Goal: Task Accomplishment & Management: Manage account settings

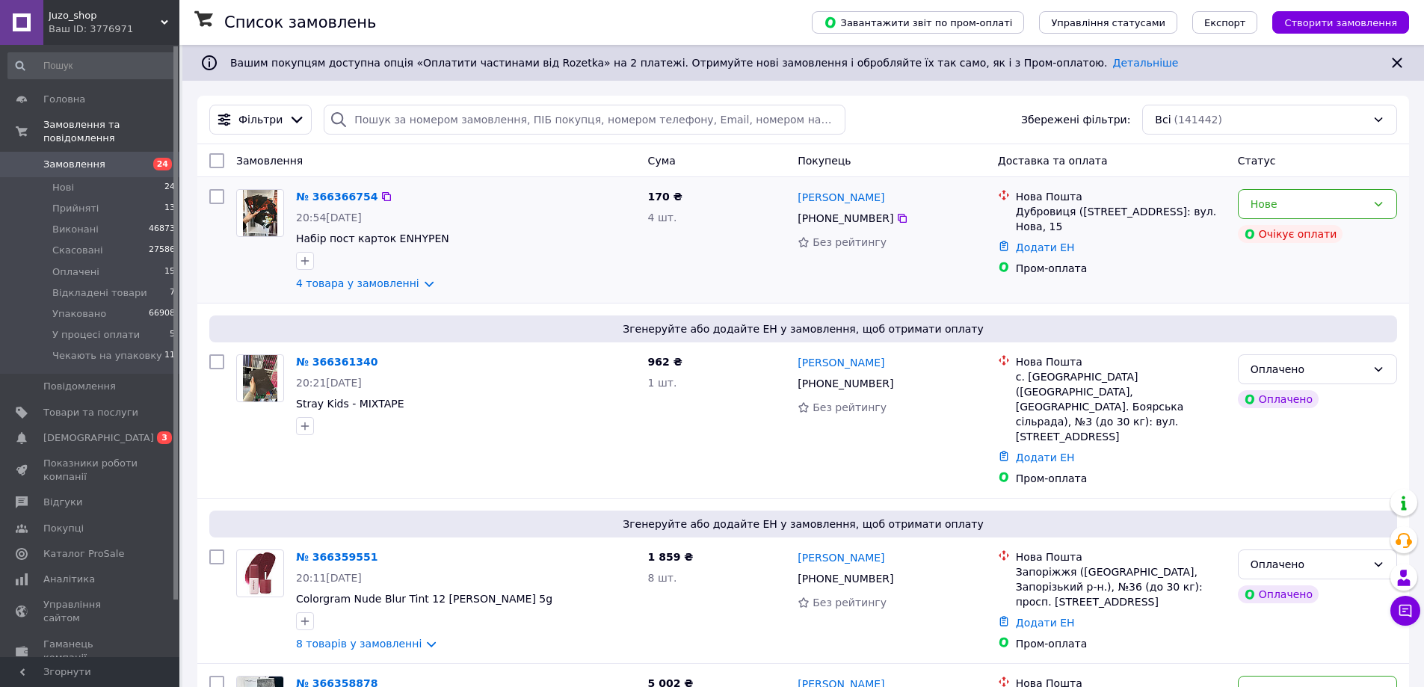
click at [274, 296] on div at bounding box center [260, 240] width 60 height 114
click at [121, 262] on li "Оплачені 15" at bounding box center [92, 272] width 184 height 21
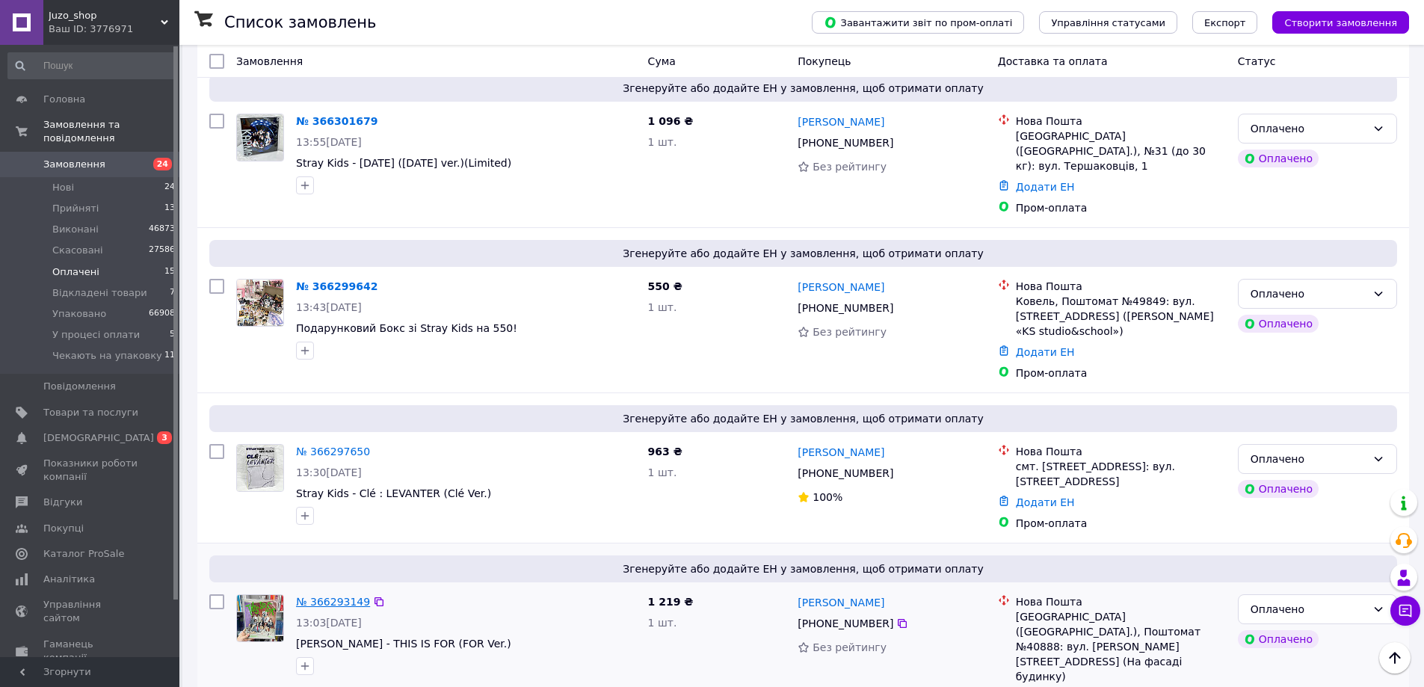
scroll to position [1848, 0]
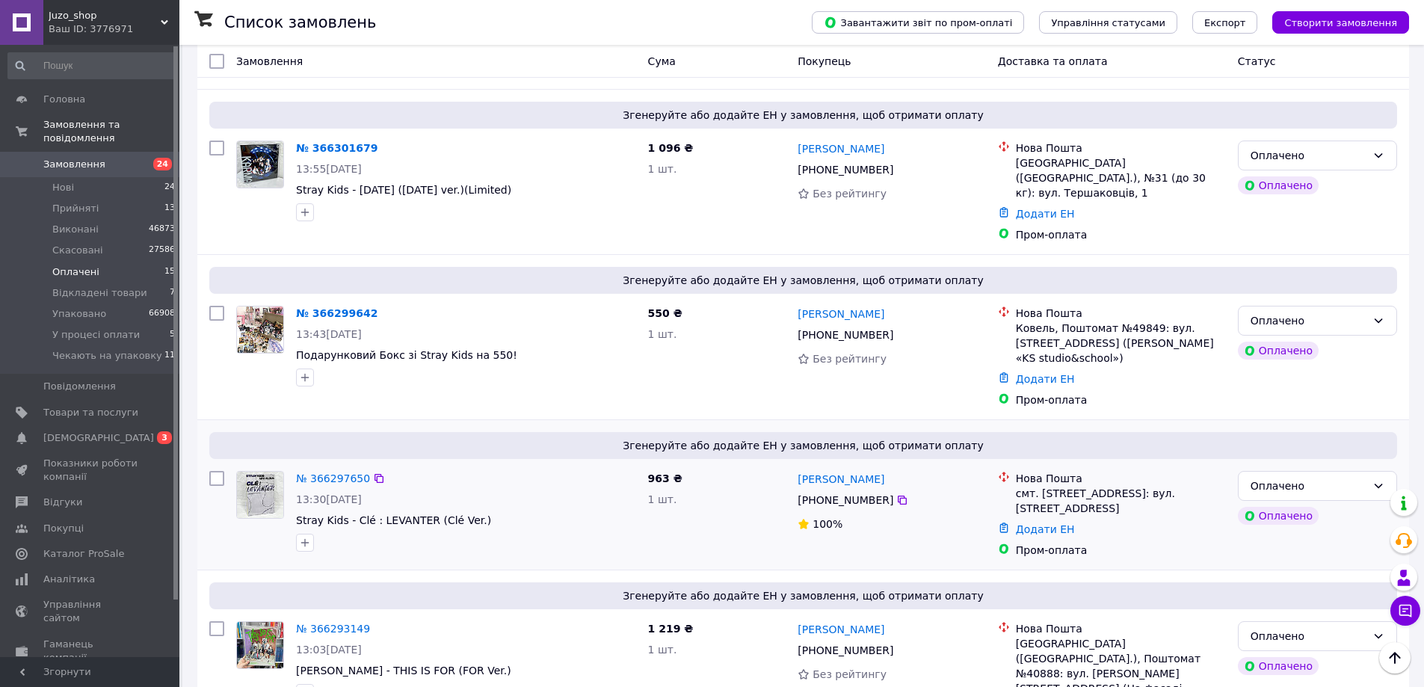
drag, startPoint x: 315, startPoint y: 338, endPoint x: 326, endPoint y: 348, distance: 14.8
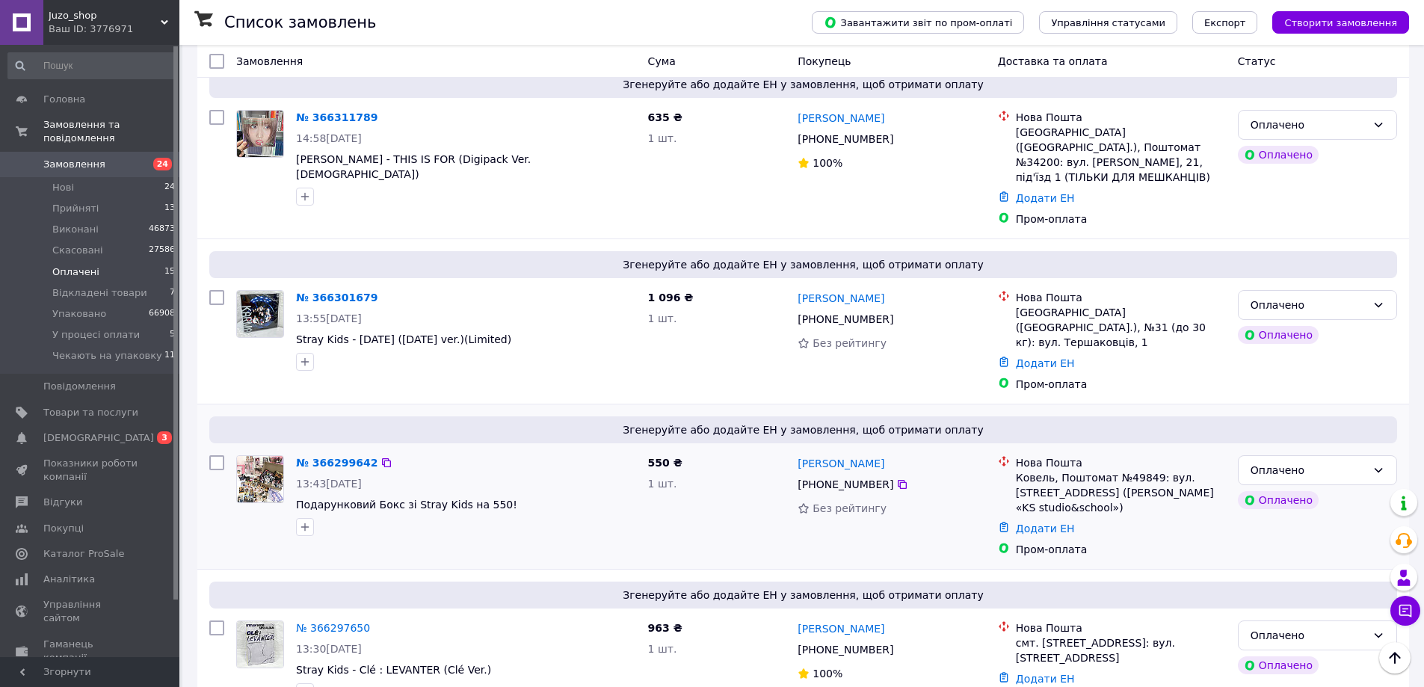
drag, startPoint x: 316, startPoint y: 320, endPoint x: 343, endPoint y: 335, distance: 30.8
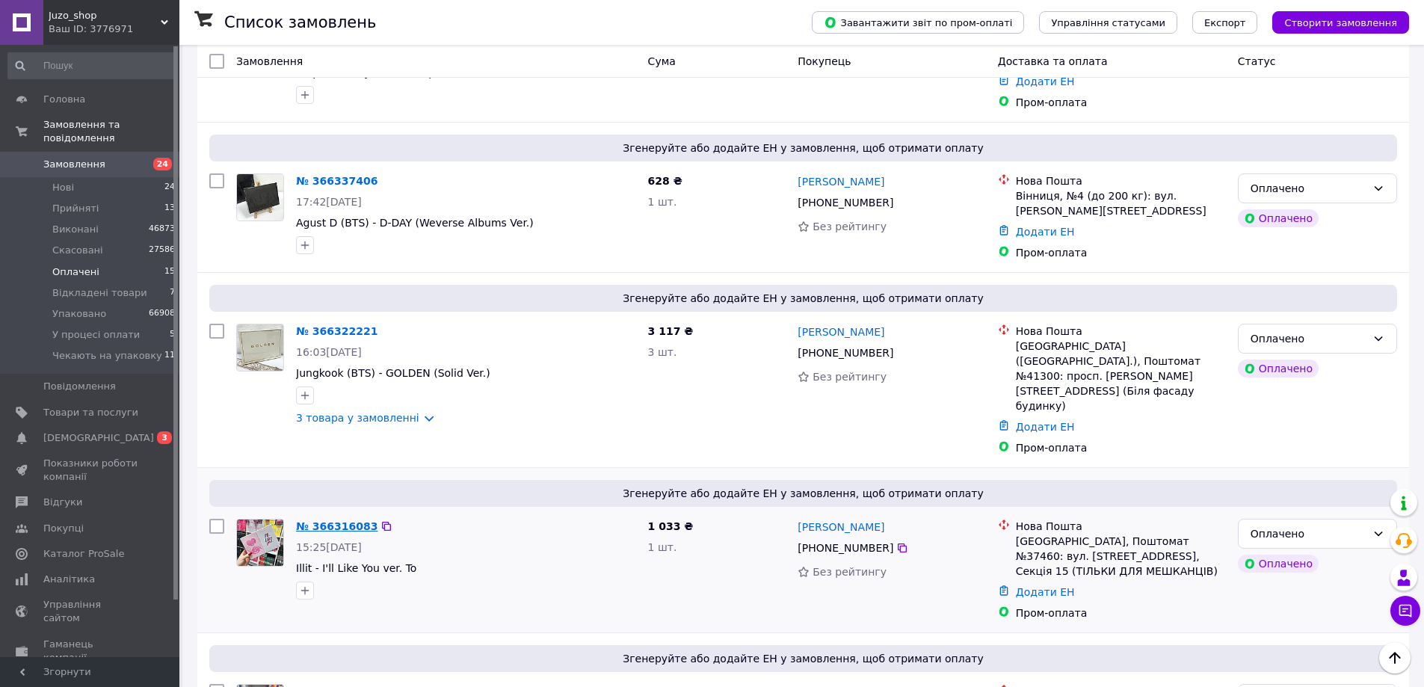
scroll to position [1026, 0]
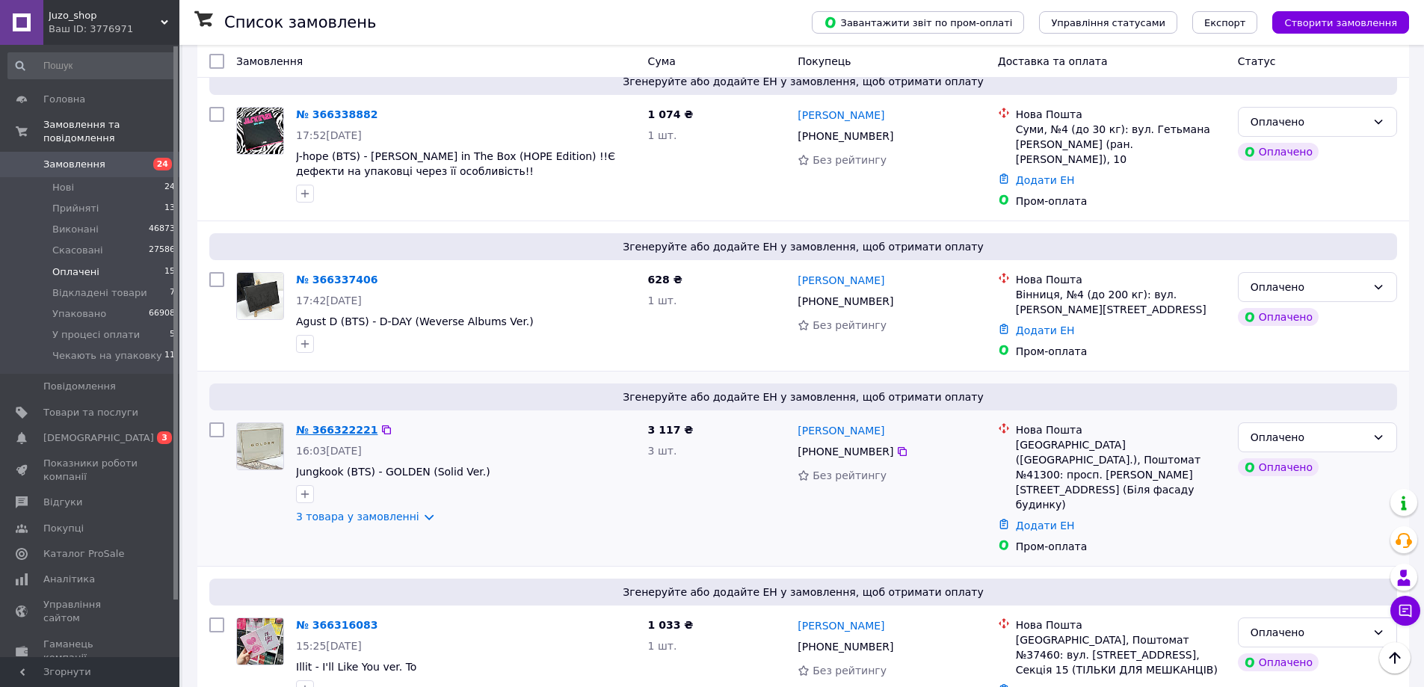
drag, startPoint x: 321, startPoint y: 363, endPoint x: 336, endPoint y: 372, distance: 17.1
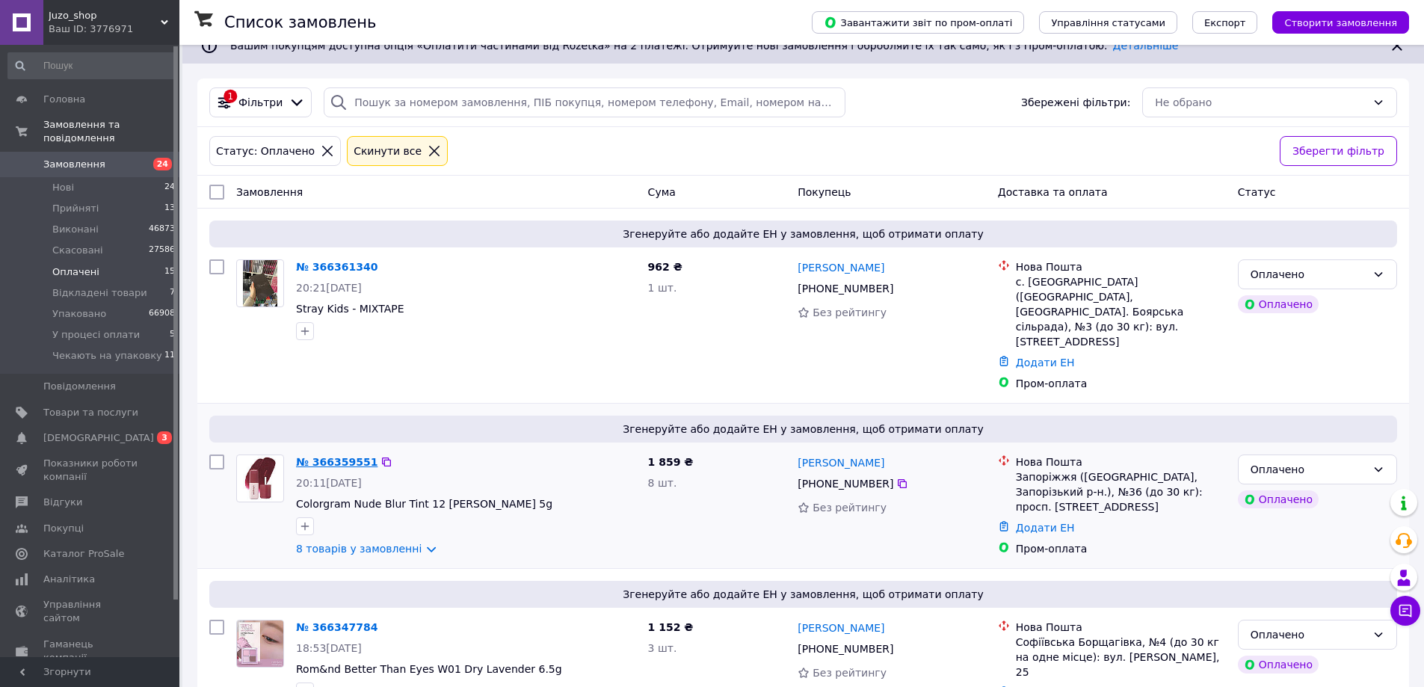
scroll to position [0, 0]
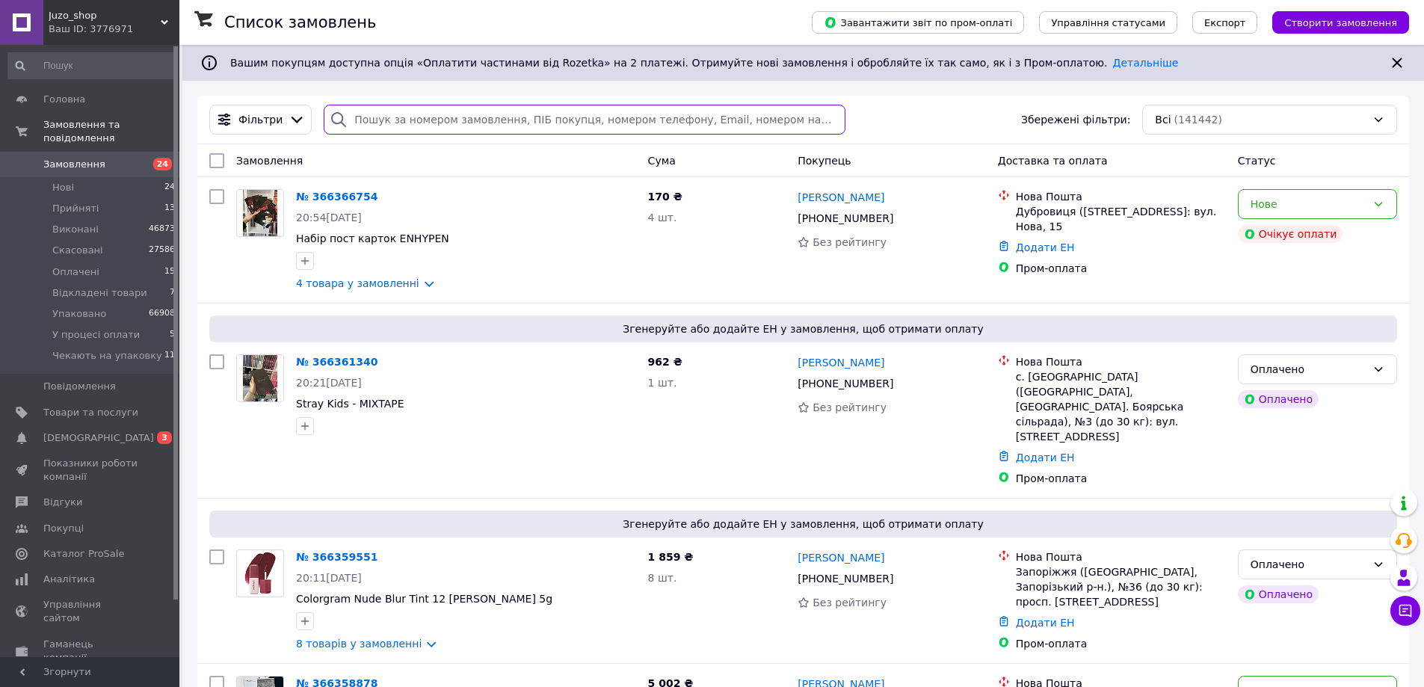
click at [425, 107] on input "search" at bounding box center [584, 120] width 521 height 30
paste input "[PHONE_NUMBER]"
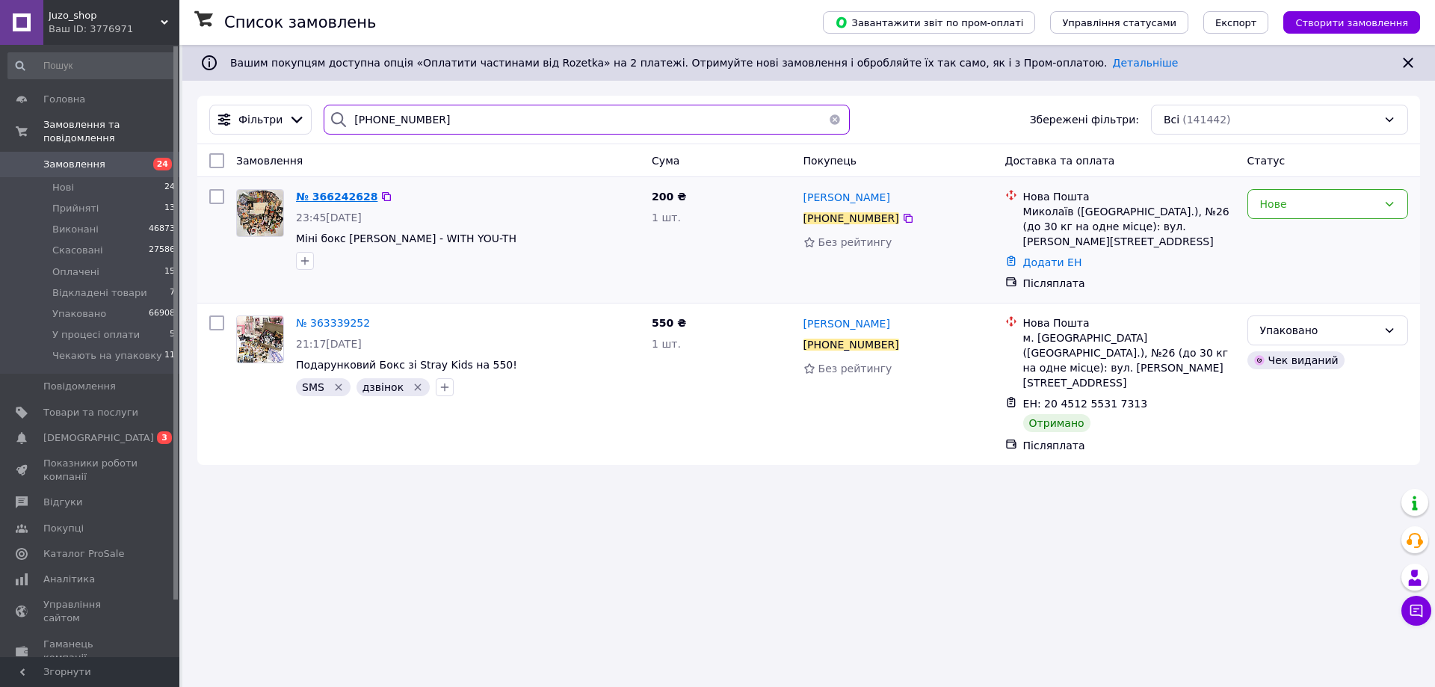
type input "[PHONE_NUMBER]"
click at [347, 197] on span "№ 366242628" at bounding box center [336, 197] width 81 height 12
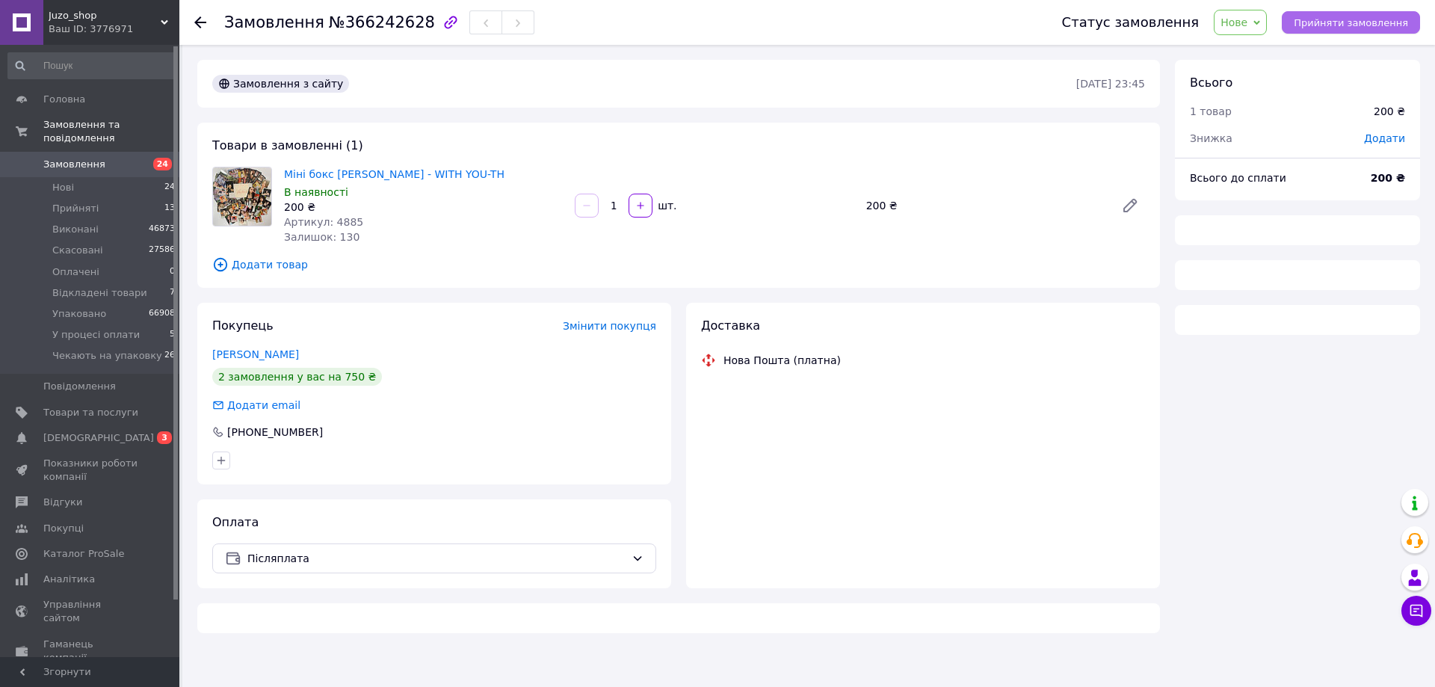
click at [1376, 26] on span "Прийняти замовлення" at bounding box center [1351, 22] width 114 height 11
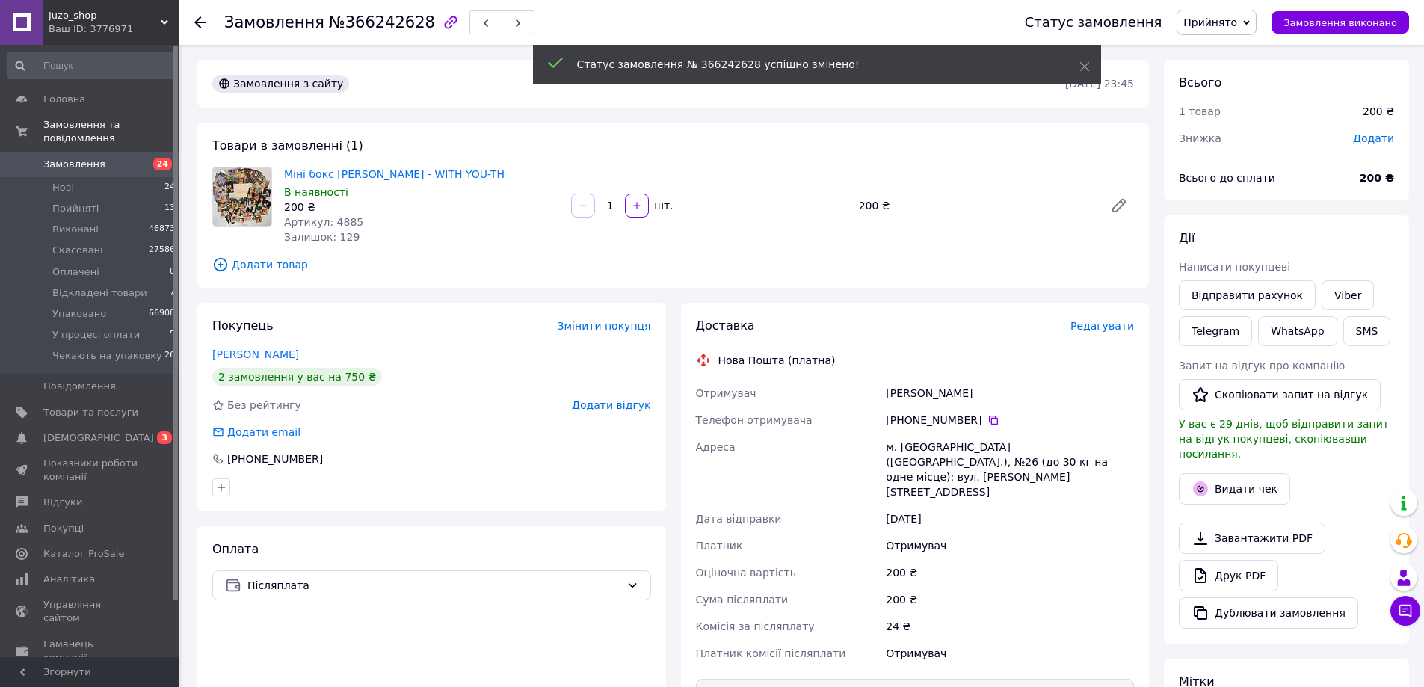
click at [123, 158] on span "Замовлення" at bounding box center [90, 164] width 95 height 13
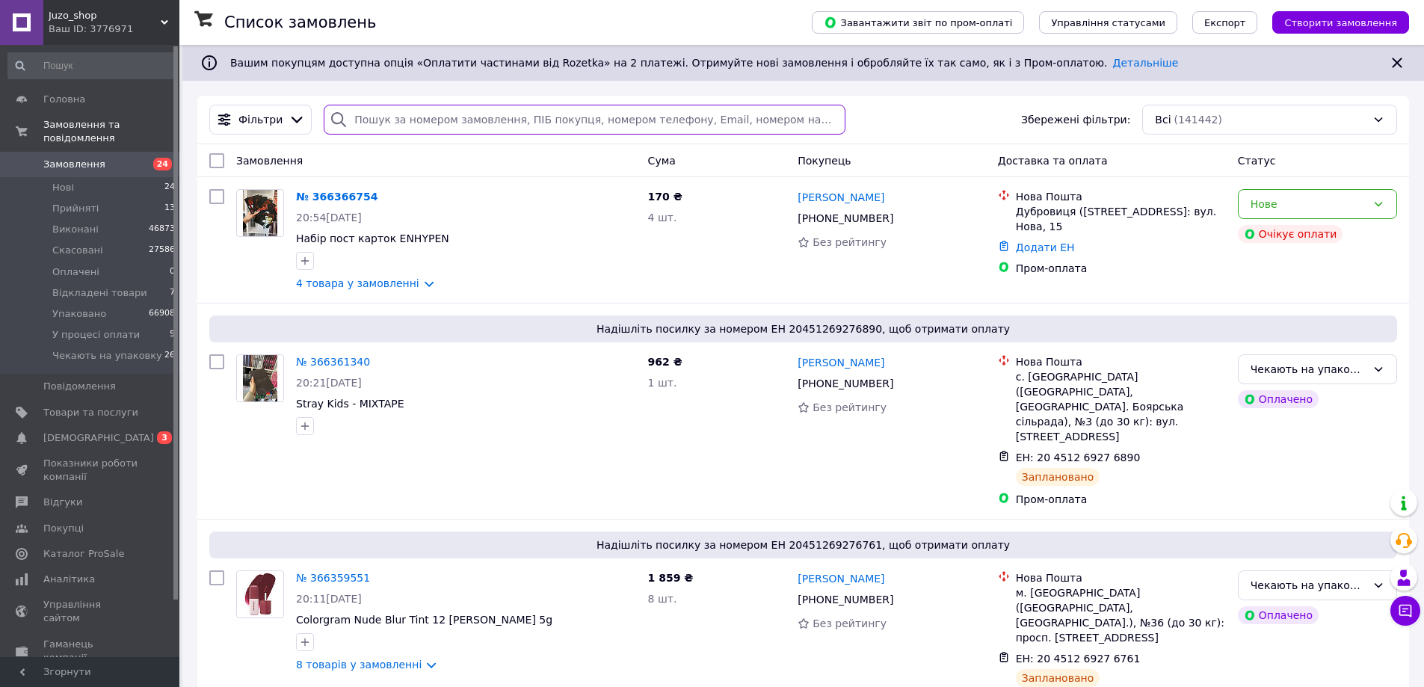
click at [398, 120] on input "search" at bounding box center [584, 120] width 521 height 30
paste input "+380555282828"
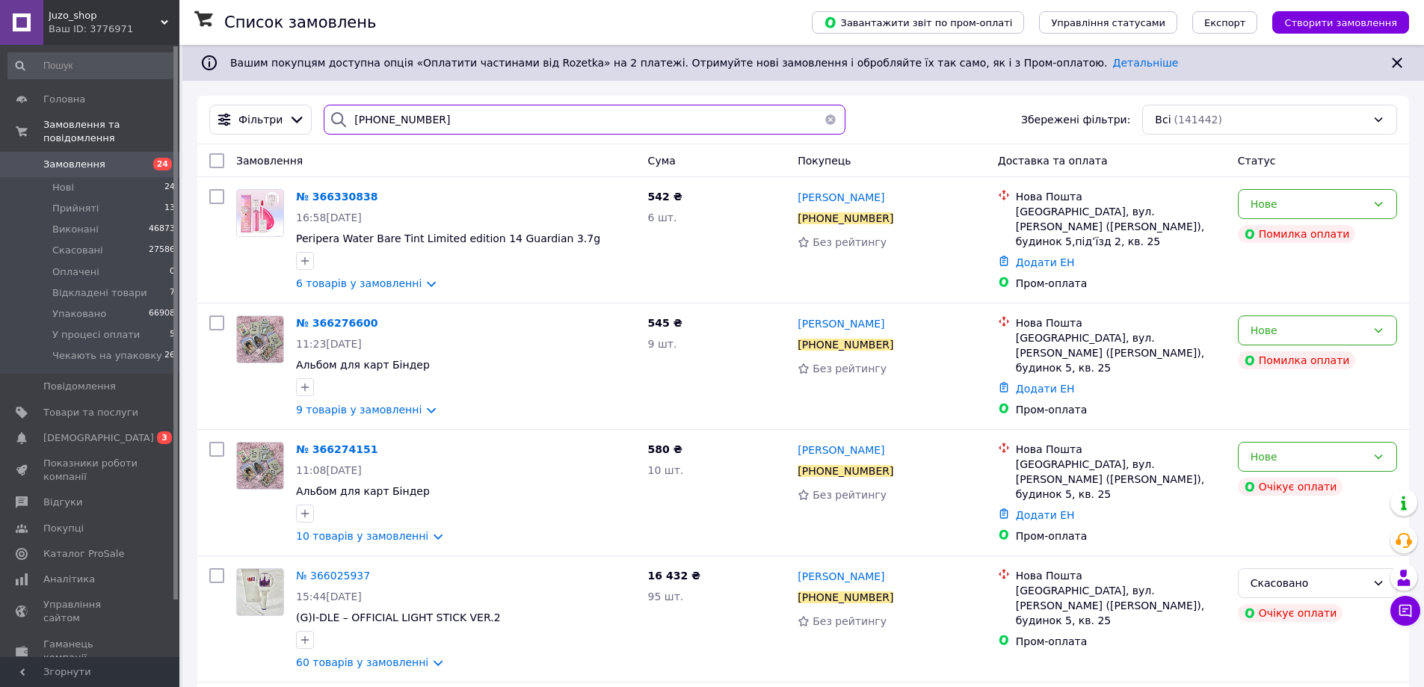
type input "+380555282828"
click at [213, 157] on input "checkbox" at bounding box center [216, 160] width 15 height 15
checkbox input "true"
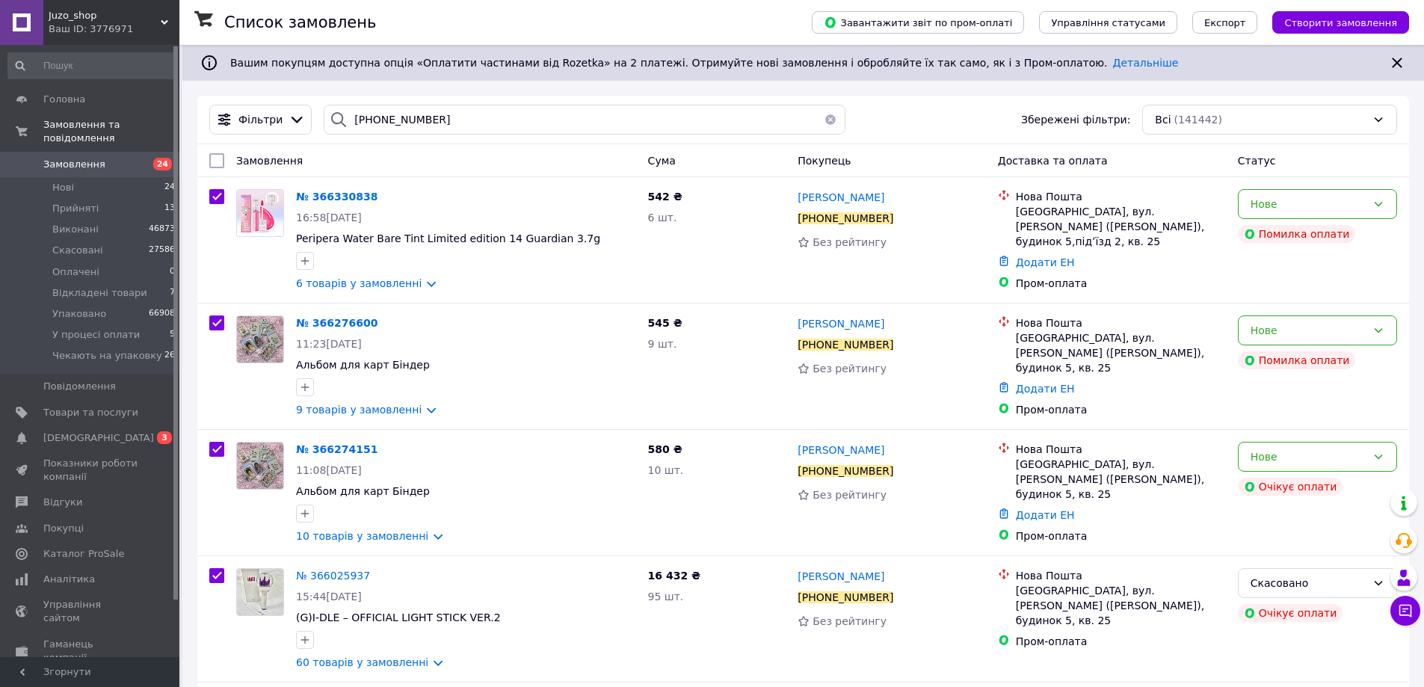
checkbox input "true"
click at [309, 173] on div "Дії для 5 замовлень Вибрати все 5 замовлень Вибрані всі 5 замовлень Скасувати в…" at bounding box center [803, 160] width 1212 height 33
click at [321, 165] on div "Дії для 5 замовлень" at bounding box center [278, 160] width 157 height 25
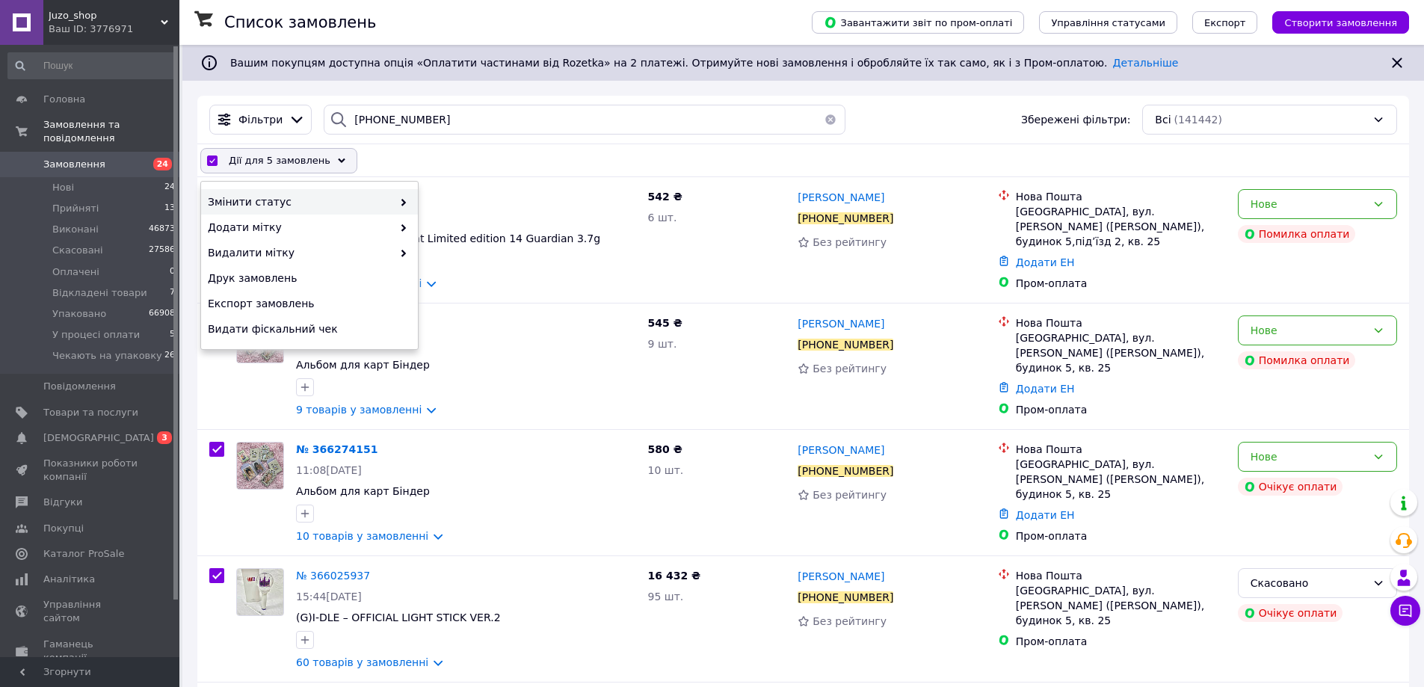
click at [381, 199] on span "Змінити статус" at bounding box center [300, 201] width 185 height 15
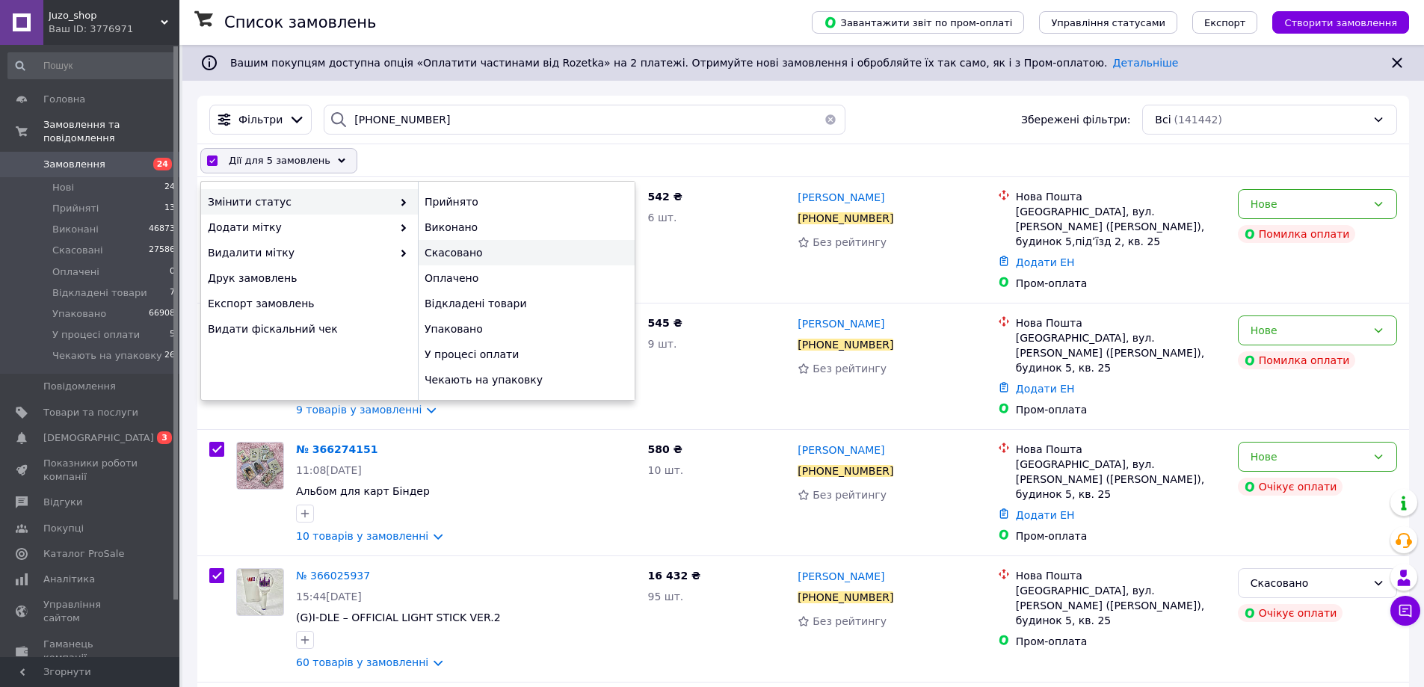
click at [473, 251] on div "Скасовано" at bounding box center [526, 252] width 217 height 25
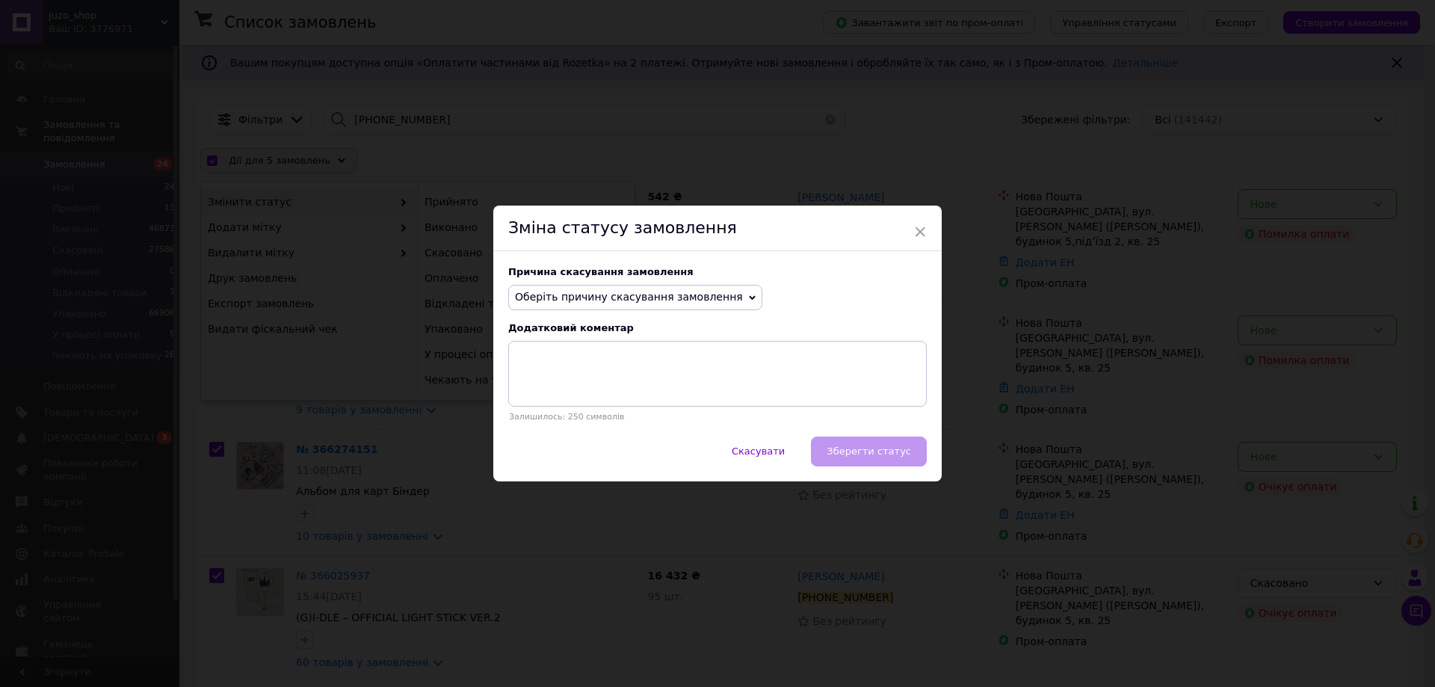
click at [620, 303] on span "Оберіть причину скасування замовлення" at bounding box center [629, 297] width 228 height 12
click at [637, 365] on li "Оплата не надійшла" at bounding box center [635, 368] width 253 height 21
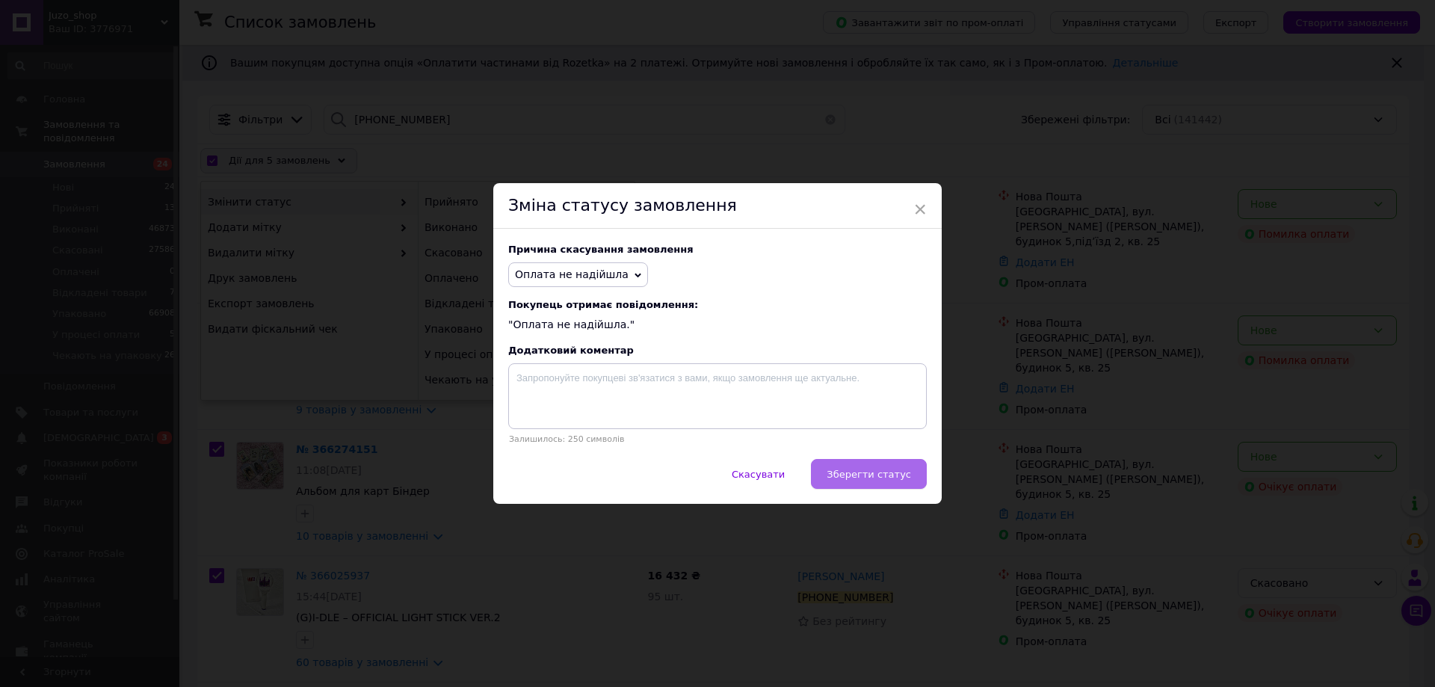
click at [895, 479] on span "Зберегти статус" at bounding box center [869, 474] width 84 height 11
checkbox input "false"
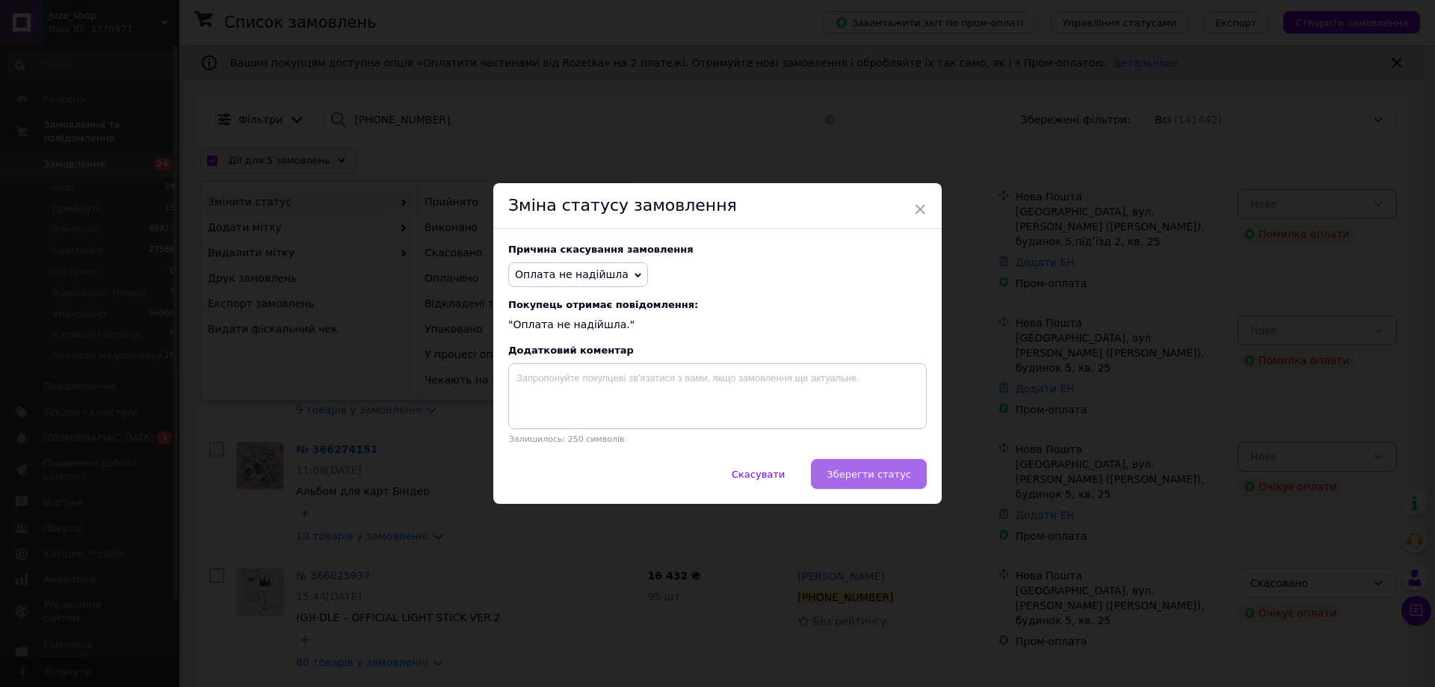
checkbox input "false"
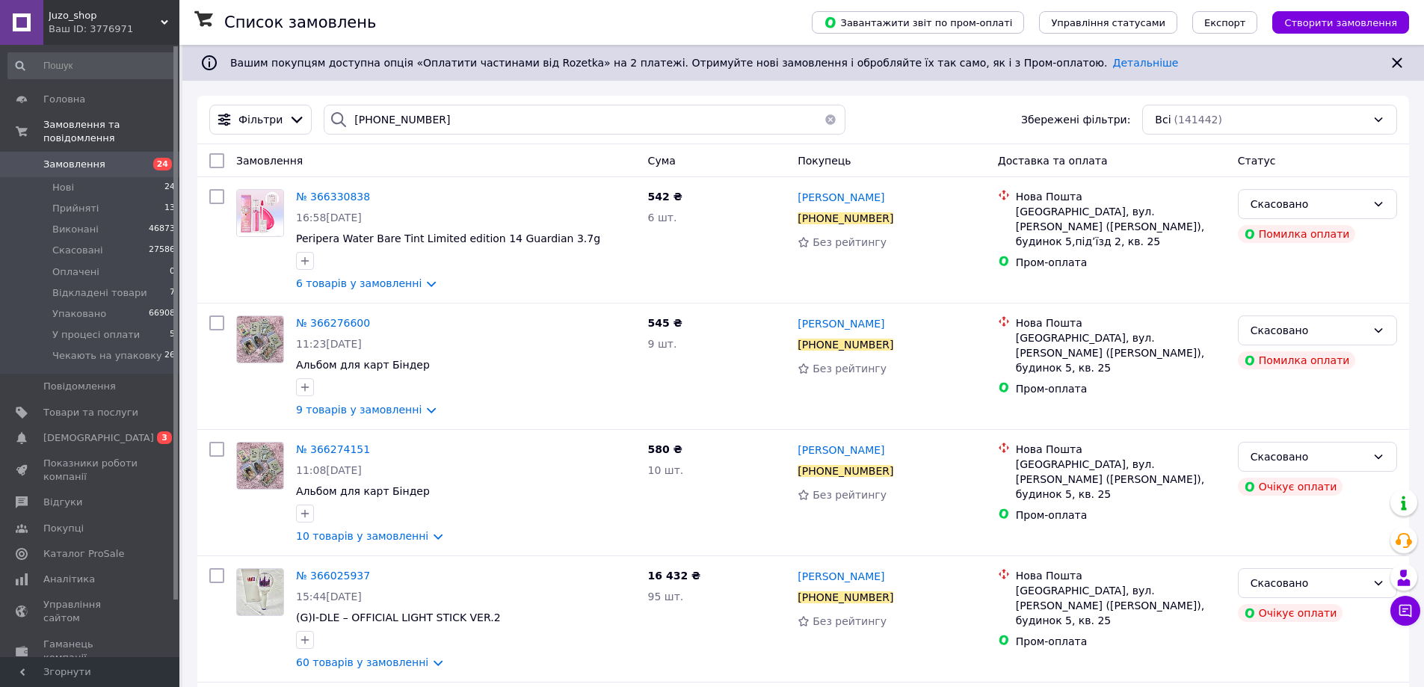
click at [117, 158] on span "Замовлення" at bounding box center [90, 164] width 95 height 13
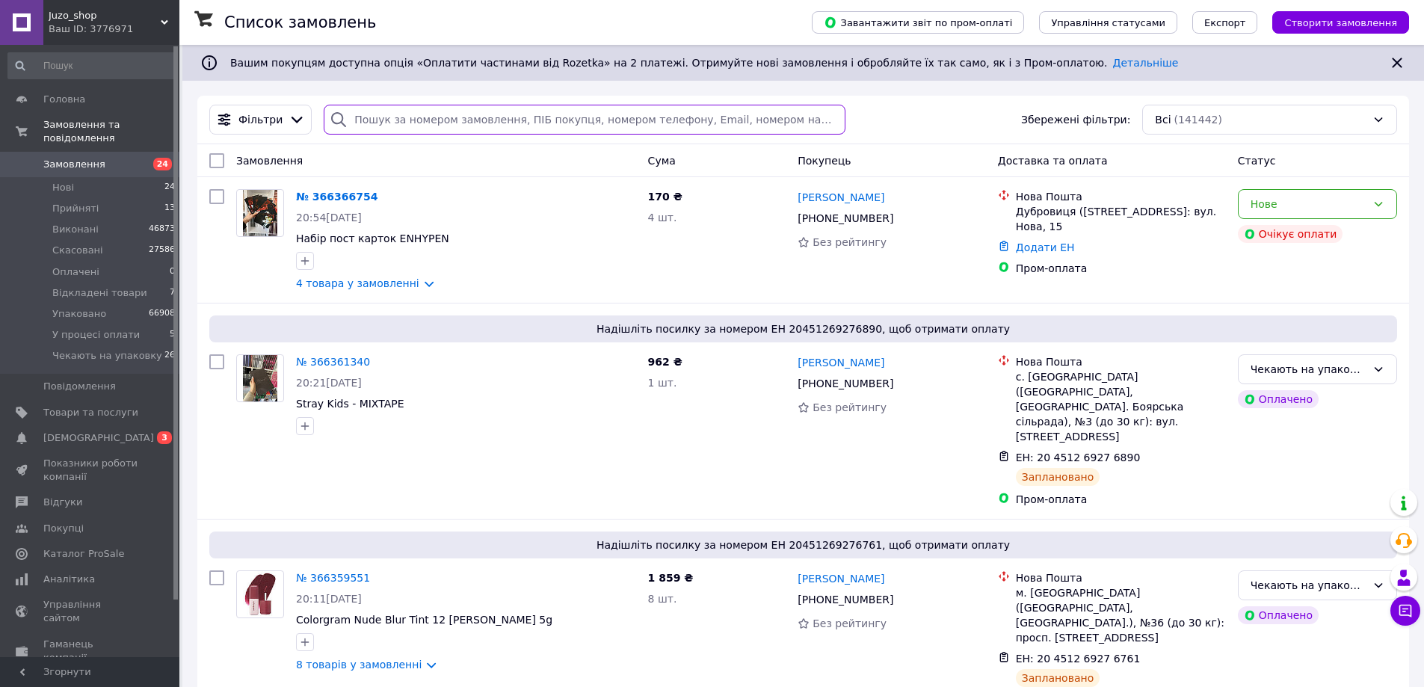
click at [395, 111] on input "search" at bounding box center [584, 120] width 521 height 30
paste input "+380965748035"
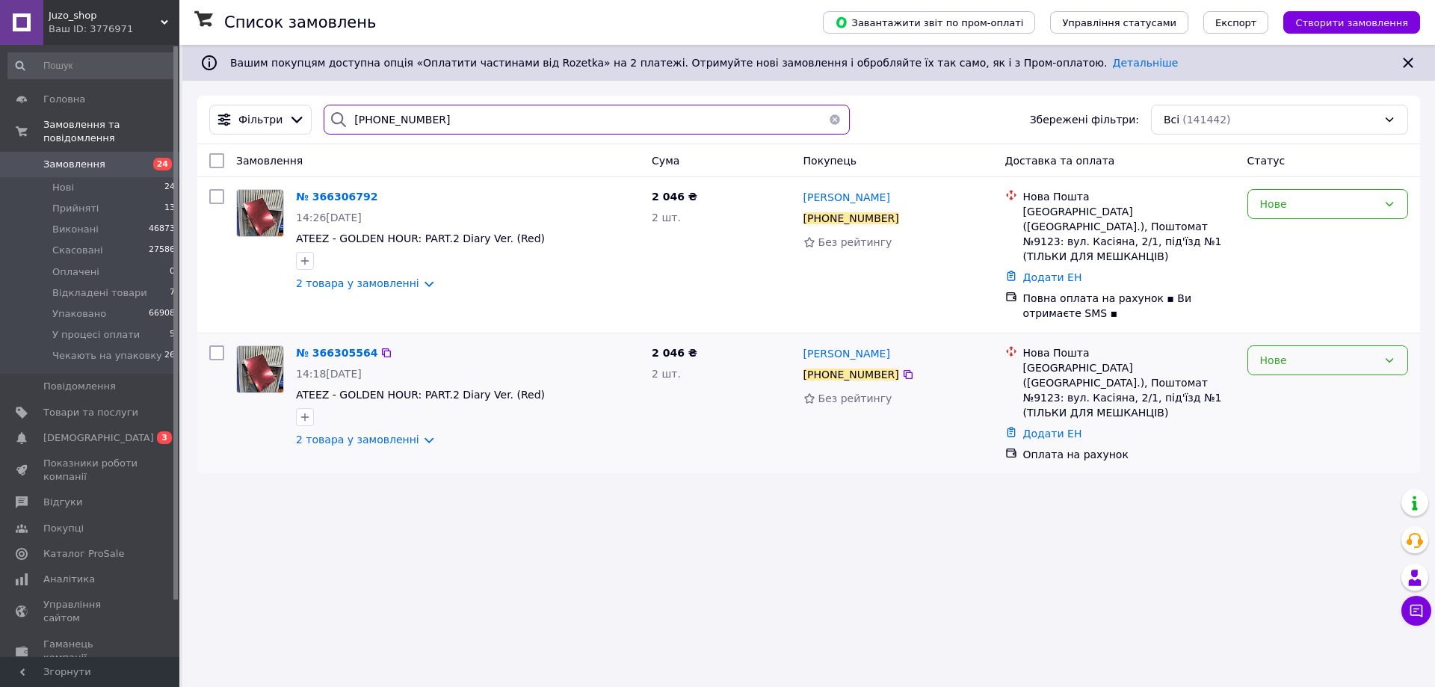
type input "+380965748035"
click at [1334, 352] on div "Нове" at bounding box center [1318, 360] width 117 height 16
click at [1289, 435] on li "Скасовано" at bounding box center [1327, 432] width 159 height 27
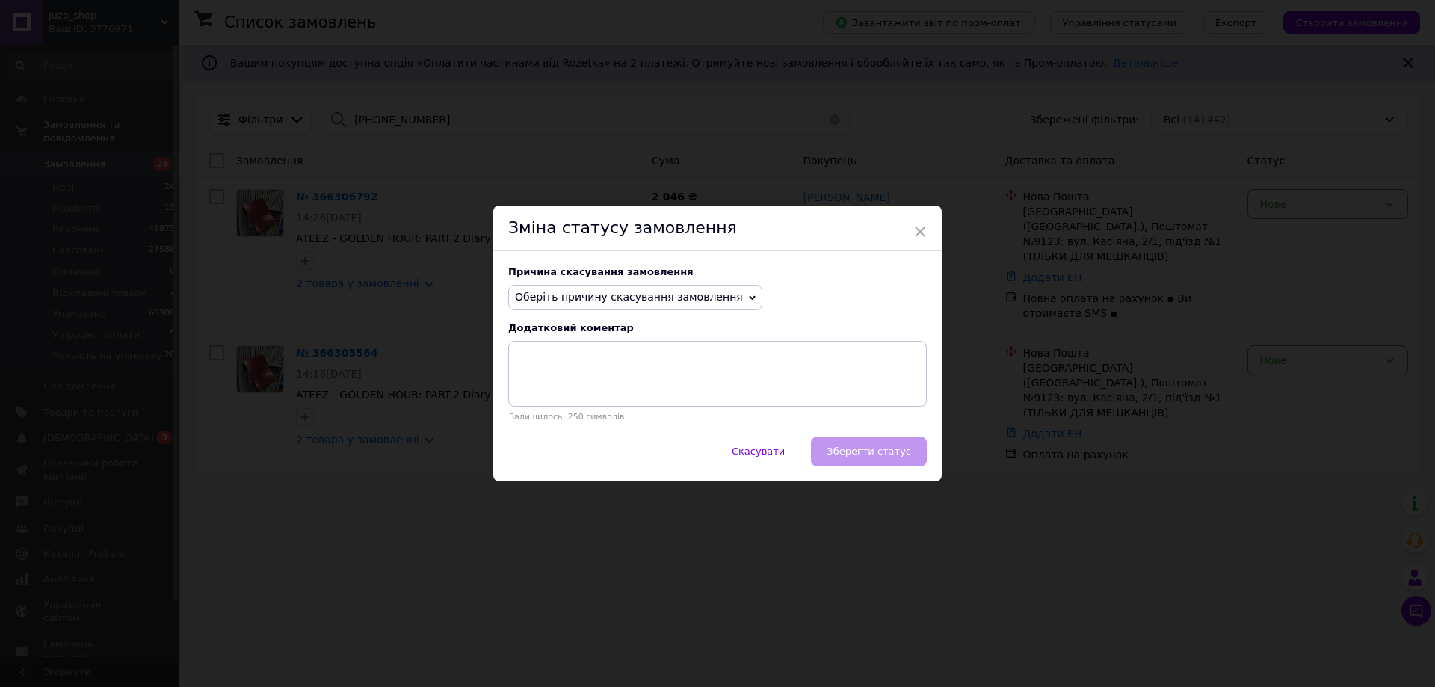
click at [632, 285] on span "Оберіть причину скасування замовлення" at bounding box center [635, 297] width 254 height 25
click at [594, 410] on li "Замовлення-дублікат" at bounding box center [635, 410] width 253 height 21
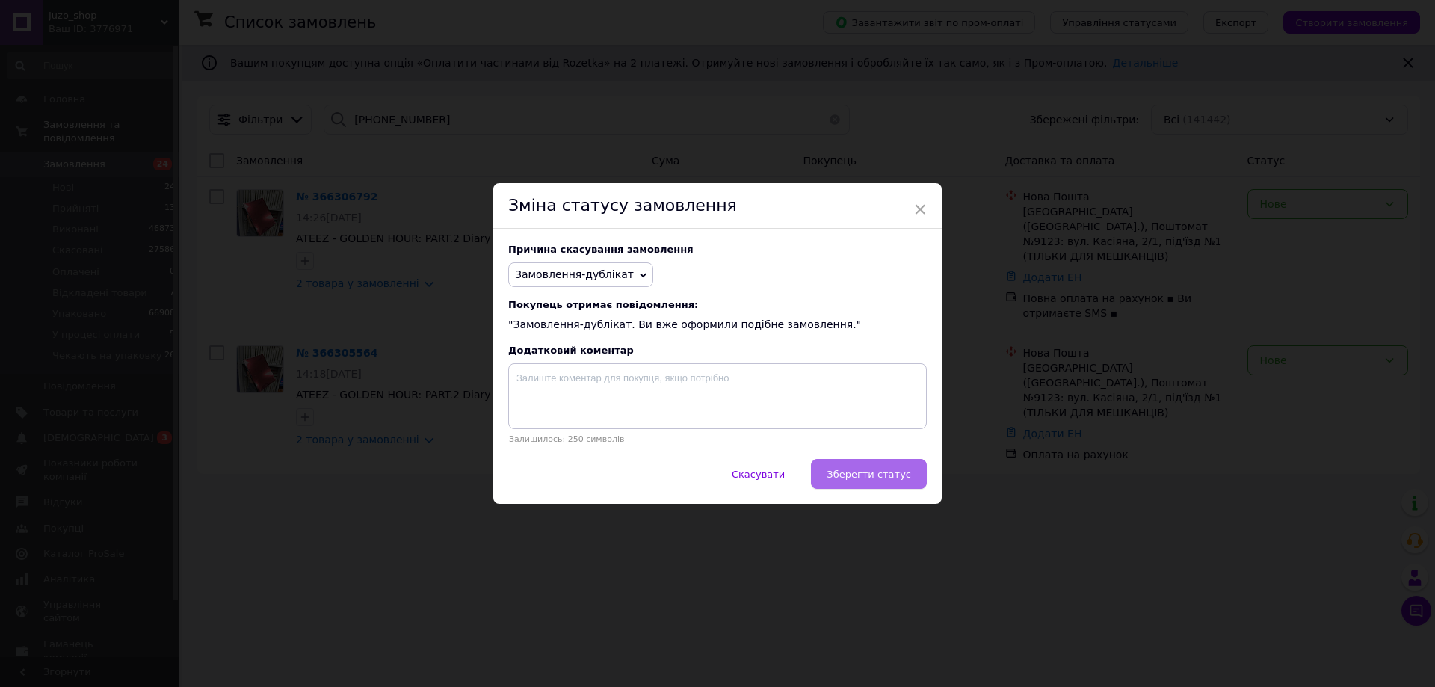
click at [911, 489] on button "Зберегти статус" at bounding box center [869, 474] width 116 height 30
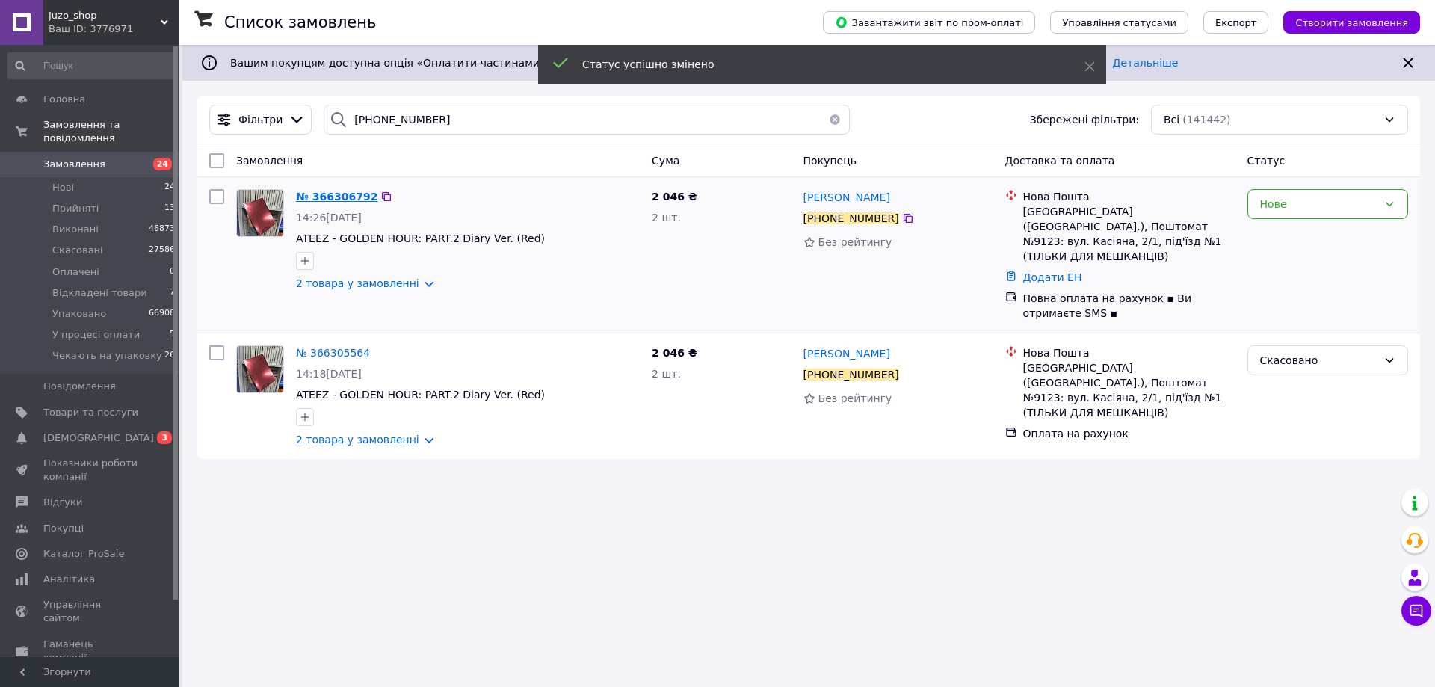
click at [342, 191] on span "№ 366306792" at bounding box center [336, 197] width 81 height 12
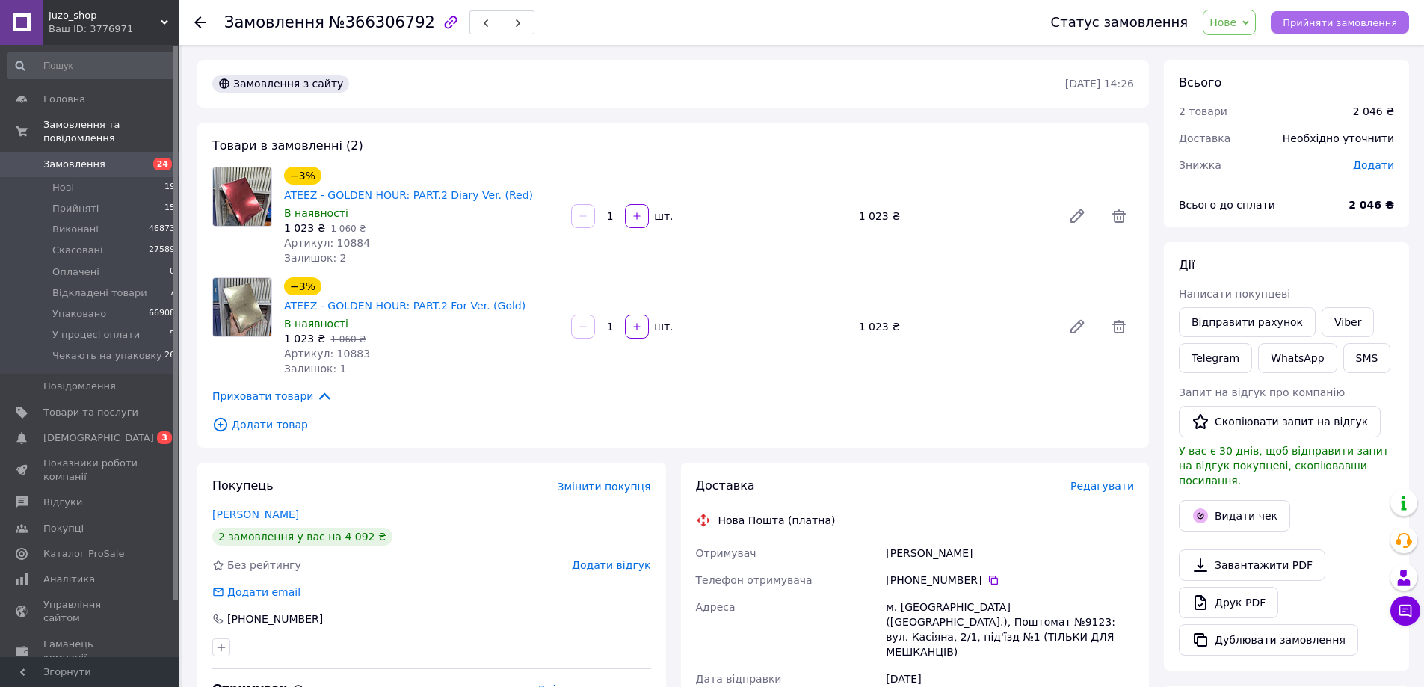
click at [1363, 25] on span "Прийняти замовлення" at bounding box center [1340, 22] width 114 height 11
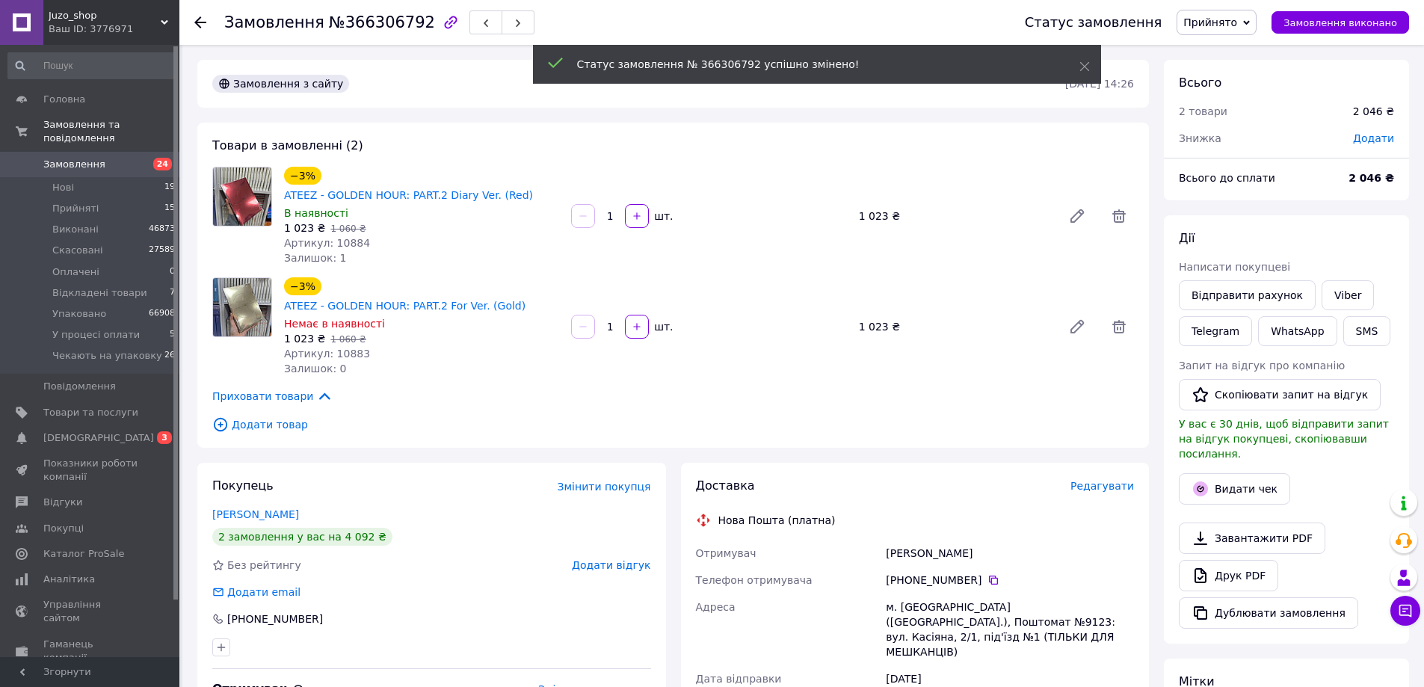
click at [372, 22] on span "№366306792" at bounding box center [382, 22] width 106 height 18
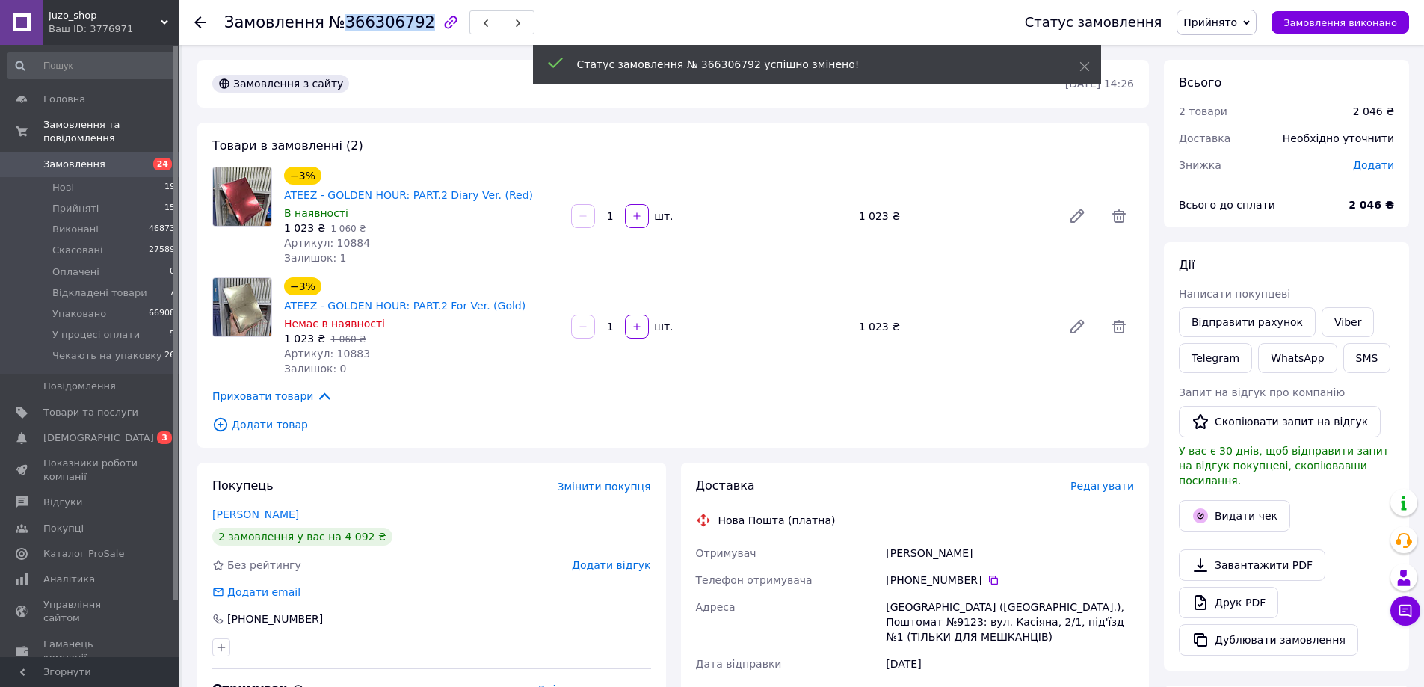
click at [372, 22] on span "№366306792" at bounding box center [382, 22] width 106 height 18
copy span "366306792"
click at [1366, 362] on button "SMS" at bounding box center [1367, 358] width 48 height 30
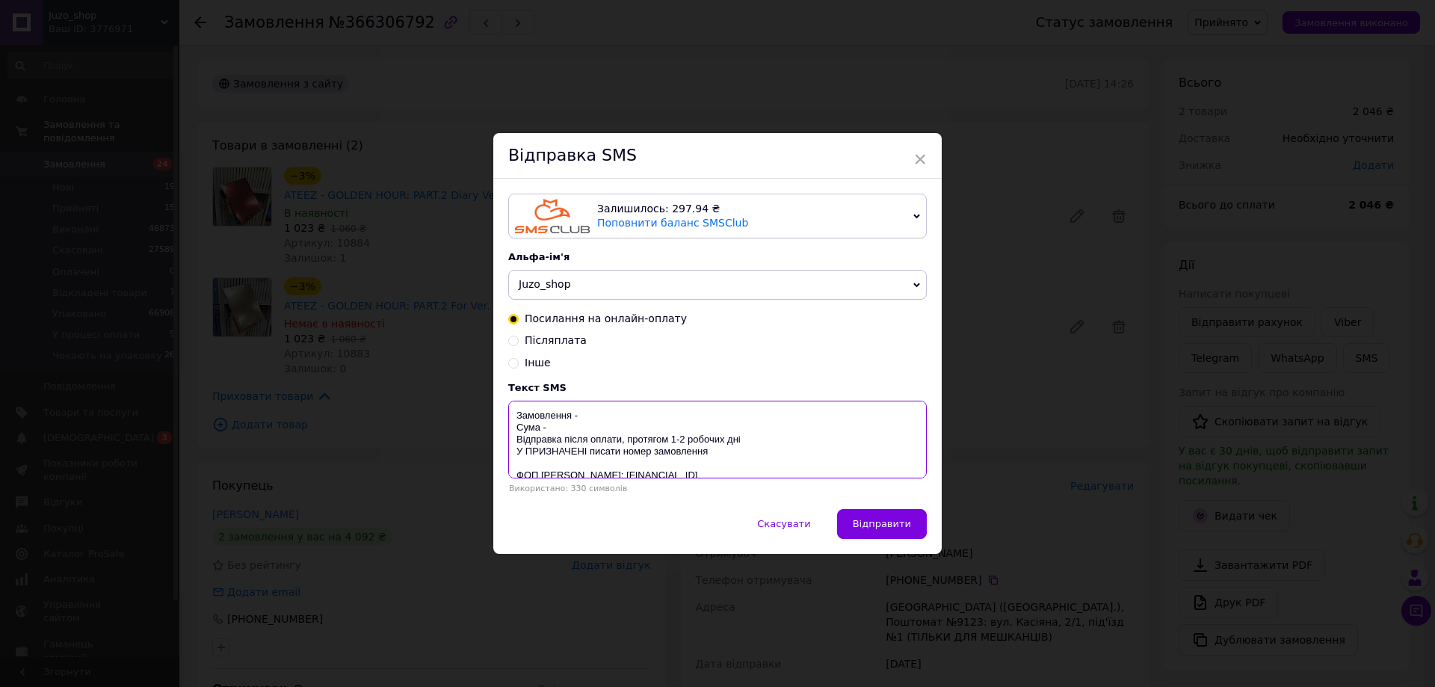
click at [617, 419] on textarea "Замовлення - Сума - Відправка після оплати, протягом 1-2 робочих дні У ПРИЗНАЧЕ…" at bounding box center [717, 440] width 419 height 78
paste textarea "366306792"
click at [564, 434] on textarea "Замовлення - 366306792 Сума - Відправка після оплати, протягом 1-2 робочих дні …" at bounding box center [717, 440] width 419 height 78
type textarea "Замовлення - 366306792 Сума - 2046 грн Відправка після оплати, протягом 1-2 роб…"
click at [892, 535] on button "Відправити" at bounding box center [882, 524] width 90 height 30
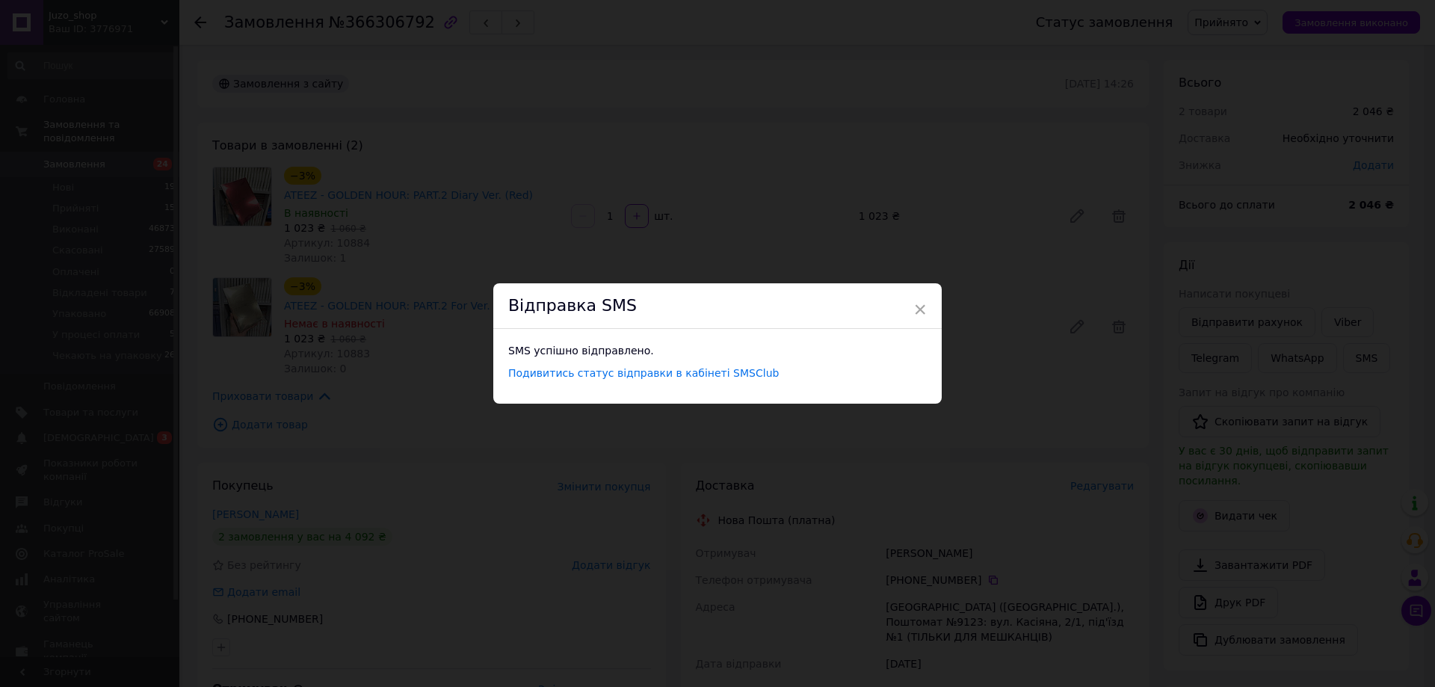
drag, startPoint x: 896, startPoint y: 536, endPoint x: 907, endPoint y: 515, distance: 23.7
click at [899, 523] on div "× Відправка SMS SMS успішно відправлено. Подивитись статус відправки в кабінеті…" at bounding box center [717, 343] width 1435 height 687
click at [1202, 458] on div "× Відправка SMS SMS успішно відправлено. Подивитись статус відправки в кабінеті…" at bounding box center [712, 343] width 1424 height 687
click at [912, 309] on span "×" at bounding box center [914, 309] width 13 height 25
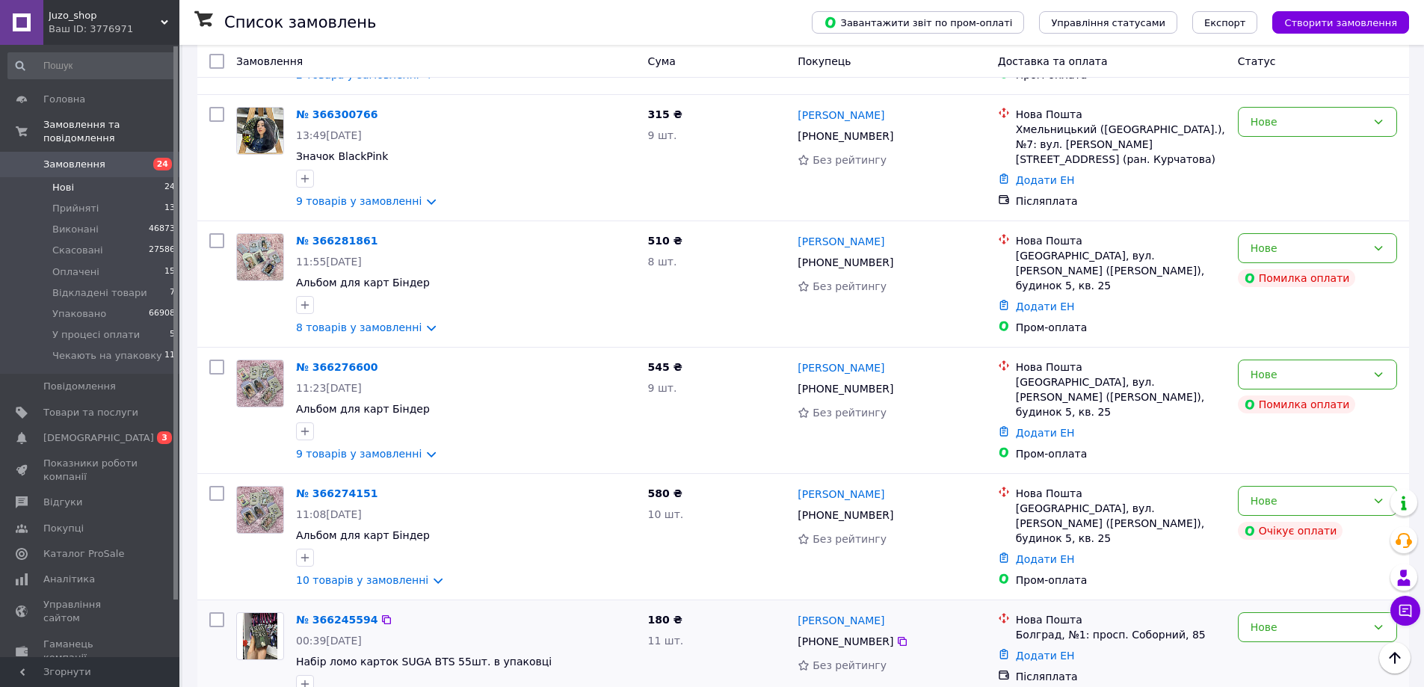
scroll to position [2348, 0]
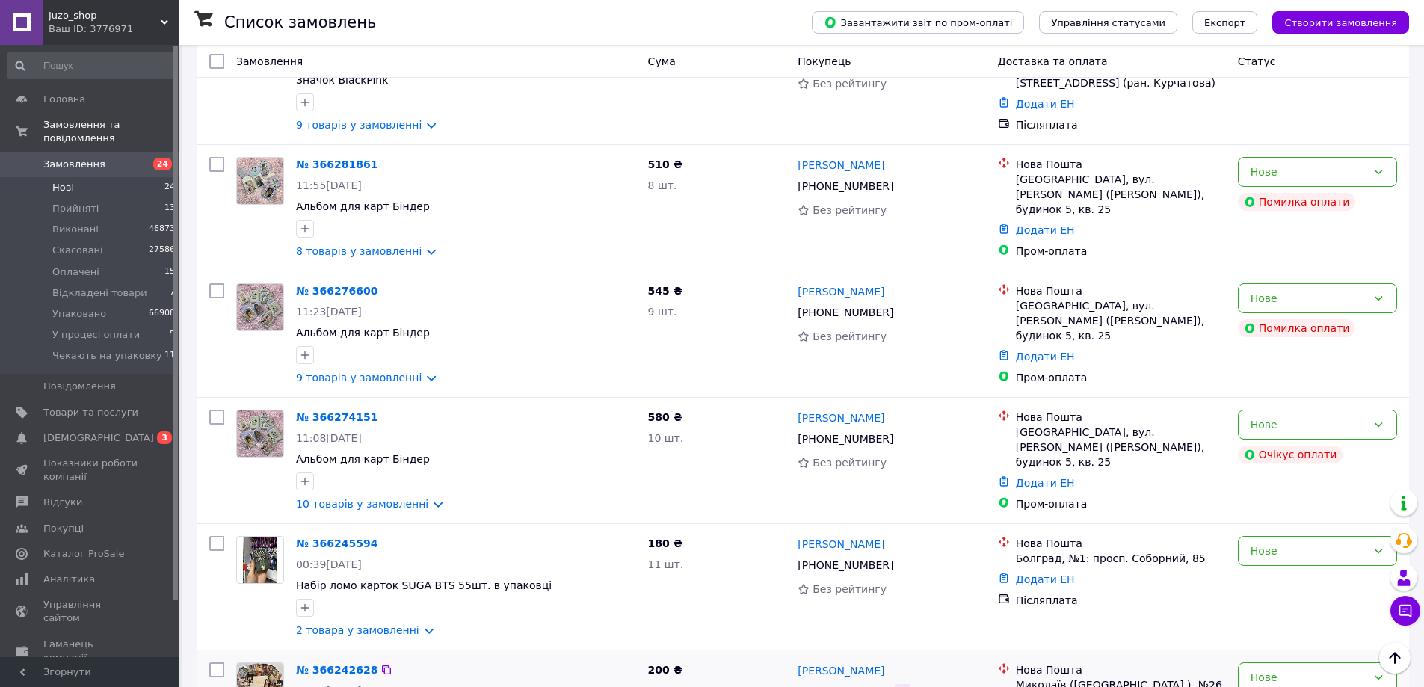
click at [896, 686] on icon at bounding box center [902, 692] width 12 height 12
click at [896, 559] on icon at bounding box center [902, 565] width 12 height 12
click at [898, 434] on icon at bounding box center [902, 438] width 9 height 9
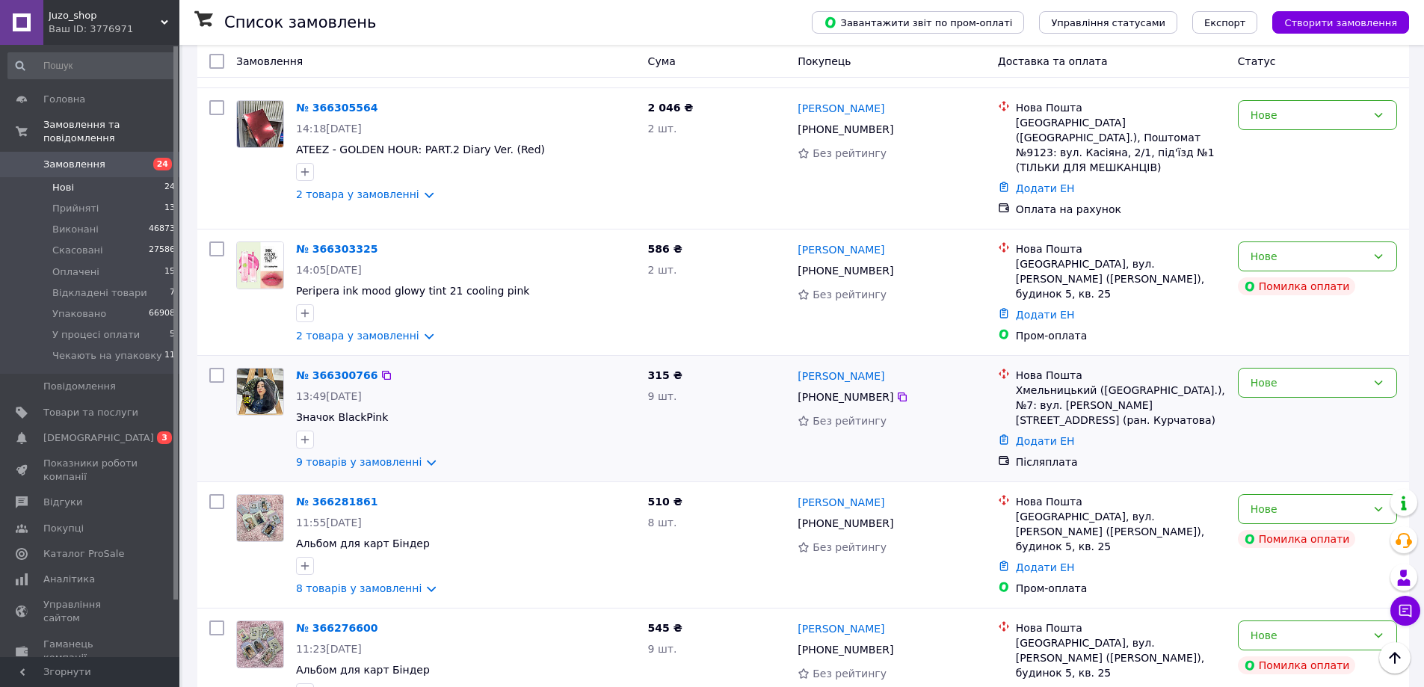
scroll to position [1974, 0]
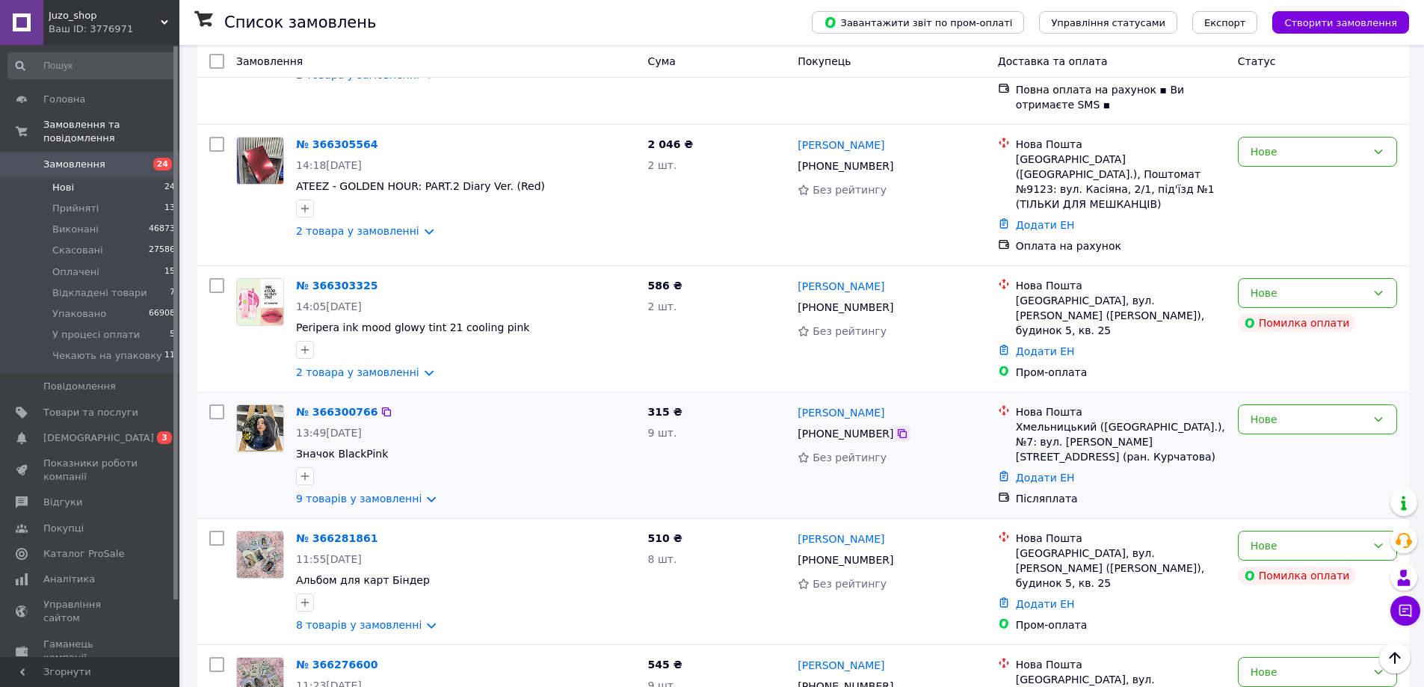
click at [896, 428] on icon at bounding box center [902, 434] width 12 height 12
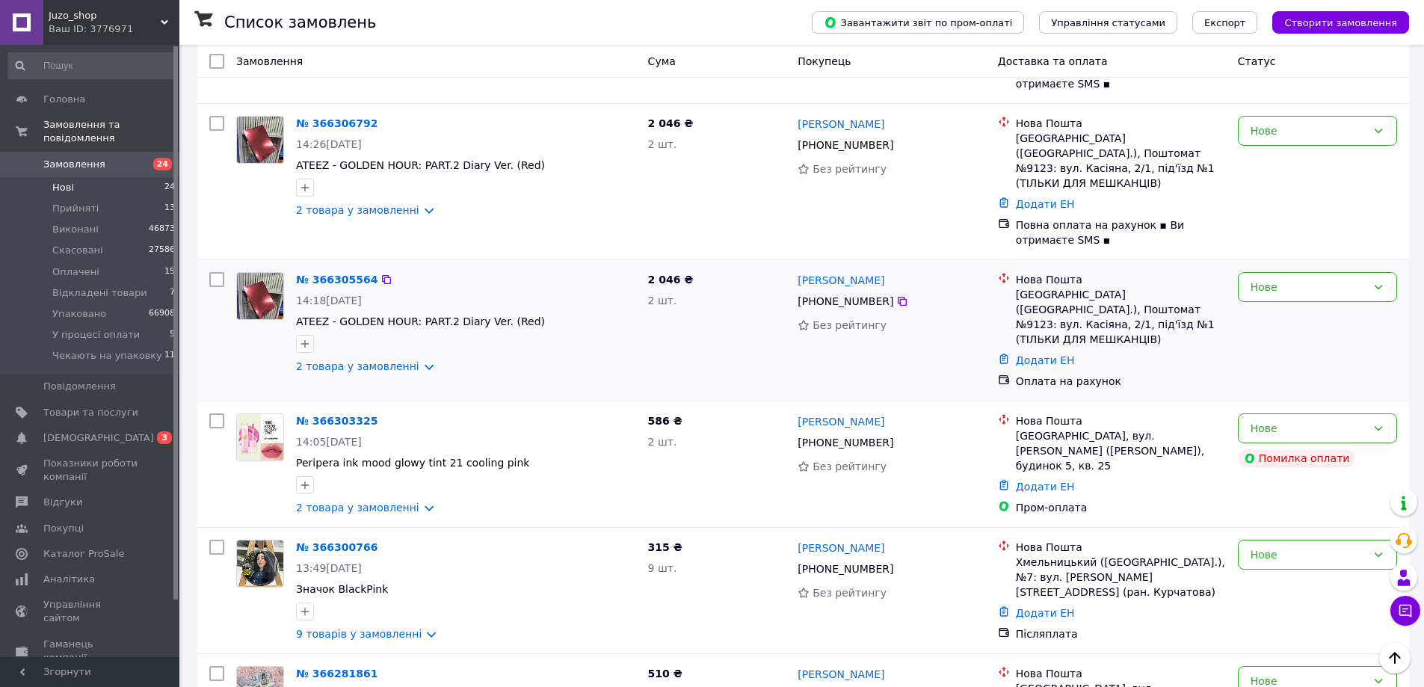
scroll to position [1825, 0]
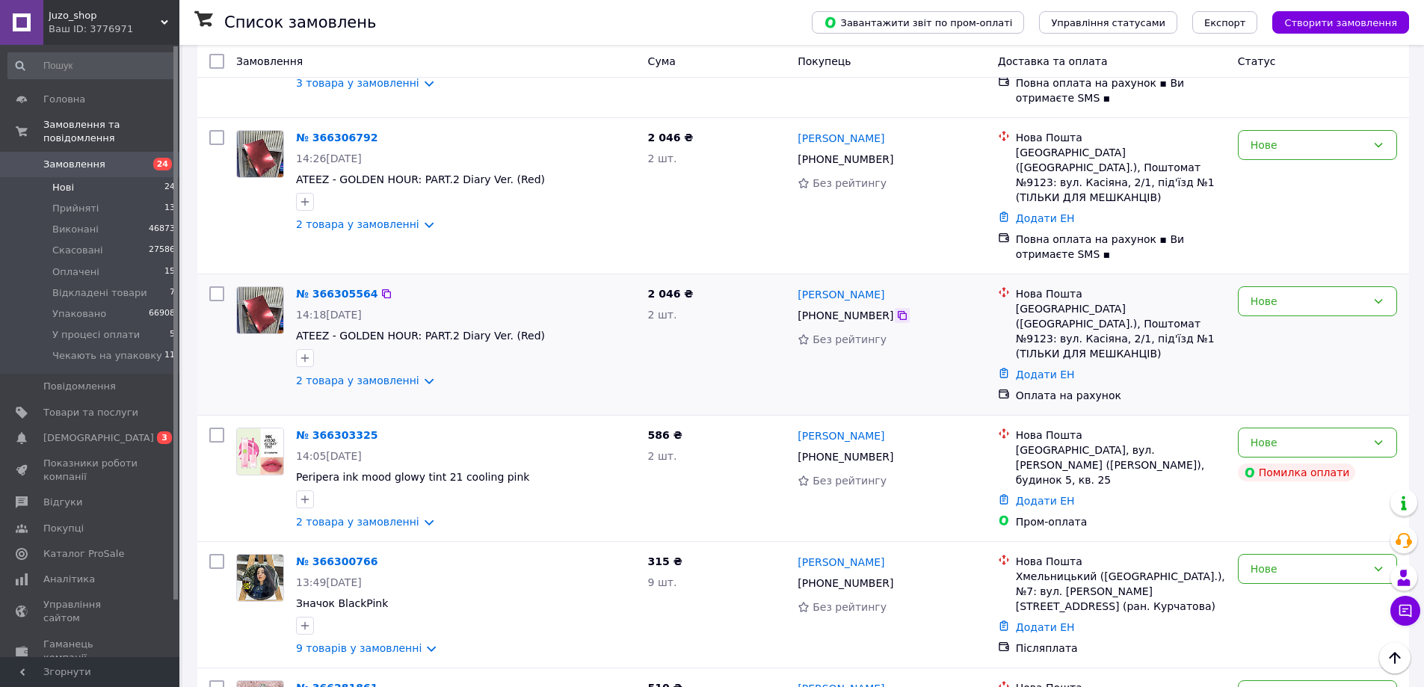
click at [898, 311] on icon at bounding box center [902, 315] width 9 height 9
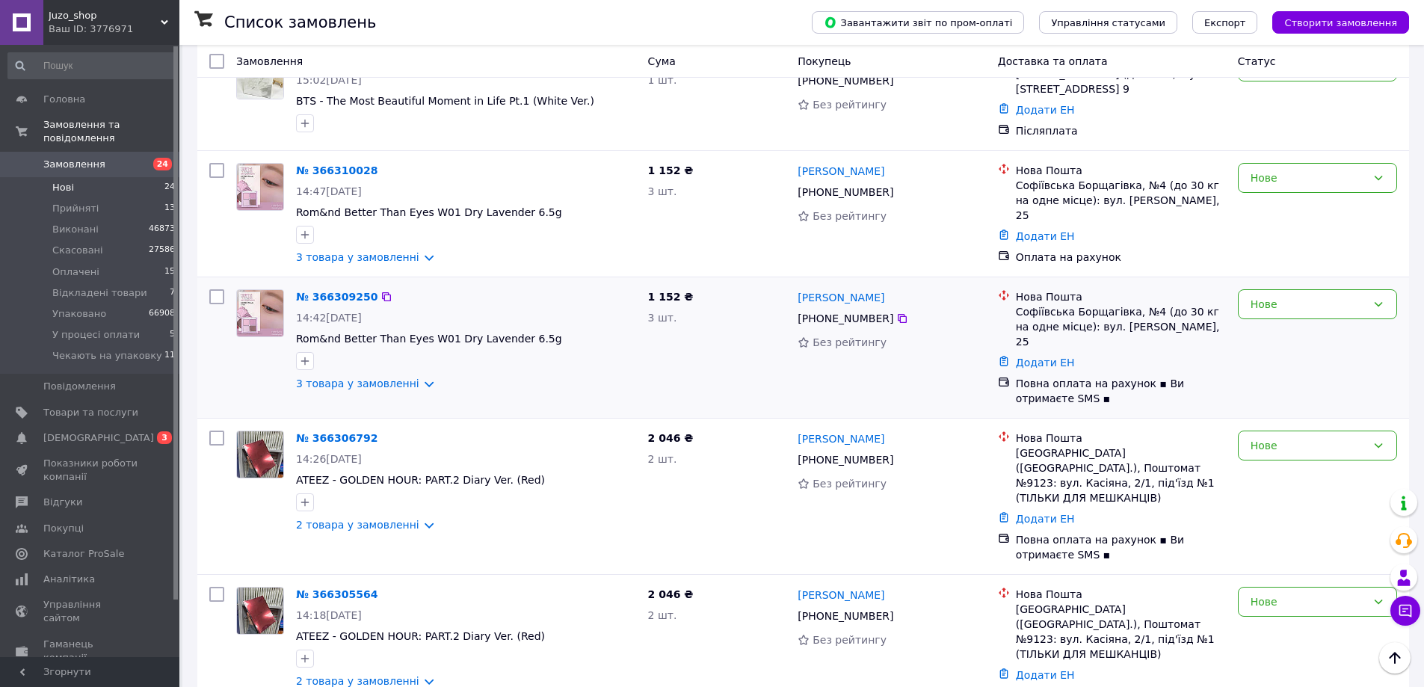
scroll to position [1376, 0]
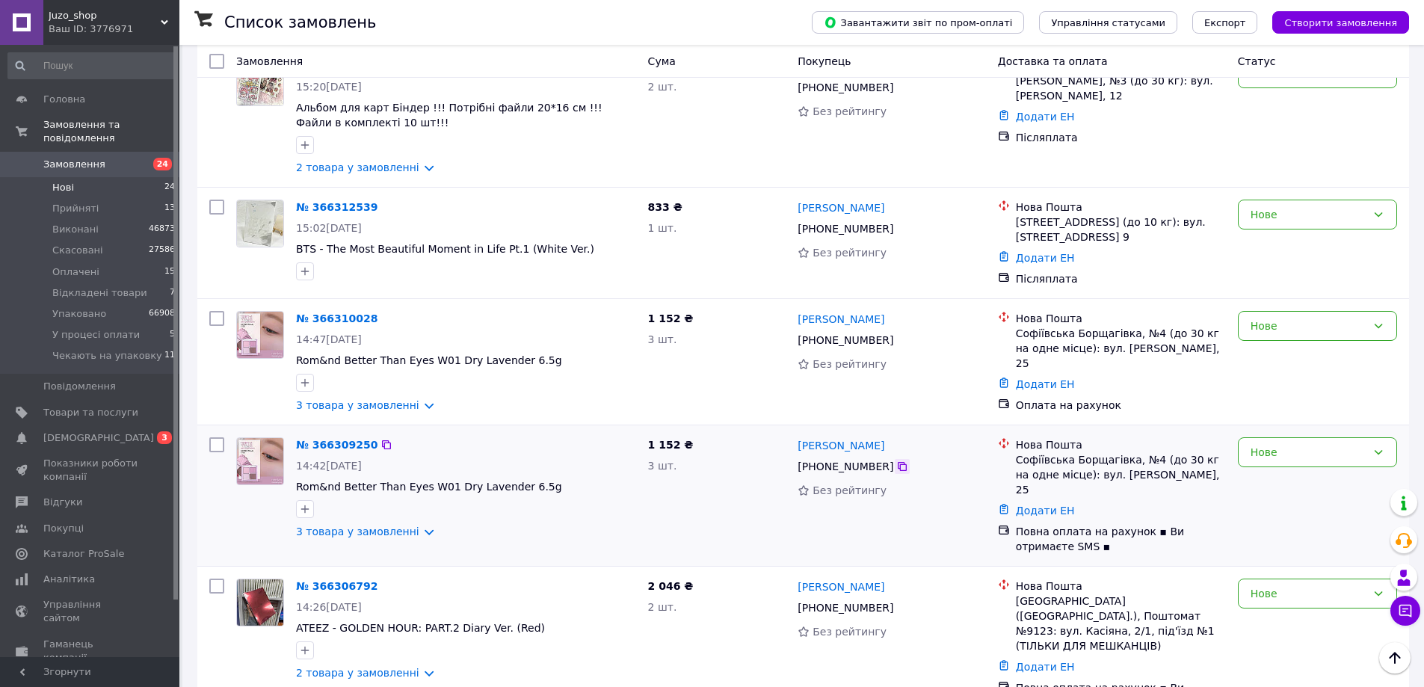
click at [898, 462] on icon at bounding box center [902, 466] width 9 height 9
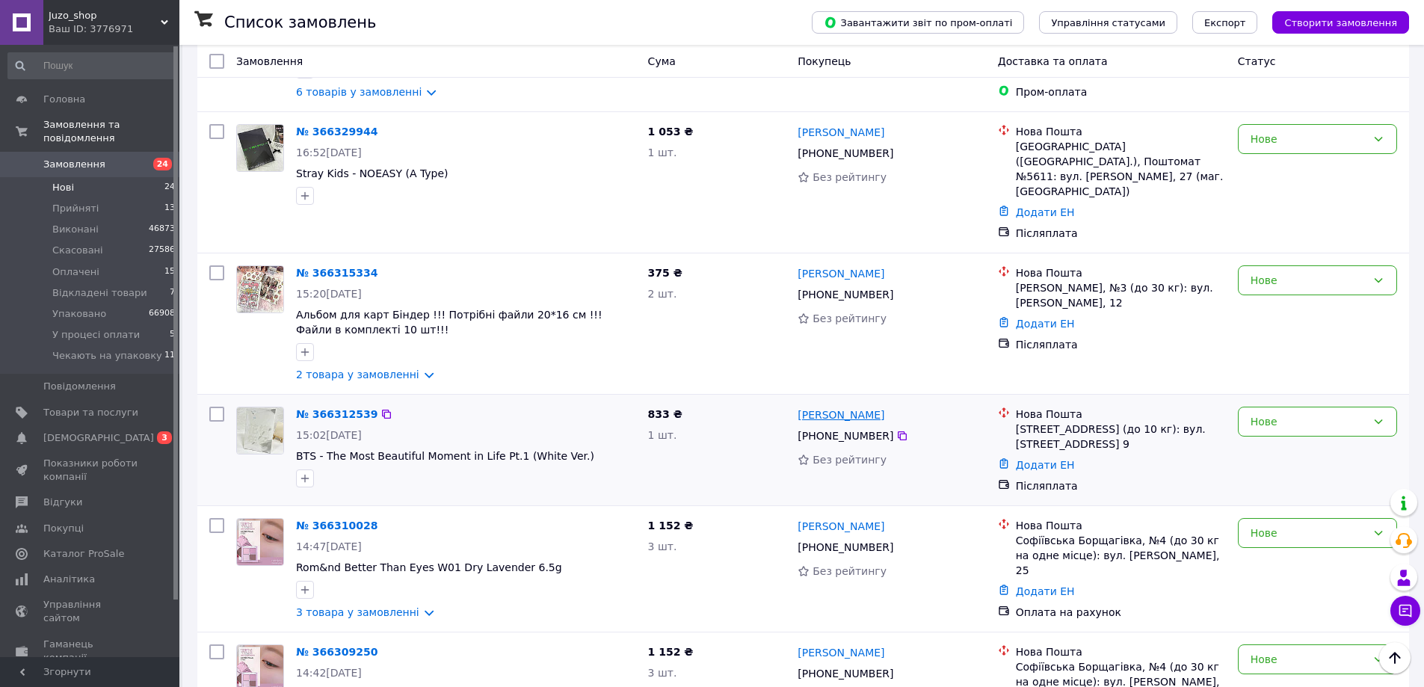
scroll to position [1152, 0]
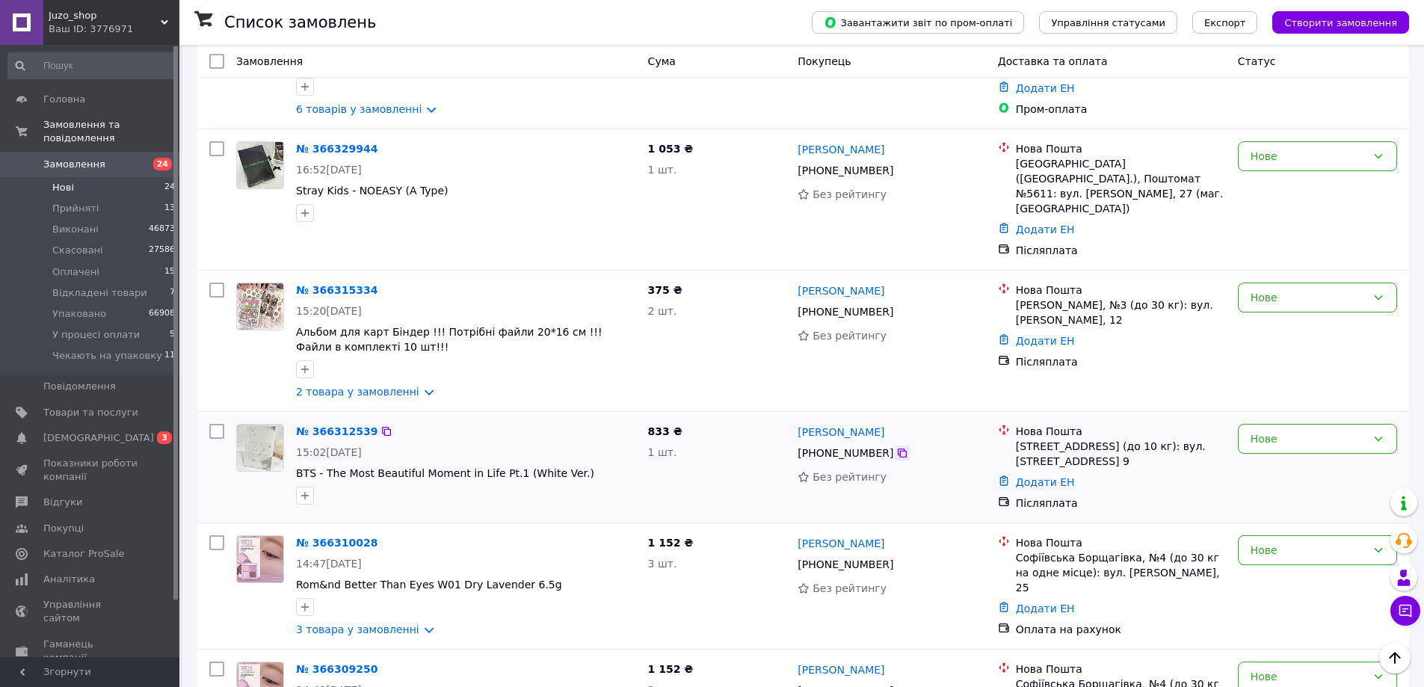
click at [898, 449] on icon at bounding box center [902, 453] width 9 height 9
drag, startPoint x: 893, startPoint y: 218, endPoint x: 884, endPoint y: 221, distance: 9.5
click at [896, 306] on icon at bounding box center [902, 312] width 12 height 12
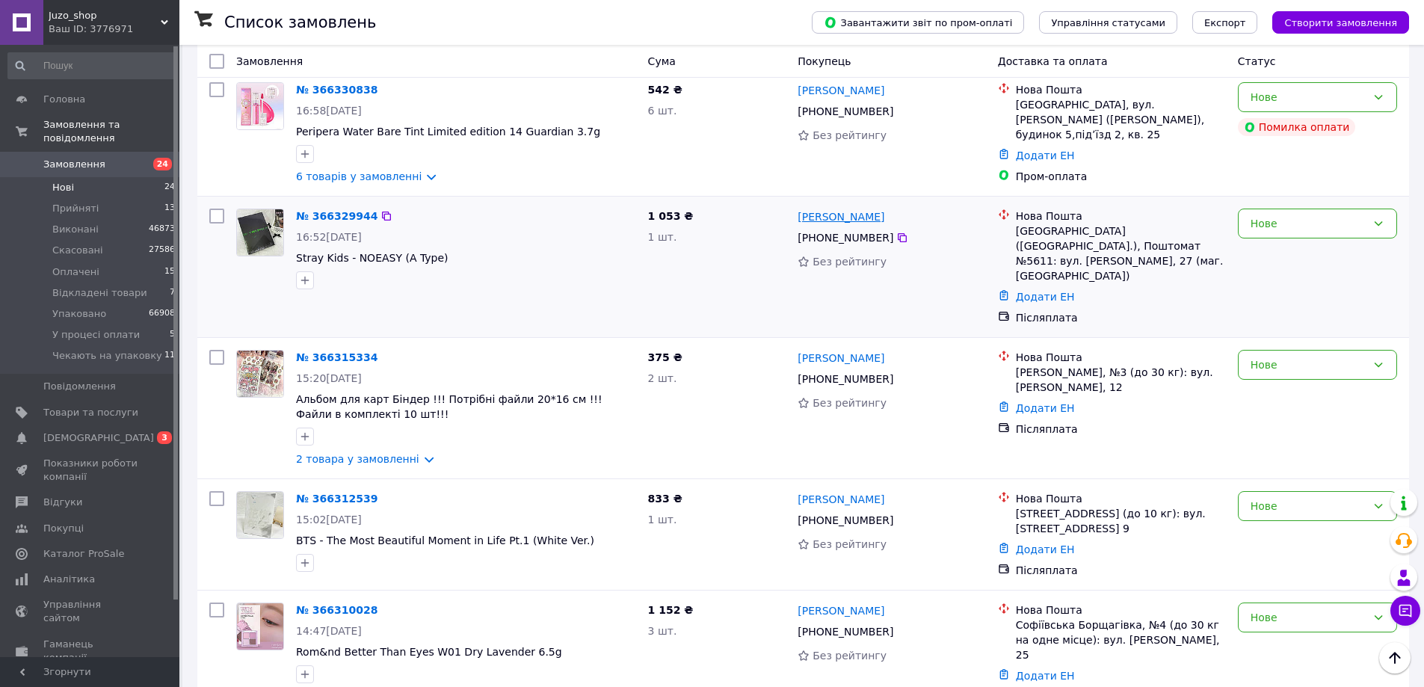
scroll to position [1002, 0]
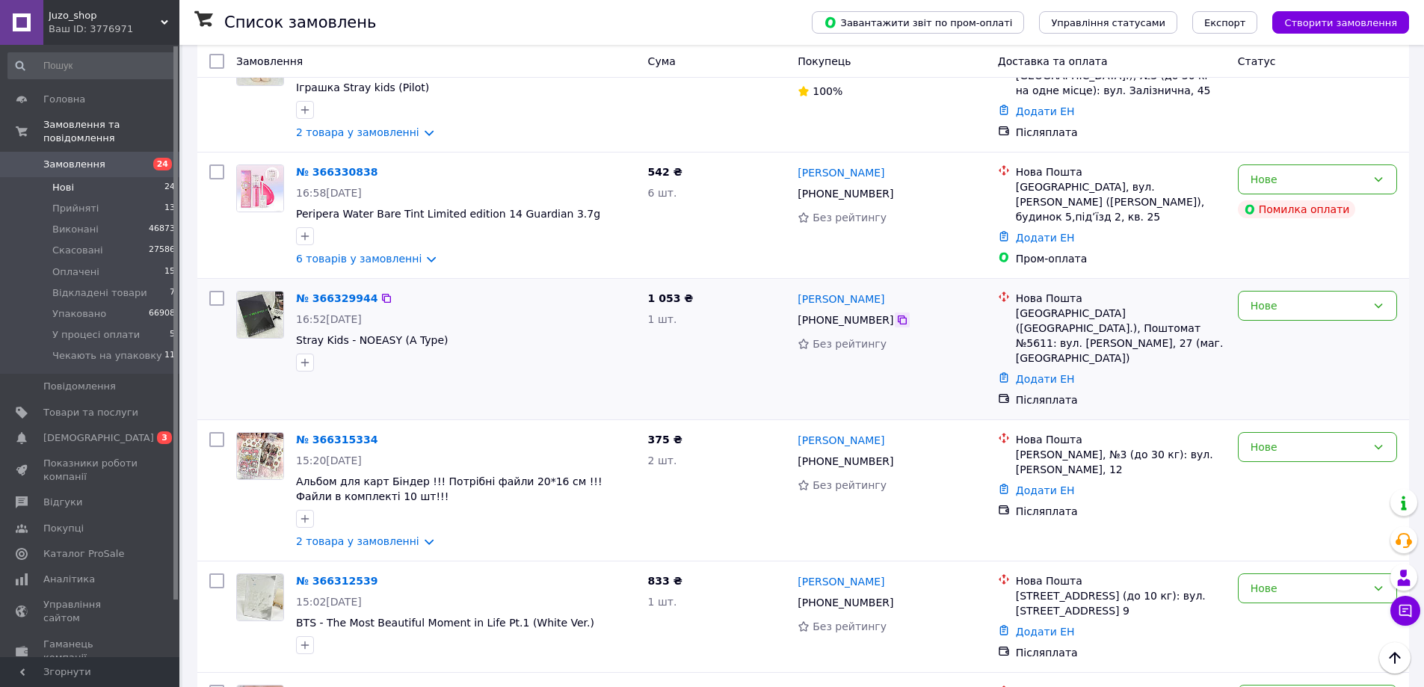
click at [899, 314] on icon at bounding box center [902, 320] width 12 height 12
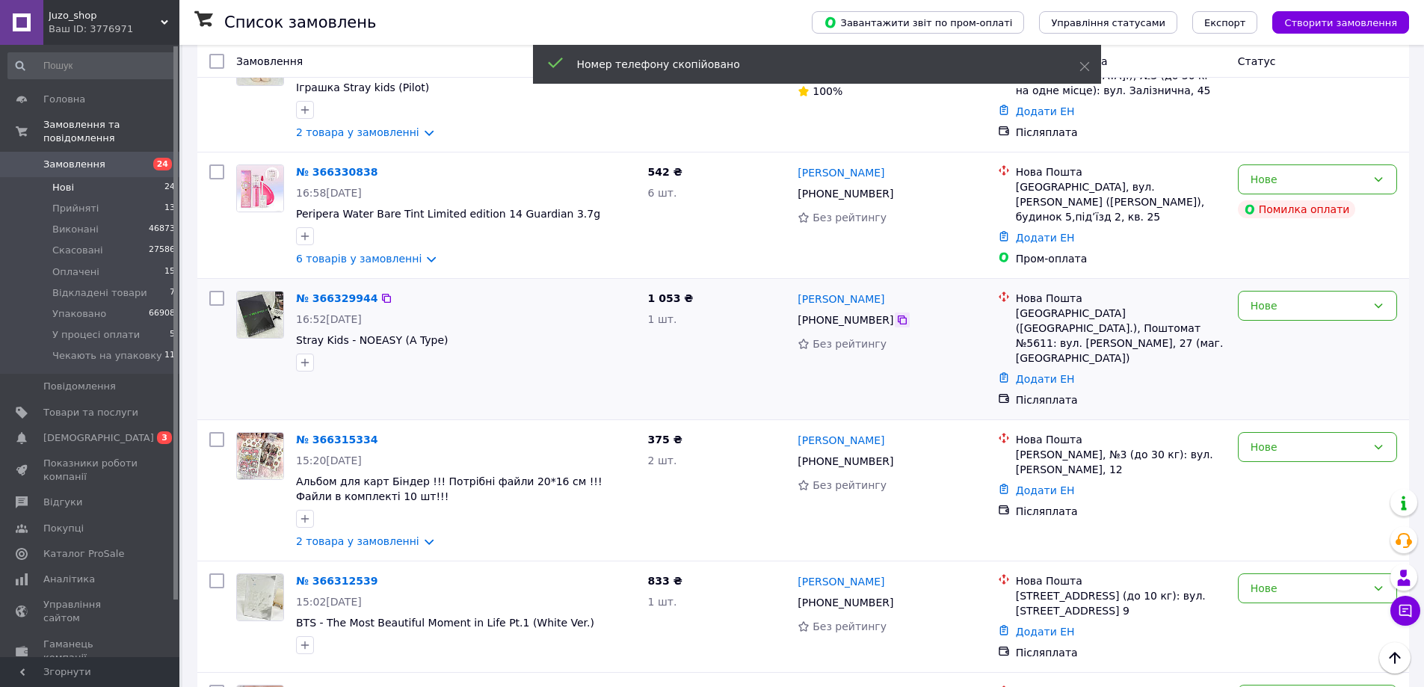
click at [896, 314] on icon at bounding box center [902, 320] width 12 height 12
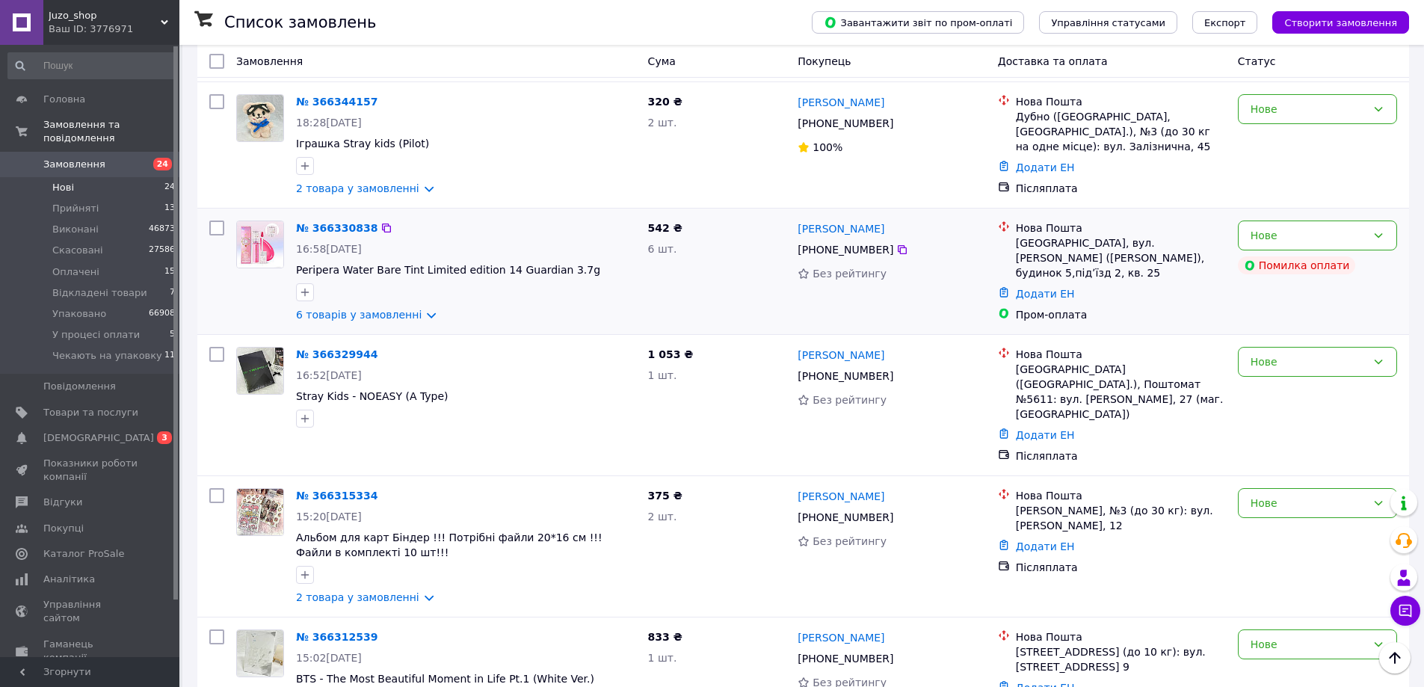
scroll to position [853, 0]
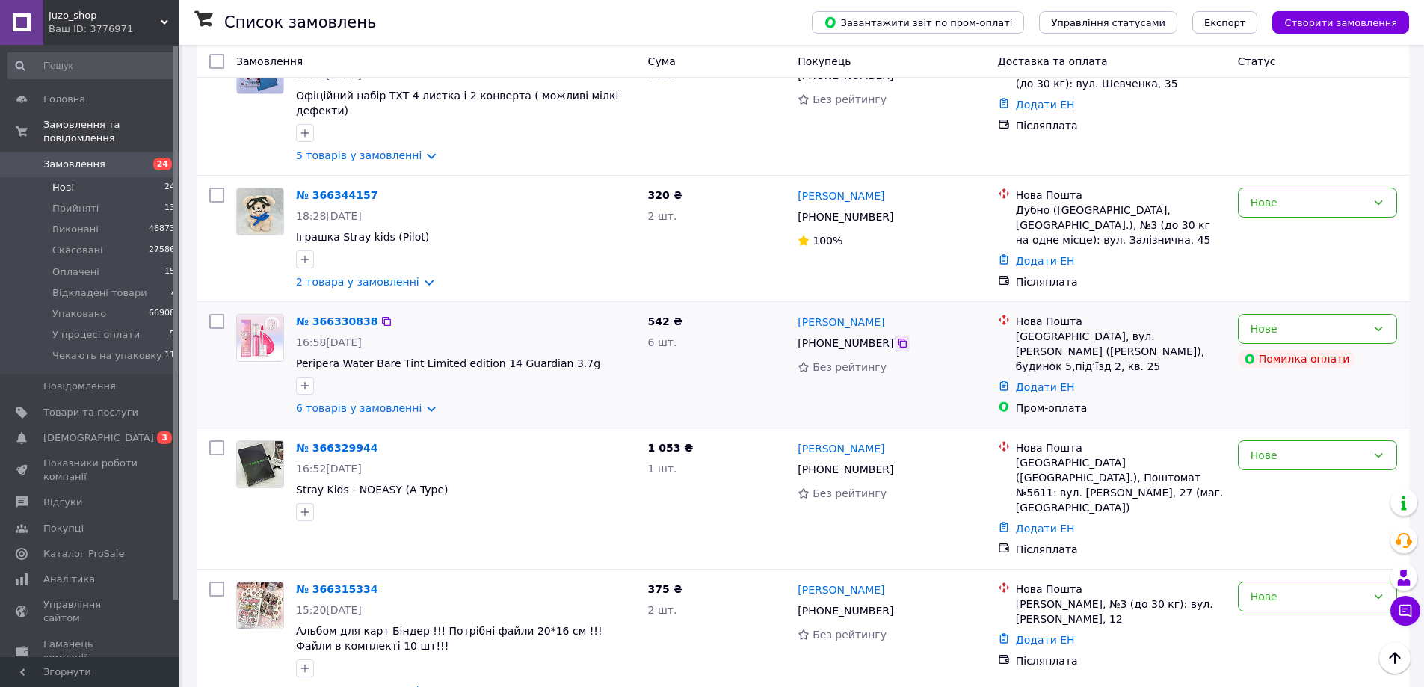
click at [898, 339] on icon at bounding box center [902, 343] width 9 height 9
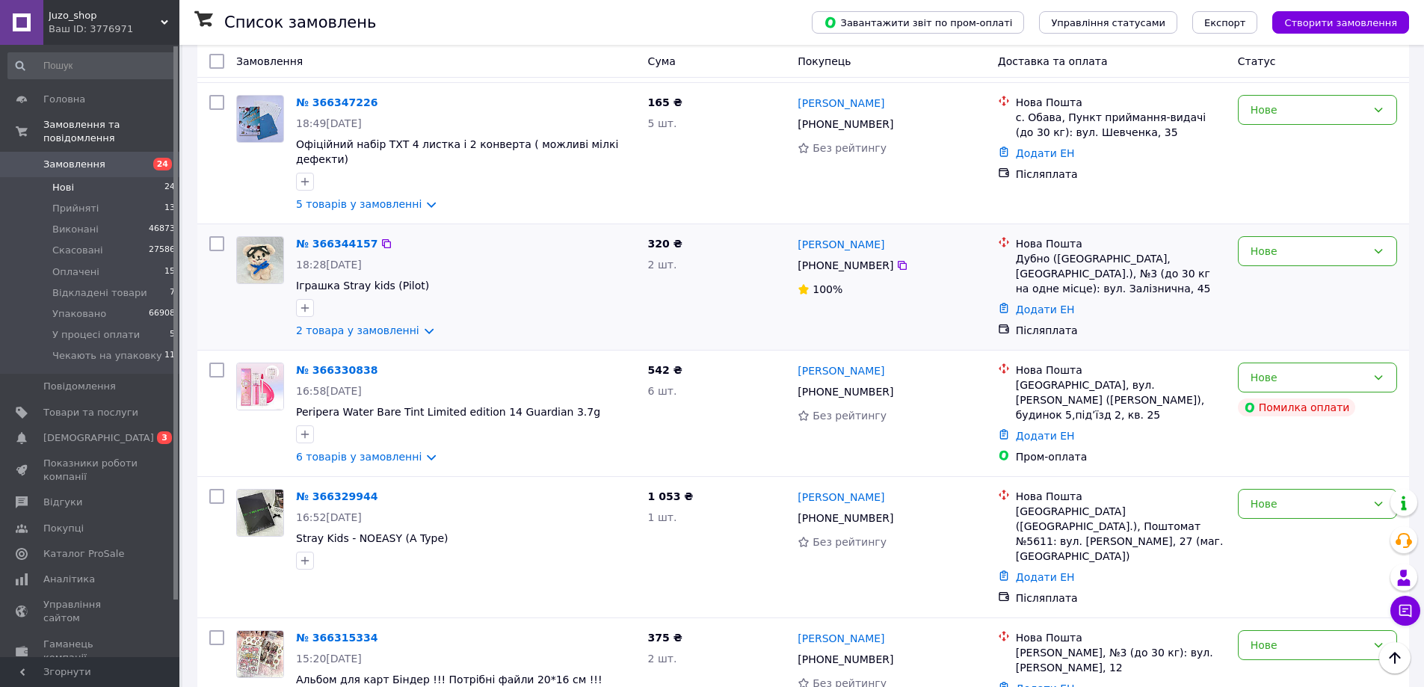
scroll to position [778, 0]
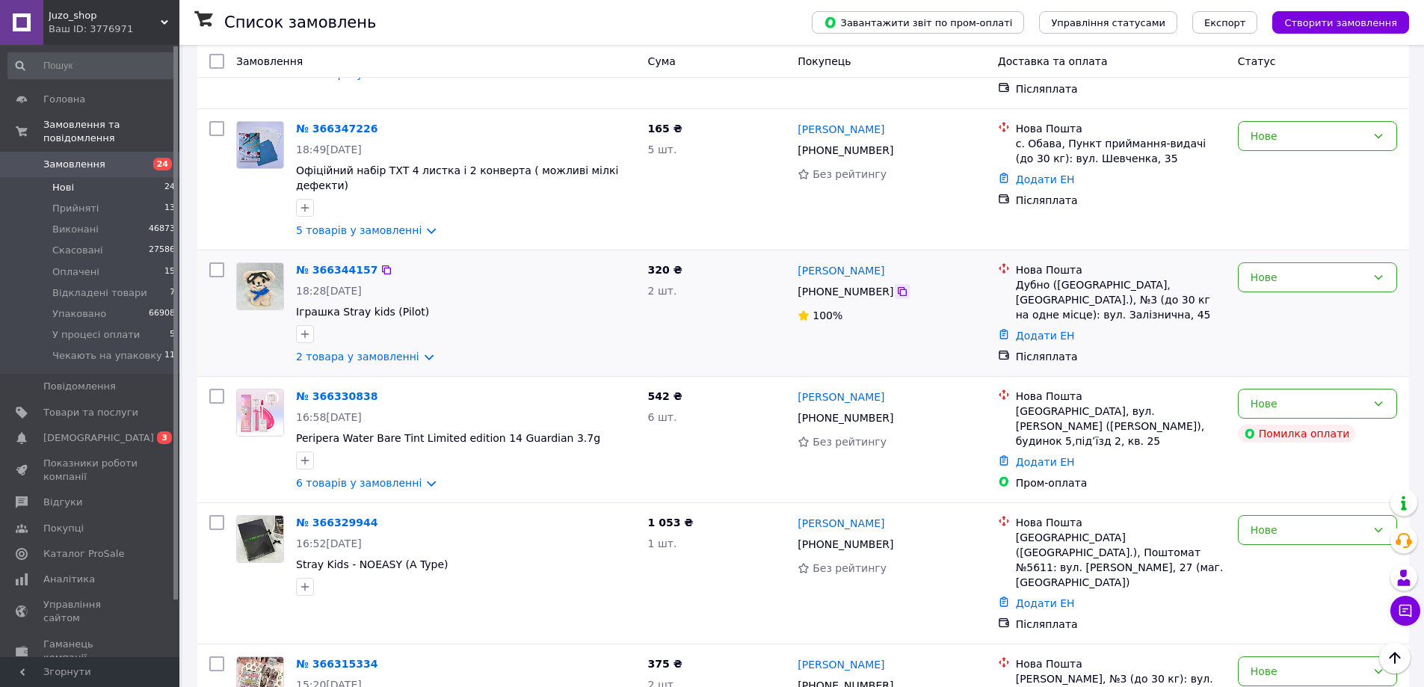
click at [896, 284] on div at bounding box center [902, 291] width 15 height 15
click at [899, 284] on div at bounding box center [902, 291] width 15 height 15
click at [898, 287] on icon at bounding box center [902, 291] width 9 height 9
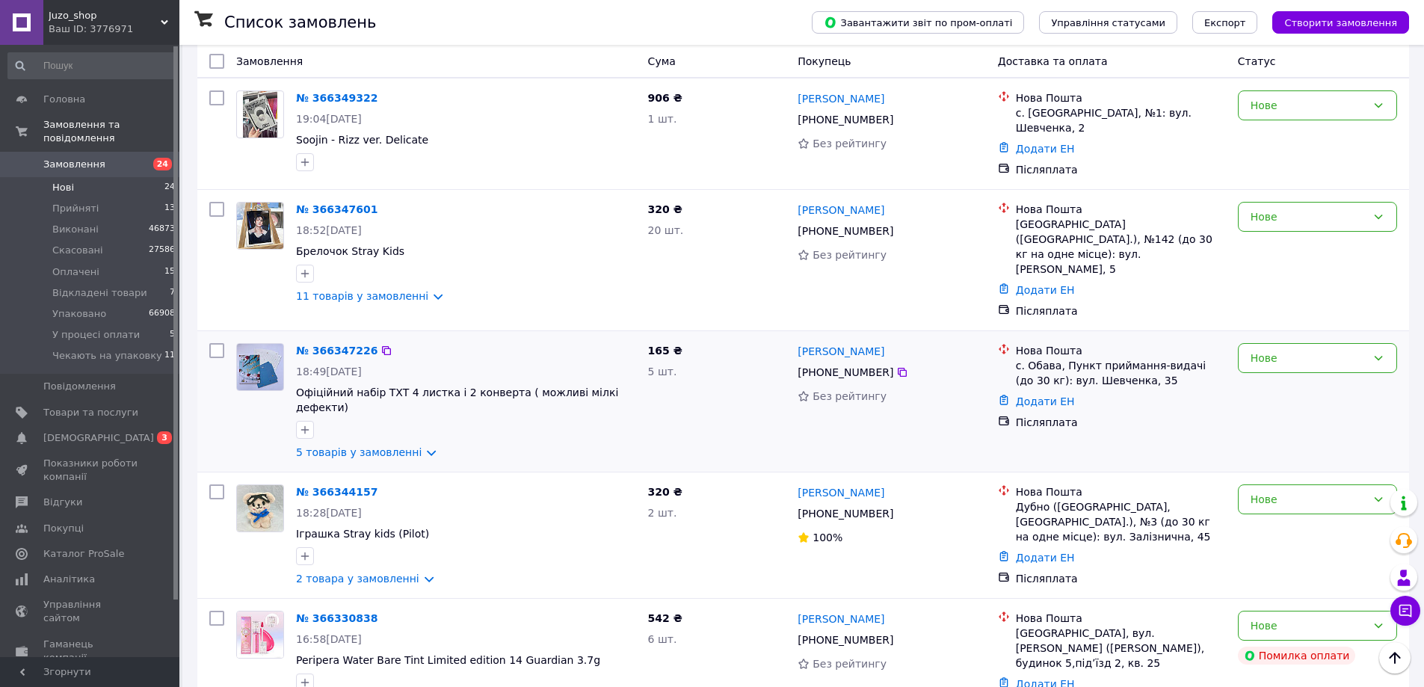
scroll to position [554, 0]
click at [899, 369] on icon at bounding box center [902, 375] width 12 height 12
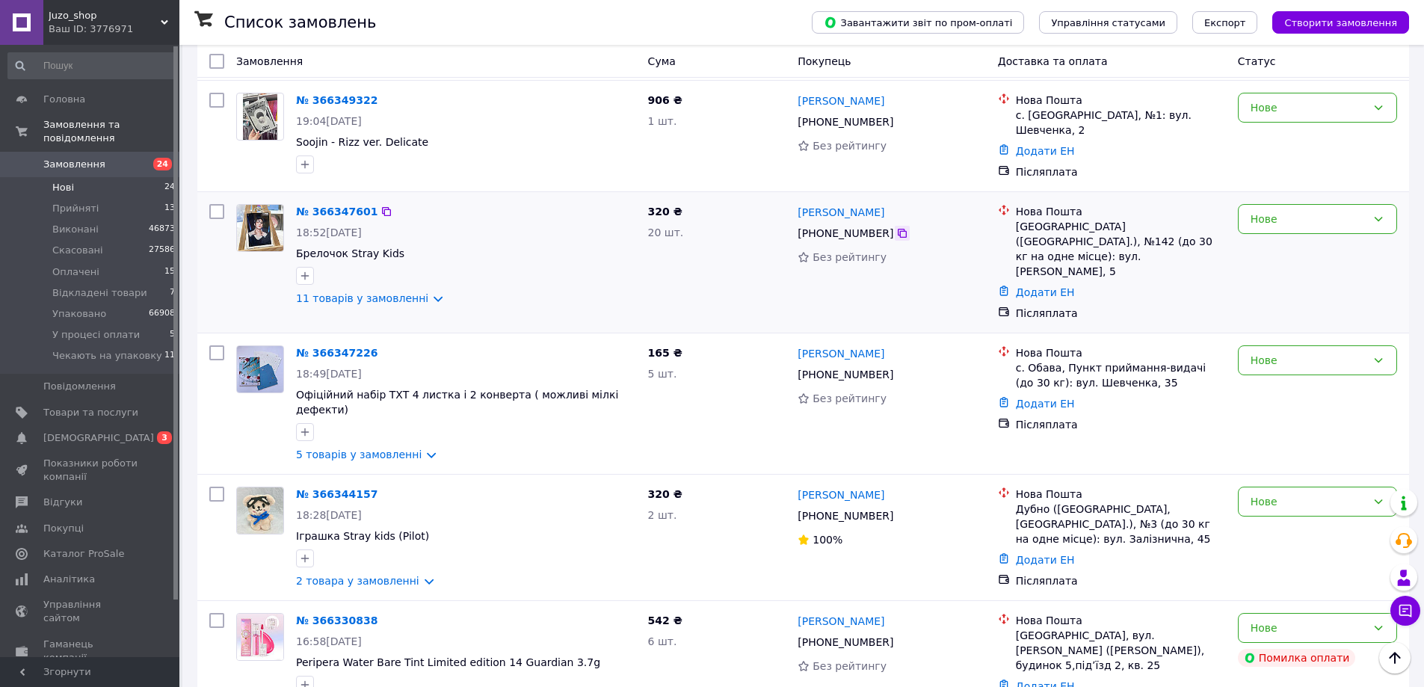
click at [896, 227] on icon at bounding box center [902, 233] width 12 height 12
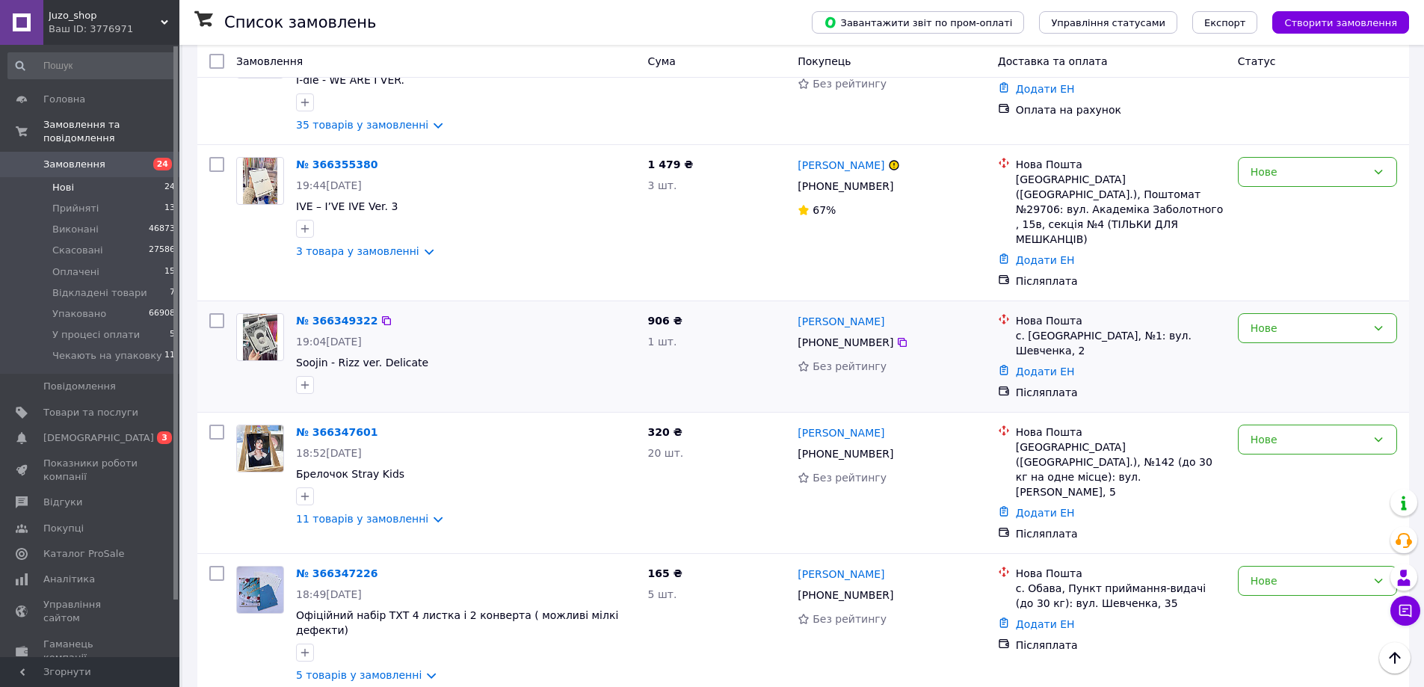
scroll to position [330, 0]
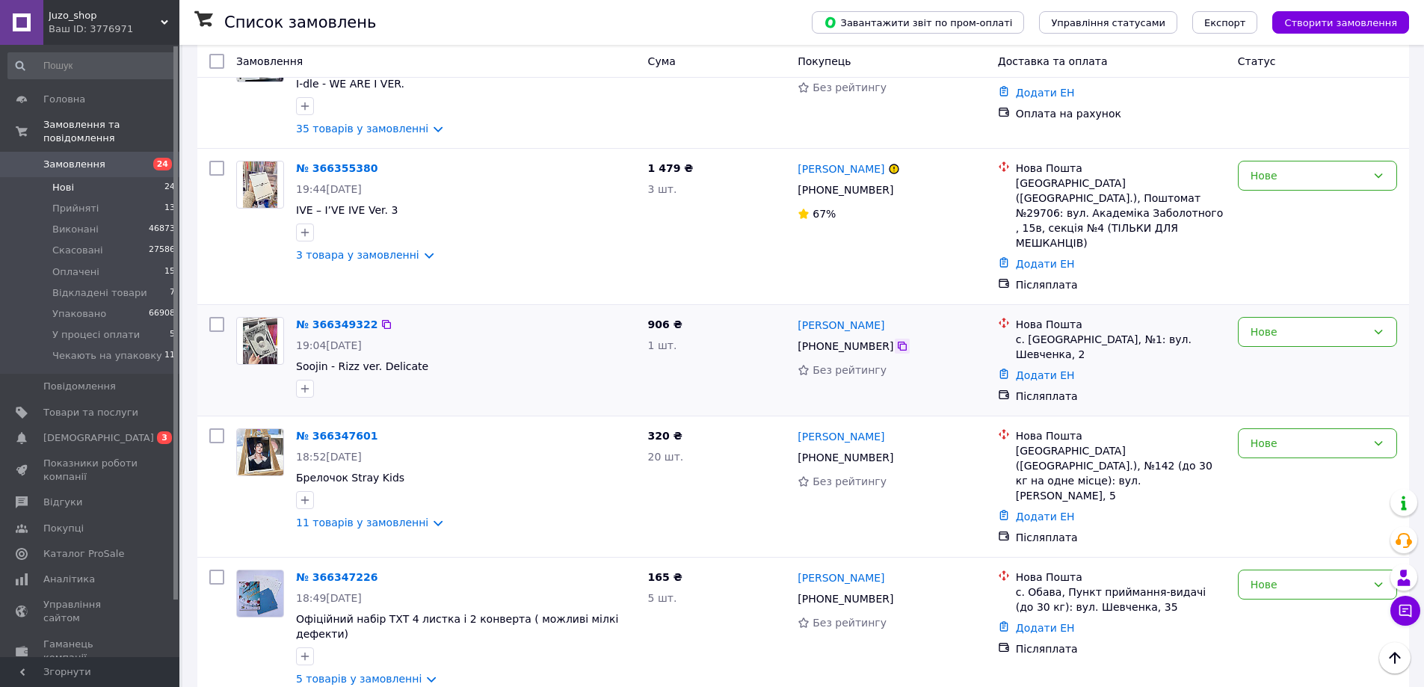
click at [898, 342] on icon at bounding box center [902, 346] width 9 height 9
click at [896, 191] on icon at bounding box center [902, 190] width 12 height 12
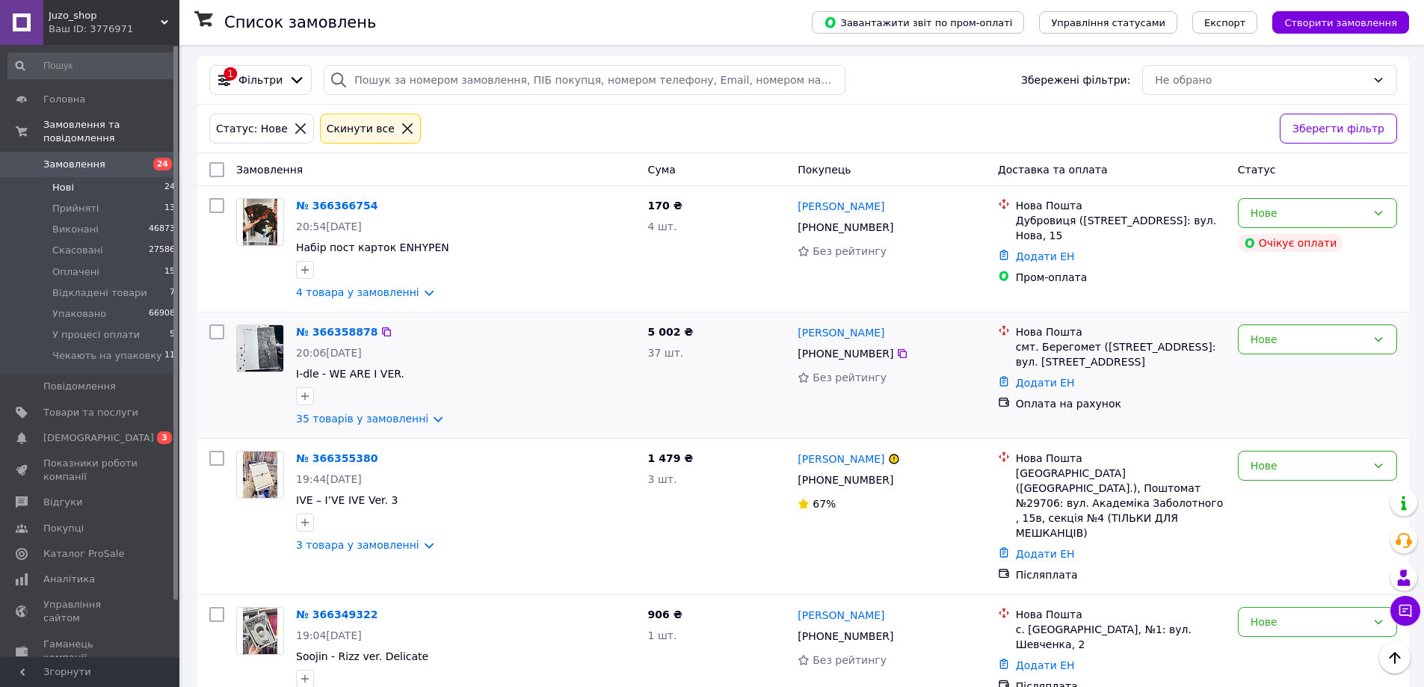
scroll to position [31, 0]
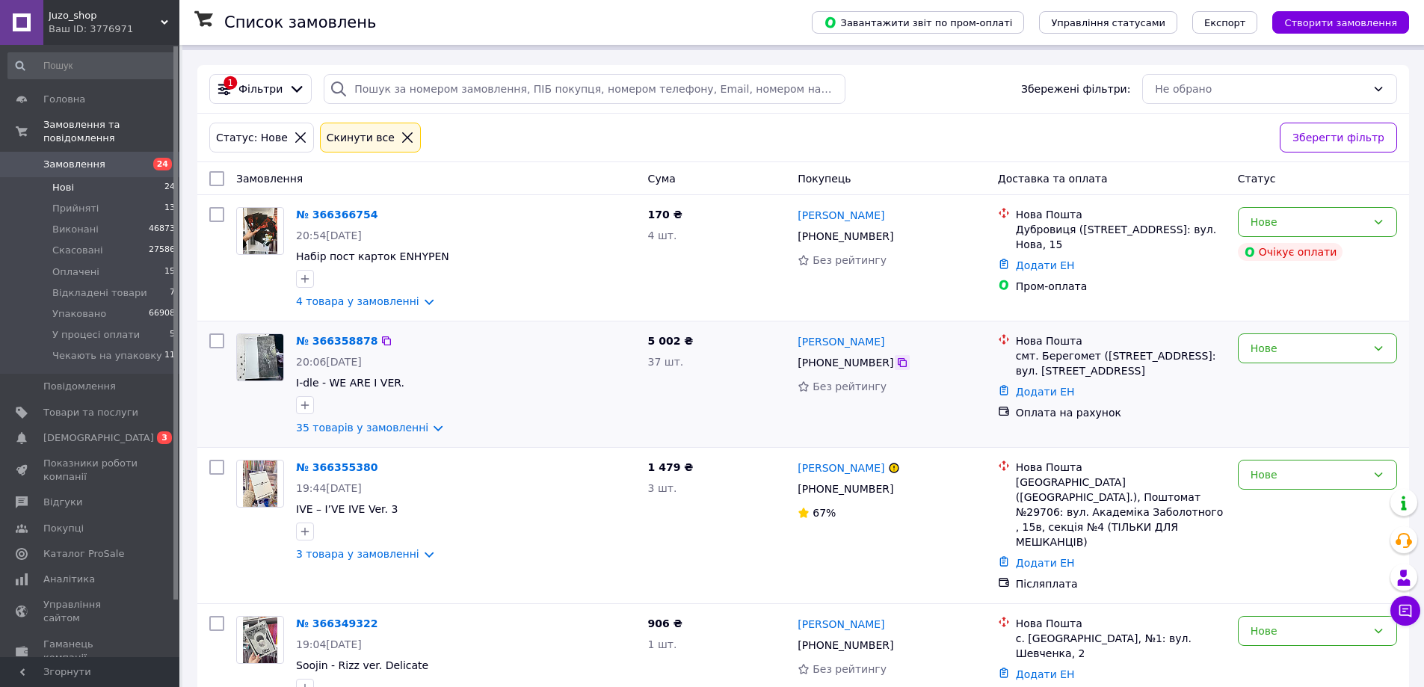
click at [896, 361] on icon at bounding box center [902, 363] width 12 height 12
click at [898, 238] on icon at bounding box center [902, 236] width 12 height 12
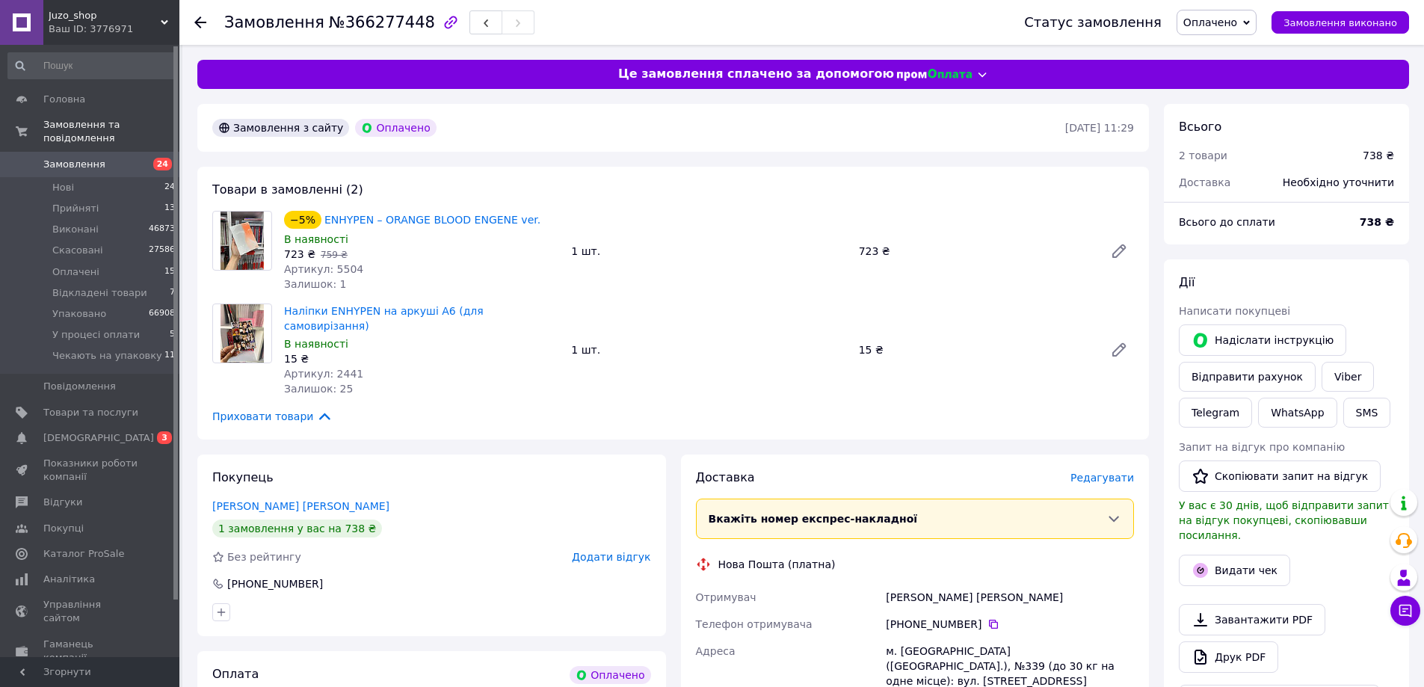
click at [349, 22] on span "№366277448" at bounding box center [382, 22] width 106 height 18
drag, startPoint x: 349, startPoint y: 22, endPoint x: 469, endPoint y: 98, distance: 141.8
click at [349, 25] on span "№366277448" at bounding box center [382, 22] width 106 height 18
copy span "366277448"
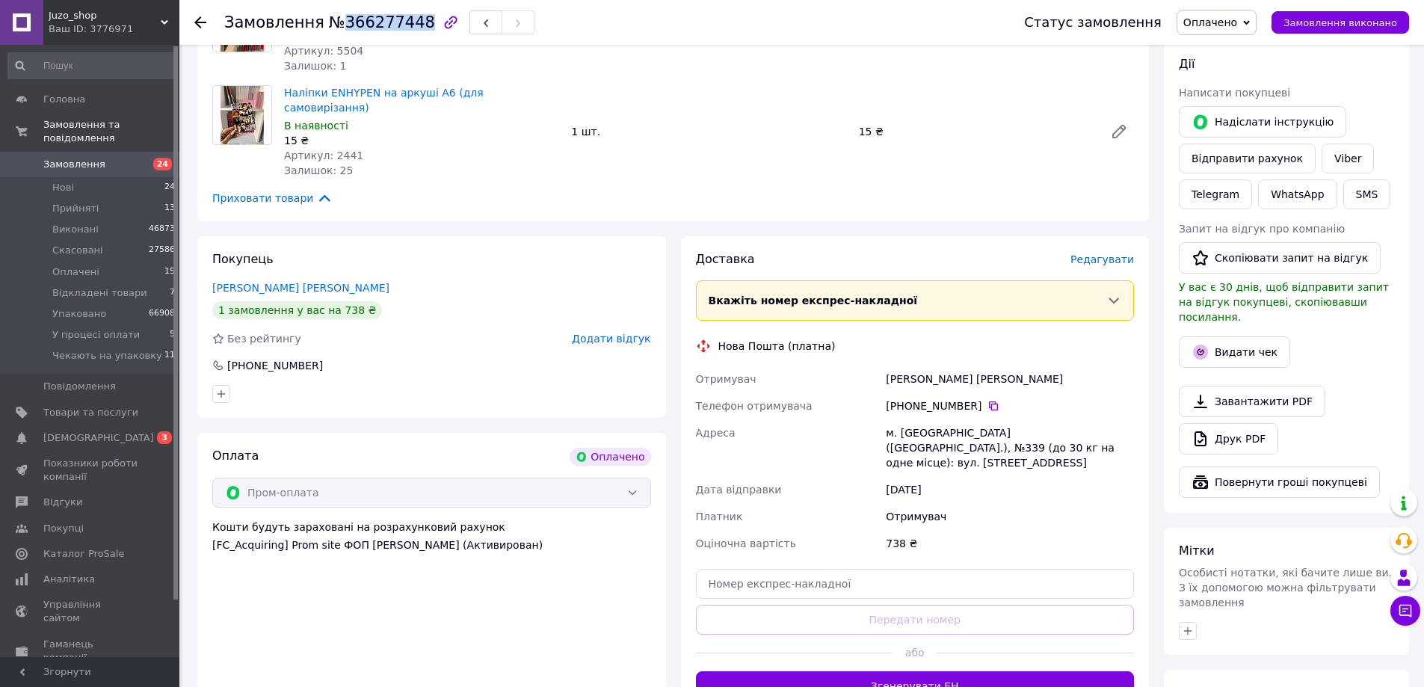
scroll to position [374, 0]
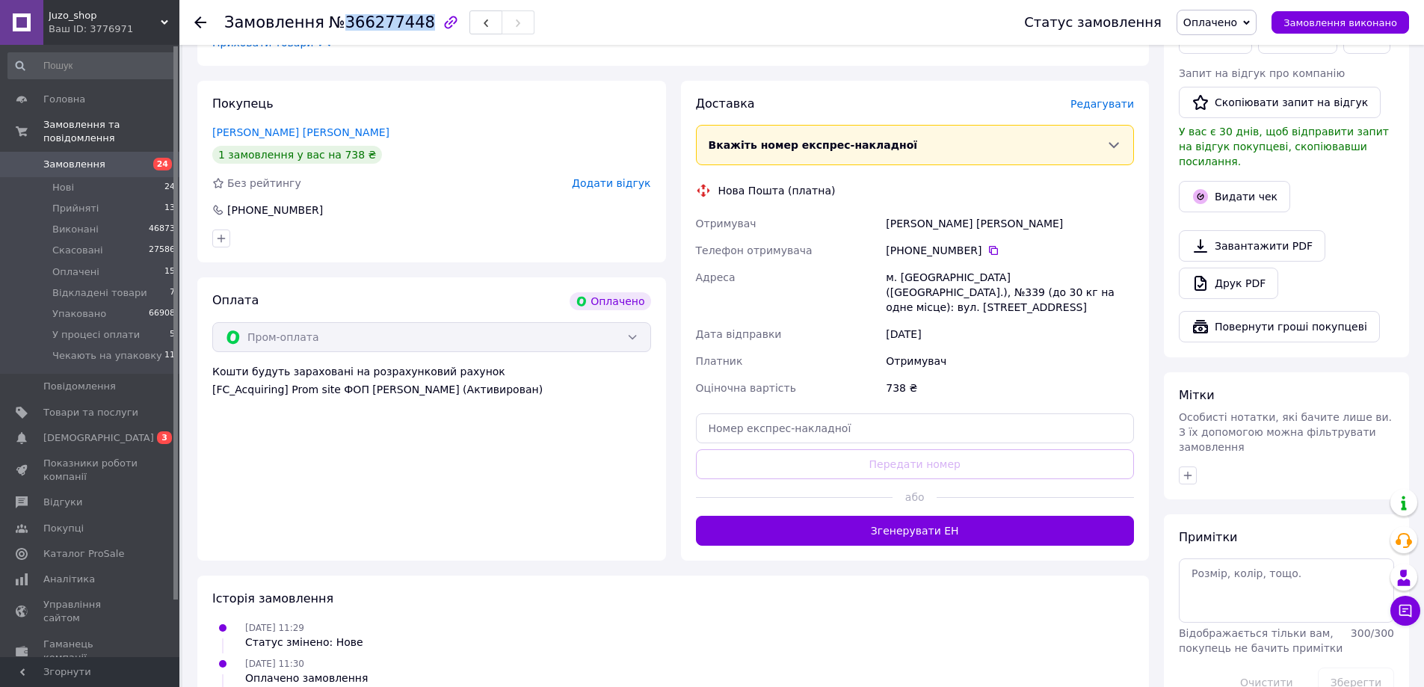
click at [1230, 22] on span "Оплачено" at bounding box center [1210, 22] width 54 height 12
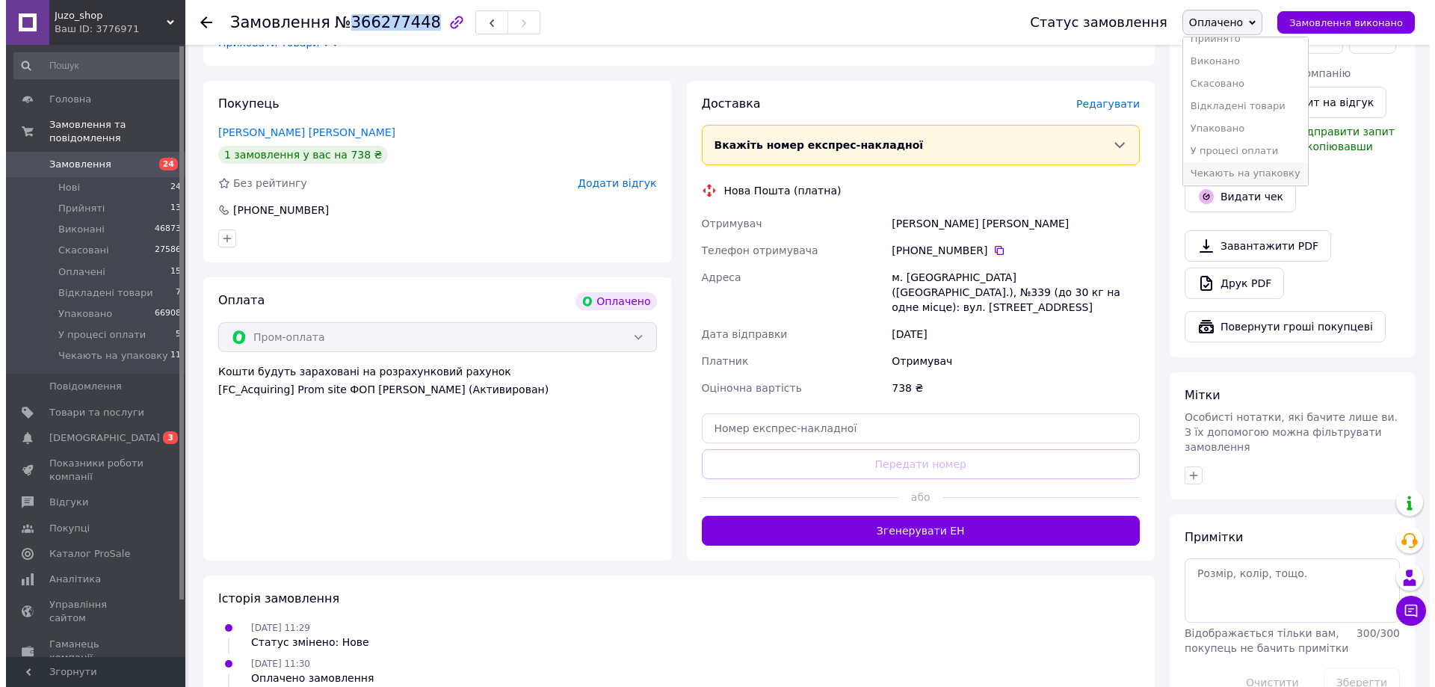
scroll to position [16, 0]
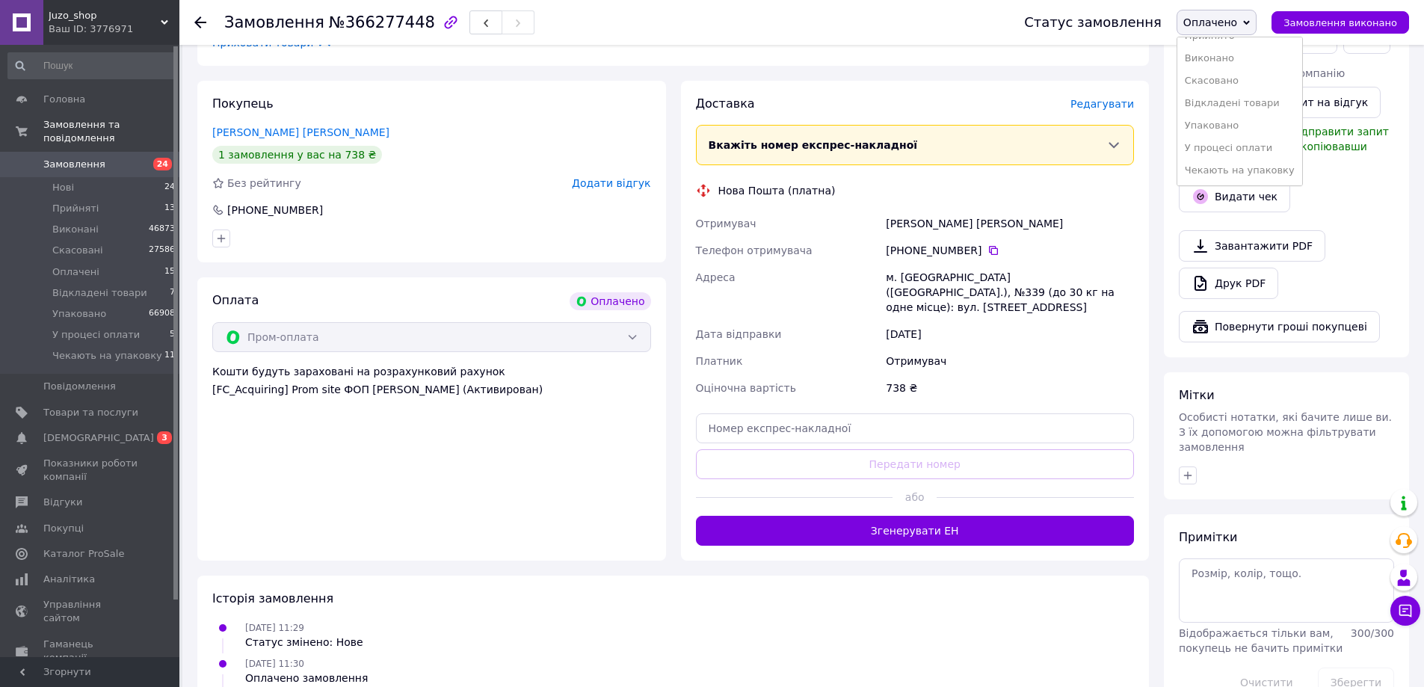
drag, startPoint x: 1230, startPoint y: 171, endPoint x: 1196, endPoint y: 147, distance: 41.9
click at [1230, 170] on li "Чекають на упаковку" at bounding box center [1239, 170] width 125 height 22
click at [1101, 98] on span "Редагувати" at bounding box center [1102, 104] width 64 height 12
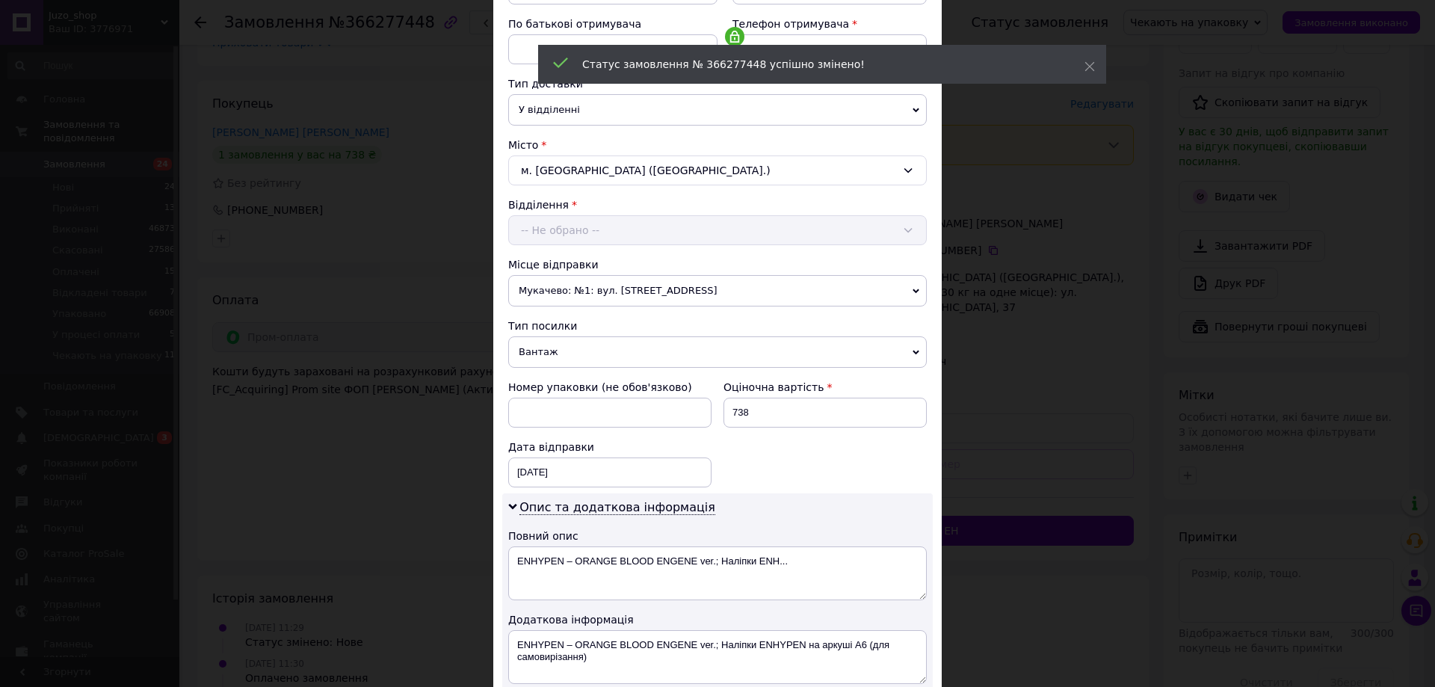
scroll to position [473, 0]
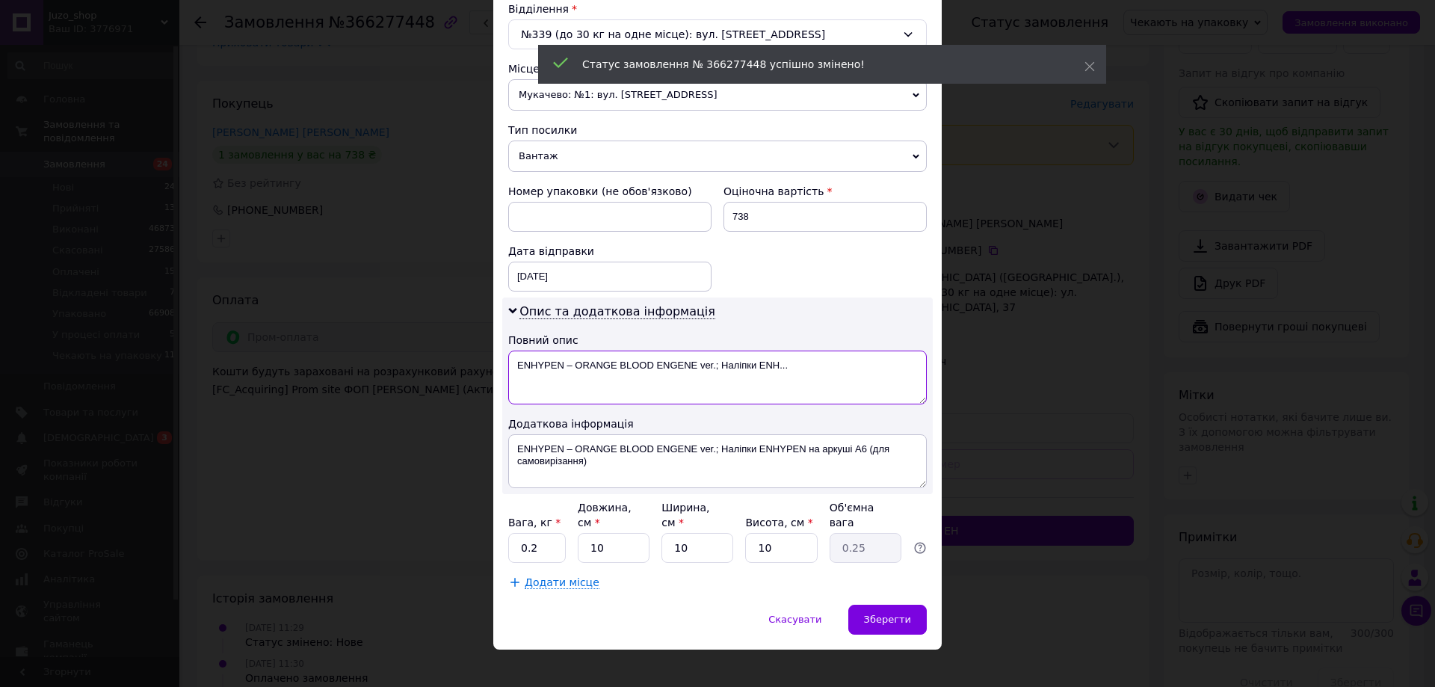
click at [631, 380] on textarea "ENHYPEN – ORANGE BLOOD ENGENE ver.; Наліпки ENH..." at bounding box center [717, 378] width 419 height 54
click at [631, 379] on textarea "ENHYPEN – ORANGE BLOOD ENGENE ver.; Наліпки ENH..." at bounding box center [717, 378] width 419 height 54
click at [628, 379] on textarea "ENHYPEN – ORANGE BLOOD ENGENE ver.; Наліпки ENH..." at bounding box center [717, 378] width 419 height 54
paste textarea "366277448"
type textarea "366277448"
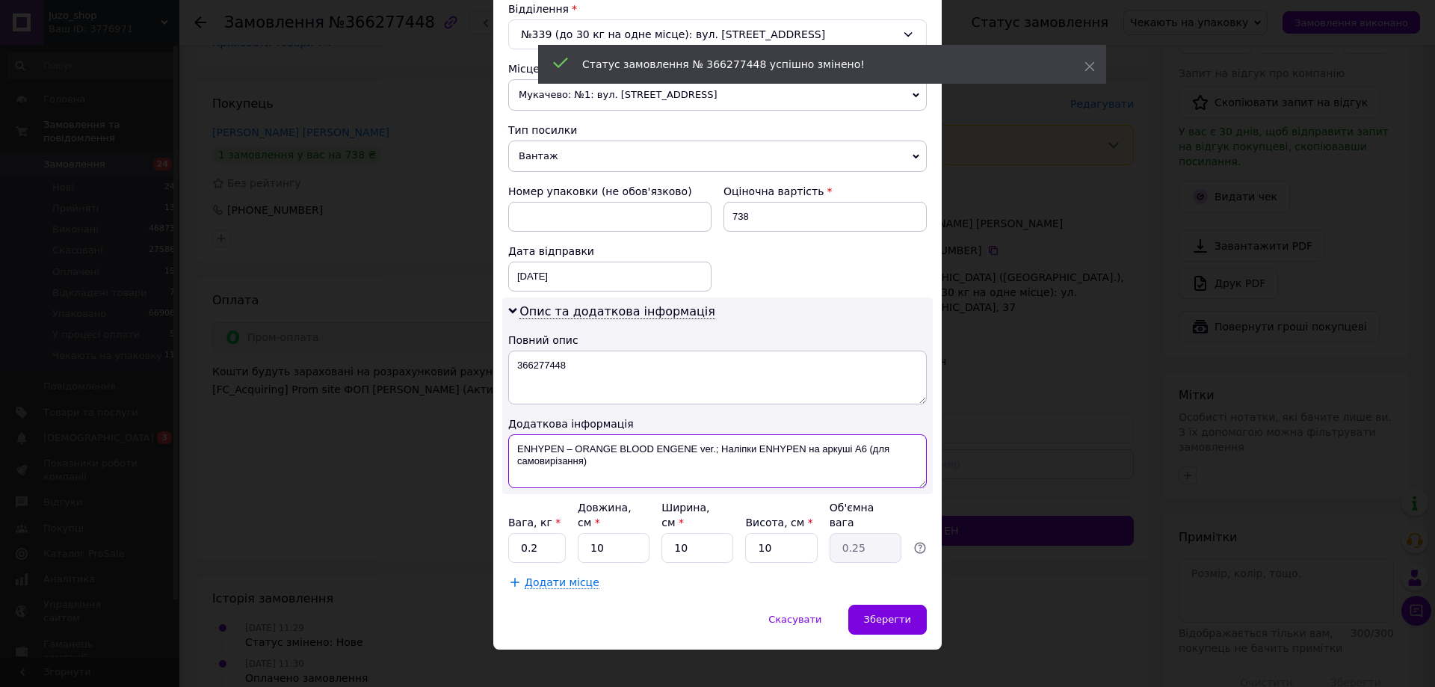
click at [632, 443] on textarea "ENHYPEN – ORANGE BLOOD ENGENE ver.; Наліпки ENHYPEN на аркуші А6 (для самовиріз…" at bounding box center [717, 461] width 419 height 54
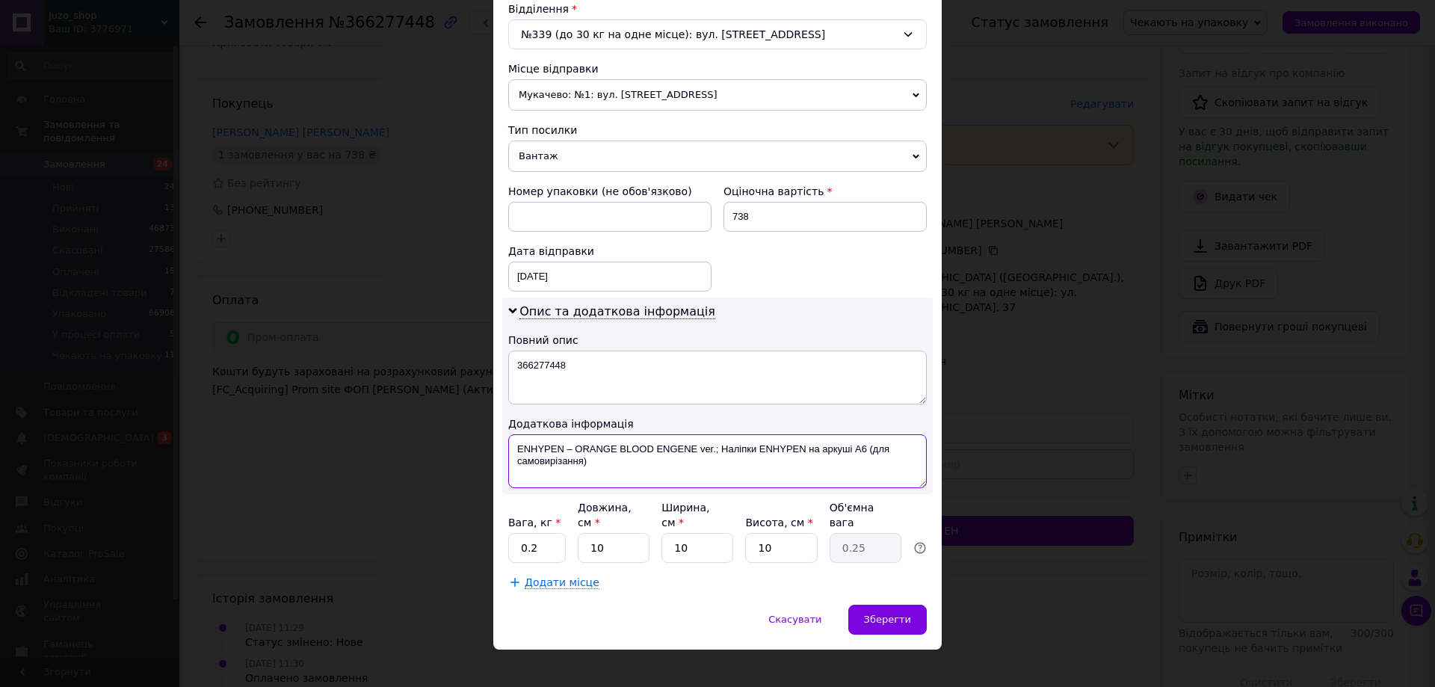
click at [632, 443] on textarea "ENHYPEN – ORANGE BLOOD ENGENE ver.; Наліпки ENHYPEN на аркуші А6 (для самовиріз…" at bounding box center [717, 461] width 419 height 54
paste textarea "366277448"
type textarea "366277448"
click at [598, 164] on span "Вантаж" at bounding box center [717, 156] width 419 height 31
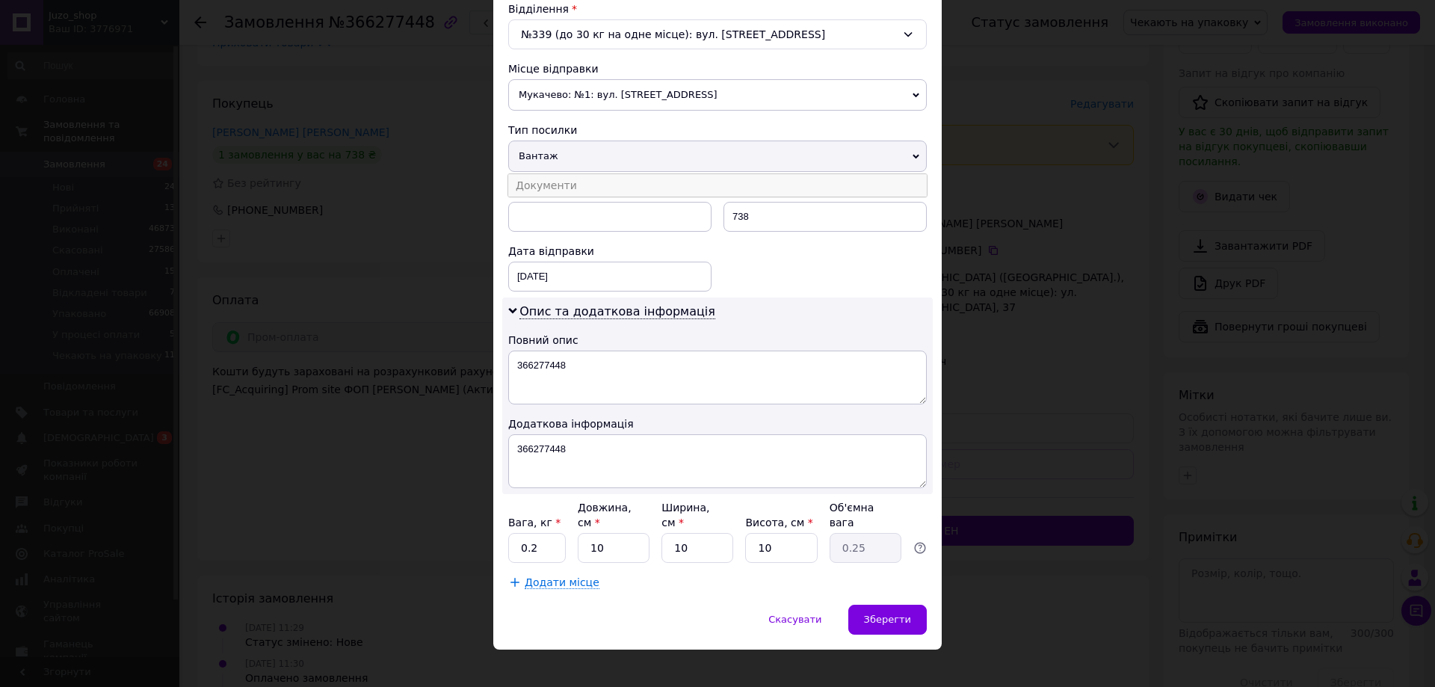
click at [592, 191] on li "Документи" at bounding box center [717, 185] width 419 height 22
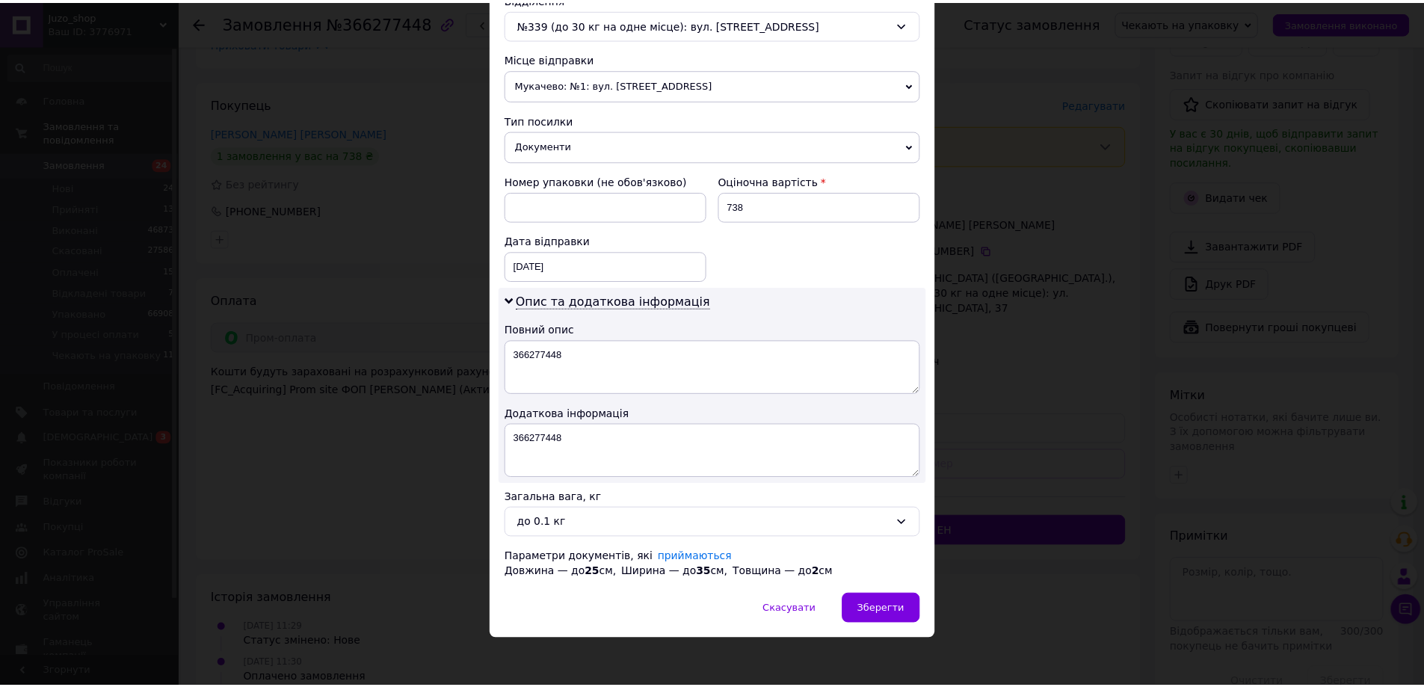
scroll to position [488, 0]
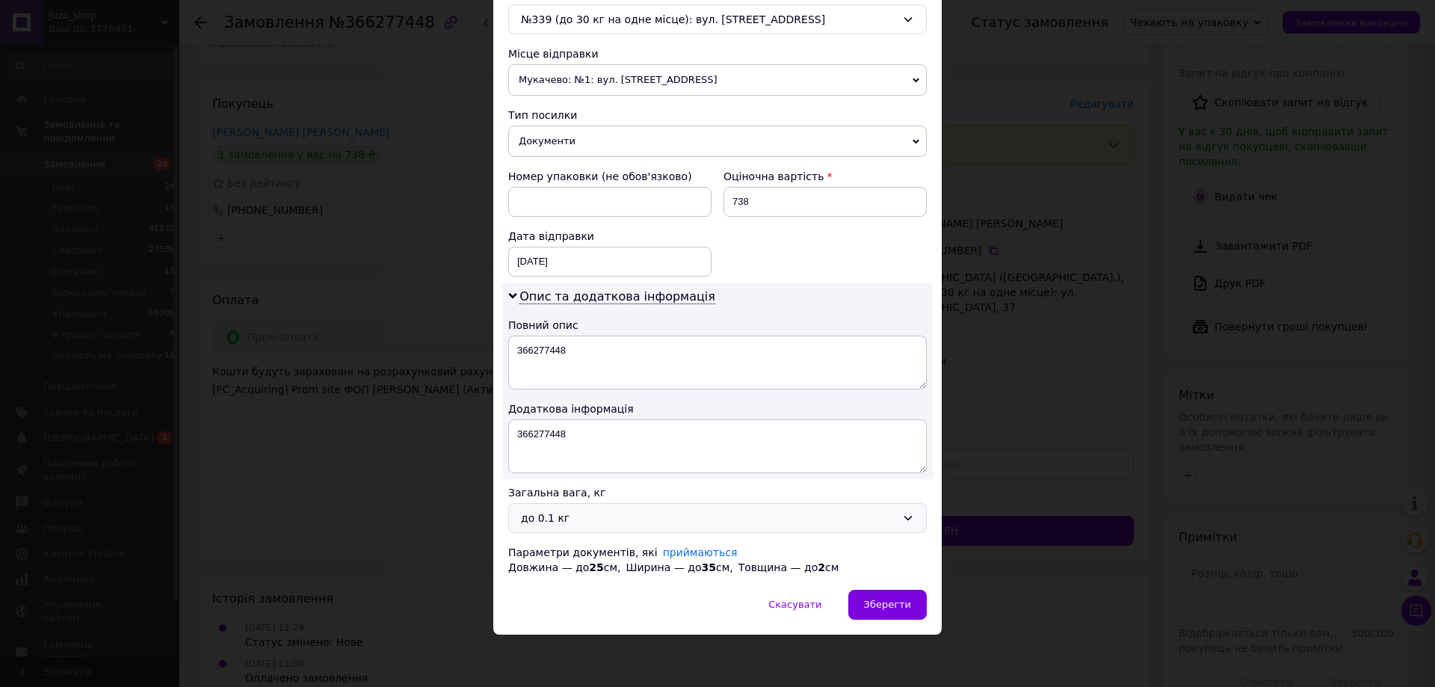
drag, startPoint x: 564, startPoint y: 512, endPoint x: 564, endPoint y: 526, distance: 14.2
click at [564, 516] on div "до 0.1 кг" at bounding box center [708, 518] width 375 height 16
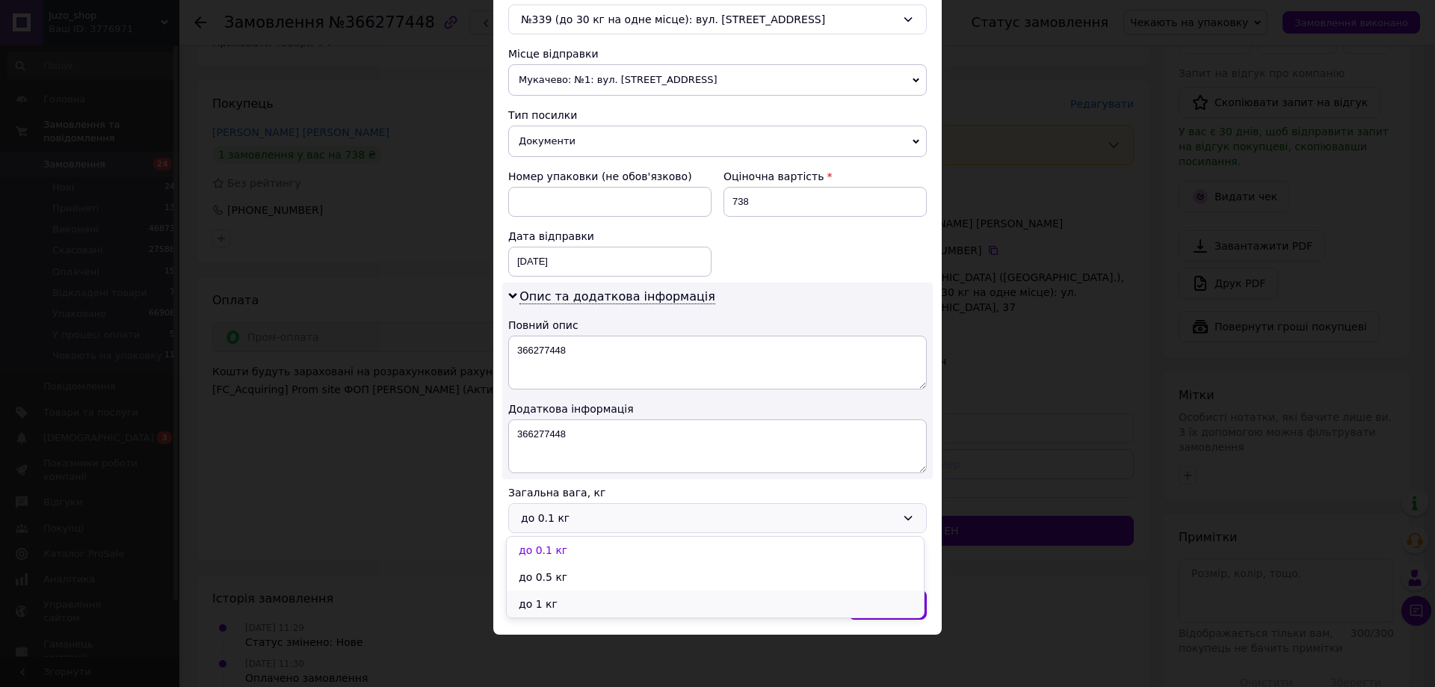
click at [565, 603] on li "до 1 кг" at bounding box center [715, 604] width 417 height 27
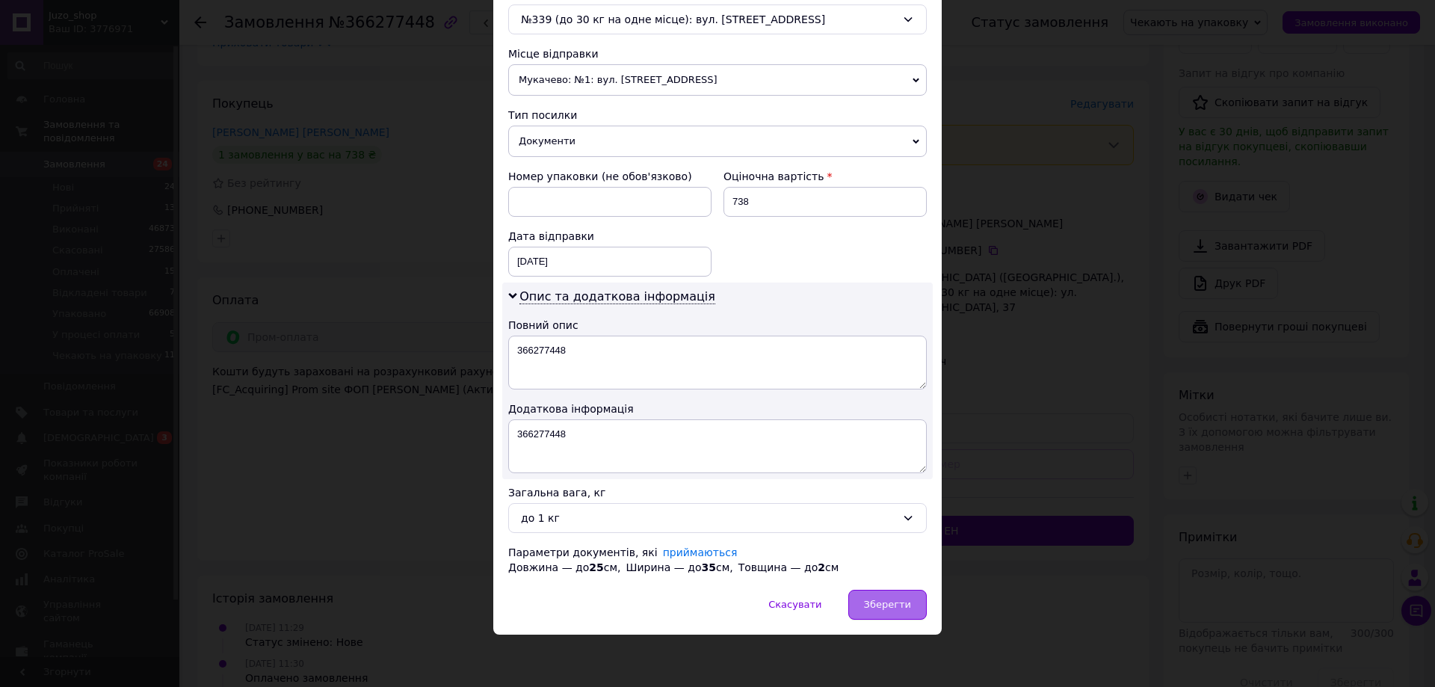
click at [877, 606] on span "Зберегти" at bounding box center [887, 604] width 47 height 11
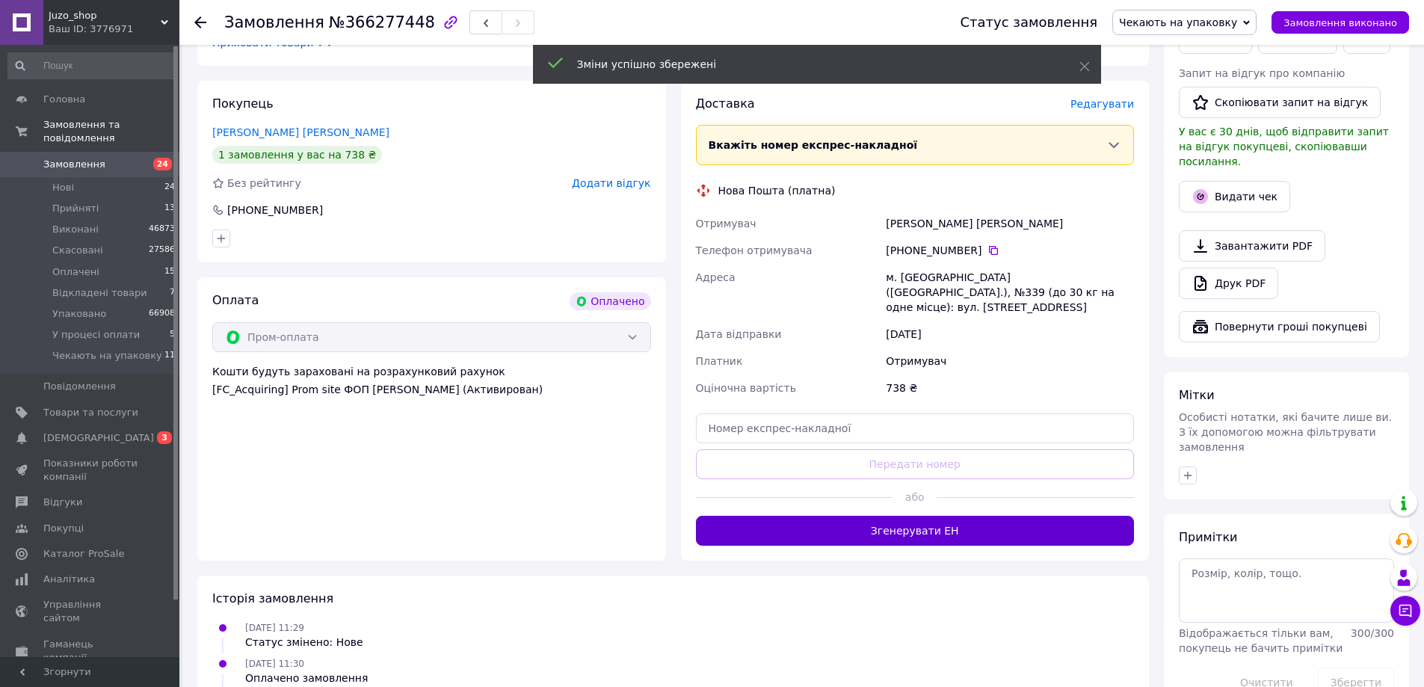
click at [891, 516] on button "Згенерувати ЕН" at bounding box center [915, 531] width 439 height 30
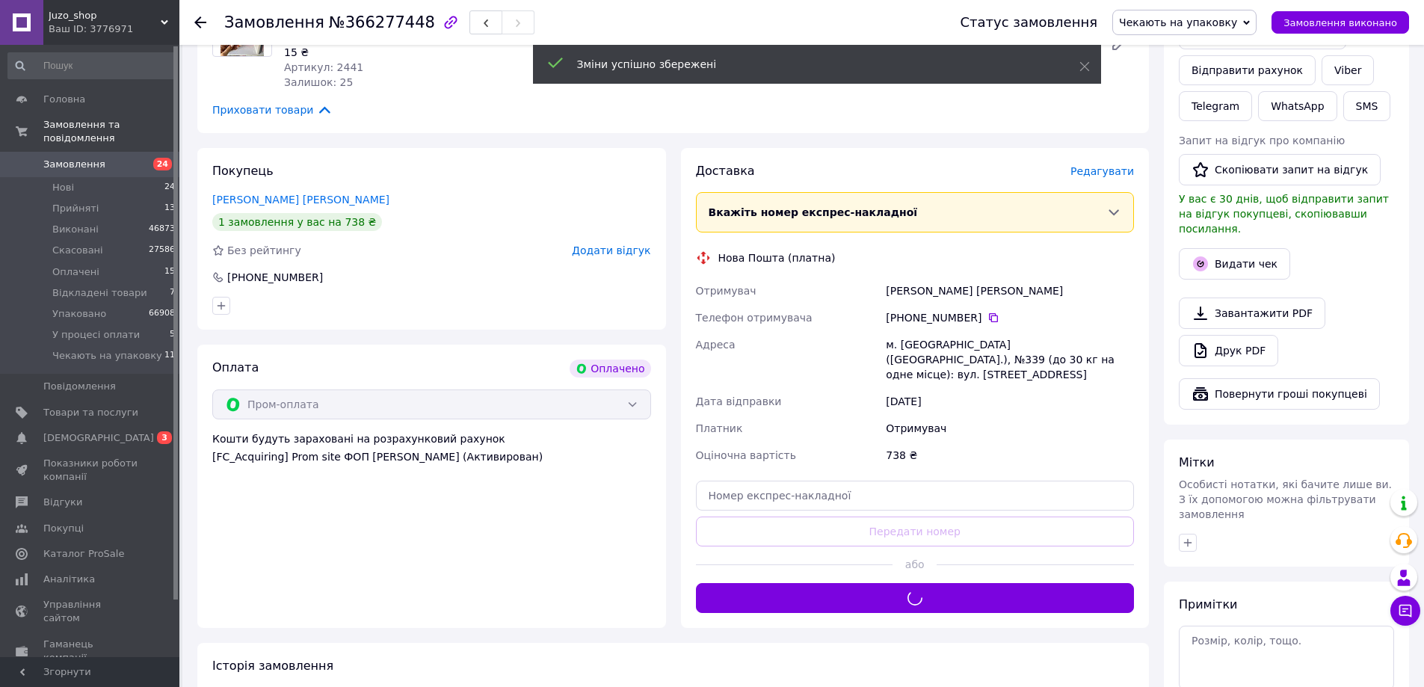
scroll to position [224, 0]
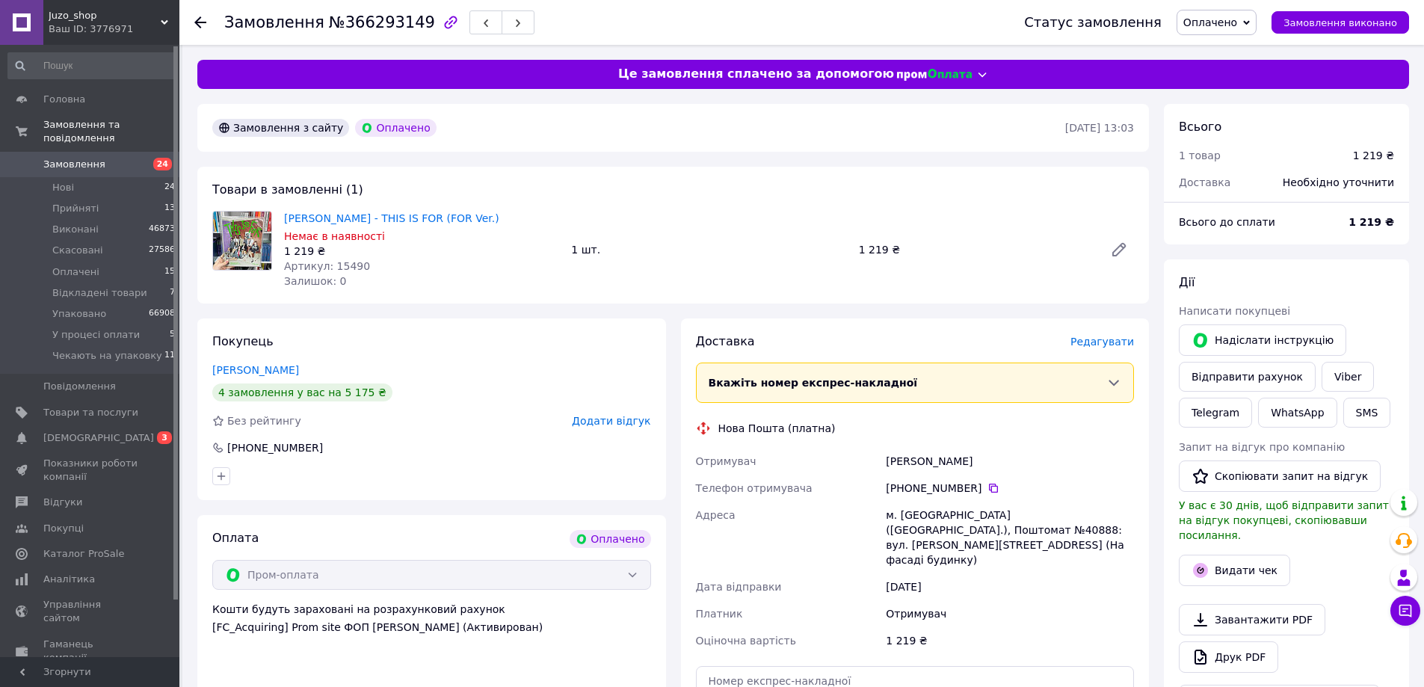
click at [351, 22] on span "№366293149" at bounding box center [382, 22] width 106 height 18
drag, startPoint x: 351, startPoint y: 22, endPoint x: 450, endPoint y: 102, distance: 126.6
click at [351, 23] on span "№366293149" at bounding box center [382, 22] width 106 height 18
copy span "366293149"
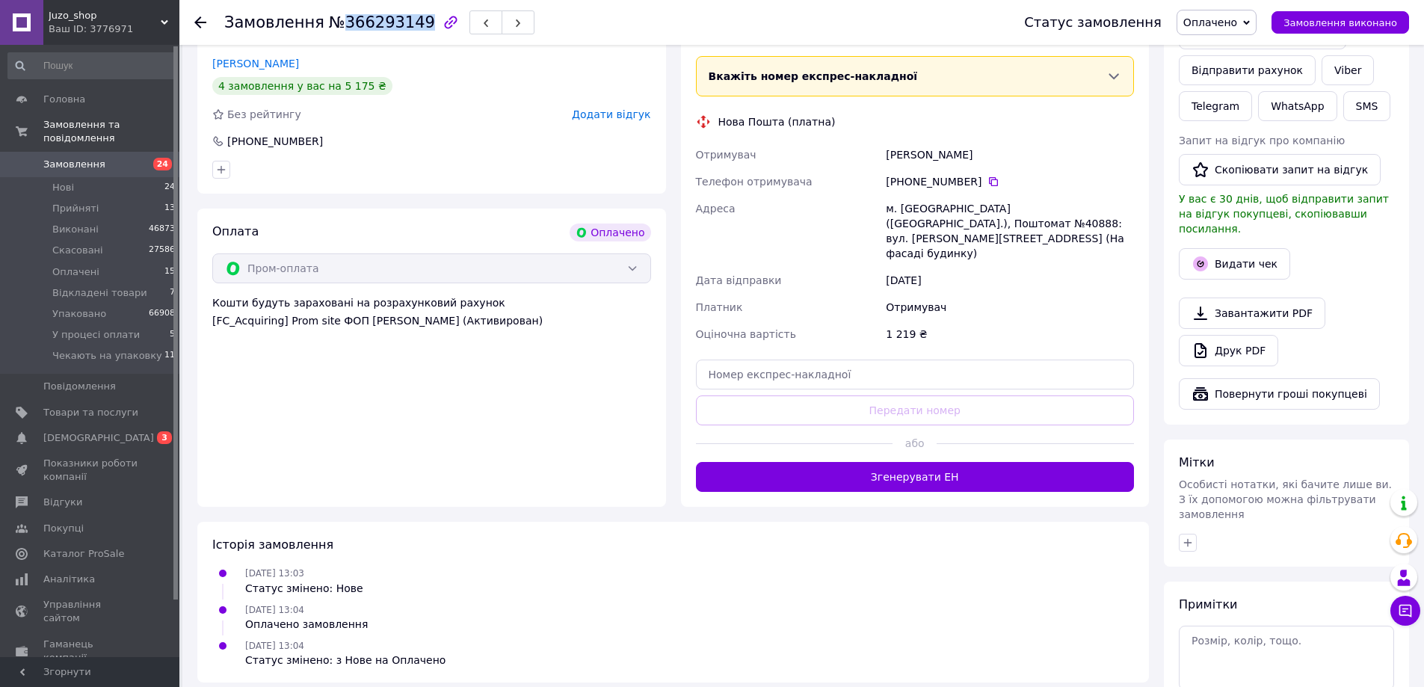
scroll to position [224, 0]
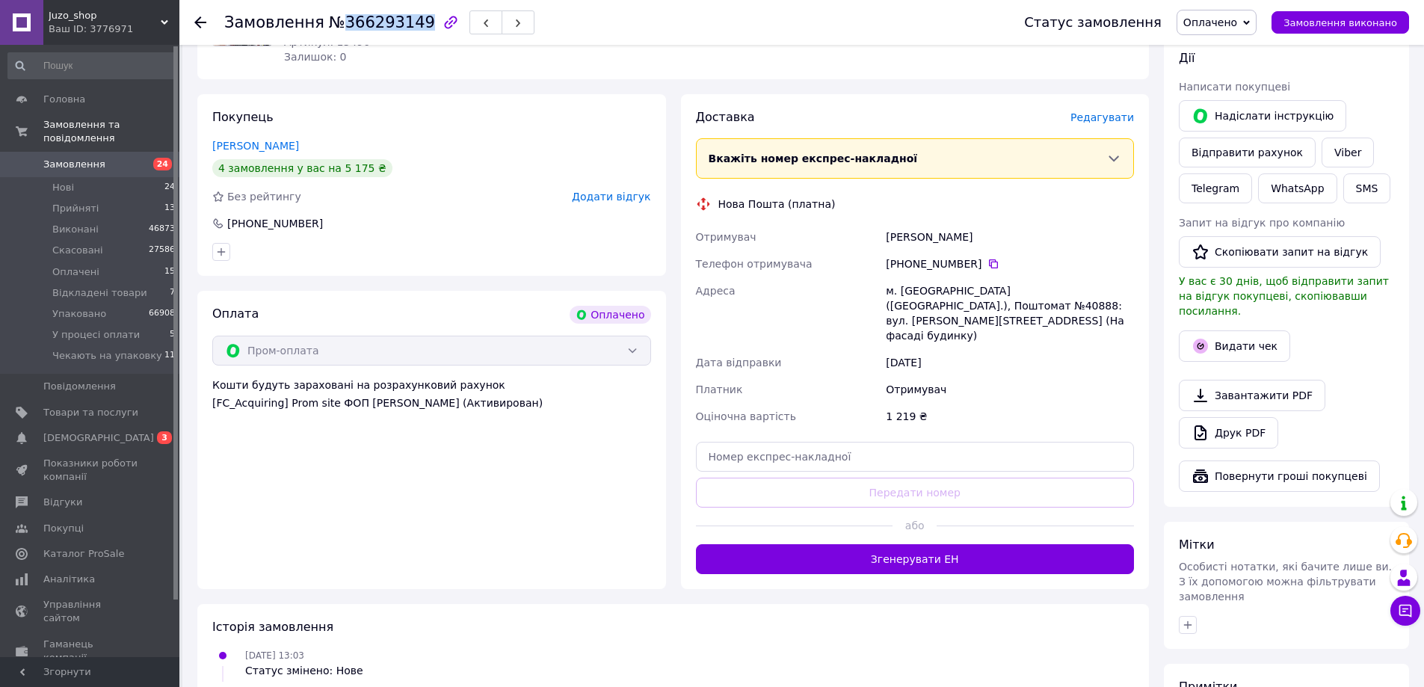
click at [1232, 16] on span "Оплачено" at bounding box center [1210, 22] width 54 height 12
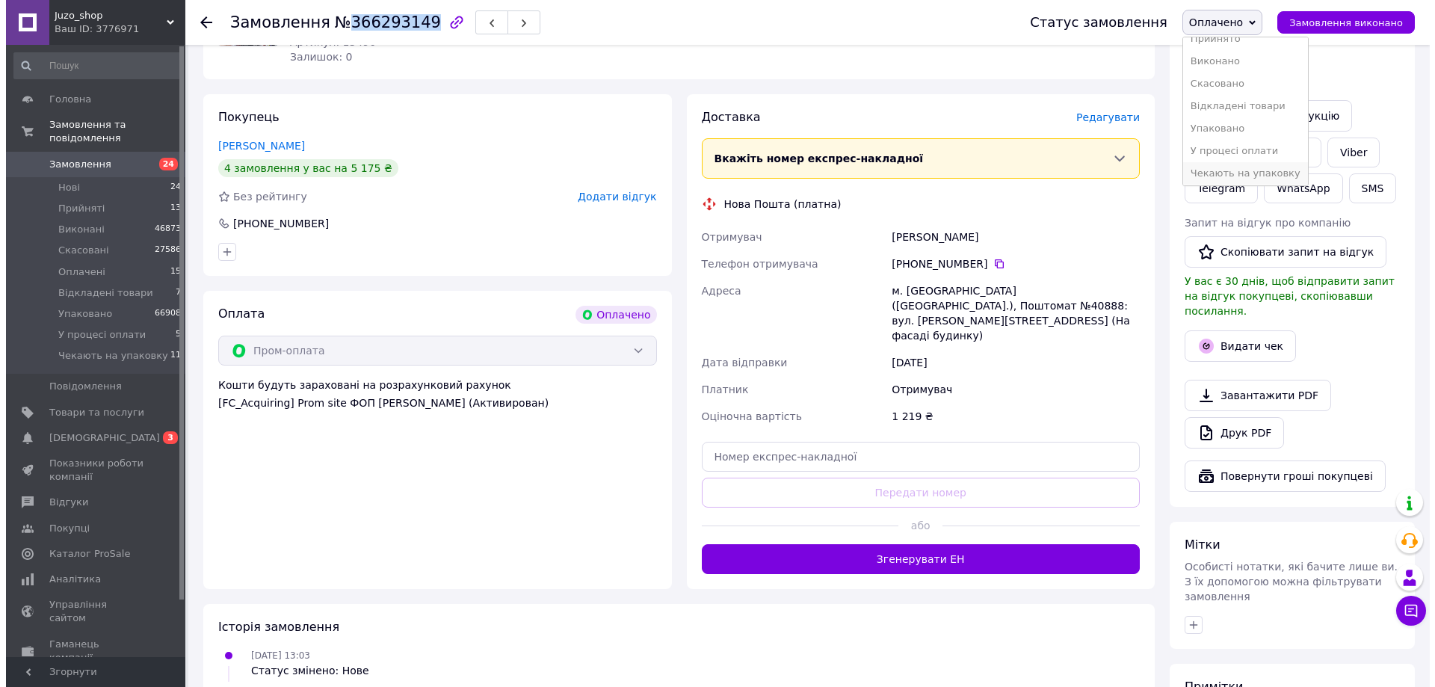
scroll to position [16, 0]
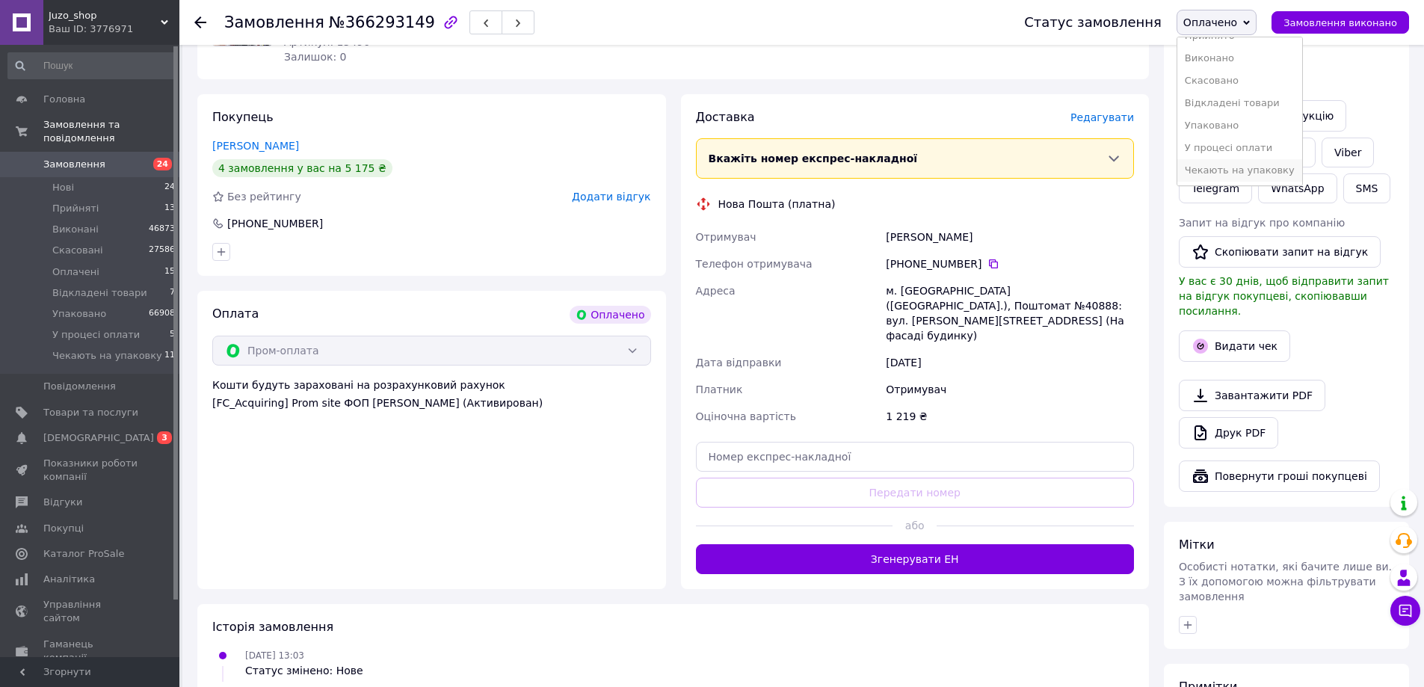
click at [1222, 171] on li "Чекають на упаковку" at bounding box center [1239, 170] width 125 height 22
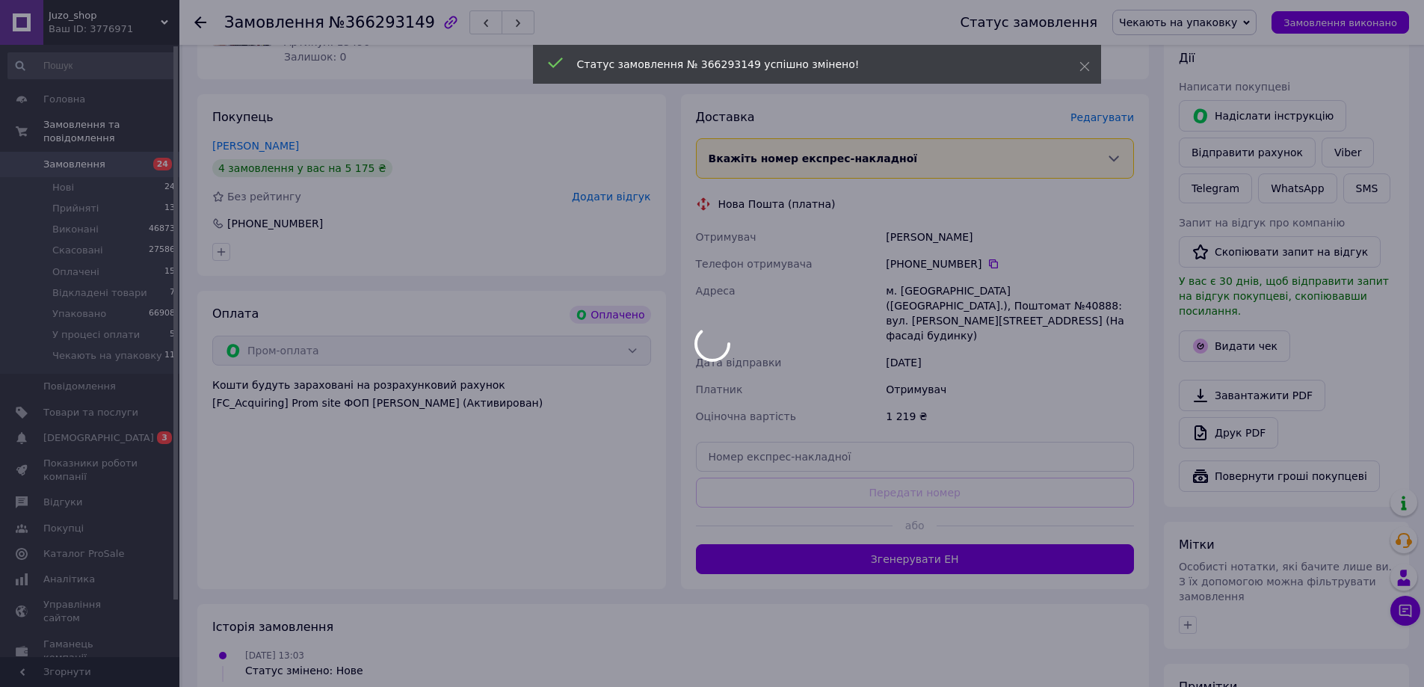
click at [1110, 115] on span "Редагувати" at bounding box center [1102, 117] width 64 height 12
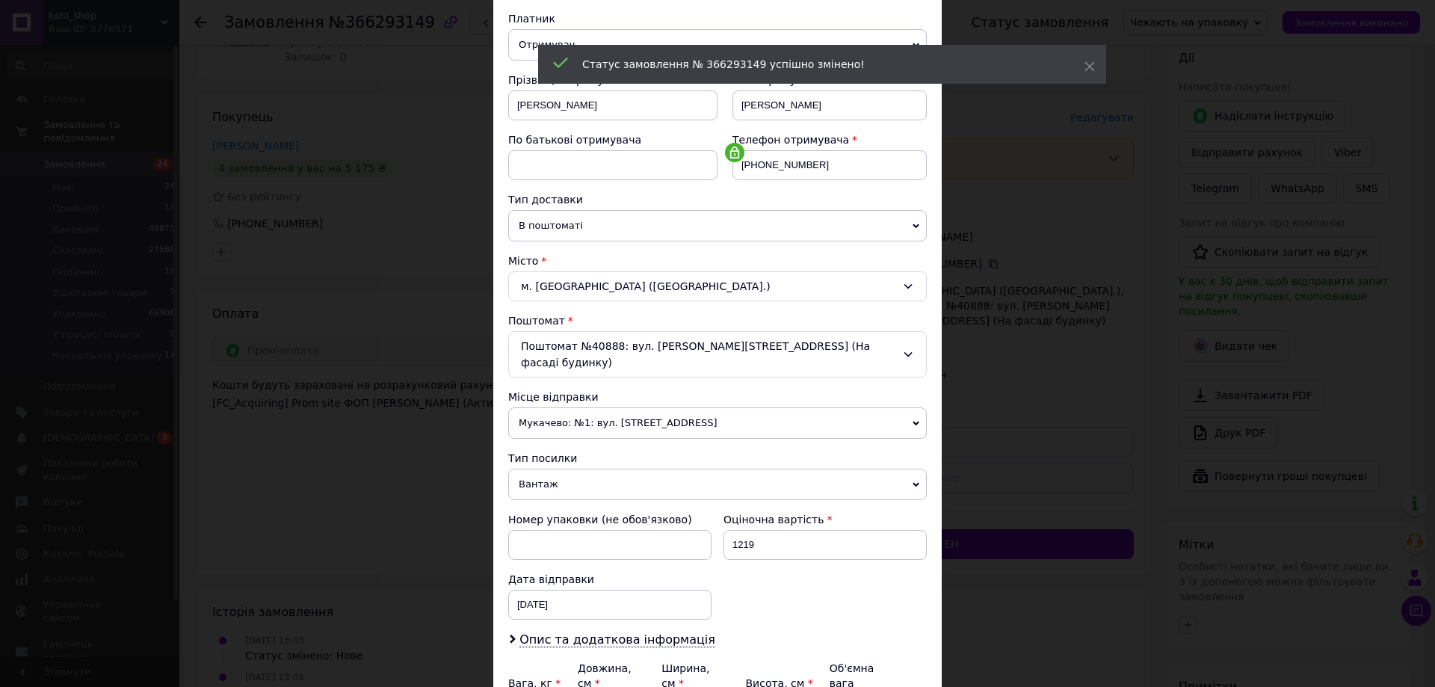
scroll to position [306, 0]
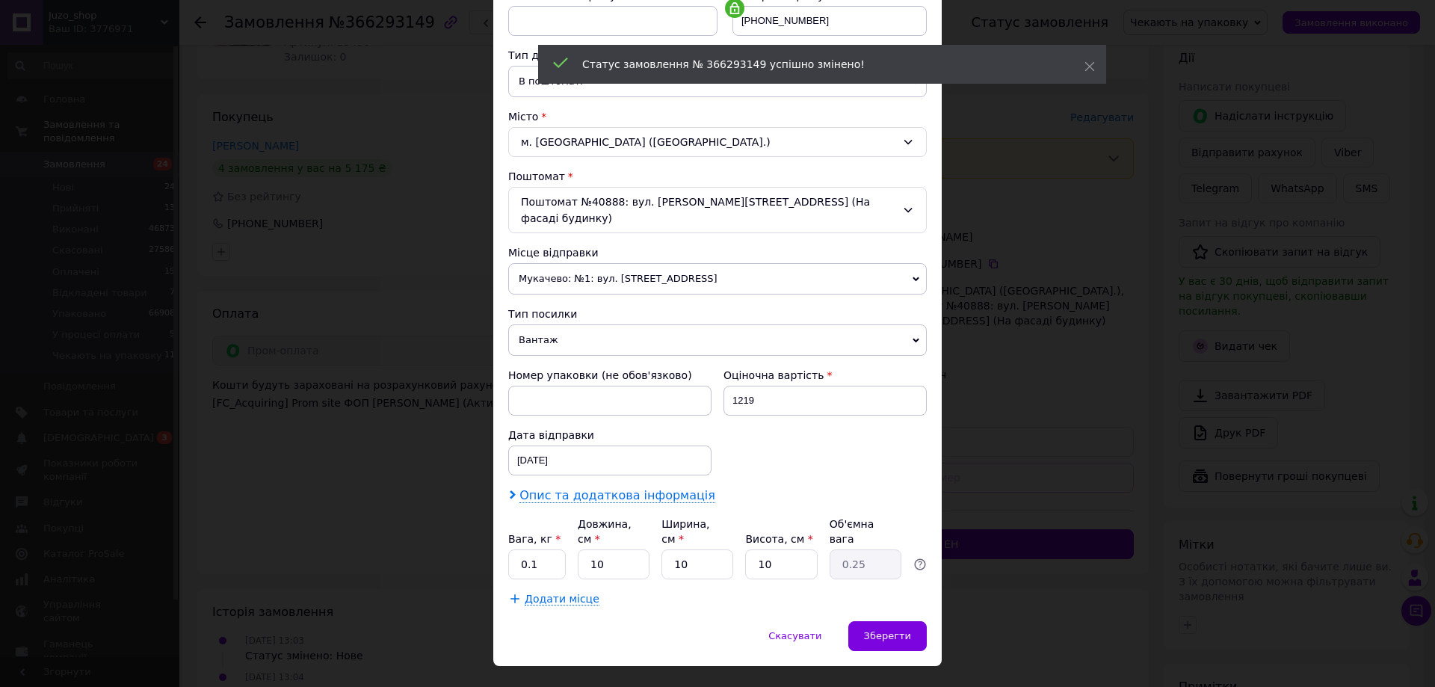
drag, startPoint x: 592, startPoint y: 482, endPoint x: 599, endPoint y: 478, distance: 8.1
click at [598, 488] on span "Опис та додаткова інформація" at bounding box center [618, 495] width 196 height 15
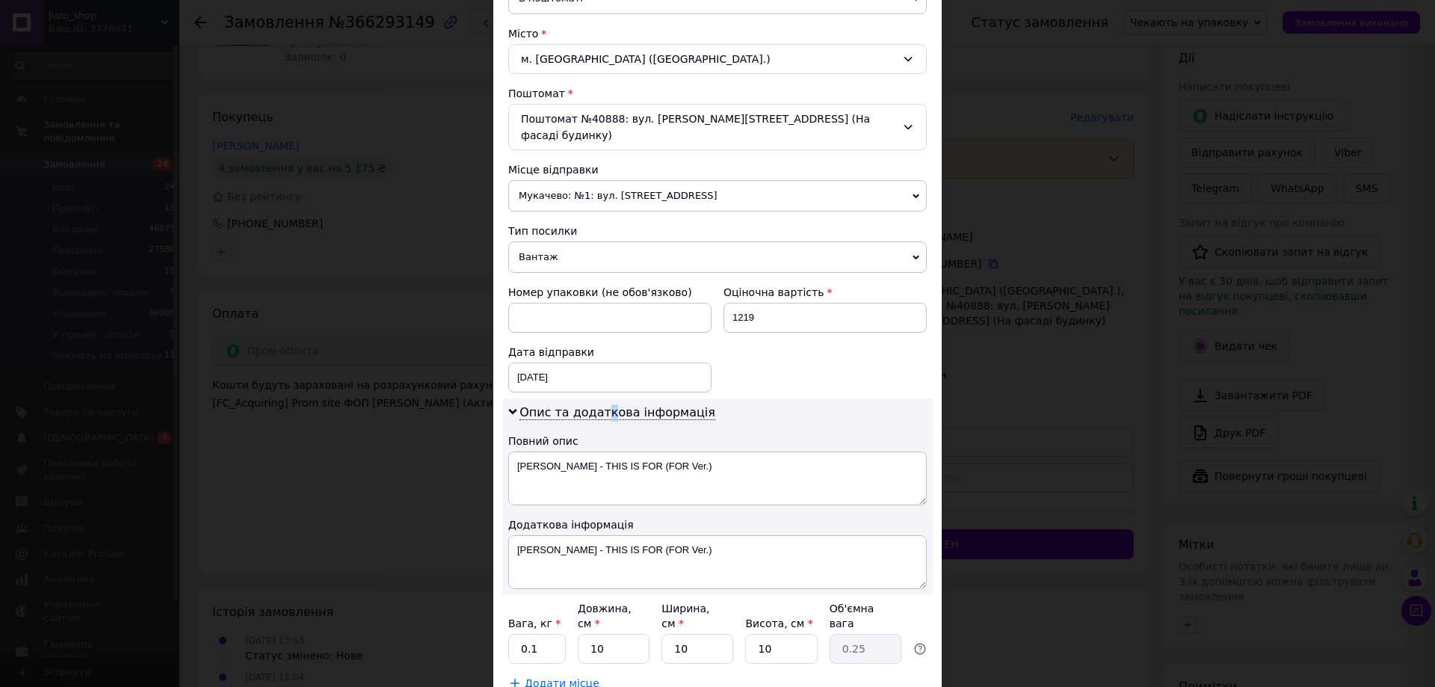
scroll to position [473, 0]
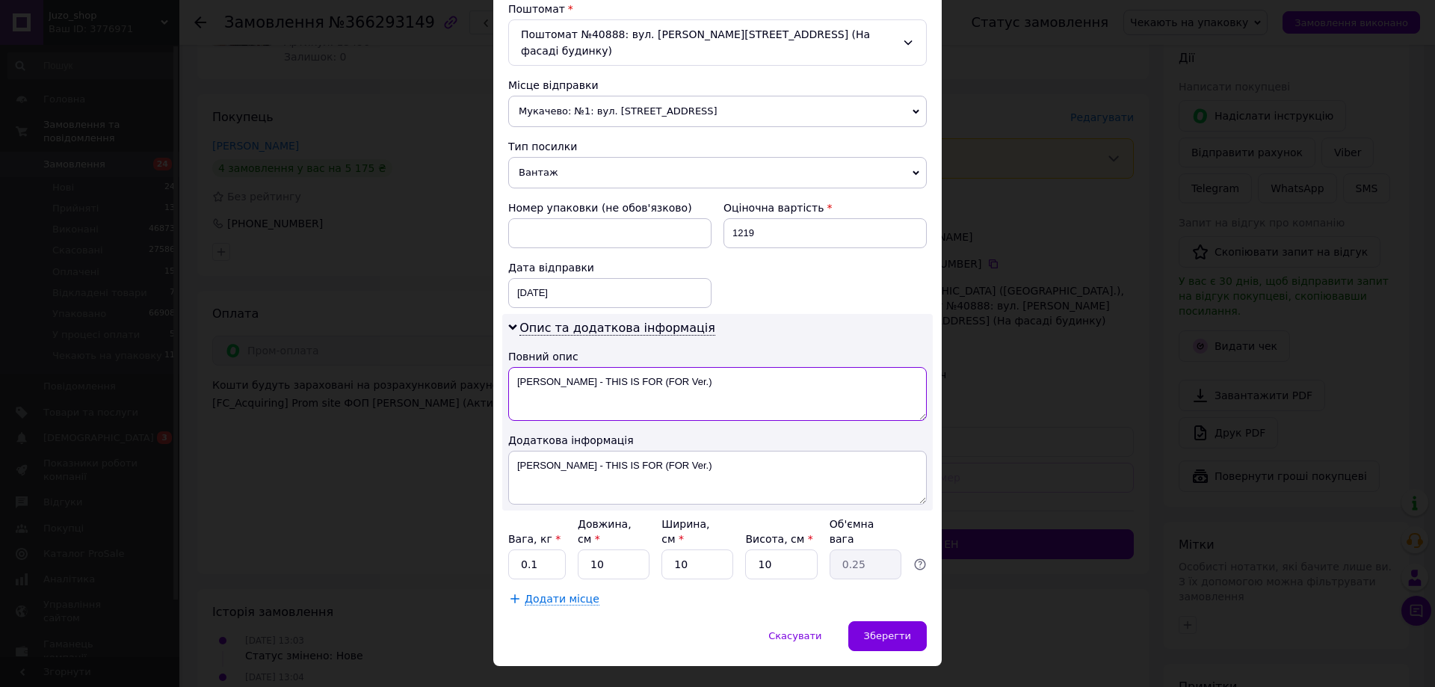
click at [655, 370] on textarea "TWICE - THIS IS FOR (FOR Ver.)" at bounding box center [717, 394] width 419 height 54
drag, startPoint x: 655, startPoint y: 370, endPoint x: 662, endPoint y: 375, distance: 9.1
click at [655, 369] on textarea "TWICE - THIS IS FOR (FOR Ver.)" at bounding box center [717, 394] width 419 height 54
paste textarea "366293149"
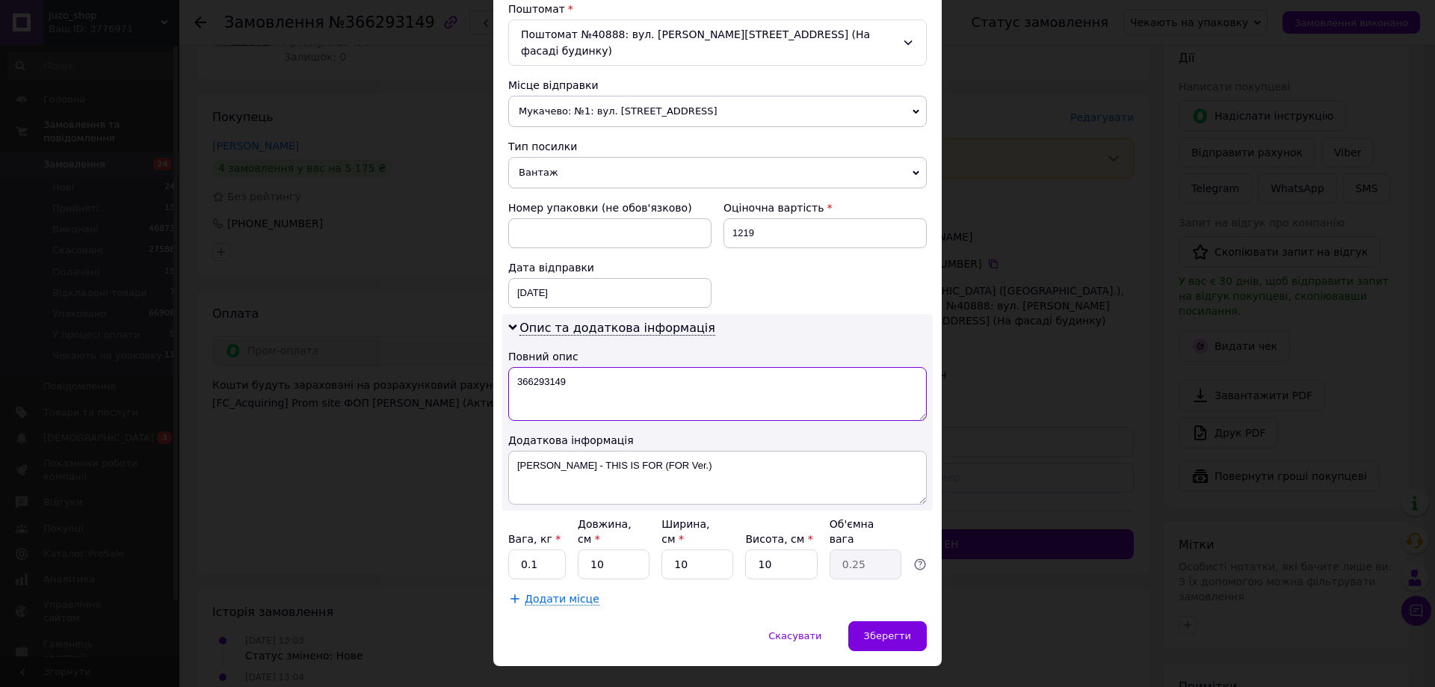
type textarea "366293149"
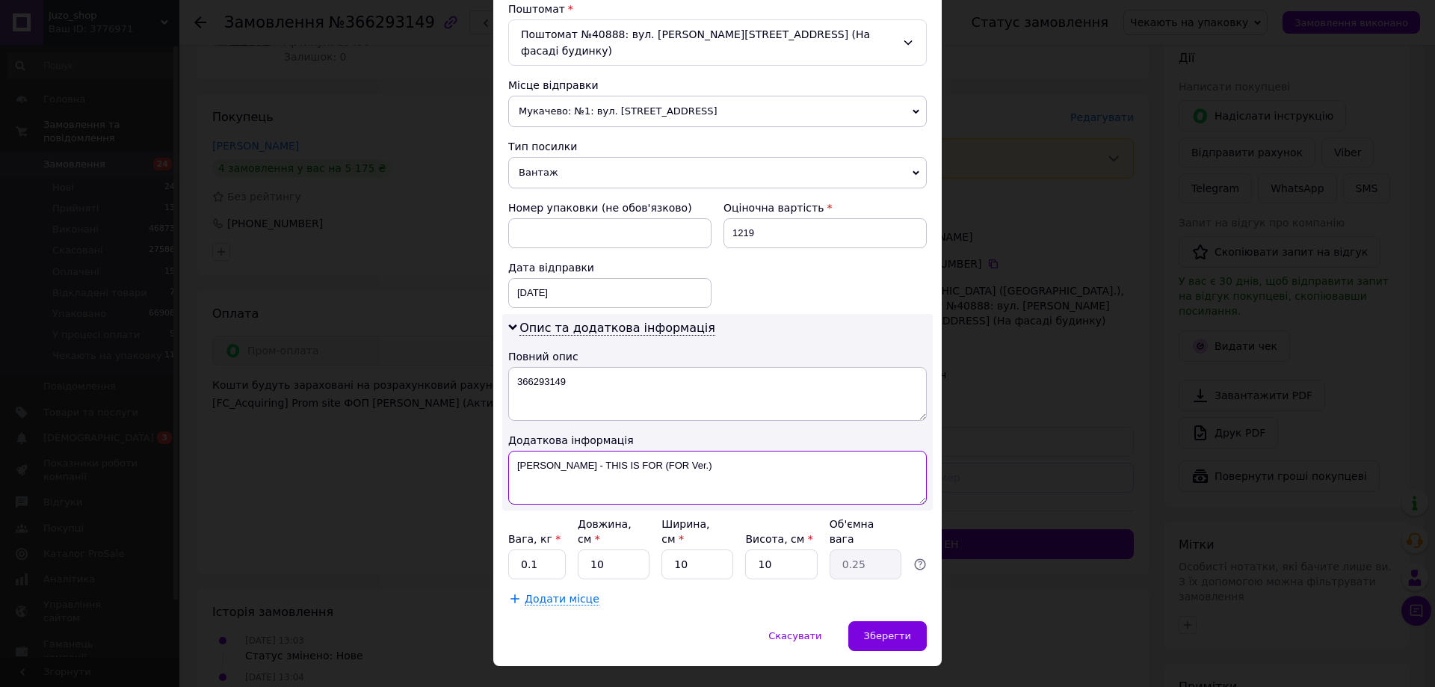
click at [649, 460] on textarea "TWICE - THIS IS FOR (FOR Ver.)" at bounding box center [717, 478] width 419 height 54
paste textarea "366293149"
type textarea "366293149"
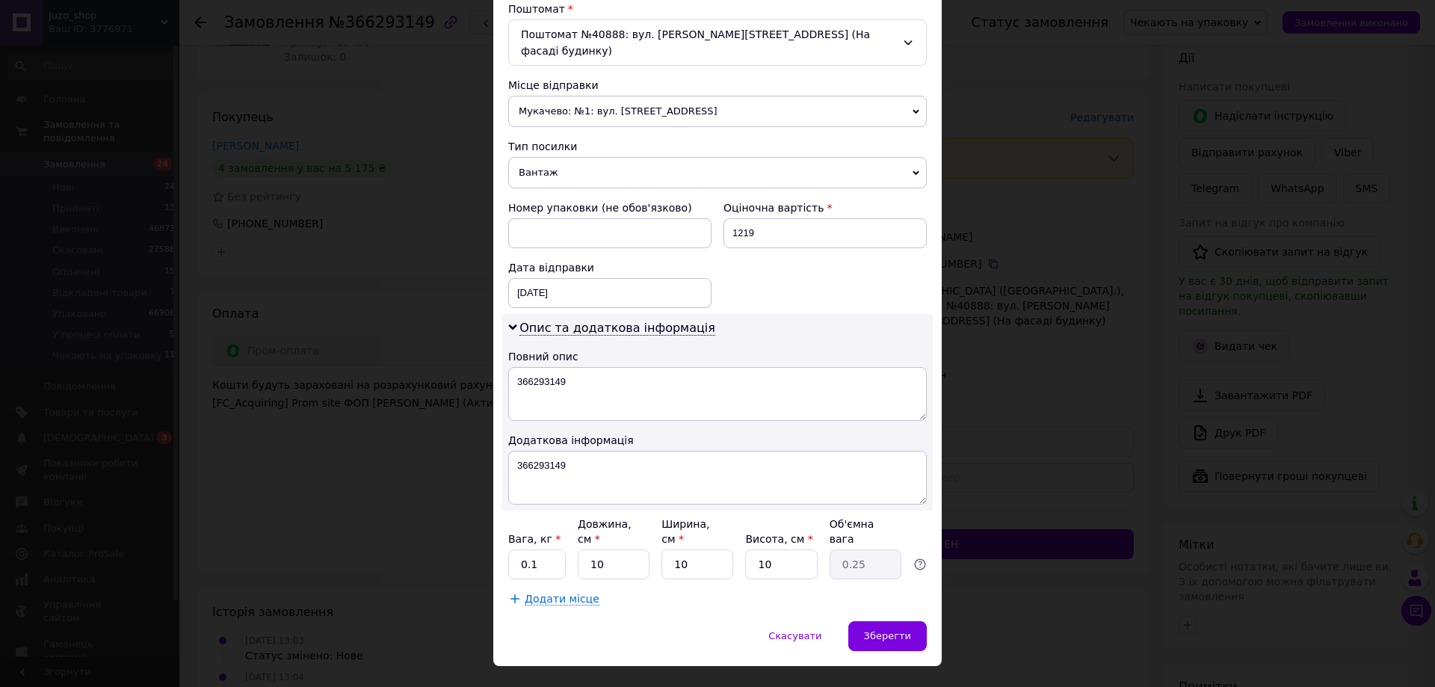
click at [590, 157] on span "Вантаж" at bounding box center [717, 172] width 419 height 31
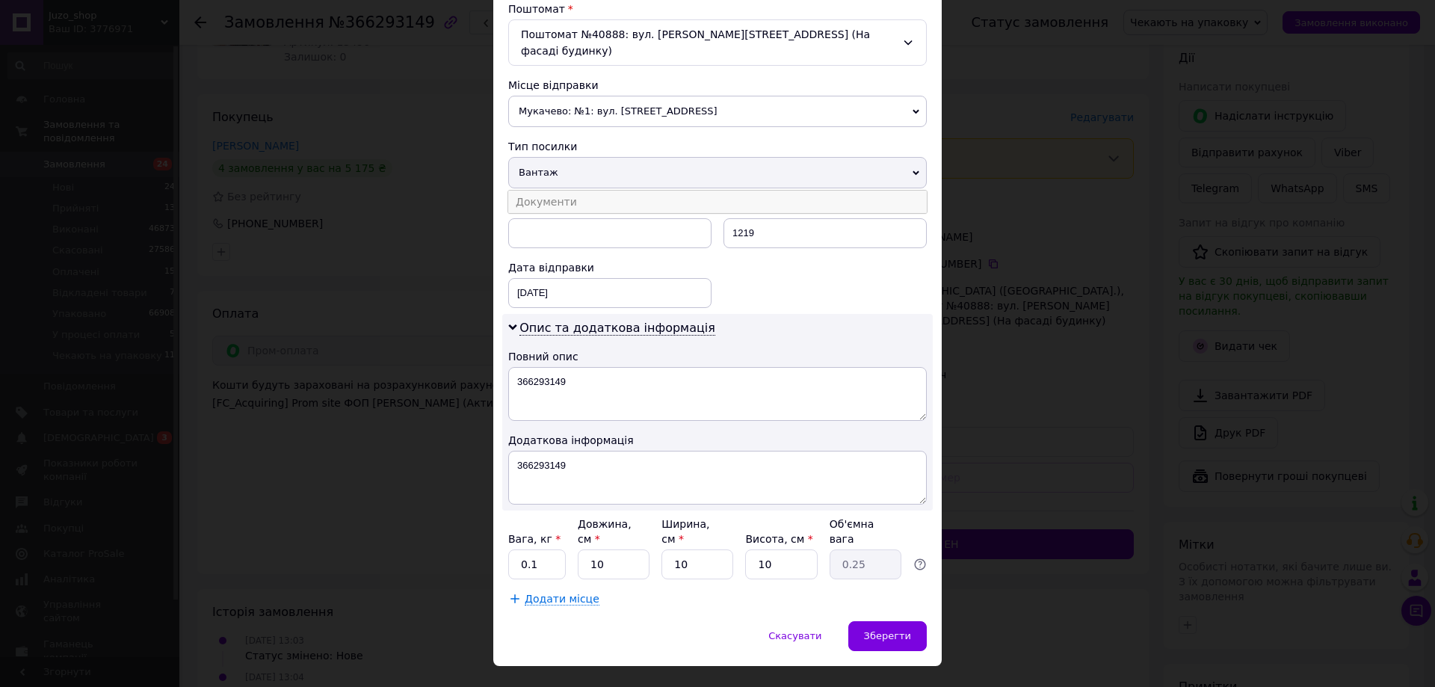
click at [583, 191] on li "Документи" at bounding box center [717, 202] width 419 height 22
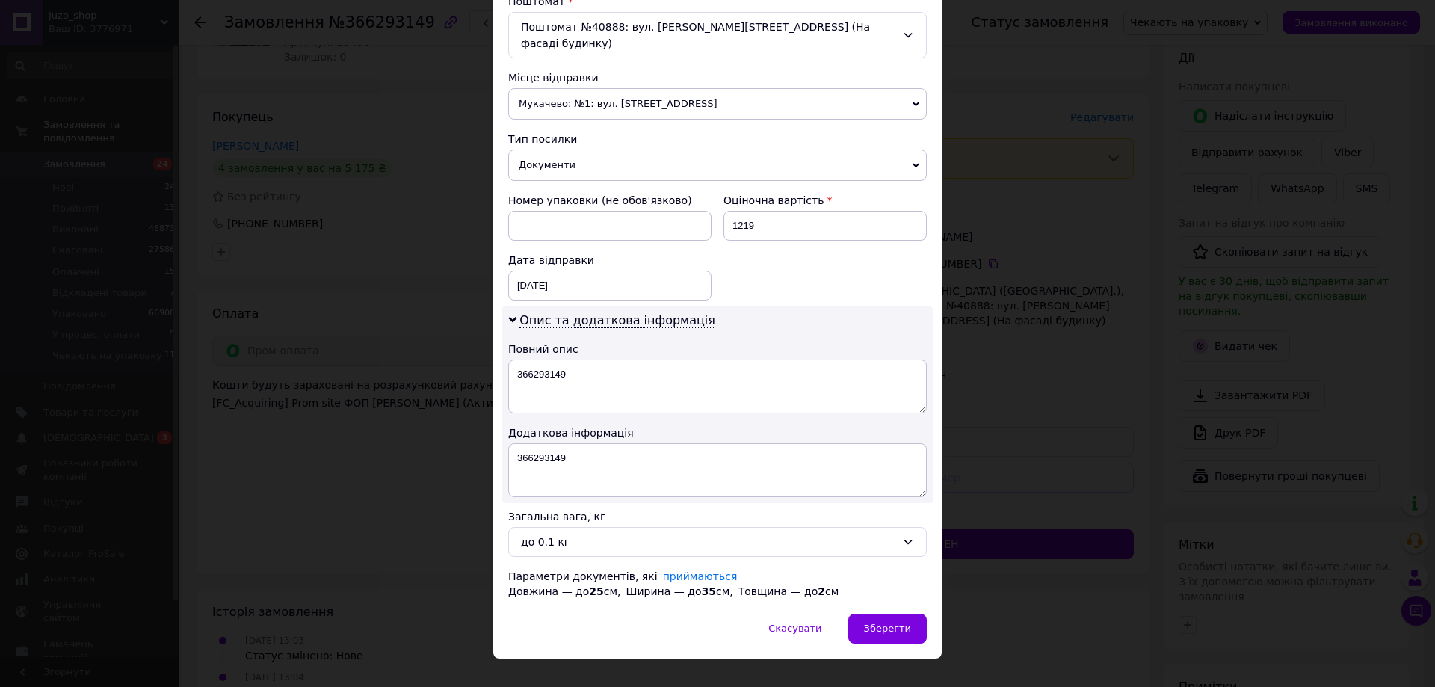
scroll to position [488, 0]
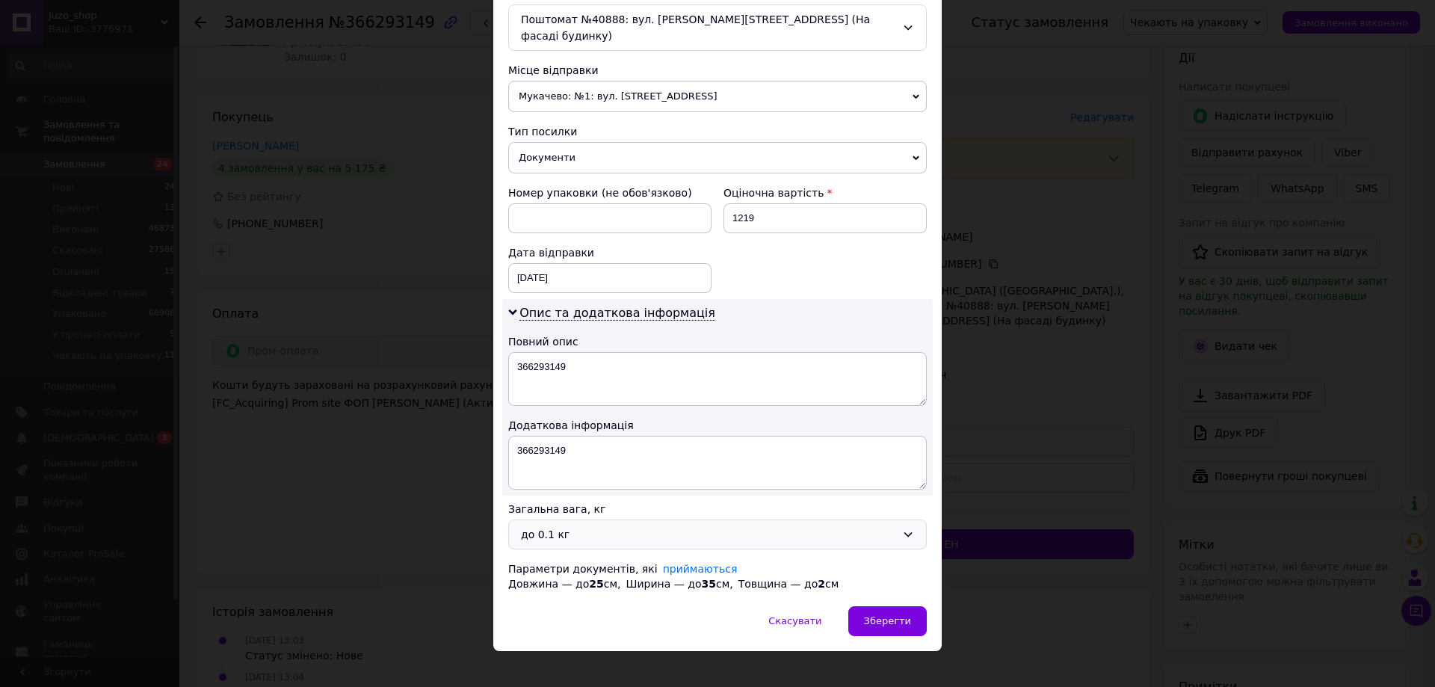
click at [535, 520] on div "до 0.1 кг" at bounding box center [717, 535] width 419 height 30
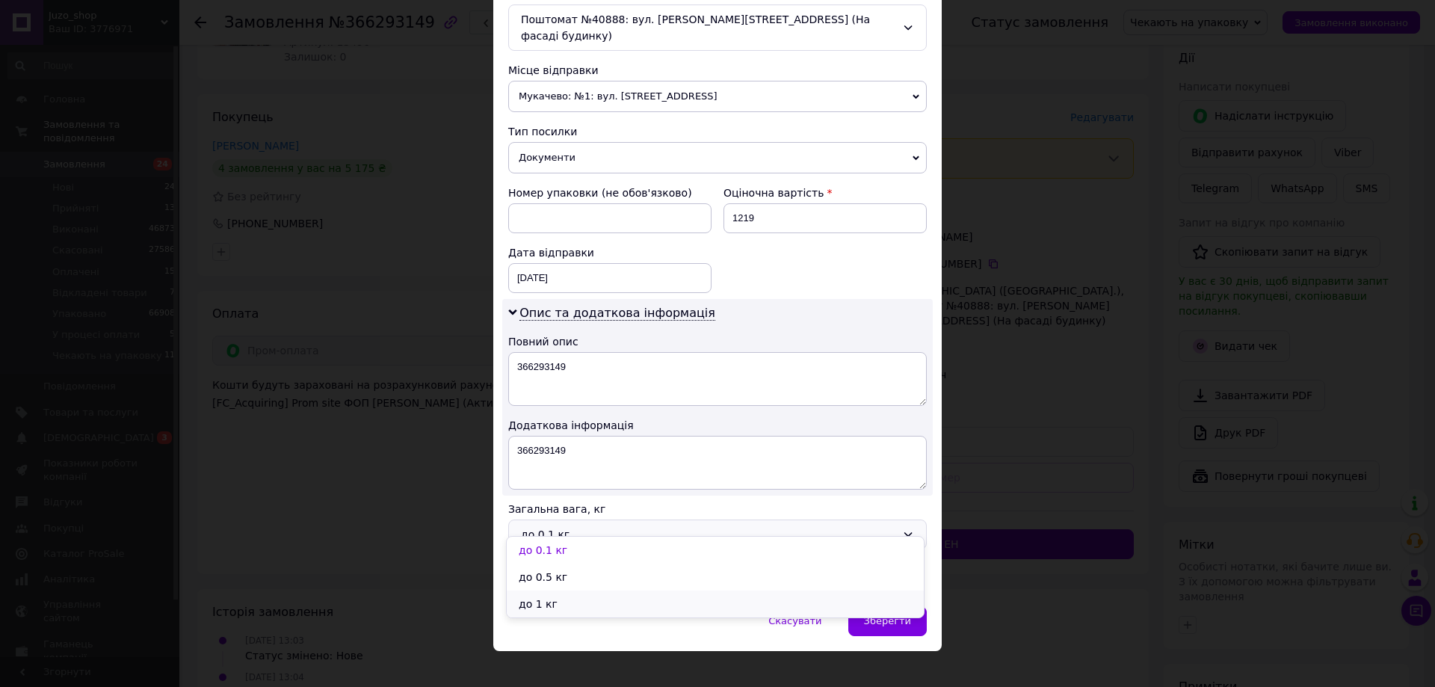
click at [532, 593] on li "до 1 кг" at bounding box center [715, 604] width 417 height 27
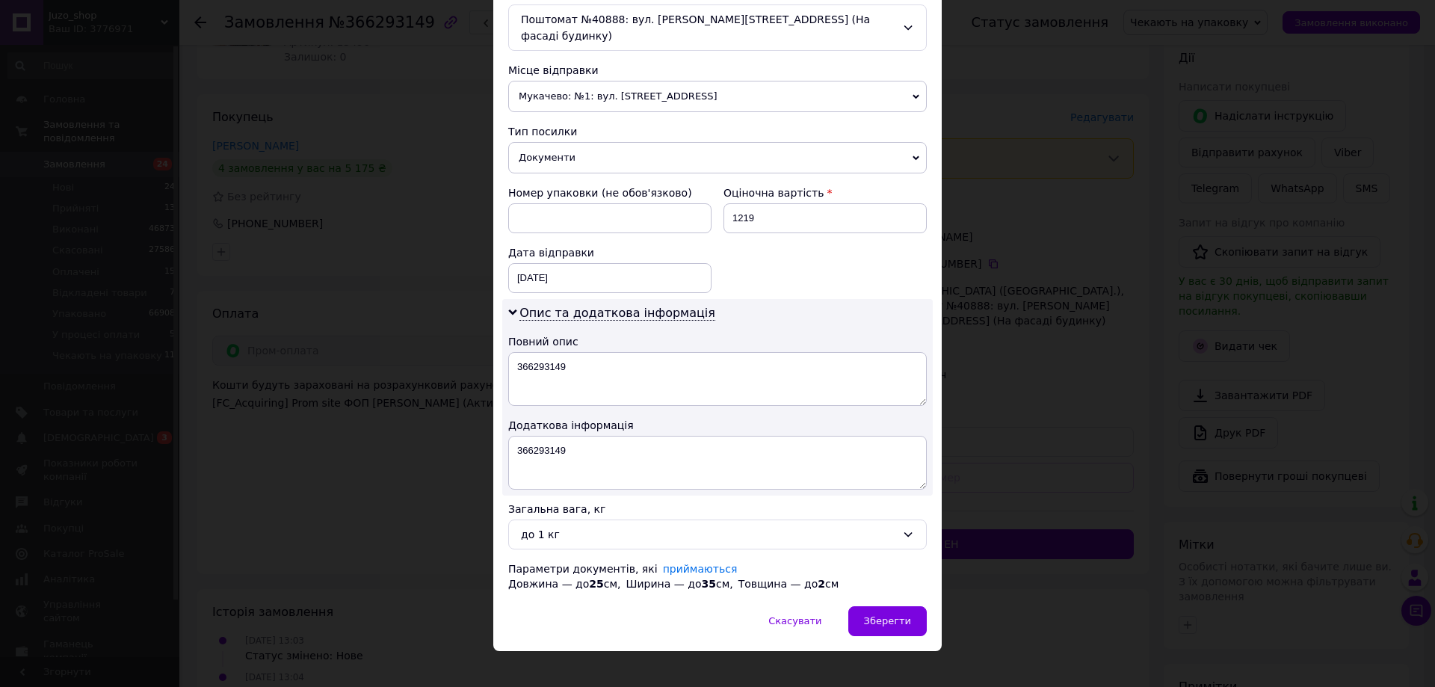
click at [961, 606] on div "× Редагування доставки Спосіб доставки Нова Пошта (платна) Платник Отримувач Ві…" at bounding box center [717, 343] width 1435 height 687
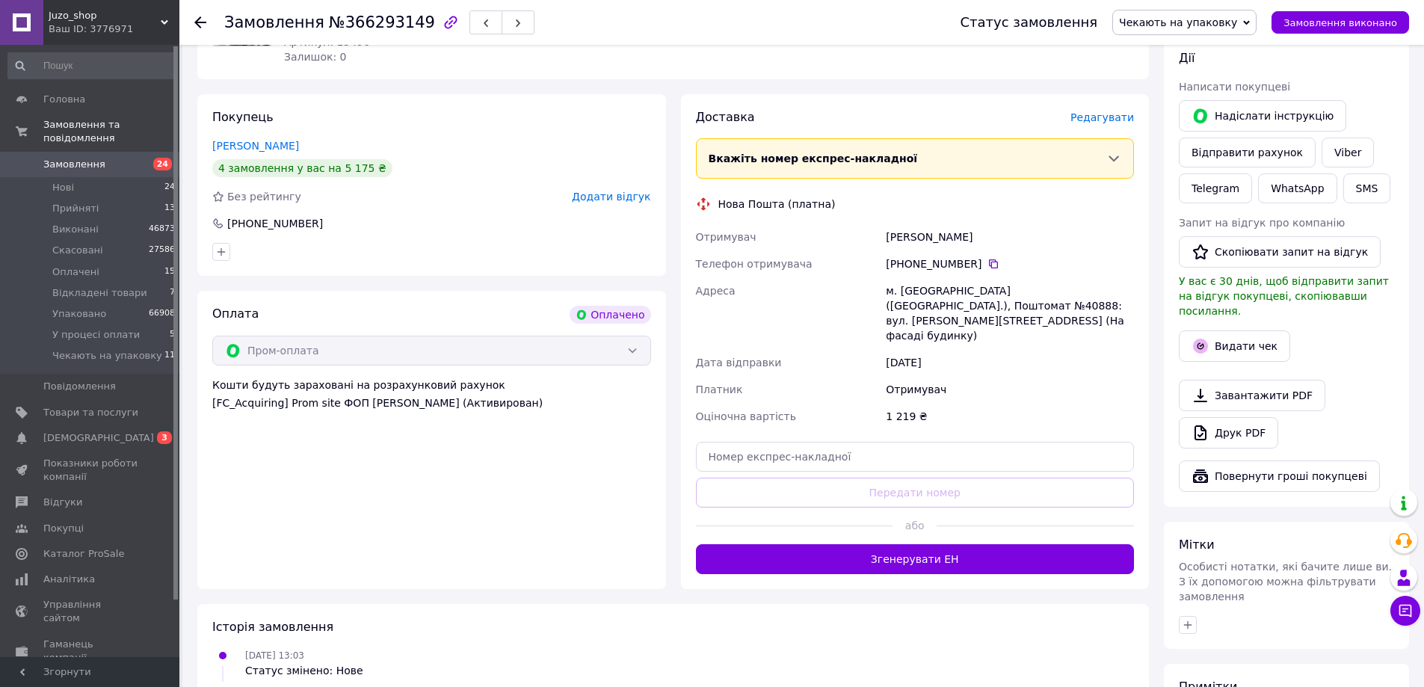
click at [1115, 120] on span "Редагувати" at bounding box center [1102, 117] width 64 height 12
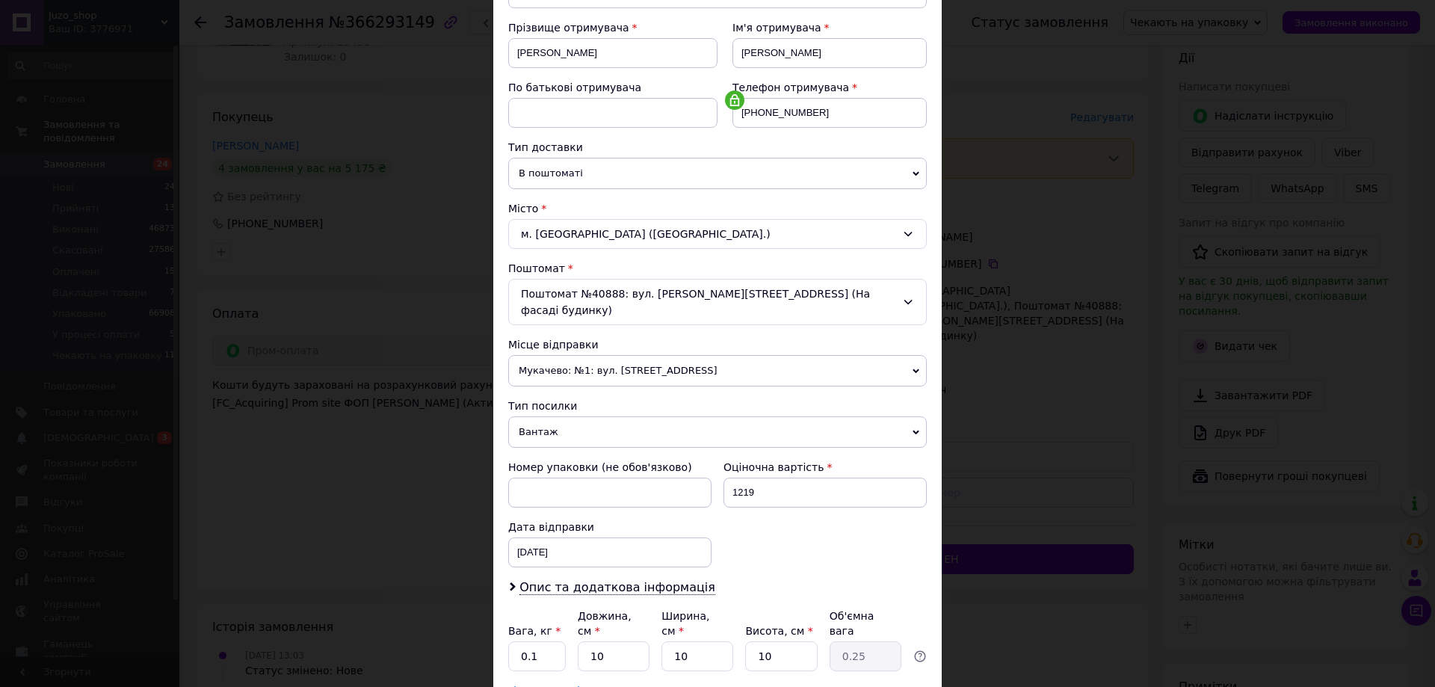
scroll to position [306, 0]
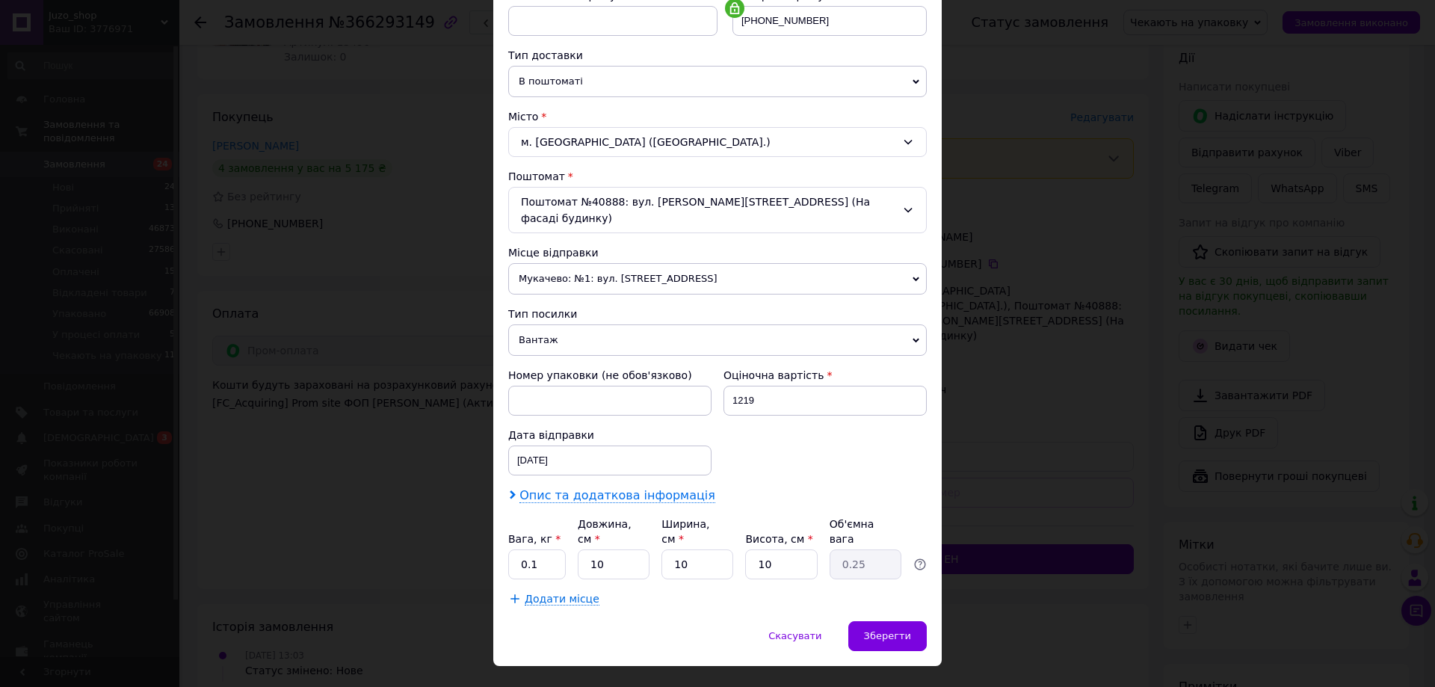
click at [576, 488] on span "Опис та додаткова інформація" at bounding box center [618, 495] width 196 height 15
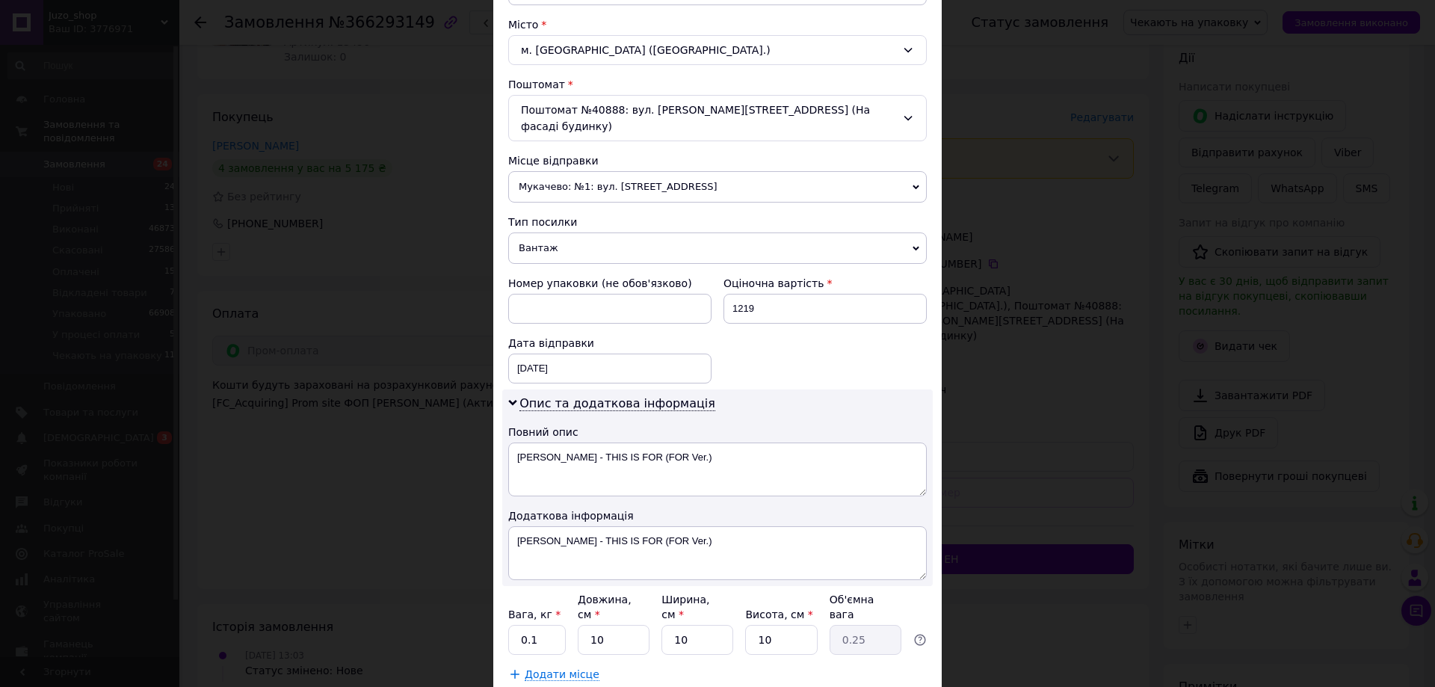
scroll to position [473, 0]
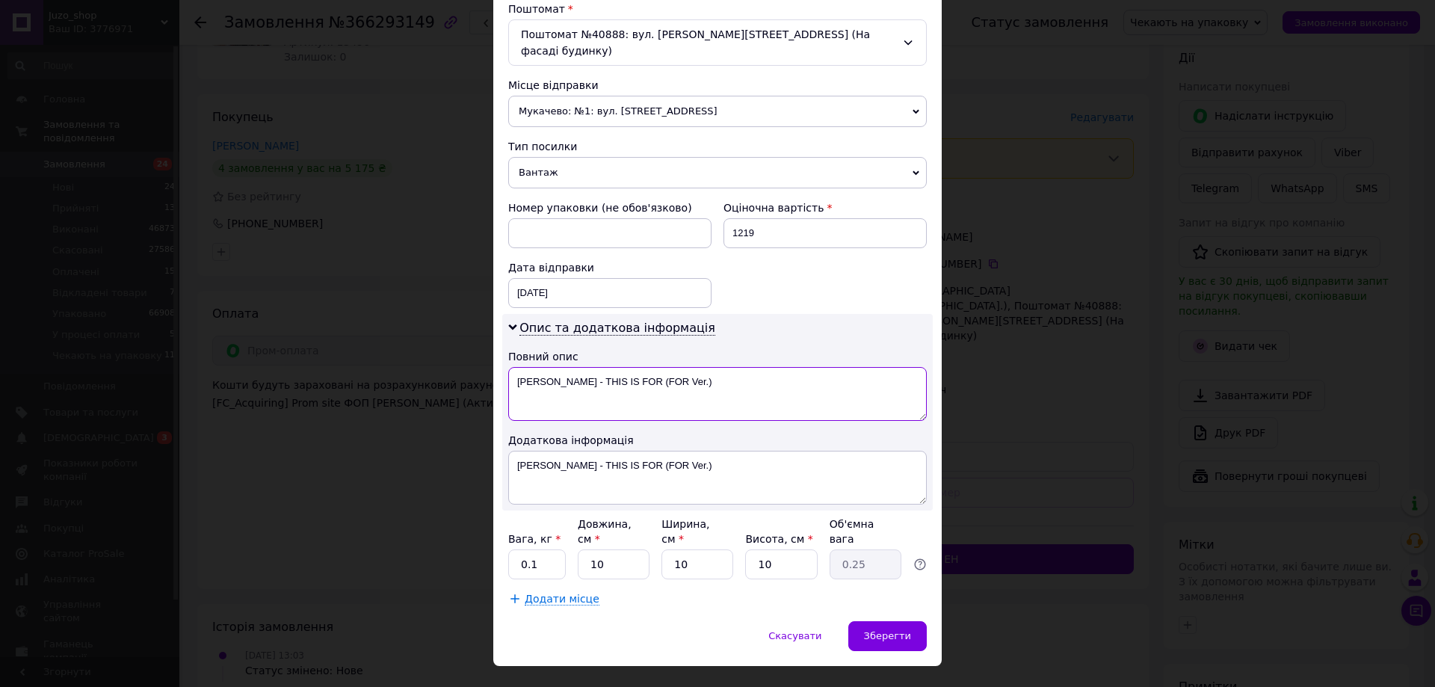
click at [641, 380] on textarea "TWICE - THIS IS FOR (FOR Ver.)" at bounding box center [717, 394] width 419 height 54
click at [640, 379] on textarea "TWICE - THIS IS FOR (FOR Ver.)" at bounding box center [717, 394] width 419 height 54
click at [639, 379] on textarea "TWICE - THIS IS FOR (FOR Ver.)" at bounding box center [717, 394] width 419 height 54
paste textarea "366293149"
type textarea "366293149"
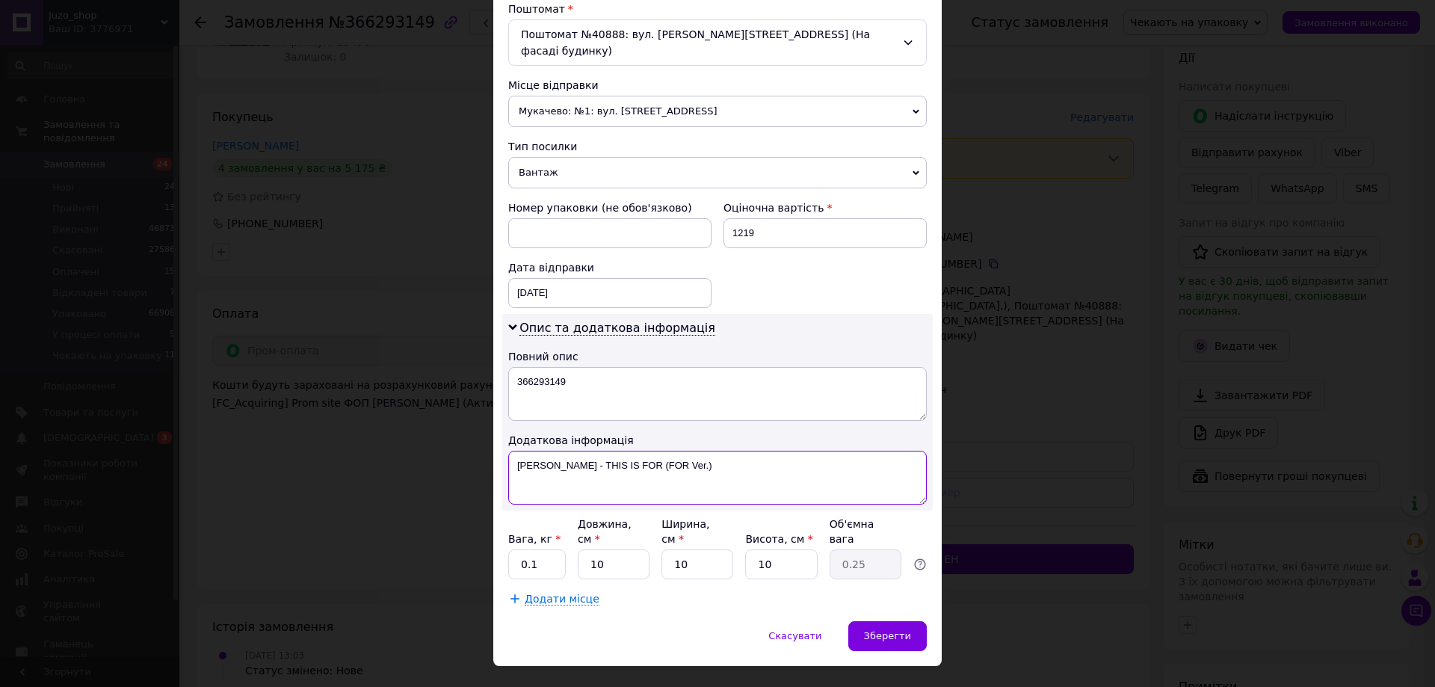
click at [603, 459] on textarea "TWICE - THIS IS FOR (FOR Ver.)" at bounding box center [717, 478] width 419 height 54
paste textarea "366293149"
type textarea "366293149"
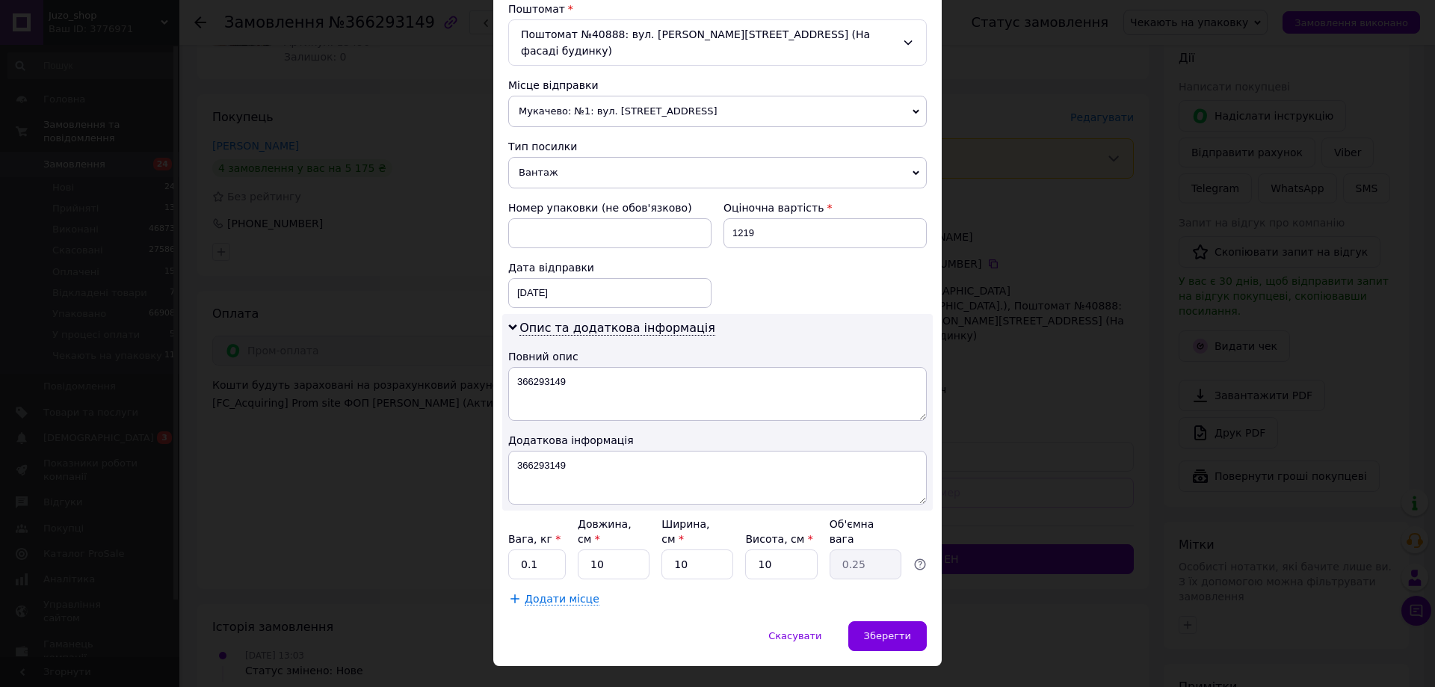
click at [579, 157] on span "Вантаж" at bounding box center [717, 172] width 419 height 31
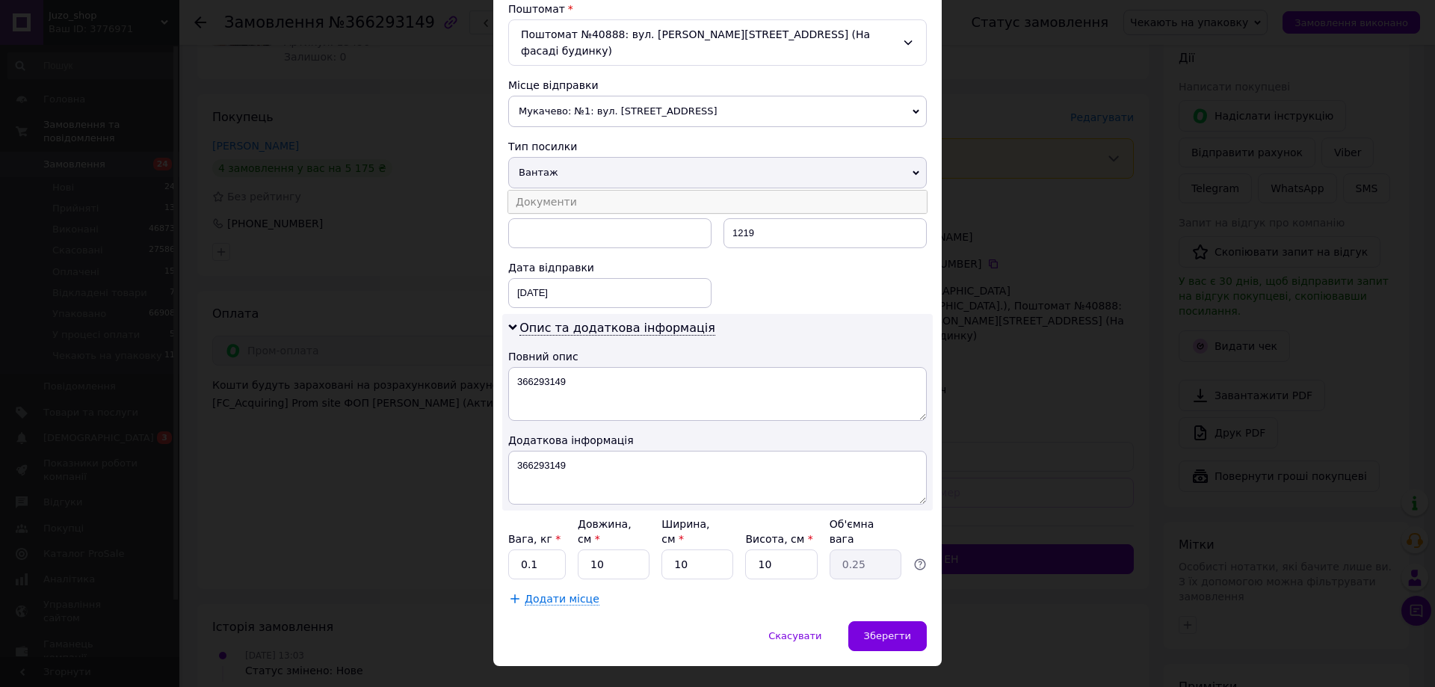
click at [569, 191] on li "Документи" at bounding box center [717, 202] width 419 height 22
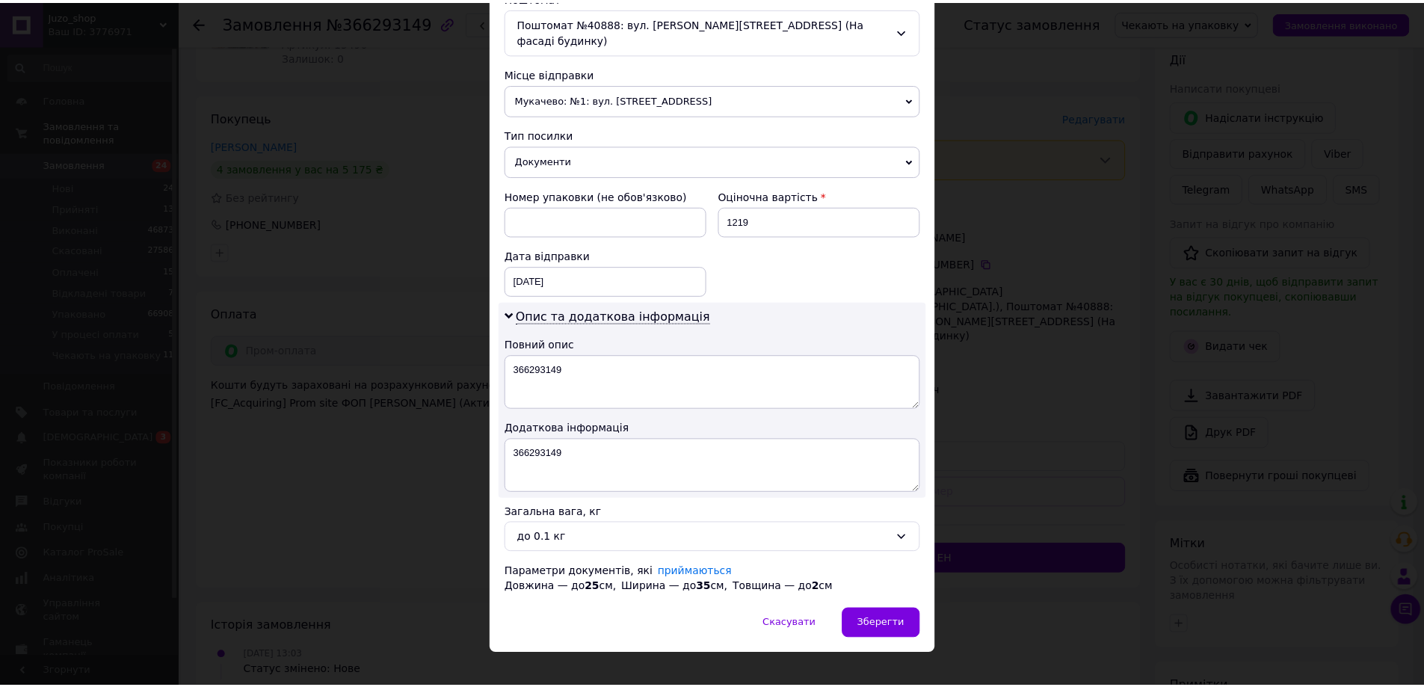
scroll to position [488, 0]
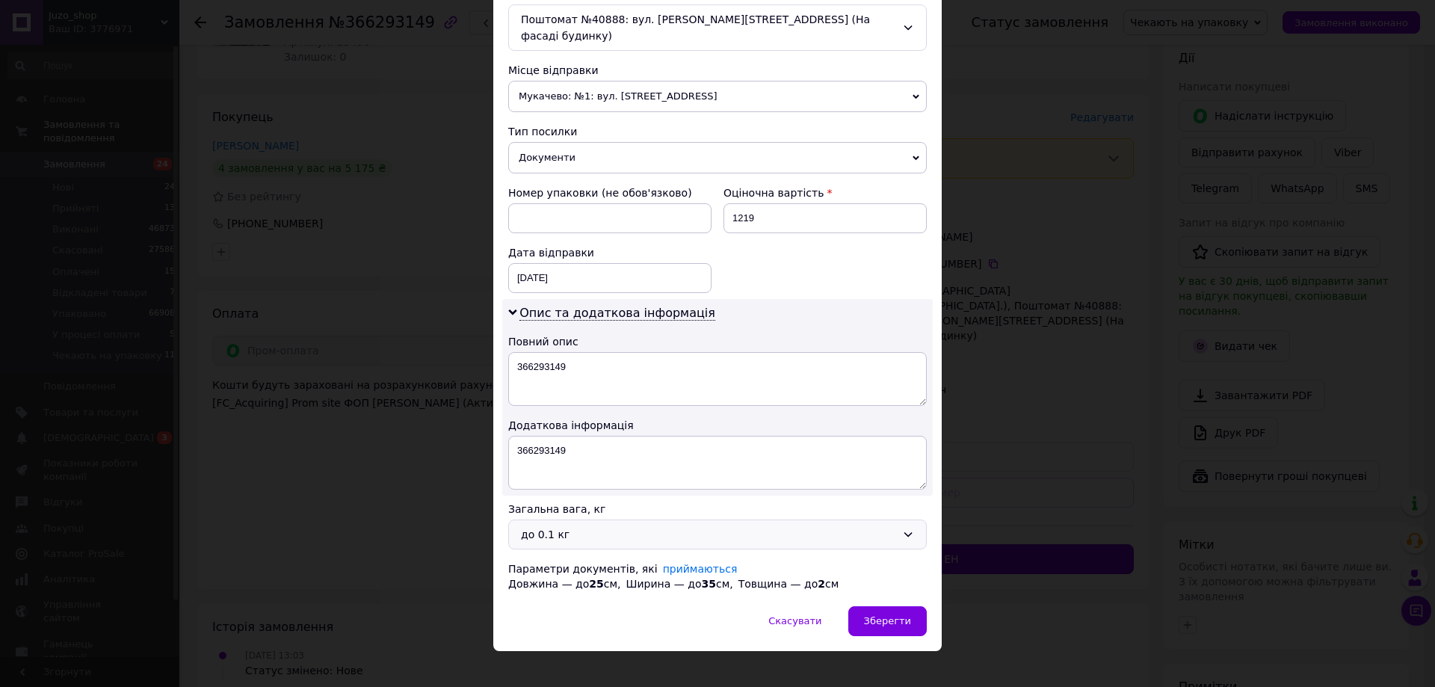
click at [564, 526] on div "до 0.1 кг" at bounding box center [708, 534] width 375 height 16
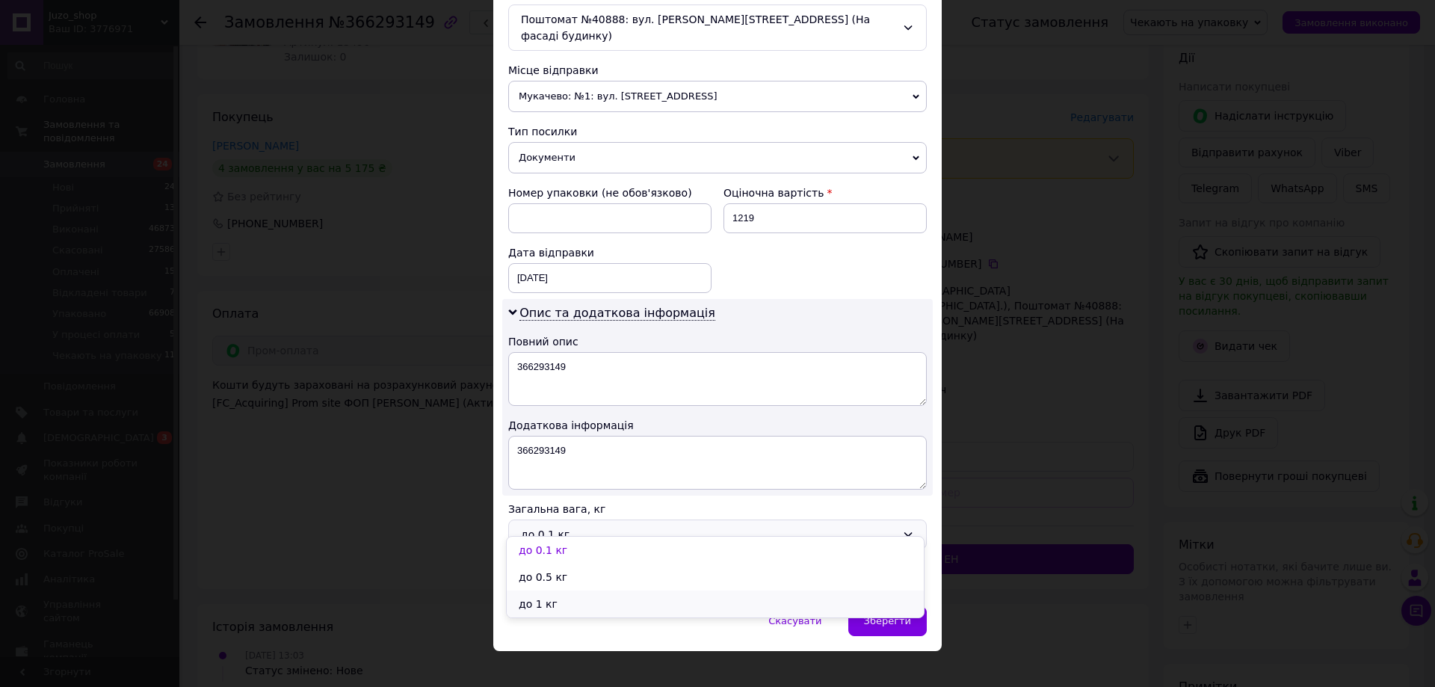
click at [530, 603] on li "до 1 кг" at bounding box center [715, 604] width 417 height 27
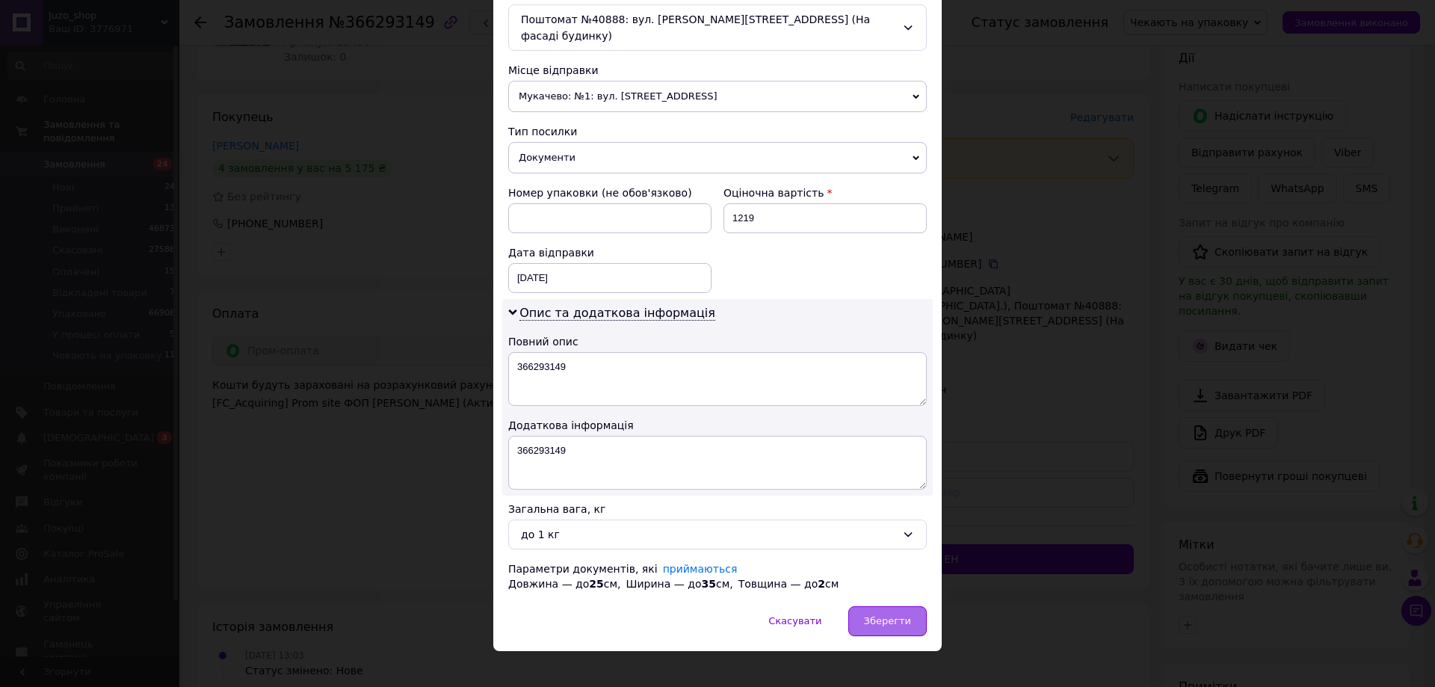
click at [879, 615] on span "Зберегти" at bounding box center [887, 620] width 47 height 11
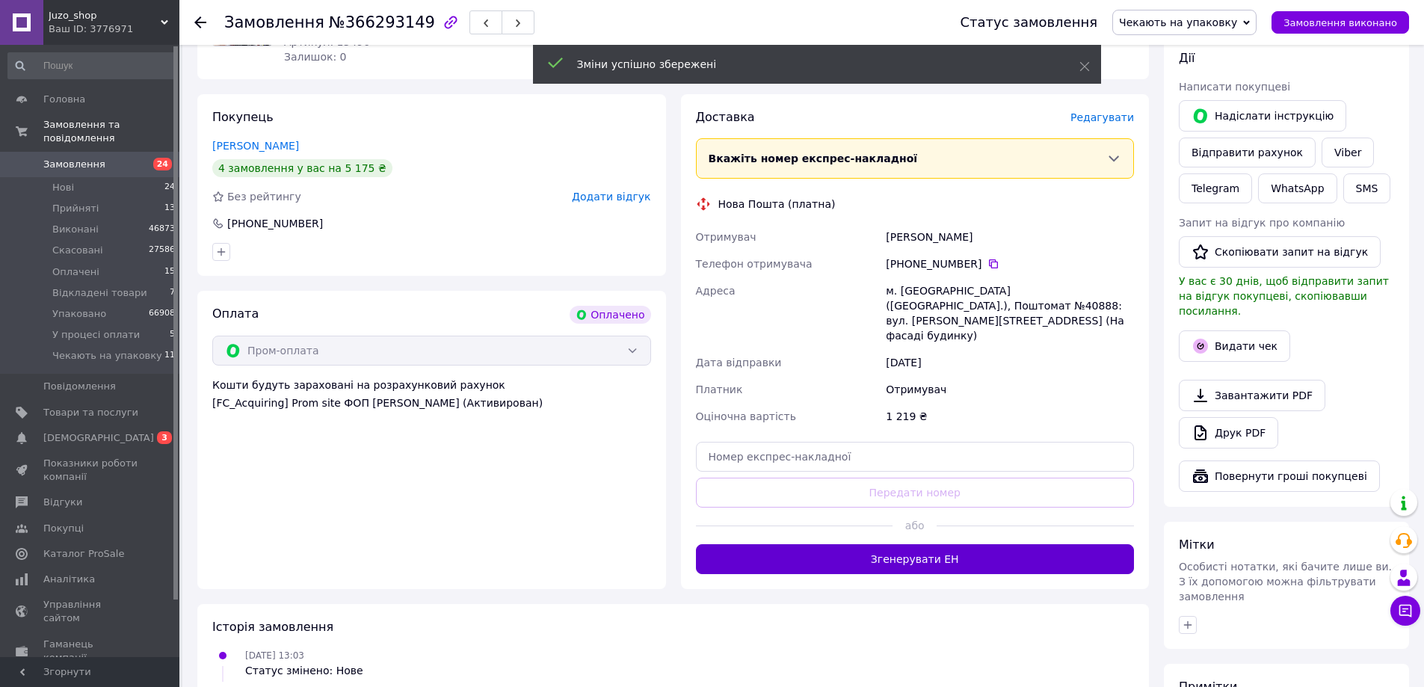
click at [894, 544] on button "Згенерувати ЕН" at bounding box center [915, 559] width 439 height 30
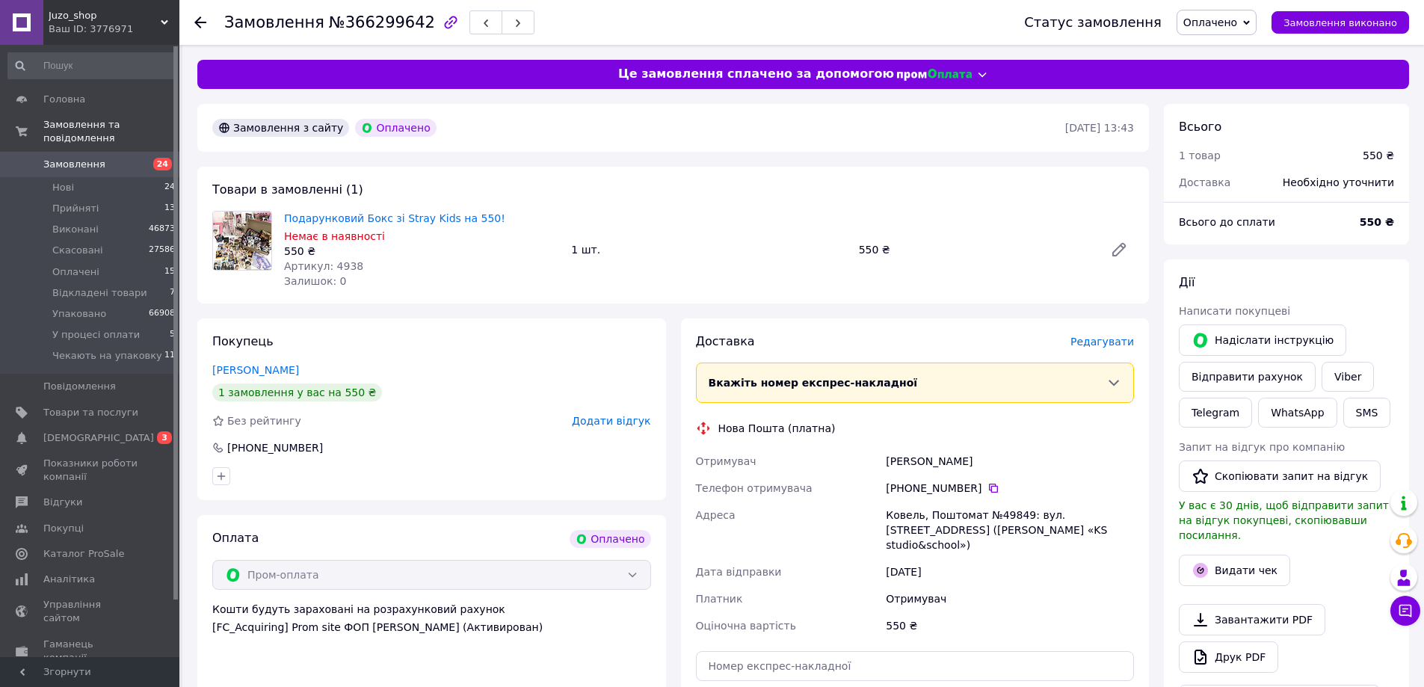
click at [383, 20] on span "№366299642" at bounding box center [382, 22] width 106 height 18
drag, startPoint x: 383, startPoint y: 20, endPoint x: 466, endPoint y: 93, distance: 110.7
click at [383, 21] on span "№366299642" at bounding box center [382, 22] width 106 height 18
copy span "366299642"
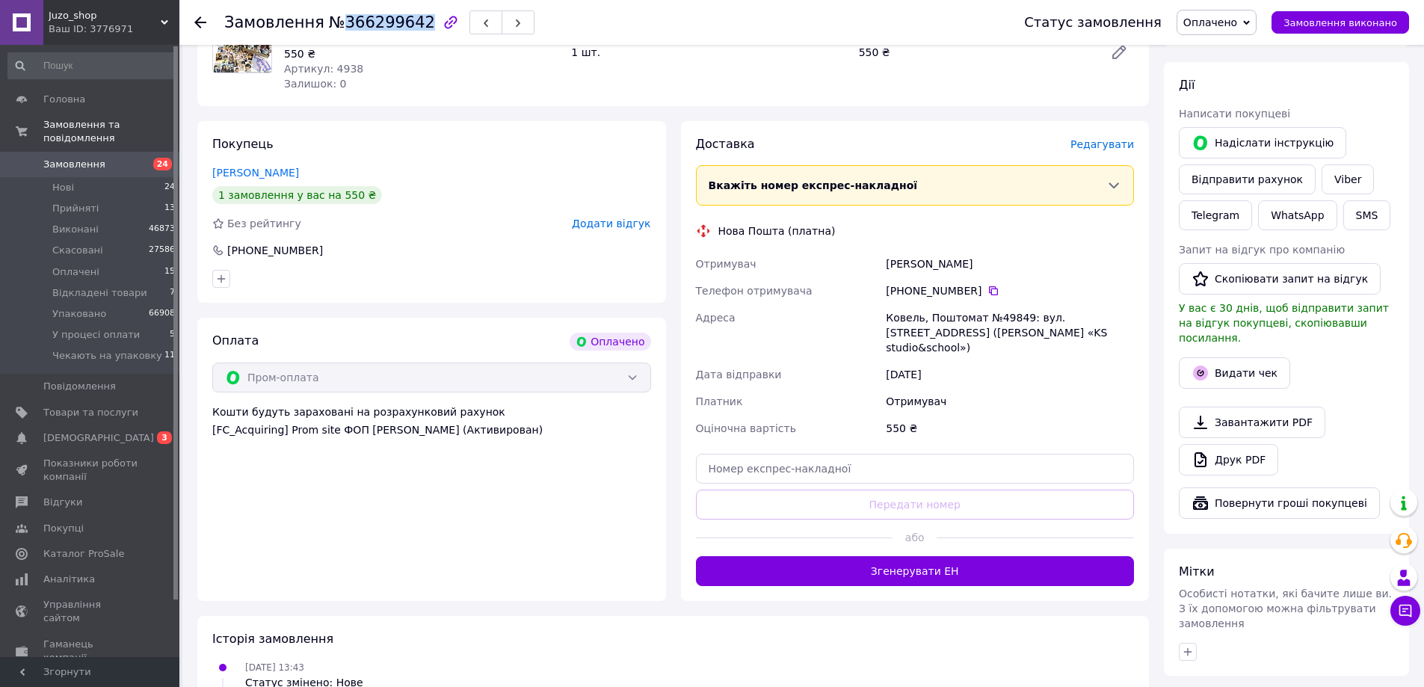
scroll to position [224, 0]
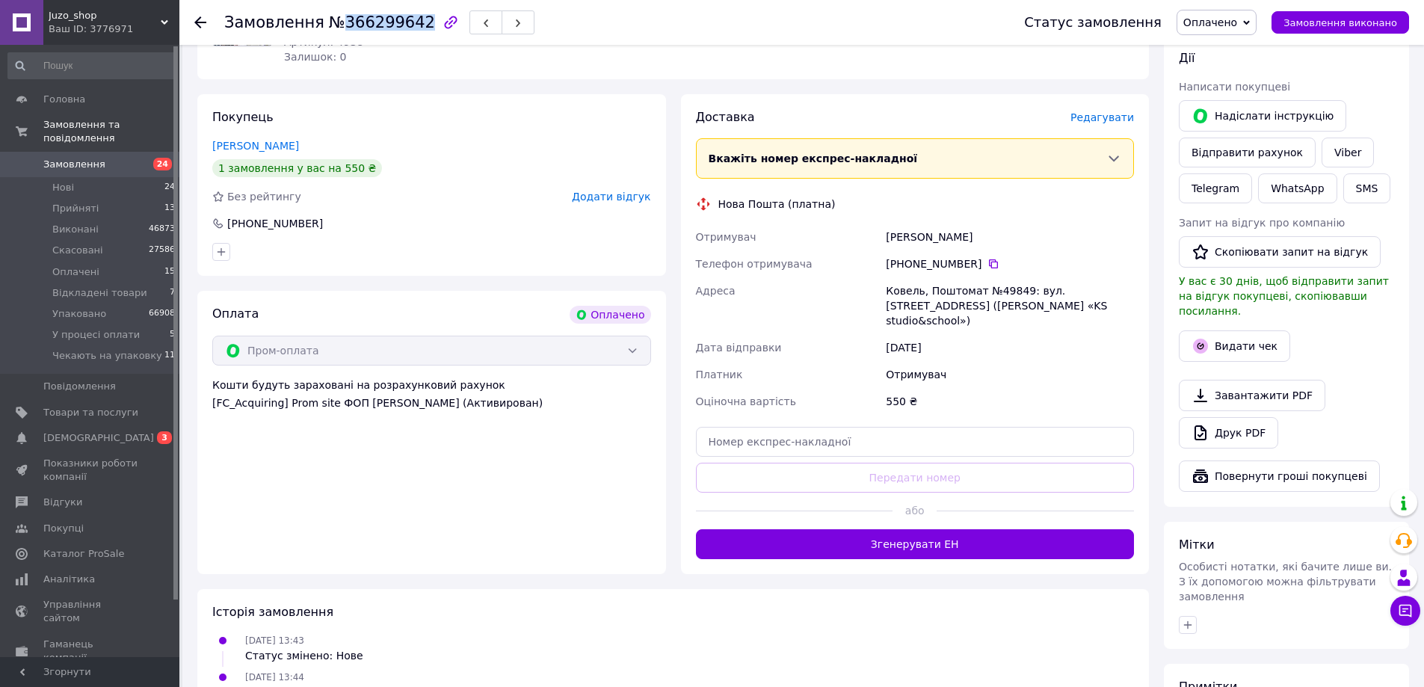
click at [1227, 16] on span "Оплачено" at bounding box center [1210, 22] width 54 height 12
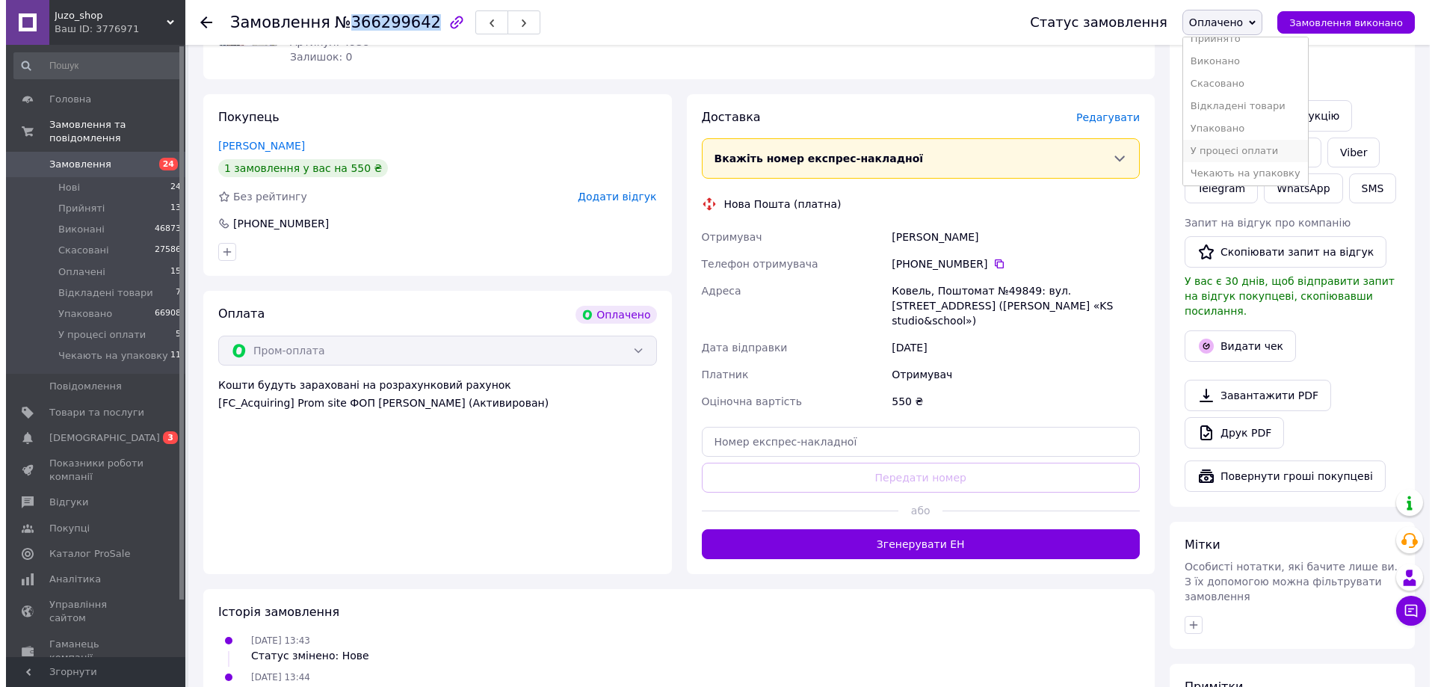
scroll to position [16, 0]
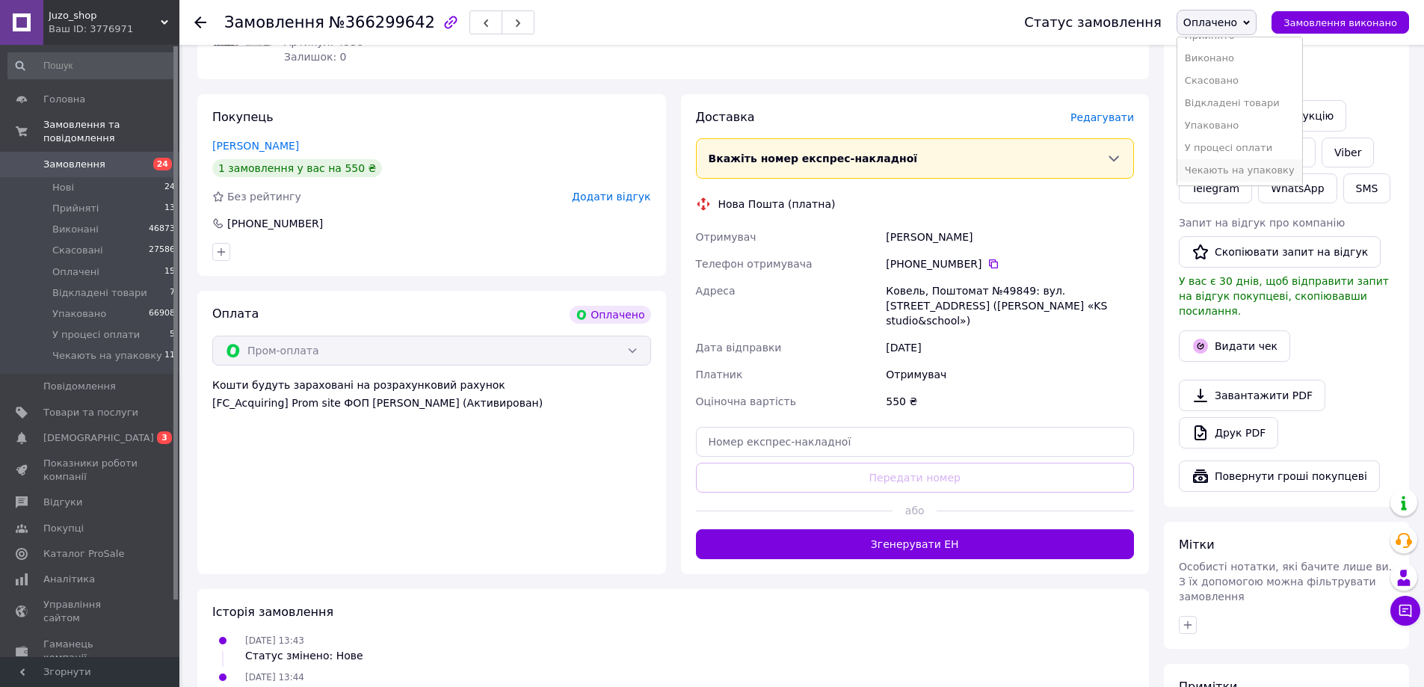
click at [1222, 167] on li "Чекають на упаковку" at bounding box center [1239, 170] width 125 height 22
click at [1116, 118] on span "Редагувати" at bounding box center [1102, 117] width 64 height 12
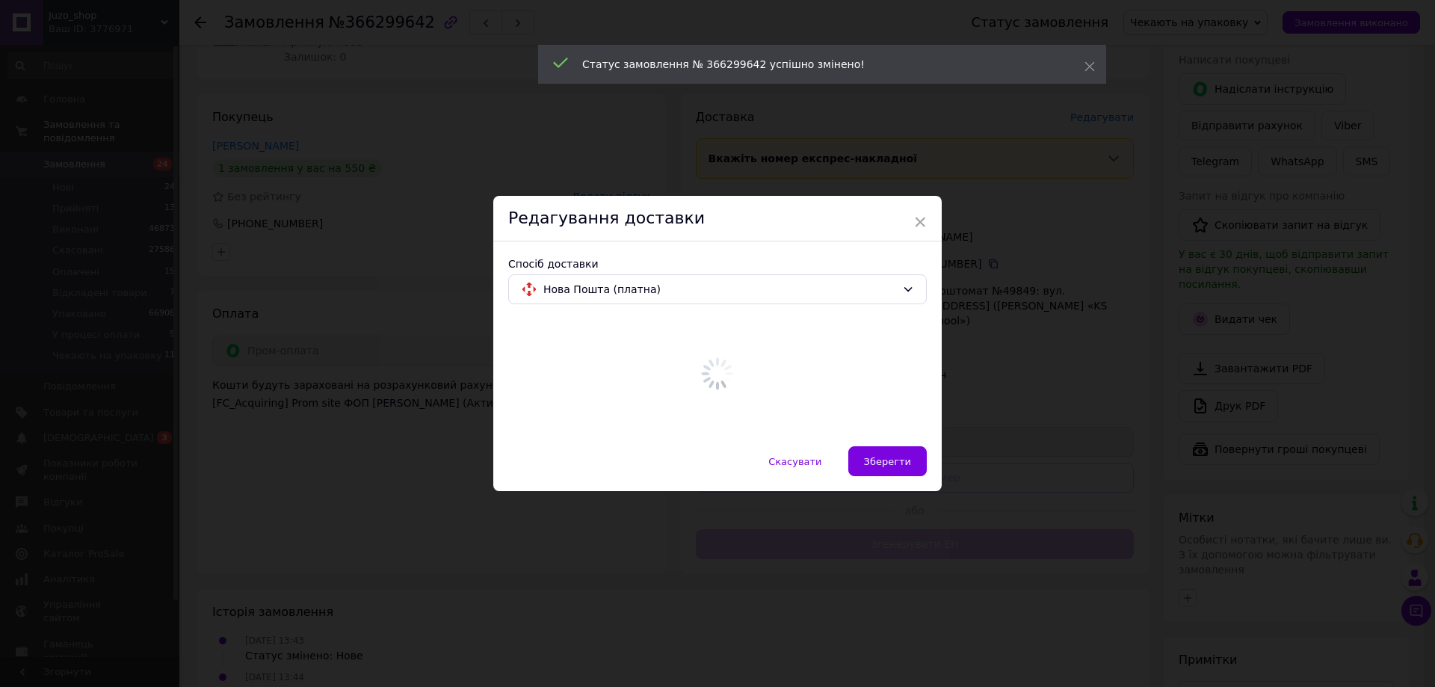
scroll to position [0, 0]
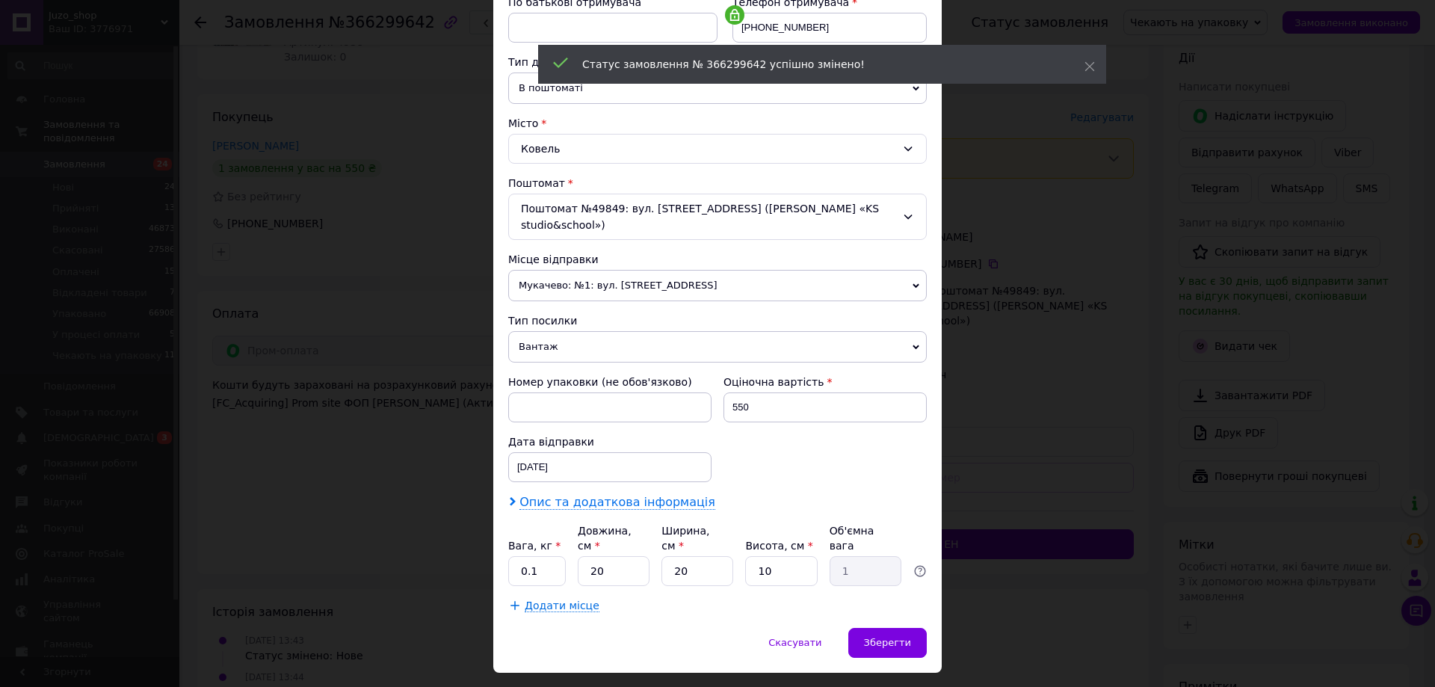
click at [600, 495] on span "Опис та додаткова інформація" at bounding box center [618, 502] width 196 height 15
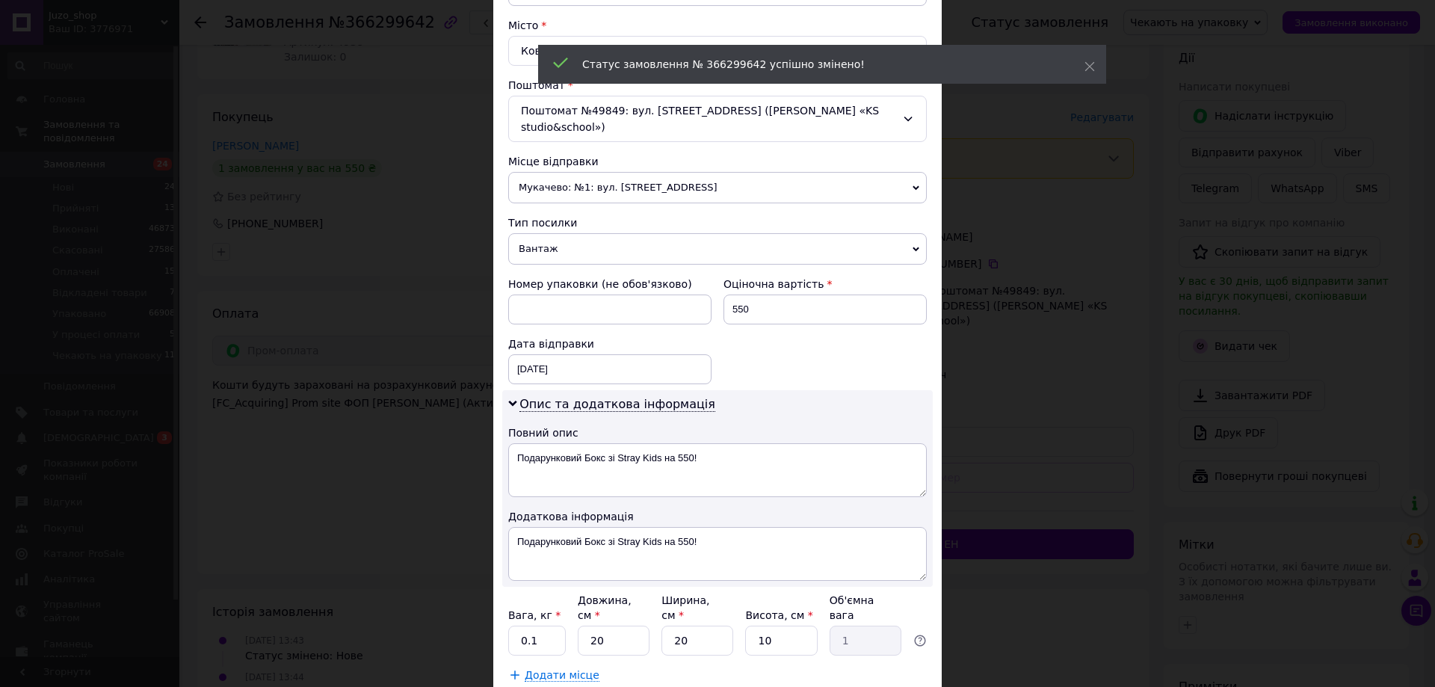
scroll to position [473, 0]
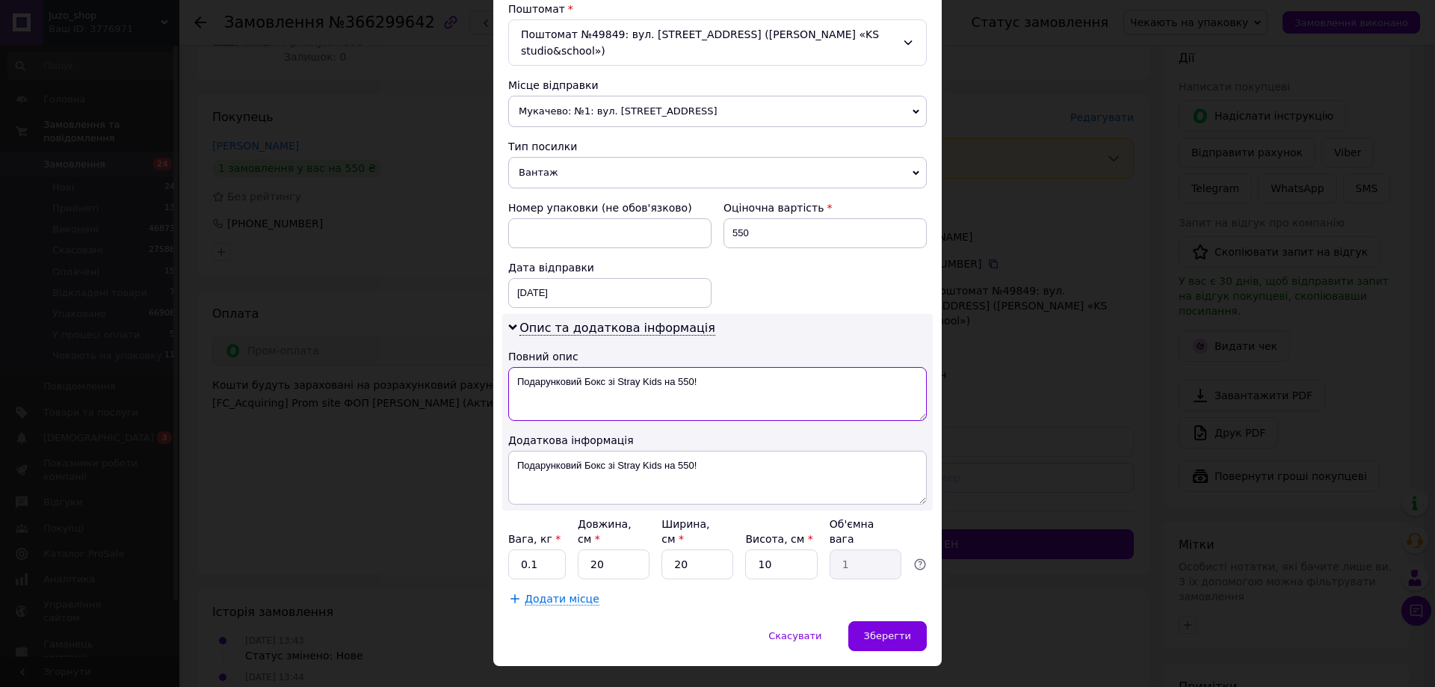
click at [744, 397] on textarea "Подарунковий Бокс зі Stray Kids на 550!" at bounding box center [717, 394] width 419 height 54
paste textarea "366299642"
type textarea "366299642"
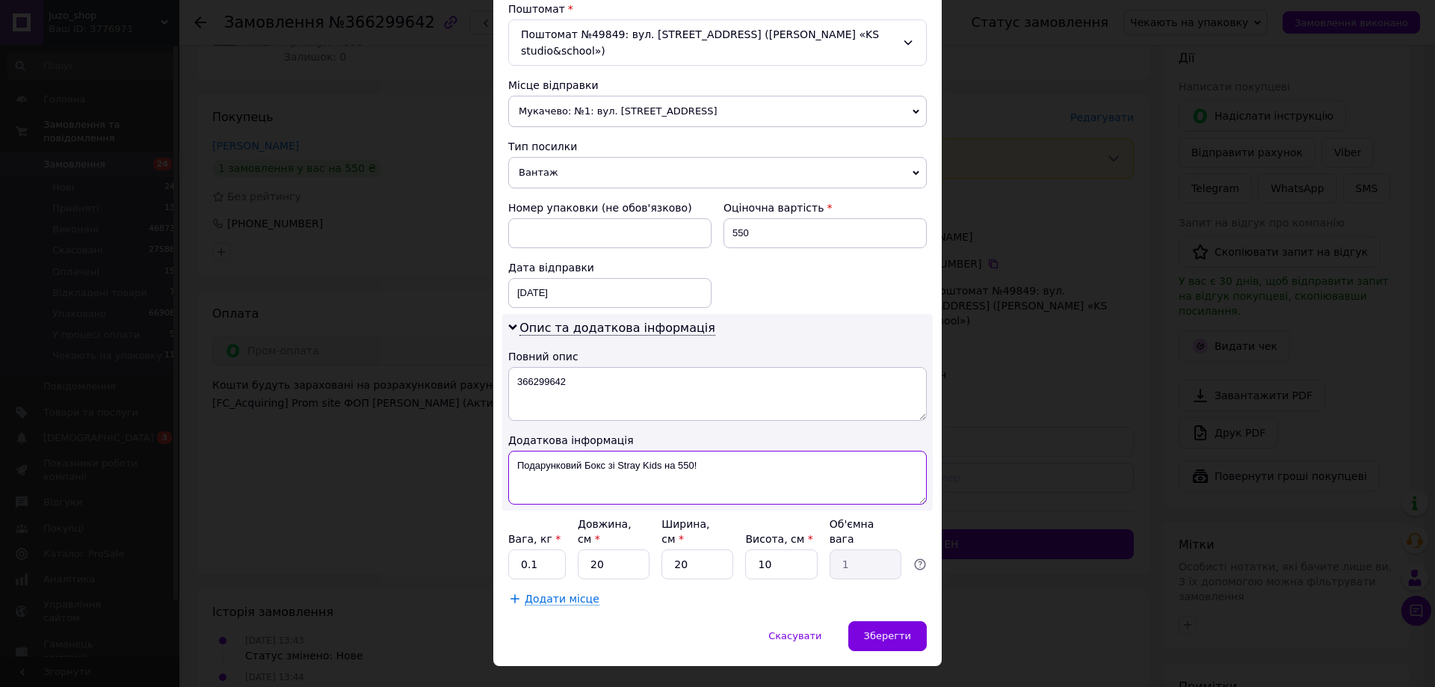
click at [730, 472] on textarea "Подарунковий Бокс зі Stray Kids на 550!" at bounding box center [717, 478] width 419 height 54
paste textarea "366299642"
type textarea "366299642"
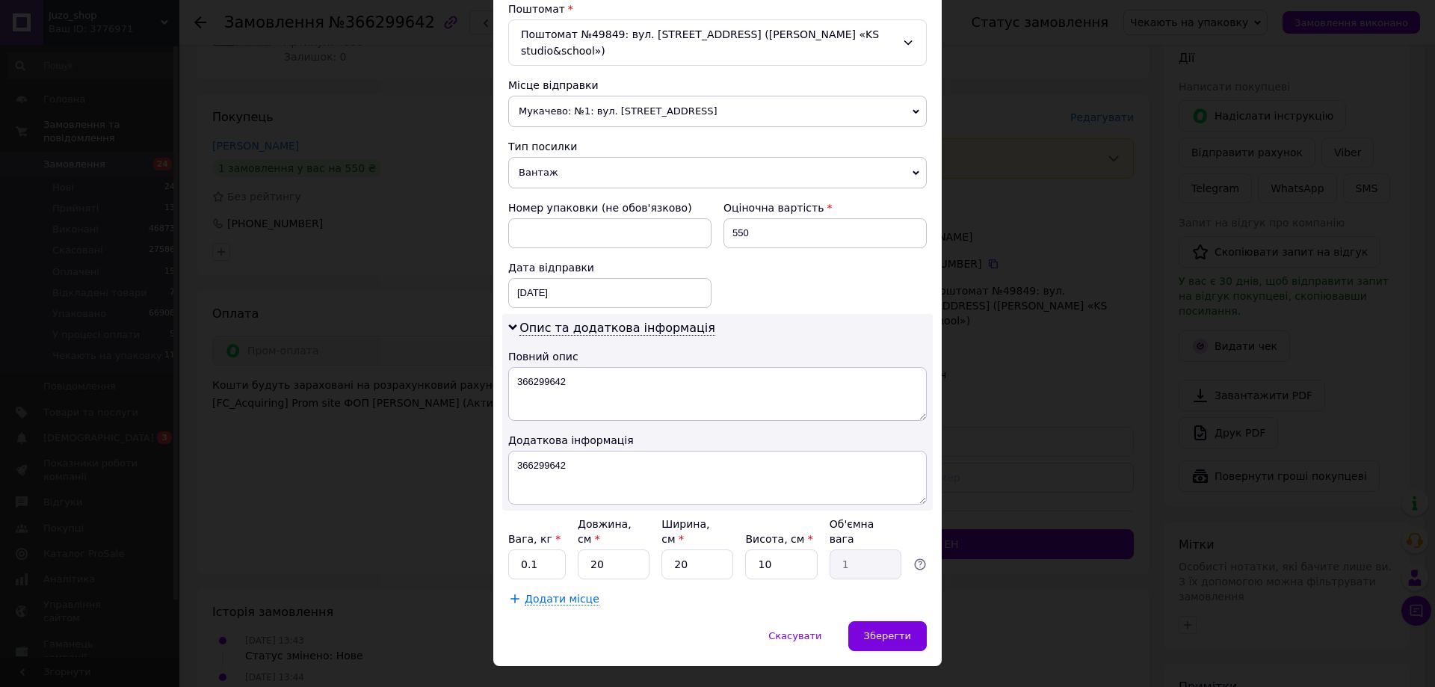
click at [630, 157] on span "Вантаж" at bounding box center [717, 172] width 419 height 31
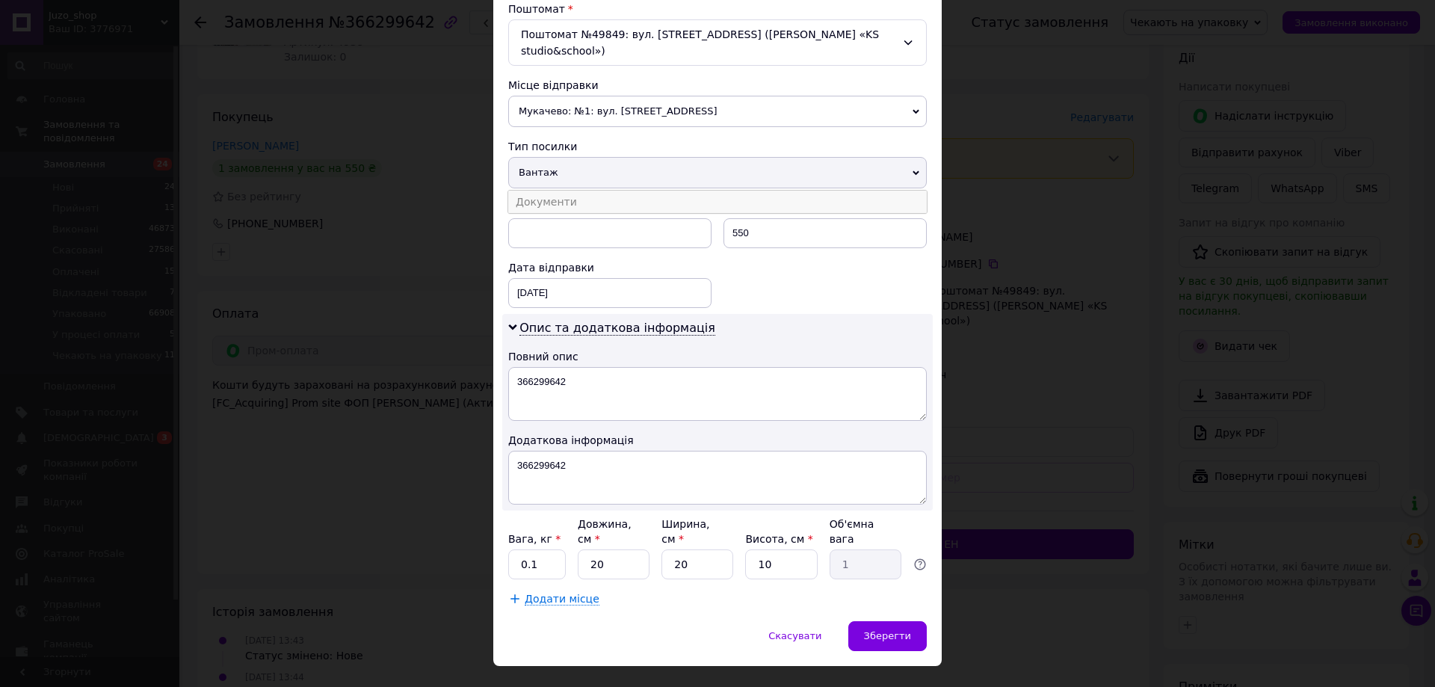
click at [620, 191] on li "Документи" at bounding box center [717, 202] width 419 height 22
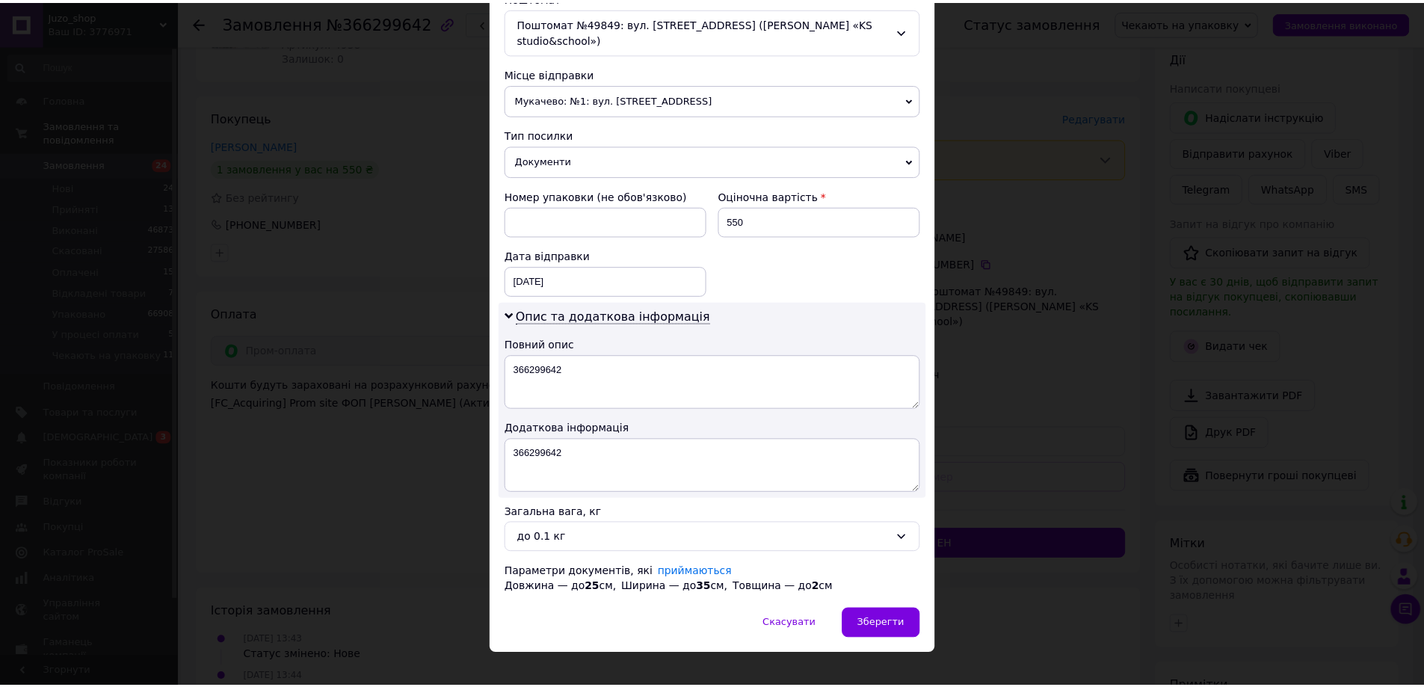
scroll to position [488, 0]
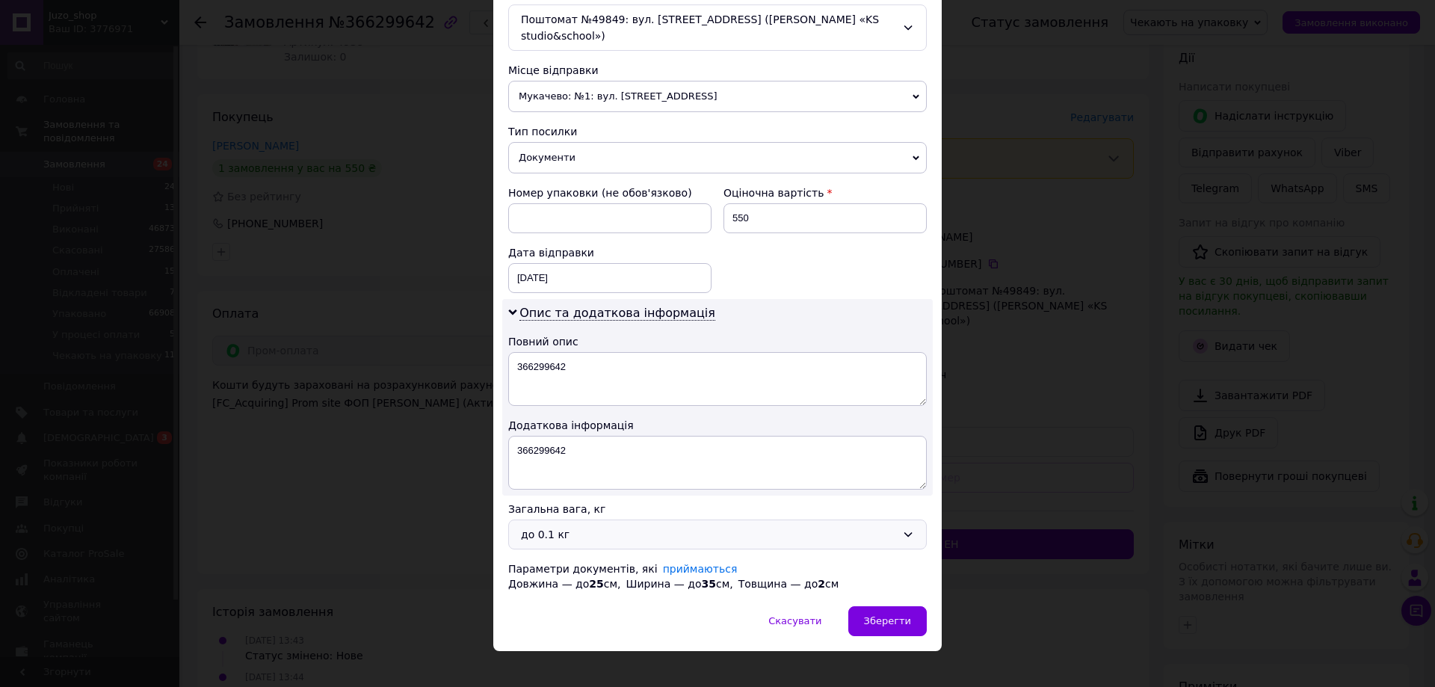
click at [577, 526] on div "до 0.1 кг" at bounding box center [708, 534] width 375 height 16
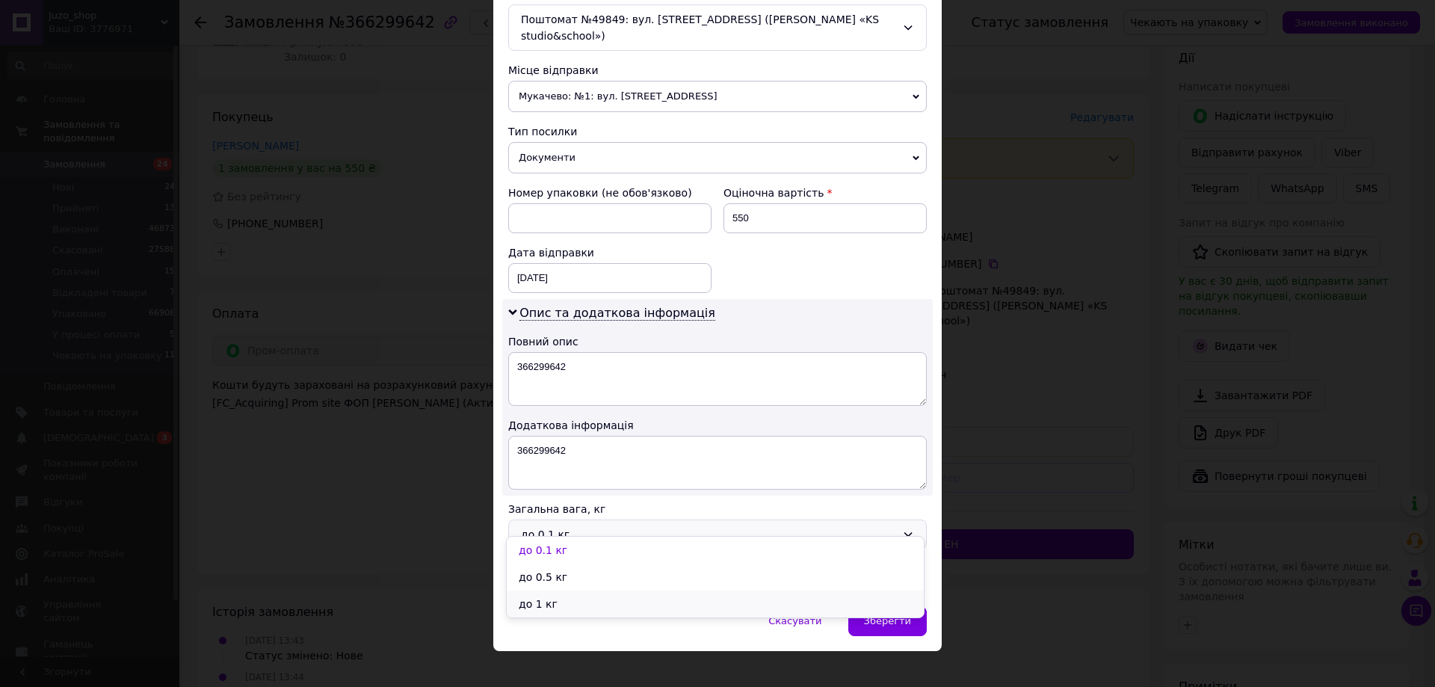
click at [554, 597] on li "до 1 кг" at bounding box center [715, 604] width 417 height 27
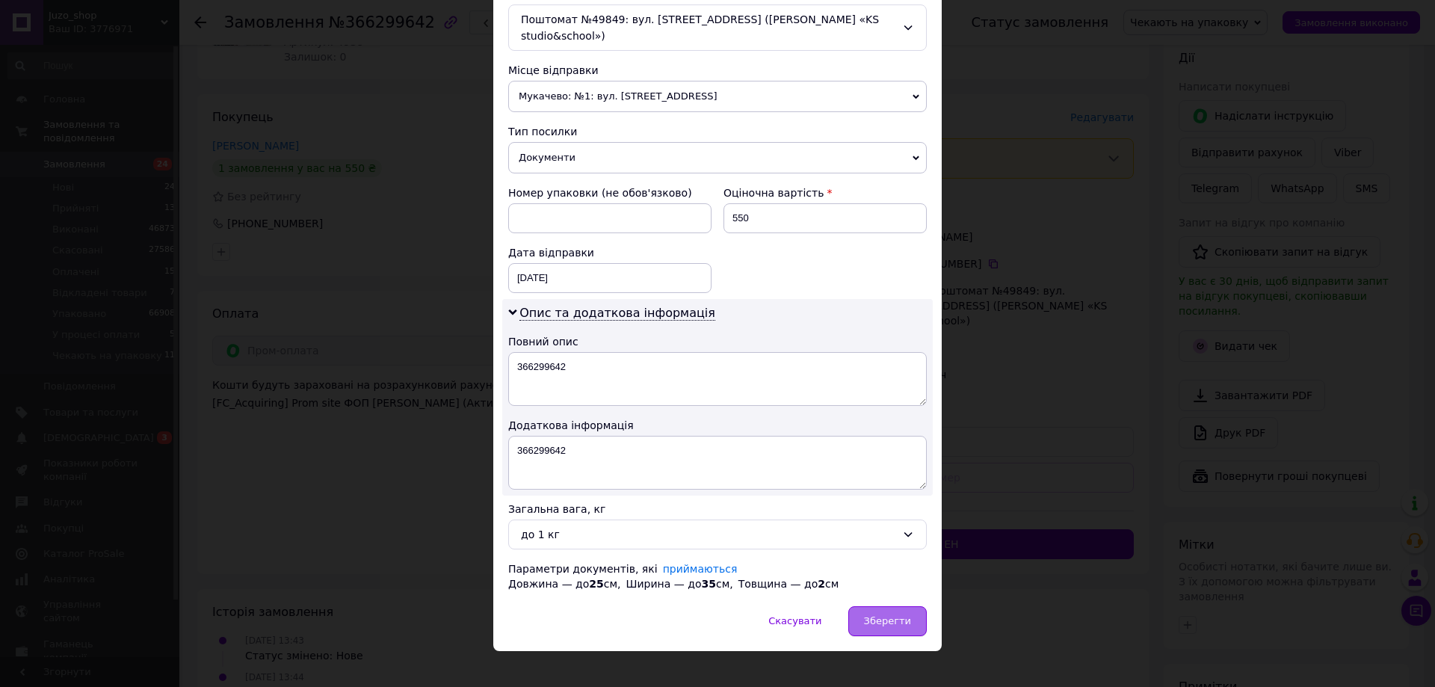
click at [886, 615] on span "Зберегти" at bounding box center [887, 620] width 47 height 11
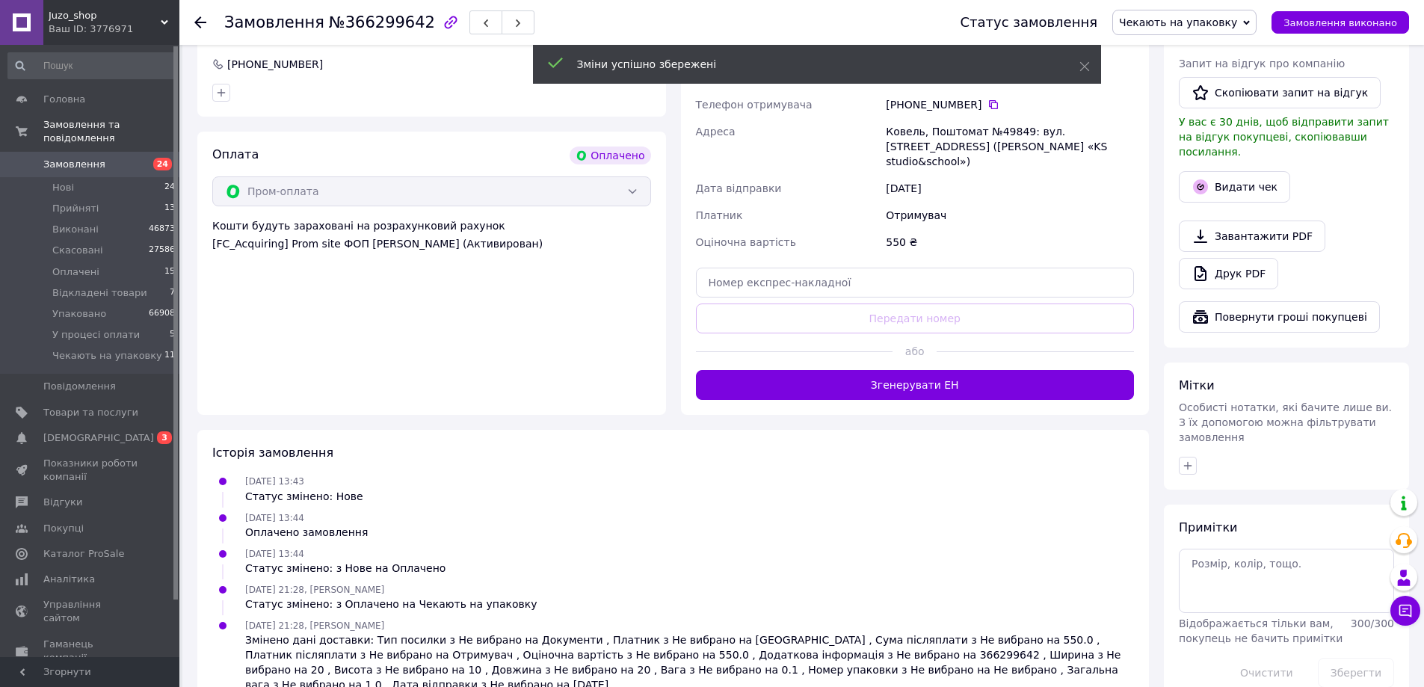
scroll to position [388, 0]
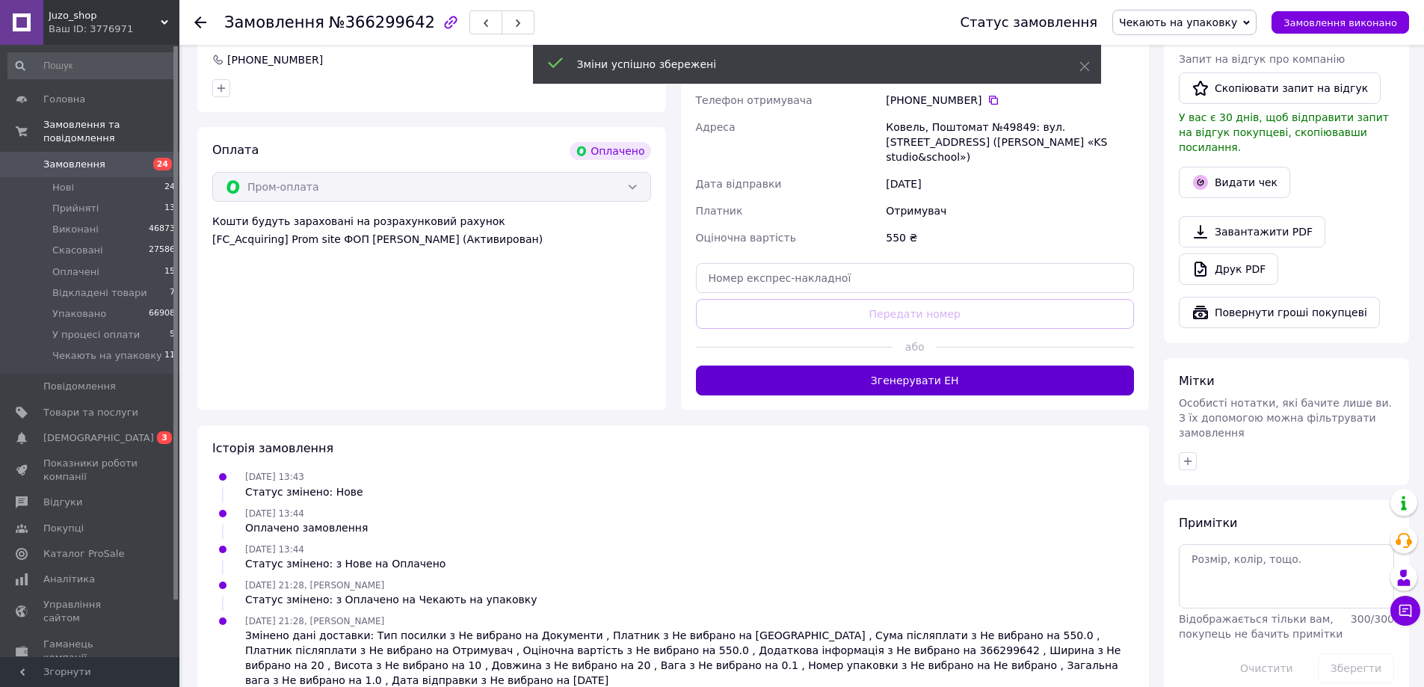
click at [914, 366] on button "Згенерувати ЕН" at bounding box center [915, 381] width 439 height 30
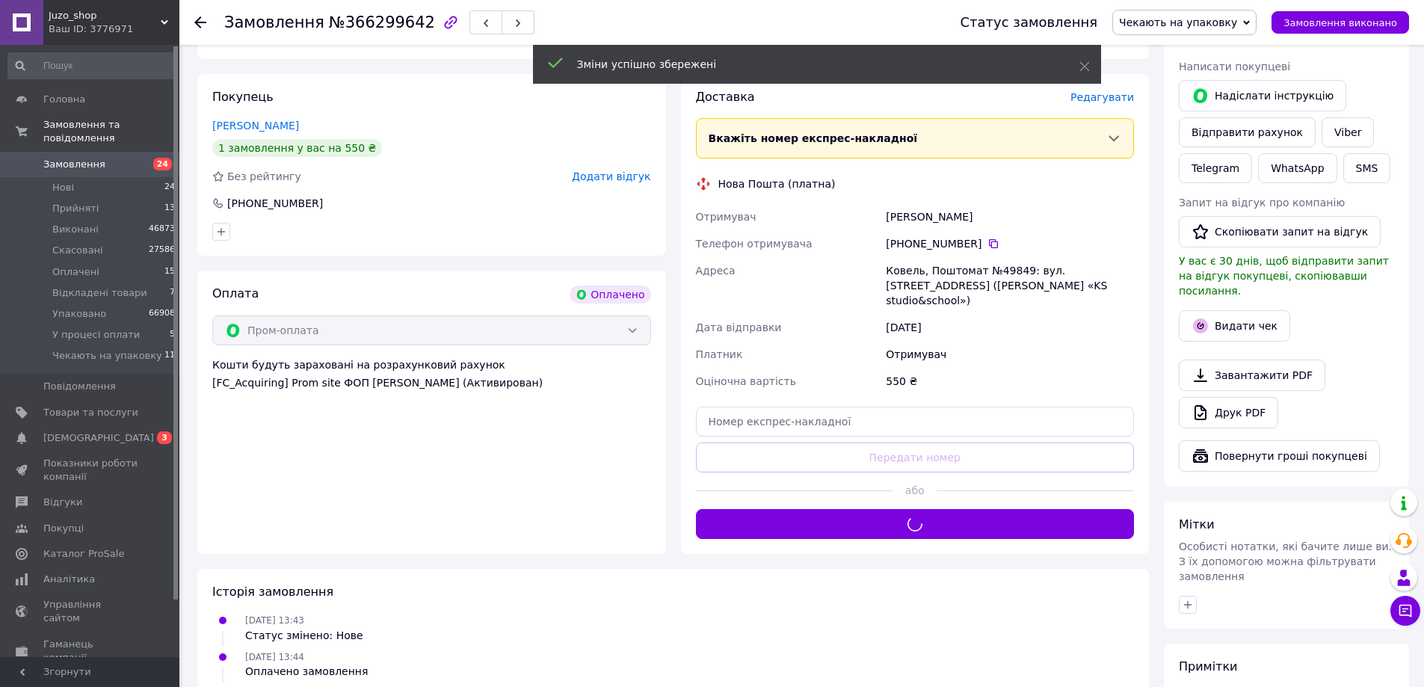
scroll to position [238, 0]
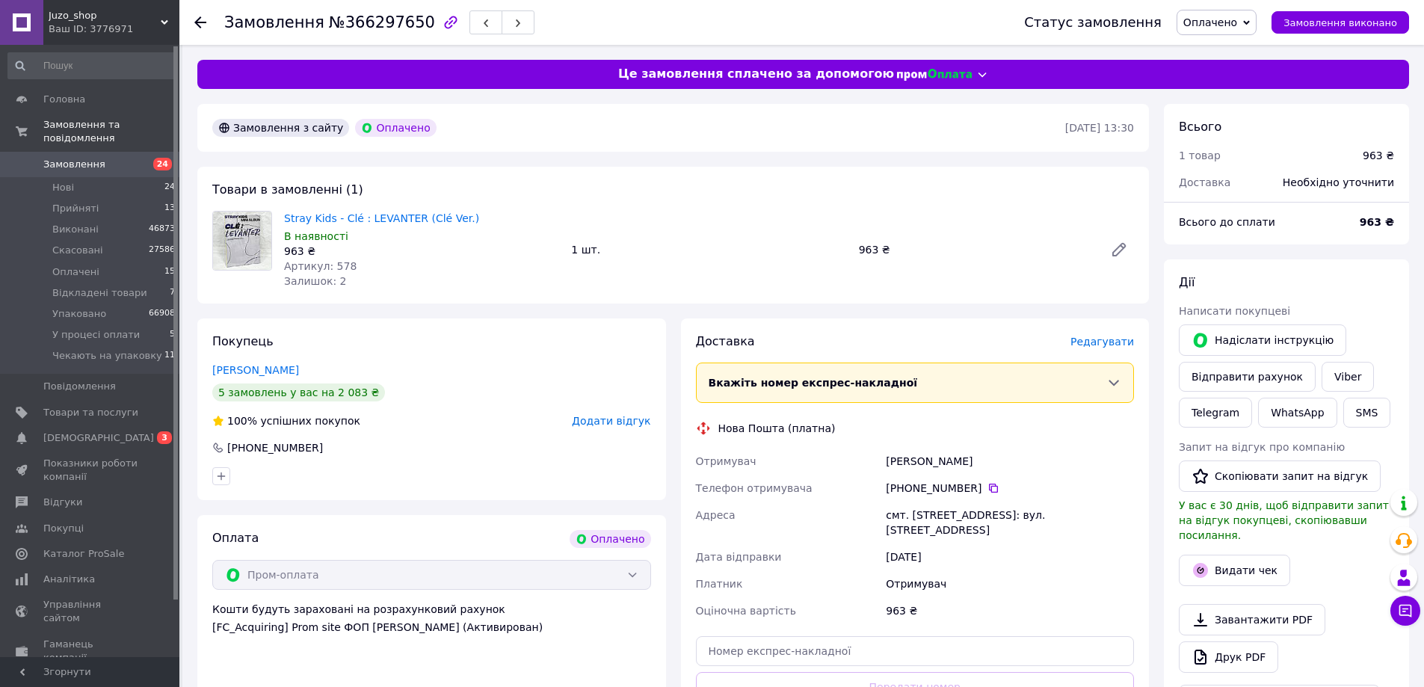
click at [354, 19] on span "№366297650" at bounding box center [382, 22] width 106 height 18
copy span "366297650"
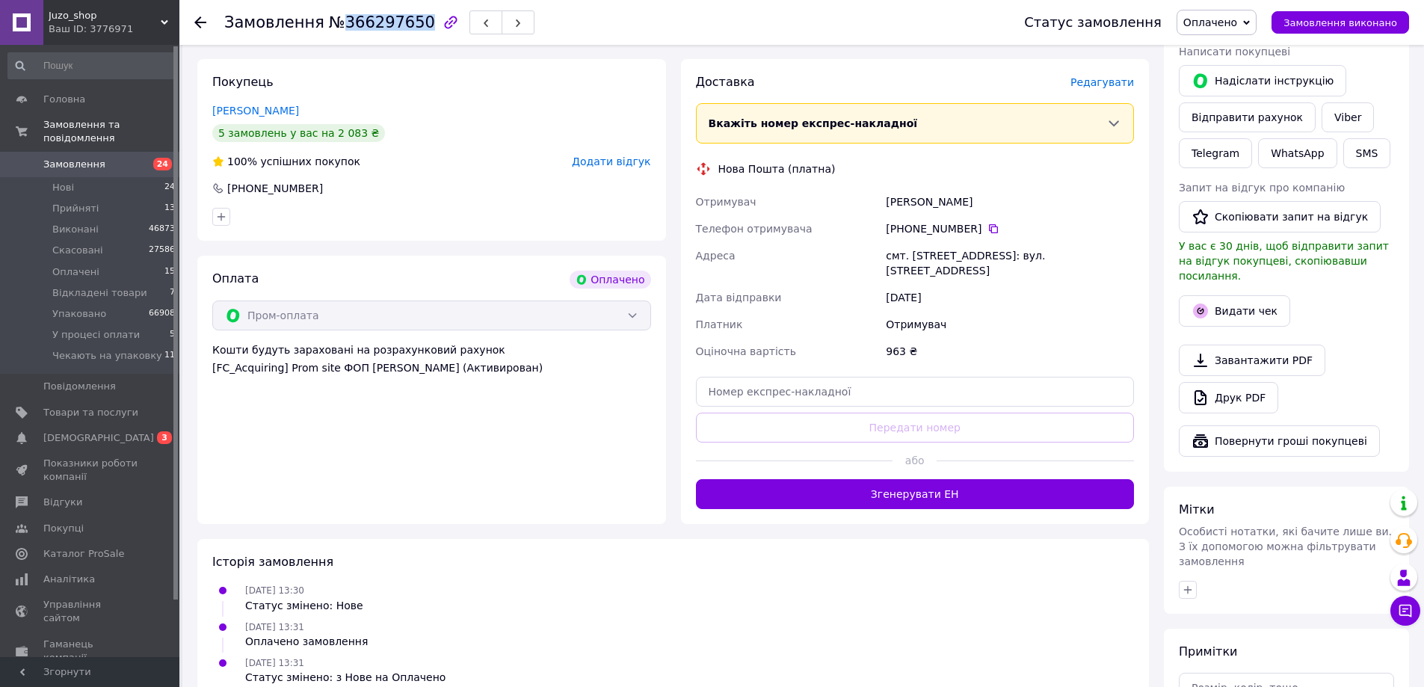
scroll to position [224, 0]
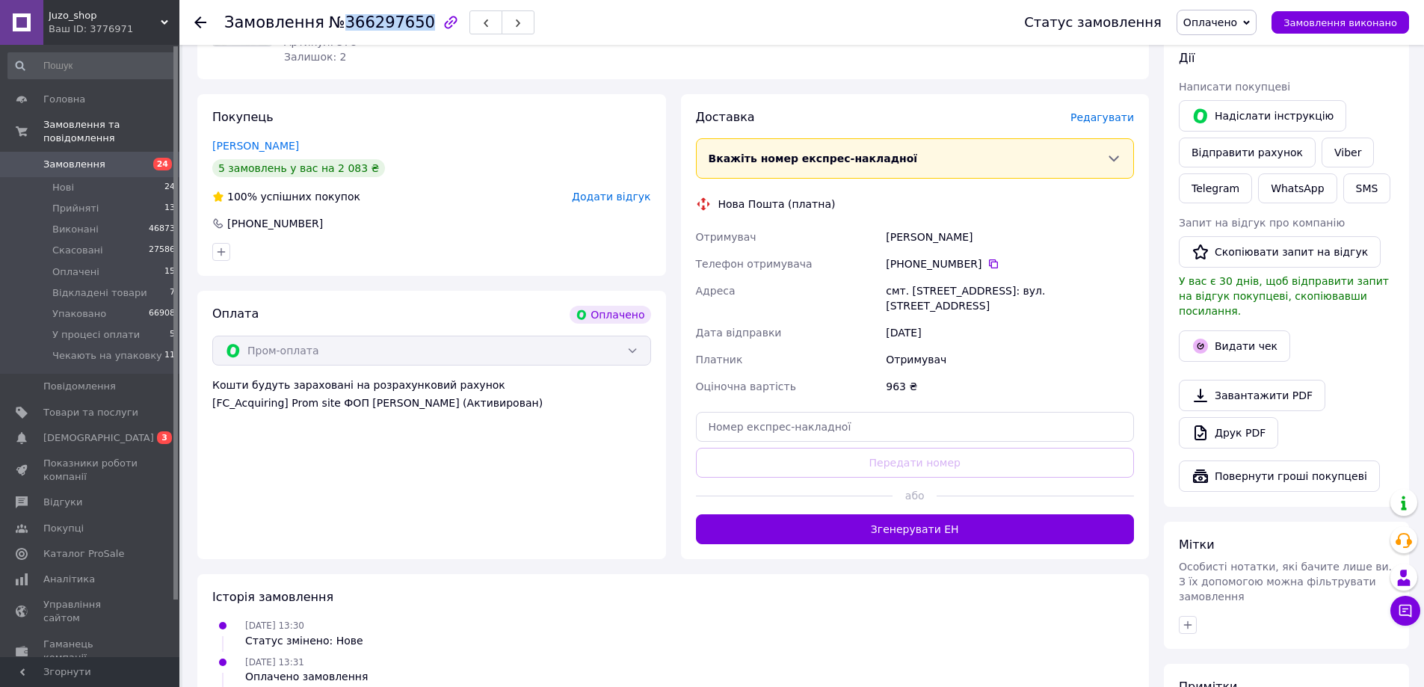
click at [1236, 19] on span "Оплачено" at bounding box center [1210, 22] width 54 height 12
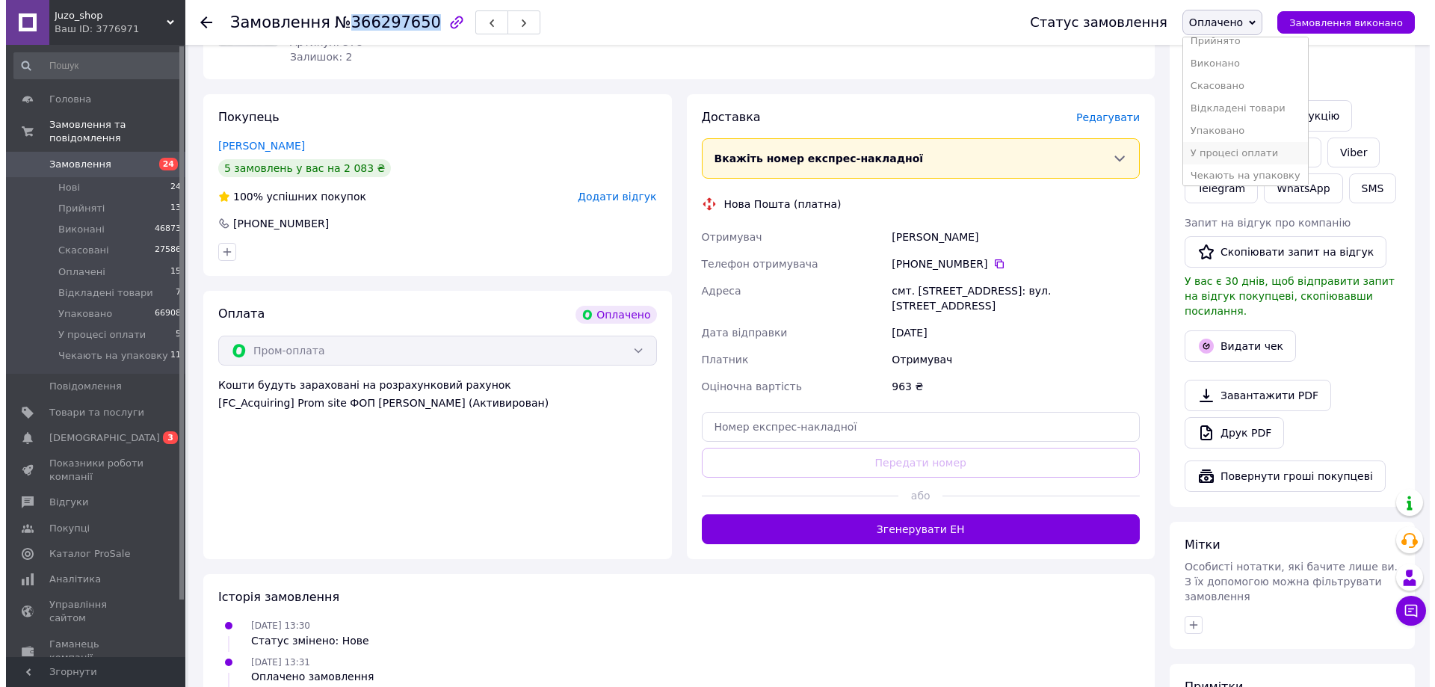
scroll to position [16, 0]
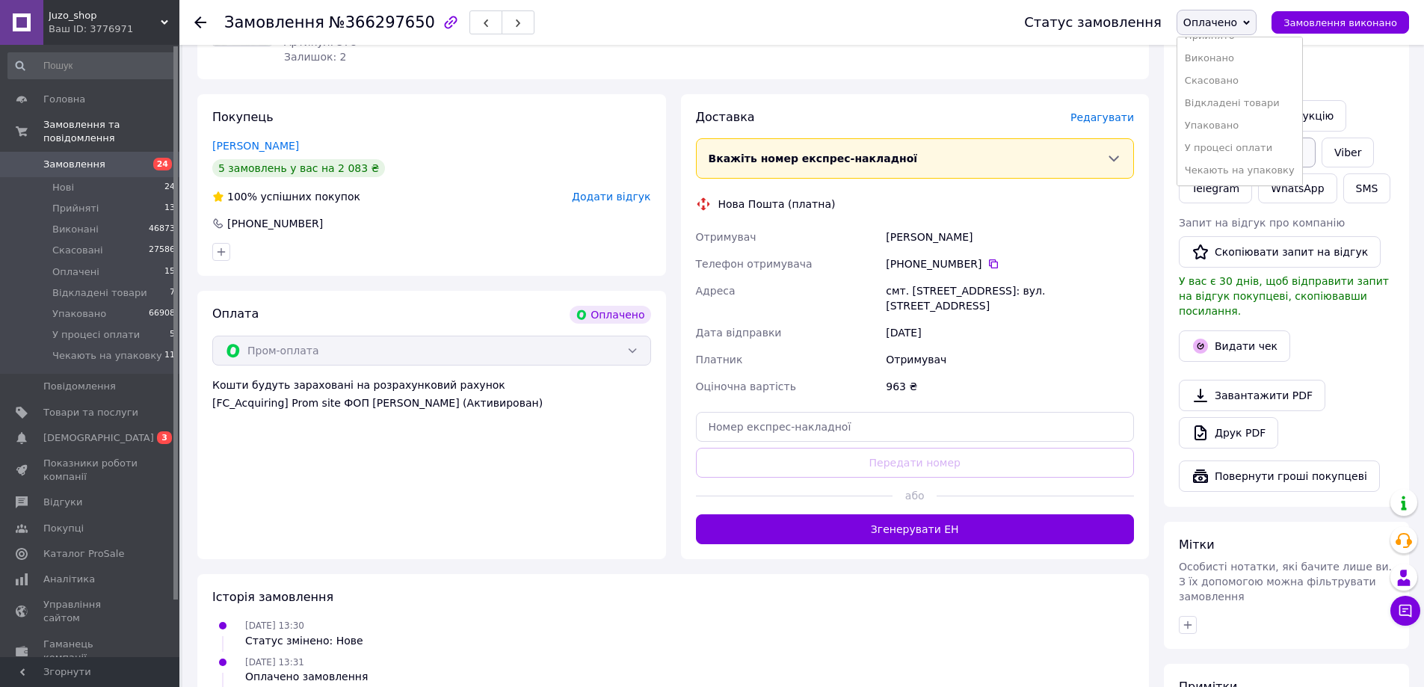
drag, startPoint x: 1240, startPoint y: 169, endPoint x: 1231, endPoint y: 166, distance: 9.5
click at [1241, 169] on li "Чекають на упаковку" at bounding box center [1239, 170] width 125 height 22
click at [1107, 116] on span "Редагувати" at bounding box center [1102, 117] width 64 height 12
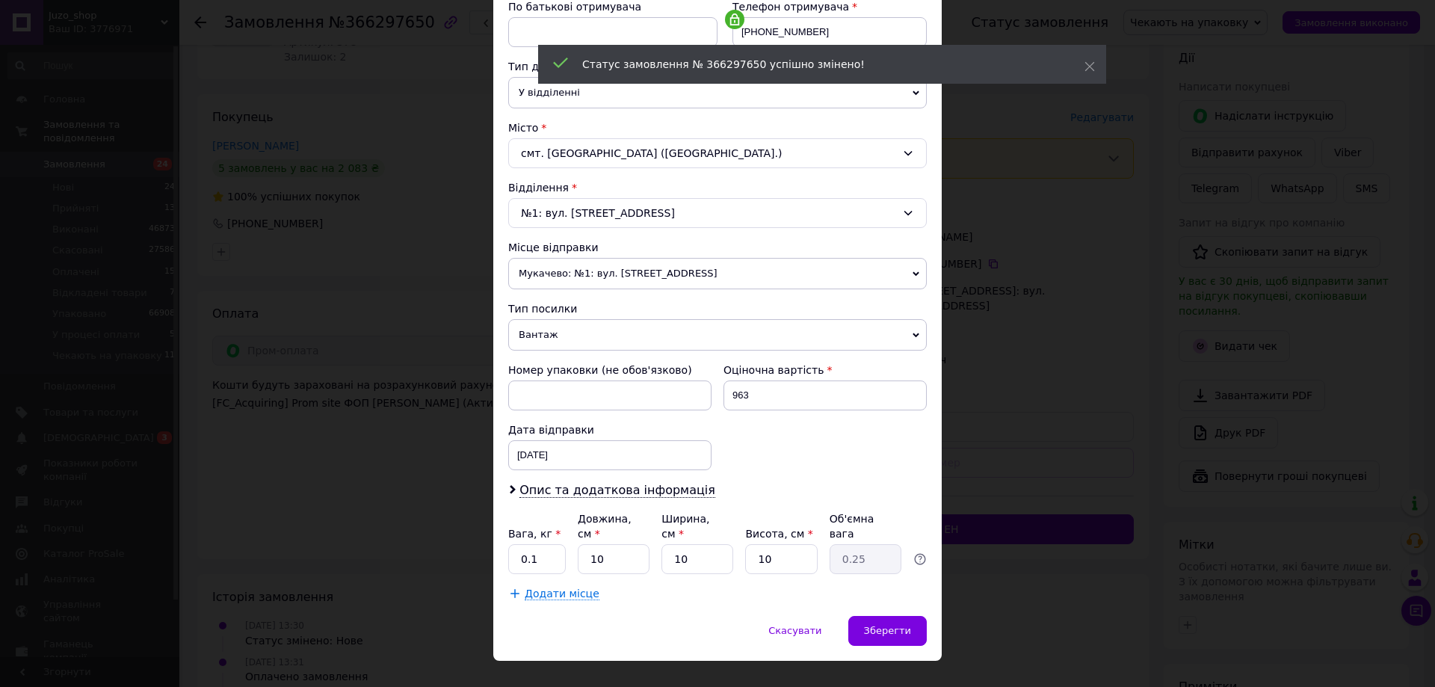
scroll to position [299, 0]
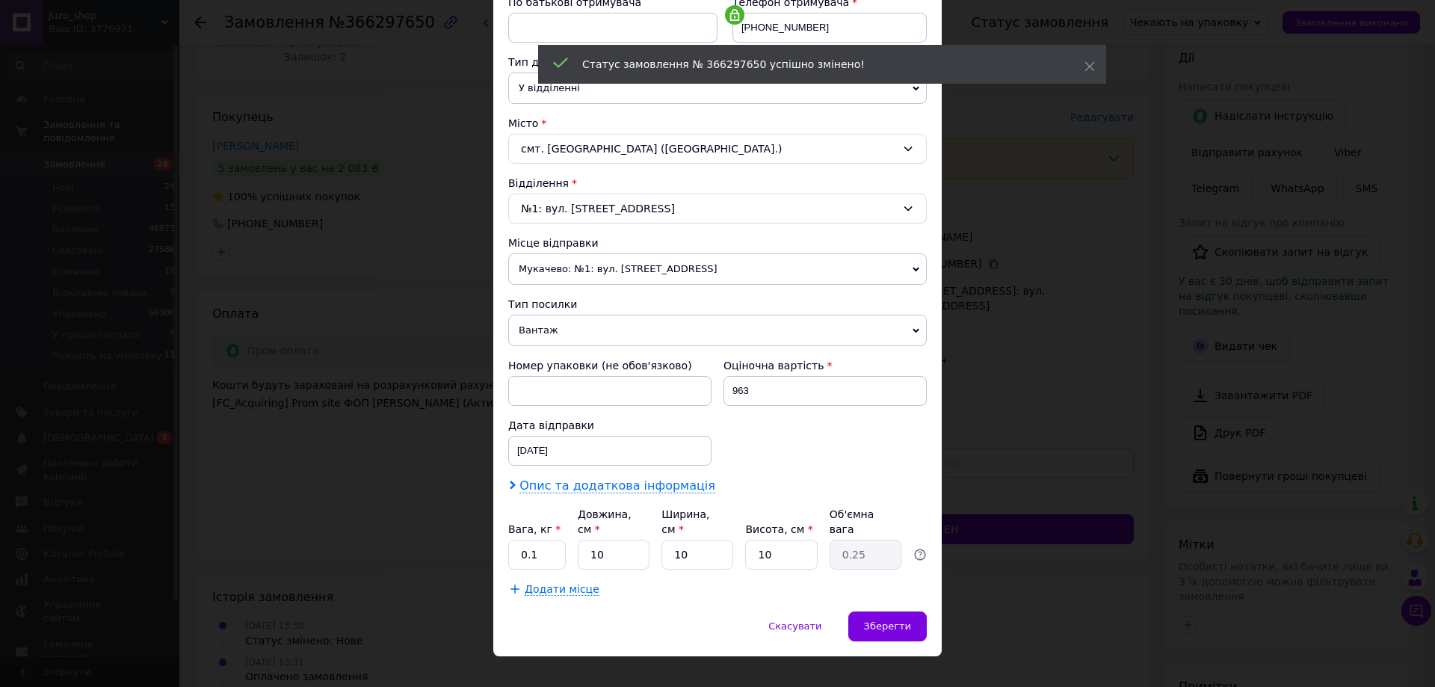
click at [581, 481] on span "Опис та додаткова інформація" at bounding box center [618, 485] width 196 height 15
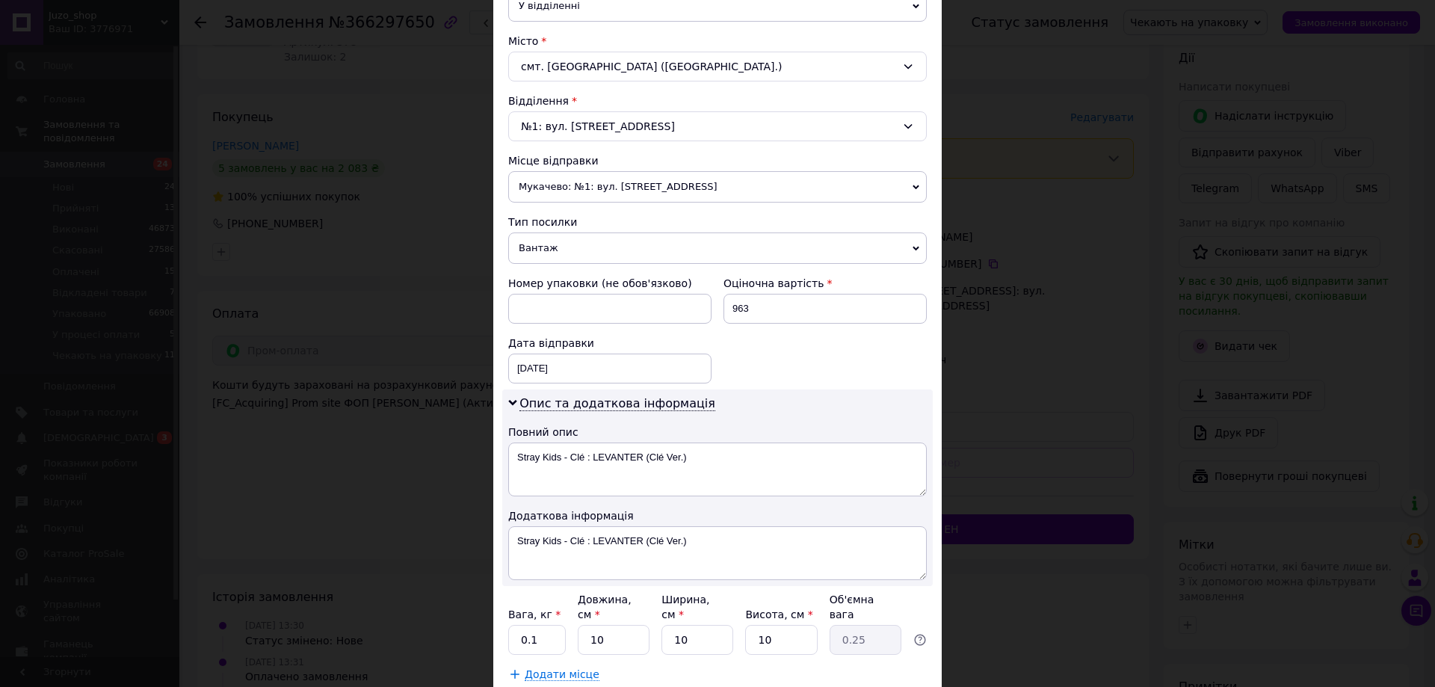
scroll to position [473, 0]
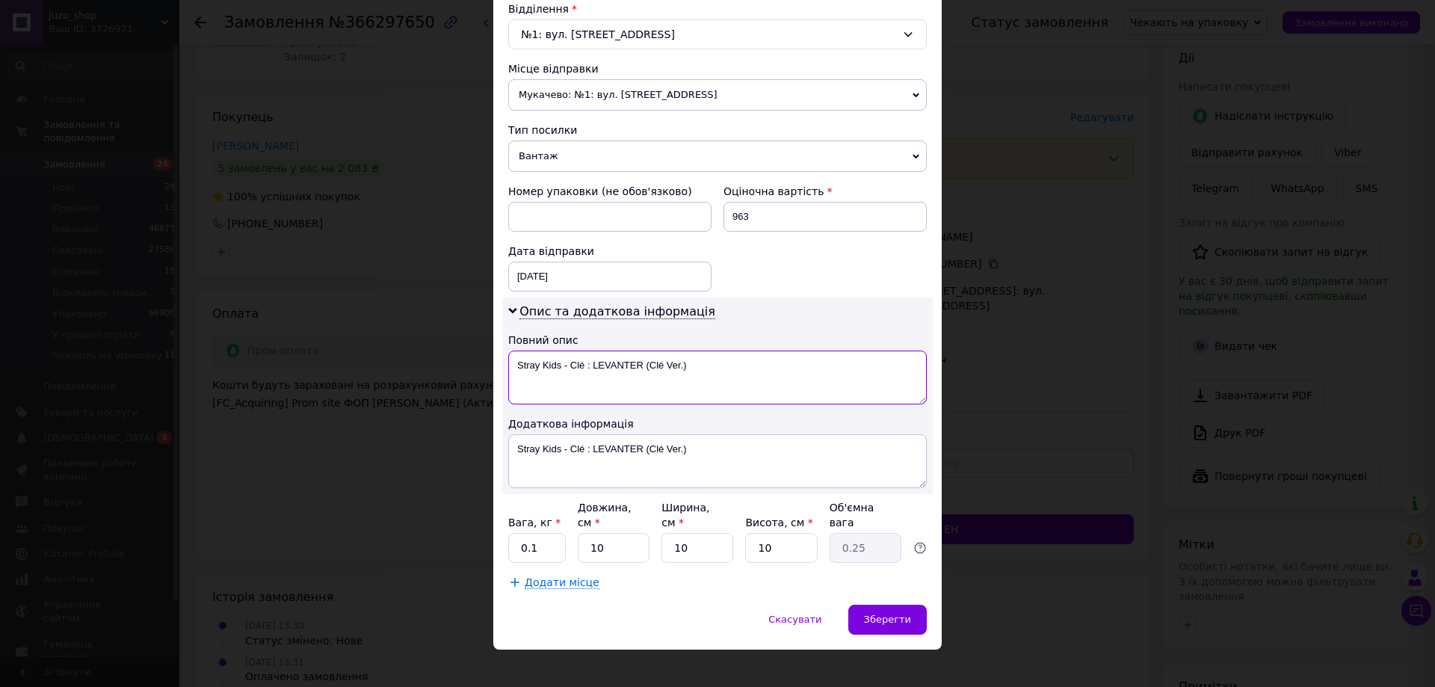
click at [620, 390] on textarea "Stray Kids - Clé : LEVANTER (Clé Ver.)" at bounding box center [717, 378] width 419 height 54
click at [616, 388] on textarea "Stray Kids - Clé : LEVANTER (Clé Ver.)" at bounding box center [717, 378] width 419 height 54
paste textarea "366297650"
type textarea "366297650"
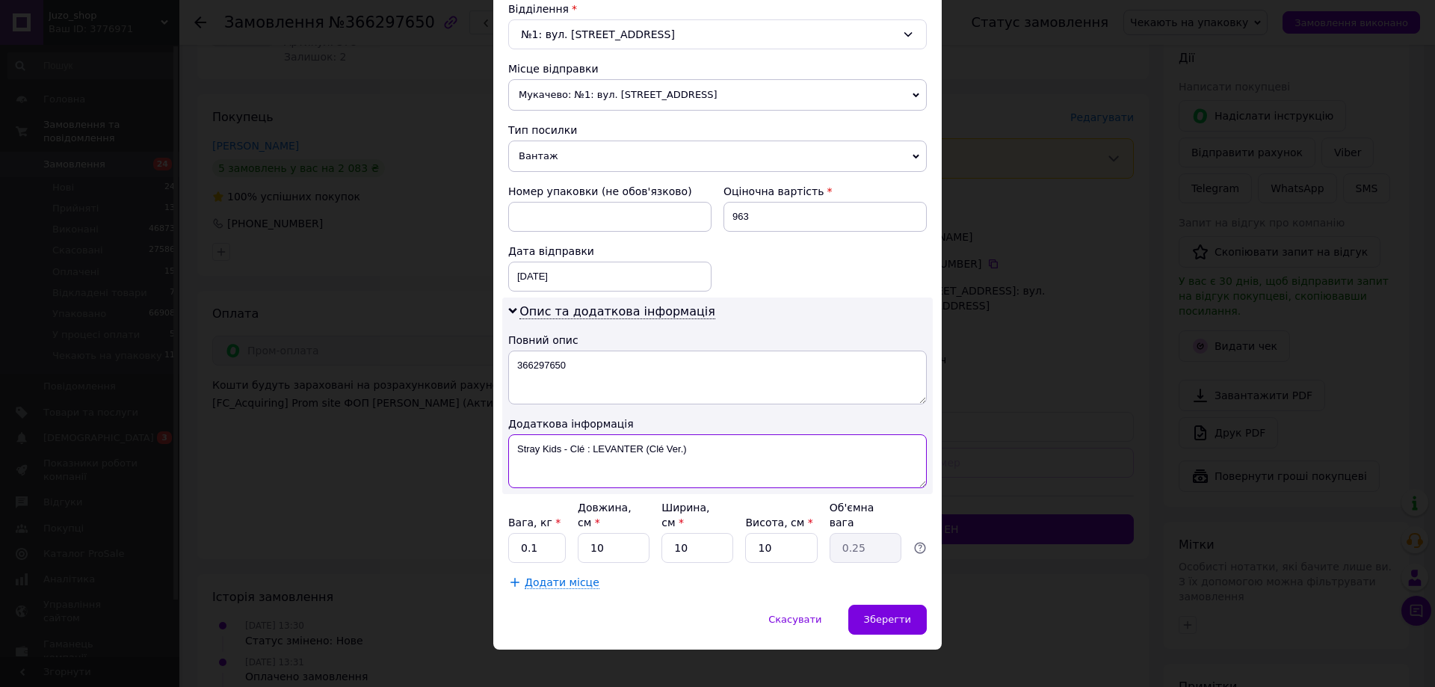
click at [575, 465] on textarea "Stray Kids - Clé : LEVANTER (Clé Ver.)" at bounding box center [717, 461] width 419 height 54
paste textarea "366297650"
type textarea "366297650"
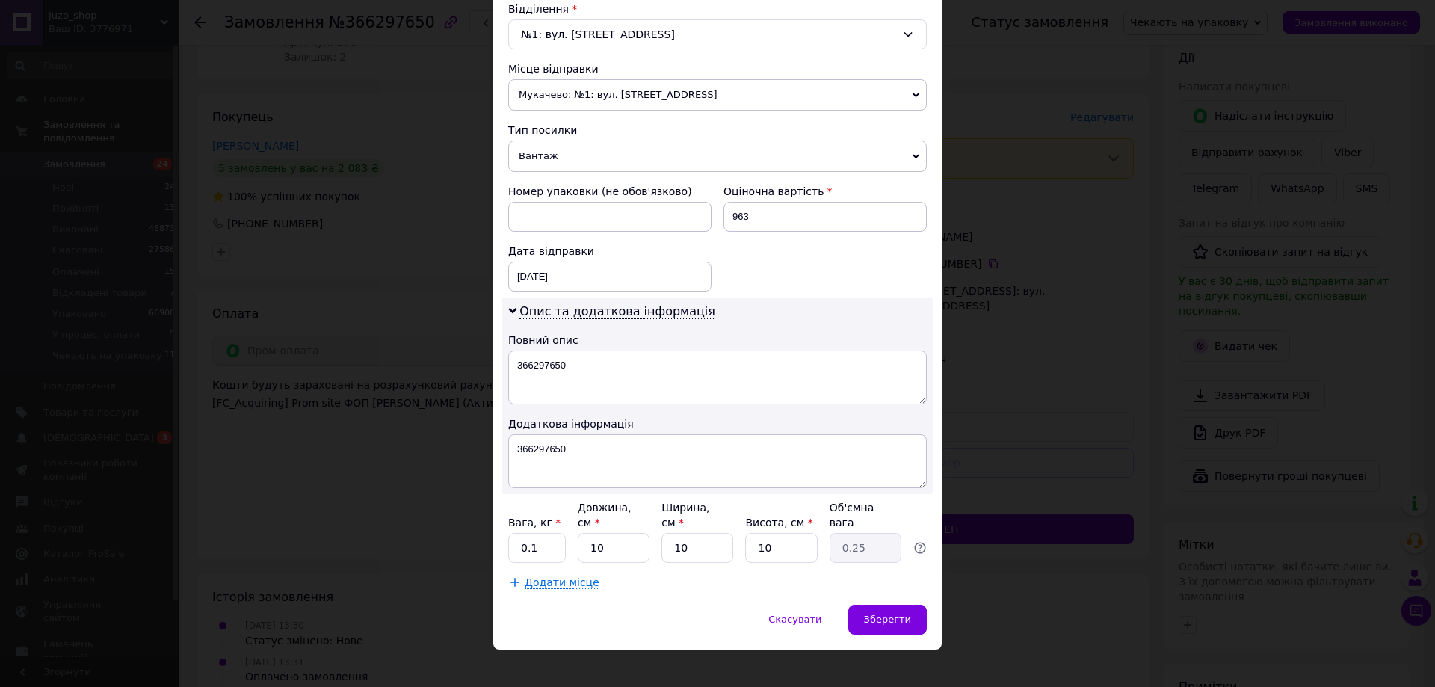
click at [563, 150] on span "Вантаж" at bounding box center [717, 156] width 419 height 31
click at [559, 188] on li "Документи" at bounding box center [717, 185] width 419 height 22
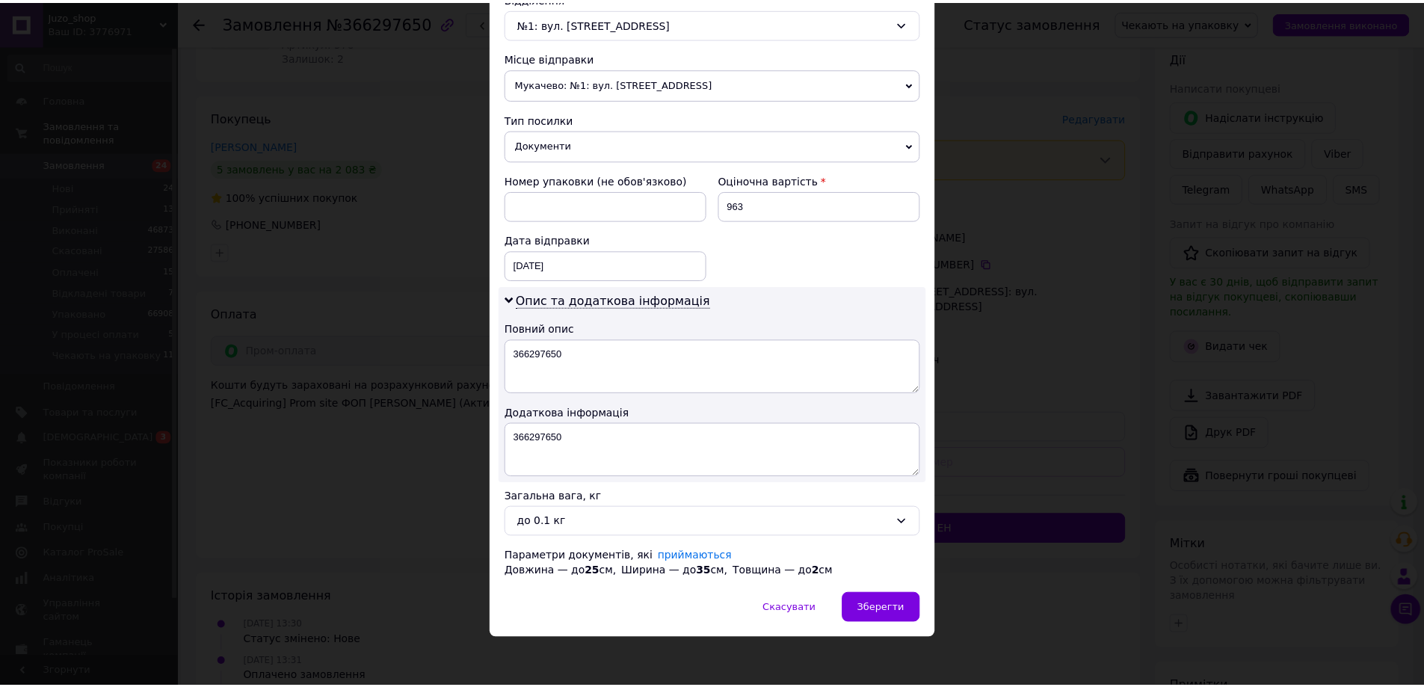
scroll to position [488, 0]
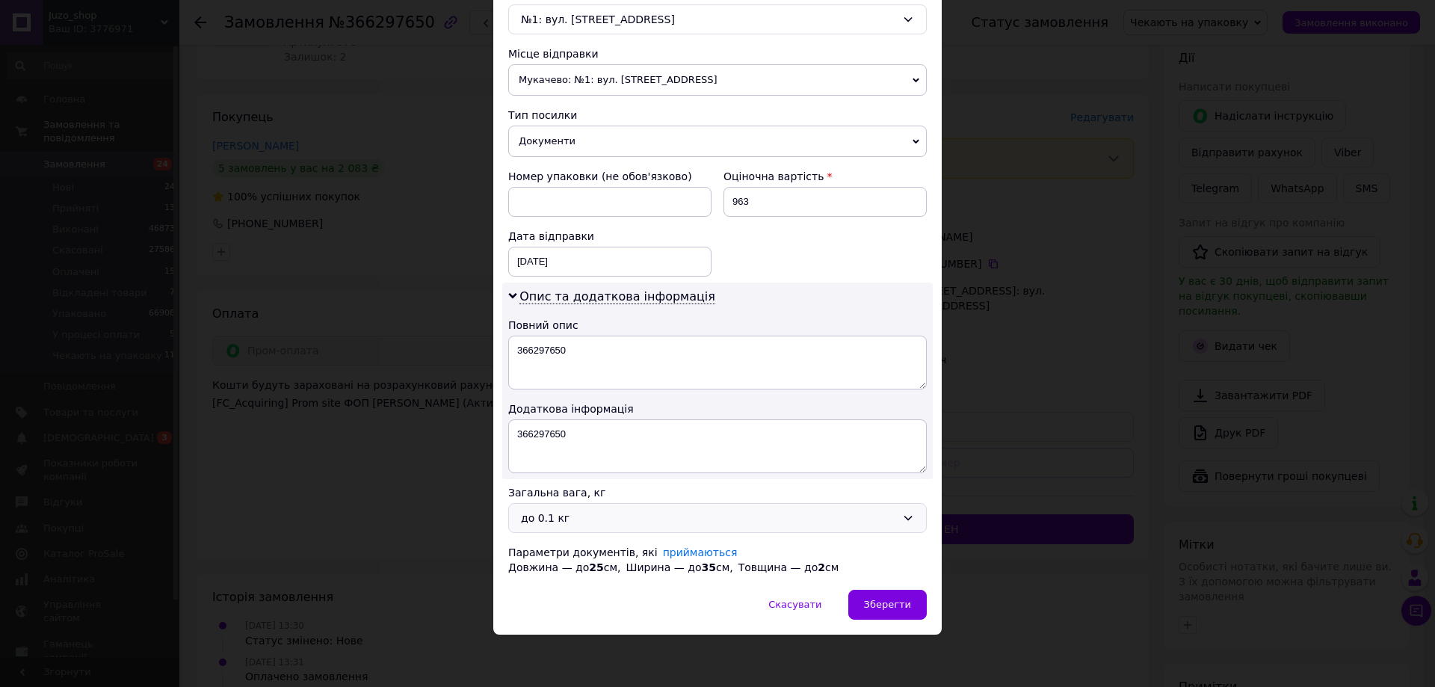
drag, startPoint x: 564, startPoint y: 511, endPoint x: 564, endPoint y: 532, distance: 20.2
click at [564, 512] on div "до 0.1 кг" at bounding box center [708, 518] width 375 height 16
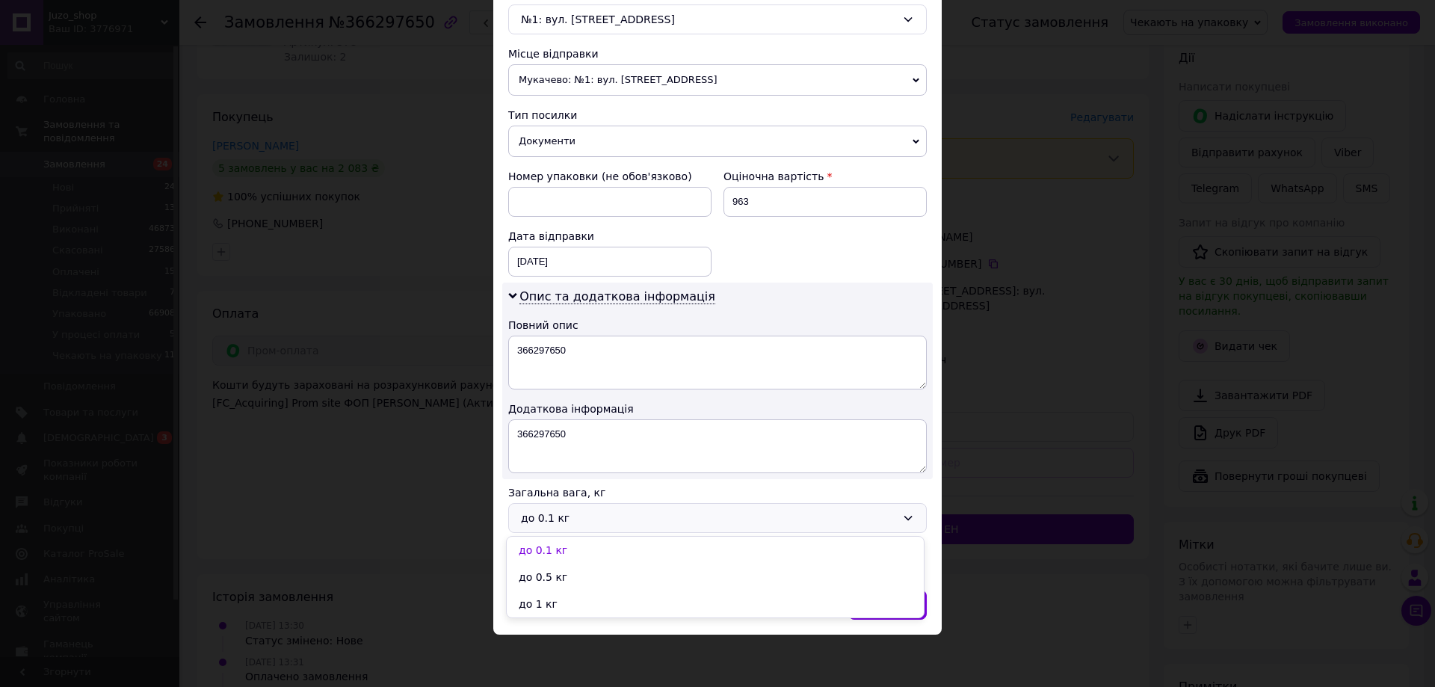
drag, startPoint x: 552, startPoint y: 600, endPoint x: 573, endPoint y: 601, distance: 21.7
click at [552, 599] on li "до 1 кг" at bounding box center [715, 604] width 417 height 27
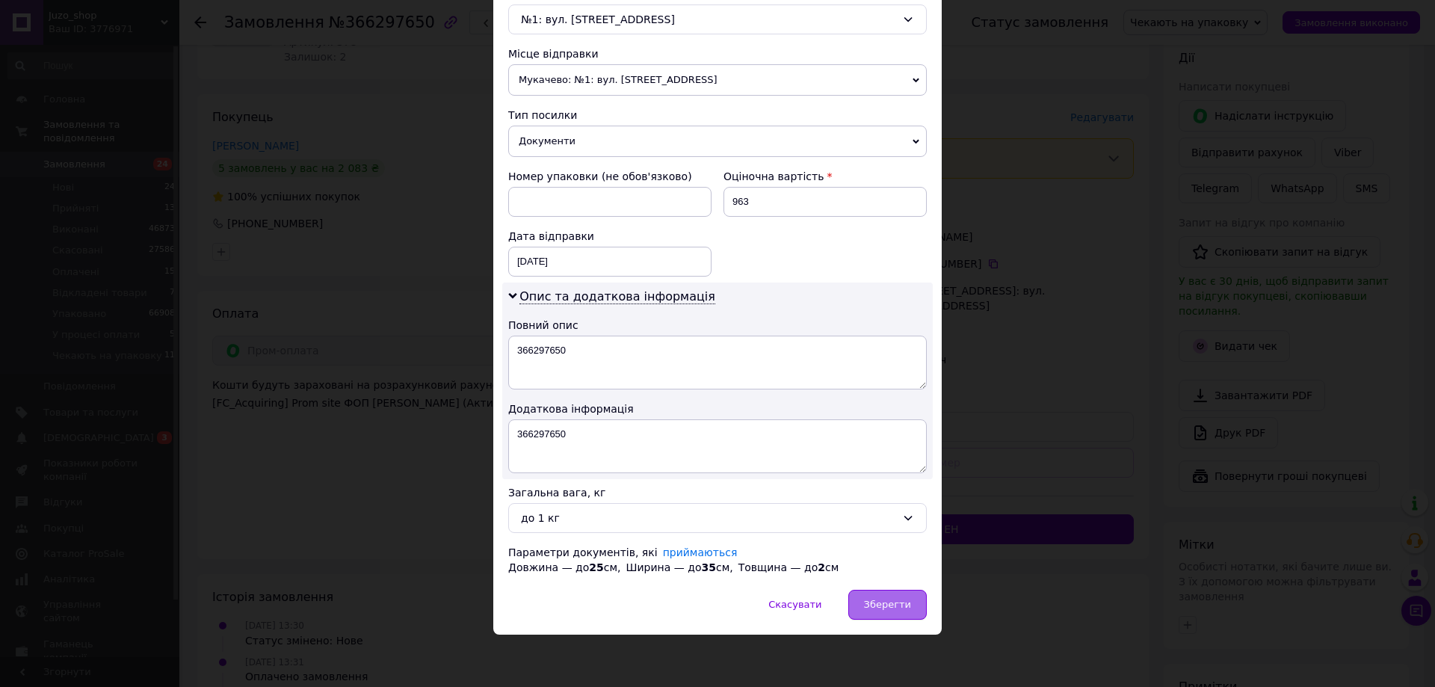
click at [878, 597] on div "Зберегти" at bounding box center [887, 605] width 78 height 30
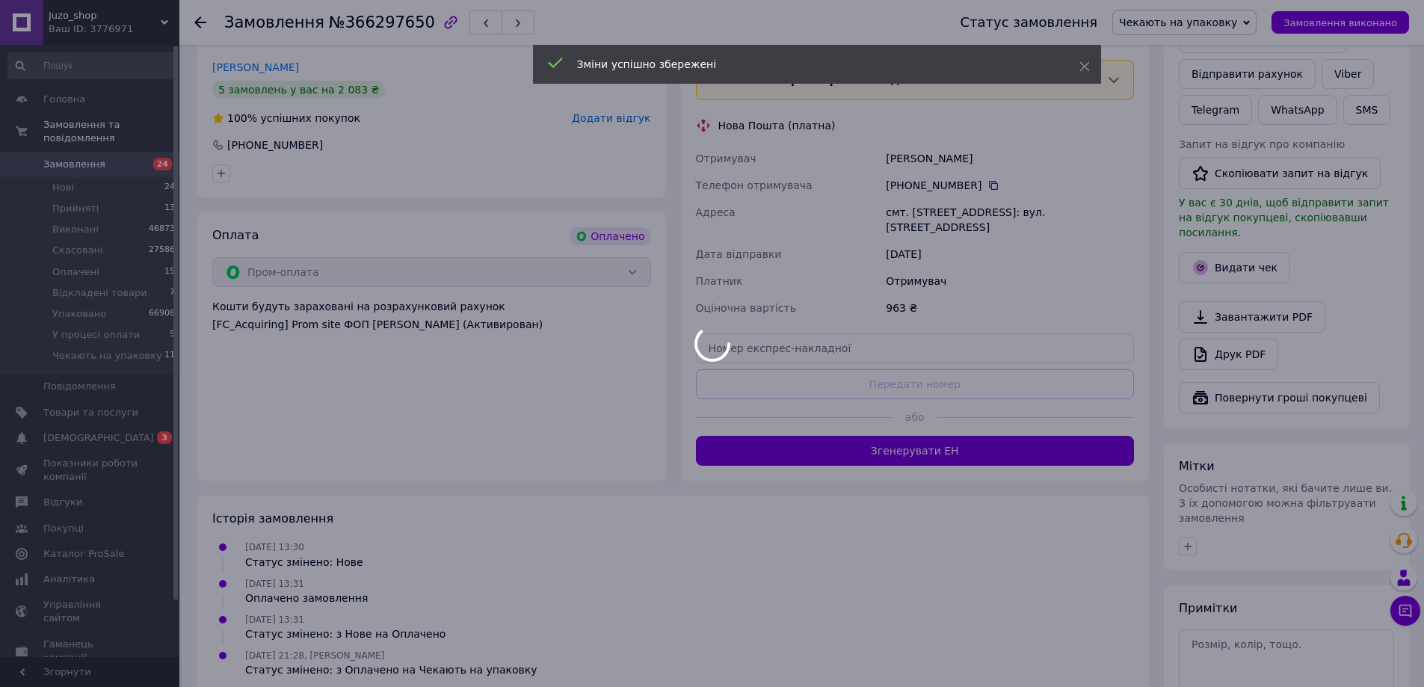
scroll to position [374, 0]
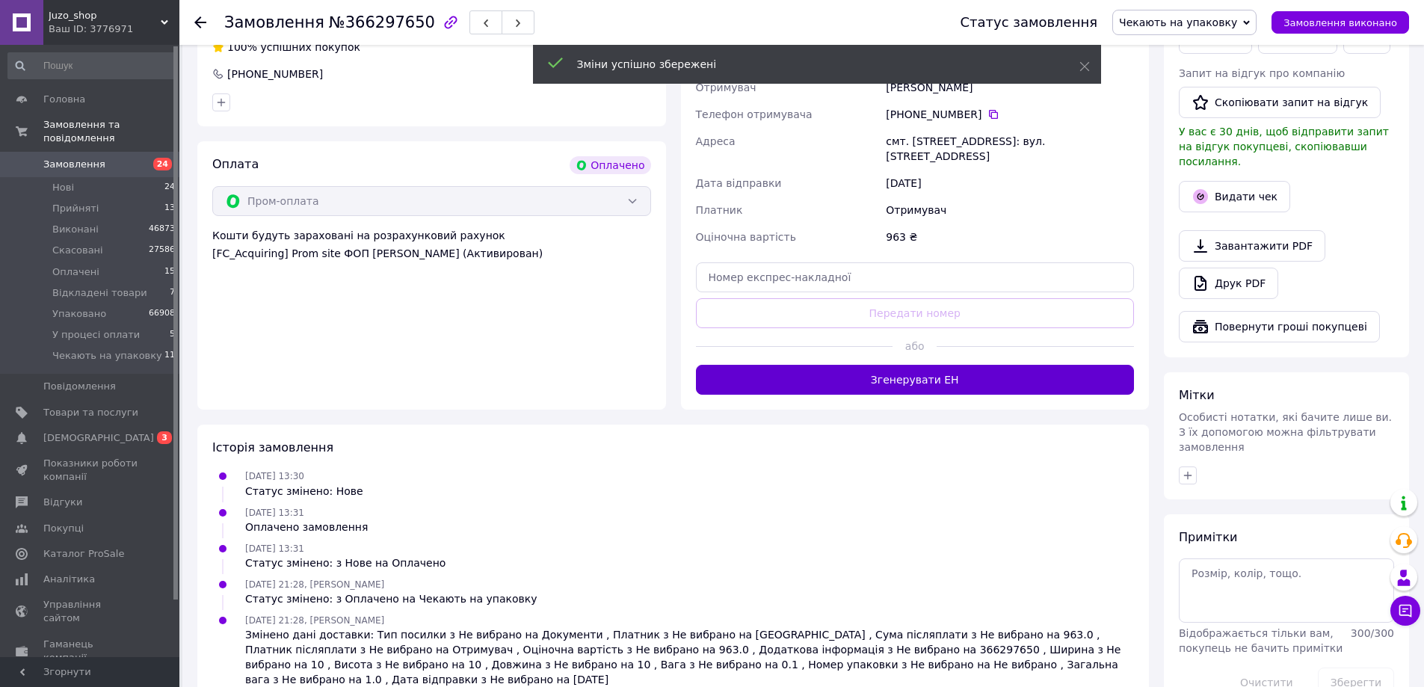
click at [885, 378] on button "Згенерувати ЕН" at bounding box center [915, 380] width 439 height 30
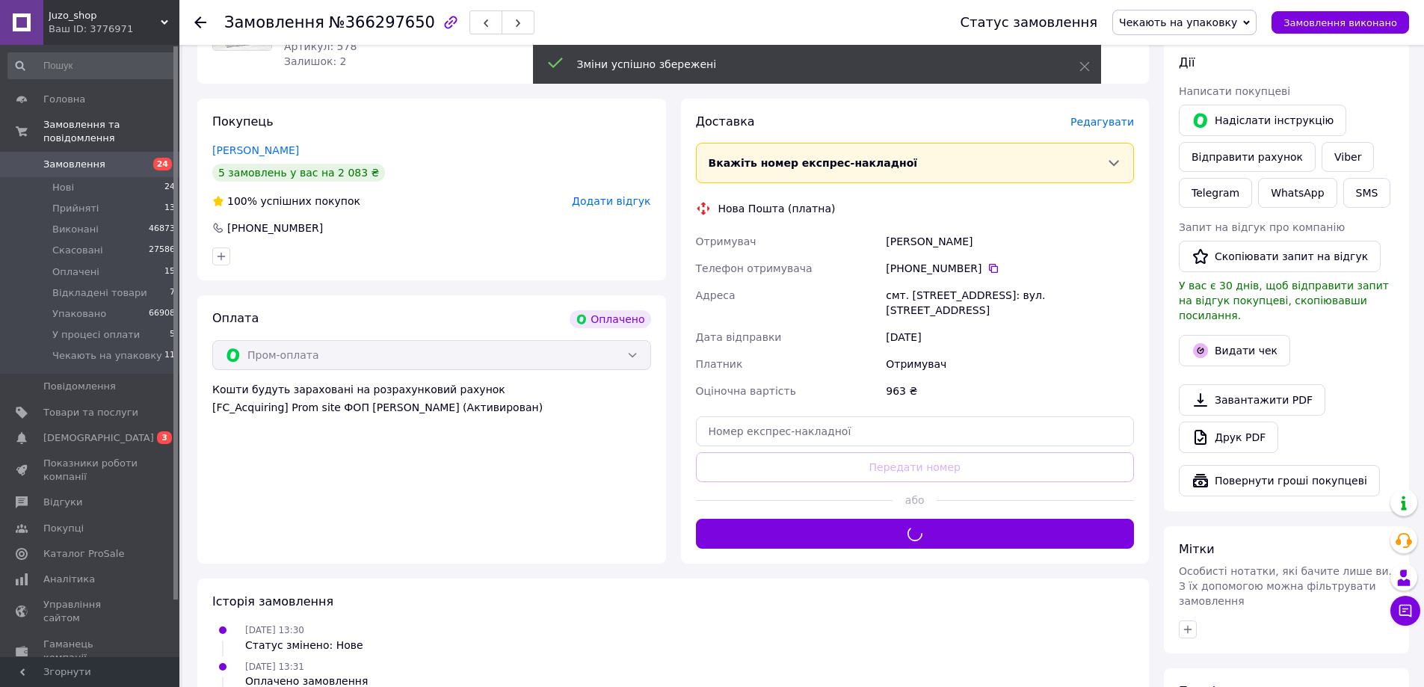
scroll to position [75, 0]
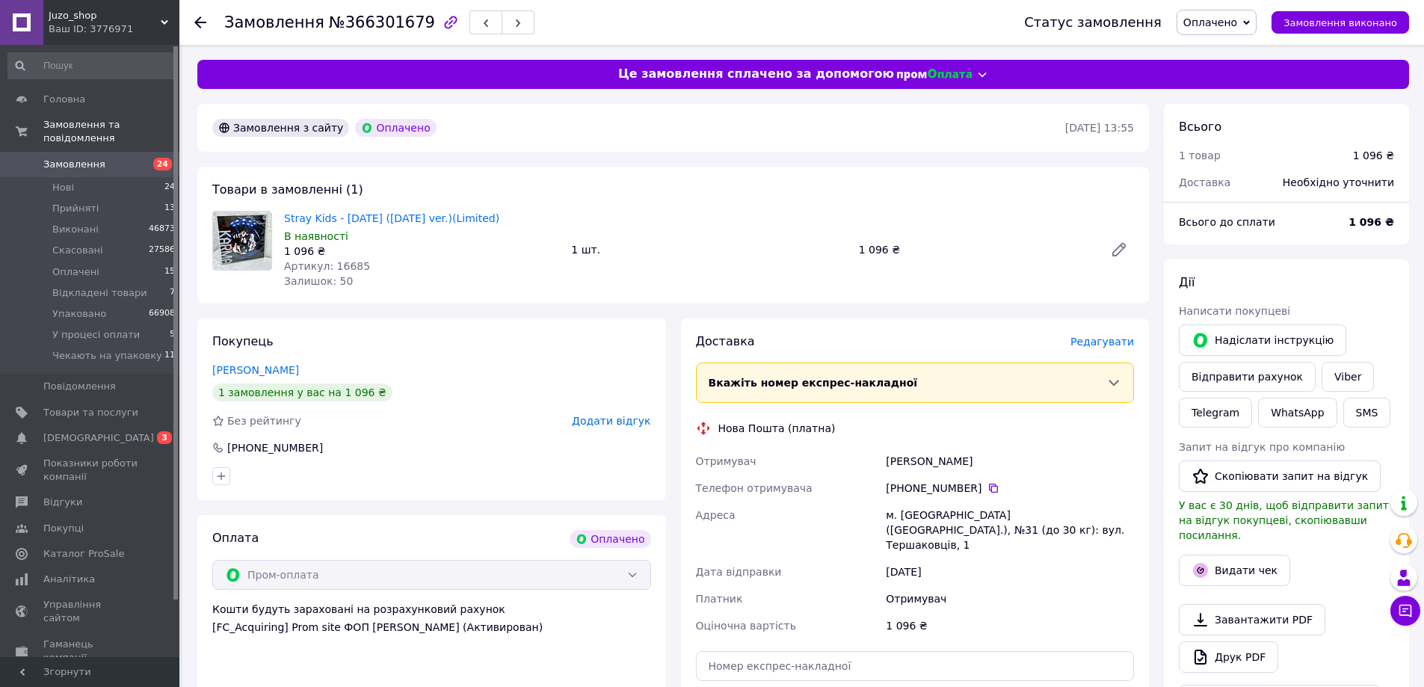
click at [361, 29] on span "№366301679" at bounding box center [382, 22] width 106 height 18
drag, startPoint x: 361, startPoint y: 29, endPoint x: 366, endPoint y: 41, distance: 13.1
click at [361, 31] on span "№366301679" at bounding box center [382, 22] width 106 height 18
copy span "366301679"
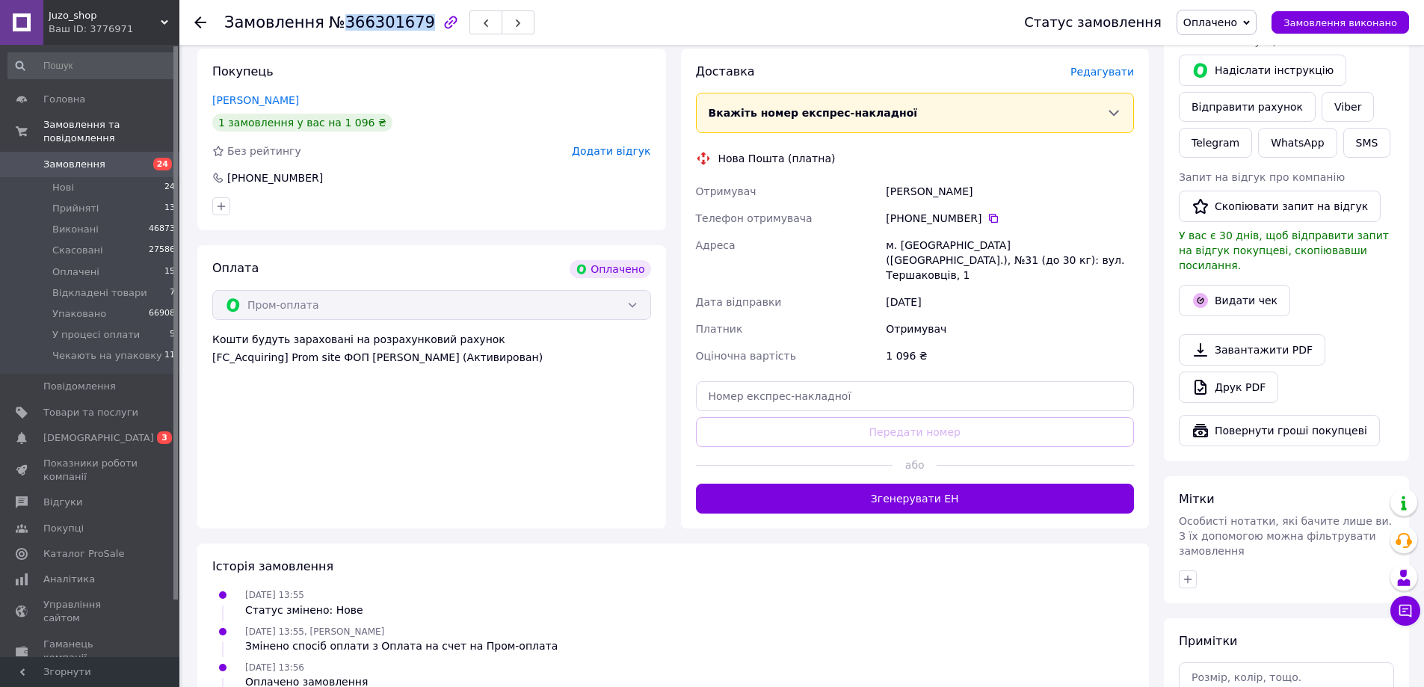
scroll to position [299, 0]
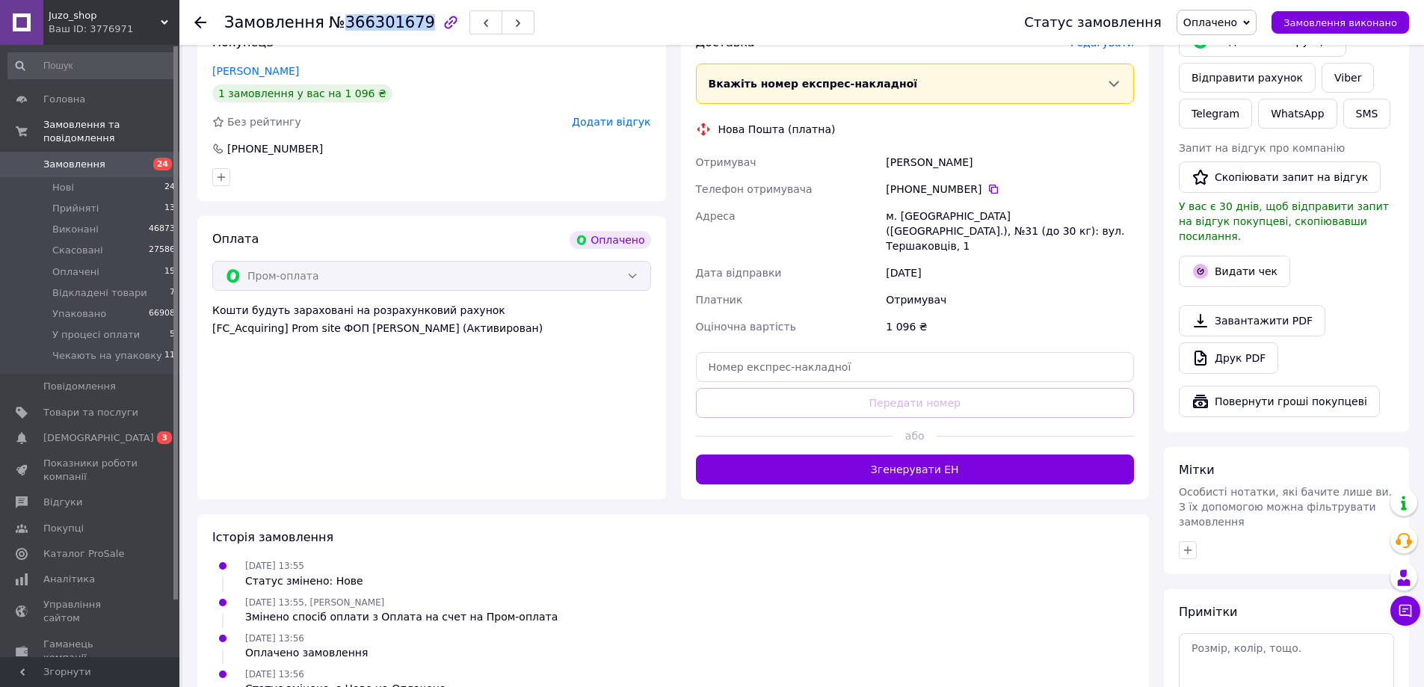
click at [1228, 16] on span "Оплачено" at bounding box center [1210, 22] width 54 height 12
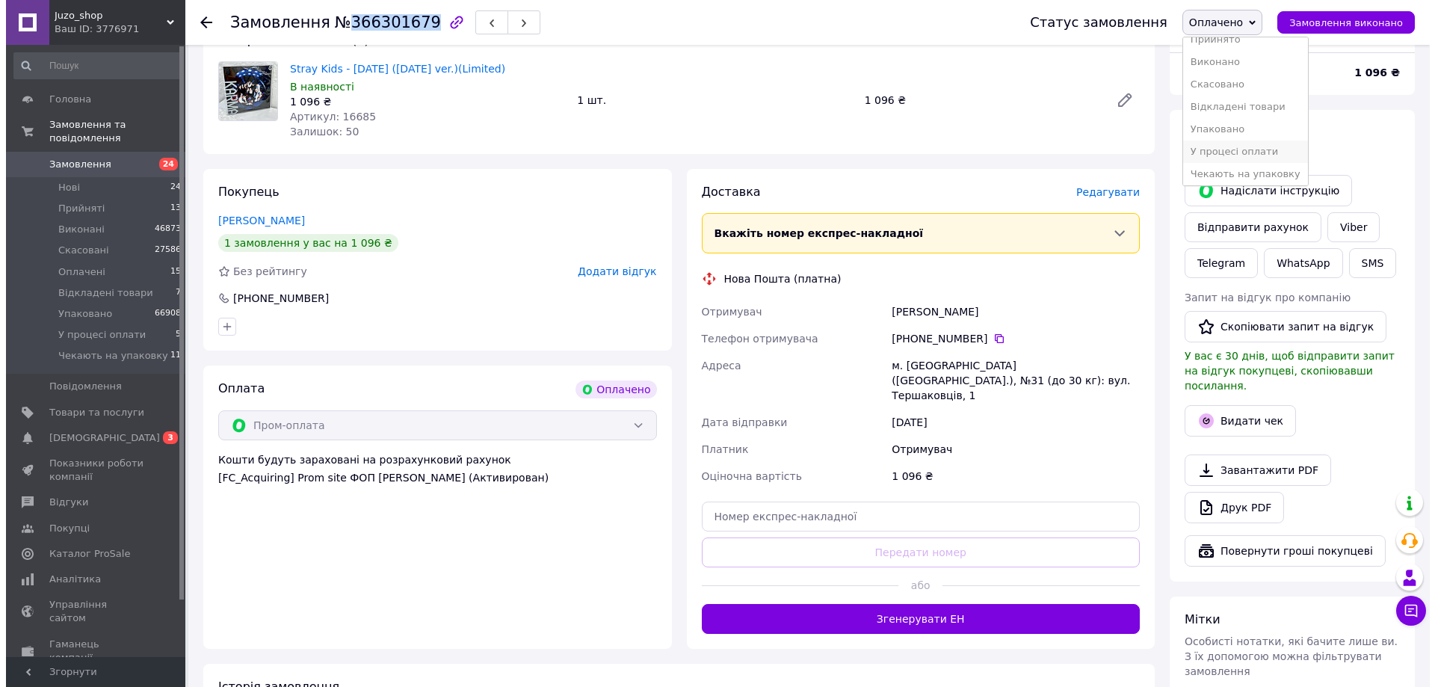
scroll to position [16, 0]
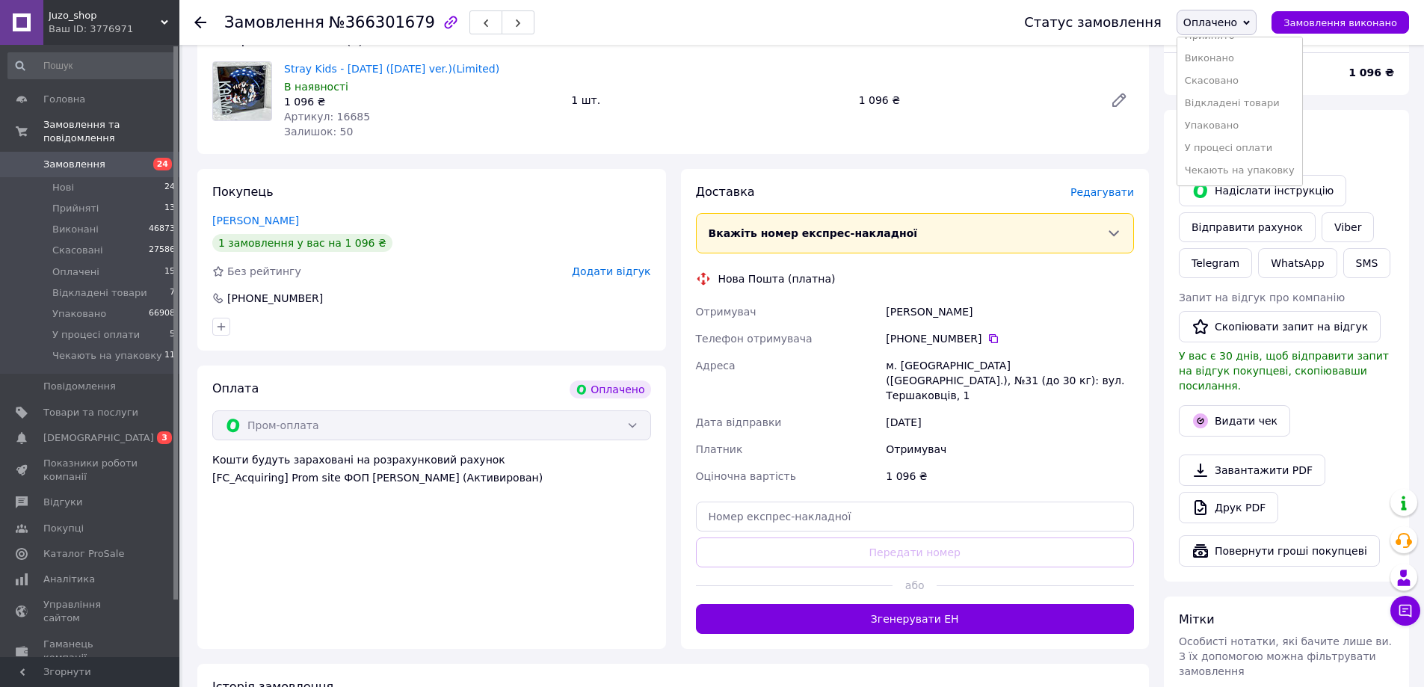
drag, startPoint x: 1220, startPoint y: 162, endPoint x: 1145, endPoint y: 195, distance: 81.7
click at [1220, 163] on li "Чекають на упаковку" at bounding box center [1239, 170] width 125 height 22
click at [1110, 190] on span "Редагувати" at bounding box center [1102, 192] width 64 height 12
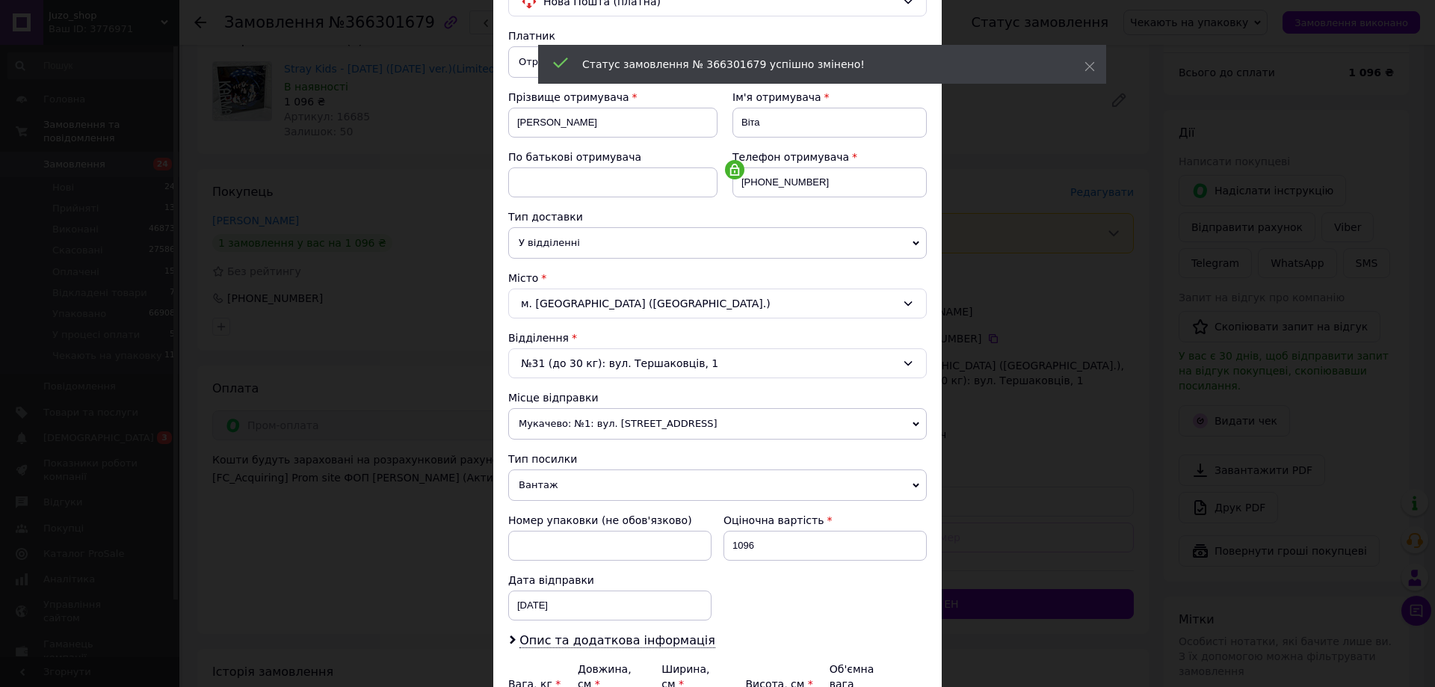
scroll to position [306, 0]
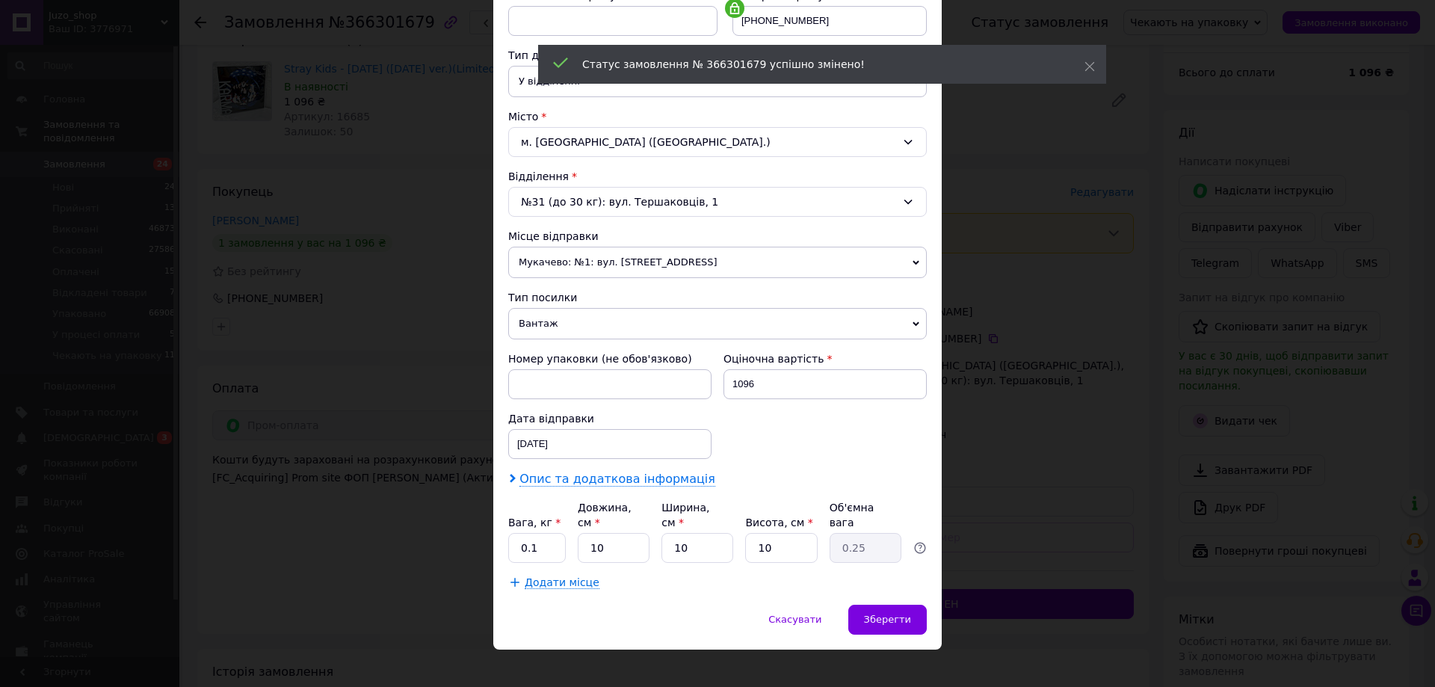
click at [585, 485] on span "Опис та додаткова інформація" at bounding box center [618, 479] width 196 height 15
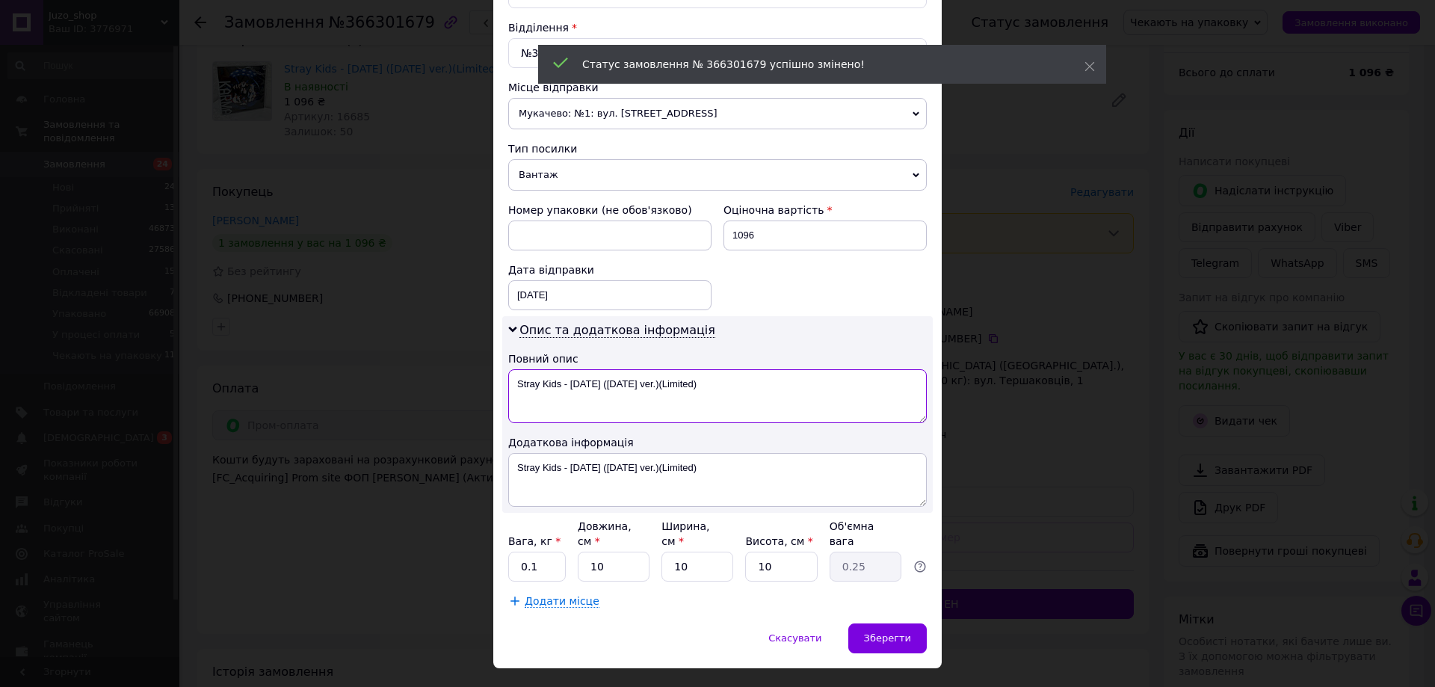
scroll to position [455, 0]
click at [716, 395] on textarea "Stray Kids - Karma (Karma ver.)(Limited)" at bounding box center [717, 396] width 419 height 54
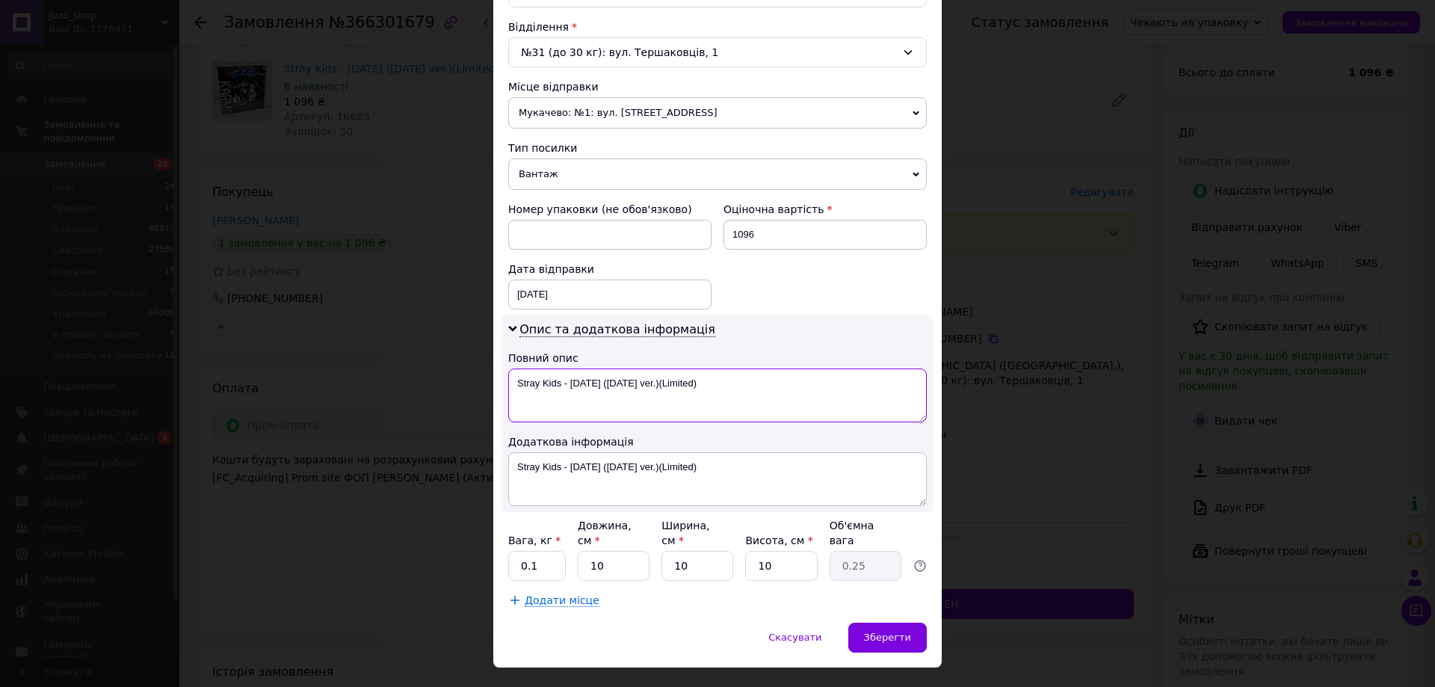
click at [716, 395] on textarea "Stray Kids - Karma (Karma ver.)(Limited)" at bounding box center [717, 396] width 419 height 54
paste textarea "366301679"
type textarea "366301679"
click at [707, 466] on textarea "Stray Kids - Karma (Karma ver.)(Limited)" at bounding box center [717, 479] width 419 height 54
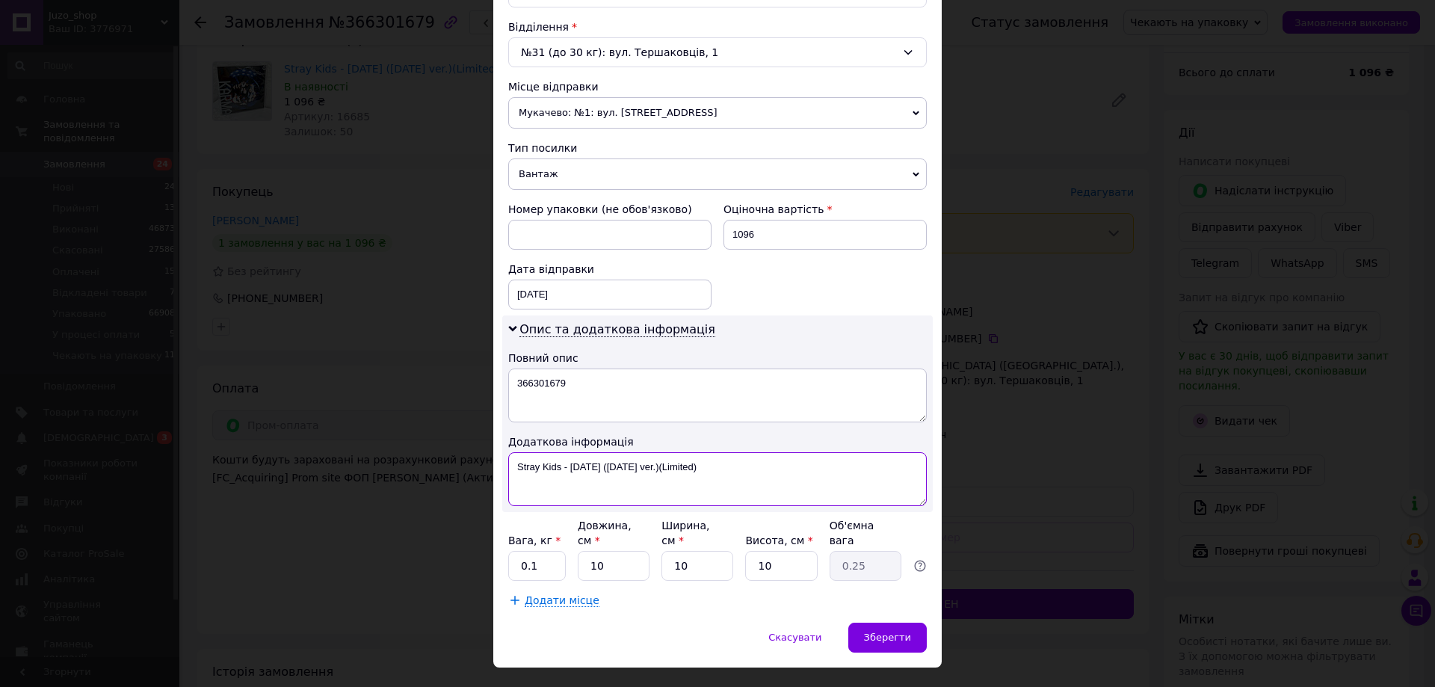
click at [707, 466] on textarea "Stray Kids - Karma (Karma ver.)(Limited)" at bounding box center [717, 479] width 419 height 54
paste textarea "366301679"
type textarea "366301679"
click at [605, 182] on span "Вантаж" at bounding box center [717, 173] width 419 height 31
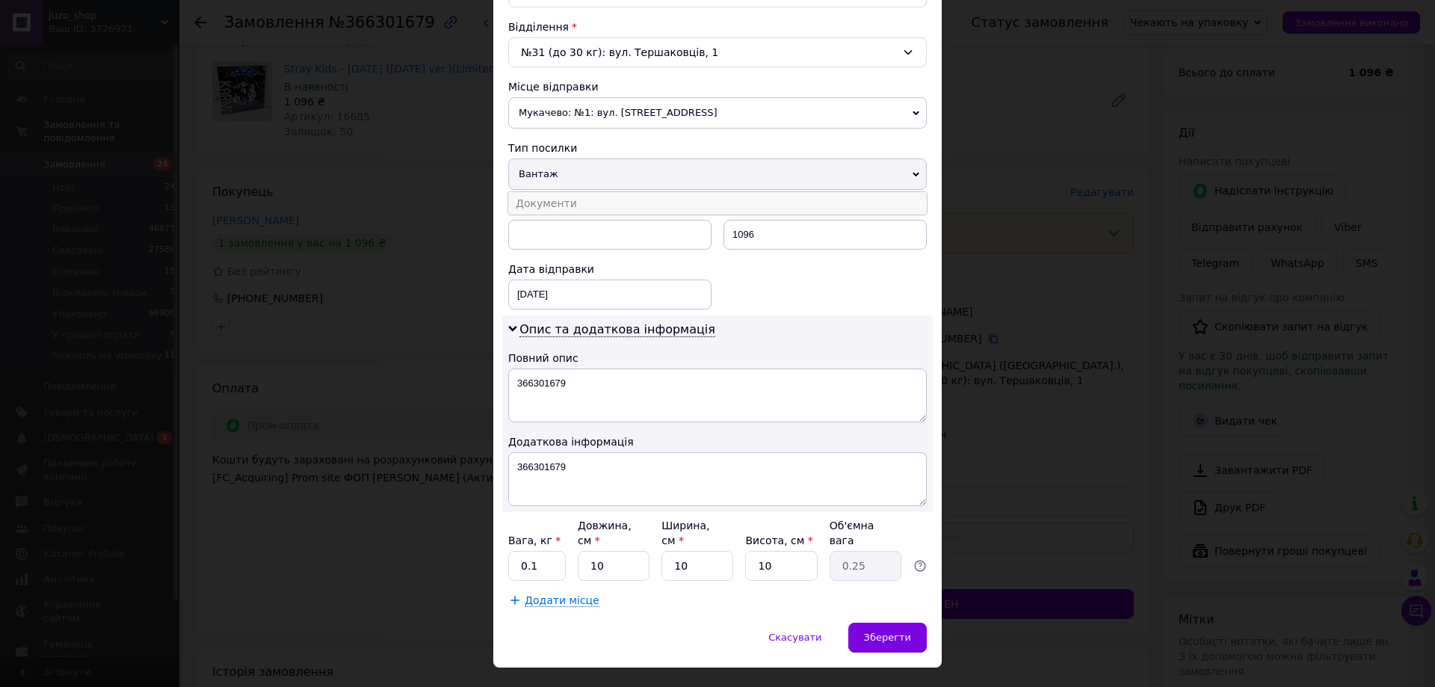
click at [606, 212] on li "Документи" at bounding box center [717, 203] width 419 height 22
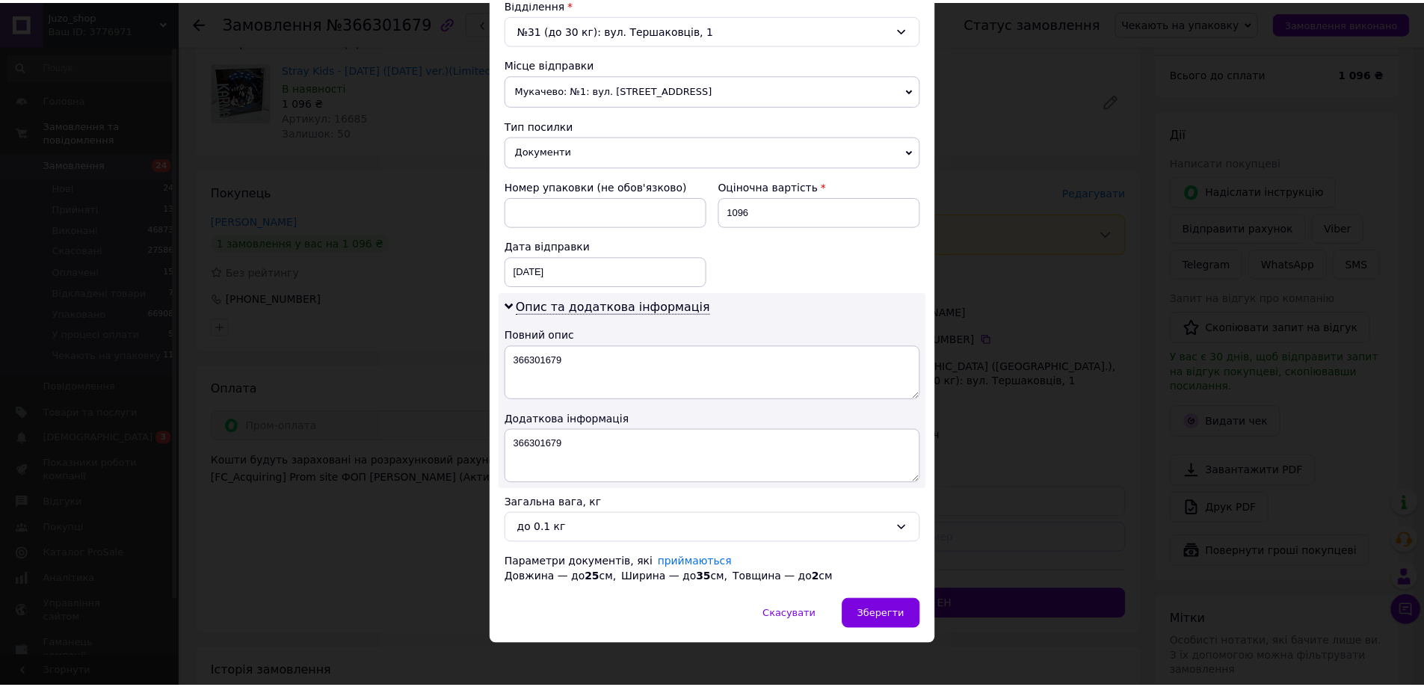
scroll to position [488, 0]
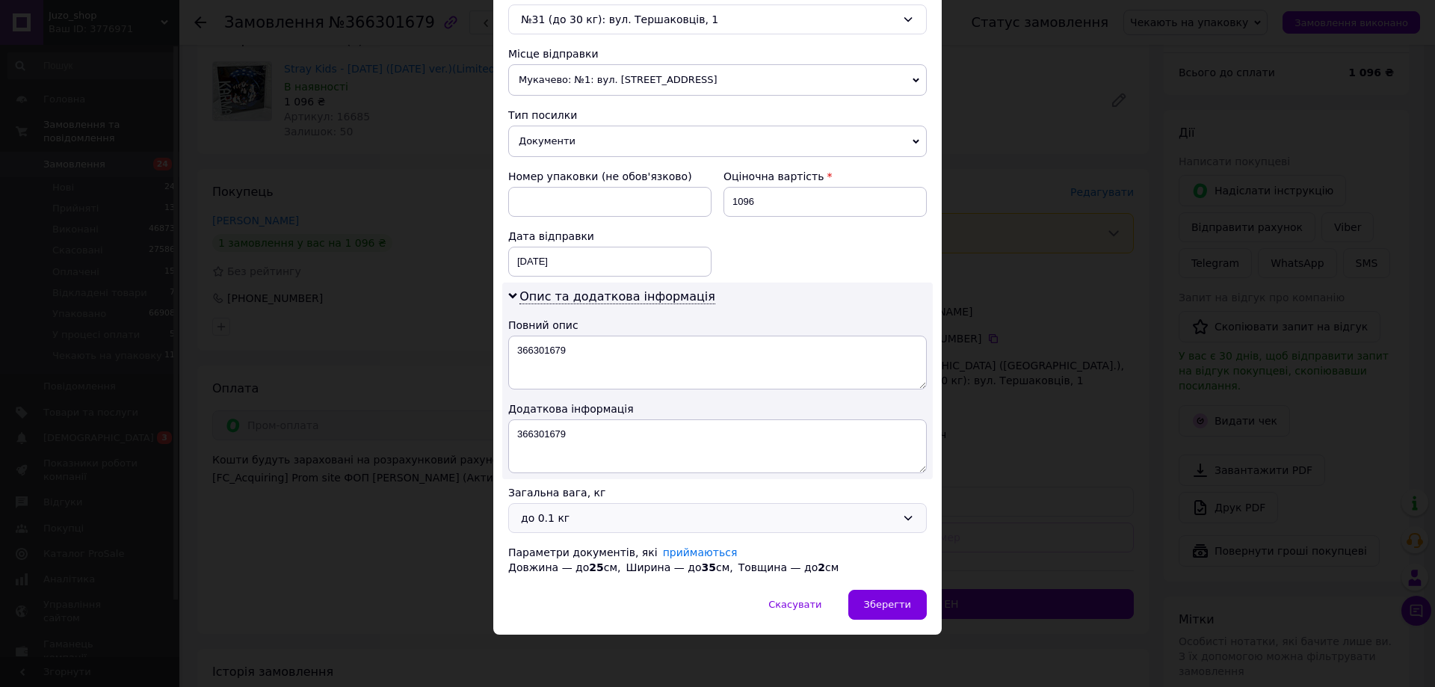
click at [580, 513] on div "до 0.1 кг" at bounding box center [708, 518] width 375 height 16
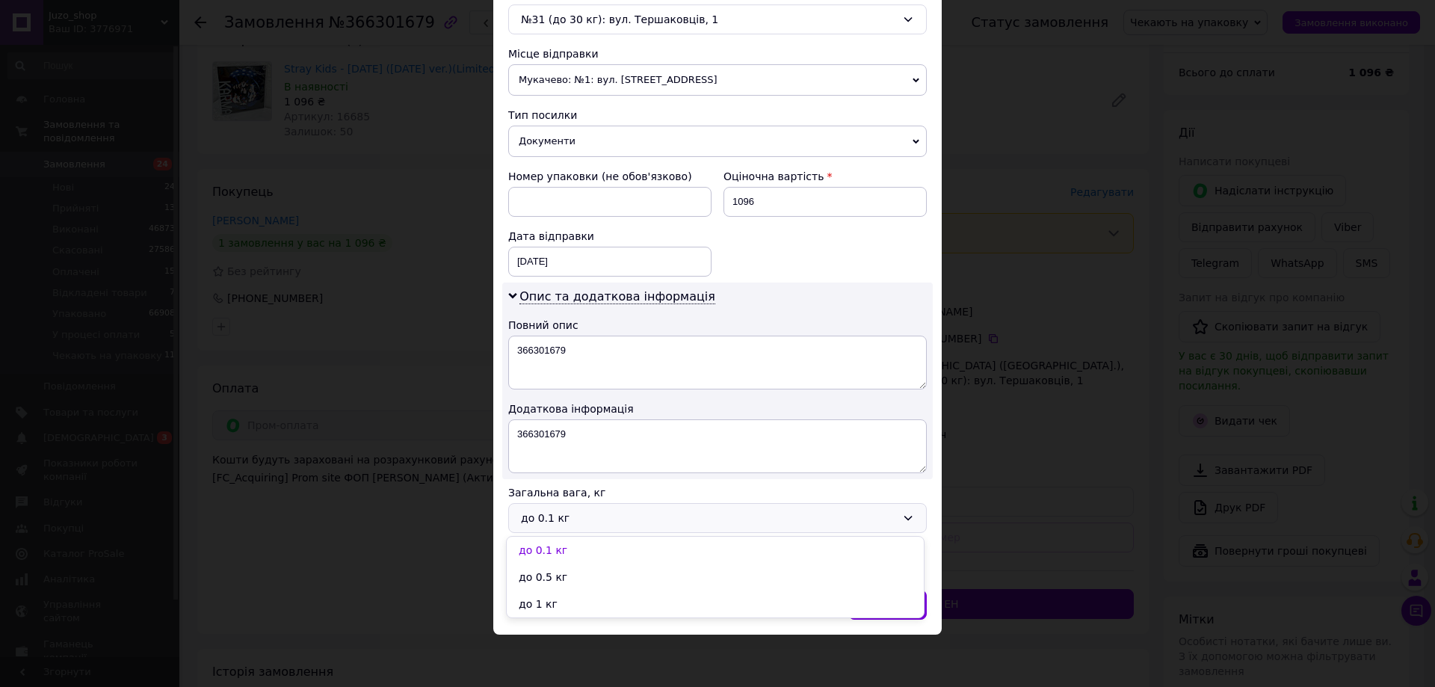
drag, startPoint x: 542, startPoint y: 599, endPoint x: 663, endPoint y: 612, distance: 121.8
click at [542, 600] on li "до 1 кг" at bounding box center [715, 604] width 417 height 27
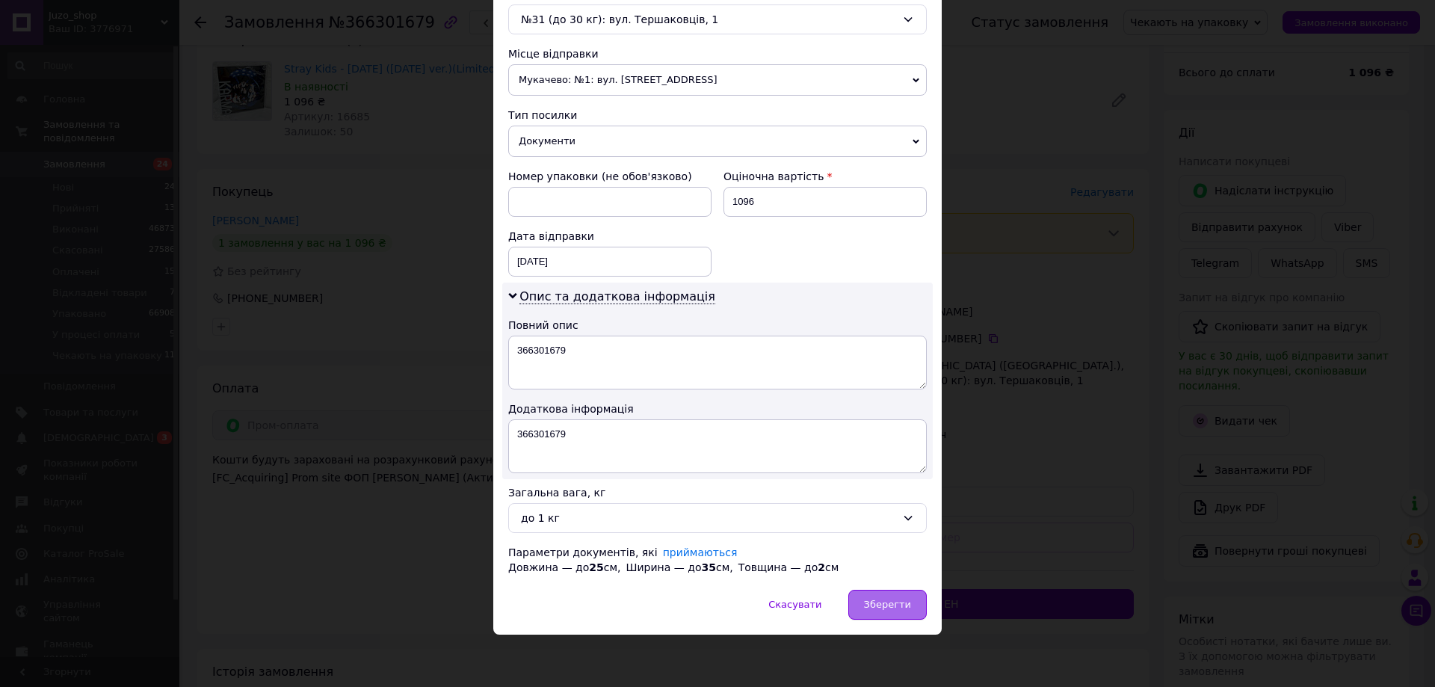
click at [896, 600] on span "Зберегти" at bounding box center [887, 604] width 47 height 11
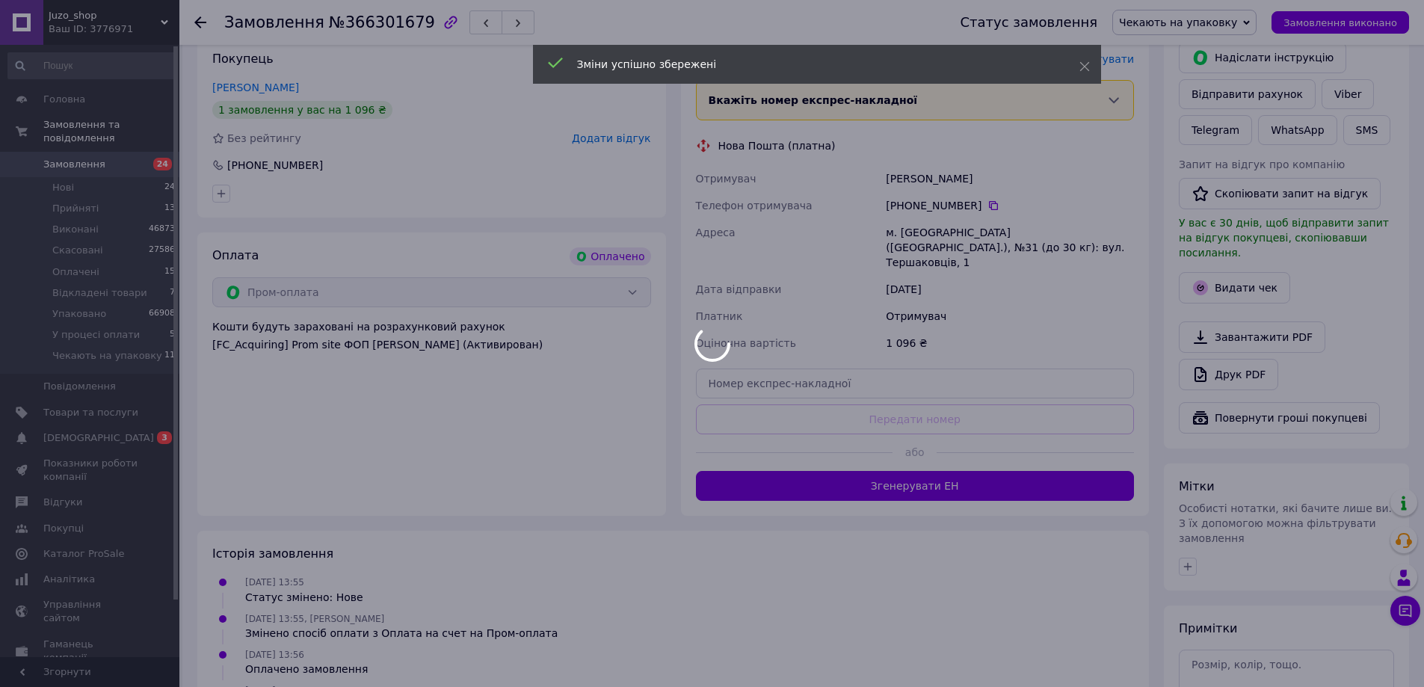
scroll to position [374, 0]
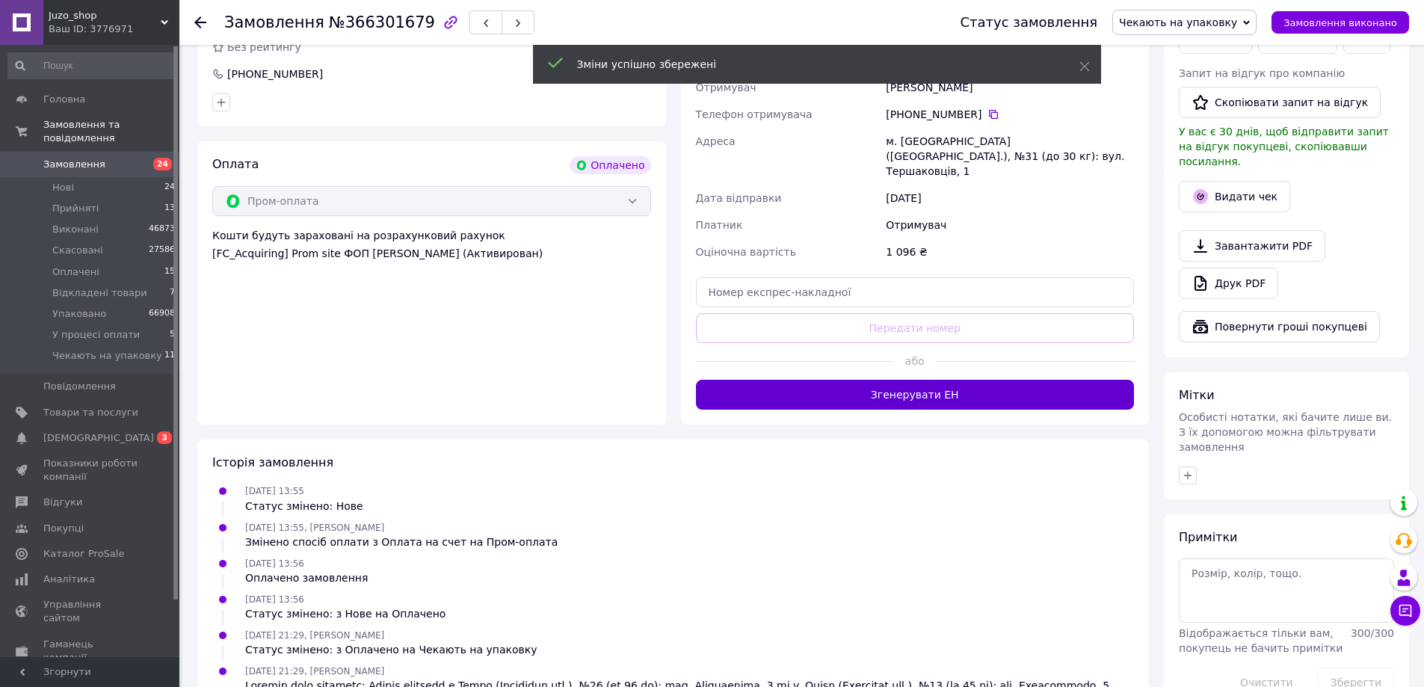
click at [896, 380] on button "Згенерувати ЕН" at bounding box center [915, 395] width 439 height 30
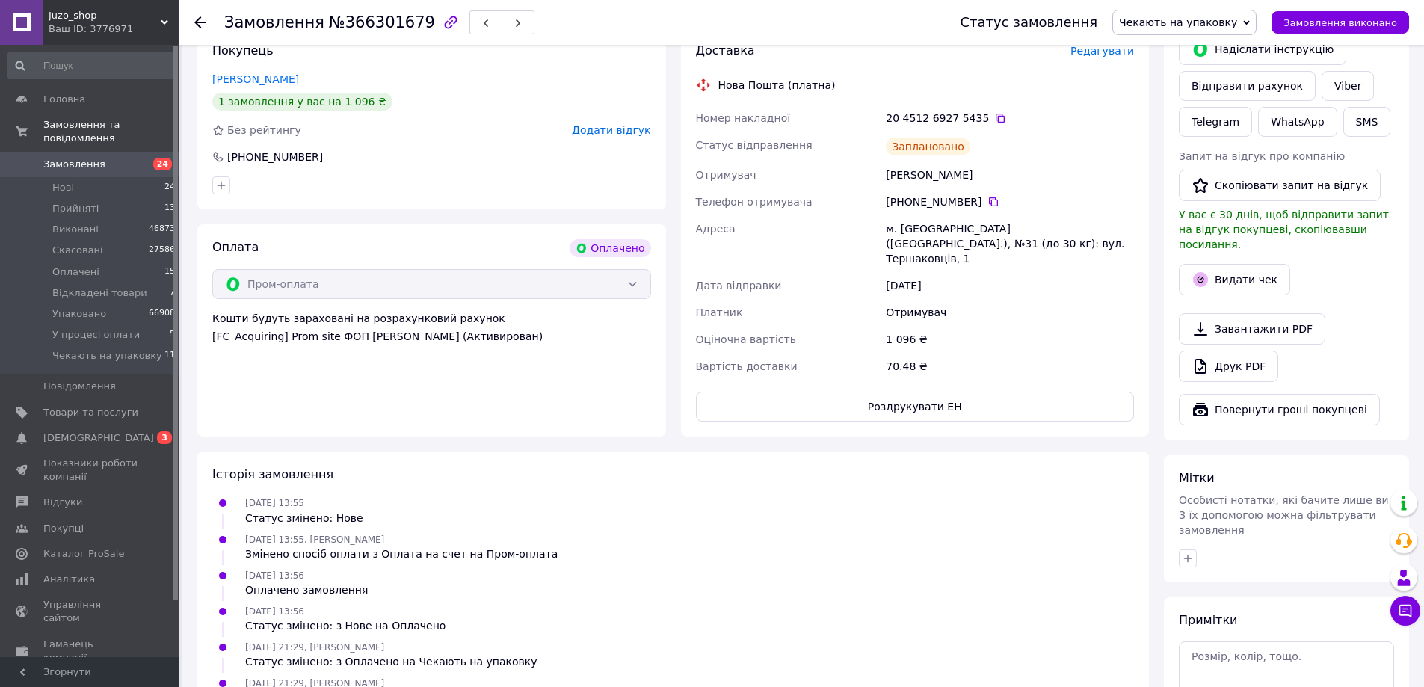
scroll to position [150, 0]
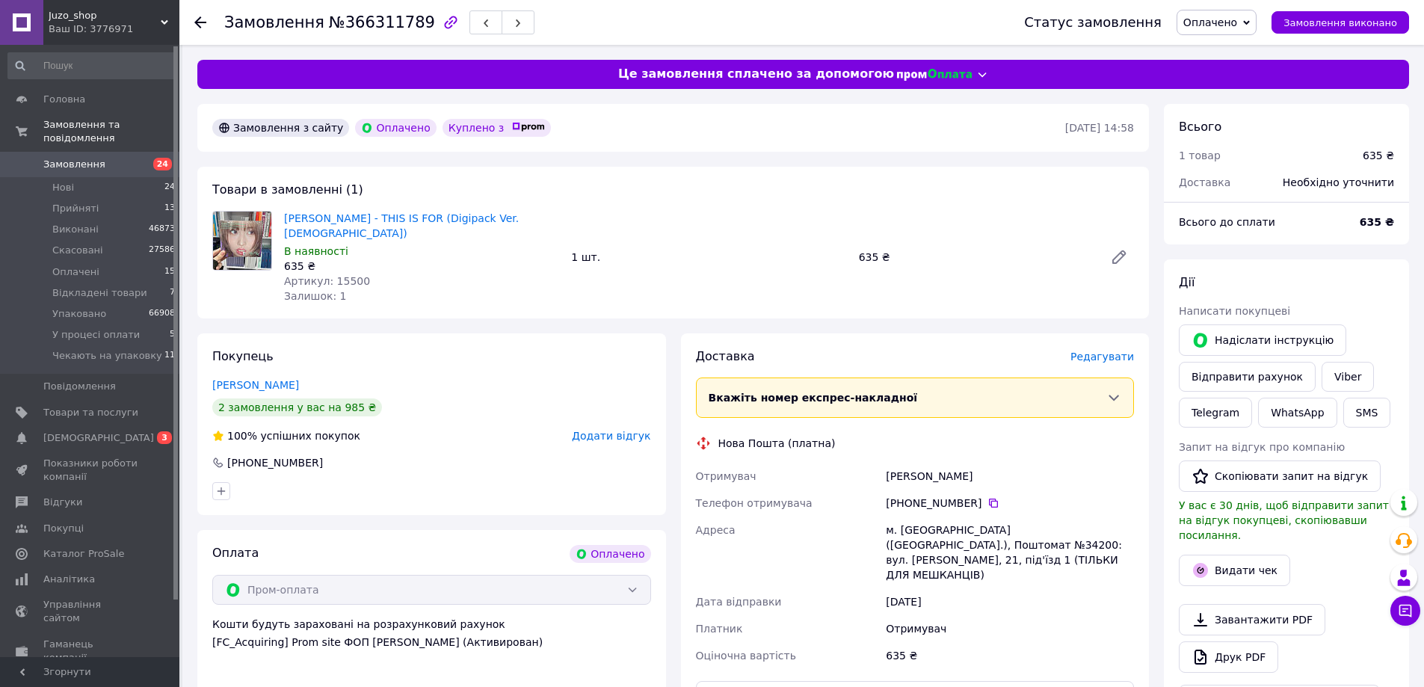
click at [366, 31] on span "№366311789" at bounding box center [382, 22] width 106 height 18
copy span "366311789"
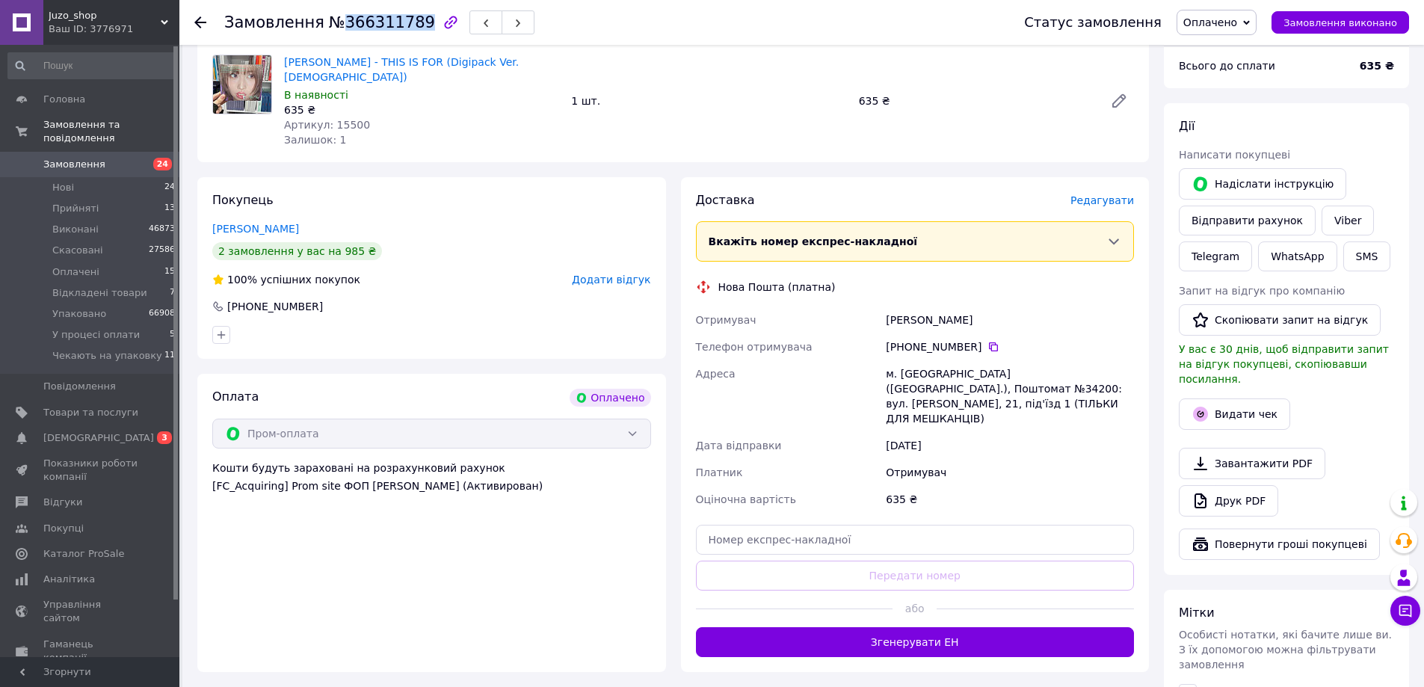
scroll to position [150, 0]
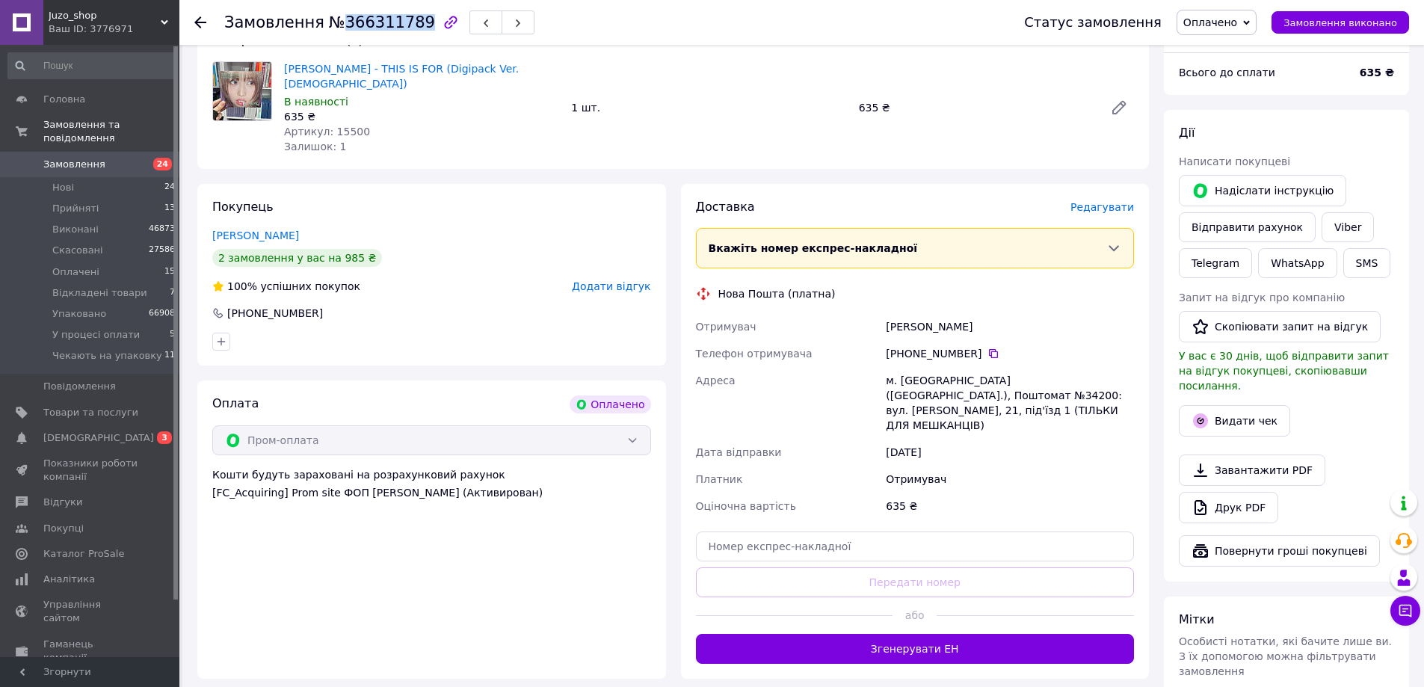
click at [1242, 13] on span "Оплачено" at bounding box center [1217, 22] width 80 height 25
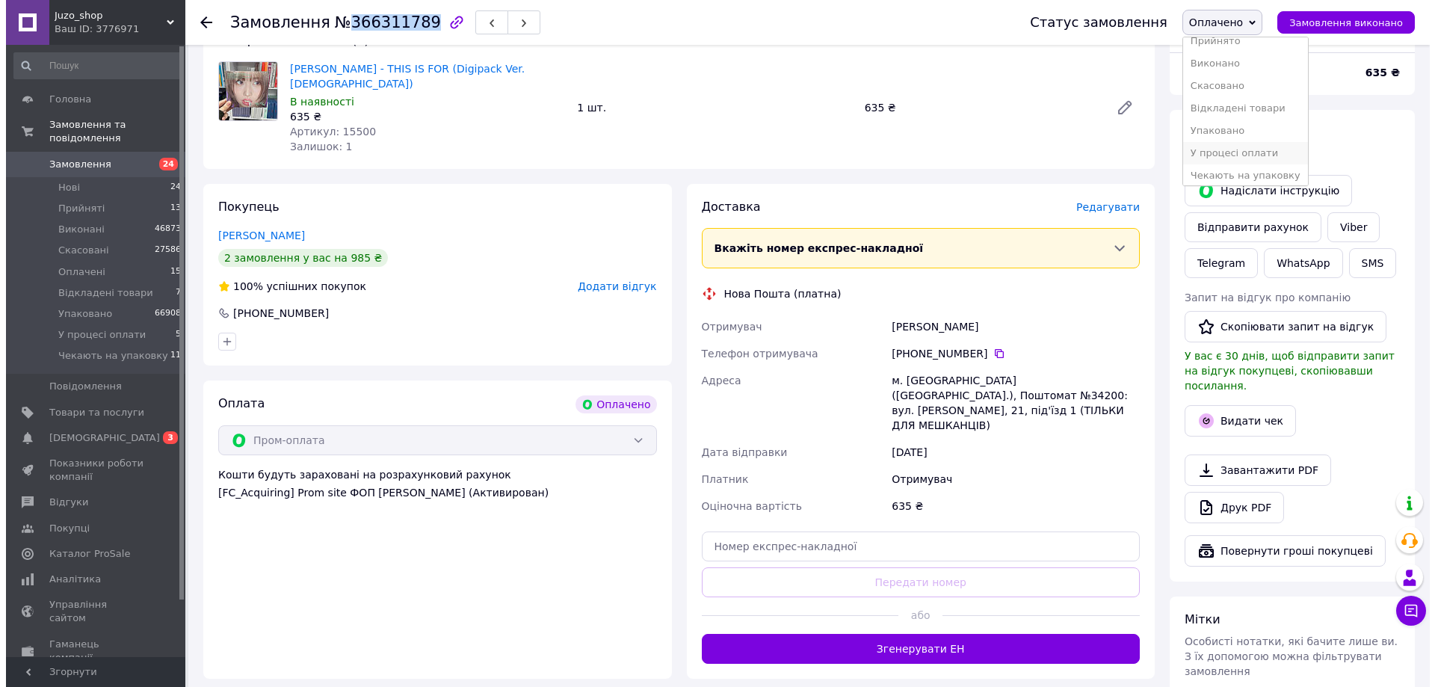
scroll to position [16, 0]
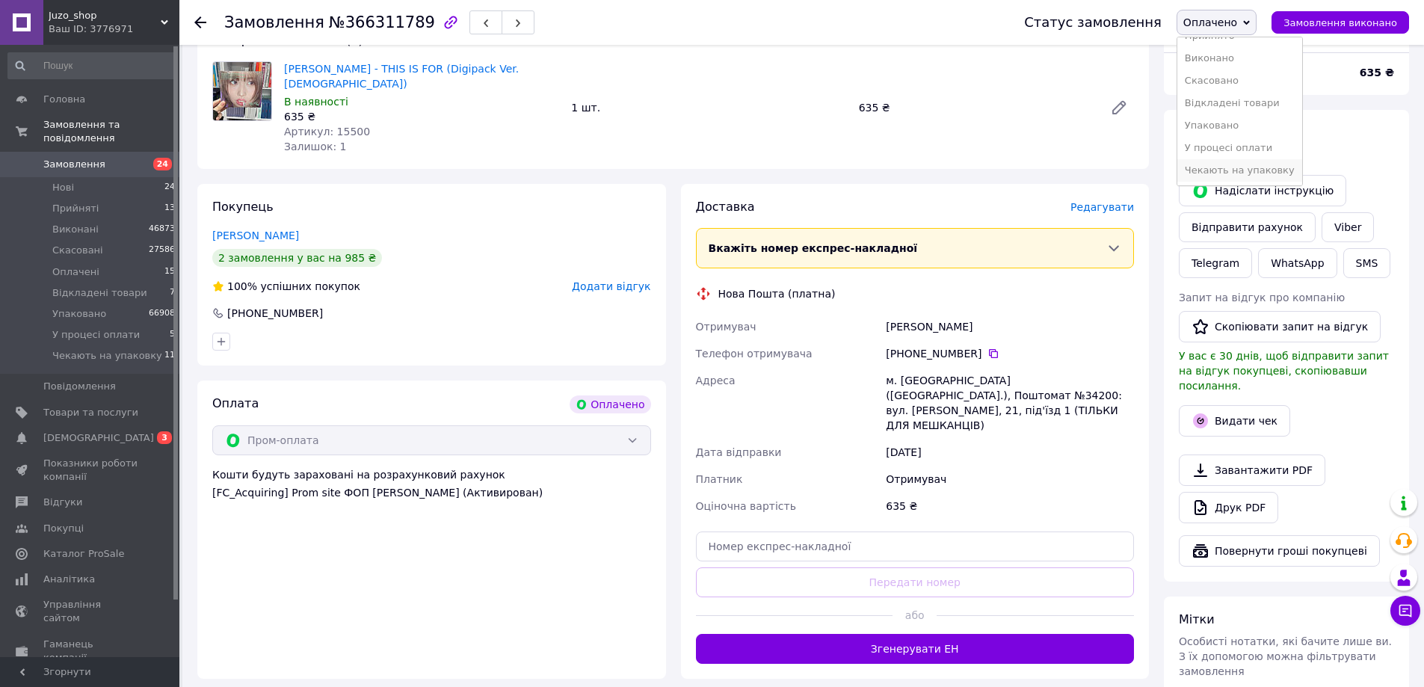
click at [1218, 164] on li "Чекають на упаковку" at bounding box center [1239, 170] width 125 height 22
click at [1130, 201] on span "Редагувати" at bounding box center [1102, 207] width 64 height 12
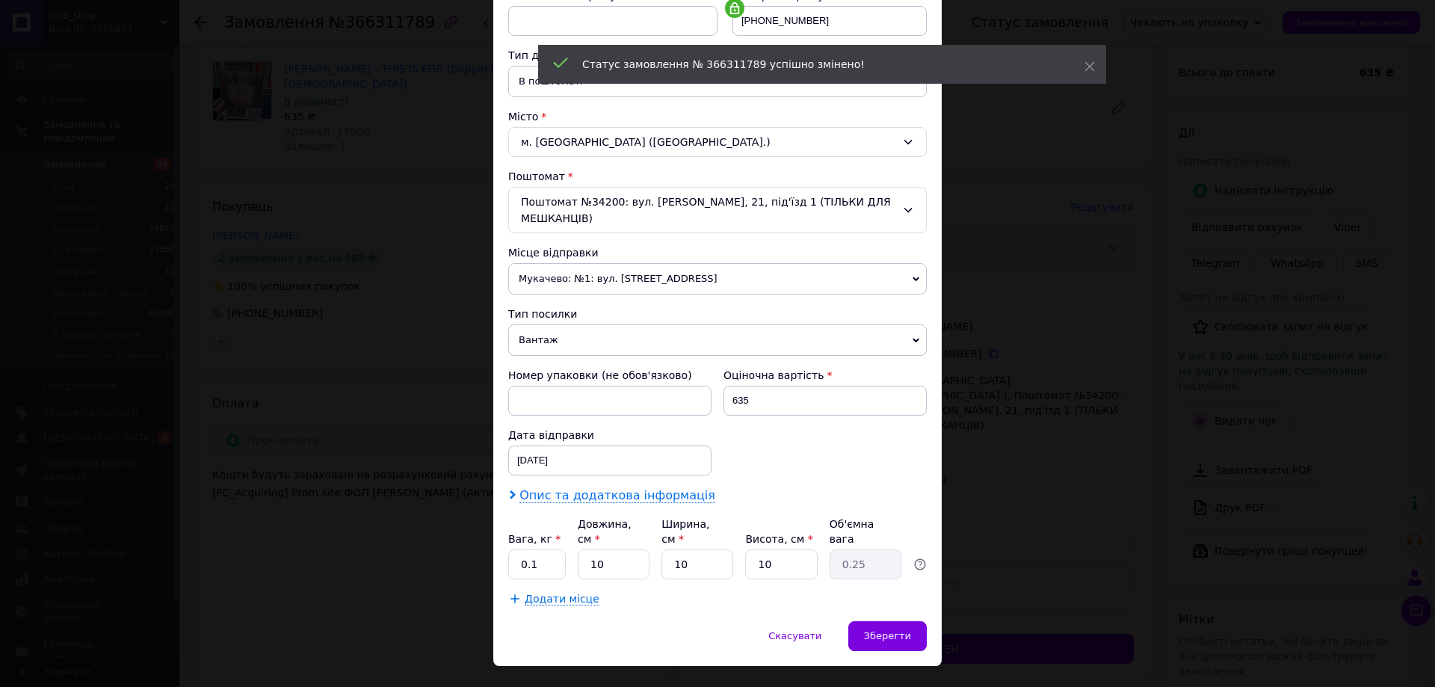
scroll to position [0, 0]
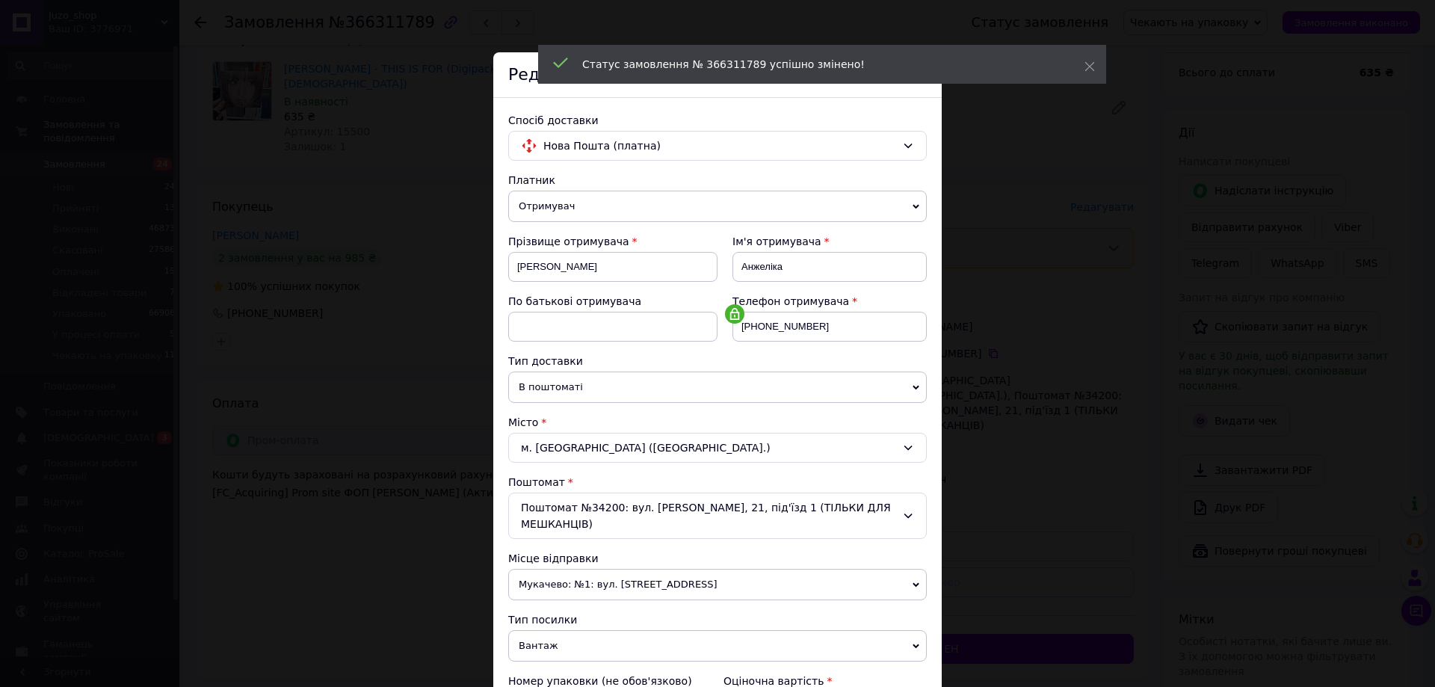
click at [597, 499] on div "× Редагування доставки Спосіб доставки Нова Пошта (платна) Платник Отримувач Ві…" at bounding box center [717, 343] width 1435 height 687
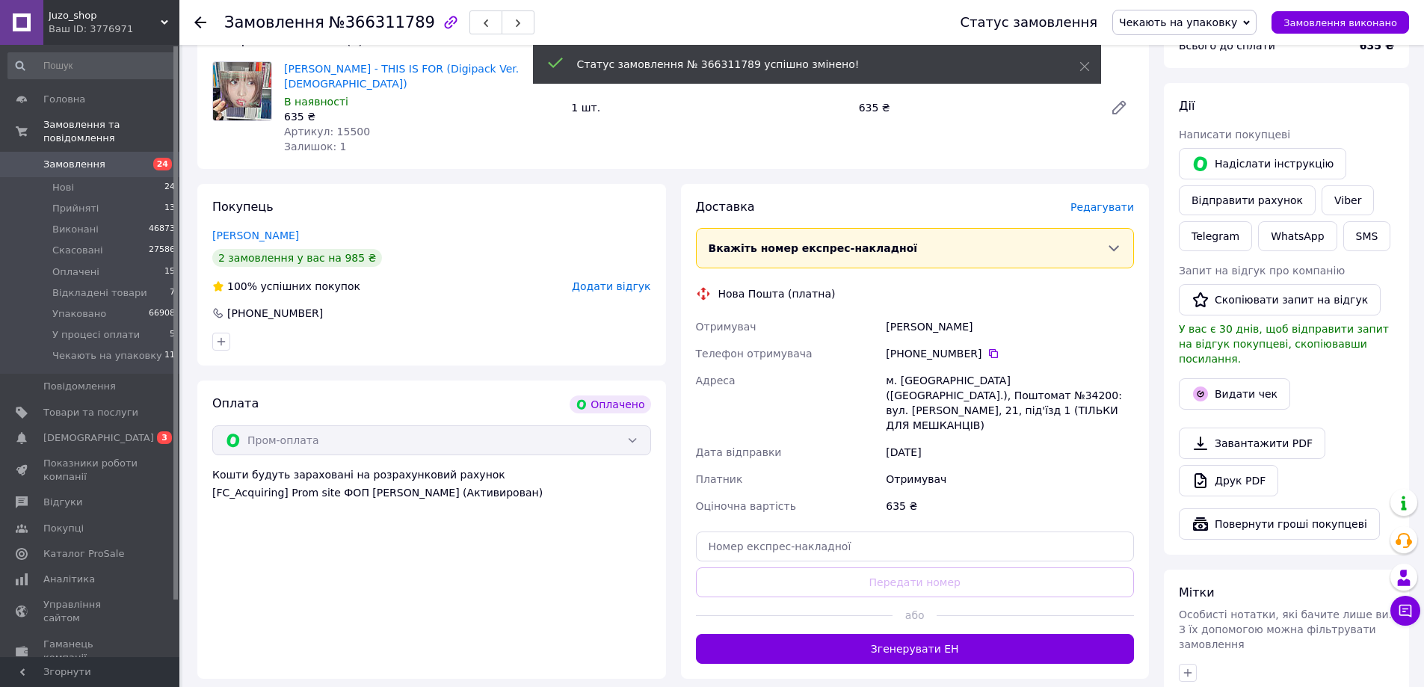
click at [1100, 201] on span "Редагувати" at bounding box center [1102, 207] width 64 height 12
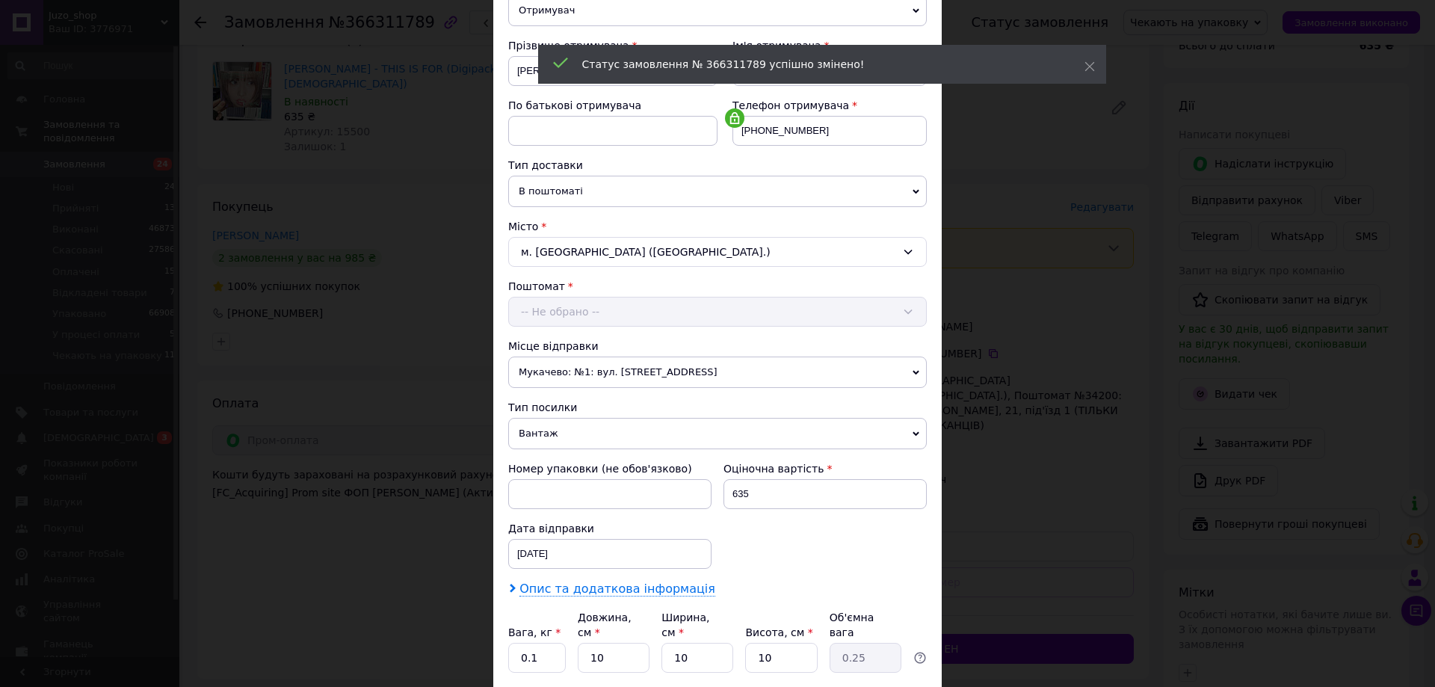
scroll to position [306, 0]
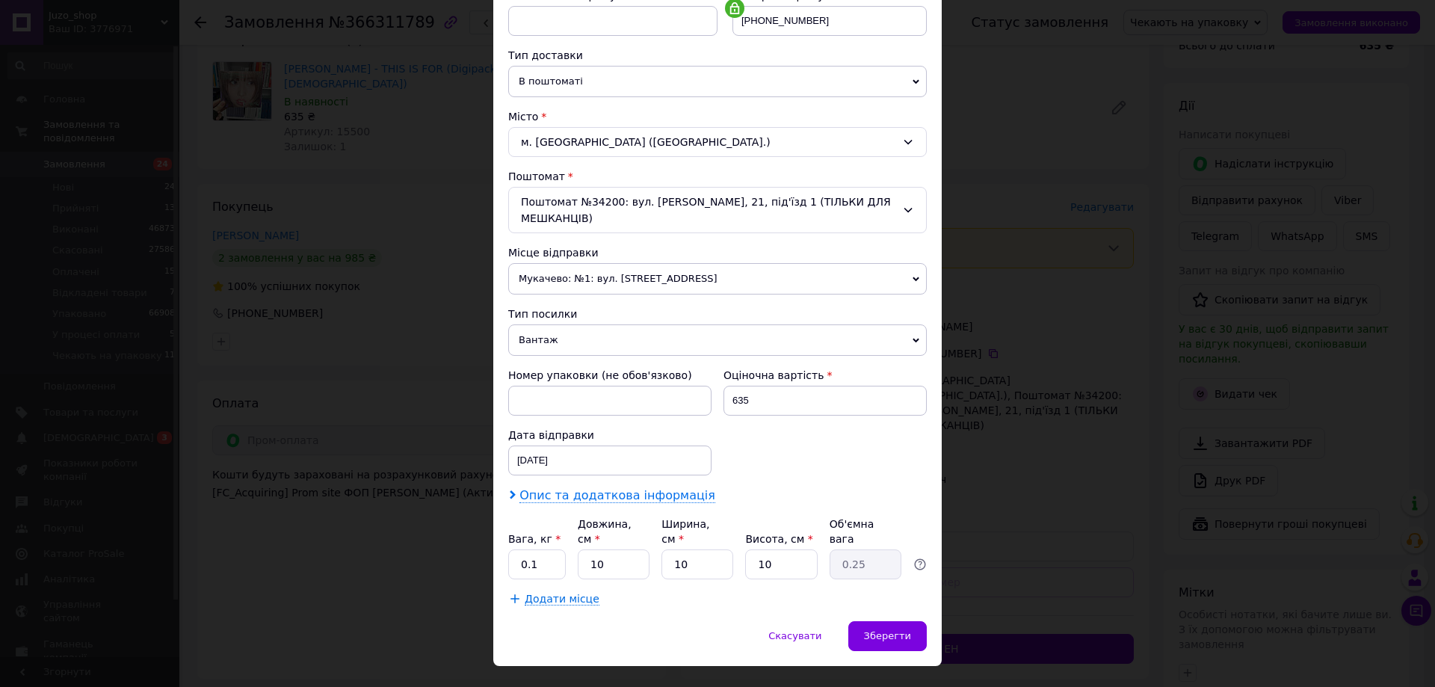
click at [597, 495] on span "Опис та додаткова інформація" at bounding box center [618, 495] width 196 height 15
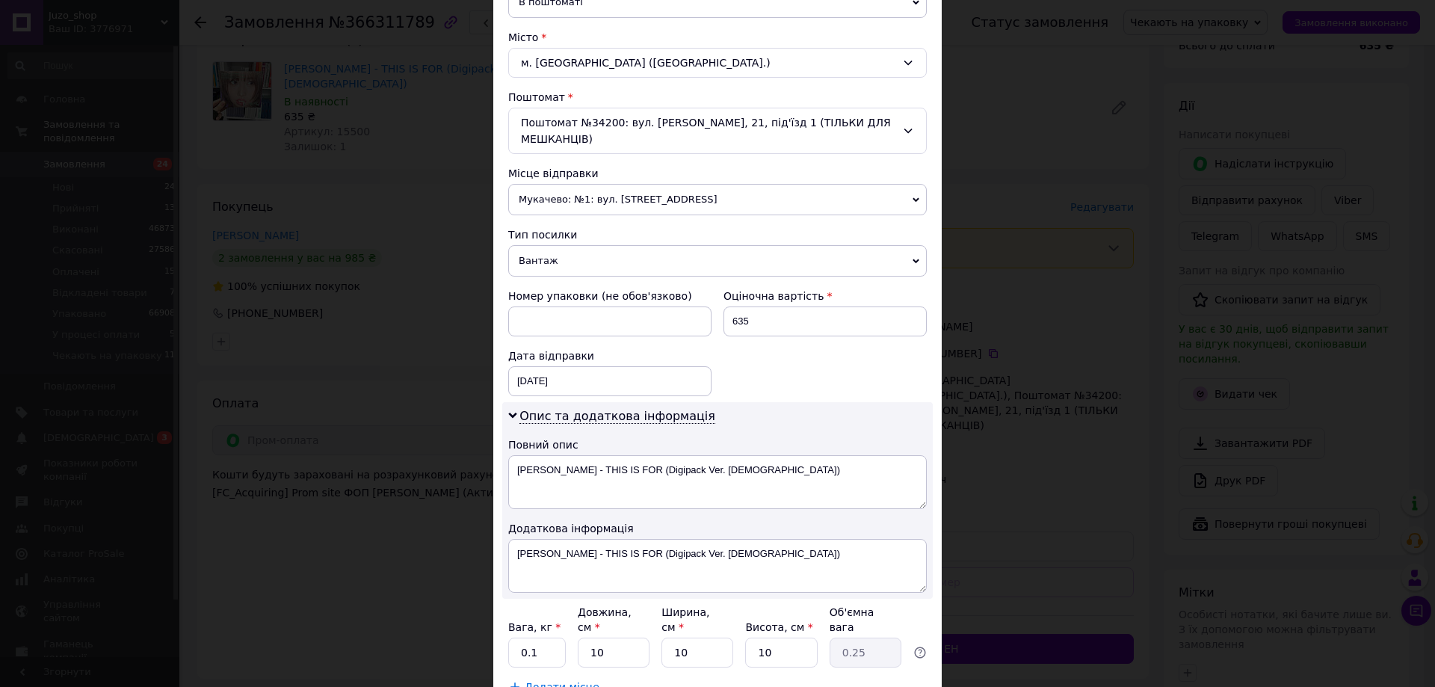
scroll to position [490, 0]
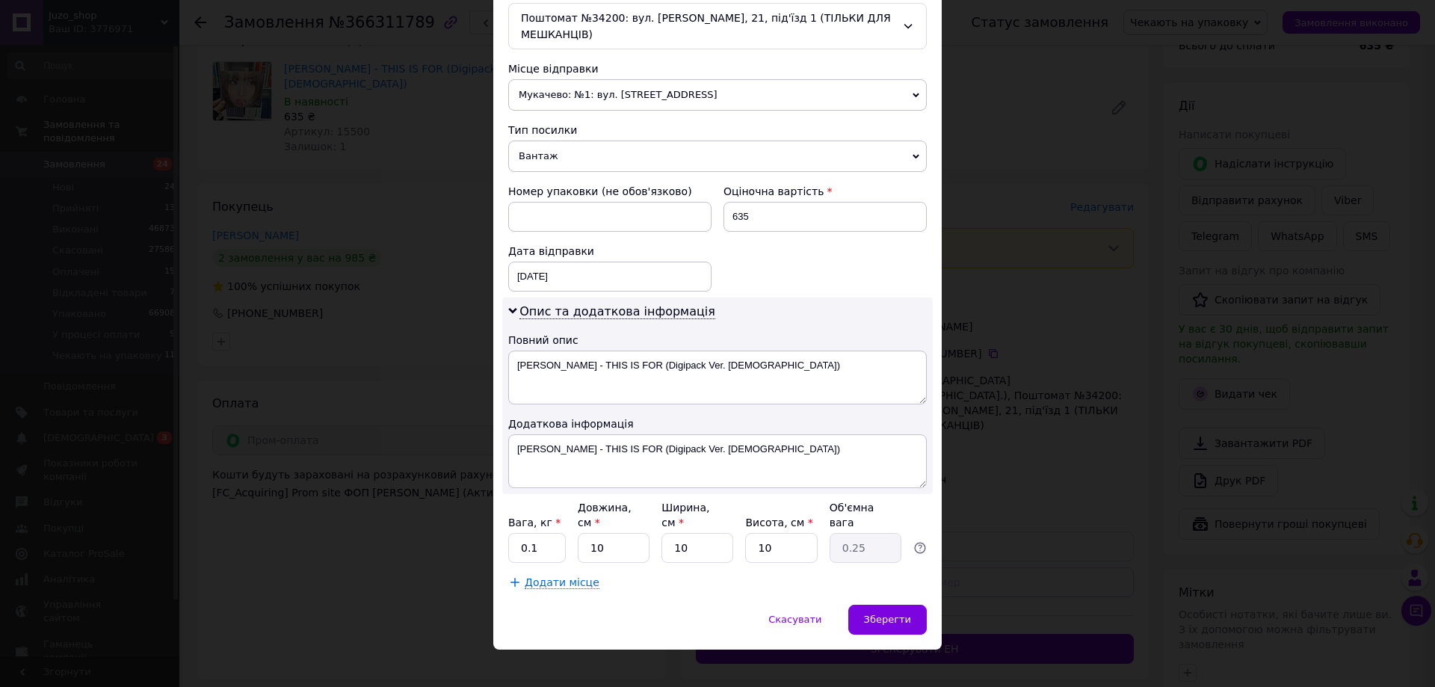
click at [739, 411] on div "Опис та додаткова інформація Повний опис TWICE - THIS IS FOR (Digipack Ver. Mom…" at bounding box center [717, 396] width 431 height 197
click at [752, 395] on textarea "TWICE - THIS IS FOR (Digipack Ver. Momo)" at bounding box center [717, 378] width 419 height 54
paste textarea "366311789"
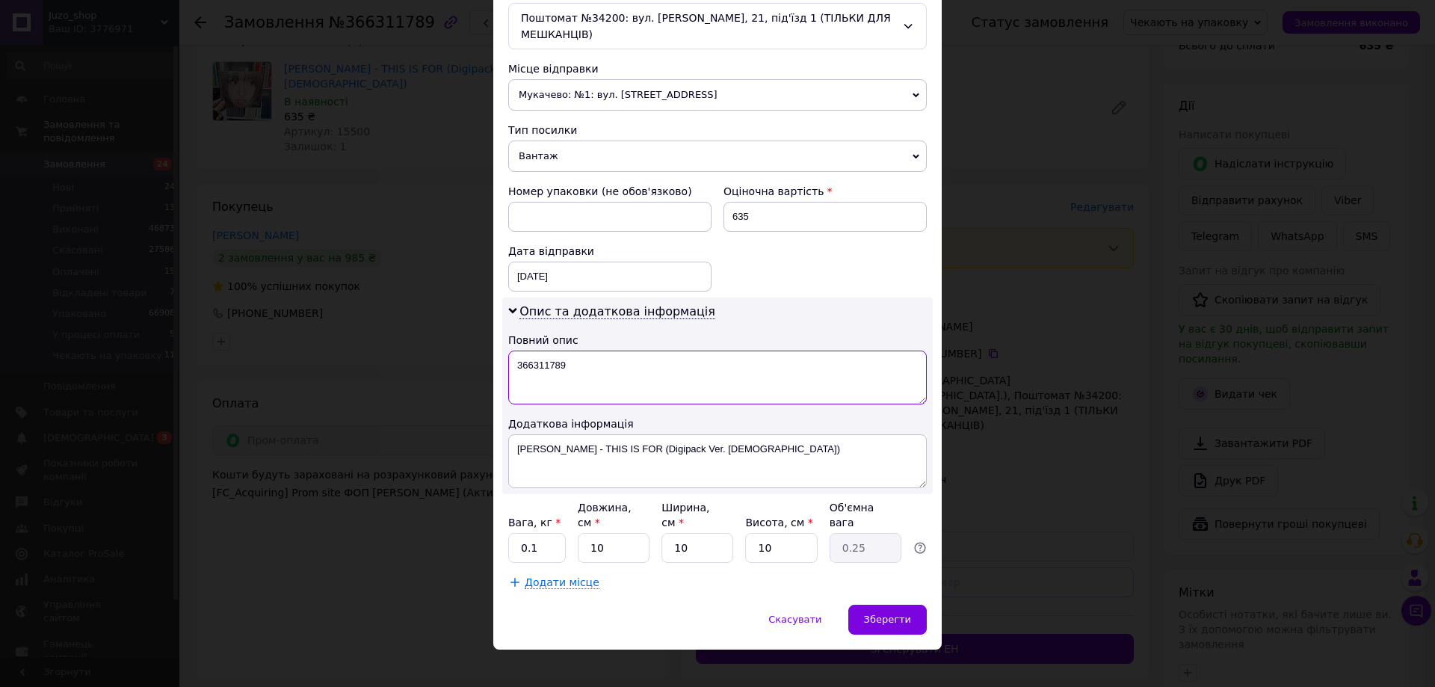
type textarea "366311789"
click at [717, 481] on textarea "TWICE - THIS IS FOR (Digipack Ver. Momo)" at bounding box center [717, 461] width 419 height 54
paste textarea "366311789"
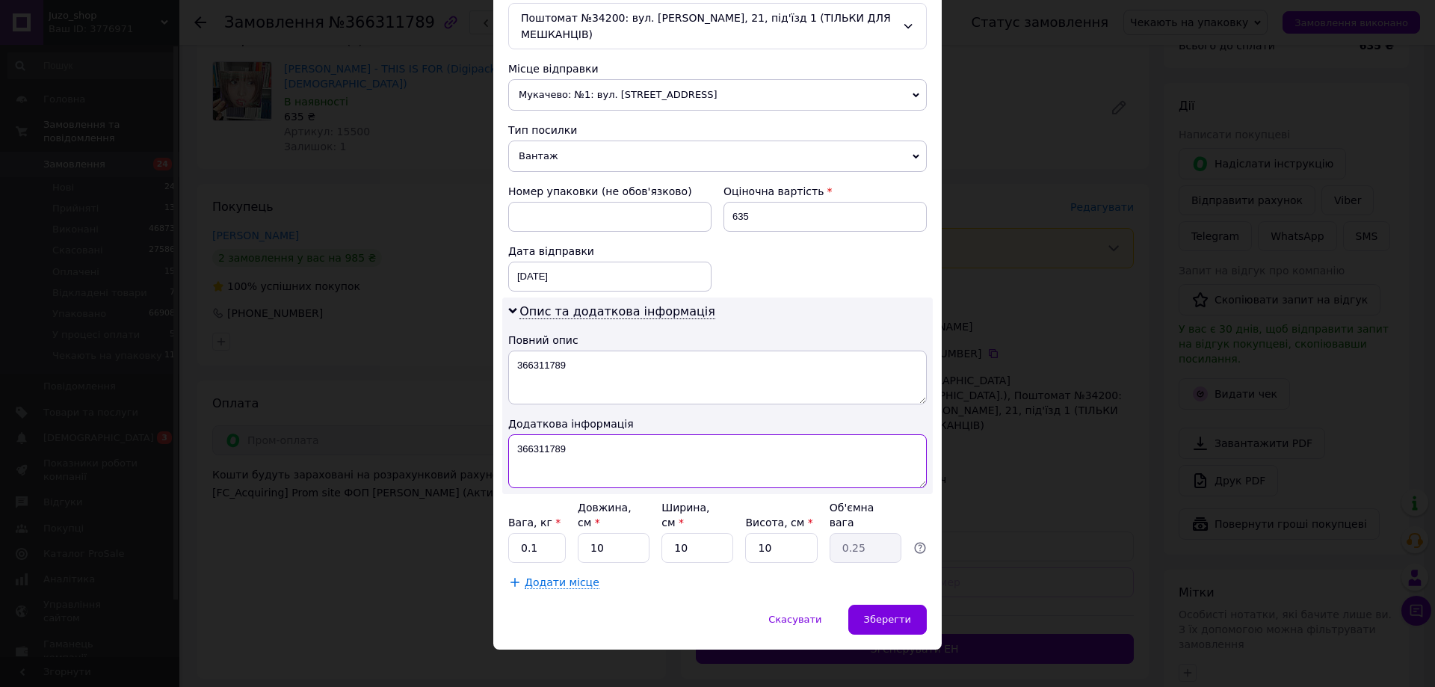
type textarea "366311789"
click at [610, 146] on span "Вантаж" at bounding box center [717, 156] width 419 height 31
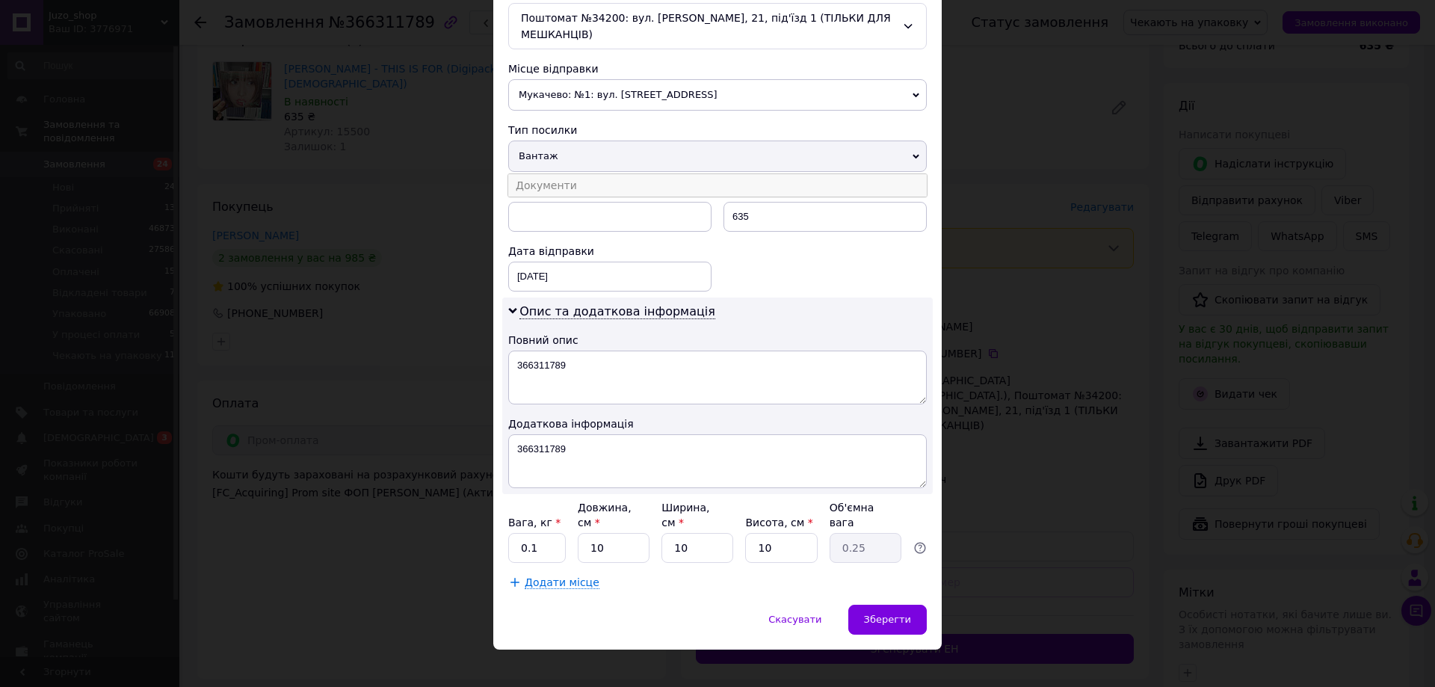
click at [603, 179] on li "Документи" at bounding box center [717, 185] width 419 height 22
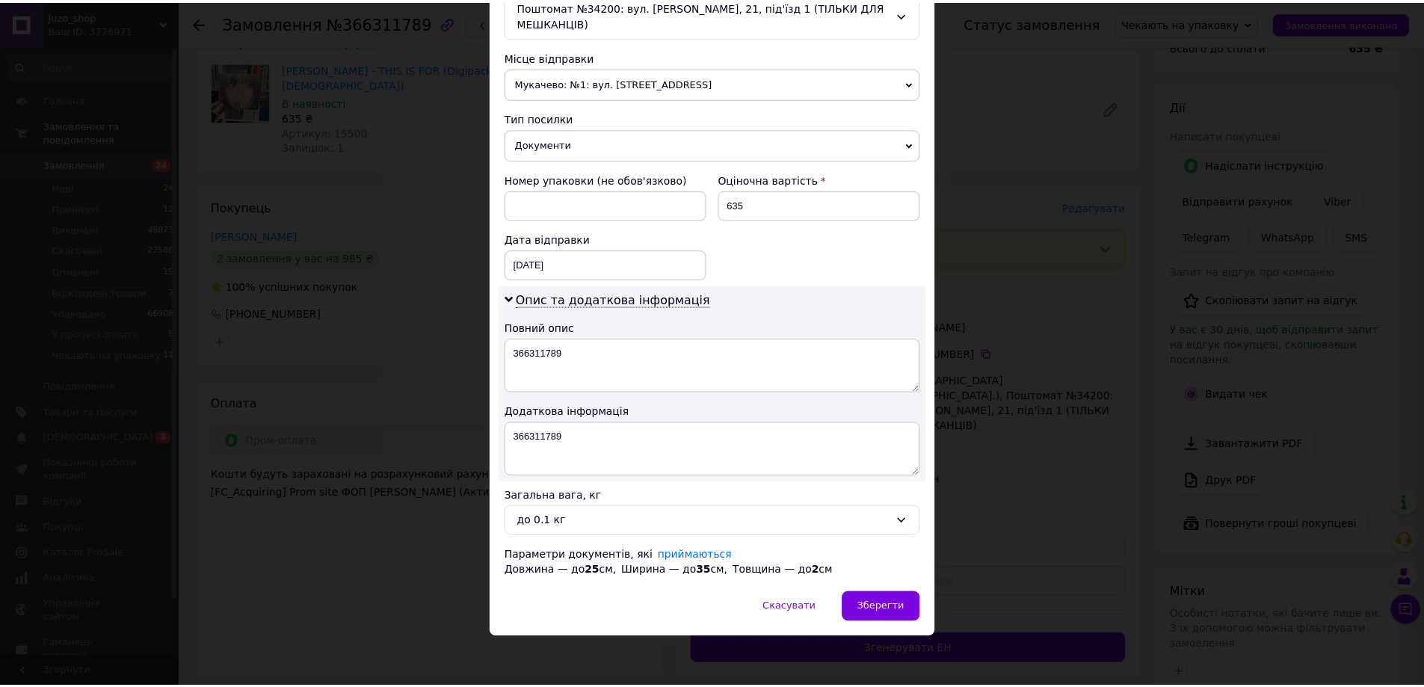
scroll to position [505, 0]
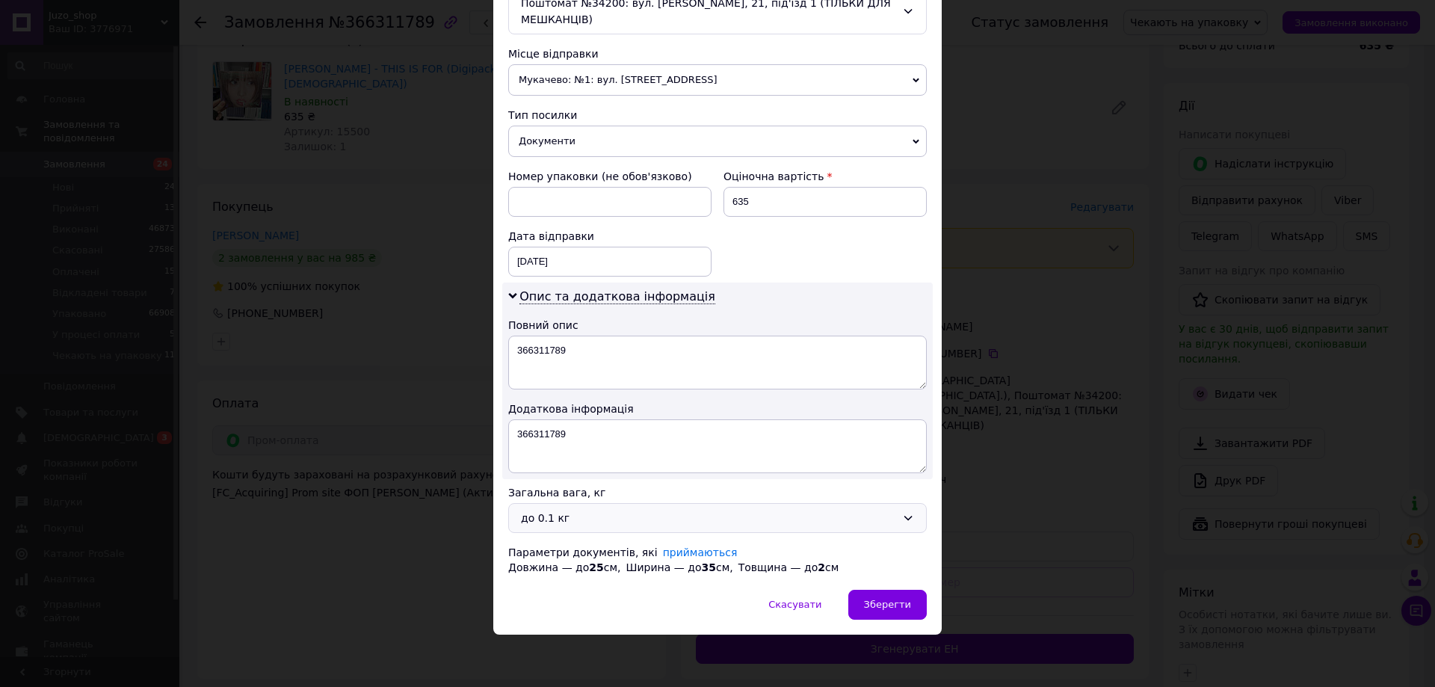
click at [560, 510] on div "до 0.1 кг" at bounding box center [708, 518] width 375 height 16
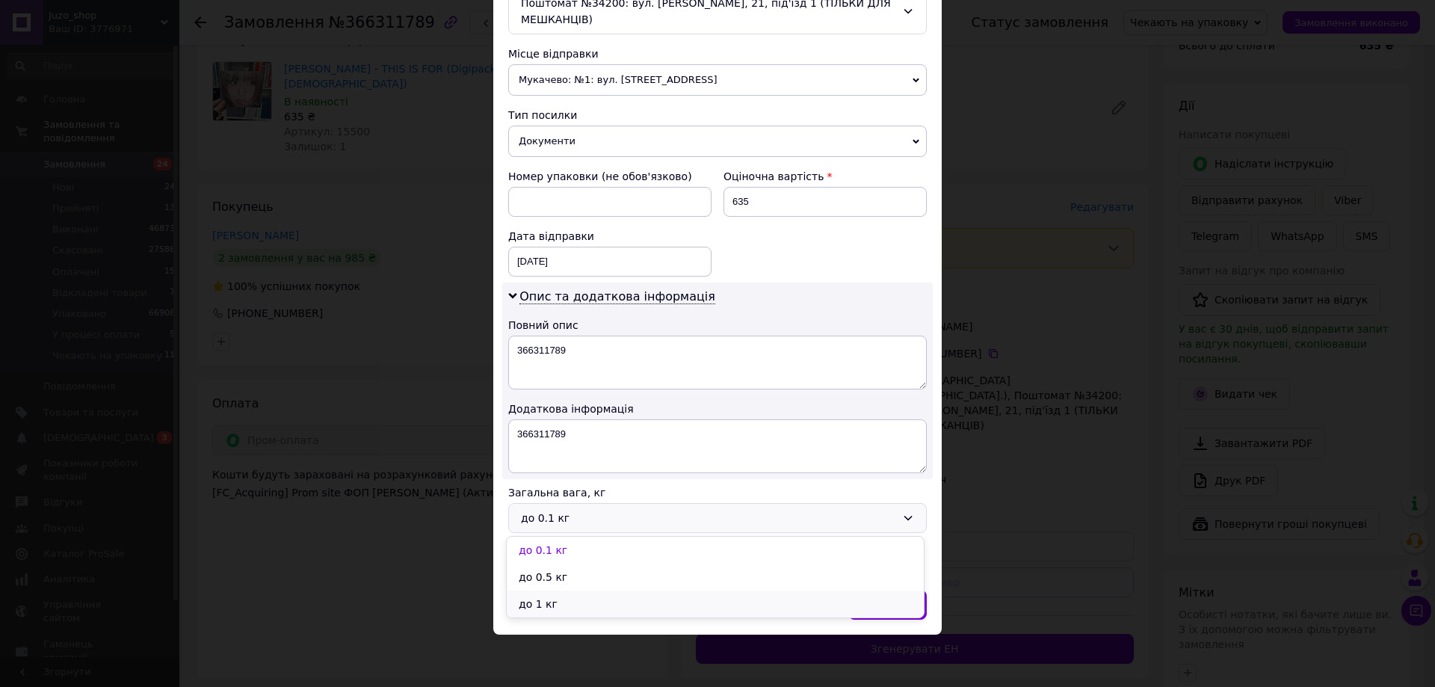
click at [545, 604] on li "до 1 кг" at bounding box center [715, 604] width 417 height 27
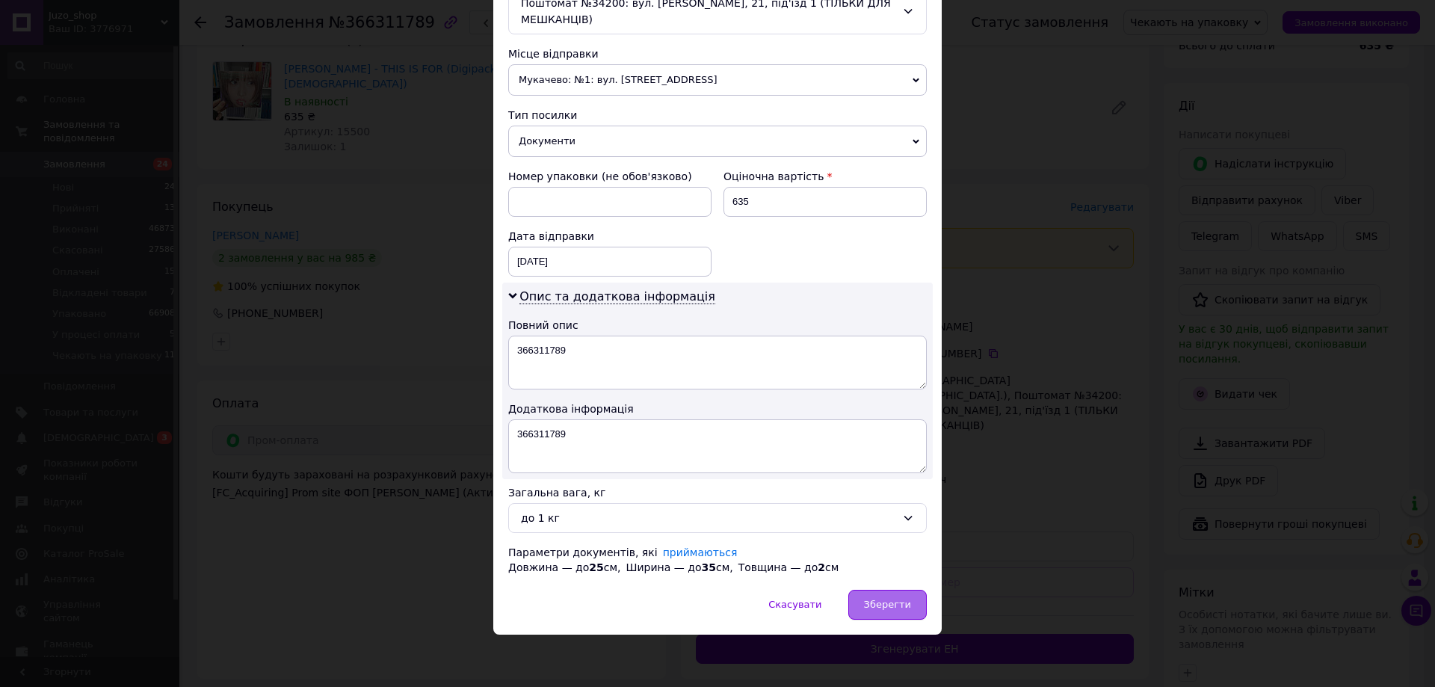
click at [895, 609] on span "Зберегти" at bounding box center [887, 604] width 47 height 11
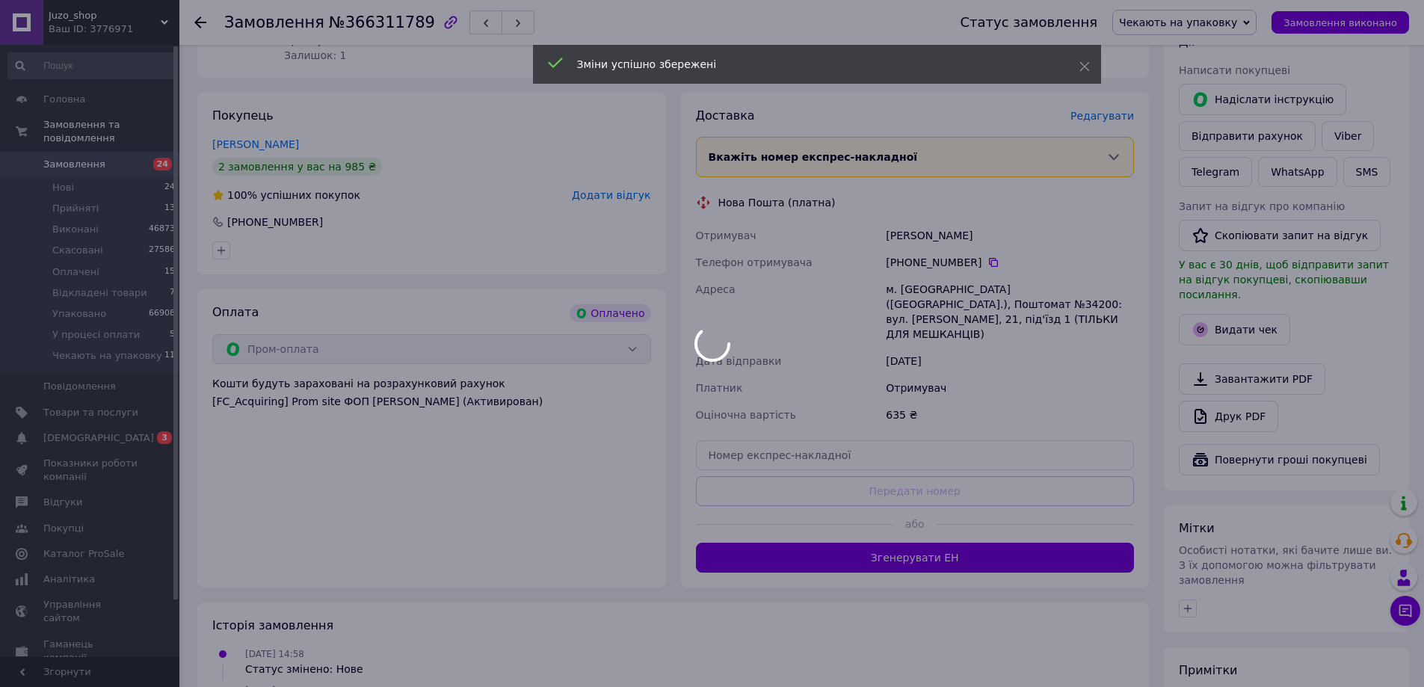
scroll to position [374, 0]
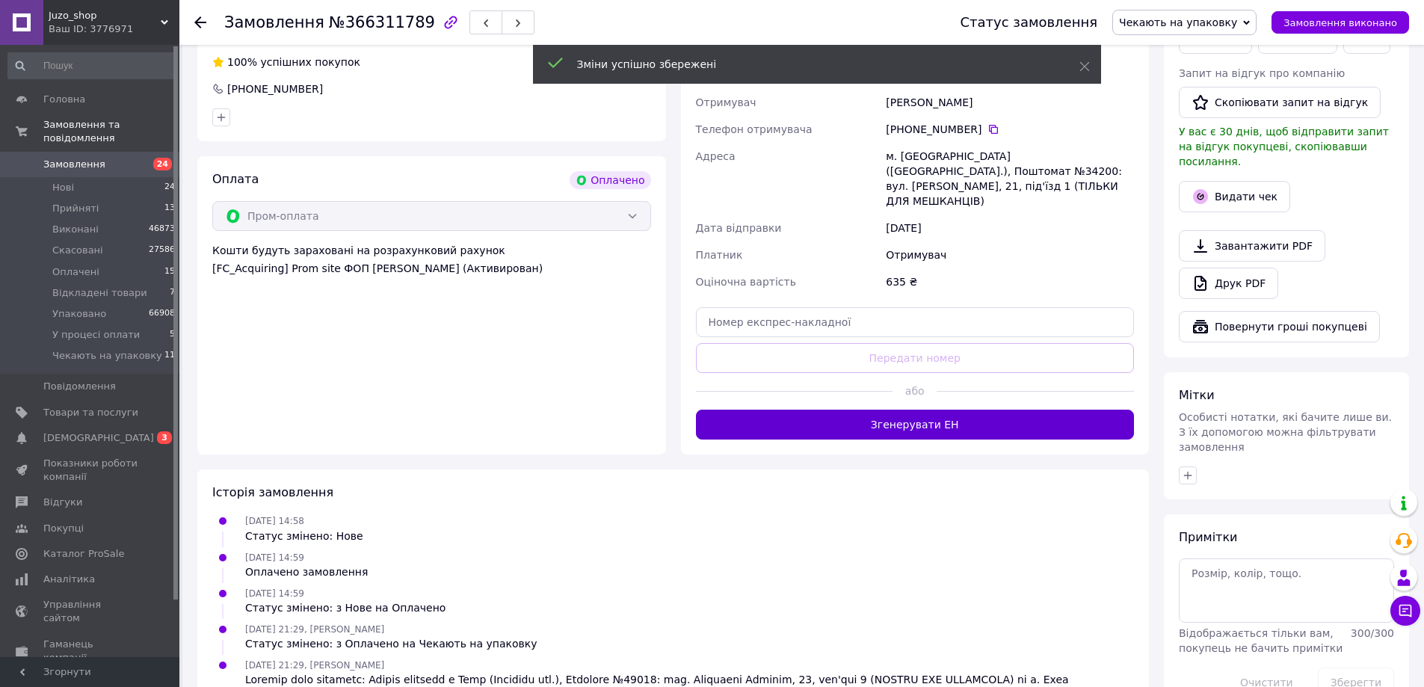
click at [896, 410] on button "Згенерувати ЕН" at bounding box center [915, 425] width 439 height 30
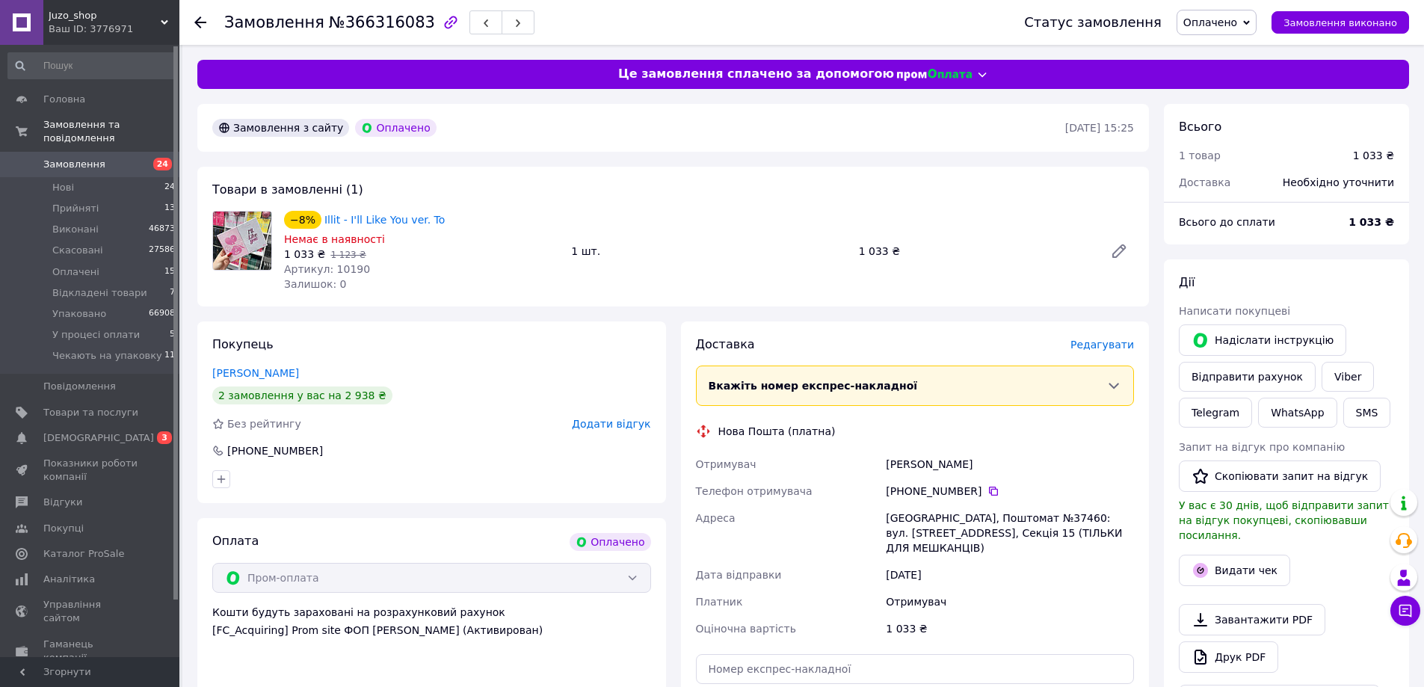
click at [389, 17] on span "№366316083" at bounding box center [382, 22] width 106 height 18
copy span "366316083"
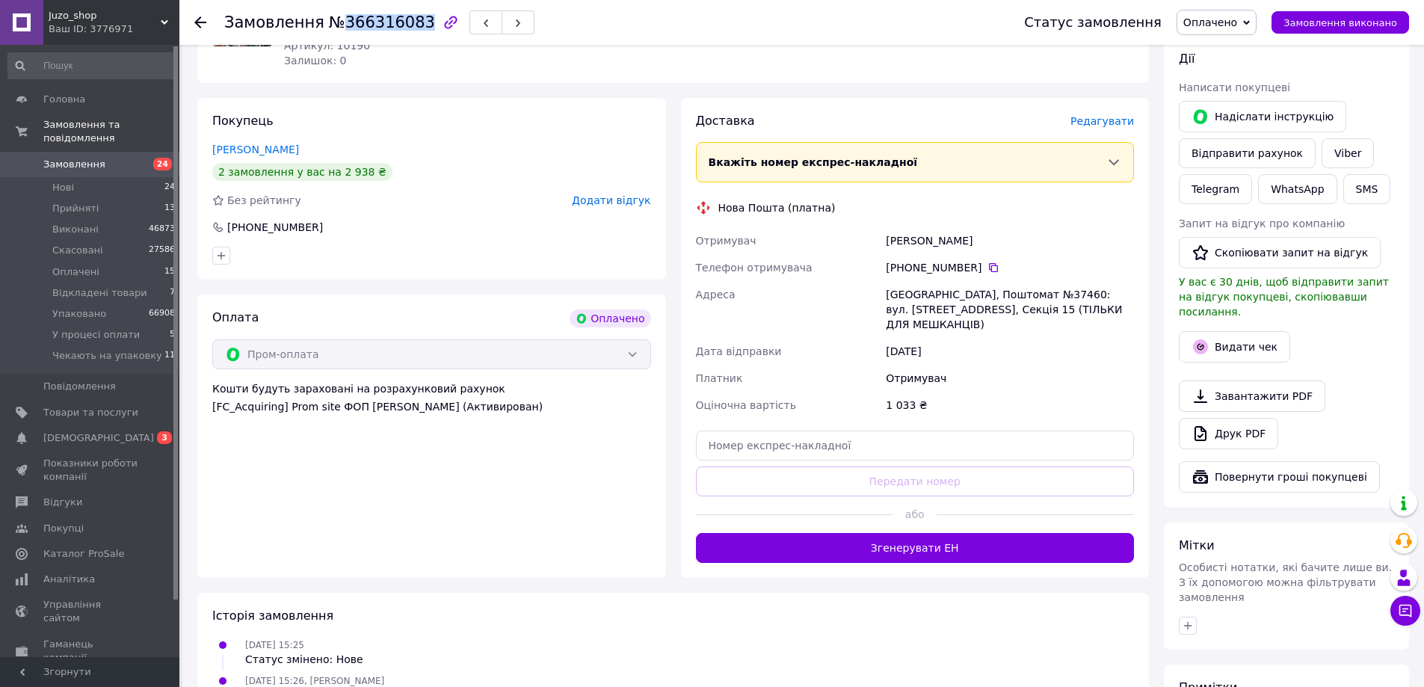
scroll to position [224, 0]
click at [1210, 22] on span "Оплачено" at bounding box center [1210, 22] width 54 height 12
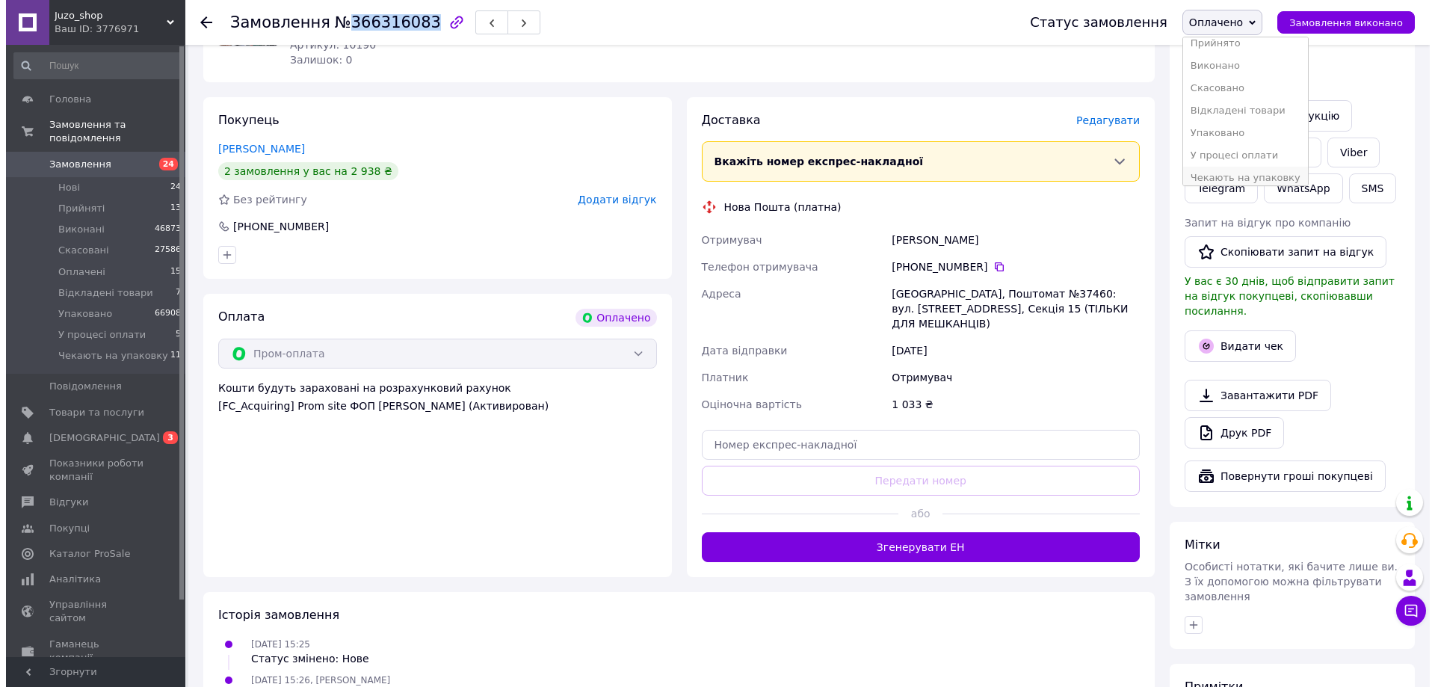
scroll to position [16, 0]
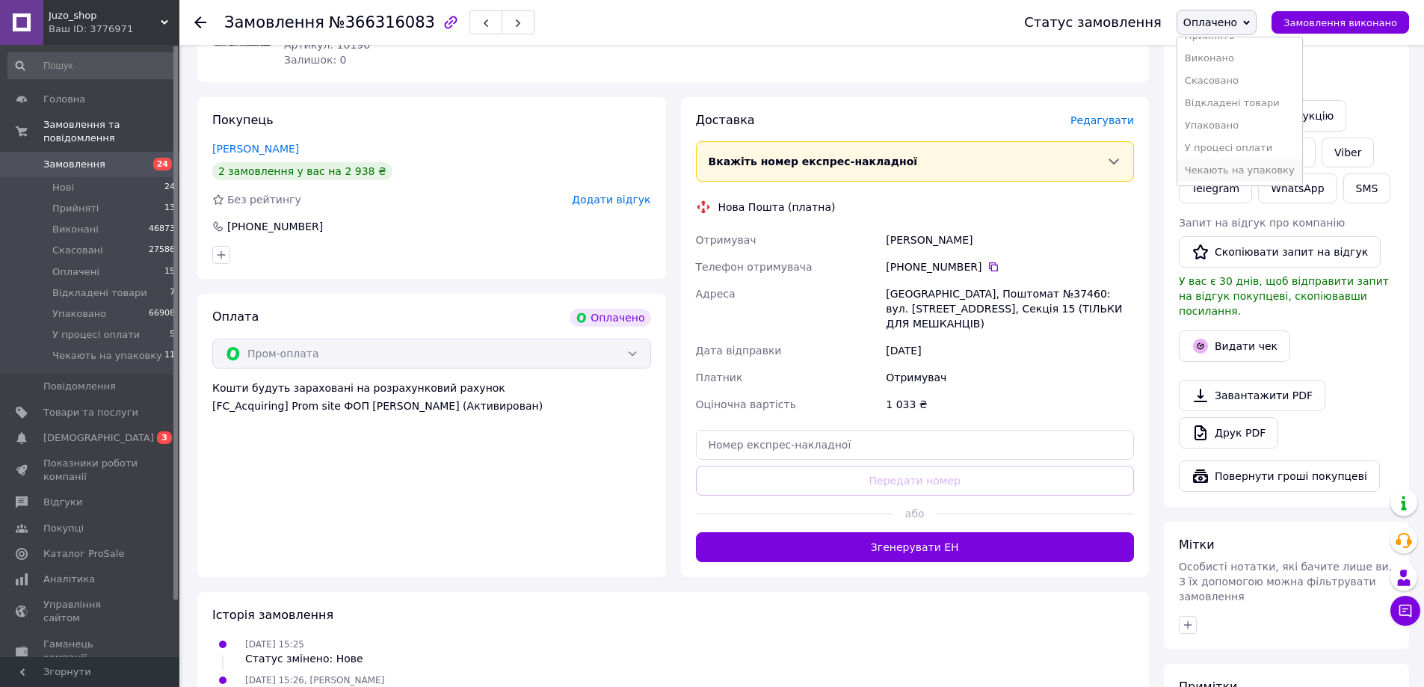
click at [1224, 171] on li "Чекають на упаковку" at bounding box center [1239, 170] width 125 height 22
click at [1098, 109] on div "Доставка [PERSON_NAME] Вкажіть номер експрес-накладної Обов'язково введіть номе…" at bounding box center [915, 337] width 469 height 480
click at [1108, 123] on span "Редагувати" at bounding box center [1102, 120] width 64 height 12
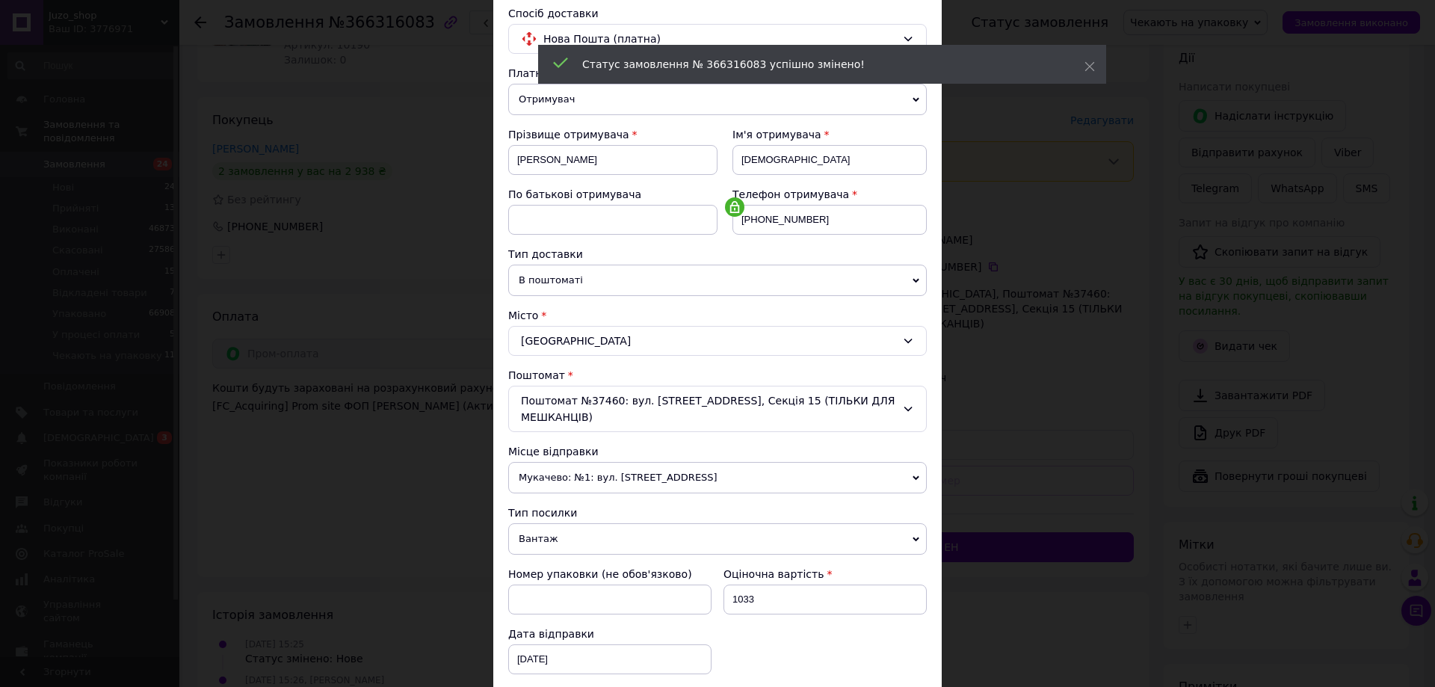
scroll to position [299, 0]
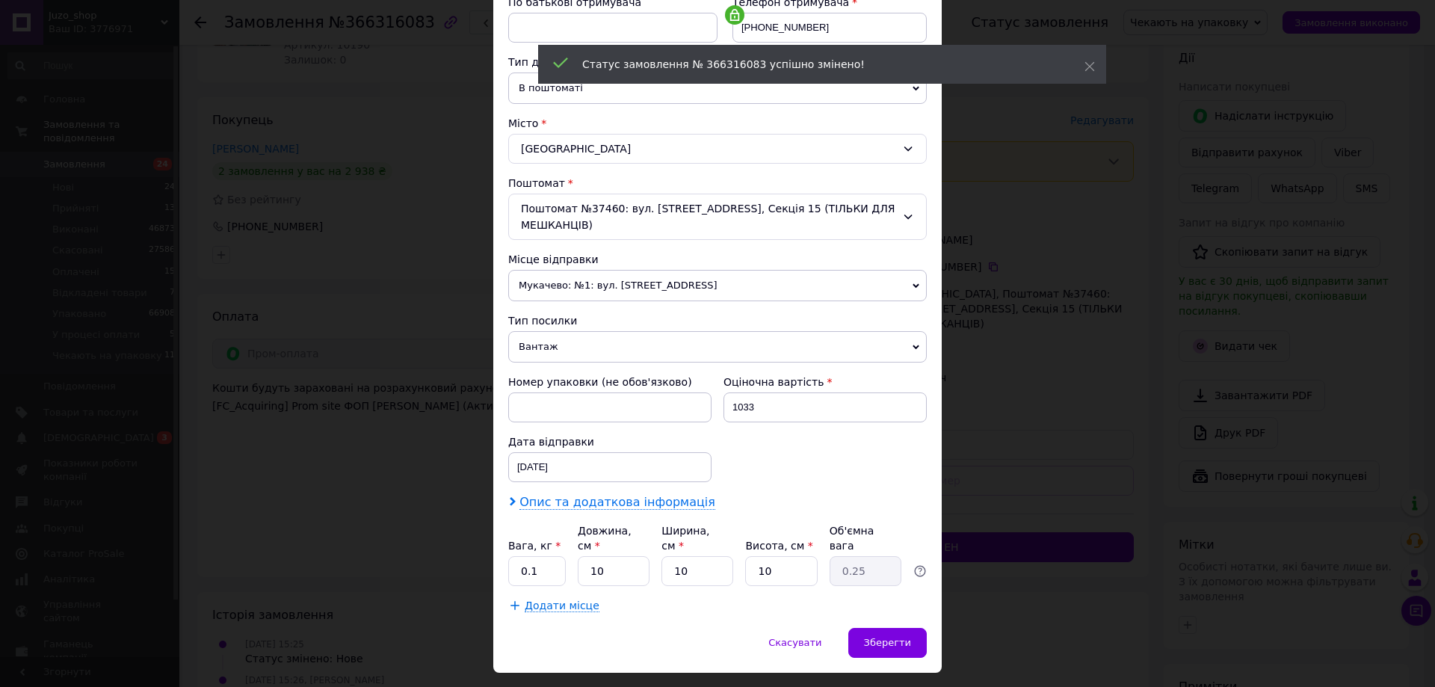
click at [592, 495] on span "Опис та додаткова інформація" at bounding box center [618, 502] width 196 height 15
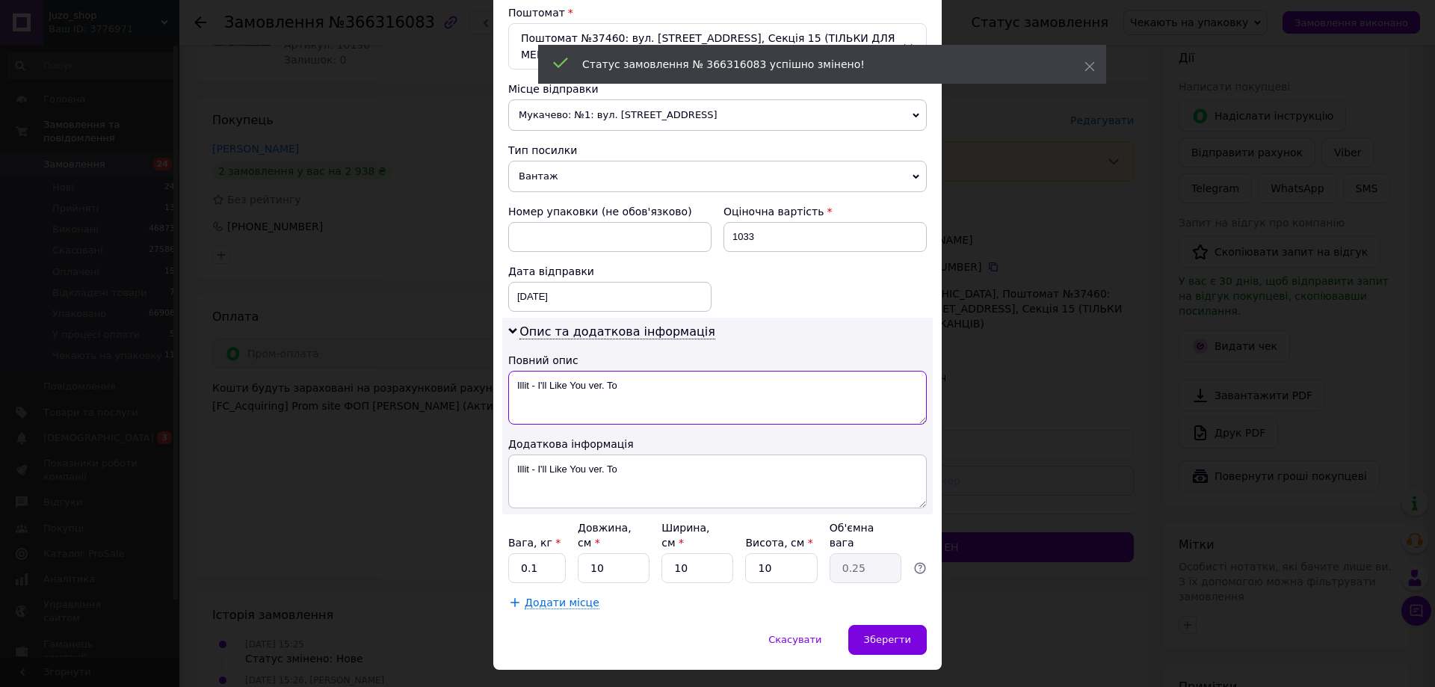
scroll to position [473, 0]
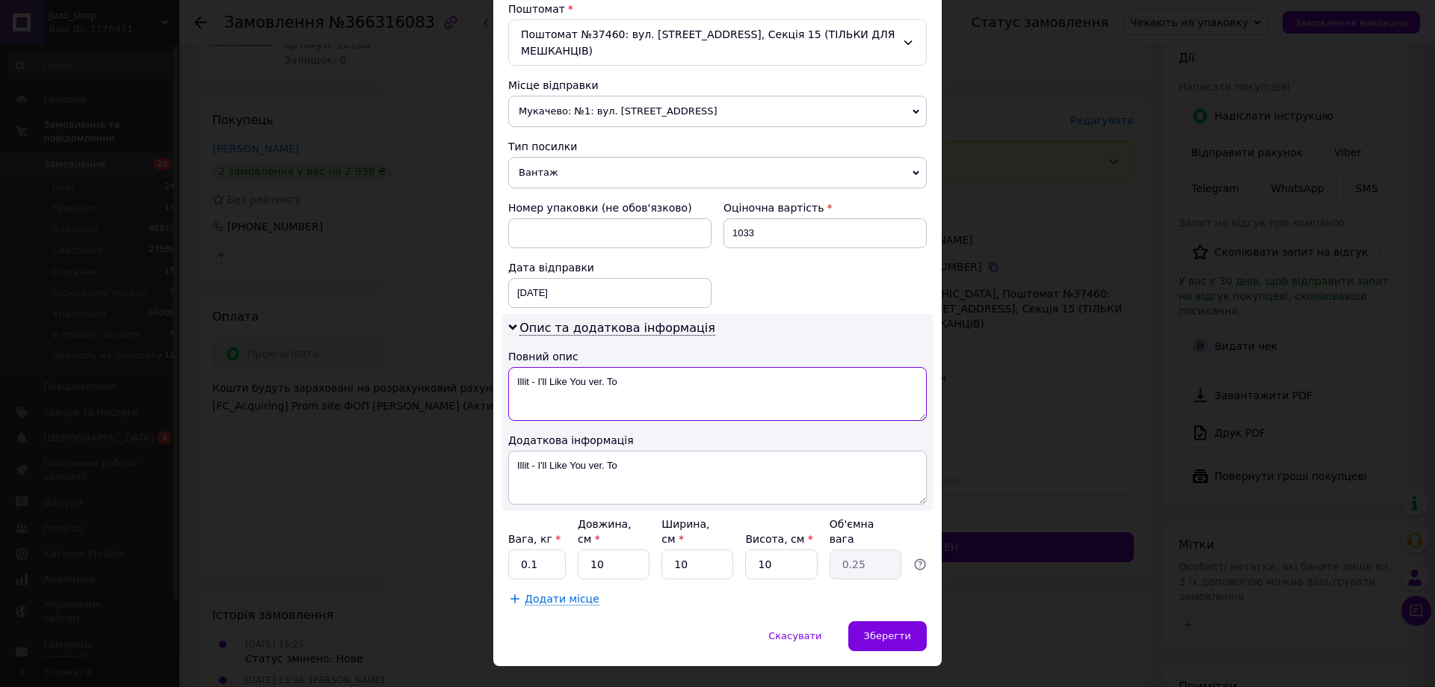
click at [724, 396] on textarea "Illit - I'll Like You ver. To" at bounding box center [717, 394] width 419 height 54
paste textarea "366316083"
type textarea "366316083"
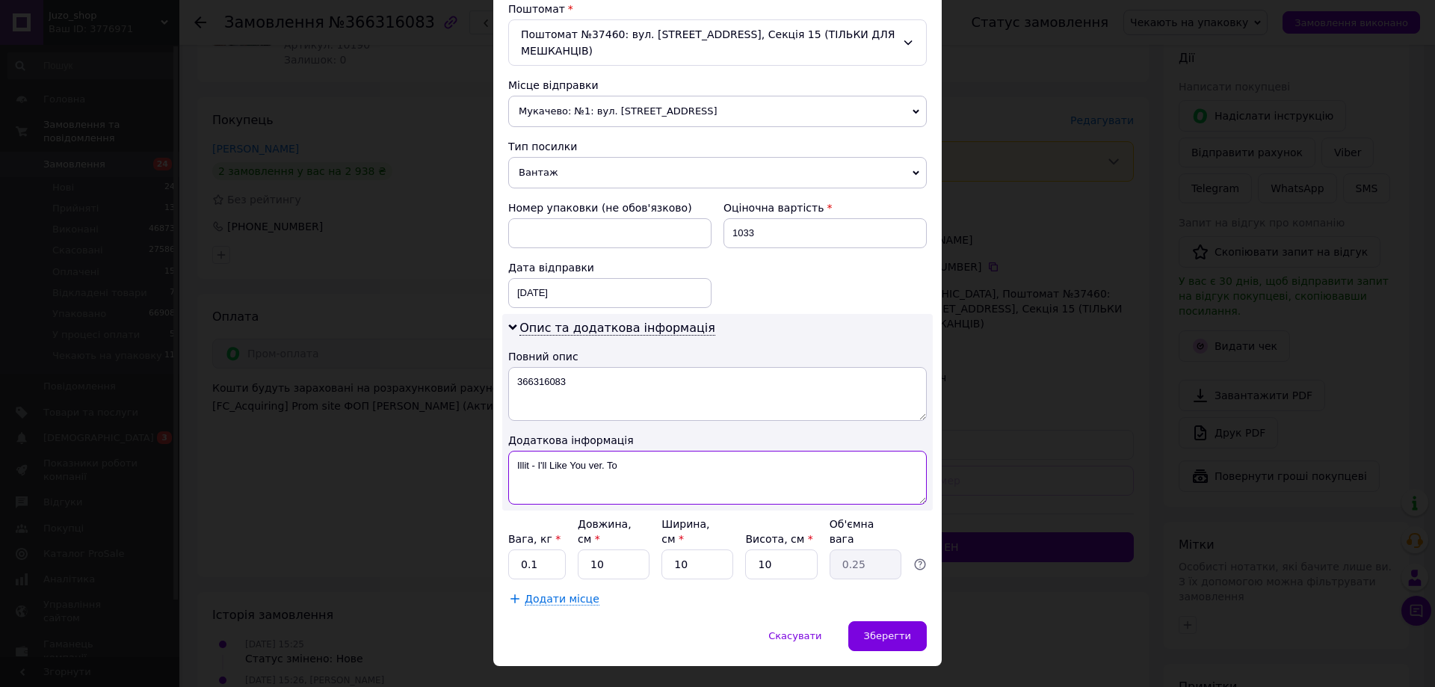
click at [679, 461] on textarea "Illit - I'll Like You ver. To" at bounding box center [717, 478] width 419 height 54
paste textarea "366316083"
type textarea "366316083"
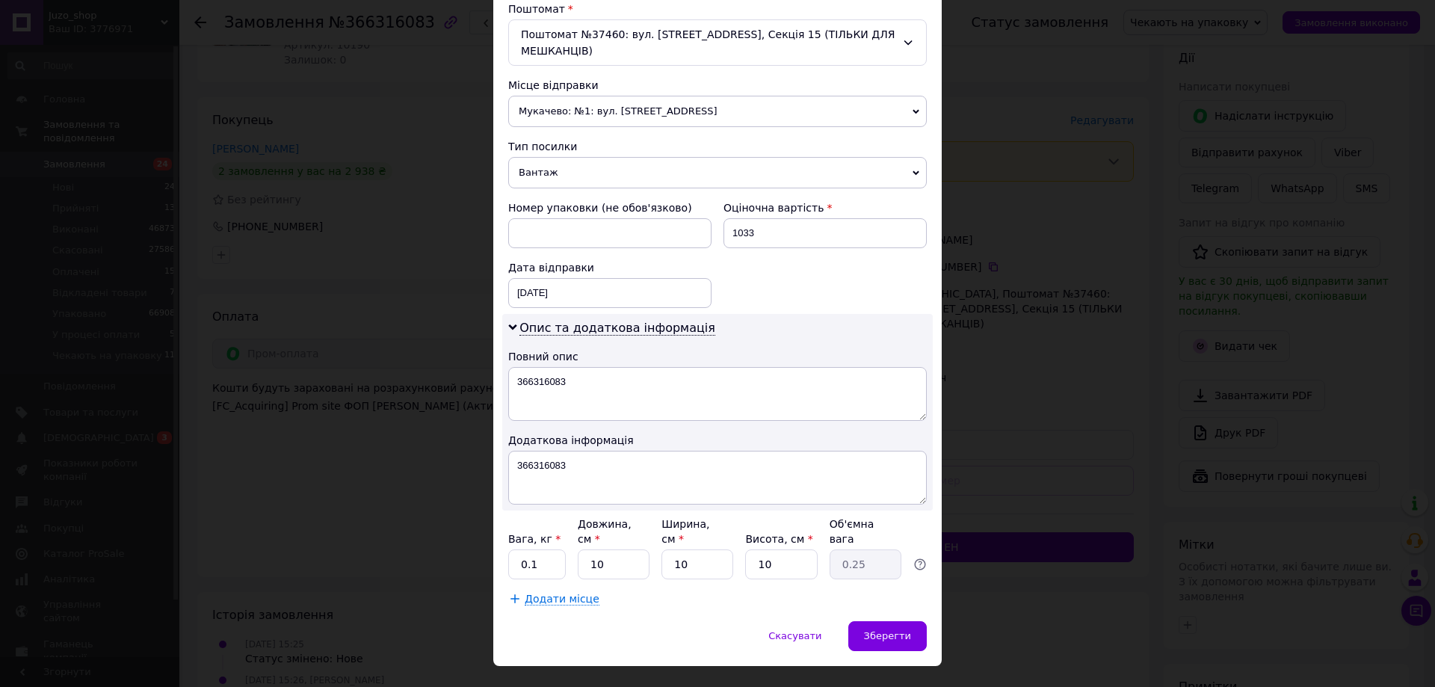
click at [620, 157] on span "Вантаж" at bounding box center [717, 172] width 419 height 31
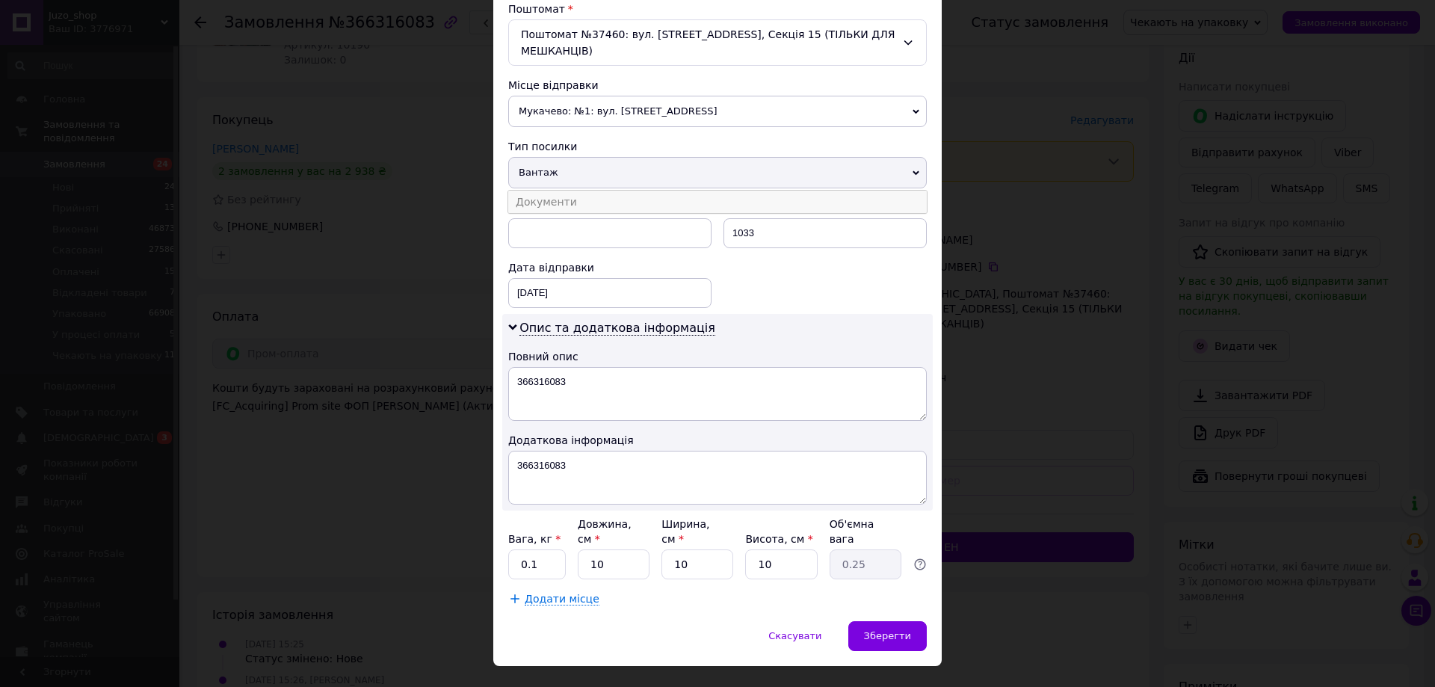
click at [610, 191] on li "Документи" at bounding box center [717, 202] width 419 height 22
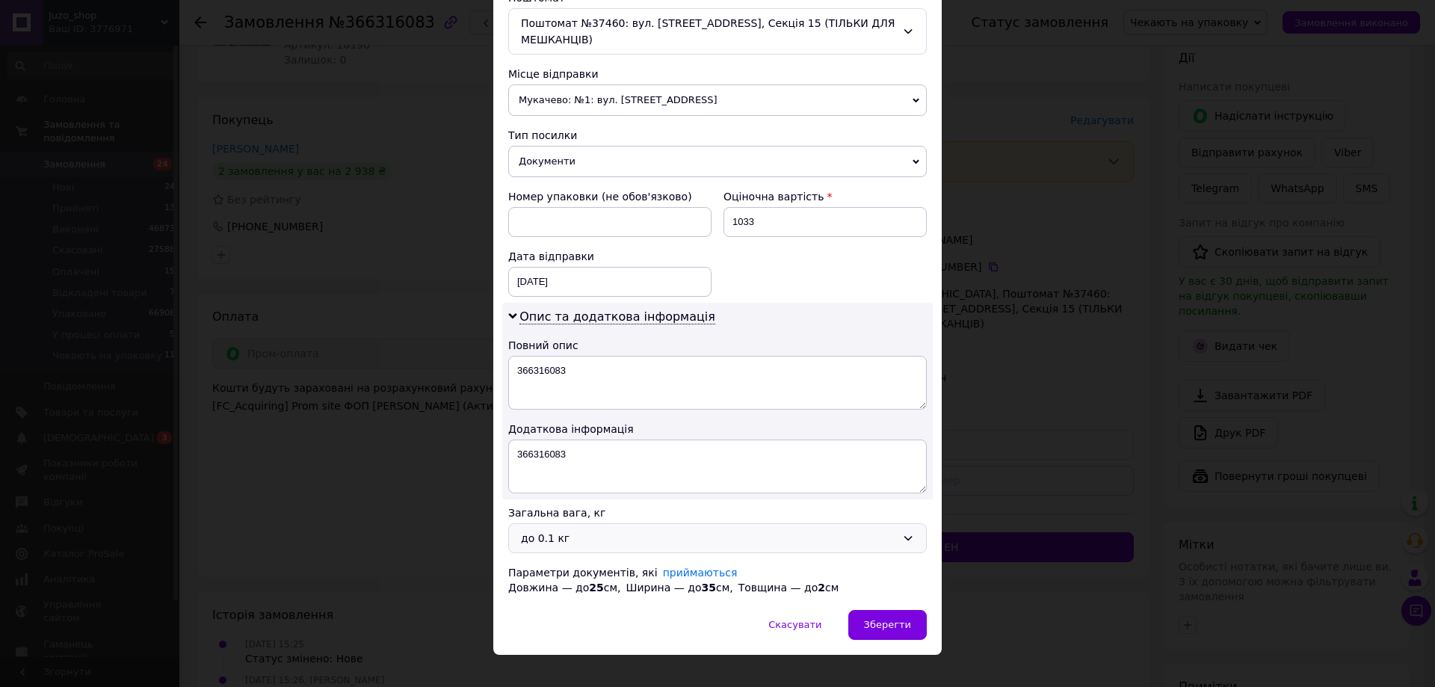
scroll to position [488, 0]
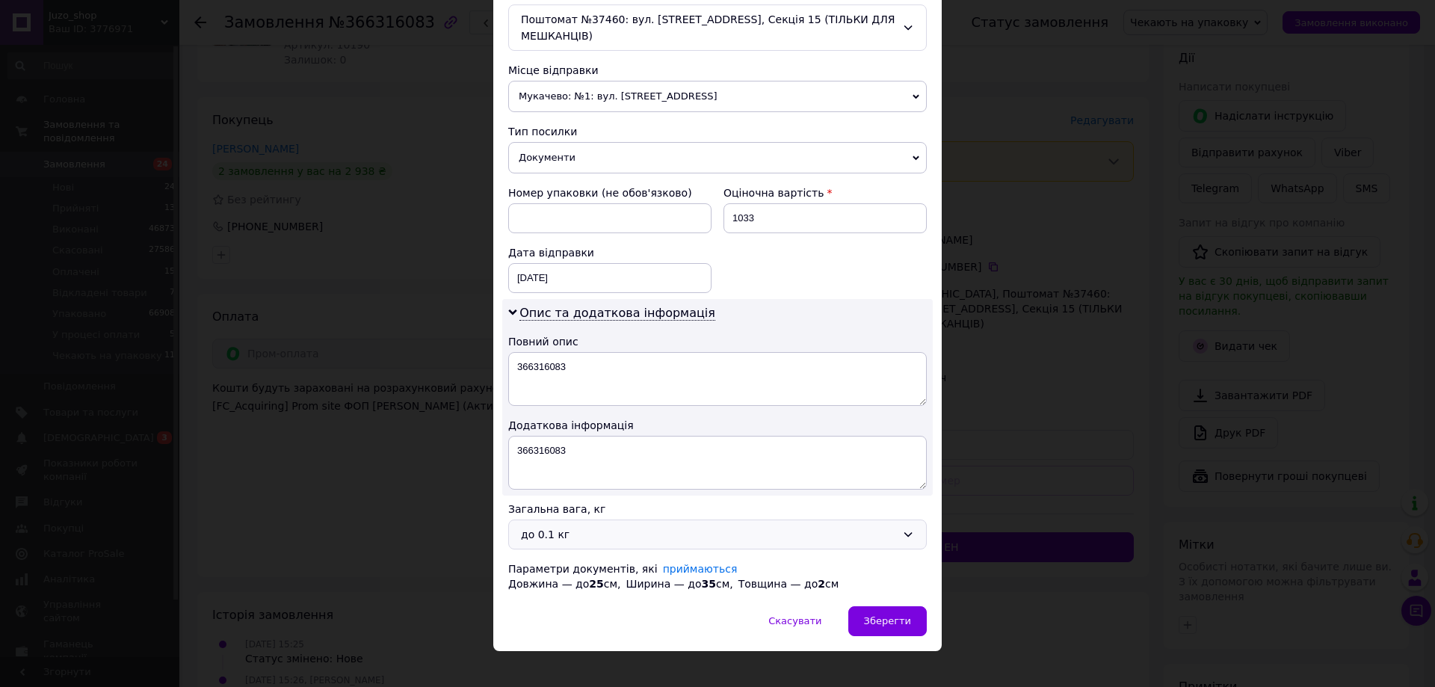
click at [536, 526] on div "до 0.1 кг" at bounding box center [708, 534] width 375 height 16
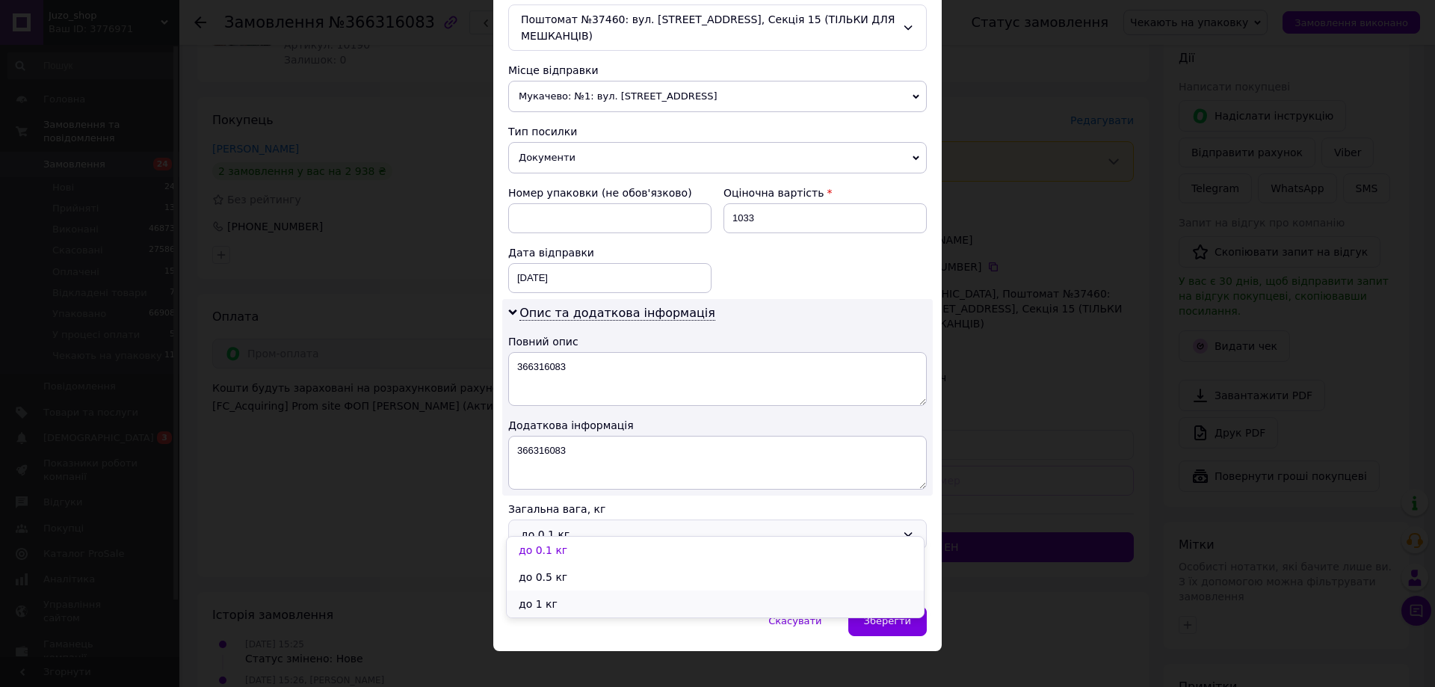
click at [531, 599] on li "до 1 кг" at bounding box center [715, 604] width 417 height 27
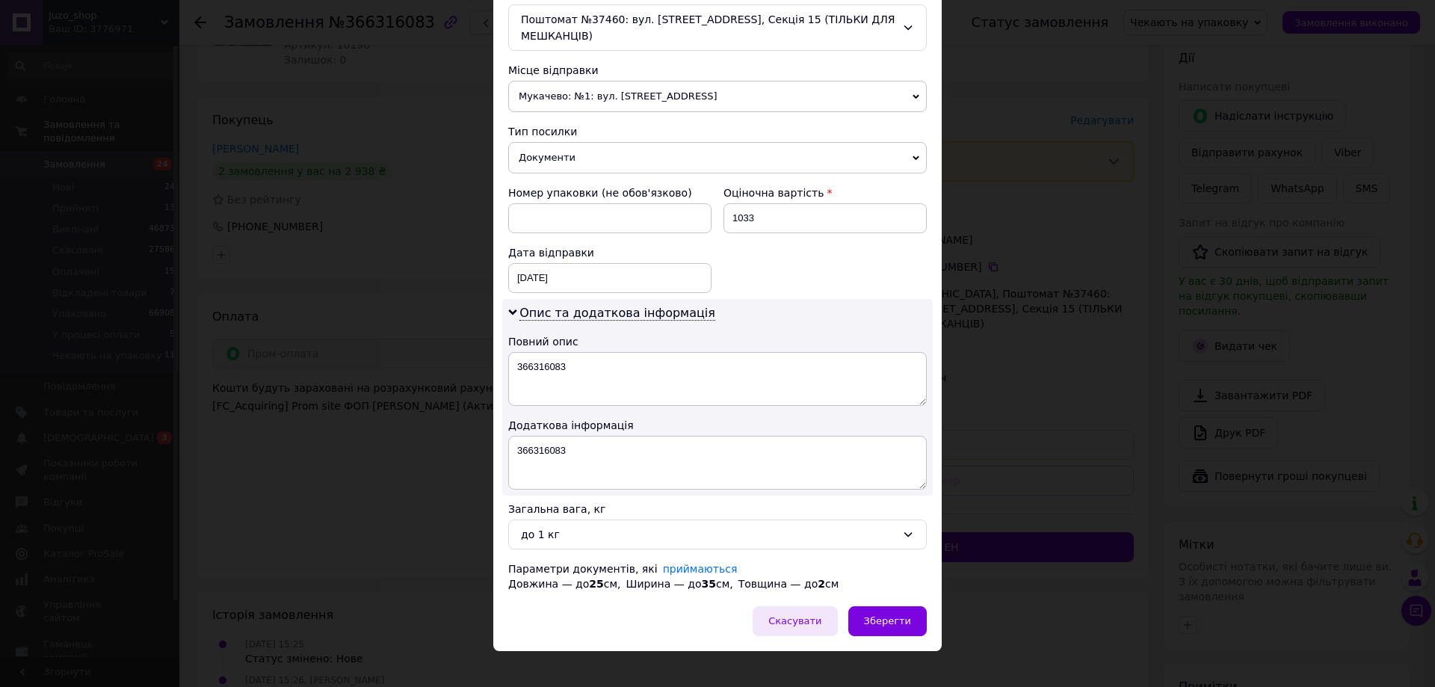
click at [837, 606] on div "Скасувати" at bounding box center [795, 621] width 84 height 30
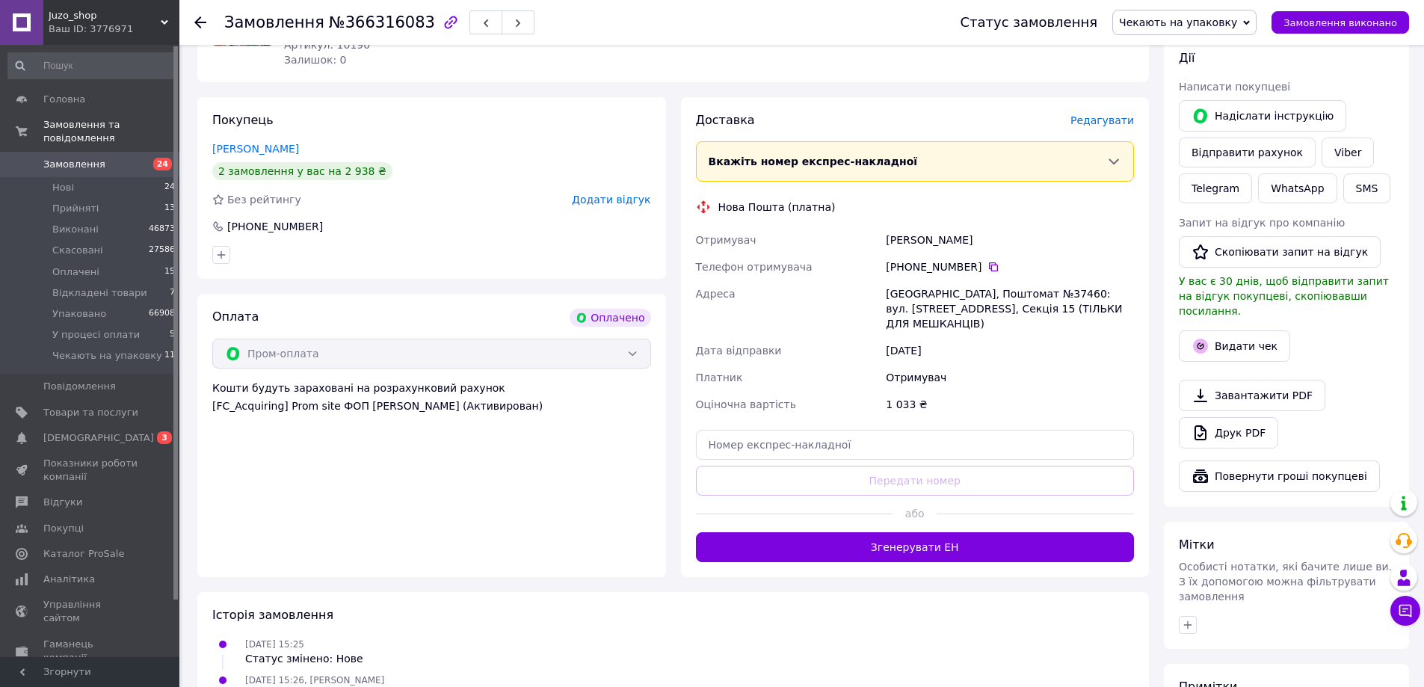
click at [1098, 117] on span "Редагувати" at bounding box center [1102, 120] width 64 height 12
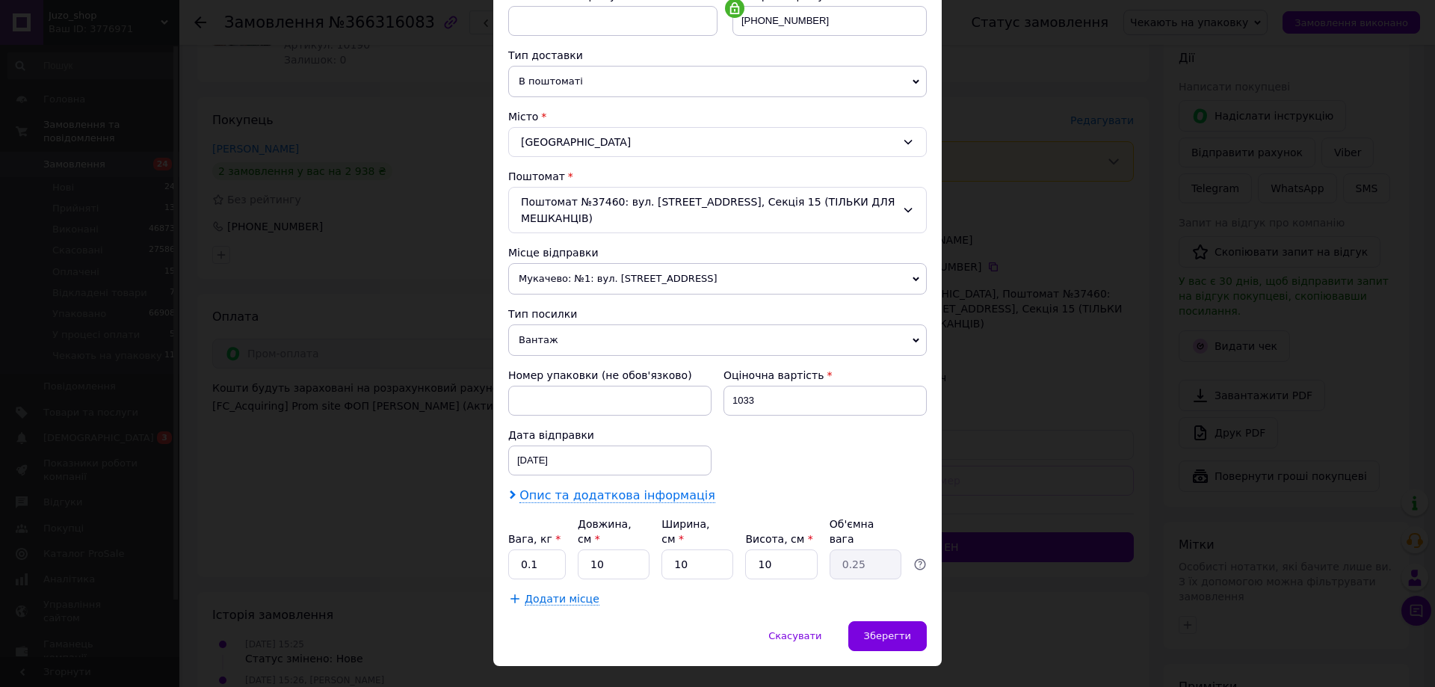
click at [626, 488] on span "Опис та додаткова інформація" at bounding box center [618, 495] width 196 height 15
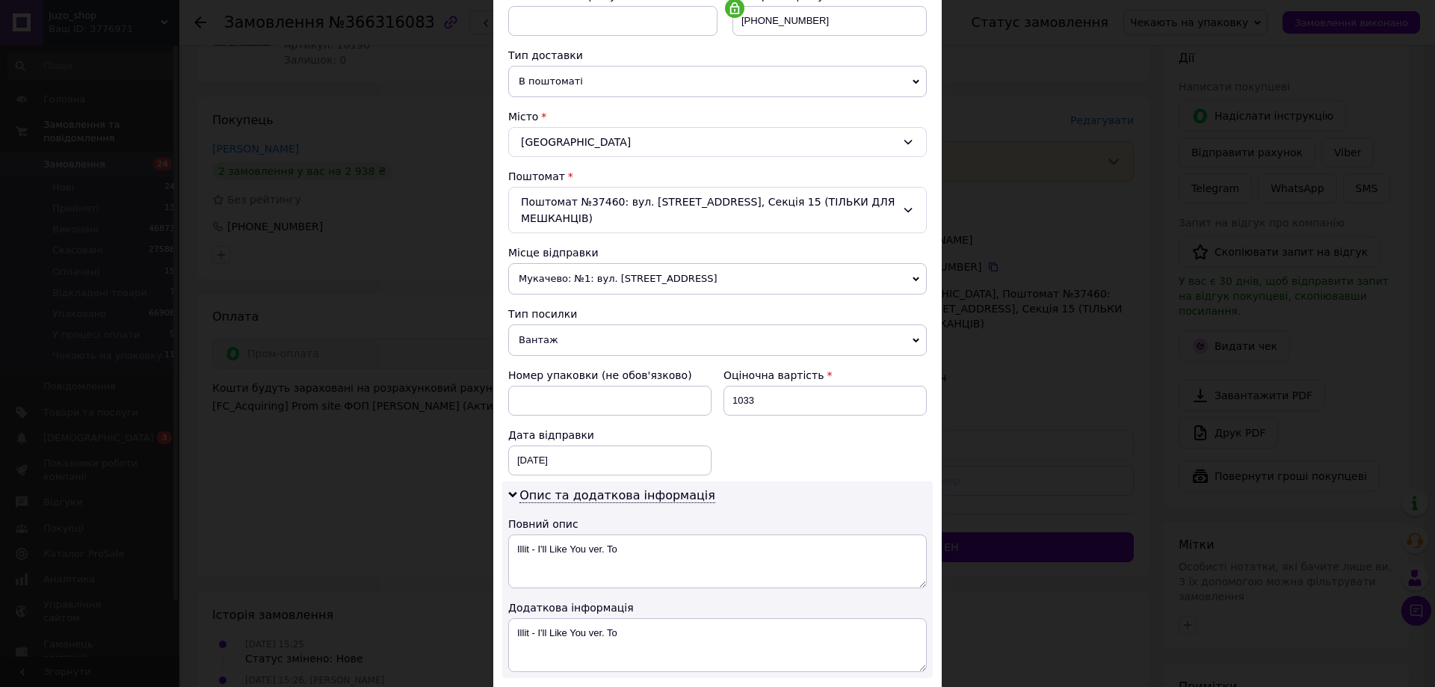
scroll to position [473, 0]
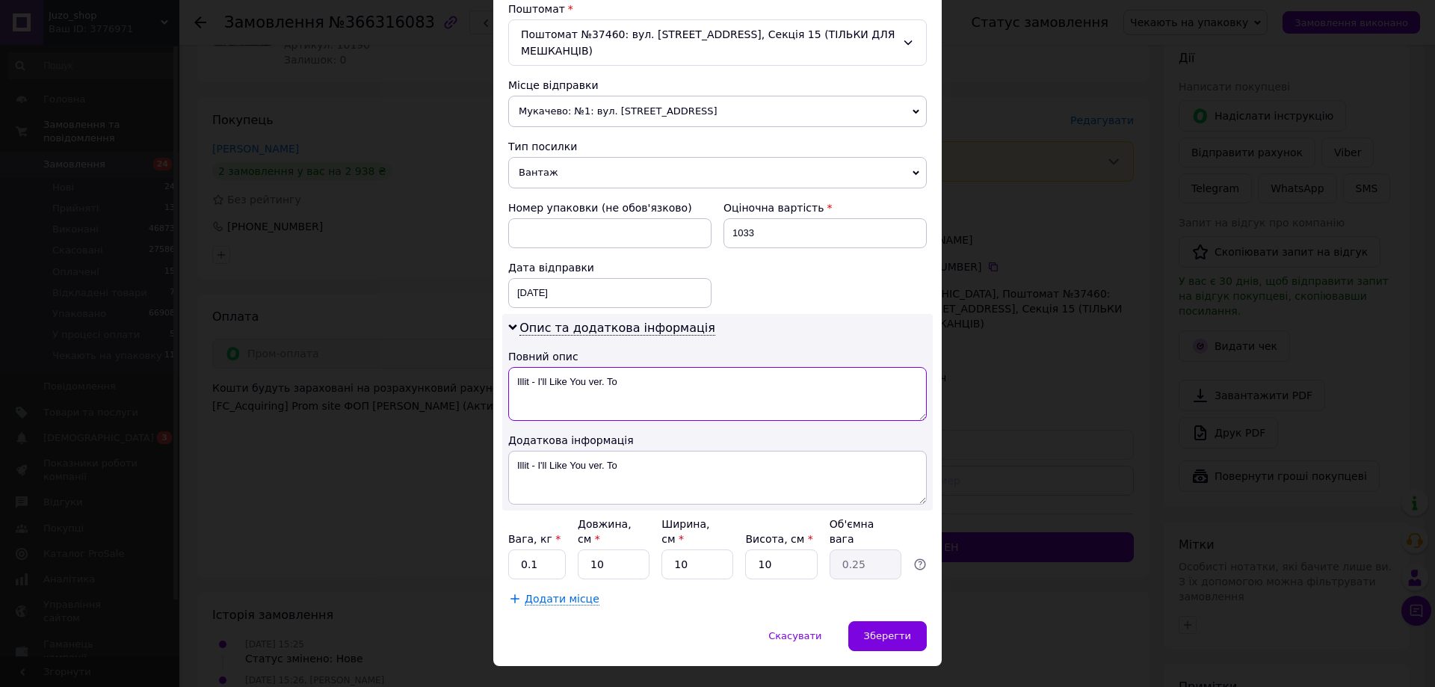
click at [739, 382] on textarea "Illit - I'll Like You ver. To" at bounding box center [717, 394] width 419 height 54
drag, startPoint x: 739, startPoint y: 382, endPoint x: 732, endPoint y: 394, distance: 13.7
click at [737, 382] on textarea "Illit - I'll Like You ver. To" at bounding box center [717, 394] width 419 height 54
paste textarea "366316083"
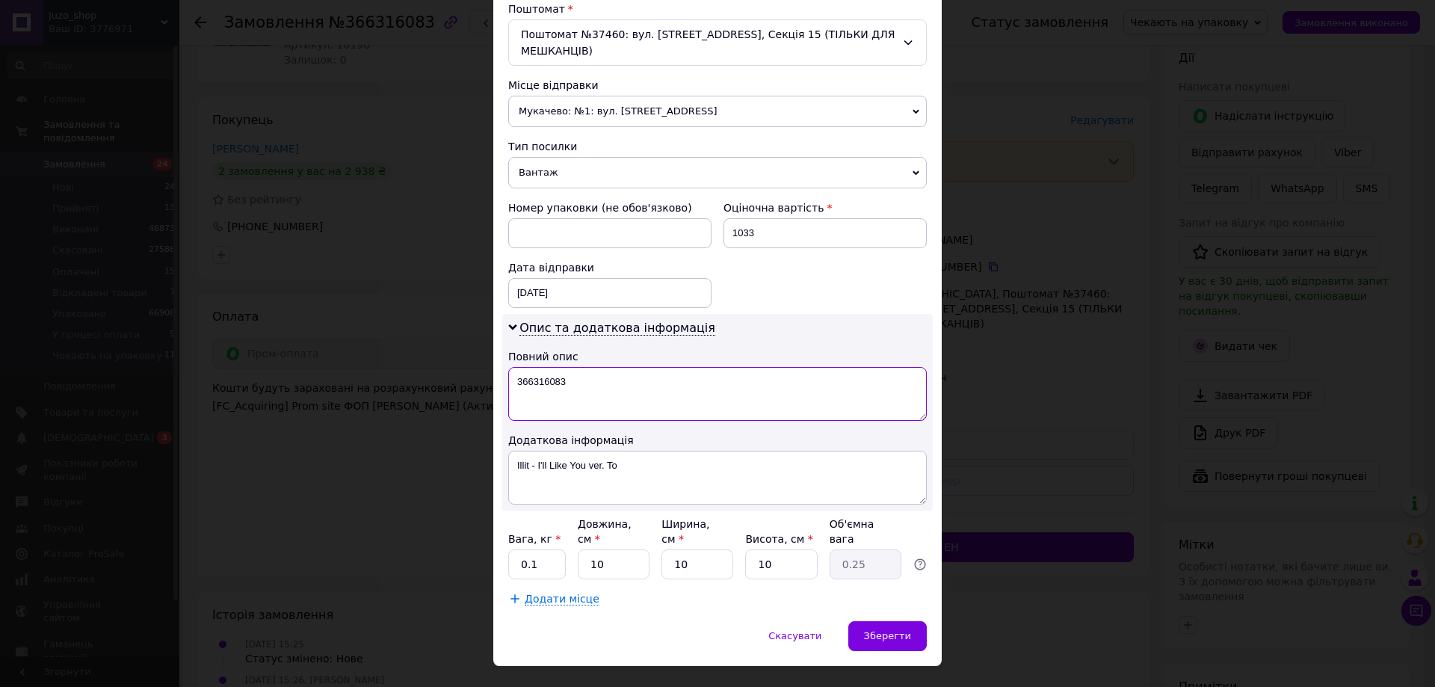
type textarea "366316083"
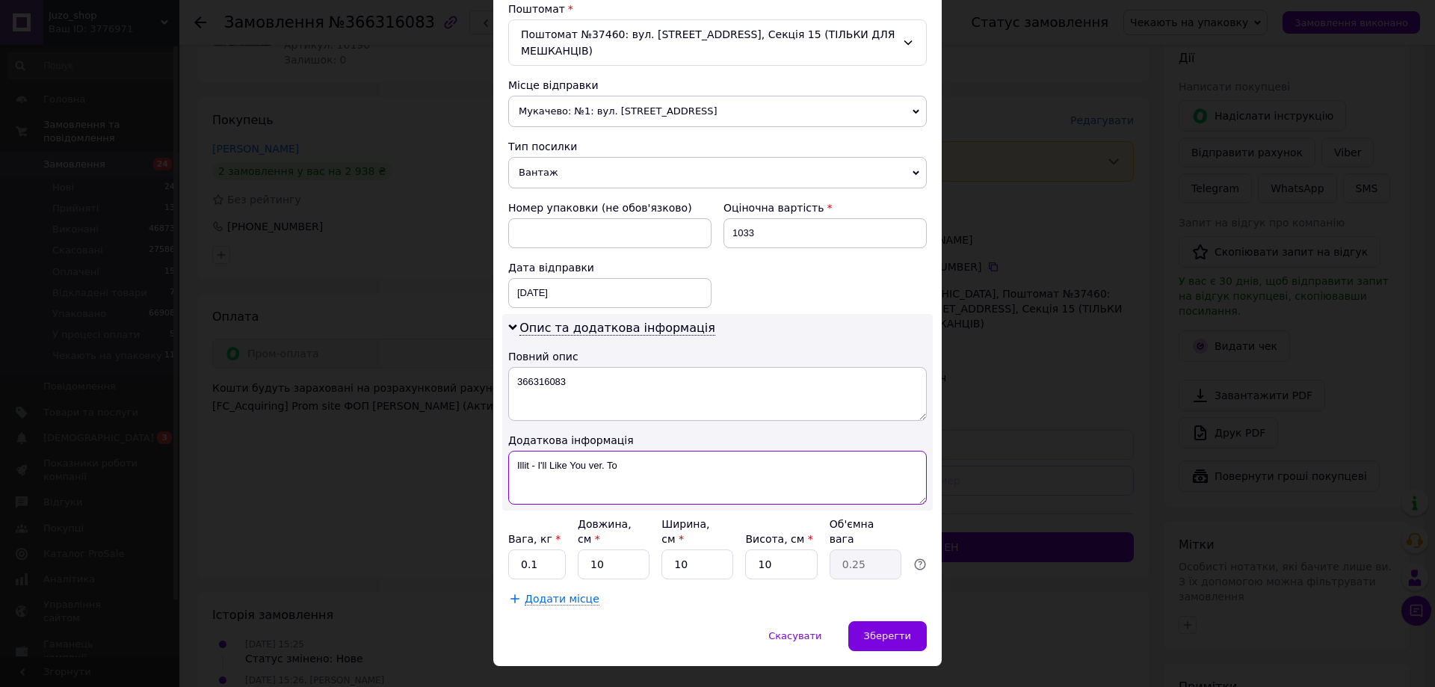
click at [677, 469] on textarea "Illit - I'll Like You ver. To" at bounding box center [717, 478] width 419 height 54
paste textarea "366316083"
type textarea "366316083"
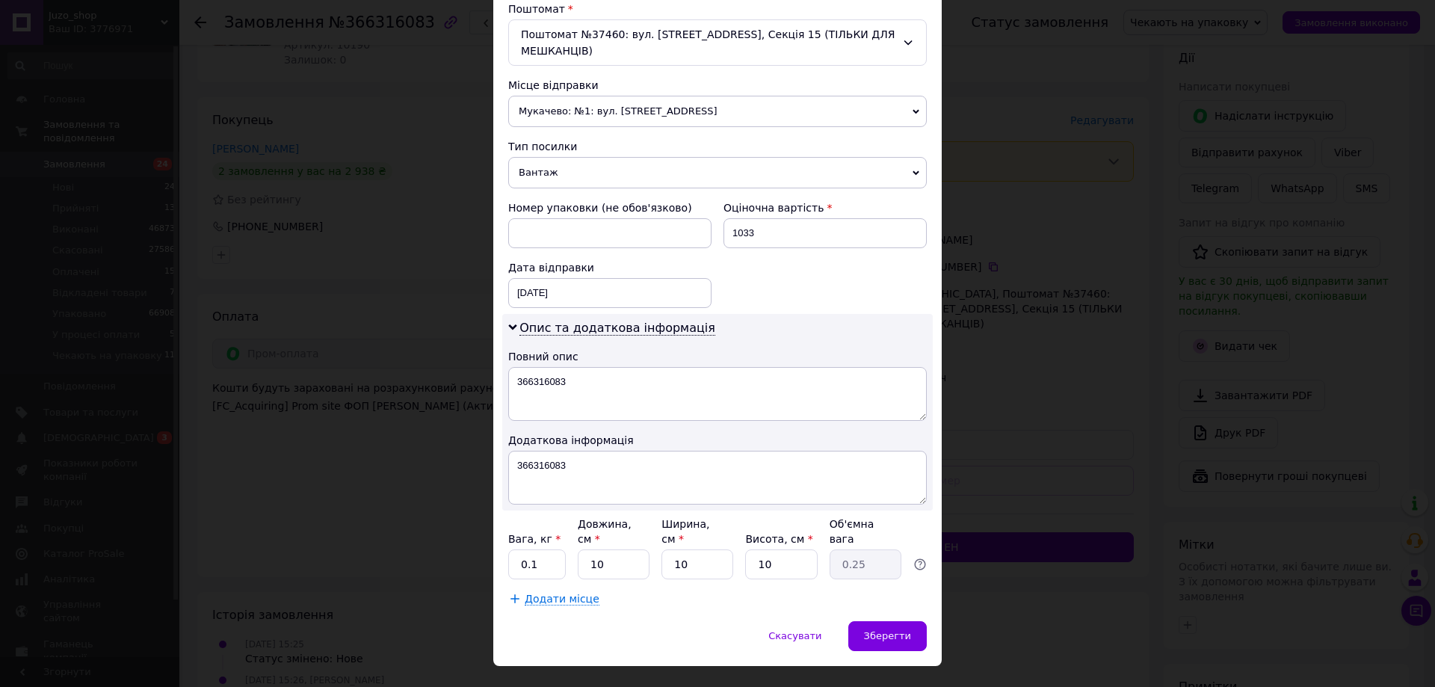
drag, startPoint x: 602, startPoint y: 152, endPoint x: 601, endPoint y: 164, distance: 12.0
click at [601, 157] on span "Вантаж" at bounding box center [717, 172] width 419 height 31
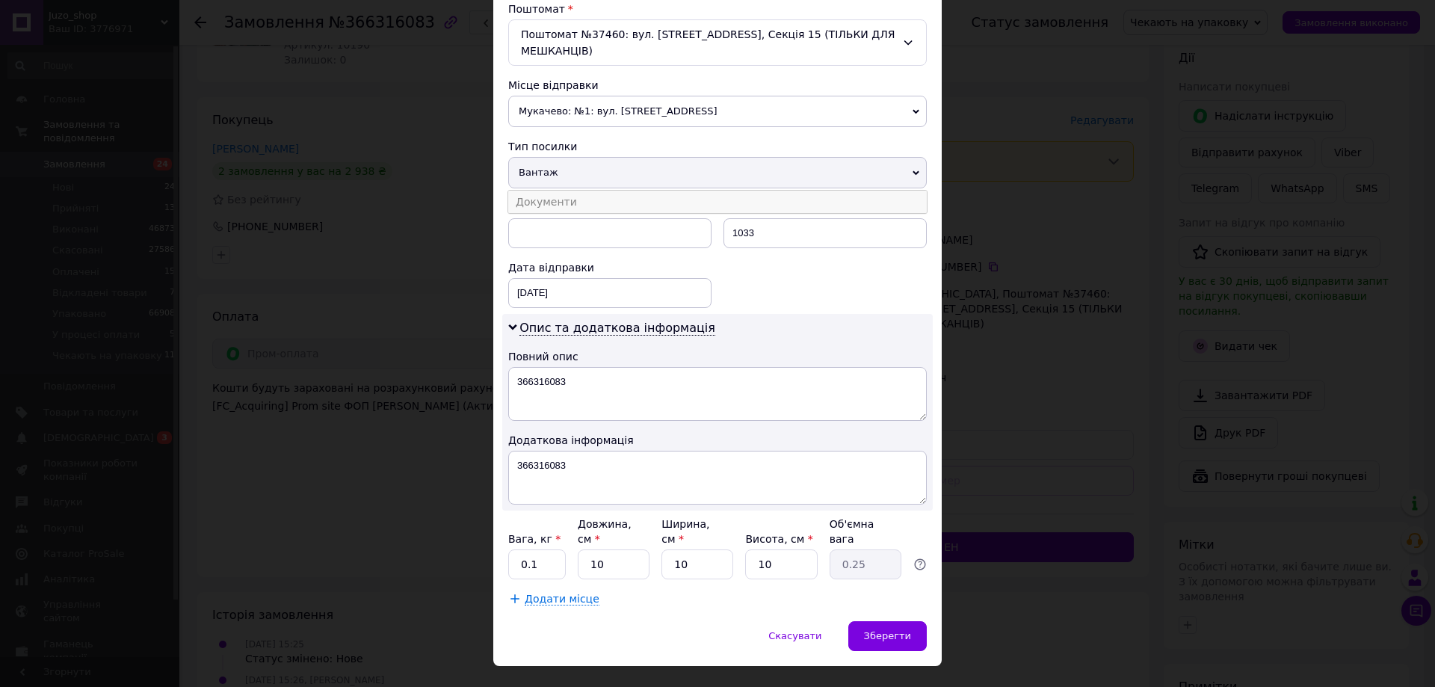
click at [596, 191] on li "Документи" at bounding box center [717, 202] width 419 height 22
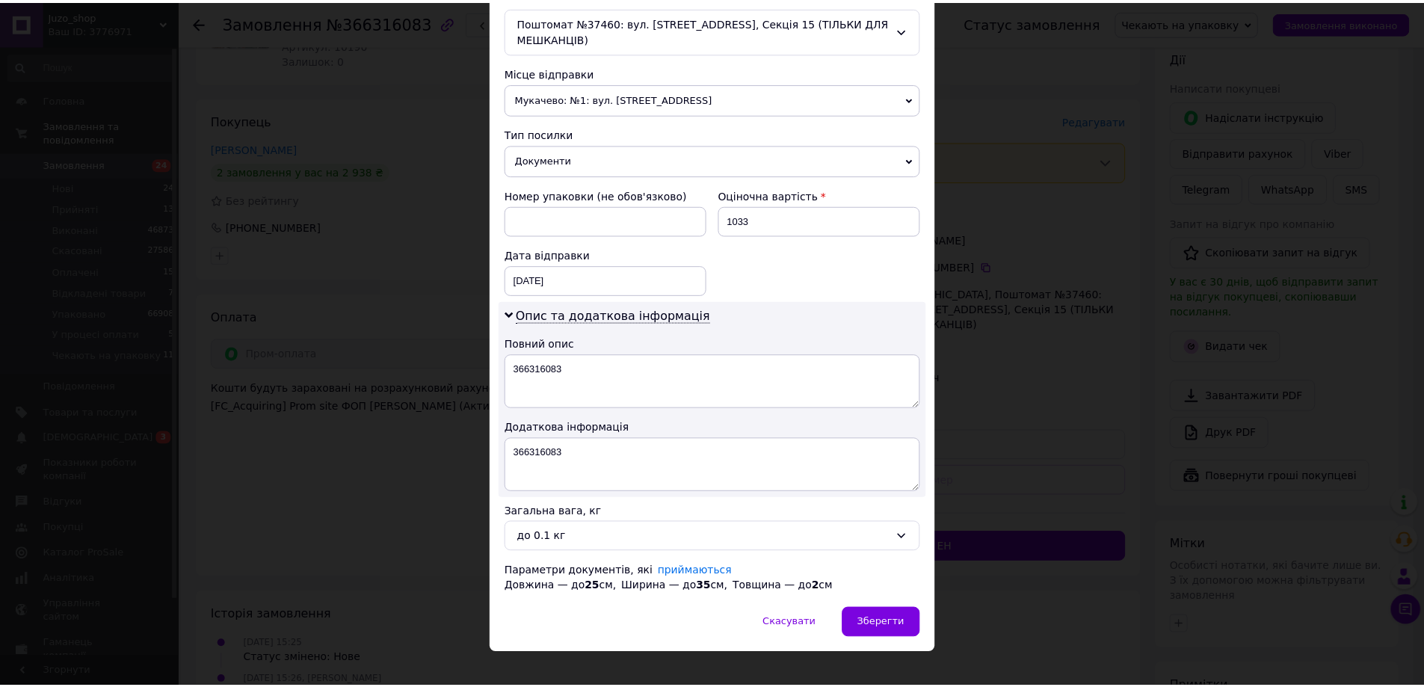
scroll to position [488, 0]
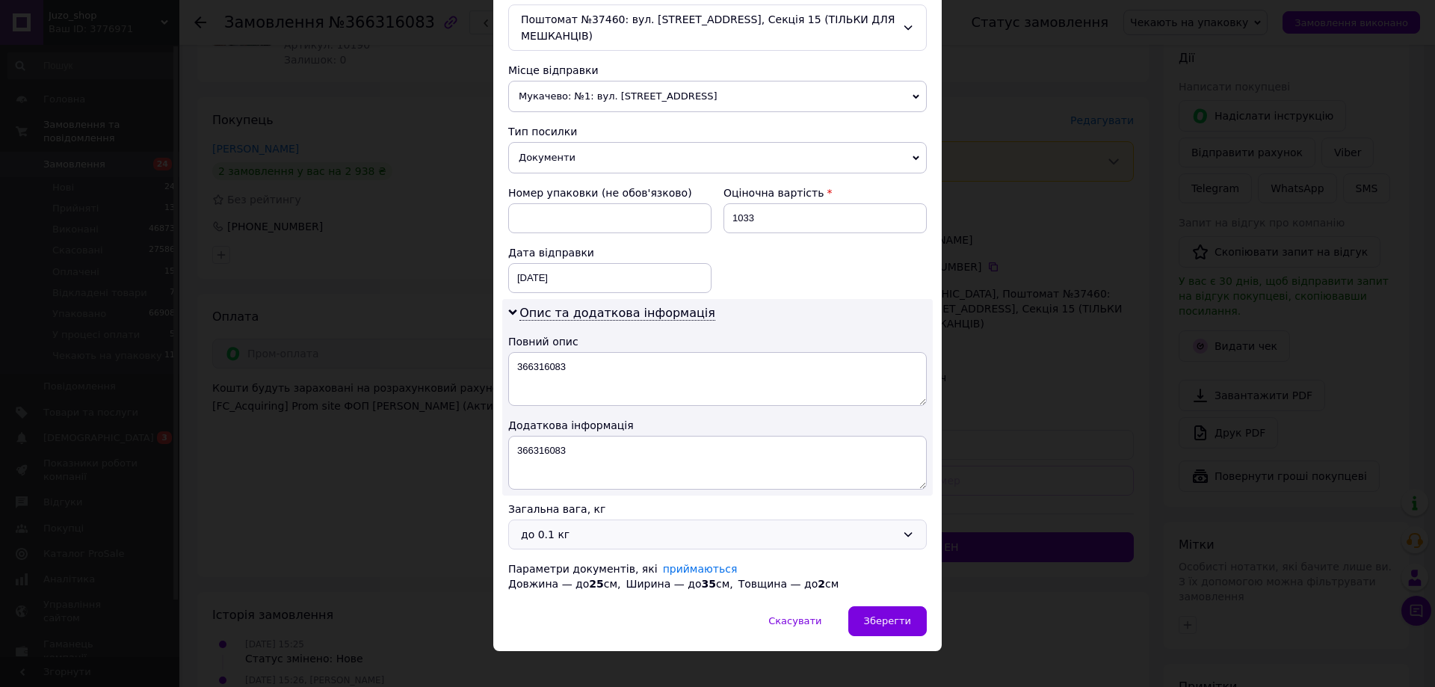
click at [588, 526] on div "до 0.1 кг" at bounding box center [708, 534] width 375 height 16
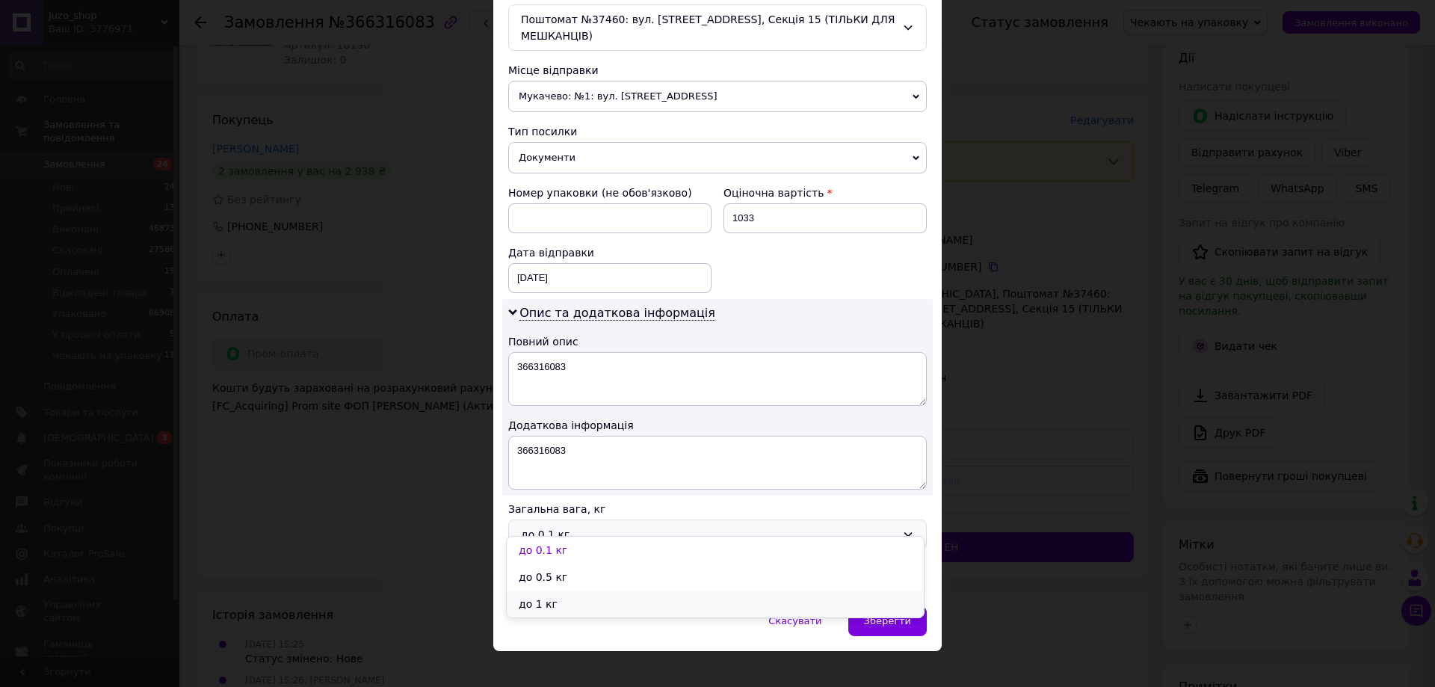
click at [546, 602] on li "до 1 кг" at bounding box center [715, 604] width 417 height 27
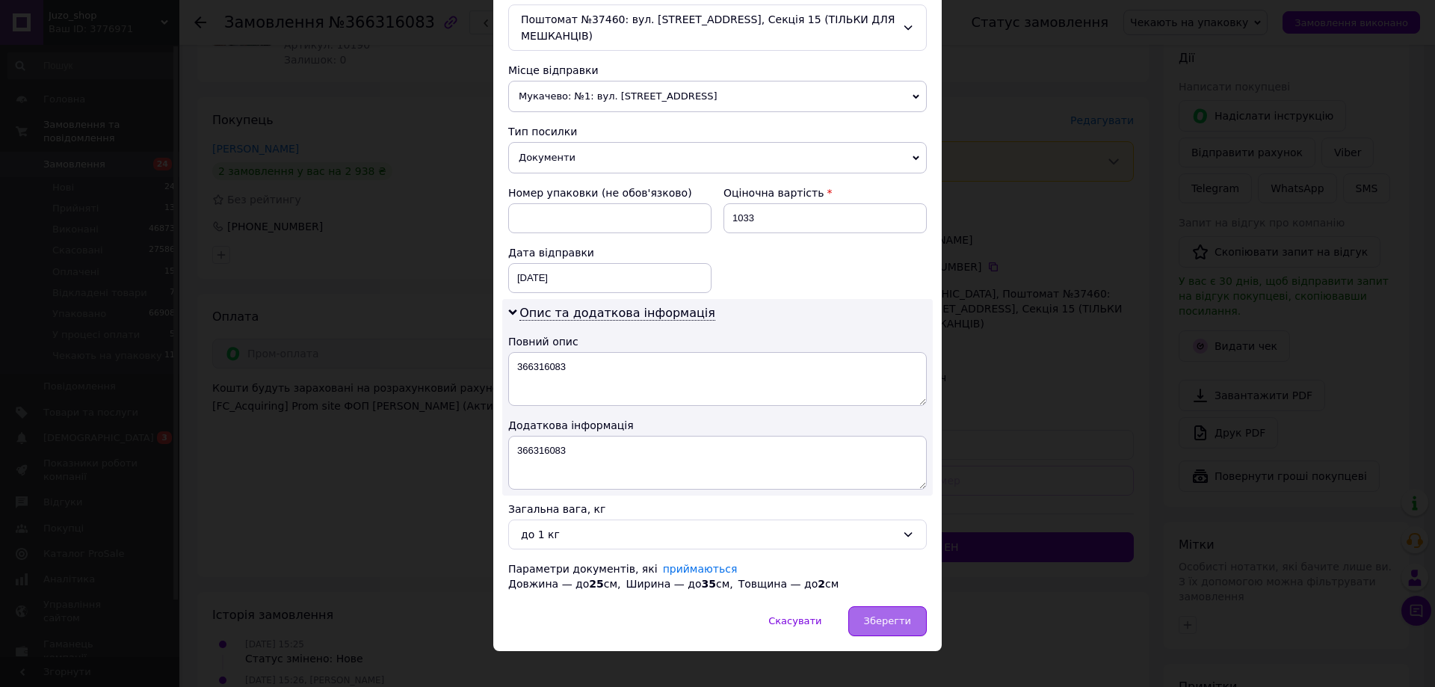
click at [872, 615] on span "Зберегти" at bounding box center [887, 620] width 47 height 11
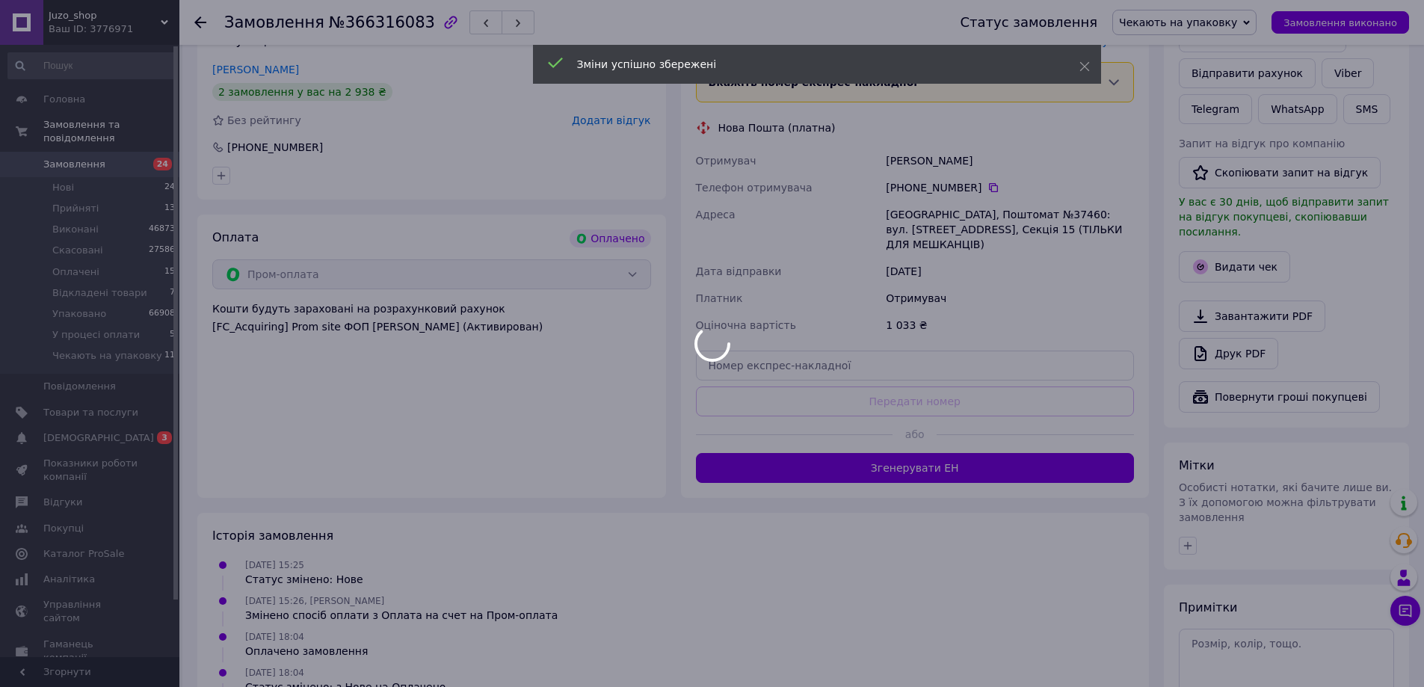
scroll to position [384, 0]
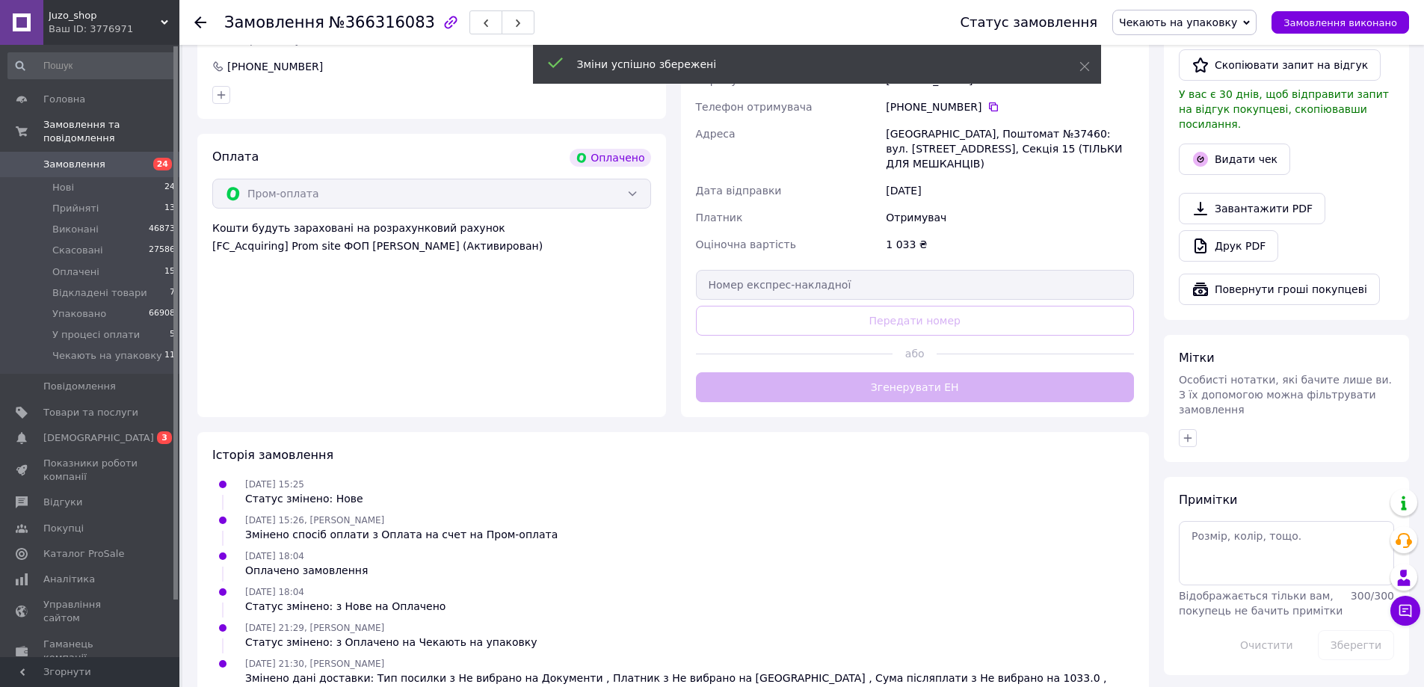
click at [981, 372] on div "Доставка Редагувати Вкажіть номер експрес-накладної Обов'язково введіть номер е…" at bounding box center [915, 177] width 439 height 450
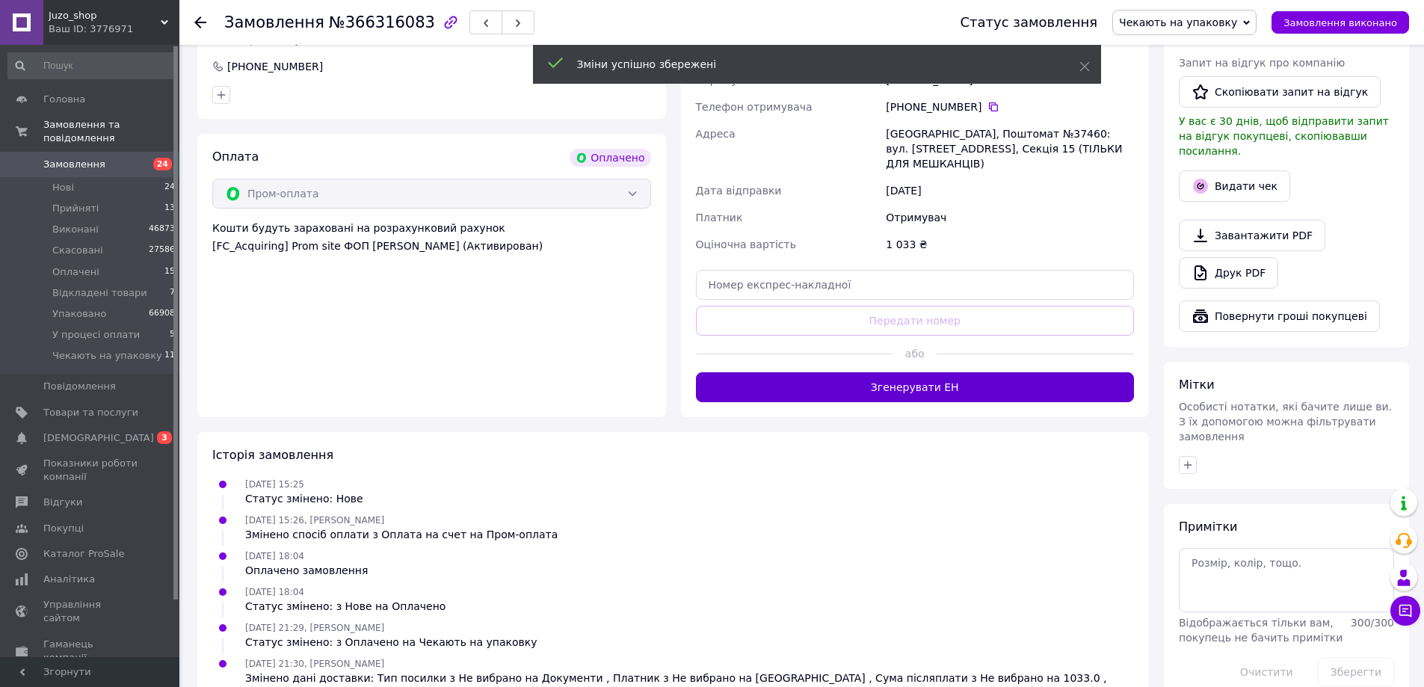
click at [829, 375] on button "Згенерувати ЕН" at bounding box center [915, 387] width 439 height 30
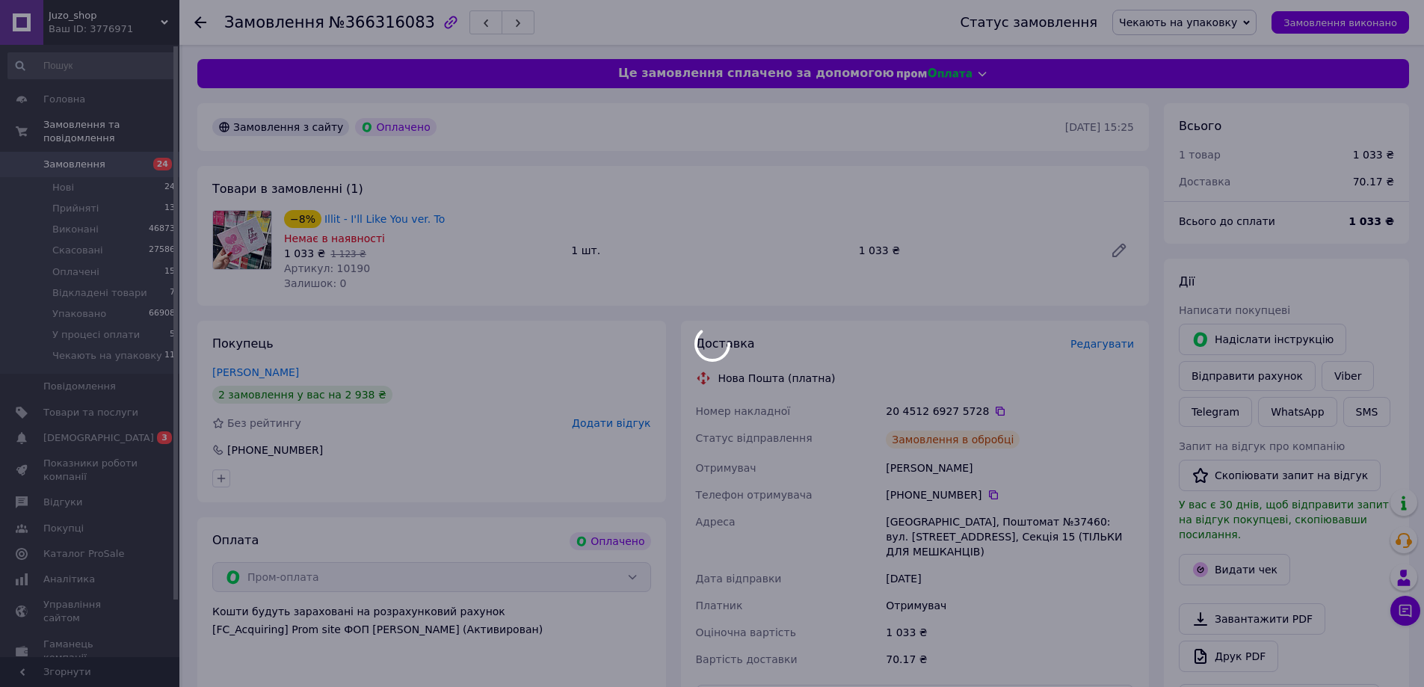
scroll to position [0, 0]
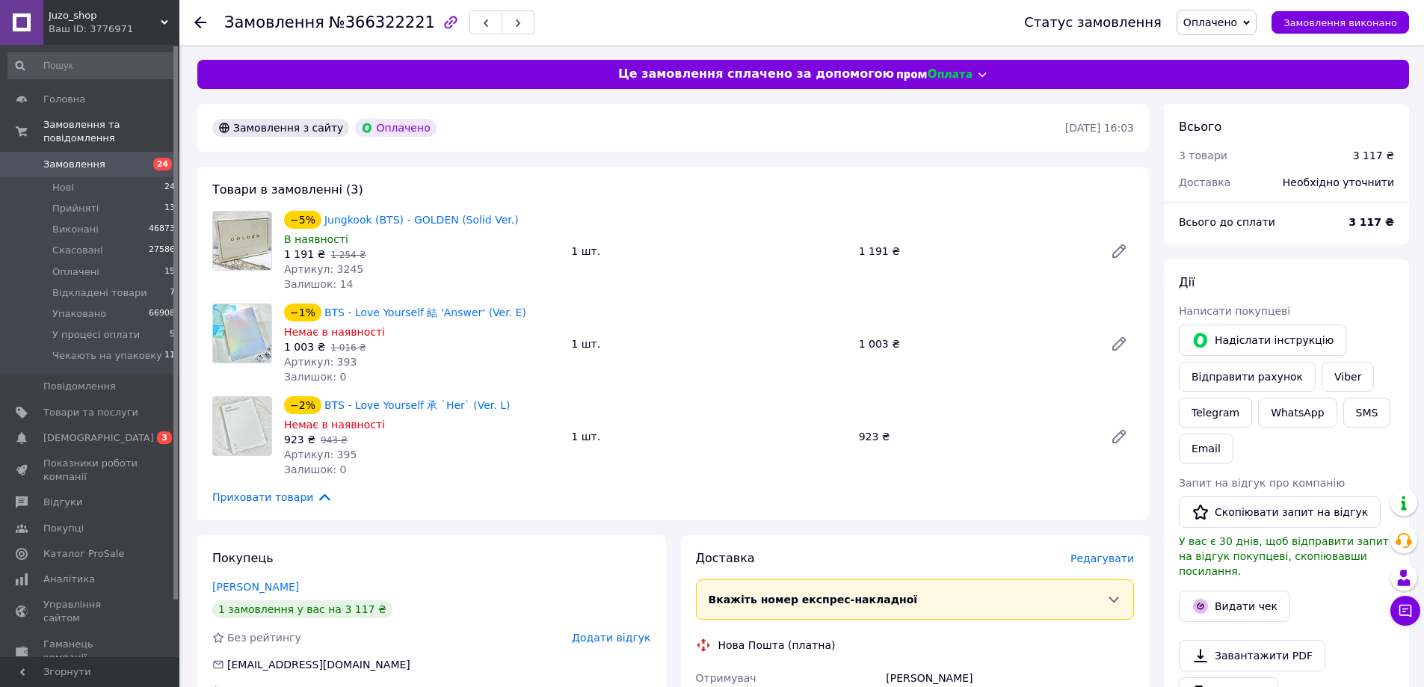
click at [351, 23] on span "№366322221" at bounding box center [382, 22] width 106 height 18
copy span "366322221"
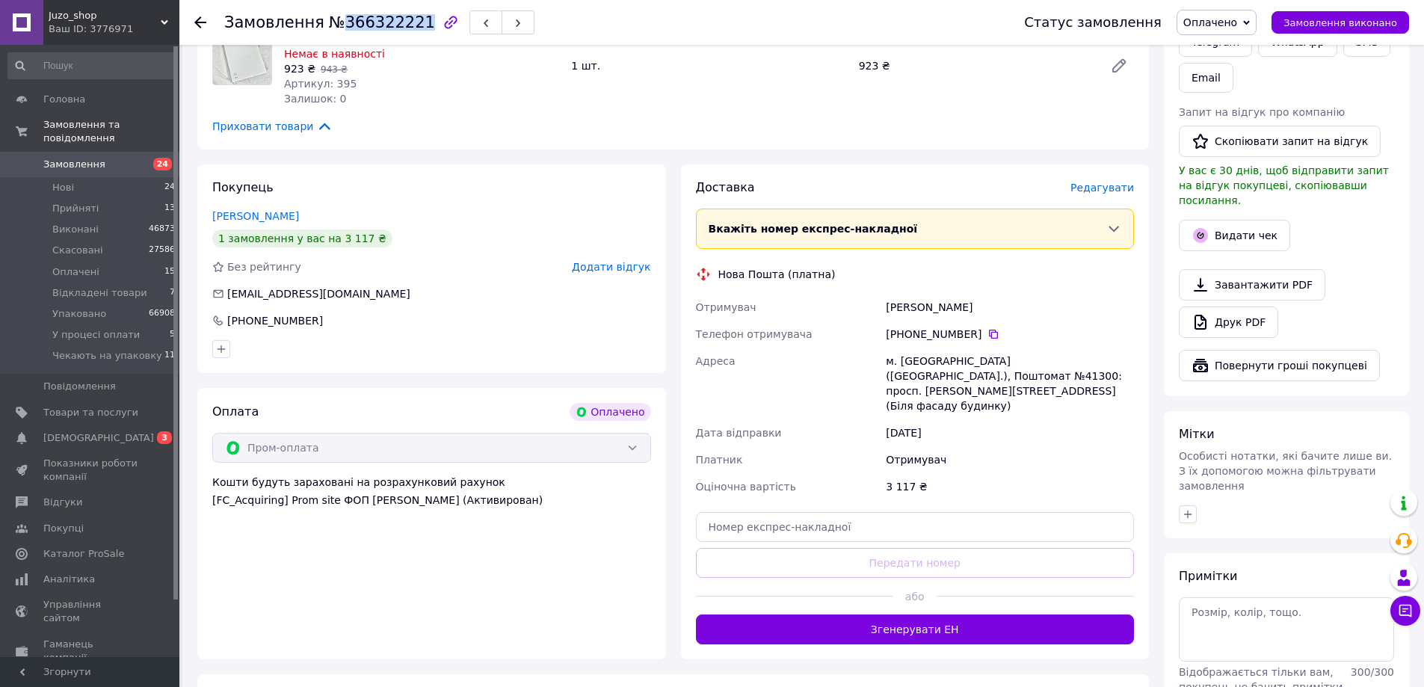
scroll to position [374, 0]
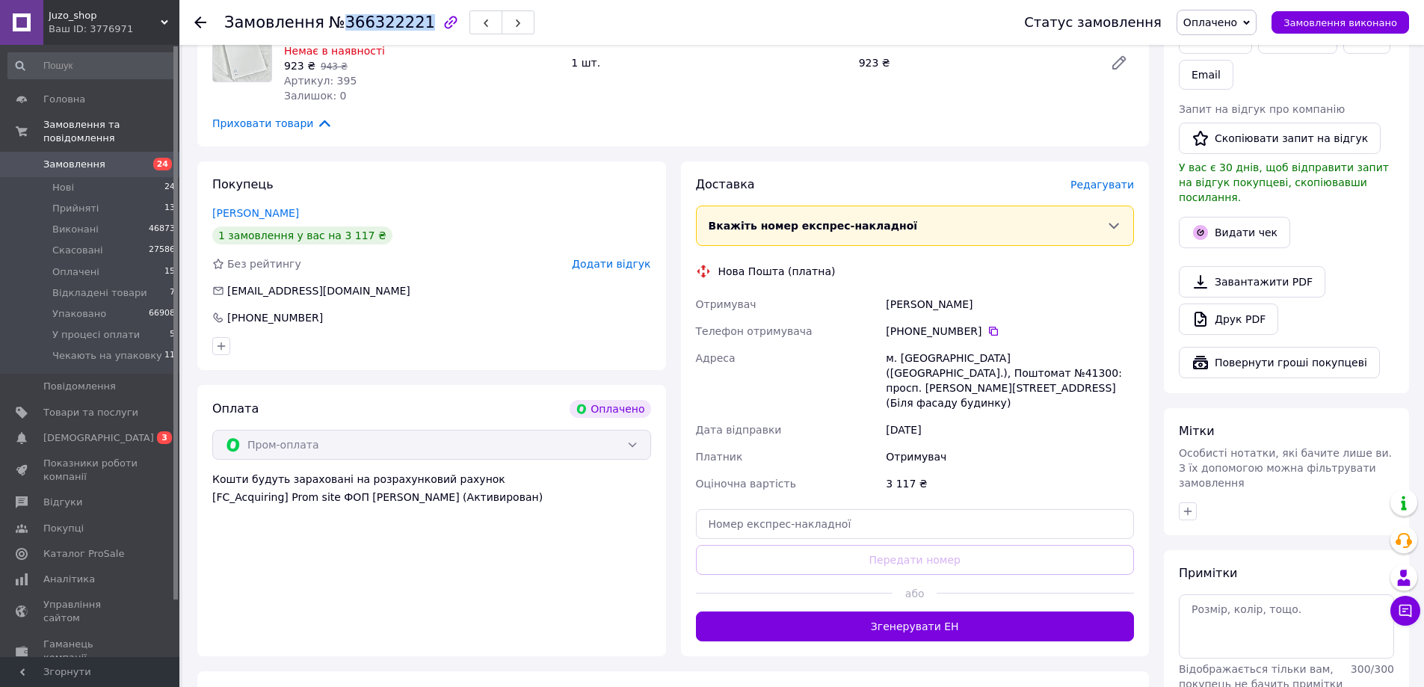
drag, startPoint x: 1229, startPoint y: 21, endPoint x: 1236, endPoint y: 60, distance: 39.6
click at [1229, 20] on span "Оплачено" at bounding box center [1210, 22] width 54 height 12
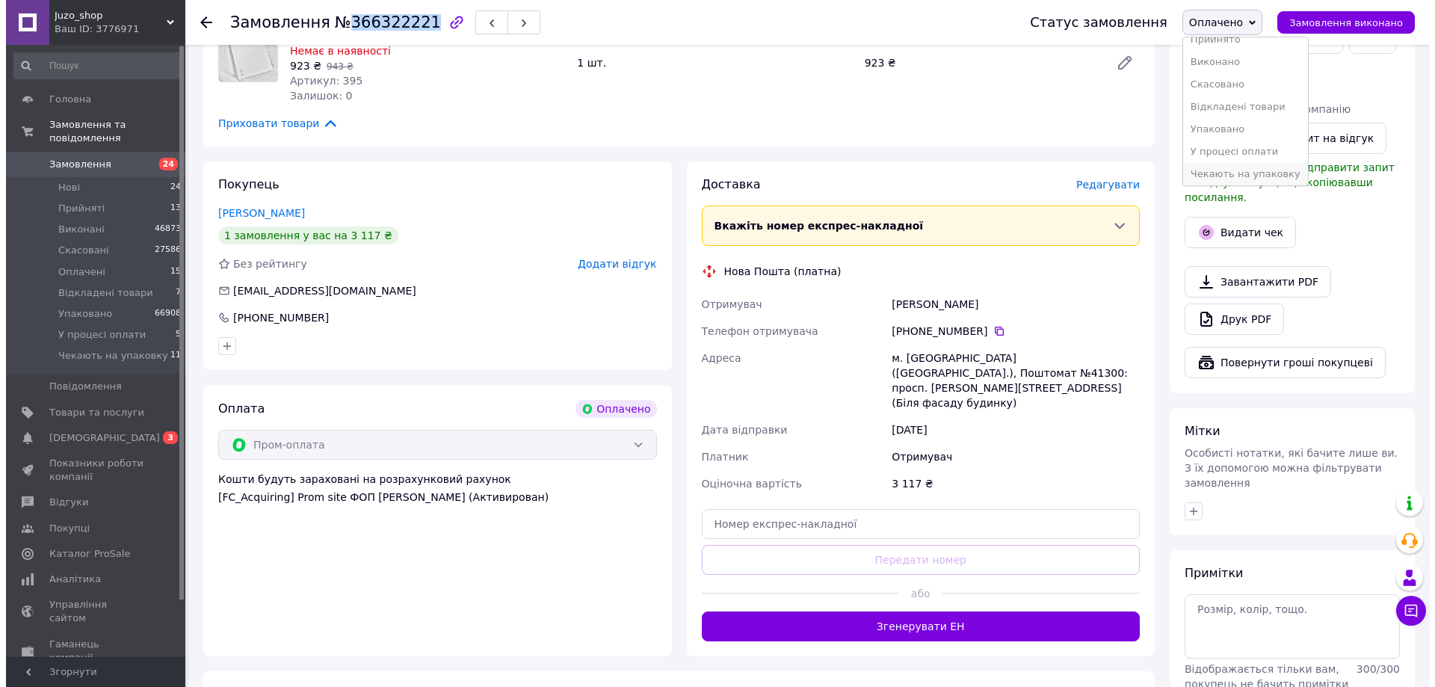
scroll to position [16, 0]
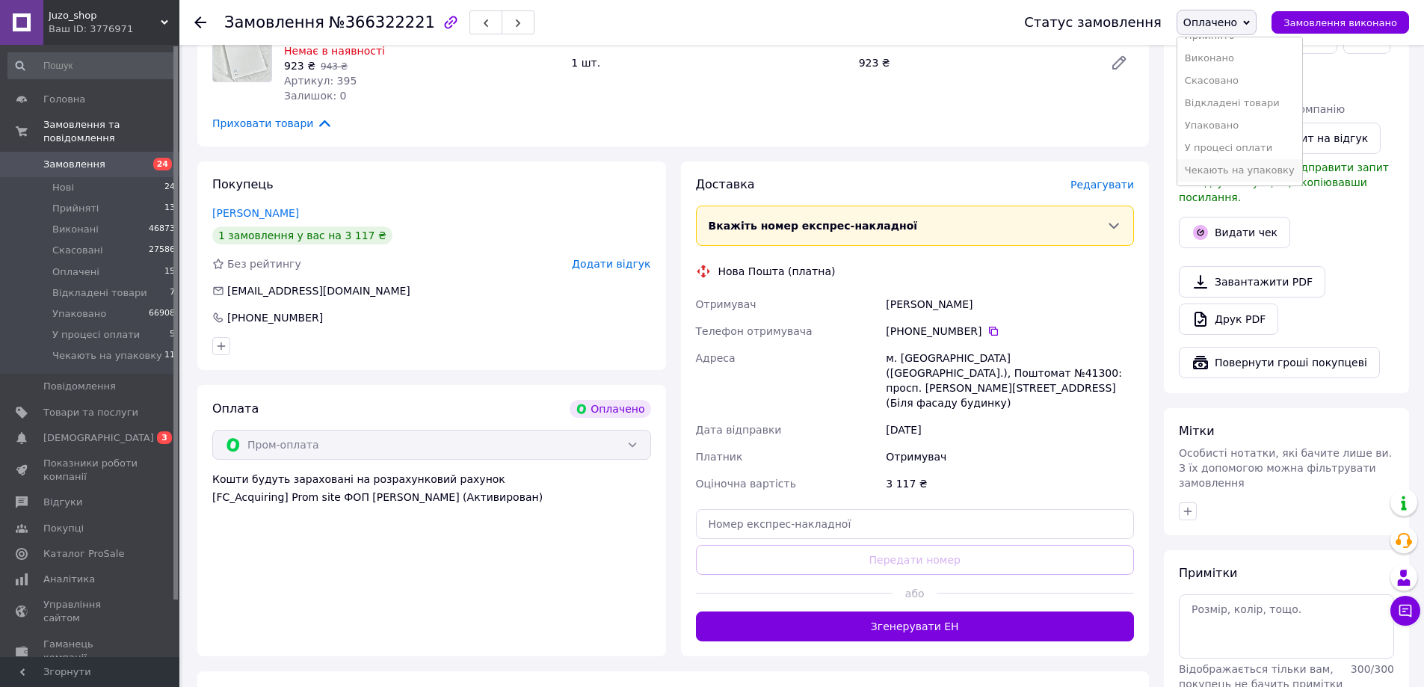
click at [1241, 172] on li "Чекають на упаковку" at bounding box center [1239, 170] width 125 height 22
click at [1087, 174] on div "Доставка [PERSON_NAME] Вкажіть номер експрес-накладної Обов'язково введіть номе…" at bounding box center [915, 408] width 469 height 495
click at [1099, 180] on span "Редагувати" at bounding box center [1102, 185] width 64 height 12
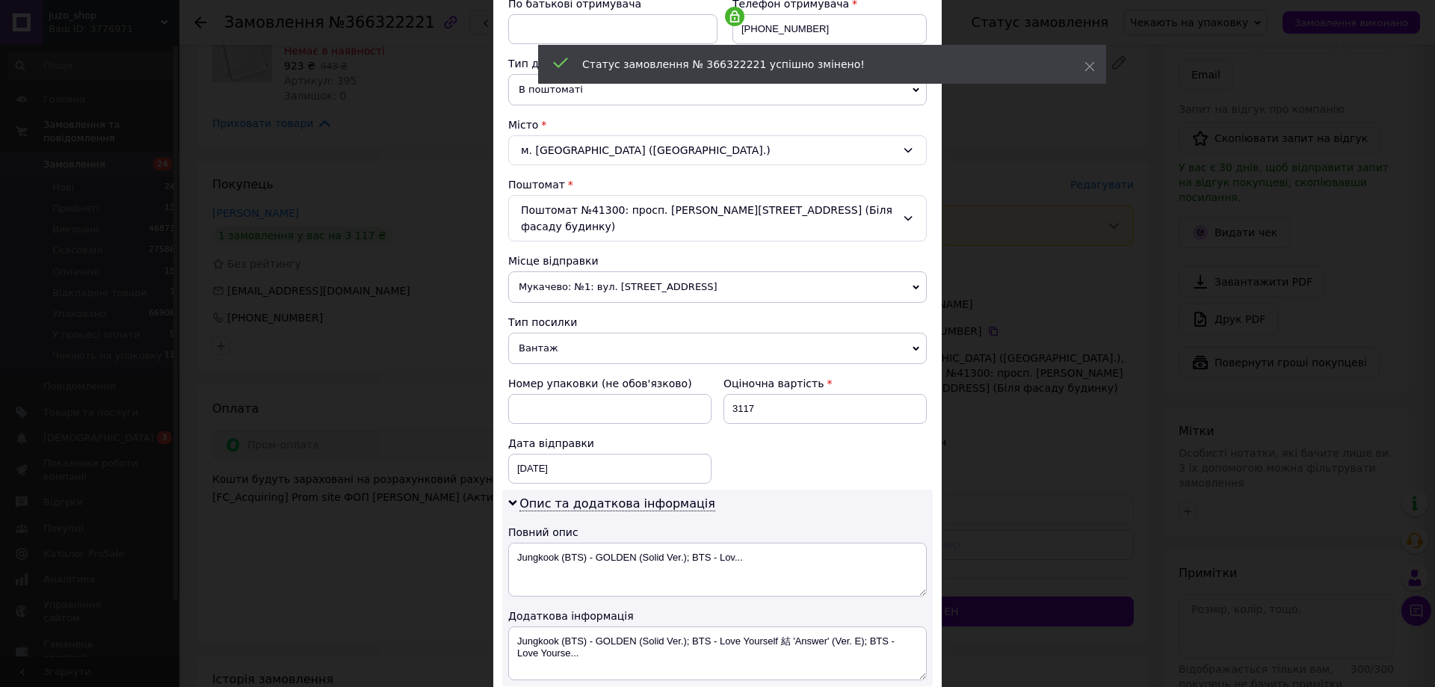
scroll to position [374, 0]
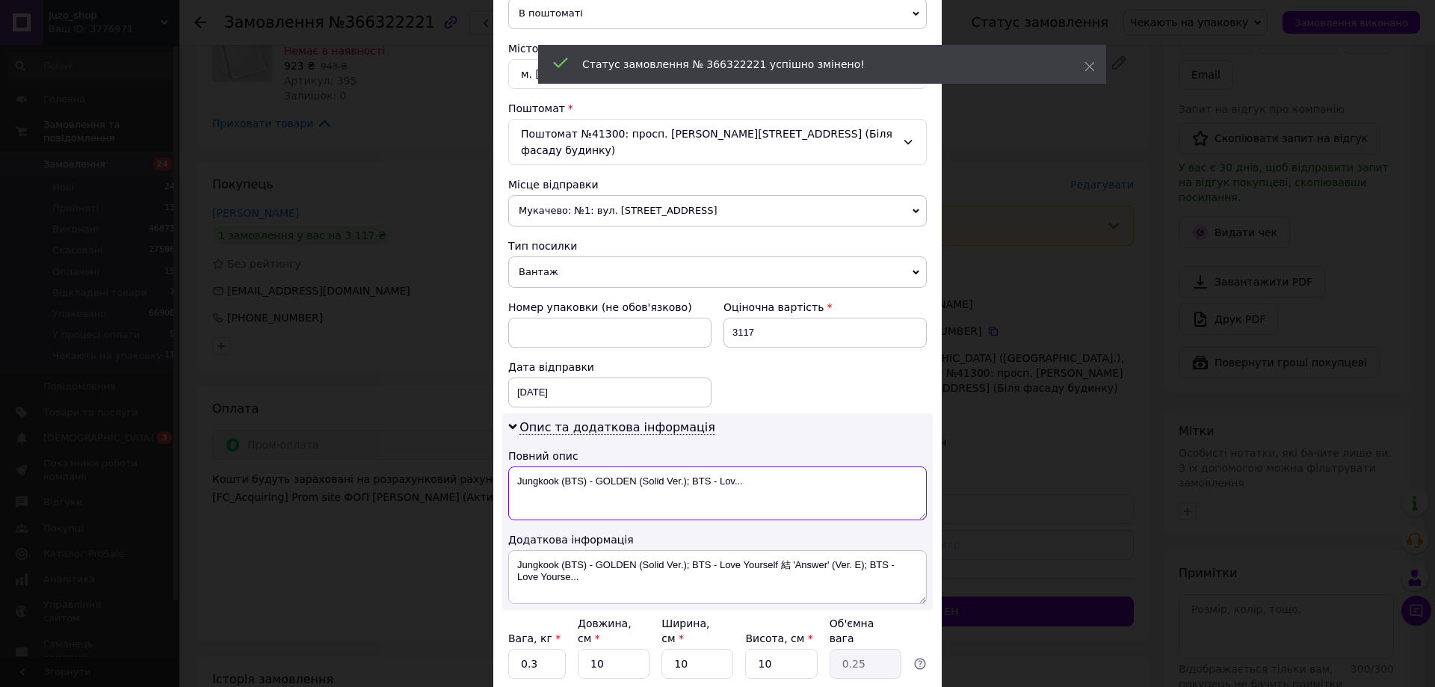
click at [595, 493] on textarea "Jungkook (BTS) - GOLDEN (Solid Ver.); BTS - Lov..." at bounding box center [717, 493] width 419 height 54
click at [594, 493] on textarea "Jungkook (BTS) - GOLDEN (Solid Ver.); BTS - Lov..." at bounding box center [717, 493] width 419 height 54
paste textarea "366322221"
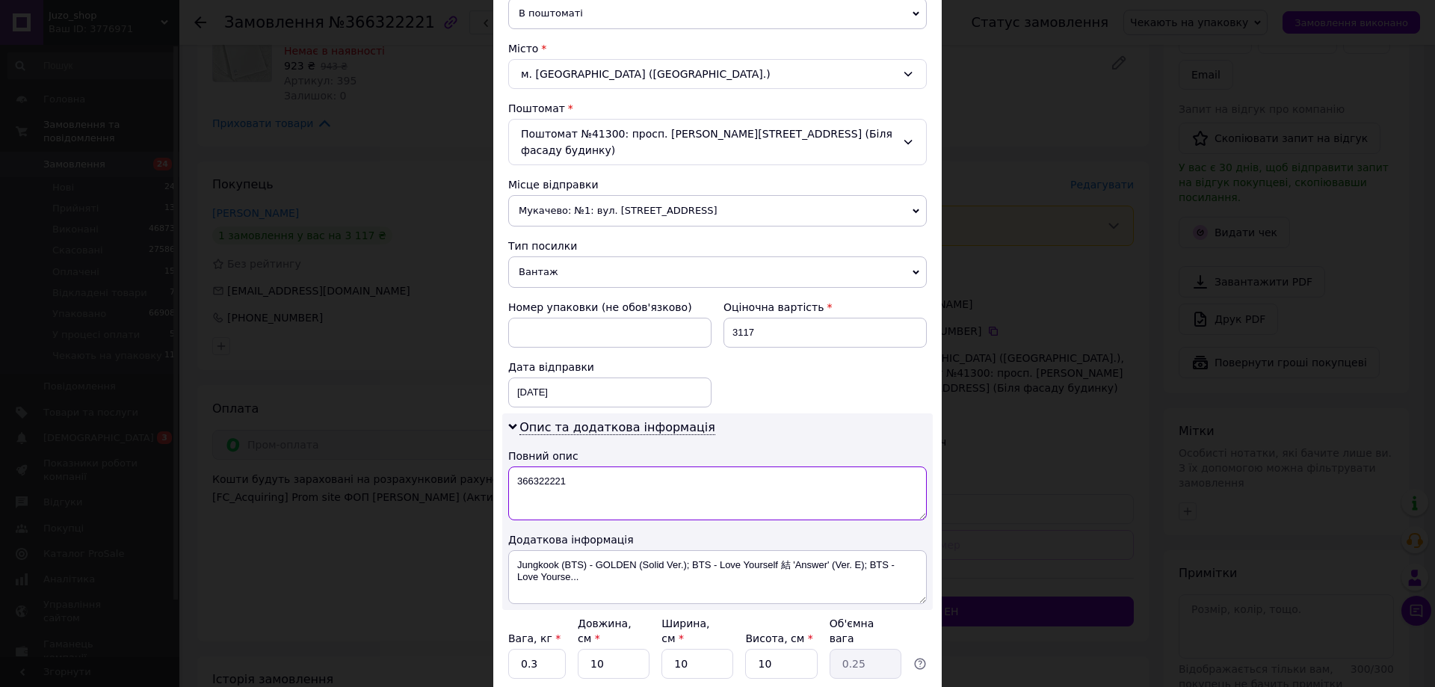
type textarea "366322221"
click at [613, 550] on textarea "Jungkook (BTS) - GOLDEN (Solid Ver.); BTS - Love Yourself 結 'Answer' (Ver. E); …" at bounding box center [717, 577] width 419 height 54
paste textarea "366322221"
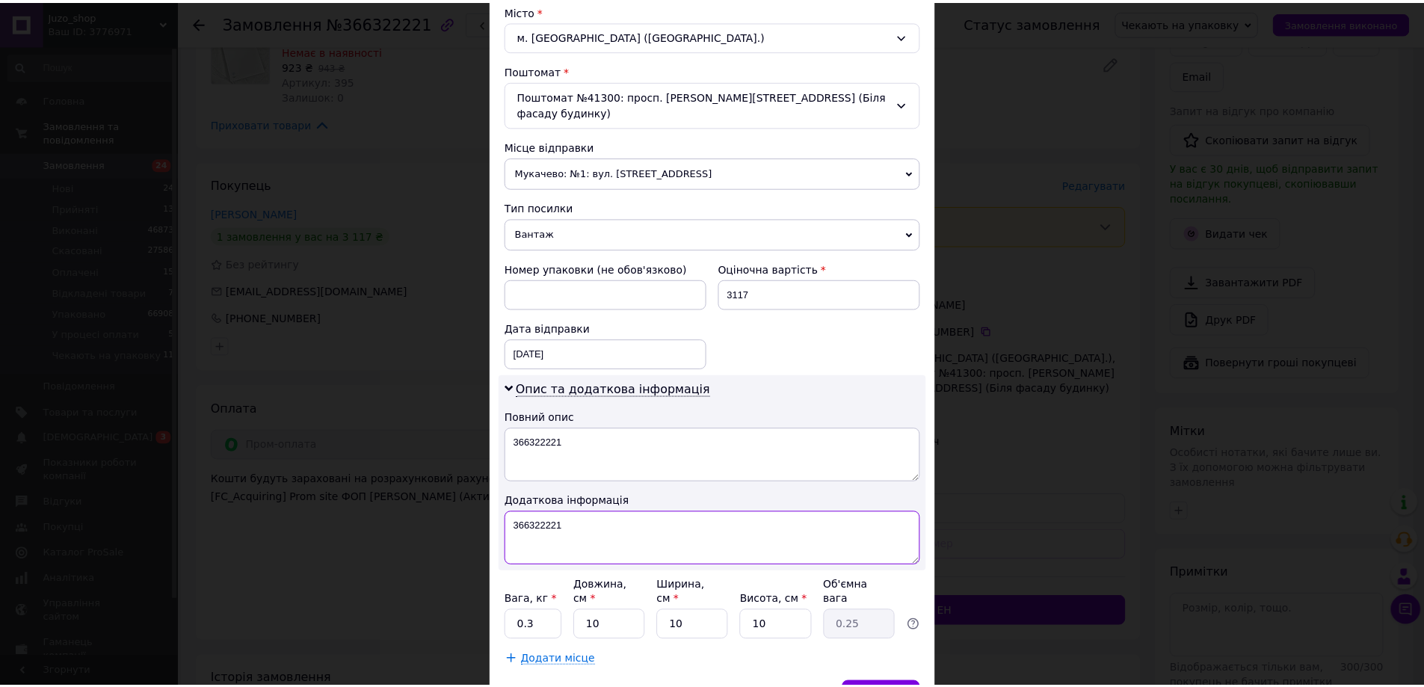
scroll to position [473, 0]
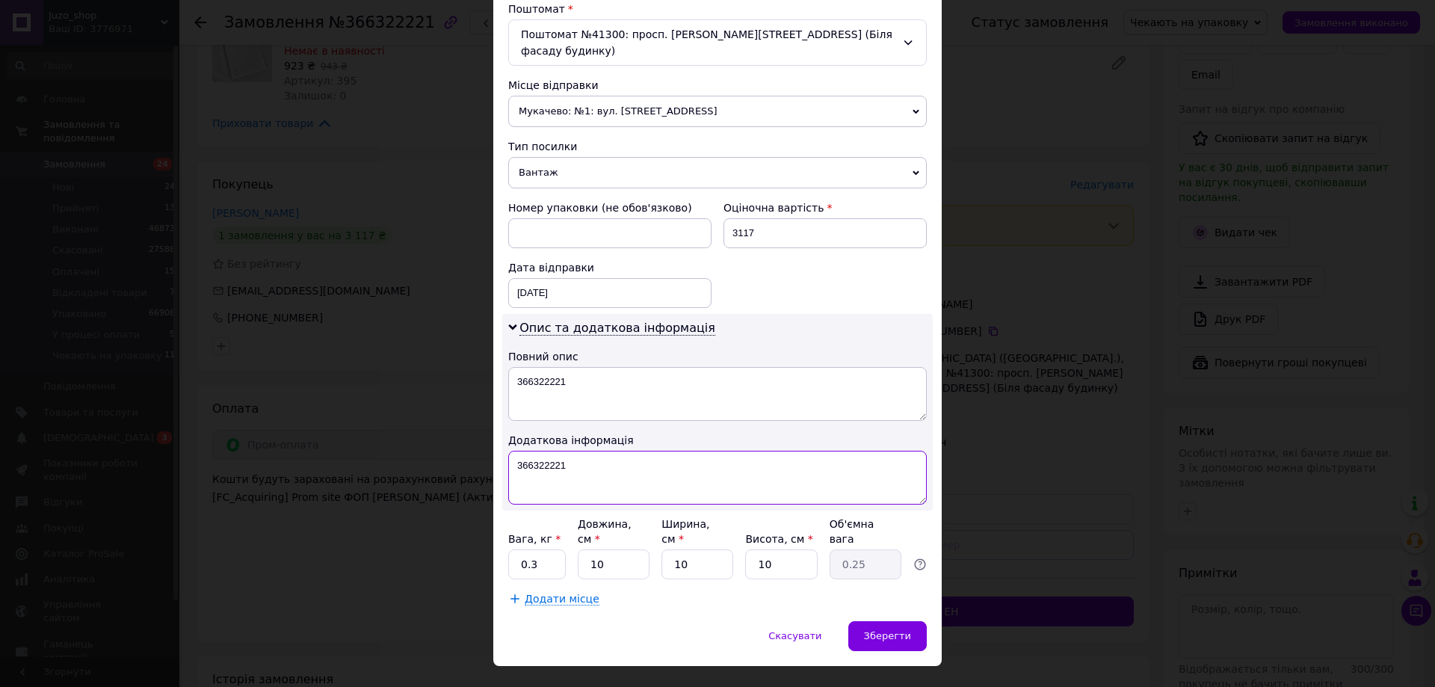
type textarea "366322221"
click at [647, 549] on input "10" at bounding box center [614, 564] width 72 height 30
type input "2"
type input "0.1"
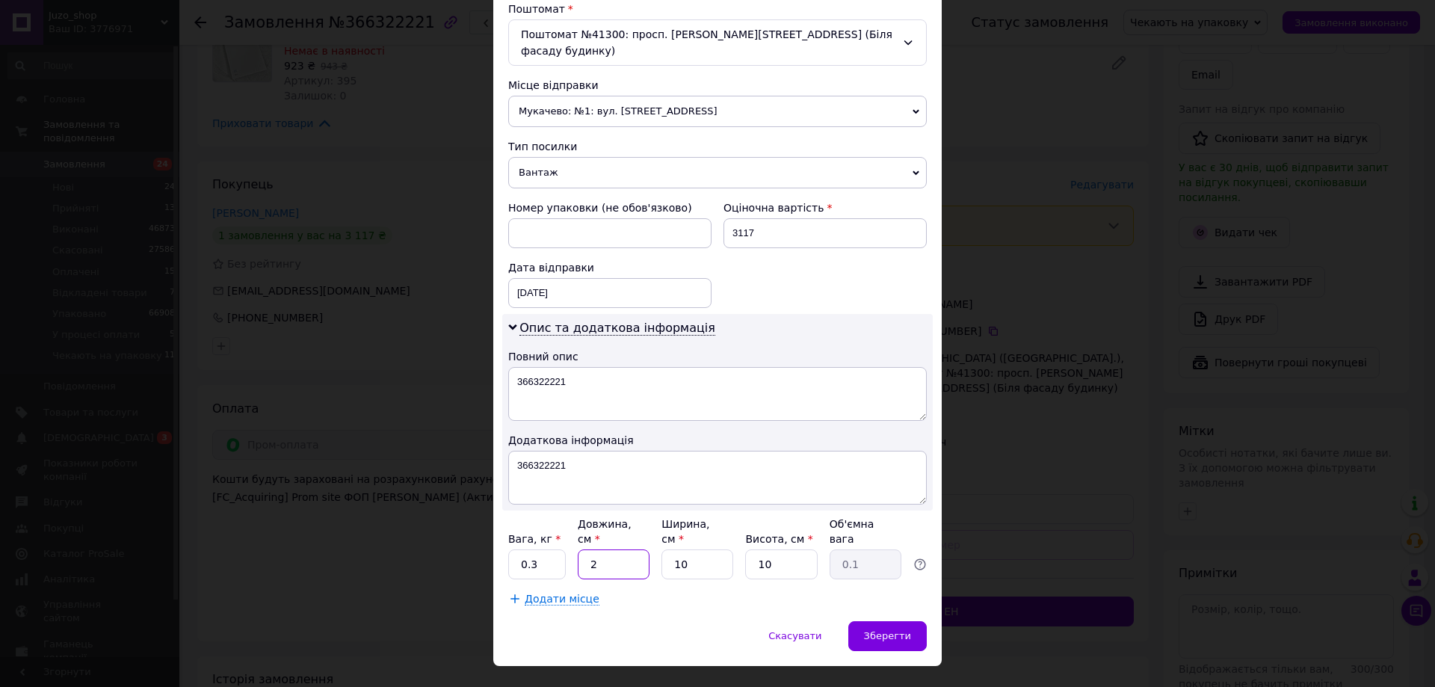
type input "24"
type input "0.6"
type input "24"
type input "3"
type input "0.18"
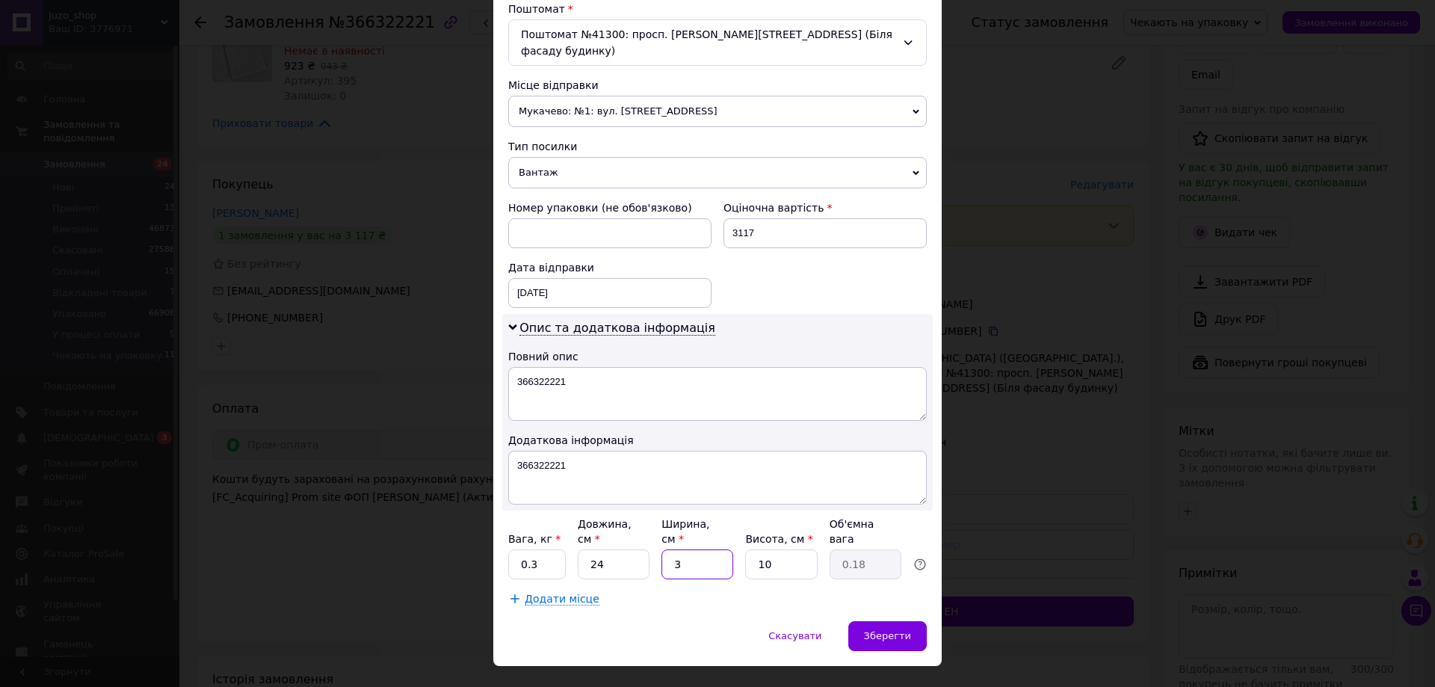
type input "33"
type input "1.98"
type input "33"
click at [890, 621] on div "Зберегти" at bounding box center [887, 636] width 78 height 30
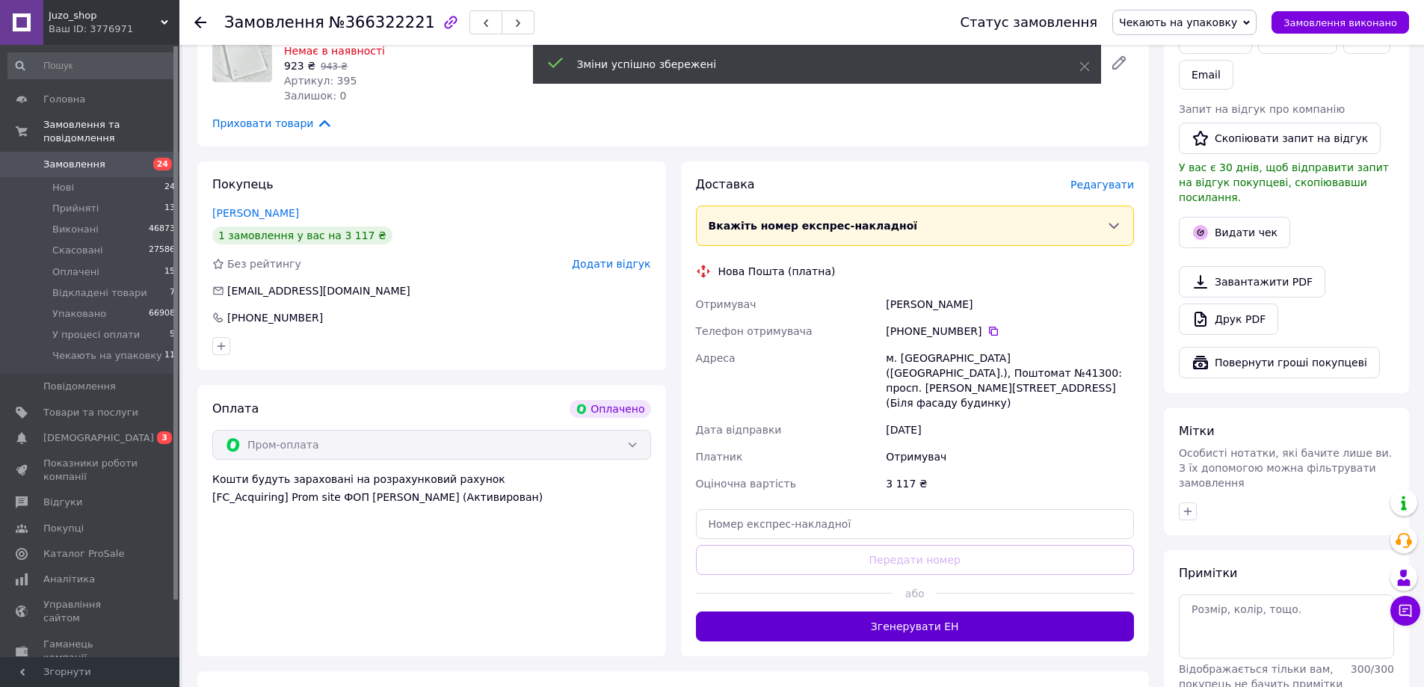
click at [910, 611] on button "Згенерувати ЕН" at bounding box center [915, 626] width 439 height 30
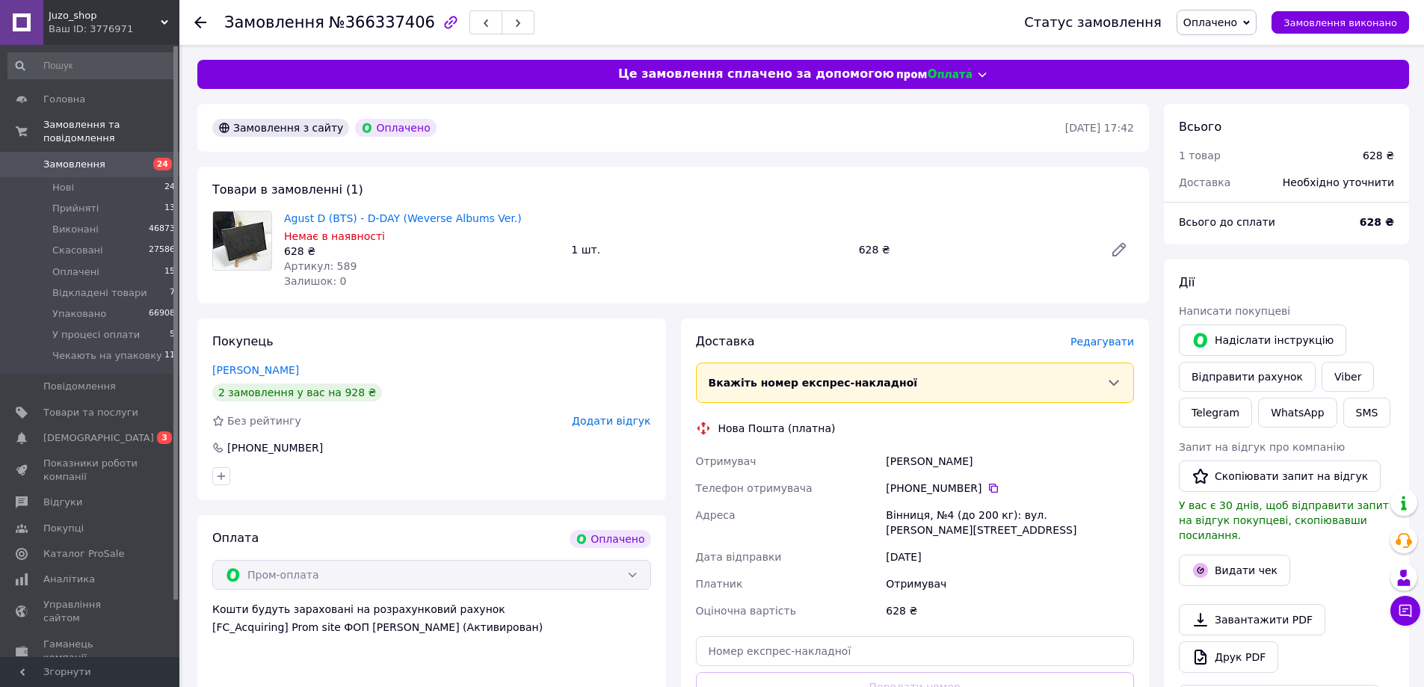
click at [348, 29] on span "№366337406" at bounding box center [382, 22] width 106 height 18
copy span "366337406"
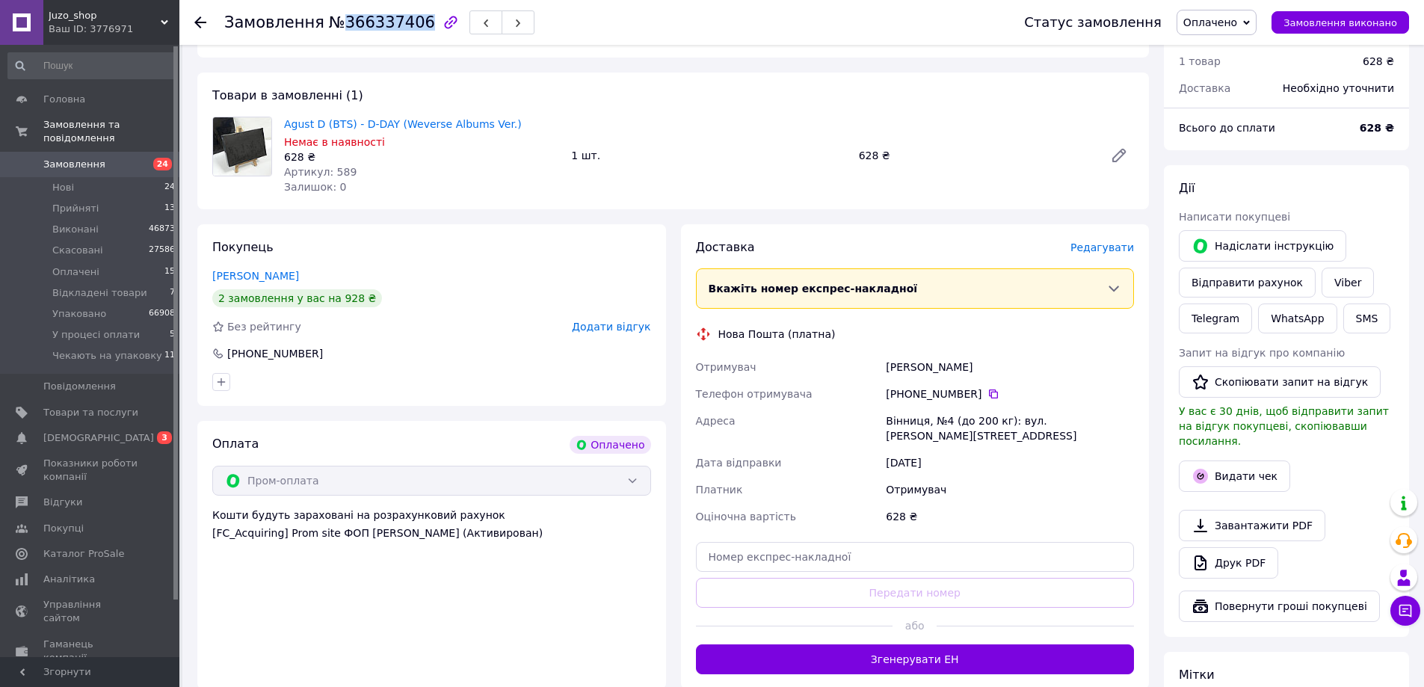
scroll to position [150, 0]
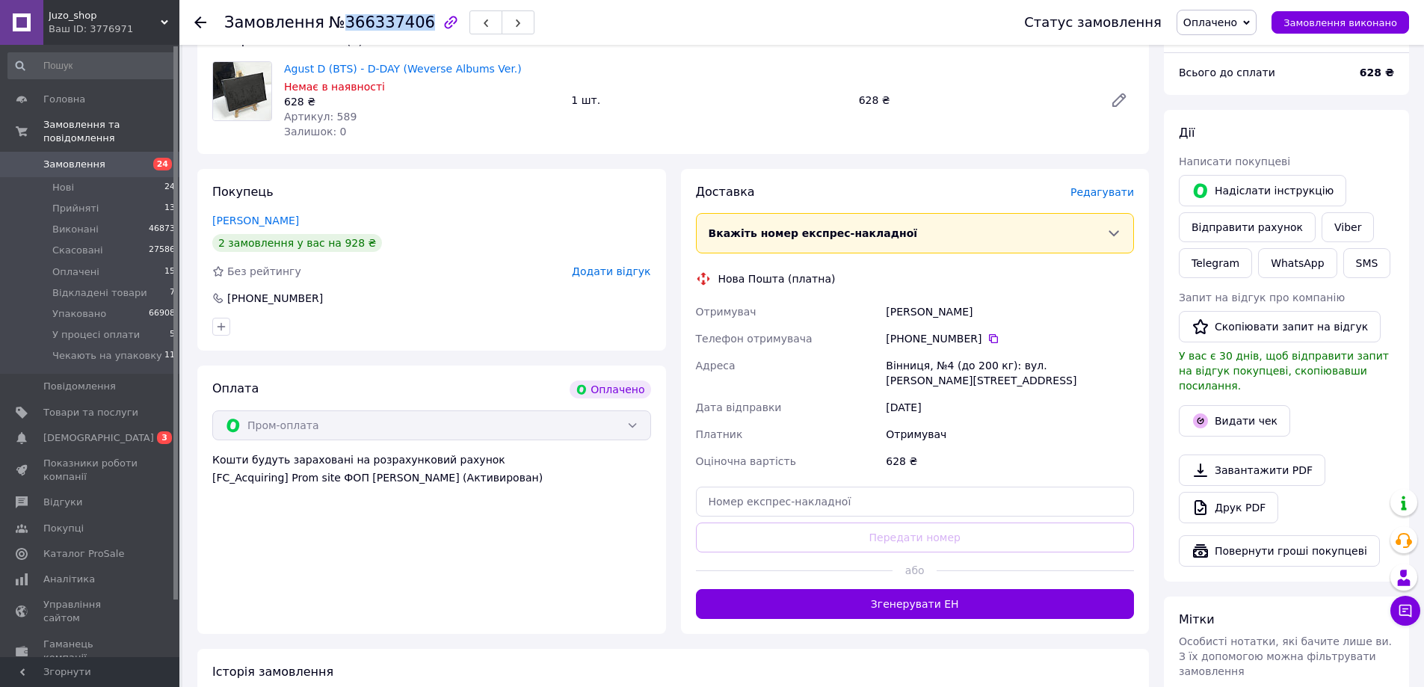
click at [1219, 18] on span "Оплачено" at bounding box center [1210, 22] width 54 height 12
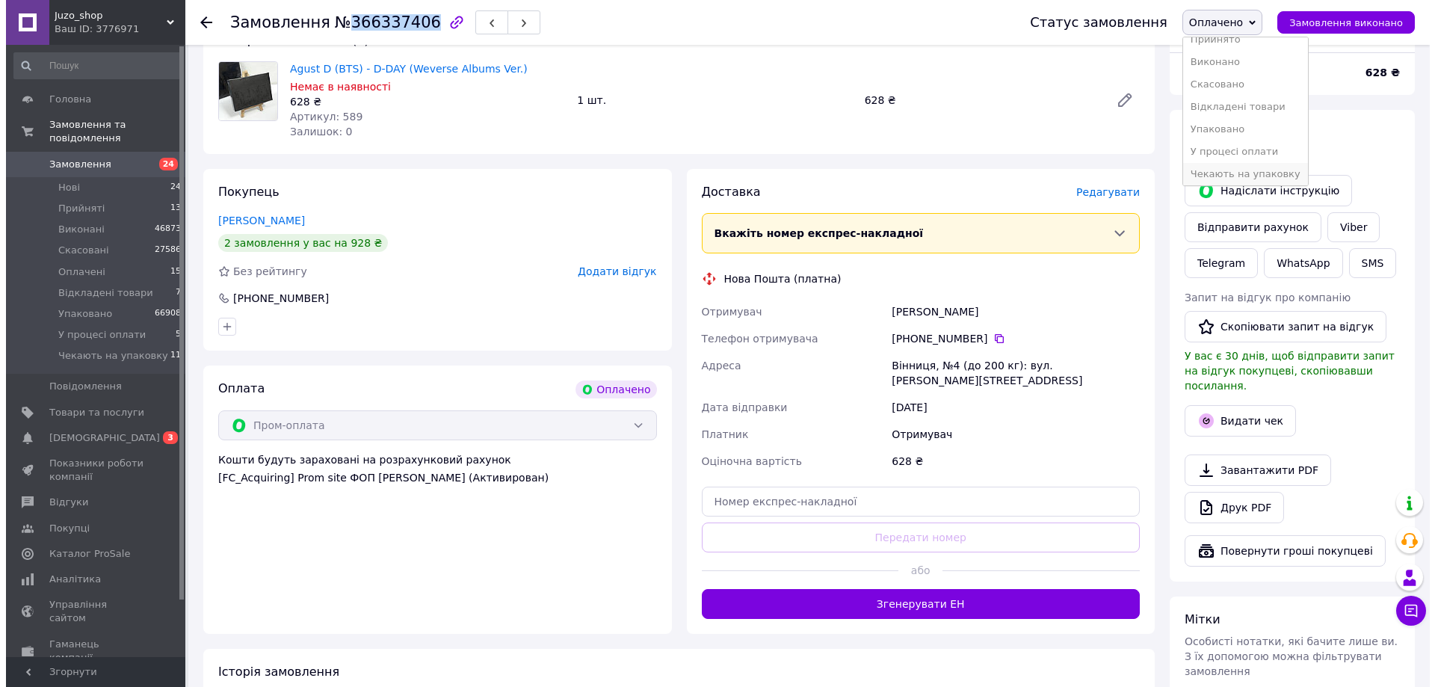
scroll to position [16, 0]
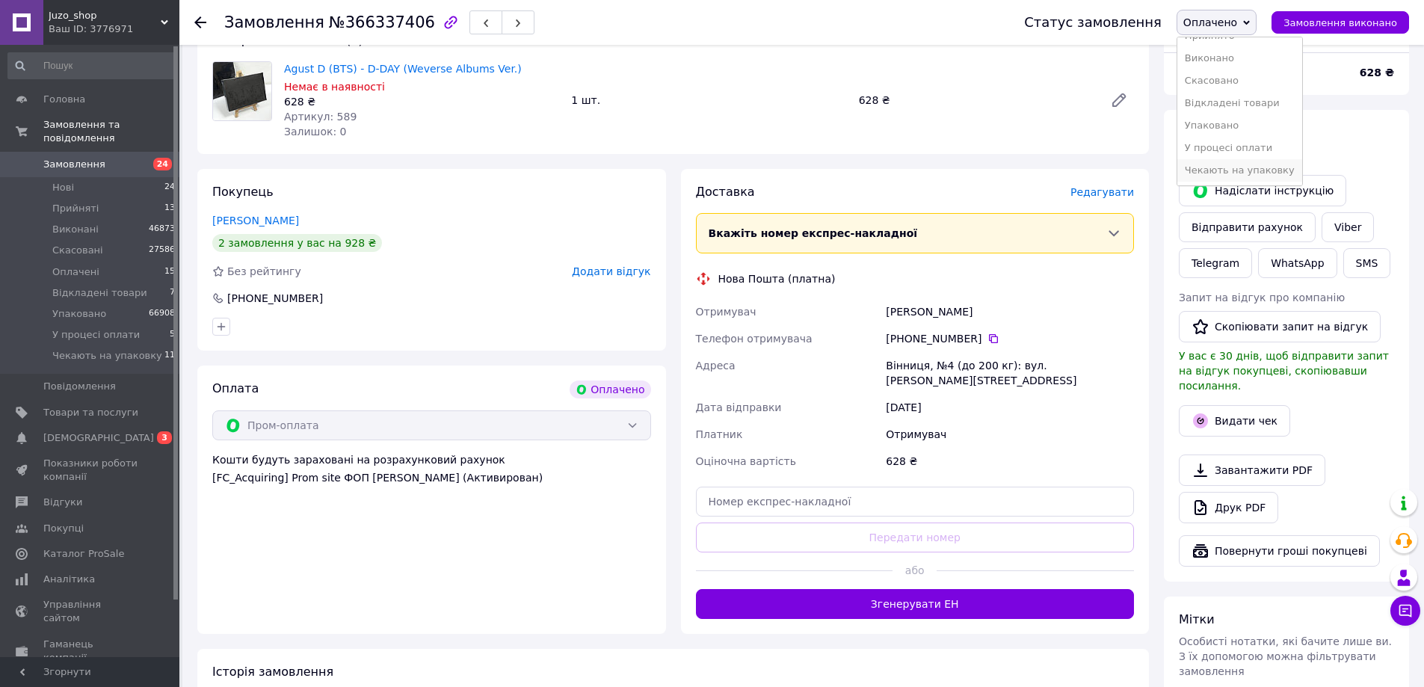
click at [1252, 168] on li "Чекають на упаковку" at bounding box center [1239, 170] width 125 height 22
click at [1112, 188] on span "Редагувати" at bounding box center [1102, 192] width 64 height 12
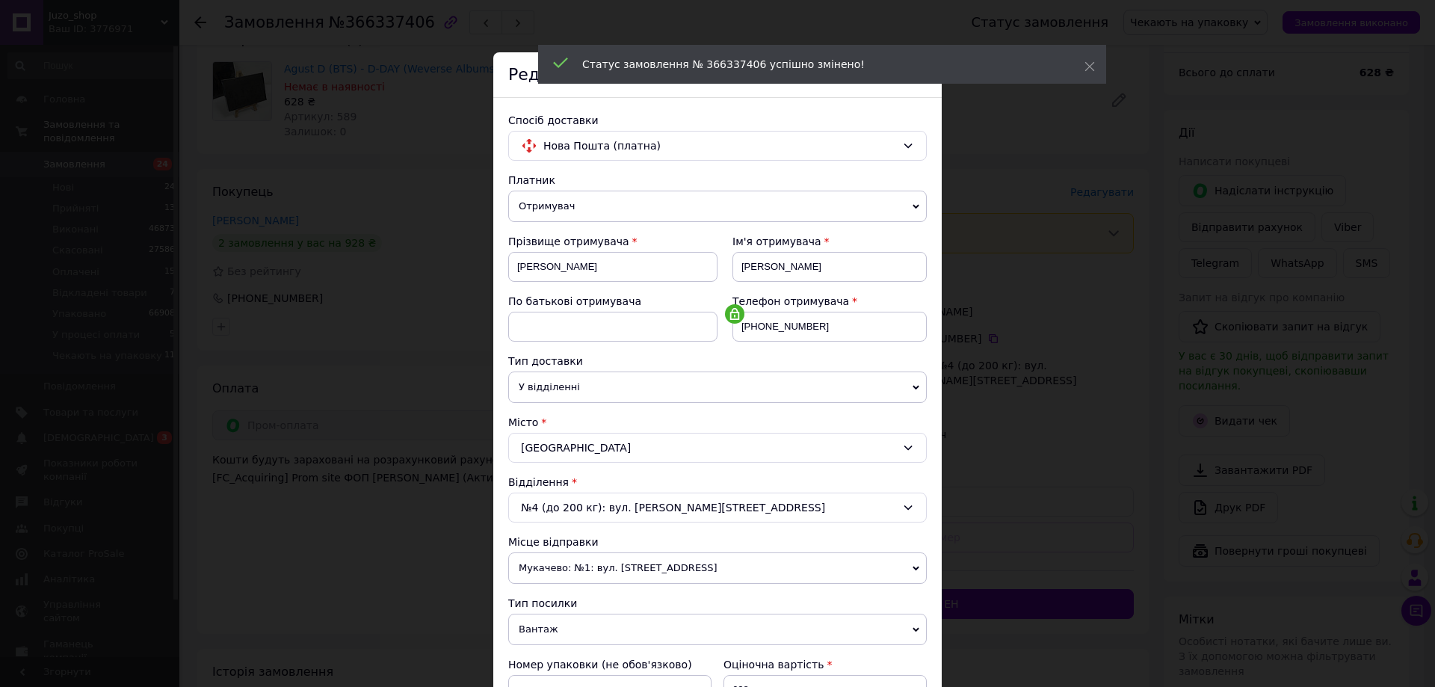
scroll to position [306, 0]
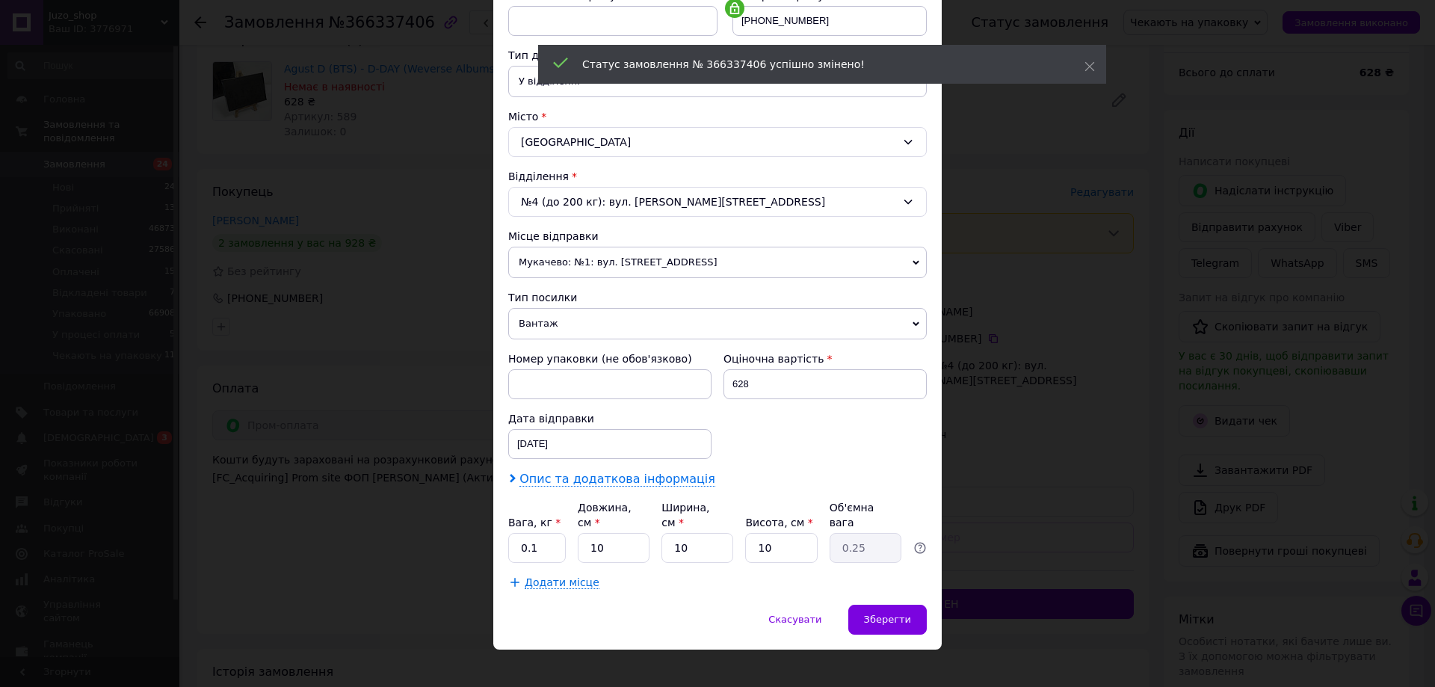
click at [626, 472] on span "Опис та додаткова інформація" at bounding box center [618, 479] width 196 height 15
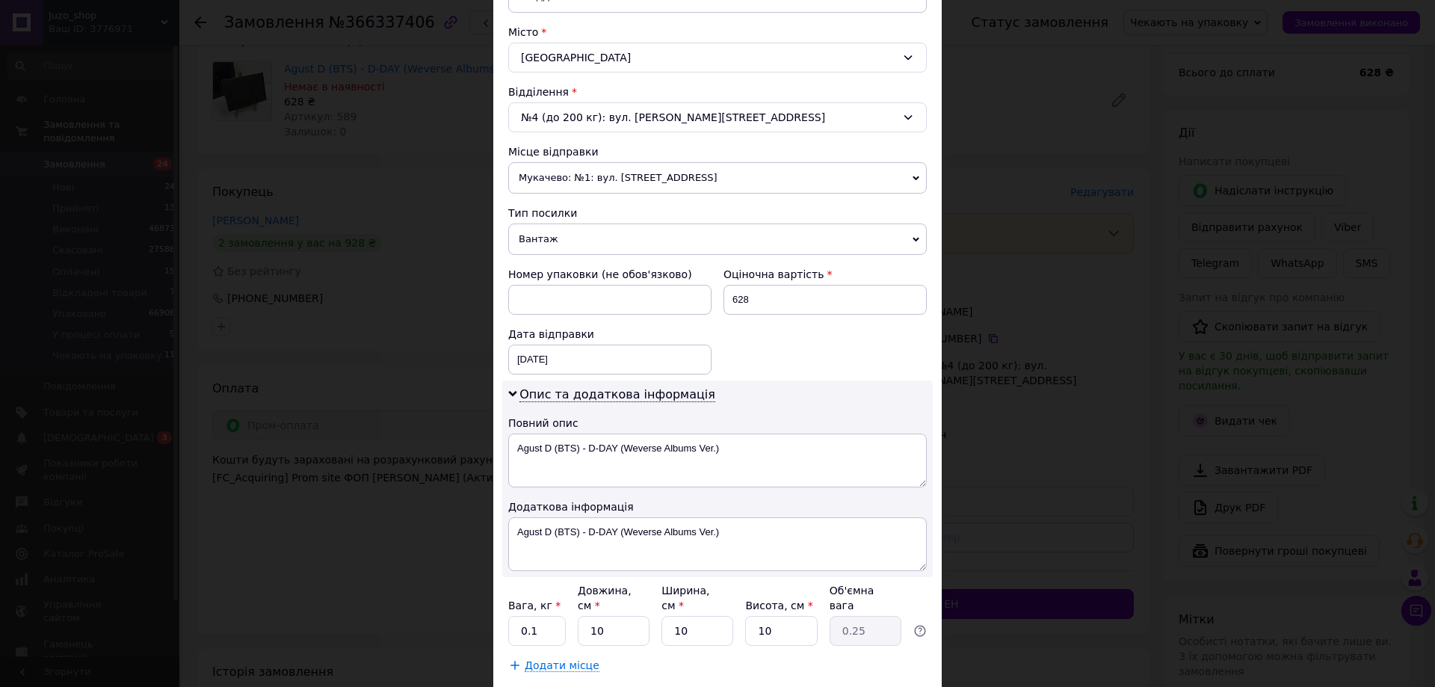
scroll to position [473, 0]
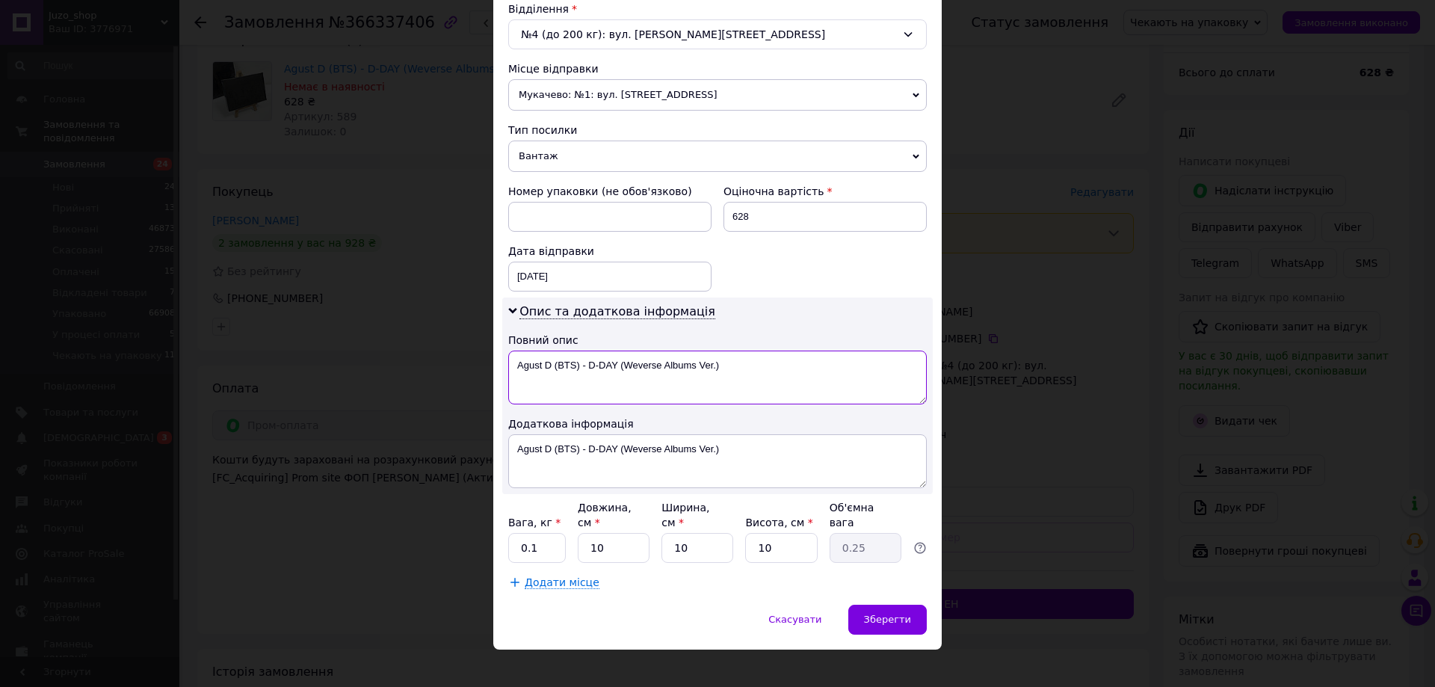
click at [779, 395] on textarea "Agust D (BTS) - D-DAY (Weverse Albums Ver.)" at bounding box center [717, 378] width 419 height 54
paste textarea "366337406"
type textarea "366337406"
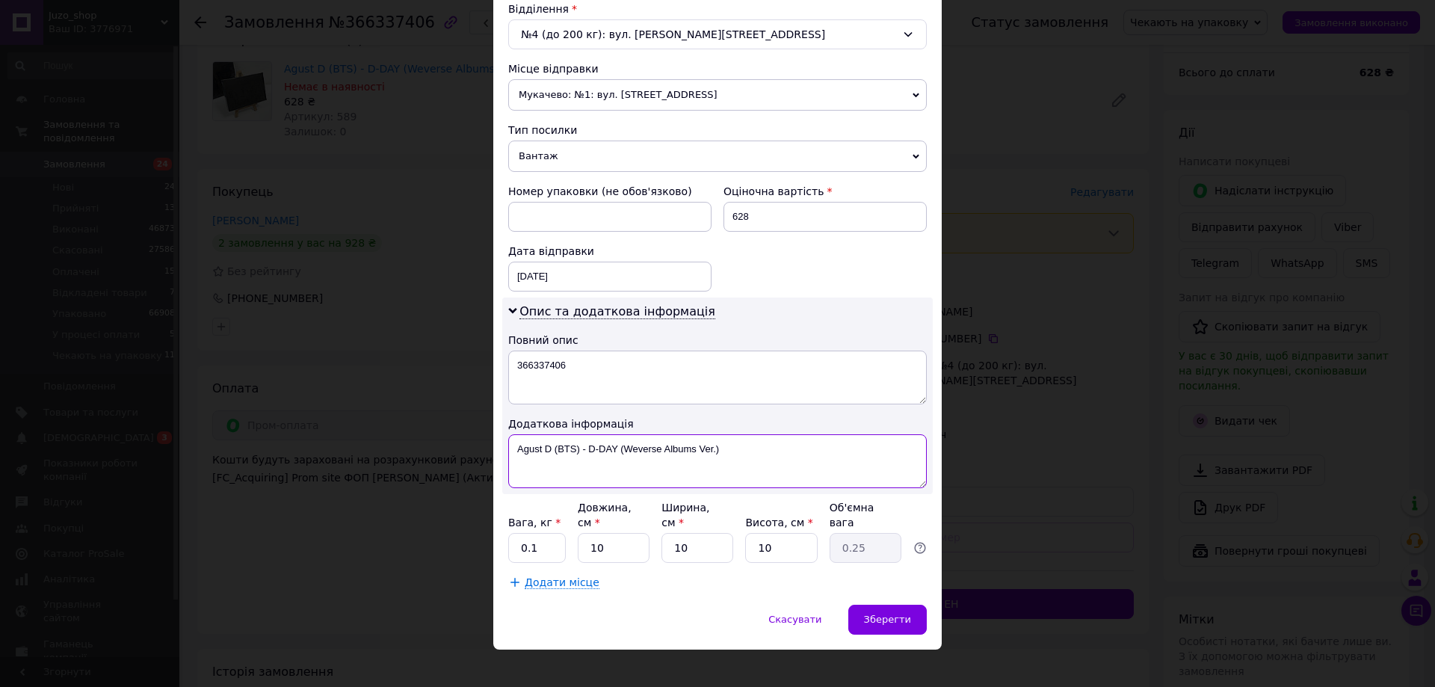
click at [765, 469] on textarea "Agust D (BTS) - D-DAY (Weverse Albums Ver.)" at bounding box center [717, 461] width 419 height 54
paste textarea "366337406"
type textarea "366337406"
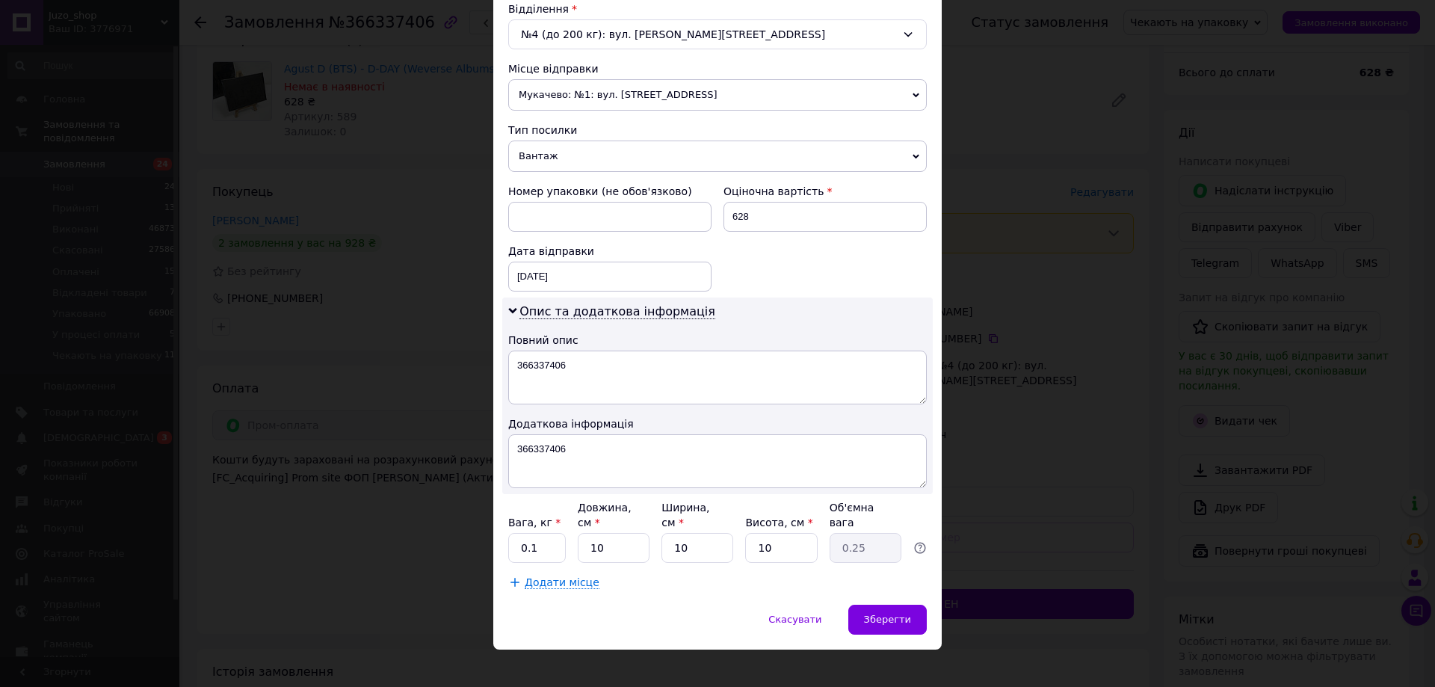
click at [646, 158] on span "Вантаж" at bounding box center [717, 156] width 419 height 31
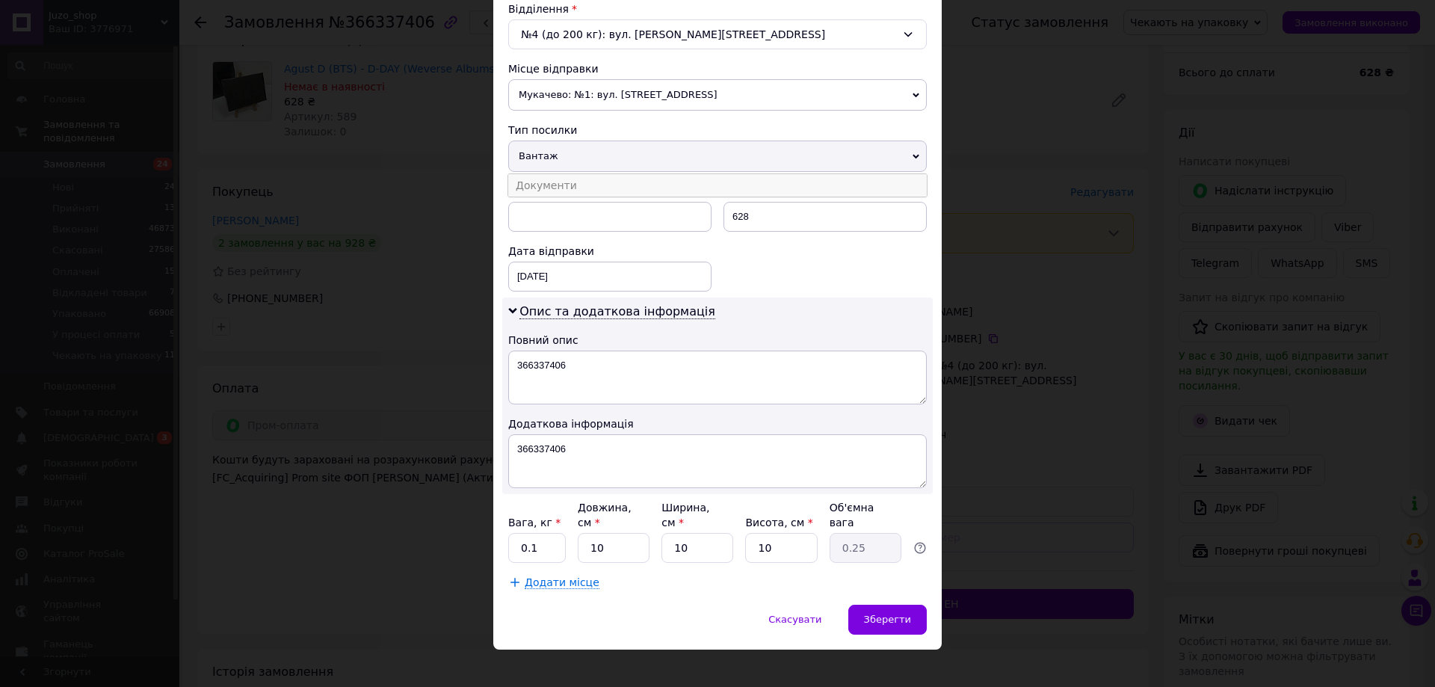
click at [597, 189] on li "Документи" at bounding box center [717, 185] width 419 height 22
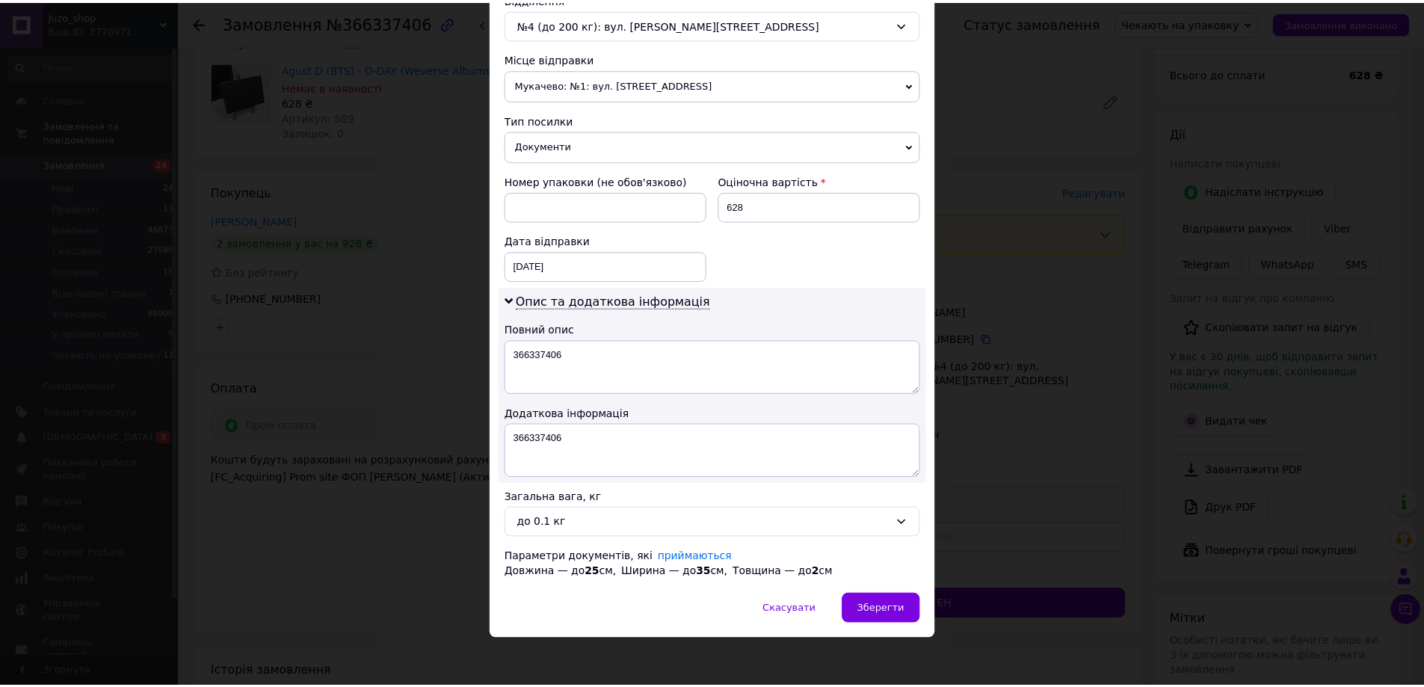
scroll to position [488, 0]
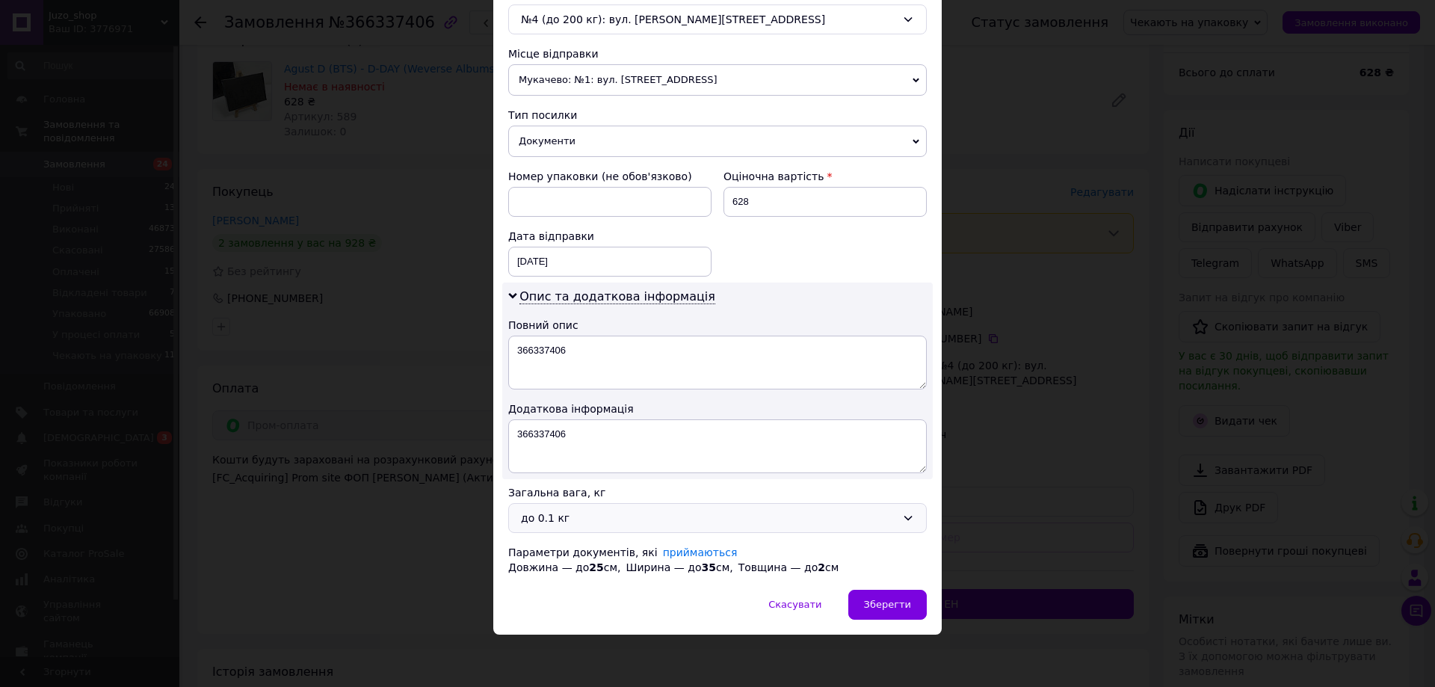
click at [577, 523] on div "до 0.1 кг" at bounding box center [708, 518] width 375 height 16
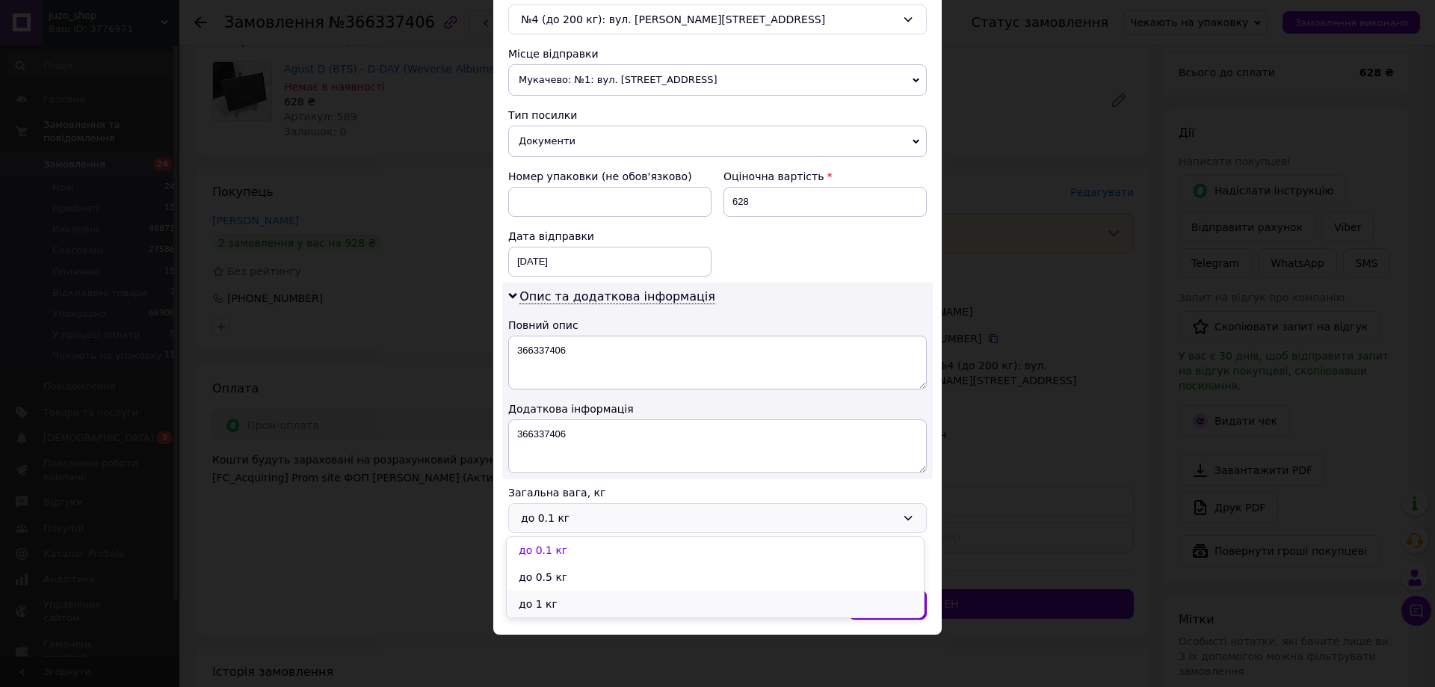
click at [547, 600] on li "до 1 кг" at bounding box center [715, 604] width 417 height 27
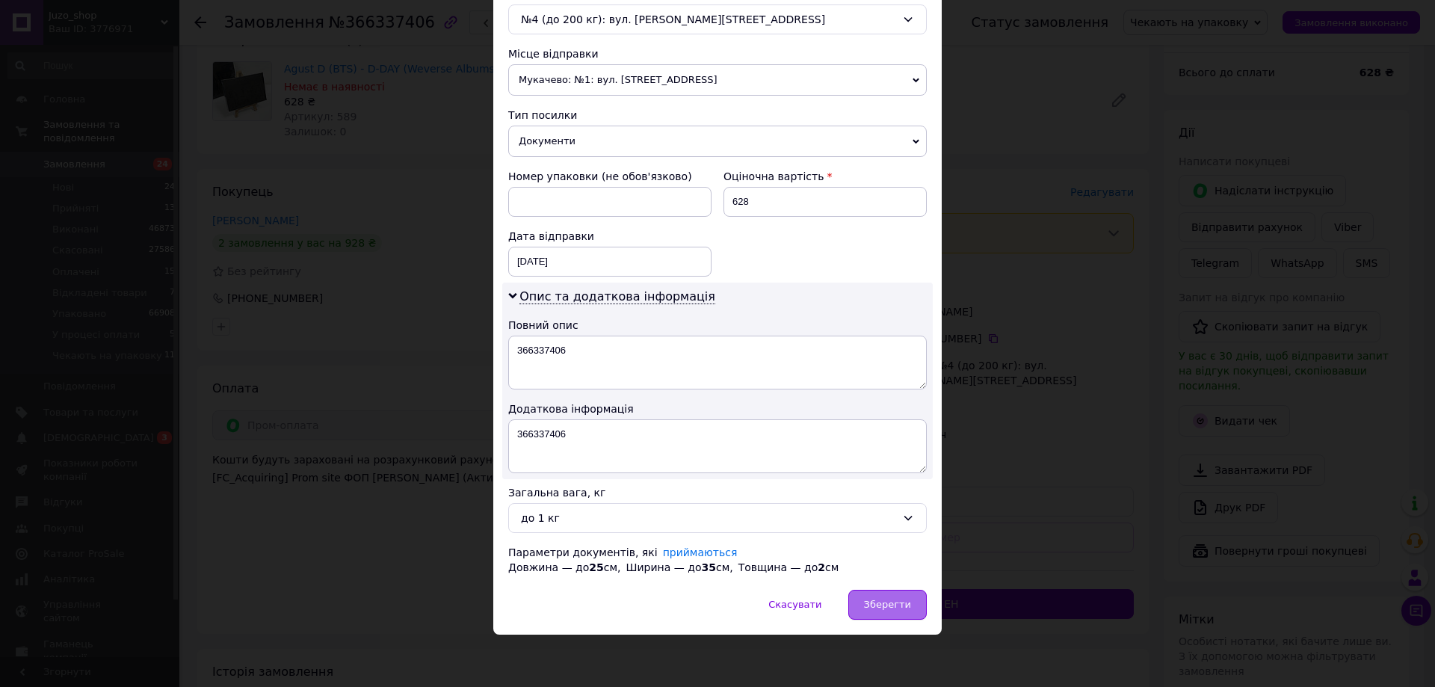
click at [902, 606] on span "Зберегти" at bounding box center [887, 604] width 47 height 11
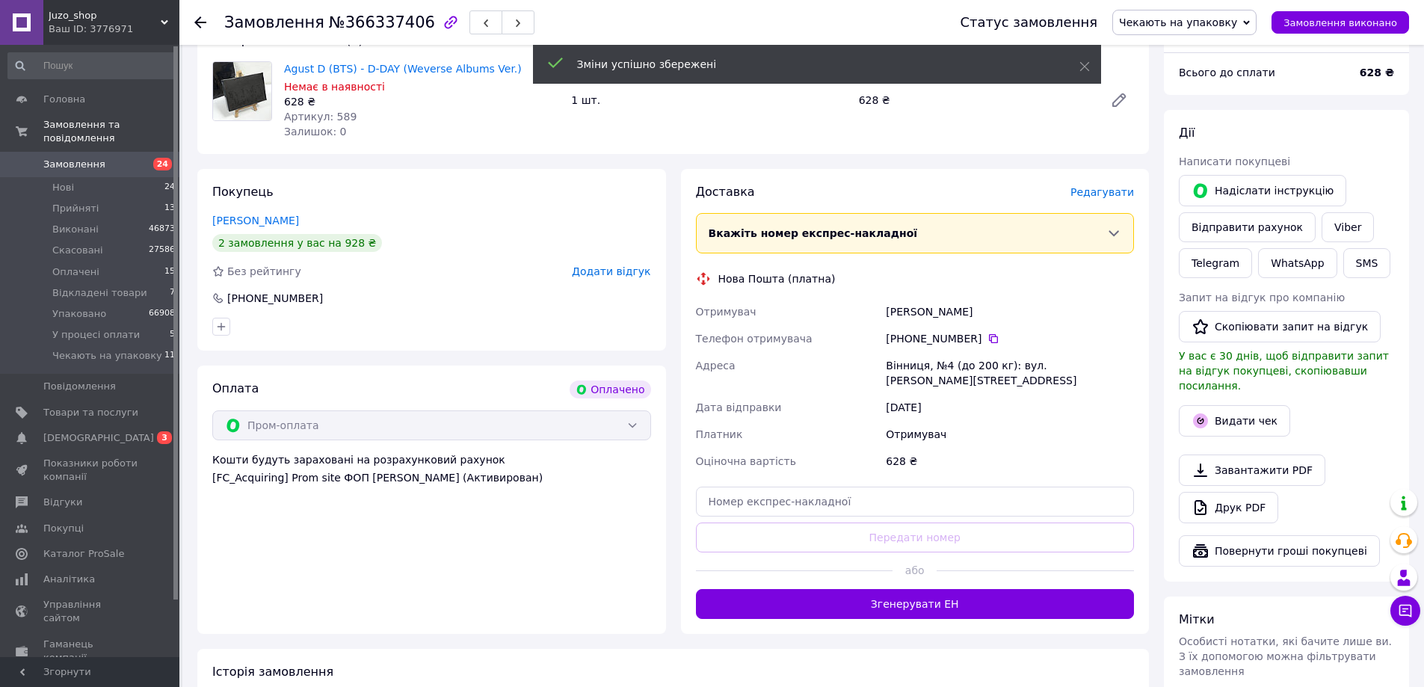
click at [879, 594] on button "Згенерувати ЕН" at bounding box center [915, 604] width 439 height 30
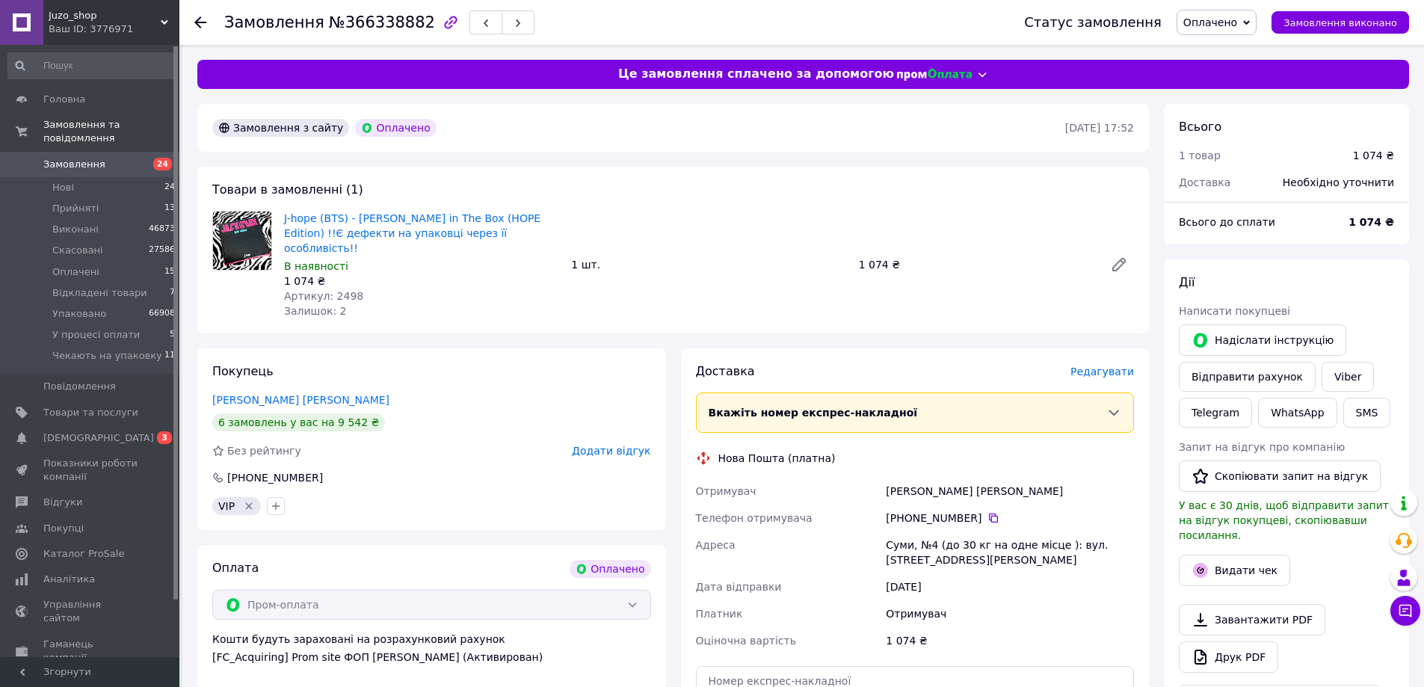
click at [365, 18] on span "№366338882" at bounding box center [382, 22] width 106 height 18
copy span "366338882"
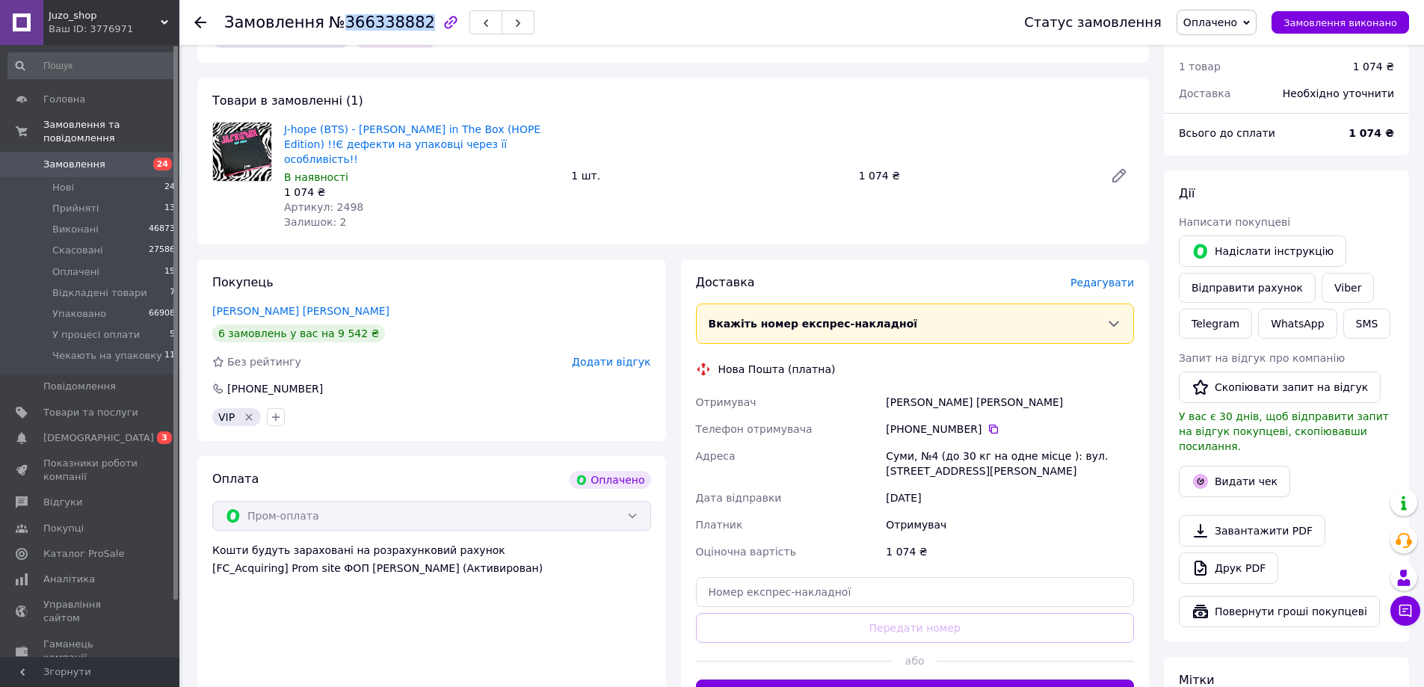
scroll to position [224, 0]
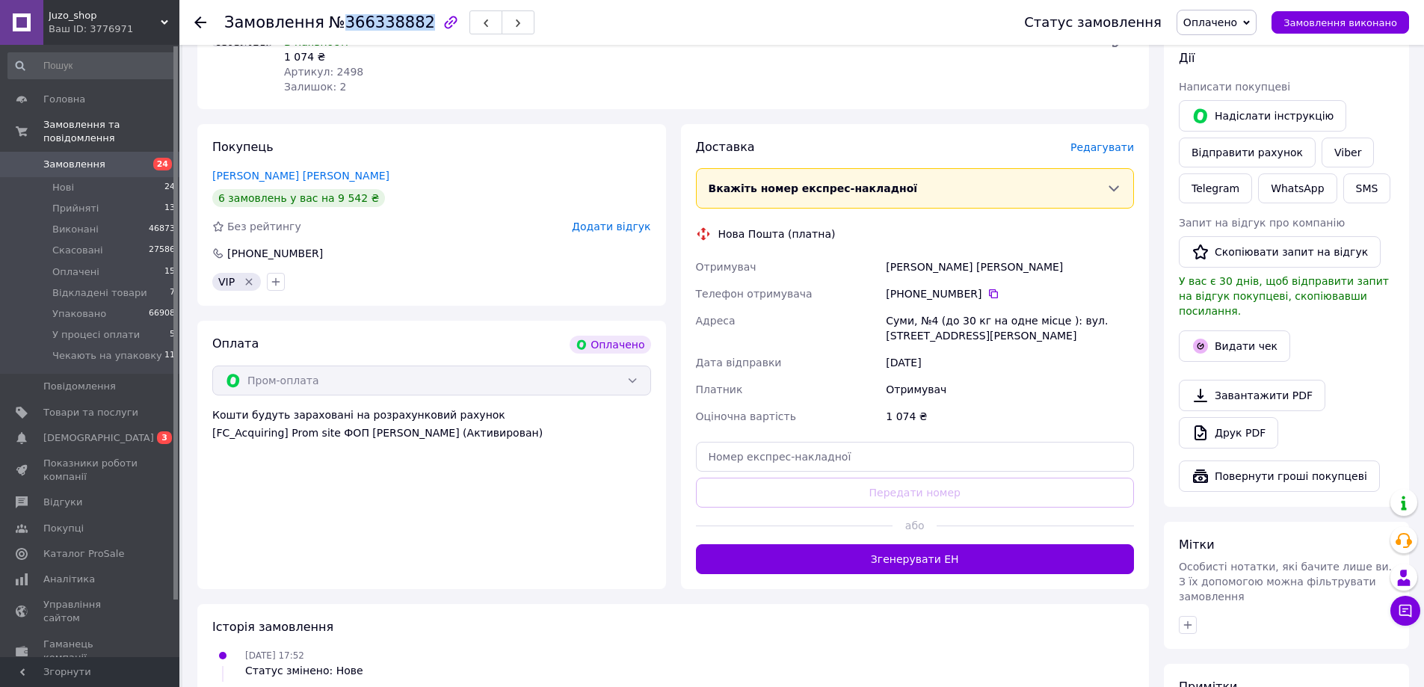
click at [1237, 18] on span "Оплачено" at bounding box center [1210, 22] width 54 height 12
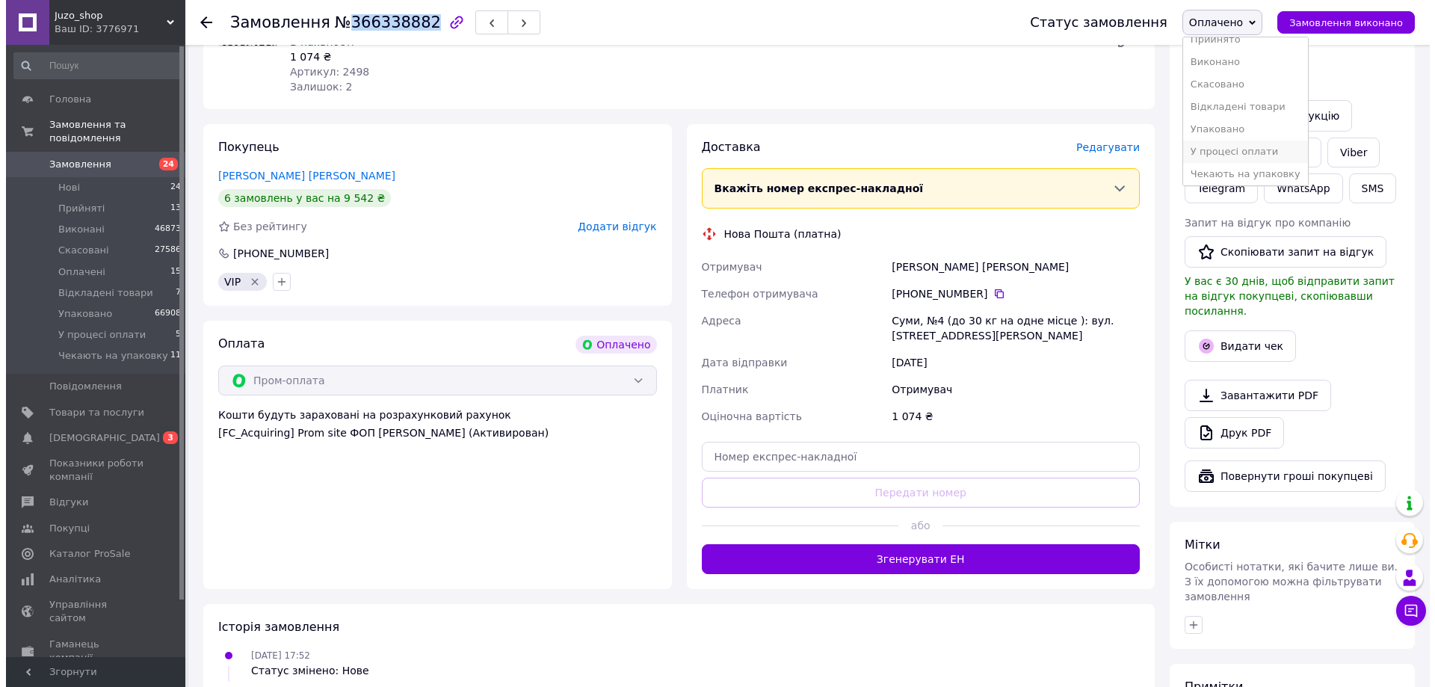
scroll to position [16, 0]
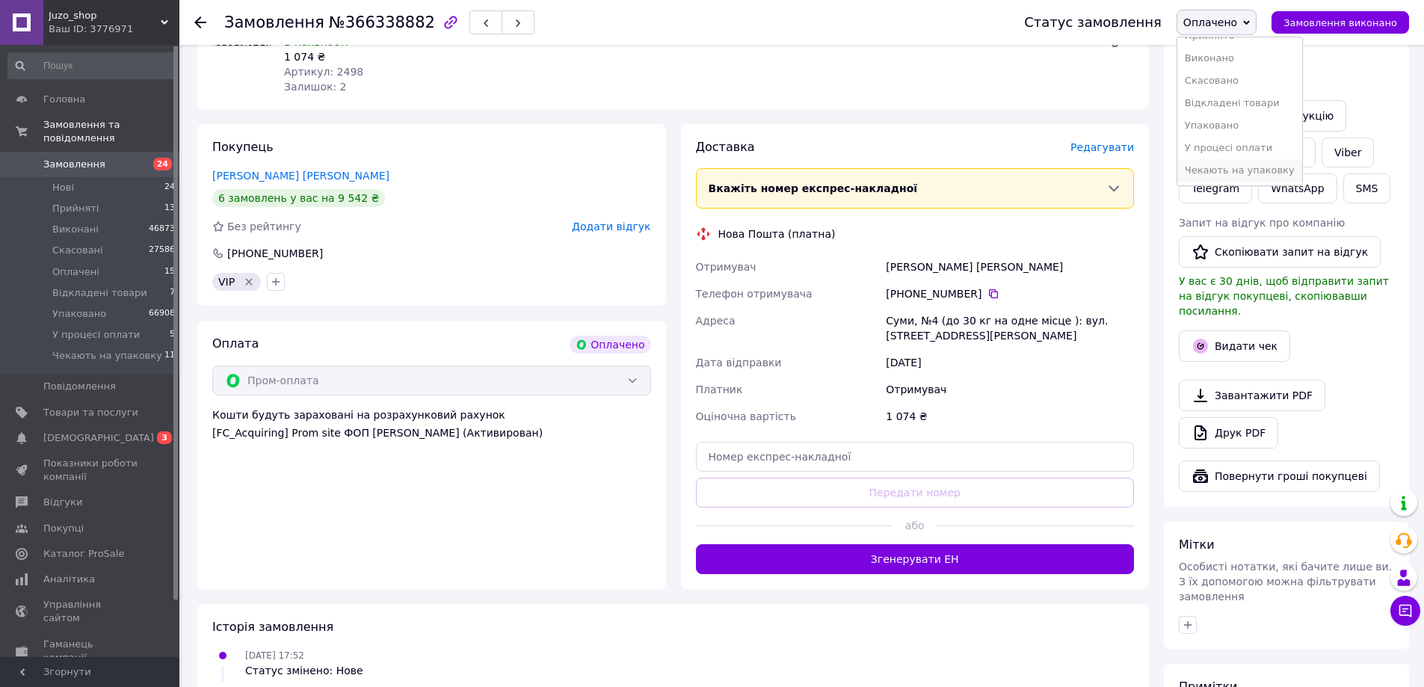
click at [1214, 176] on li "Чекають на упаковку" at bounding box center [1239, 170] width 125 height 22
click at [1101, 141] on span "Редагувати" at bounding box center [1102, 147] width 64 height 12
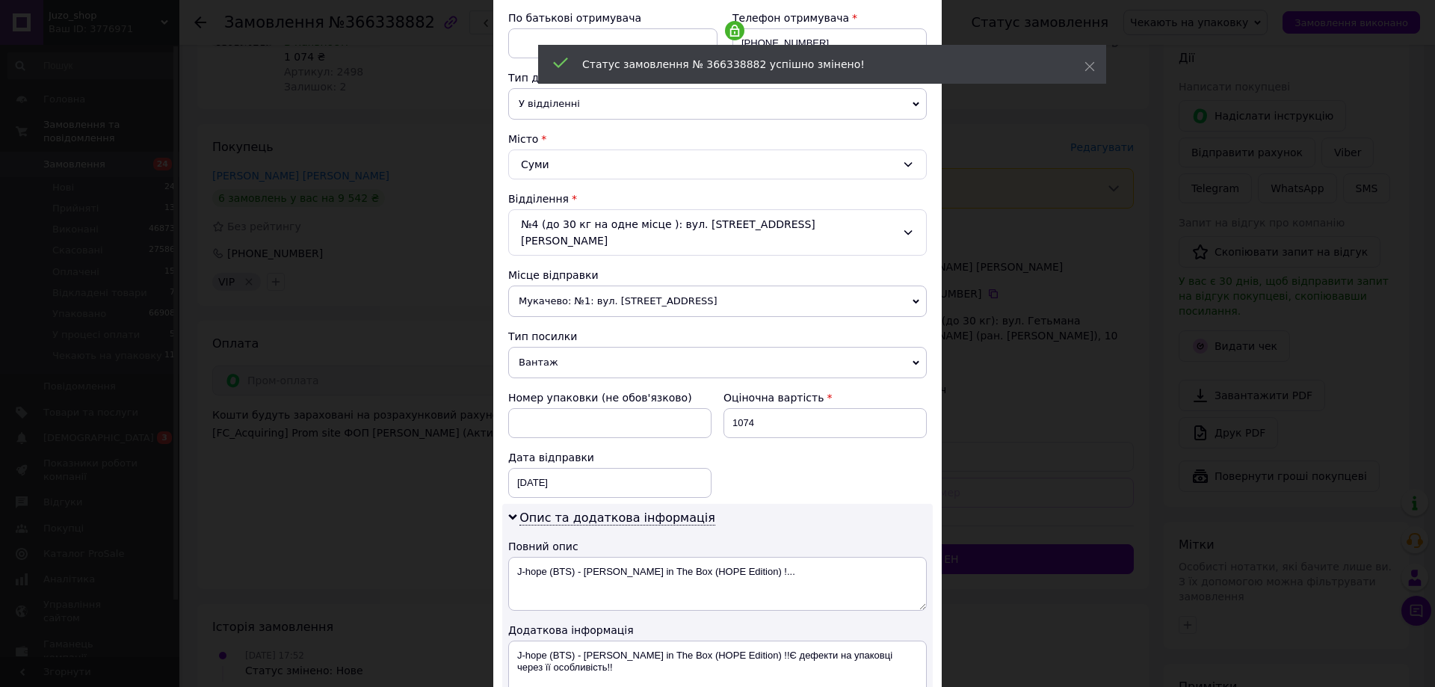
scroll to position [473, 0]
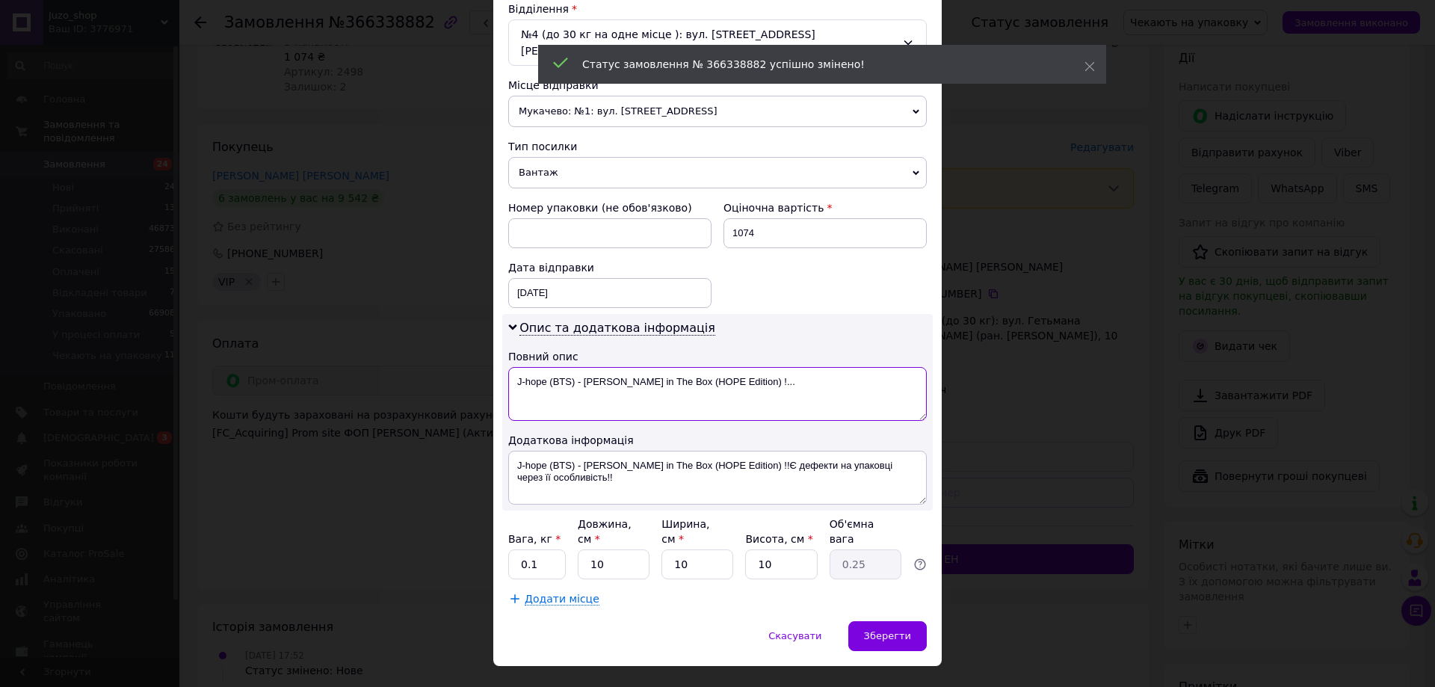
click at [656, 388] on textarea "J-hope (BTS) - [PERSON_NAME] in The Box (HOPE Edition) !..." at bounding box center [717, 394] width 419 height 54
click at [653, 388] on textarea "J-hope (BTS) - [PERSON_NAME] in The Box (HOPE Edition) !..." at bounding box center [717, 394] width 419 height 54
paste textarea "366338882"
type textarea "366338882"
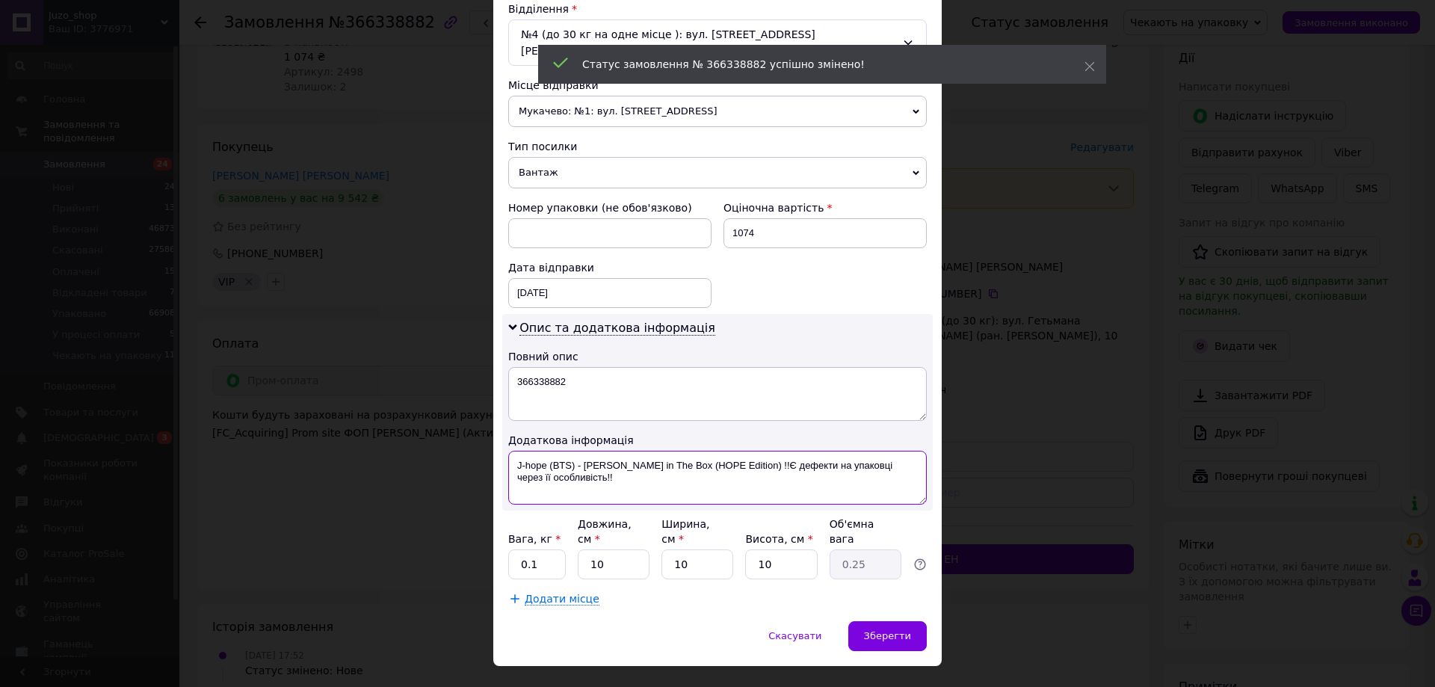
click at [638, 451] on textarea "J-hope (BTS) - Jack in The Box (HOPE Edition) !!Є дефекти на упаковці через її …" at bounding box center [717, 478] width 419 height 54
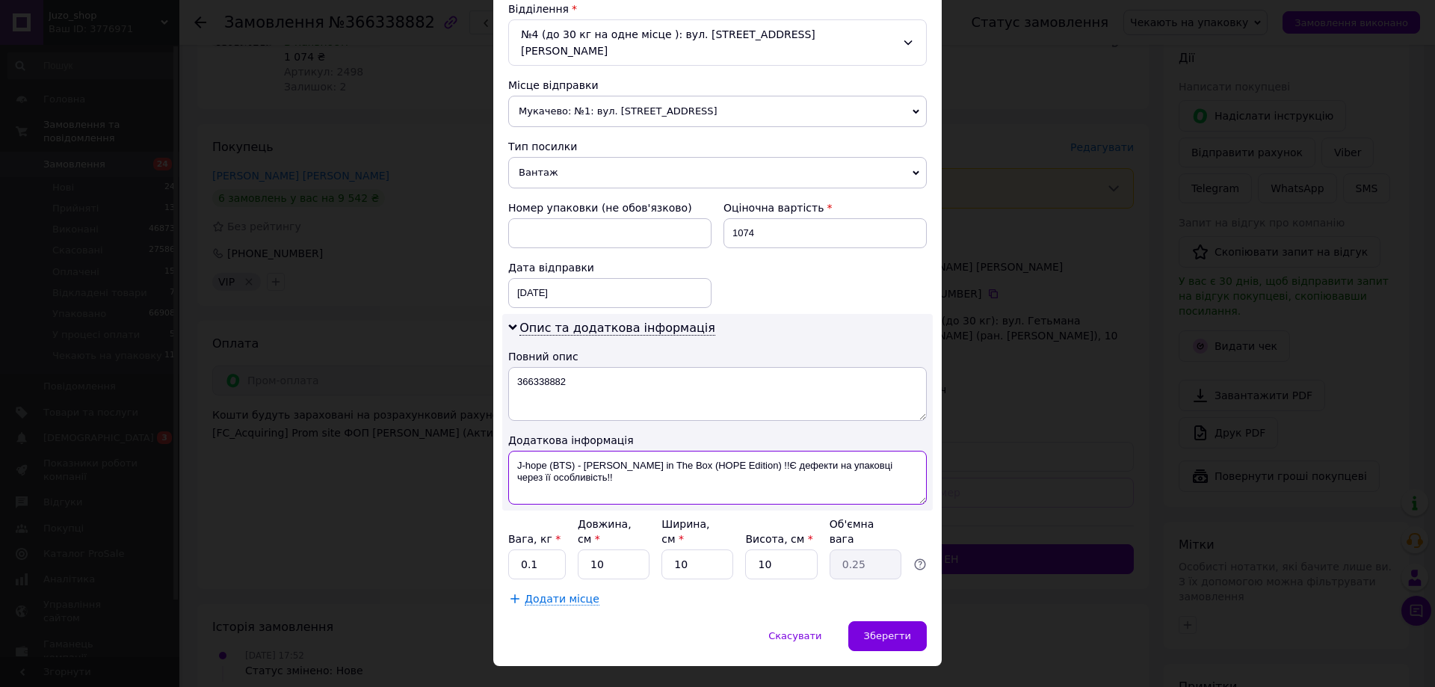
click at [638, 451] on textarea "J-hope (BTS) - Jack in The Box (HOPE Edition) !!Є дефекти на упаковці через її …" at bounding box center [717, 478] width 419 height 54
paste textarea "366338882"
type textarea "366338882 віп"
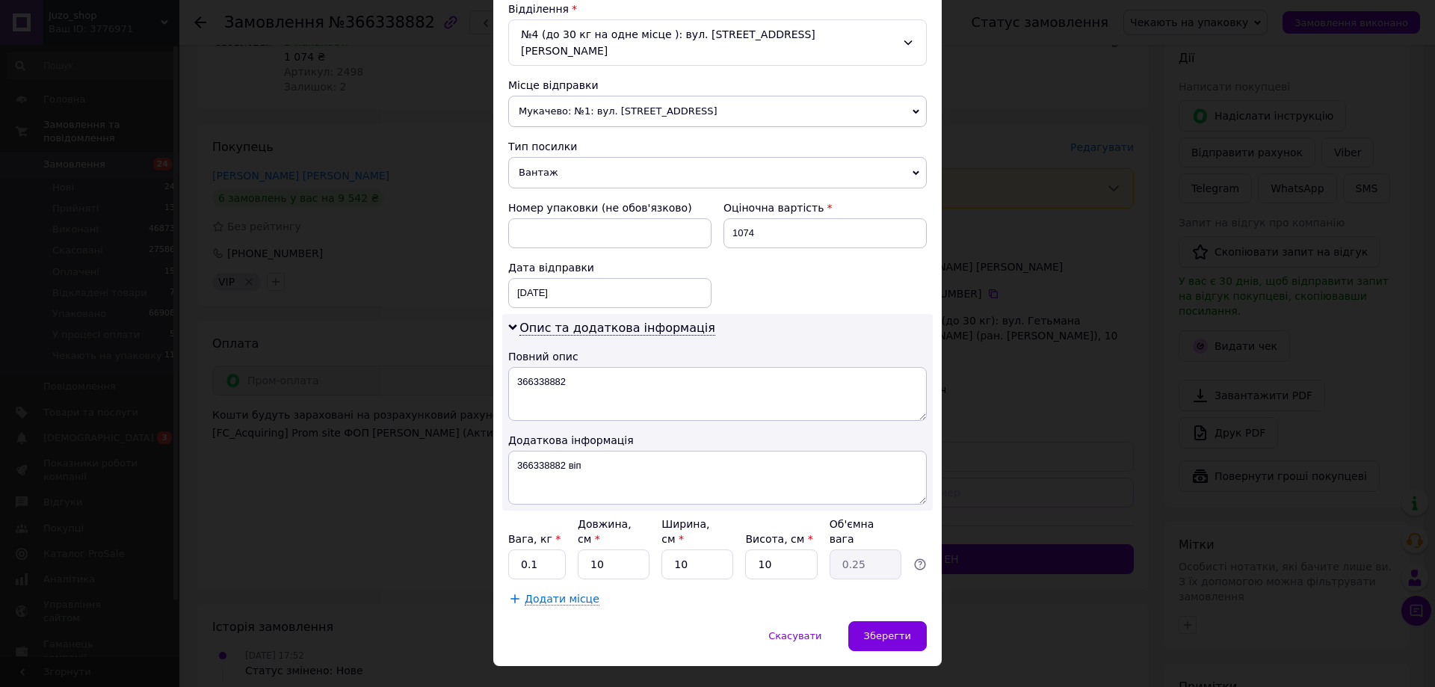
drag, startPoint x: 596, startPoint y: 147, endPoint x: 593, endPoint y: 161, distance: 15.2
click at [596, 157] on span "Вантаж" at bounding box center [717, 172] width 419 height 31
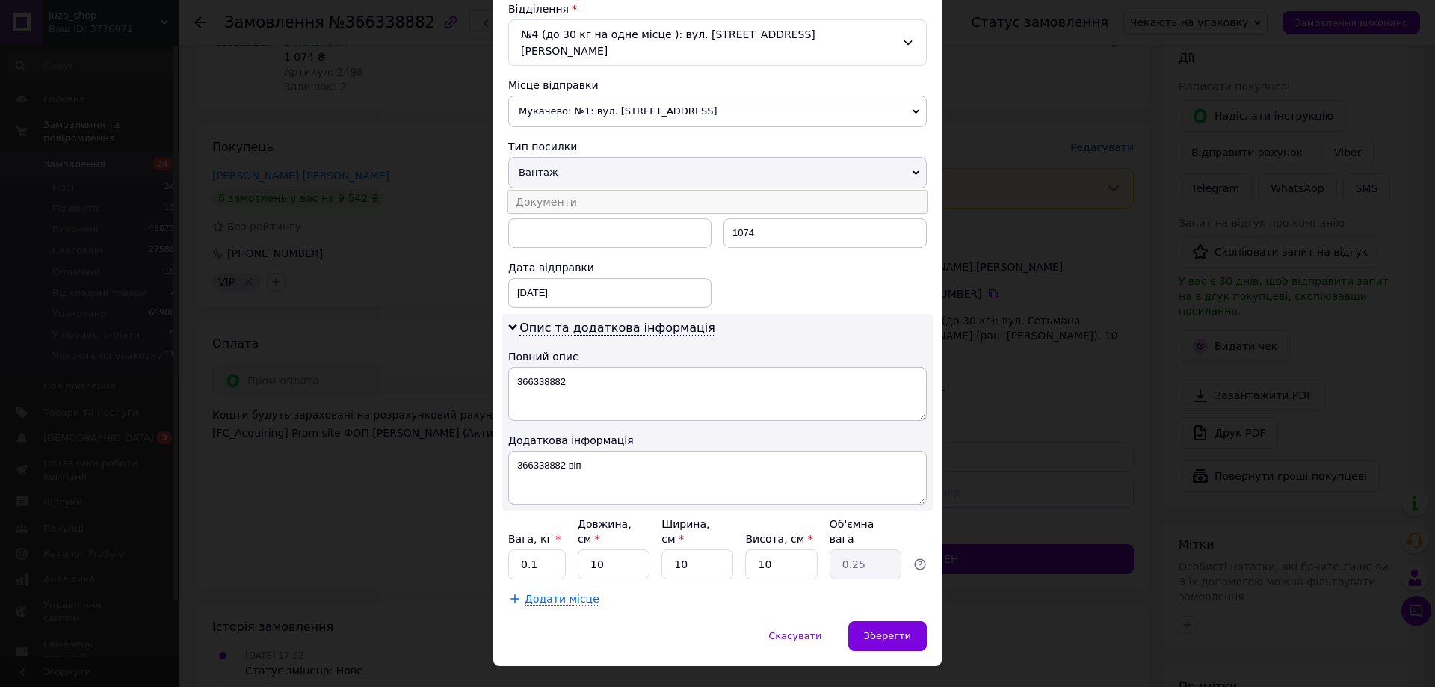
click at [581, 191] on li "Документи" at bounding box center [717, 202] width 419 height 22
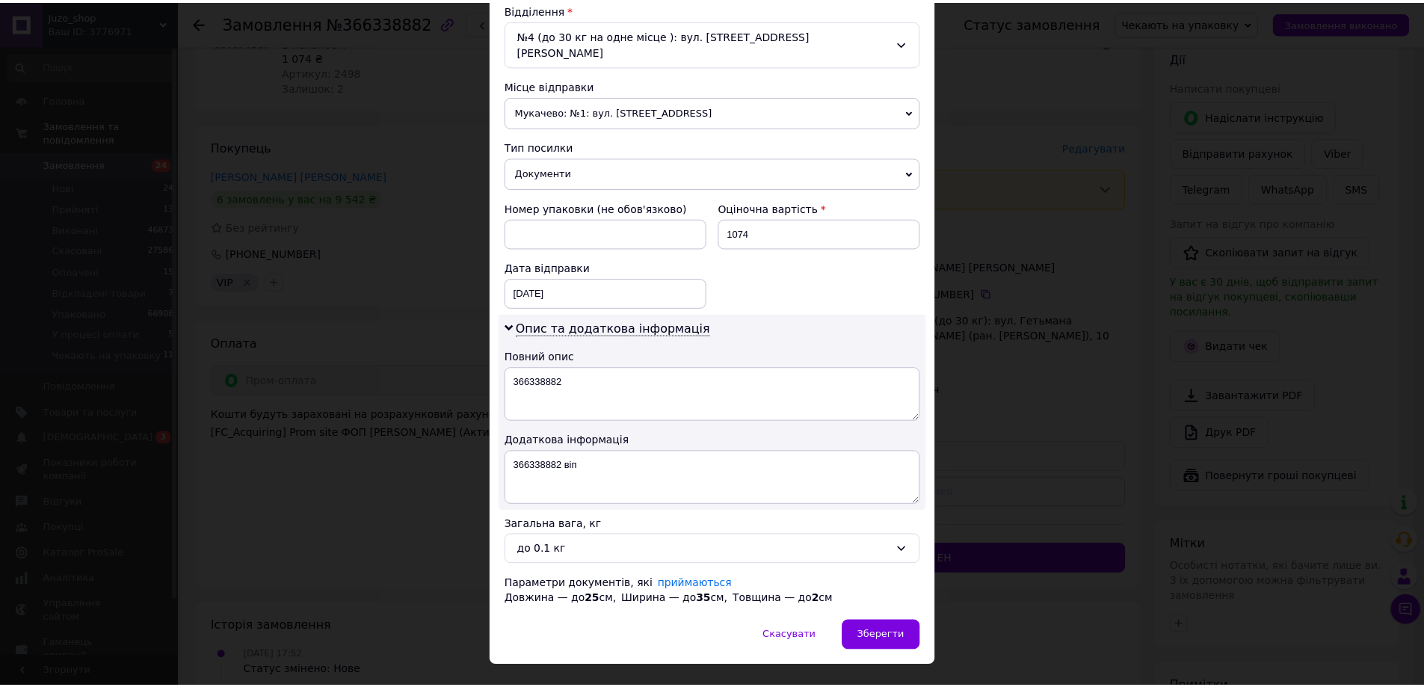
scroll to position [488, 0]
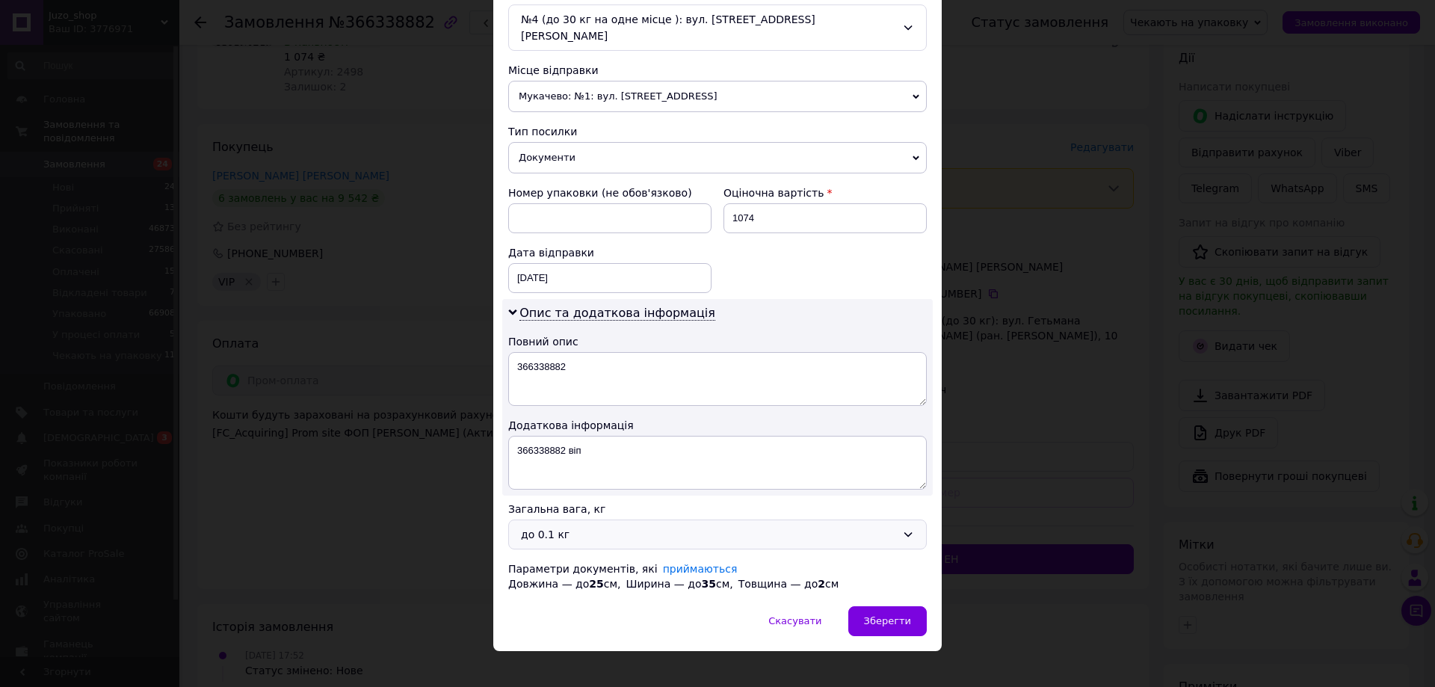
click at [569, 526] on div "до 0.1 кг" at bounding box center [708, 534] width 375 height 16
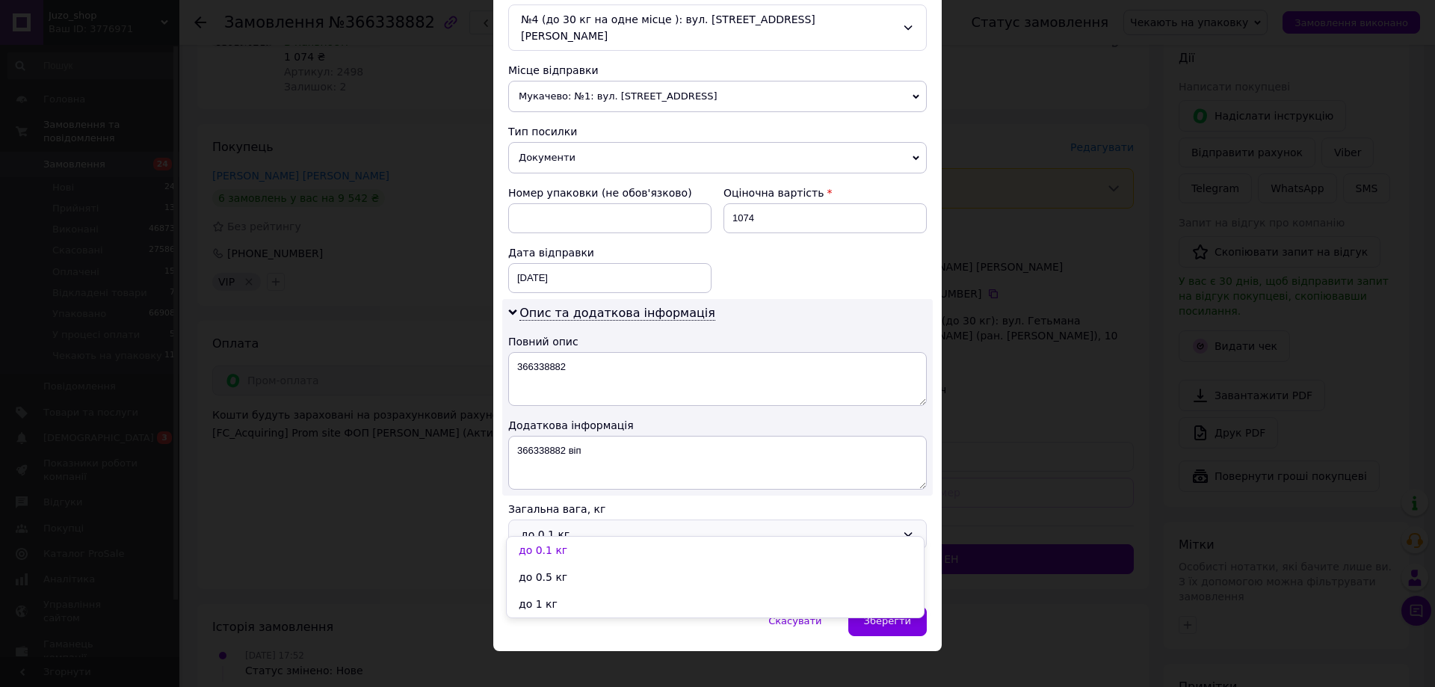
click at [542, 598] on li "до 1 кг" at bounding box center [715, 604] width 417 height 27
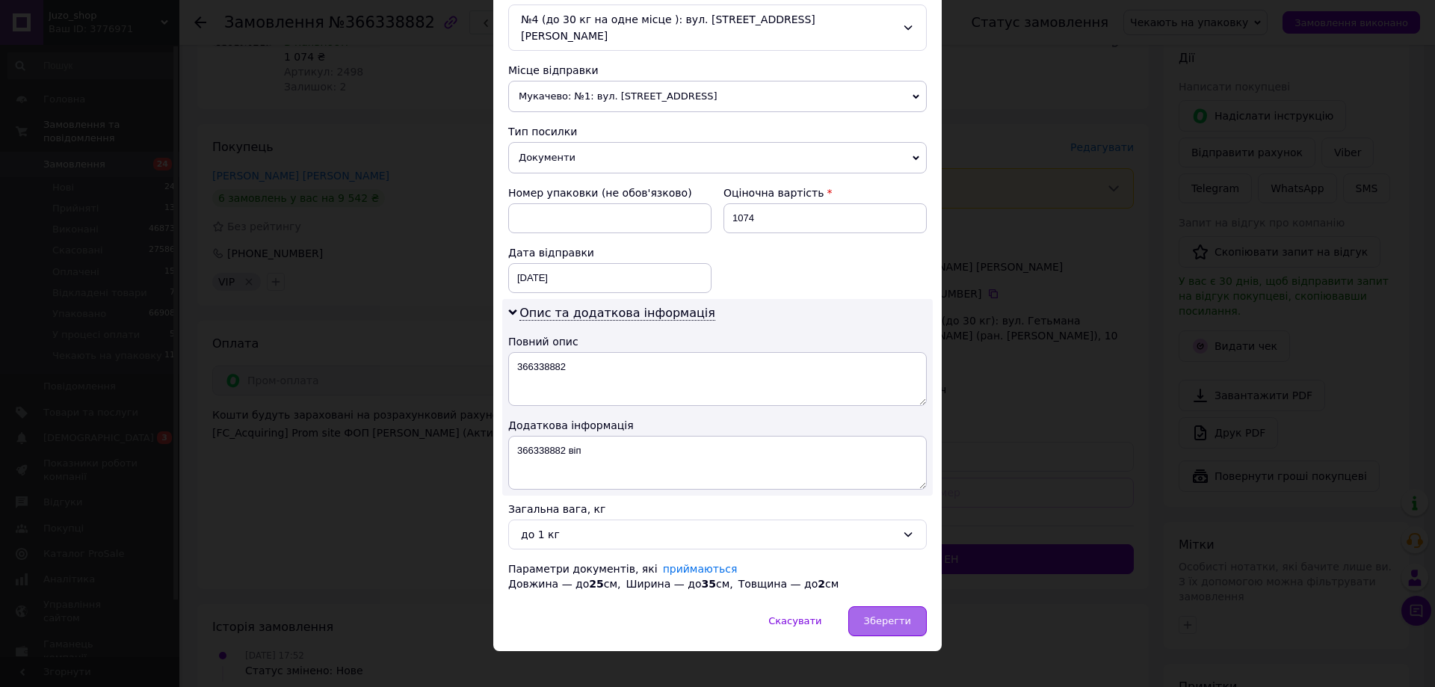
click at [911, 614] on div "Зберегти" at bounding box center [887, 621] width 78 height 30
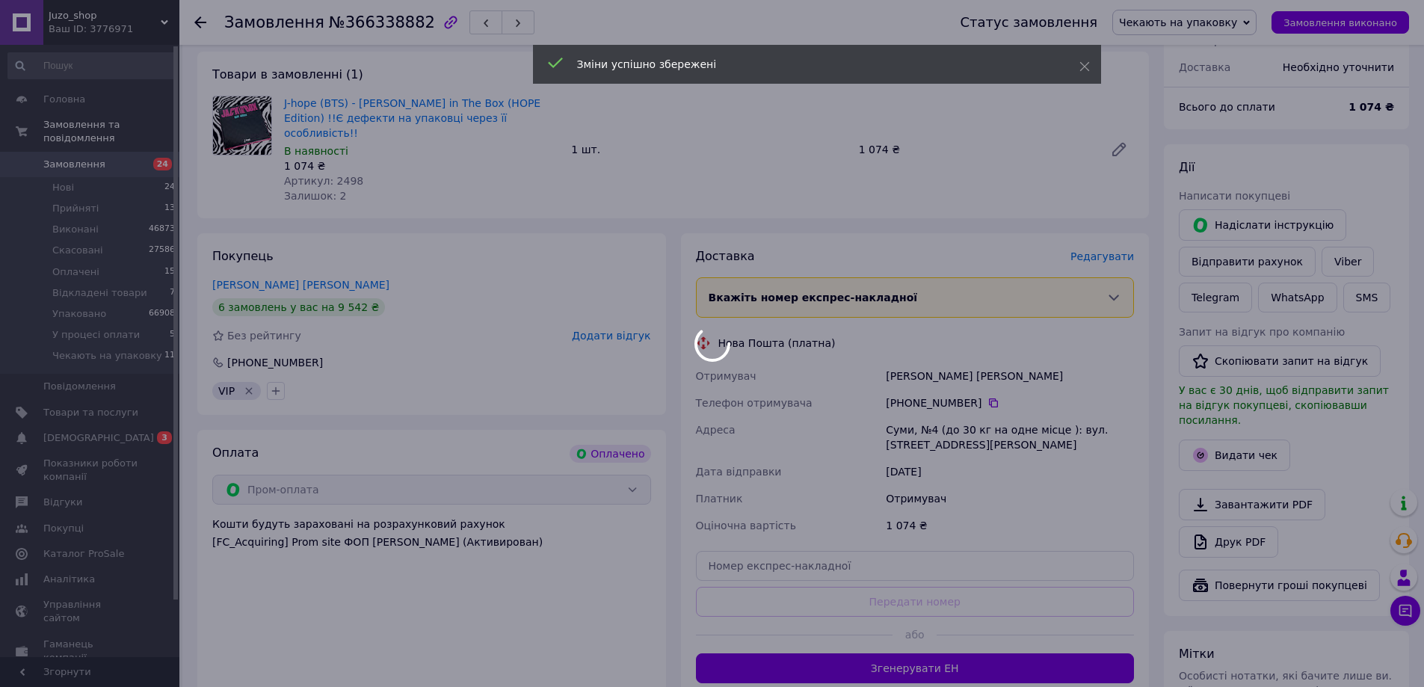
scroll to position [0, 0]
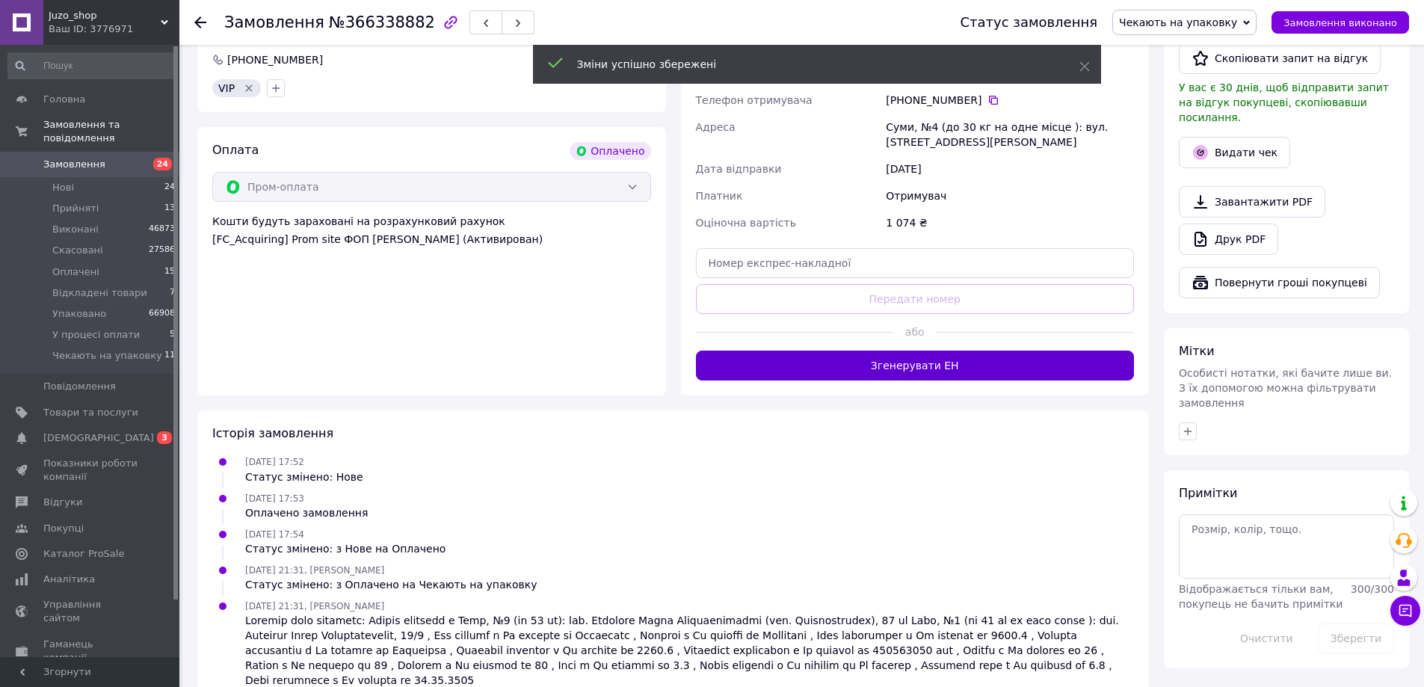
click at [1008, 351] on button "Згенерувати ЕН" at bounding box center [915, 366] width 439 height 30
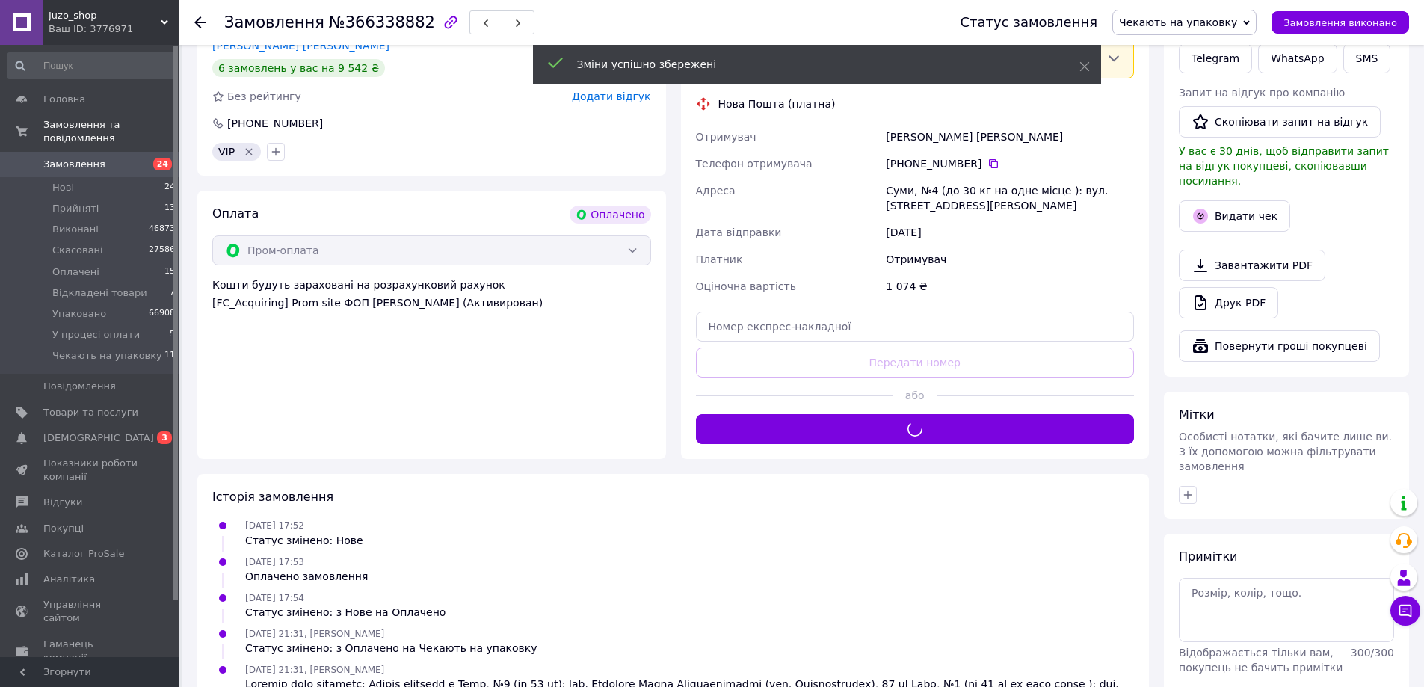
scroll to position [268, 0]
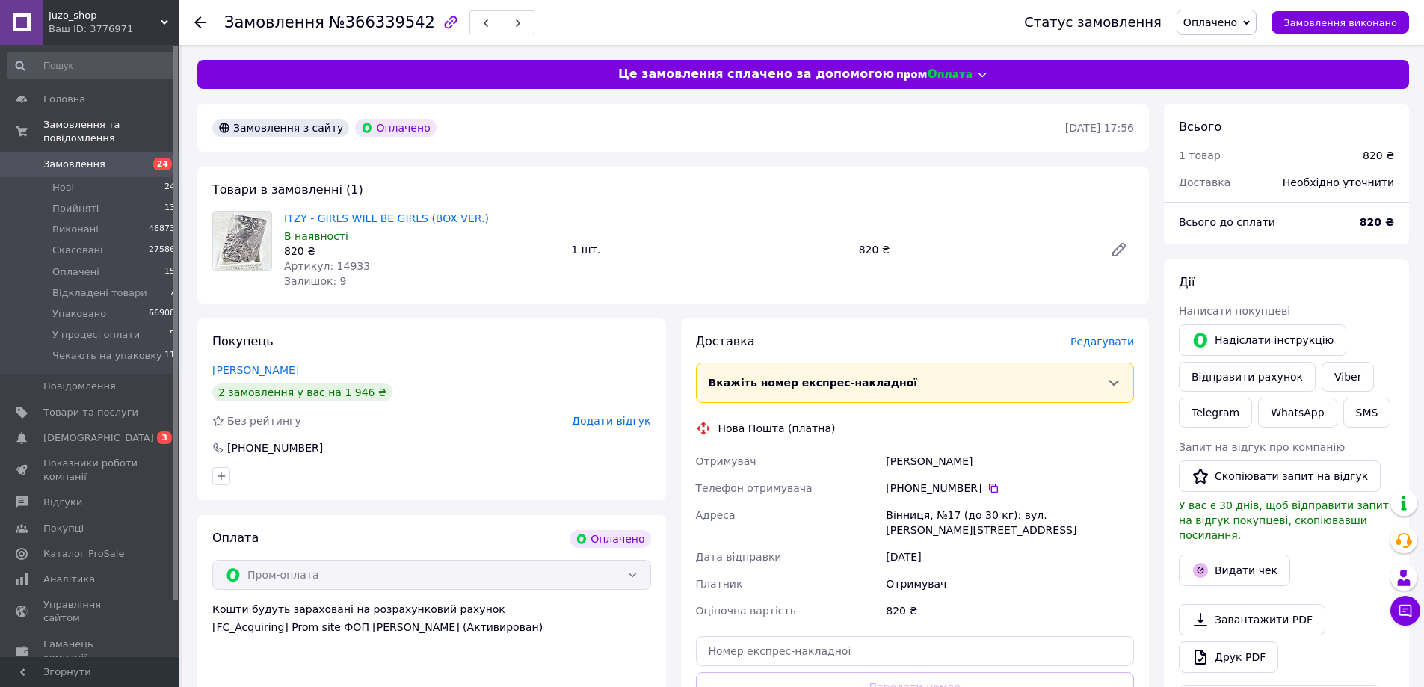
click at [376, 14] on span "№366339542" at bounding box center [382, 22] width 106 height 18
copy span "366339542"
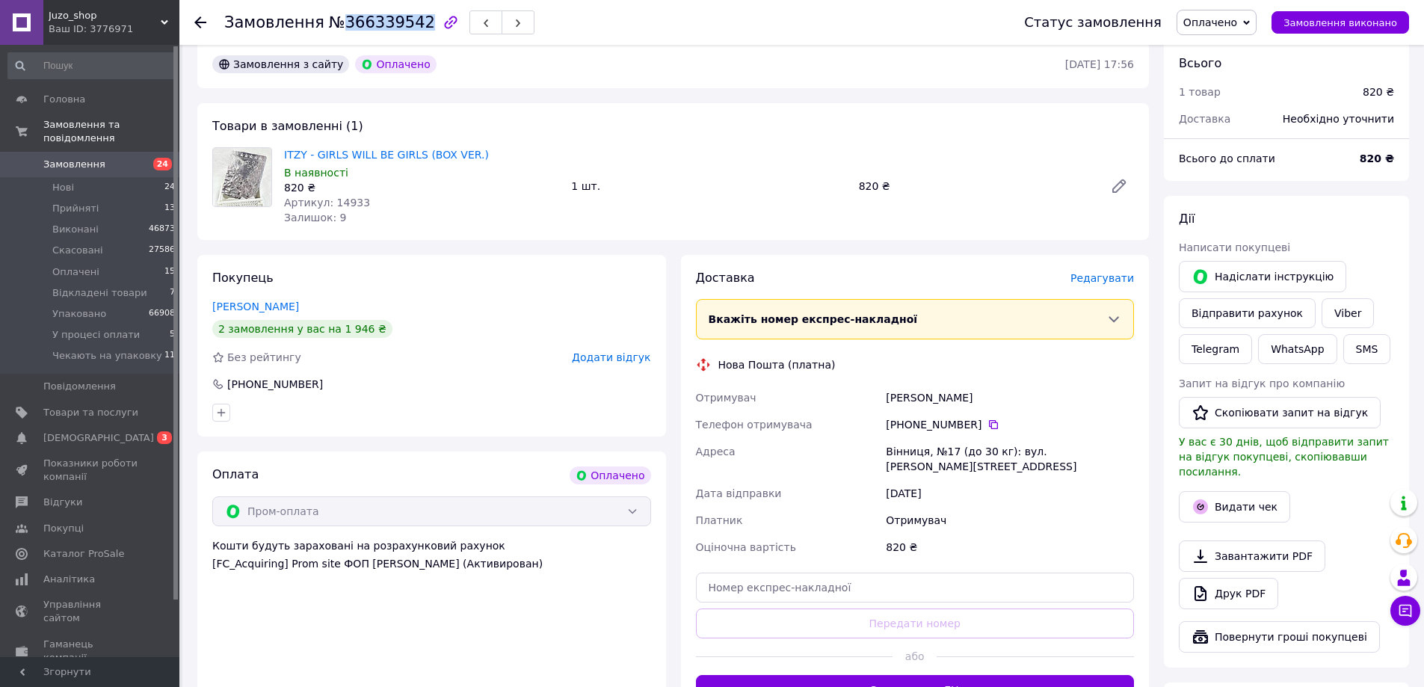
scroll to position [150, 0]
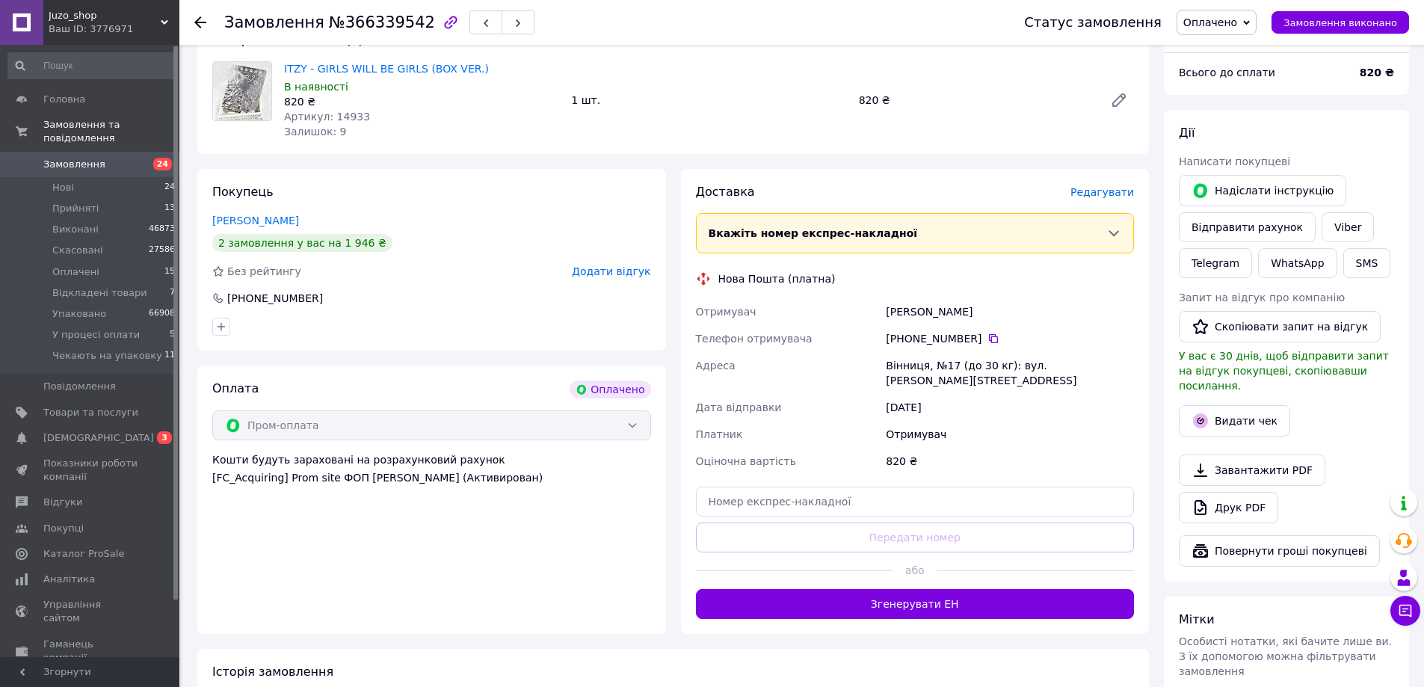
click at [1250, 24] on icon at bounding box center [1246, 22] width 7 height 7
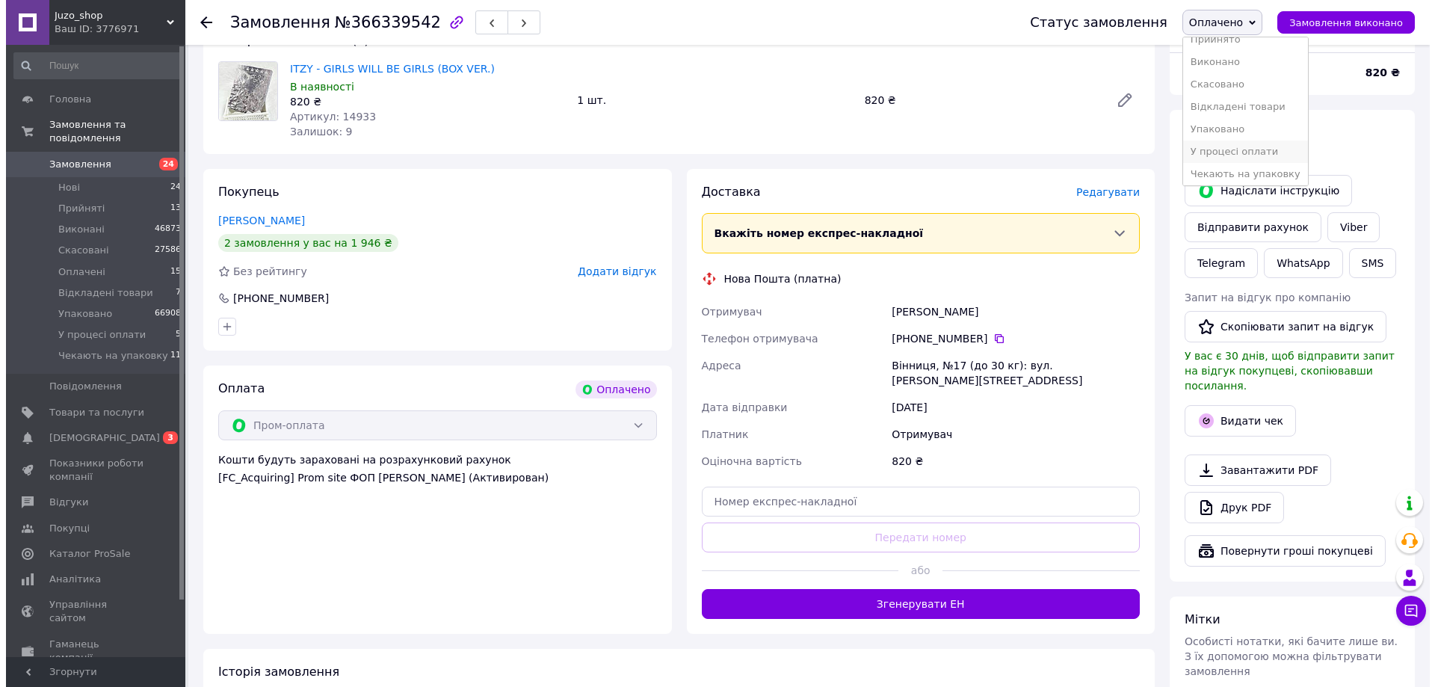
scroll to position [16, 0]
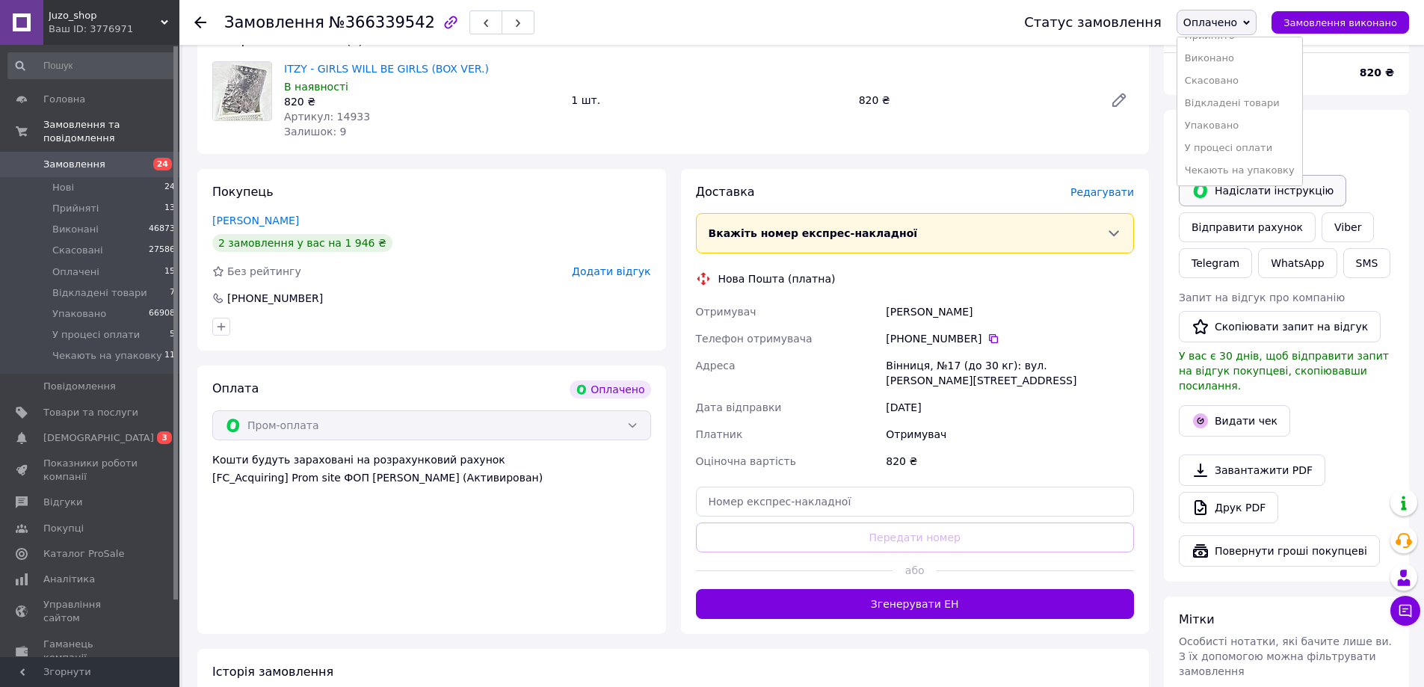
drag, startPoint x: 1219, startPoint y: 164, endPoint x: 1186, endPoint y: 185, distance: 39.0
click at [1218, 164] on li "Чекають на упаковку" at bounding box center [1239, 170] width 125 height 22
click at [1124, 195] on span "Редагувати" at bounding box center [1102, 192] width 64 height 12
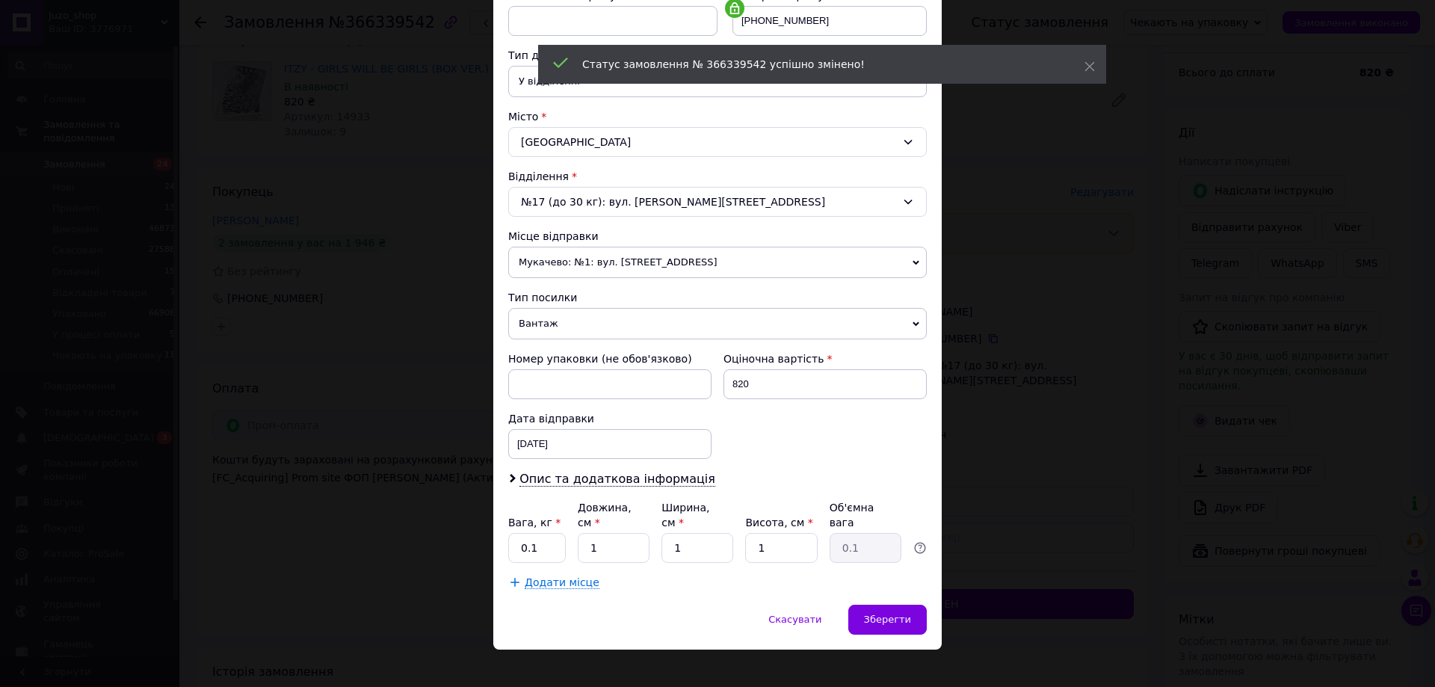
scroll to position [0, 0]
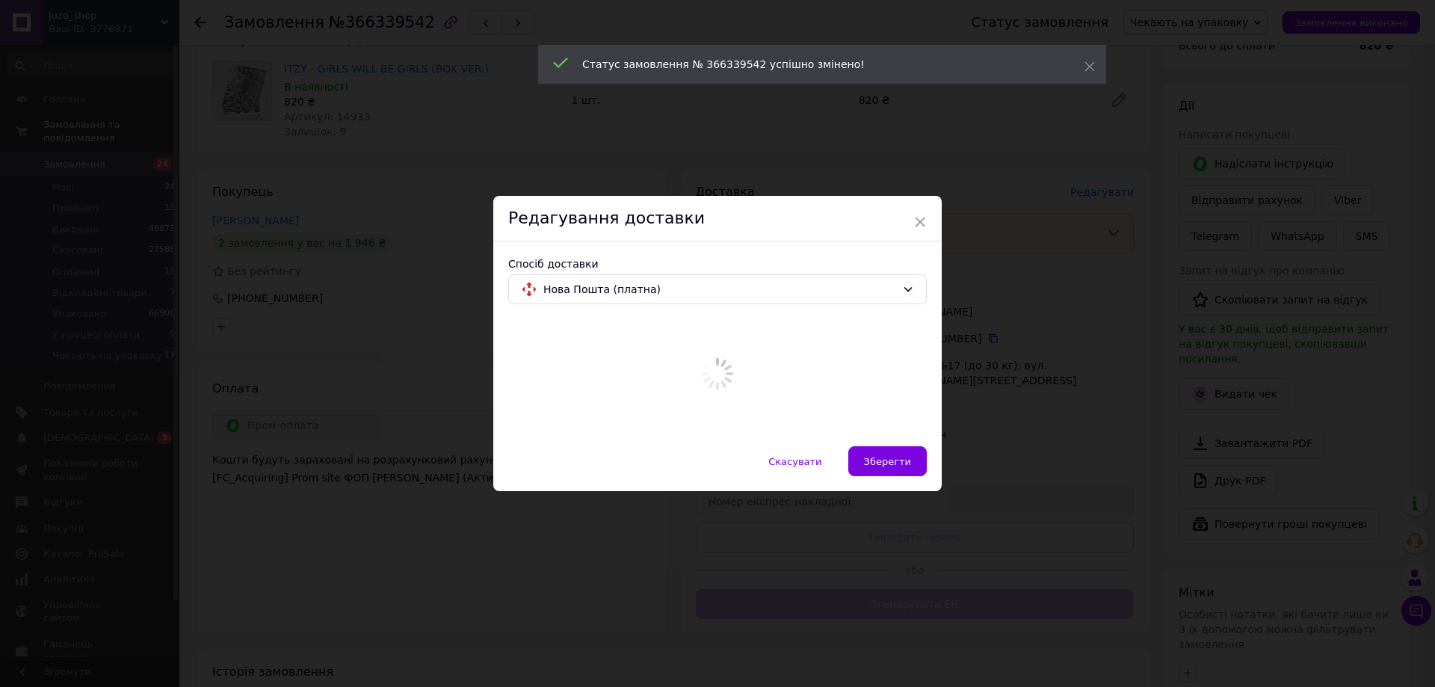
click at [591, 474] on div "Скасувати   Зберегти" at bounding box center [717, 468] width 449 height 45
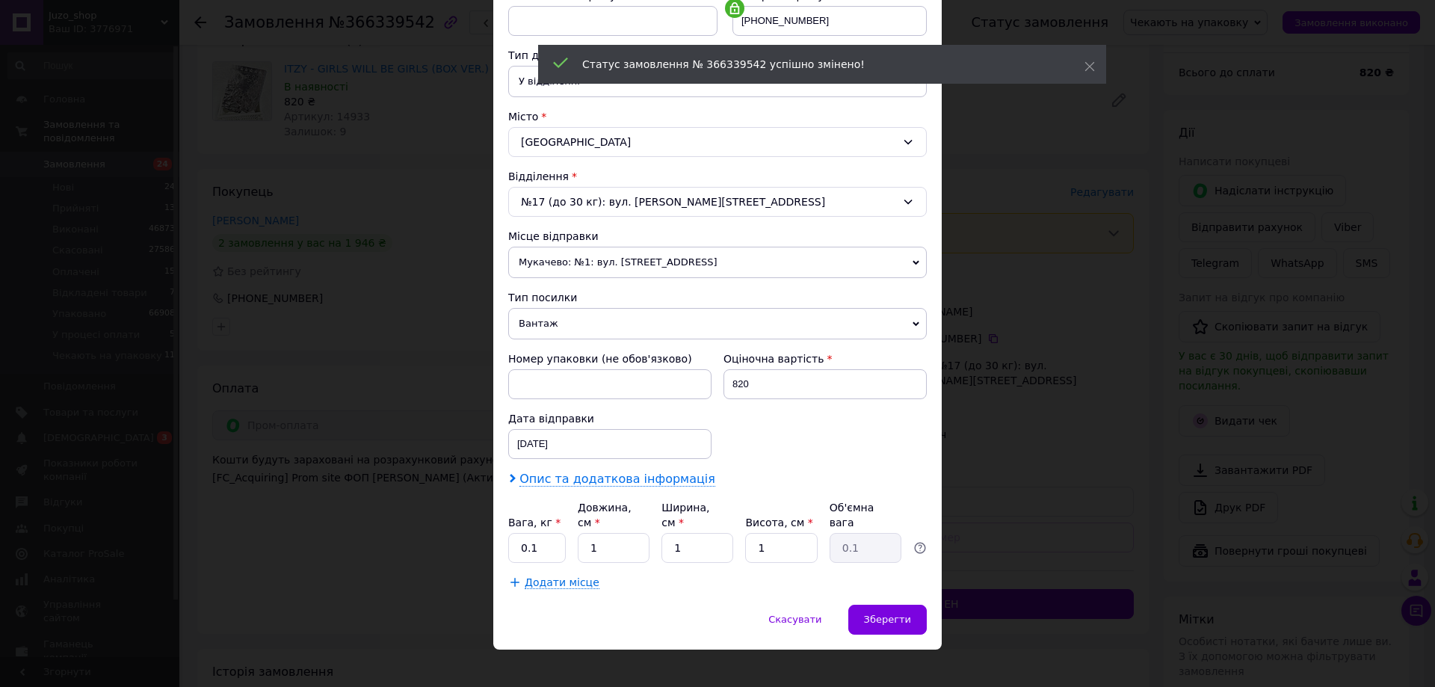
click at [590, 475] on span "Опис та додаткова інформація" at bounding box center [618, 479] width 196 height 15
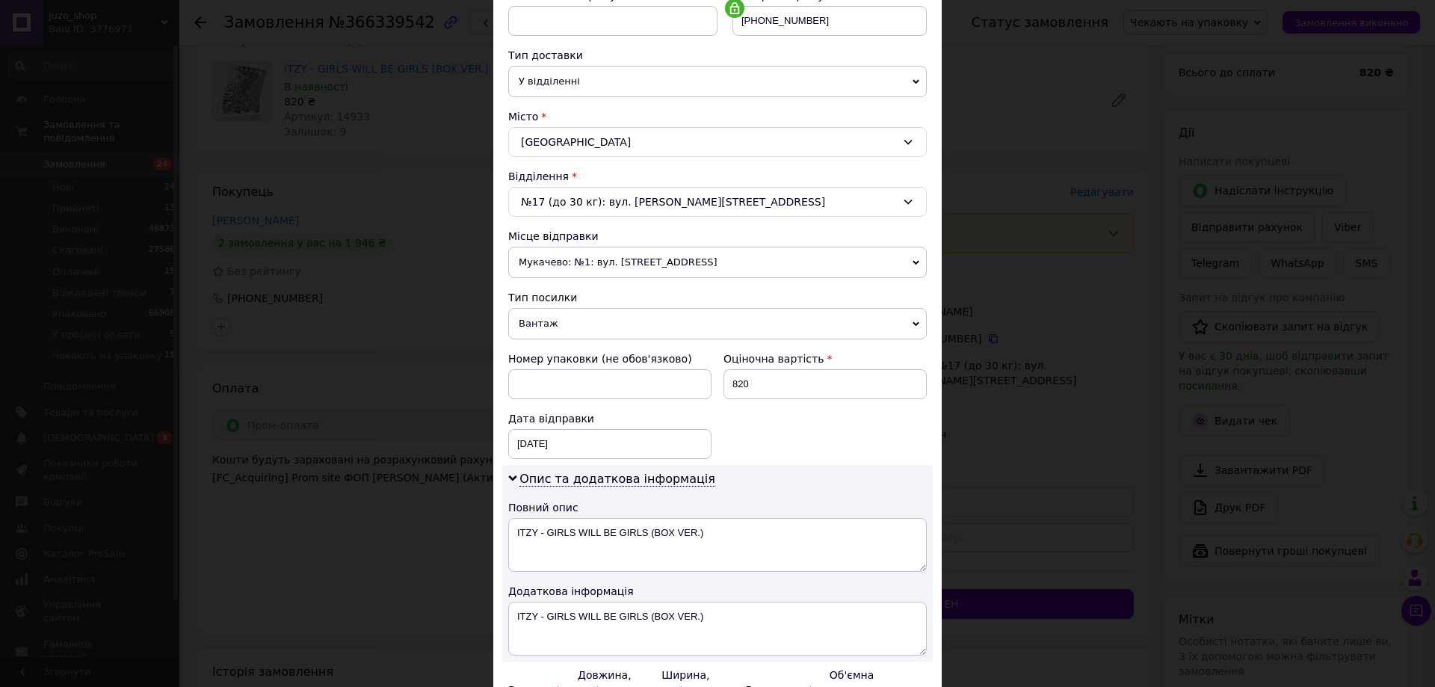
scroll to position [473, 0]
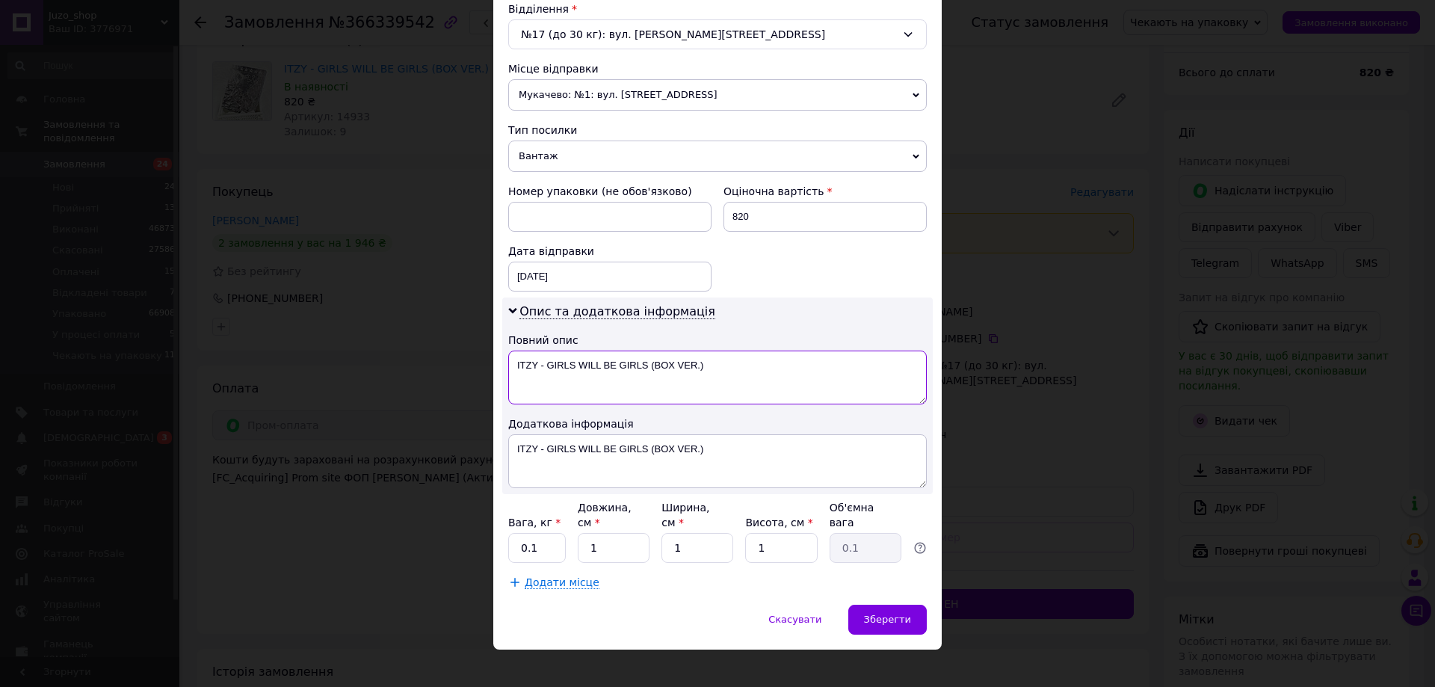
click at [747, 398] on textarea "ITZY - GIRLS WILL BE GIRLS (BOX VER.)" at bounding box center [717, 378] width 419 height 54
paste textarea "366339542"
type textarea "366339542"
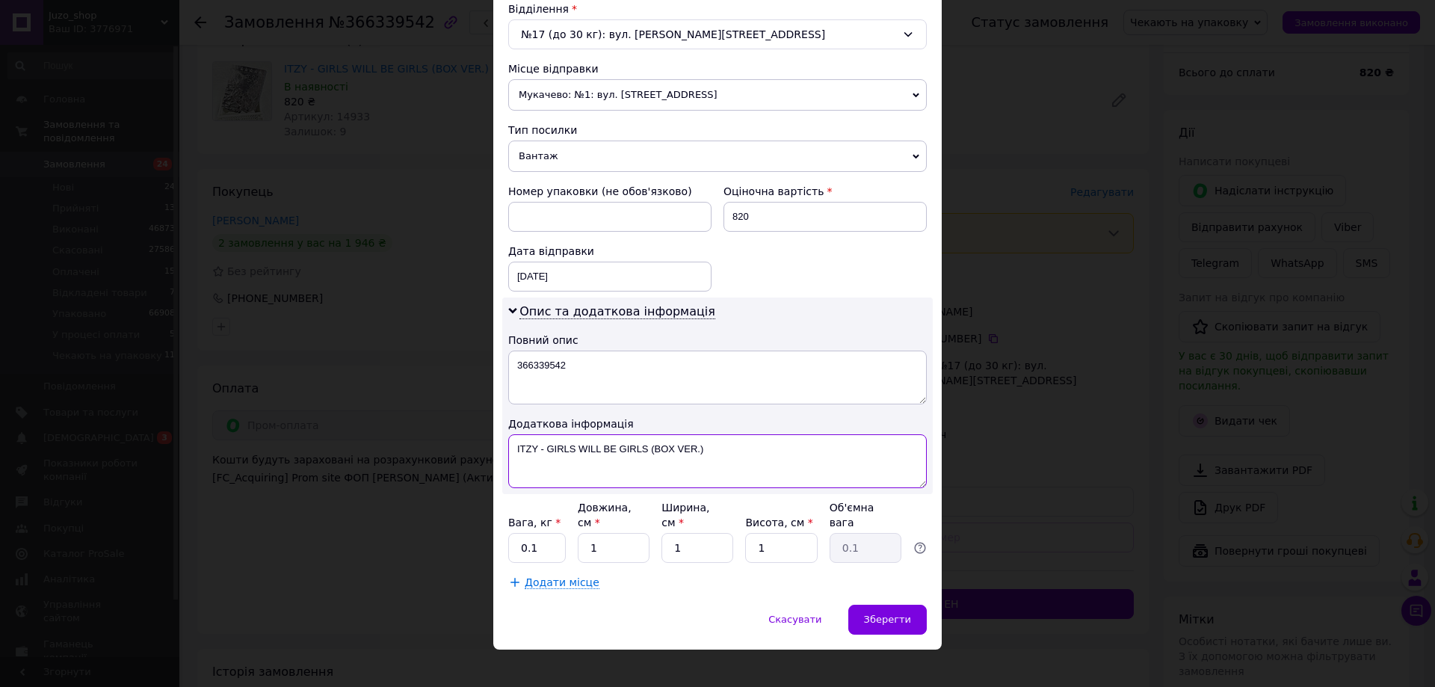
click at [723, 456] on textarea "ITZY - GIRLS WILL BE GIRLS (BOX VER.)" at bounding box center [717, 461] width 419 height 54
paste textarea "366339542"
type textarea "366339542"
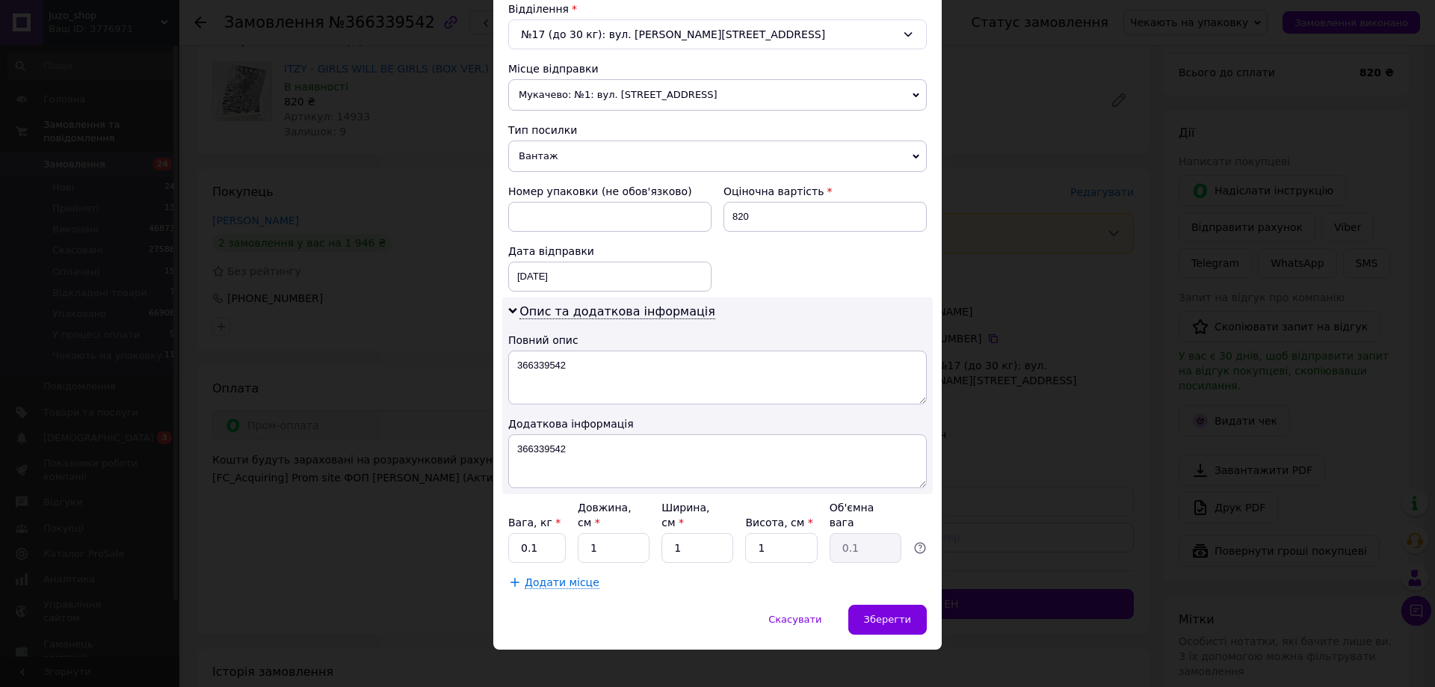
drag, startPoint x: 571, startPoint y: 168, endPoint x: 575, endPoint y: 161, distance: 7.7
click at [573, 163] on span "Вантаж" at bounding box center [717, 156] width 419 height 31
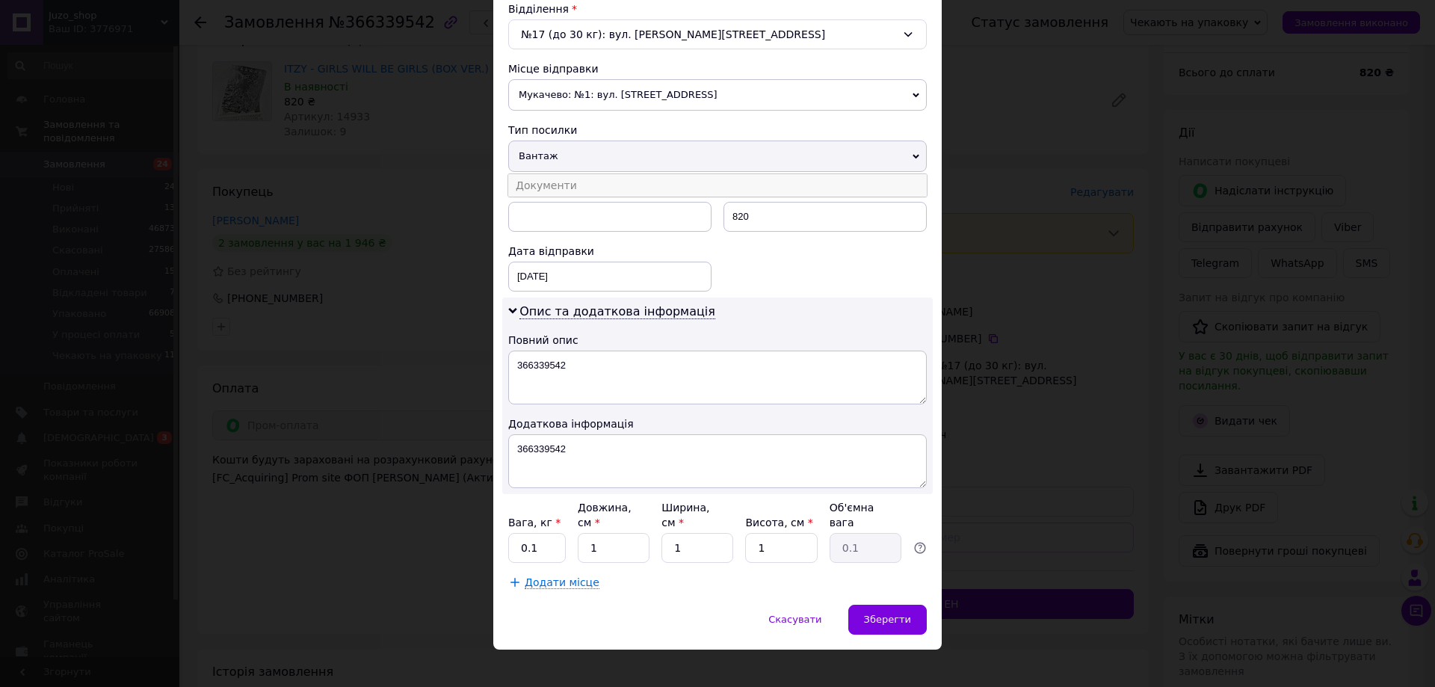
click at [566, 187] on li "Документи" at bounding box center [717, 185] width 419 height 22
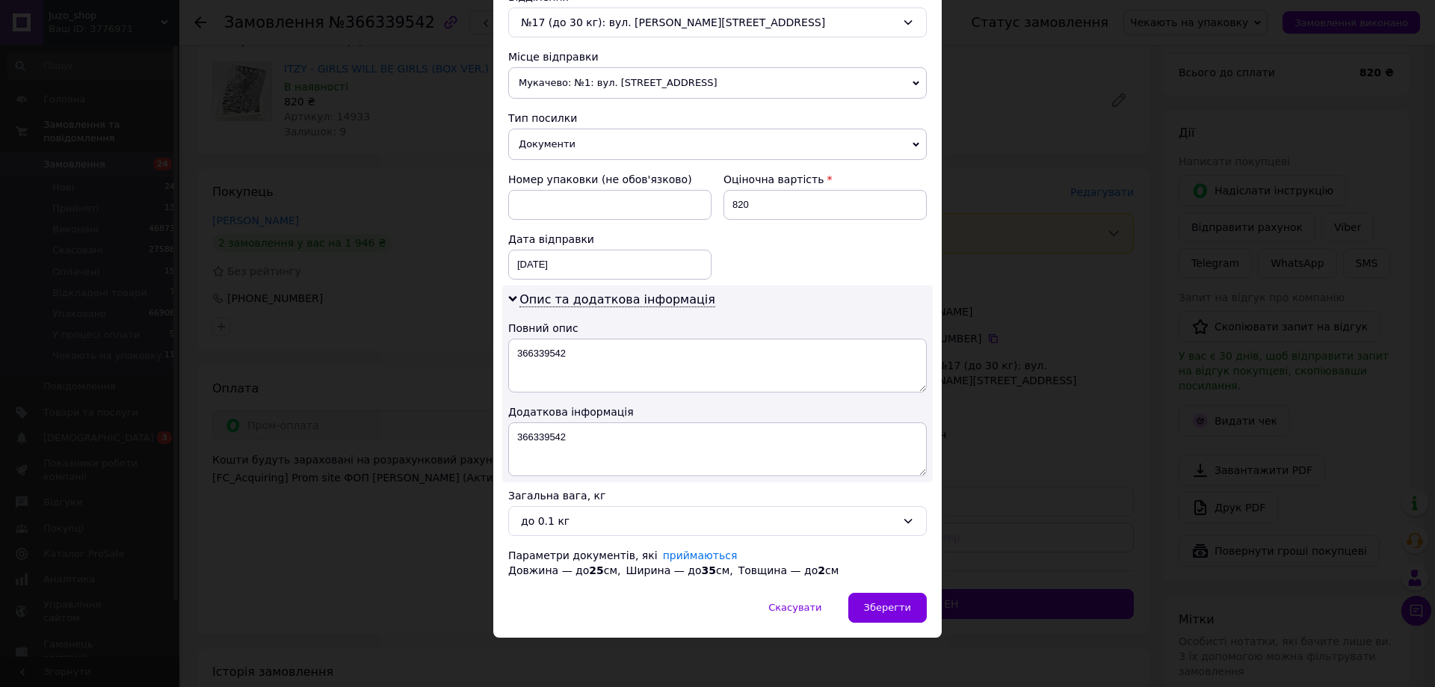
scroll to position [488, 0]
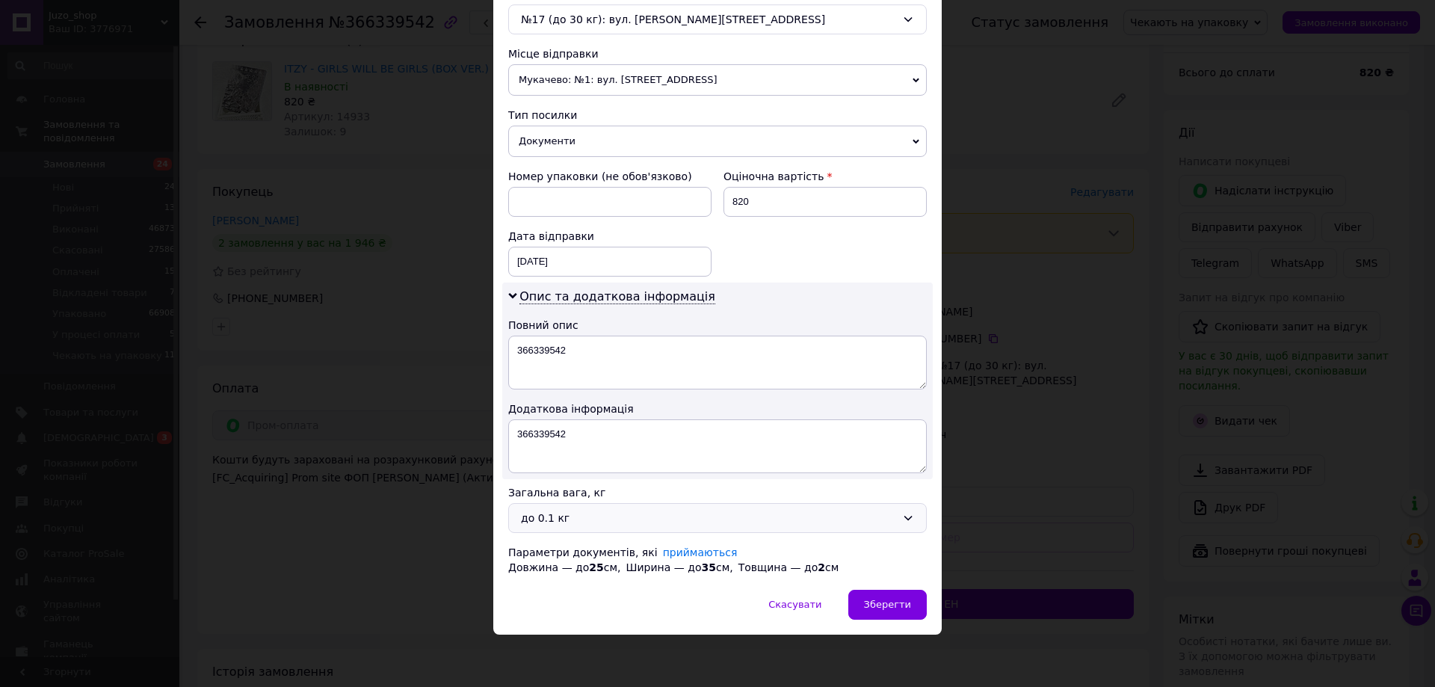
click at [588, 511] on div "до 0.1 кг" at bounding box center [708, 518] width 375 height 16
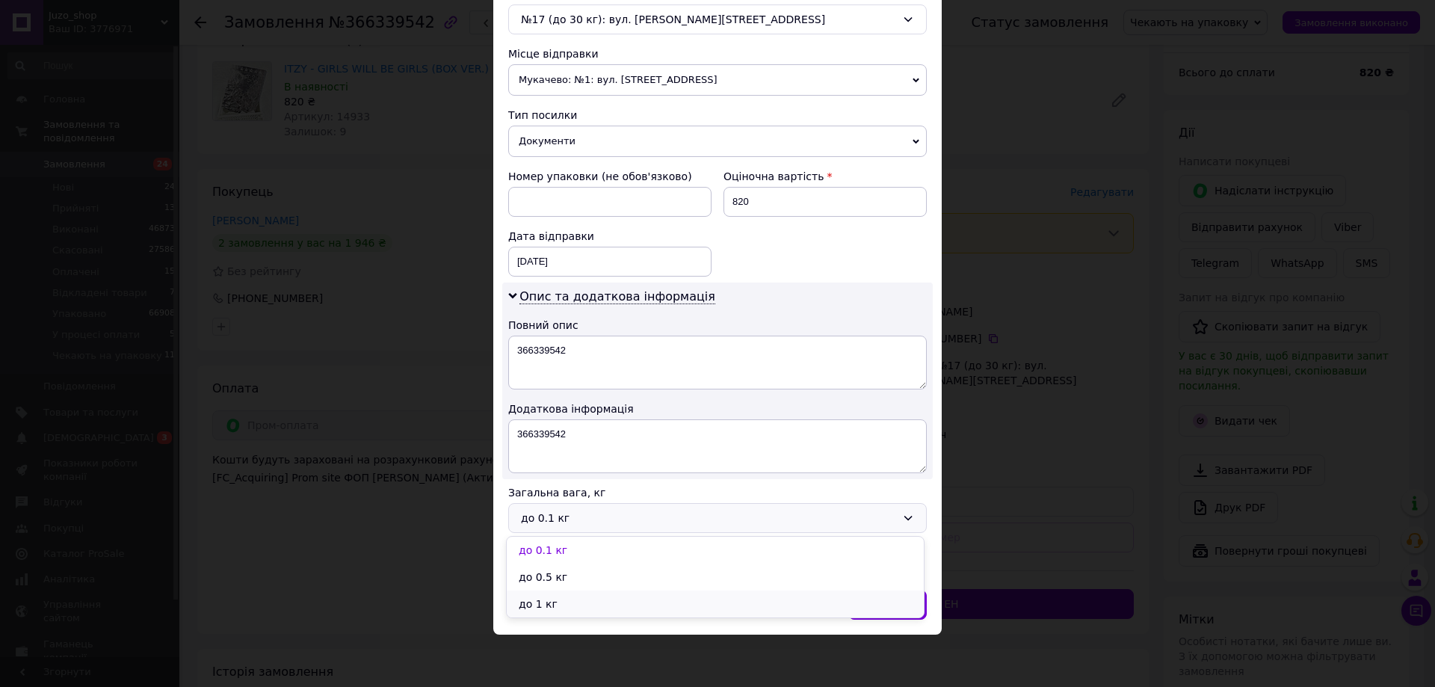
click at [544, 604] on li "до 1 кг" at bounding box center [715, 604] width 417 height 27
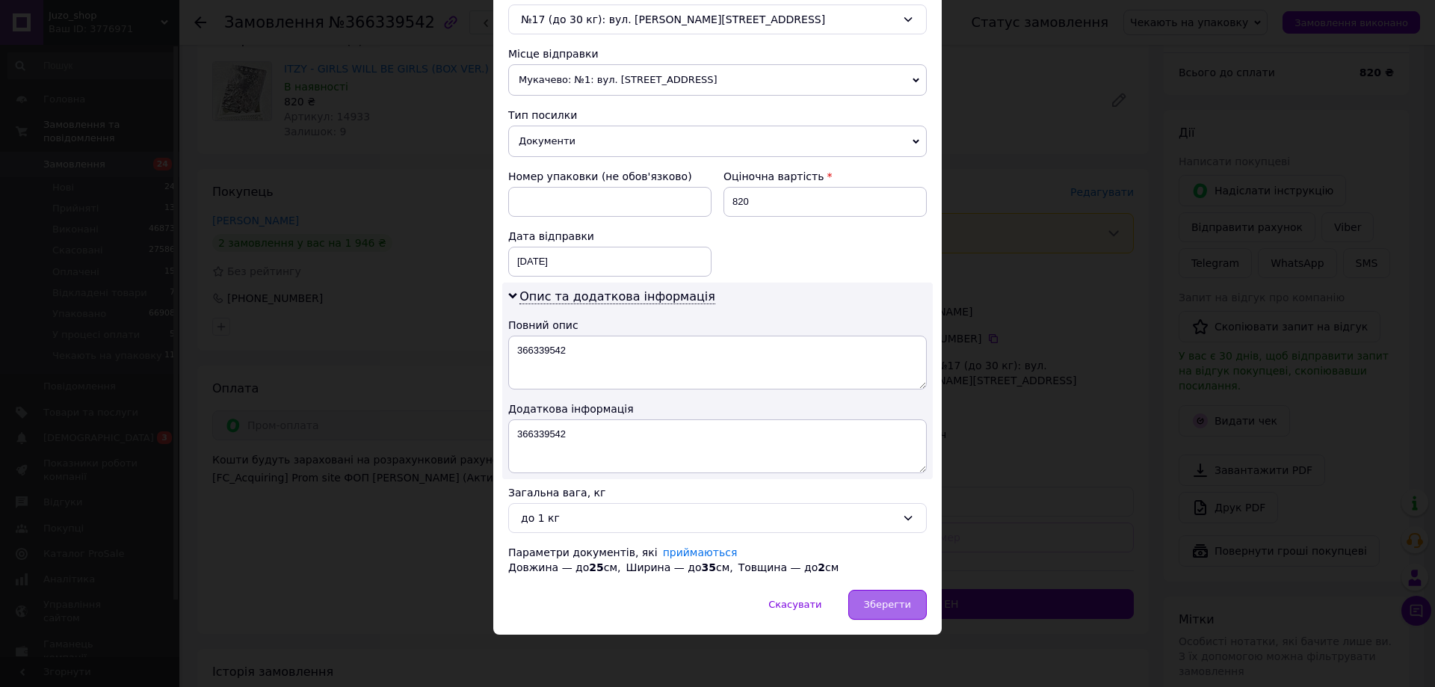
click at [908, 603] on span "Зберегти" at bounding box center [887, 604] width 47 height 11
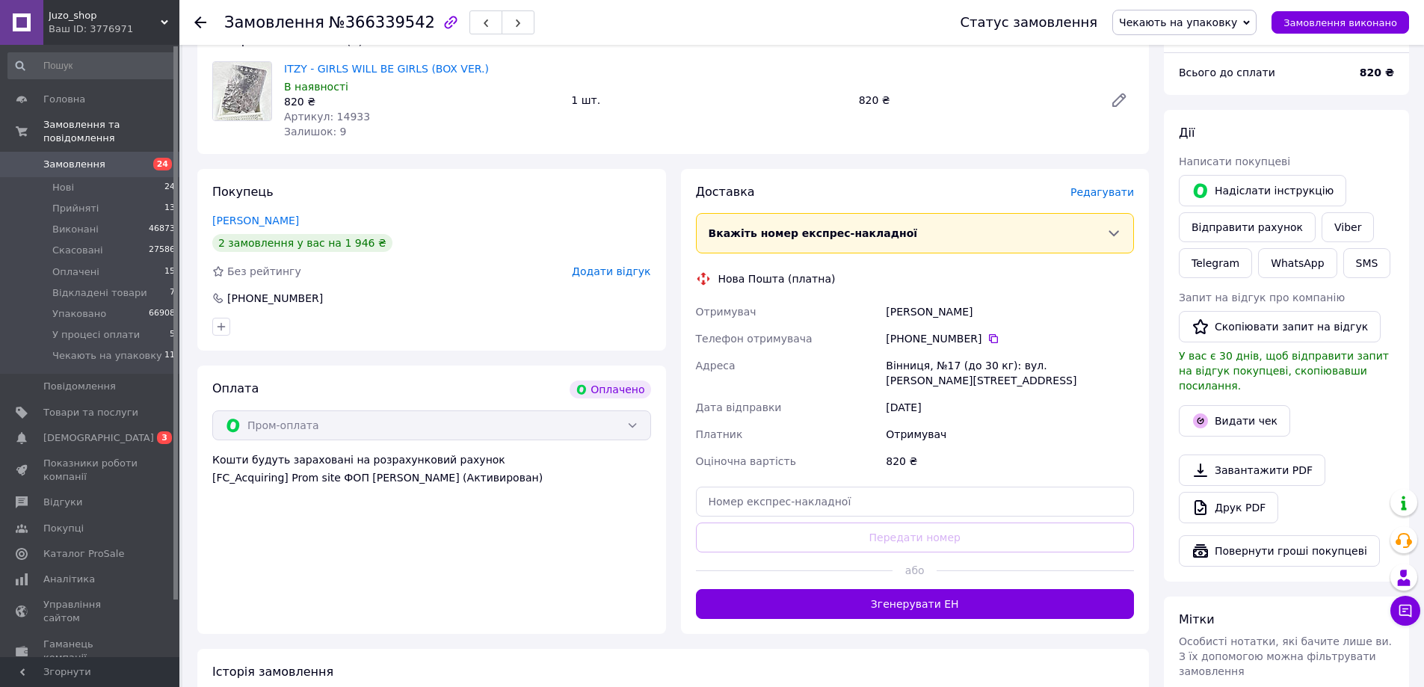
click at [1103, 189] on span "Редагувати" at bounding box center [1102, 192] width 64 height 12
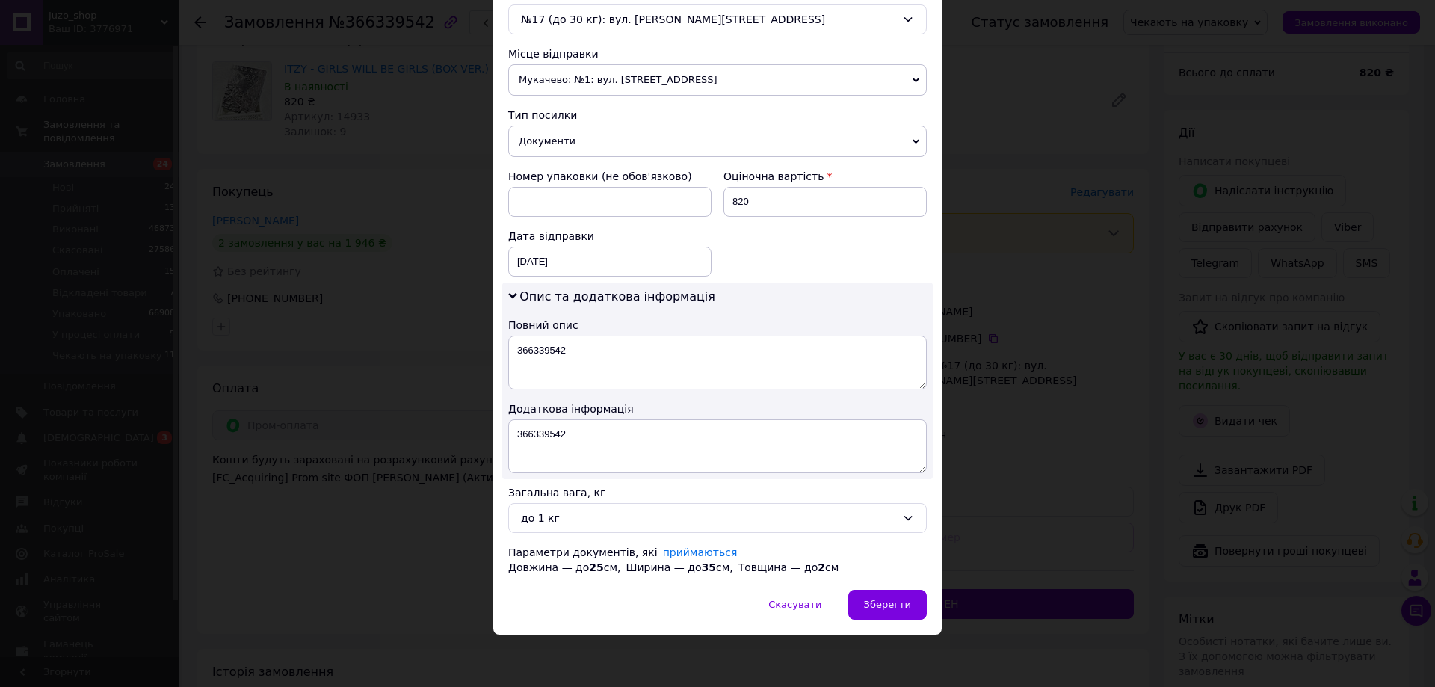
click at [1036, 475] on div "× Редагування доставки Спосіб доставки Нова Пошта (платна) Платник Отримувач Ві…" at bounding box center [717, 343] width 1435 height 687
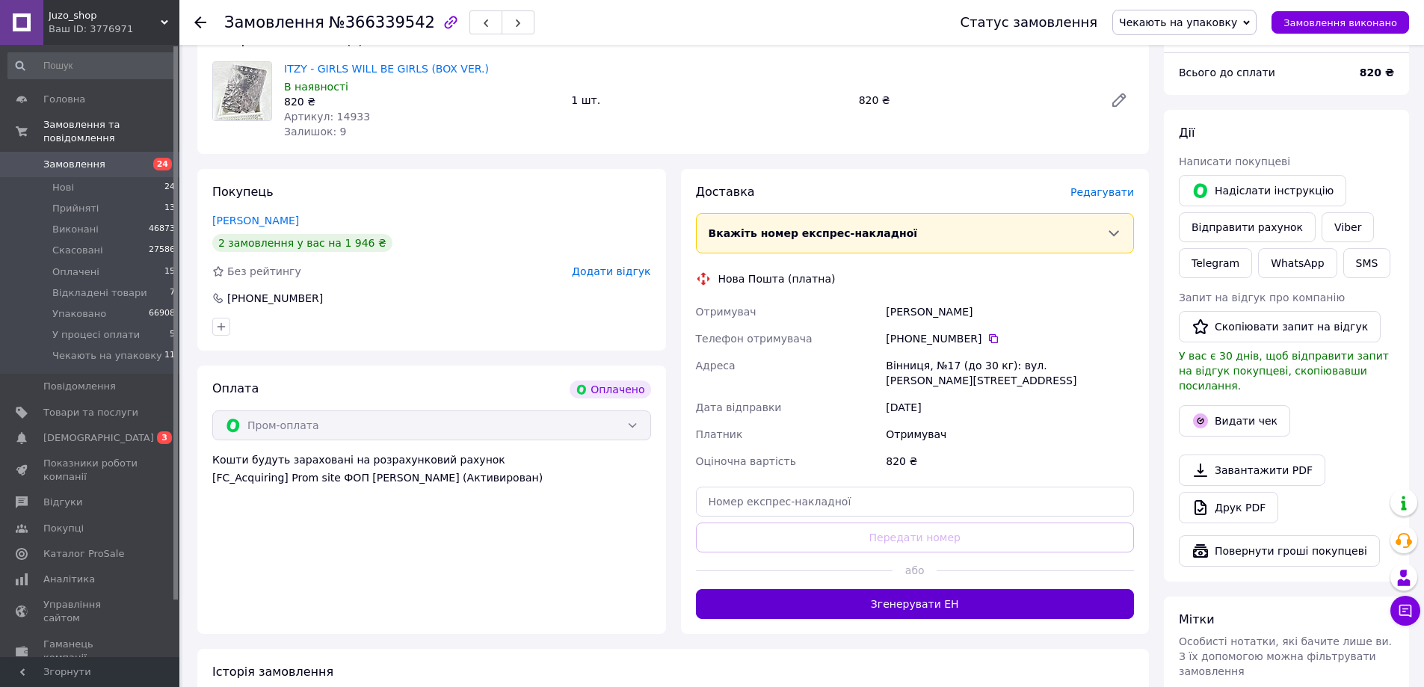
click at [1005, 591] on button "Згенерувати ЕН" at bounding box center [915, 604] width 439 height 30
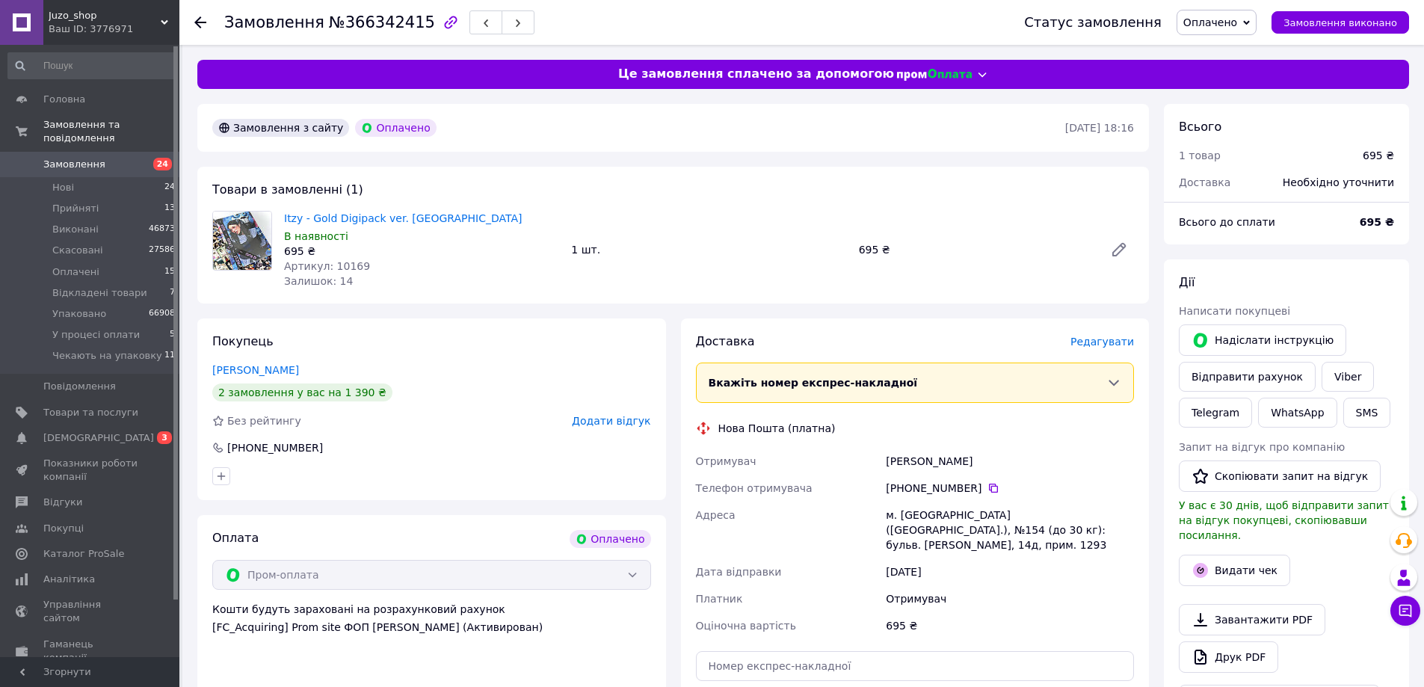
click at [368, 26] on span "№366342415" at bounding box center [382, 22] width 106 height 18
click at [367, 26] on span "№366342415" at bounding box center [382, 22] width 106 height 18
copy span "366342415"
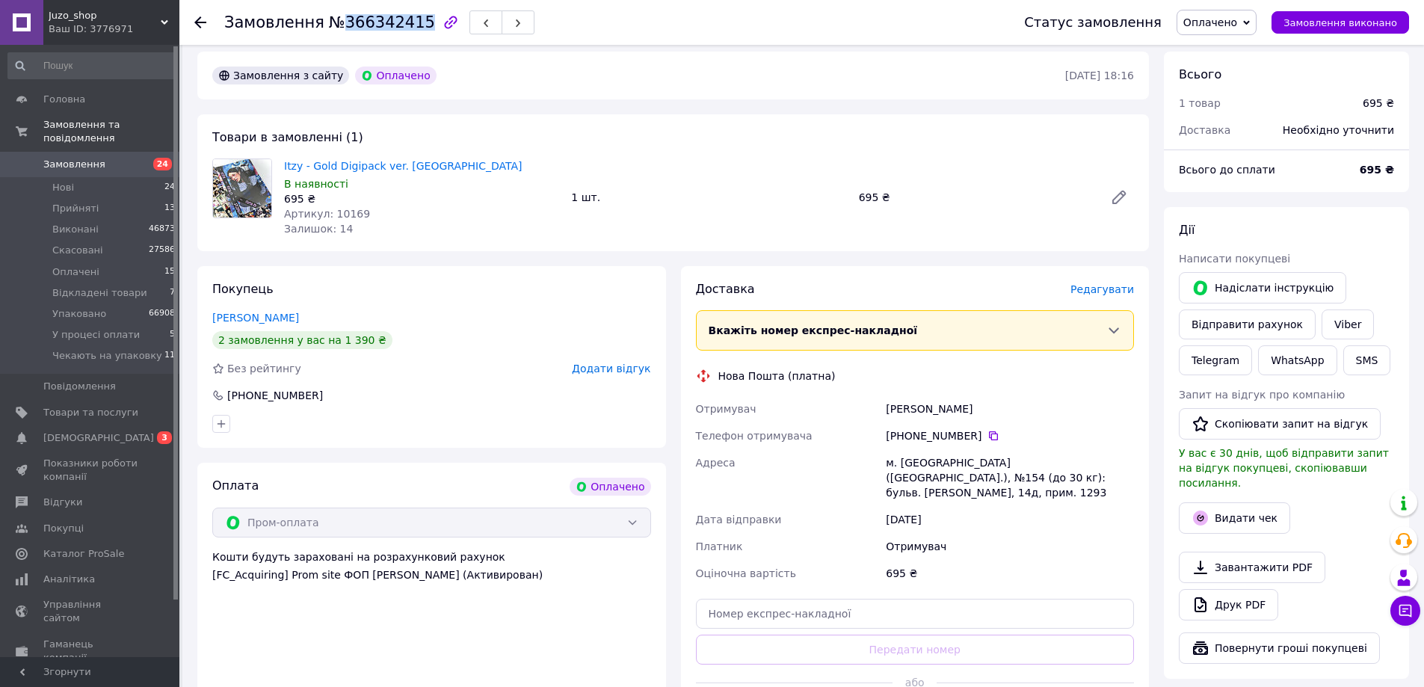
scroll to position [224, 0]
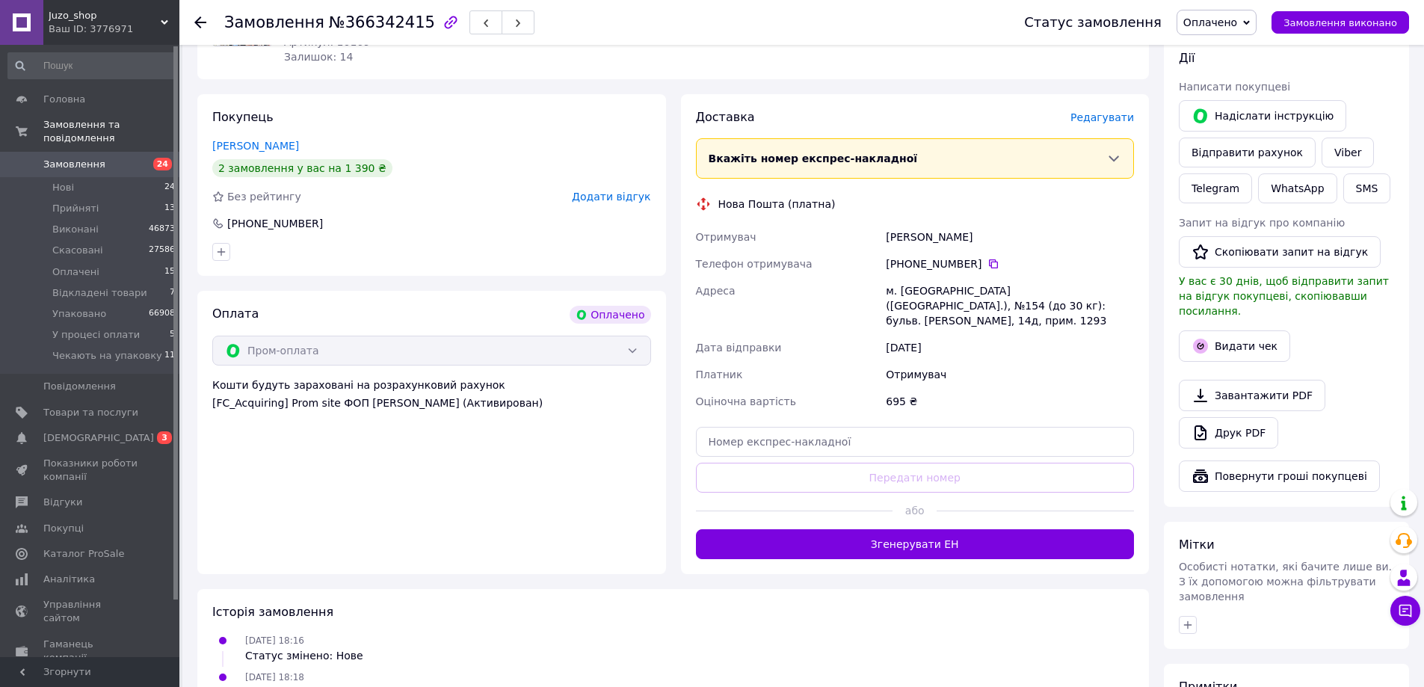
click at [1226, 8] on div "Статус замовлення Оплачено Прийнято Виконано Скасовано Відкладені товари Упаков…" at bounding box center [1201, 22] width 415 height 45
click at [1234, 20] on span "Оплачено" at bounding box center [1210, 22] width 54 height 12
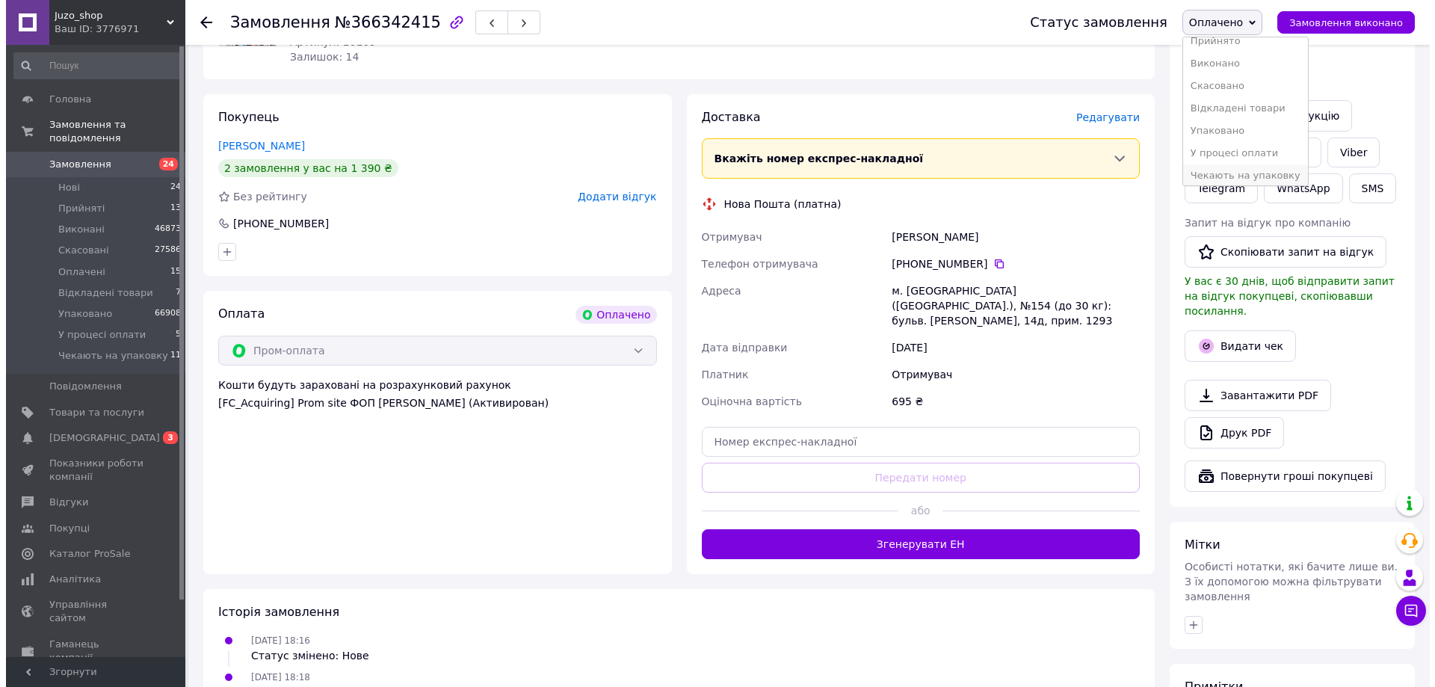
scroll to position [16, 0]
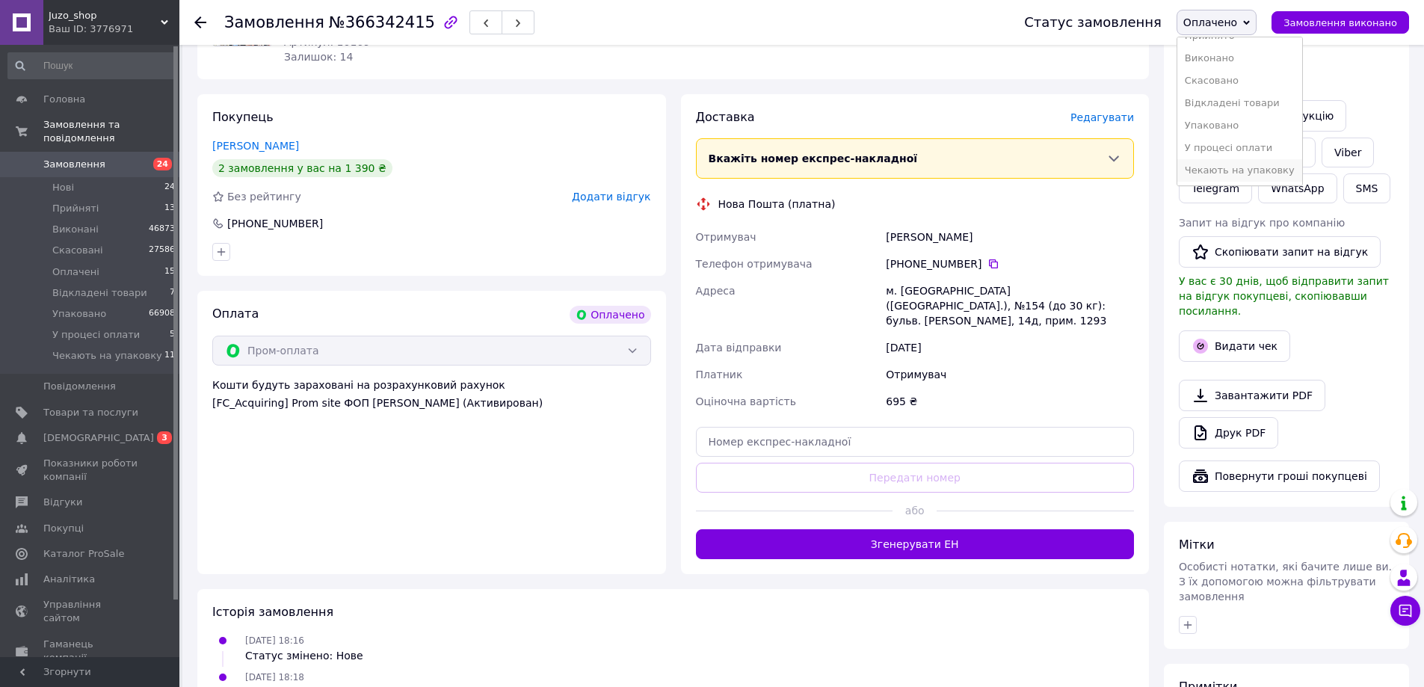
click at [1233, 167] on li "Чекають на упаковку" at bounding box center [1239, 170] width 125 height 22
click at [1116, 118] on span "Редагувати" at bounding box center [1102, 117] width 64 height 12
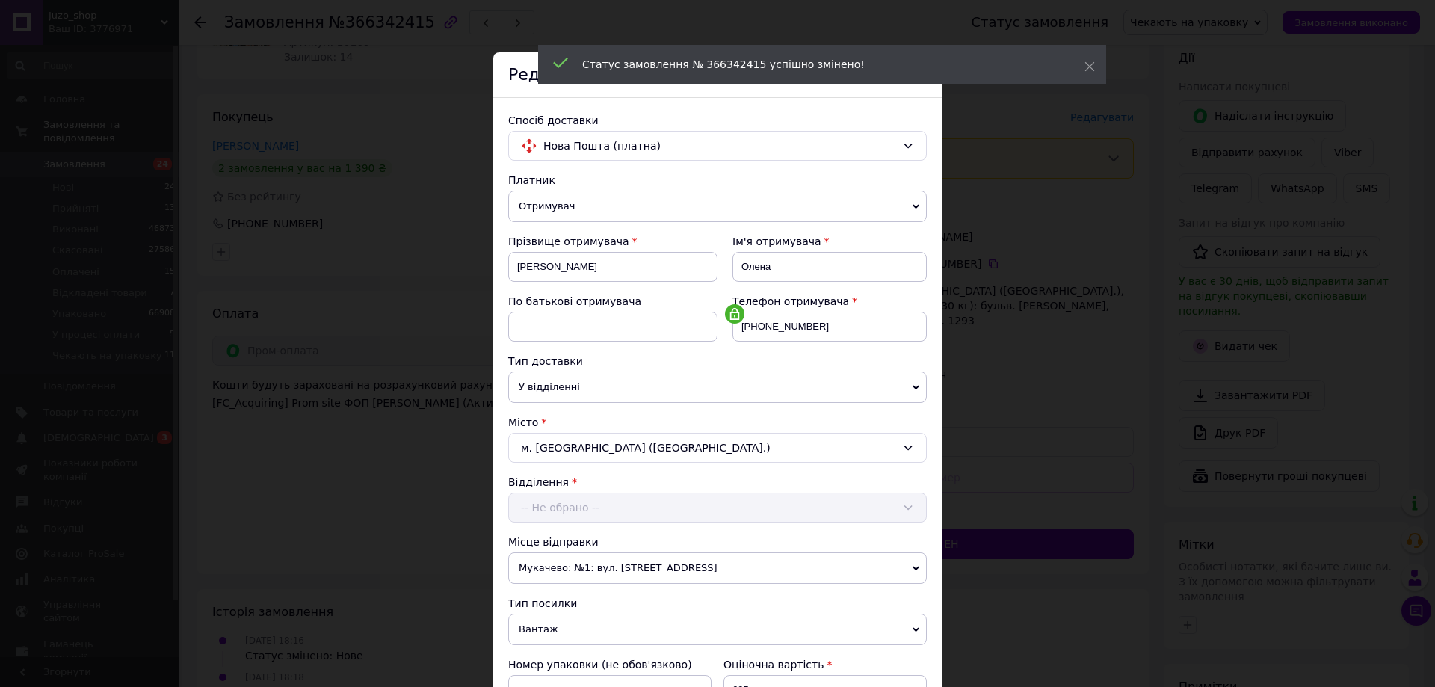
scroll to position [306, 0]
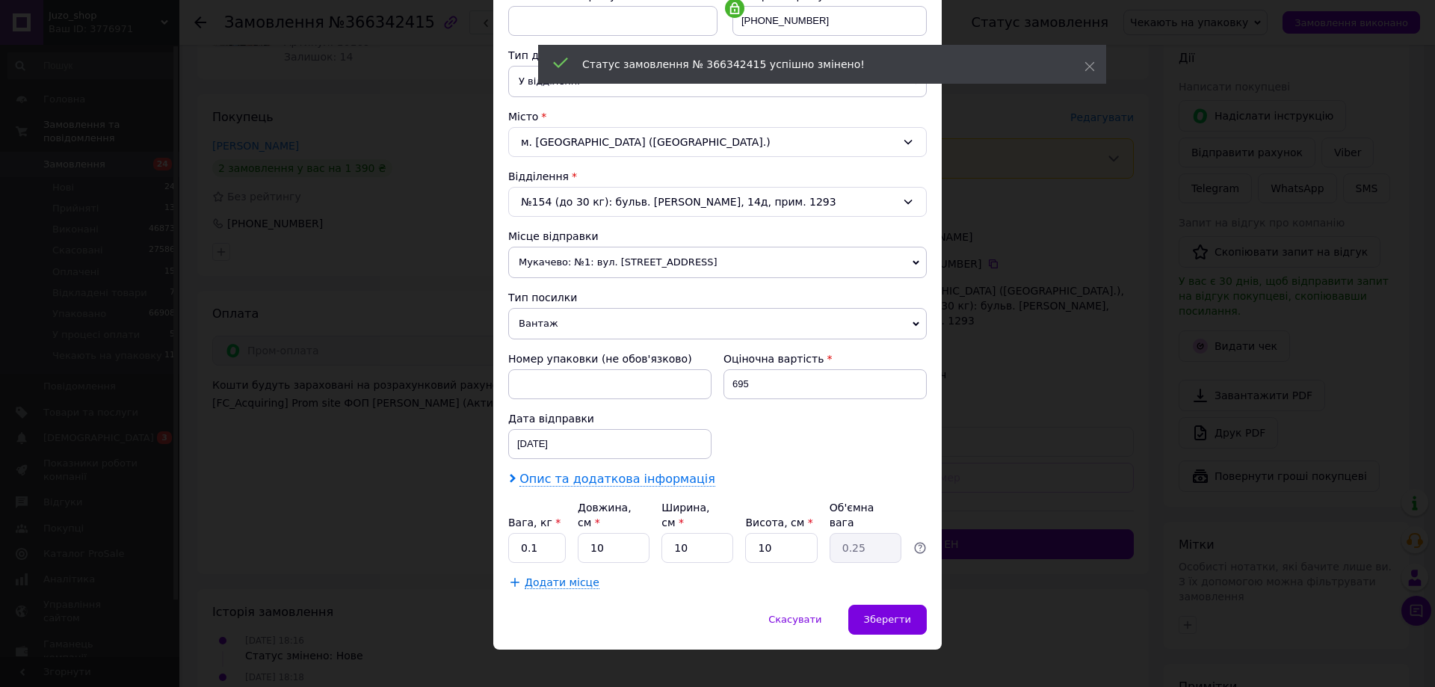
click at [599, 478] on span "Опис та додаткова інформація" at bounding box center [618, 479] width 196 height 15
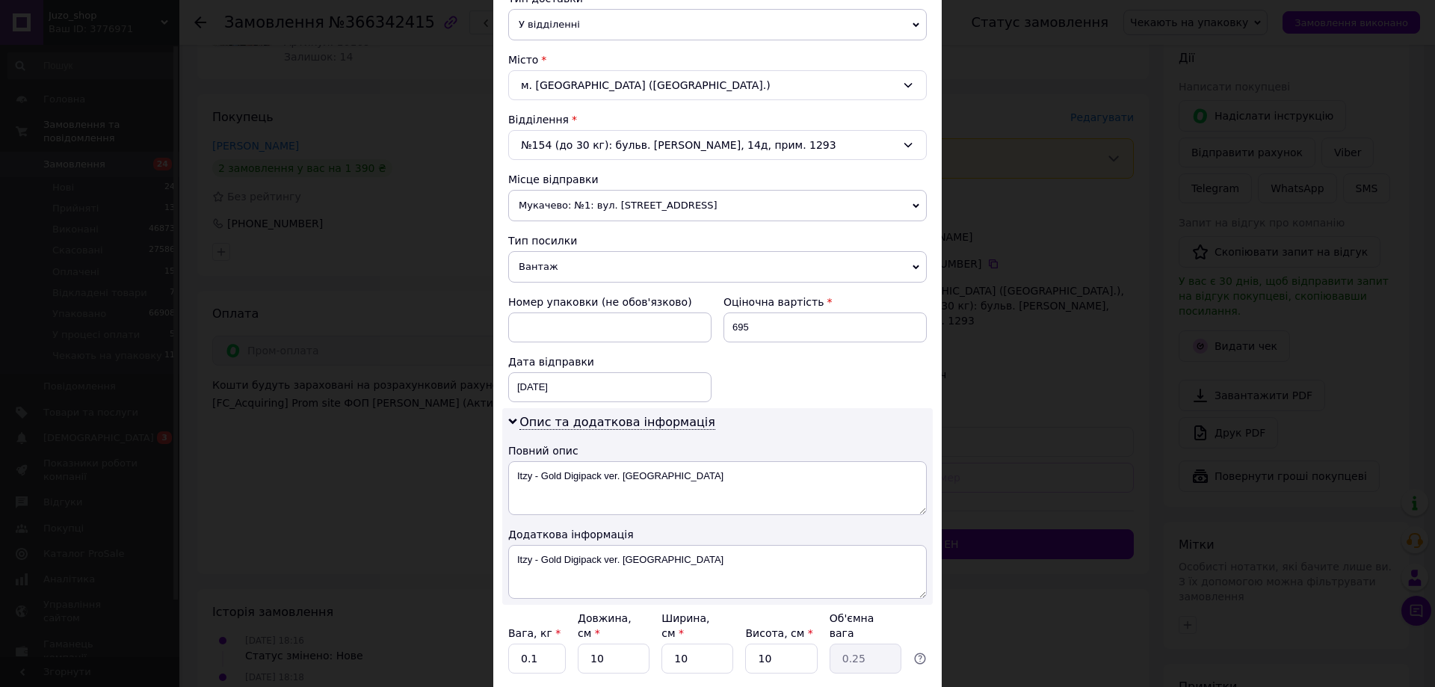
scroll to position [455, 0]
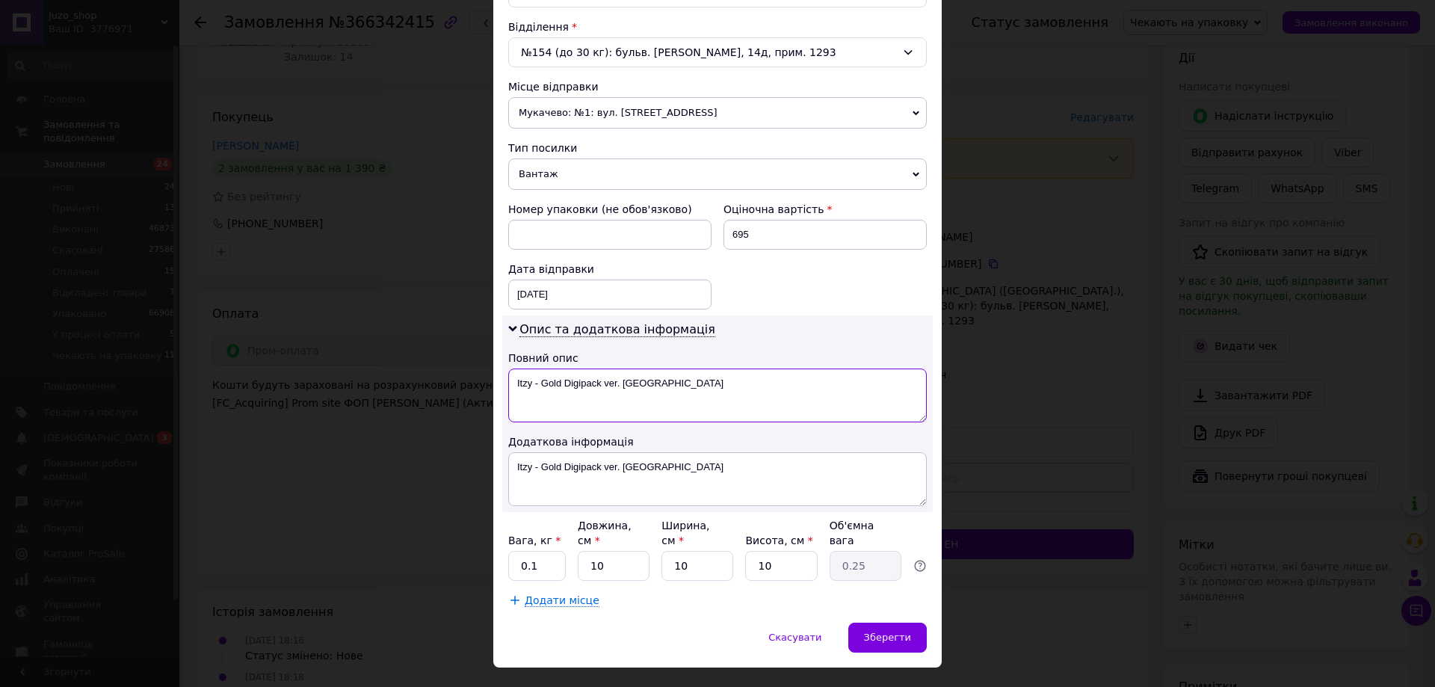
click at [638, 395] on textarea "Itzy - Gold Digipack ver. [GEOGRAPHIC_DATA]" at bounding box center [717, 396] width 419 height 54
click at [635, 395] on textarea "Itzy - Gold Digipack ver. [GEOGRAPHIC_DATA]" at bounding box center [717, 396] width 419 height 54
paste textarea "366342415"
type textarea "366342415"
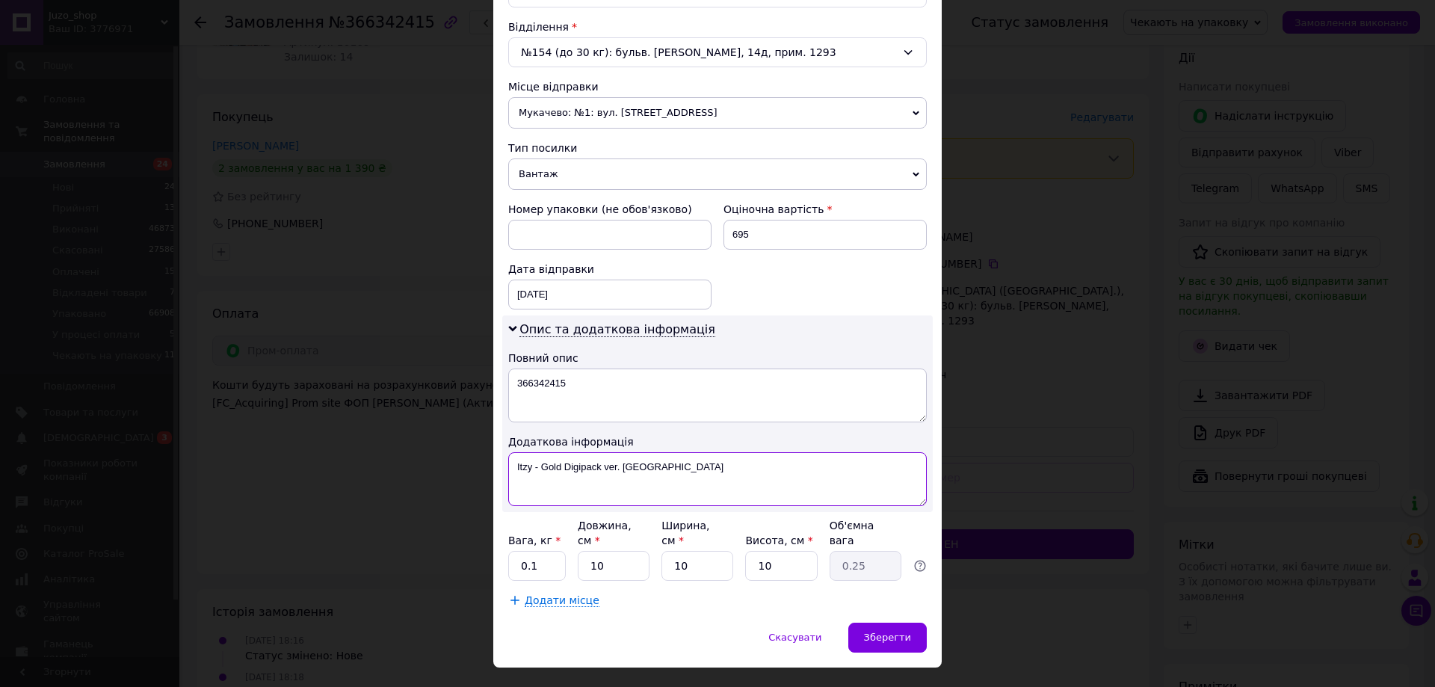
click at [649, 467] on textarea "Itzy - Gold Digipack ver. [GEOGRAPHIC_DATA]" at bounding box center [717, 479] width 419 height 54
paste textarea "366342415"
type textarea "366342415"
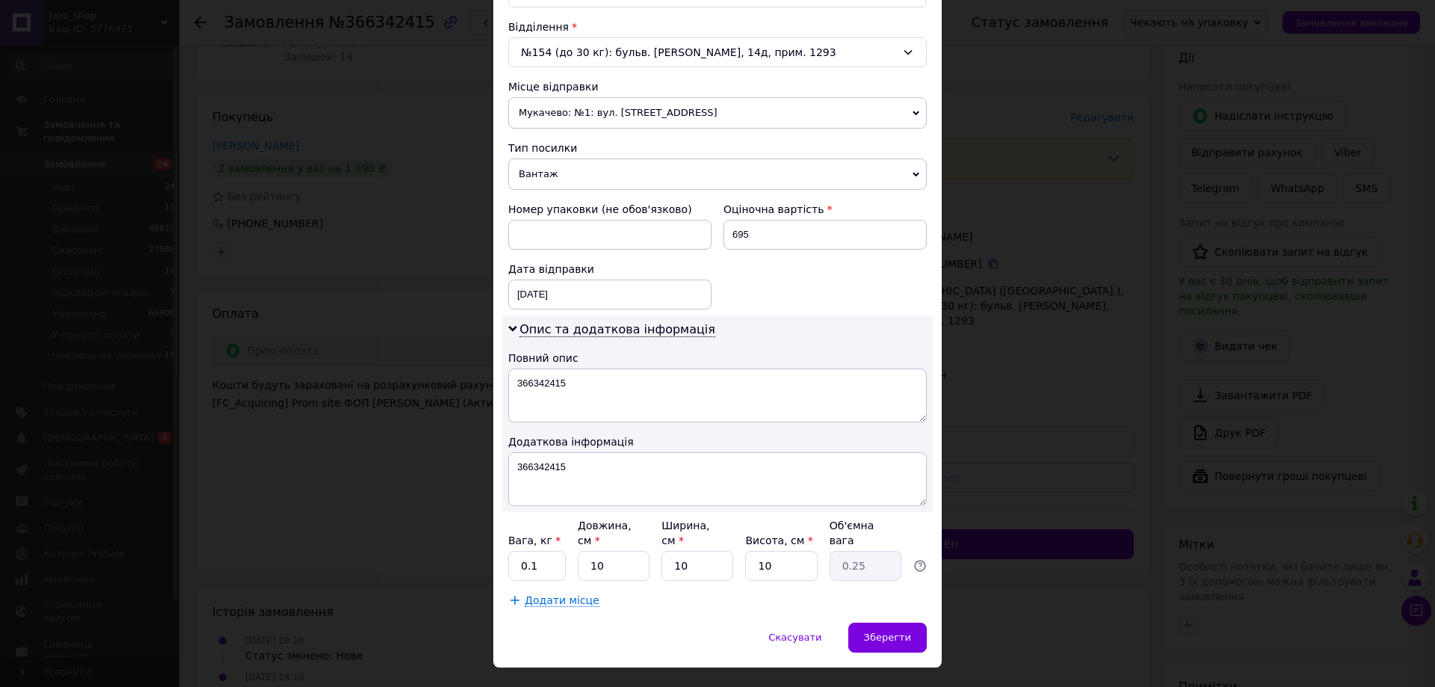
click at [594, 158] on span "Вантаж" at bounding box center [717, 173] width 419 height 31
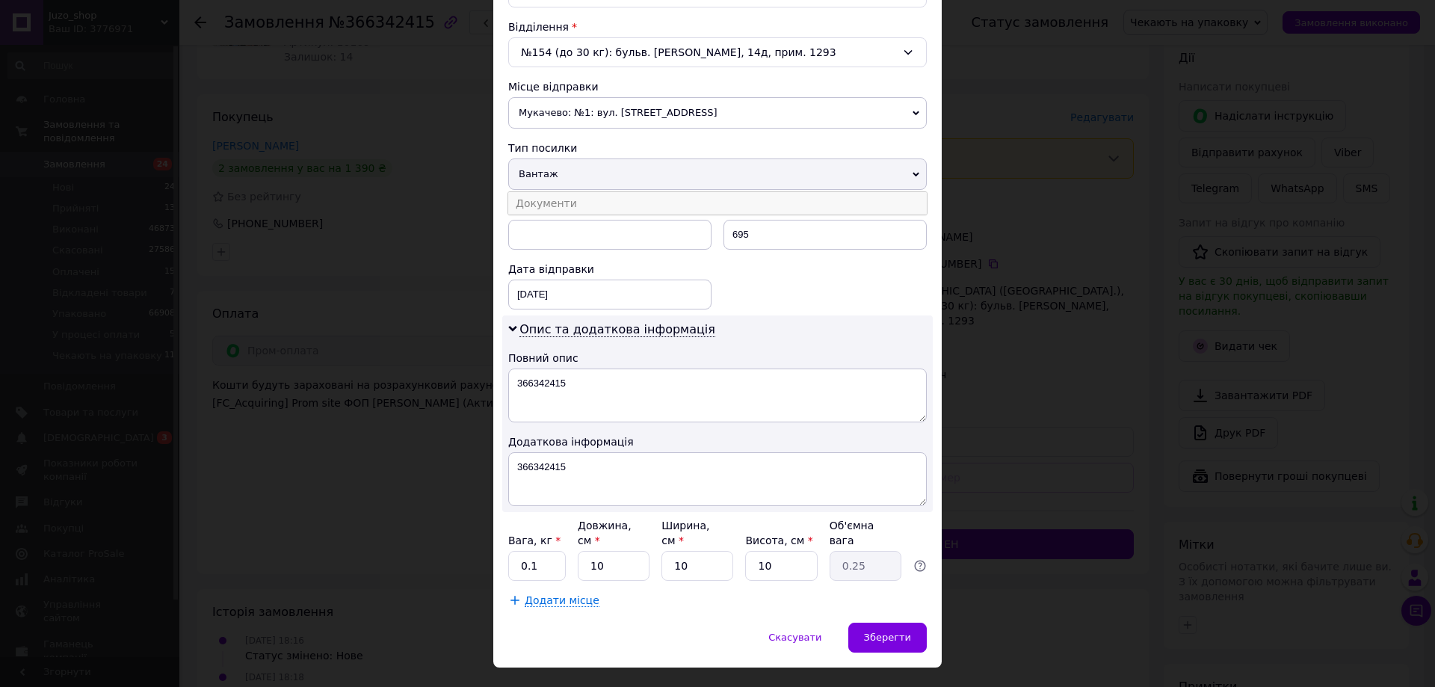
click at [570, 200] on li "Документи" at bounding box center [717, 203] width 419 height 22
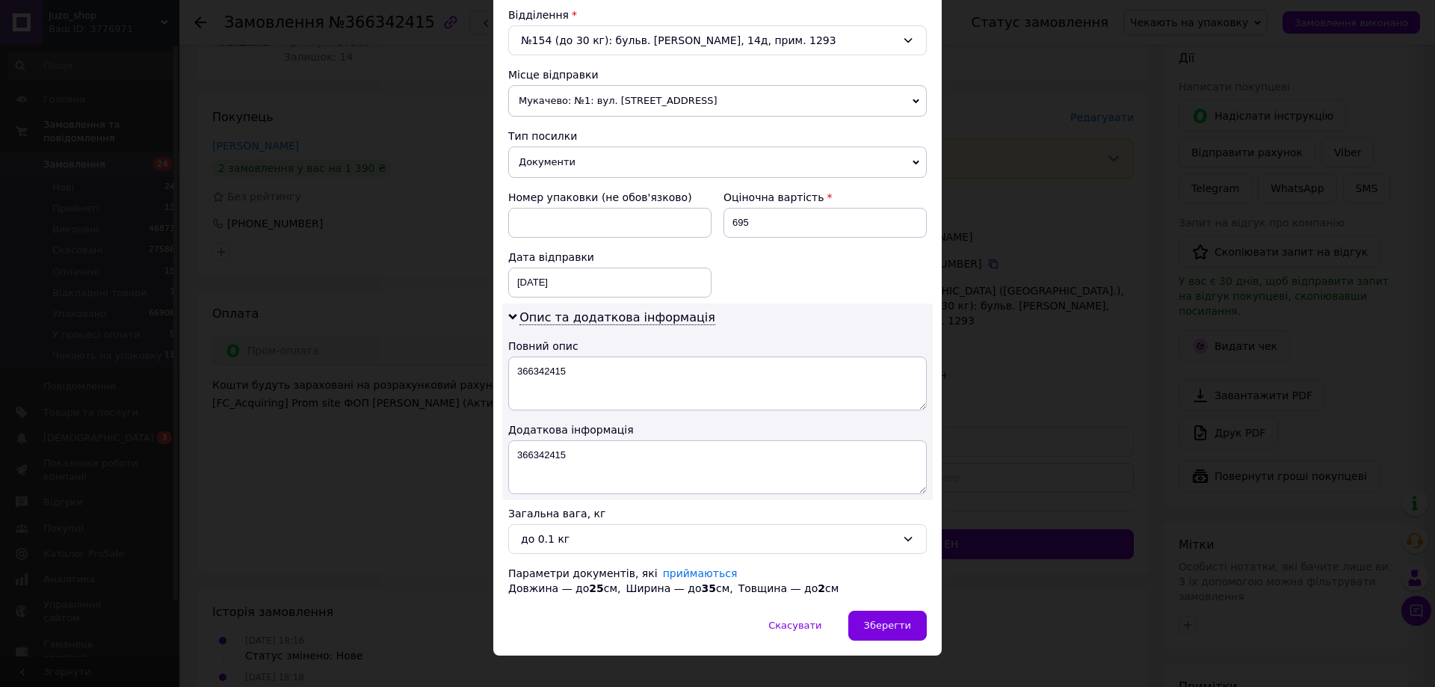
scroll to position [488, 0]
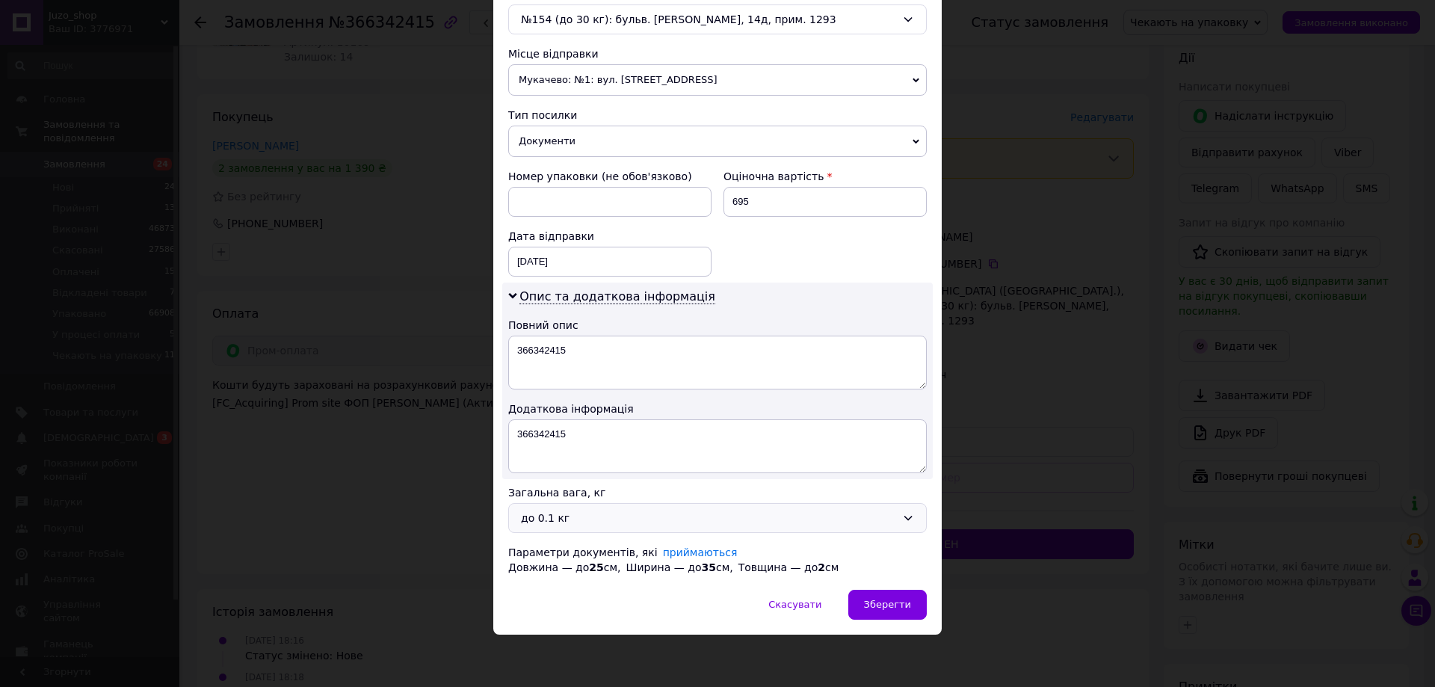
click at [588, 508] on div "до 0.1 кг" at bounding box center [717, 518] width 419 height 30
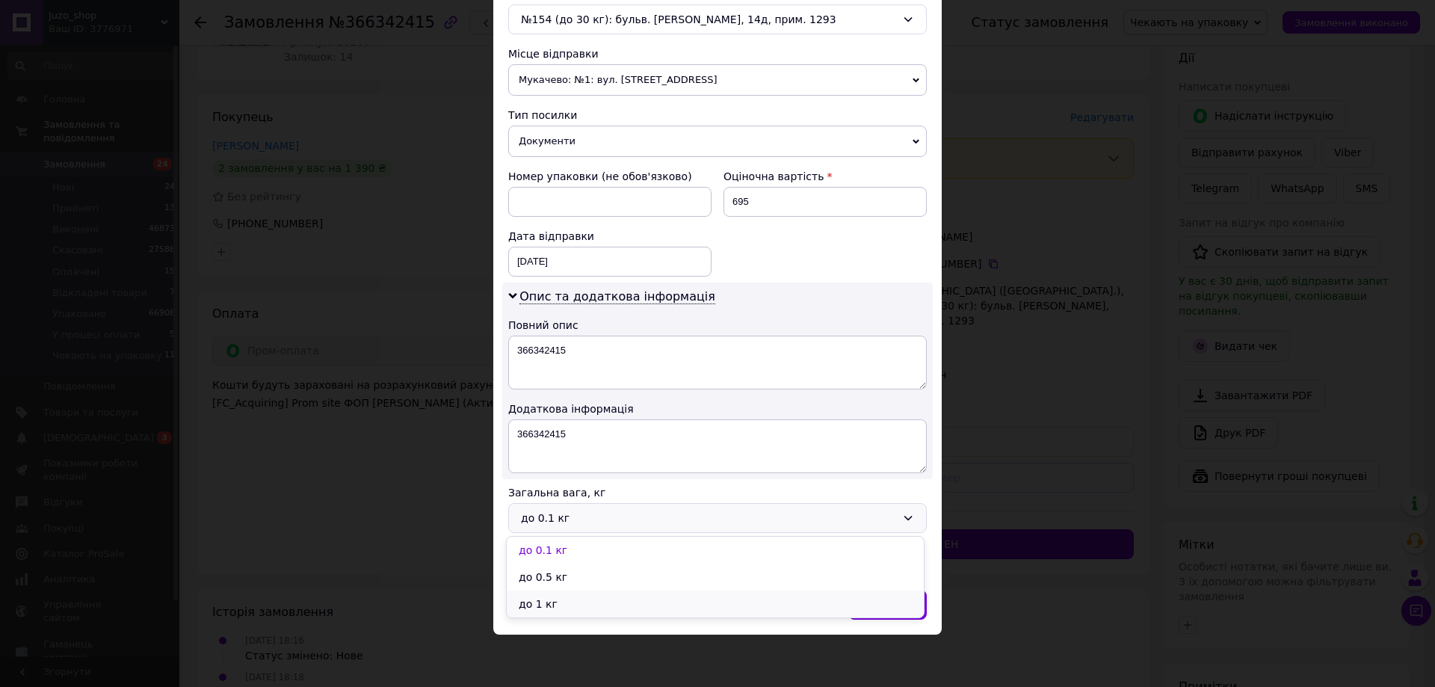
click at [565, 601] on li "до 1 кг" at bounding box center [715, 604] width 417 height 27
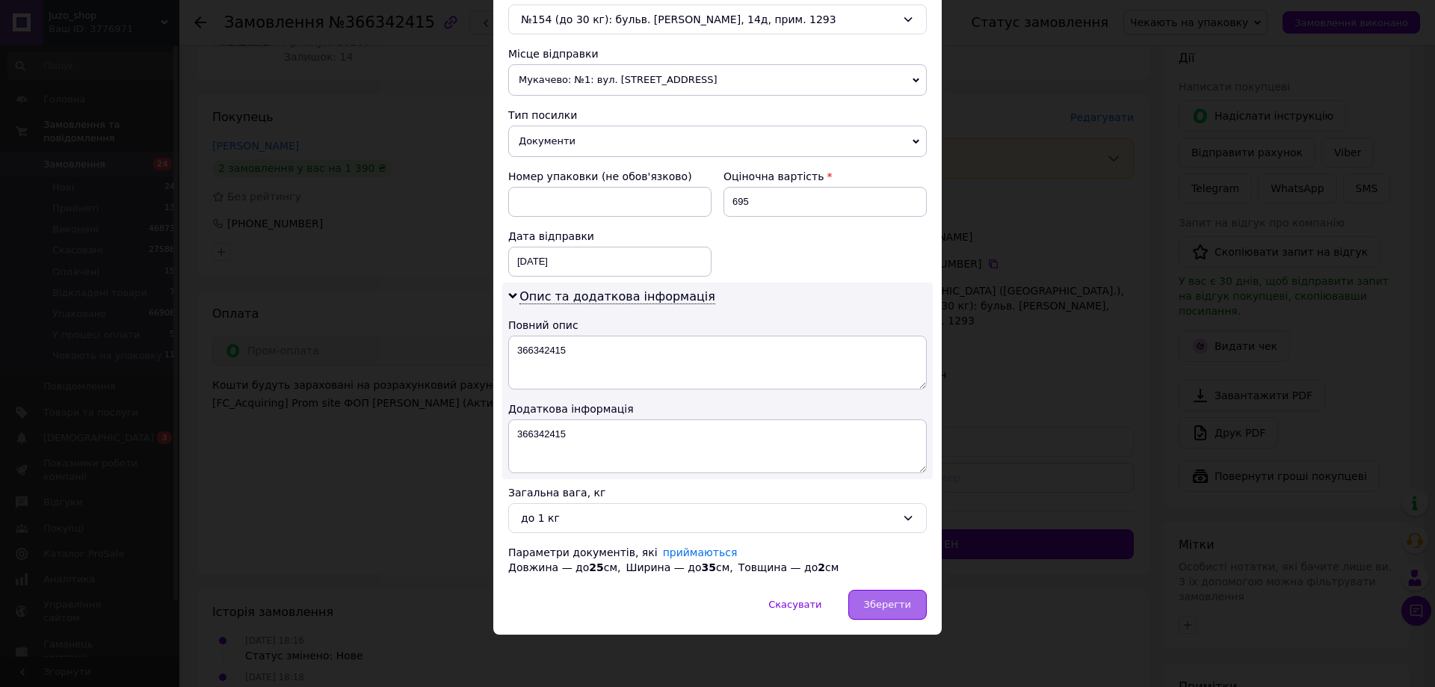
click at [904, 593] on div "Зберегти" at bounding box center [887, 605] width 78 height 30
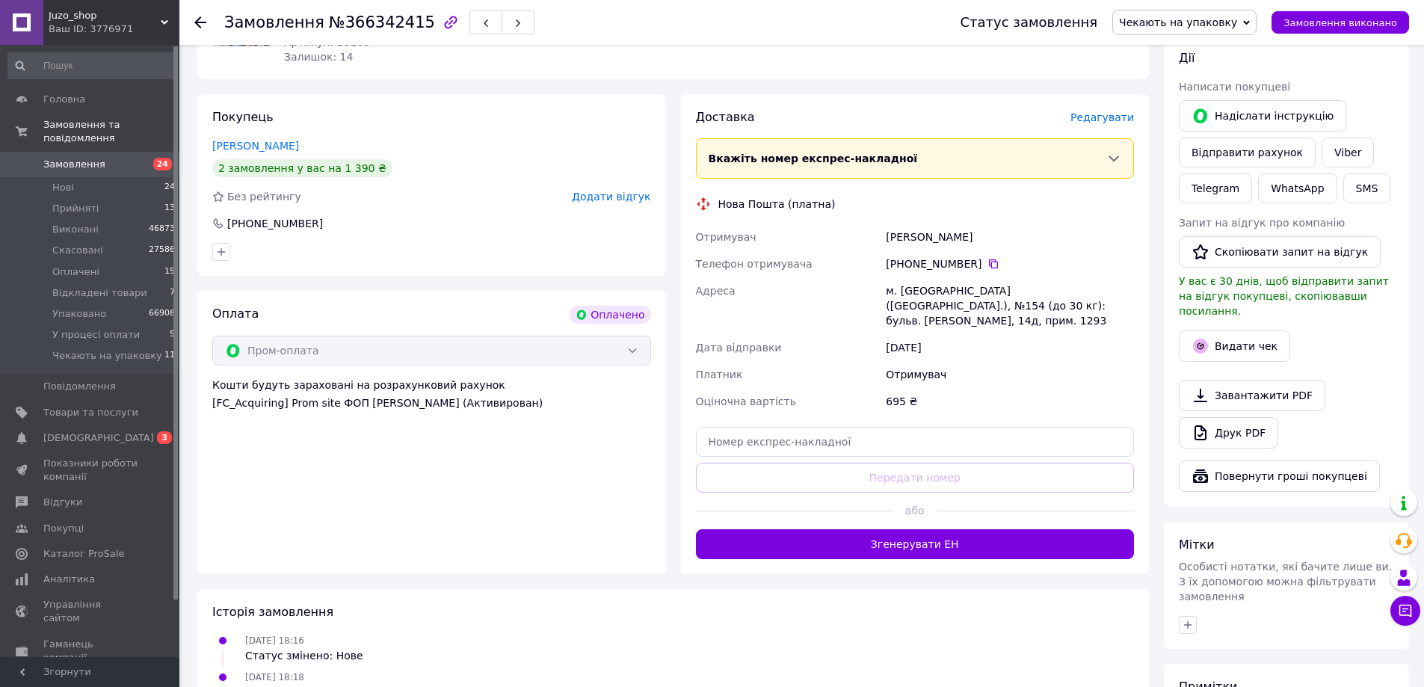
click at [1100, 123] on span "Редагувати" at bounding box center [1102, 117] width 64 height 12
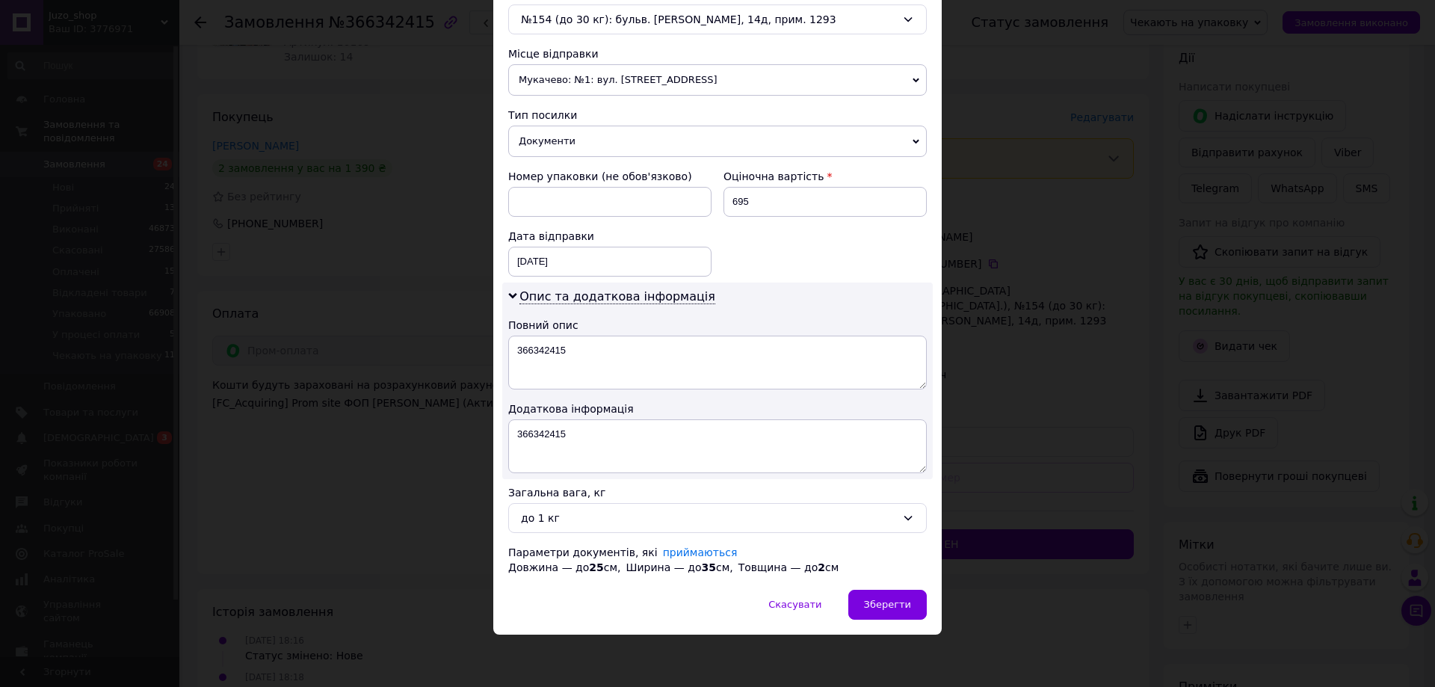
click at [1017, 402] on div "× Редагування доставки Спосіб доставки Нова Пошта (платна) Платник Отримувач Ві…" at bounding box center [717, 343] width 1435 height 687
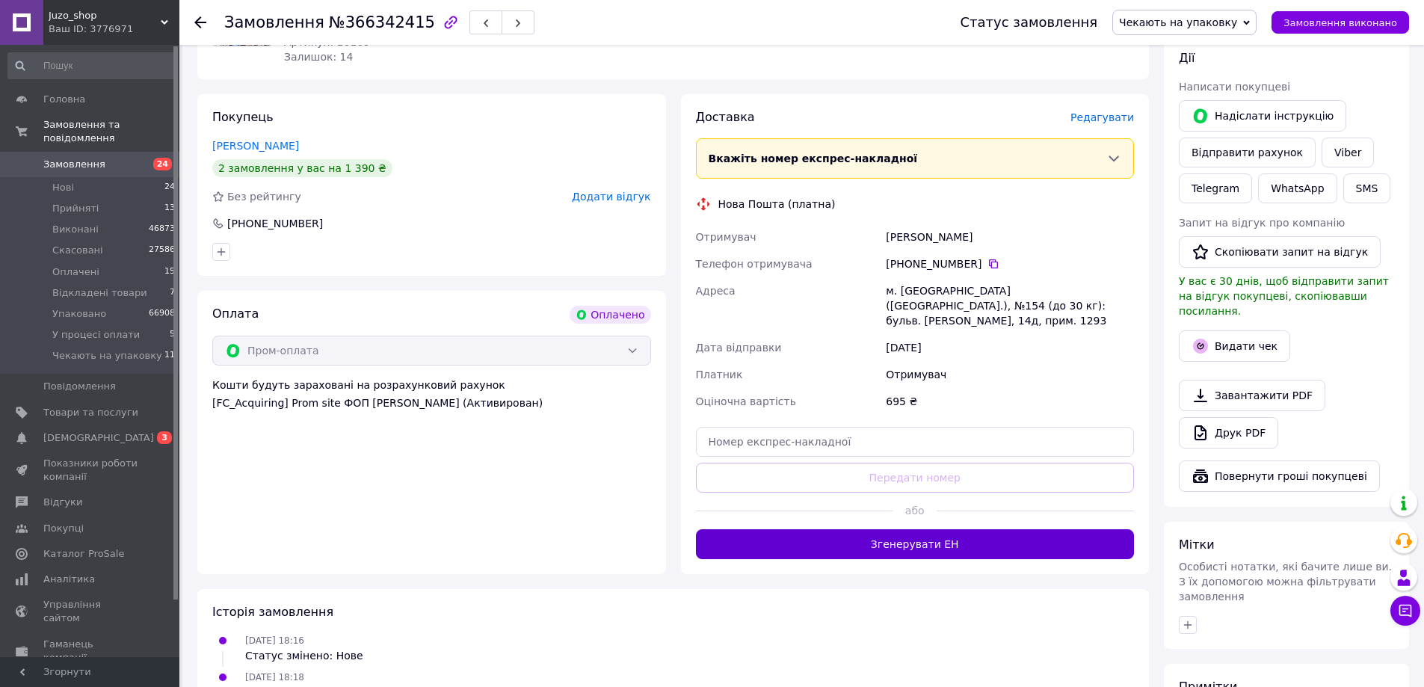
click at [967, 532] on button "Згенерувати ЕН" at bounding box center [915, 544] width 439 height 30
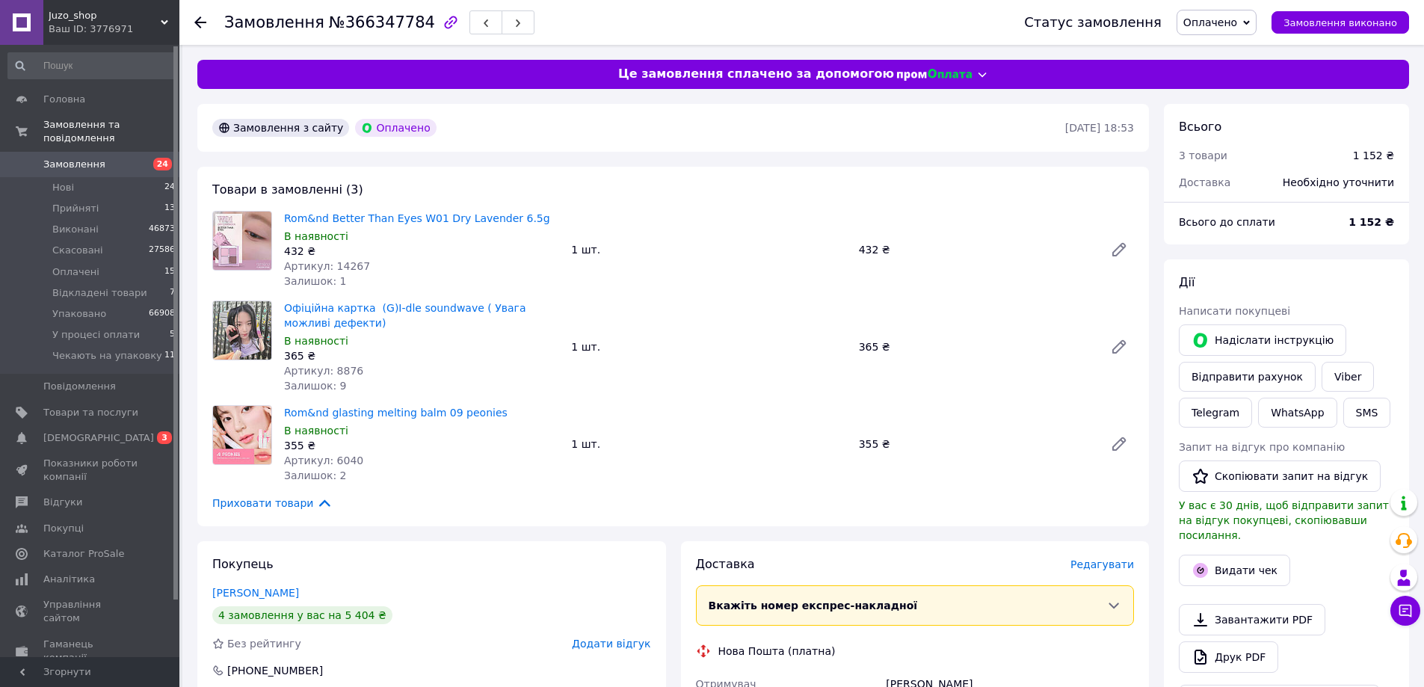
click at [347, 19] on span "№366347784" at bounding box center [382, 22] width 106 height 18
copy span "366347784"
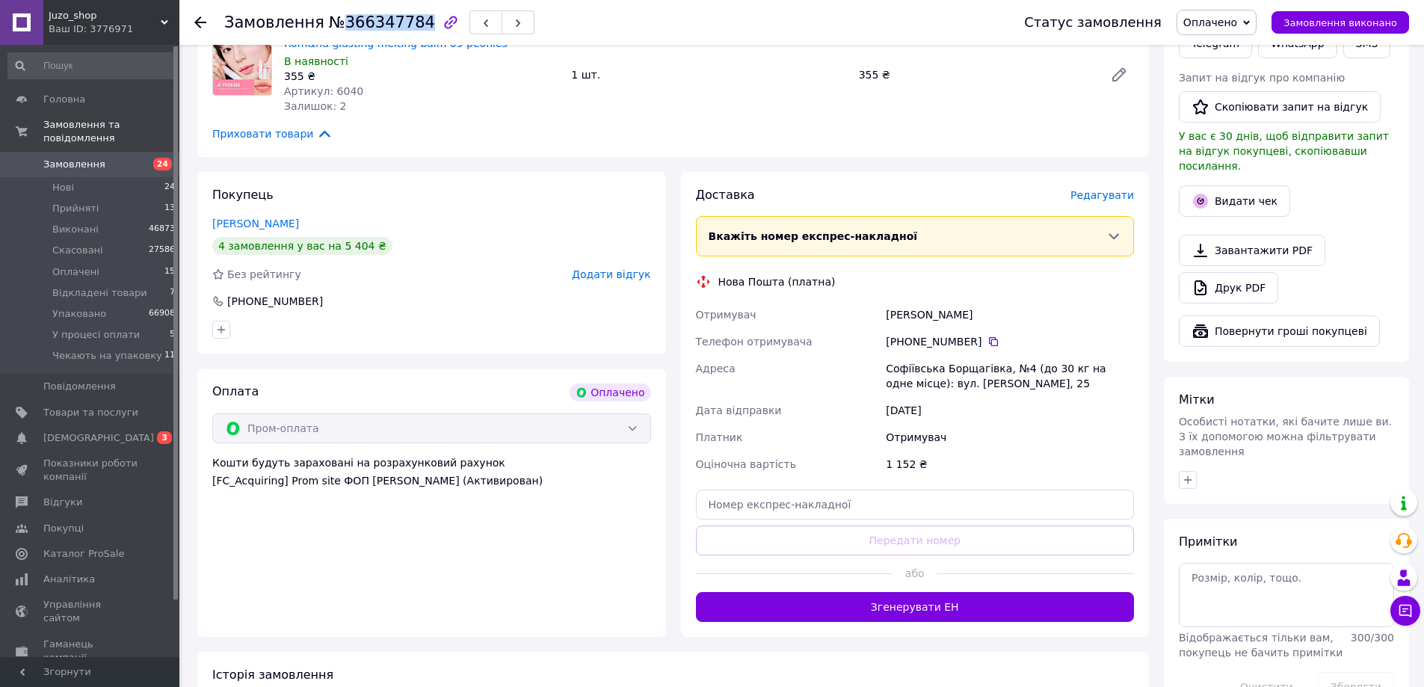
scroll to position [374, 0]
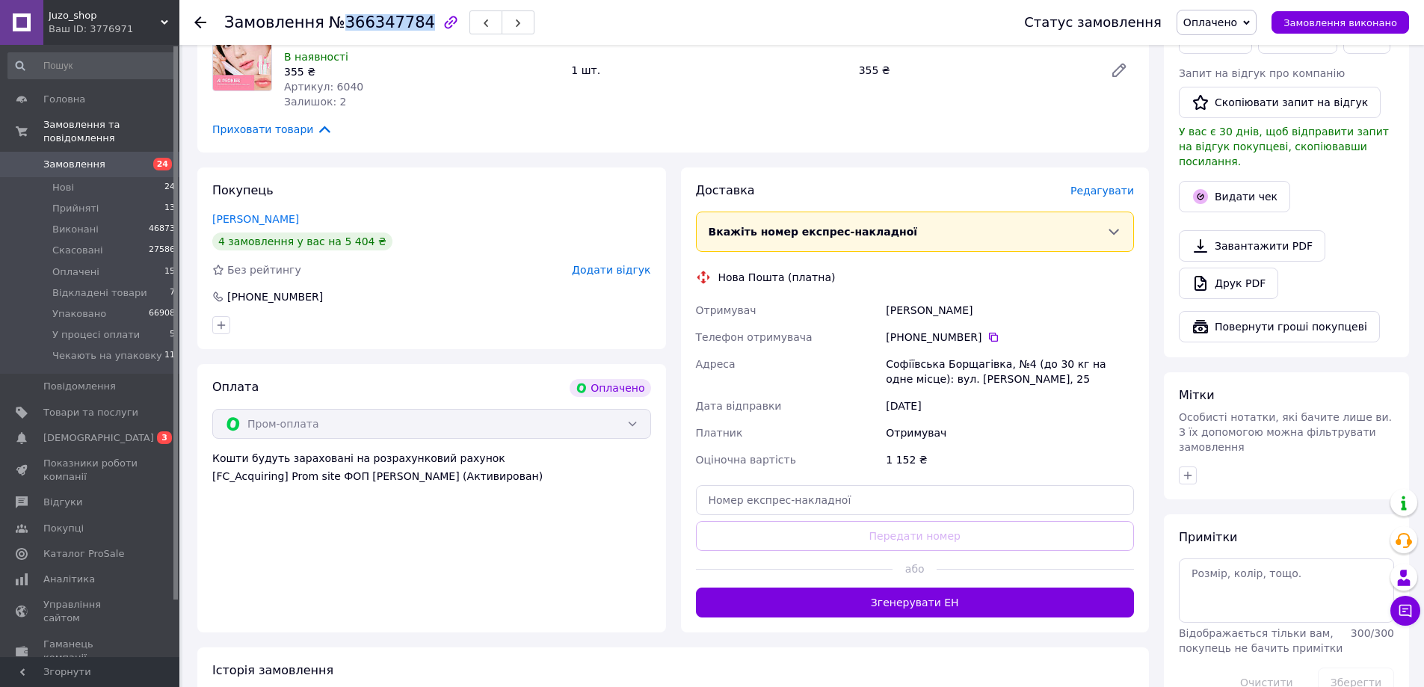
click at [1235, 25] on span "Оплачено" at bounding box center [1210, 22] width 54 height 12
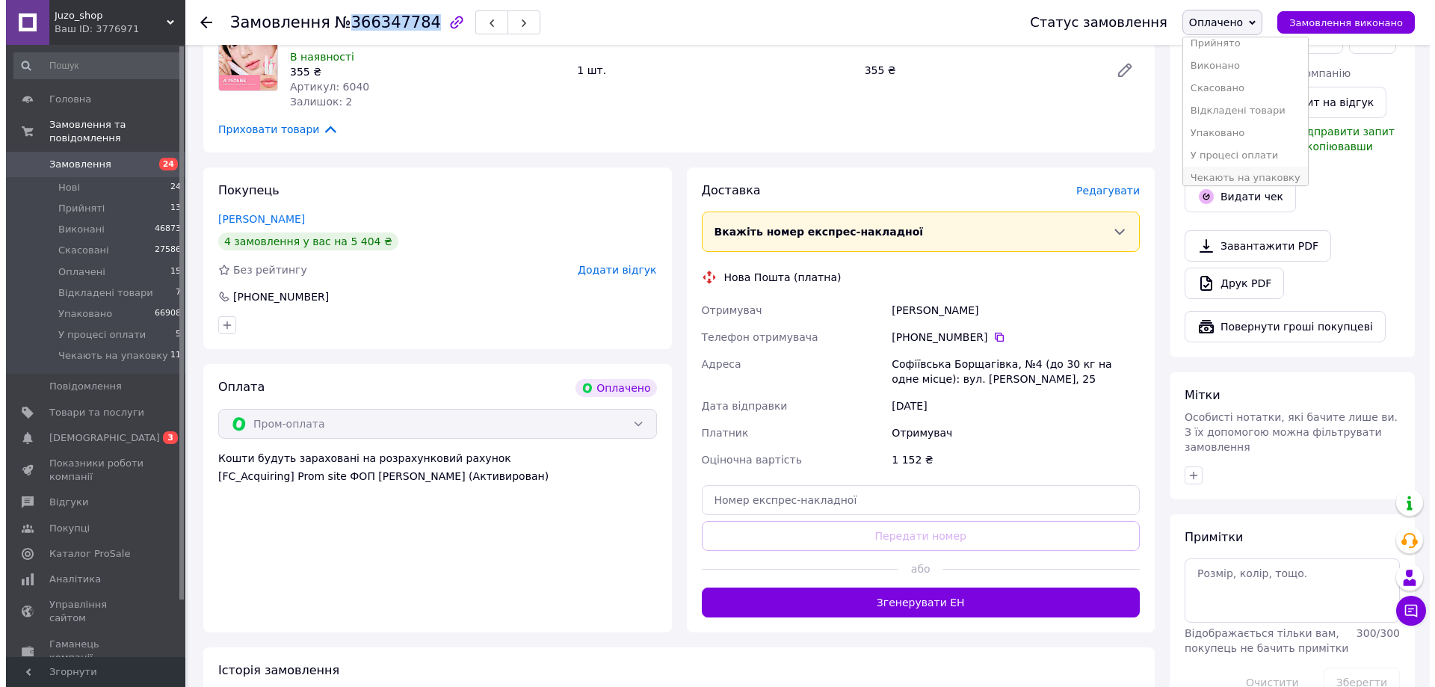
scroll to position [16, 0]
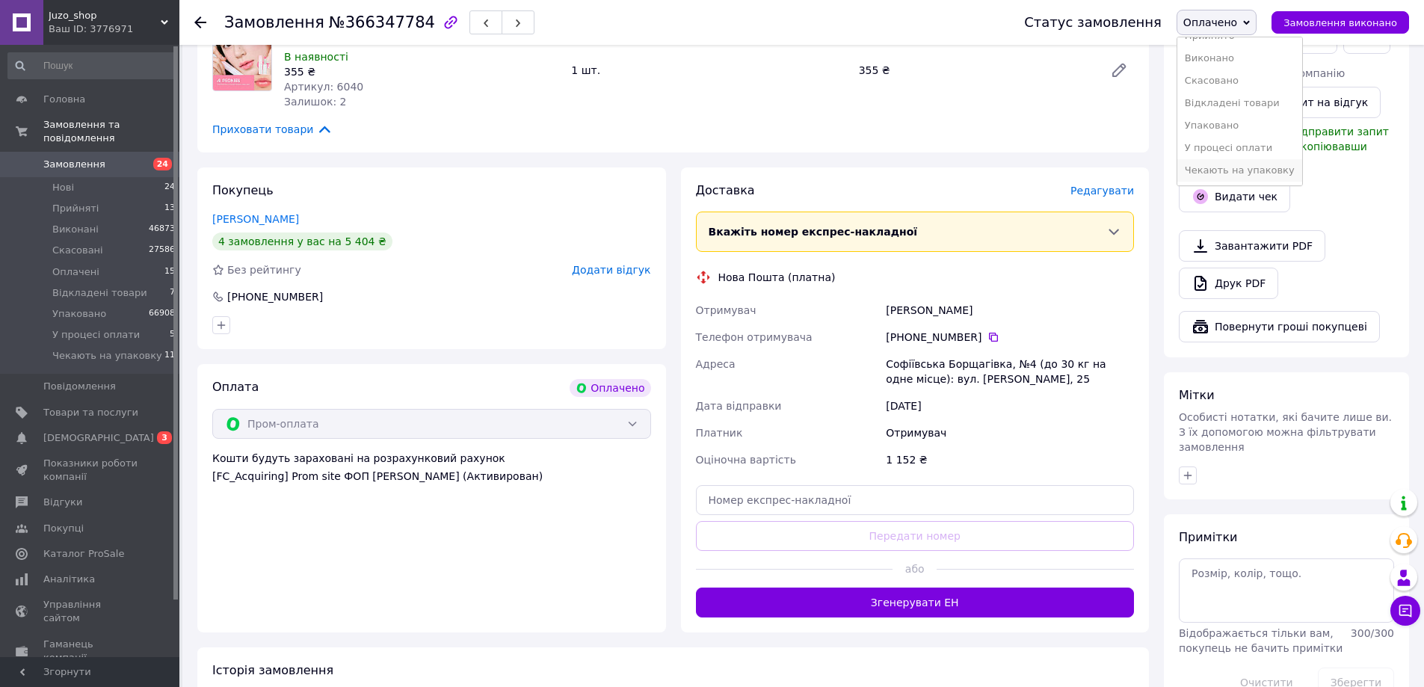
click at [1220, 167] on li "Чекають на упаковку" at bounding box center [1239, 170] width 125 height 22
click at [1130, 185] on span "Редагувати" at bounding box center [1102, 191] width 64 height 12
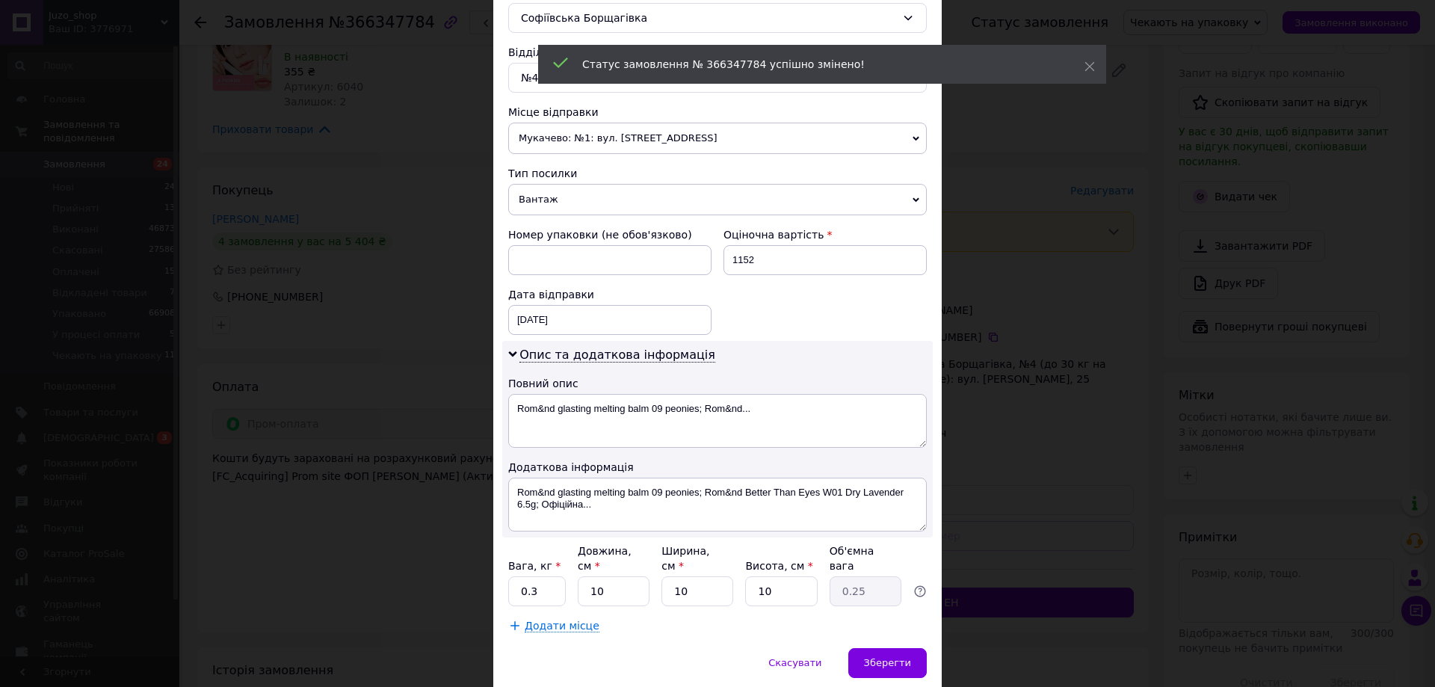
scroll to position [473, 0]
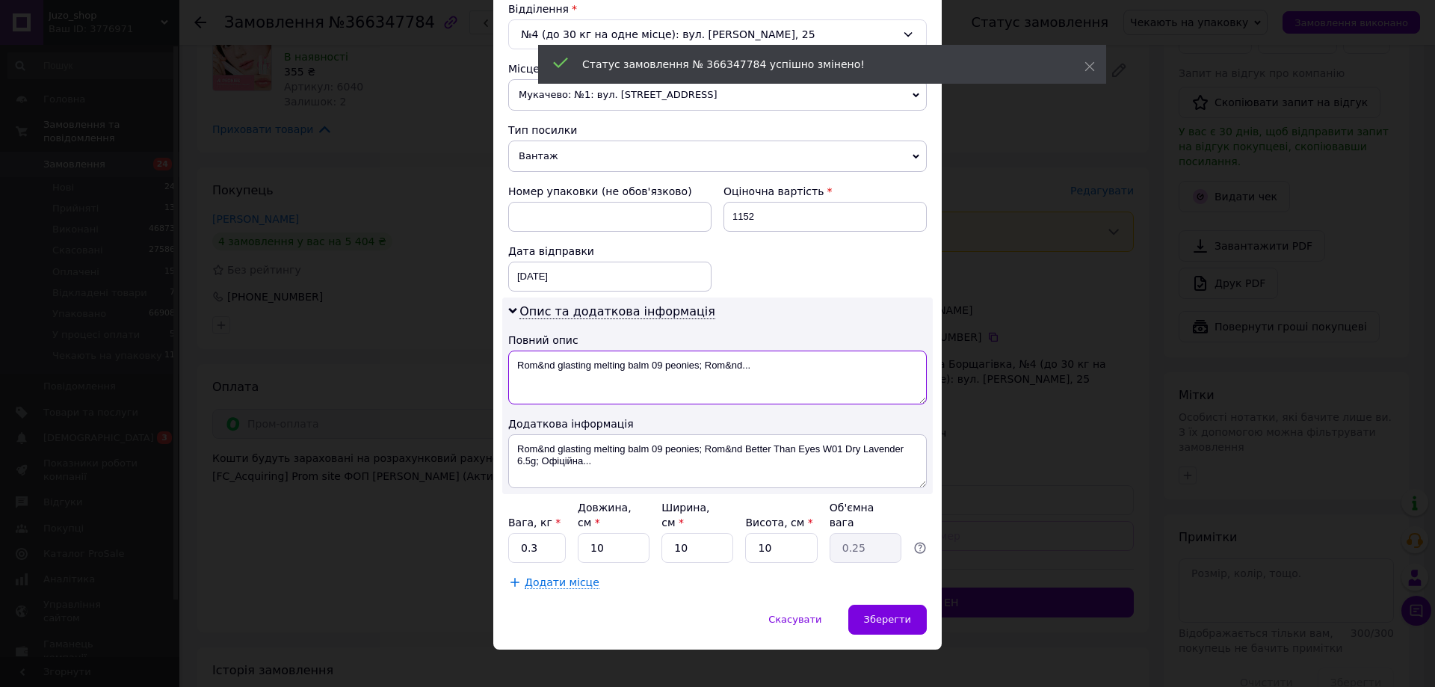
click at [658, 386] on textarea "Rom&nd glasting melting balm 09 peonies; Rom&nd..." at bounding box center [717, 378] width 419 height 54
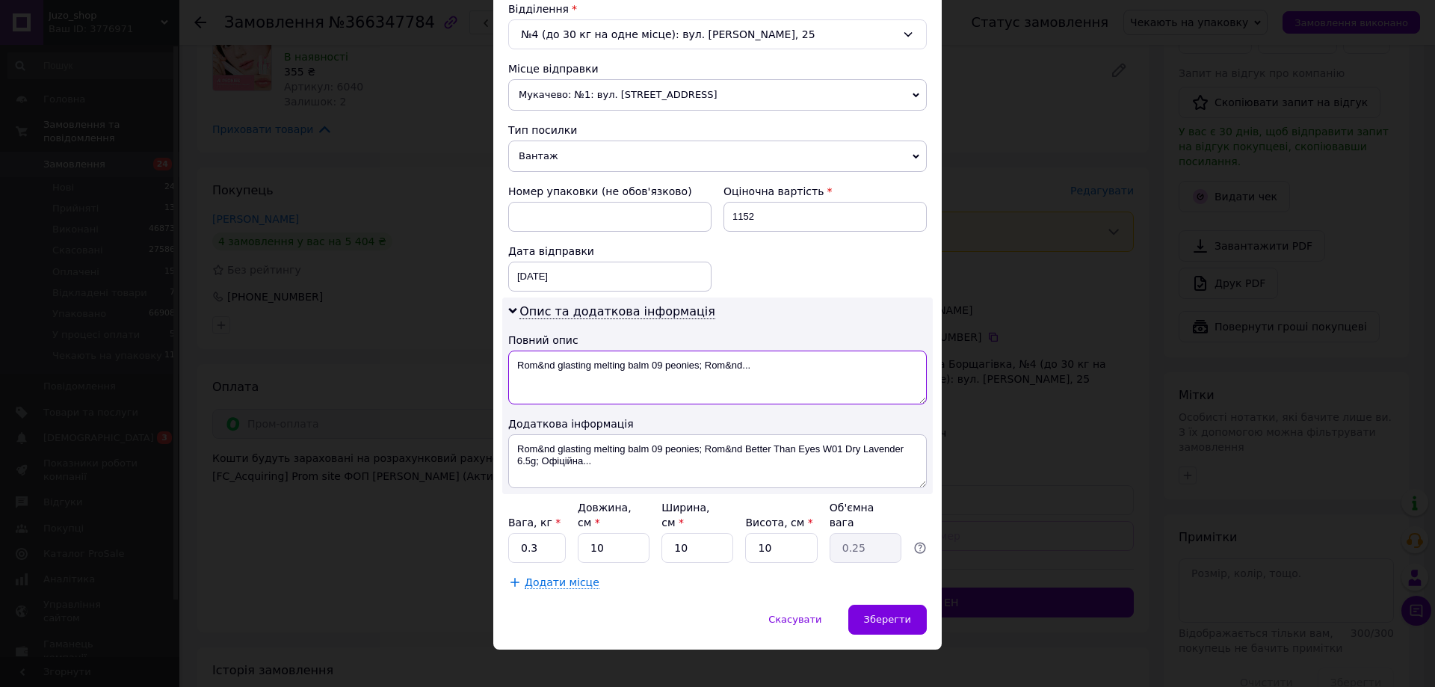
click at [656, 386] on textarea "Rom&nd glasting melting balm 09 peonies; Rom&nd..." at bounding box center [717, 378] width 419 height 54
paste textarea "366347784"
type textarea "366347784"
click at [640, 434] on textarea "Rom&nd glasting melting balm 09 peonies; Rom&nd Better Than Eyes W01 Dry Lavend…" at bounding box center [717, 461] width 419 height 54
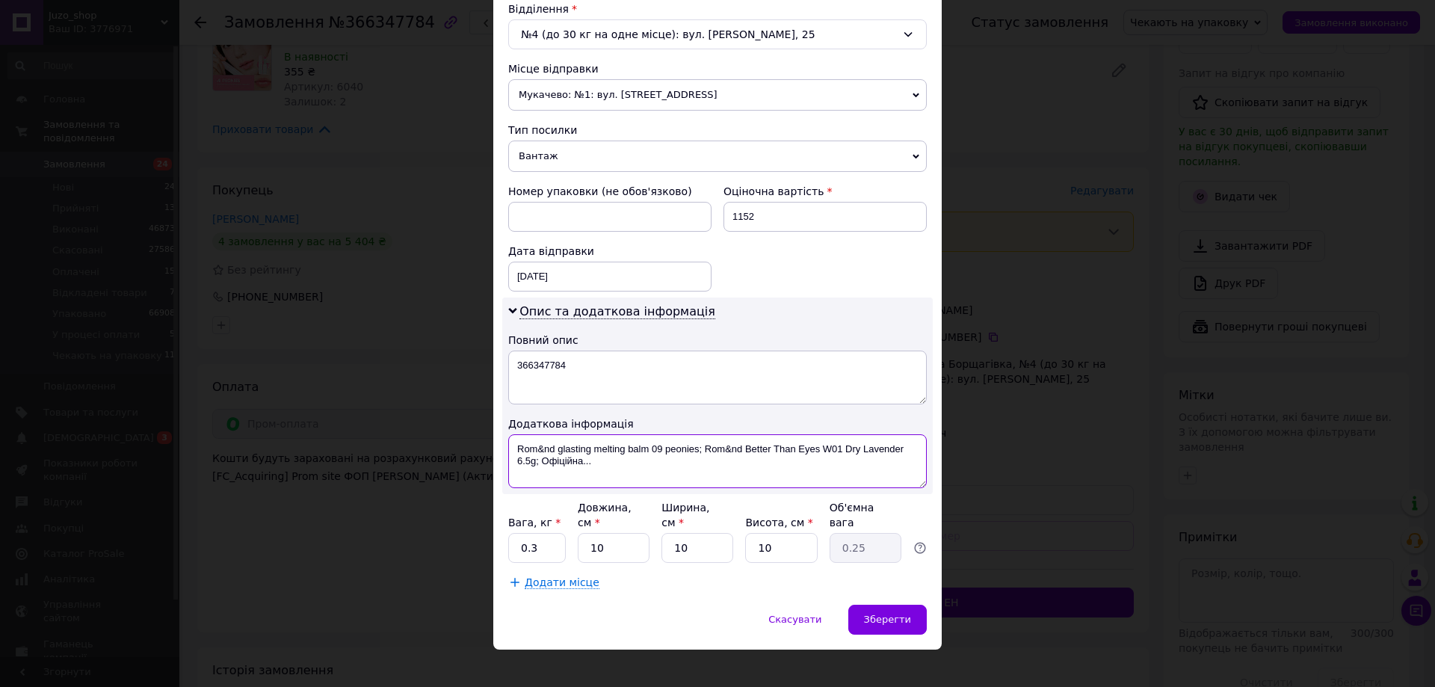
click at [640, 434] on textarea "Rom&nd glasting melting balm 09 peonies; Rom&nd Better Than Eyes W01 Dry Lavend…" at bounding box center [717, 461] width 419 height 54
paste textarea "366347784"
type textarea "366347784 віп"
click at [596, 150] on span "Вантаж" at bounding box center [717, 156] width 419 height 31
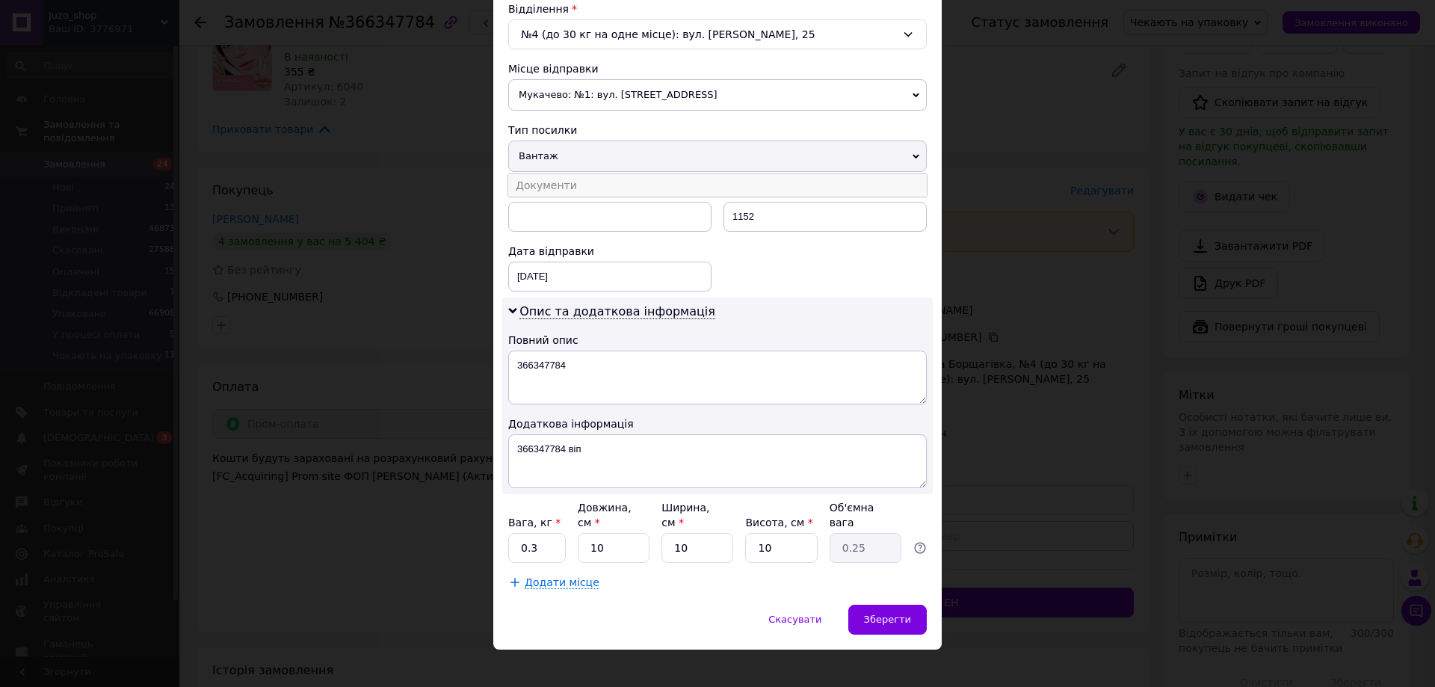
click at [585, 185] on li "Документи" at bounding box center [717, 185] width 419 height 22
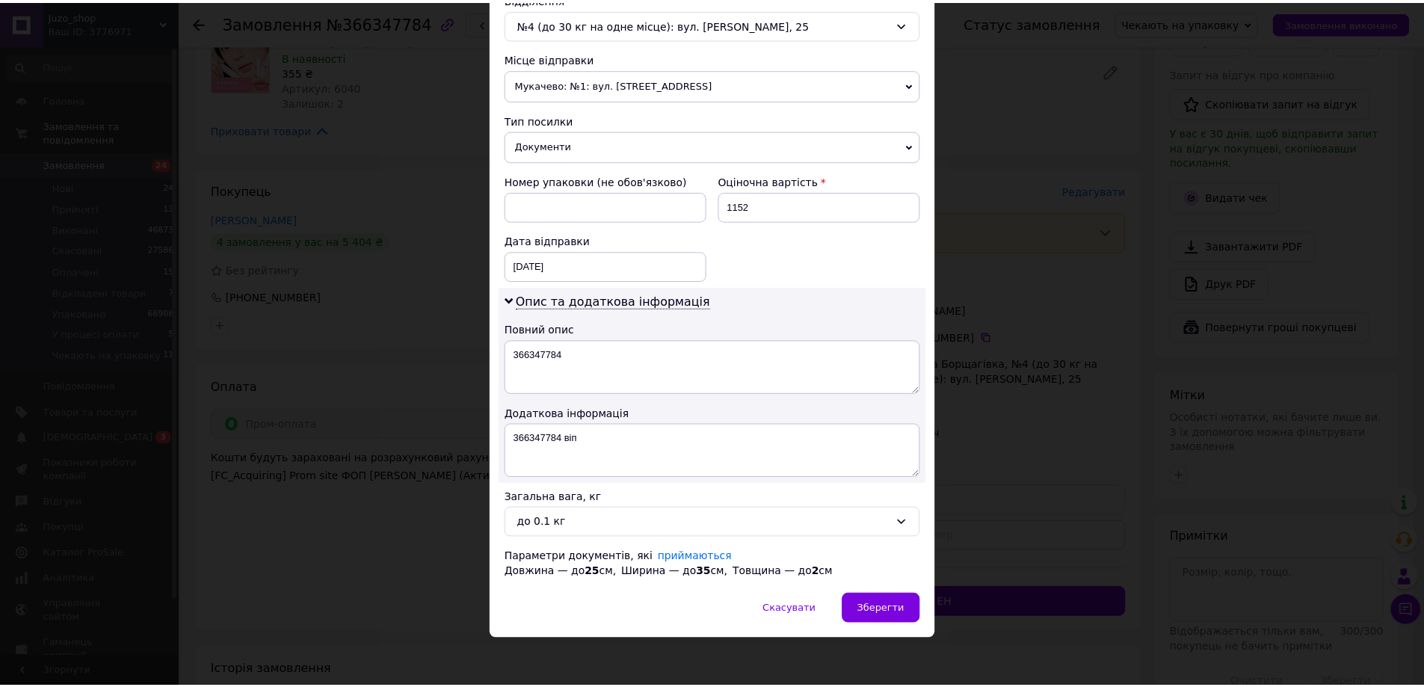
scroll to position [488, 0]
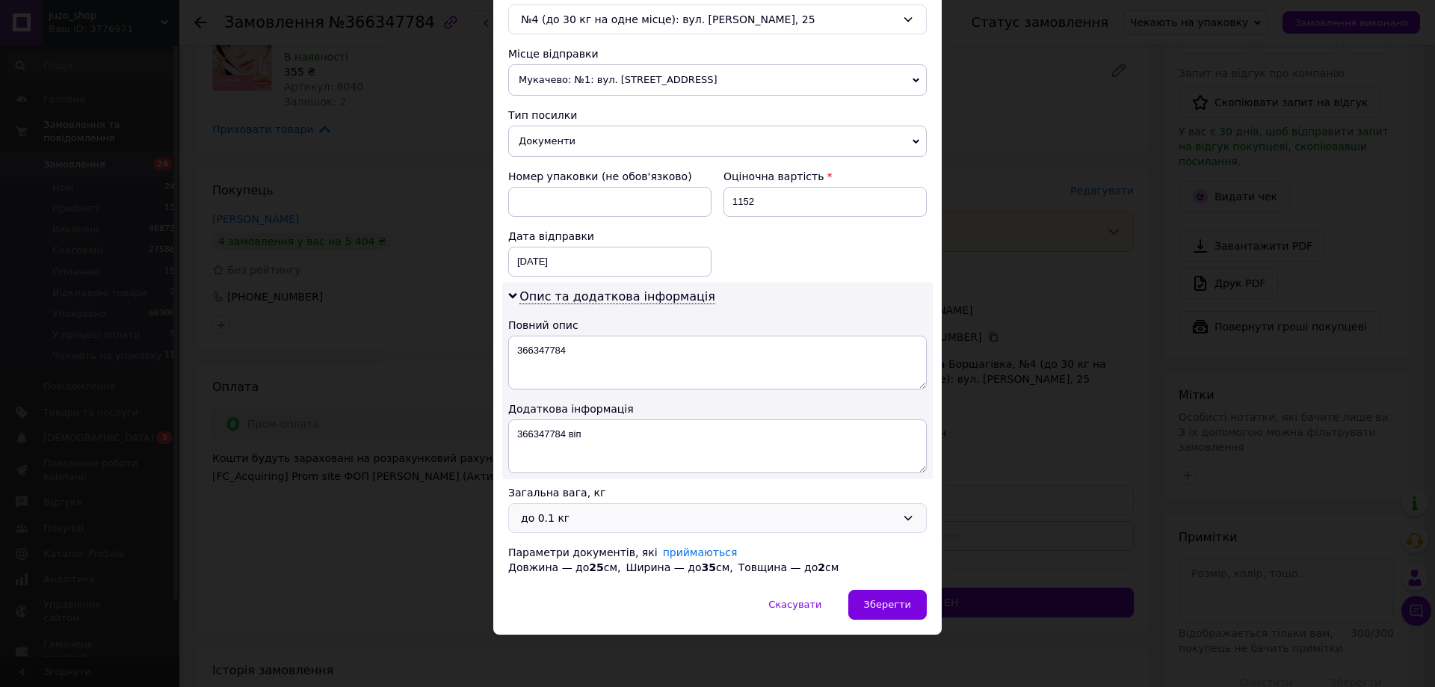
click at [571, 511] on div "до 0.1 кг" at bounding box center [708, 518] width 375 height 16
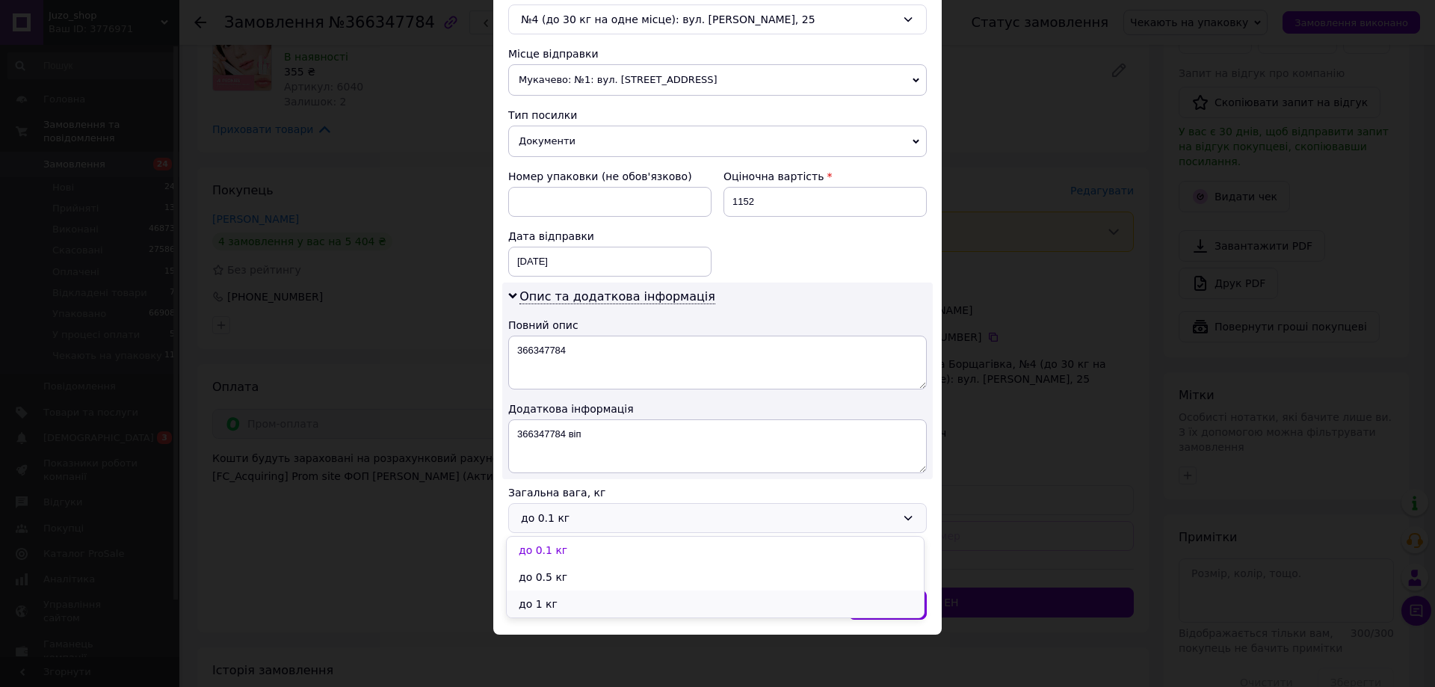
drag, startPoint x: 548, startPoint y: 604, endPoint x: 734, endPoint y: 594, distance: 186.4
click at [549, 604] on li "до 1 кг" at bounding box center [715, 604] width 417 height 27
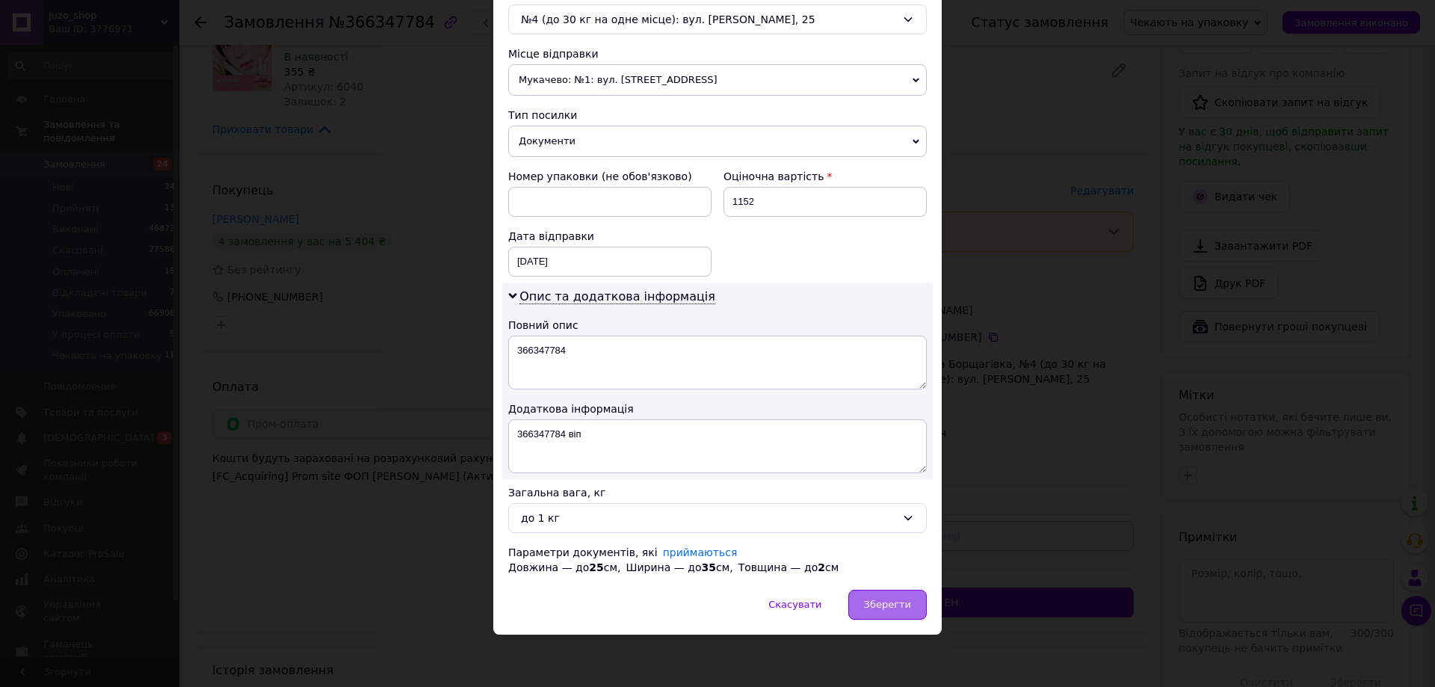
click at [870, 594] on div "Зберегти" at bounding box center [887, 605] width 78 height 30
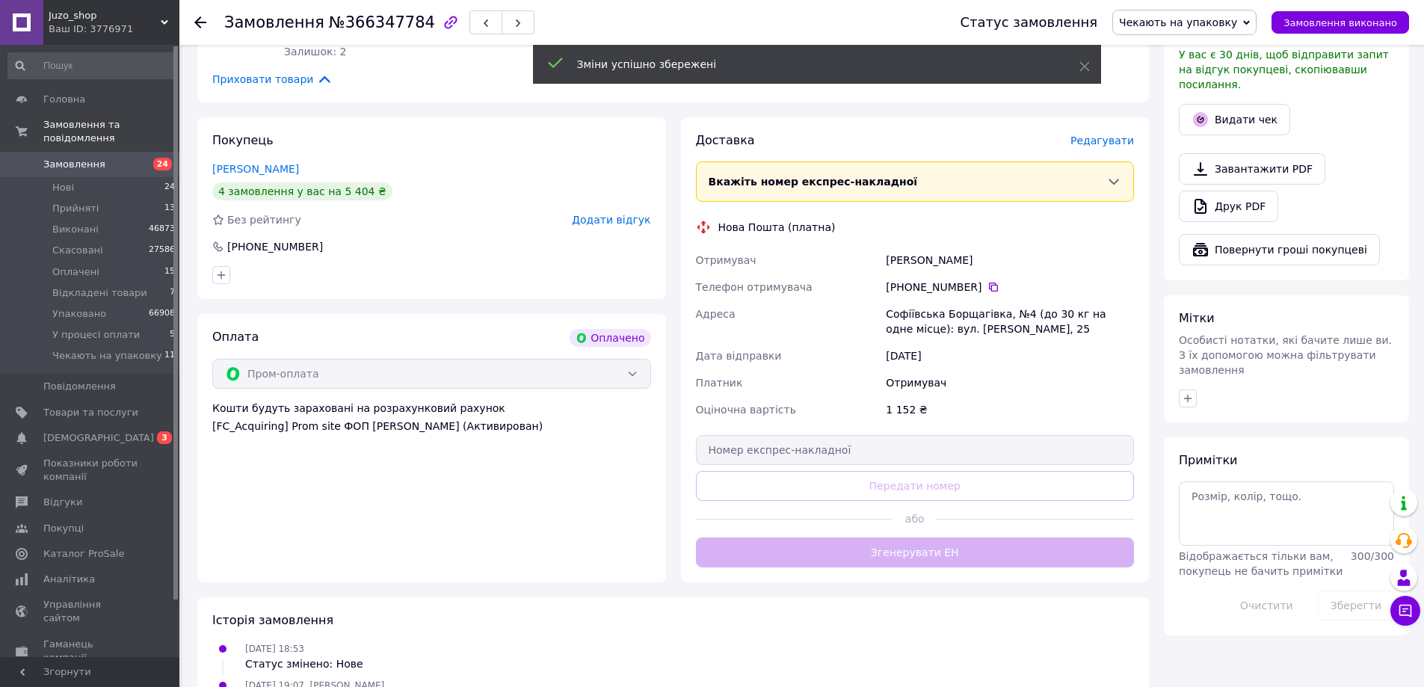
scroll to position [449, 0]
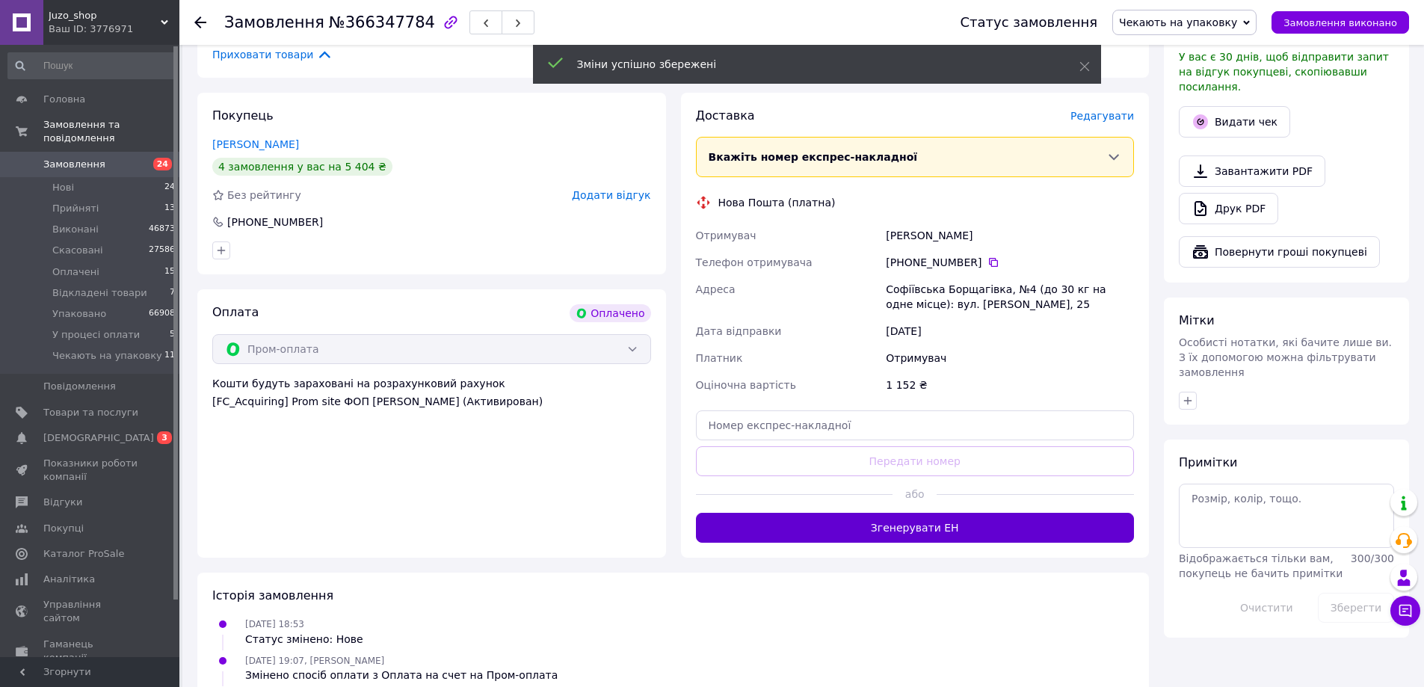
click at [928, 526] on button "Згенерувати ЕН" at bounding box center [915, 528] width 439 height 30
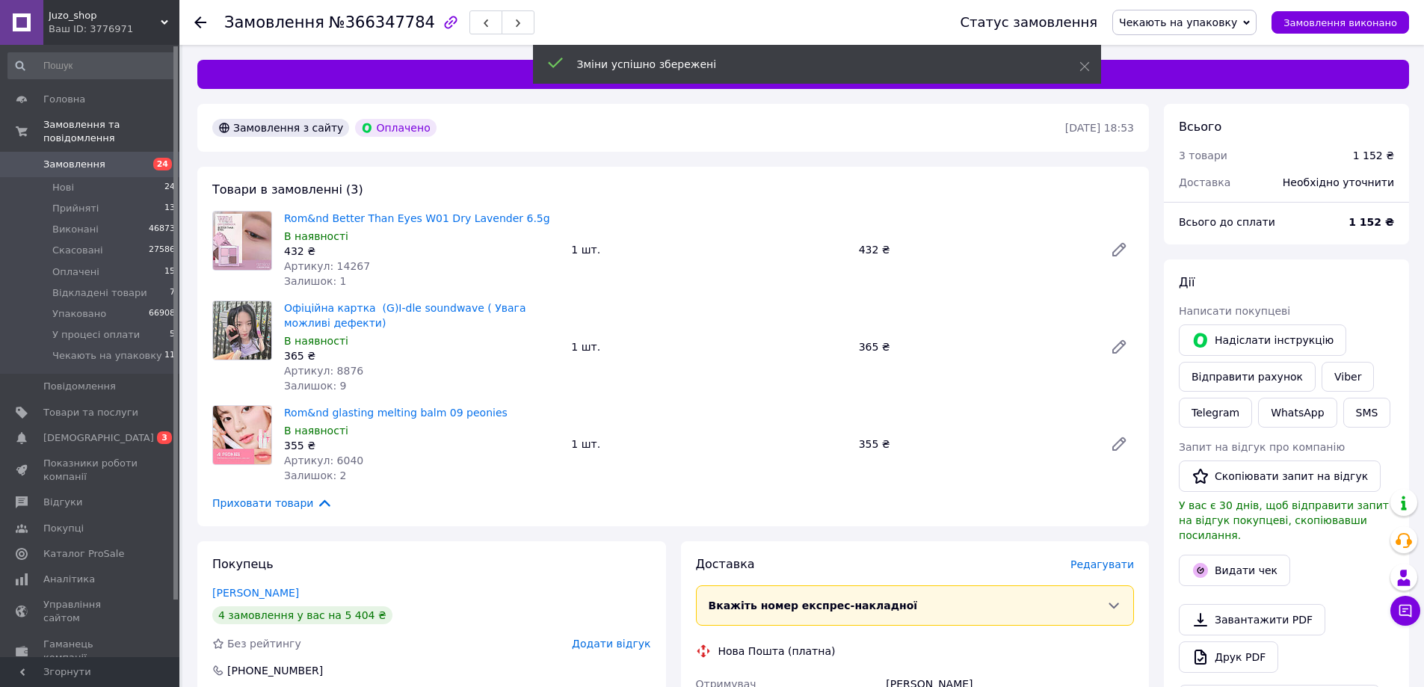
scroll to position [374, 0]
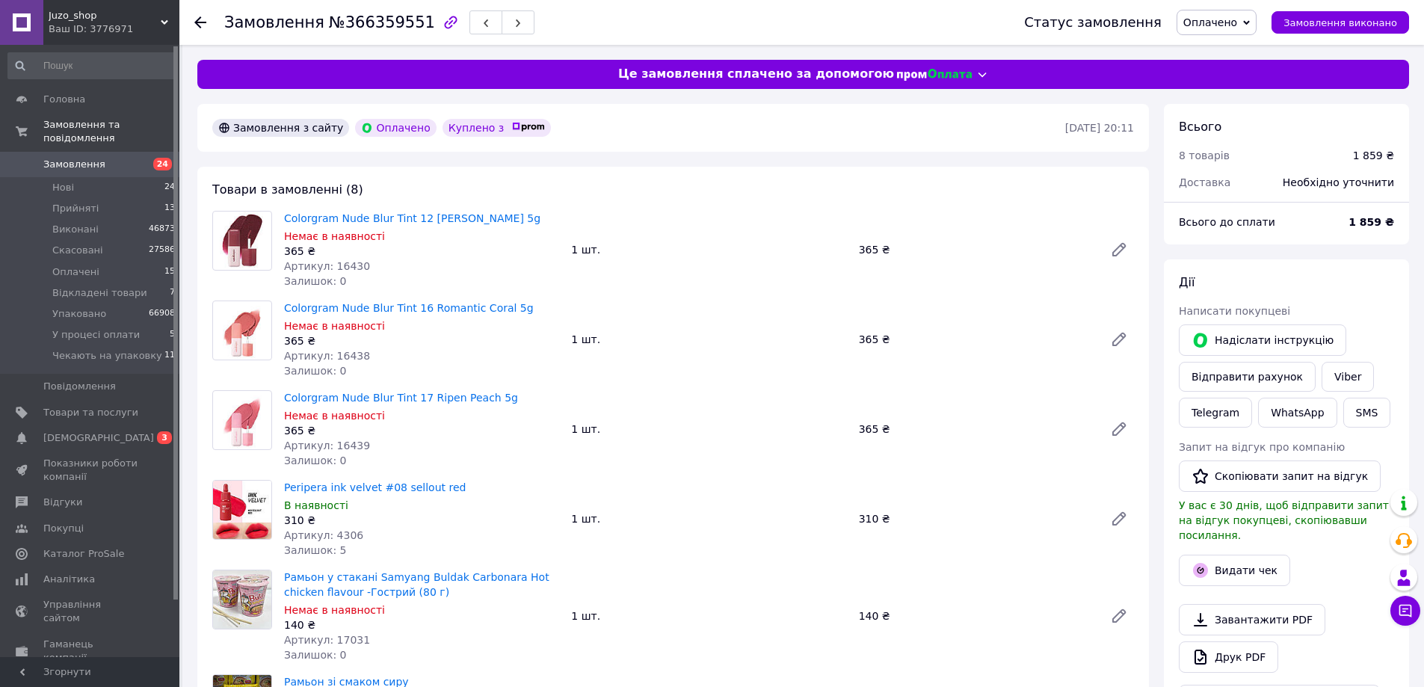
click at [385, 21] on span "№366359551" at bounding box center [382, 22] width 106 height 18
copy span "366359551"
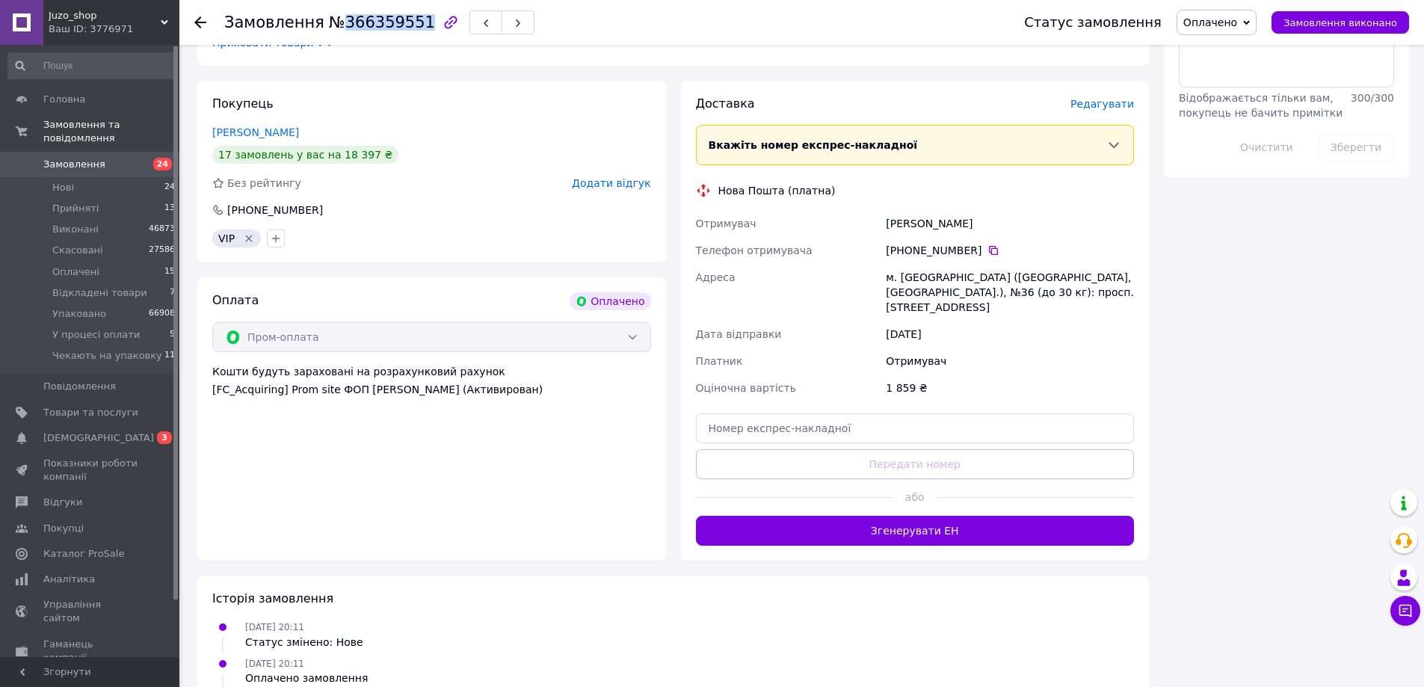
scroll to position [822, 0]
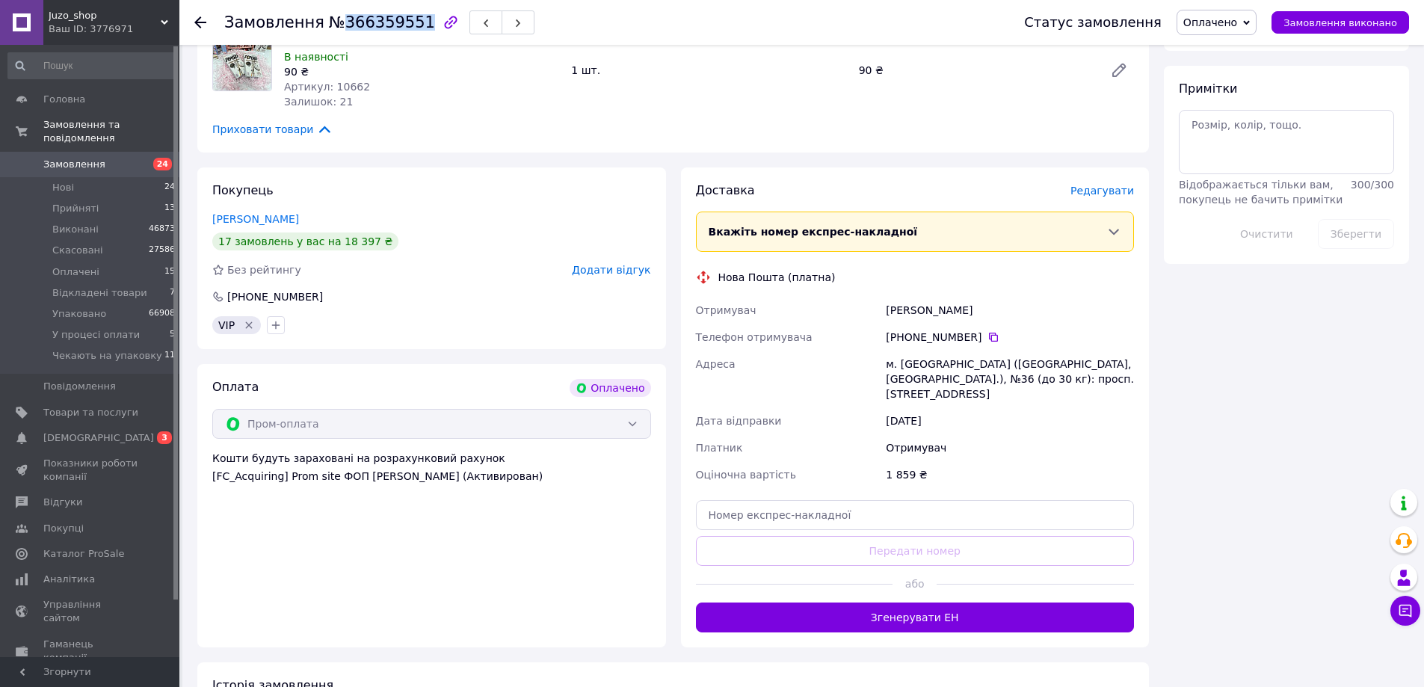
click at [1235, 22] on span "Оплачено" at bounding box center [1210, 22] width 54 height 12
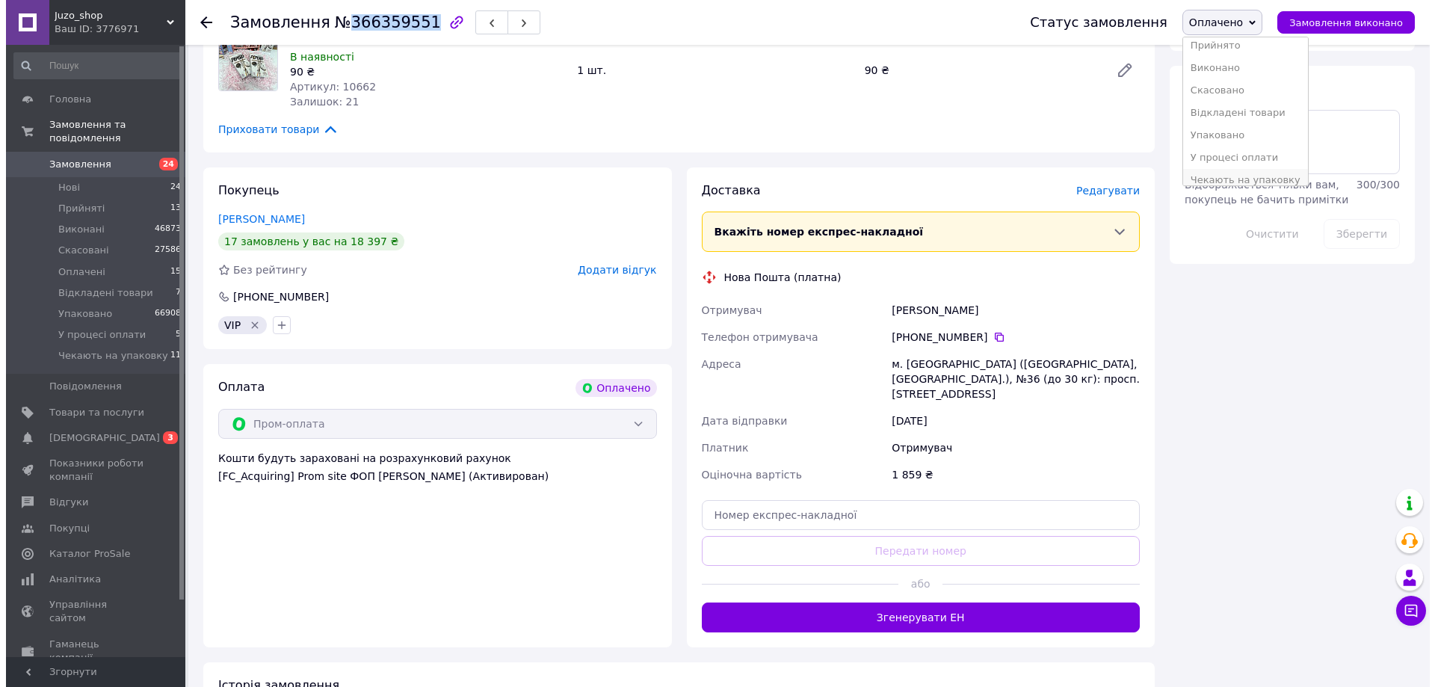
scroll to position [16, 0]
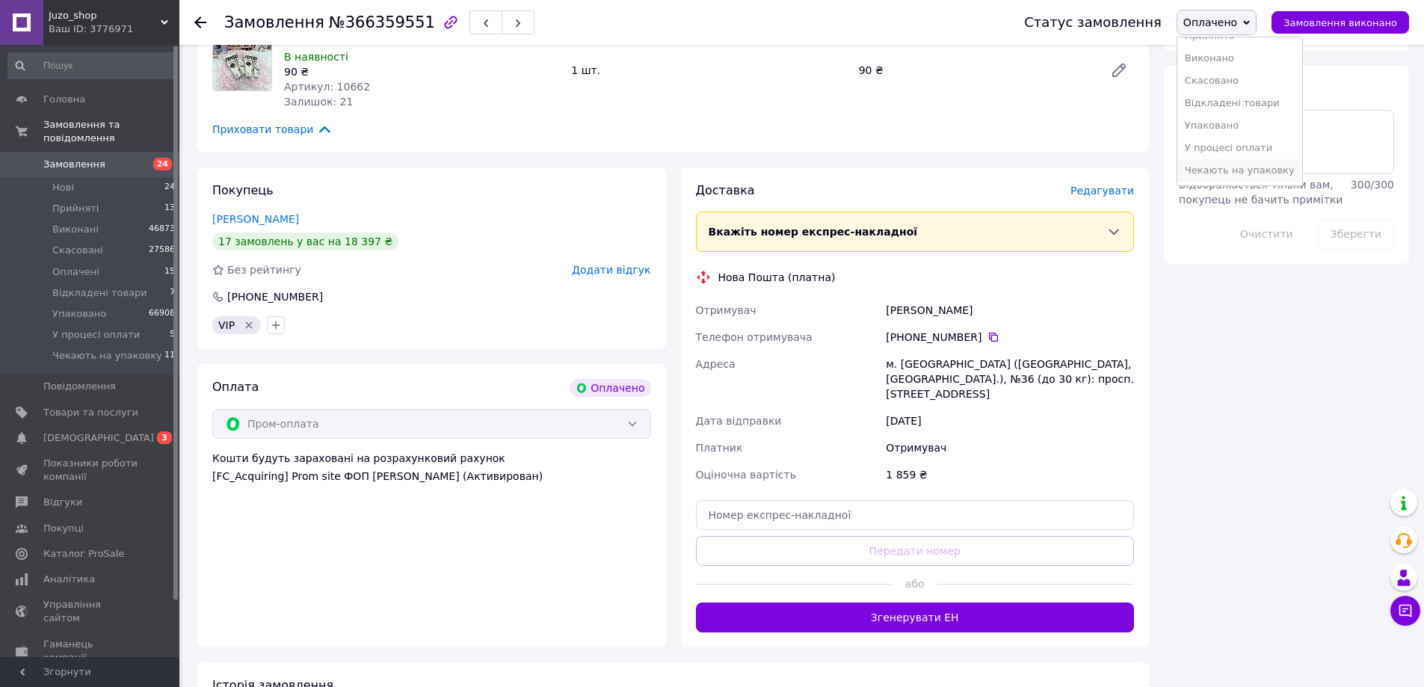
click at [1220, 164] on li "Чекають на упаковку" at bounding box center [1239, 170] width 125 height 22
click at [1098, 185] on span "Редагувати" at bounding box center [1102, 191] width 64 height 12
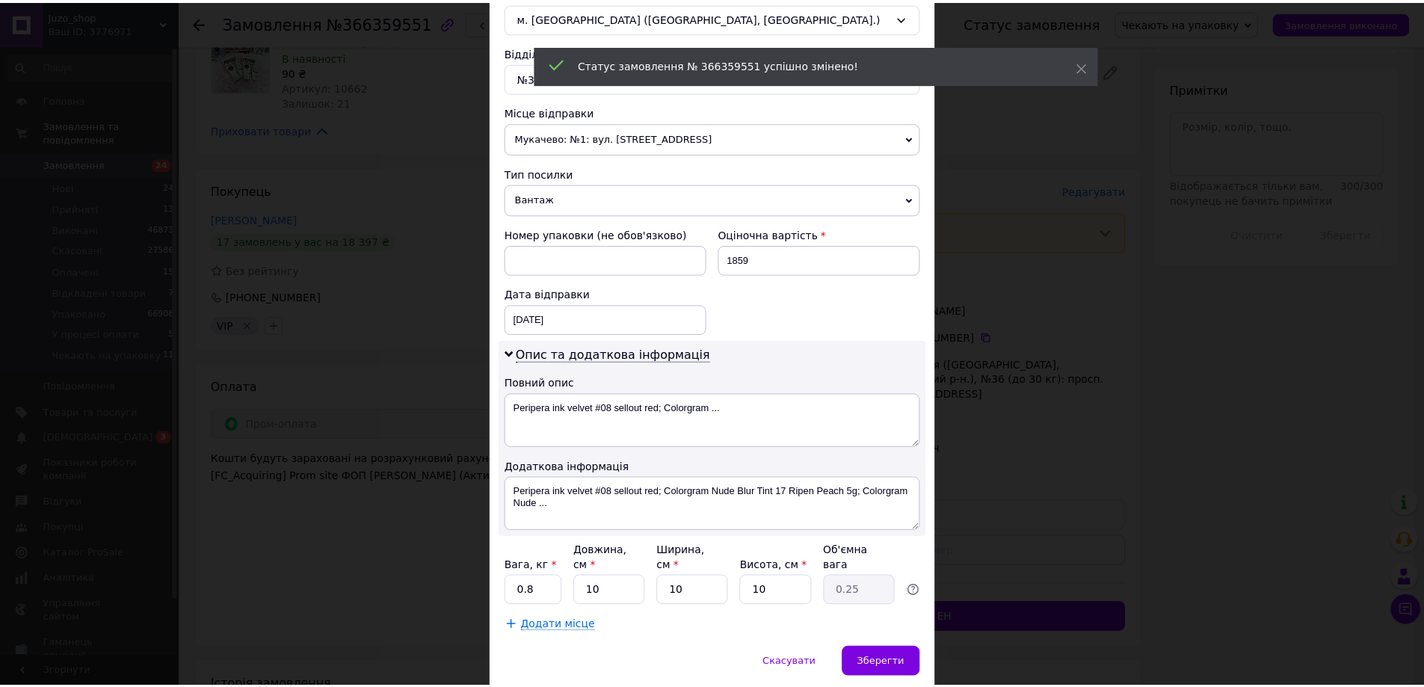
scroll to position [473, 0]
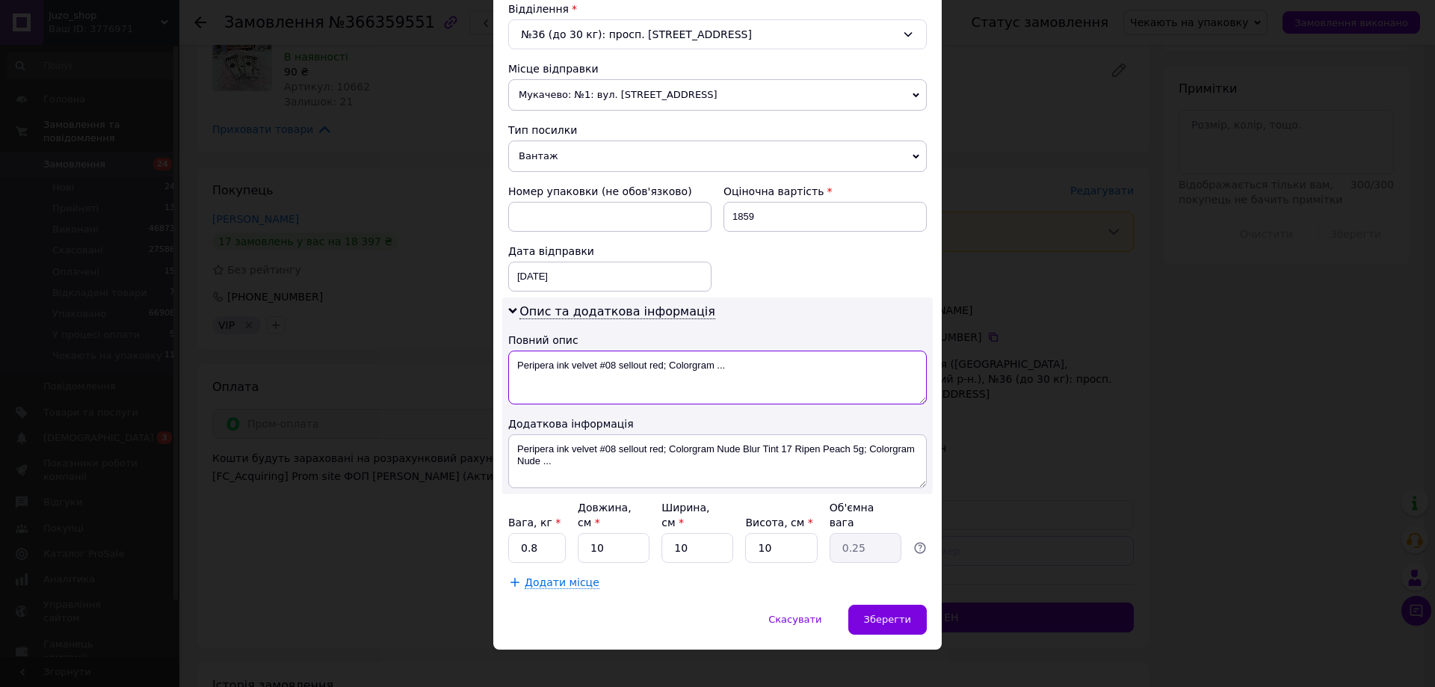
click at [606, 354] on textarea "Peripera ink velvet #08 sellout red; Colorgram ..." at bounding box center [717, 378] width 419 height 54
paste textarea "366359551"
type textarea "366359551"
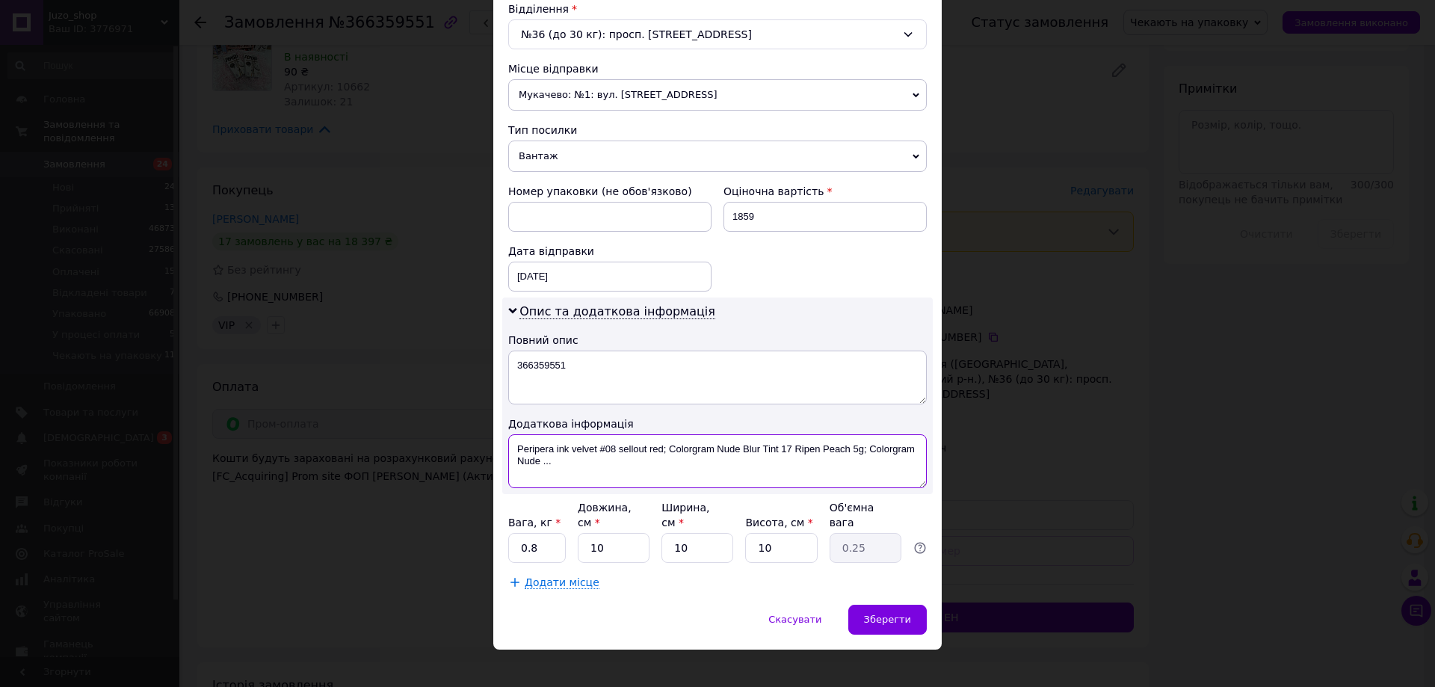
click at [601, 437] on textarea "Peripera ink velvet #08 sellout red; Colorgram Nude Blur Tint 17 Ripen Peach 5g…" at bounding box center [717, 461] width 419 height 54
paste textarea "366359551"
type textarea "366359551супер віп"
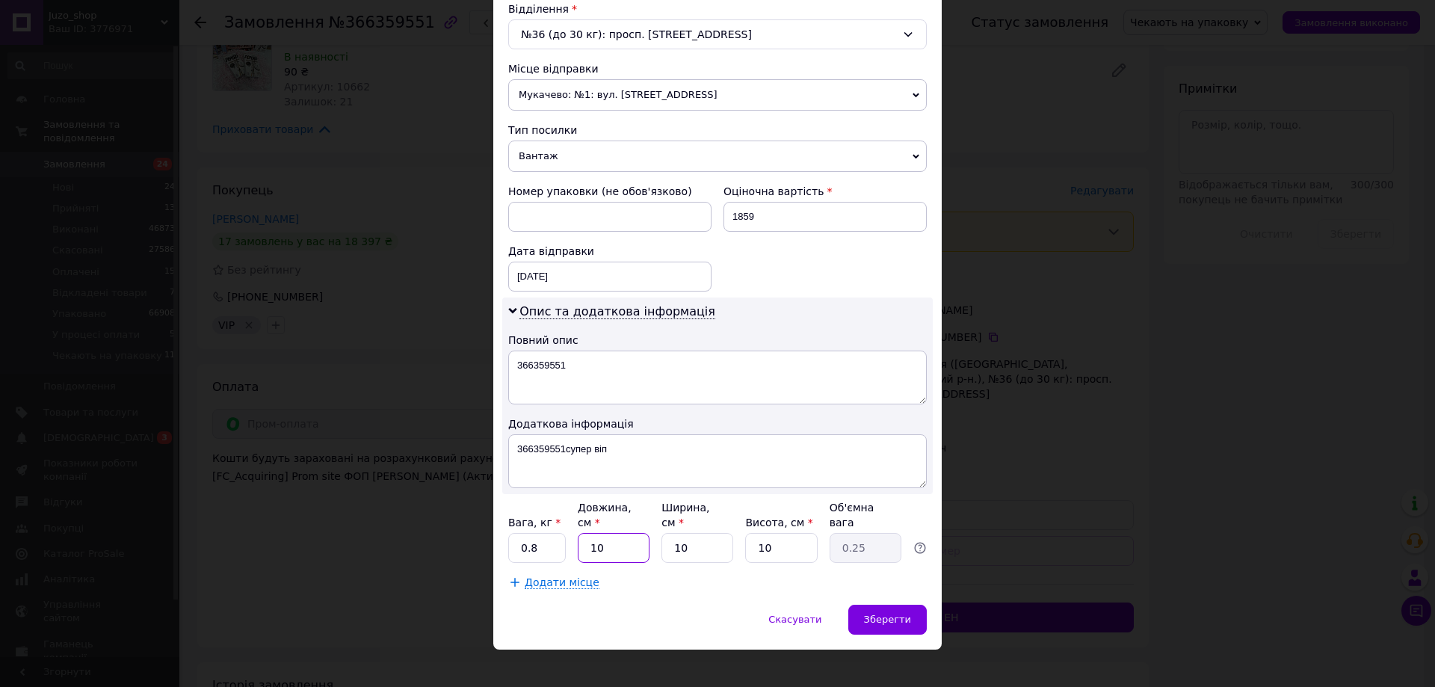
click at [619, 542] on input "10" at bounding box center [614, 548] width 72 height 30
type input "2"
type input "0.1"
type input "24"
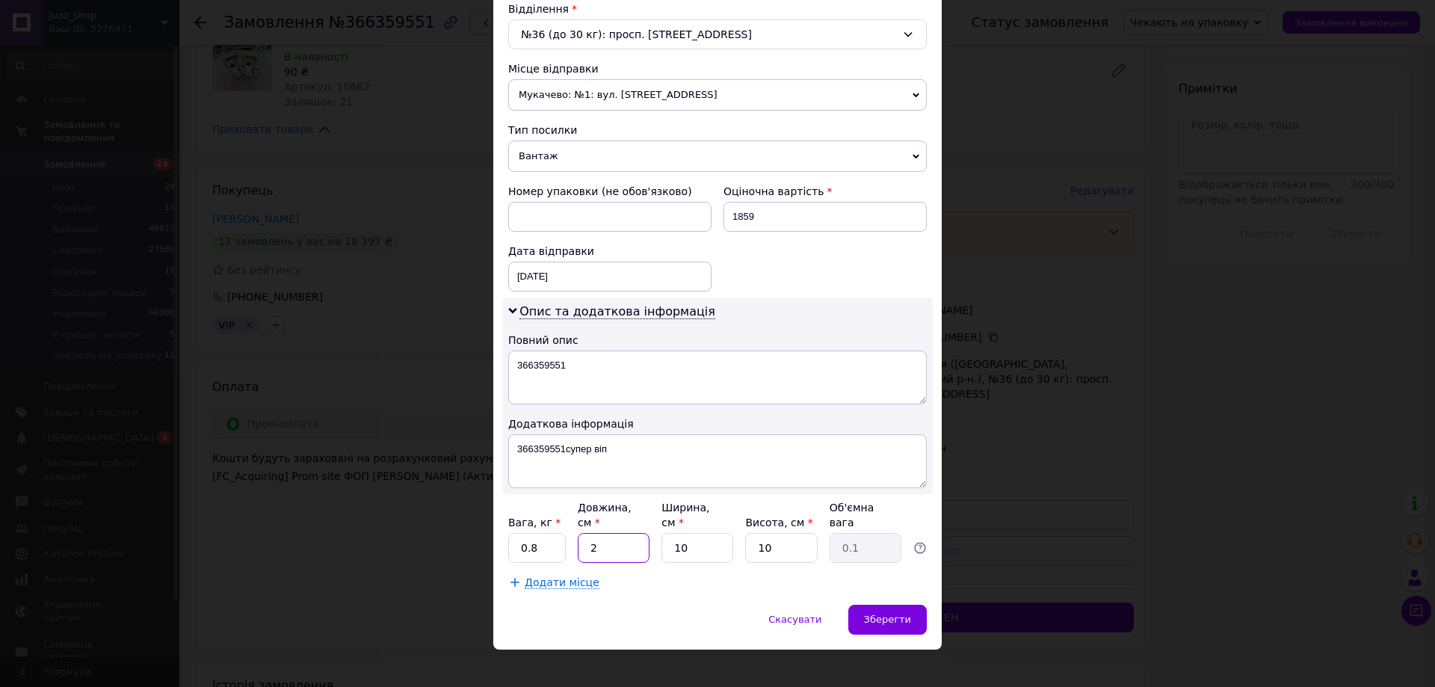
type input "0.6"
type input "24"
type input "3"
type input "0.18"
type input "33"
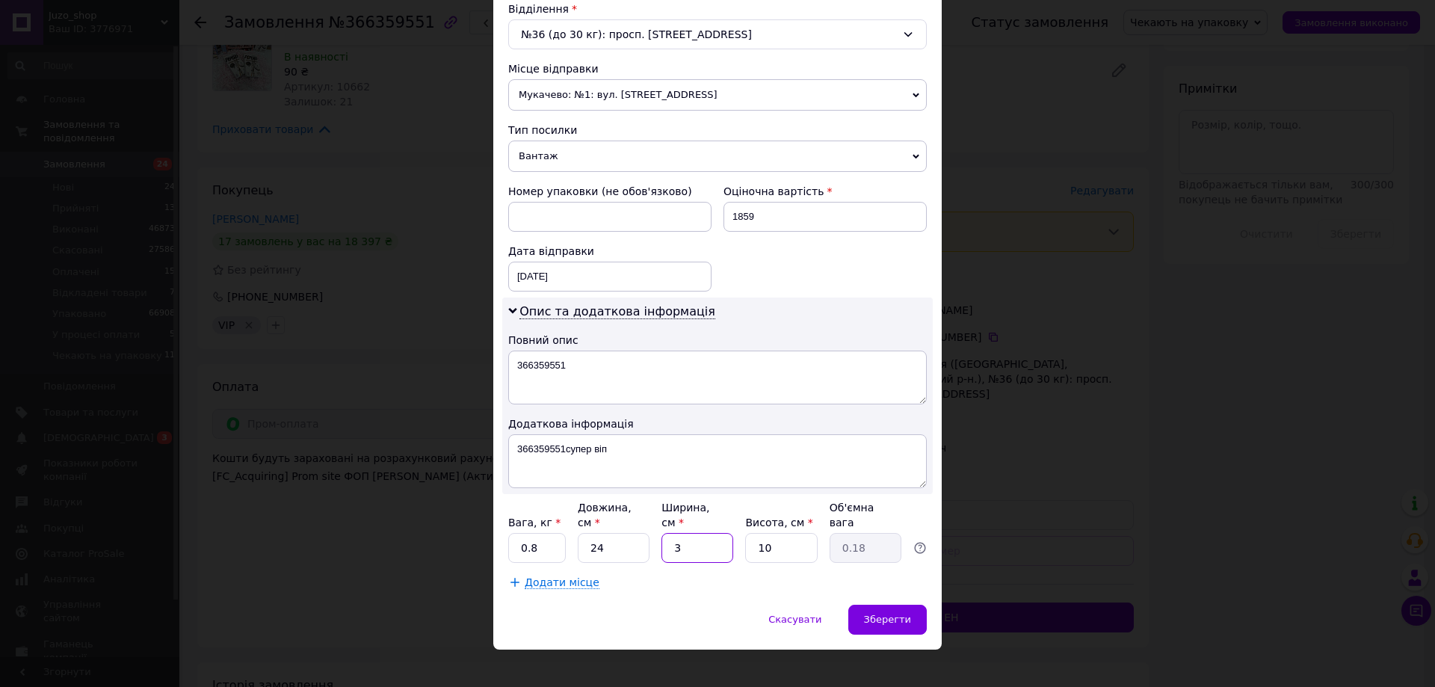
type input "1.98"
type input "33"
click at [905, 614] on div "Зберегти" at bounding box center [887, 620] width 78 height 30
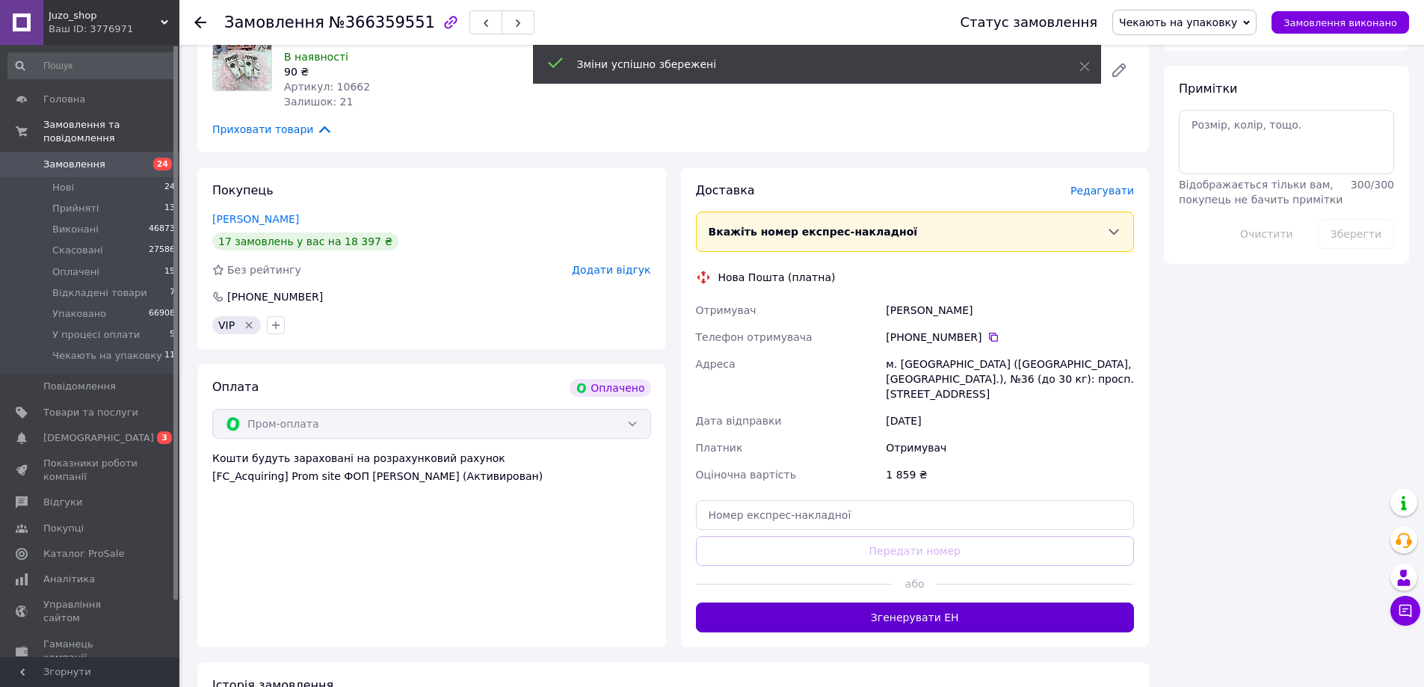
click at [848, 617] on button "Згенерувати ЕН" at bounding box center [915, 618] width 439 height 30
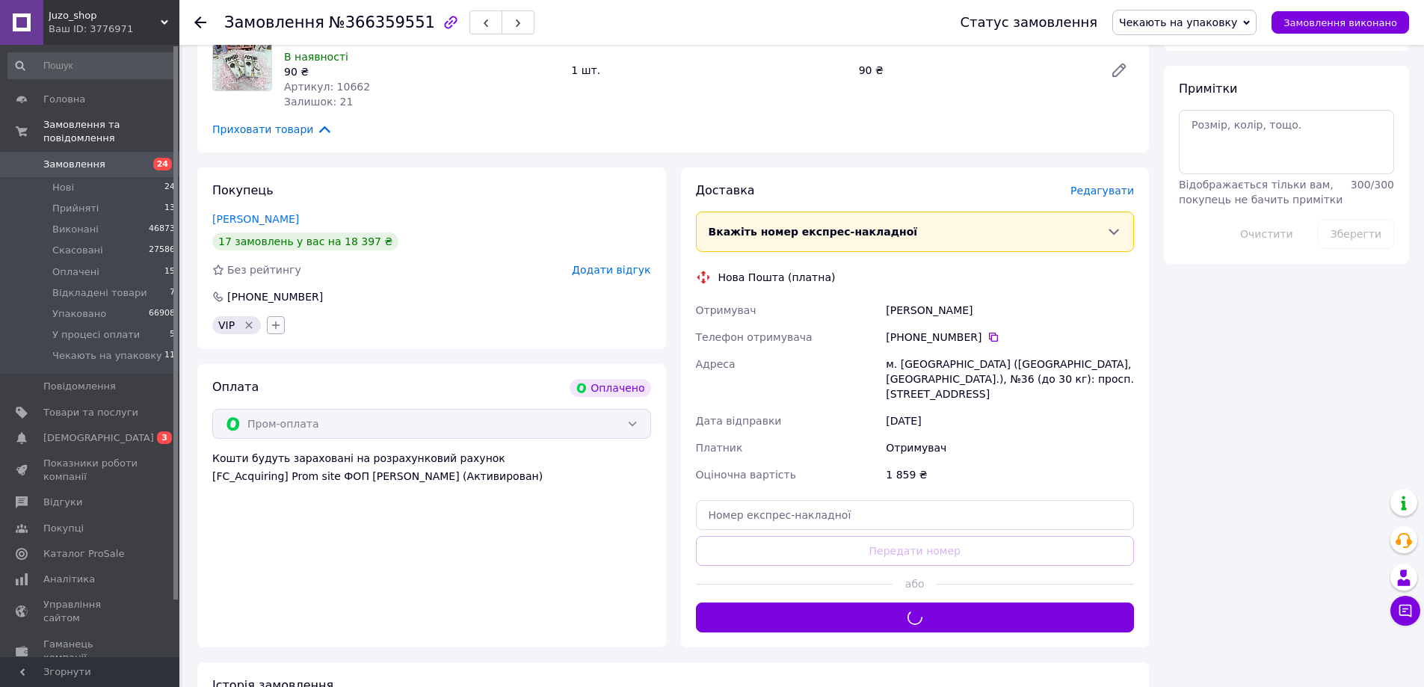
click at [278, 324] on icon "button" at bounding box center [276, 325] width 12 height 12
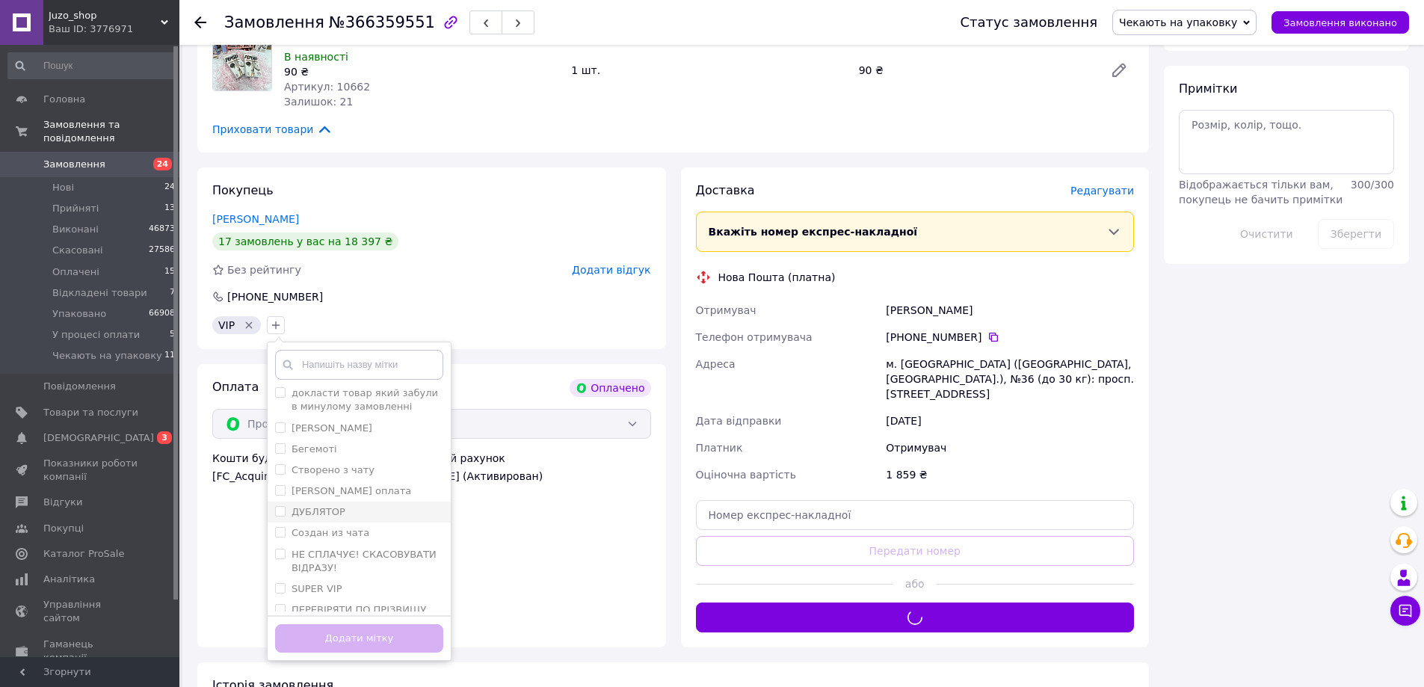
scroll to position [119, 0]
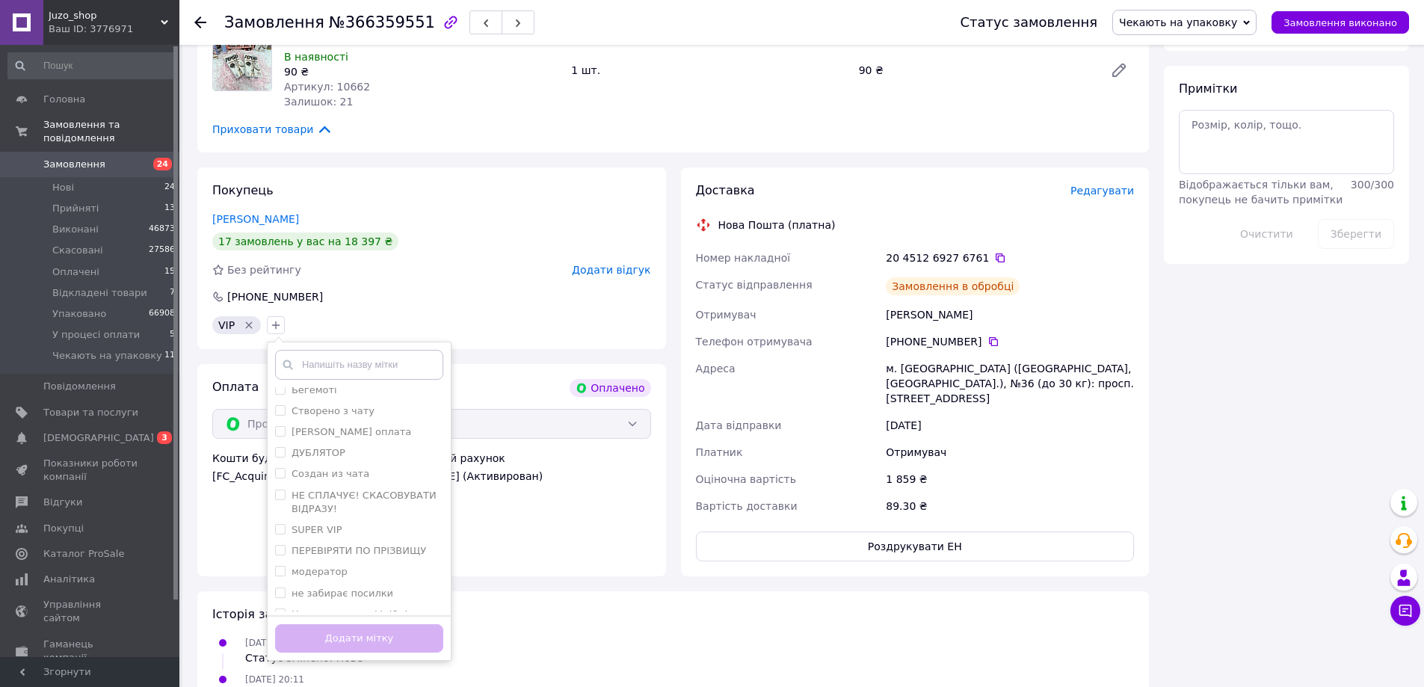
click at [341, 523] on div "SUPER VIP" at bounding box center [359, 529] width 168 height 13
checkbox input "true"
click at [351, 635] on button "Додати мітку" at bounding box center [359, 638] width 168 height 29
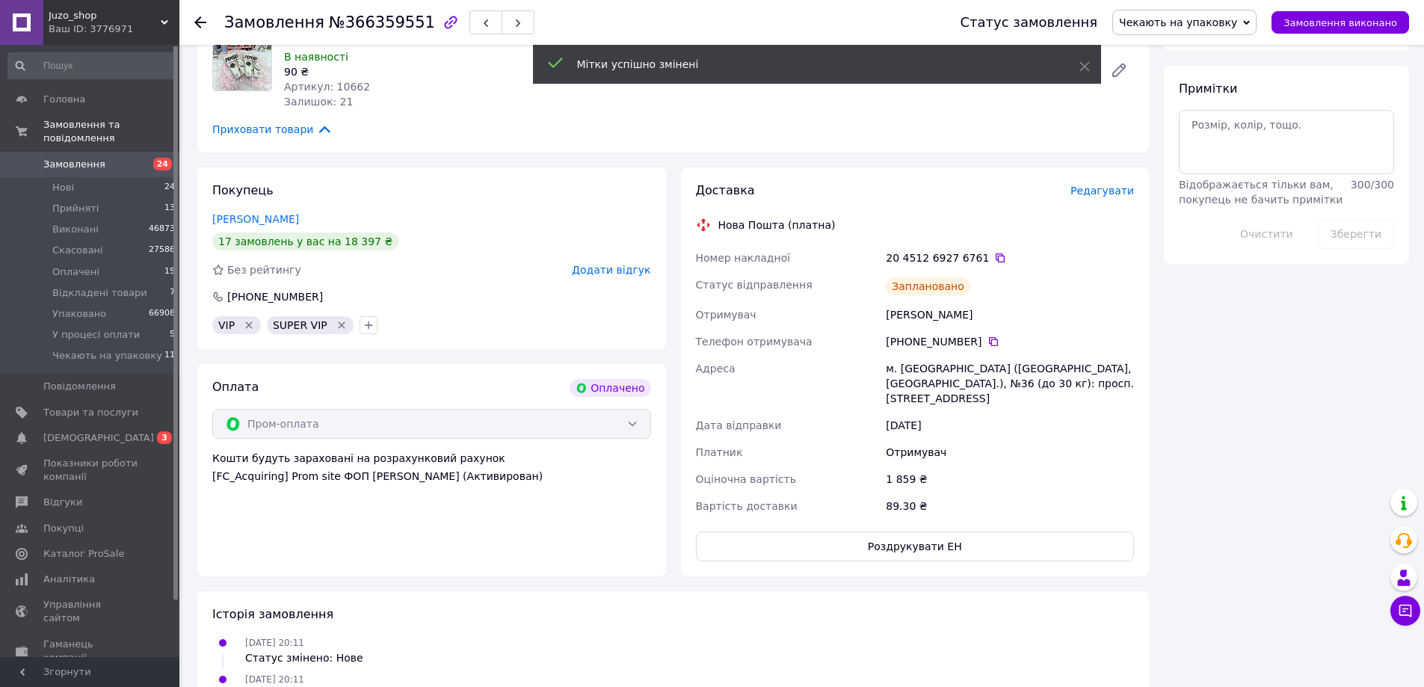
click at [250, 326] on icon "Видалити мітку" at bounding box center [249, 325] width 12 height 12
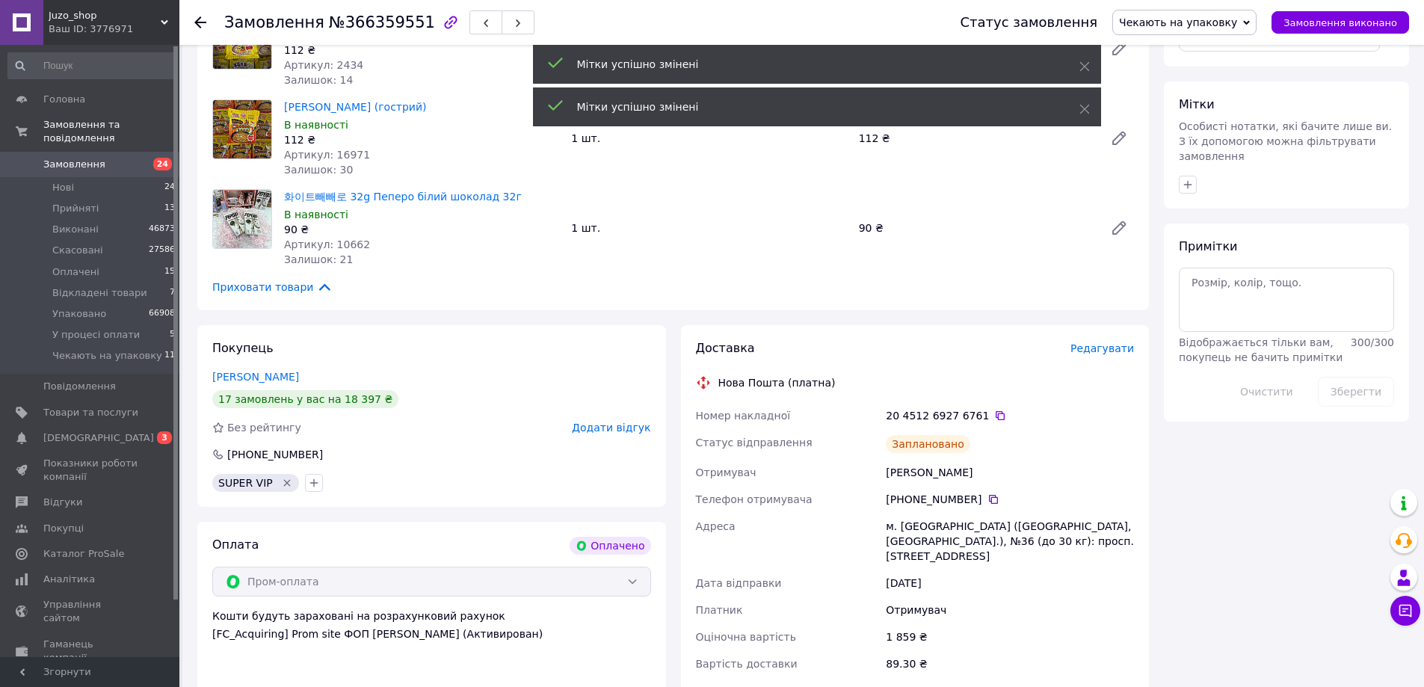
scroll to position [449, 0]
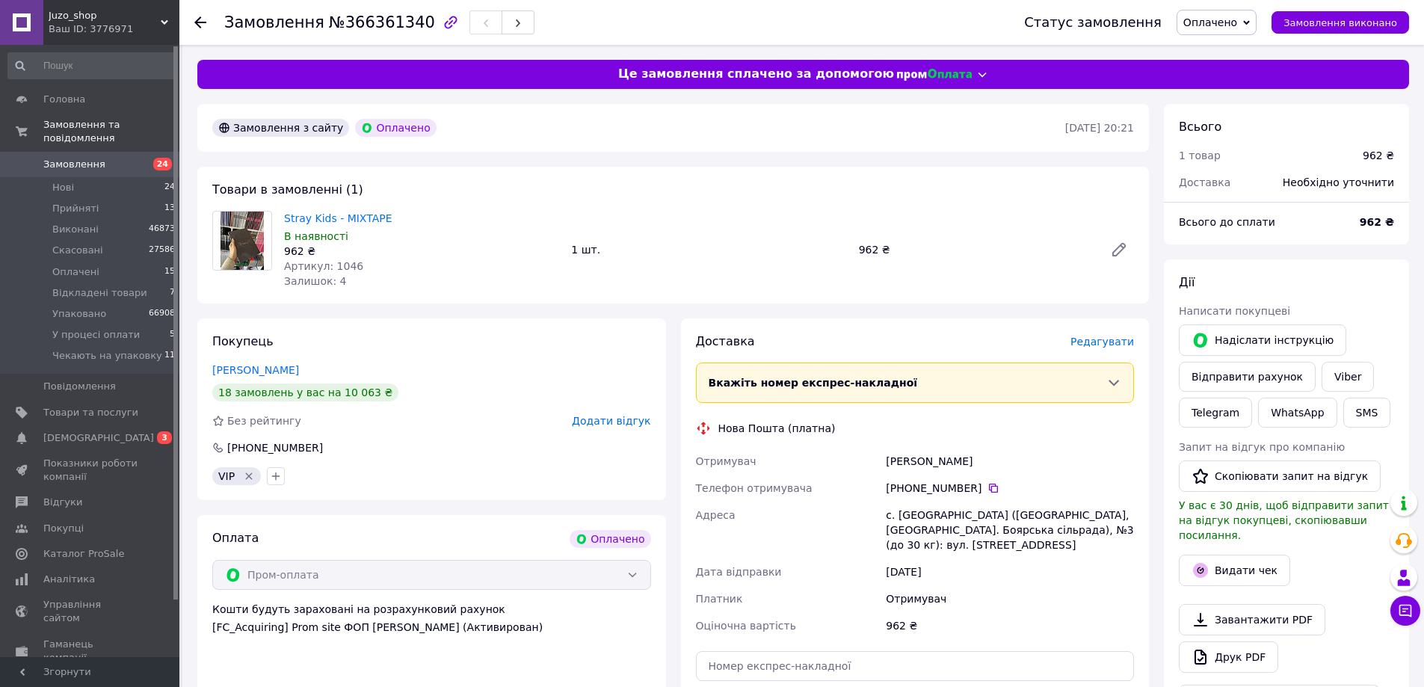
click at [371, 27] on span "№366361340" at bounding box center [382, 22] width 106 height 18
copy span "366361340"
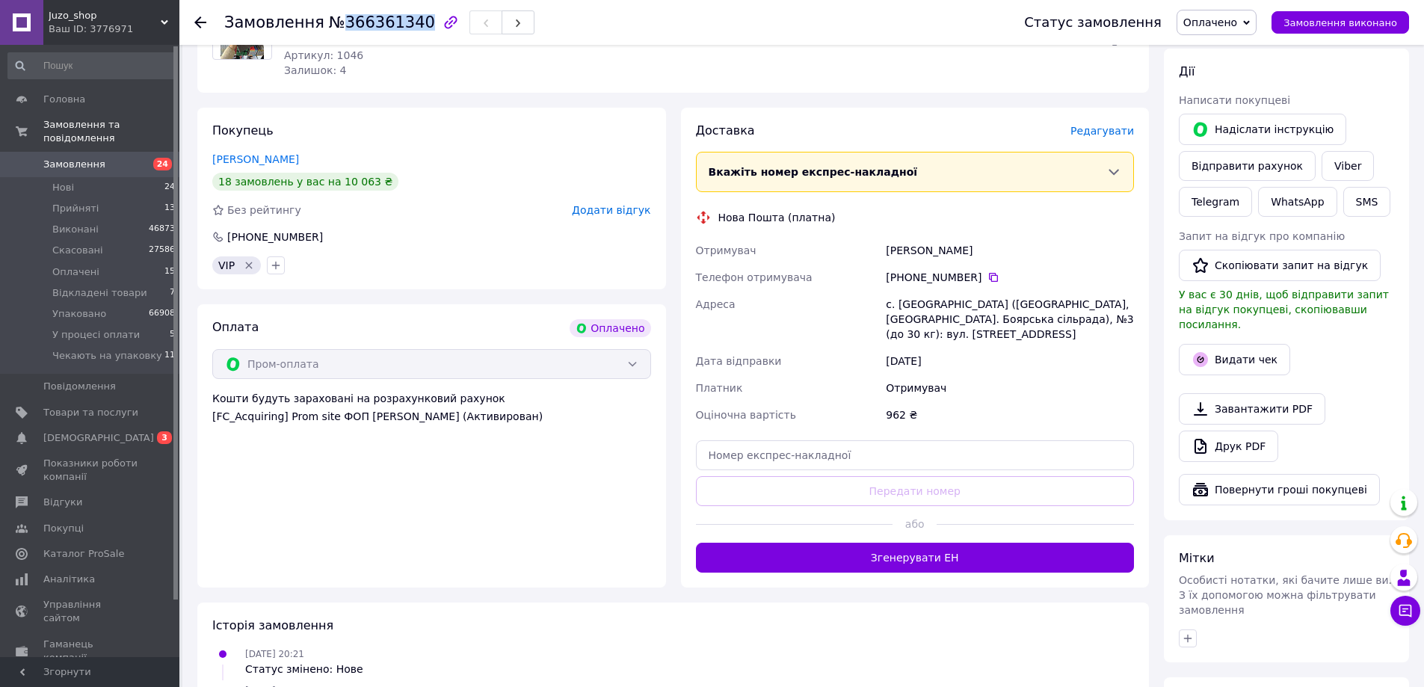
scroll to position [224, 0]
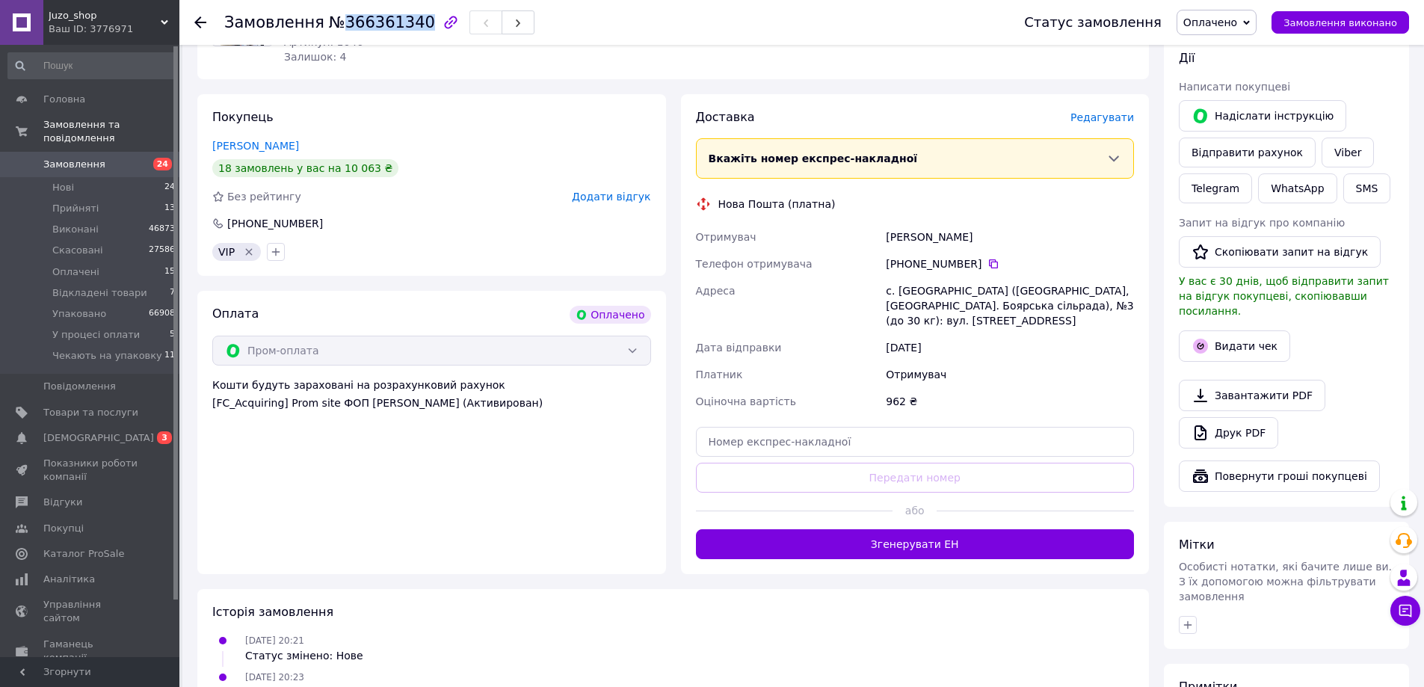
drag, startPoint x: 1251, startPoint y: 22, endPoint x: 1242, endPoint y: 36, distance: 16.2
click at [1250, 22] on span "Оплачено" at bounding box center [1217, 22] width 80 height 25
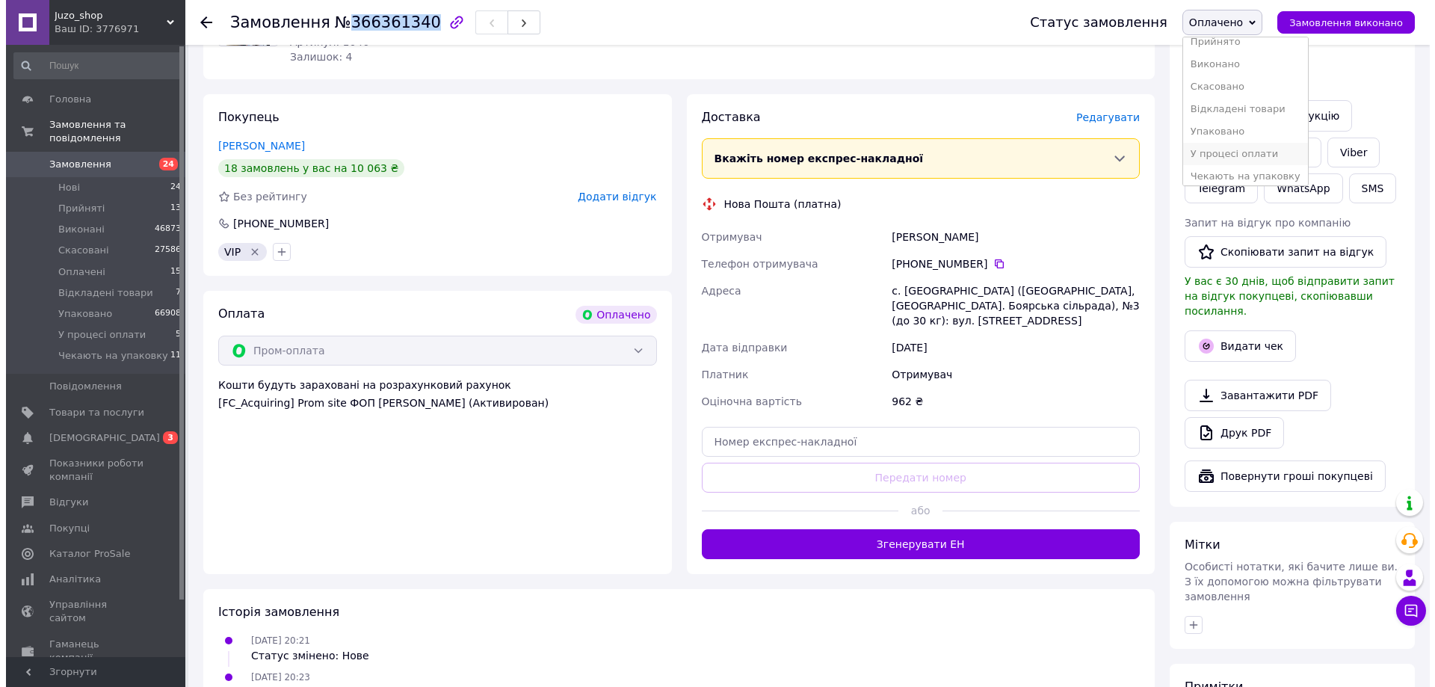
scroll to position [16, 0]
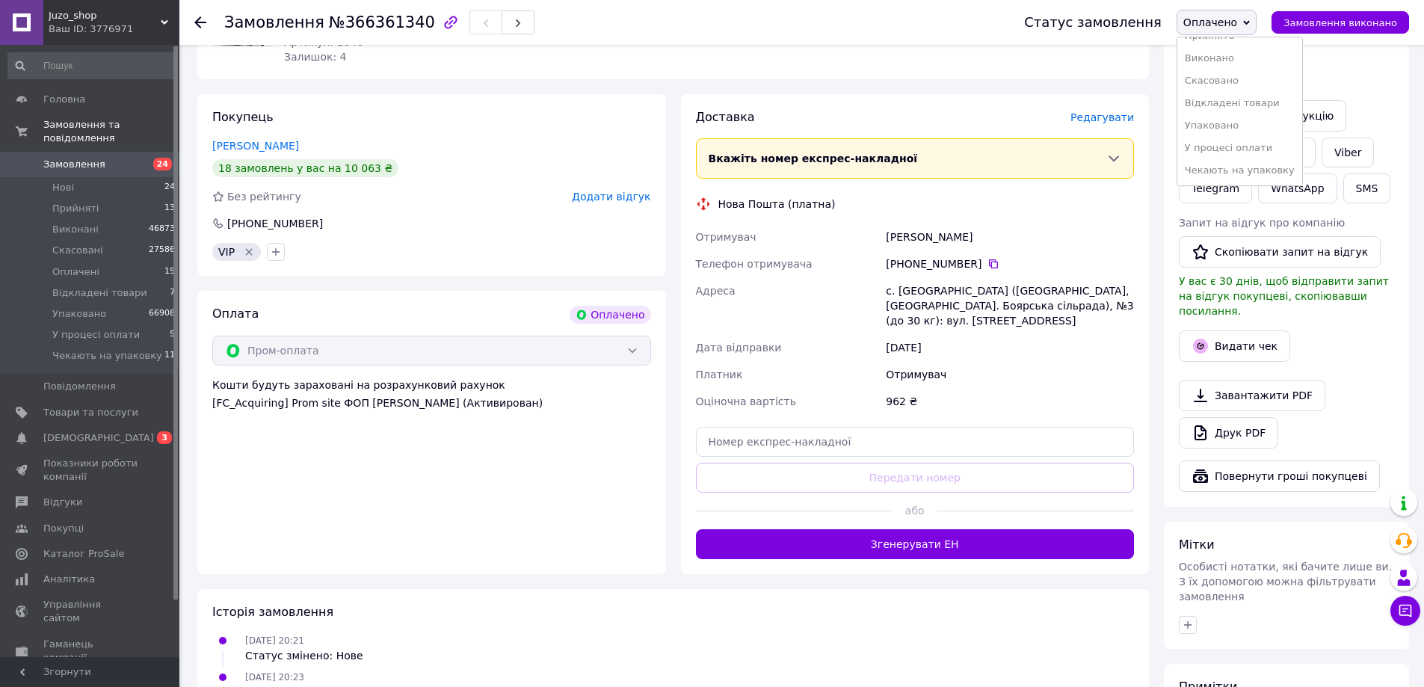
click at [1215, 173] on li "Чекають на упаковку" at bounding box center [1239, 170] width 125 height 22
click at [1118, 118] on span "Редагувати" at bounding box center [1102, 117] width 64 height 12
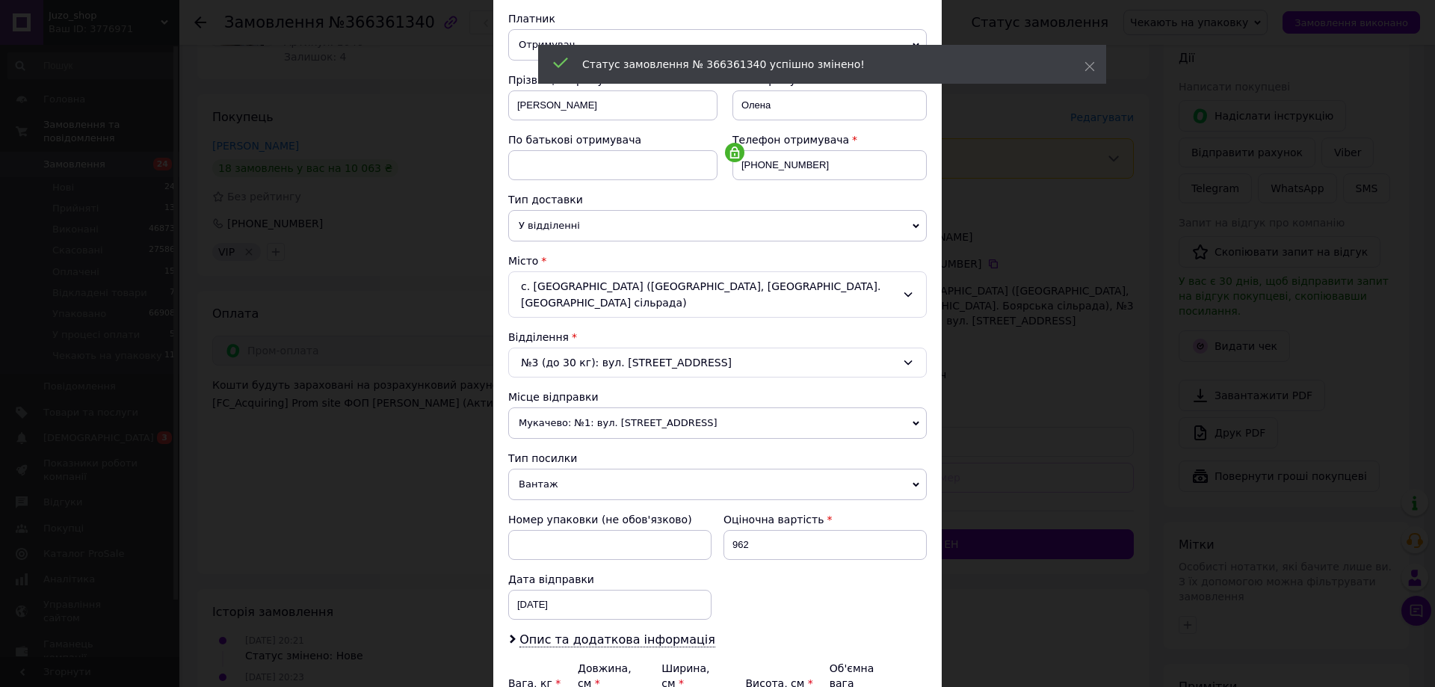
scroll to position [306, 0]
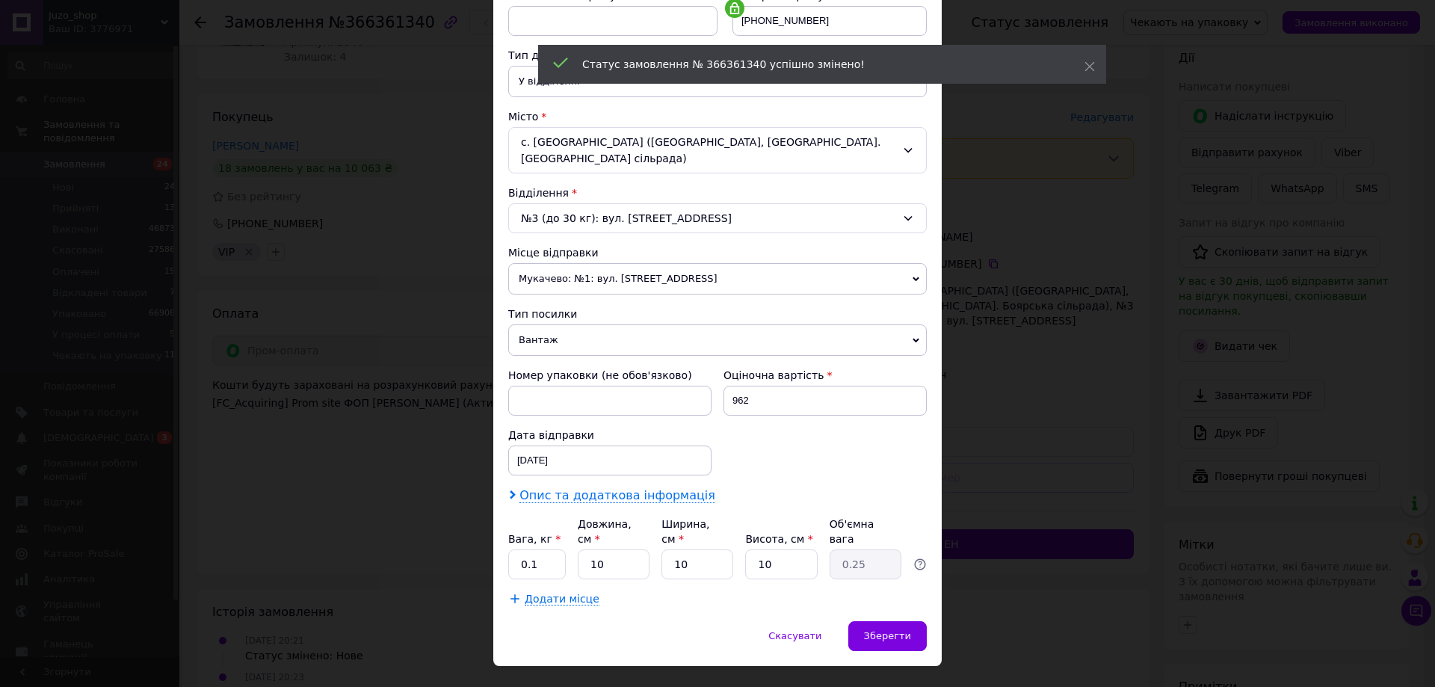
click at [576, 488] on span "Опис та додаткова інформація" at bounding box center [618, 495] width 196 height 15
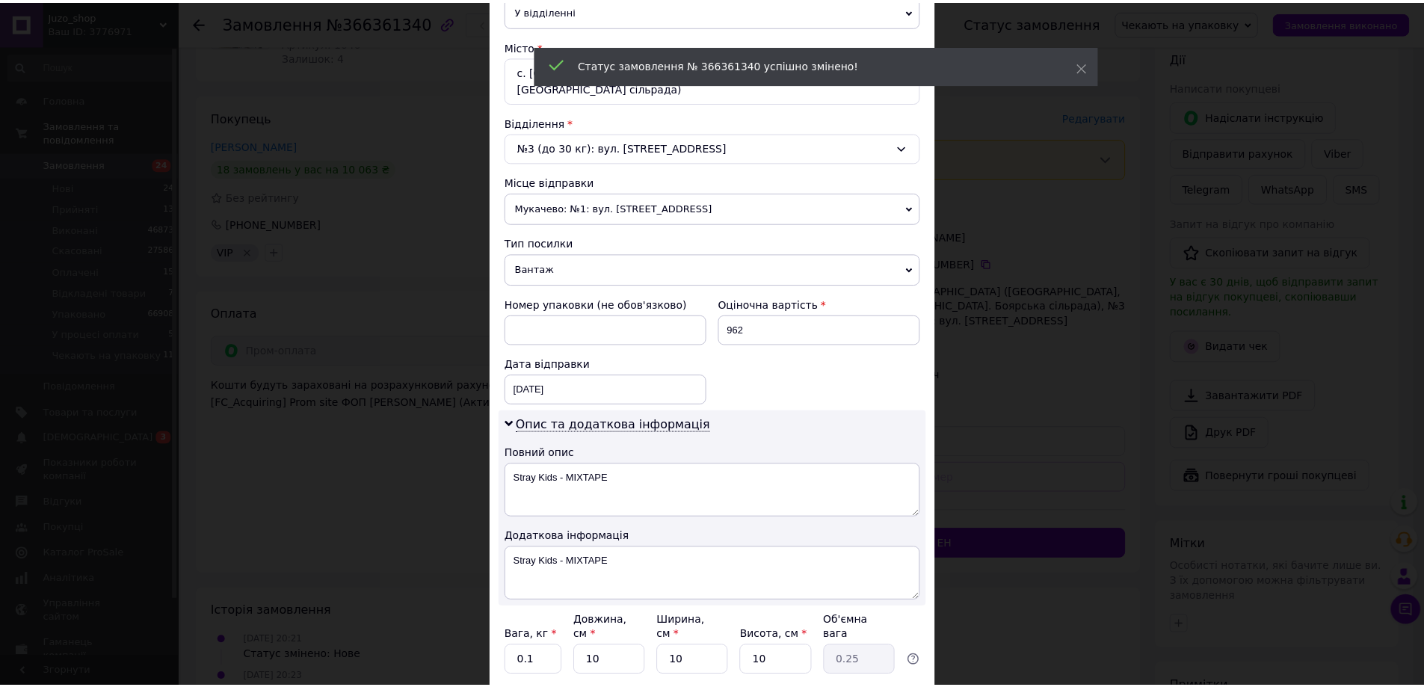
scroll to position [473, 0]
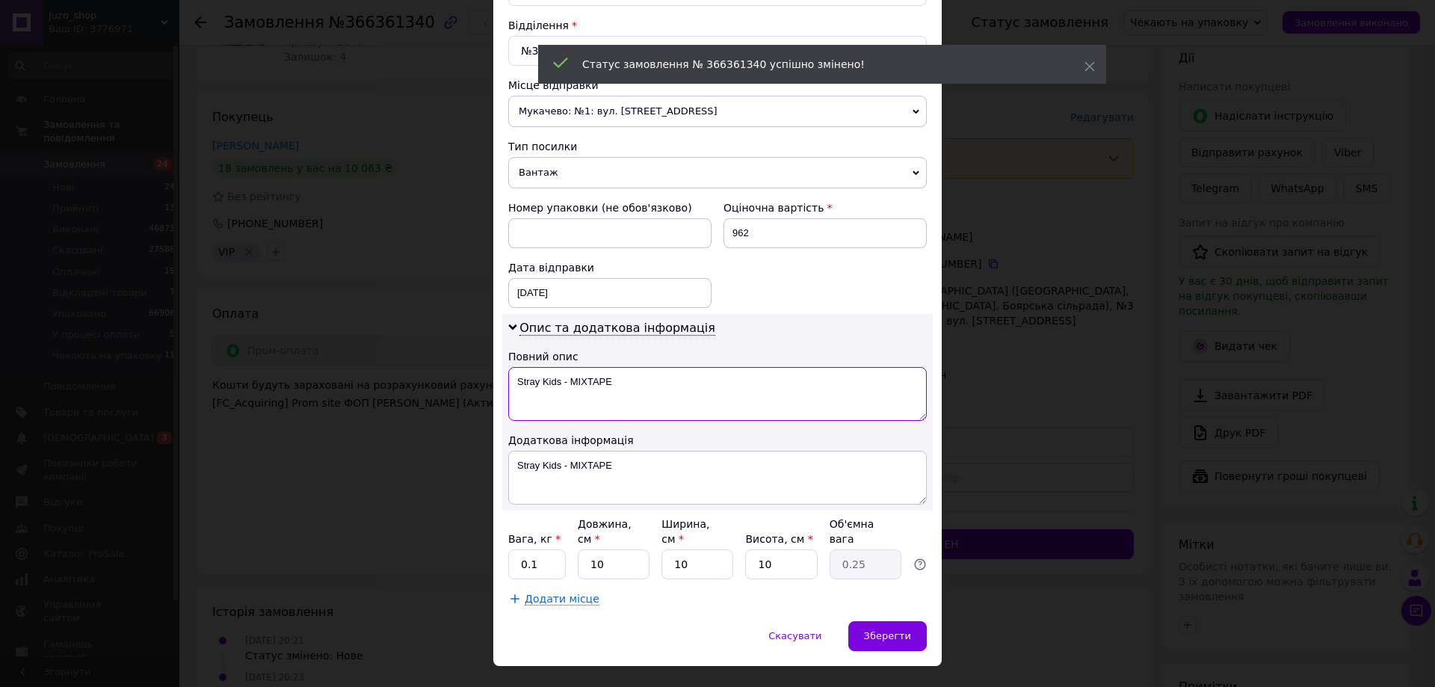
click at [713, 383] on textarea "Stray Kids - MIXTAPE" at bounding box center [717, 394] width 419 height 54
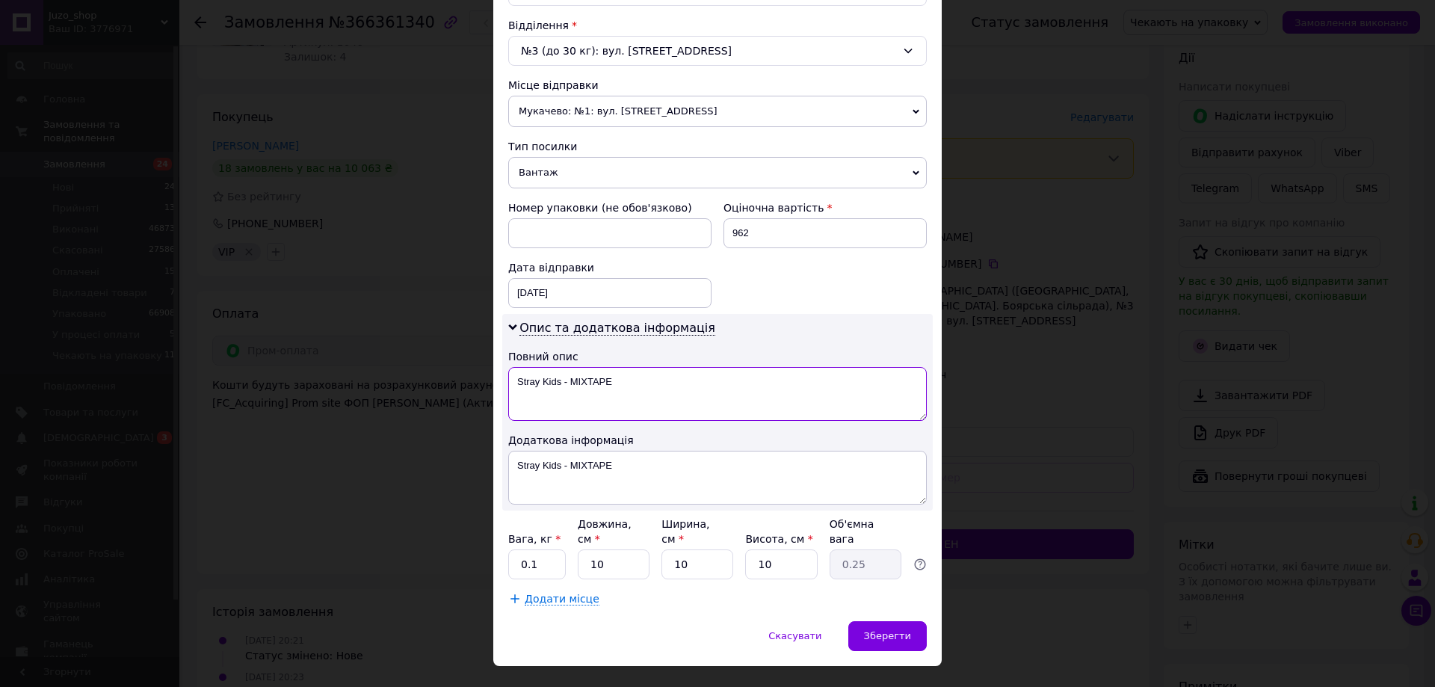
click at [713, 383] on textarea "Stray Kids - MIXTAPE" at bounding box center [717, 394] width 419 height 54
click at [709, 383] on textarea "Stray Kids - MIXTAPE" at bounding box center [717, 394] width 419 height 54
paste textarea "366361340"
type textarea "366361340"
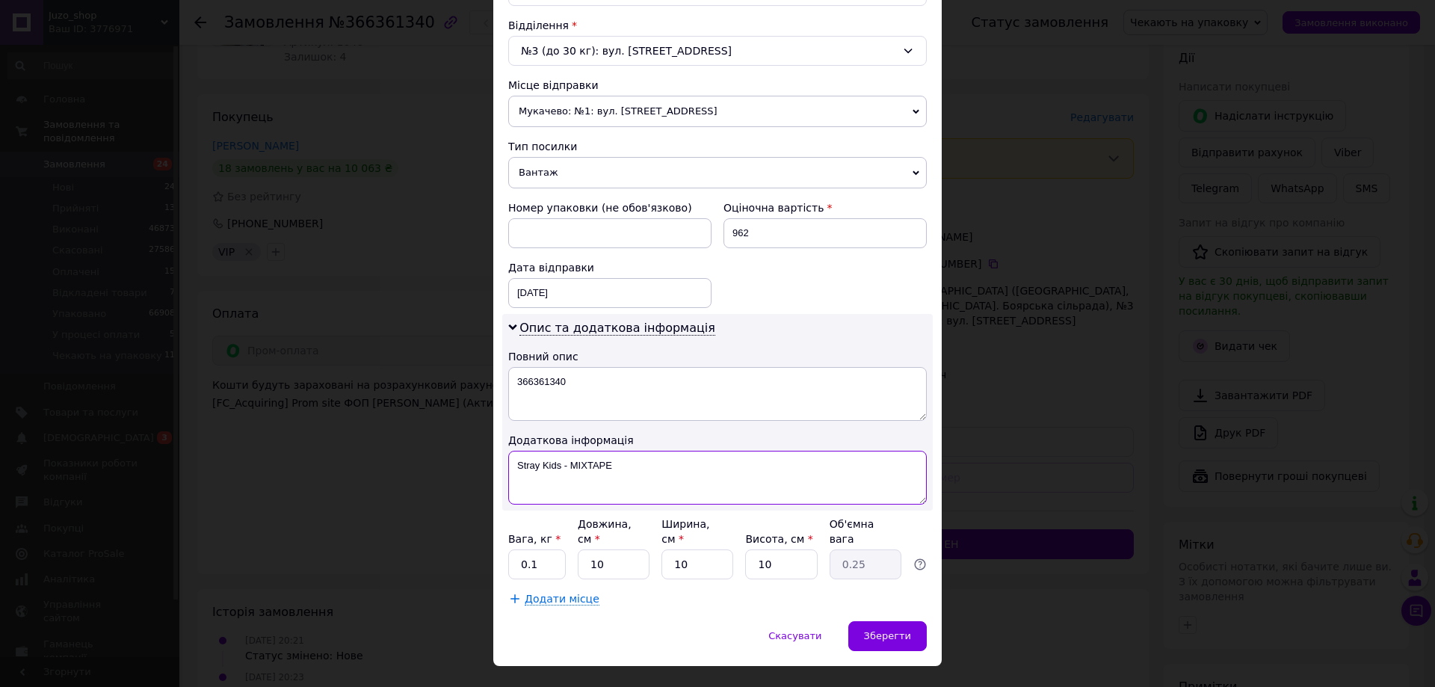
click at [640, 451] on textarea "Stray Kids - MIXTAPE" at bounding box center [717, 478] width 419 height 54
paste textarea "366361340"
type textarea "366361340 супер віп"
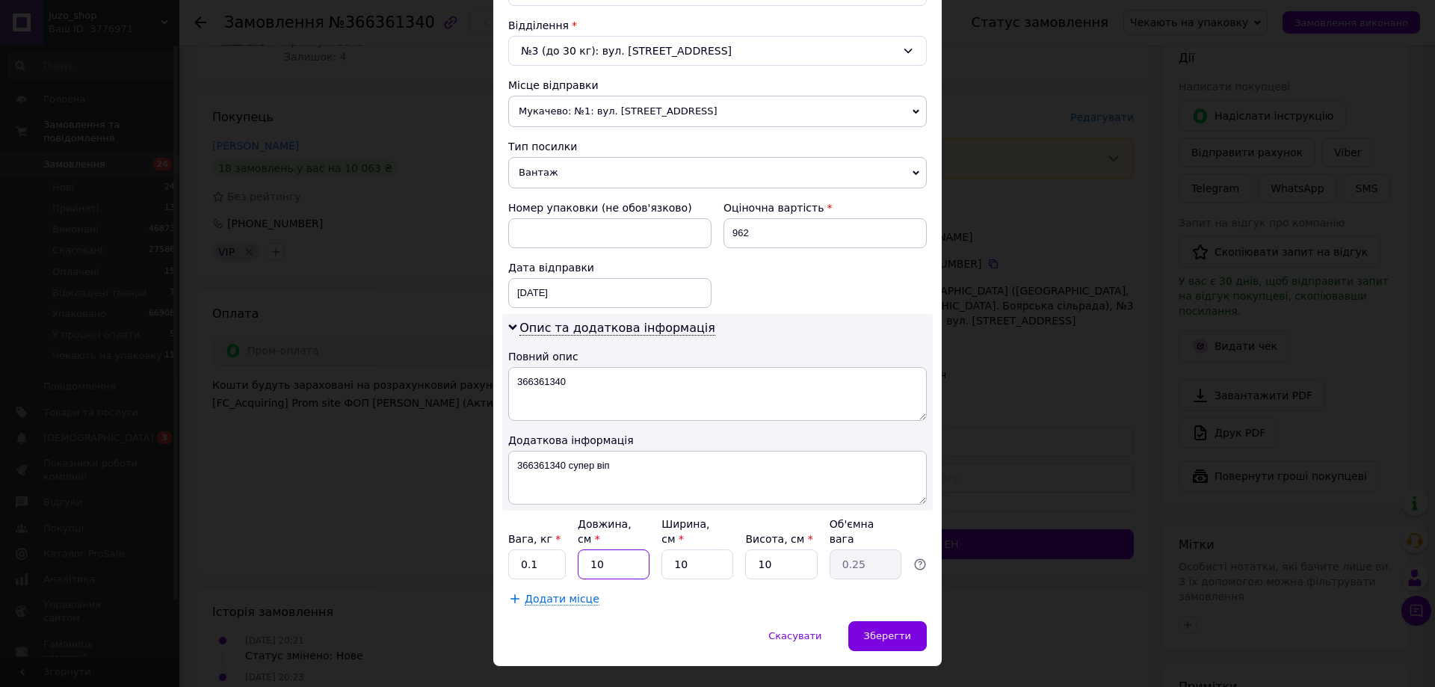
click at [602, 549] on input "10" at bounding box center [614, 564] width 72 height 30
click at [603, 549] on input "10" at bounding box center [614, 564] width 72 height 30
type input "2"
type input "0.1"
type input "24"
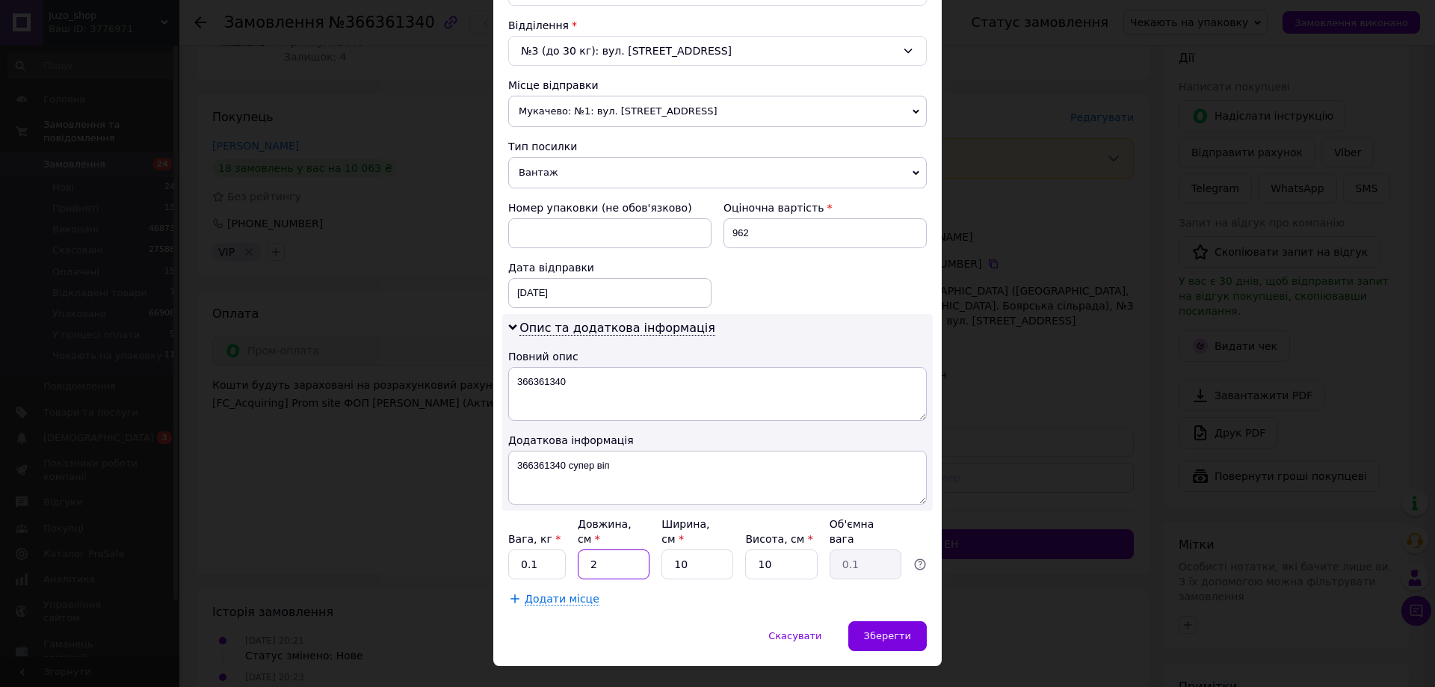
type input "0.6"
type input "24"
type input "3"
type input "0.18"
type input "33"
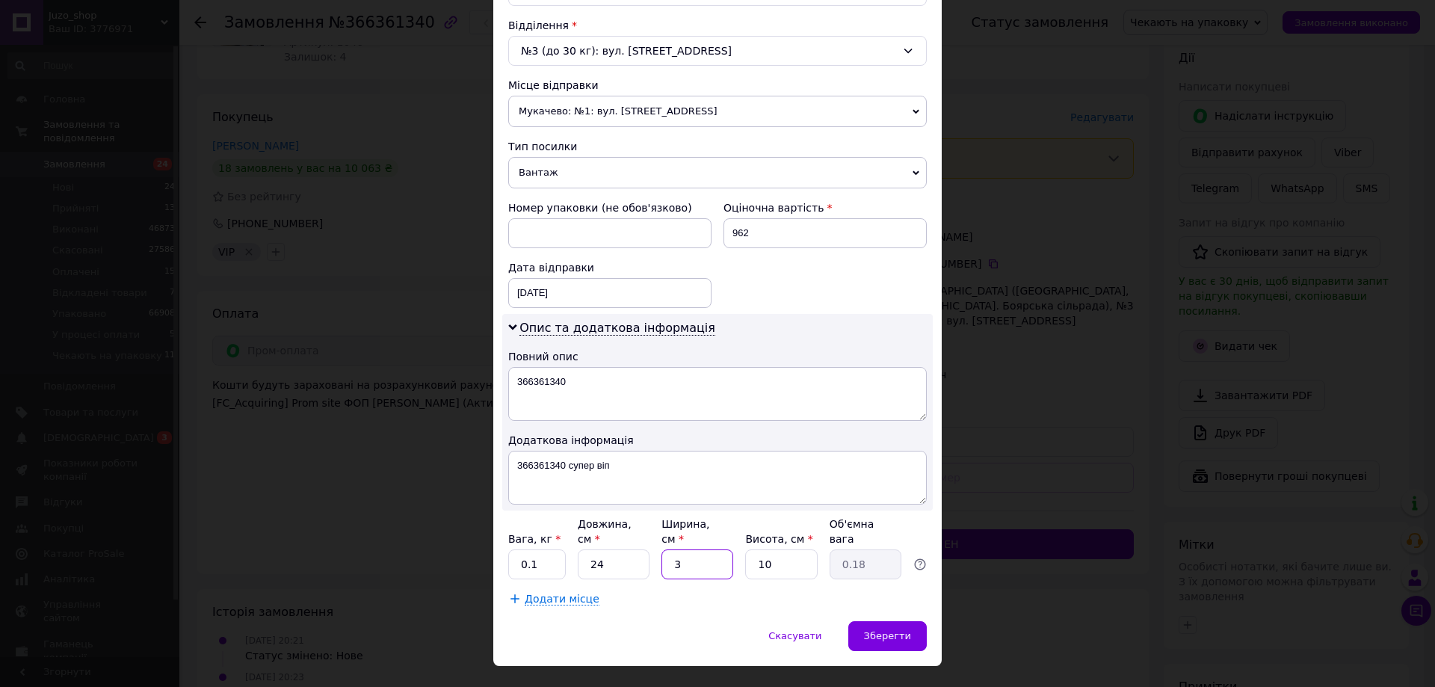
type input "1.98"
type input "33"
click at [879, 621] on div "Зберегти" at bounding box center [887, 636] width 78 height 30
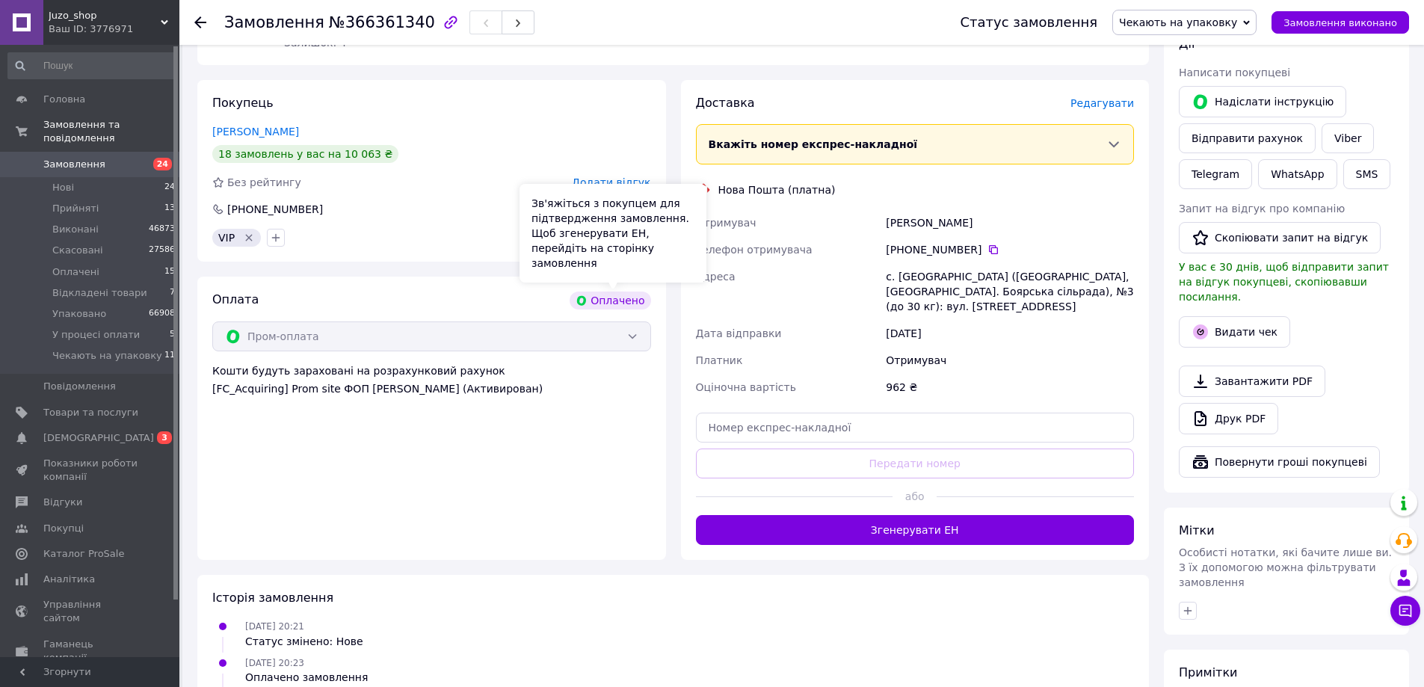
scroll to position [374, 0]
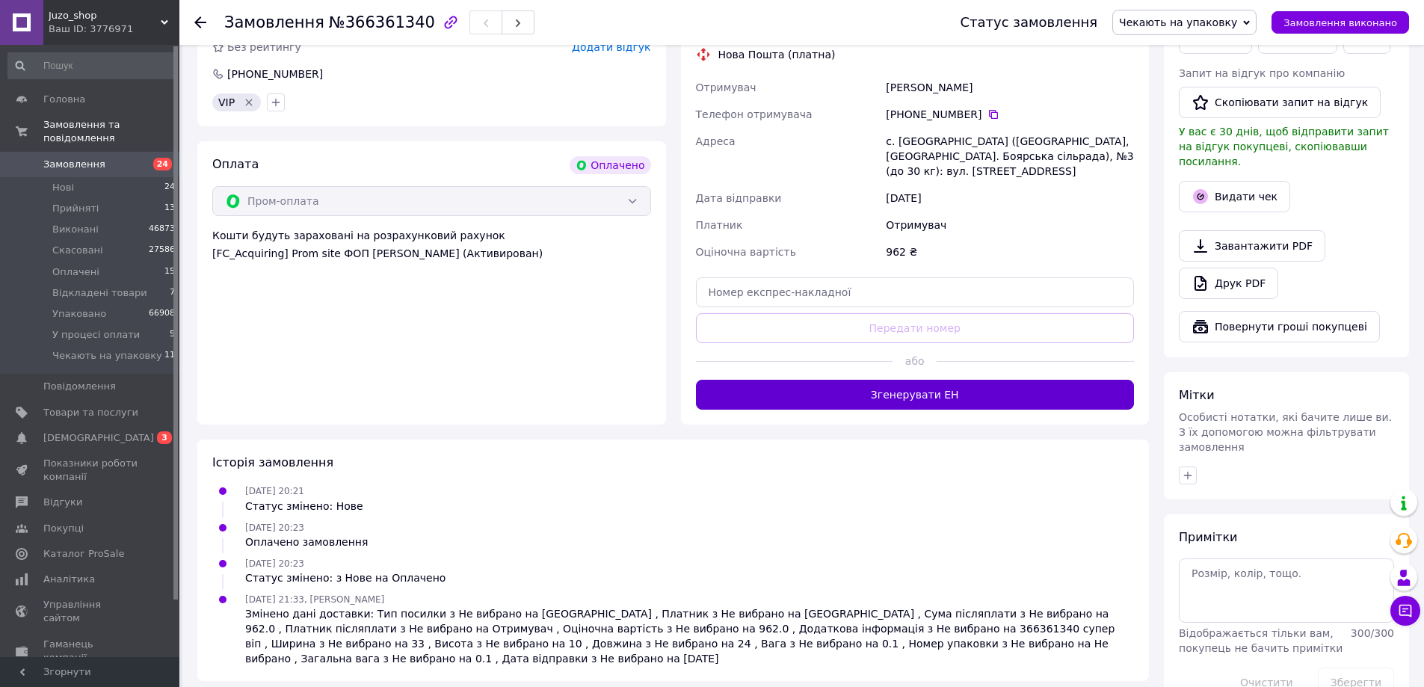
click at [978, 387] on button "Згенерувати ЕН" at bounding box center [915, 395] width 439 height 30
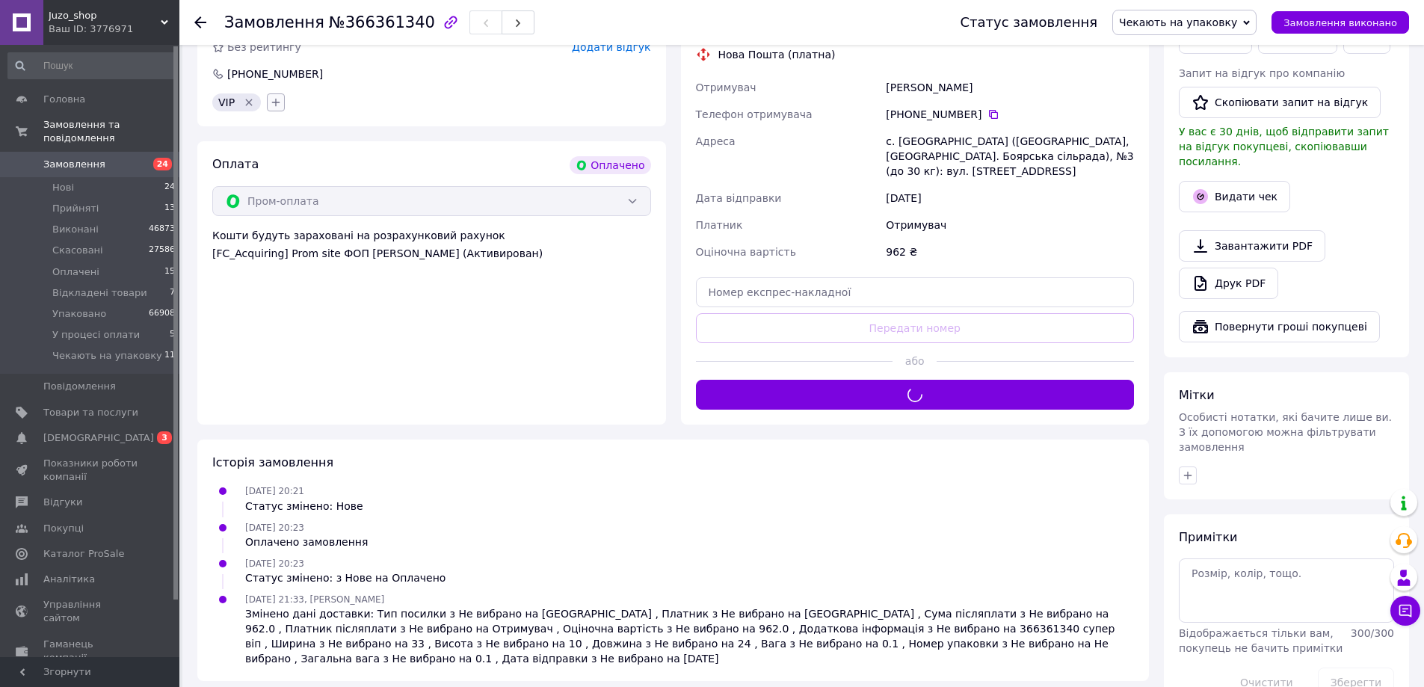
click at [271, 102] on icon "button" at bounding box center [276, 102] width 12 height 12
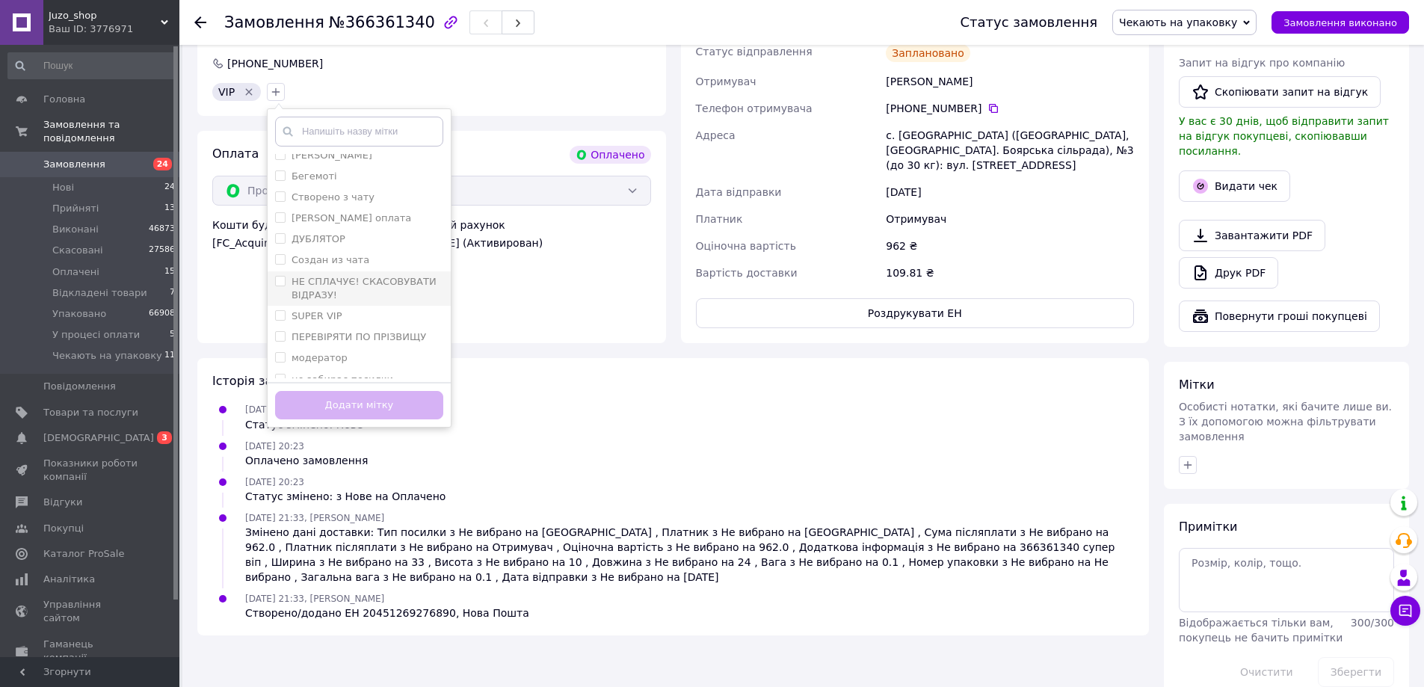
scroll to position [119, 0]
click at [376, 290] on div "SUPER VIP" at bounding box center [359, 296] width 168 height 13
checkbox input "true"
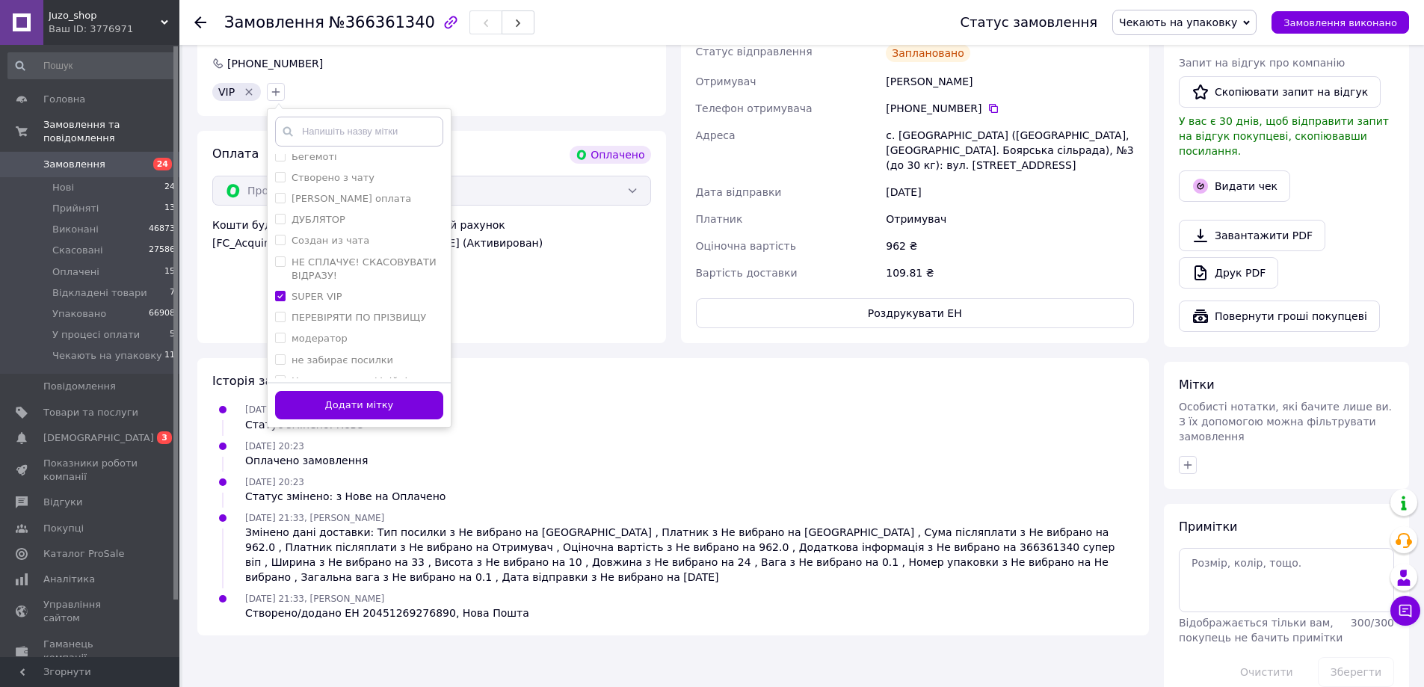
drag, startPoint x: 382, startPoint y: 413, endPoint x: 328, endPoint y: 286, distance: 137.3
click at [382, 411] on button "Додати мітку" at bounding box center [359, 405] width 168 height 29
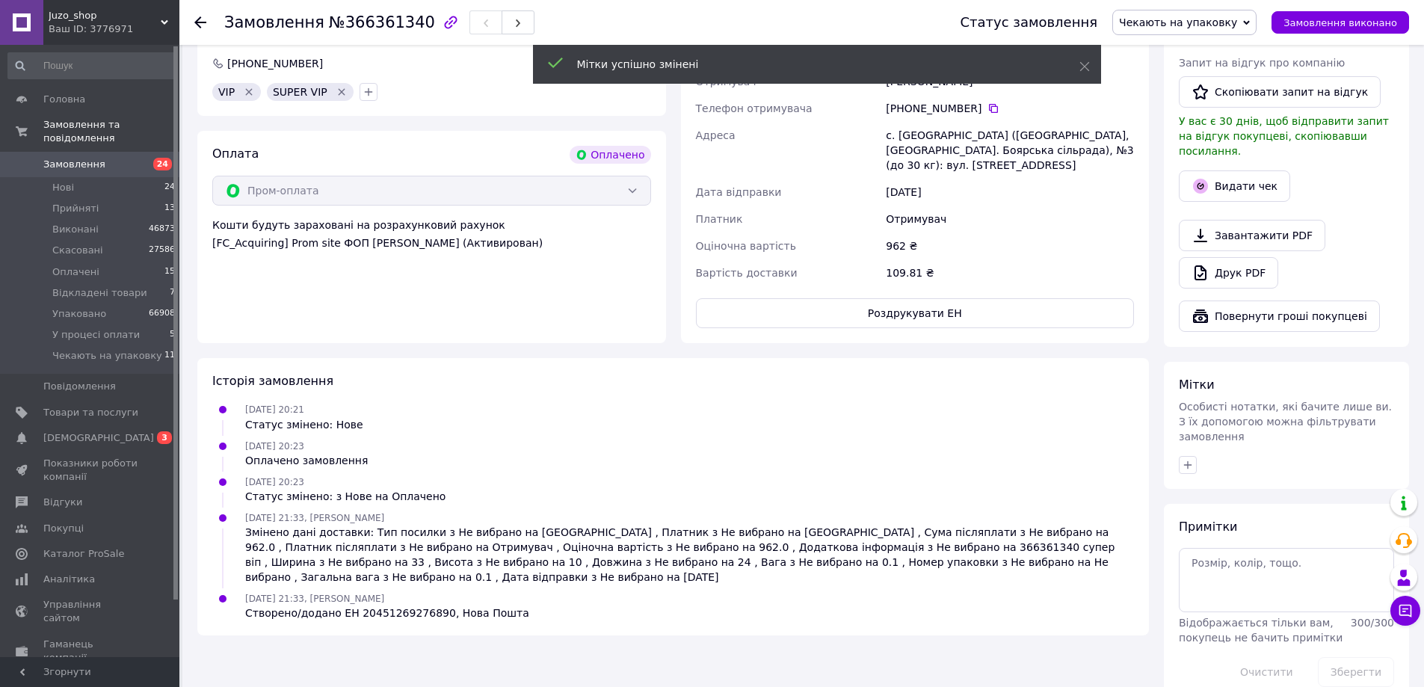
click at [248, 90] on icon "Видалити мітку" at bounding box center [249, 91] width 7 height 7
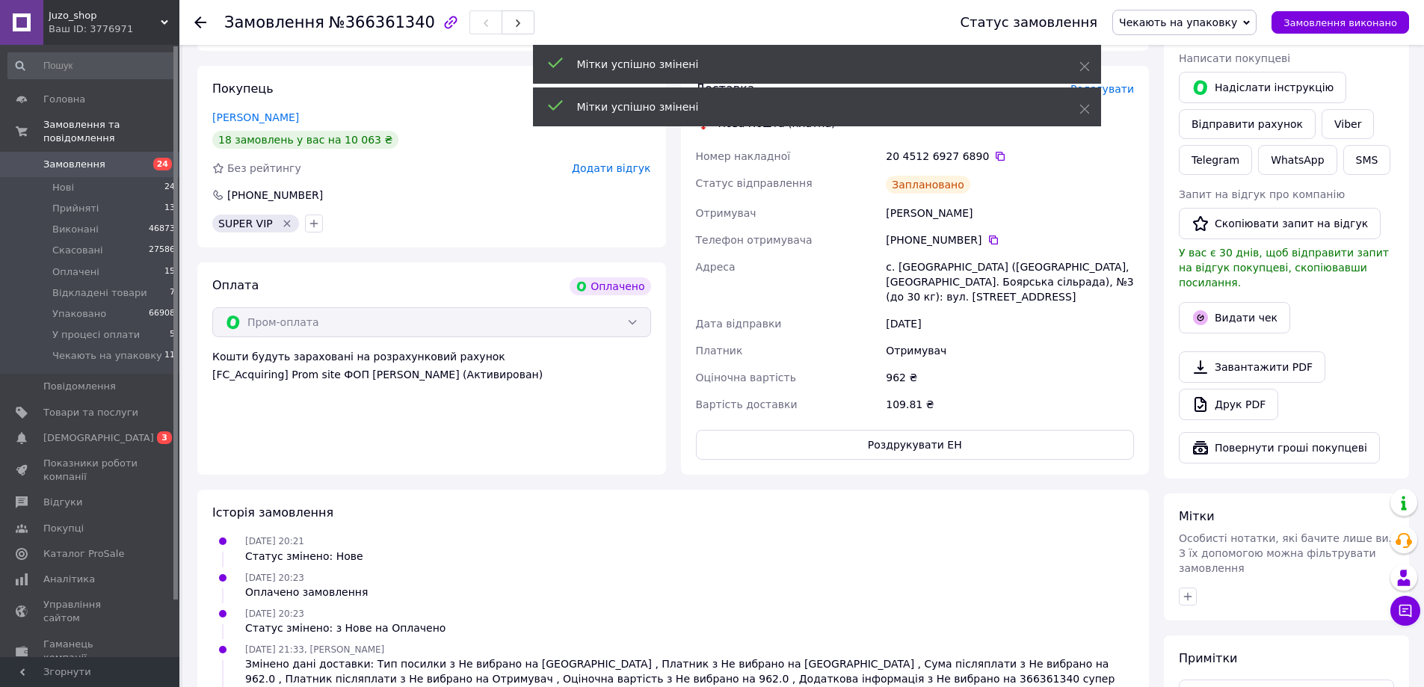
scroll to position [85, 0]
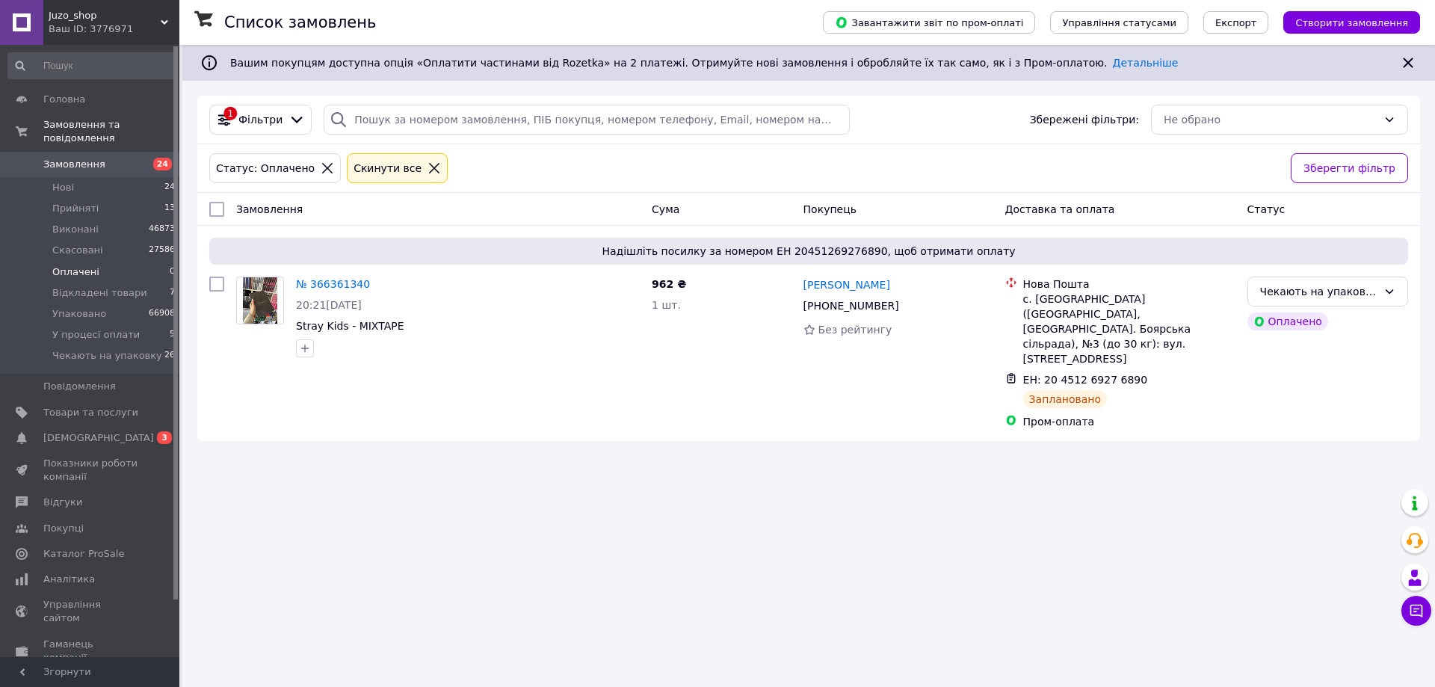
click at [122, 158] on span "Замовлення" at bounding box center [90, 164] width 95 height 13
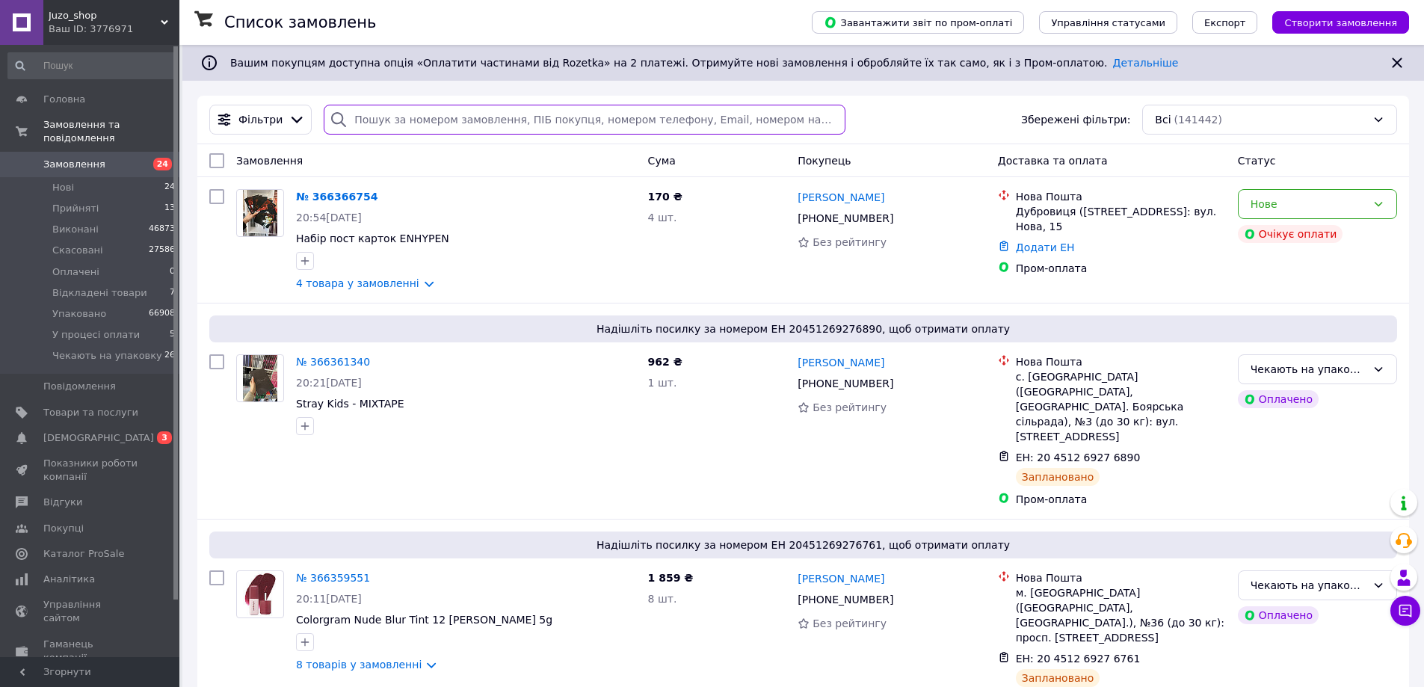
click at [416, 110] on input "search" at bounding box center [584, 120] width 521 height 30
paste input "[PHONE_NUMBER]"
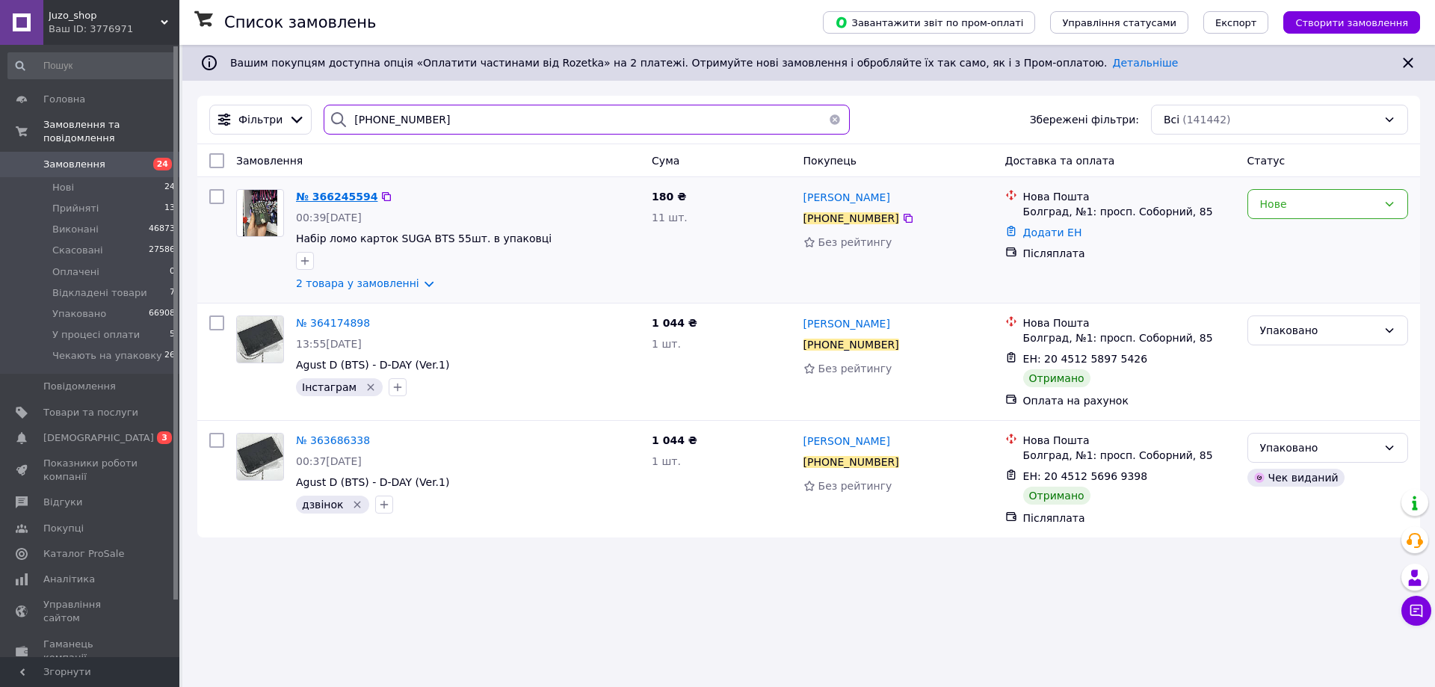
type input "+380639435545"
click at [352, 197] on span "№ 366245594" at bounding box center [336, 197] width 81 height 12
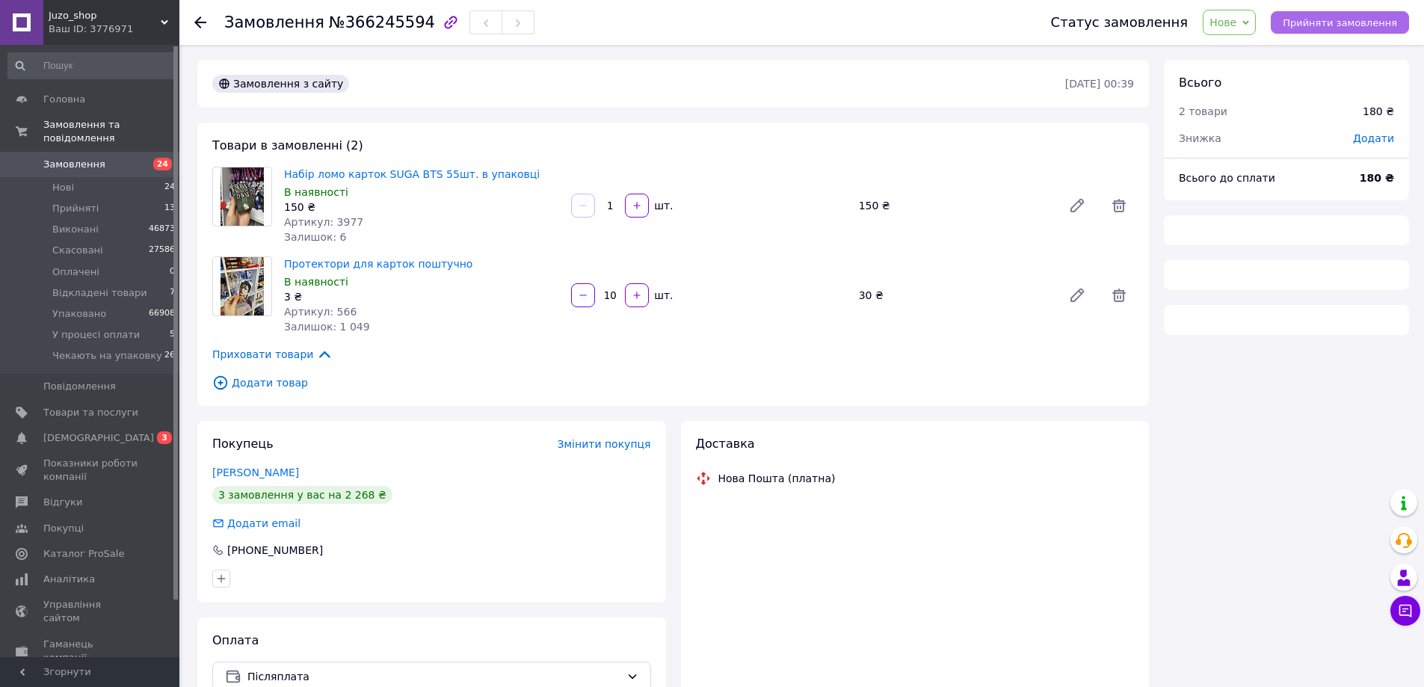
click at [1330, 18] on span "Прийняти замовлення" at bounding box center [1340, 22] width 114 height 11
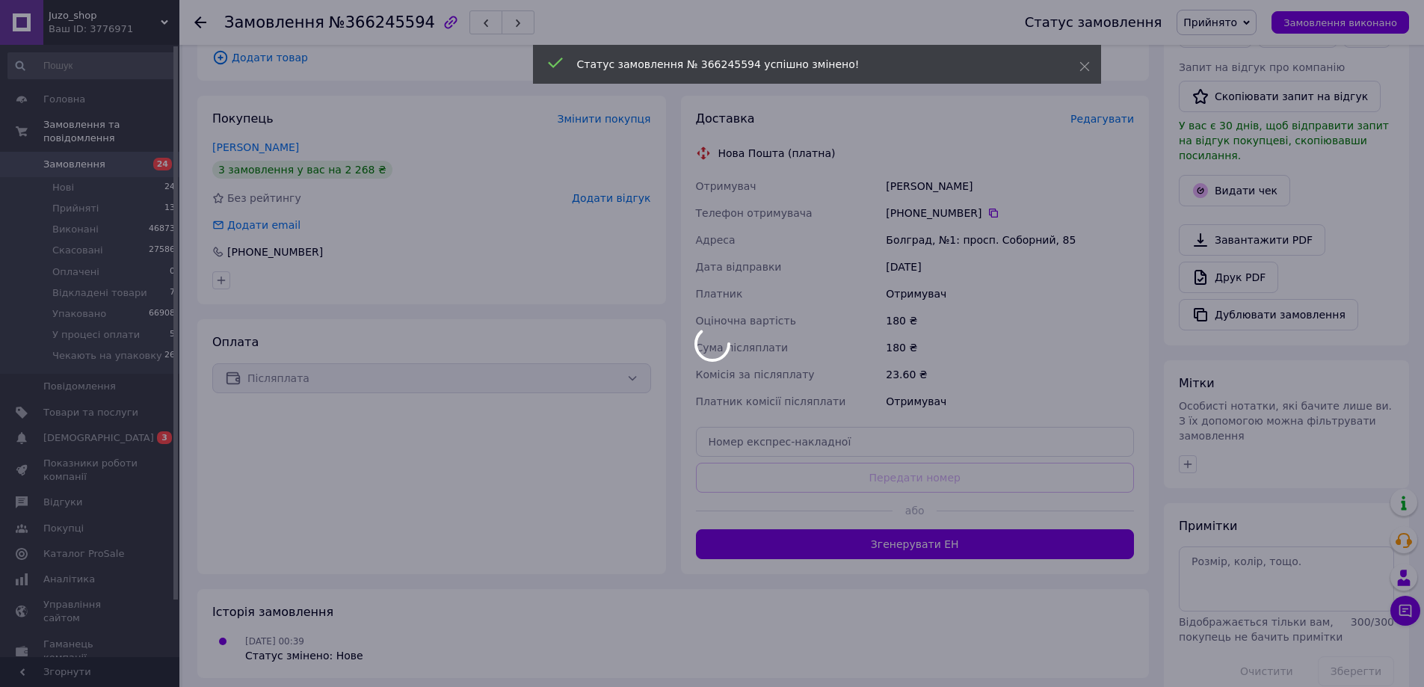
scroll to position [331, 0]
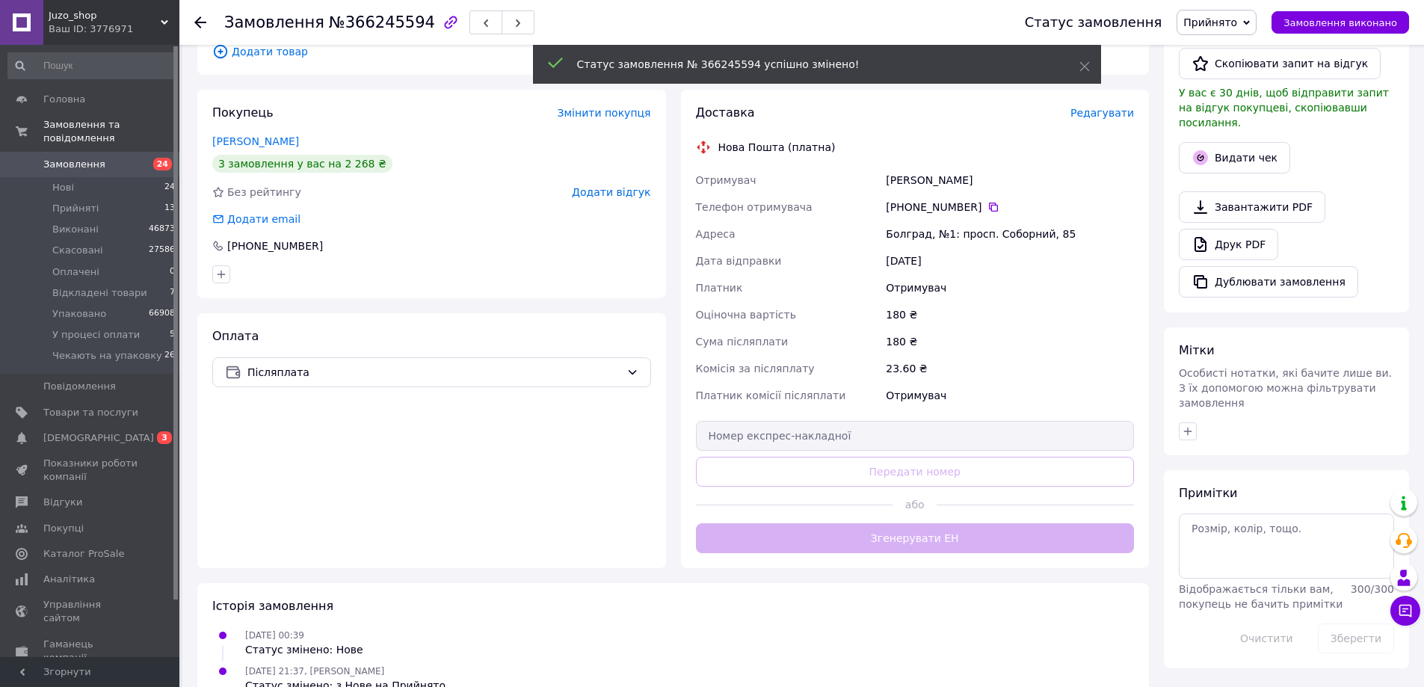
click at [1188, 402] on span "Особисті нотатки, які бачите лише ви. З їх допомогою можна фільтрувати замовлен…" at bounding box center [1285, 388] width 213 height 42
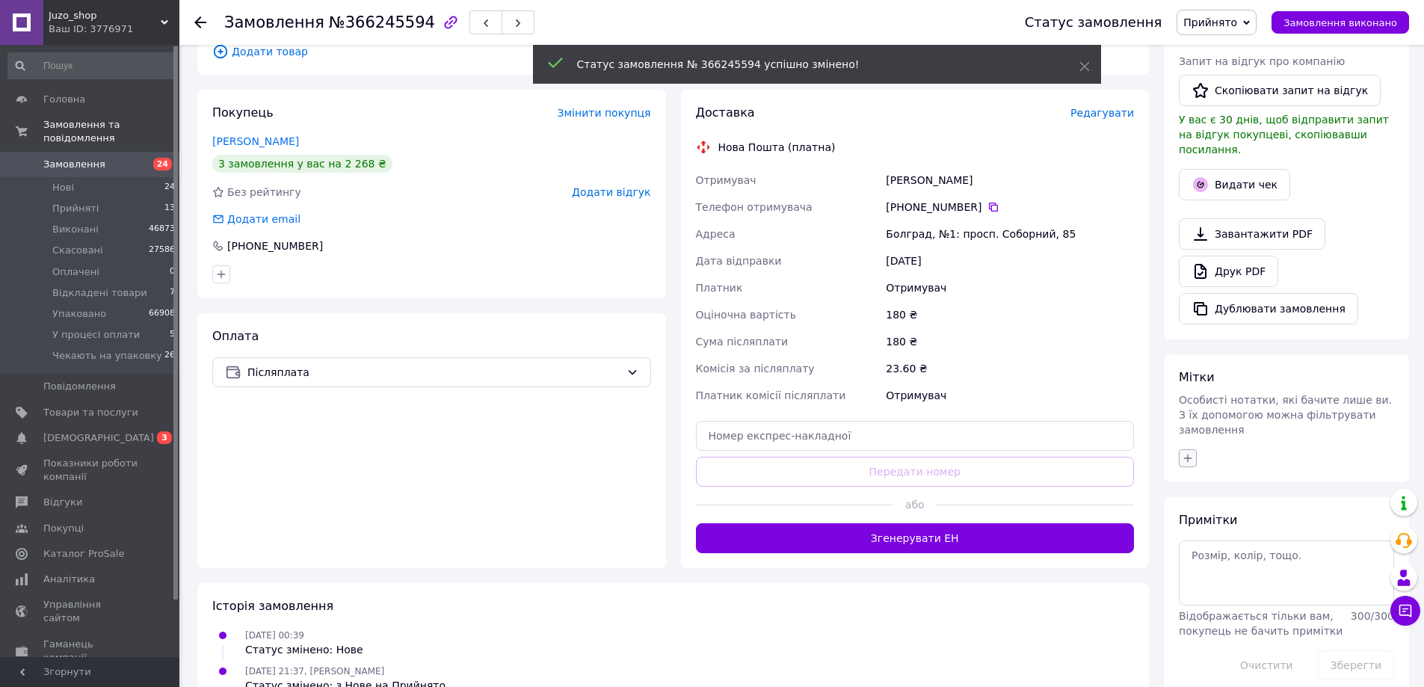
click at [1186, 449] on button "button" at bounding box center [1188, 458] width 18 height 18
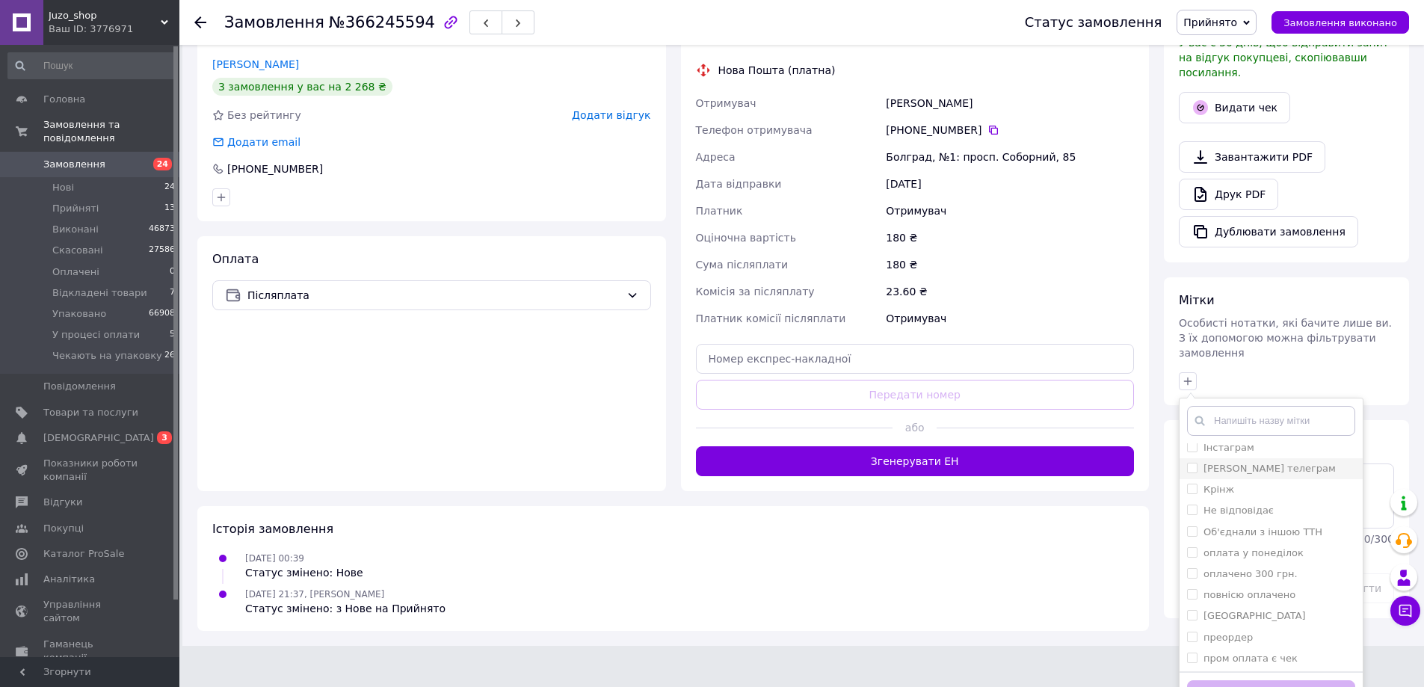
scroll to position [449, 0]
click at [1272, 468] on div "Інстаграм" at bounding box center [1271, 474] width 168 height 13
checkbox input "true"
click at [1248, 680] on button "Додати мітку" at bounding box center [1271, 694] width 168 height 29
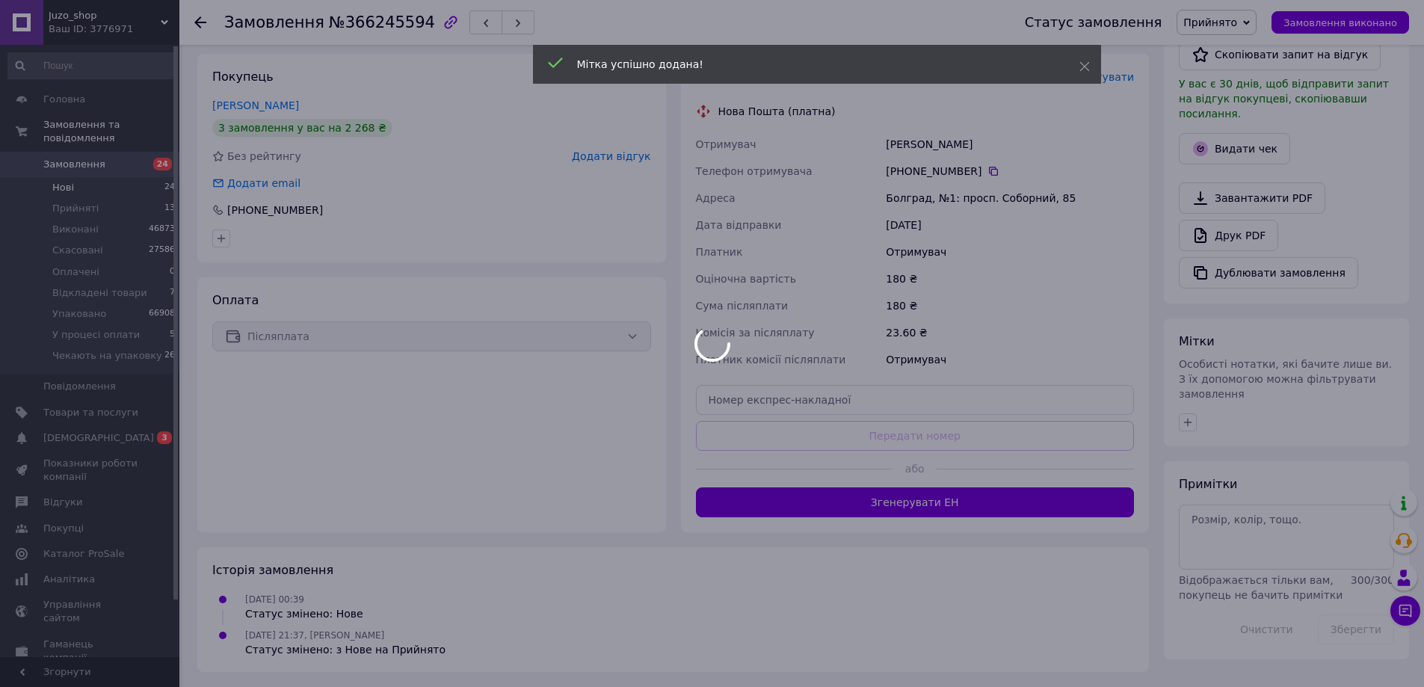
scroll to position [403, 0]
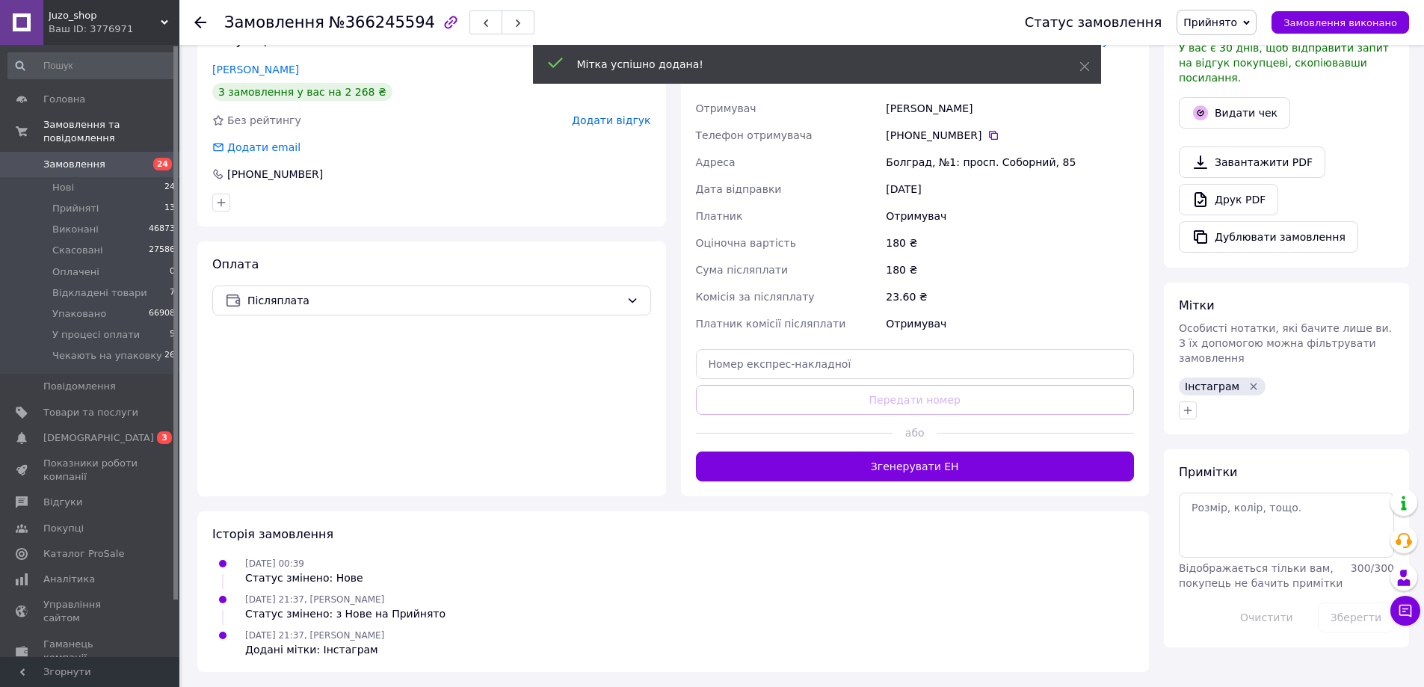
click at [113, 158] on span "Замовлення" at bounding box center [90, 164] width 95 height 13
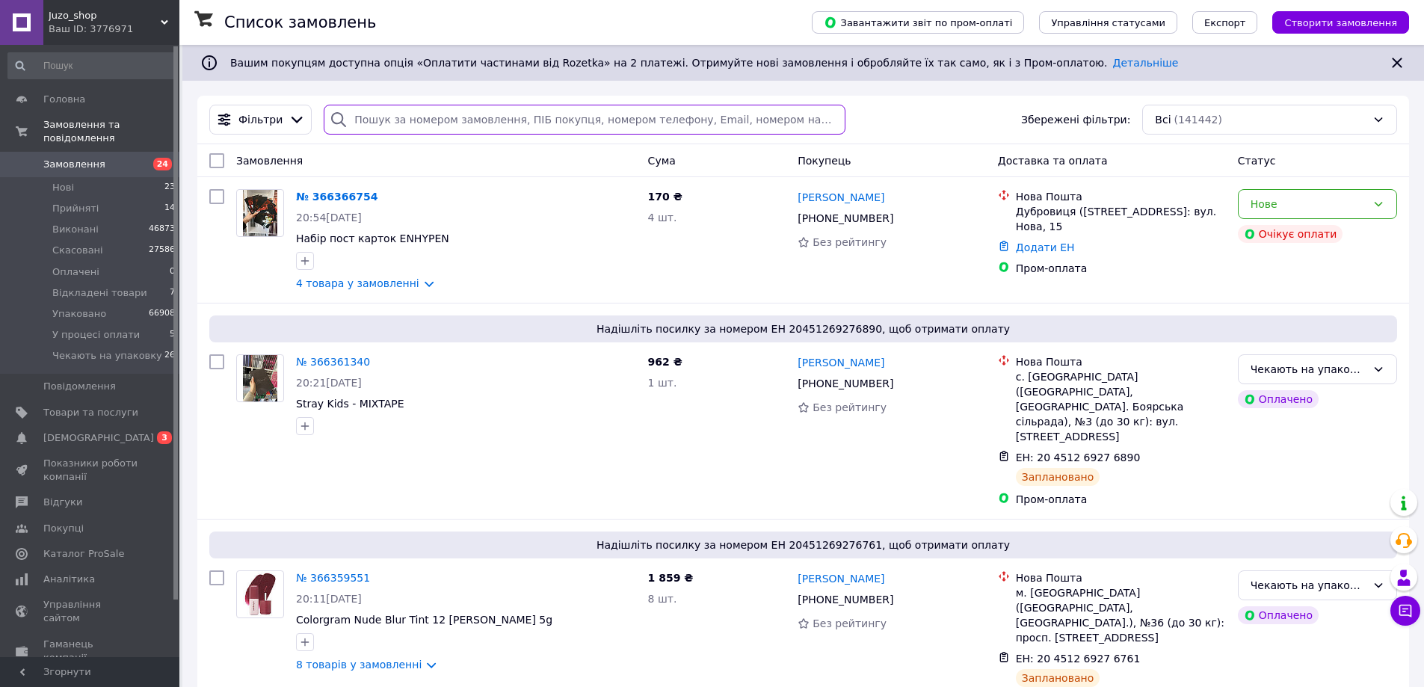
click at [444, 123] on input "search" at bounding box center [584, 120] width 521 height 30
paste input "+380677611718"
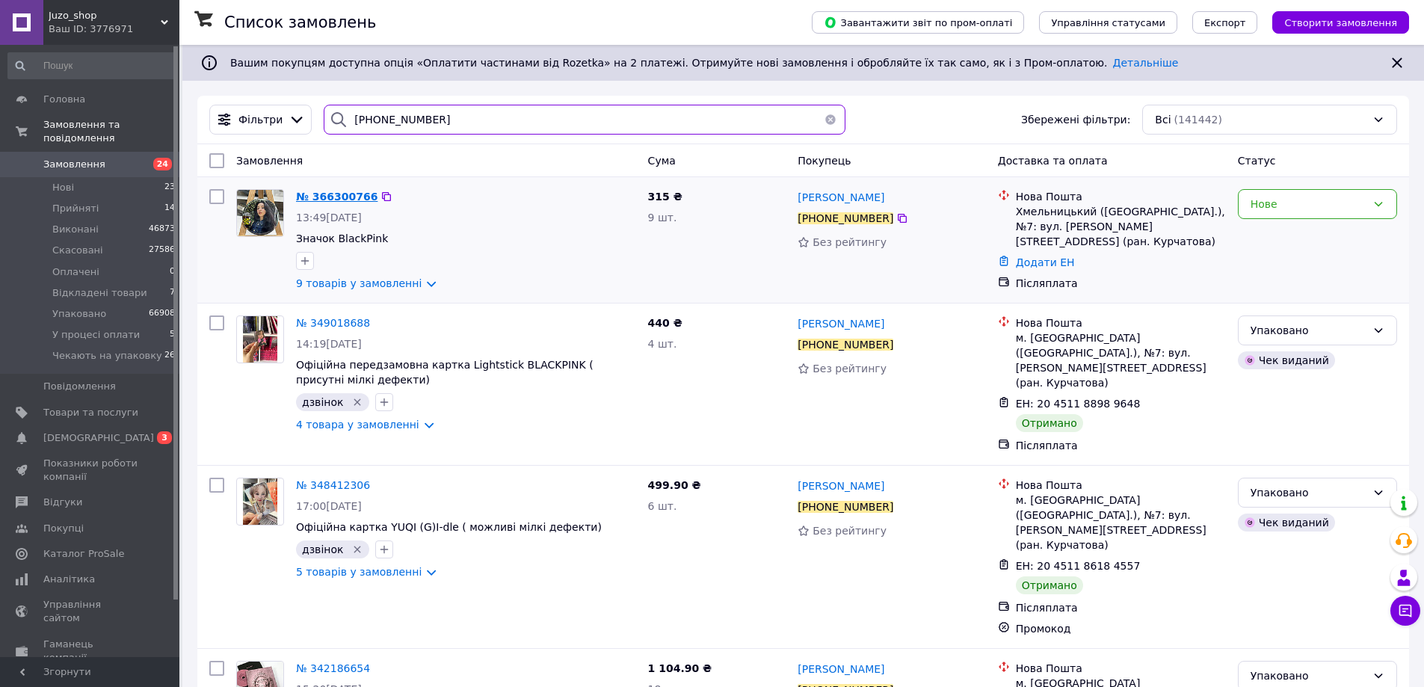
type input "+380677611718"
click at [348, 193] on span "№ 366300766" at bounding box center [336, 197] width 81 height 12
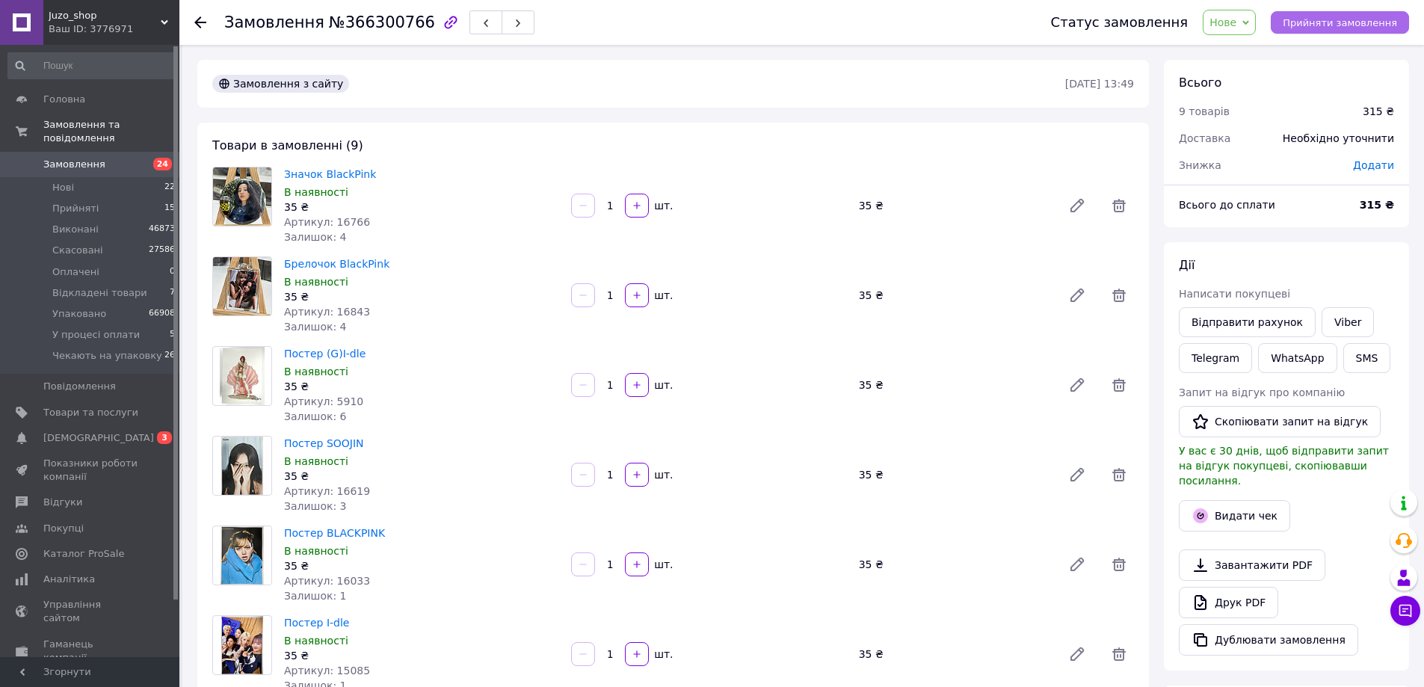
click at [1330, 26] on span "Прийняти замовлення" at bounding box center [1340, 22] width 114 height 11
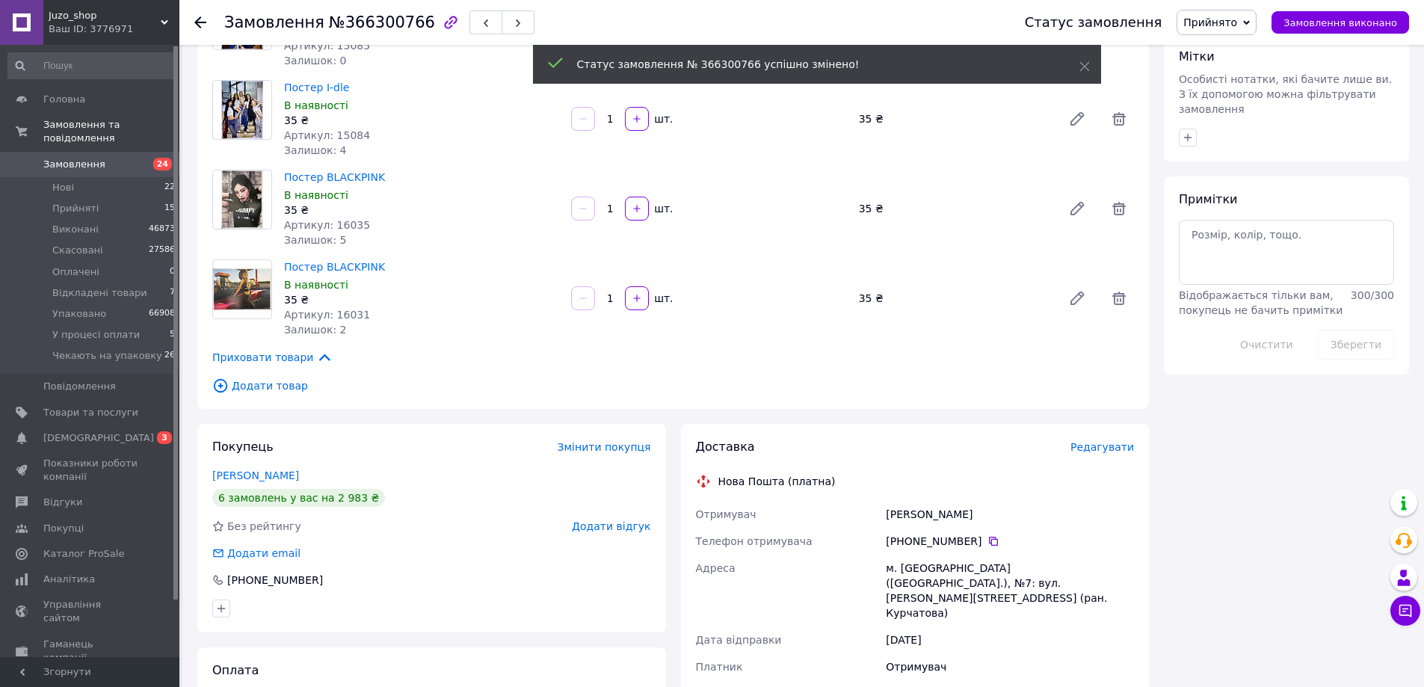
scroll to position [374, 0]
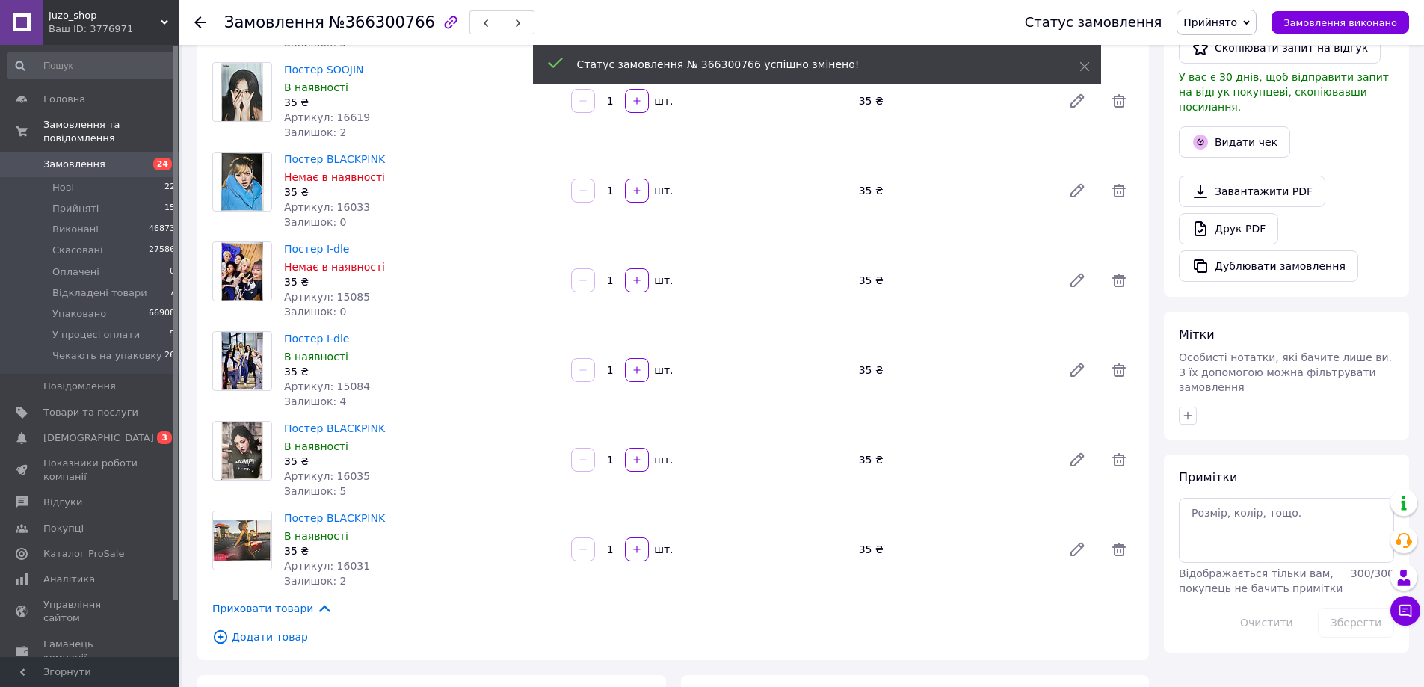
click at [144, 158] on span "24" at bounding box center [158, 164] width 41 height 13
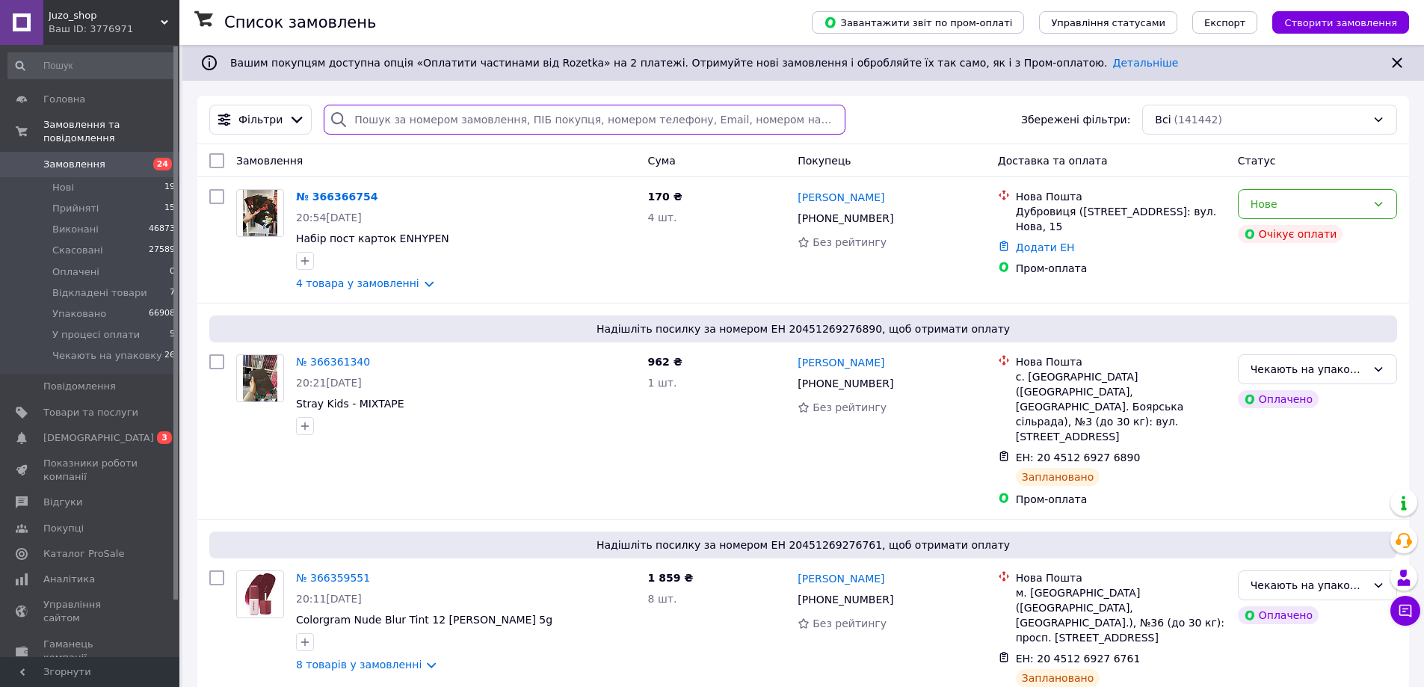
click at [551, 128] on input "search" at bounding box center [584, 120] width 521 height 30
paste input "+380998329428"
type input "+380998329428"
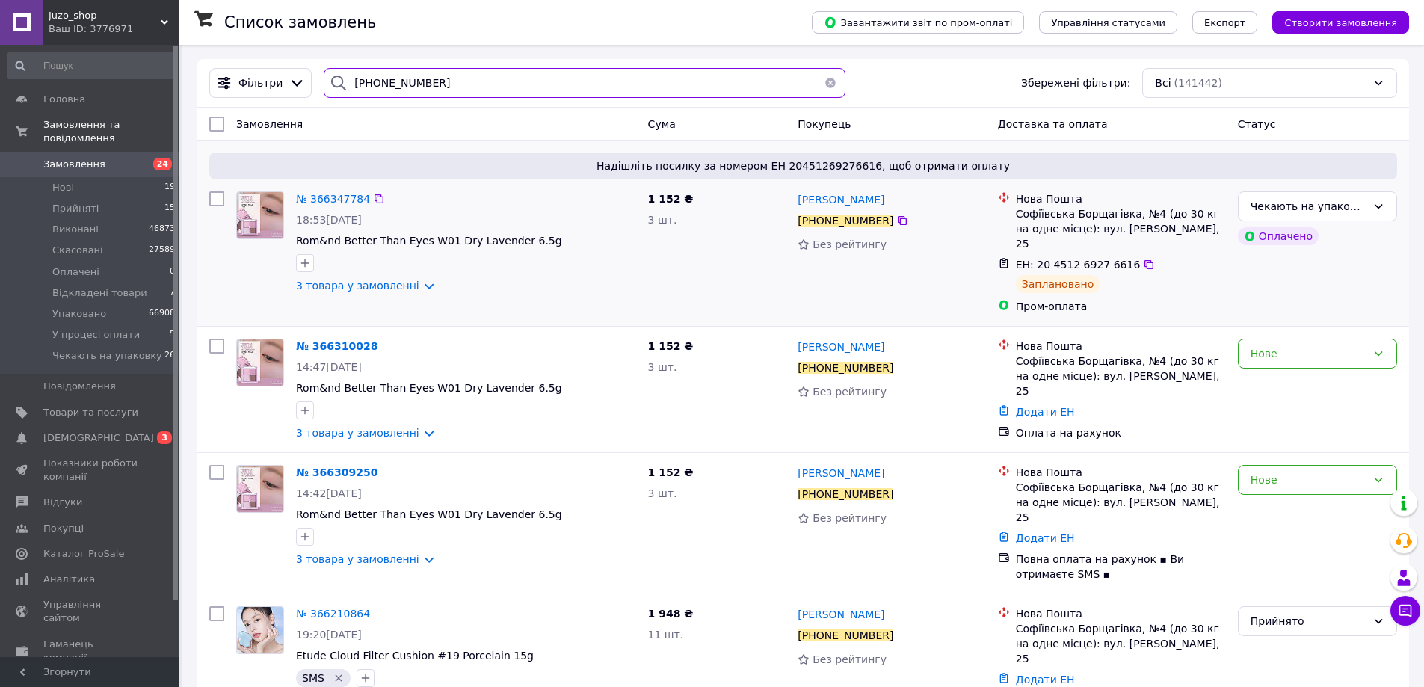
scroll to position [56, 0]
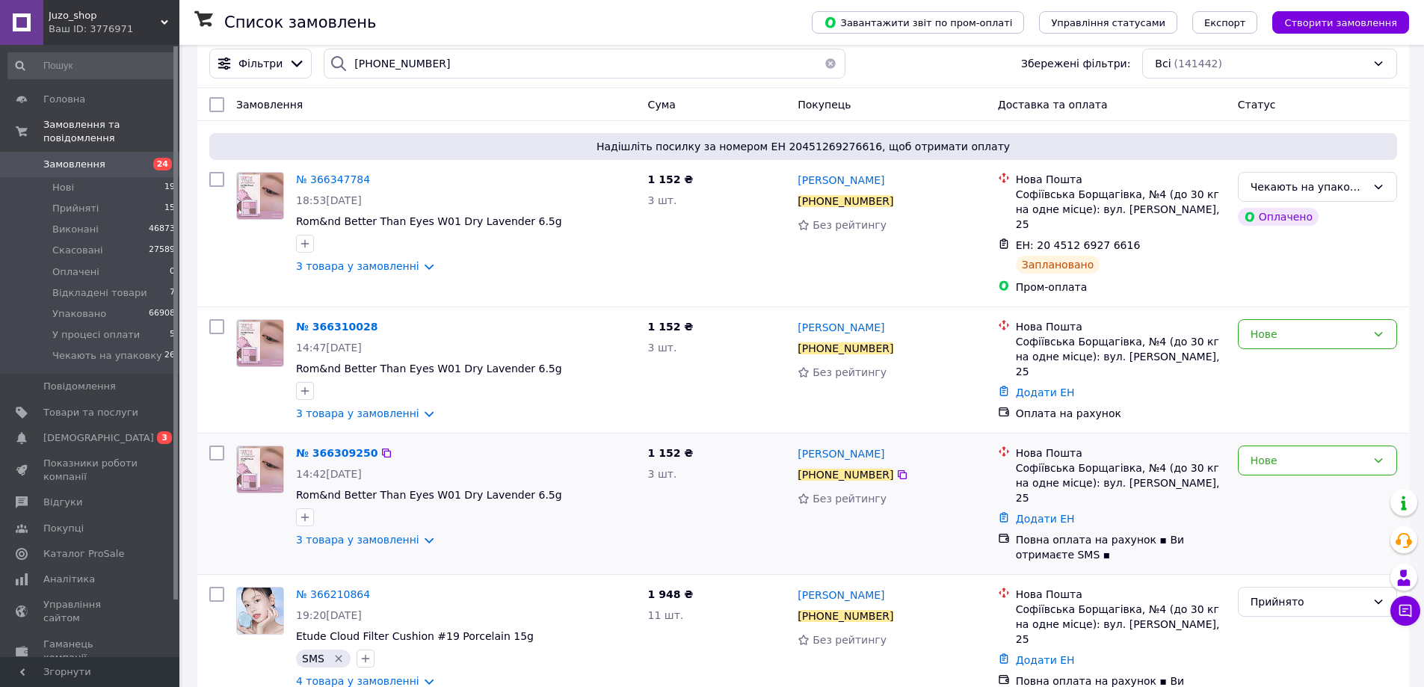
click at [212, 446] on input "checkbox" at bounding box center [216, 453] width 15 height 15
checkbox input "true"
click at [215, 319] on input "checkbox" at bounding box center [216, 326] width 15 height 15
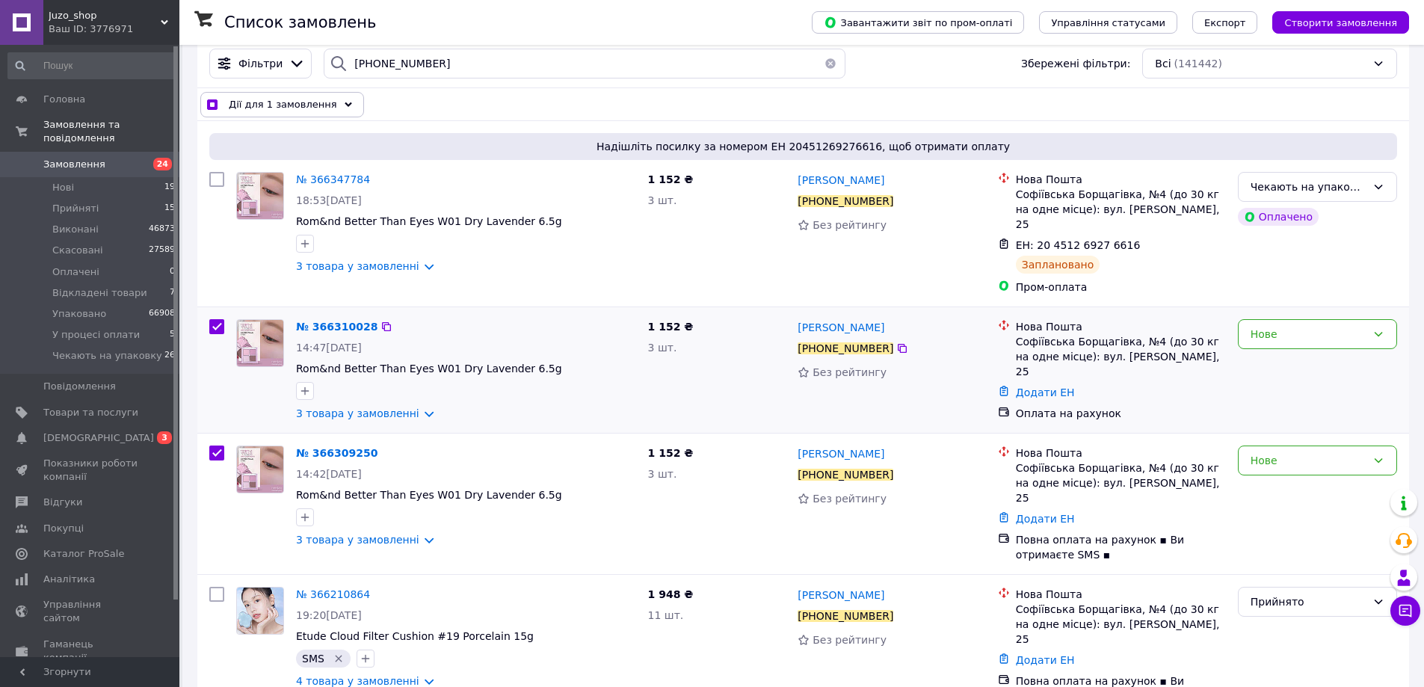
checkbox input "true"
click at [308, 96] on div "Дії для 2 замовлень" at bounding box center [278, 104] width 157 height 25
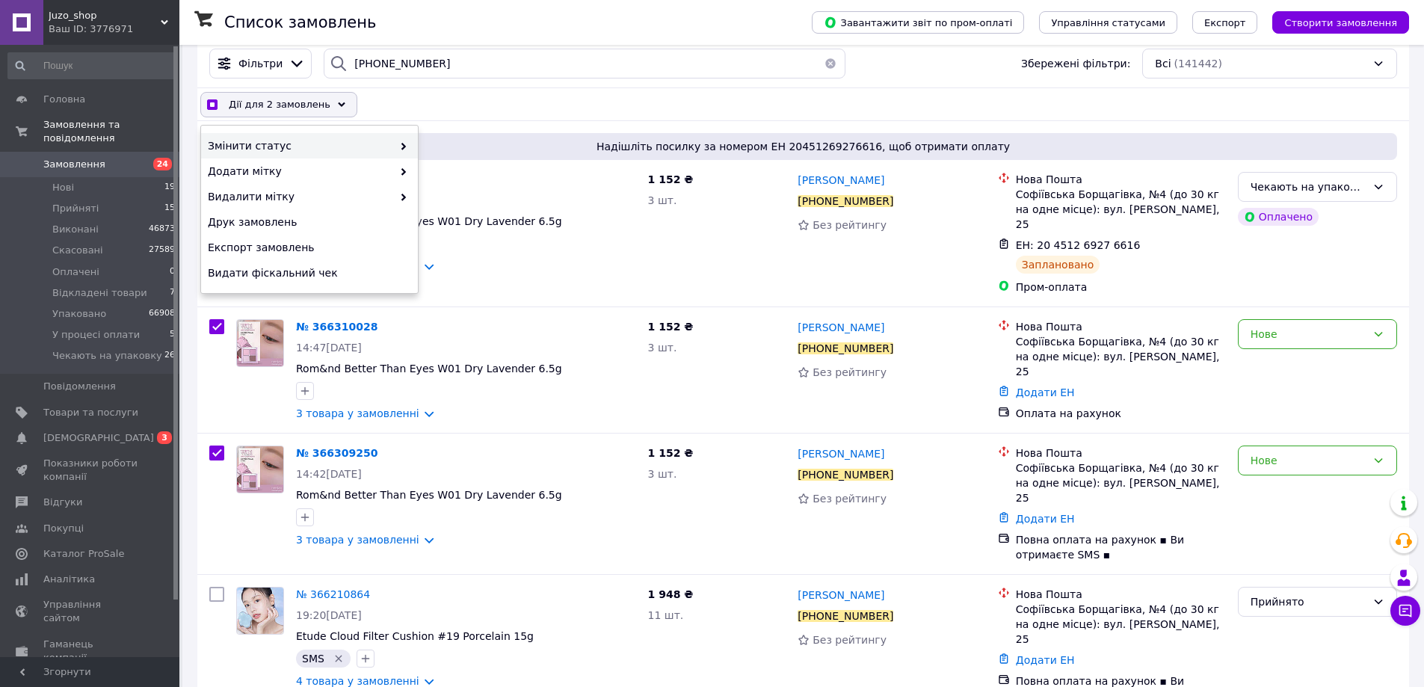
click at [350, 144] on span "Змінити статус" at bounding box center [300, 145] width 185 height 15
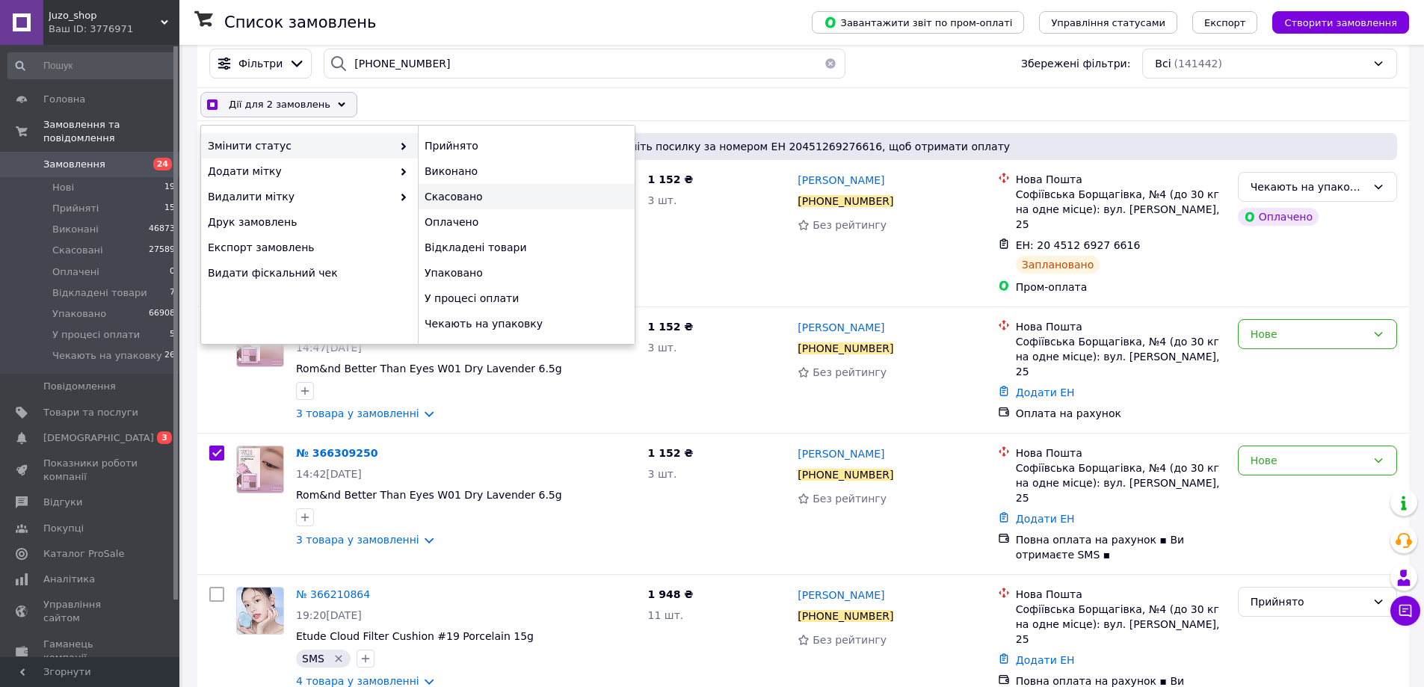
click at [491, 193] on div "Скасовано" at bounding box center [526, 196] width 217 height 25
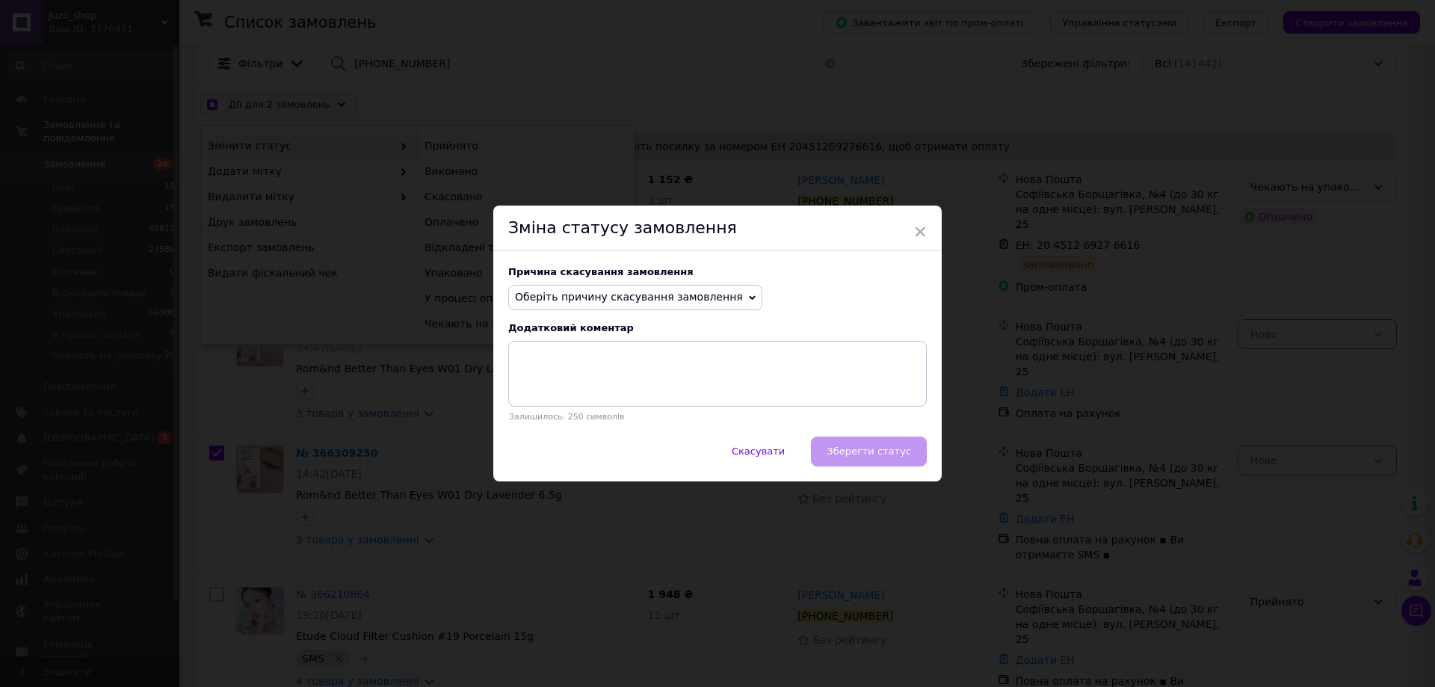
click at [635, 295] on span "Оберіть причину скасування замовлення" at bounding box center [629, 297] width 228 height 12
click at [585, 413] on li "Замовлення-дублікат" at bounding box center [635, 410] width 253 height 21
checkbox input "true"
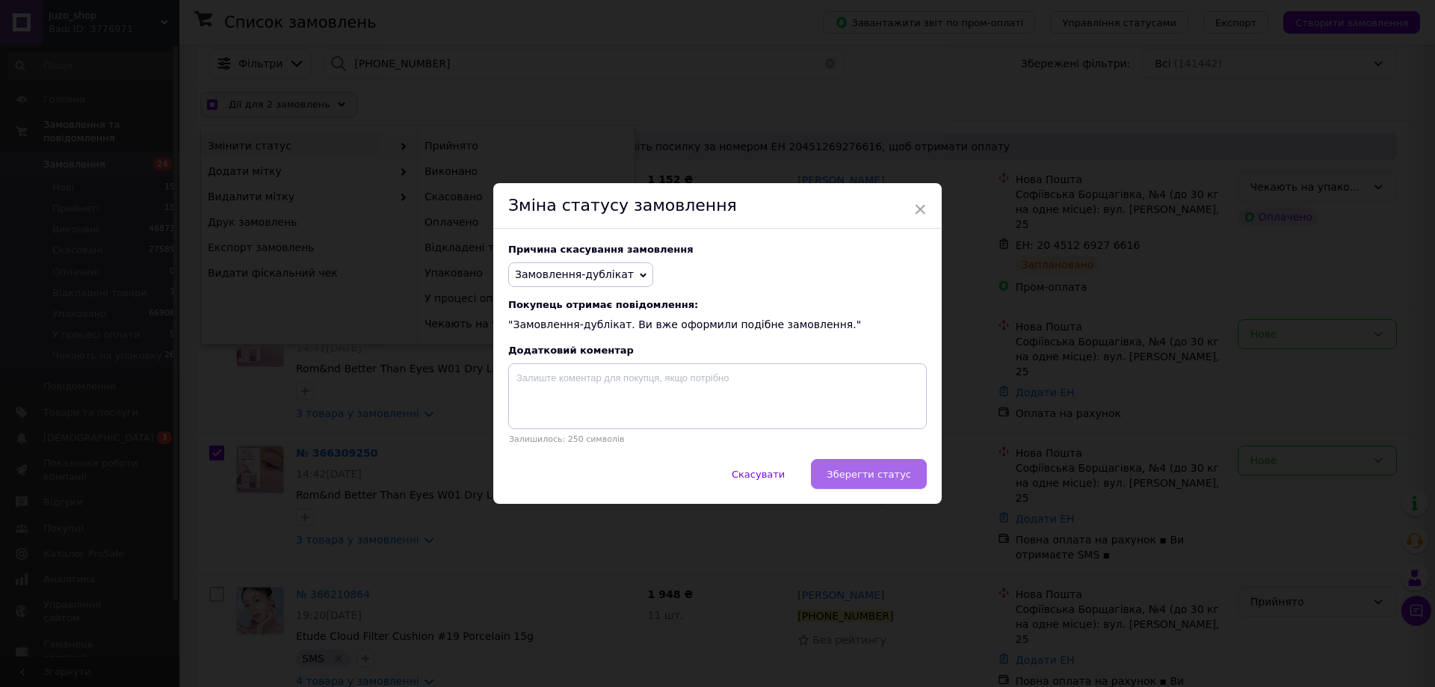
click at [886, 488] on button "Зберегти статус" at bounding box center [869, 474] width 116 height 30
checkbox input "false"
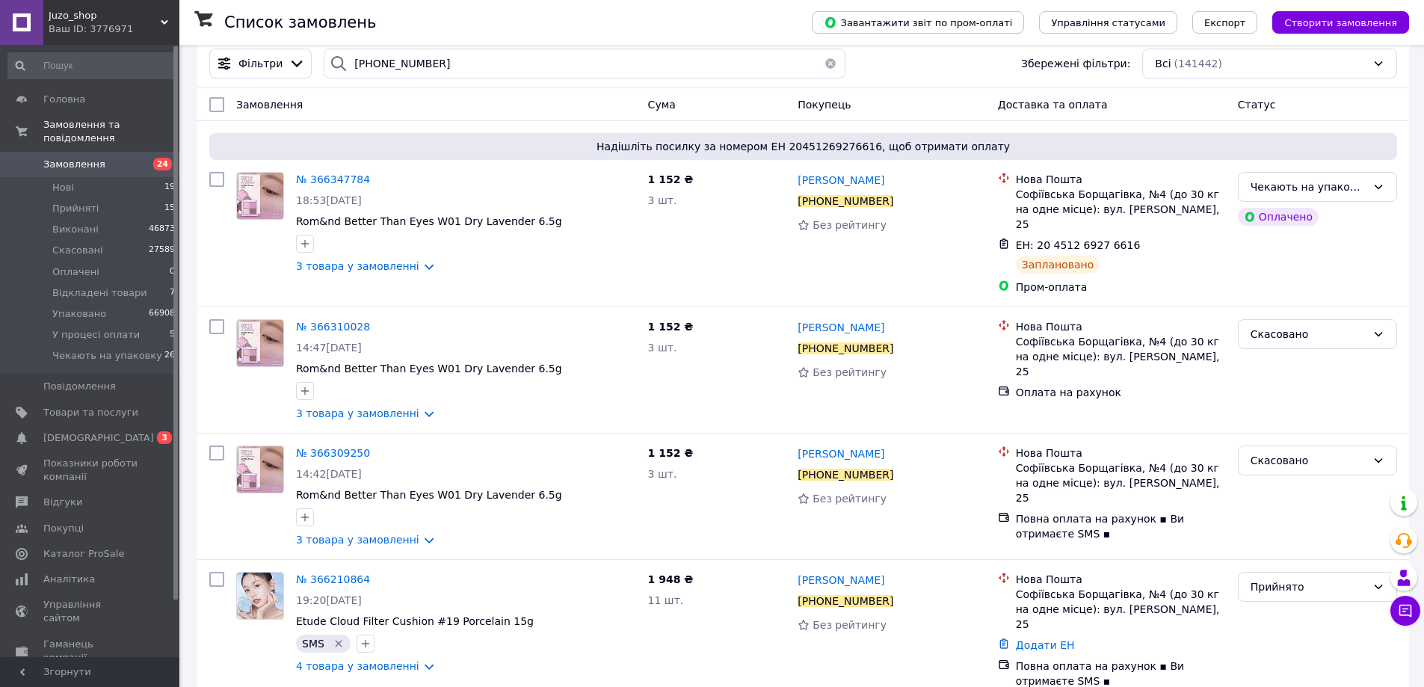
click at [106, 158] on span "Замовлення" at bounding box center [90, 164] width 95 height 13
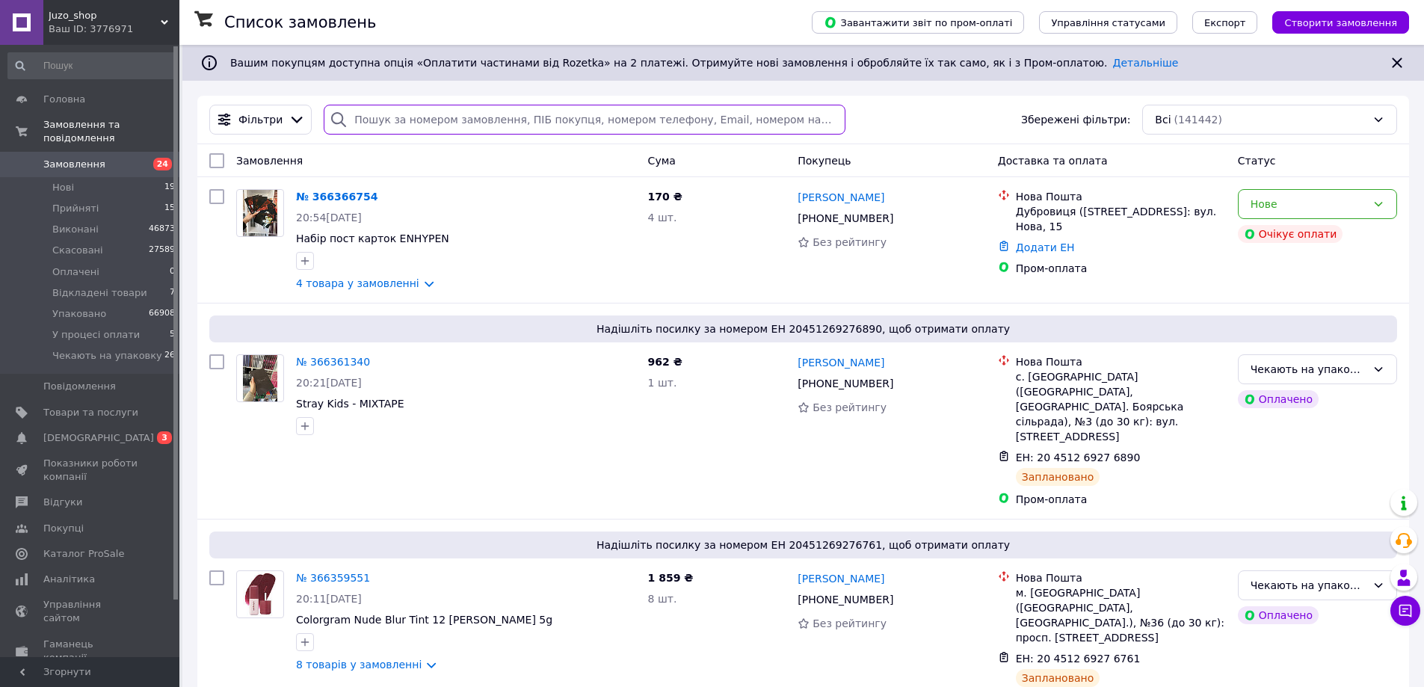
click at [453, 116] on input "search" at bounding box center [584, 120] width 521 height 30
paste input "+380916072537"
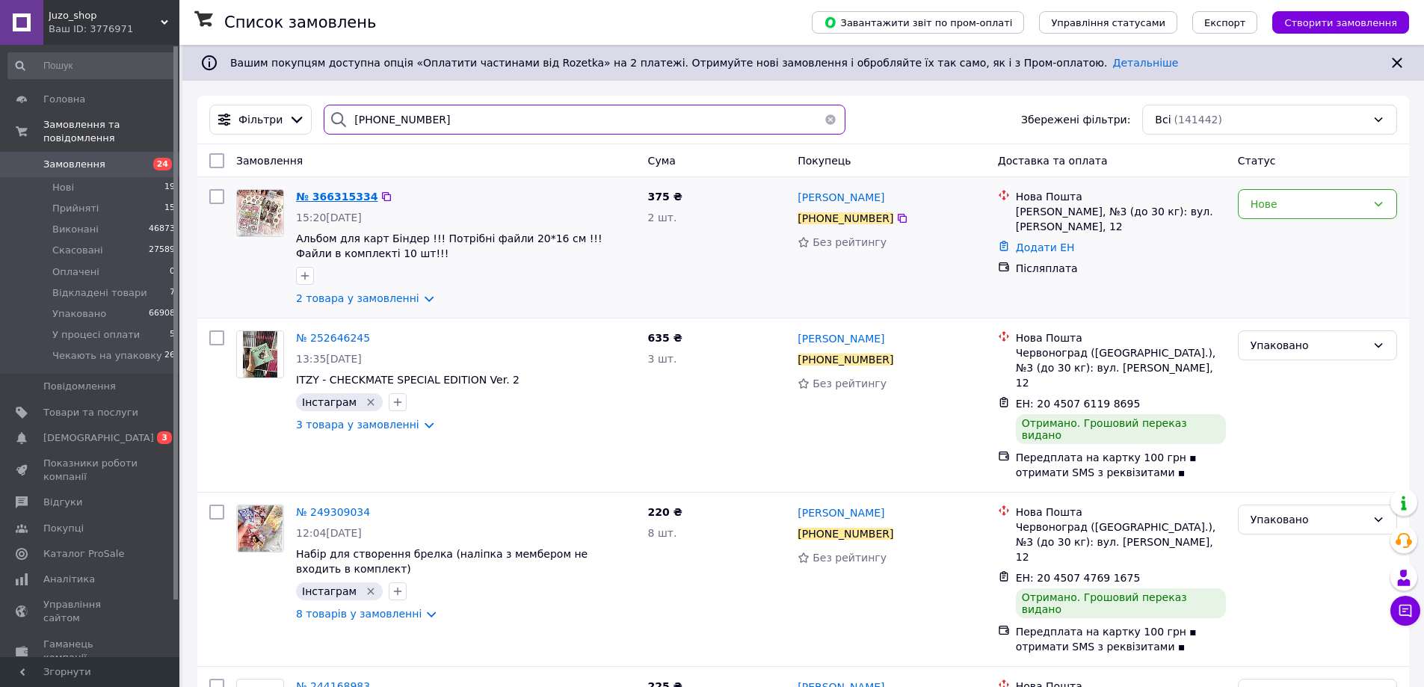
type input "+380916072537"
click at [334, 194] on span "№ 366315334" at bounding box center [336, 197] width 81 height 12
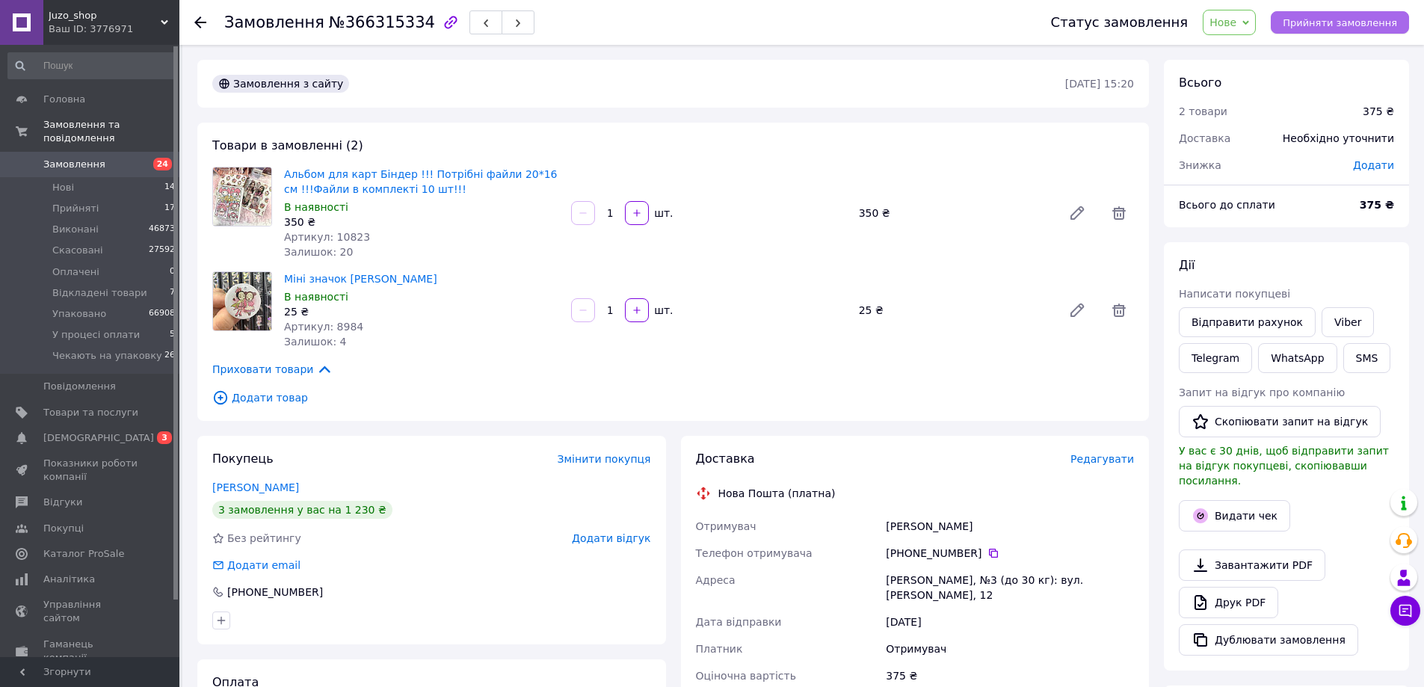
click at [1354, 21] on span "Прийняти замовлення" at bounding box center [1340, 22] width 114 height 11
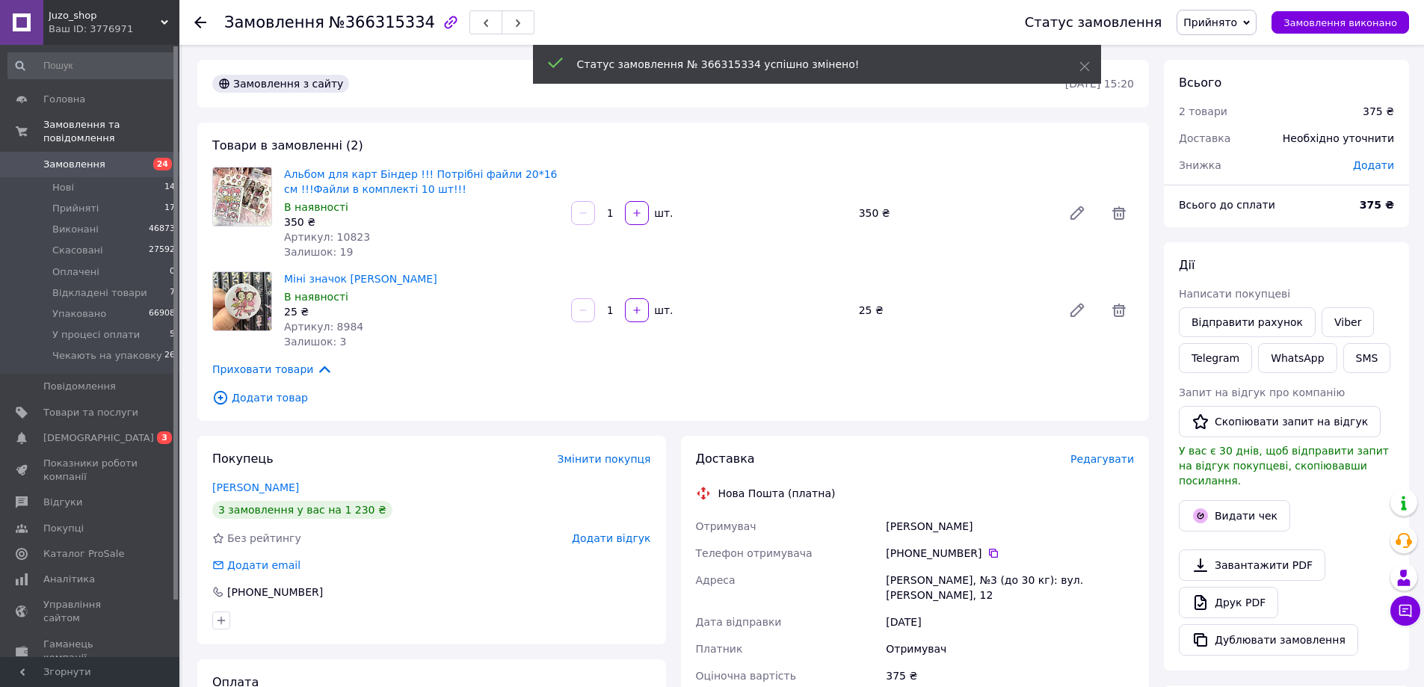
click at [133, 158] on span "Замовлення" at bounding box center [90, 164] width 95 height 13
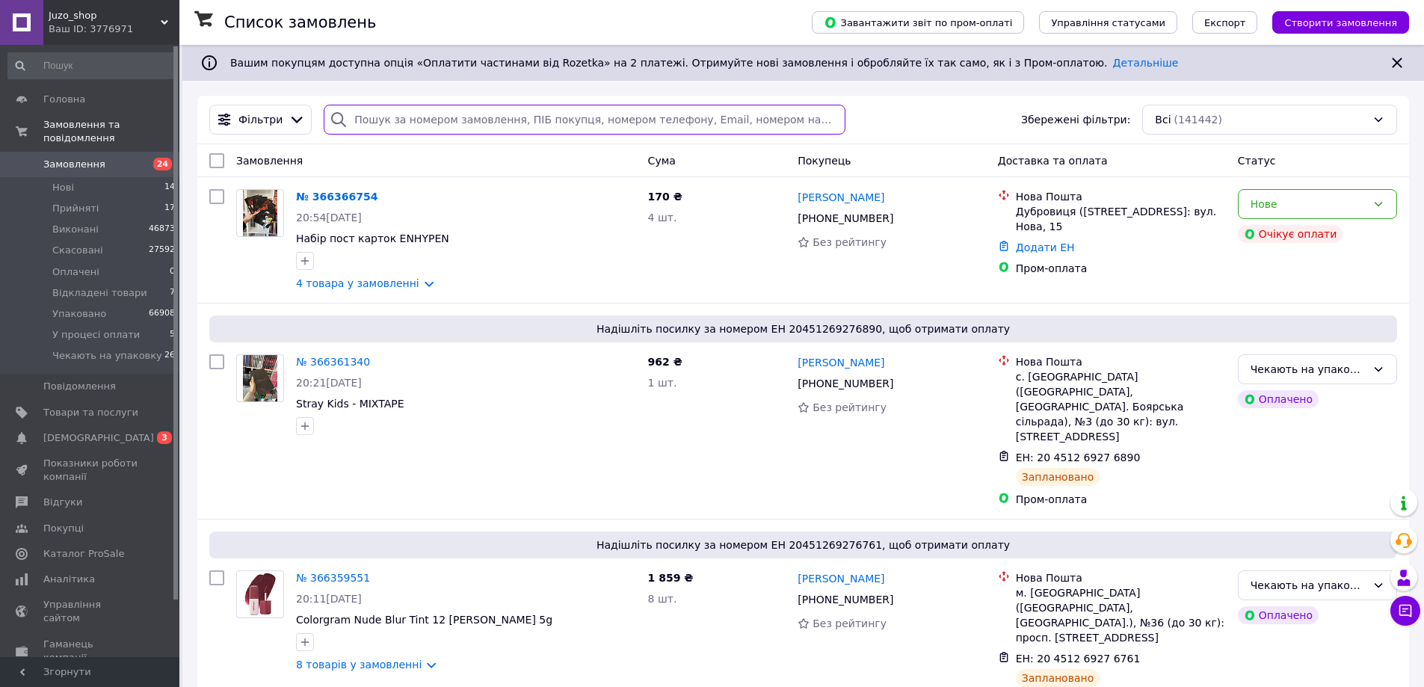
click at [434, 106] on input "search" at bounding box center [584, 120] width 521 height 30
paste input "+380555282828"
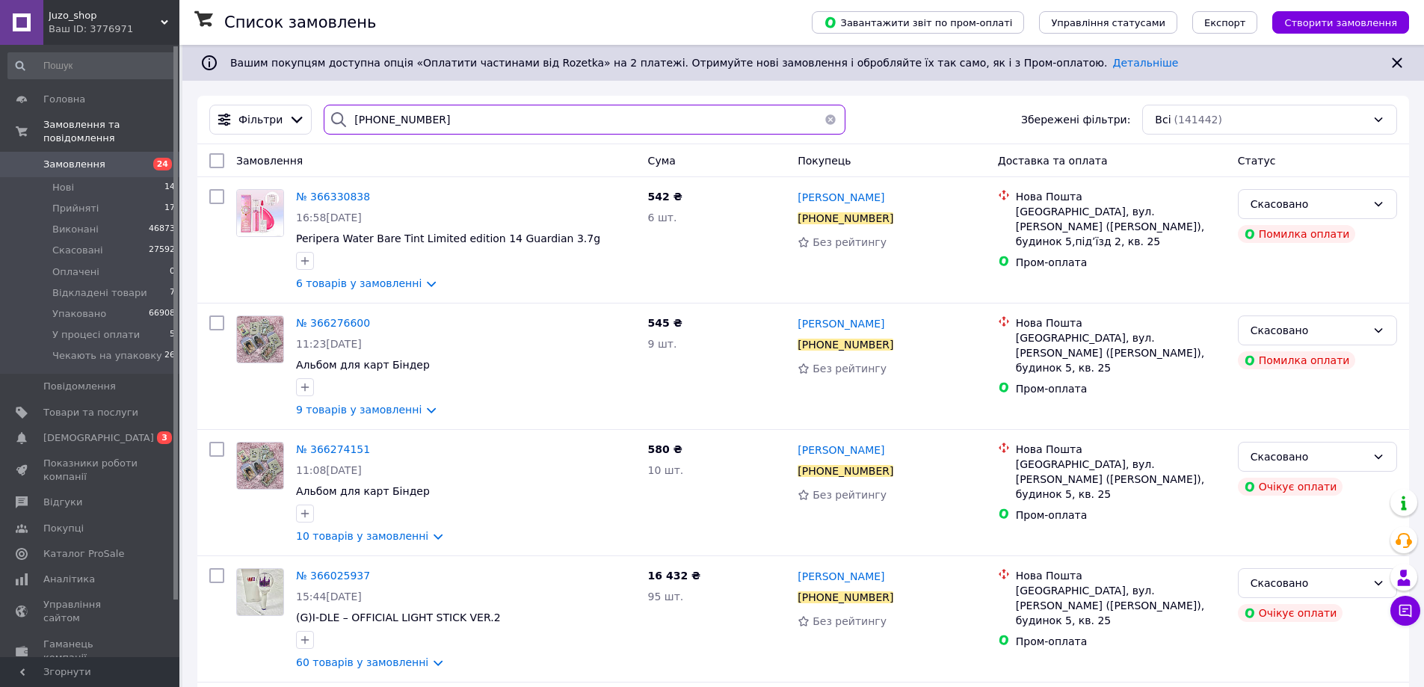
type input "+380555282828"
click at [149, 152] on link "Замовлення 24" at bounding box center [92, 164] width 184 height 25
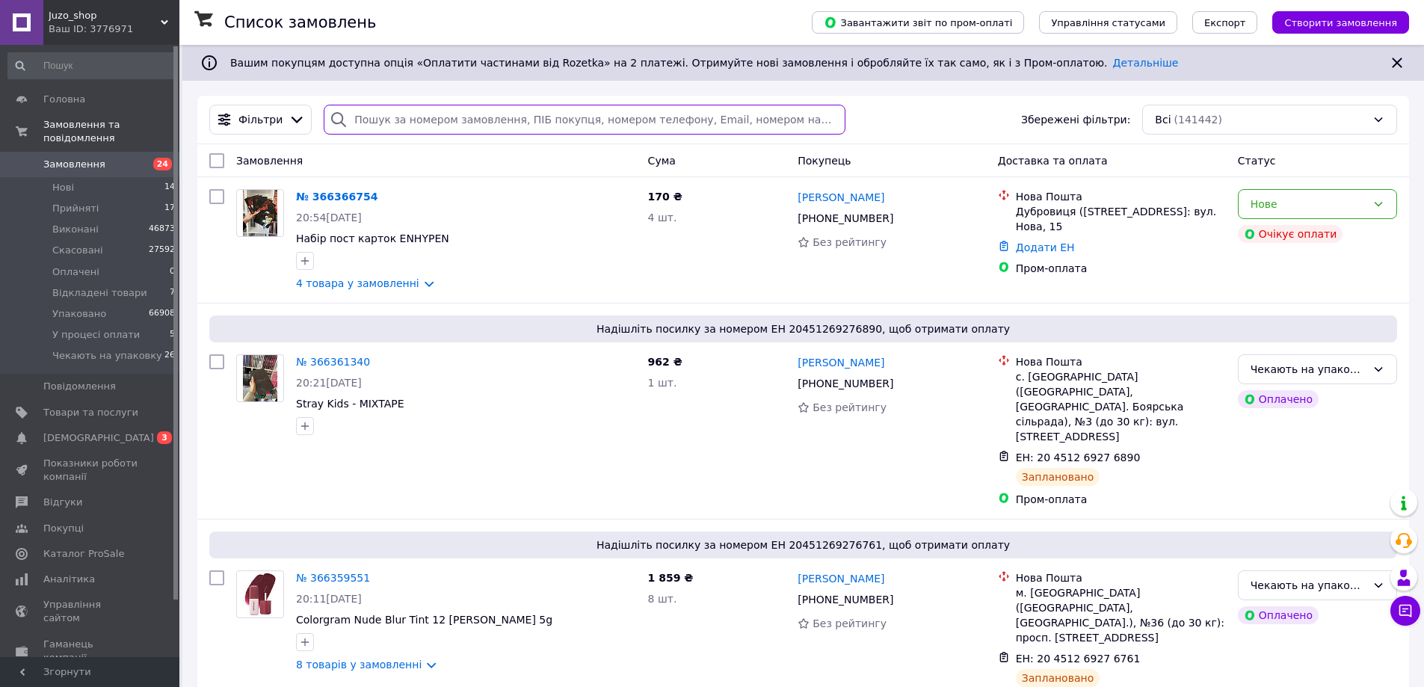
click at [481, 108] on input "search" at bounding box center [584, 120] width 521 height 30
paste input "+380663492005"
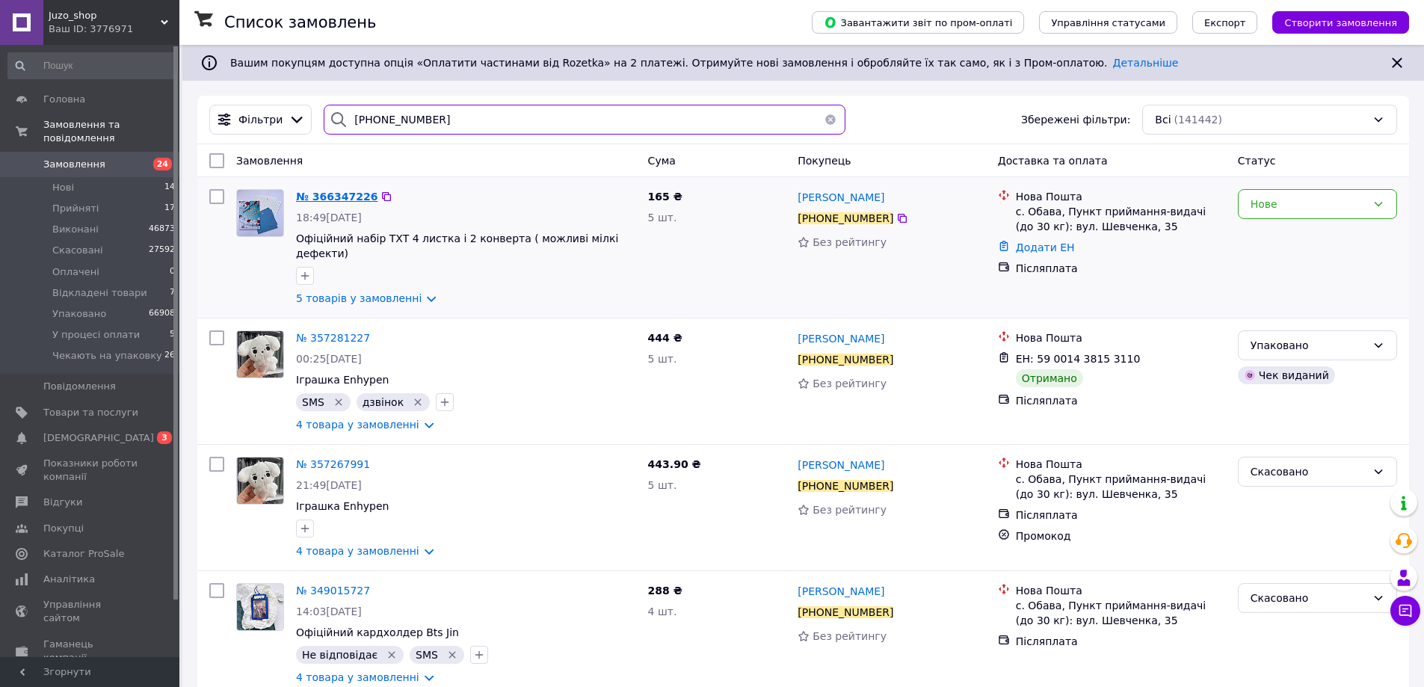
type input "+380663492005"
click at [318, 198] on span "№ 366347226" at bounding box center [336, 197] width 81 height 12
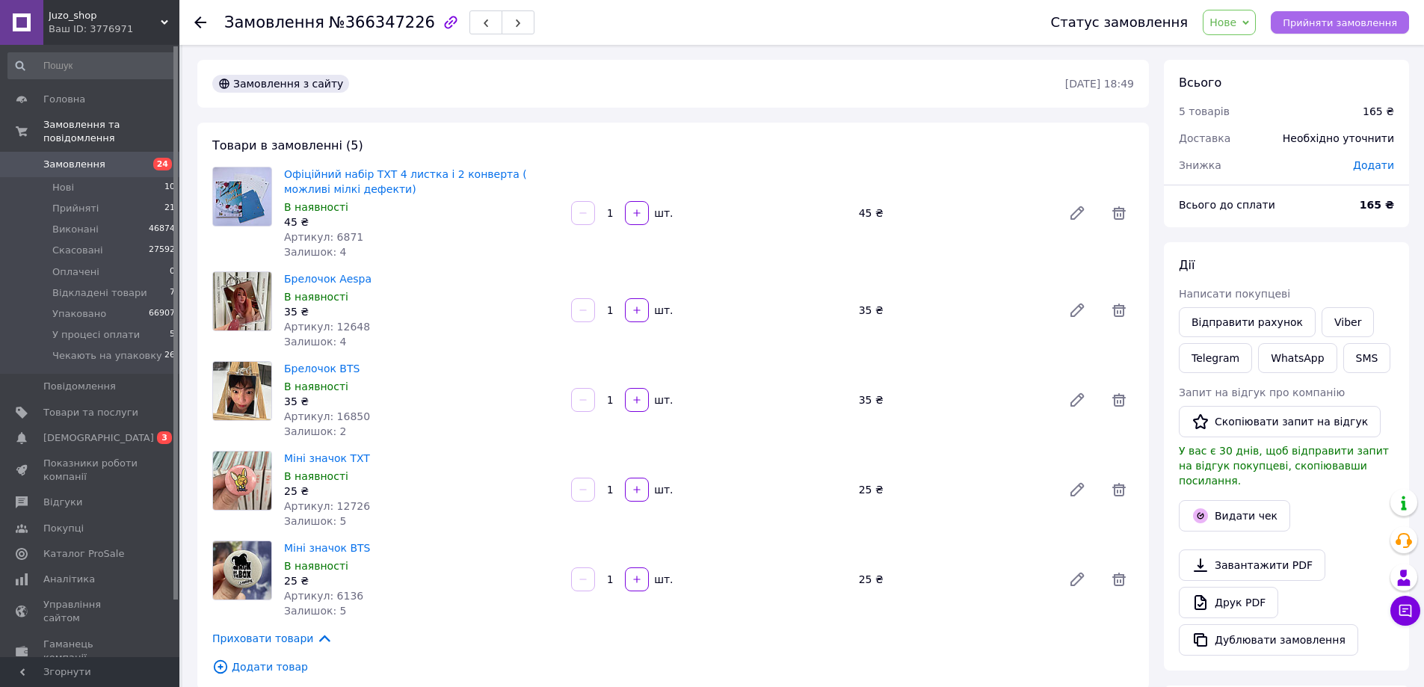
click at [1383, 29] on button "Прийняти замовлення" at bounding box center [1340, 22] width 138 height 22
click at [97, 158] on span "Замовлення" at bounding box center [74, 164] width 62 height 13
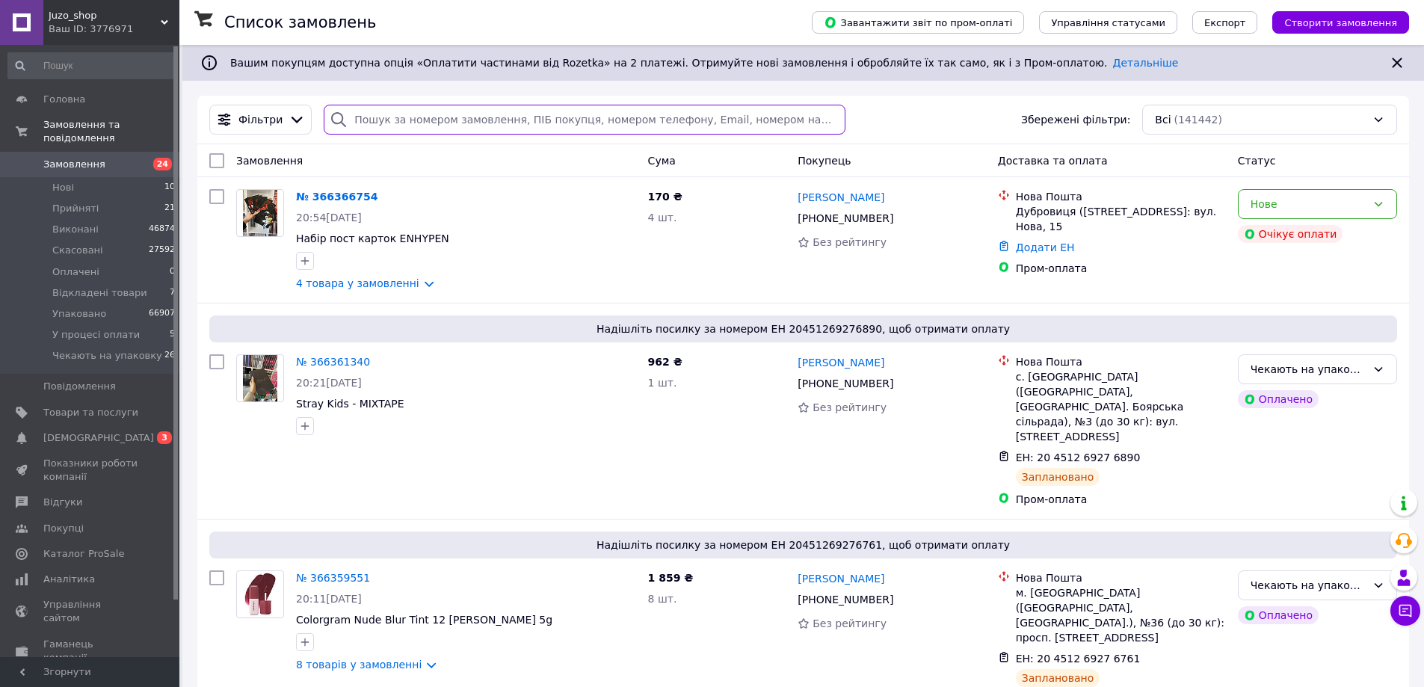
click at [411, 108] on input "search" at bounding box center [584, 120] width 521 height 30
paste input "+380674023489"
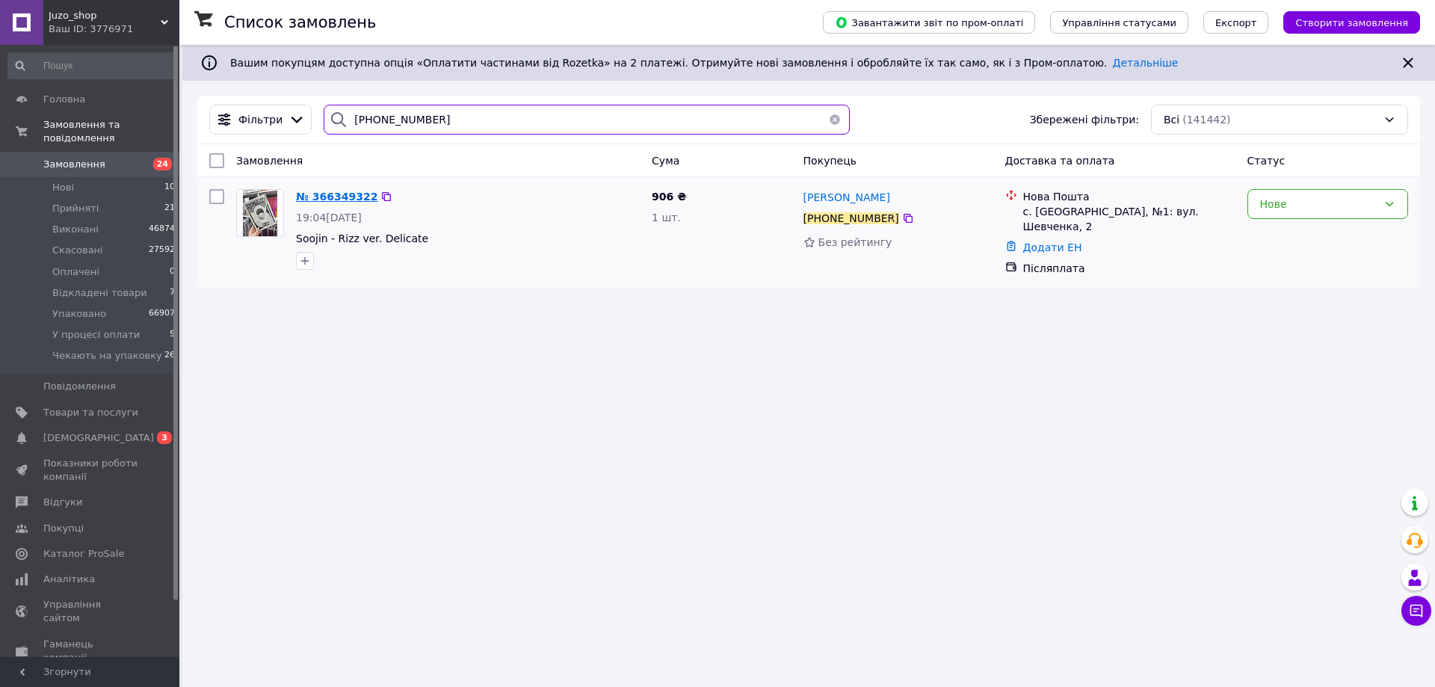
type input "+380674023489"
click at [335, 195] on span "№ 366349322" at bounding box center [336, 197] width 81 height 12
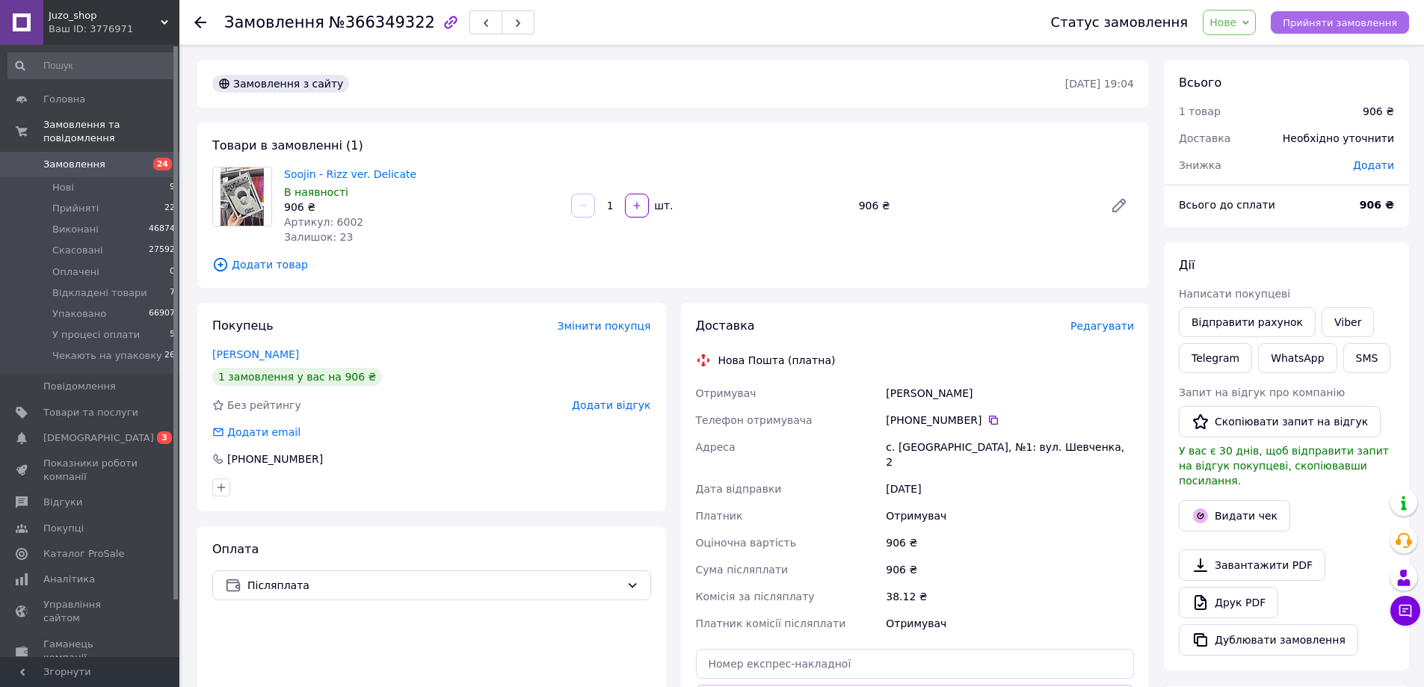
click at [1356, 20] on span "Прийняти замовлення" at bounding box center [1340, 22] width 114 height 11
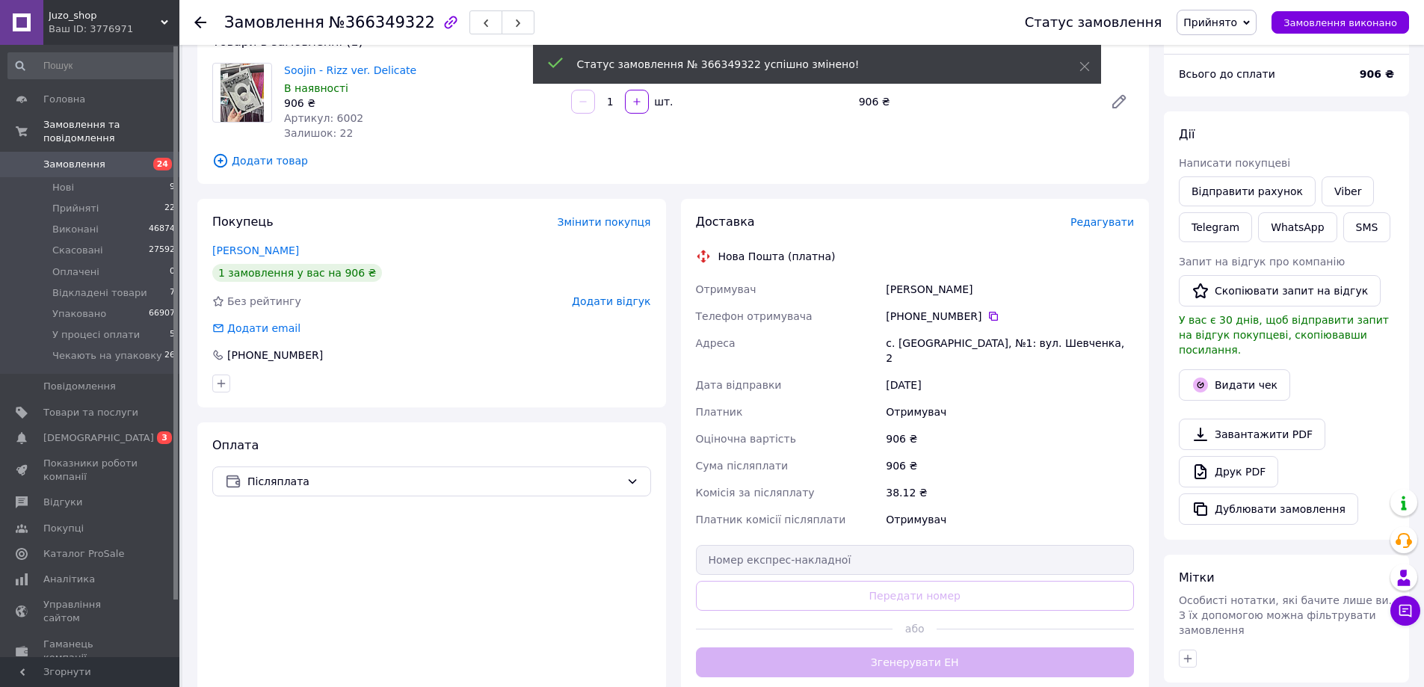
scroll to position [73, 0]
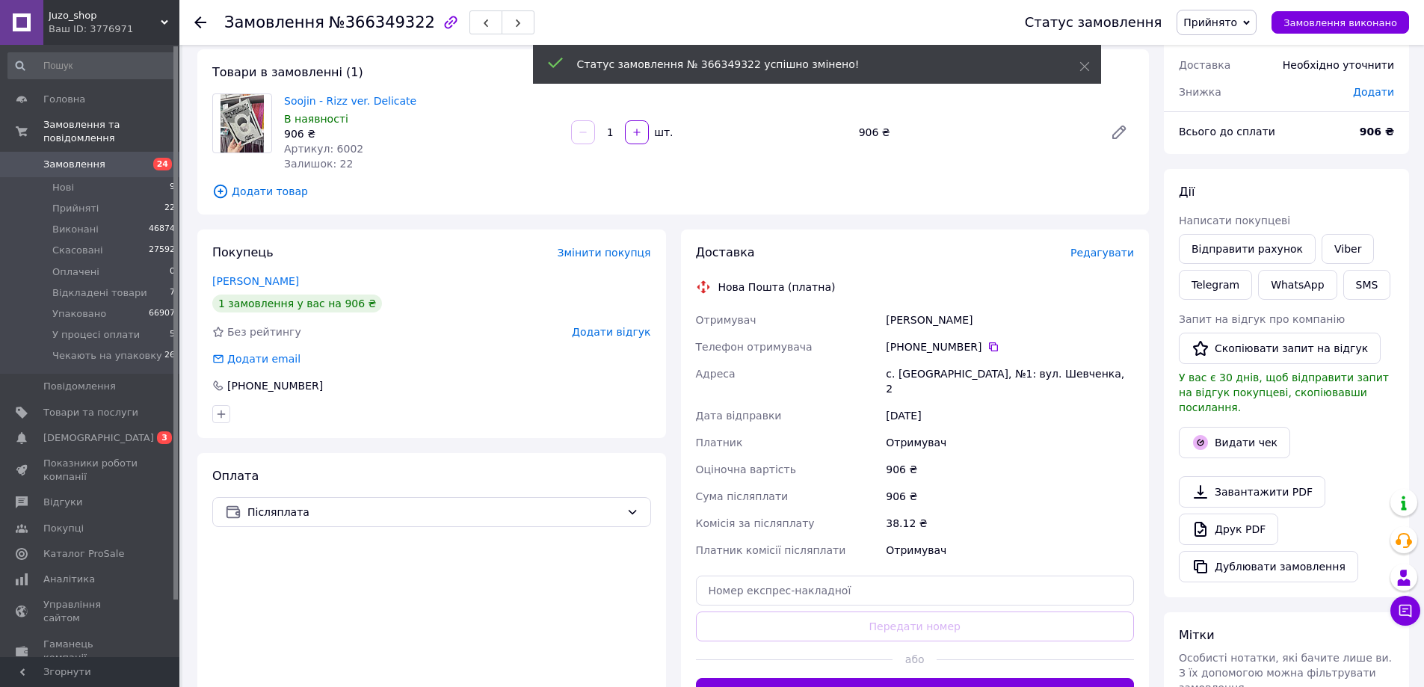
click at [142, 158] on span "24" at bounding box center [158, 164] width 41 height 13
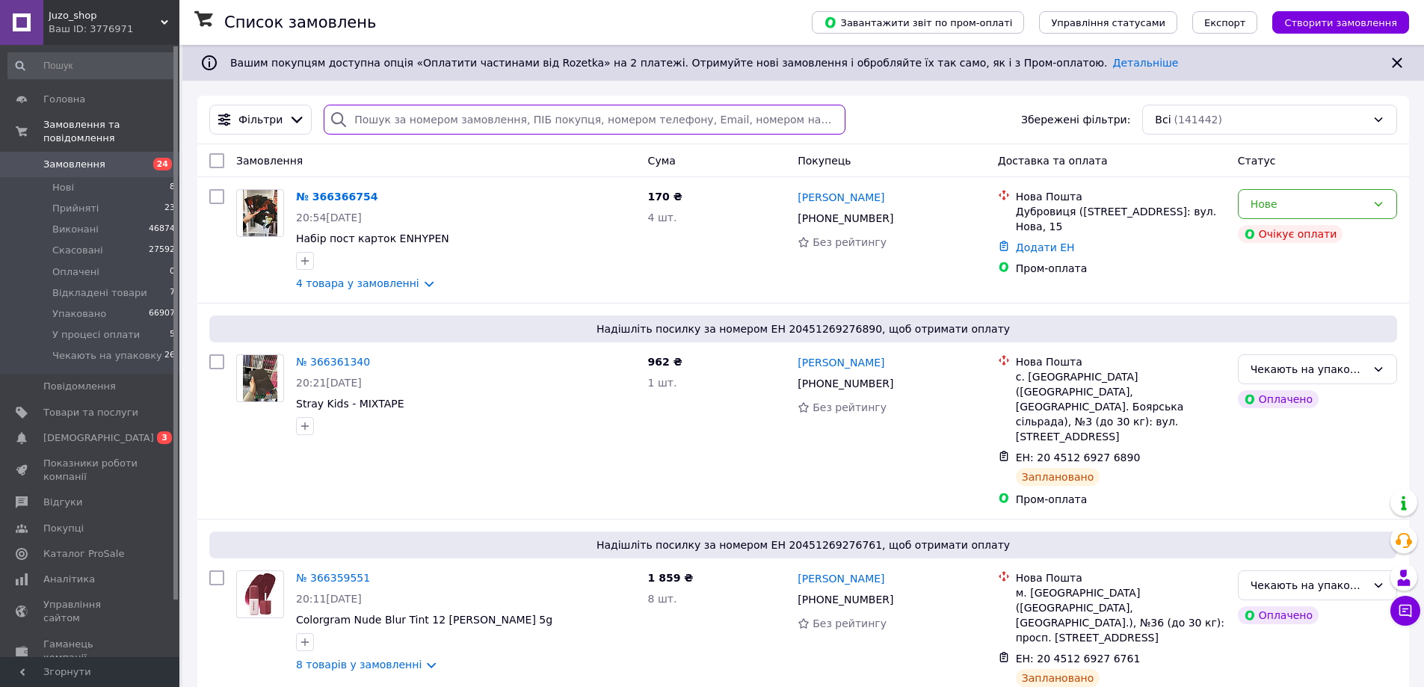
click at [481, 134] on input "search" at bounding box center [584, 120] width 521 height 30
click at [492, 120] on input "search" at bounding box center [584, 120] width 521 height 30
paste input "+380983074904"
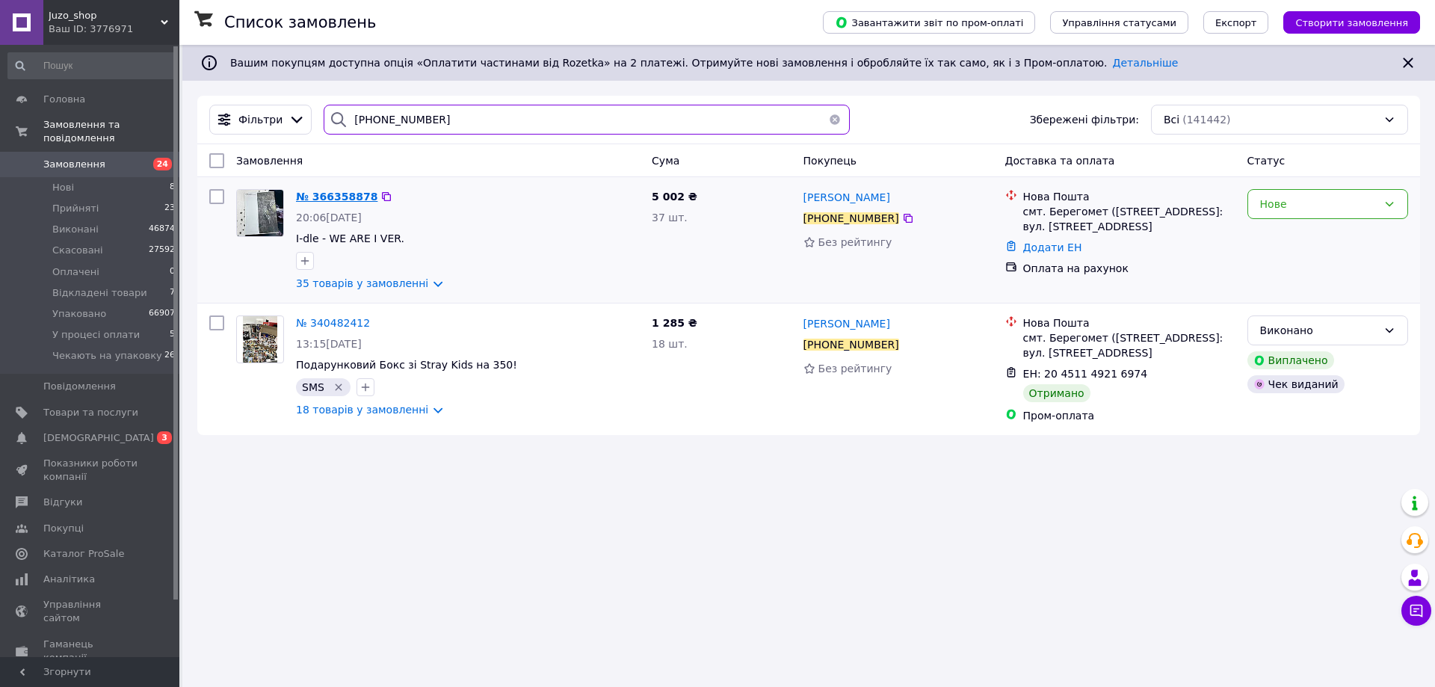
type input "+380983074904"
click at [329, 195] on span "№ 366358878" at bounding box center [336, 197] width 81 height 12
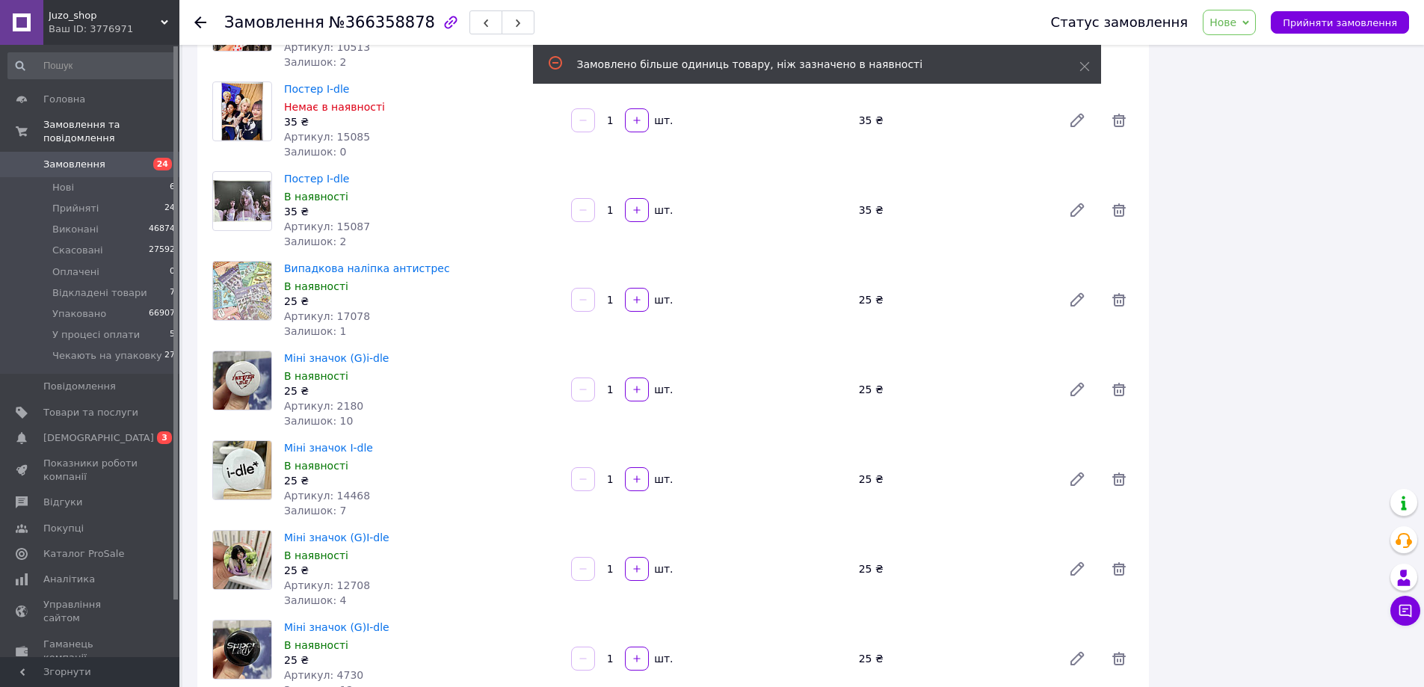
scroll to position [2317, 0]
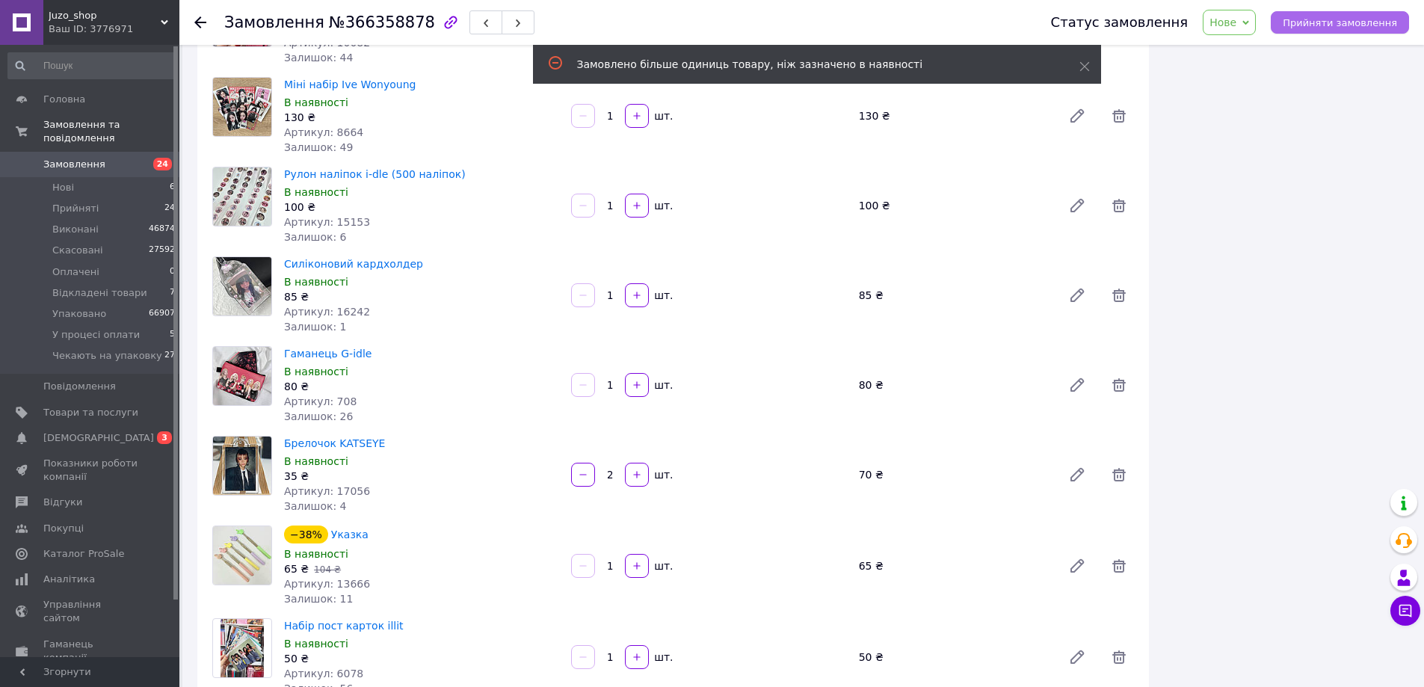
click at [1387, 22] on span "Прийняти замовлення" at bounding box center [1340, 22] width 114 height 11
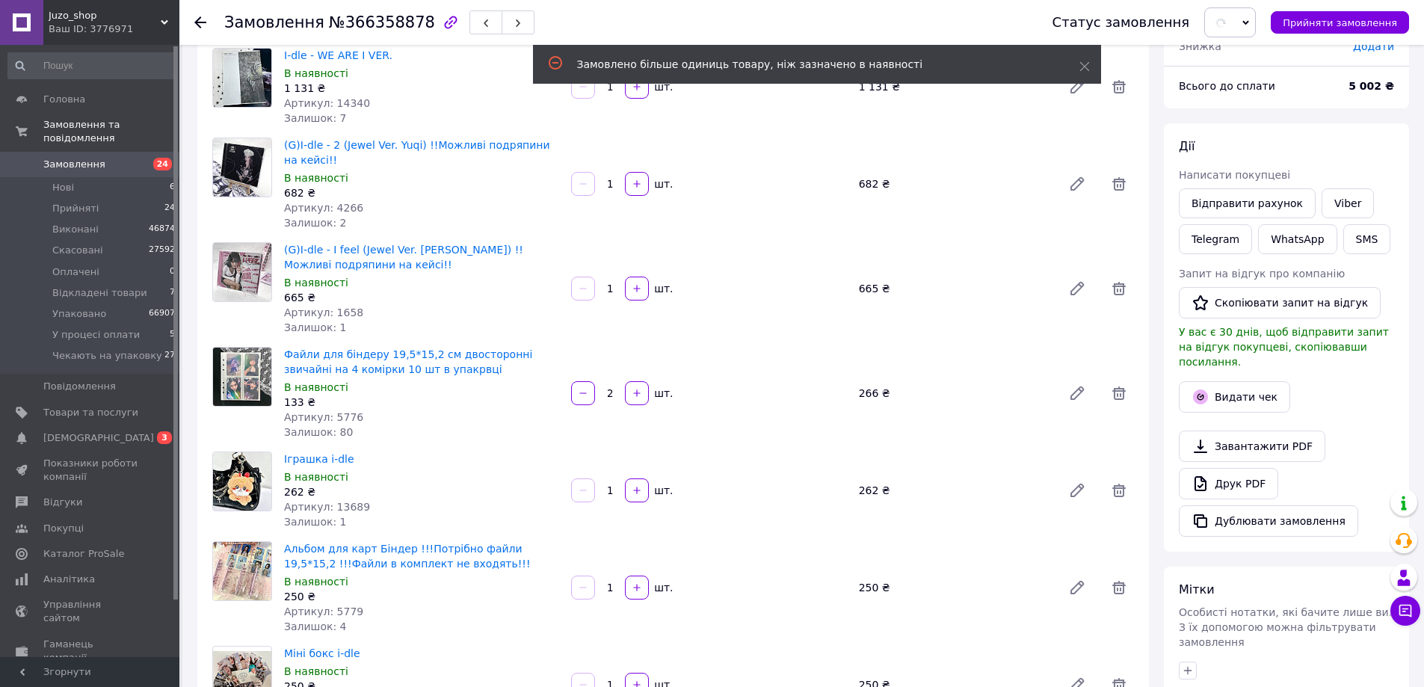
scroll to position [0, 0]
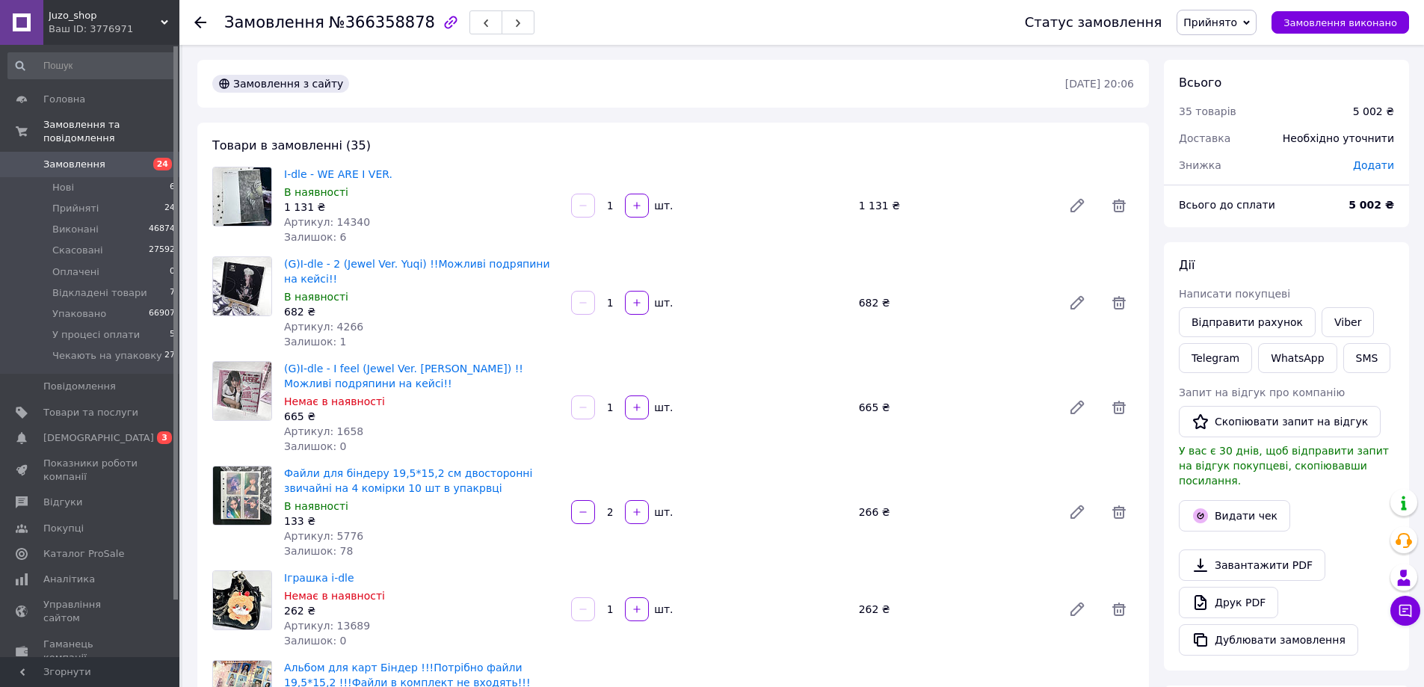
click at [359, 19] on span "№366358878" at bounding box center [382, 22] width 106 height 18
copy span "366358878"
click at [1365, 361] on button "SMS" at bounding box center [1367, 358] width 48 height 30
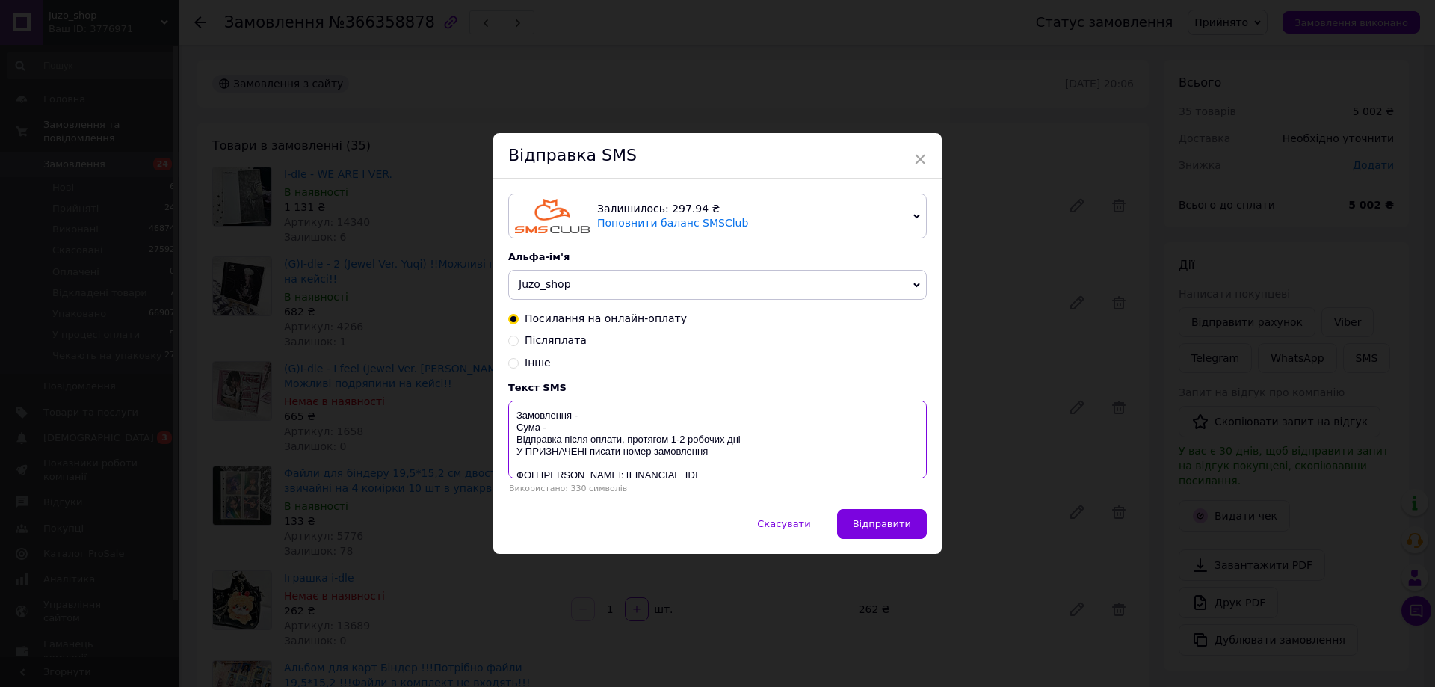
click at [626, 419] on textarea "Замовлення - Сума - Відправка після оплати, протягом 1-2 робочих дні У ПРИЗНАЧЕ…" at bounding box center [717, 440] width 419 height 78
paste textarea "366358878"
click at [603, 431] on textarea "Замовлення - 366358878 Сума - Відправка після оплати, протягом 1-2 робочих дні …" at bounding box center [717, 440] width 419 height 78
type textarea "Замовлення - 366358878 Сума - 5002 грн Відправка після оплати, протягом 1-2 роб…"
click at [893, 531] on button "Відправити" at bounding box center [882, 524] width 90 height 30
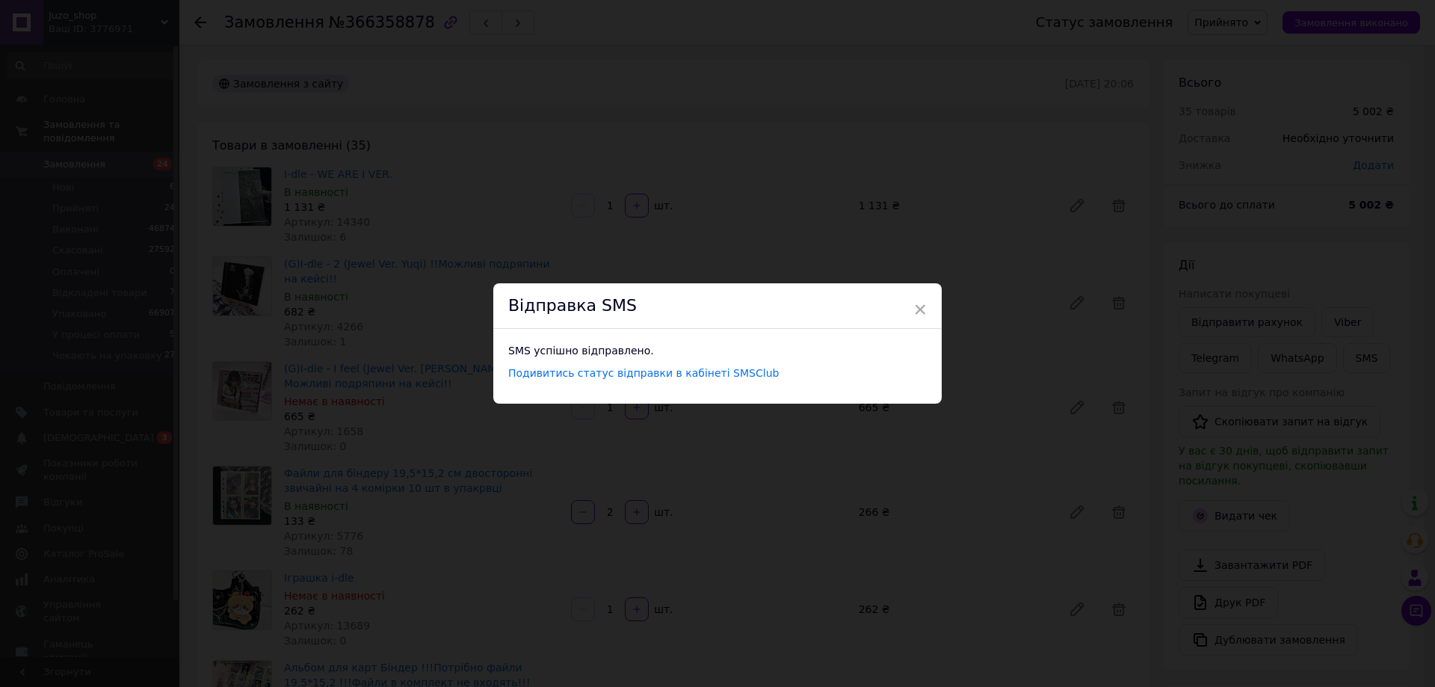
drag, startPoint x: 991, startPoint y: 463, endPoint x: 1080, endPoint y: 439, distance: 92.8
click at [991, 463] on div "× Відправка SMS SMS успішно відправлено. Подивитись статус відправки в кабінеті…" at bounding box center [717, 343] width 1435 height 687
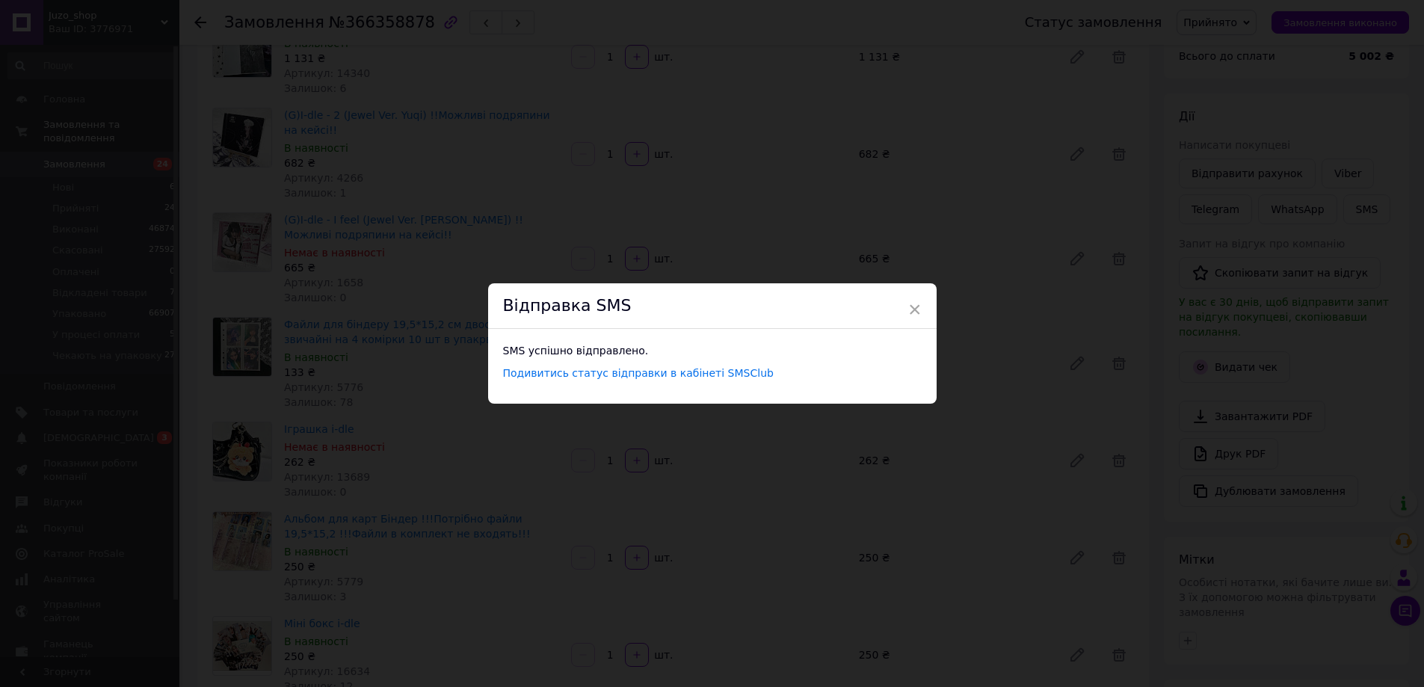
scroll to position [150, 0]
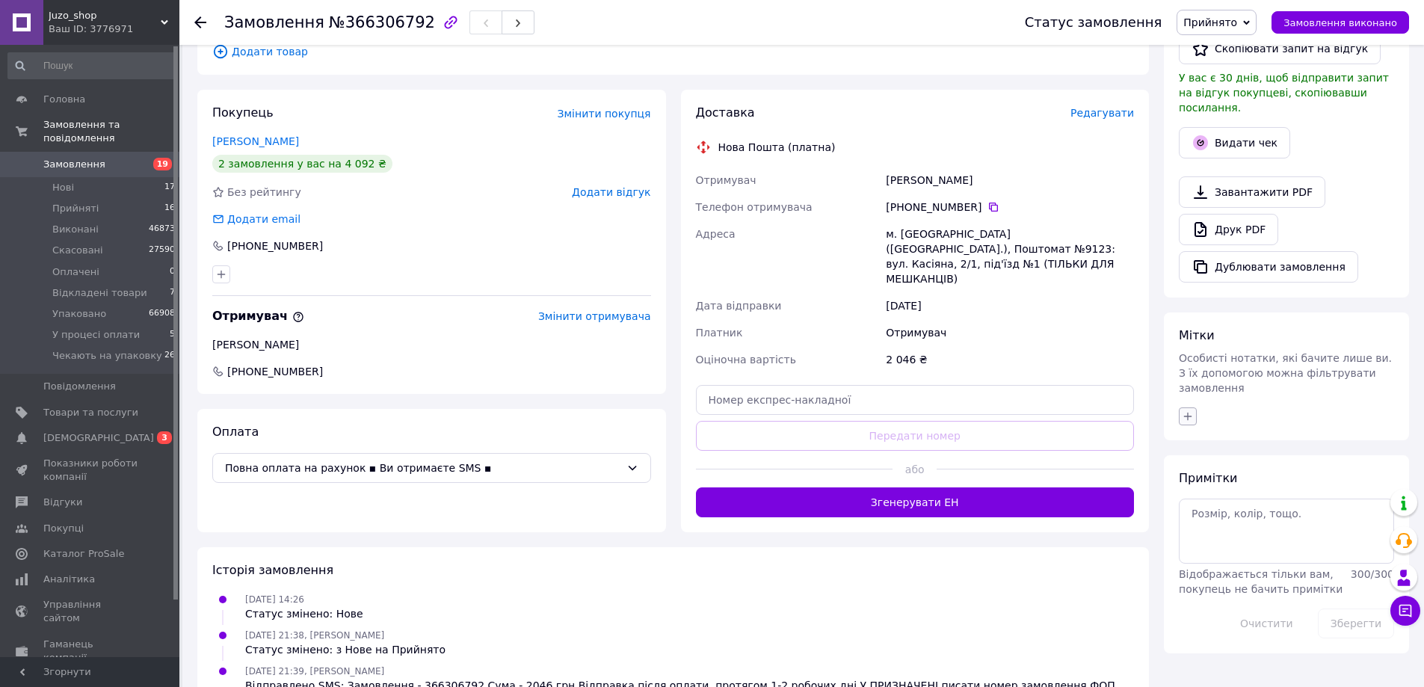
click at [1185, 407] on button "button" at bounding box center [1188, 416] width 18 height 18
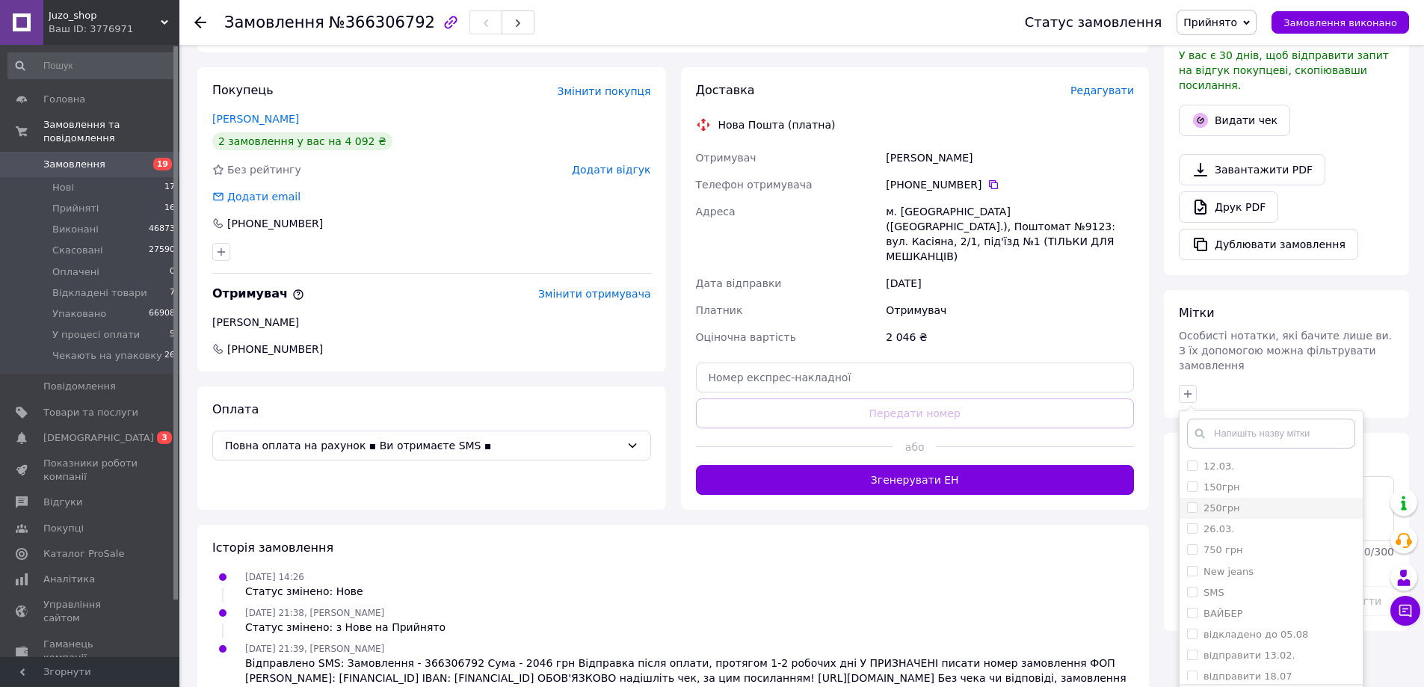
scroll to position [408, 0]
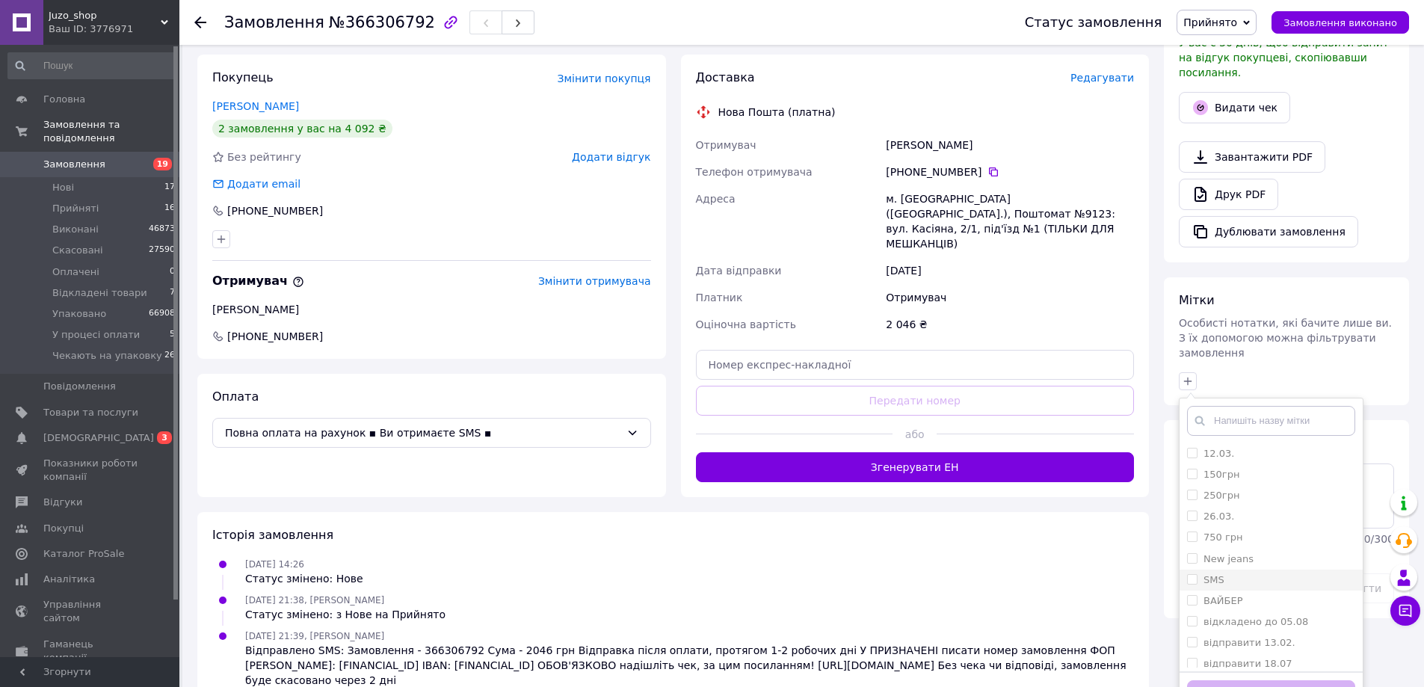
click at [1245, 573] on div "SMS" at bounding box center [1271, 579] width 168 height 13
checkbox input "true"
click at [1289, 680] on button "Додати мітку" at bounding box center [1271, 694] width 168 height 29
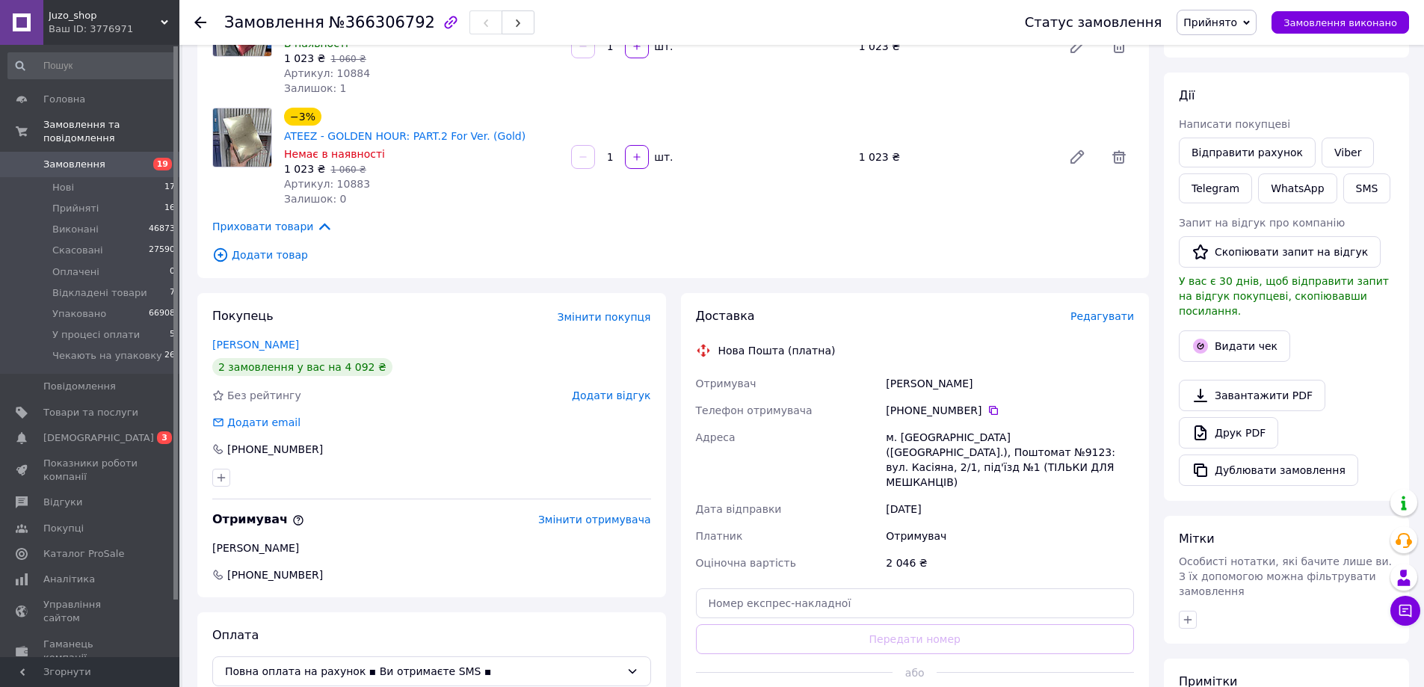
scroll to position [149, 0]
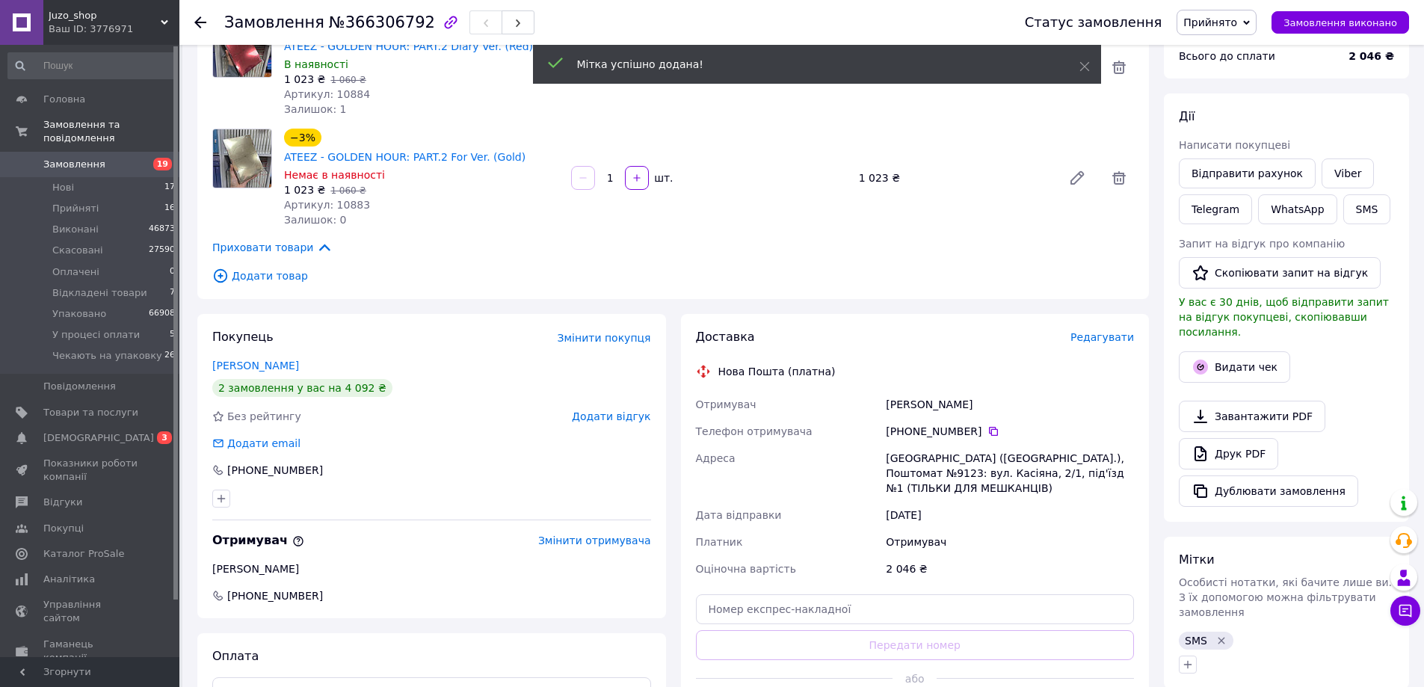
click at [111, 158] on span "Замовлення" at bounding box center [90, 164] width 95 height 13
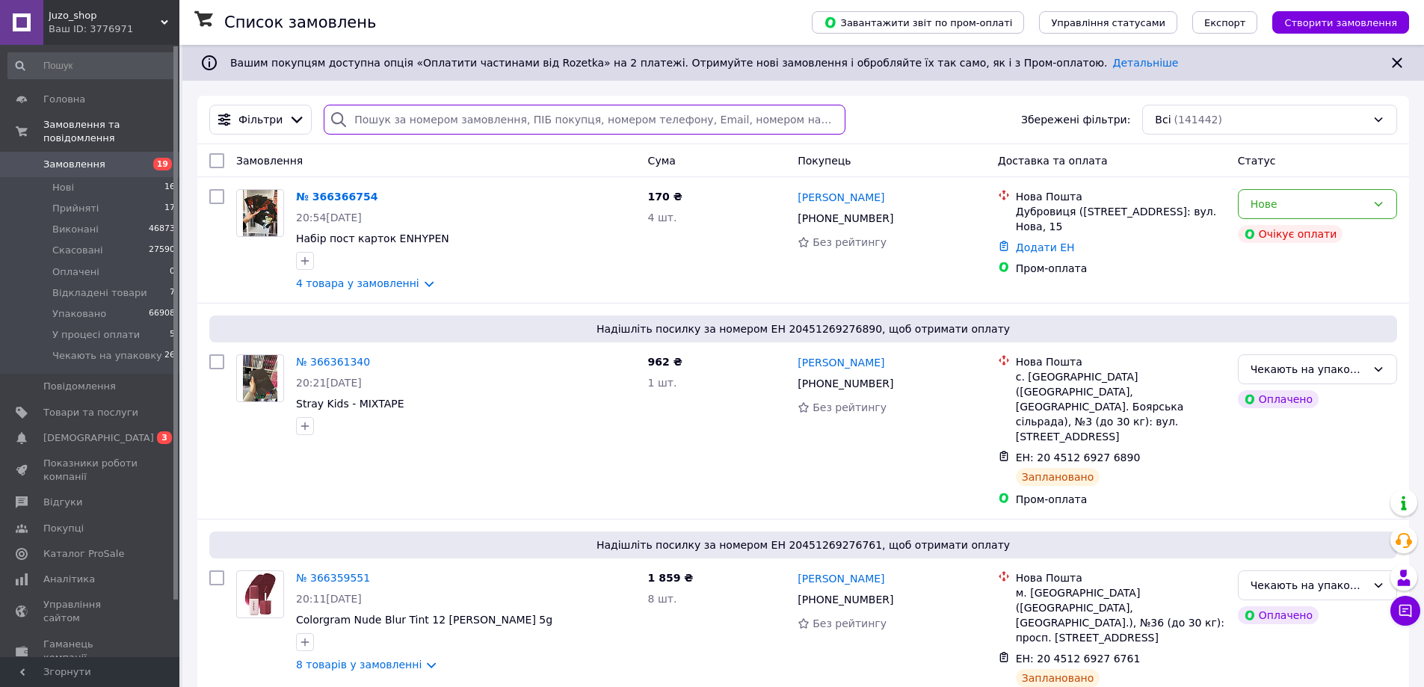
click at [445, 135] on input "search" at bounding box center [584, 120] width 521 height 30
paste input "+380681615645"
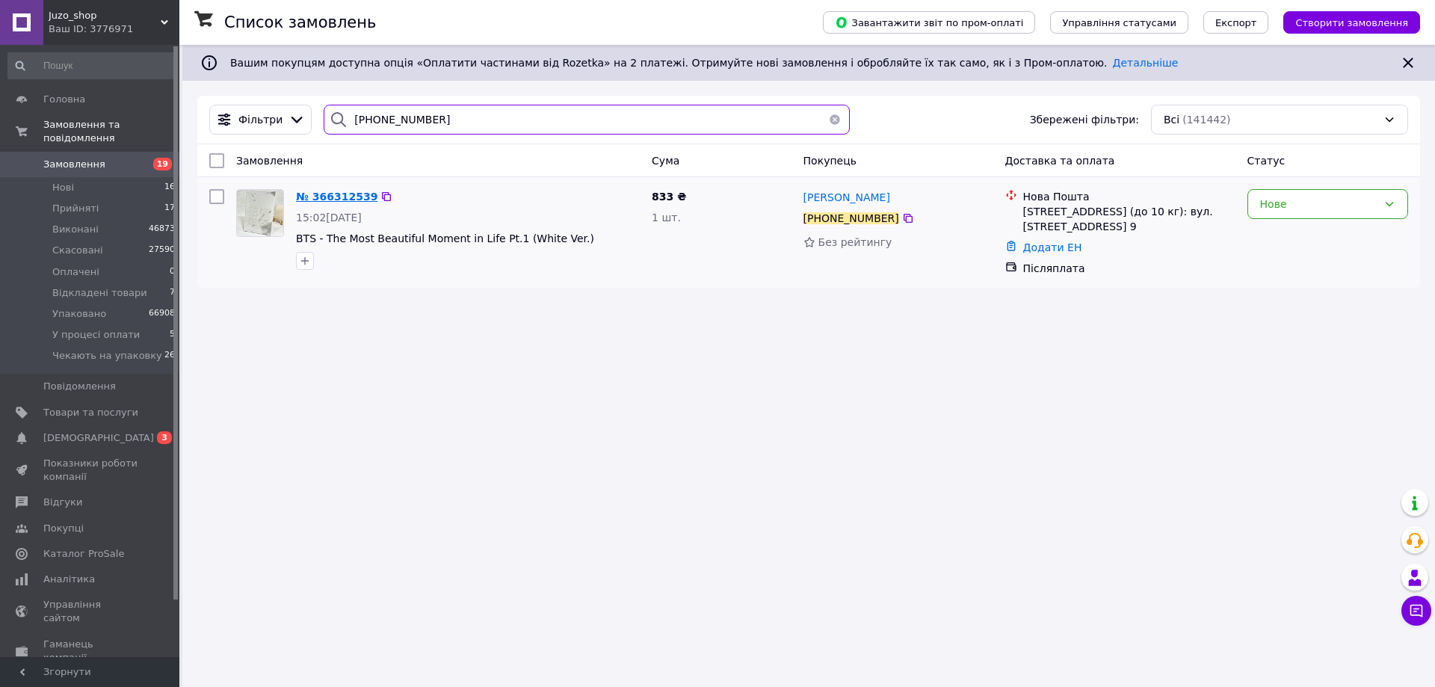
type input "+380681615645"
click at [319, 205] on div "№ 366312539" at bounding box center [337, 197] width 84 height 18
click at [321, 200] on span "№ 366312539" at bounding box center [336, 197] width 81 height 12
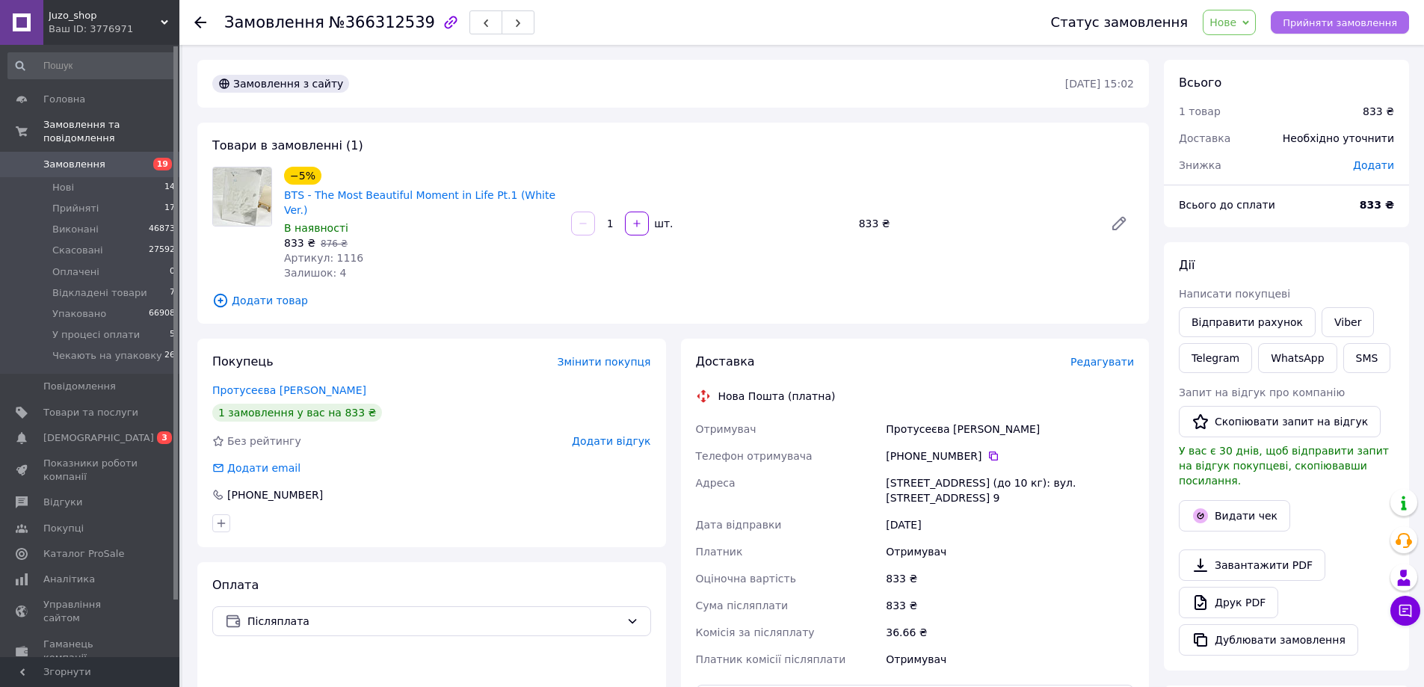
click at [1353, 22] on span "Прийняти замовлення" at bounding box center [1340, 22] width 114 height 11
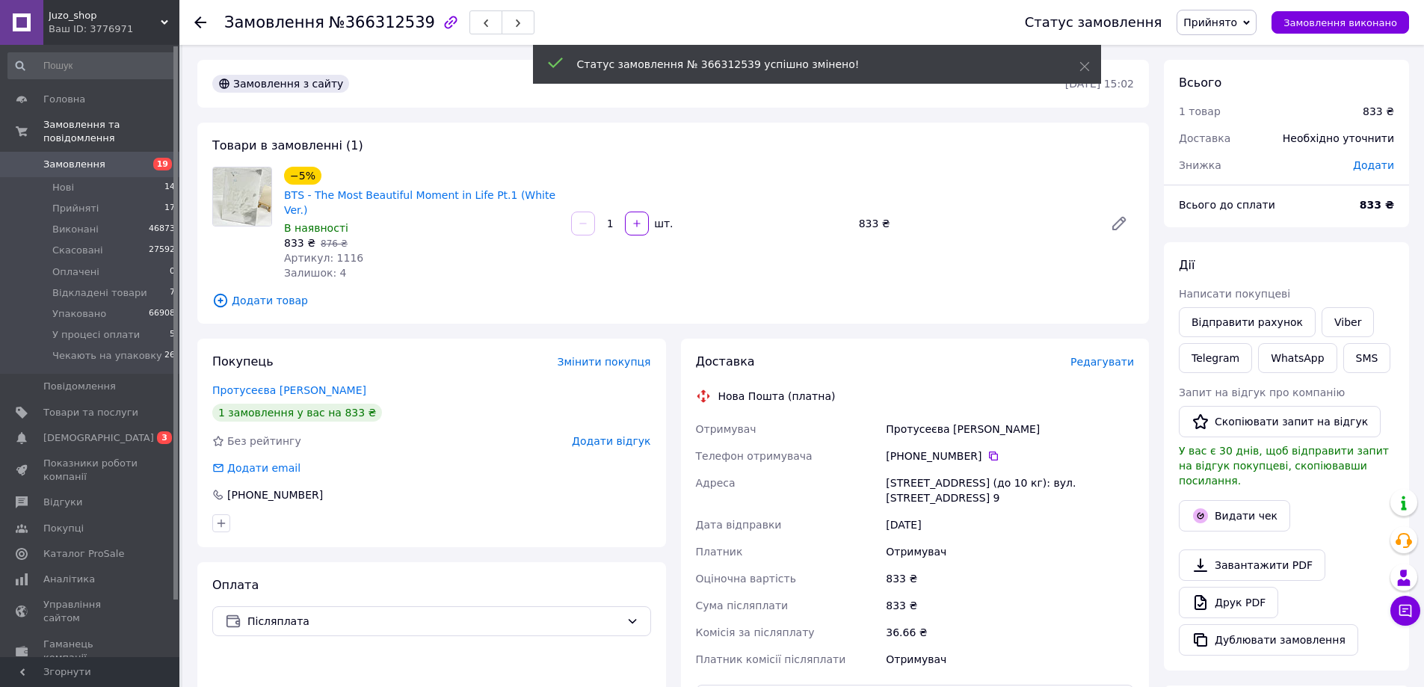
click at [110, 158] on span "Замовлення" at bounding box center [90, 164] width 95 height 13
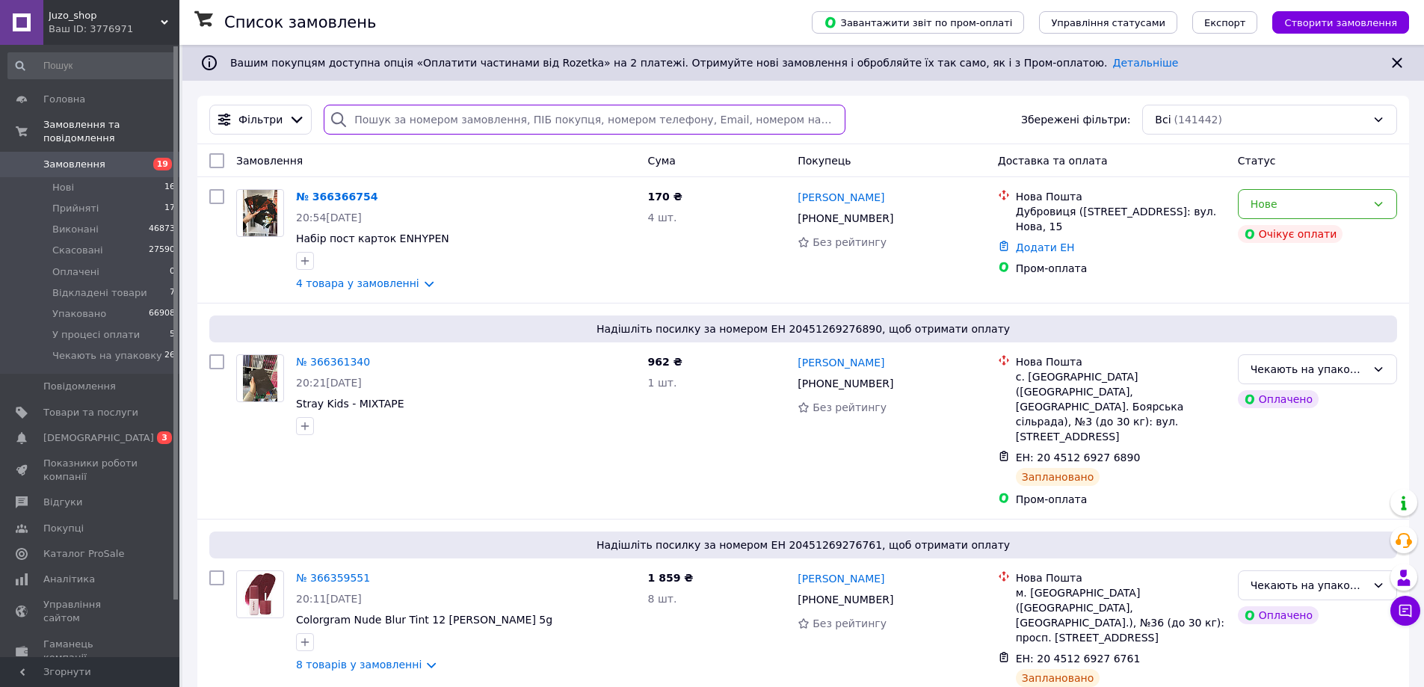
click at [392, 130] on input "search" at bounding box center [584, 120] width 521 height 30
paste input "+380978402682"
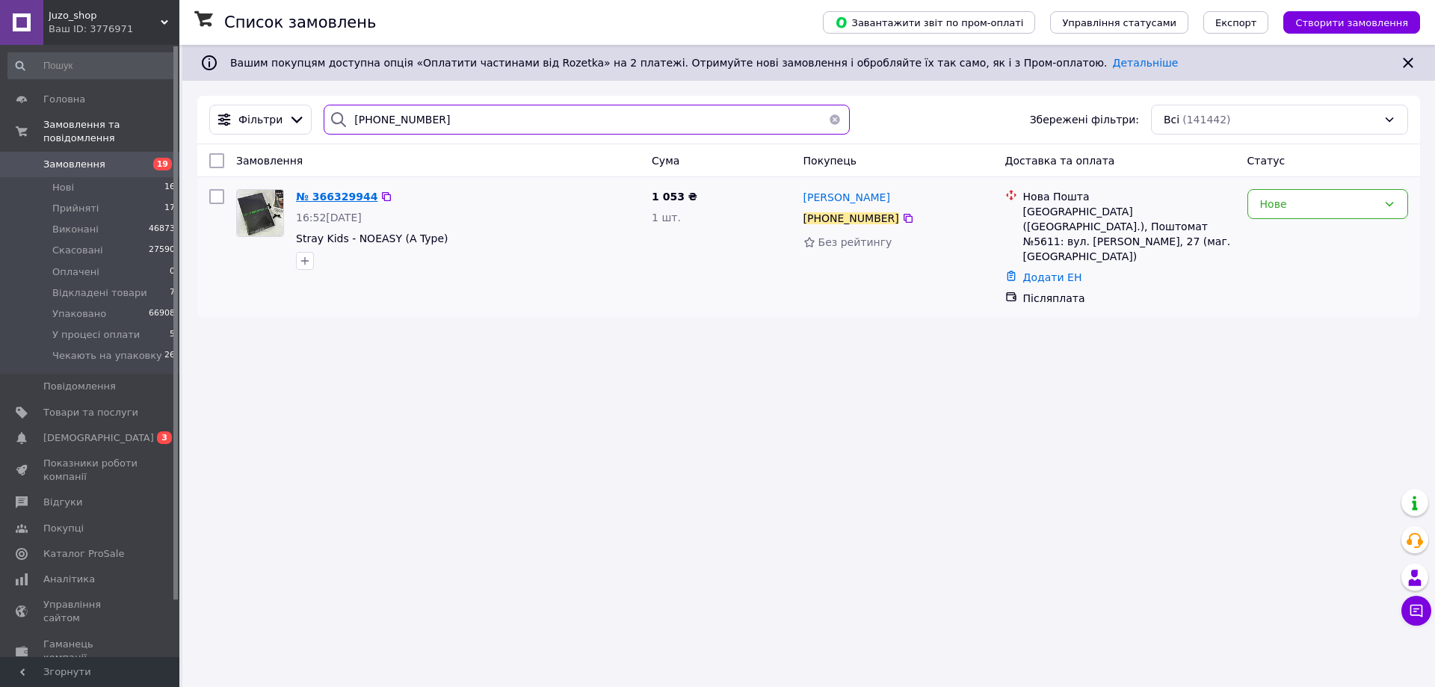
type input "+380978402682"
click at [354, 200] on span "№ 366329944" at bounding box center [336, 197] width 81 height 12
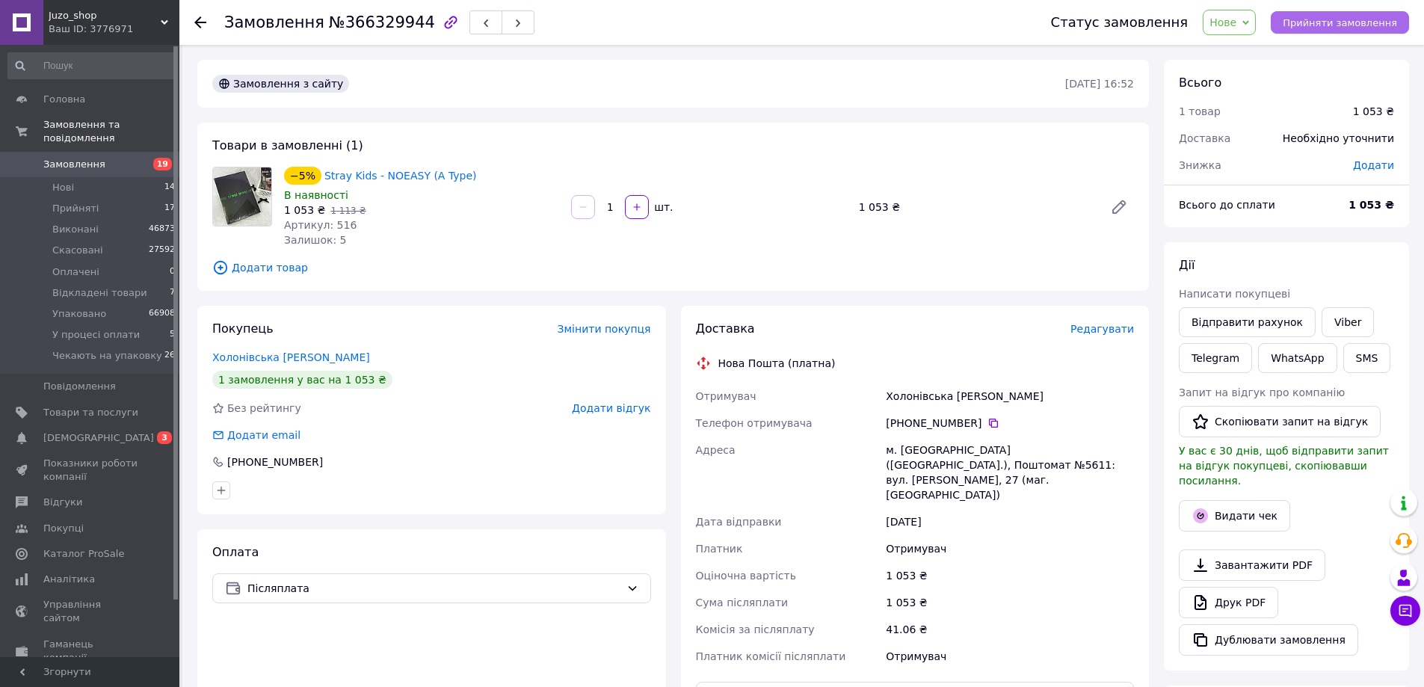
click at [1373, 15] on button "Прийняти замовлення" at bounding box center [1340, 22] width 138 height 22
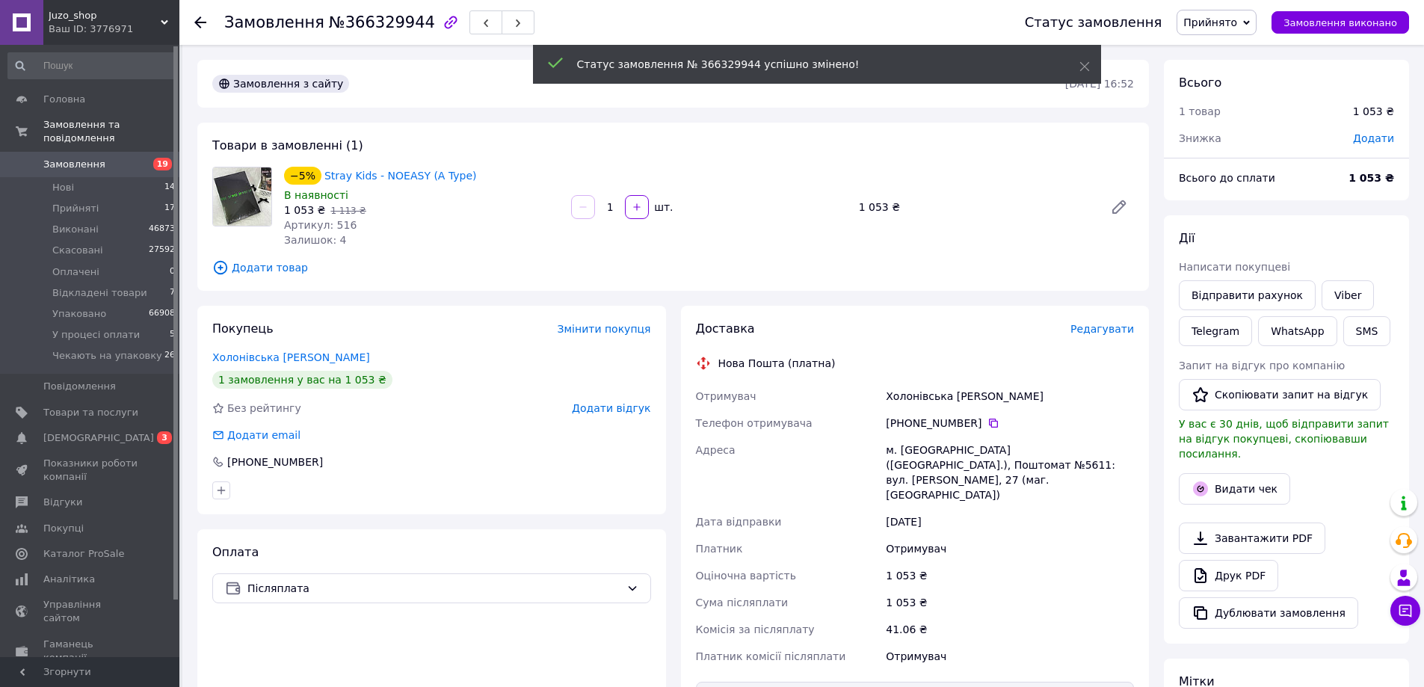
click at [109, 158] on span "Замовлення" at bounding box center [90, 164] width 95 height 13
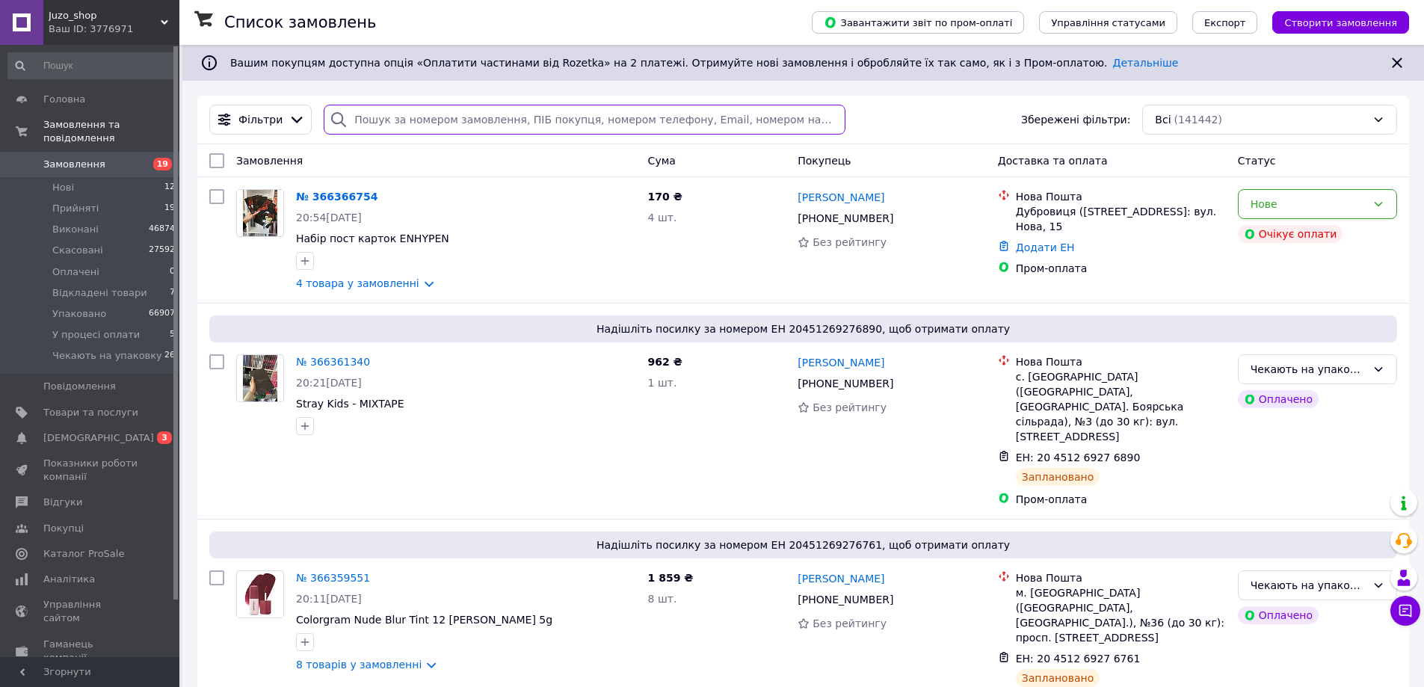
click at [449, 114] on input "search" at bounding box center [584, 120] width 521 height 30
paste input "+380935769827"
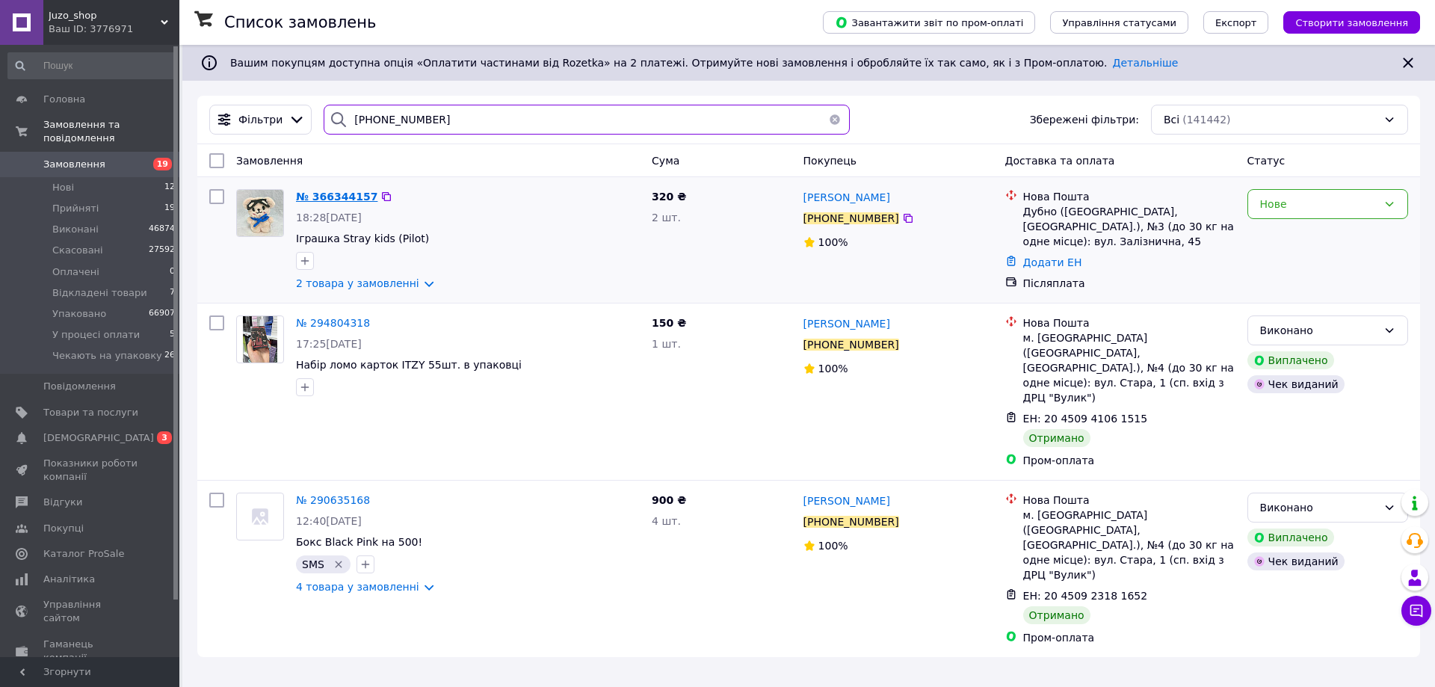
type input "+380935769827"
click at [352, 199] on span "№ 366344157" at bounding box center [336, 197] width 81 height 12
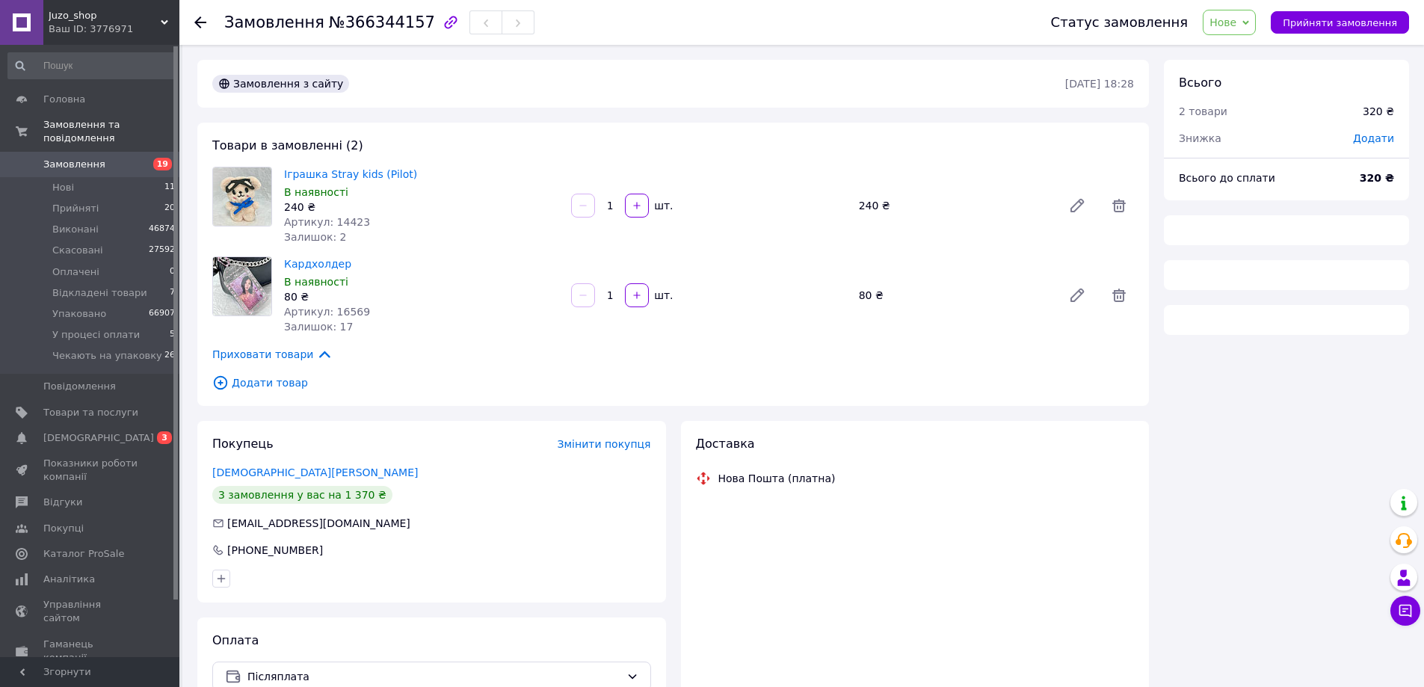
click at [1355, 17] on span "Прийняти замовлення" at bounding box center [1340, 22] width 114 height 11
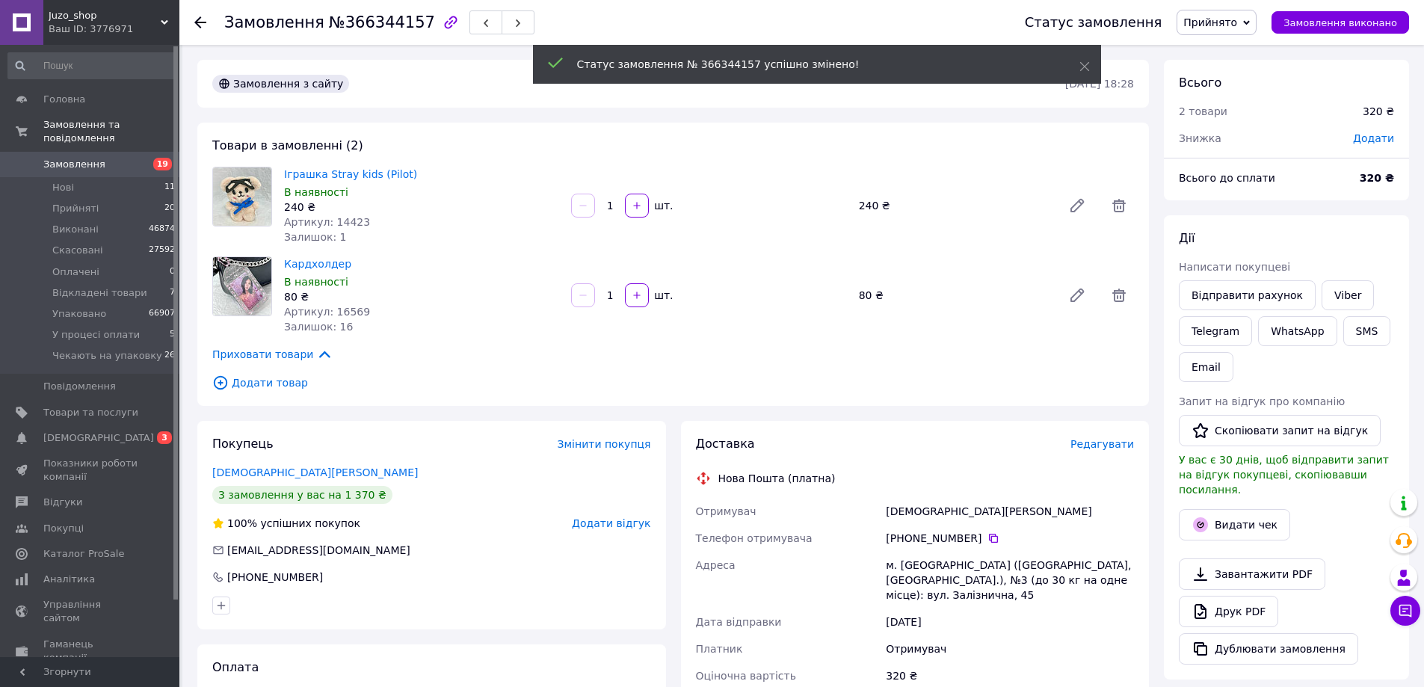
click at [126, 158] on span "Замовлення" at bounding box center [90, 164] width 95 height 13
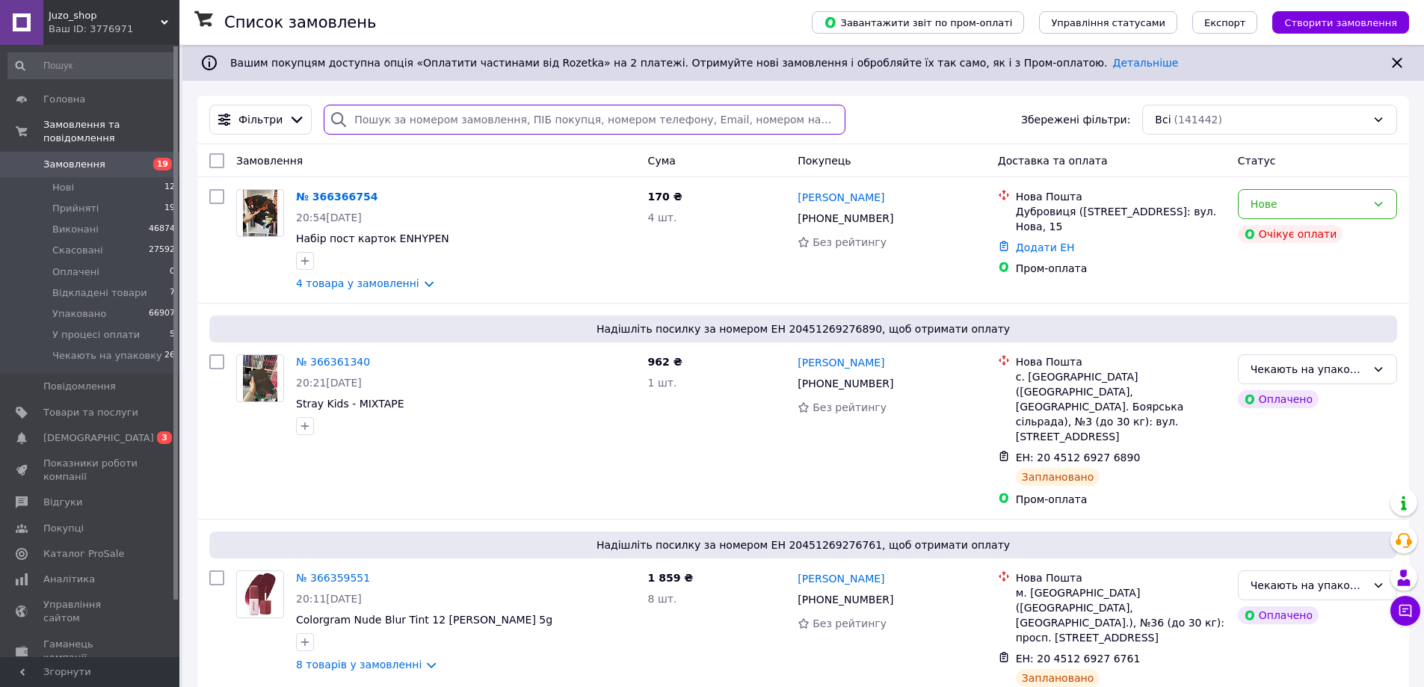
drag, startPoint x: 455, startPoint y: 120, endPoint x: 468, endPoint y: 113, distance: 14.7
click at [455, 120] on input "search" at bounding box center [584, 120] width 521 height 30
paste input "+380681571917"
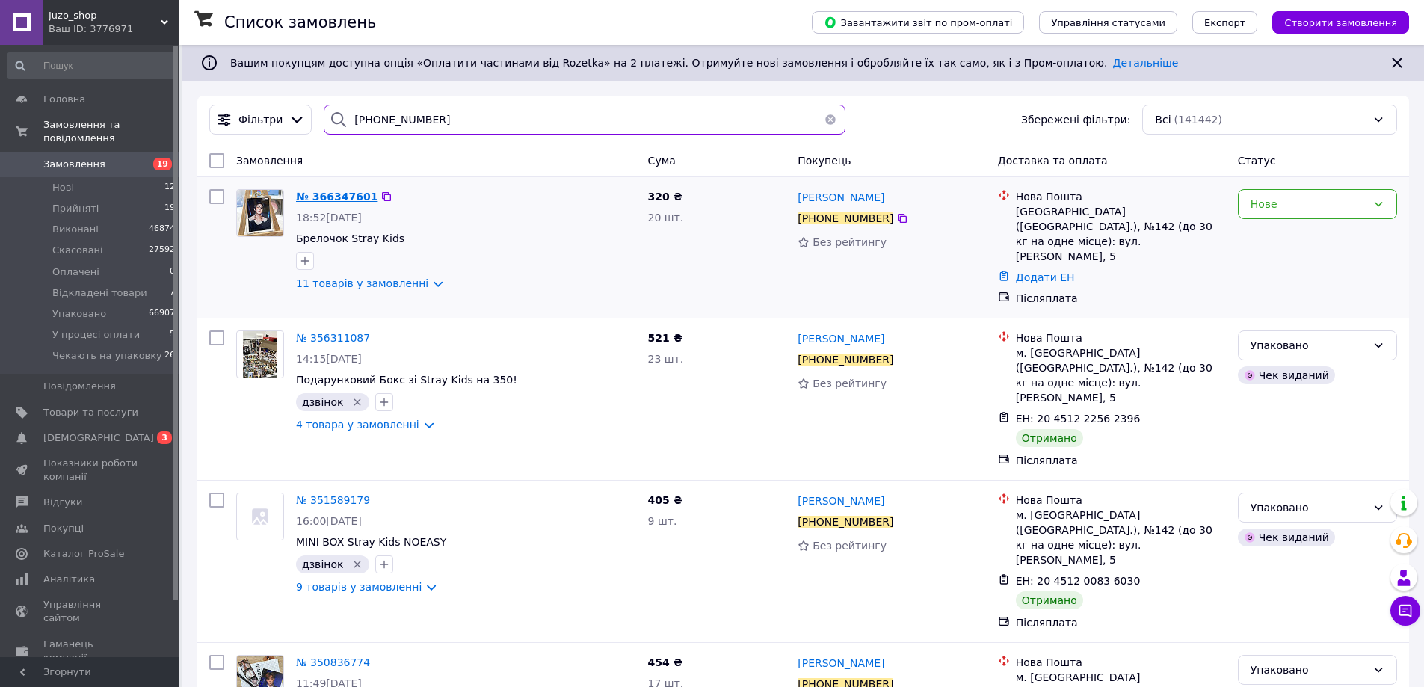
type input "+380681571917"
click at [305, 193] on span "№ 366347601" at bounding box center [336, 197] width 81 height 12
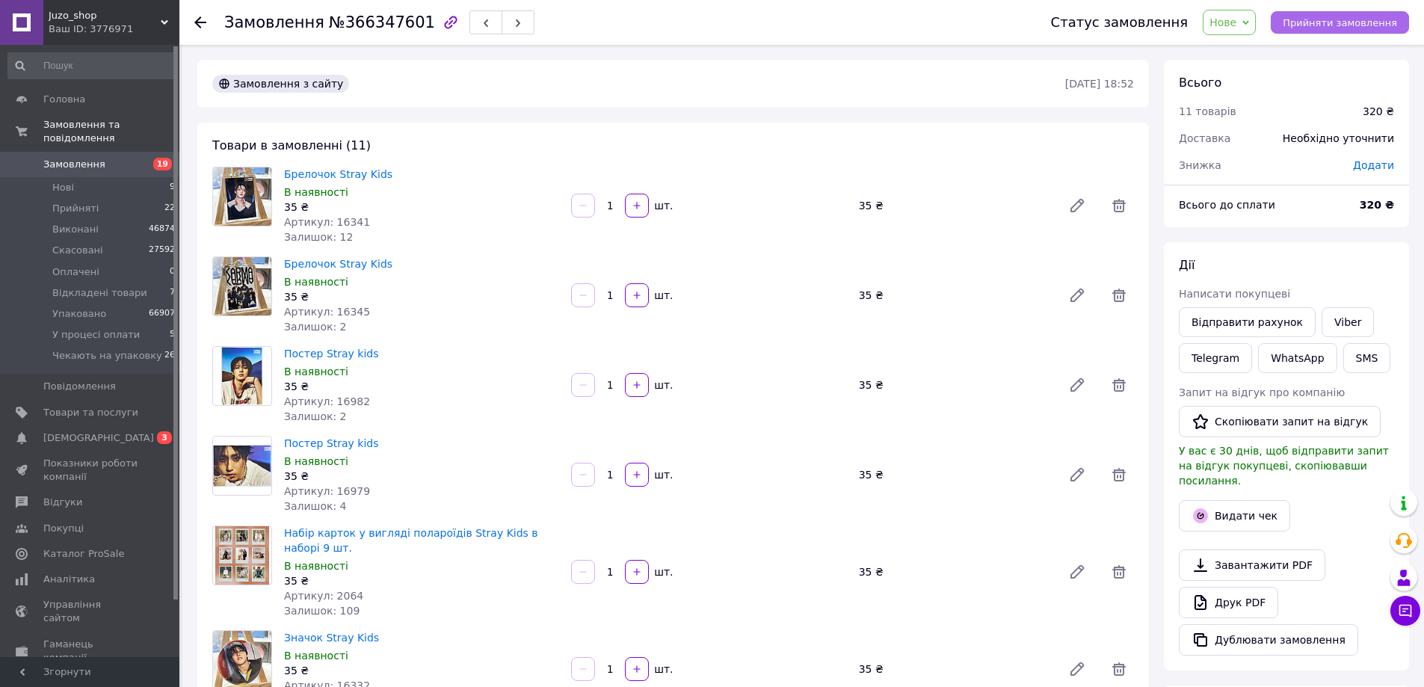
click at [1385, 28] on span "Прийняти замовлення" at bounding box center [1340, 22] width 114 height 11
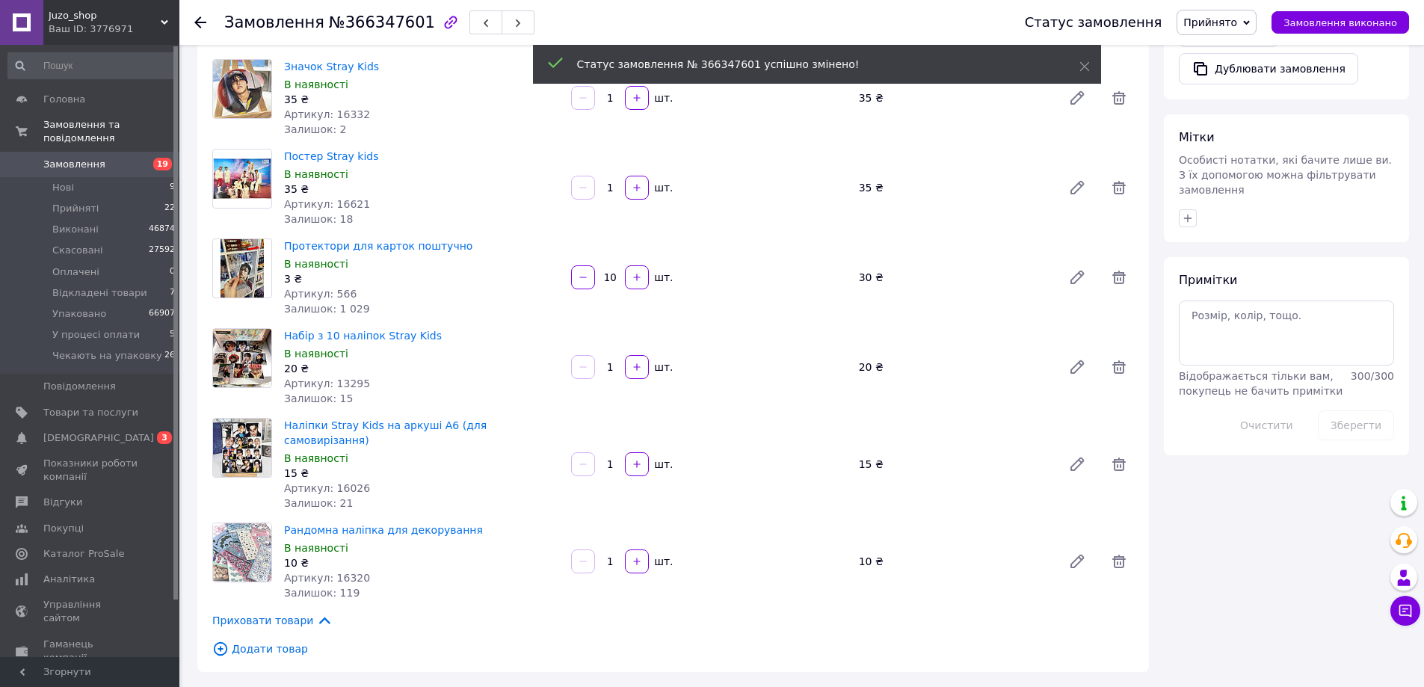
scroll to position [570, 0]
click at [98, 158] on span "Замовлення" at bounding box center [90, 164] width 95 height 13
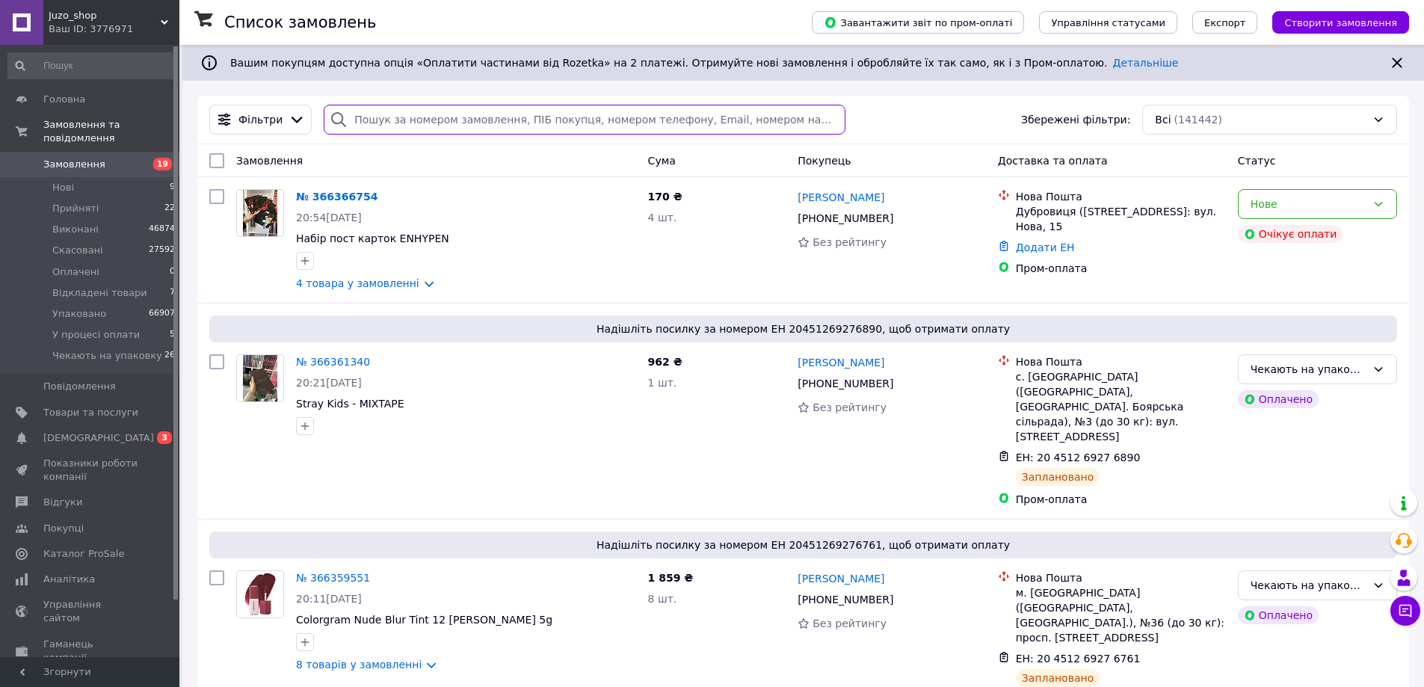
click at [463, 108] on input "search" at bounding box center [584, 120] width 521 height 30
paste input "+380954312273"
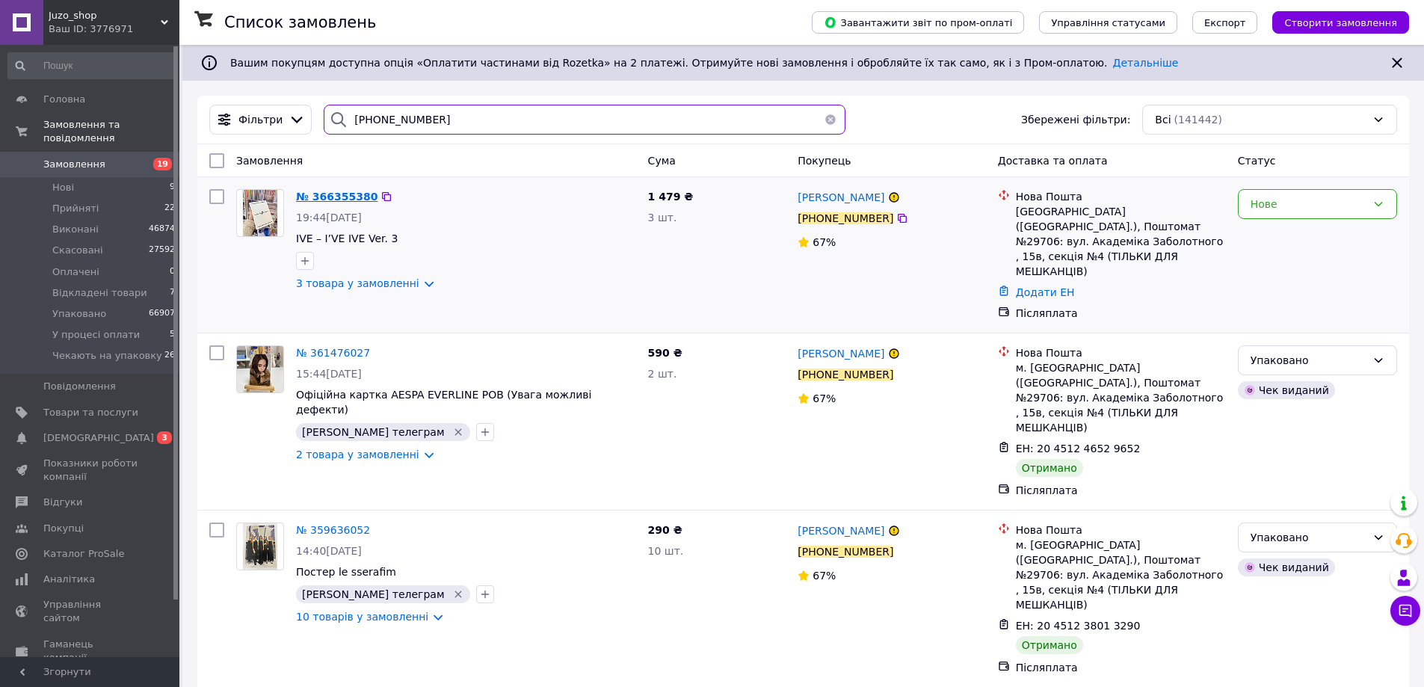
type input "+380954312273"
click at [345, 194] on span "№ 366355380" at bounding box center [336, 197] width 81 height 12
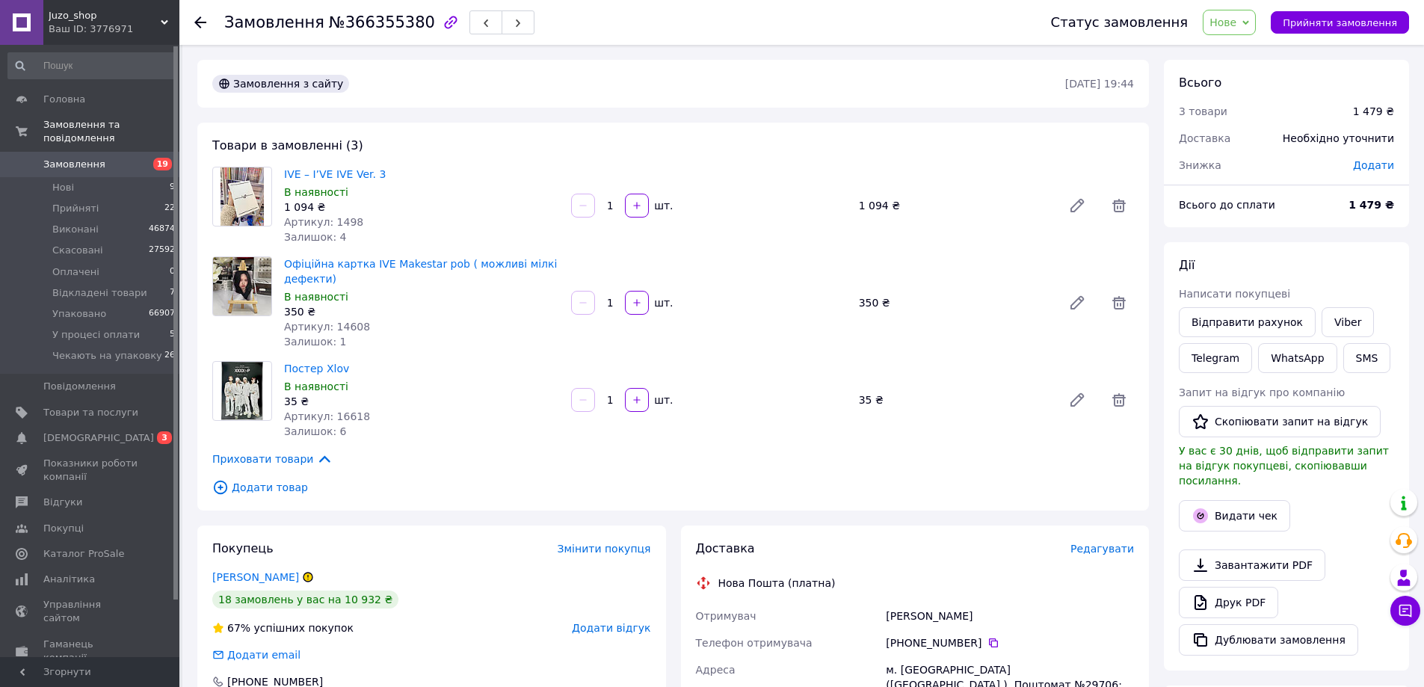
click at [1276, 25] on div "Статус замовлення Нове Прийнято Виконано Скасовано Оплачено Відкладені товари У…" at bounding box center [1222, 22] width 373 height 25
click at [1236, 25] on span "Нове" at bounding box center [1223, 22] width 27 height 12
click at [1260, 175] on li "Чекають на упаковку" at bounding box center [1266, 170] width 125 height 22
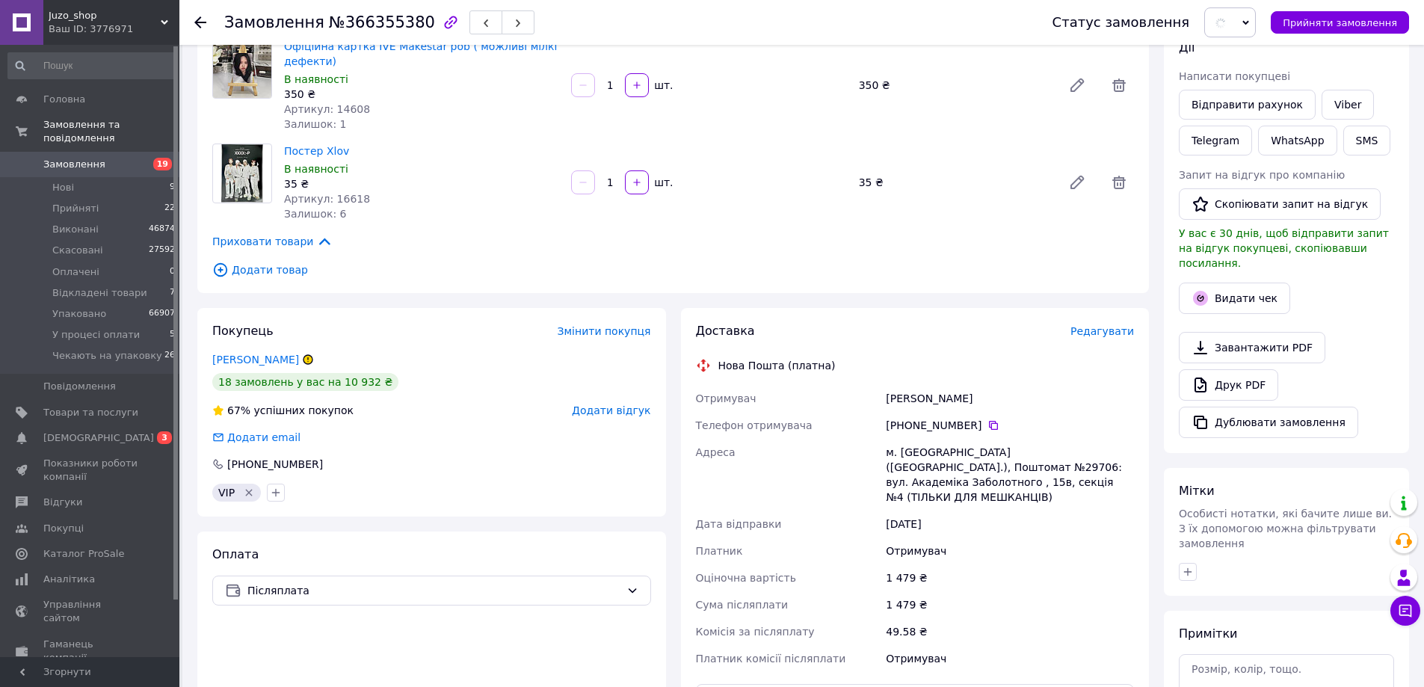
scroll to position [374, 0]
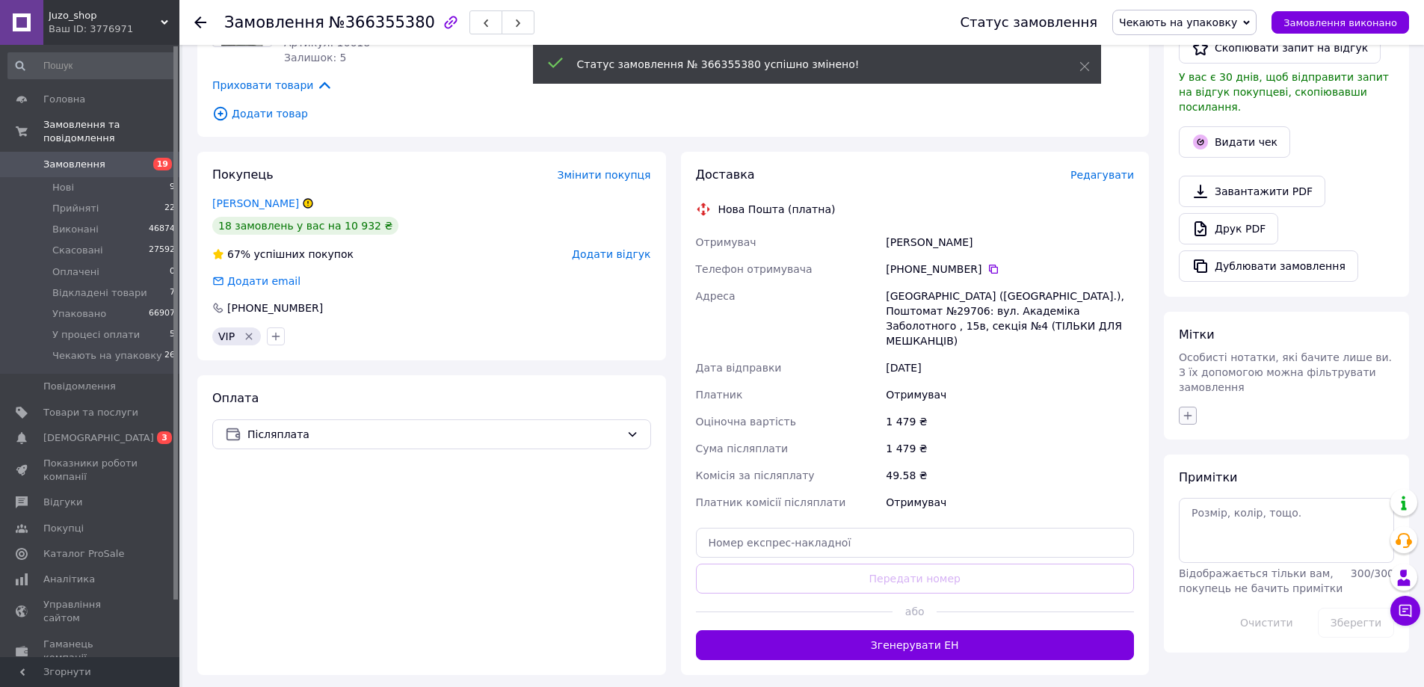
click at [1187, 407] on button "button" at bounding box center [1188, 416] width 18 height 18
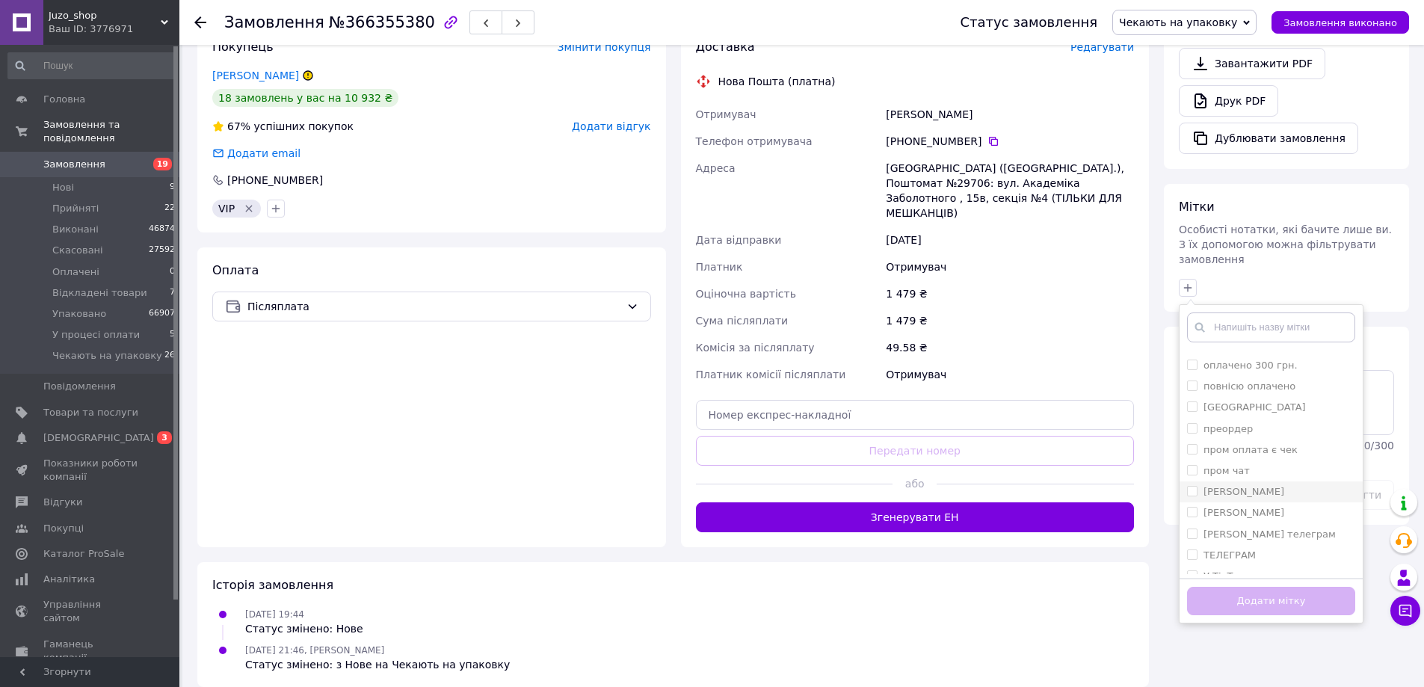
scroll to position [667, 0]
click at [1281, 452] on div "[PERSON_NAME] телеграм" at bounding box center [1271, 458] width 168 height 13
checkbox input "true"
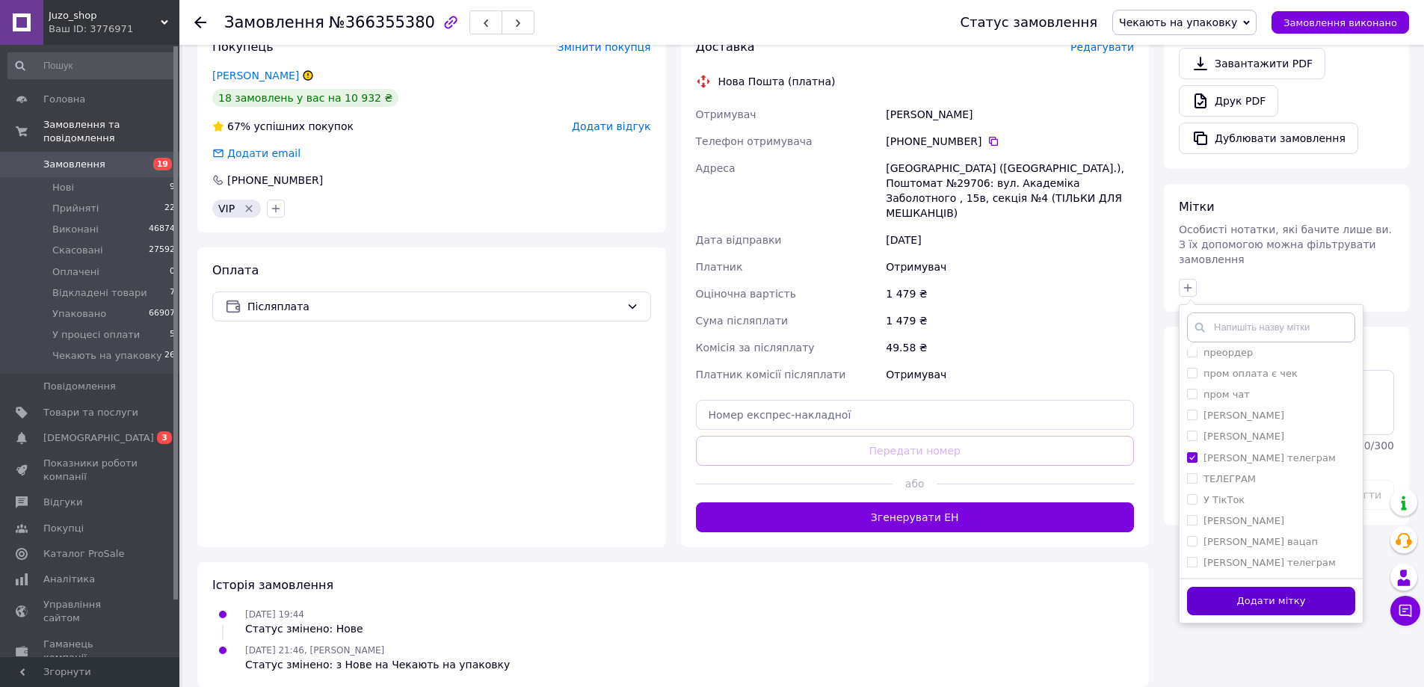
click at [1281, 587] on button "Додати мітку" at bounding box center [1271, 601] width 168 height 29
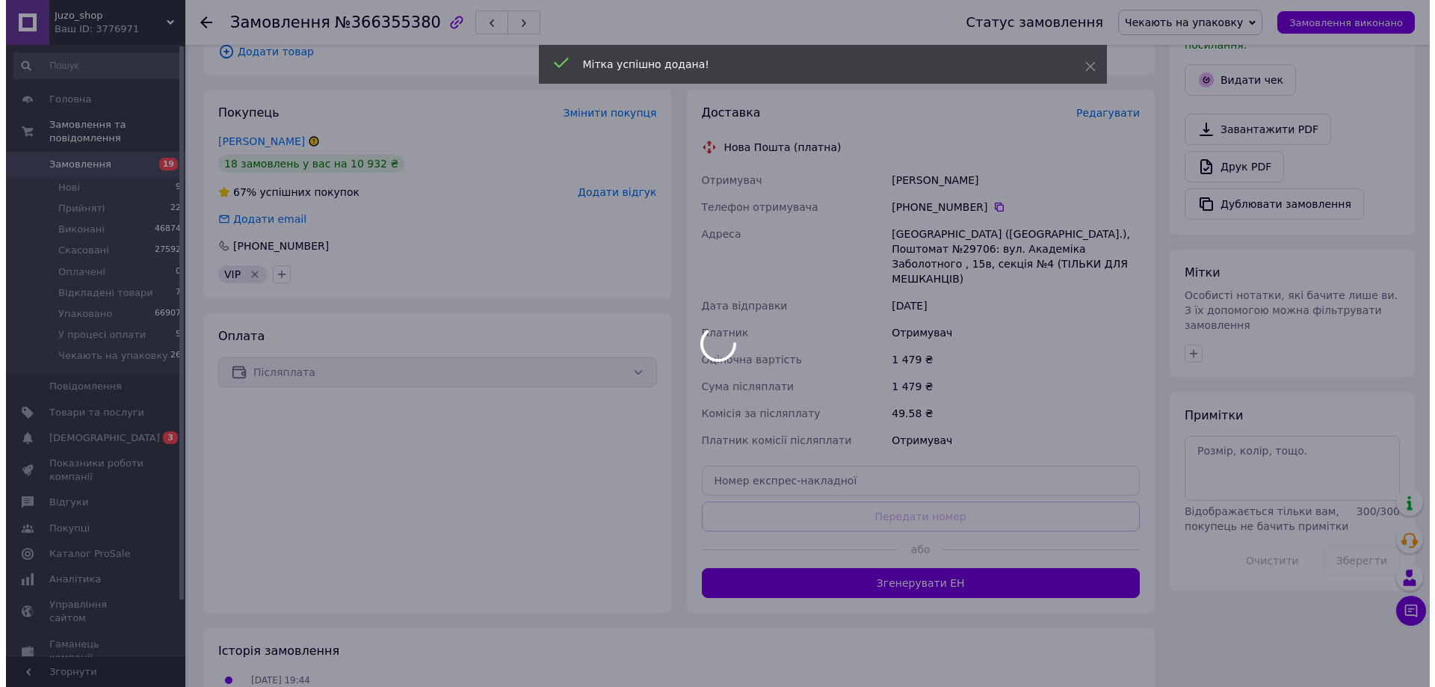
scroll to position [352, 0]
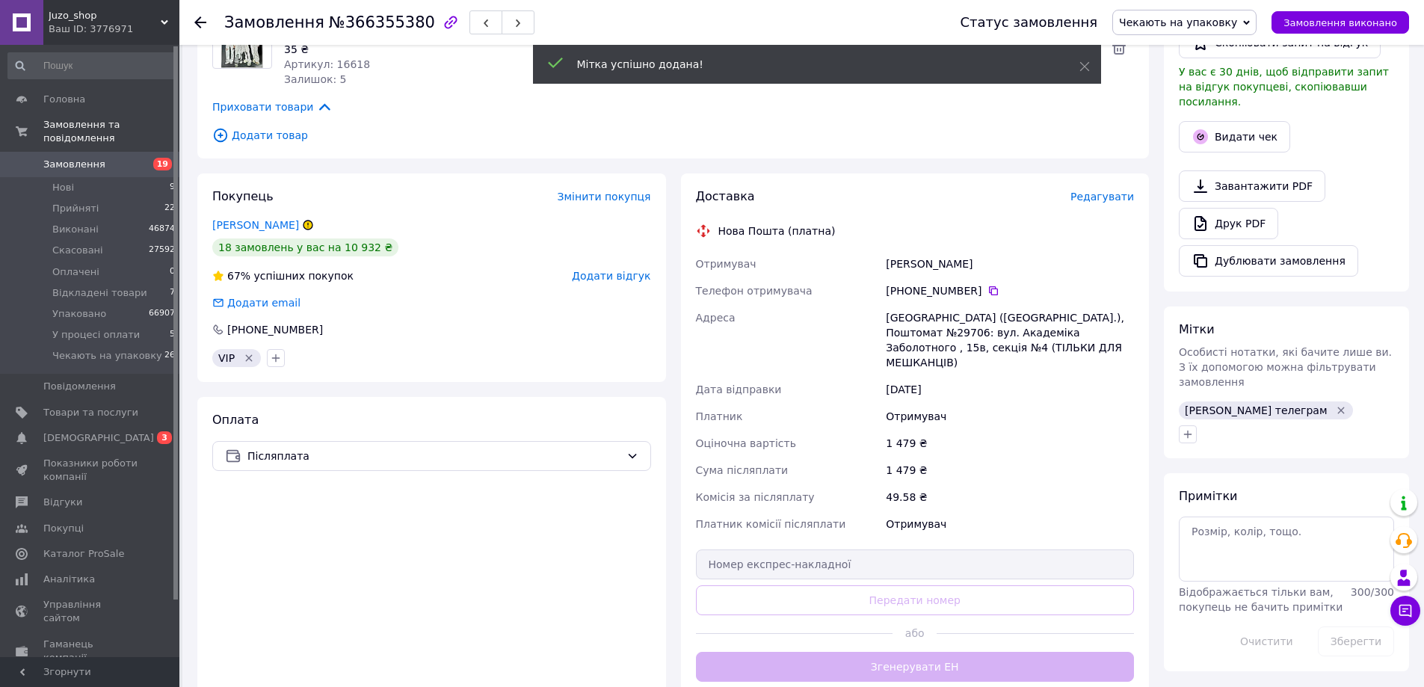
click at [901, 265] on div "Михайленко Ілона" at bounding box center [1010, 263] width 254 height 27
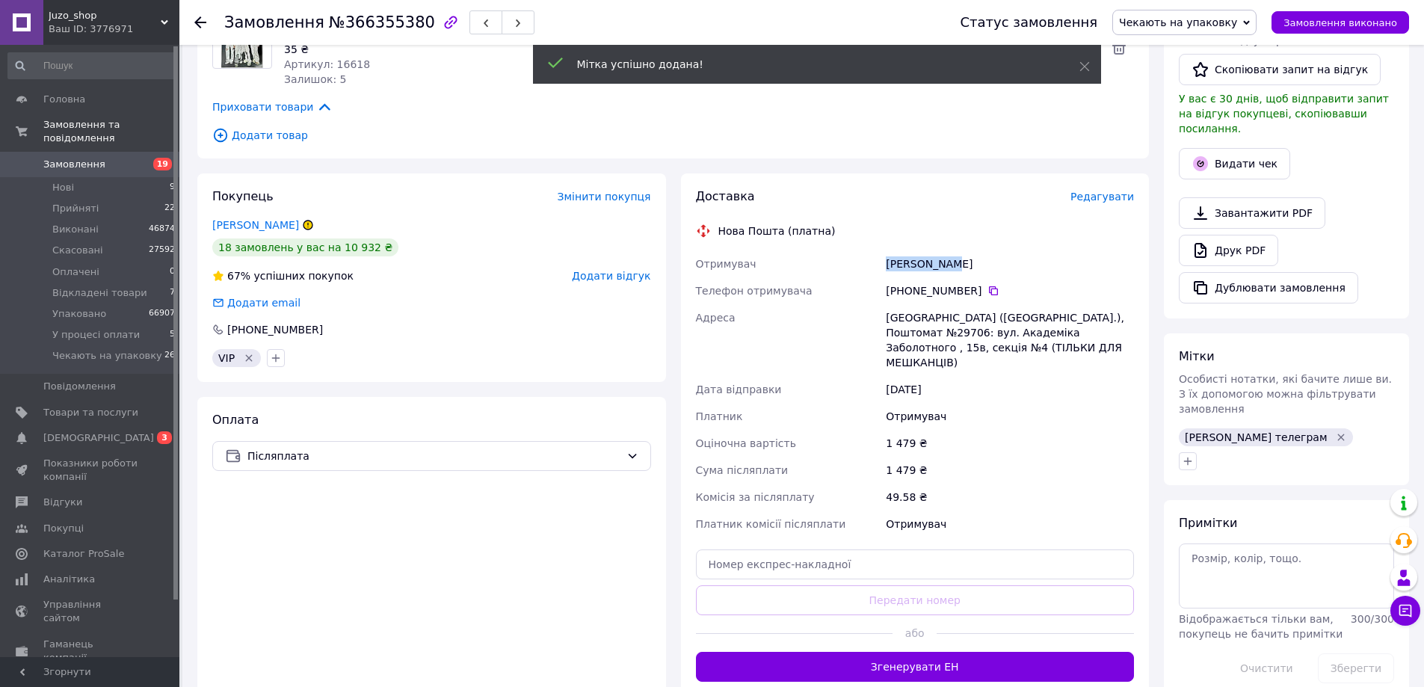
click at [901, 265] on div "Михайленко Ілона" at bounding box center [1010, 263] width 254 height 27
copy div "Михайленко Ілона"
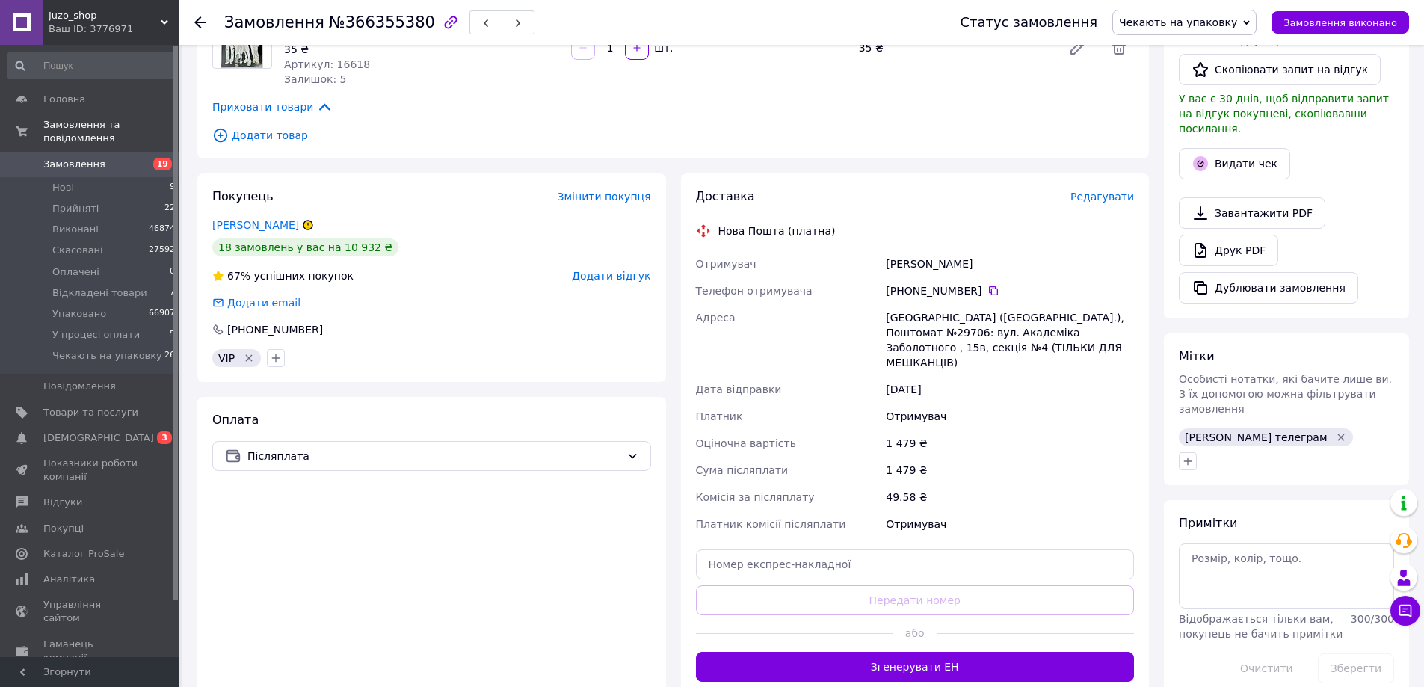
click at [357, 346] on div "VIP" at bounding box center [431, 358] width 445 height 24
click at [1118, 194] on span "Редагувати" at bounding box center [1102, 197] width 64 height 12
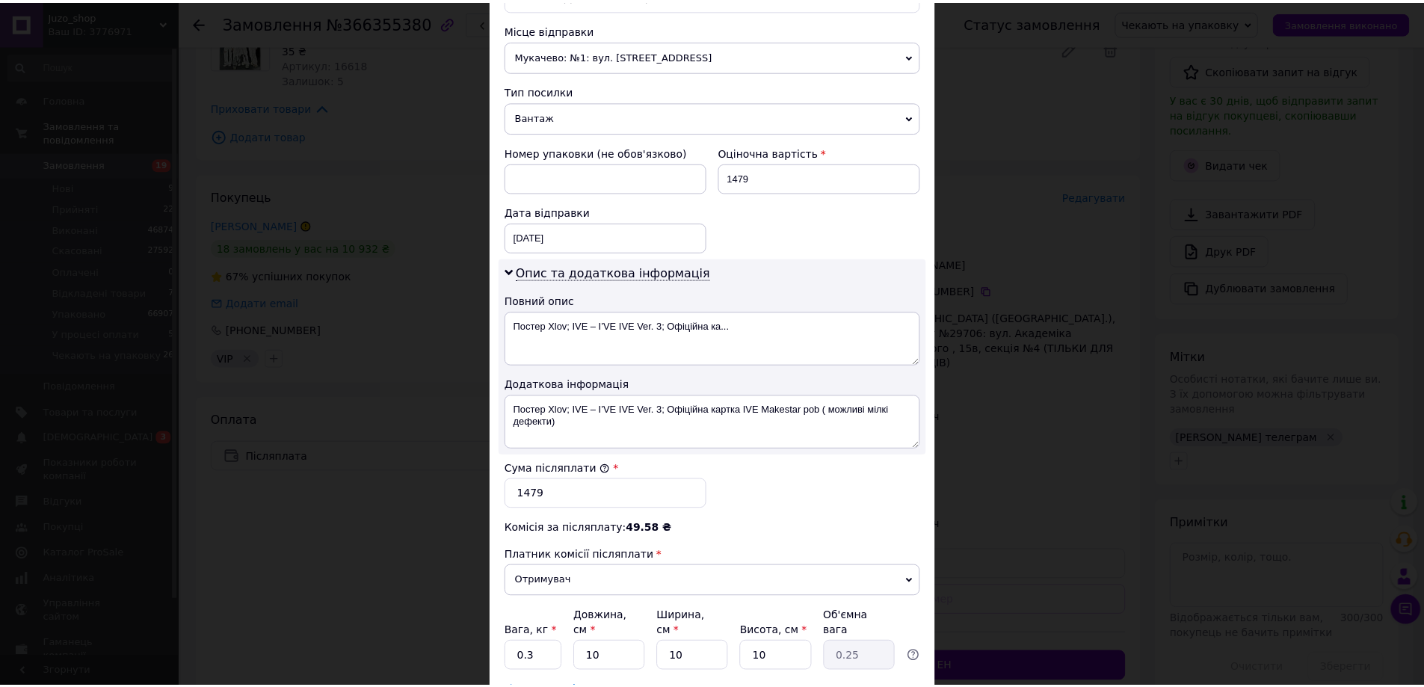
scroll to position [638, 0]
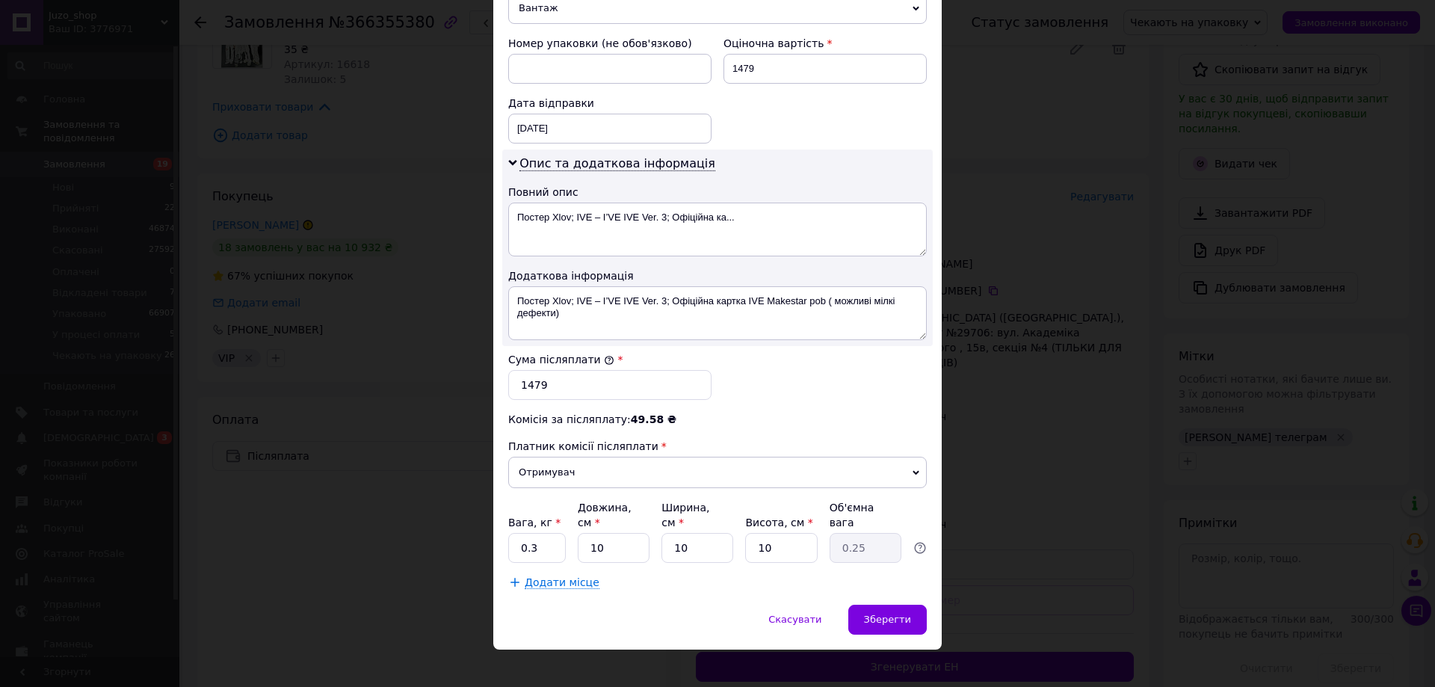
drag, startPoint x: 408, startPoint y: 73, endPoint x: 401, endPoint y: 67, distance: 9.6
click at [407, 71] on div "× Редагування доставки Спосіб доставки Нова Пошта (платна) Платник Отримувач Ві…" at bounding box center [717, 343] width 1435 height 687
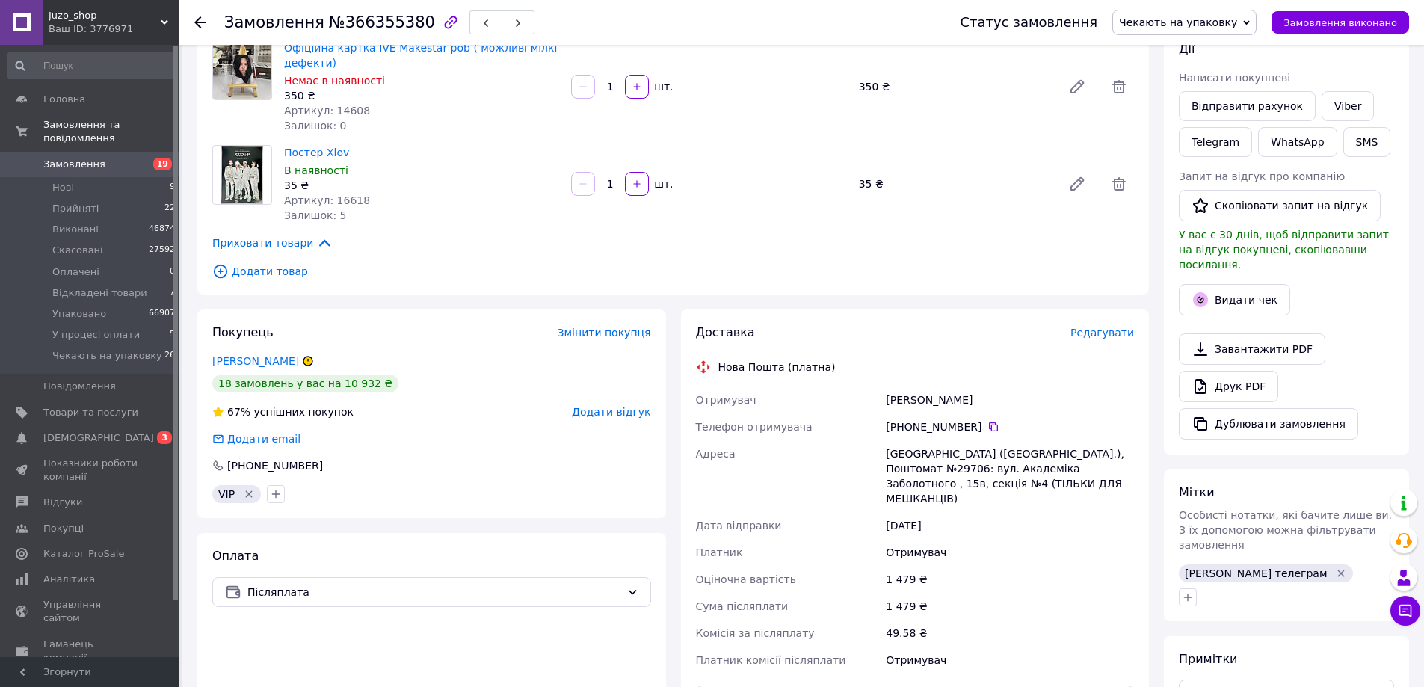
scroll to position [53, 0]
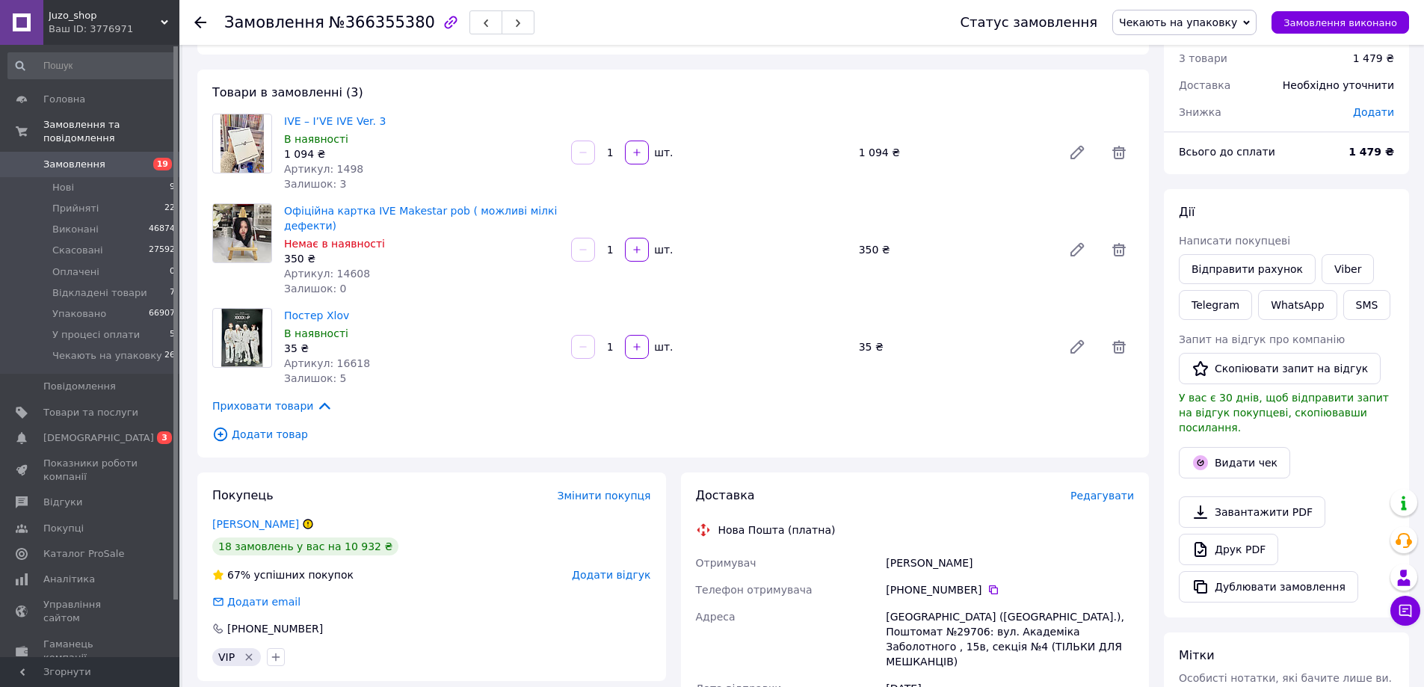
click at [384, 20] on span "№366355380" at bounding box center [382, 22] width 106 height 18
copy span "366355380"
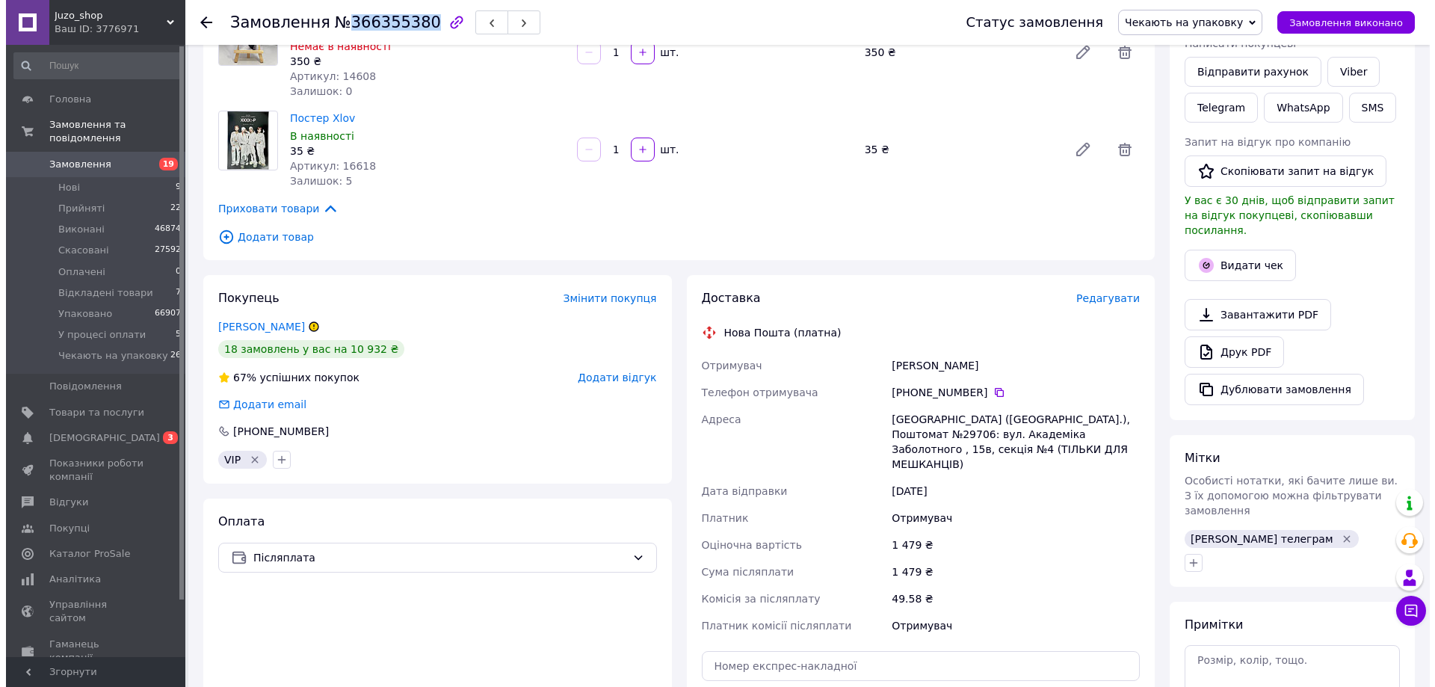
scroll to position [277, 0]
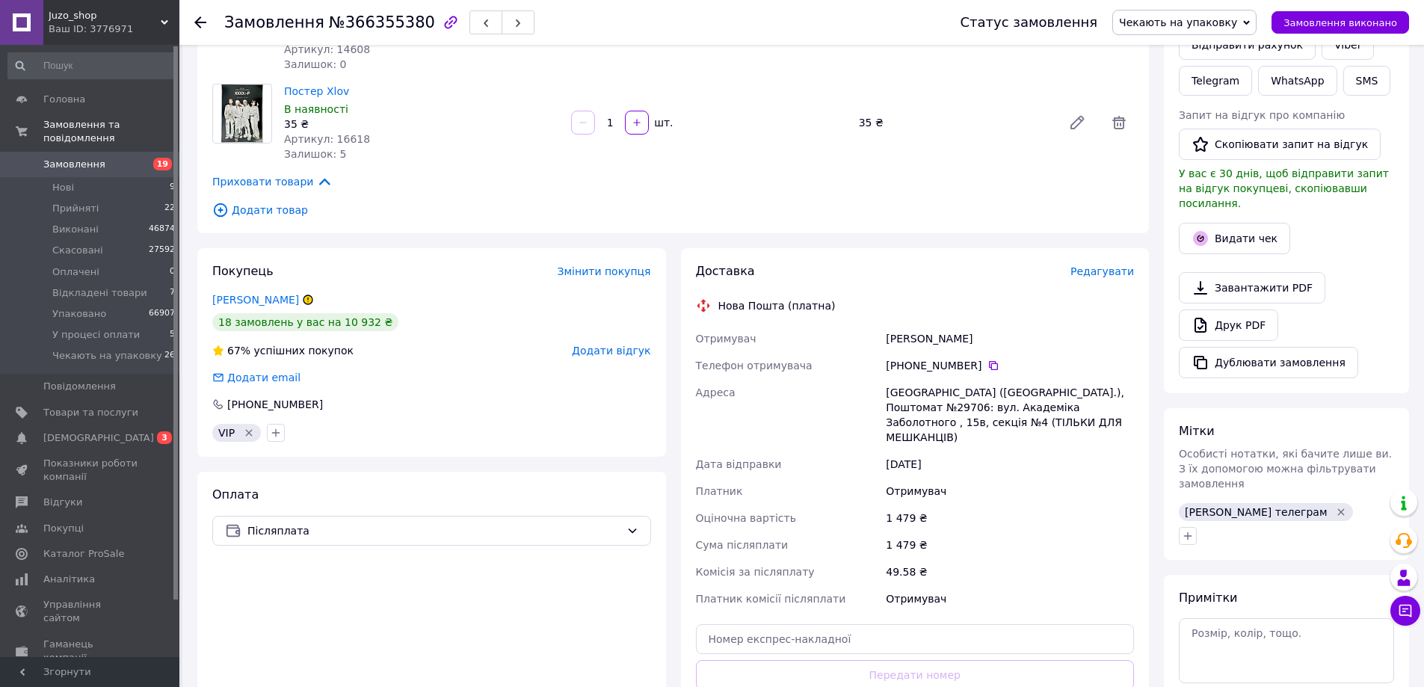
click at [1120, 277] on span "Редагувати" at bounding box center [1102, 271] width 64 height 12
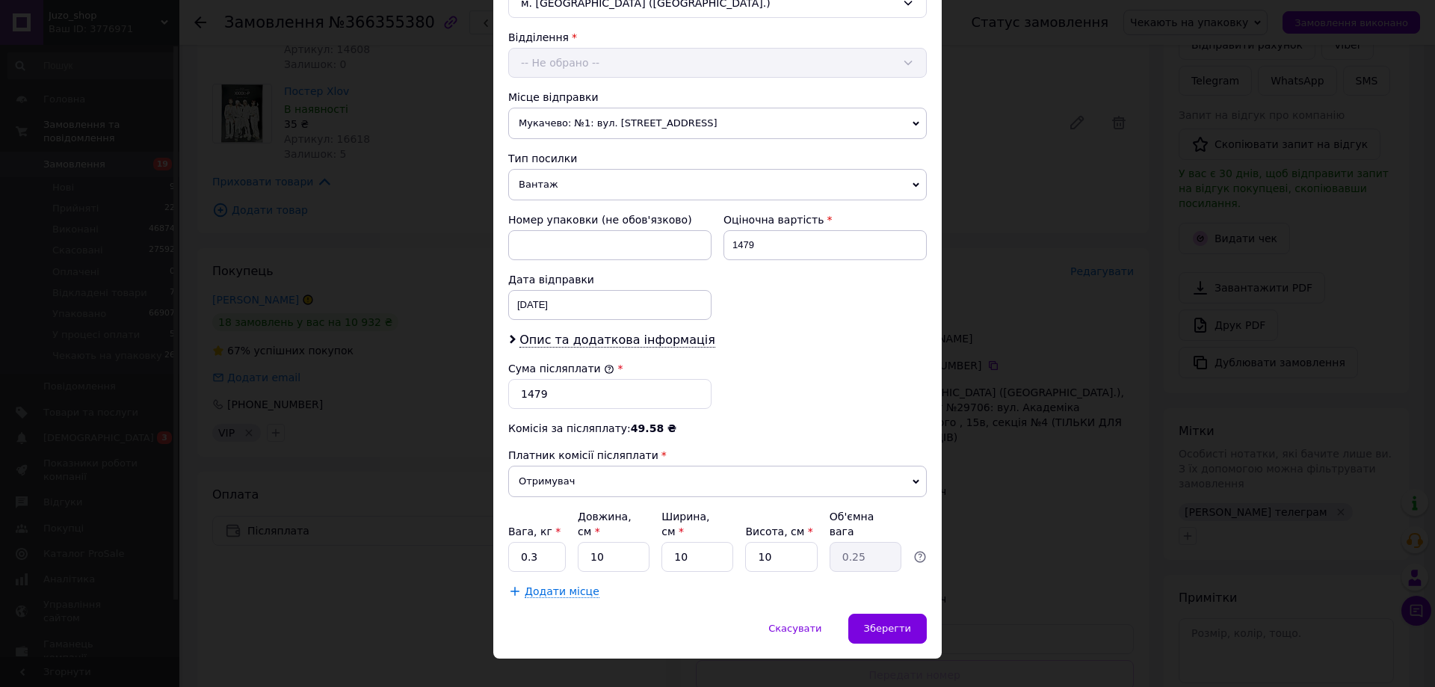
scroll to position [454, 0]
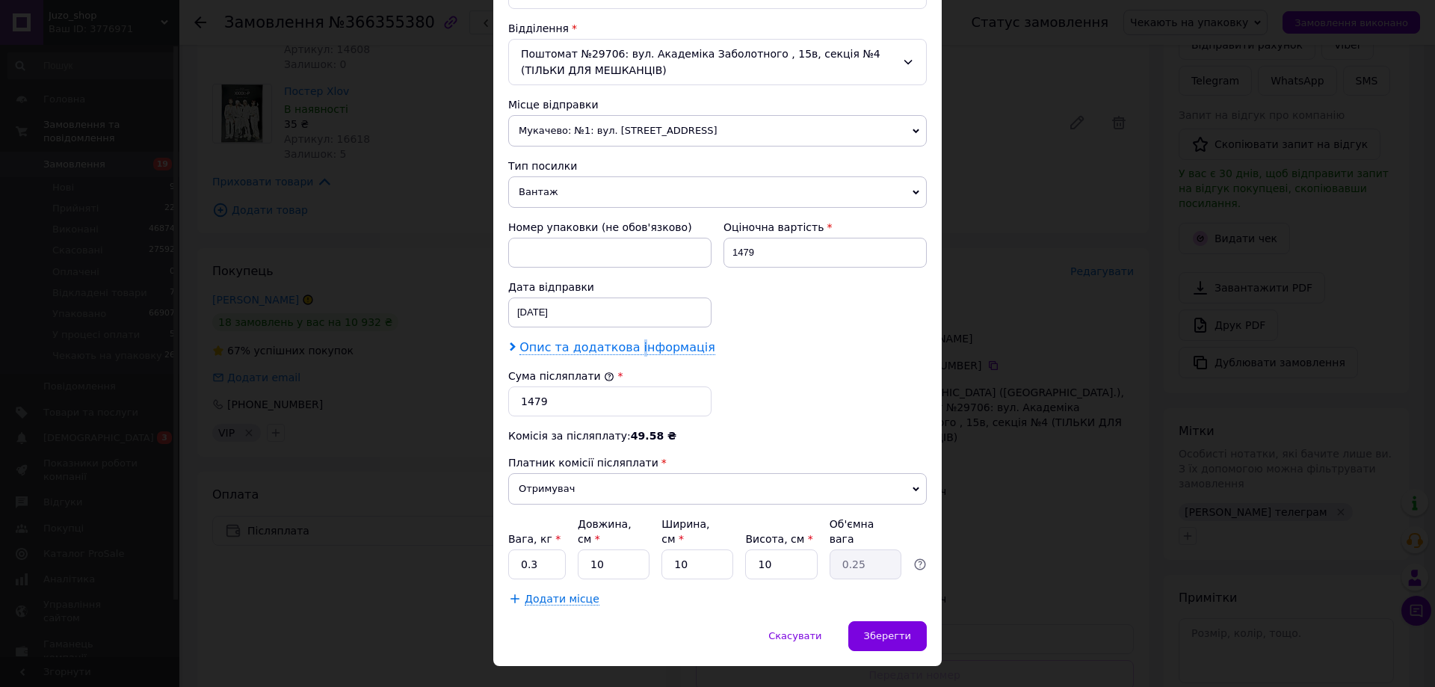
click at [626, 349] on span "Опис та додаткова інформація" at bounding box center [618, 347] width 196 height 15
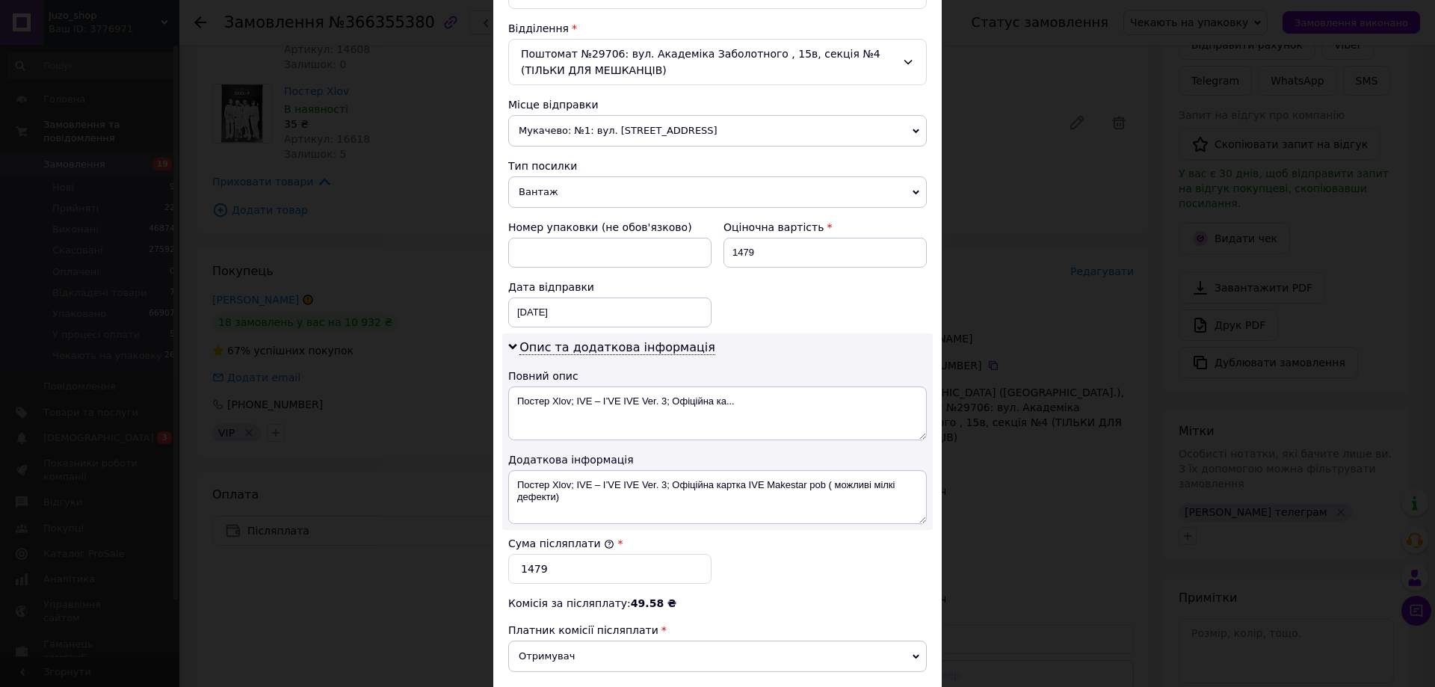
click at [671, 447] on div "Опис та додаткова інформація Повний опис Постер Xlov; IVE – I’VE IVE Ver. 3; Оф…" at bounding box center [717, 431] width 431 height 197
click at [675, 417] on textarea "Постер Xlov; IVE – I’VE IVE Ver. 3; Офіційна ка..." at bounding box center [717, 413] width 419 height 54
drag, startPoint x: 675, startPoint y: 417, endPoint x: 676, endPoint y: 430, distance: 12.7
click at [674, 417] on textarea "Постер Xlov; IVE – I’VE IVE Ver. 3; Офіційна ка..." at bounding box center [717, 413] width 419 height 54
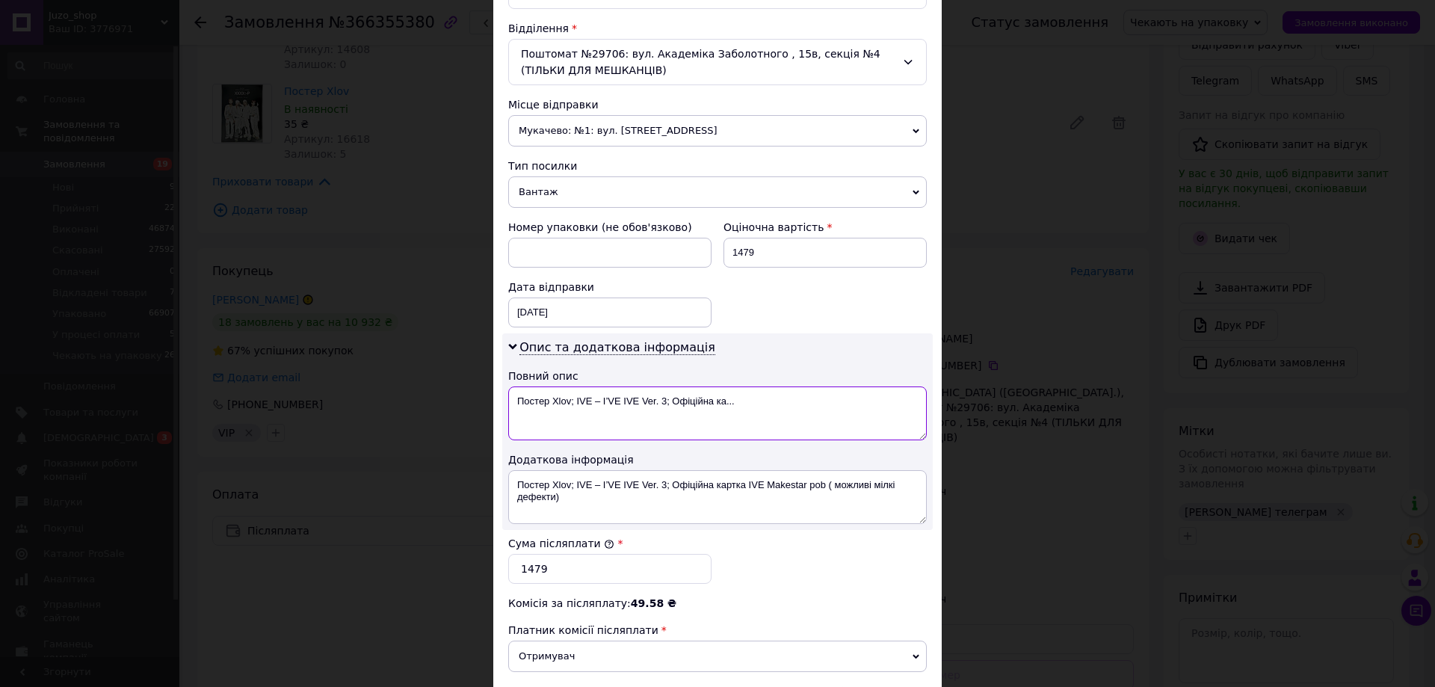
paste textarea "366355380"
type textarea "366355380"
click at [626, 506] on textarea "Постер Xlov; IVE – I’VE IVE Ver. 3; Офіційна картка IVE Makestar pob ( можливі …" at bounding box center [717, 497] width 419 height 54
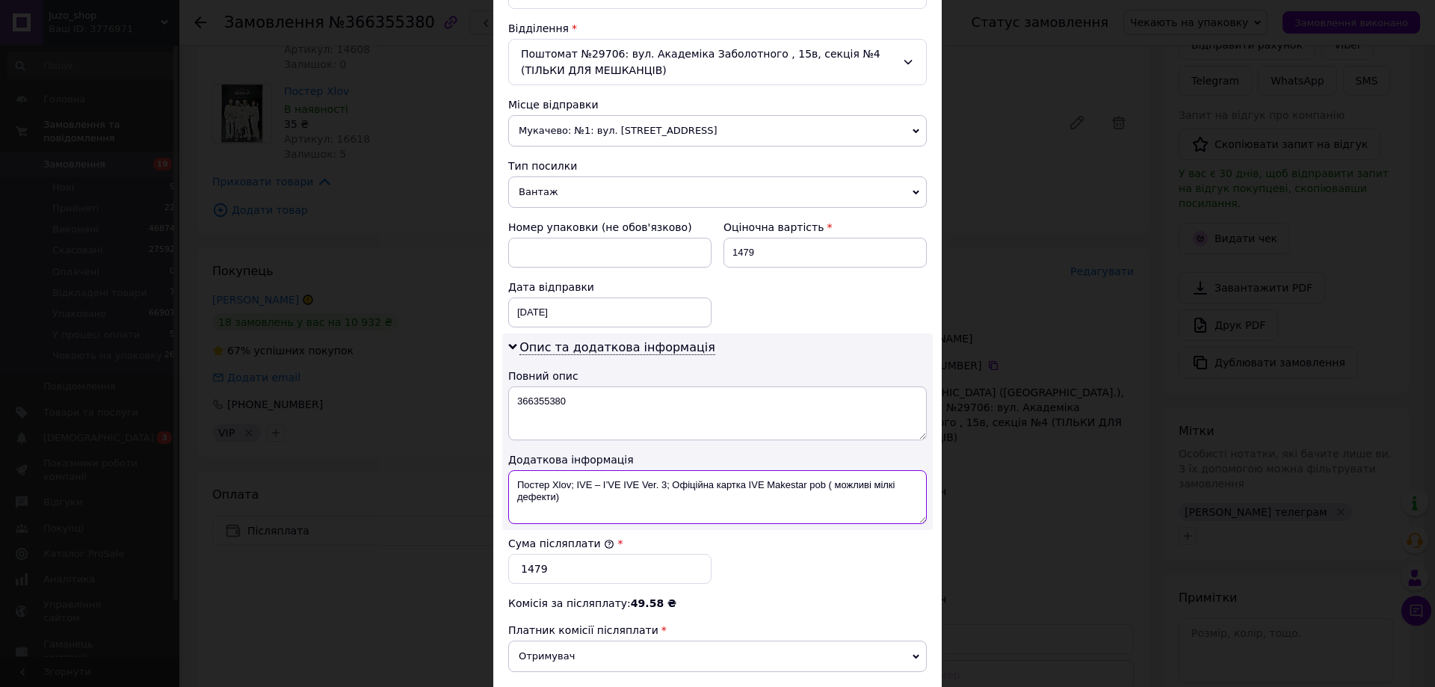
paste textarea "366355380"
type textarea "366355380 супер віп"
click at [568, 185] on span "Вантаж" at bounding box center [717, 191] width 419 height 31
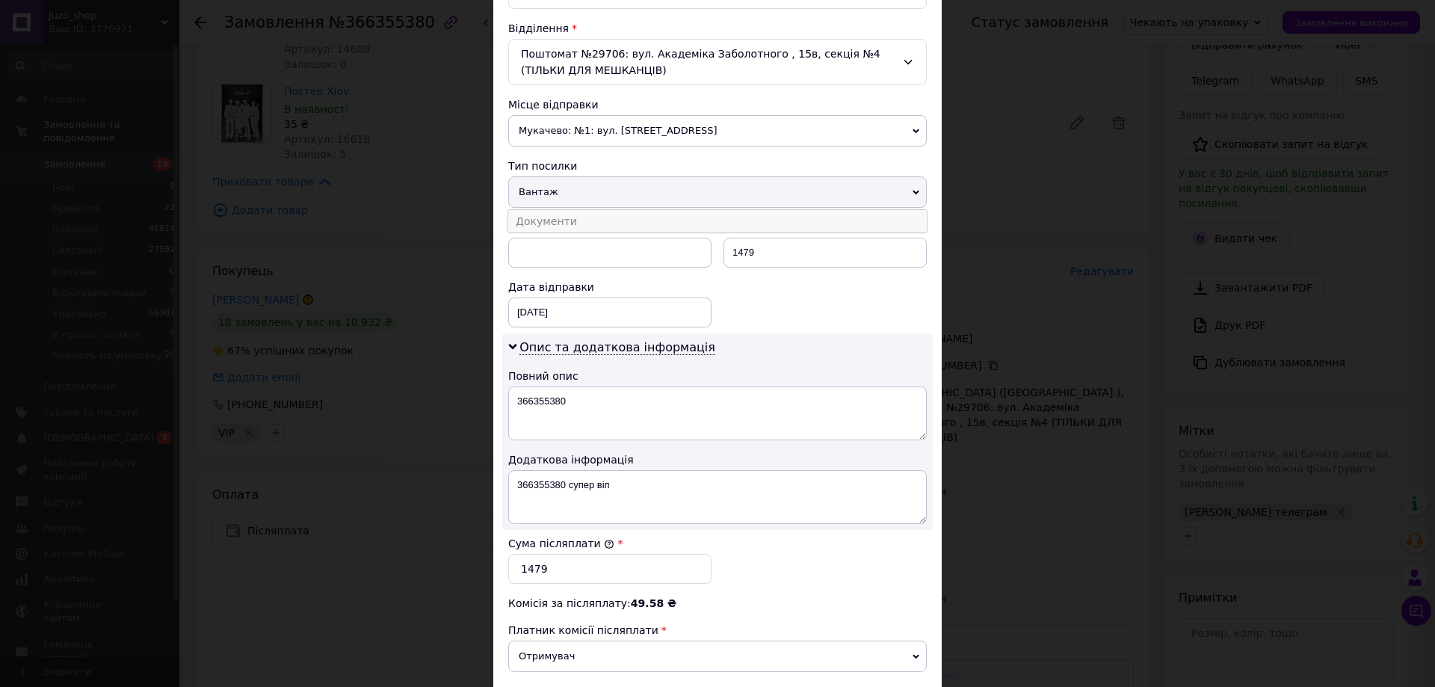
click at [565, 221] on li "Документи" at bounding box center [717, 221] width 419 height 22
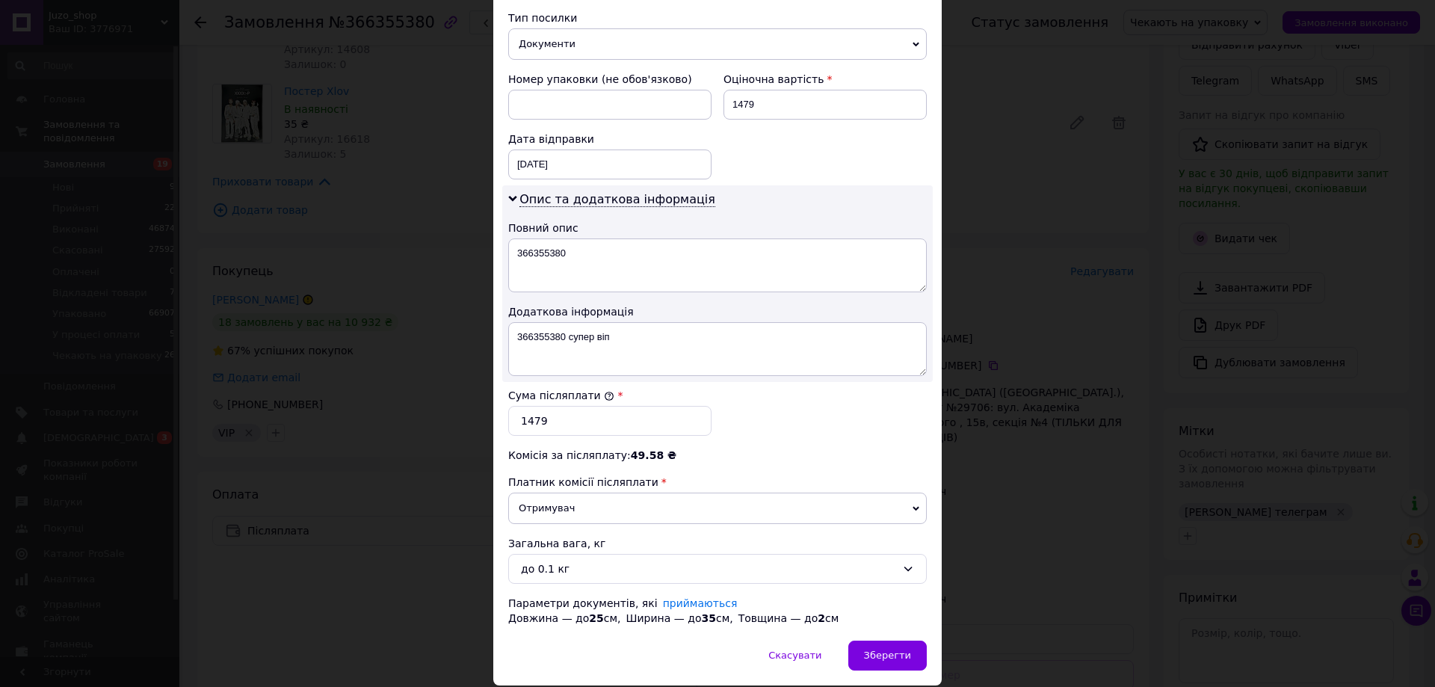
scroll to position [653, 0]
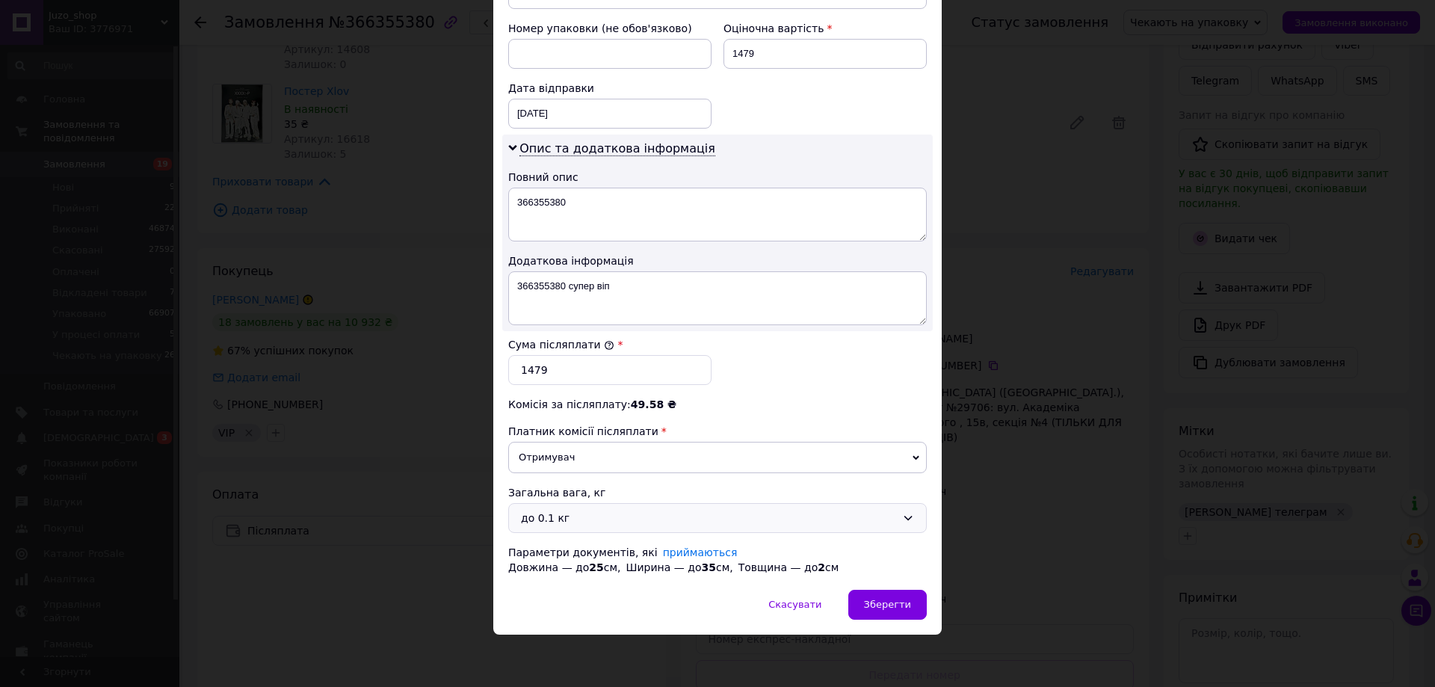
click at [561, 510] on div "до 0.1 кг" at bounding box center [708, 518] width 375 height 16
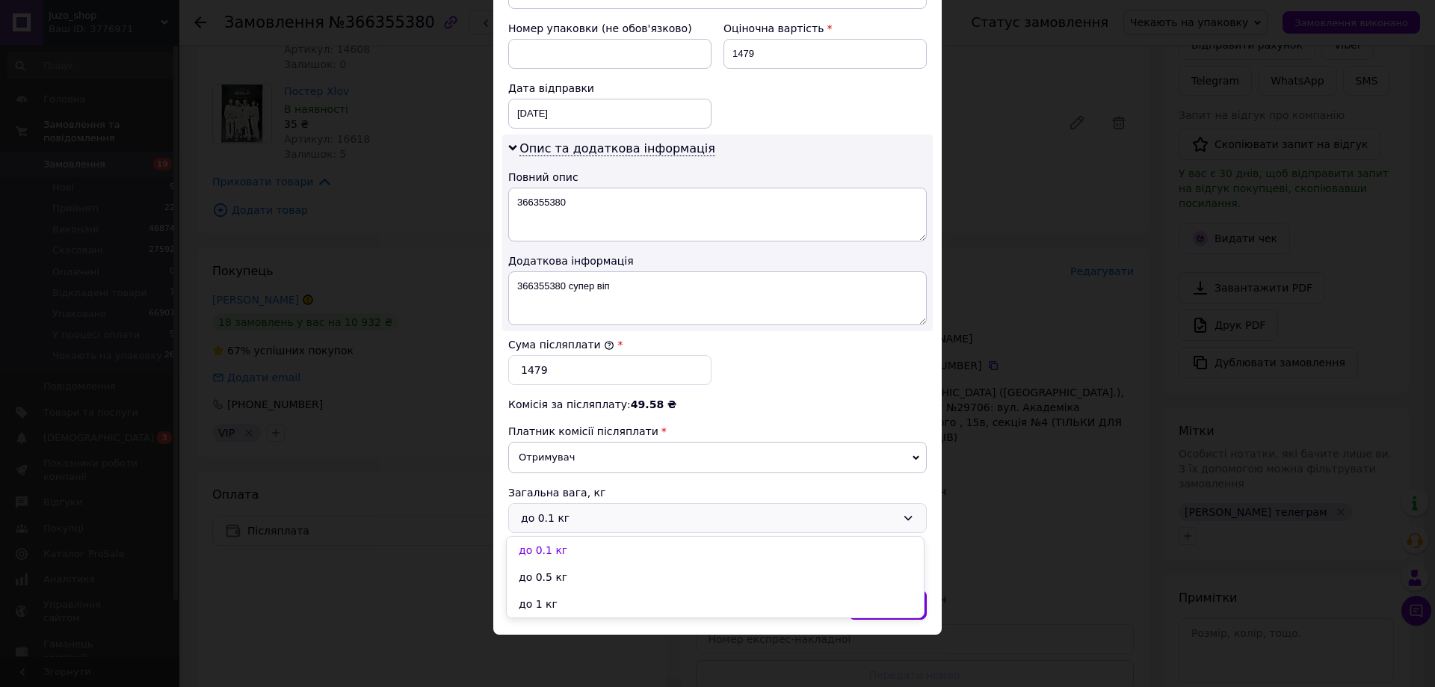
drag, startPoint x: 544, startPoint y: 600, endPoint x: 584, endPoint y: 600, distance: 39.6
click at [546, 597] on li "до 1 кг" at bounding box center [715, 604] width 417 height 27
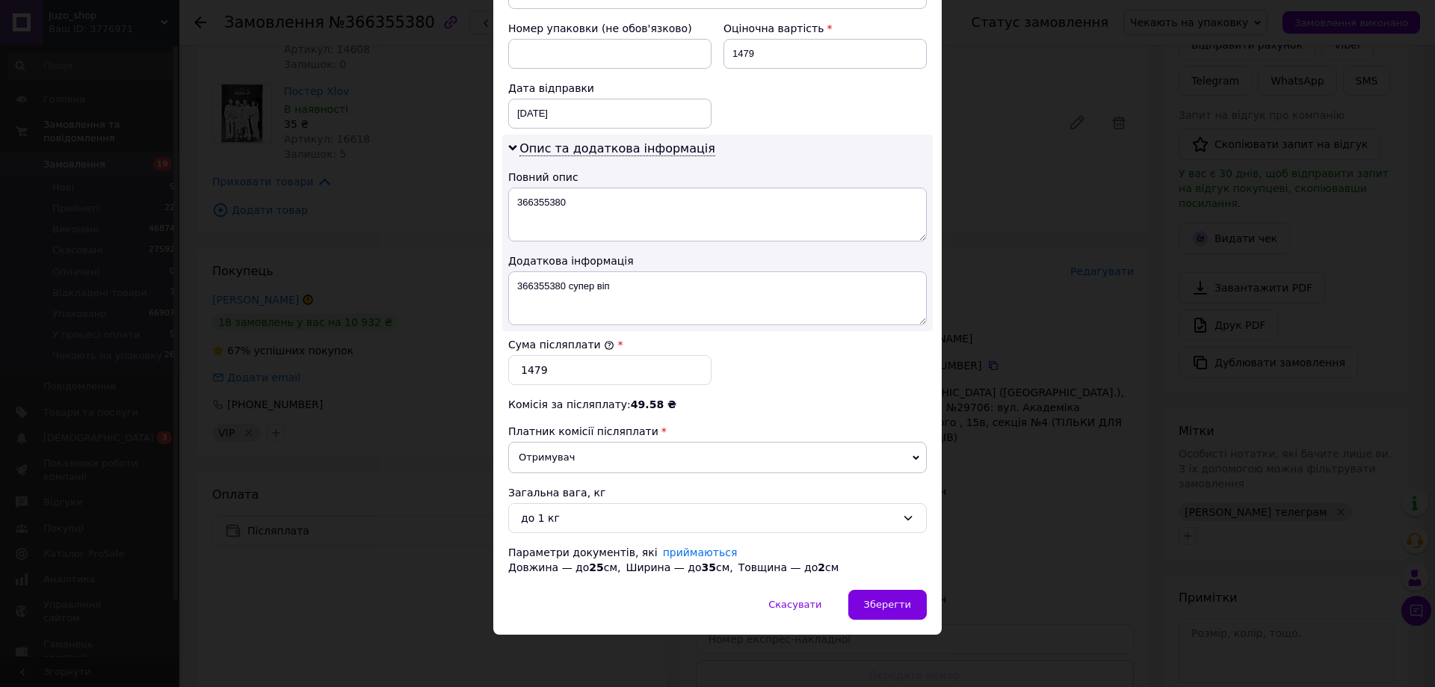
click at [940, 613] on div "× Редагування доставки Спосіб доставки Нова Пошта (платна) Платник Отримувач Ві…" at bounding box center [717, 343] width 1435 height 687
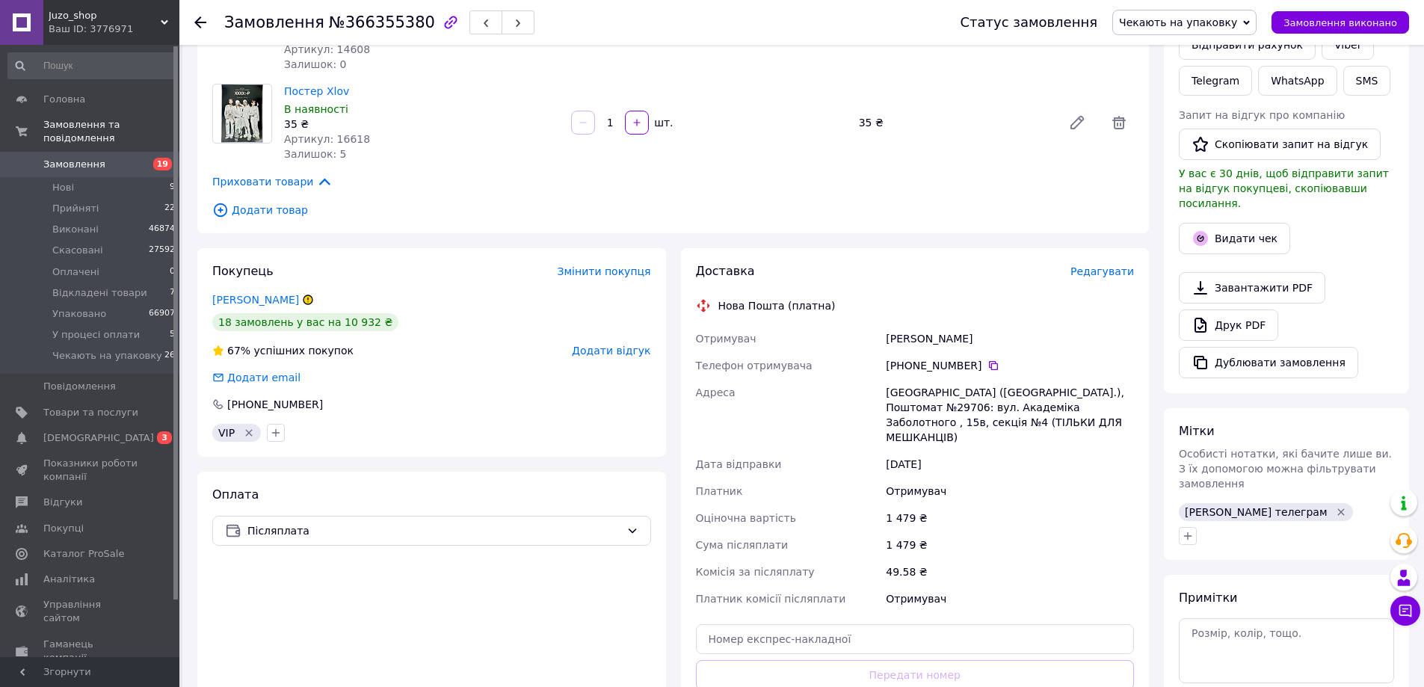
click at [909, 624] on input "text" at bounding box center [915, 639] width 439 height 30
click at [1097, 275] on span "Редагувати" at bounding box center [1102, 271] width 64 height 12
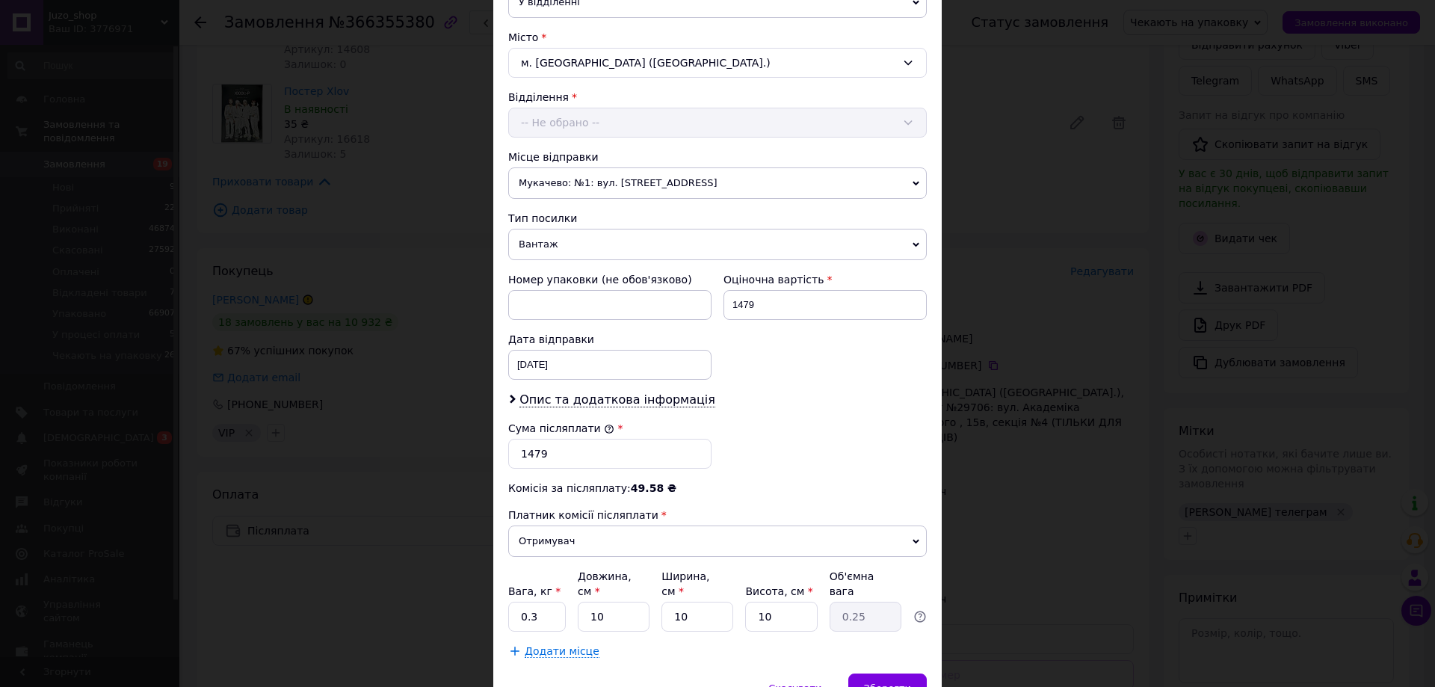
scroll to position [449, 0]
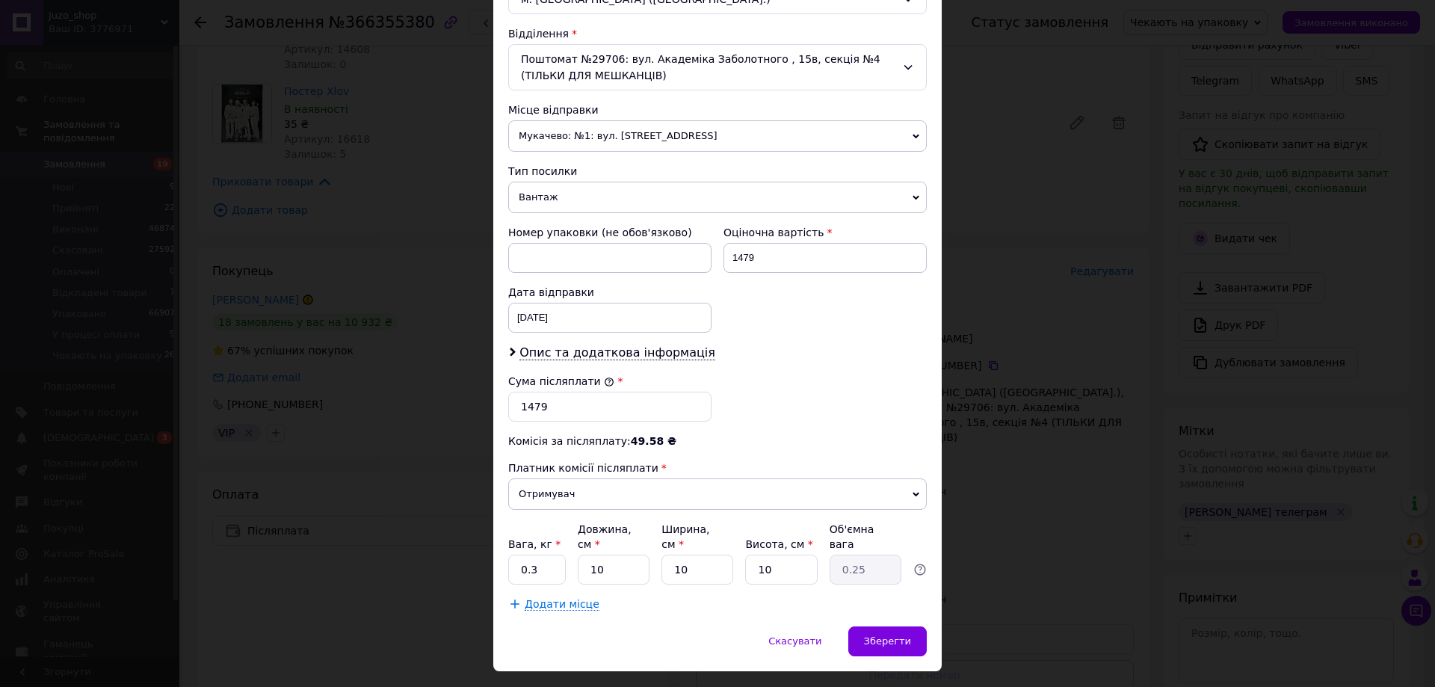
click at [620, 366] on div "Платник Отримувач Відправник Прізвище отримувача Михайленко Ім'я отримувача Іло…" at bounding box center [717, 167] width 419 height 887
click at [642, 355] on span "Опис та додаткова інформація" at bounding box center [618, 352] width 196 height 15
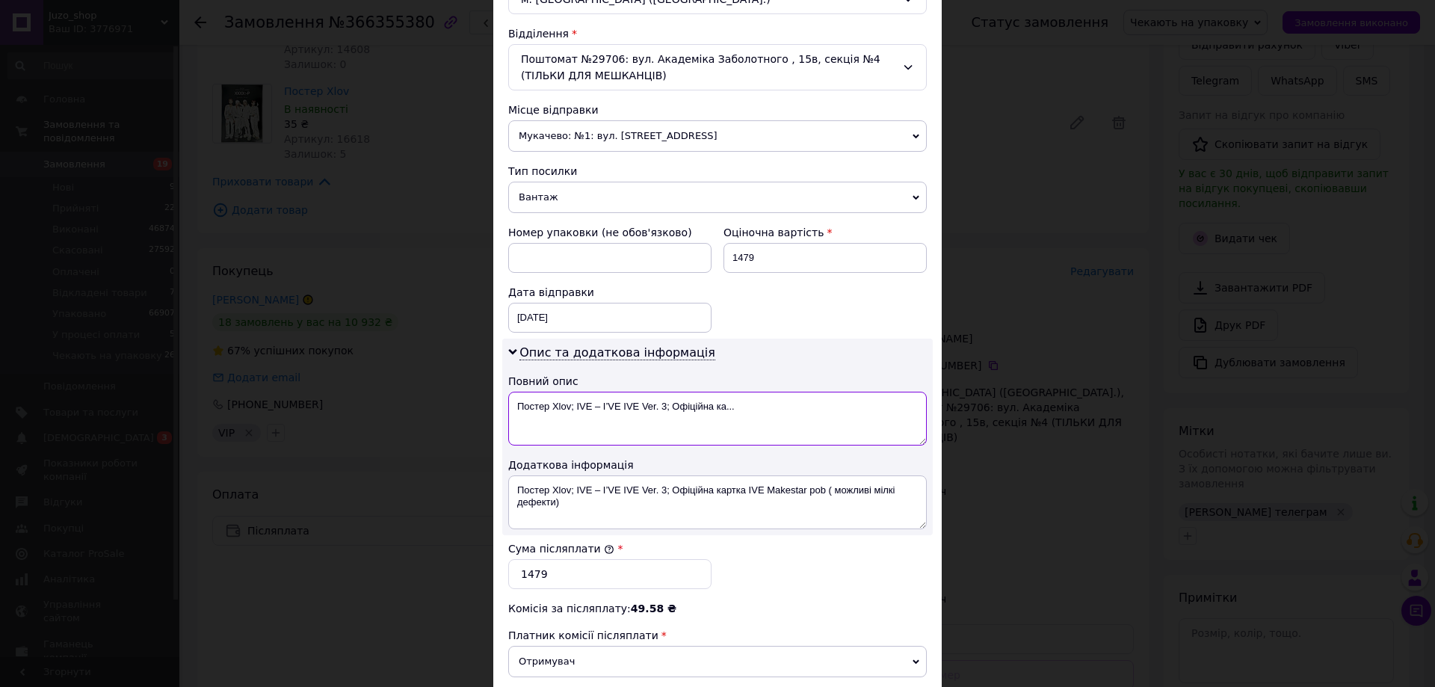
click at [643, 422] on textarea "Постер Xlov; IVE – I’VE IVE Ver. 3; Офіційна ка..." at bounding box center [717, 419] width 419 height 54
paste textarea "366355380"
type textarea "366355380"
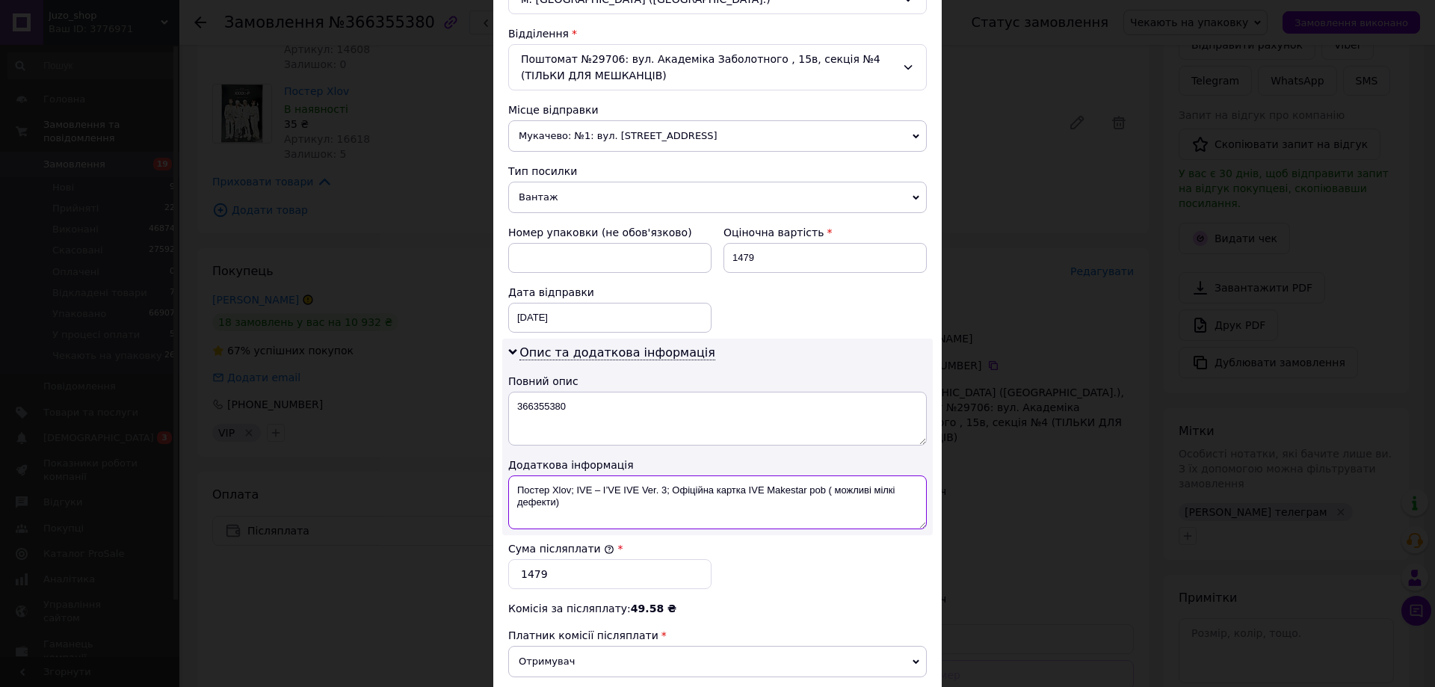
click at [645, 496] on textarea "Постер Xlov; IVE – I’VE IVE Ver. 3; Офіційна картка IVE Makestar pob ( можливі …" at bounding box center [717, 502] width 419 height 54
paste textarea "366355380"
type textarea "366355380 супер віп"
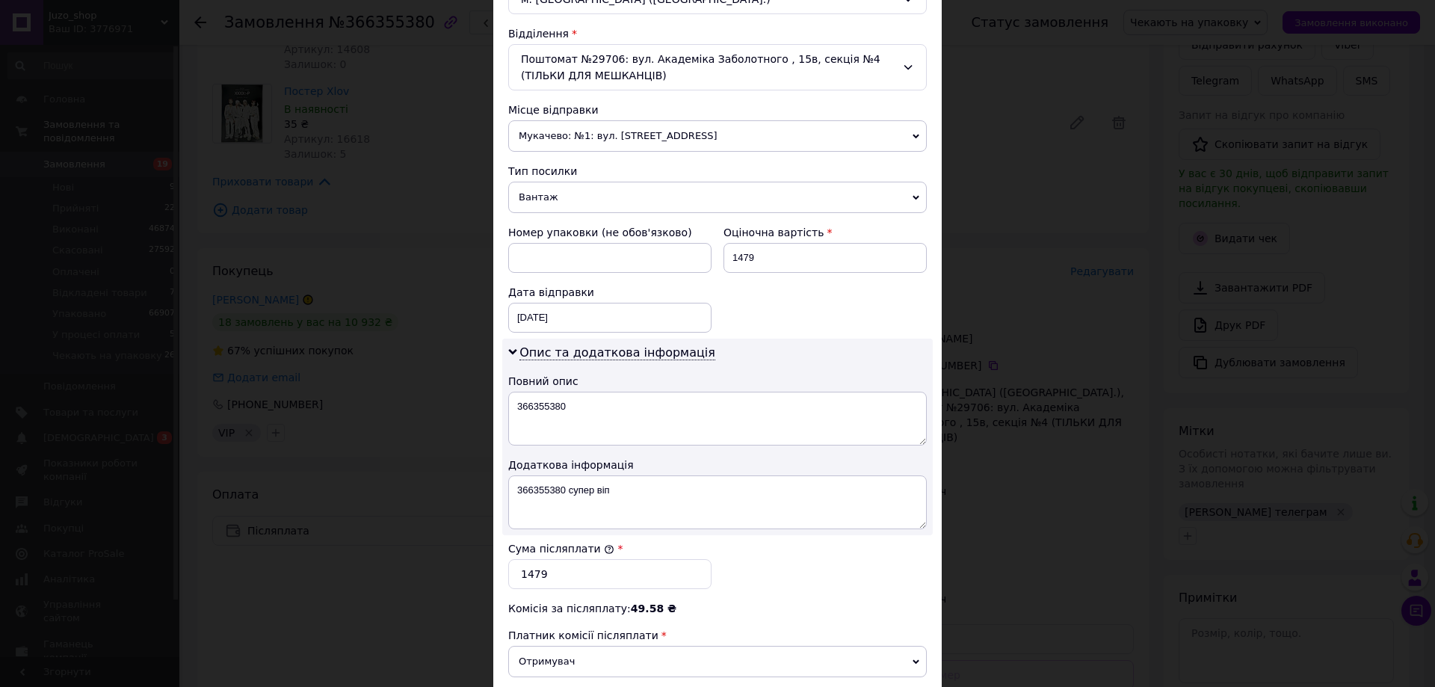
drag, startPoint x: 620, startPoint y: 193, endPoint x: 617, endPoint y: 227, distance: 33.8
click at [620, 194] on span "Вантаж" at bounding box center [717, 197] width 419 height 31
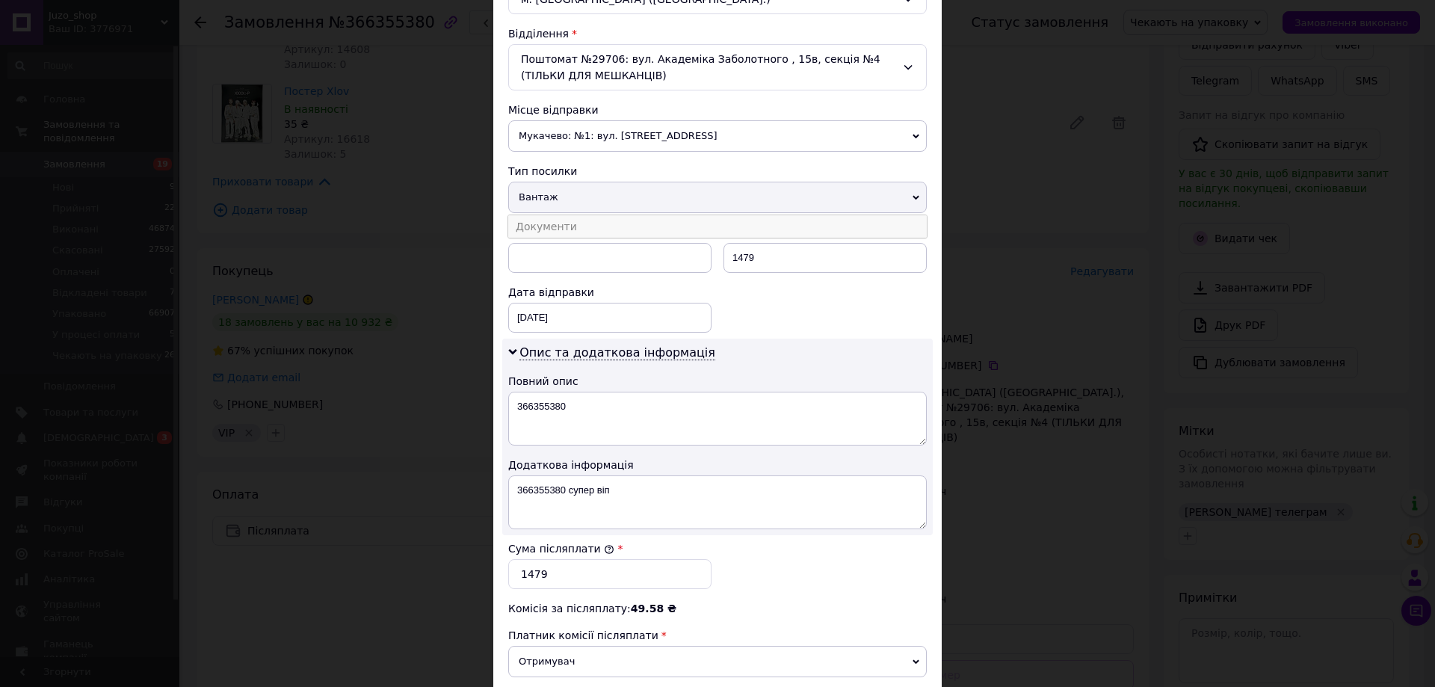
click at [612, 233] on li "Документи" at bounding box center [717, 226] width 419 height 22
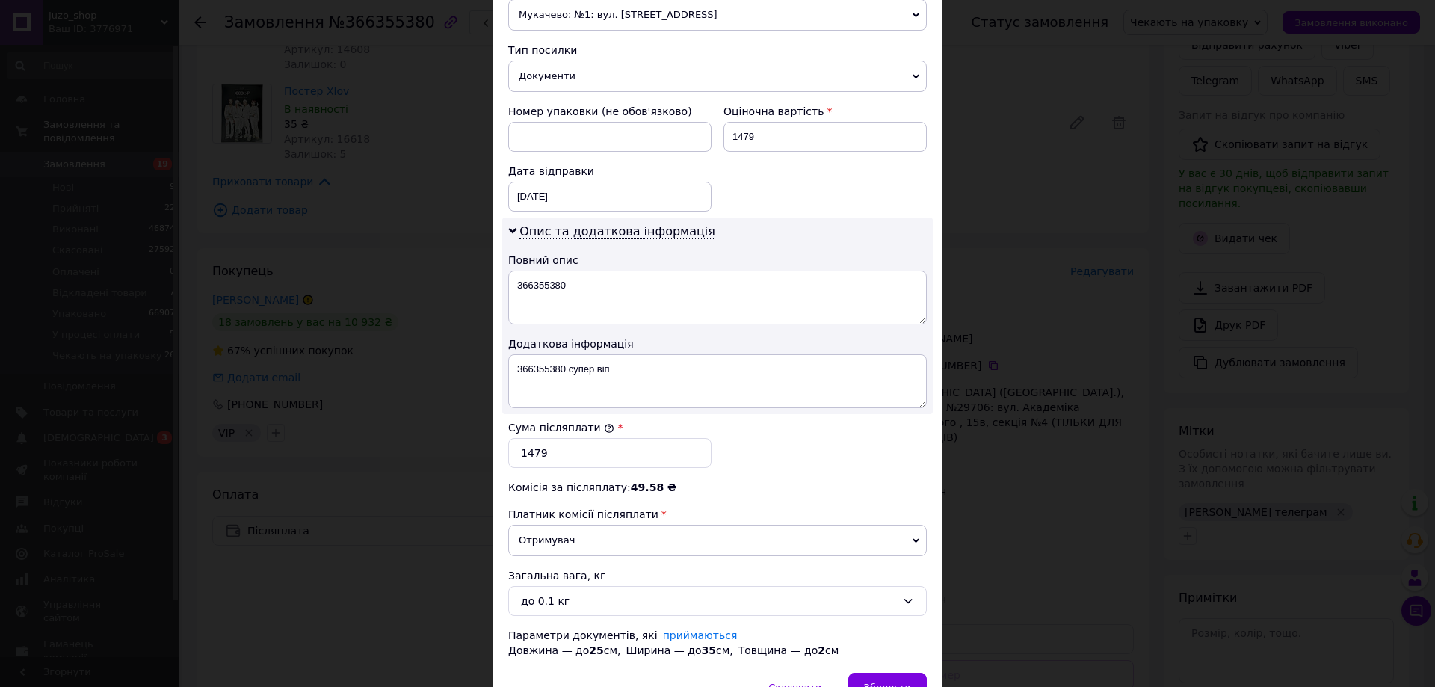
scroll to position [653, 0]
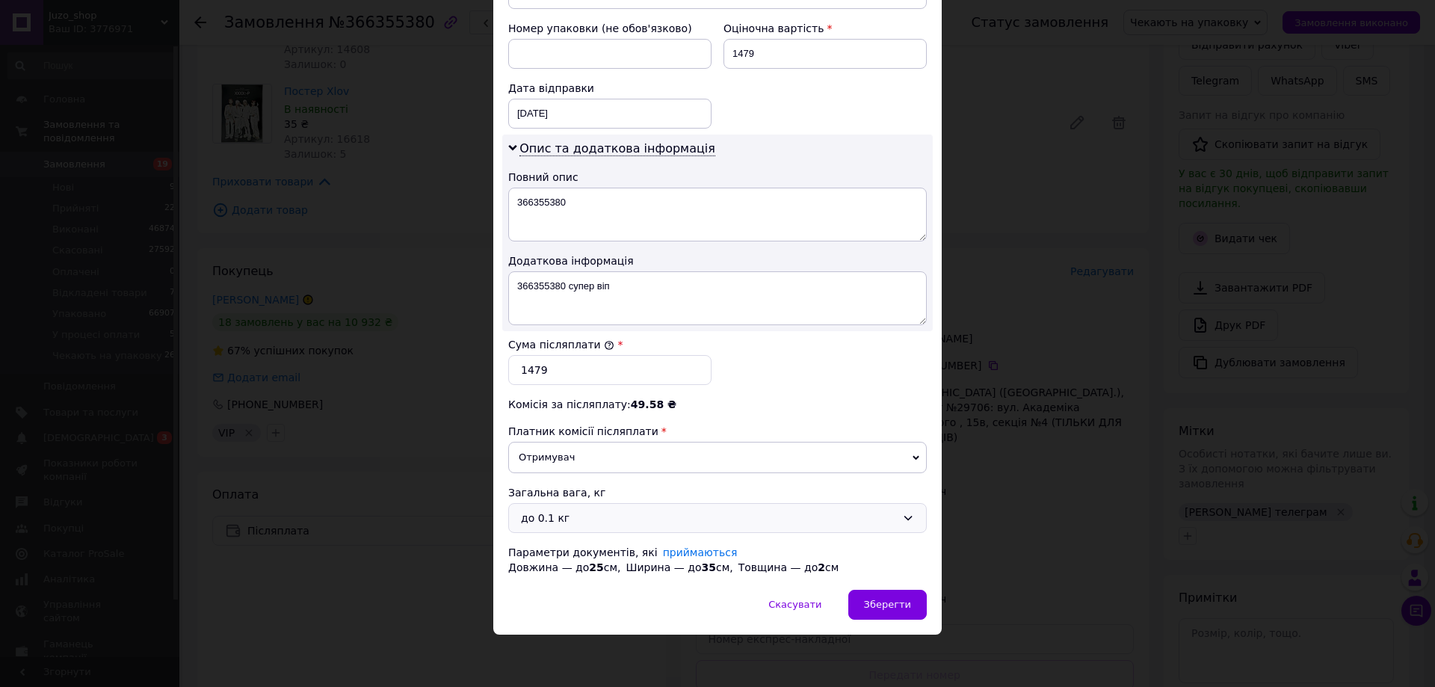
click at [588, 503] on div "до 0.1 кг" at bounding box center [717, 518] width 419 height 30
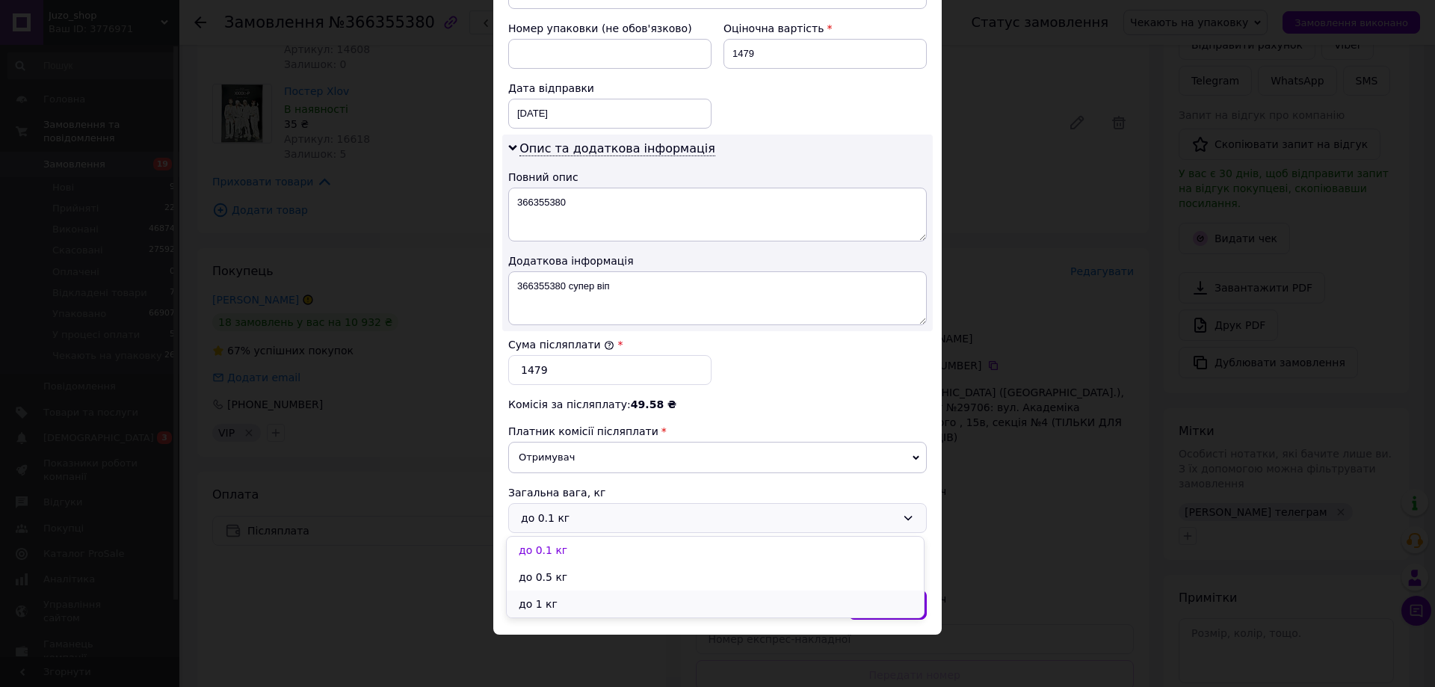
click at [573, 604] on li "до 1 кг" at bounding box center [715, 604] width 417 height 27
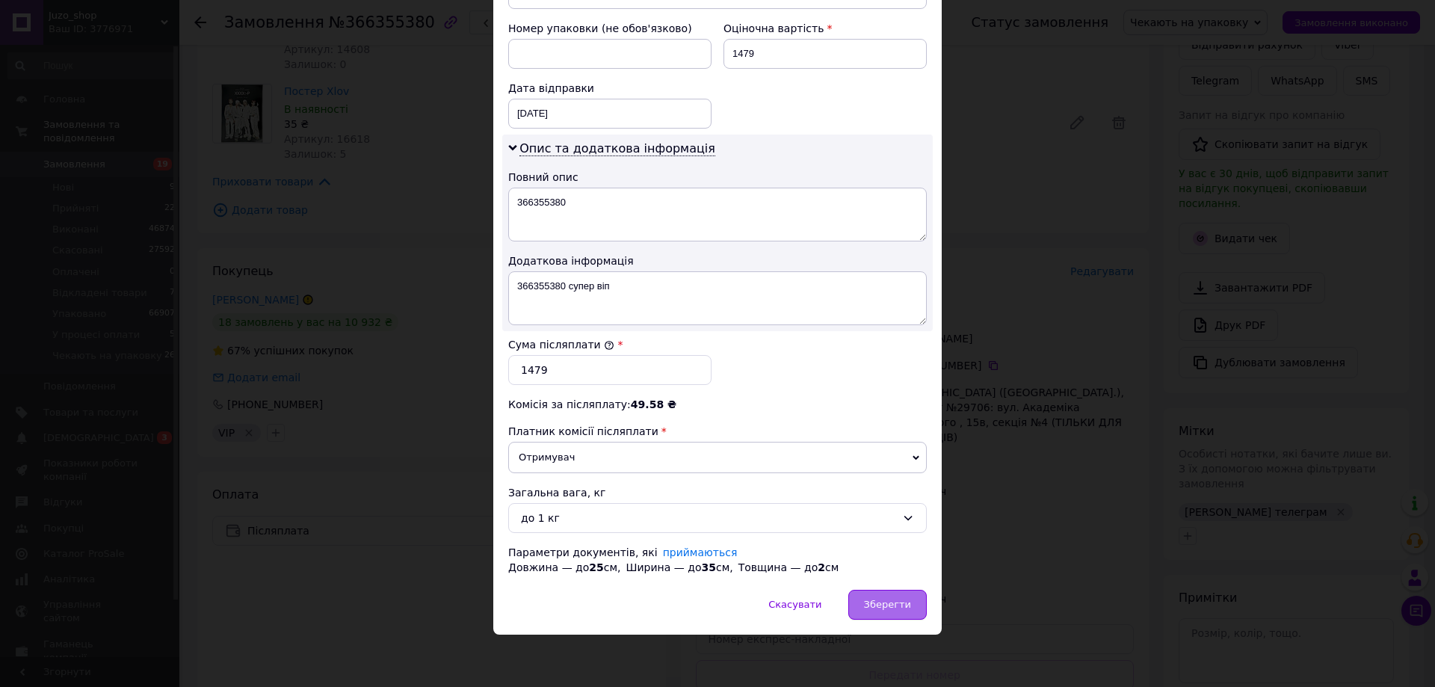
click at [906, 609] on span "Зберегти" at bounding box center [887, 604] width 47 height 11
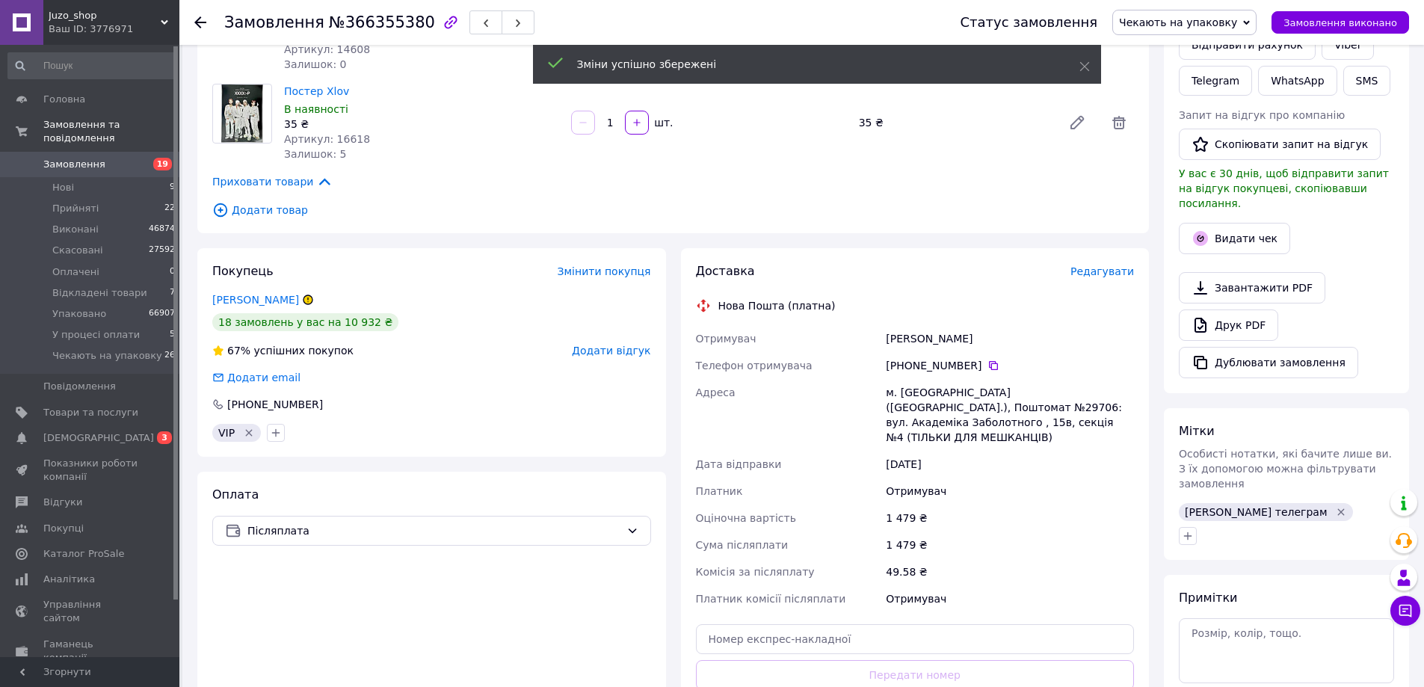
click at [1107, 270] on span "Редагувати" at bounding box center [1102, 271] width 64 height 12
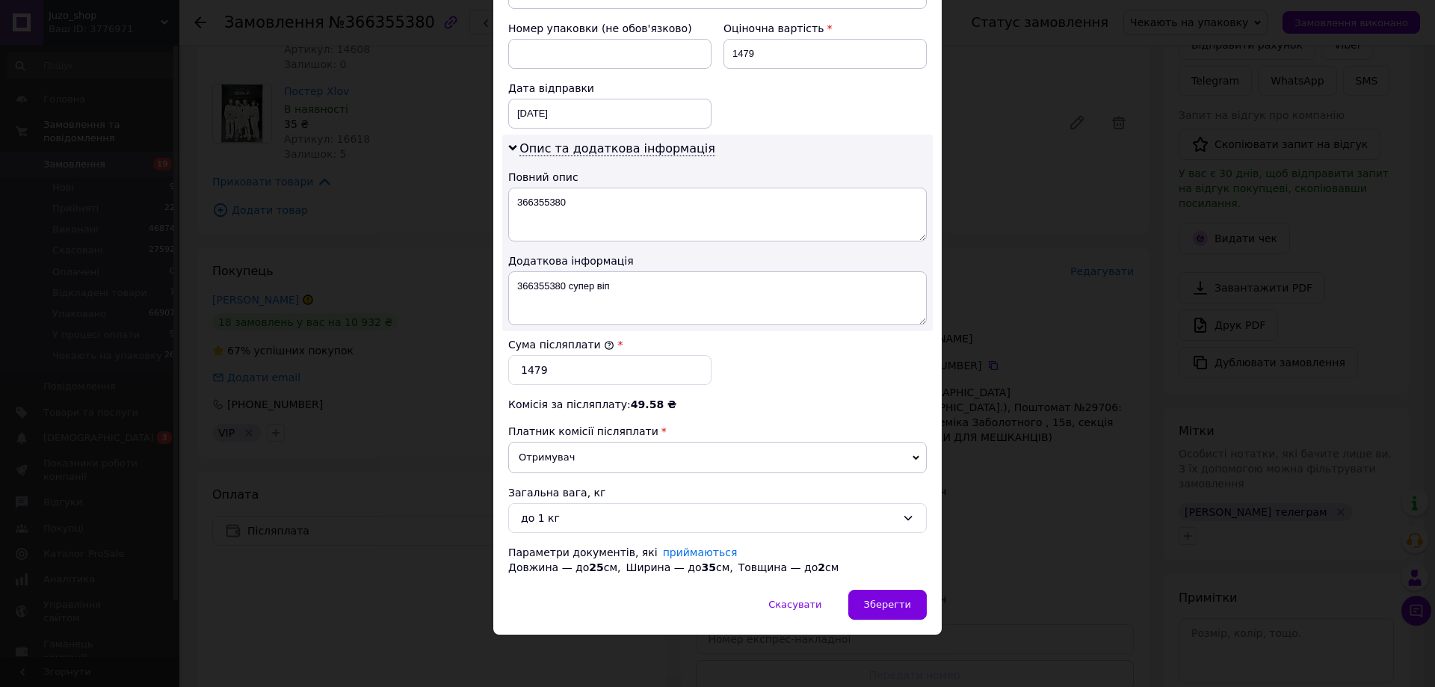
click at [1076, 488] on div "× Редагування доставки Спосіб доставки Нова Пошта (платна) Платник Отримувач Ві…" at bounding box center [717, 343] width 1435 height 687
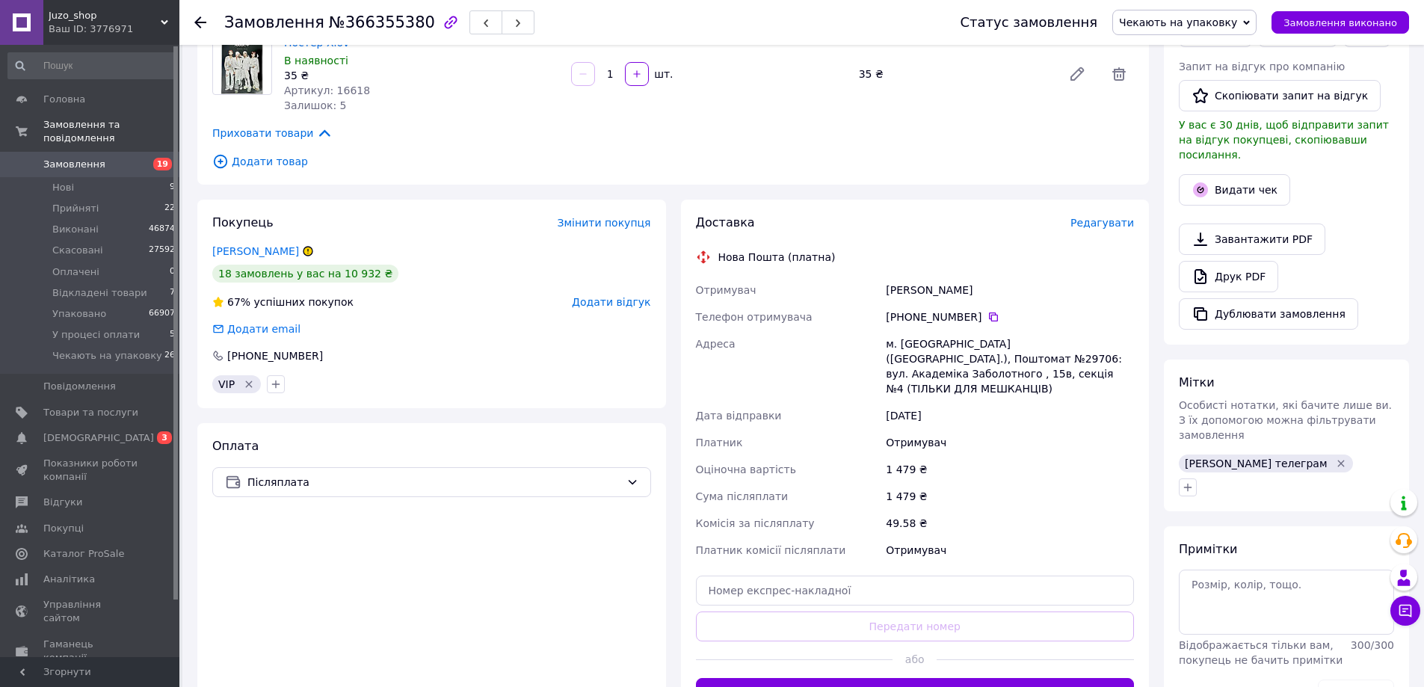
scroll to position [352, 0]
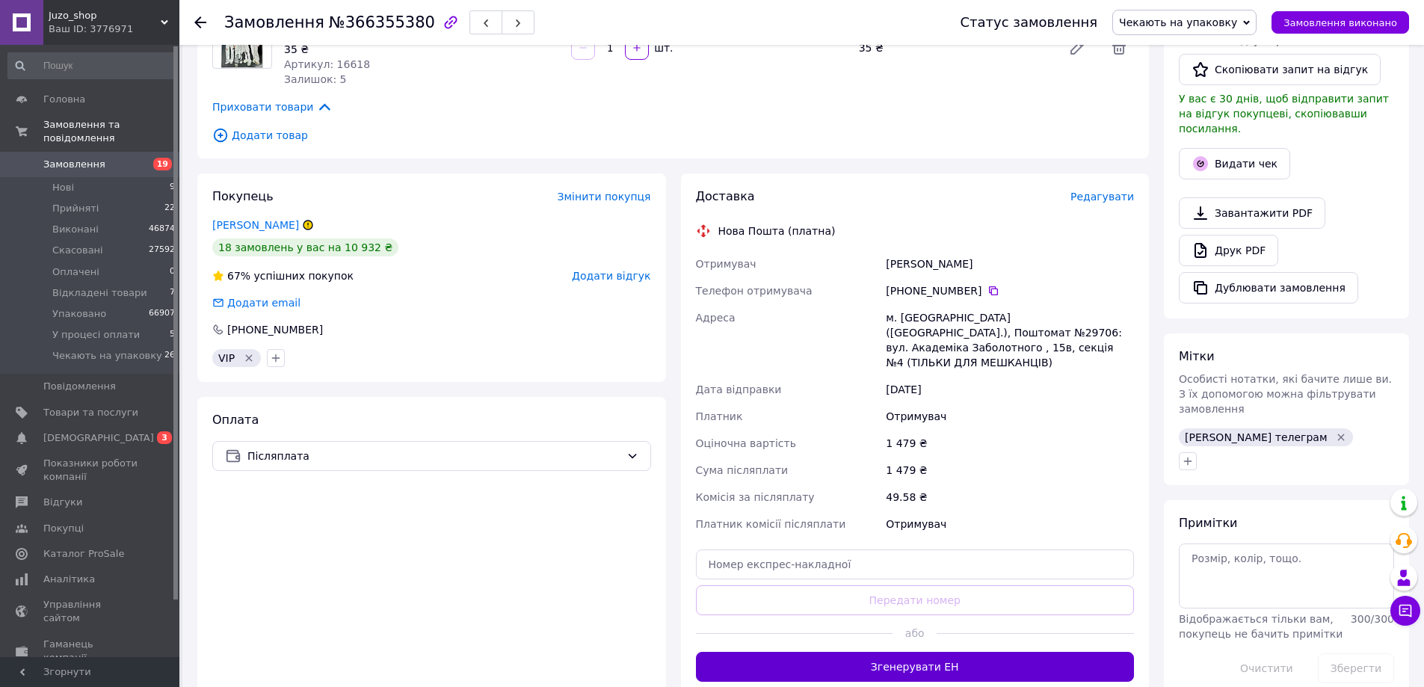
click at [907, 652] on button "Згенерувати ЕН" at bounding box center [915, 667] width 439 height 30
click at [279, 354] on icon "button" at bounding box center [276, 358] width 12 height 12
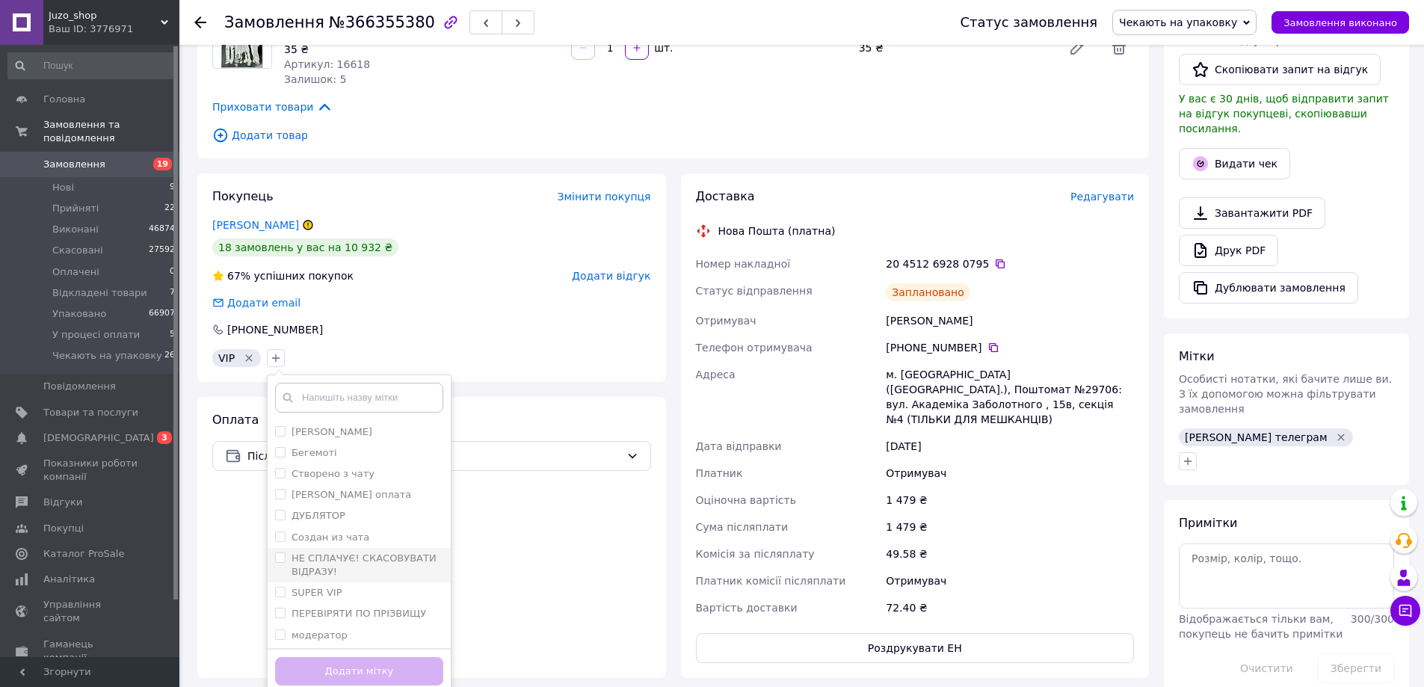
scroll to position [119, 0]
click at [381, 556] on div "SUPER VIP" at bounding box center [359, 562] width 168 height 13
checkbox input "true"
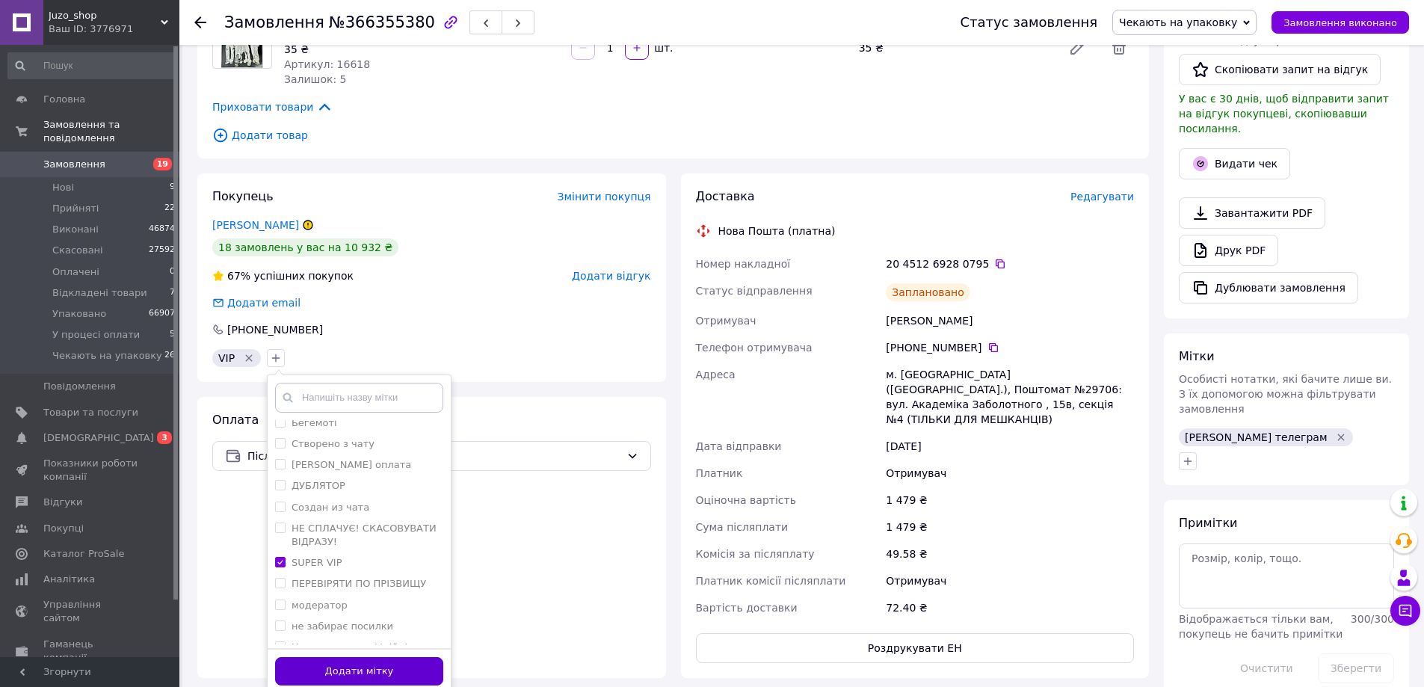
click at [400, 657] on button "Додати мітку" at bounding box center [359, 671] width 168 height 29
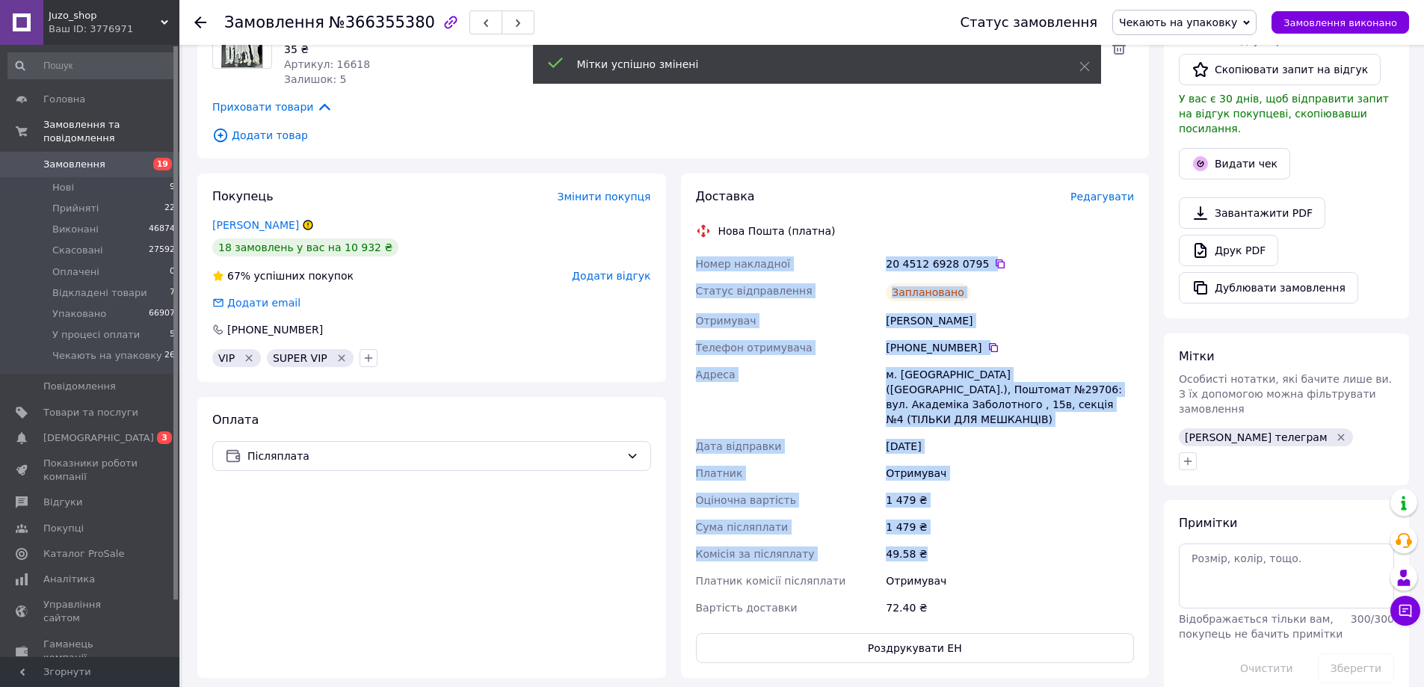
drag, startPoint x: 691, startPoint y: 256, endPoint x: 987, endPoint y: 557, distance: 421.3
click at [979, 542] on div "Доставка Редагувати Нова Пошта (платна) Номер накладної 20 4512 6928 0795   Ста…" at bounding box center [915, 425] width 469 height 505
copy div "Номер накладної 20 4512 6928 0795   Статус відправлення Заплановано Отримувач М…"
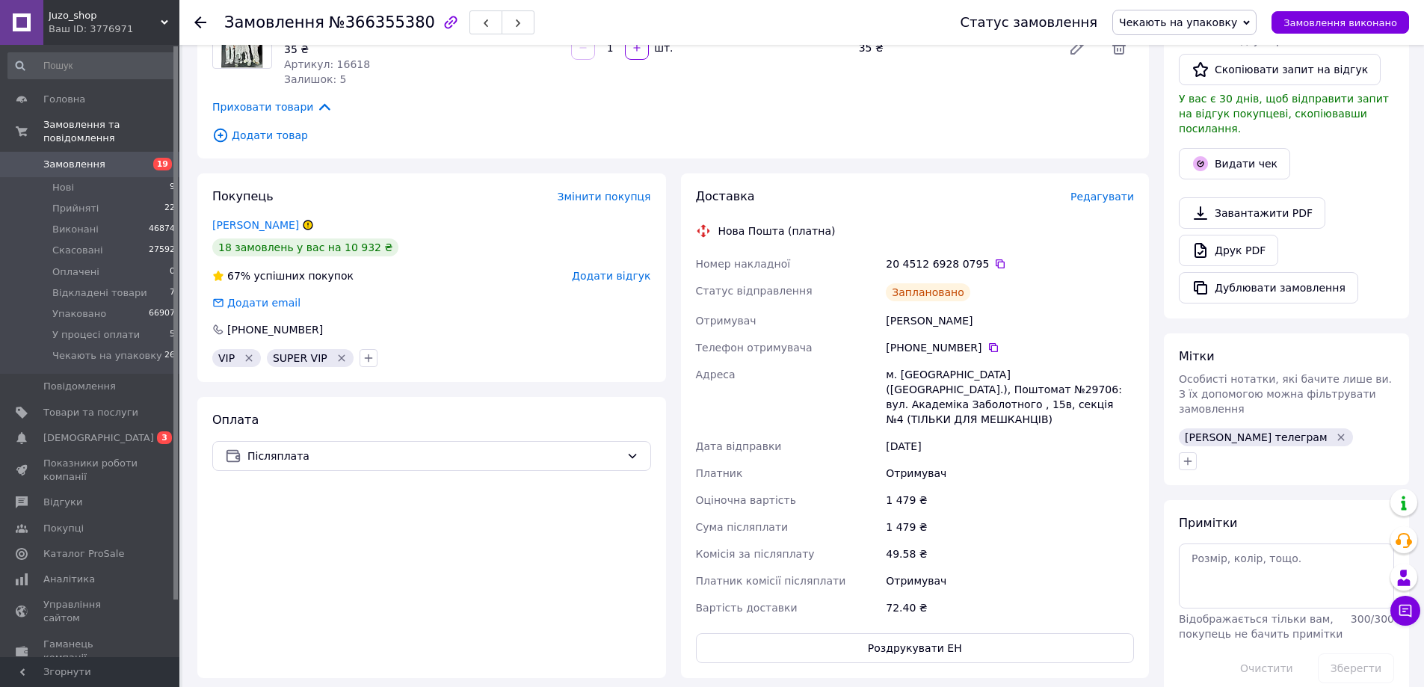
click at [283, 611] on div "Оплата Післяплата" at bounding box center [431, 537] width 469 height 281
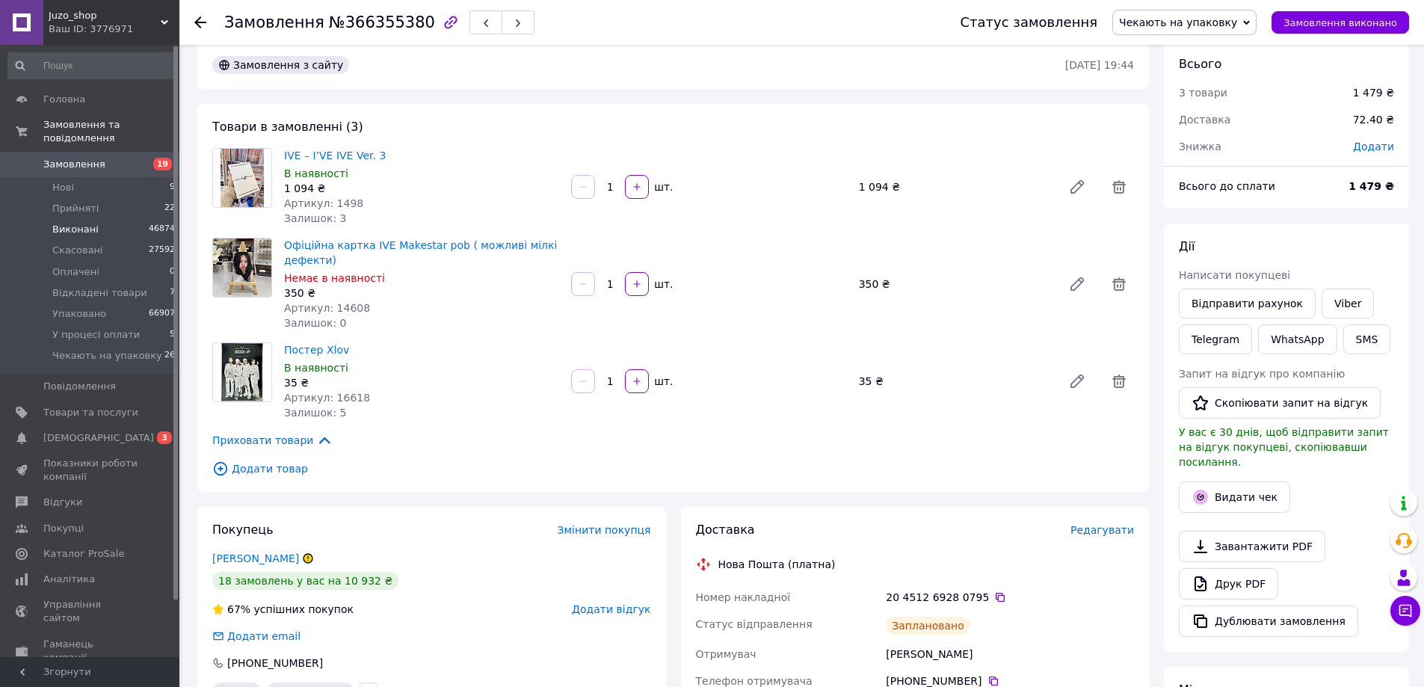
scroll to position [0, 0]
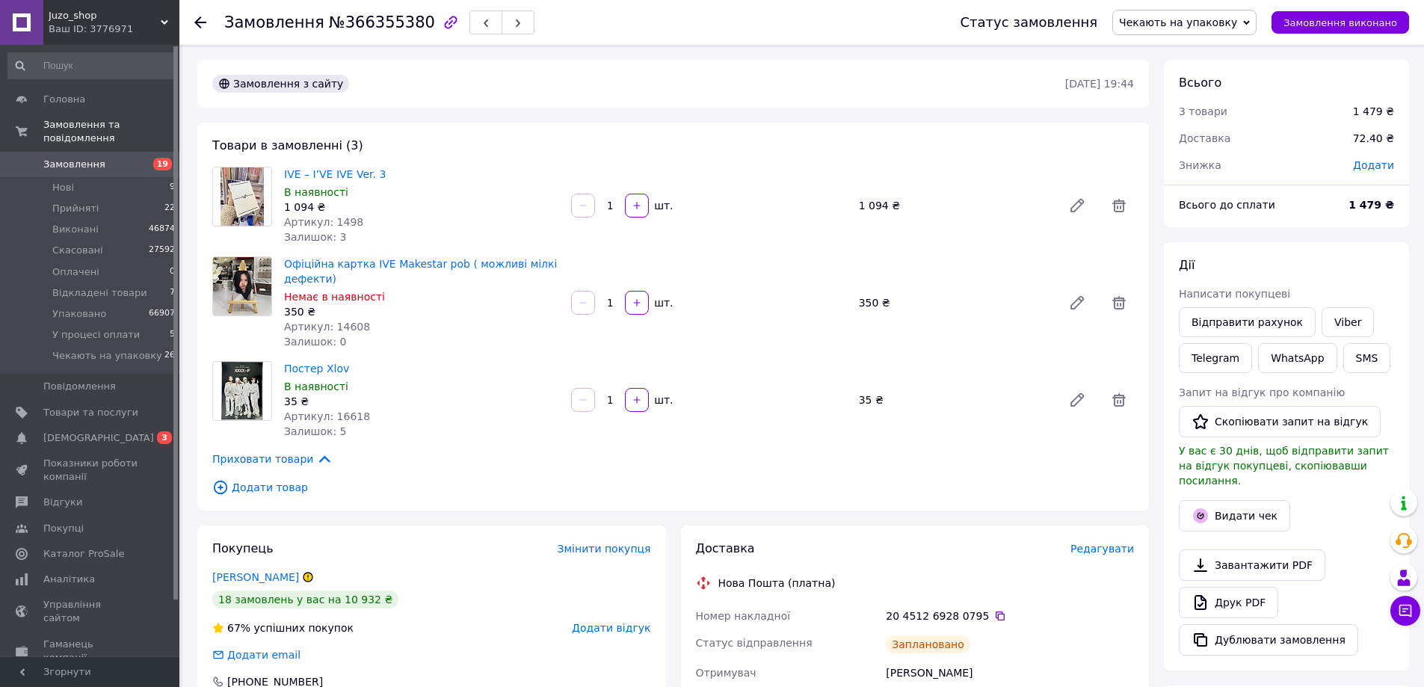
drag, startPoint x: 84, startPoint y: 147, endPoint x: 162, endPoint y: 93, distance: 94.1
click at [85, 158] on span "Замовлення" at bounding box center [74, 164] width 62 height 13
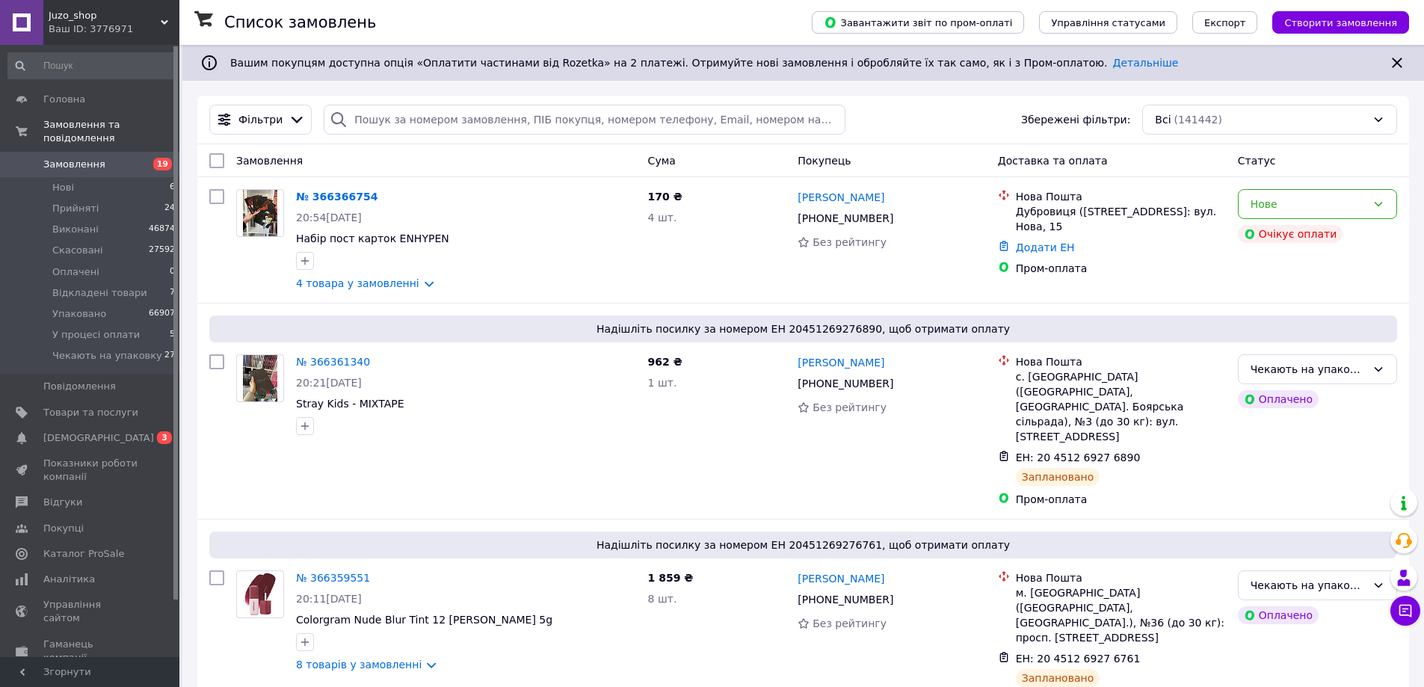
click at [441, 104] on div "Фільтри Збережені фільтри: Всі (141442)" at bounding box center [803, 120] width 1212 height 49
click at [441, 115] on input "search" at bounding box center [584, 120] width 521 height 30
paste input "+380681987486"
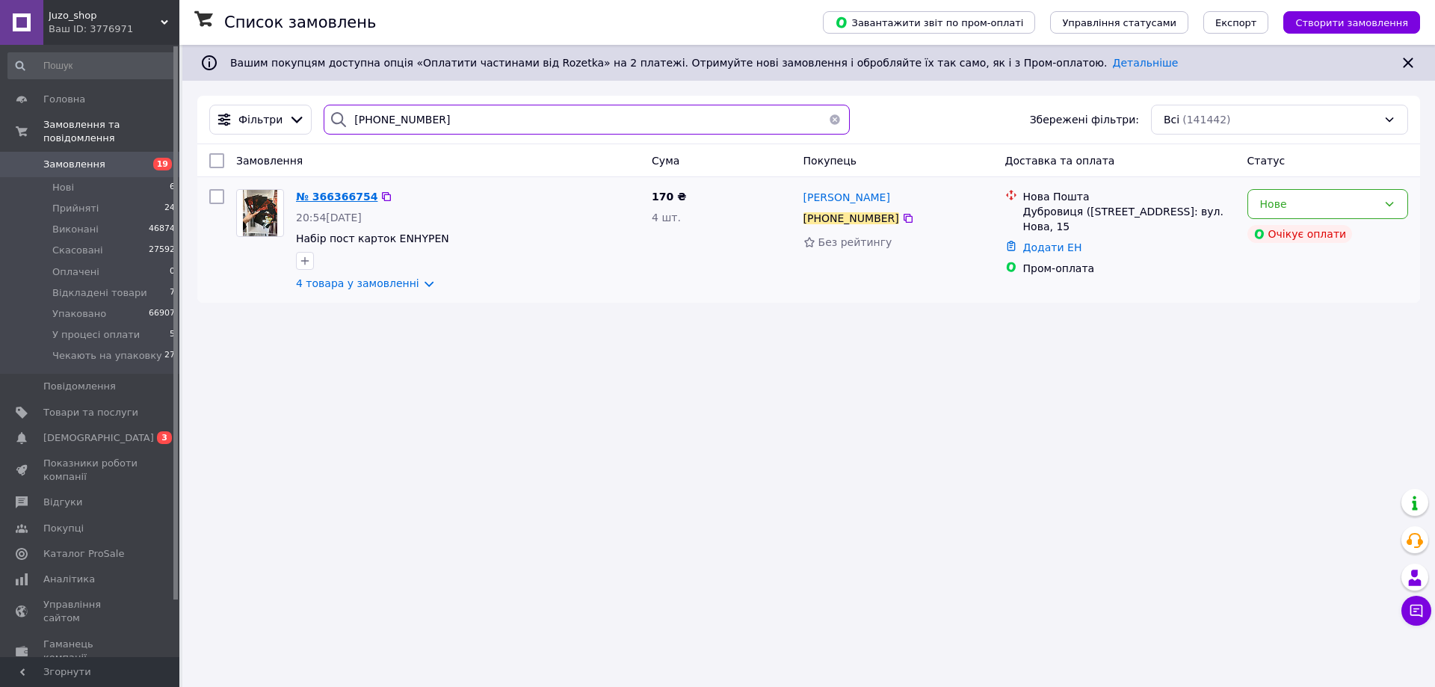
type input "+380681987486"
click at [329, 193] on span "№ 366366754" at bounding box center [336, 197] width 81 height 12
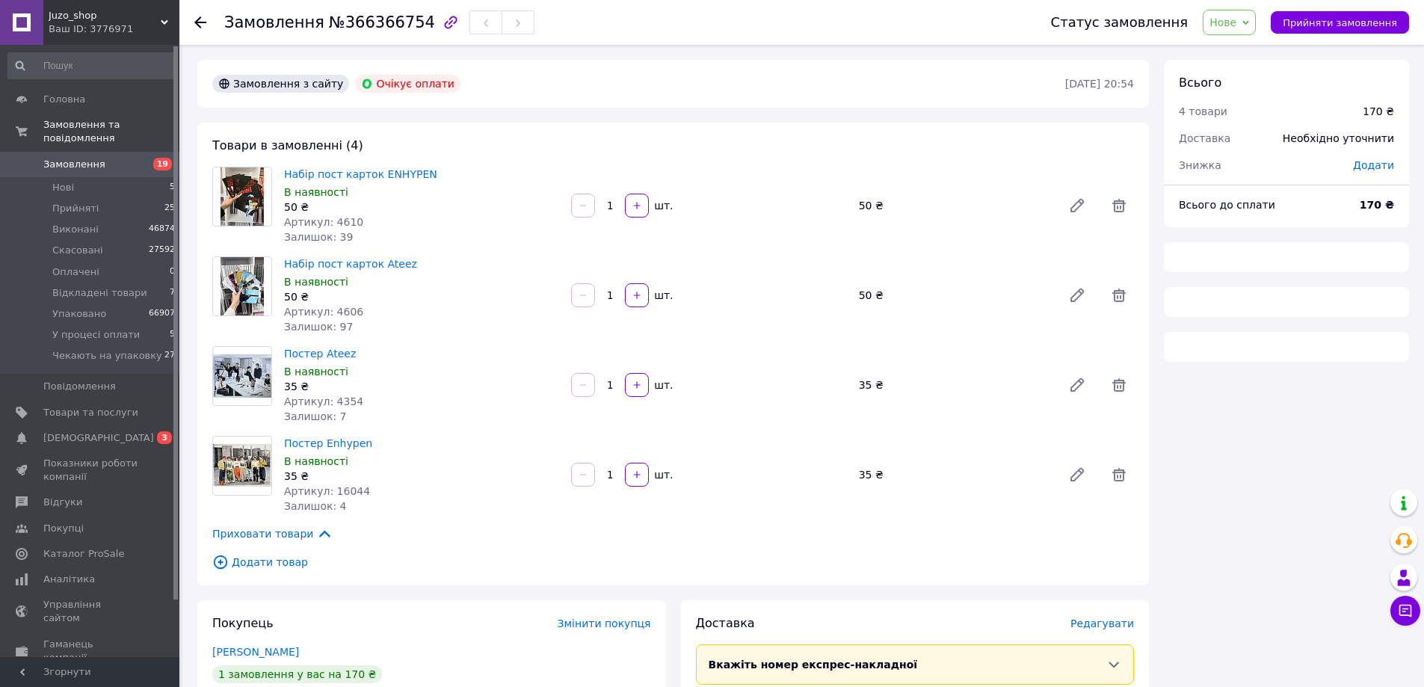
click at [1340, 14] on button "Прийняти замовлення" at bounding box center [1340, 22] width 138 height 22
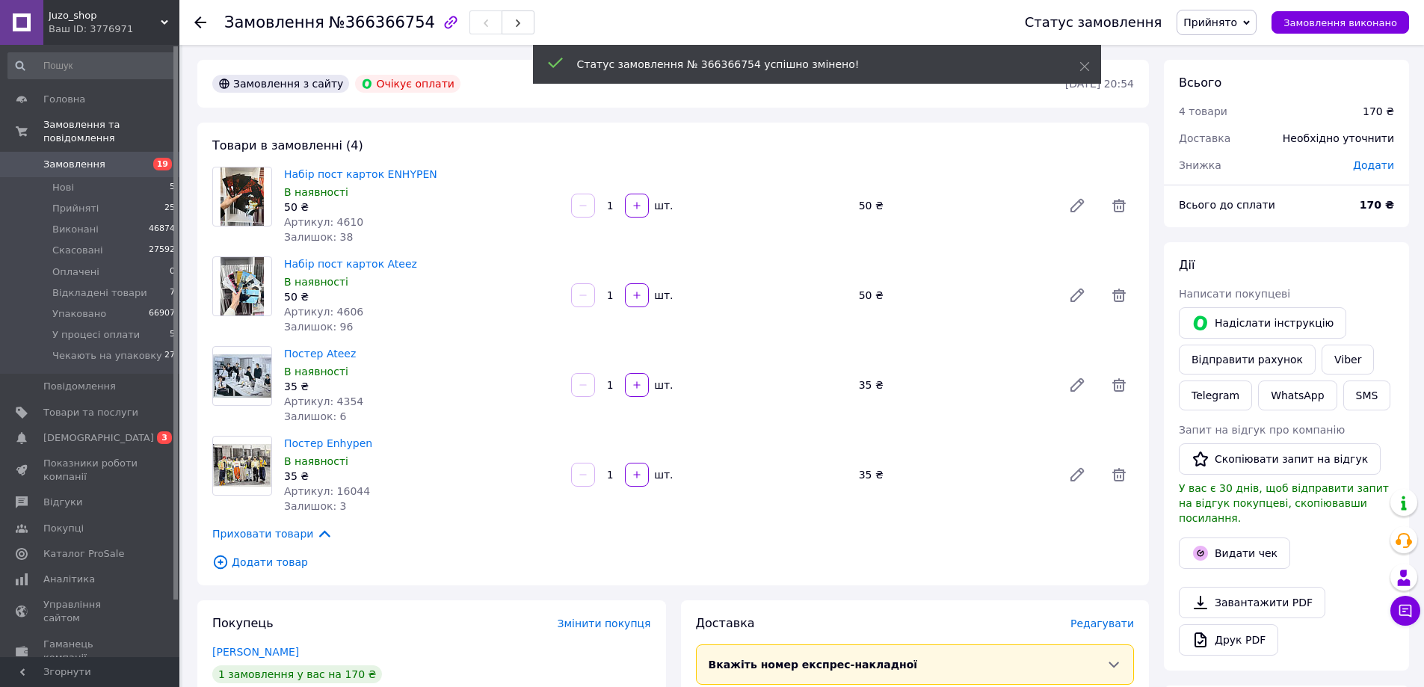
click at [363, 27] on span "№366366754" at bounding box center [382, 22] width 106 height 18
copy span "366366754"
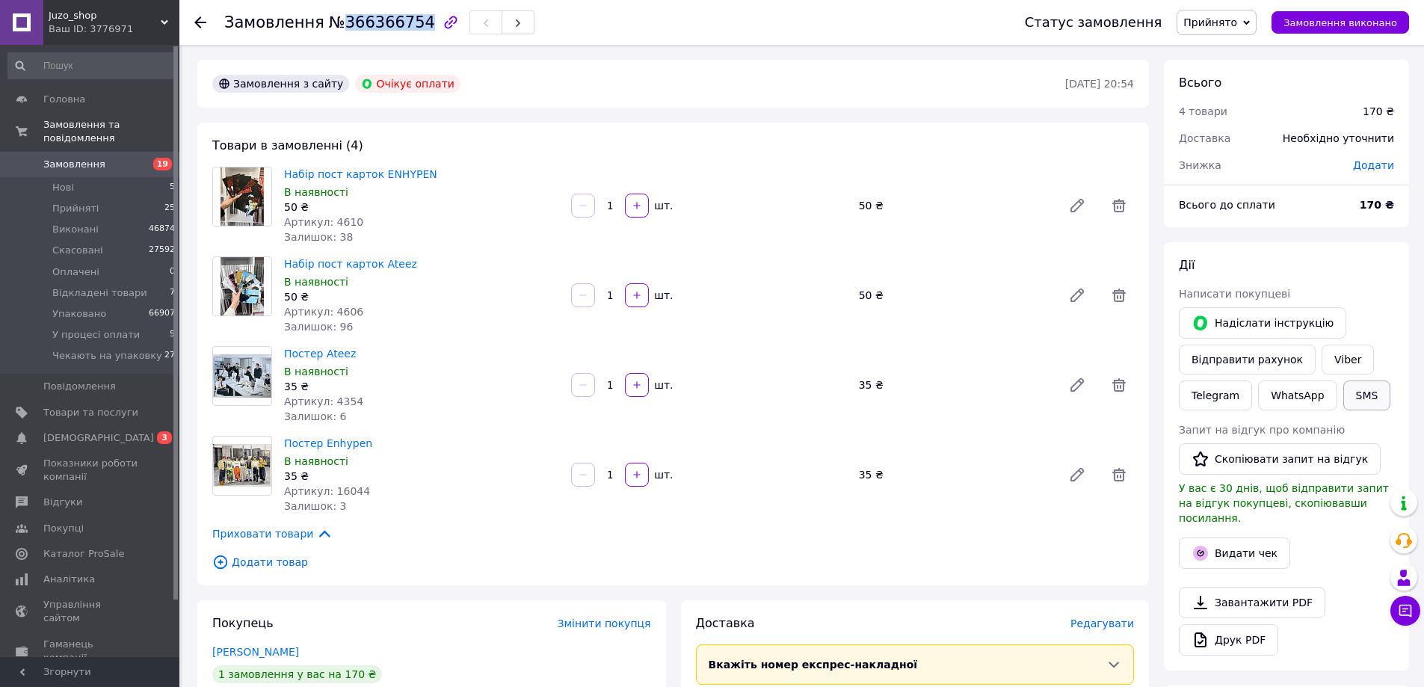
copy span "366366754"
click at [1355, 386] on button "SMS" at bounding box center [1367, 396] width 48 height 30
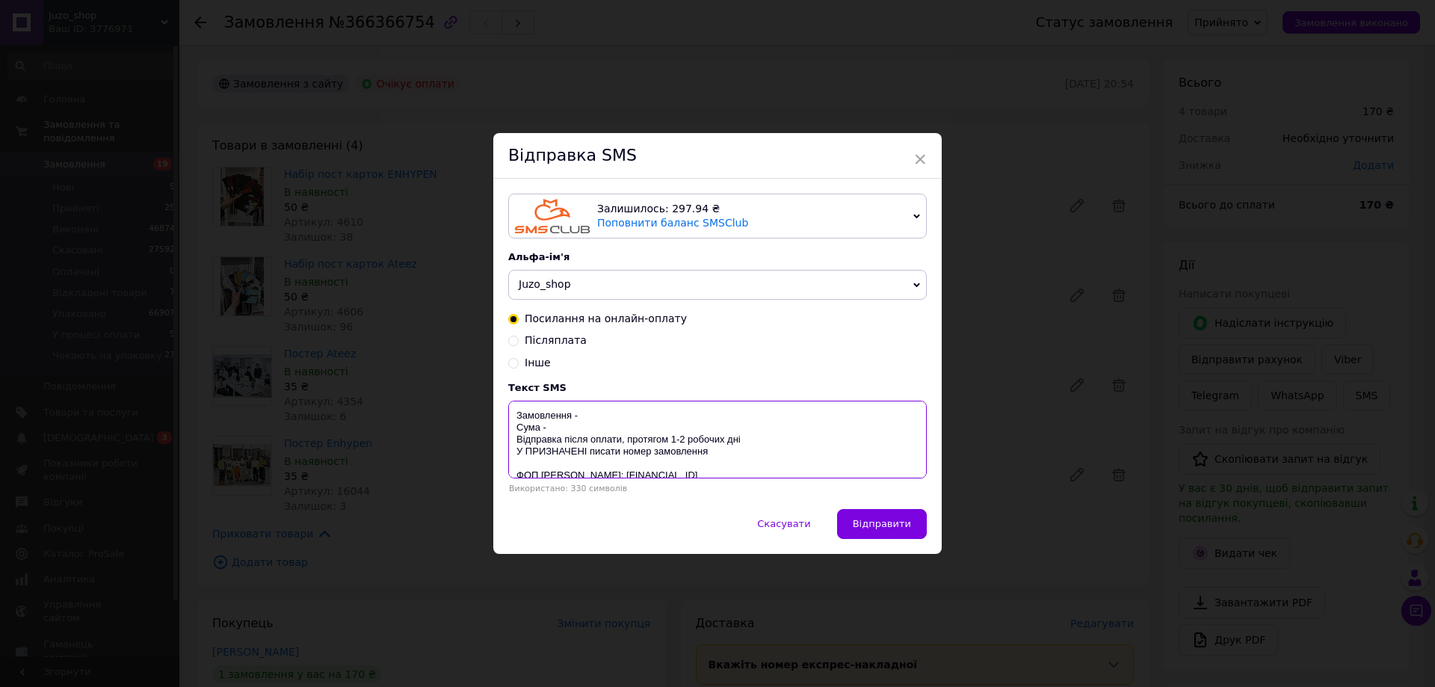
click at [611, 404] on textarea "Замовлення - Сума - Відправка після оплати, протягом 1-2 робочих дні У ПРИЗНАЧЕ…" at bounding box center [717, 440] width 419 height 78
paste textarea "366366754"
click at [580, 431] on textarea "Замовлення - 366366754 Сума - Відправка після оплати, протягом 1-2 робочих дні …" at bounding box center [717, 440] width 419 height 78
type textarea "Замовлення - 366366754 Сума - 170 грн Відправка після оплати, протягом 1-2 робо…"
click at [910, 529] on button "Відправити" at bounding box center [882, 524] width 90 height 30
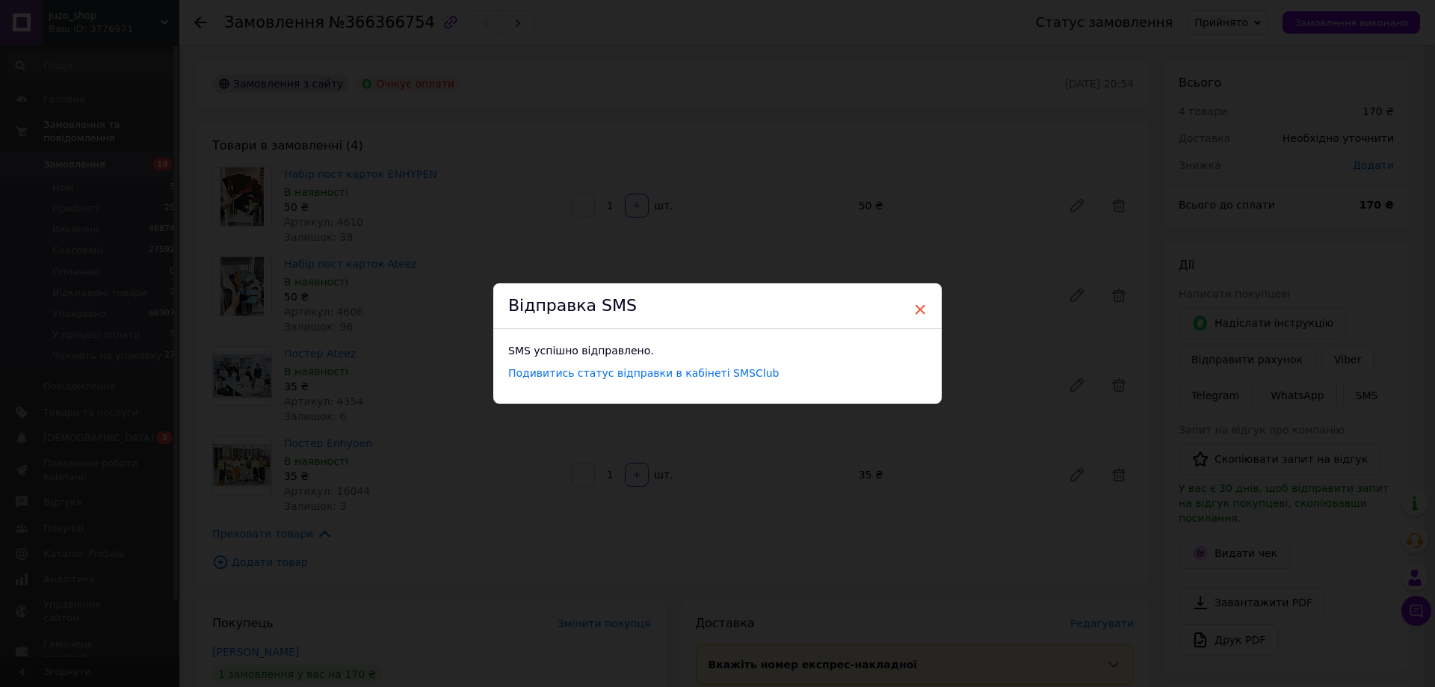
click at [921, 309] on span "×" at bounding box center [920, 309] width 13 height 25
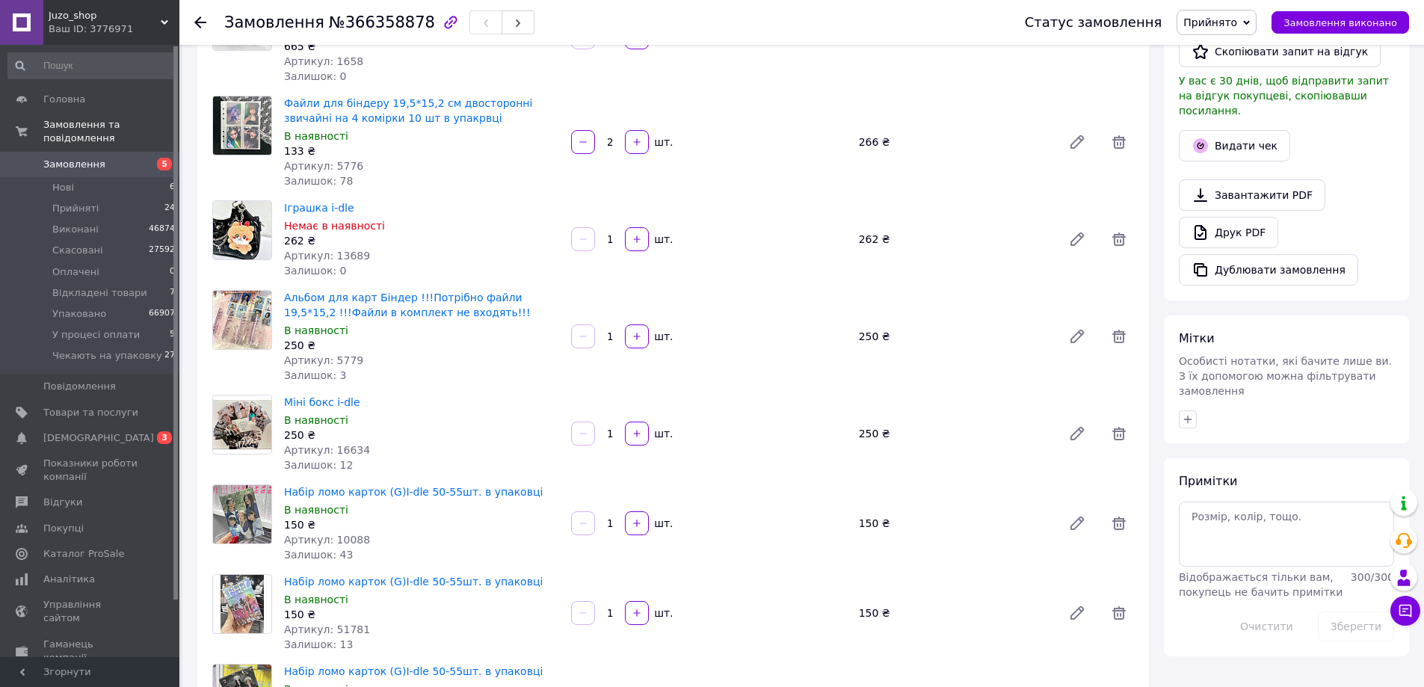
scroll to position [523, 0]
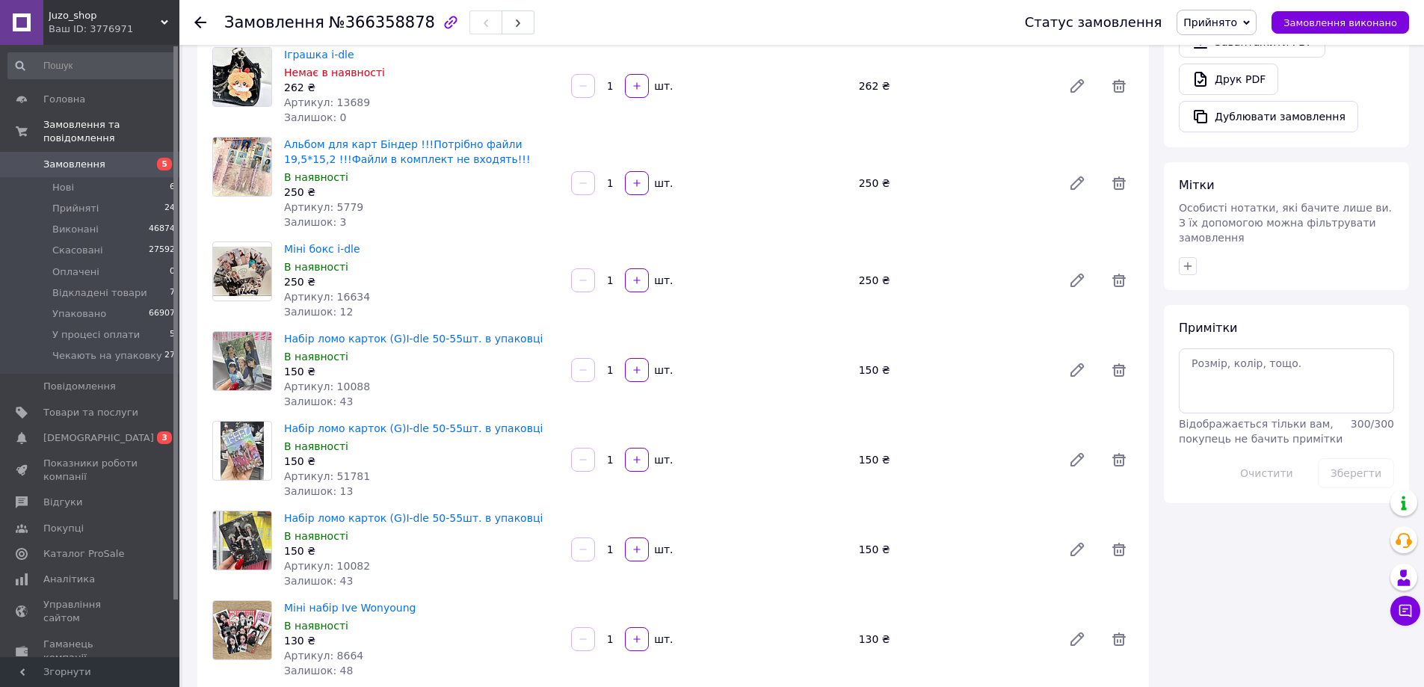
drag, startPoint x: 1189, startPoint y: 227, endPoint x: 1198, endPoint y: 250, distance: 23.9
click at [1189, 257] on button "button" at bounding box center [1188, 266] width 18 height 18
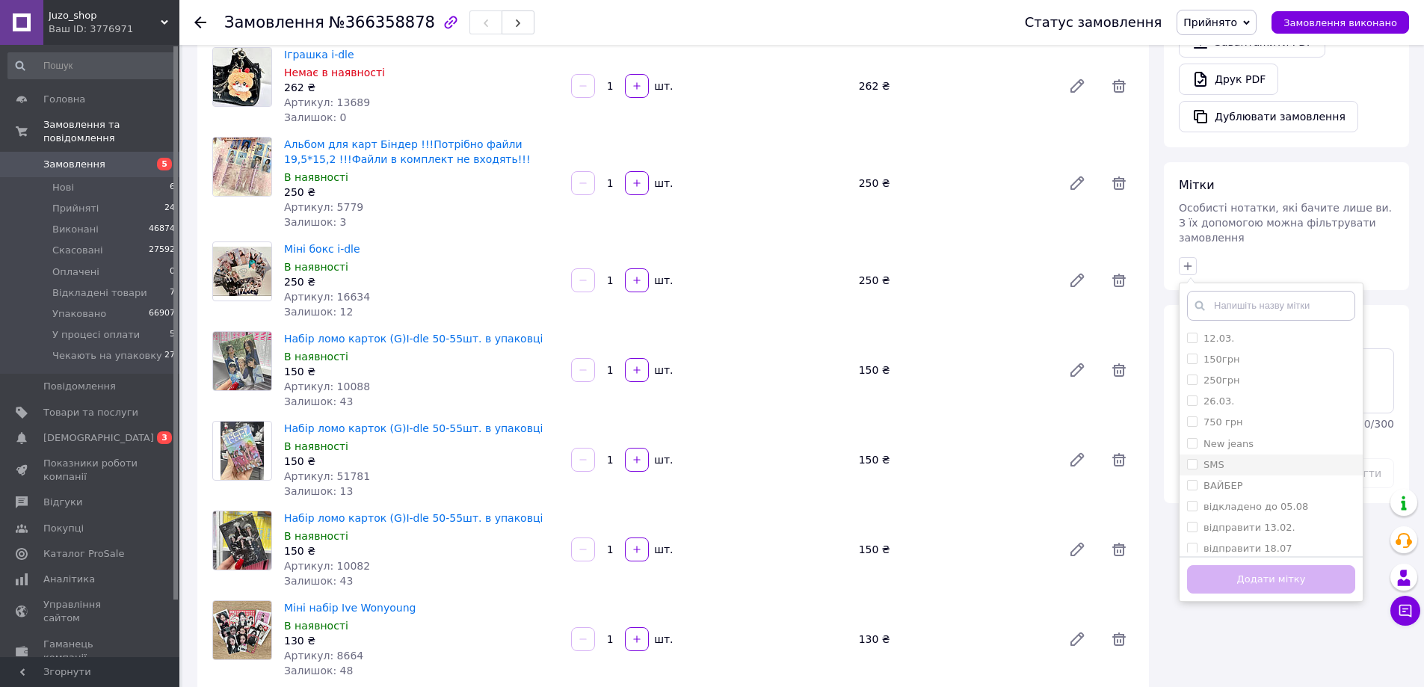
click at [1213, 459] on label "SMS" at bounding box center [1214, 464] width 21 height 11
checkbox input "true"
click at [1267, 475] on li "ВАЙБЕР" at bounding box center [1271, 485] width 183 height 21
checkbox input "true"
drag, startPoint x: 1272, startPoint y: 552, endPoint x: 1261, endPoint y: 548, distance: 11.4
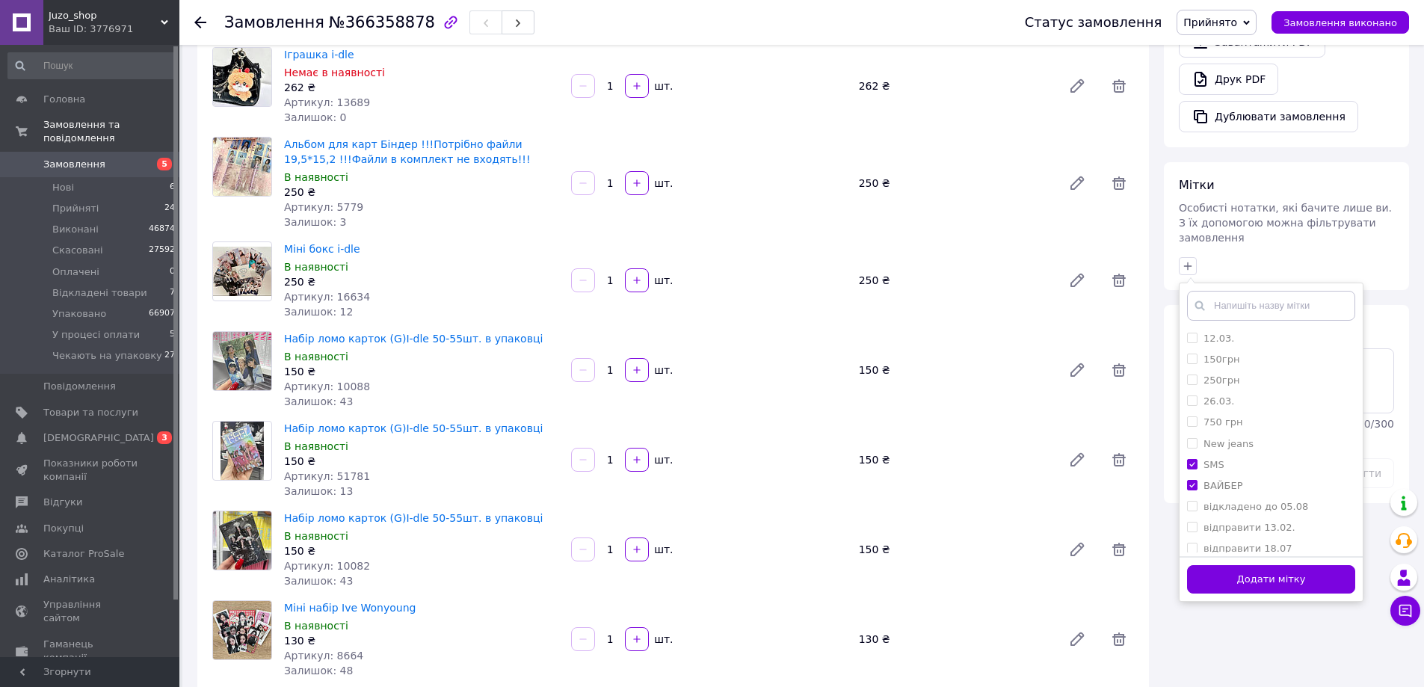
click at [1272, 565] on button "Додати мітку" at bounding box center [1271, 579] width 168 height 29
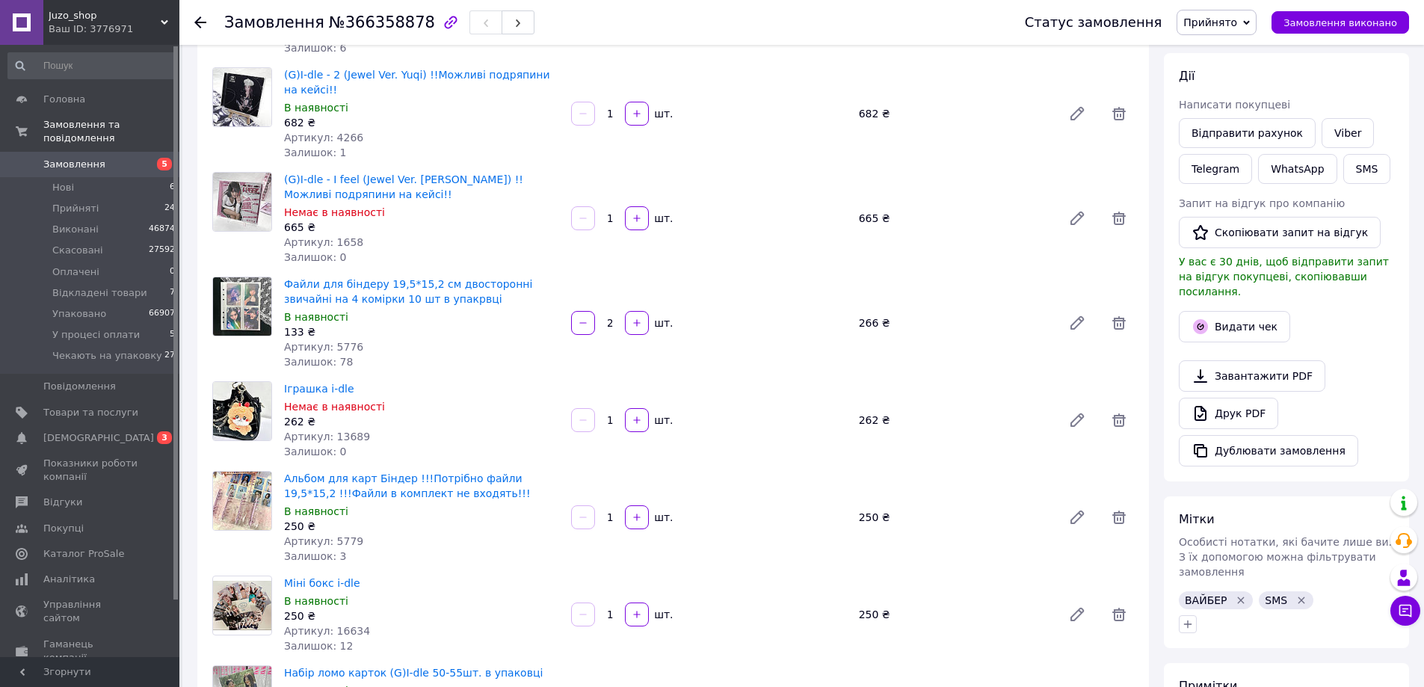
scroll to position [0, 0]
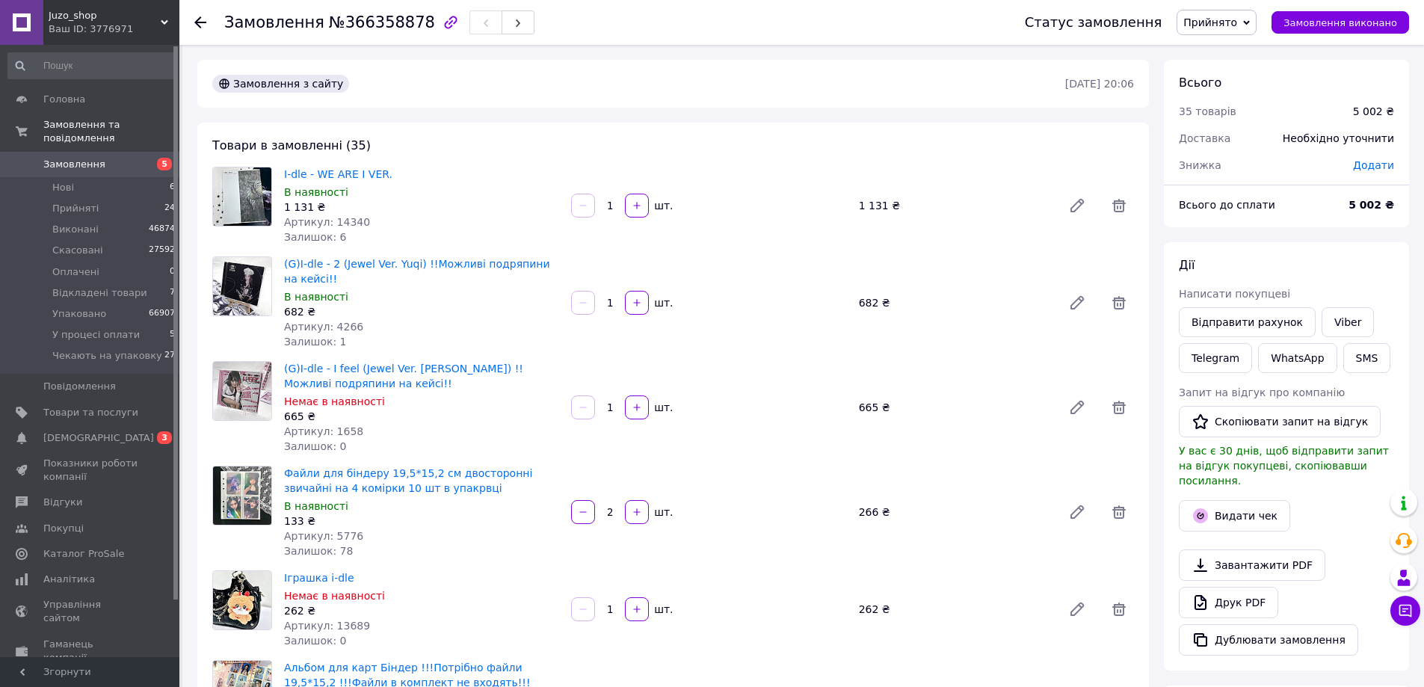
click at [102, 158] on span "Замовлення" at bounding box center [90, 164] width 95 height 13
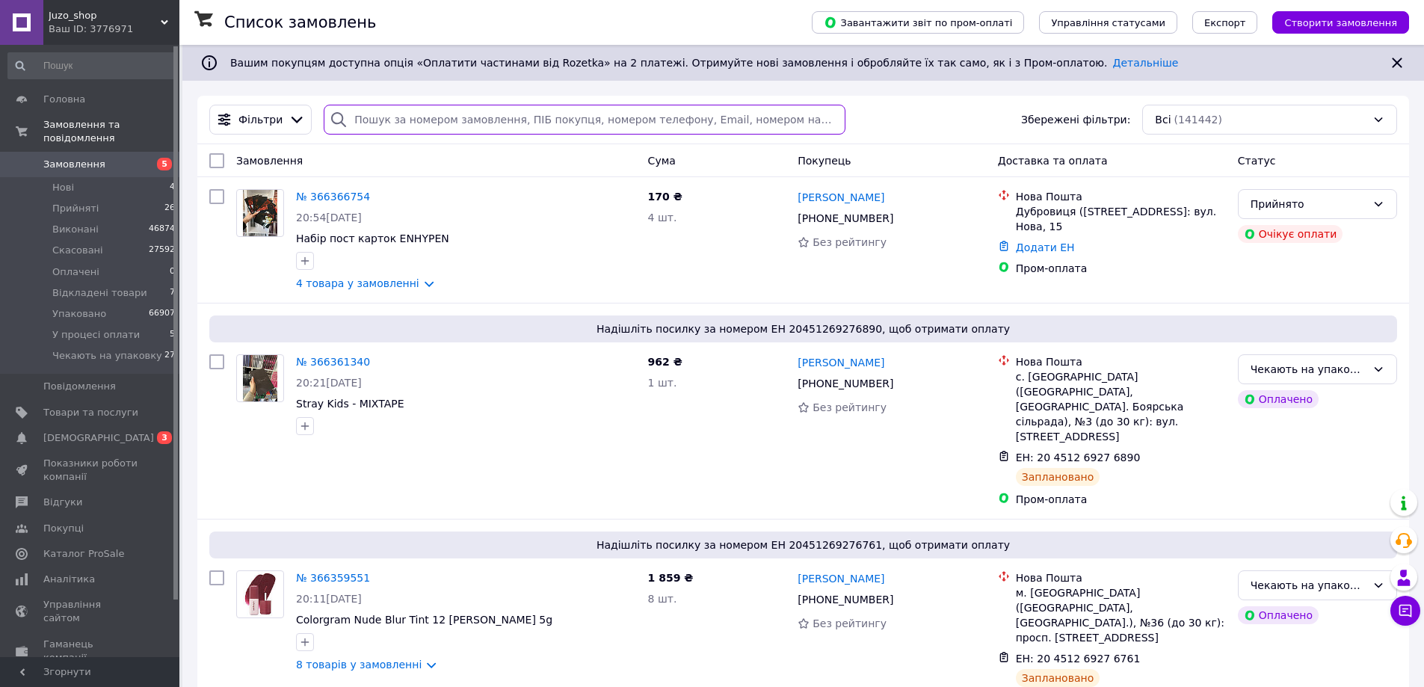
click at [387, 129] on input "search" at bounding box center [584, 120] width 521 height 30
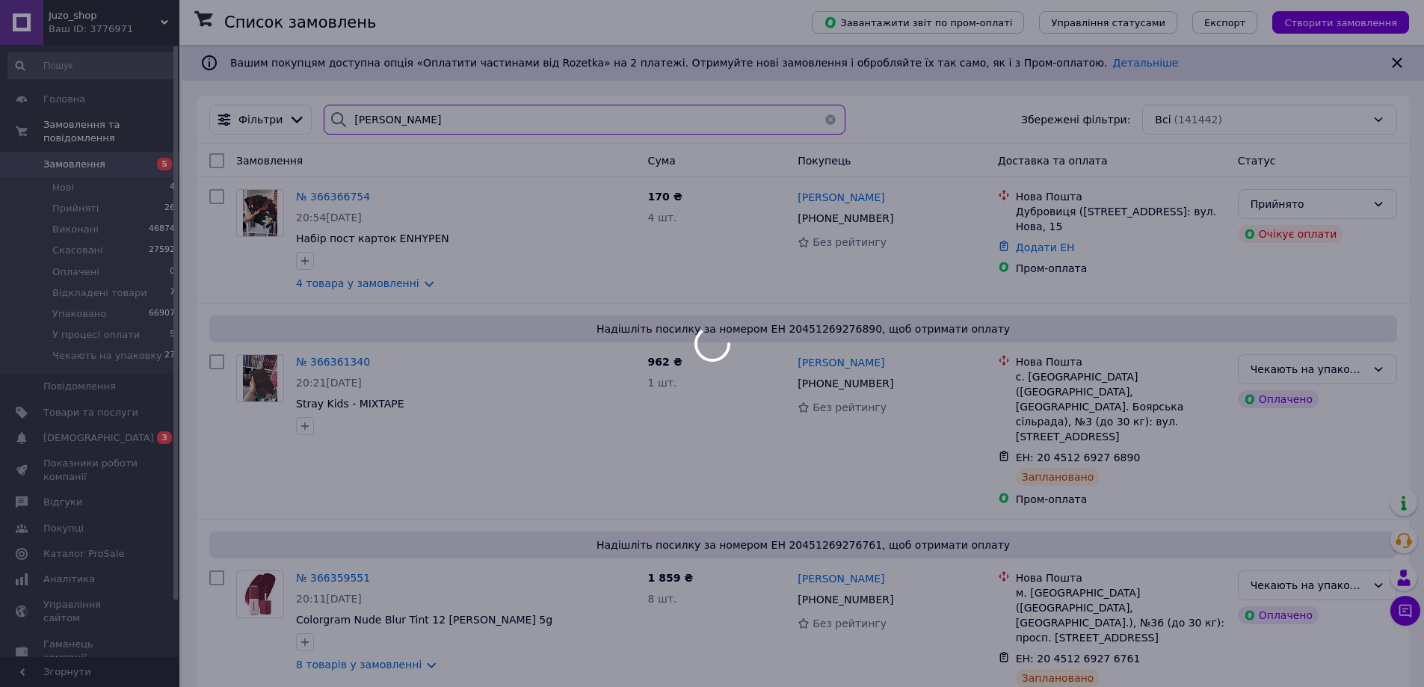
type input "войт"
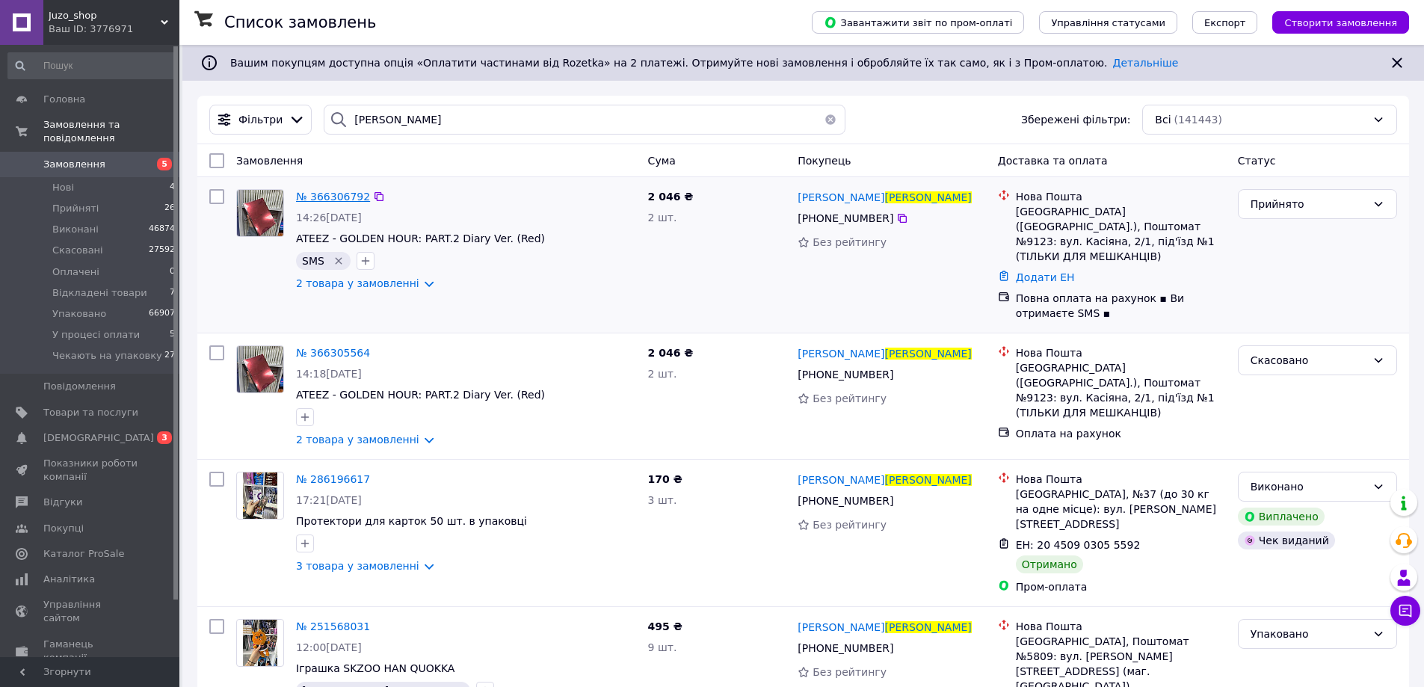
click at [347, 193] on span "№ 366306792" at bounding box center [333, 197] width 74 height 12
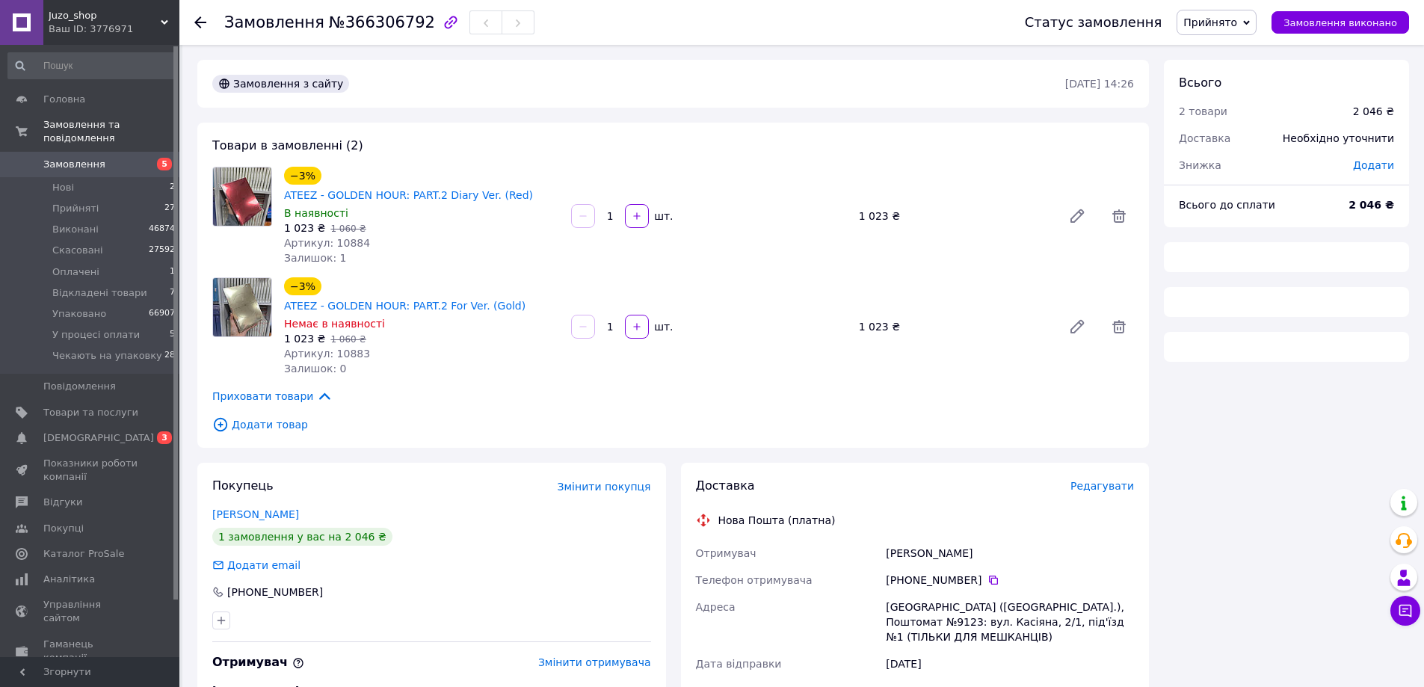
click at [371, 29] on span "№366306792" at bounding box center [382, 22] width 106 height 18
drag, startPoint x: 371, startPoint y: 29, endPoint x: 639, endPoint y: 172, distance: 304.0
click at [373, 32] on div "Замовлення №366306792" at bounding box center [379, 22] width 310 height 25
copy span "366306792"
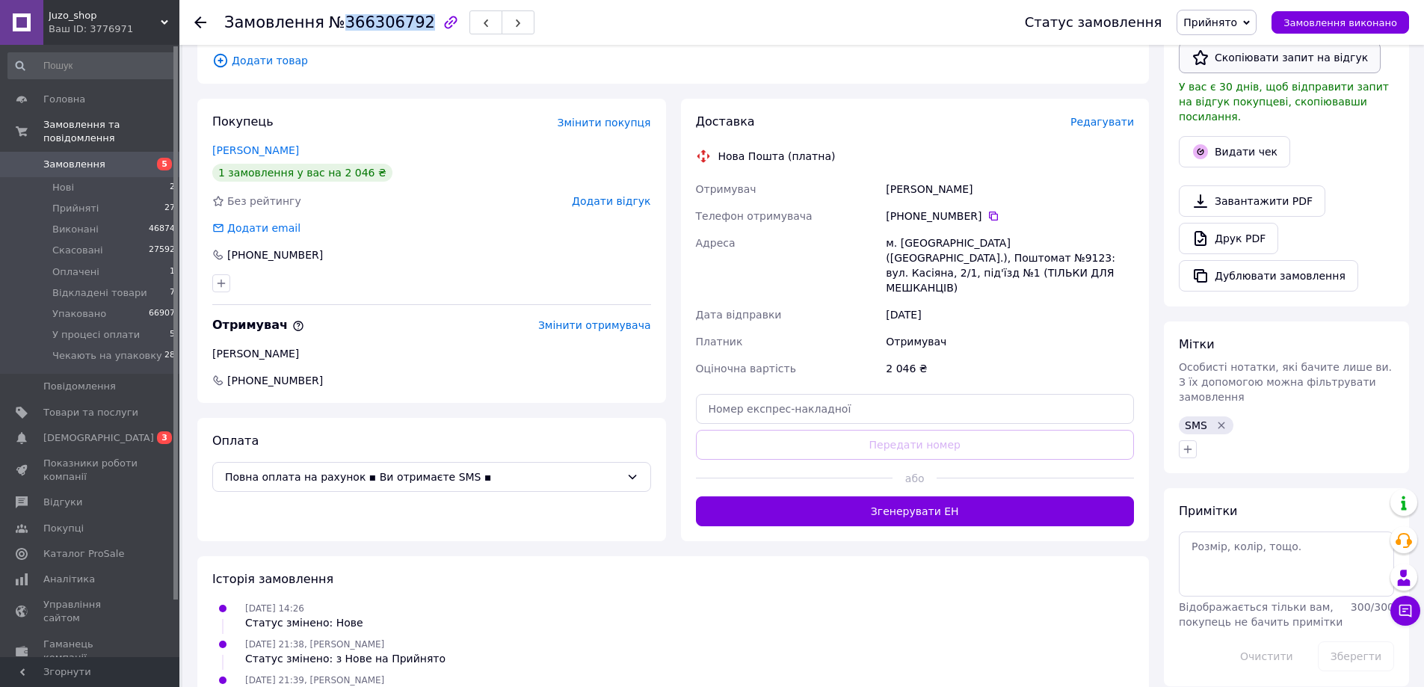
scroll to position [299, 0]
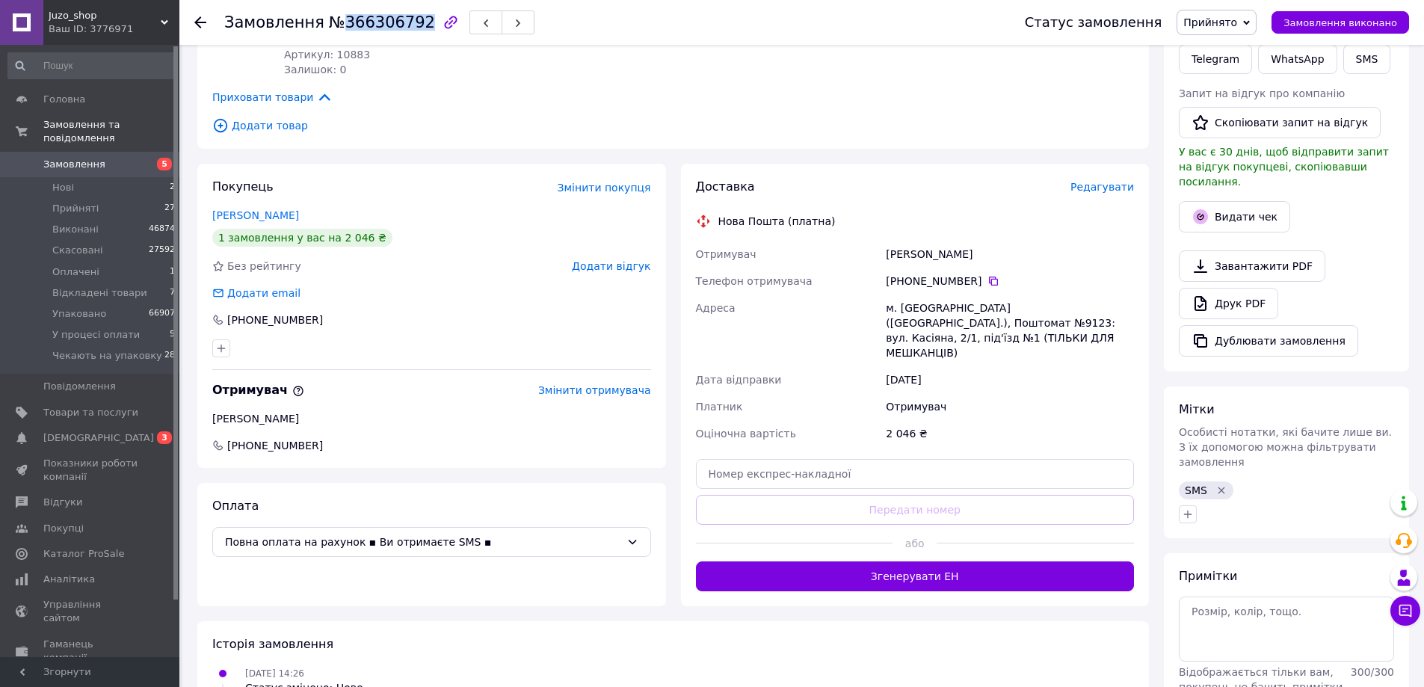
click at [1237, 19] on span "Прийнято" at bounding box center [1210, 22] width 54 height 12
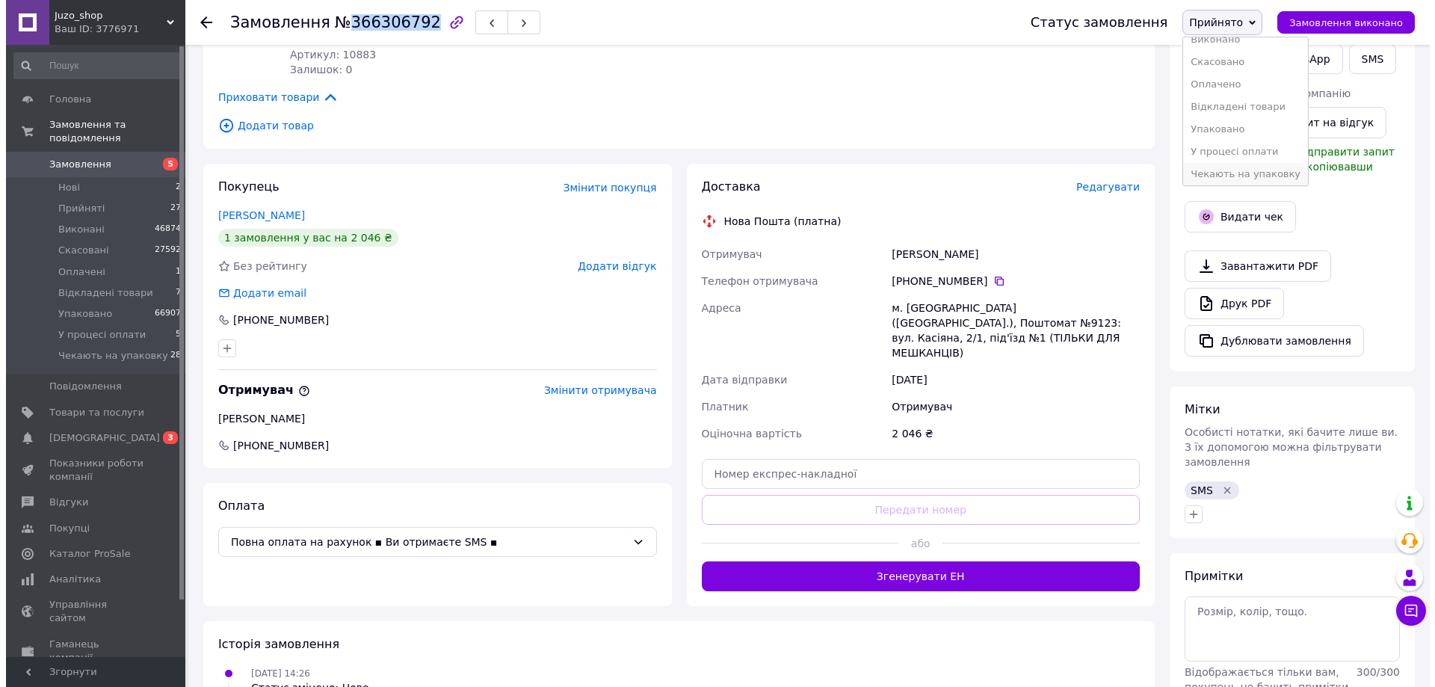
scroll to position [16, 0]
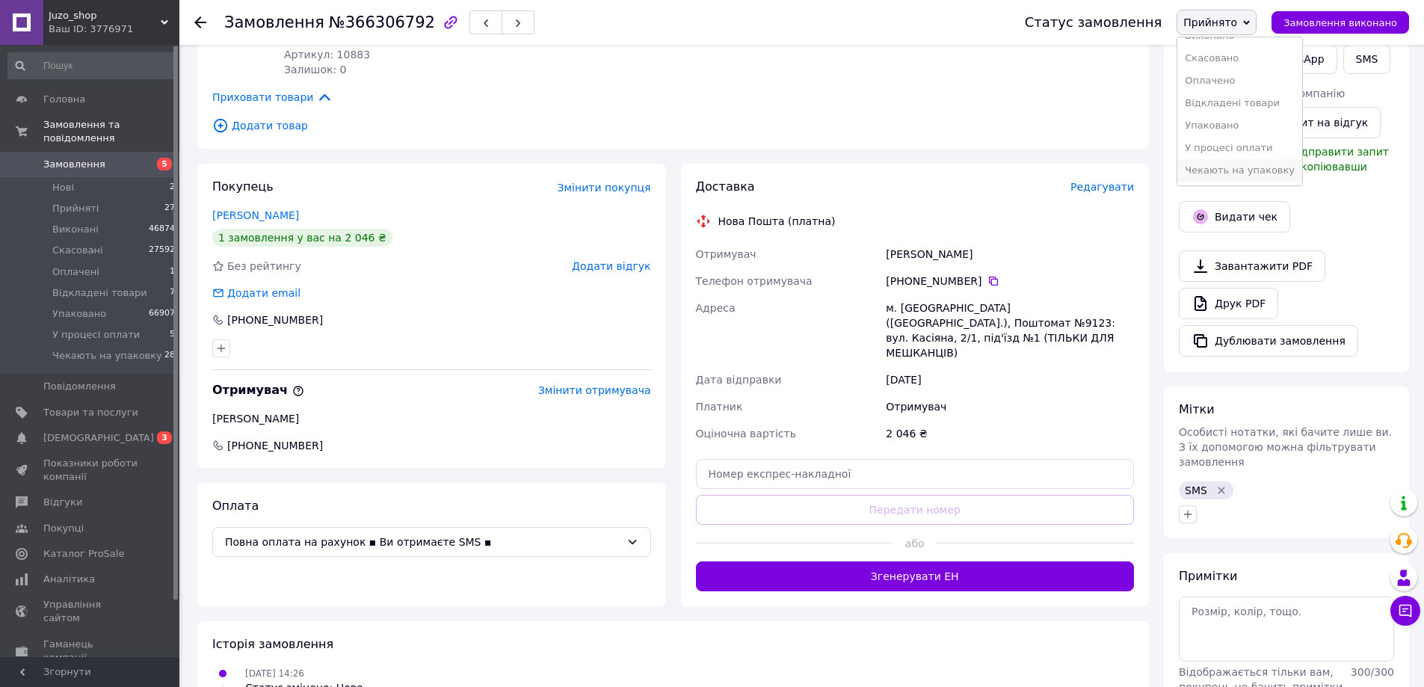
click at [1243, 167] on li "Чекають на упаковку" at bounding box center [1239, 170] width 125 height 22
click at [1083, 181] on span "Редагувати" at bounding box center [1102, 187] width 64 height 12
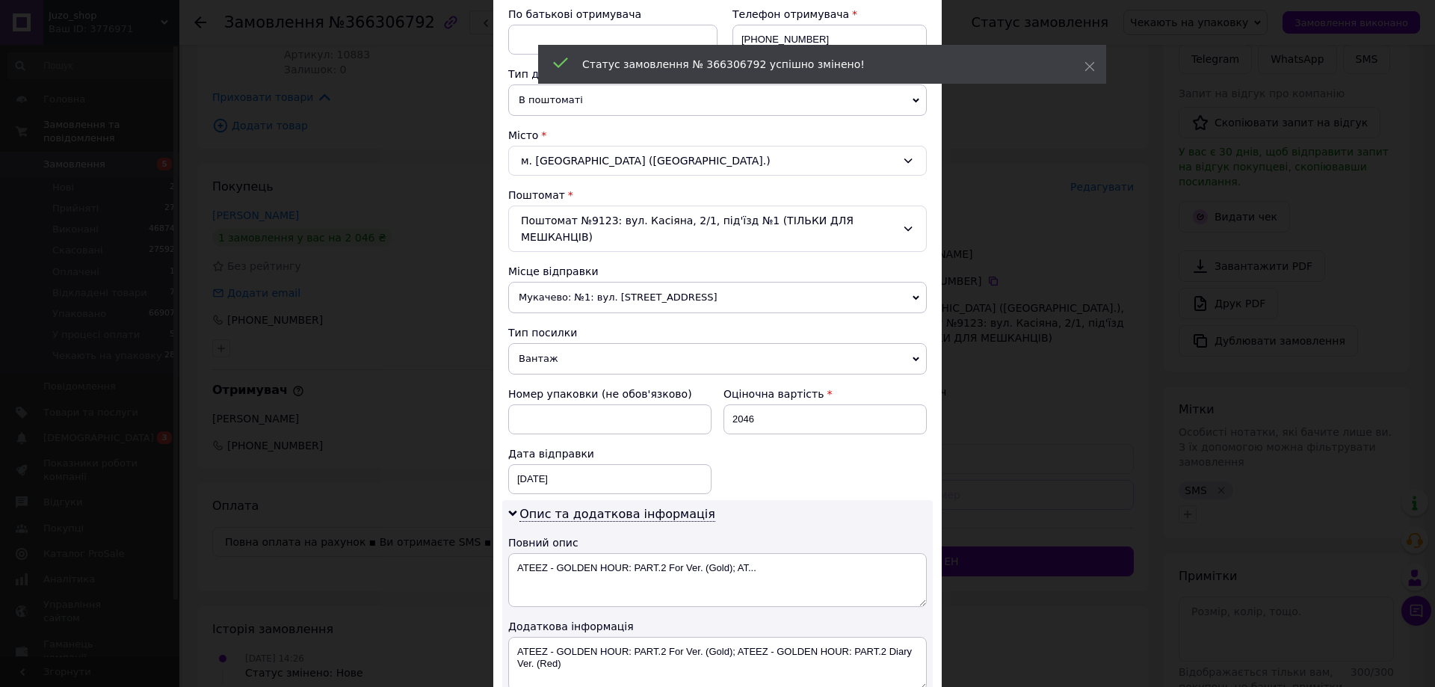
scroll to position [500, 0]
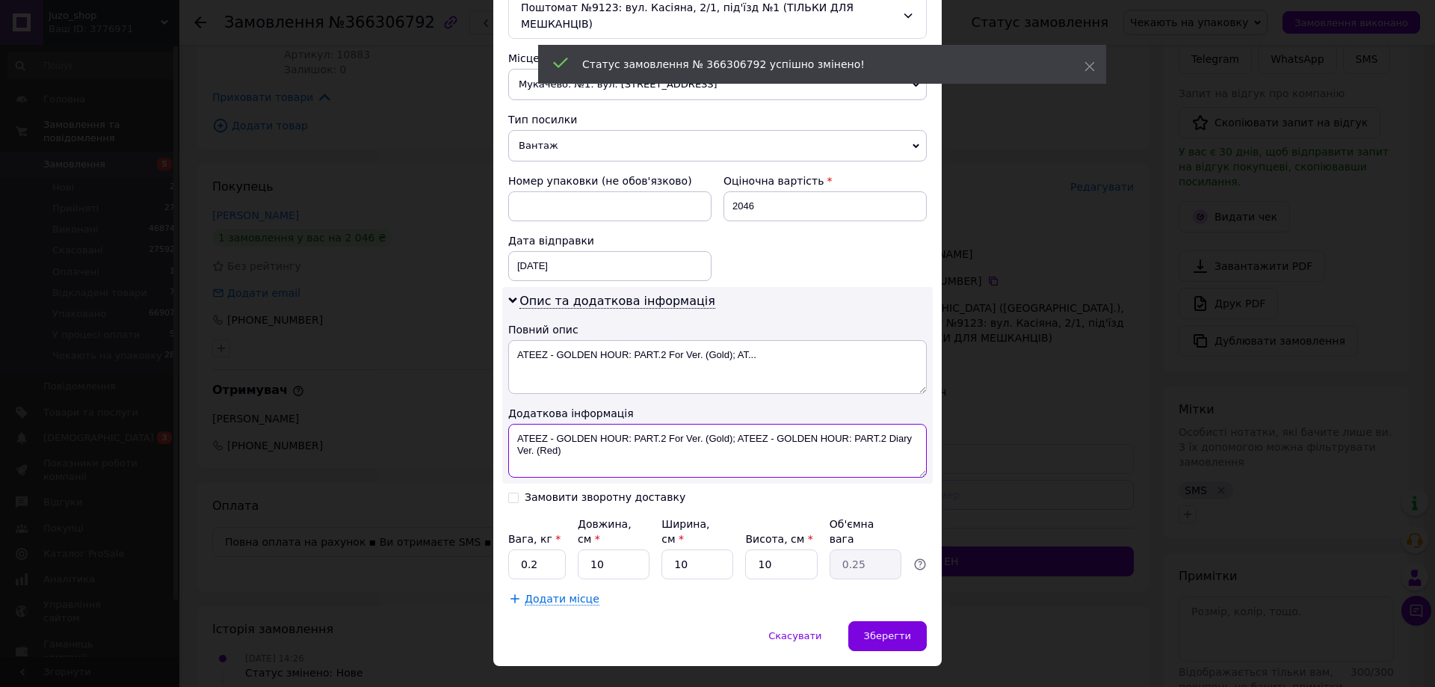
click at [617, 424] on textarea "ATEEZ - GOLDEN HOUR: PART.2 For Ver. (Gold); ATEEZ - GOLDEN HOUR: PART.2 Diary …" at bounding box center [717, 451] width 419 height 54
click at [616, 424] on textarea "ATEEZ - GOLDEN HOUR: PART.2 For Ver. (Gold); ATEEZ - GOLDEN HOUR: PART.2 Diary …" at bounding box center [717, 451] width 419 height 54
paste textarea "366306792"
type textarea "366306792"
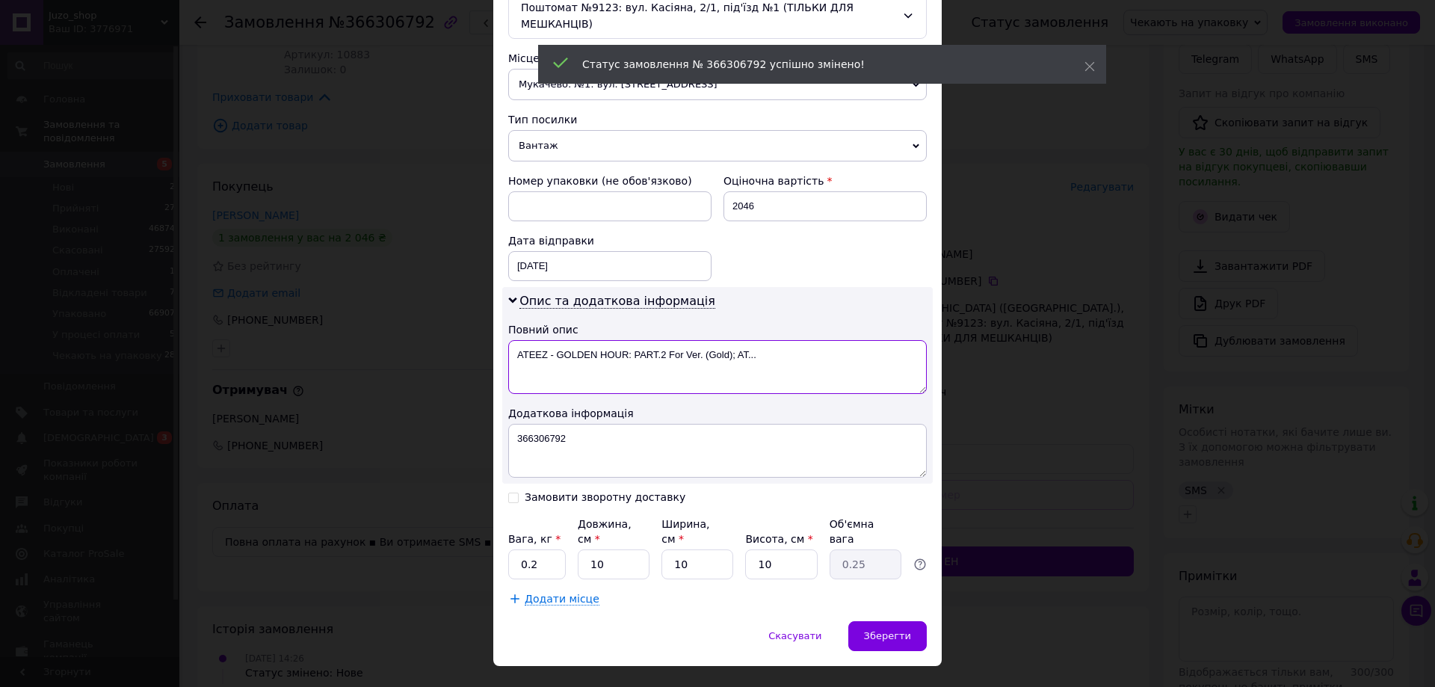
click at [619, 355] on textarea "ATEEZ - GOLDEN HOUR: PART.2 For Ver. (Gold); AT..." at bounding box center [717, 367] width 419 height 54
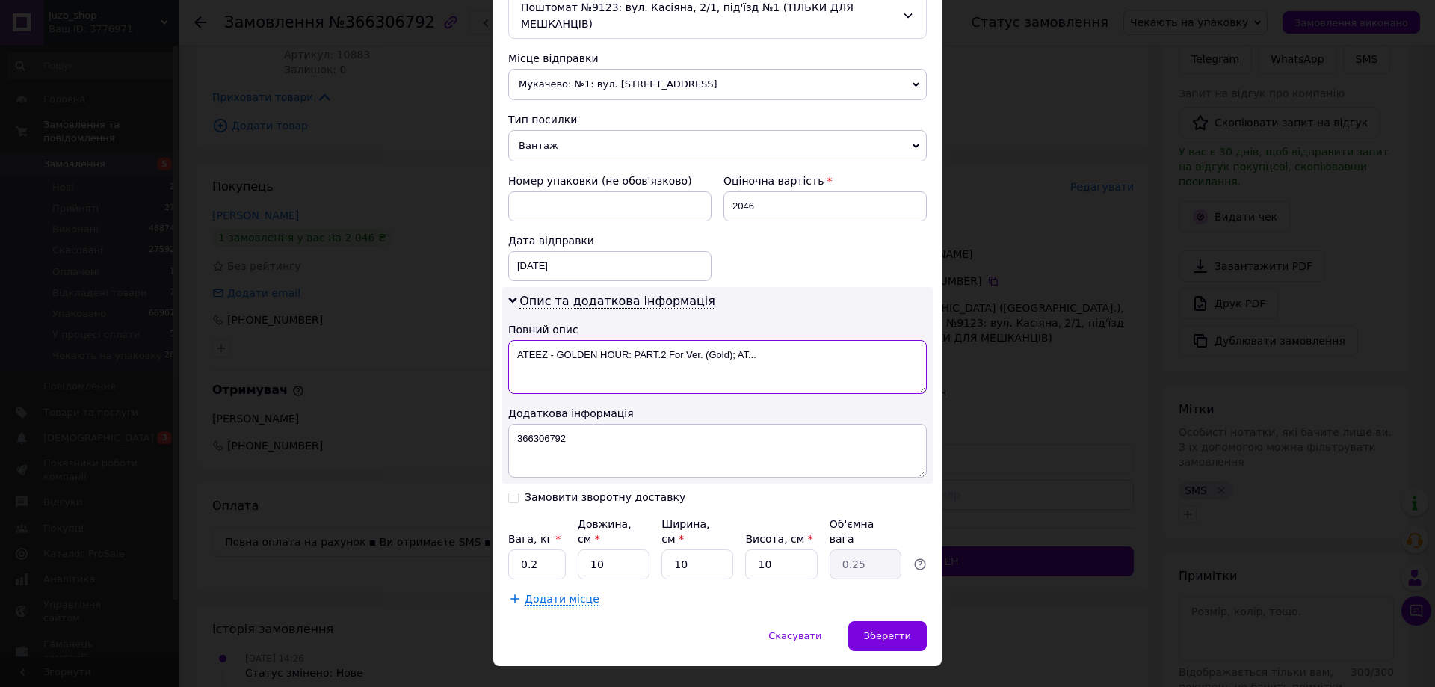
click at [619, 355] on textarea "ATEEZ - GOLDEN HOUR: PART.2 For Ver. (Gold); AT..." at bounding box center [717, 367] width 419 height 54
paste textarea "366306792"
type textarea "366306792"
click at [616, 549] on input "10" at bounding box center [614, 564] width 72 height 30
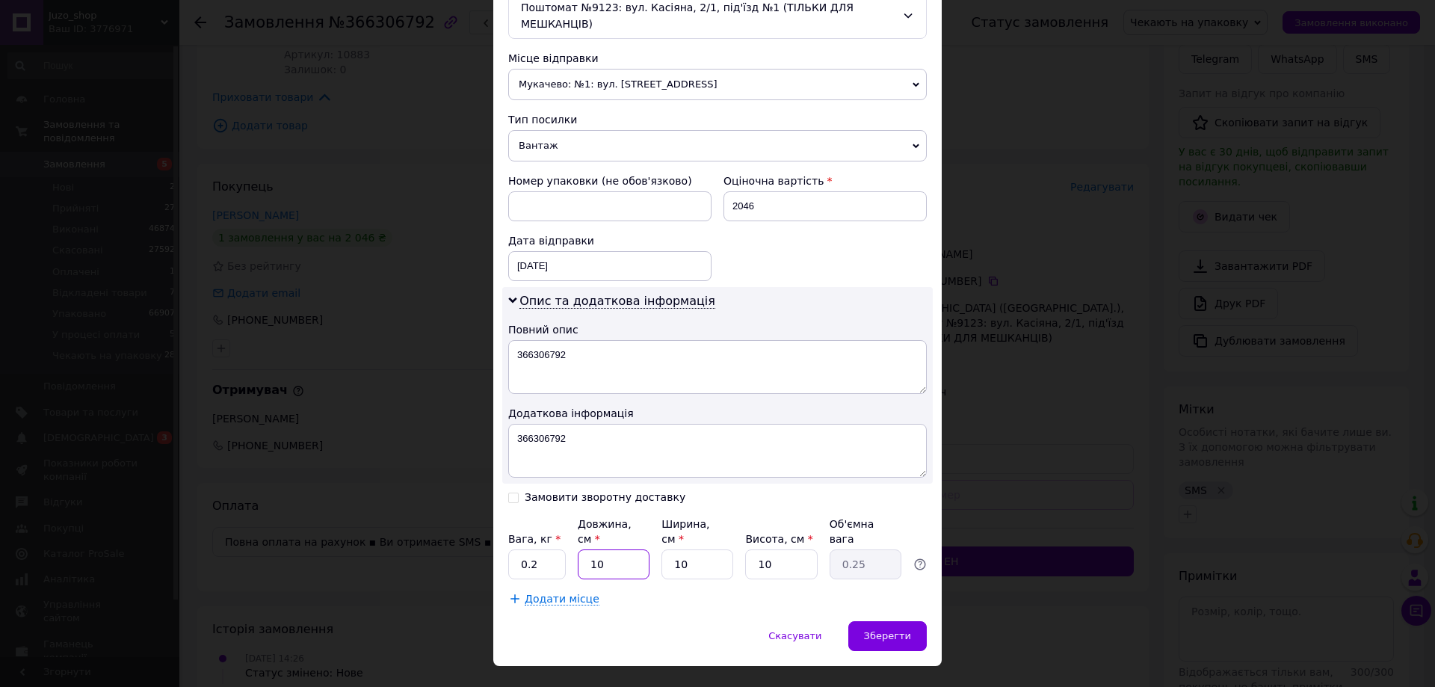
click at [616, 549] on input "10" at bounding box center [614, 564] width 72 height 30
type input "2"
type input "0.1"
type input "24"
type input "0.6"
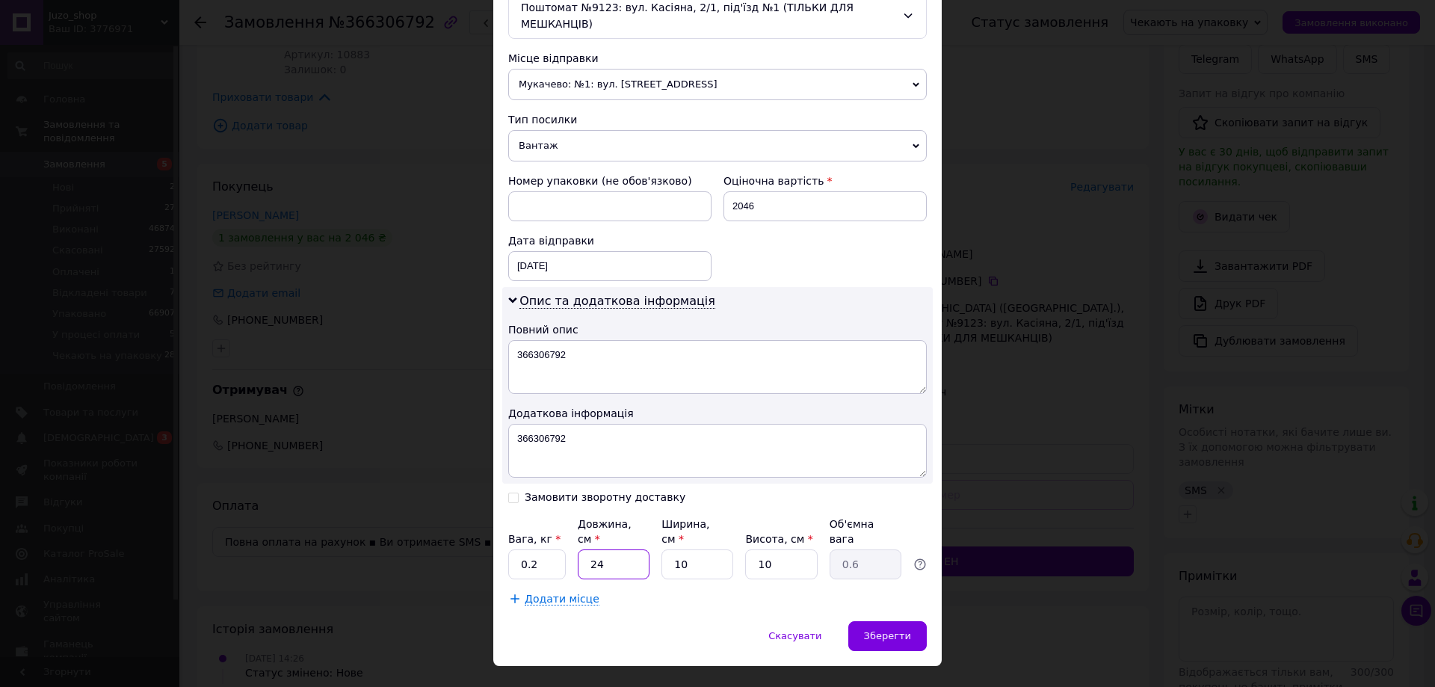
type input "24"
type input "3"
type input "0.18"
type input "33"
type input "1.98"
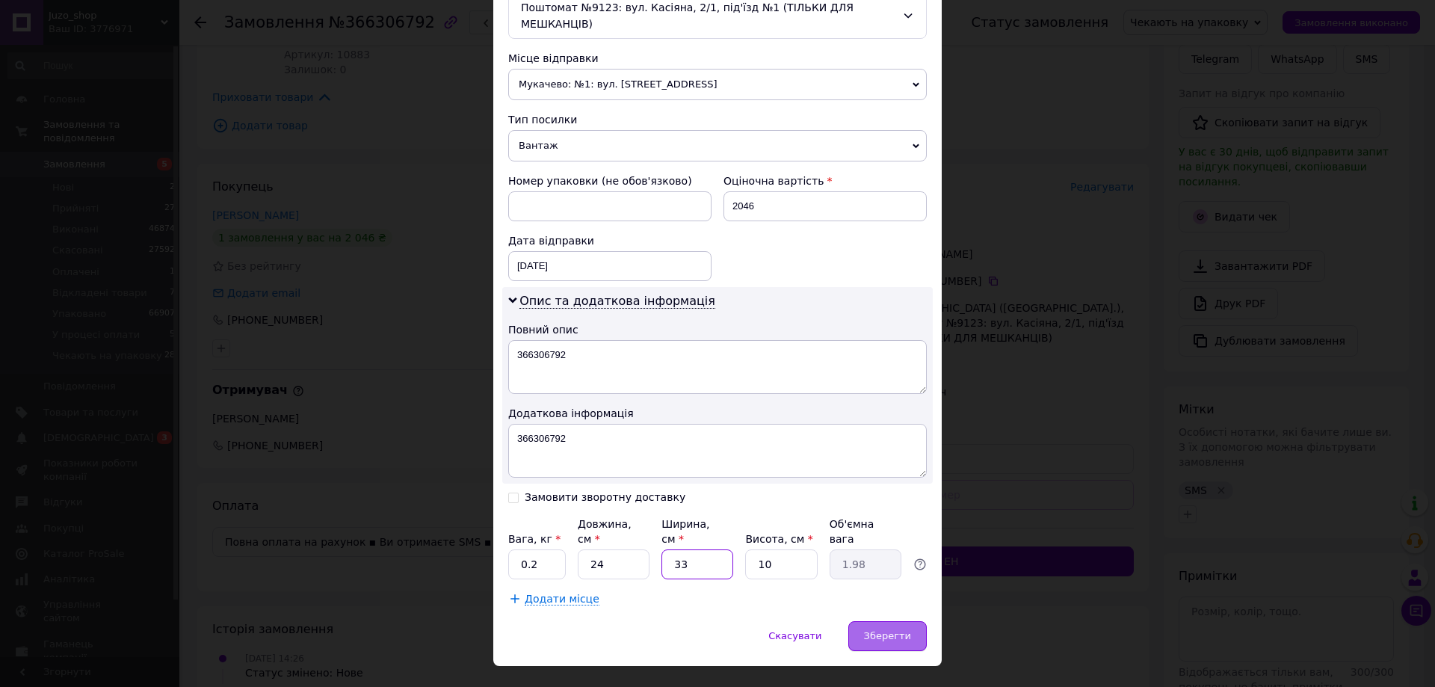
type input "33"
click at [899, 630] on span "Зберегти" at bounding box center [887, 635] width 47 height 11
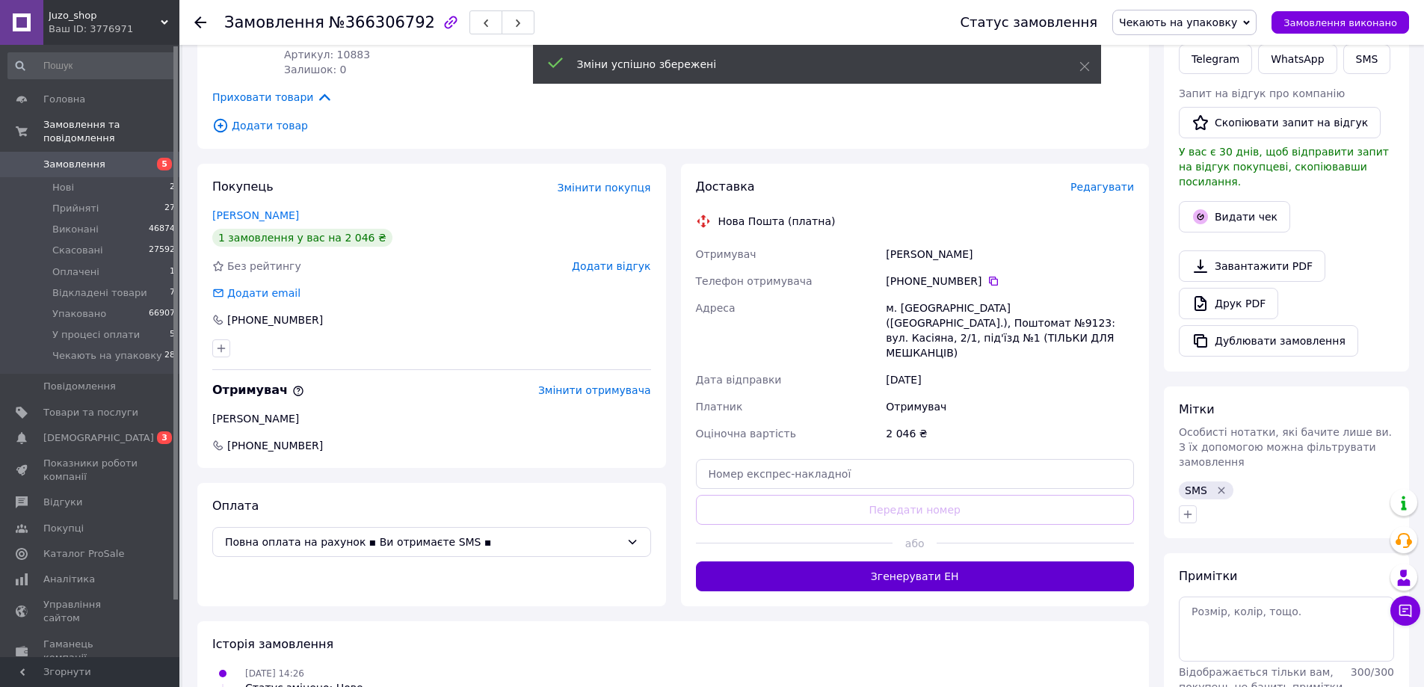
click at [996, 561] on button "Згенерувати ЕН" at bounding box center [915, 576] width 439 height 30
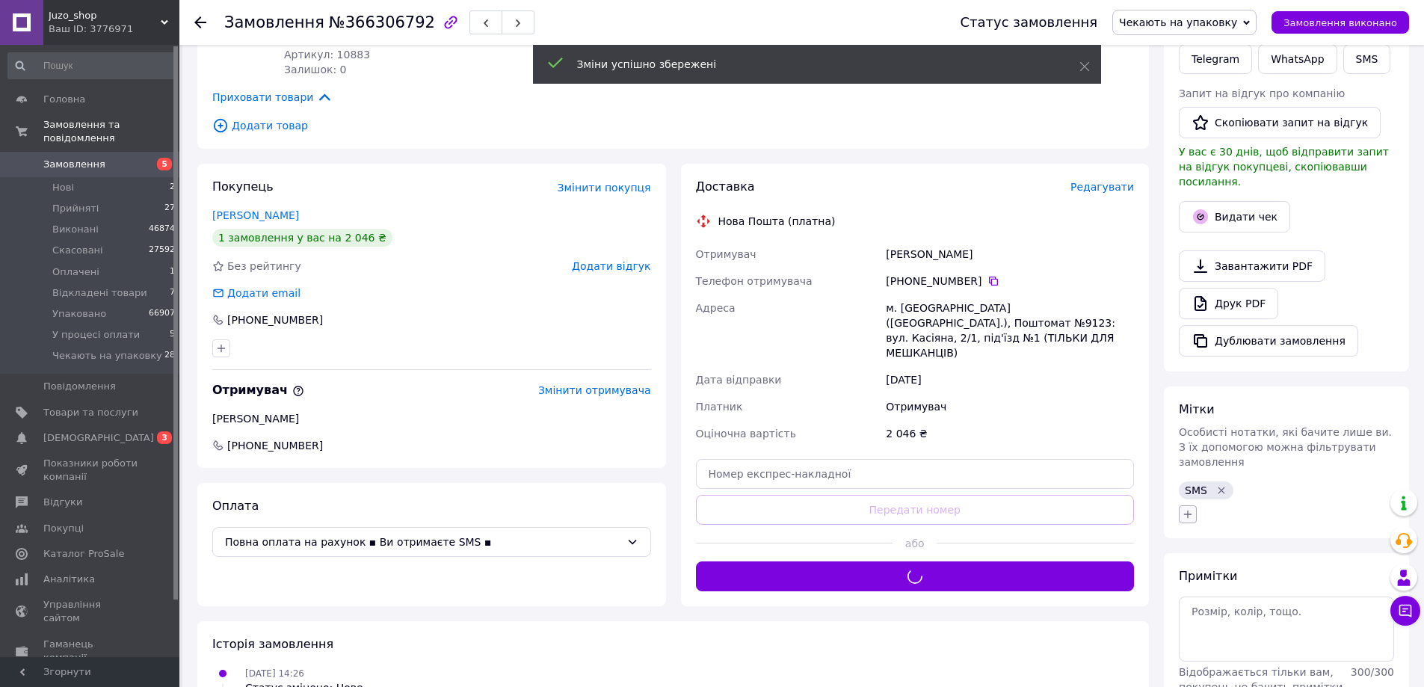
click at [1185, 508] on icon "button" at bounding box center [1188, 514] width 12 height 12
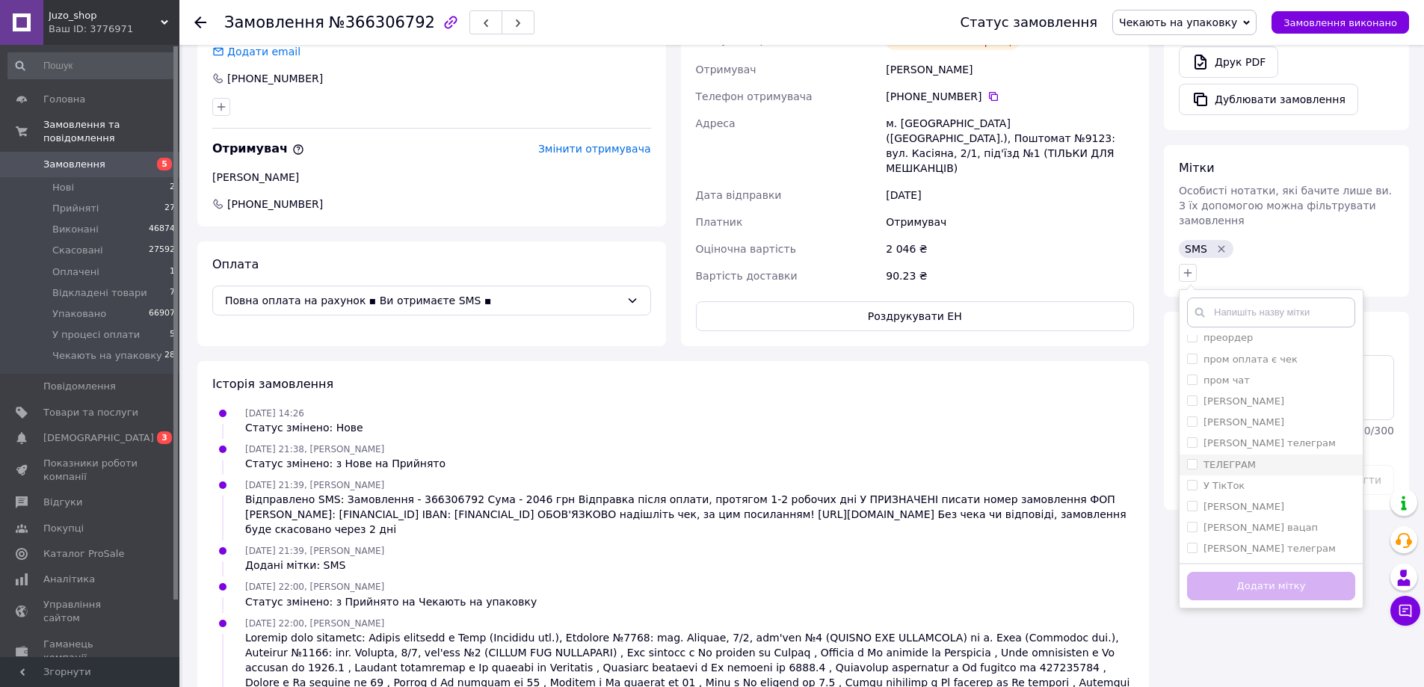
scroll to position [571, 0]
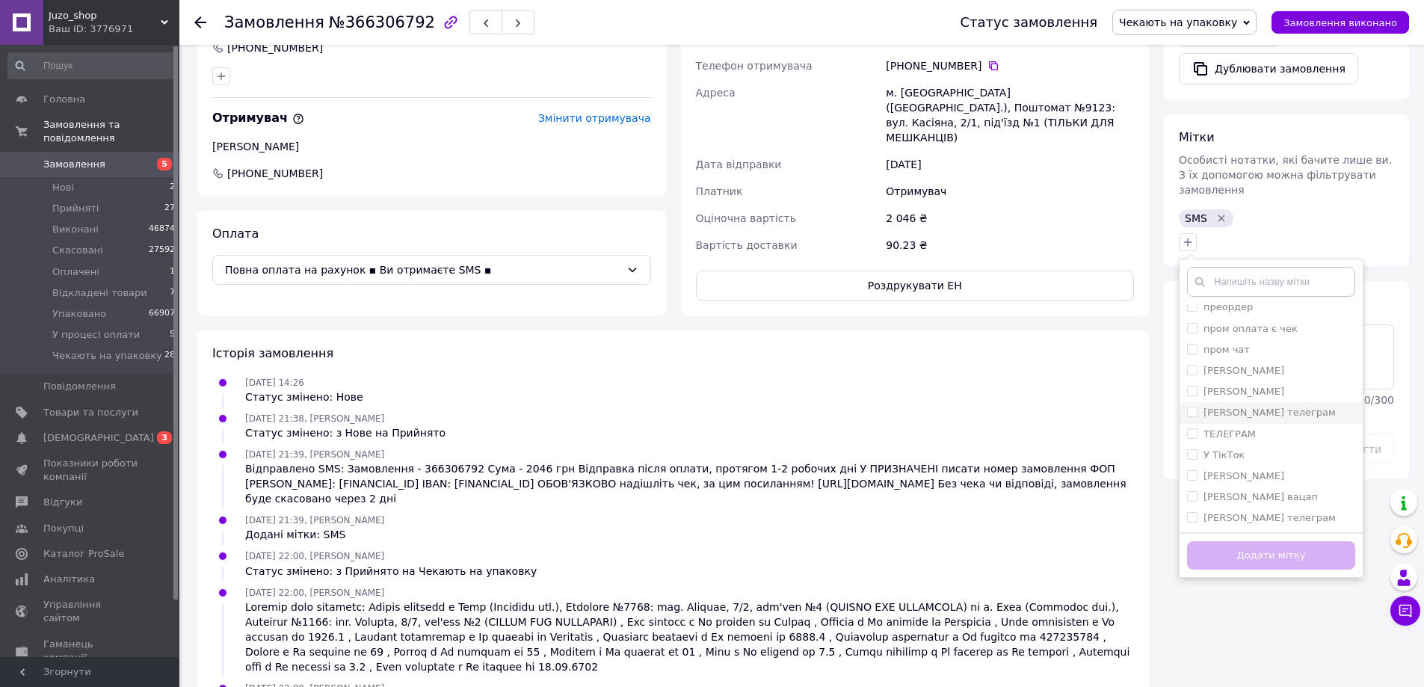
click at [1268, 407] on label "[PERSON_NAME] телеграм" at bounding box center [1270, 412] width 132 height 11
checkbox input "true"
click at [1272, 541] on button "Додати мітку" at bounding box center [1271, 555] width 168 height 29
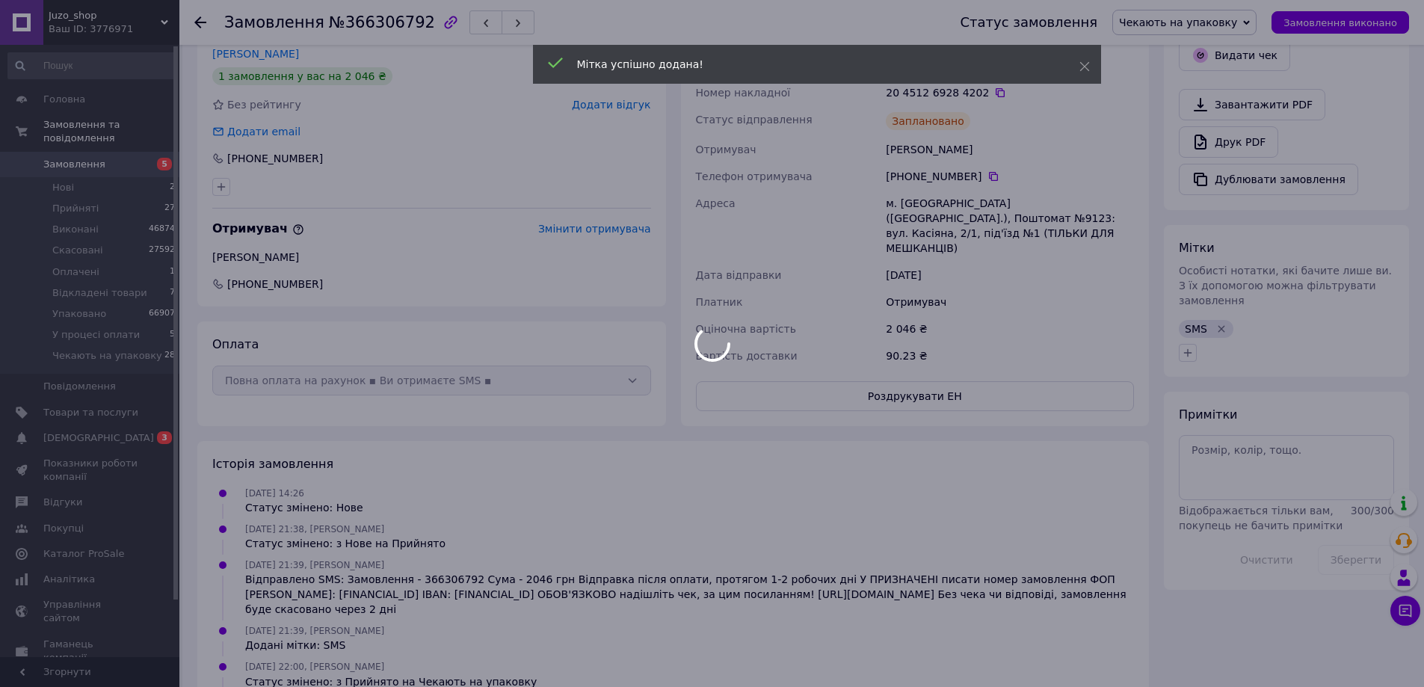
scroll to position [272, 0]
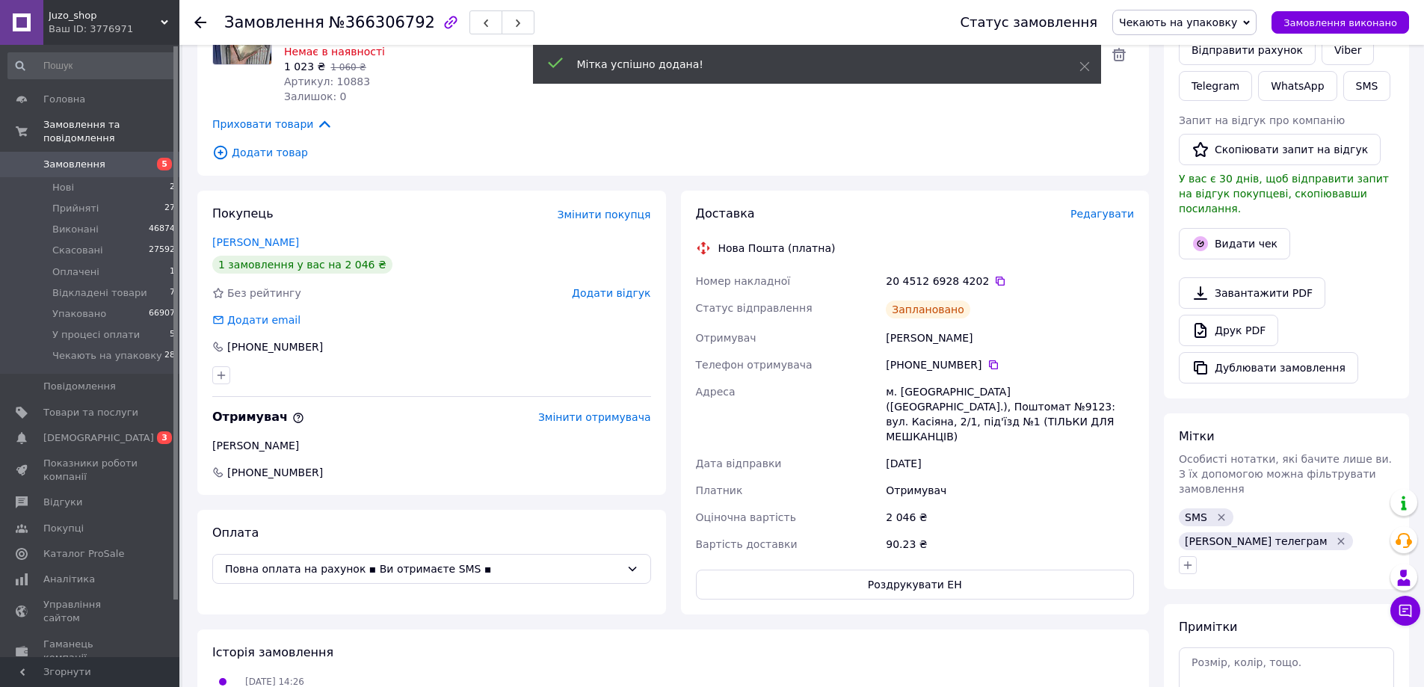
click at [943, 324] on div "Клименко Софія" at bounding box center [1010, 337] width 254 height 27
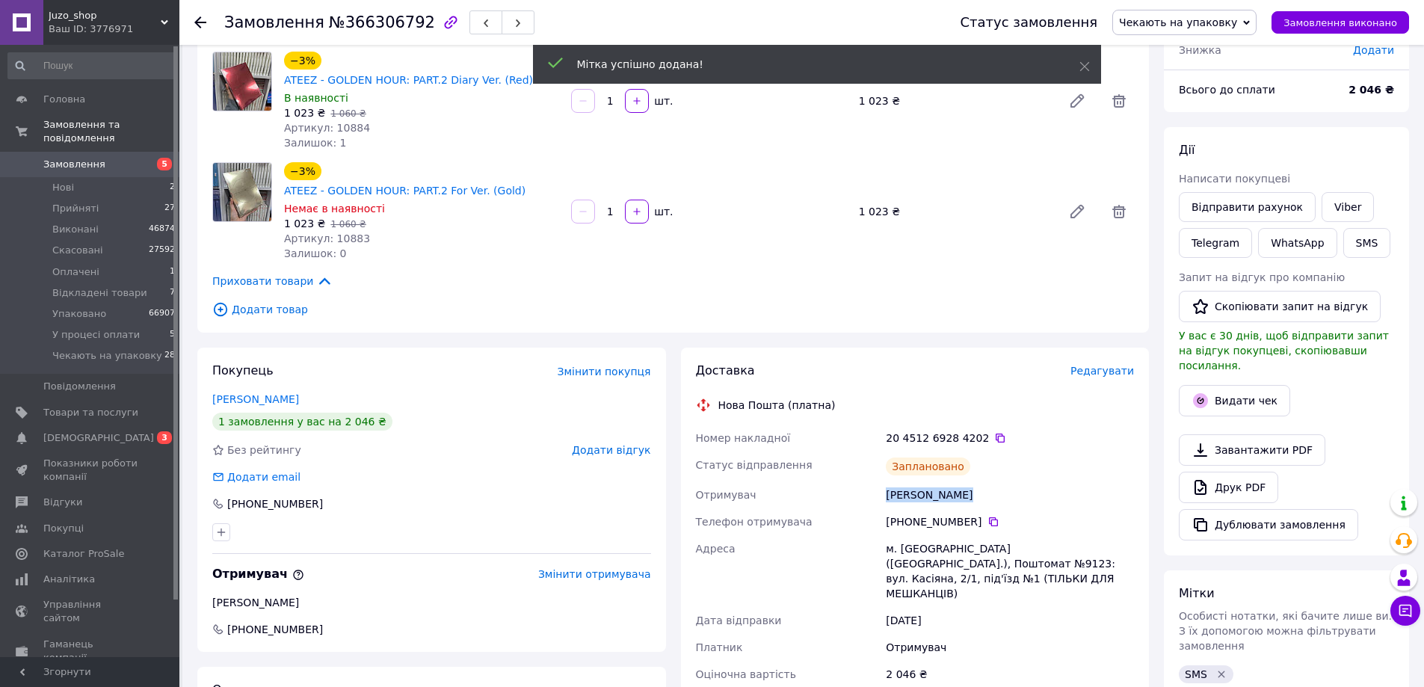
scroll to position [0, 0]
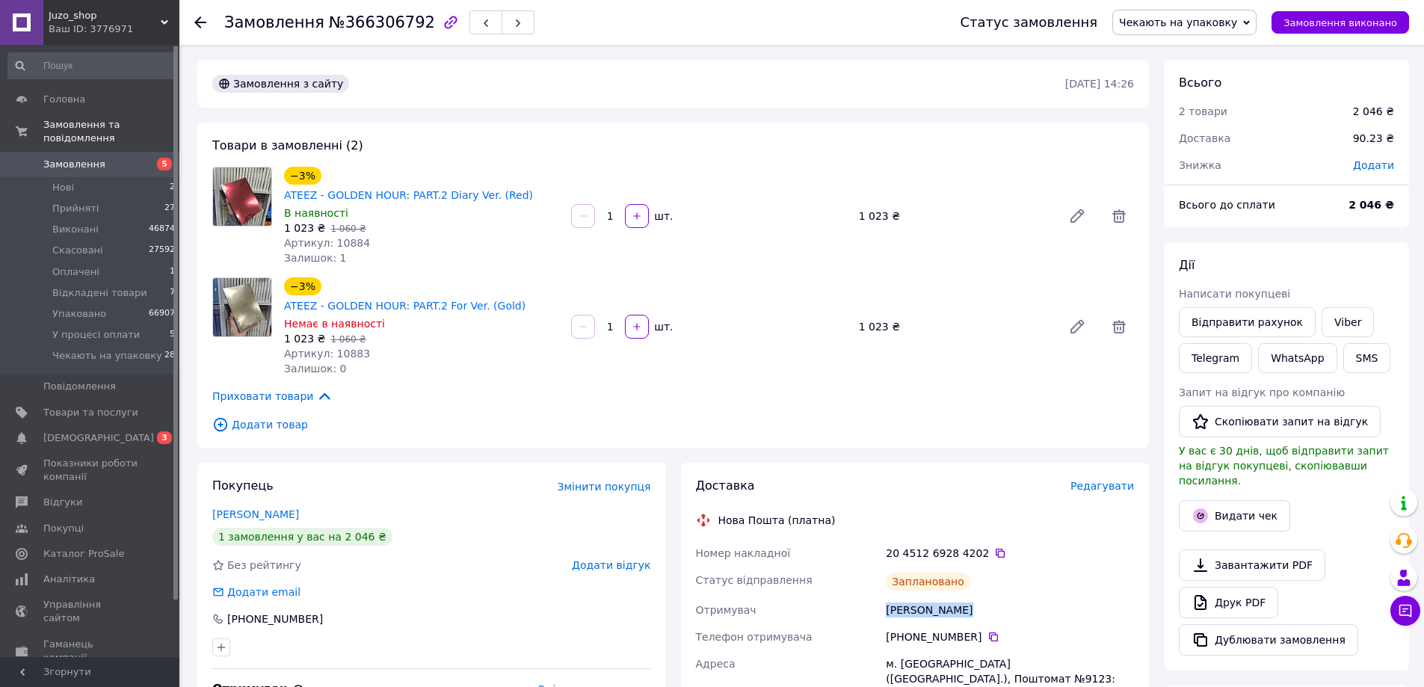
copy div "Клименко Софія"
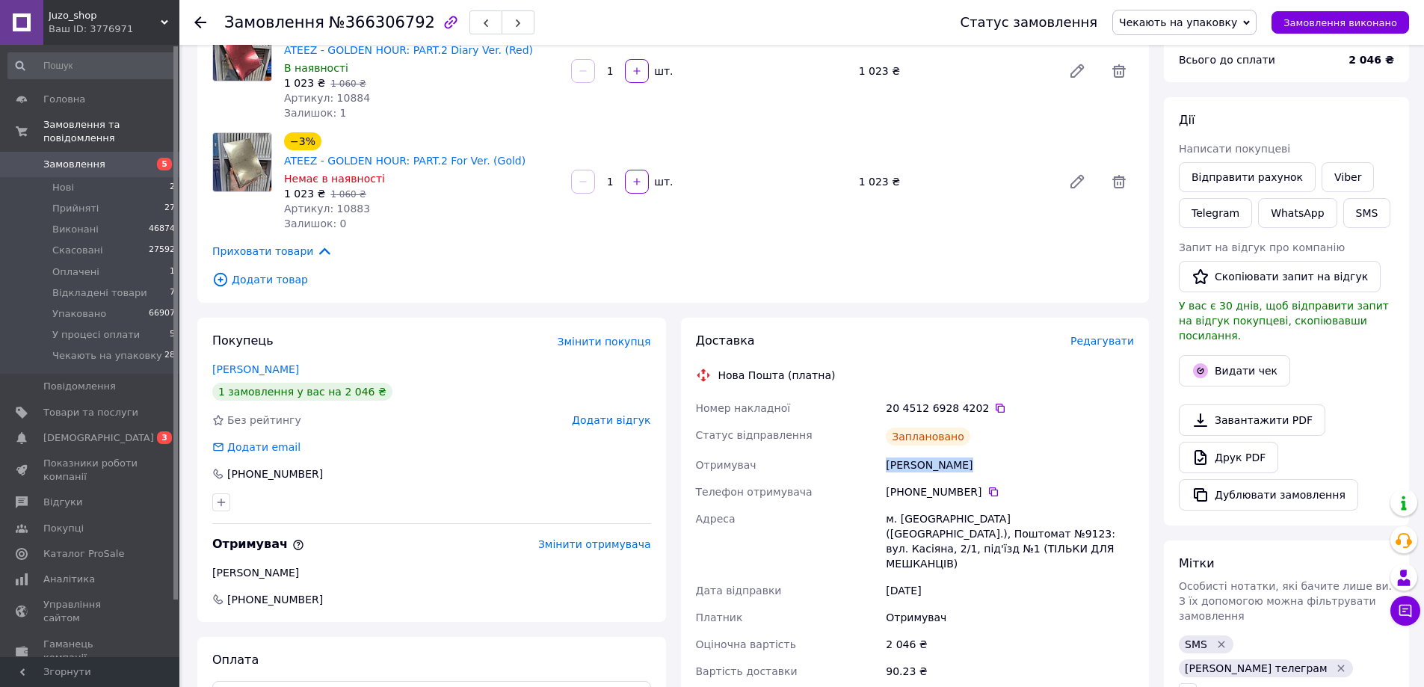
scroll to position [150, 0]
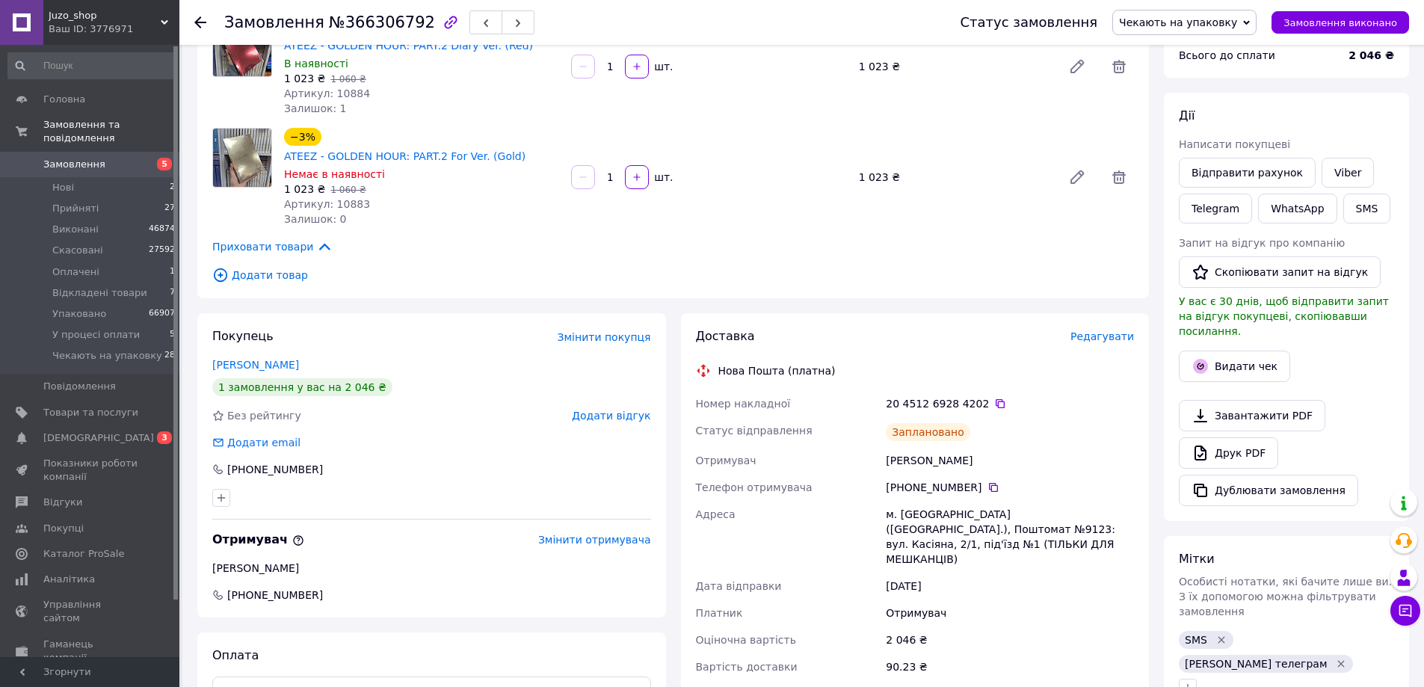
click at [377, 486] on div at bounding box center [431, 498] width 445 height 24
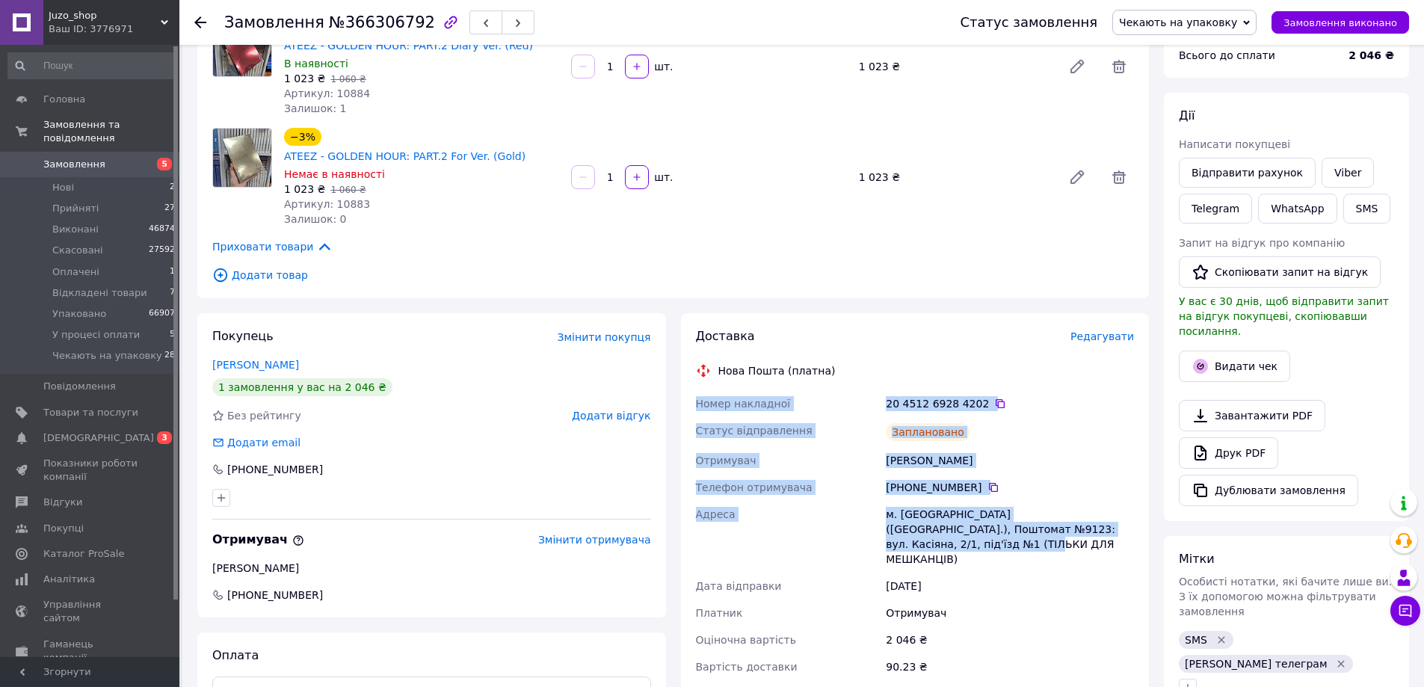
drag, startPoint x: 686, startPoint y: 358, endPoint x: 1135, endPoint y: 490, distance: 467.6
click at [1135, 490] on div "Доставка Редагувати Нова Пошта (платна) Номер накладної 20 4512 6928 4202   Ста…" at bounding box center [915, 525] width 469 height 424
copy div "Номер накладної 20 4512 6928 4202   Статус відправлення Заплановано Отримувач К…"
drag, startPoint x: 1284, startPoint y: 401, endPoint x: 990, endPoint y: 332, distance: 301.7
click at [994, 333] on div "Замовлення з сайту 12.10.2025 • 14:26 Товари в замовленні (2) −3% ATEEZ - GOLDE…" at bounding box center [803, 546] width 1227 height 1272
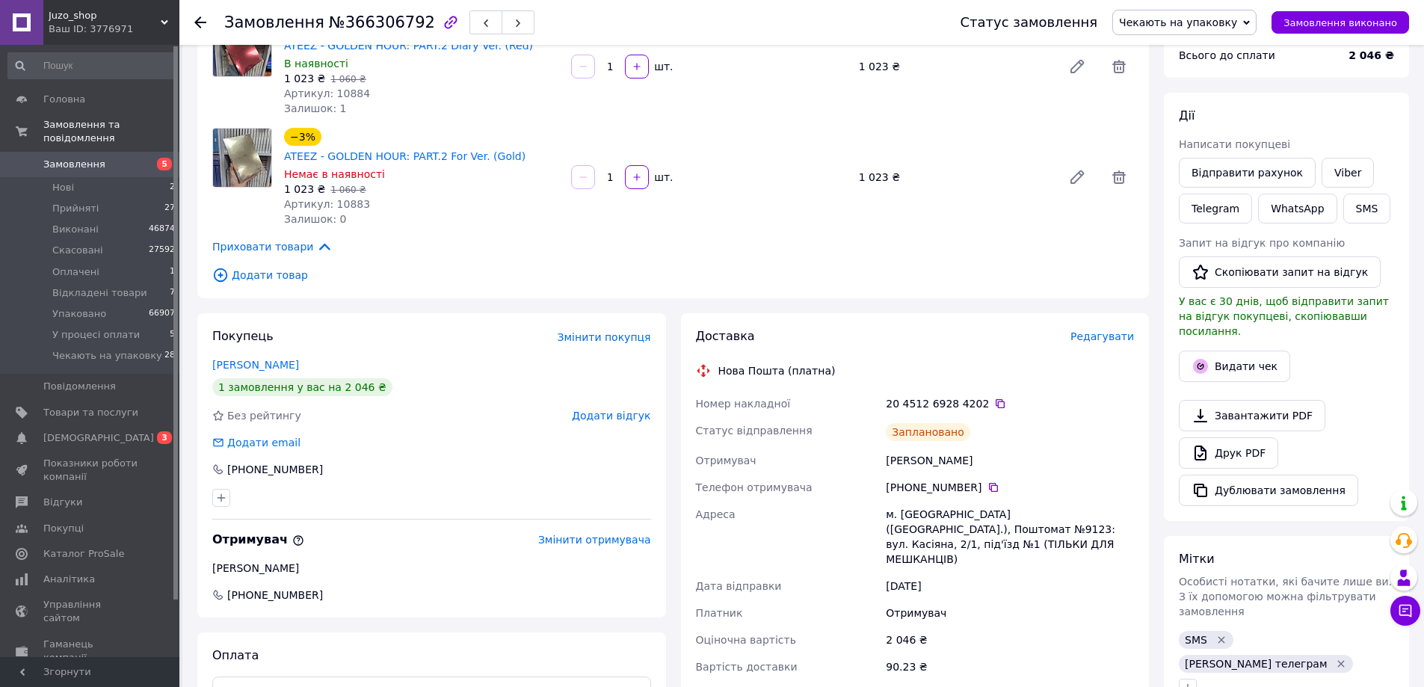
click at [976, 328] on div "Доставка Редагувати Нова Пошта (платна) Номер накладної 20 4512 6928 4202   Ста…" at bounding box center [915, 525] width 439 height 394
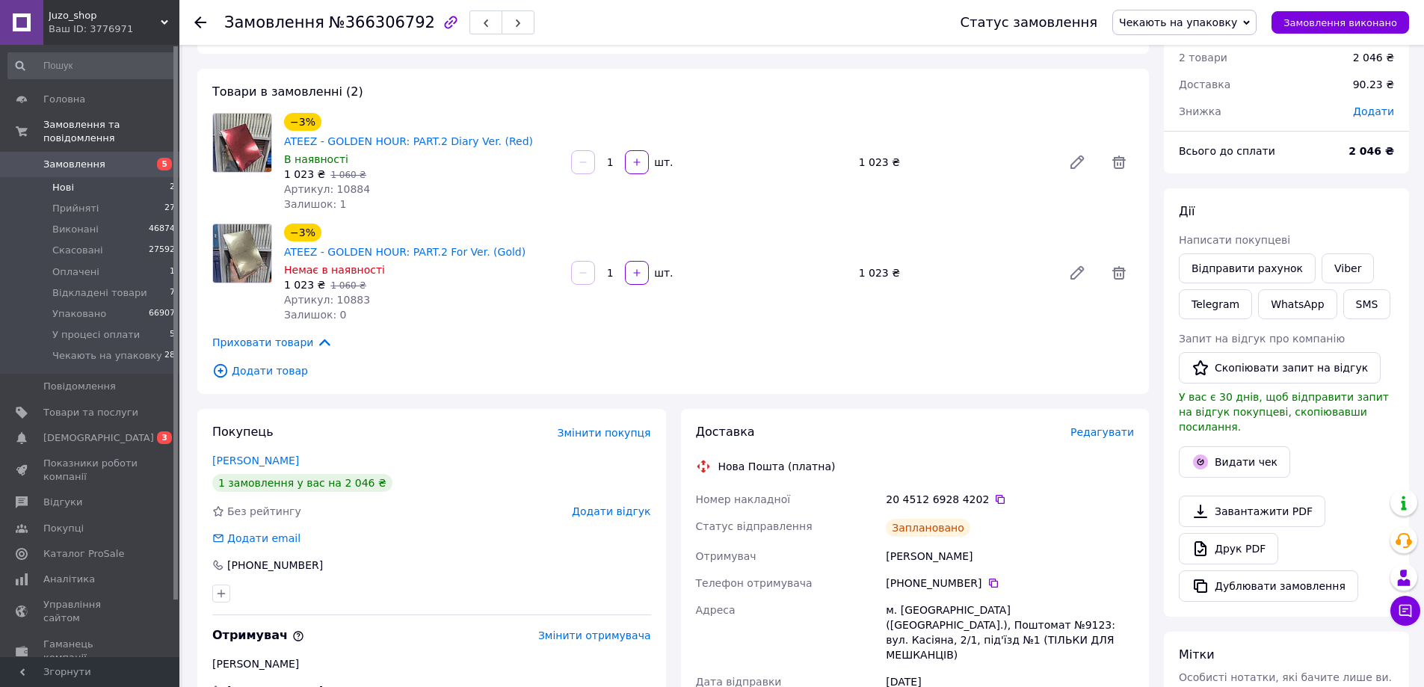
scroll to position [0, 0]
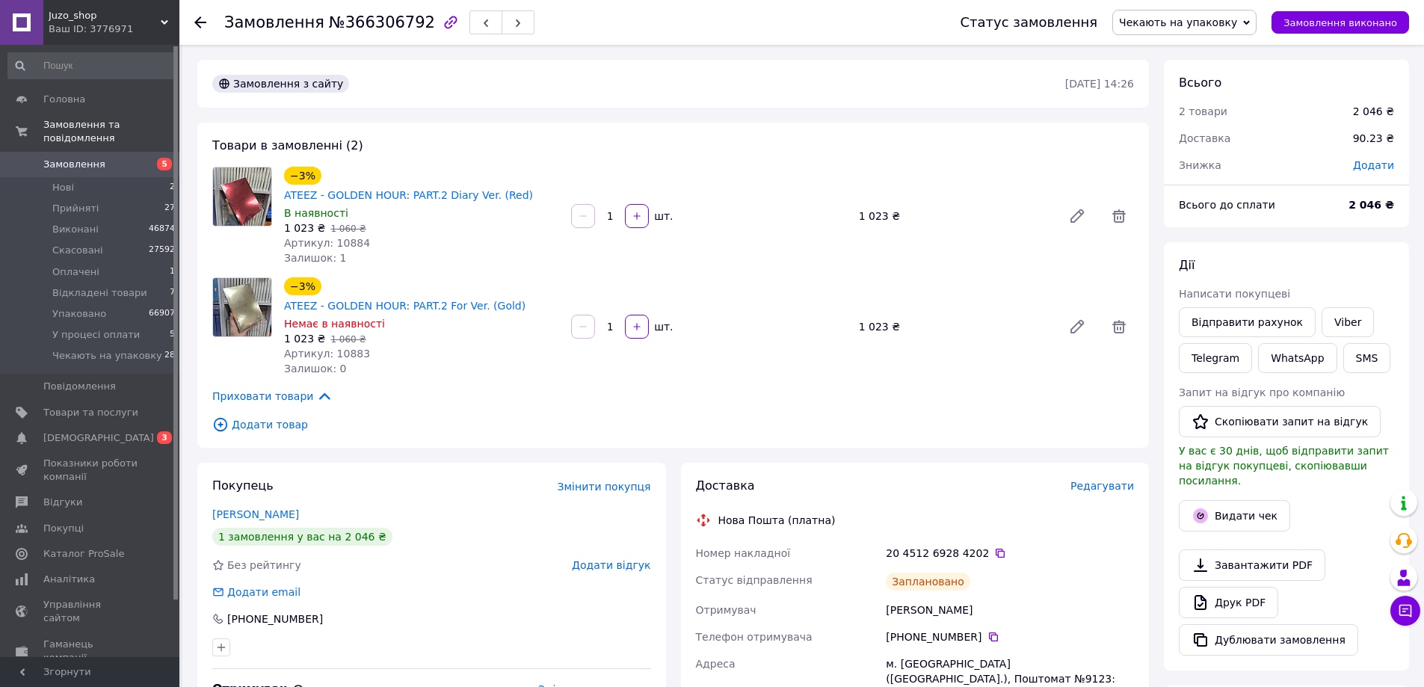
click at [106, 158] on span "Замовлення" at bounding box center [90, 164] width 95 height 13
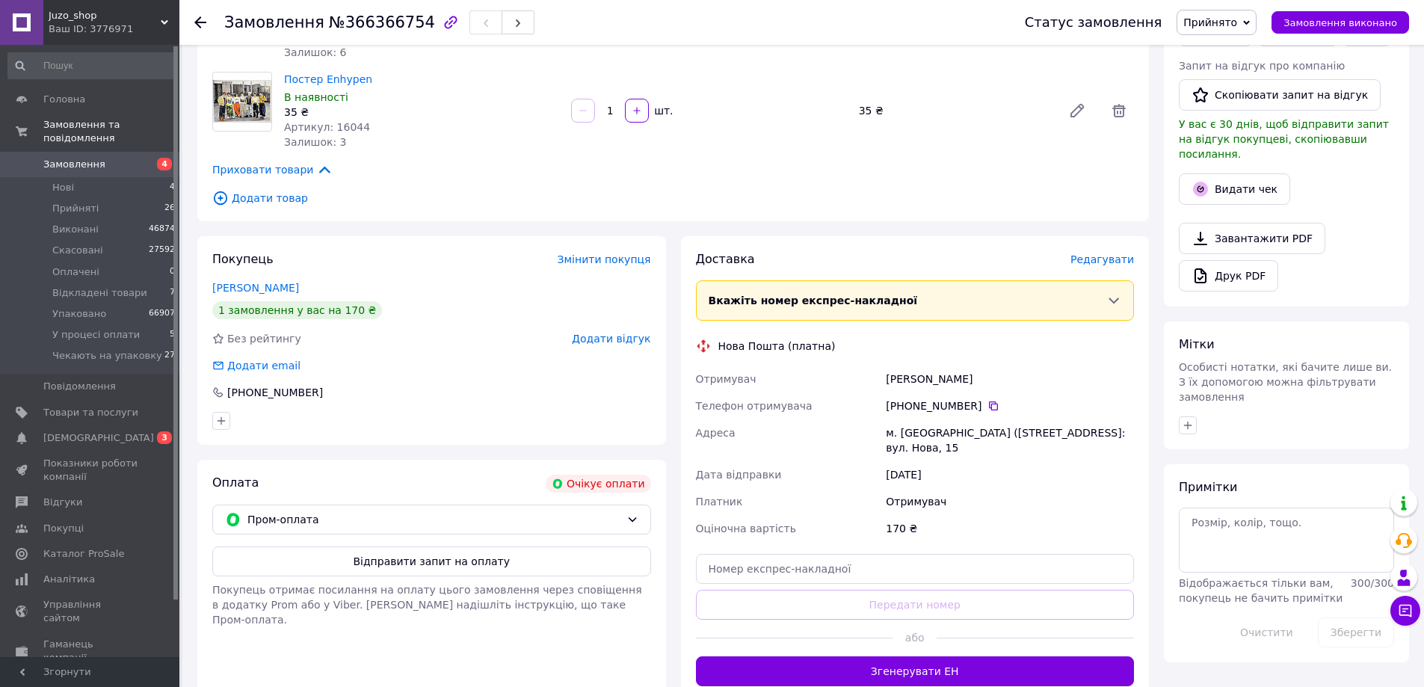
scroll to position [374, 0]
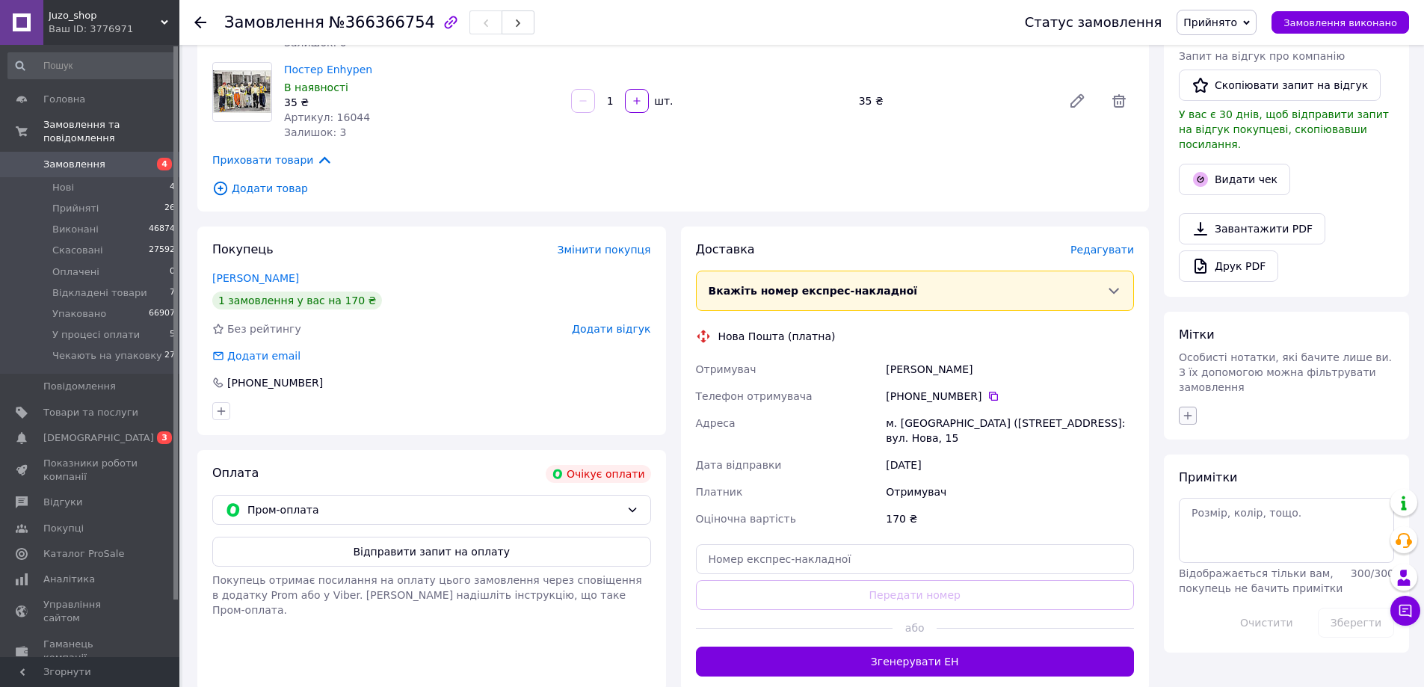
click at [1189, 410] on icon "button" at bounding box center [1188, 416] width 12 height 12
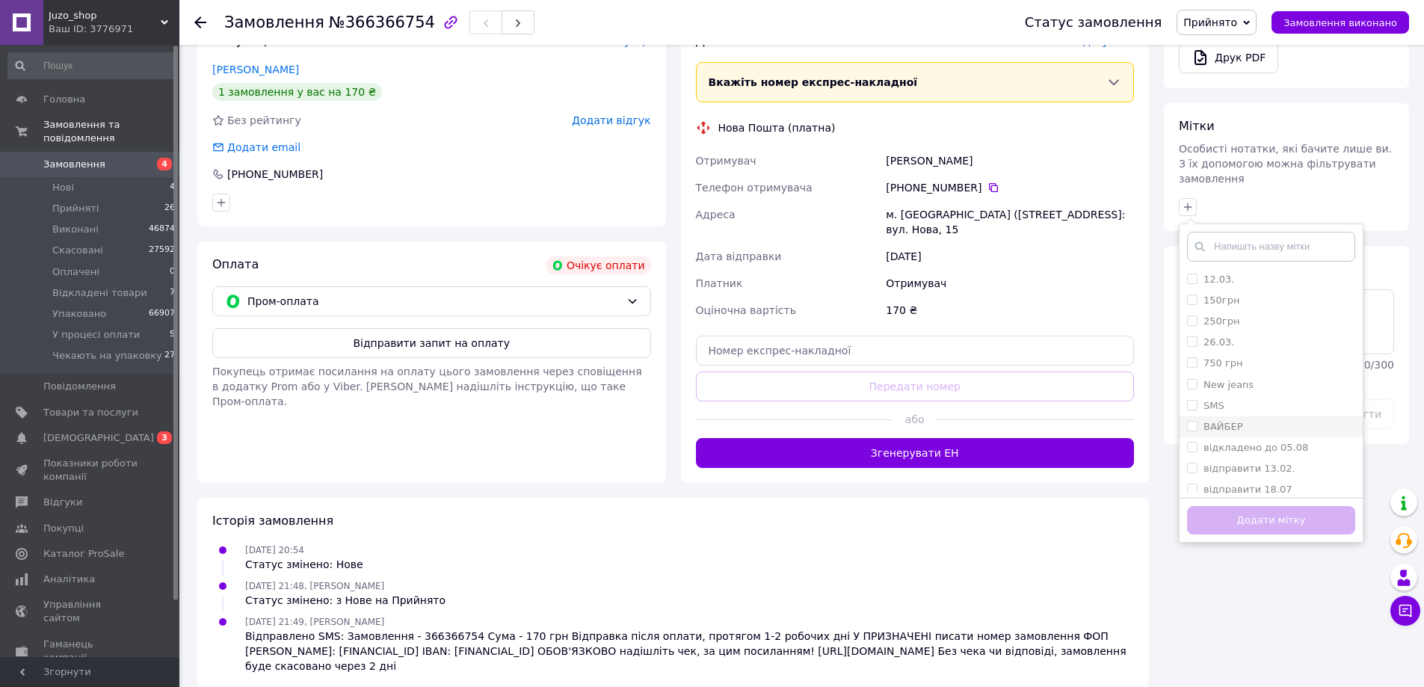
scroll to position [584, 0]
click at [1234, 398] on div "SMS" at bounding box center [1271, 404] width 168 height 13
checkbox input "true"
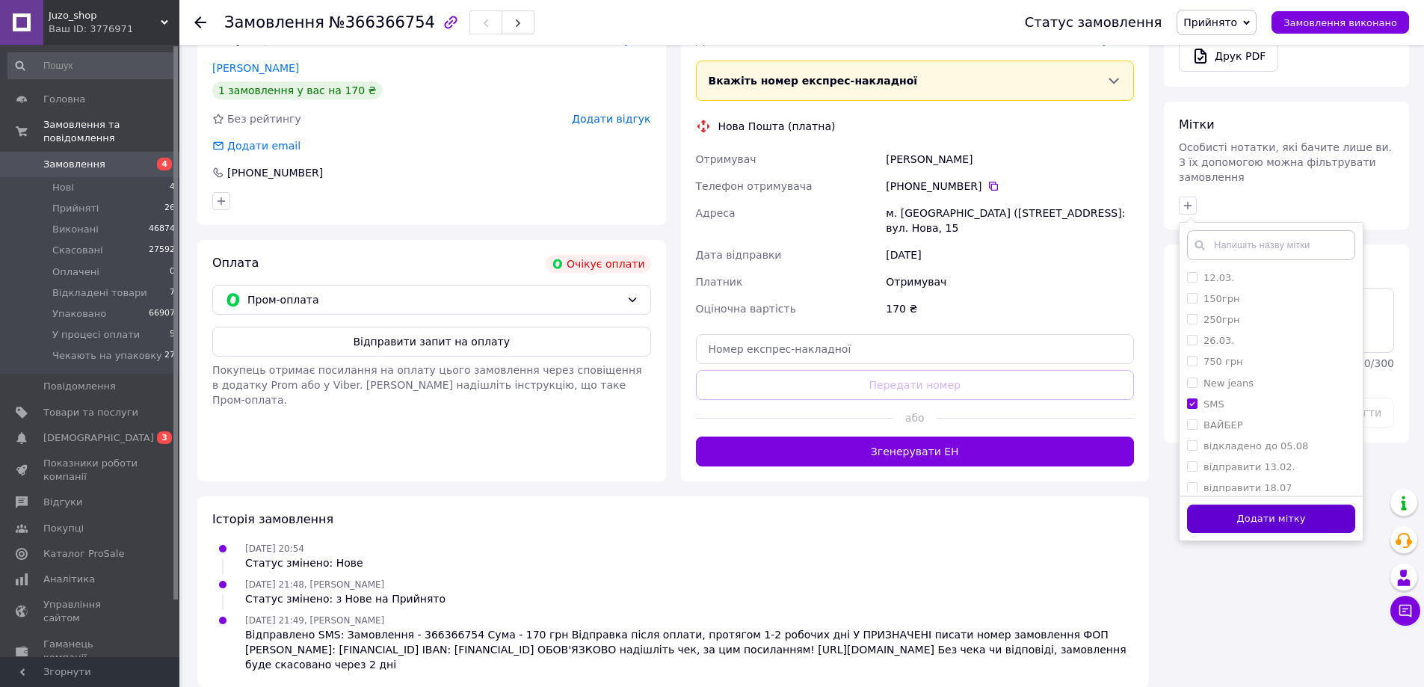
click at [1266, 505] on button "Додати мітку" at bounding box center [1271, 519] width 168 height 29
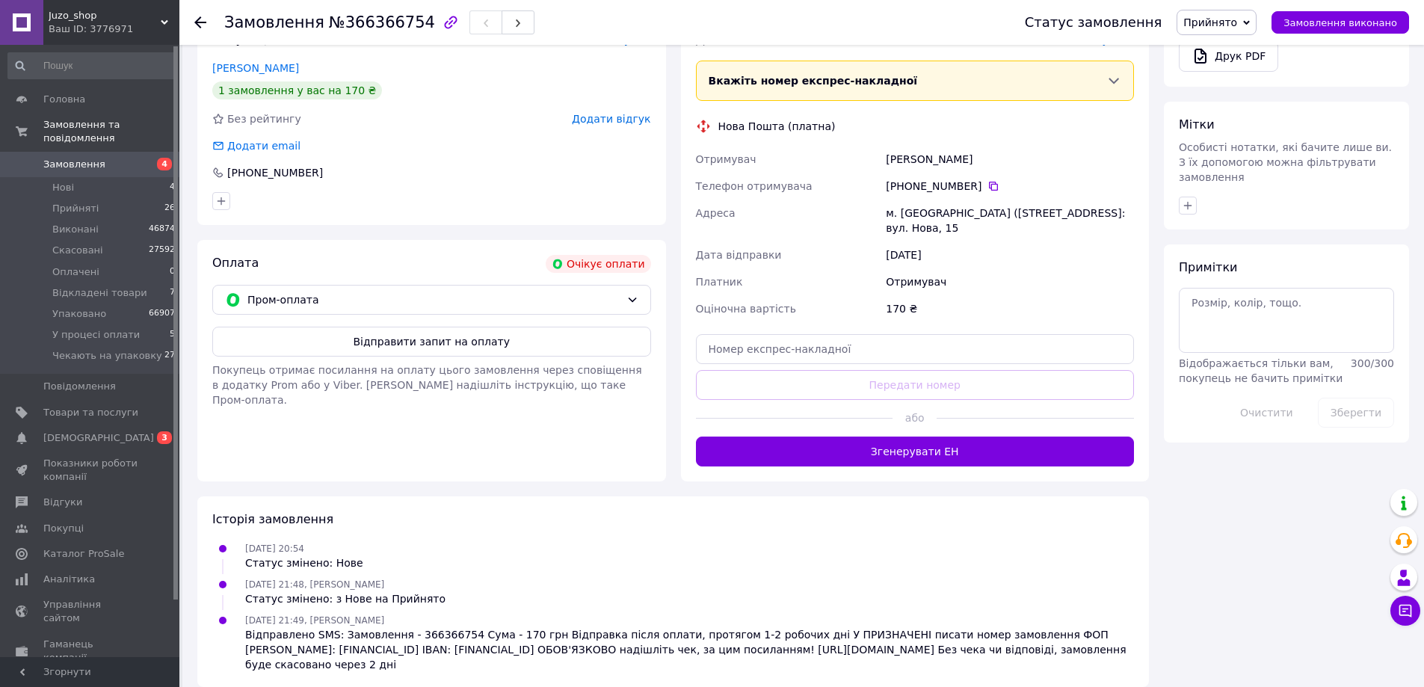
drag, startPoint x: 357, startPoint y: 346, endPoint x: 387, endPoint y: 362, distance: 34.4
click at [357, 346] on button "Відправити запит на оплату" at bounding box center [431, 342] width 439 height 30
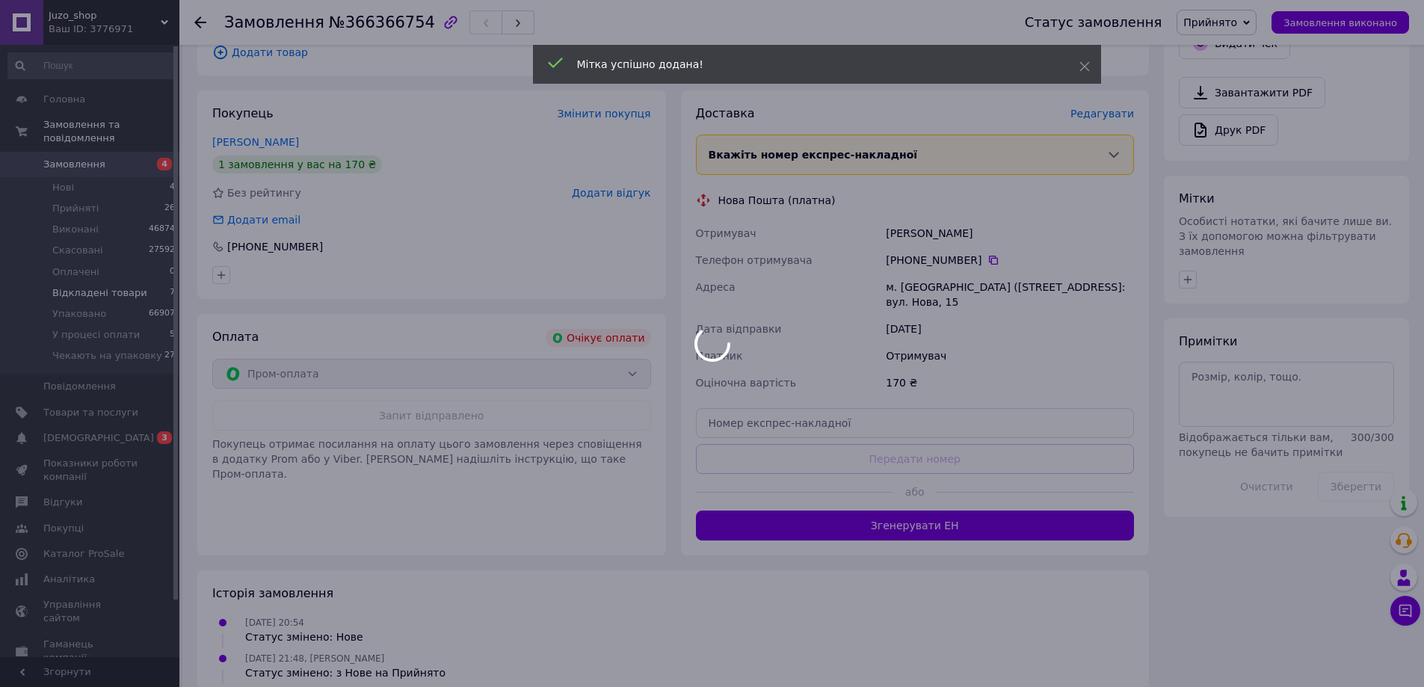
scroll to position [360, 0]
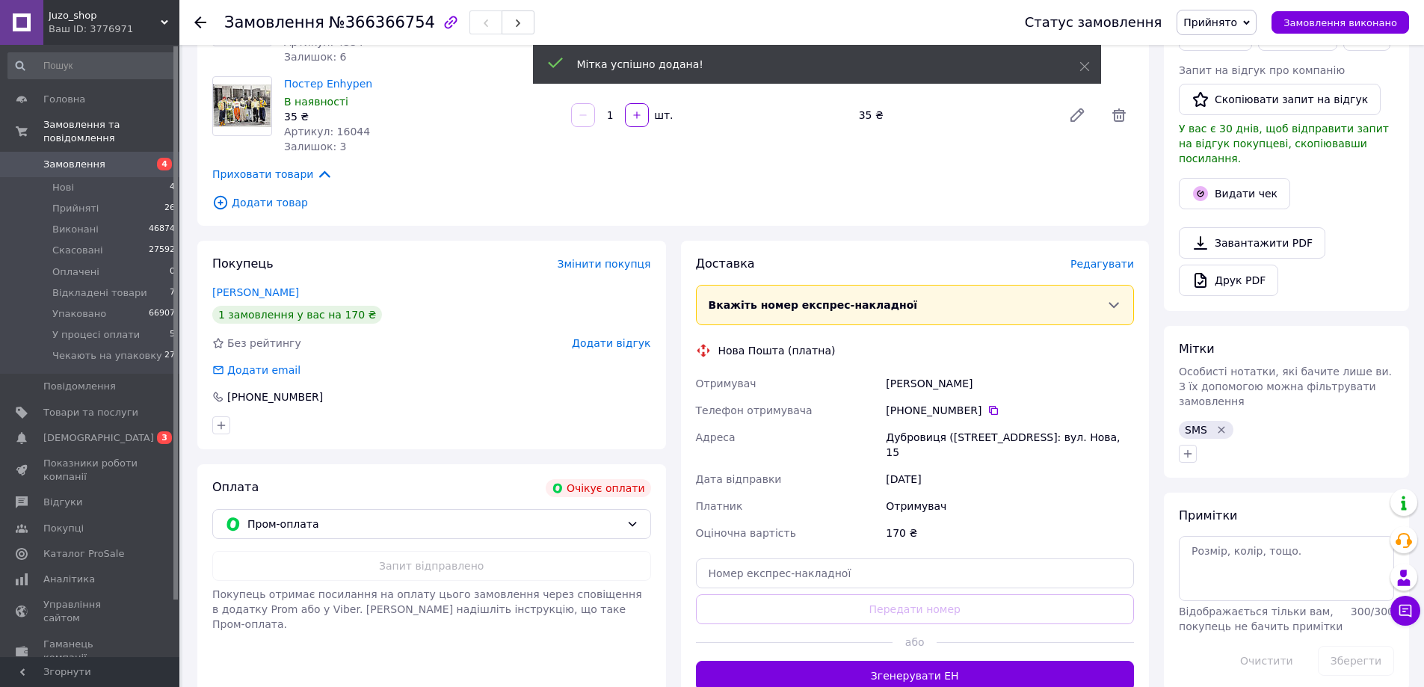
click at [129, 158] on span "Замовлення" at bounding box center [90, 164] width 95 height 13
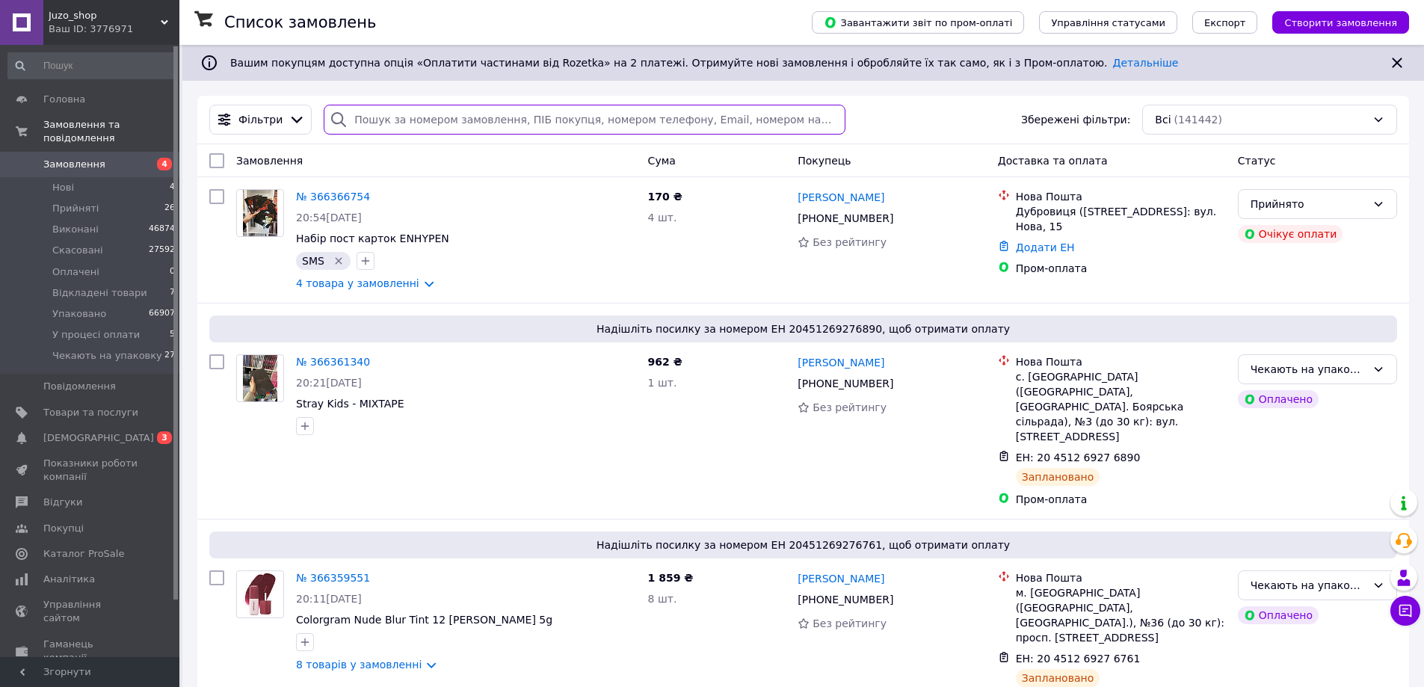
click at [413, 129] on input "search" at bounding box center [584, 120] width 521 height 30
paste input "[PHONE_NUMBER]"
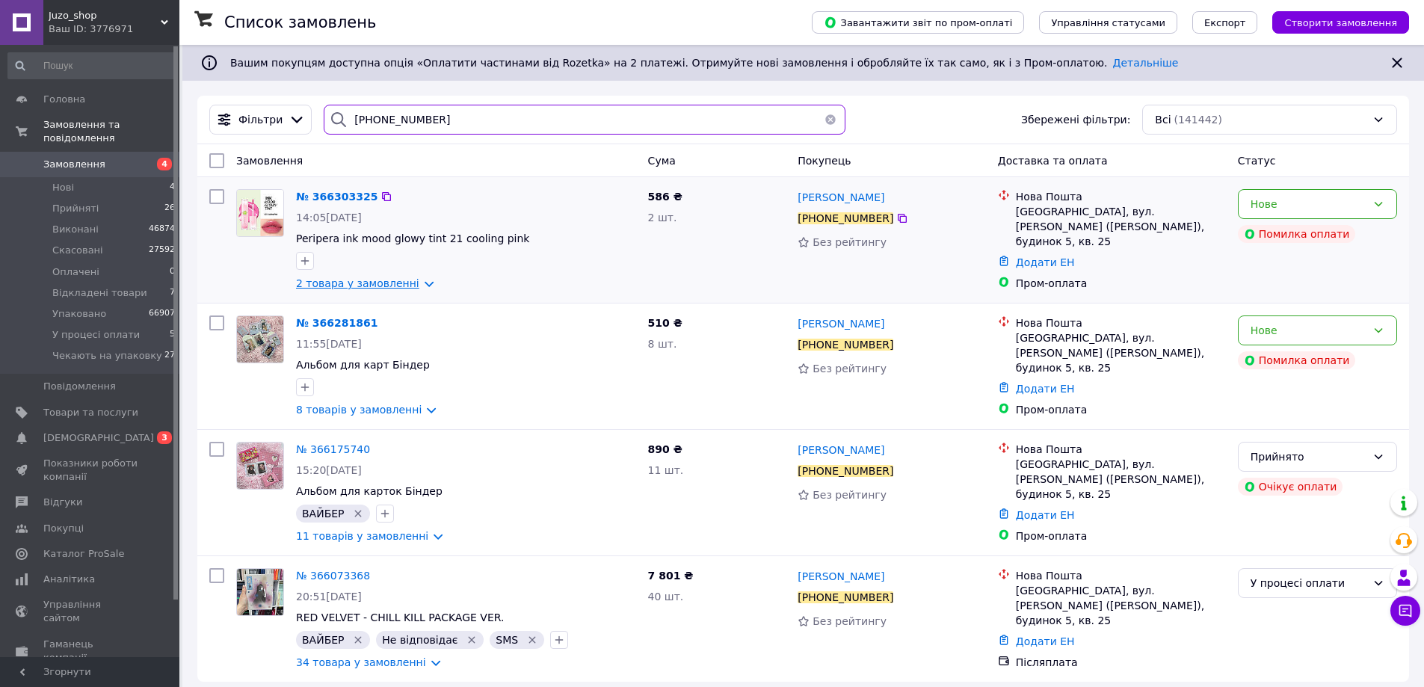
type input "[PHONE_NUMBER]"
click at [386, 287] on link "2 товара у замовленні" at bounding box center [357, 283] width 123 height 12
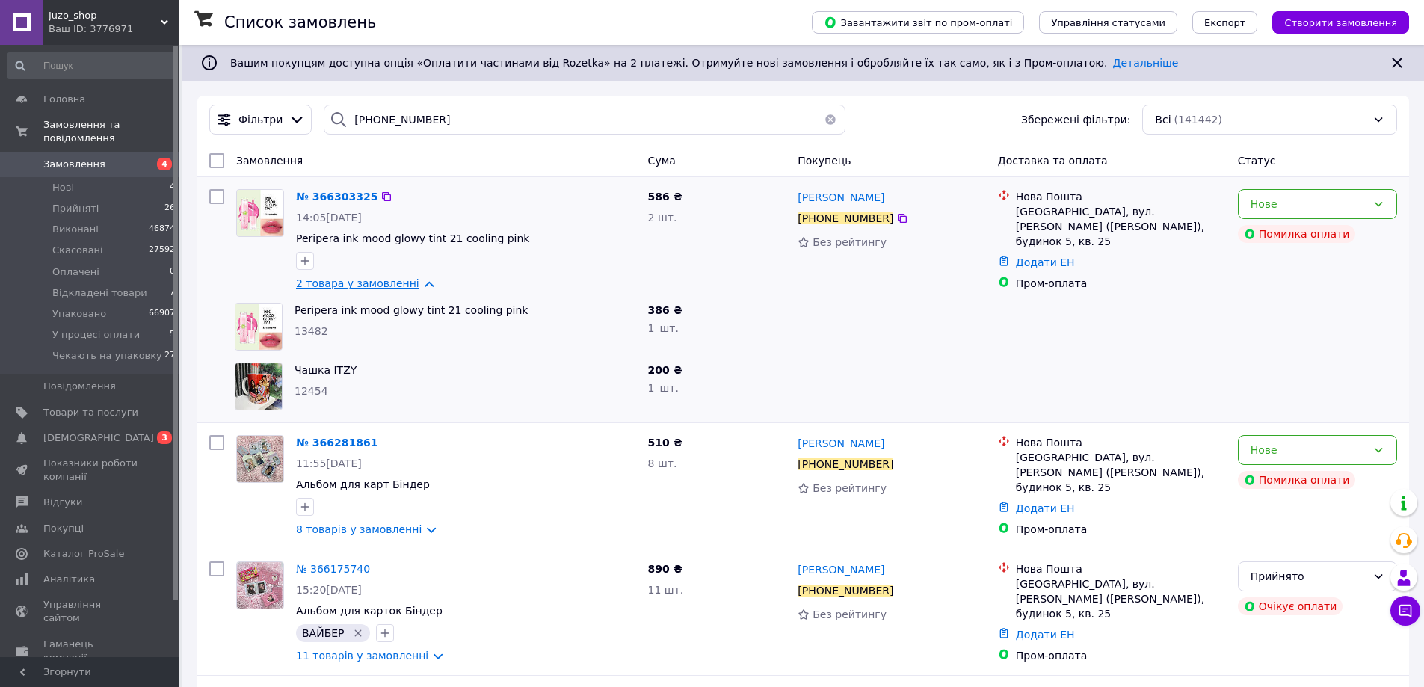
click at [386, 287] on link "2 товара у замовленні" at bounding box center [357, 283] width 123 height 12
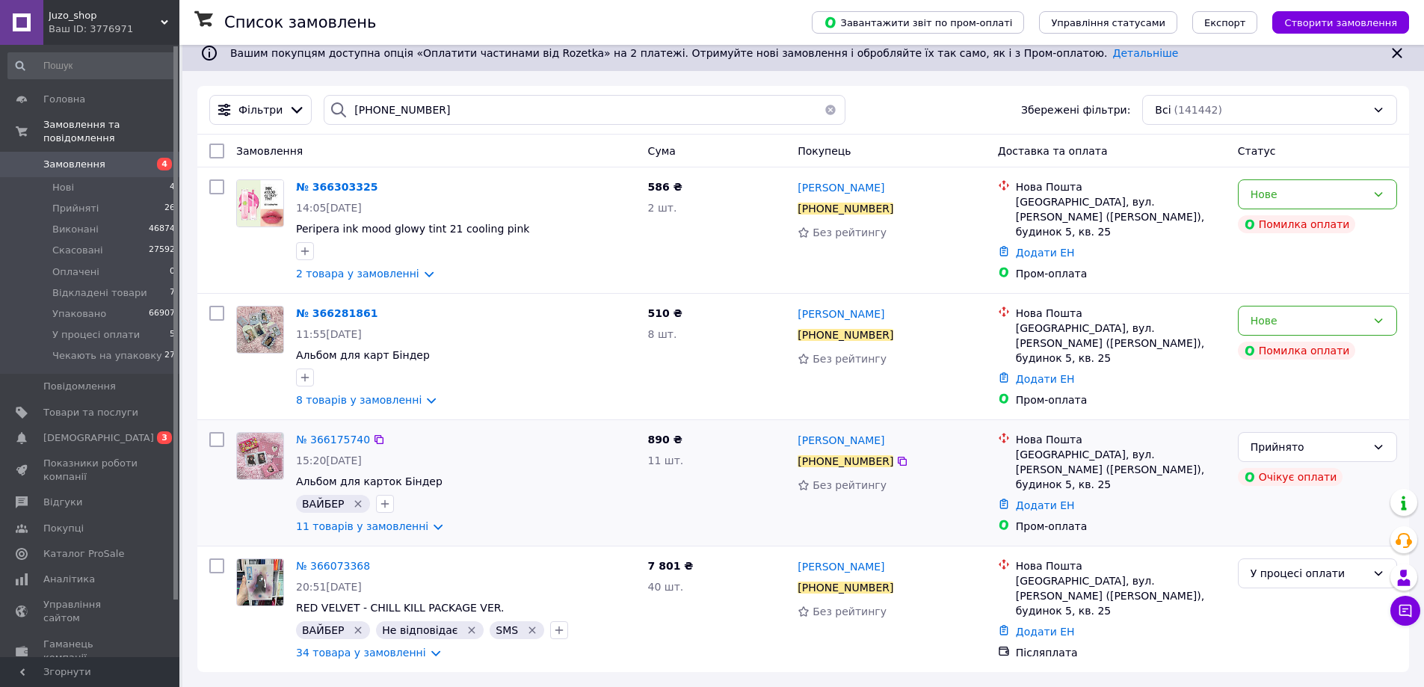
scroll to position [12, 0]
click at [1301, 322] on div "Нове" at bounding box center [1309, 320] width 116 height 16
drag, startPoint x: 1263, startPoint y: 361, endPoint x: 1273, endPoint y: 349, distance: 15.4
click at [1269, 356] on li "Прийнято" at bounding box center [1318, 351] width 158 height 27
click at [1312, 182] on div "[PERSON_NAME] помилка при обробці платежу" at bounding box center [1250, 180] width 187 height 54
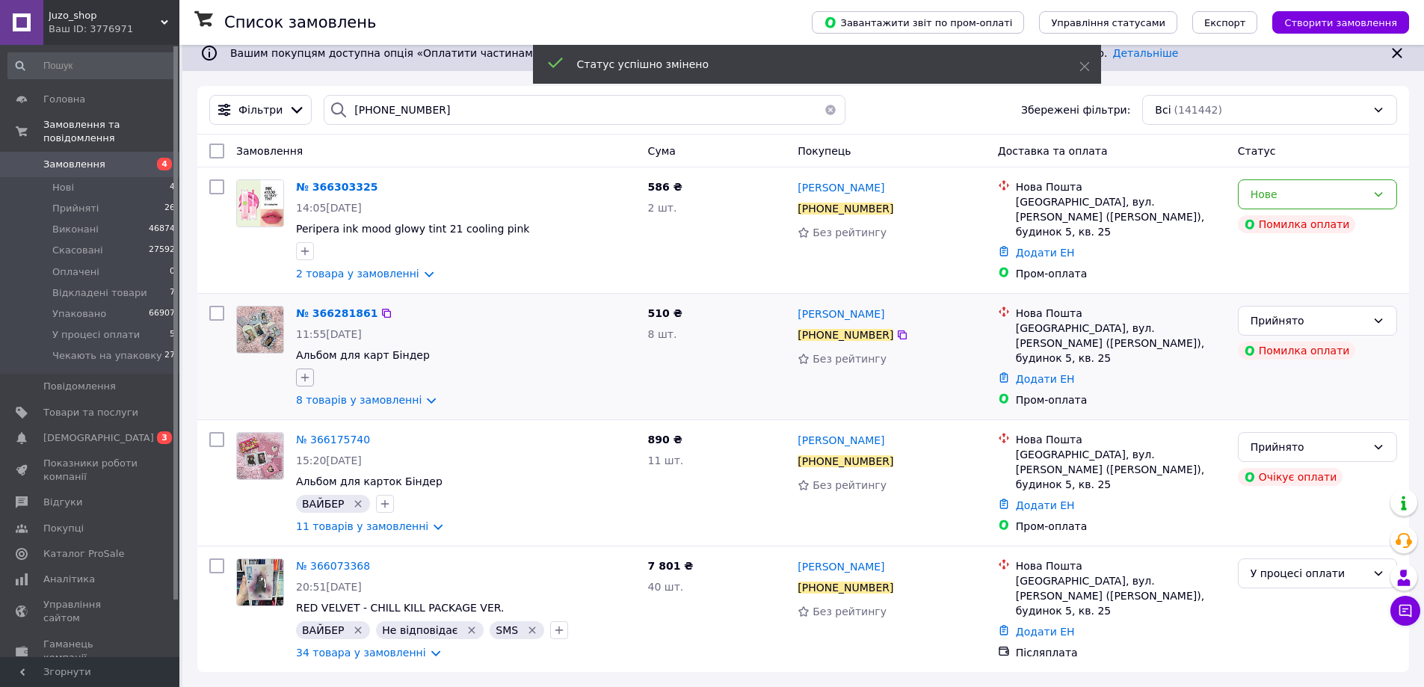
click at [308, 374] on icon "button" at bounding box center [305, 378] width 12 height 12
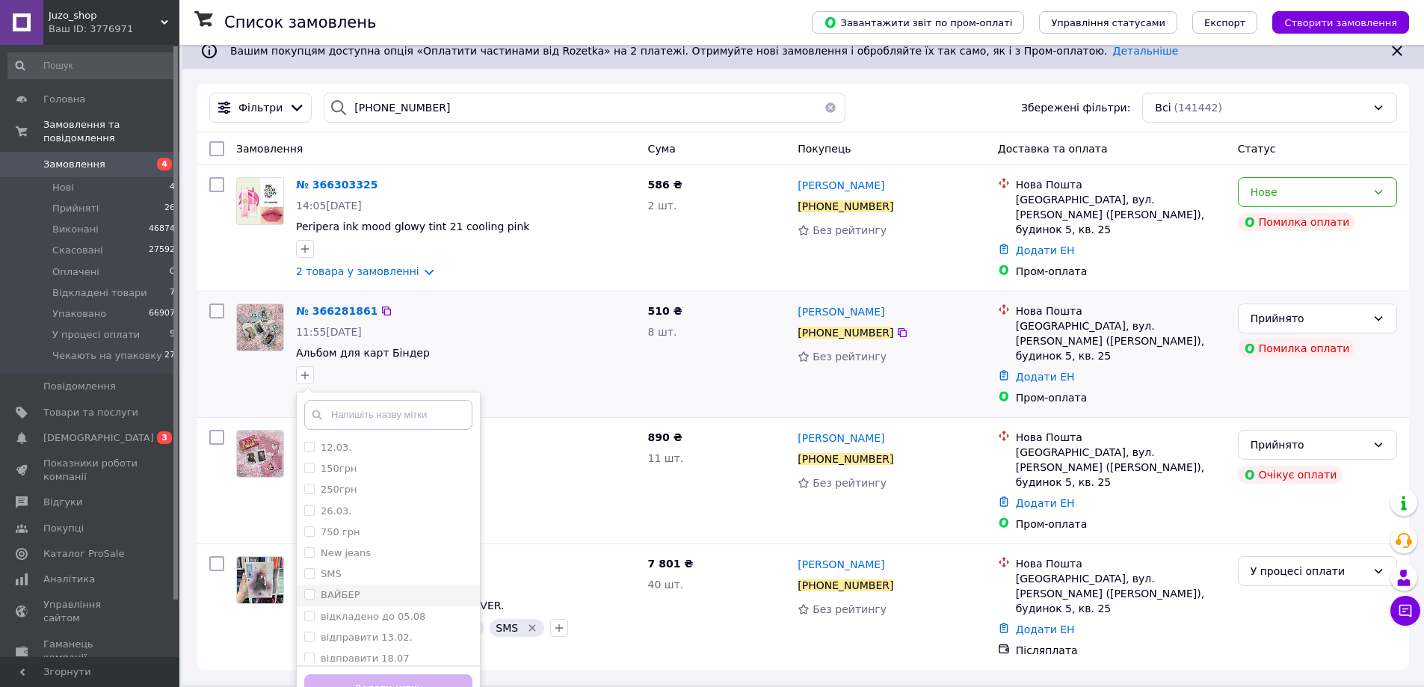
click at [388, 592] on div "ВАЙБЕР" at bounding box center [388, 594] width 168 height 13
checkbox input "true"
click at [446, 683] on button "Додати мітку" at bounding box center [388, 688] width 168 height 29
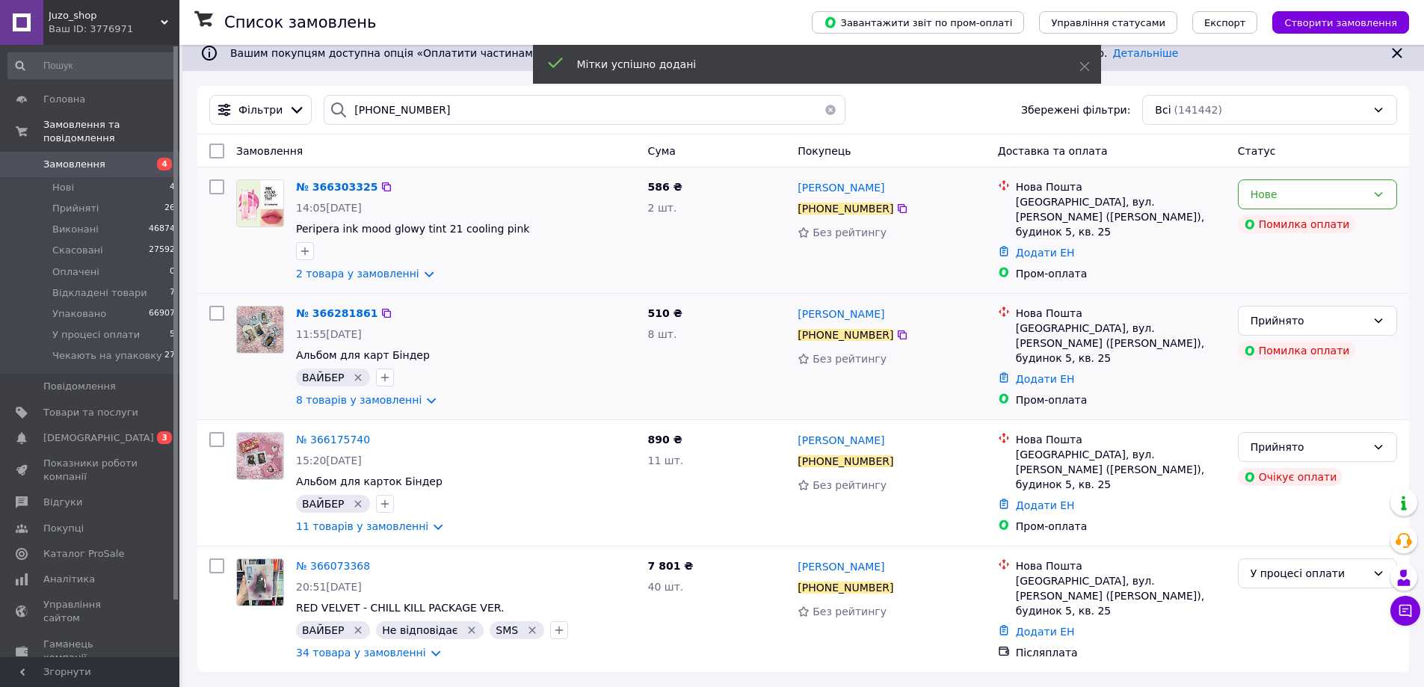
click at [1387, 176] on div "Нове Помилка оплати" at bounding box center [1317, 230] width 171 height 114
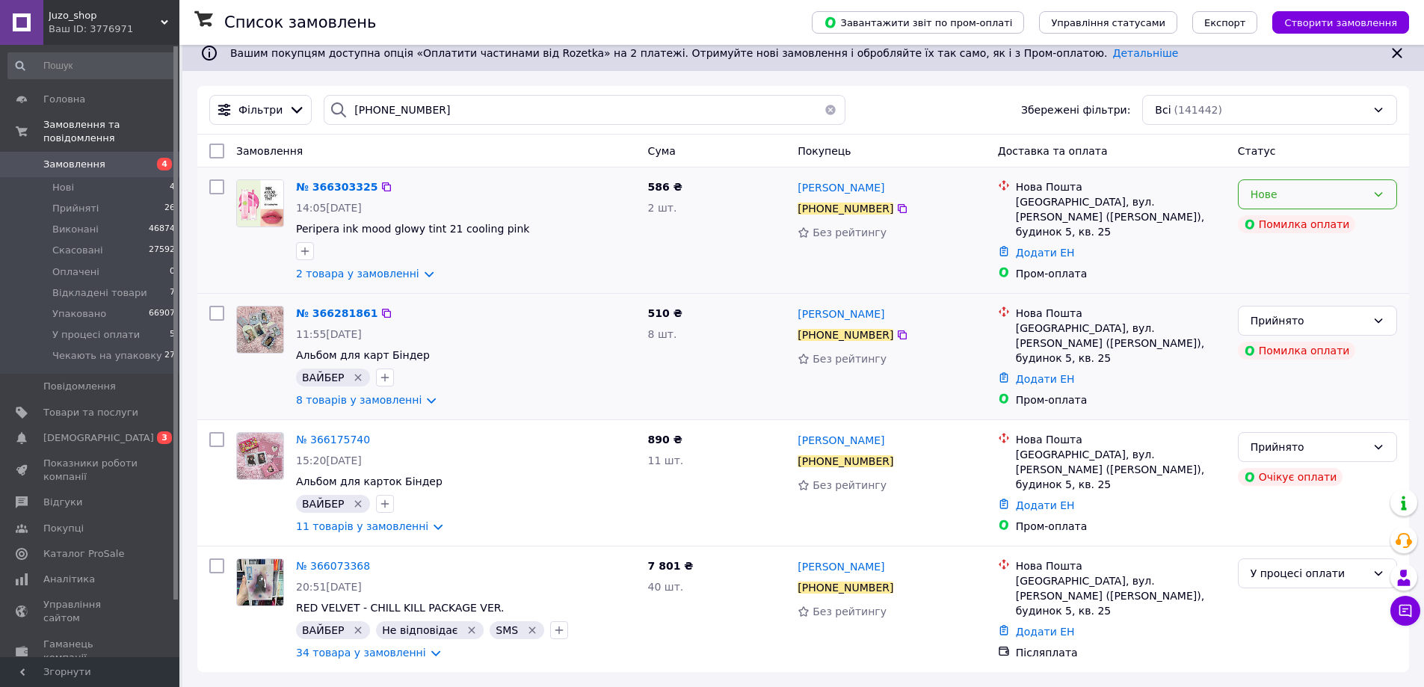
click at [1367, 185] on div "Нове" at bounding box center [1317, 194] width 159 height 30
click at [1304, 220] on li "Прийнято" at bounding box center [1318, 225] width 158 height 27
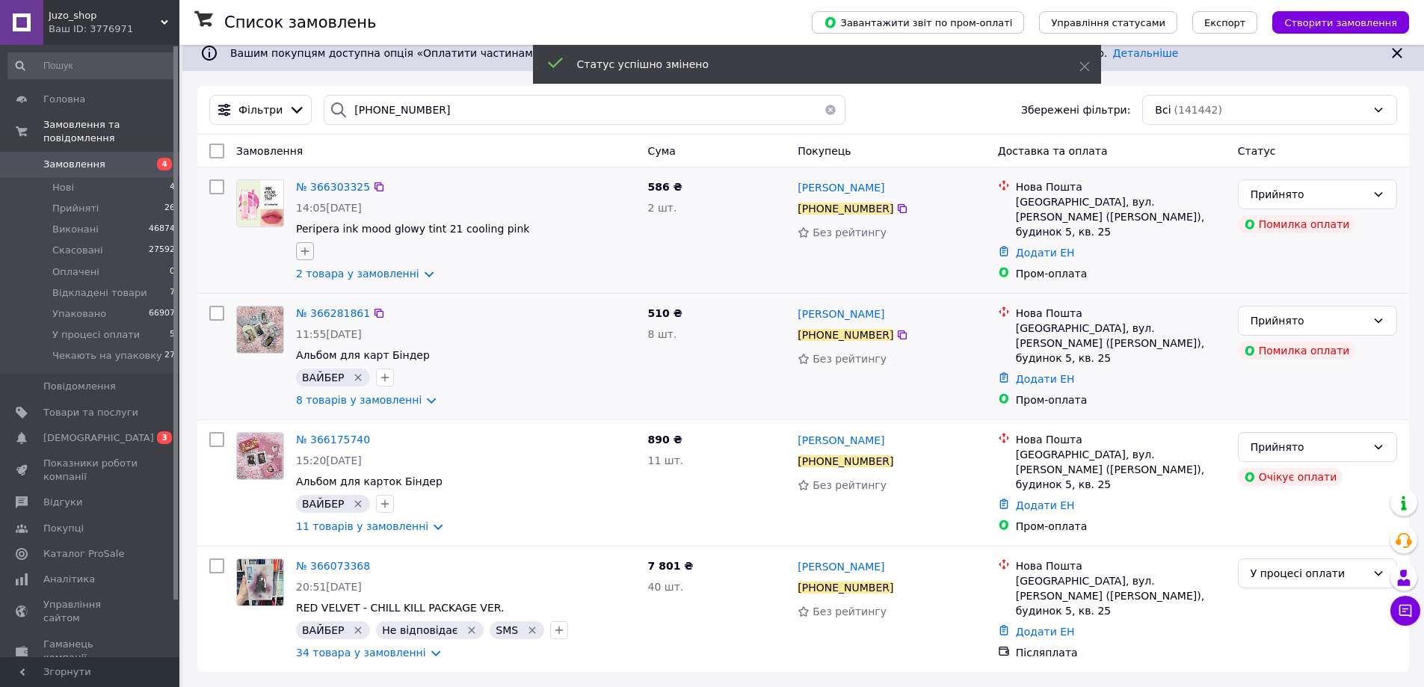
click at [303, 253] on icon "button" at bounding box center [305, 251] width 12 height 12
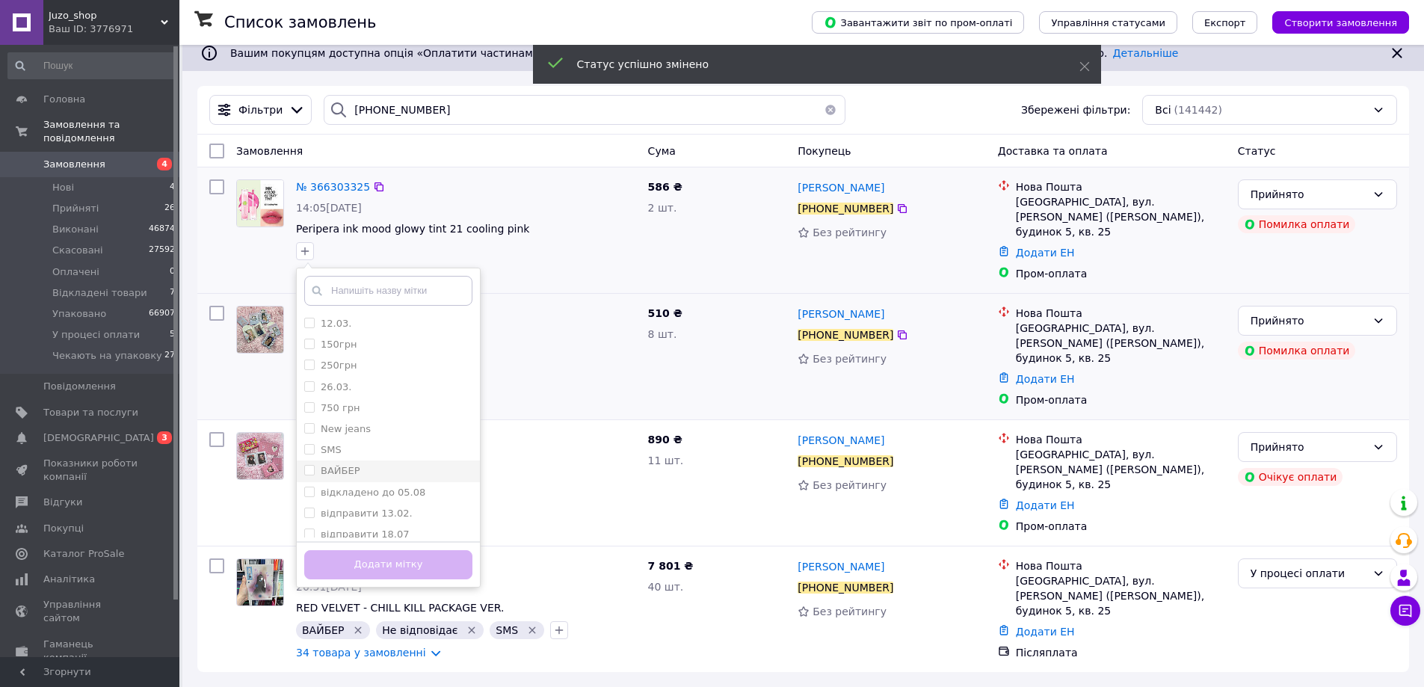
click at [353, 465] on label "ВАЙБЕР" at bounding box center [341, 470] width 40 height 11
checkbox input "true"
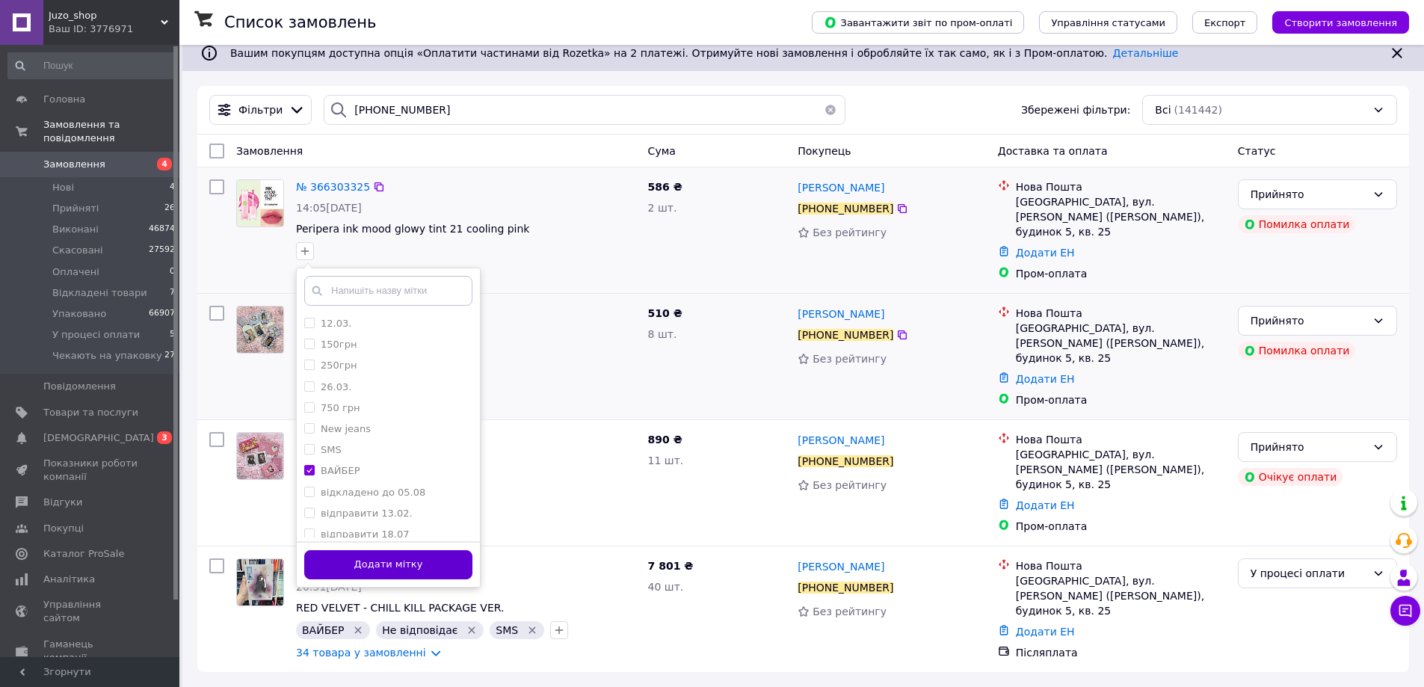
click at [449, 558] on button "Додати мітку" at bounding box center [388, 564] width 168 height 29
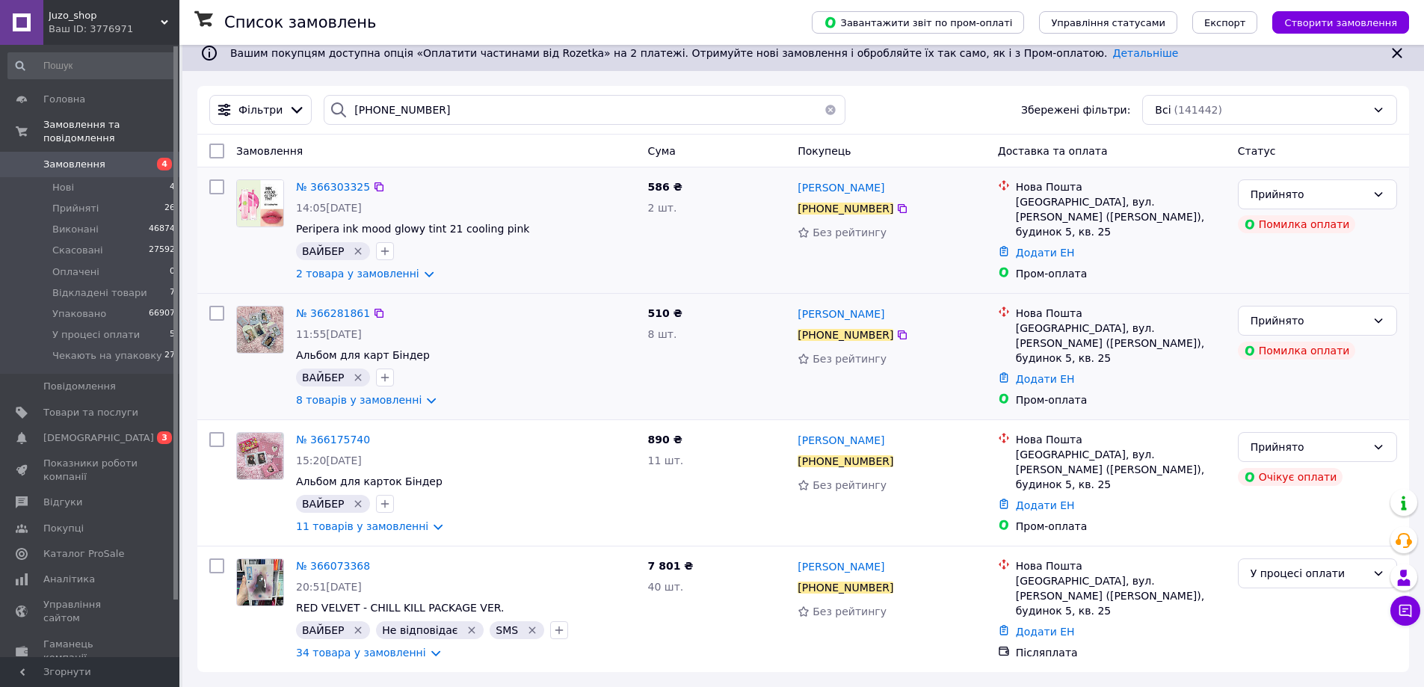
click at [129, 158] on span "Замовлення" at bounding box center [90, 164] width 95 height 13
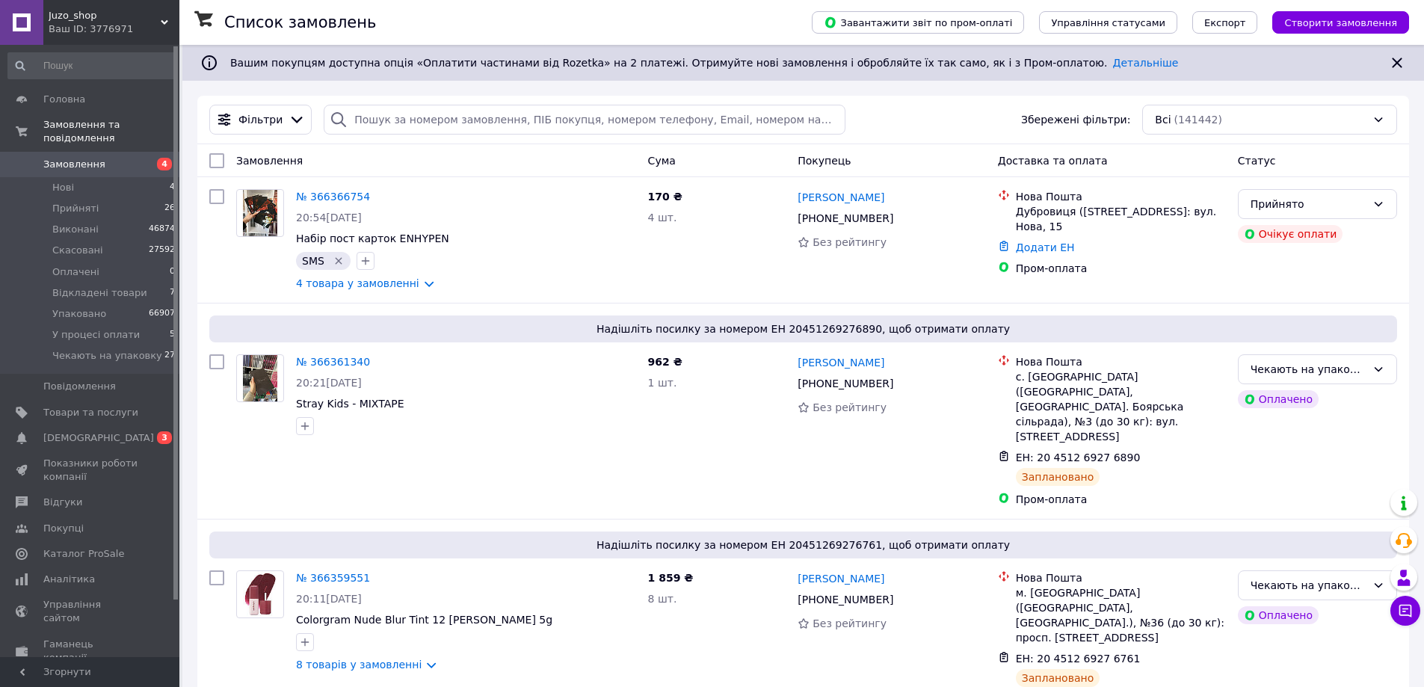
click at [373, 100] on div "Фільтри Збережені фільтри: Всі (141442)" at bounding box center [803, 120] width 1212 height 49
click at [397, 112] on input "search" at bounding box center [584, 120] width 521 height 30
paste input "366231535"
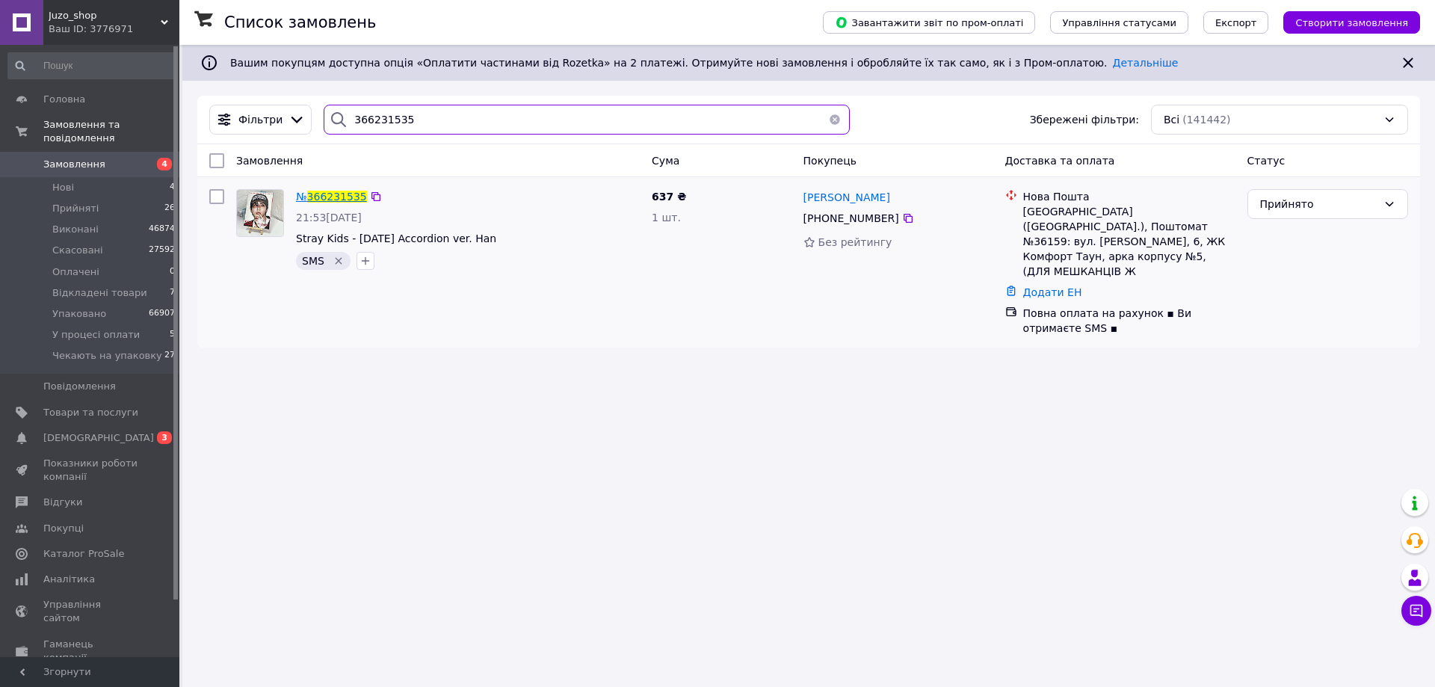
type input "366231535"
click at [330, 193] on span "366231535" at bounding box center [337, 197] width 60 height 12
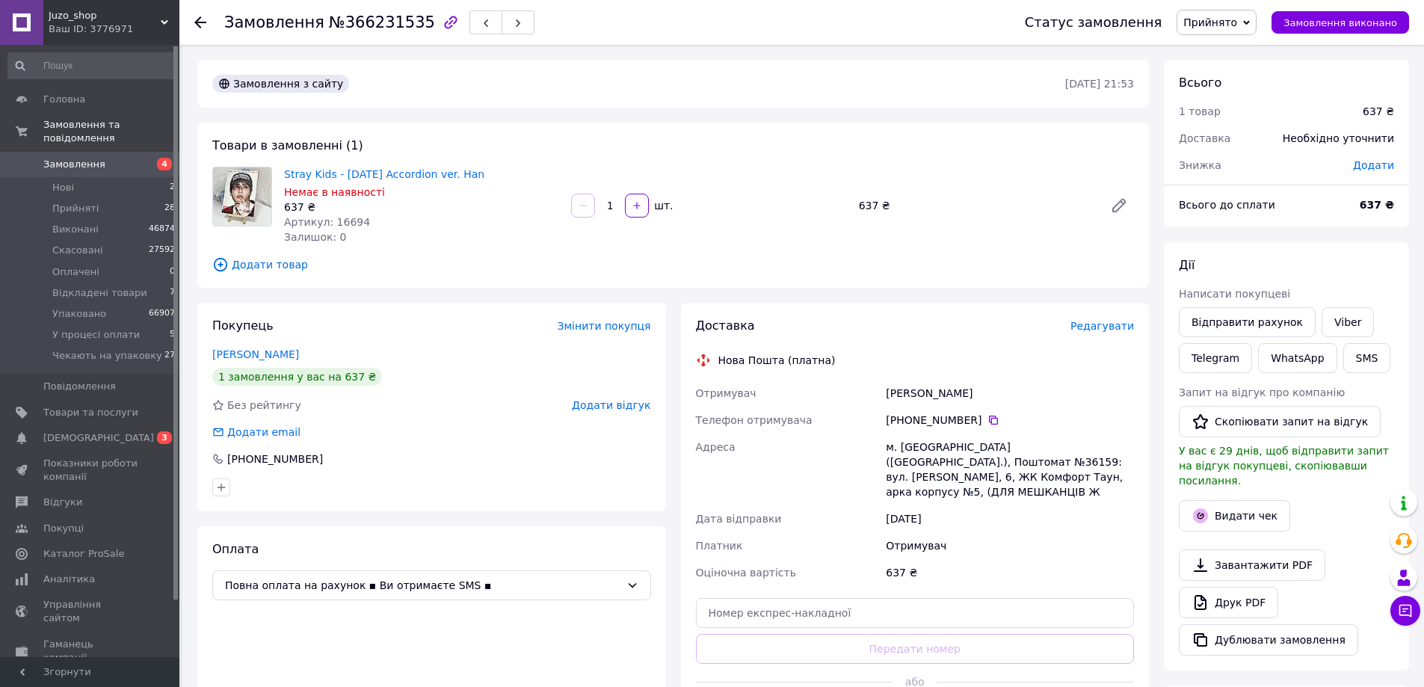
click at [383, 31] on span "№366231535" at bounding box center [382, 22] width 106 height 18
copy span "366231535"
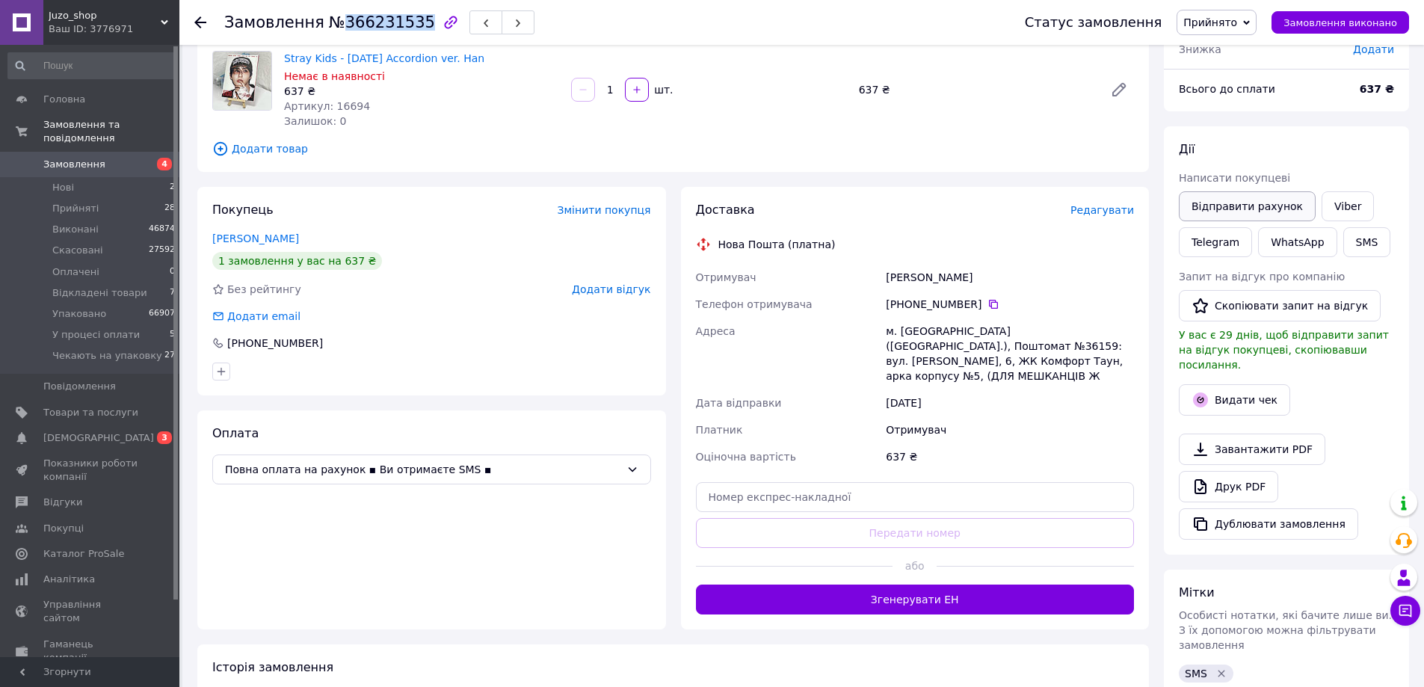
scroll to position [224, 0]
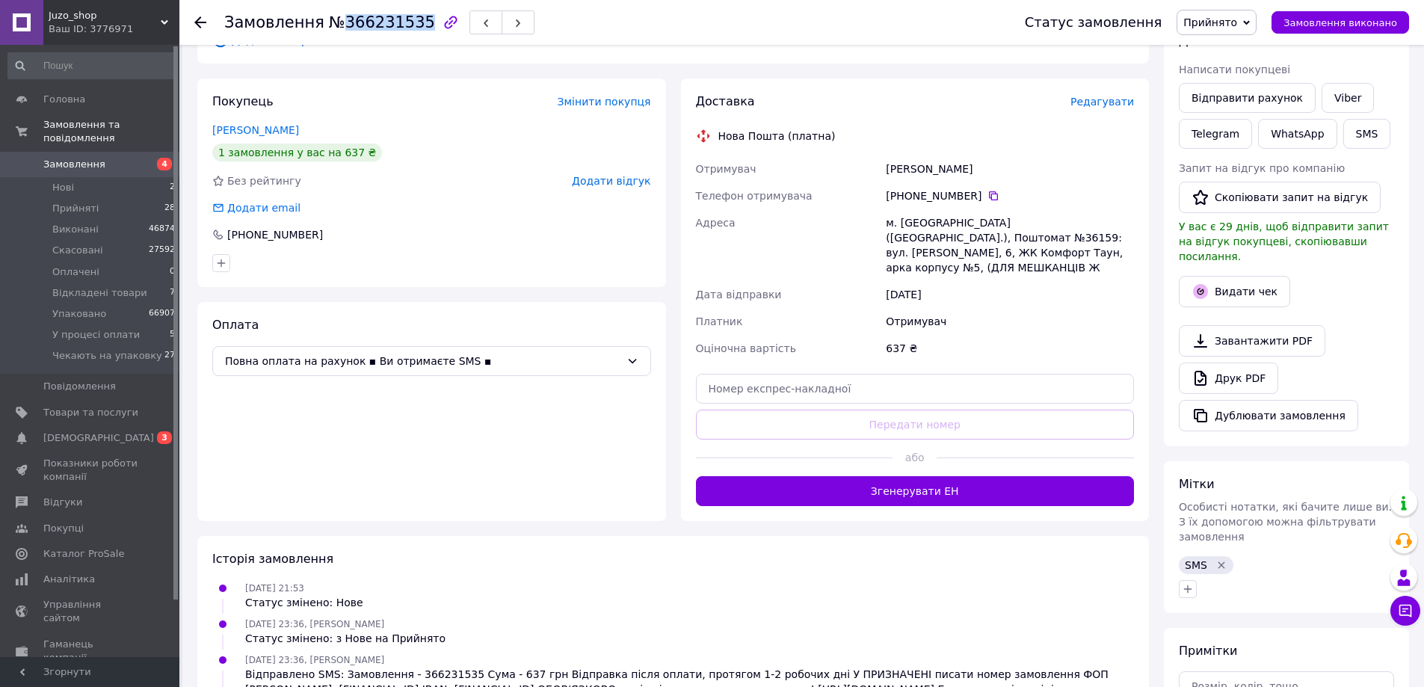
click at [1227, 20] on span "Прийнято" at bounding box center [1210, 22] width 54 height 12
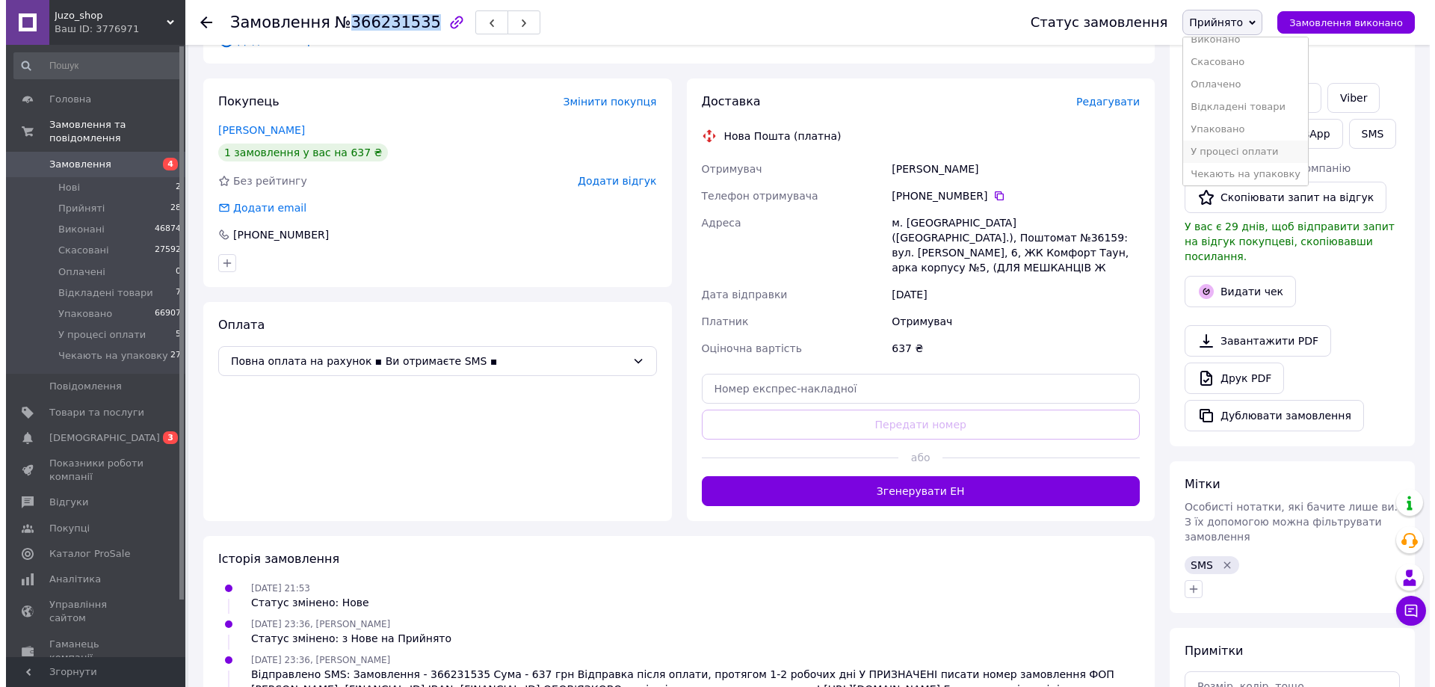
scroll to position [16, 0]
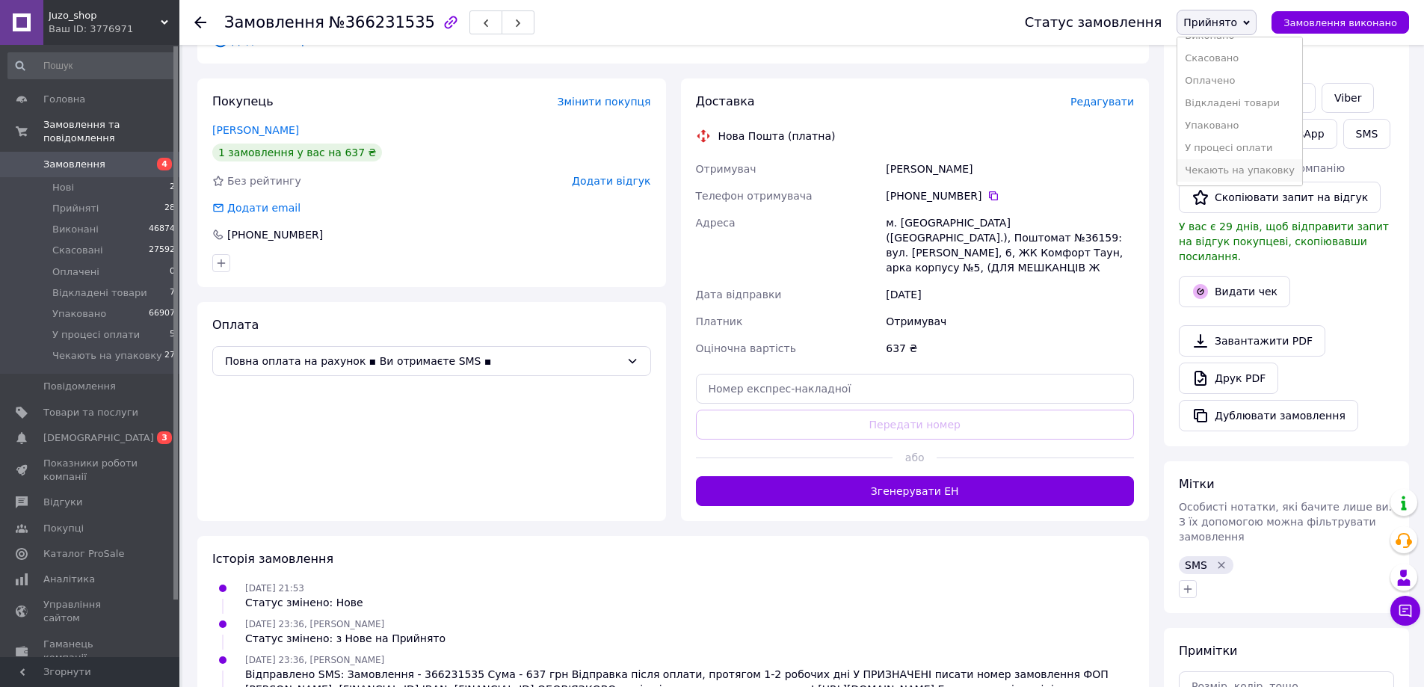
click at [1224, 166] on li "Чекають на упаковку" at bounding box center [1239, 170] width 125 height 22
click at [1118, 108] on span "Редагувати" at bounding box center [1102, 102] width 64 height 12
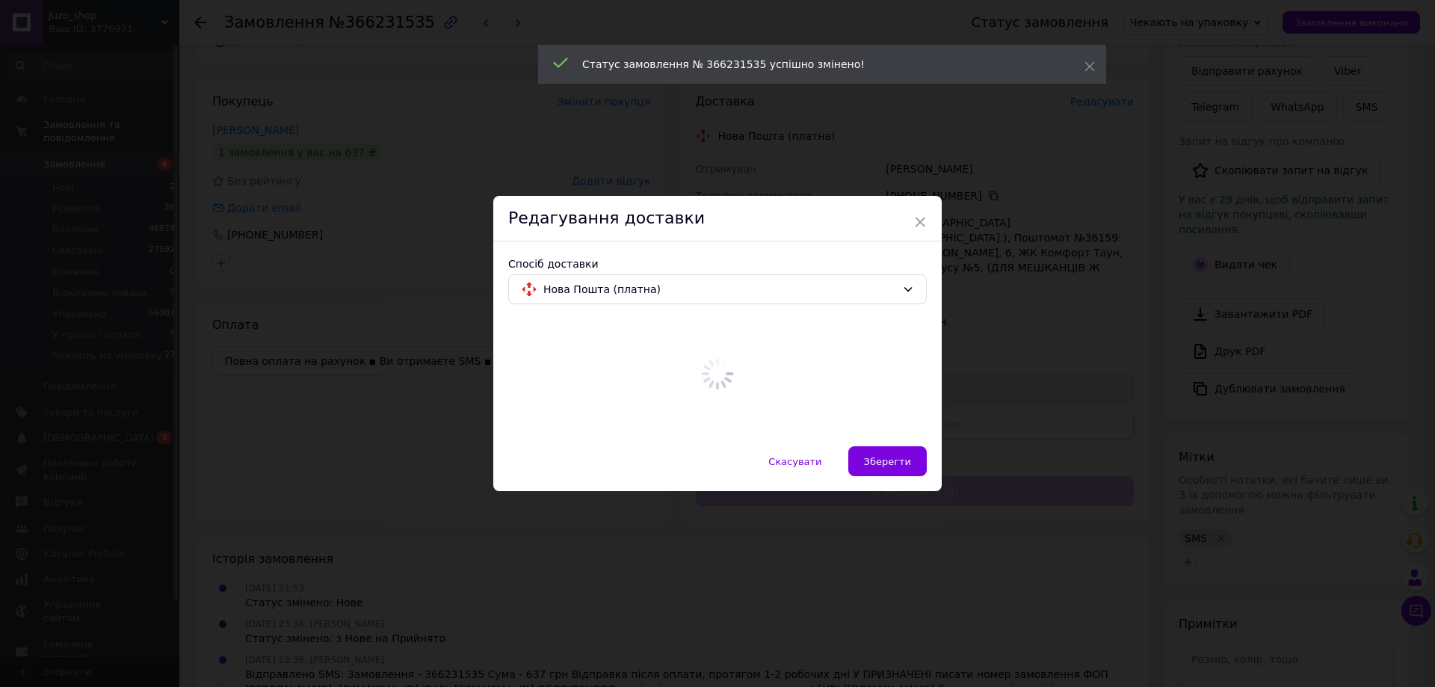
scroll to position [0, 0]
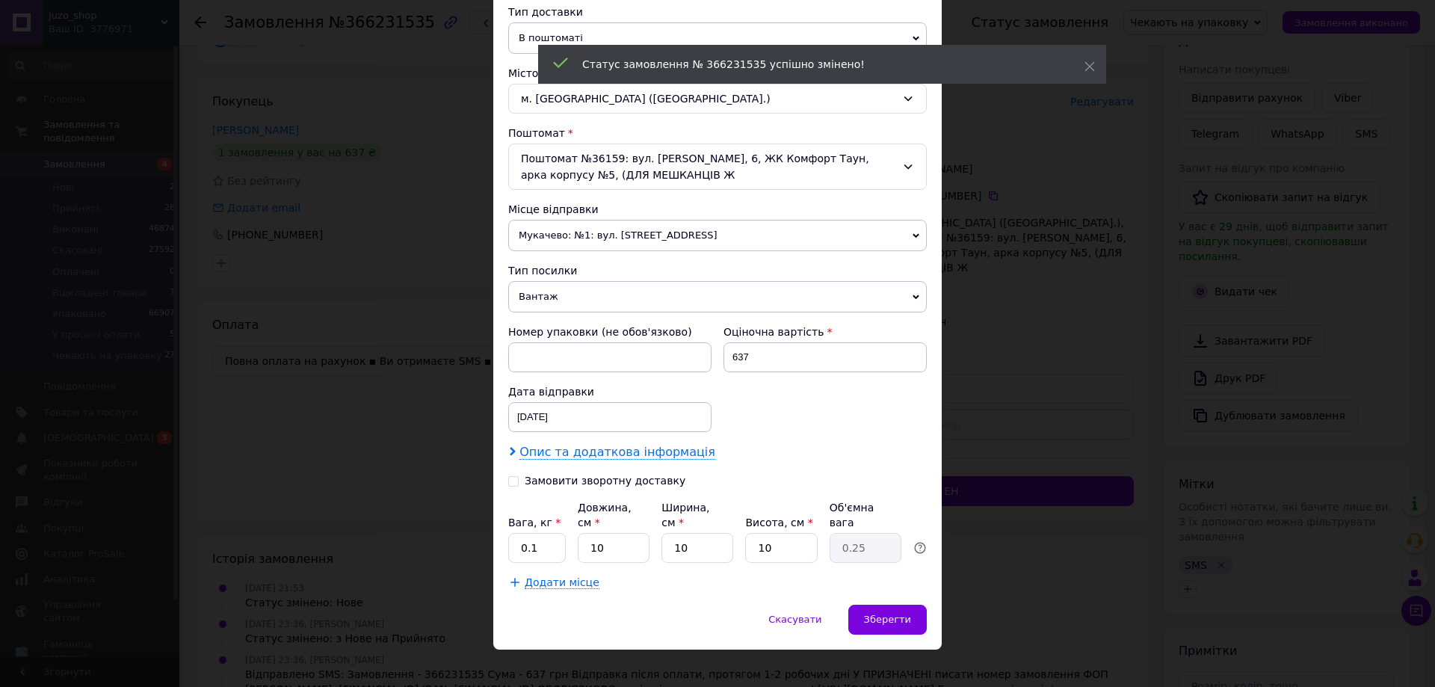
click at [576, 449] on span "Опис та додаткова інформація" at bounding box center [618, 452] width 196 height 15
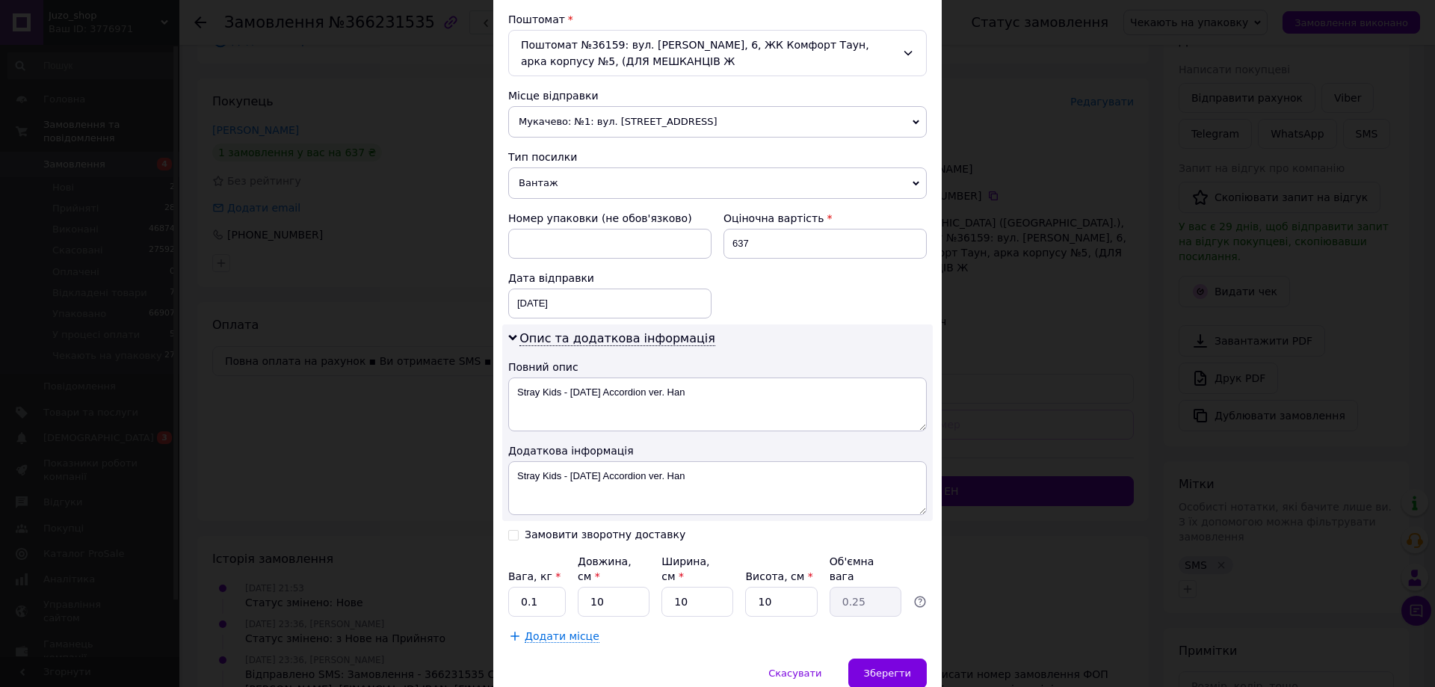
scroll to position [499, 0]
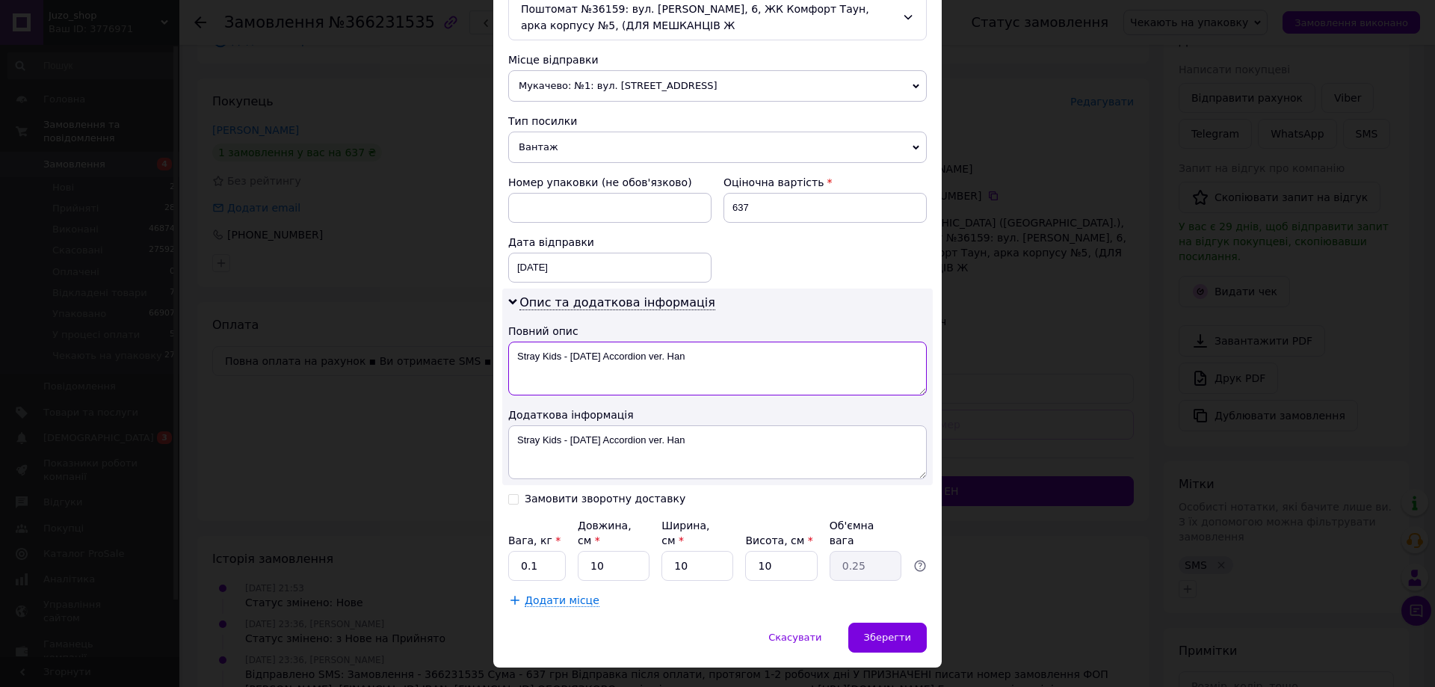
click at [745, 351] on textarea "Stray Kids - [DATE] Accordion ver. Han" at bounding box center [717, 369] width 419 height 54
paste textarea "366231535"
type textarea "366231535"
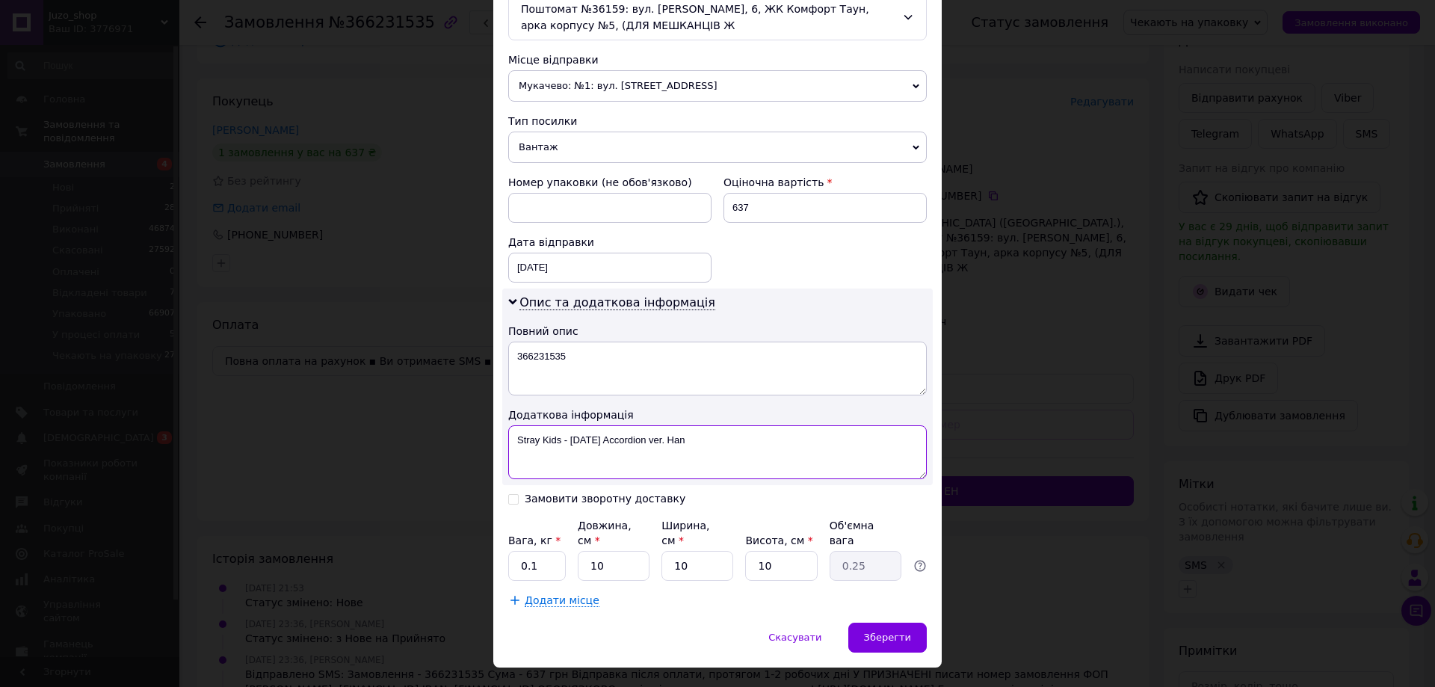
click at [729, 434] on textarea "Stray Kids - [DATE] Accordion ver. Han" at bounding box center [717, 452] width 419 height 54
paste textarea "366231535"
type textarea "366231535"
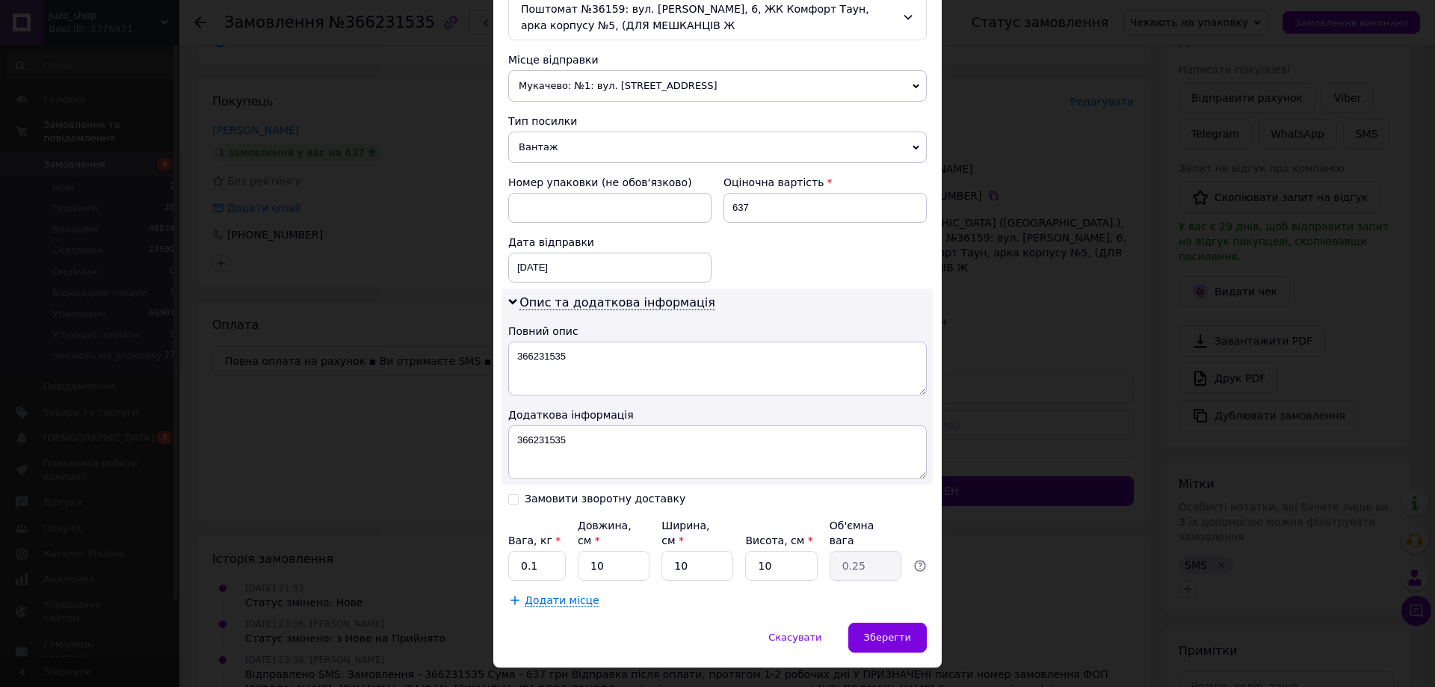
click at [596, 153] on span "Вантаж" at bounding box center [717, 147] width 419 height 31
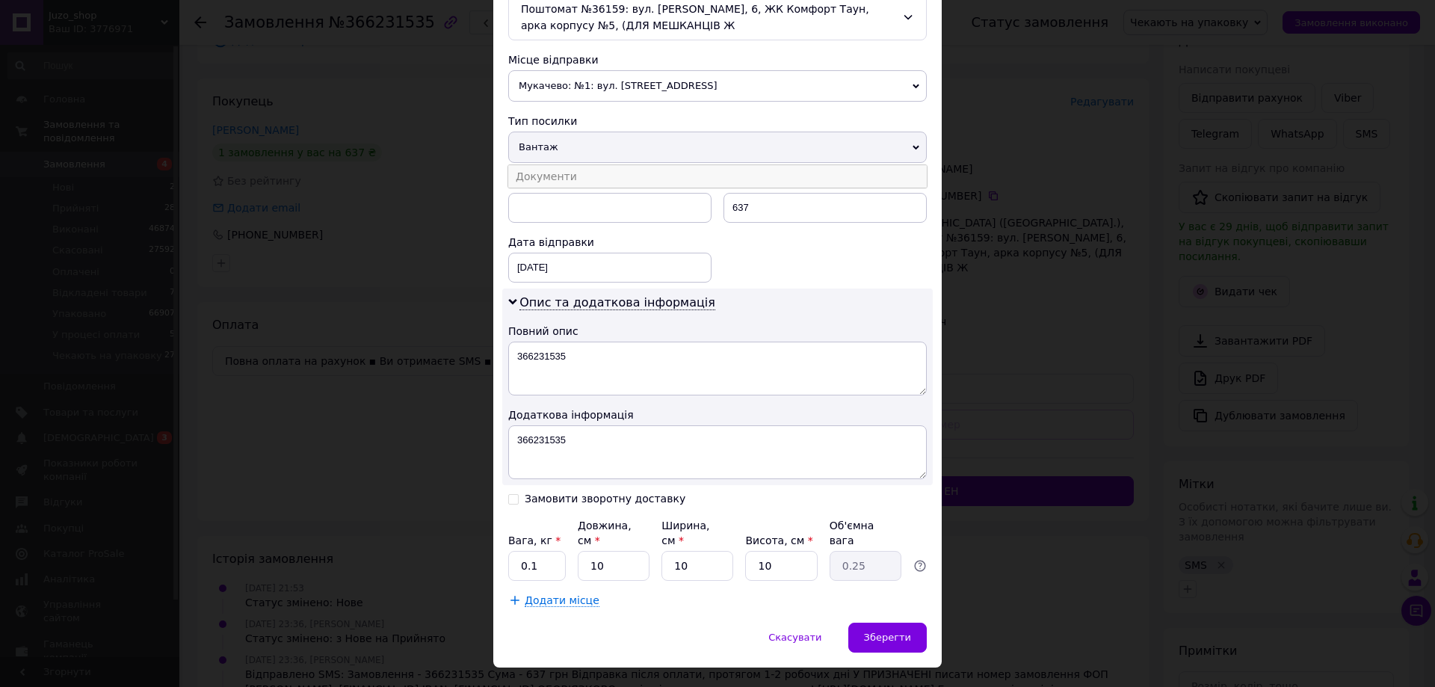
click at [588, 179] on li "Документи" at bounding box center [717, 176] width 419 height 22
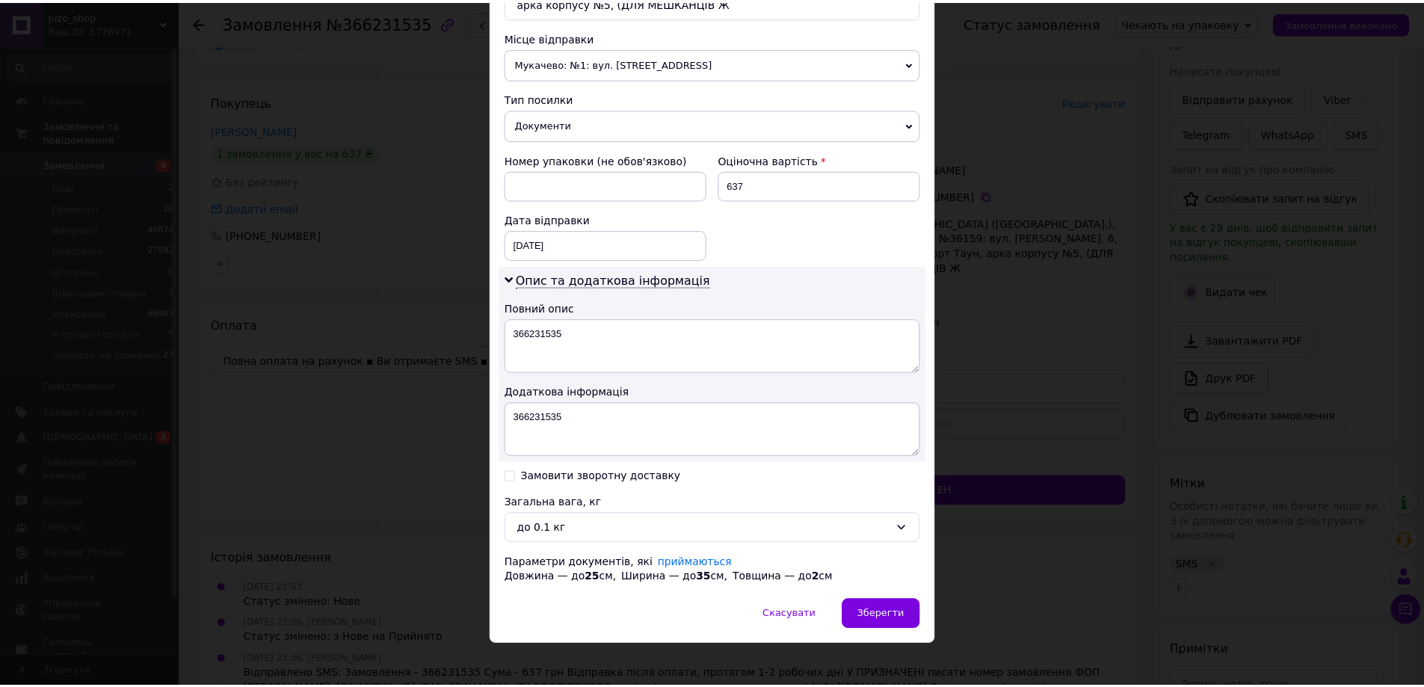
scroll to position [532, 0]
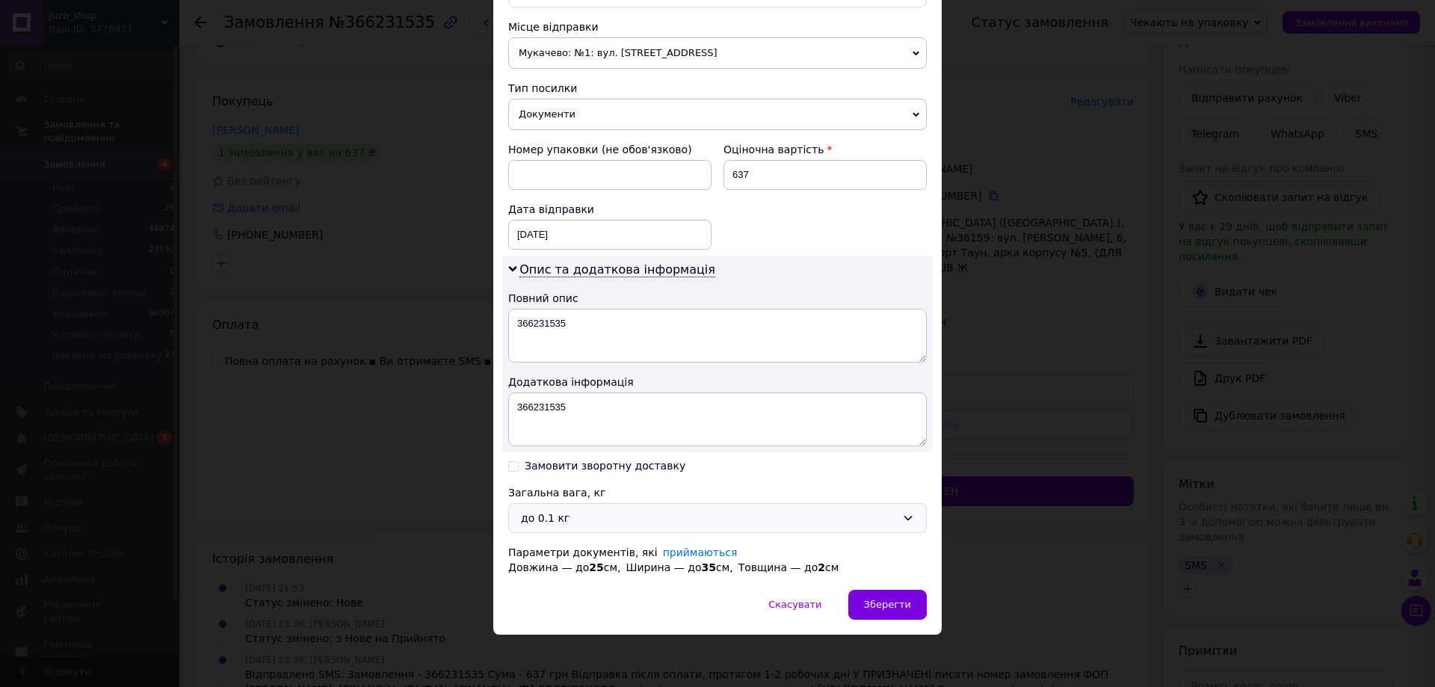
click at [578, 524] on div "до 0.1 кг" at bounding box center [708, 518] width 375 height 16
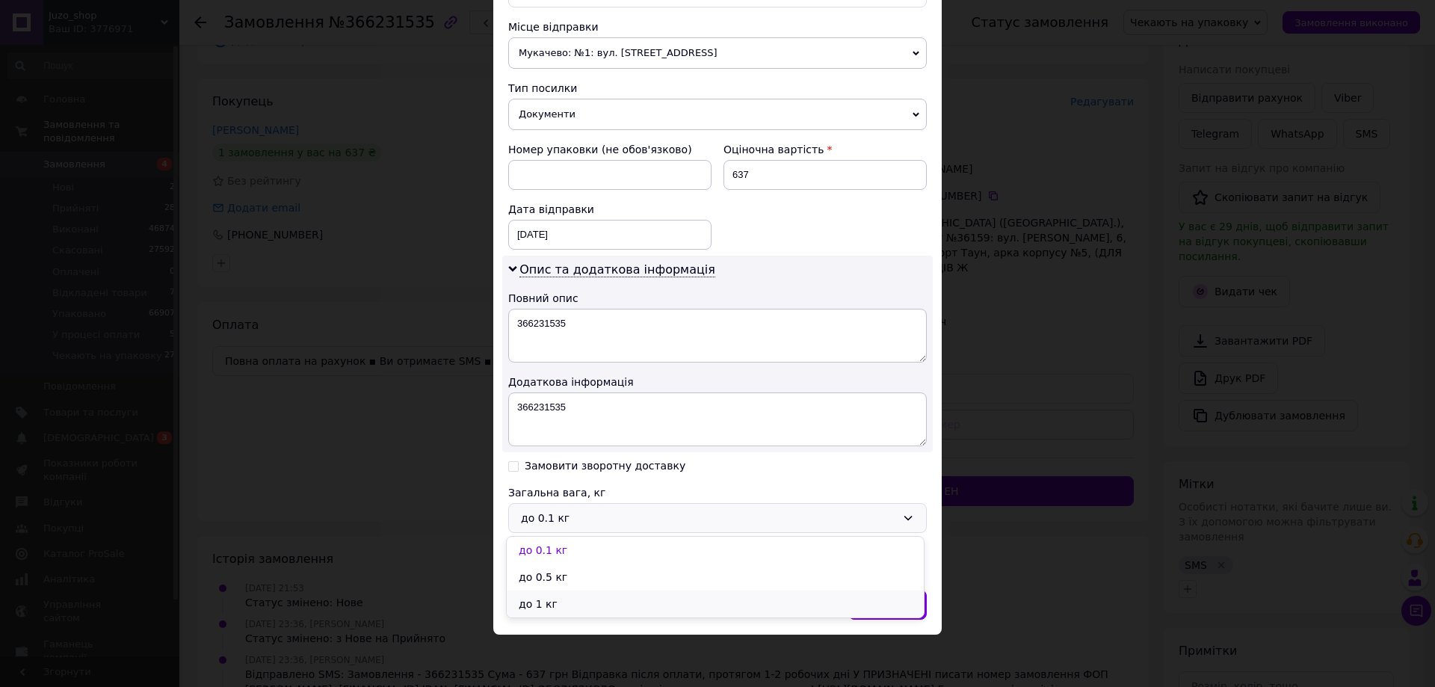
click at [543, 600] on li "до 1 кг" at bounding box center [715, 604] width 417 height 27
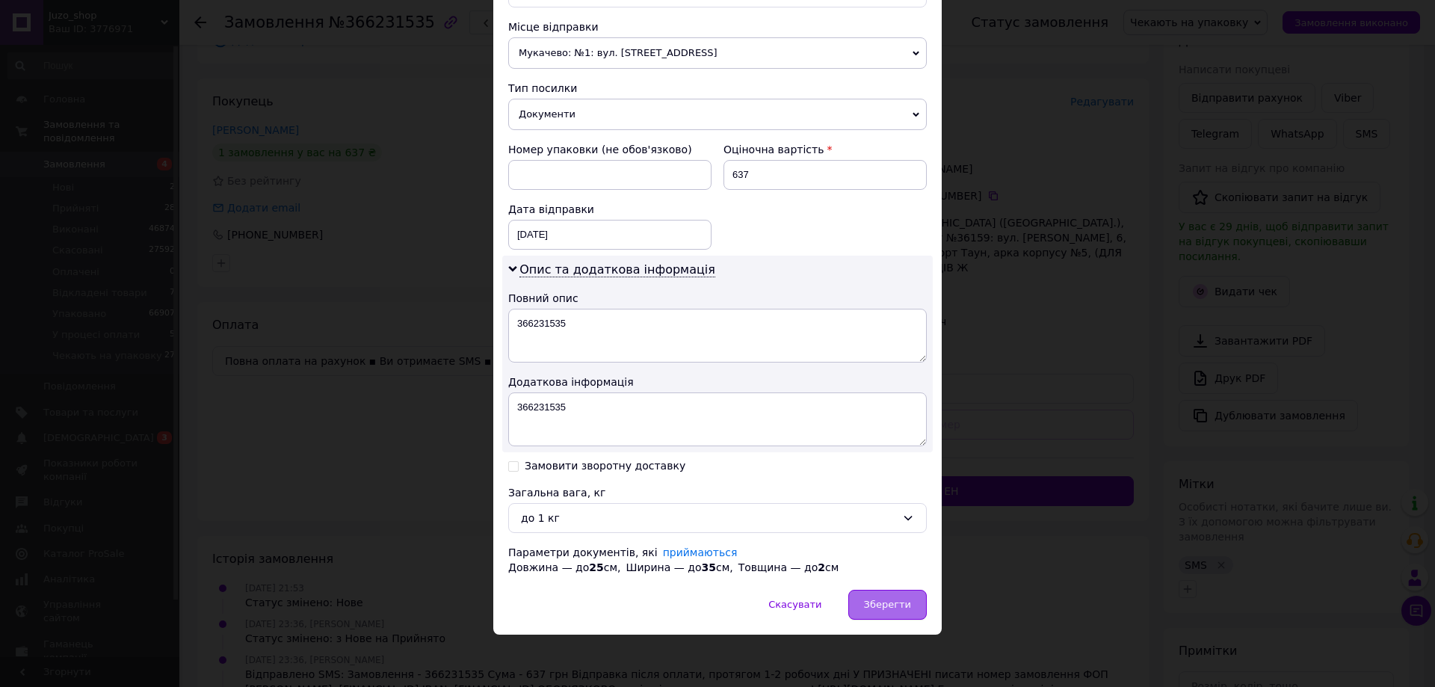
click at [906, 605] on span "Зберегти" at bounding box center [887, 604] width 47 height 11
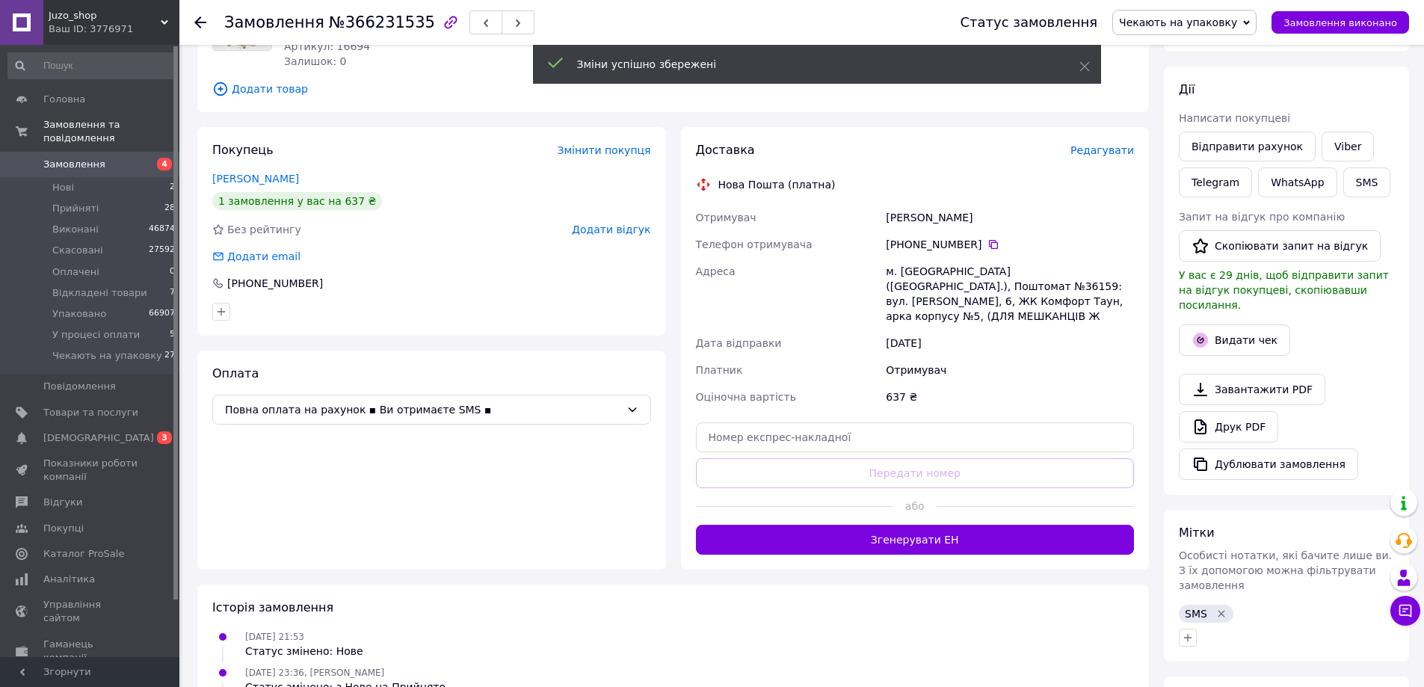
scroll to position [150, 0]
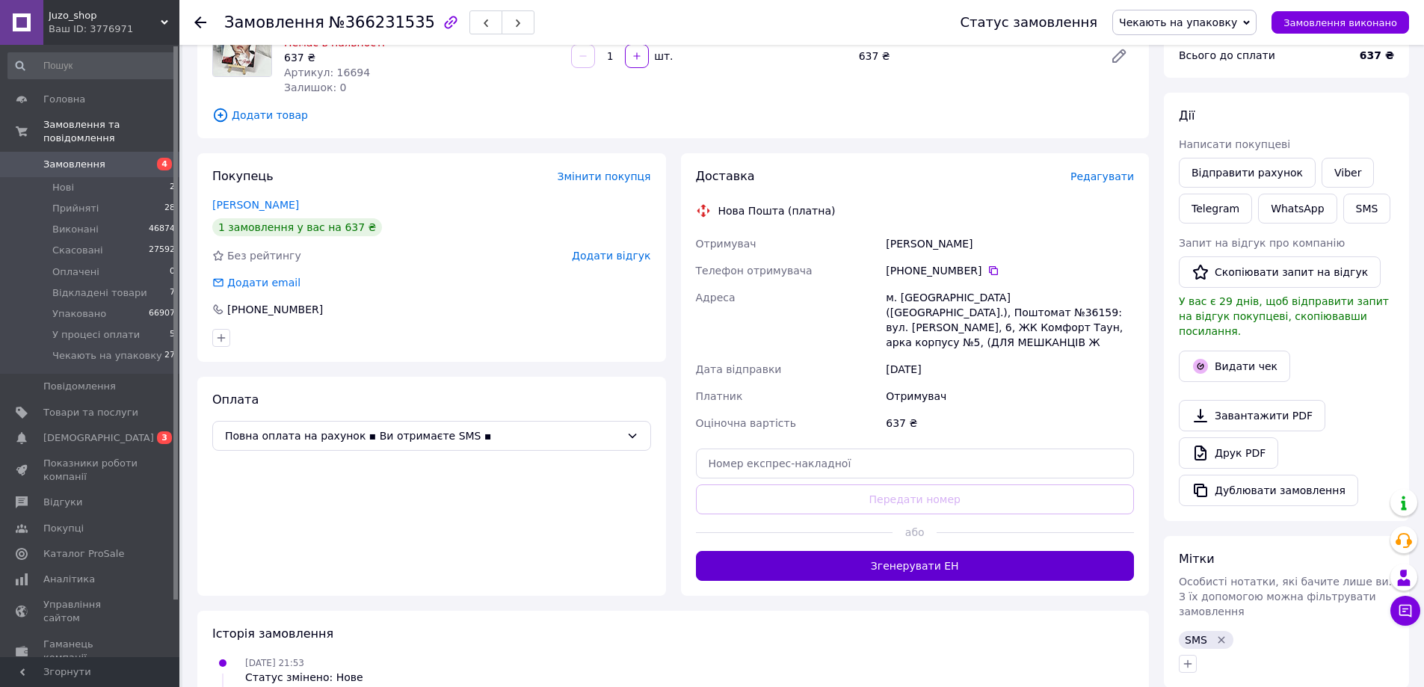
click at [918, 556] on button "Згенерувати ЕН" at bounding box center [915, 566] width 439 height 30
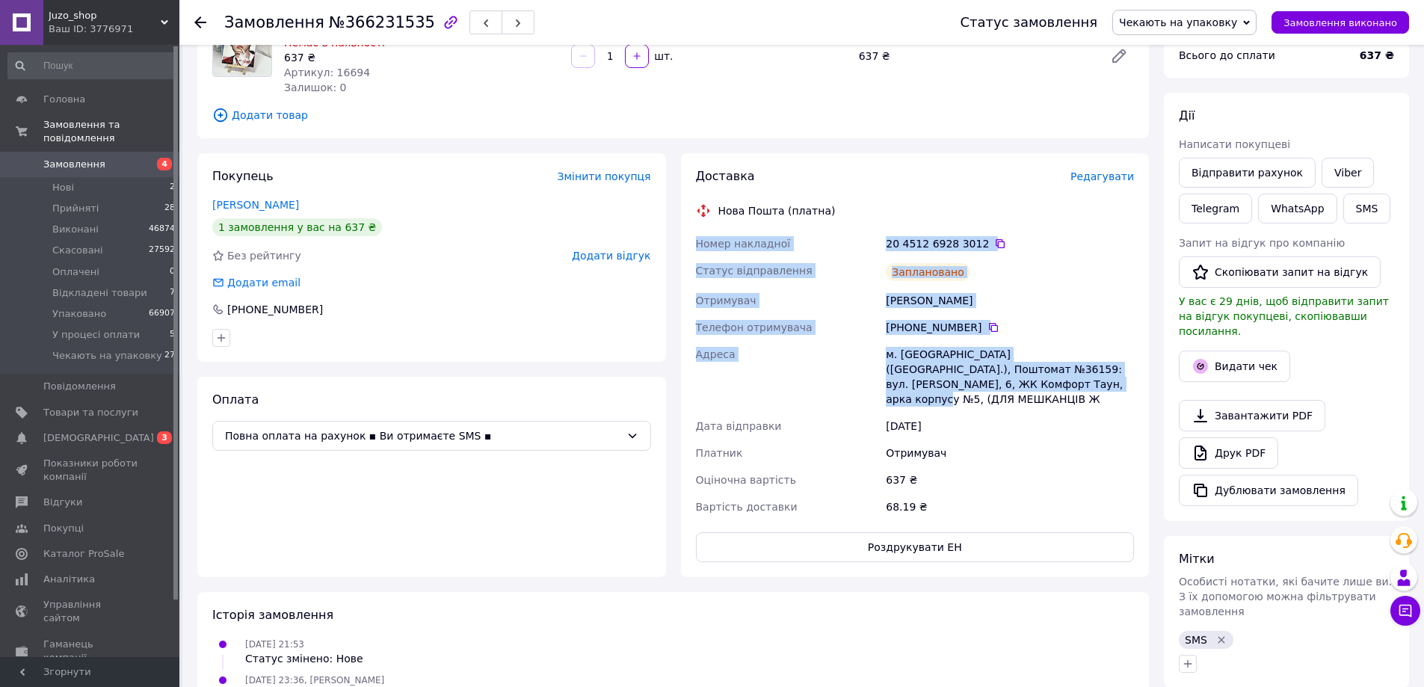
drag, startPoint x: 688, startPoint y: 237, endPoint x: 1012, endPoint y: 383, distance: 355.0
click at [1012, 383] on div "Доставка Редагувати Нова Пошта (платна) Номер накладної 20 4512 6928 3012   Ста…" at bounding box center [915, 365] width 469 height 424
copy div "Номер накладної 20 4512 6928 3012   Статус відправлення Заплановано Отримувач […"
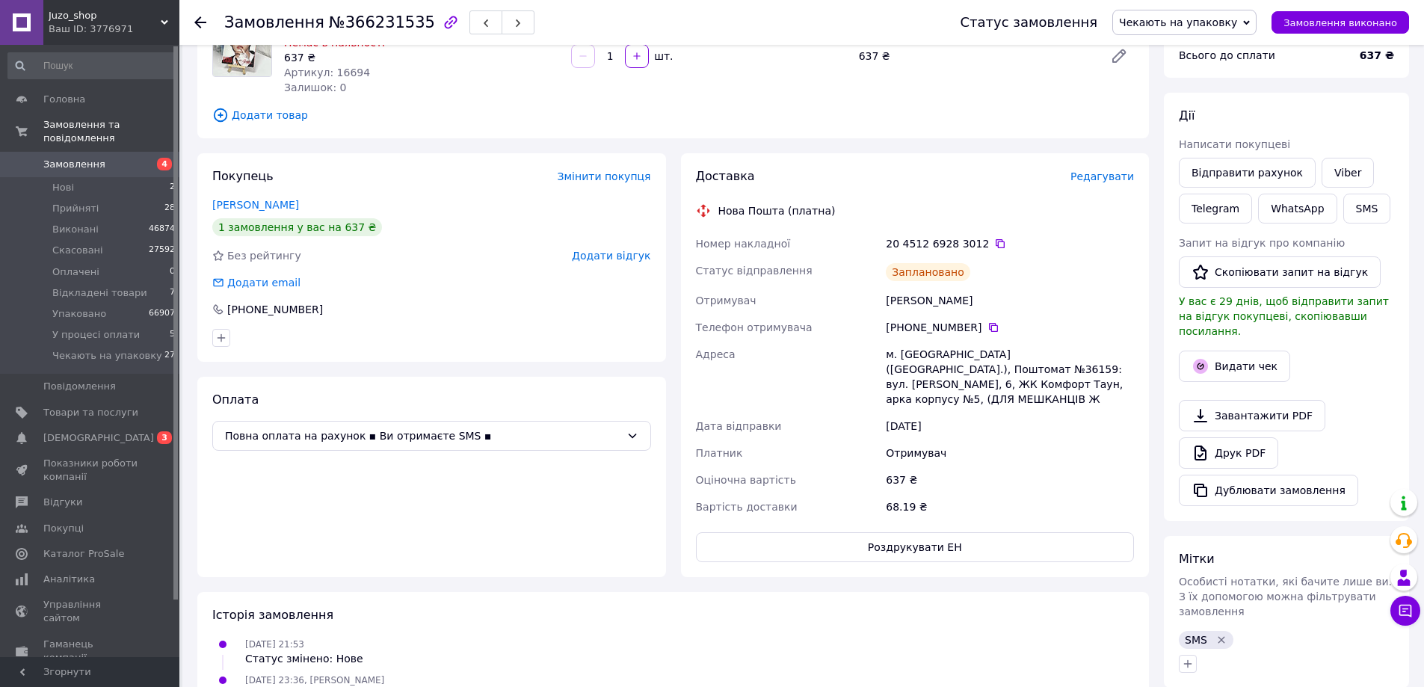
click at [332, 558] on div "Оплата Повна оплата на рахунок ▪ Ви отримаєте SMS ▪" at bounding box center [431, 477] width 469 height 200
click at [918, 301] on div "[PERSON_NAME]" at bounding box center [1010, 300] width 254 height 27
drag, startPoint x: 918, startPoint y: 301, endPoint x: 930, endPoint y: 308, distance: 14.1
click at [918, 303] on div "[PERSON_NAME]" at bounding box center [1010, 300] width 254 height 27
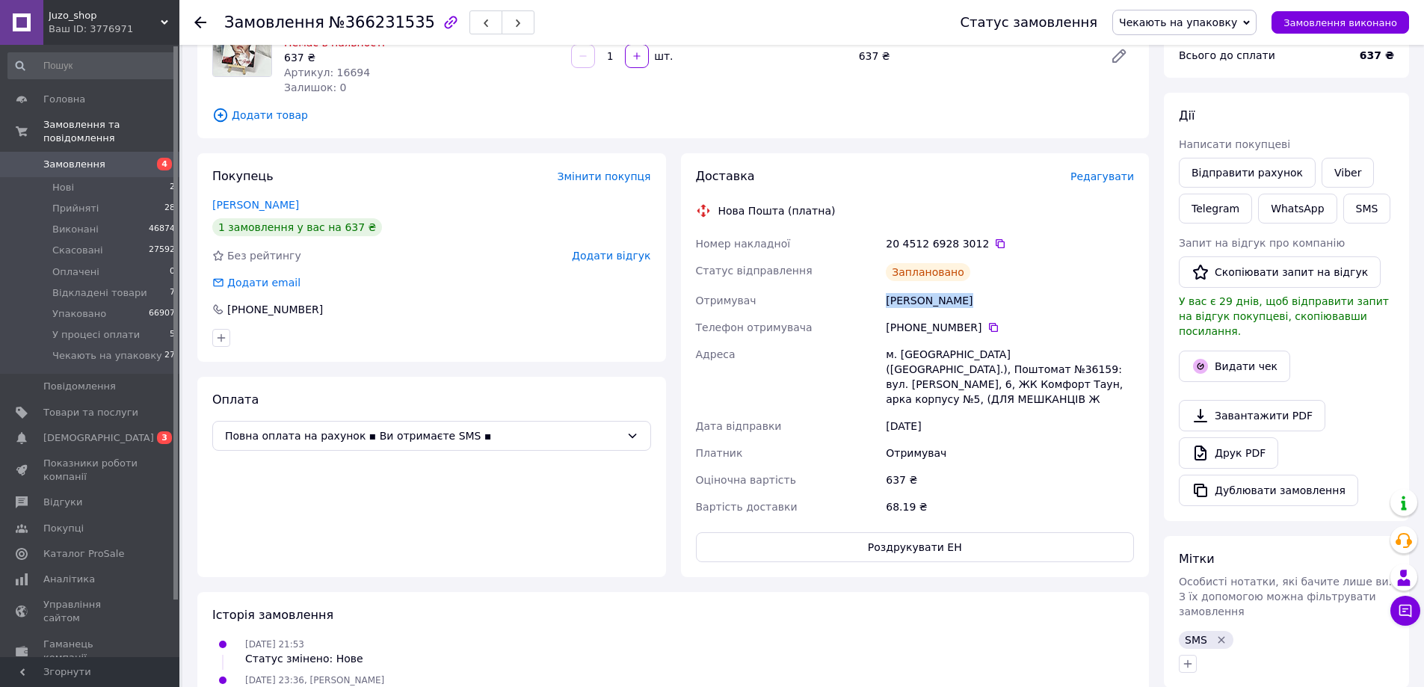
copy div "[PERSON_NAME]"
click at [371, 172] on div "Покупець Змінити покупця" at bounding box center [431, 176] width 439 height 17
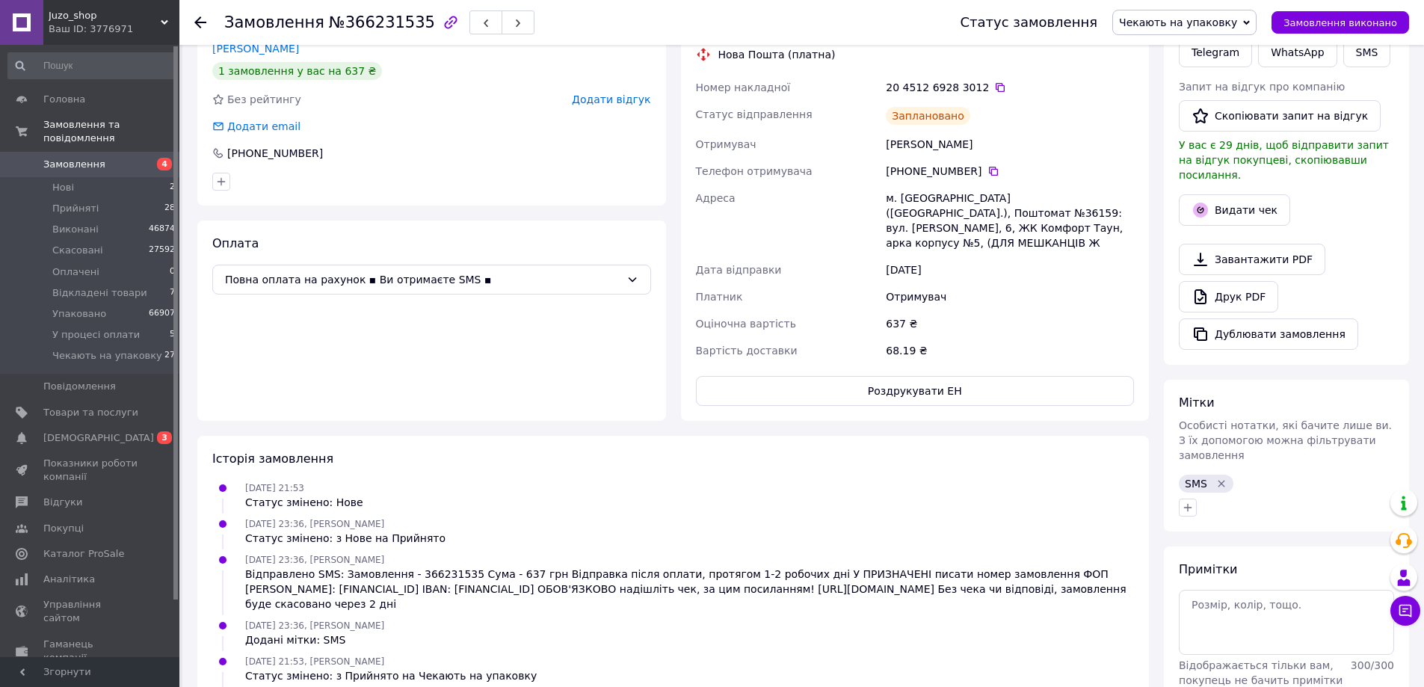
scroll to position [449, 0]
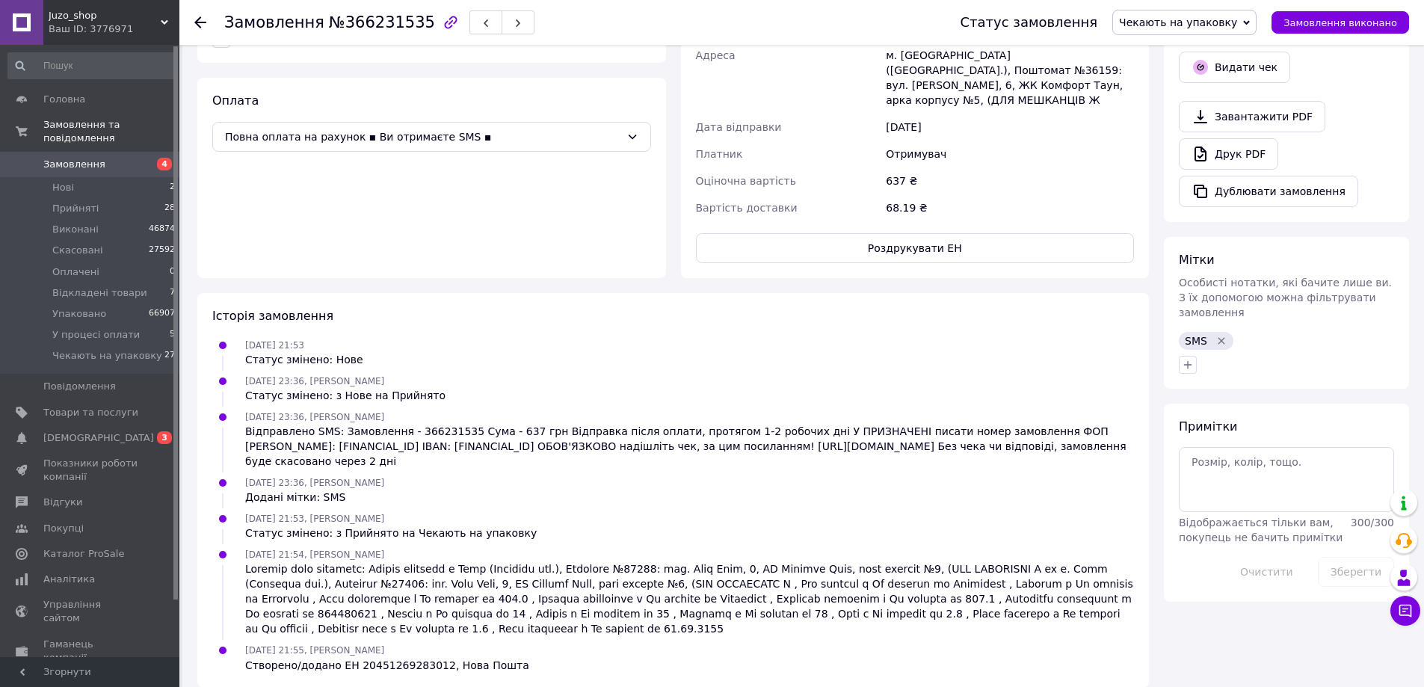
drag, startPoint x: 1184, startPoint y: 330, endPoint x: 1201, endPoint y: 345, distance: 22.2
click at [1186, 359] on icon "button" at bounding box center [1188, 365] width 12 height 12
click at [1263, 529] on label "[PERSON_NAME] телеграм" at bounding box center [1270, 534] width 132 height 11
checkbox input "true"
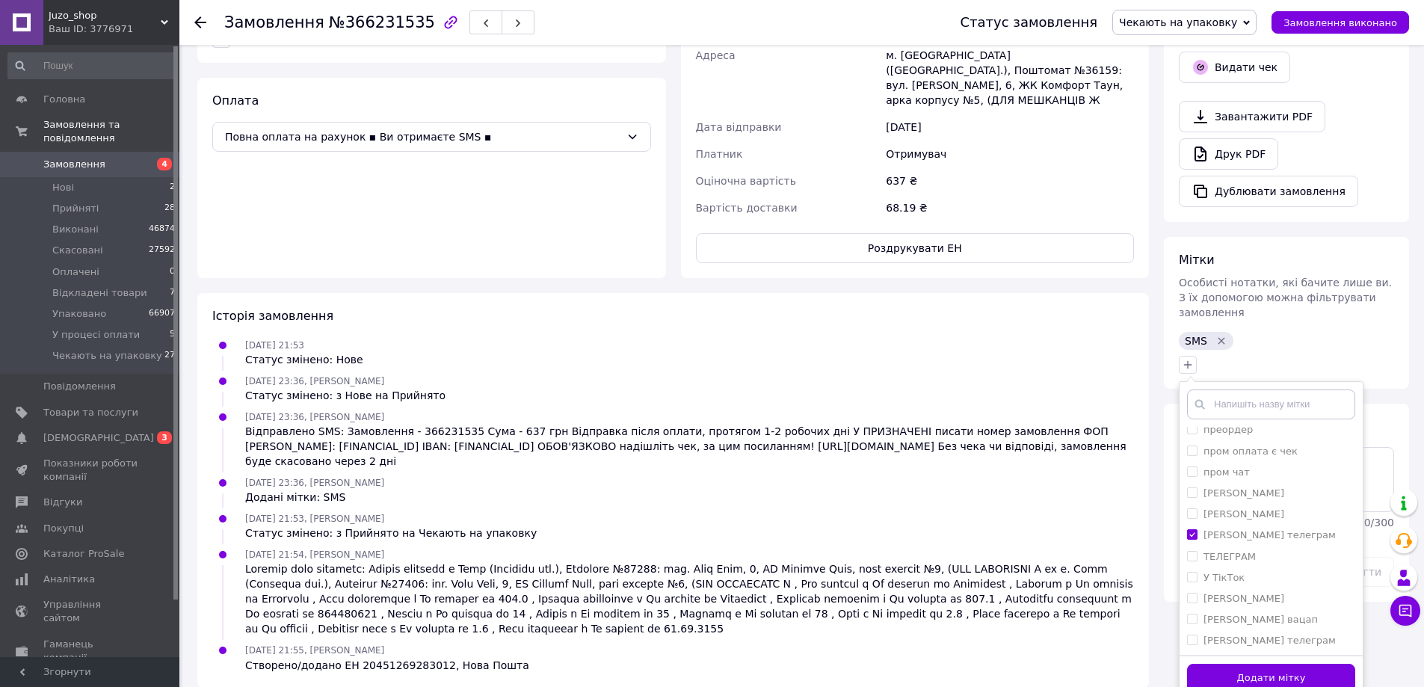
click at [1219, 664] on button "Додати мітку" at bounding box center [1271, 678] width 168 height 29
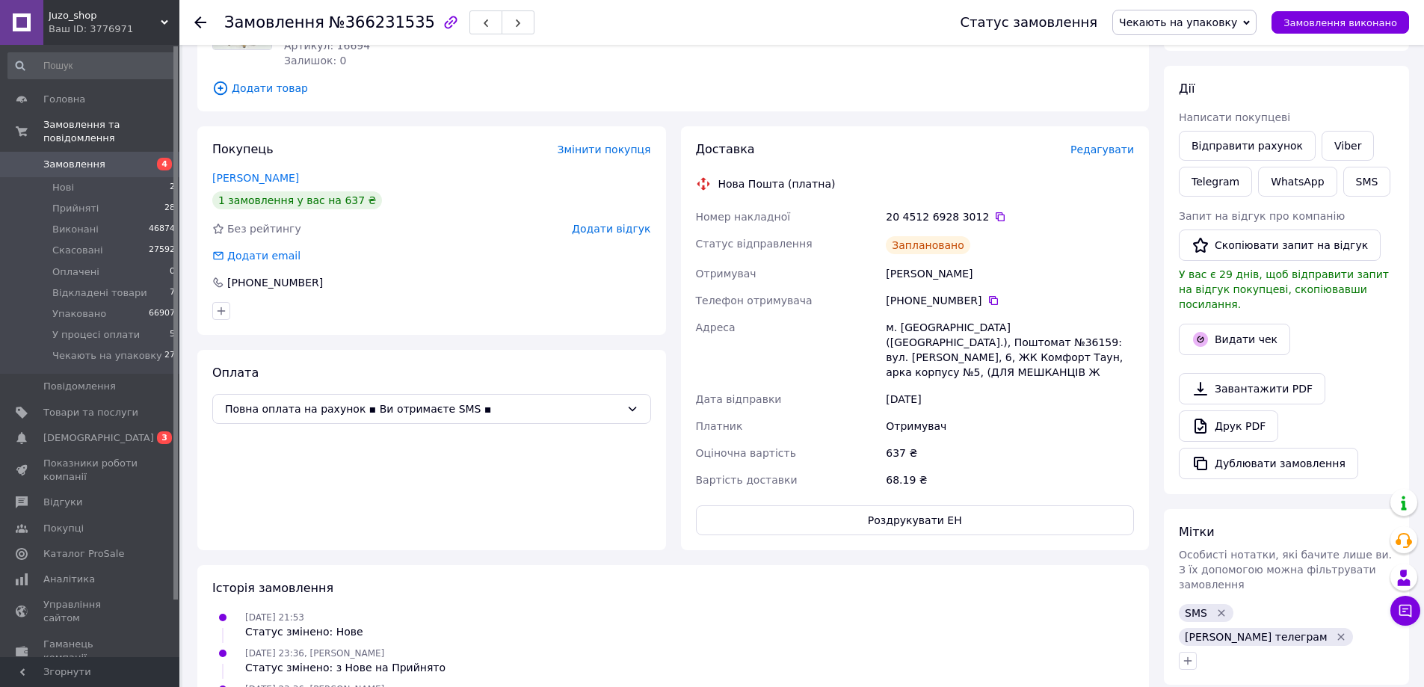
scroll to position [150, 0]
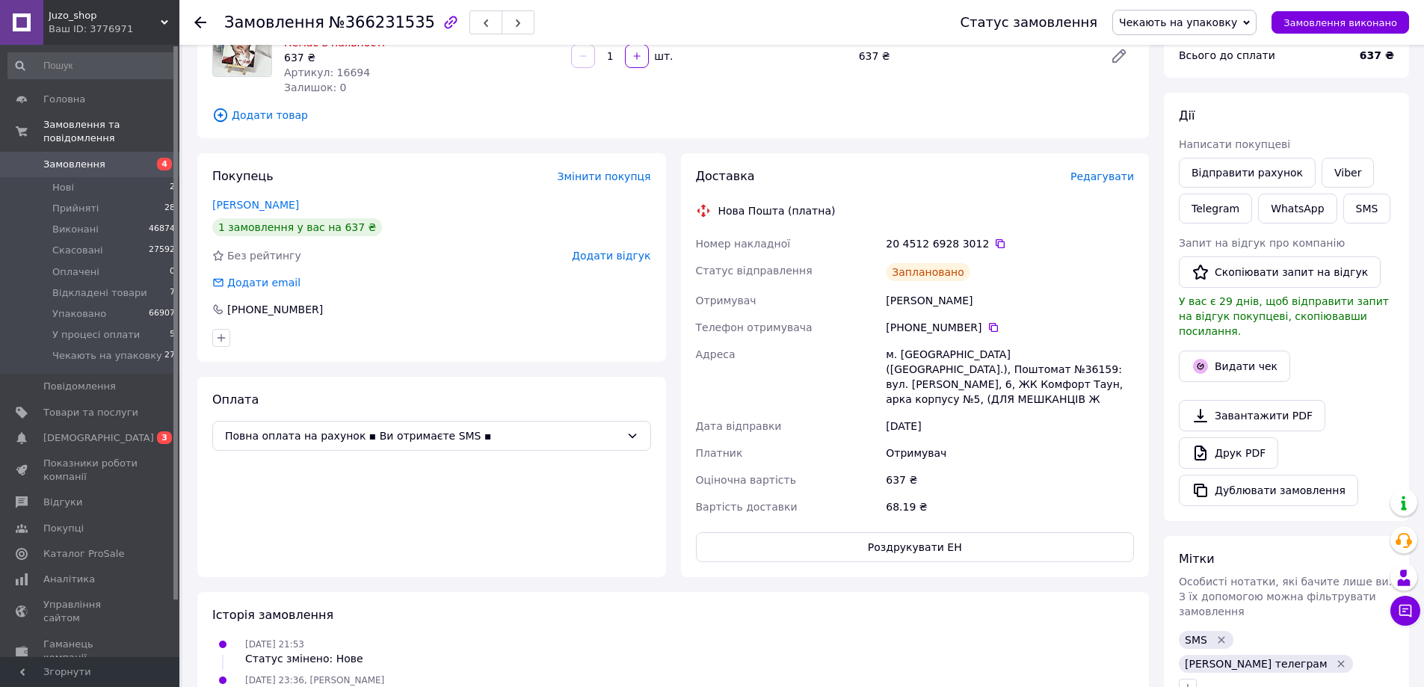
click at [123, 158] on link "Замовлення 4" at bounding box center [92, 164] width 184 height 25
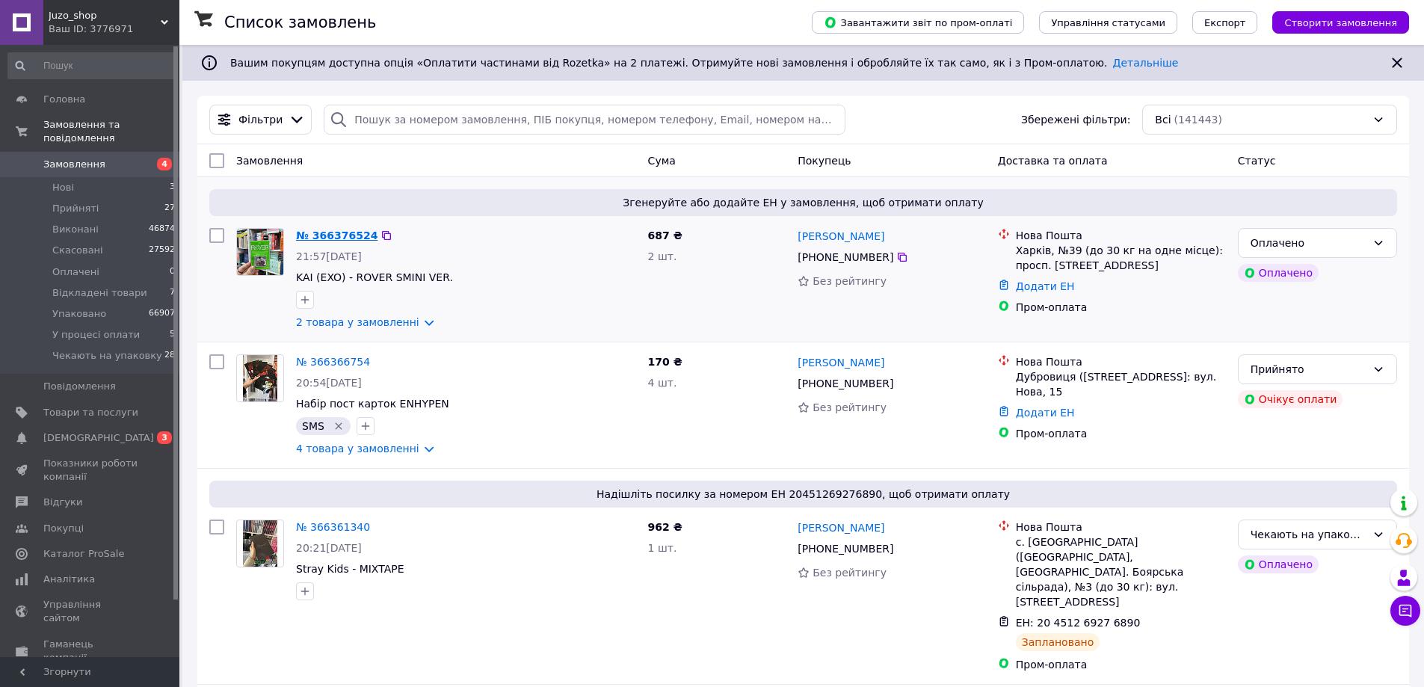
click at [327, 235] on link "№ 366376524" at bounding box center [336, 235] width 81 height 12
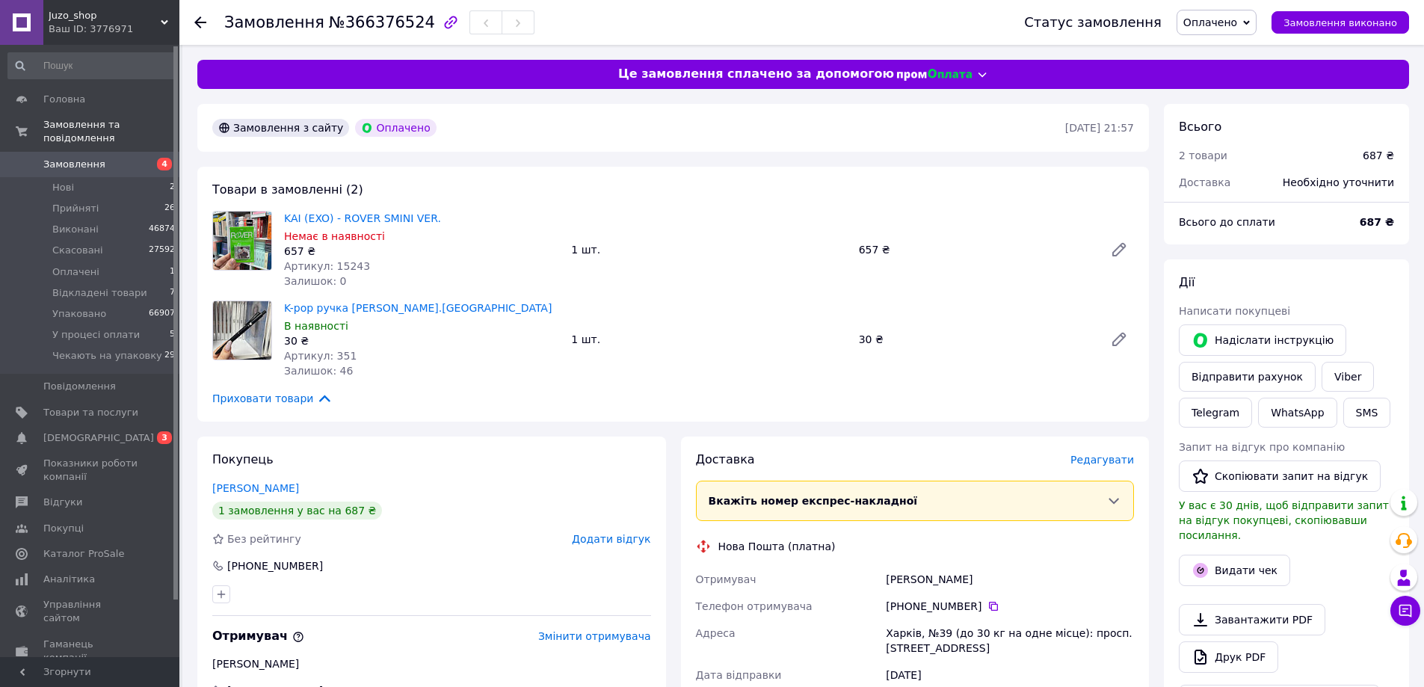
click at [360, 22] on span "№366376524" at bounding box center [382, 22] width 106 height 18
drag, startPoint x: 360, startPoint y: 22, endPoint x: 402, endPoint y: 70, distance: 64.1
click at [360, 25] on span "№366376524" at bounding box center [382, 22] width 106 height 18
copy span "366376524"
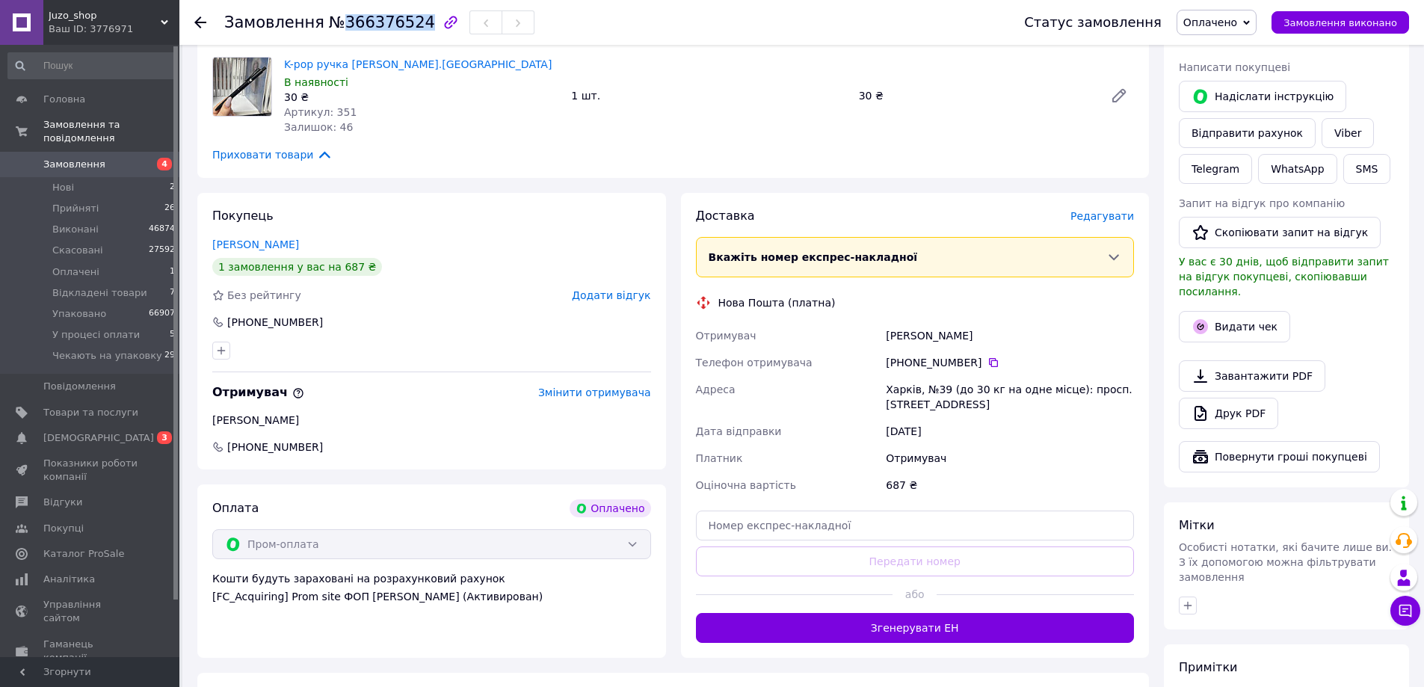
scroll to position [299, 0]
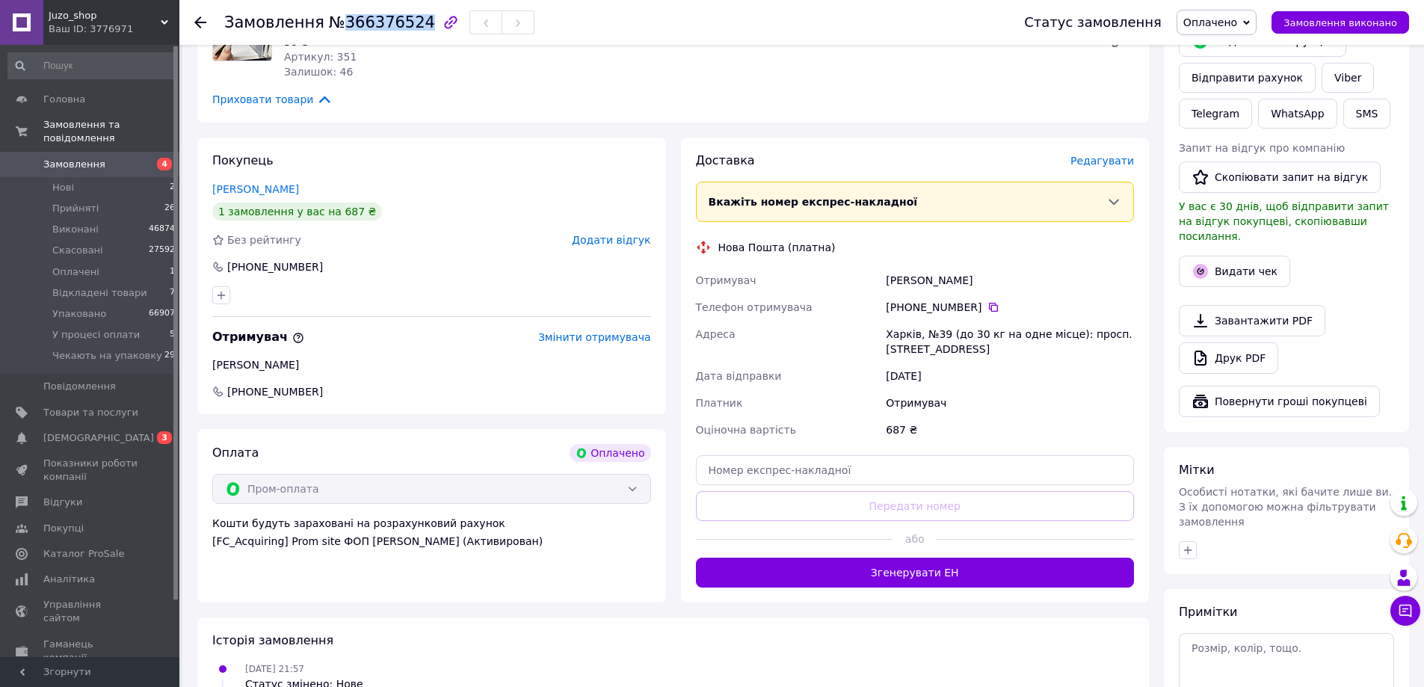
click at [1224, 14] on span "Оплачено" at bounding box center [1217, 22] width 80 height 25
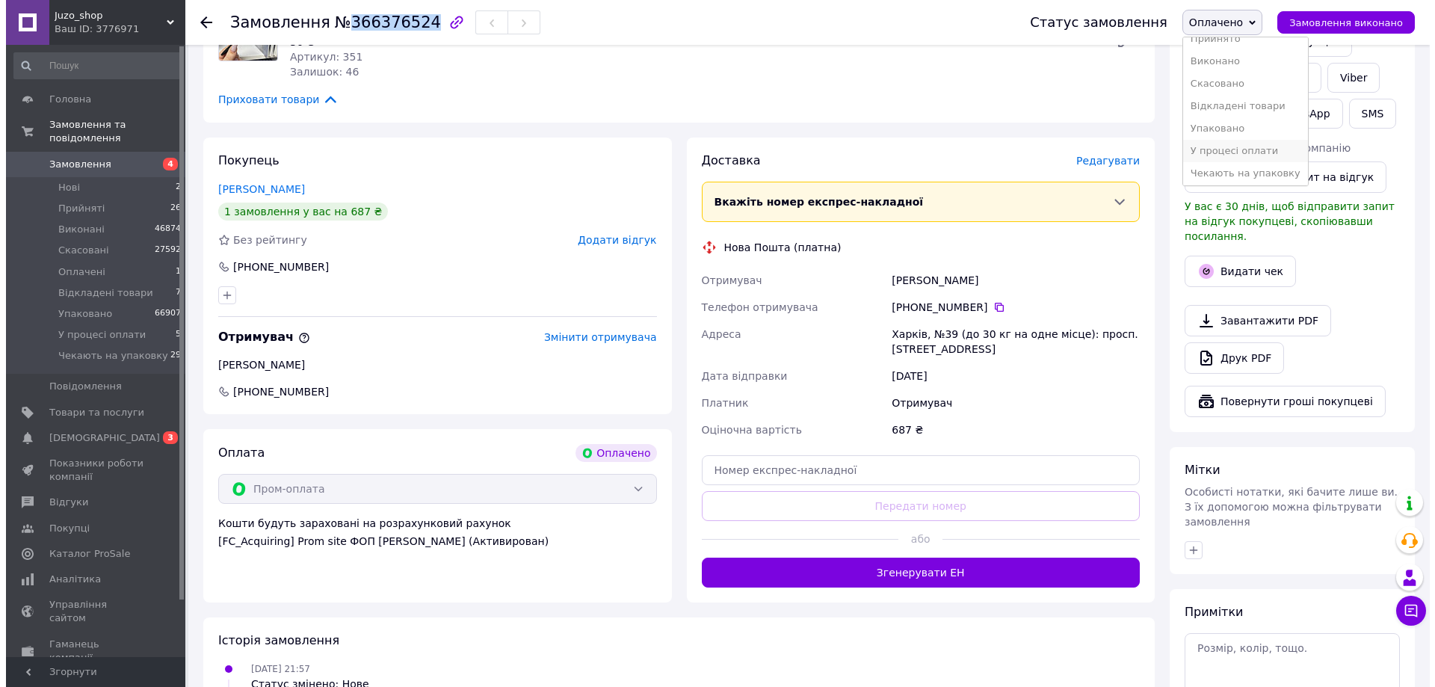
scroll to position [16, 0]
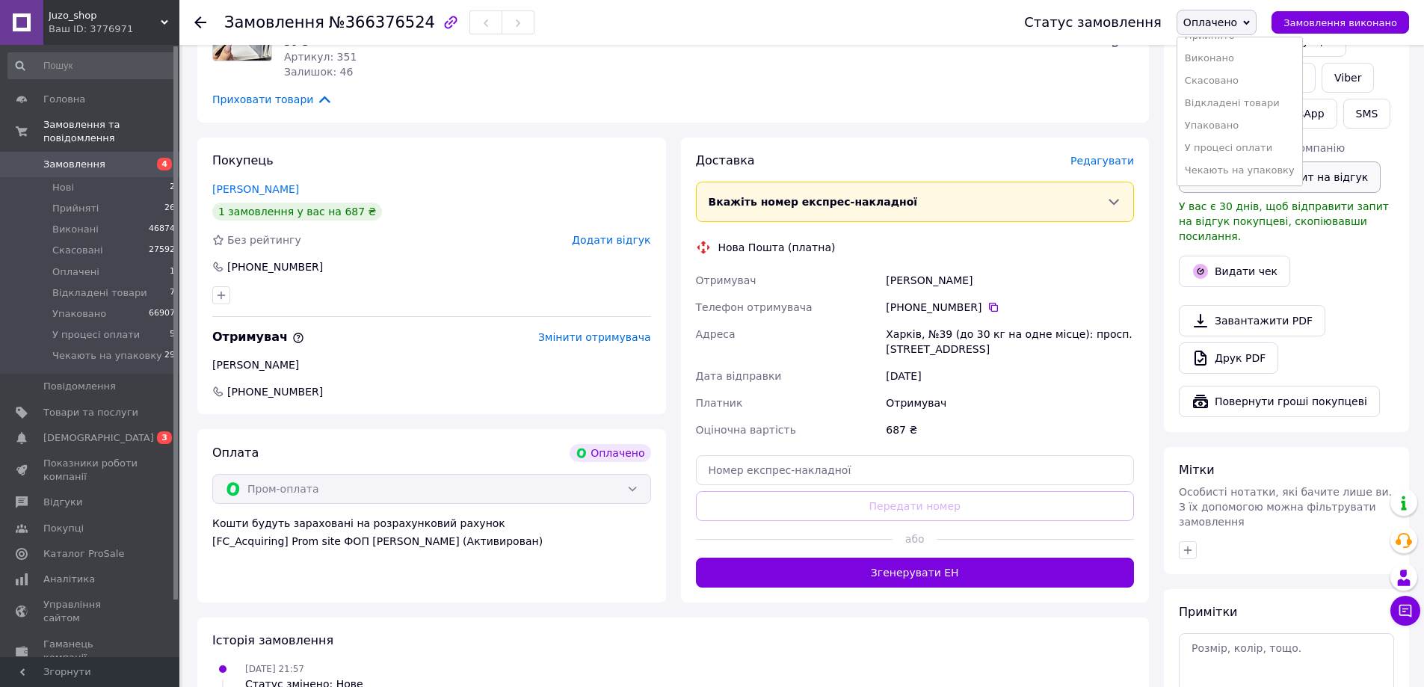
click at [1234, 162] on li "Чекають на упаковку" at bounding box center [1239, 170] width 125 height 22
click at [1118, 158] on span "Редагувати" at bounding box center [1102, 161] width 64 height 12
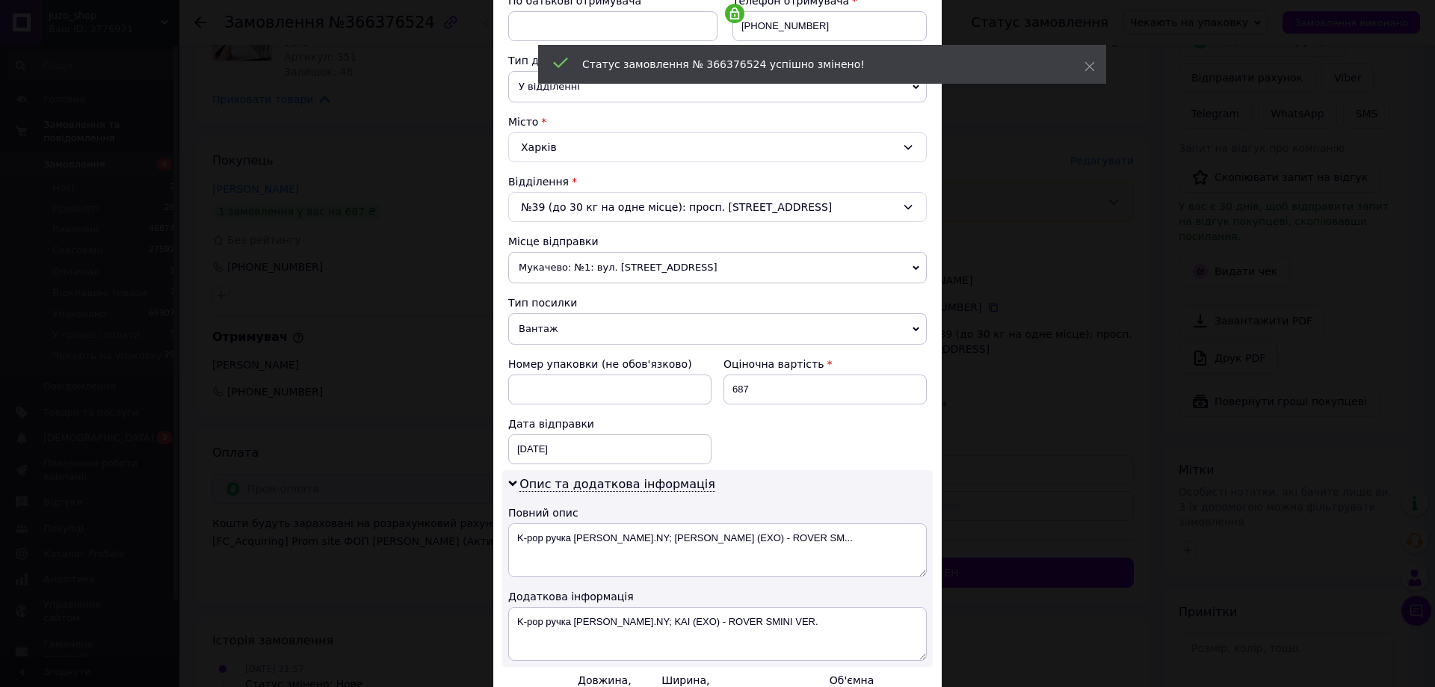
scroll to position [449, 0]
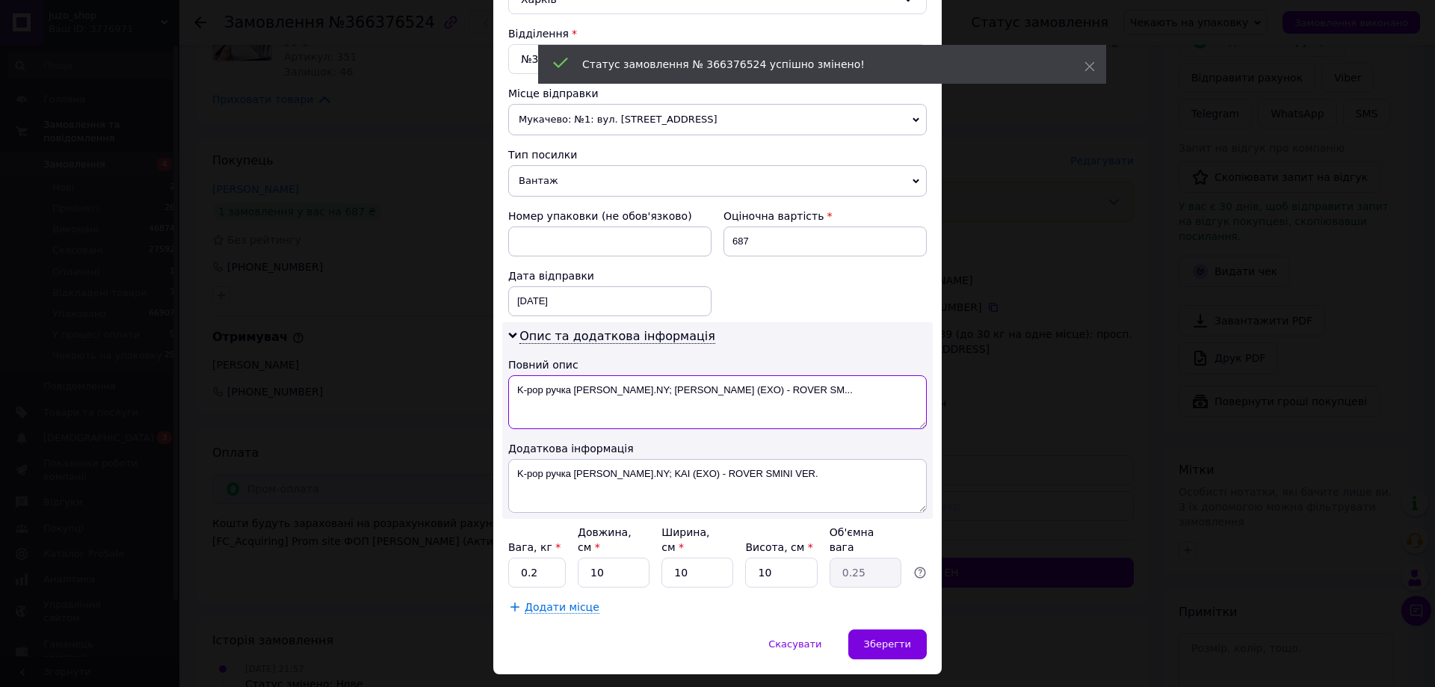
click at [585, 389] on textarea "K-pop ручка [PERSON_NAME].NY; [PERSON_NAME] (EXO) - ROVER SM..." at bounding box center [717, 402] width 419 height 54
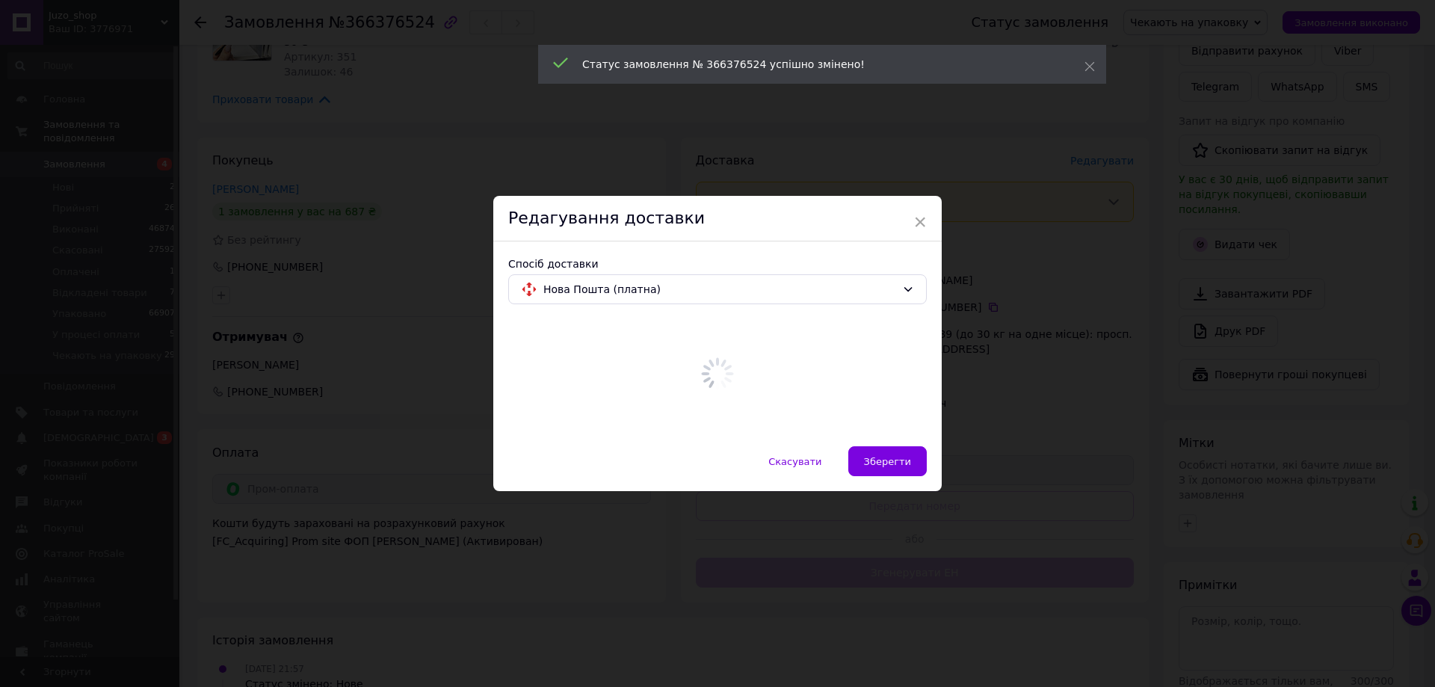
scroll to position [0, 0]
click at [585, 389] on div at bounding box center [717, 373] width 419 height 115
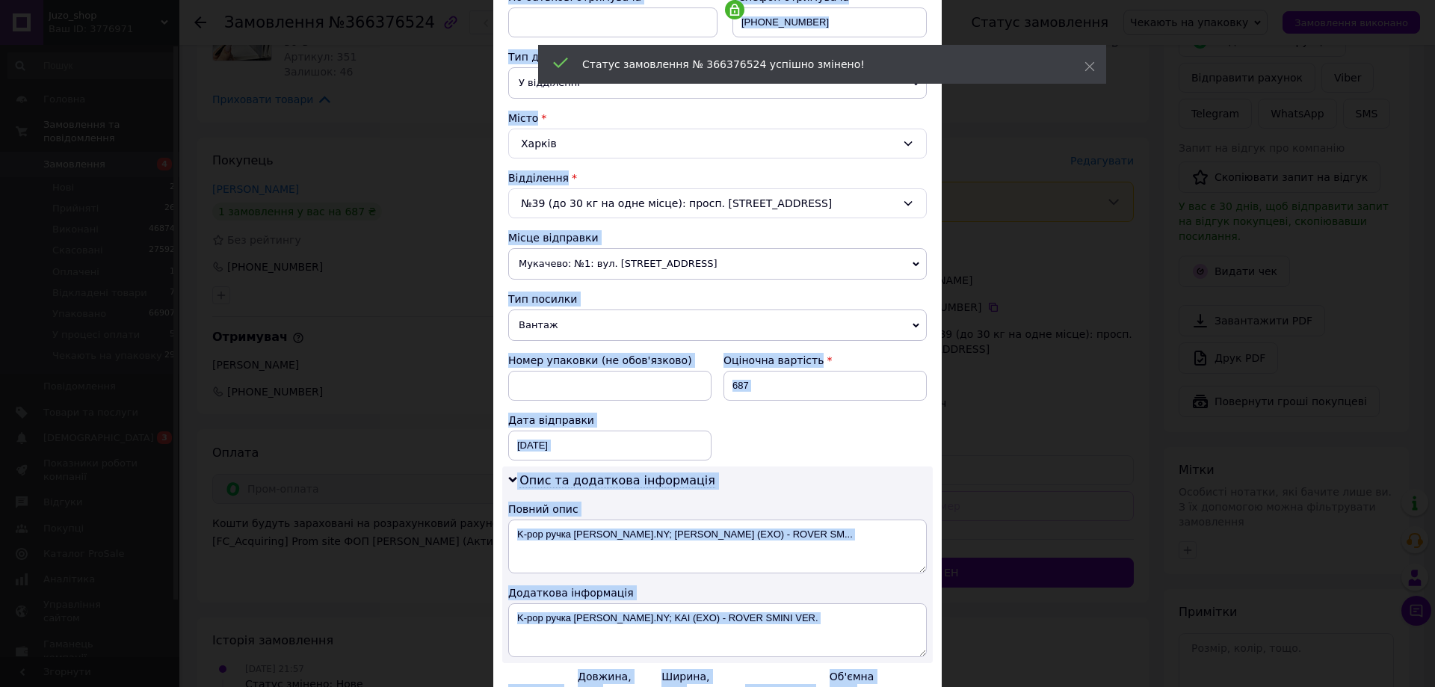
scroll to position [374, 0]
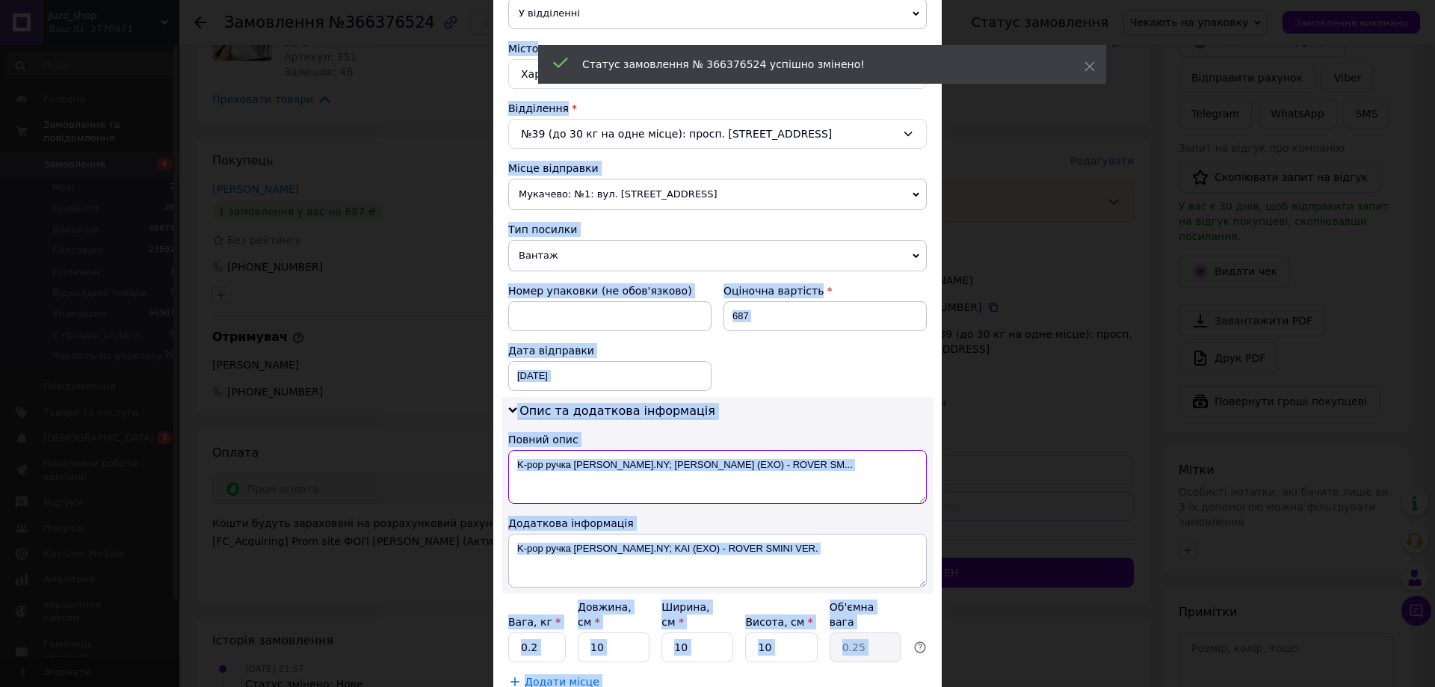
click at [597, 464] on textarea "K-pop ручка [PERSON_NAME].NY; [PERSON_NAME] (EXO) - ROVER SM..." at bounding box center [717, 477] width 419 height 54
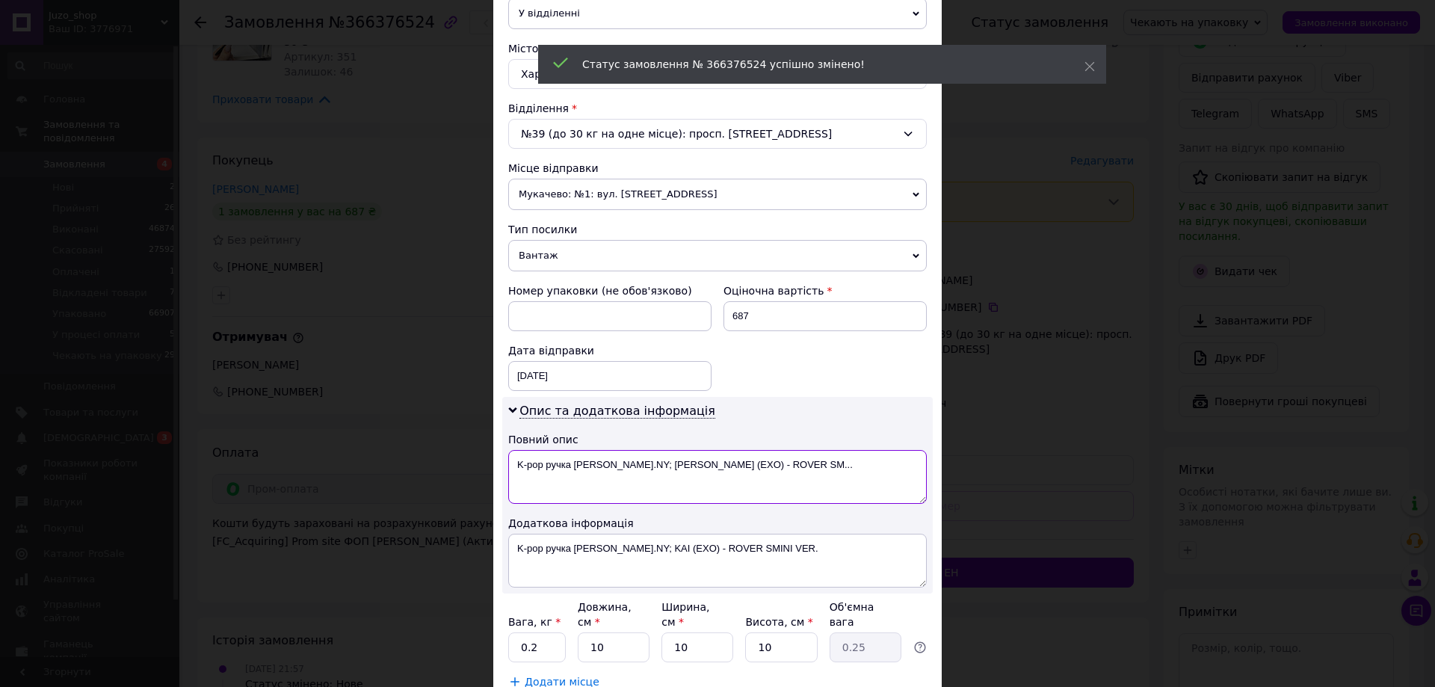
click at [597, 464] on textarea "K-pop ручка [PERSON_NAME].NY; [PERSON_NAME] (EXO) - ROVER SM..." at bounding box center [717, 477] width 419 height 54
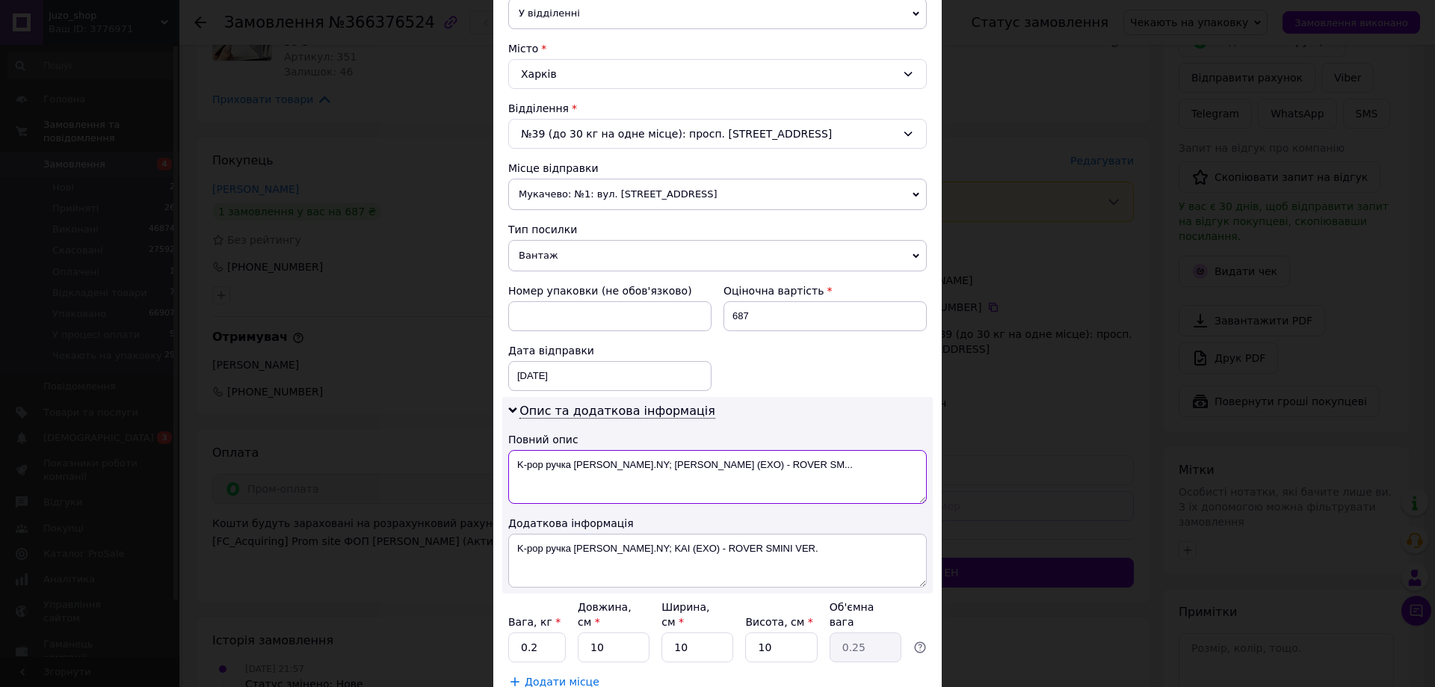
click at [597, 464] on textarea "K-pop ручка [PERSON_NAME].NY; [PERSON_NAME] (EXO) - ROVER SM..." at bounding box center [717, 477] width 419 height 54
paste textarea "366376524"
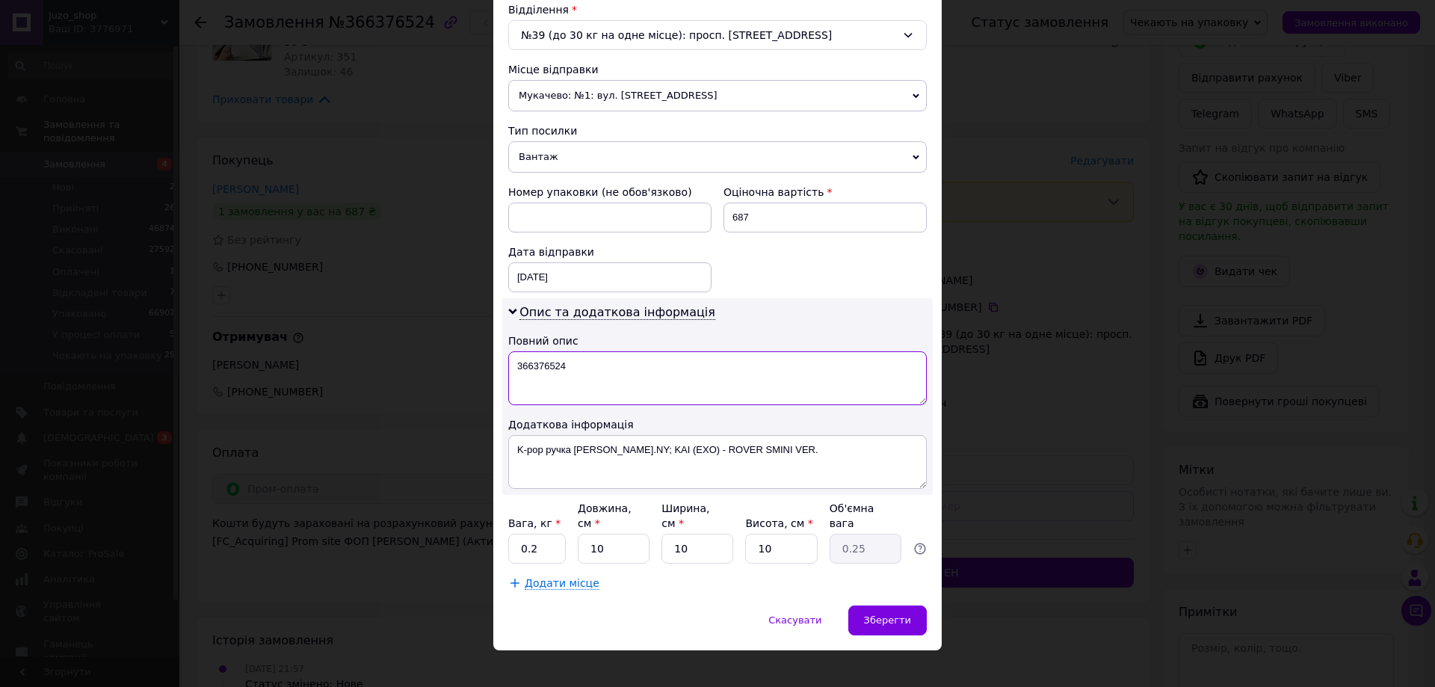
scroll to position [473, 0]
type textarea "366376524"
click at [619, 458] on textarea "K-pop ручка [PERSON_NAME].NY; KAI (EXO) - ROVER SMINI VER." at bounding box center [717, 461] width 419 height 54
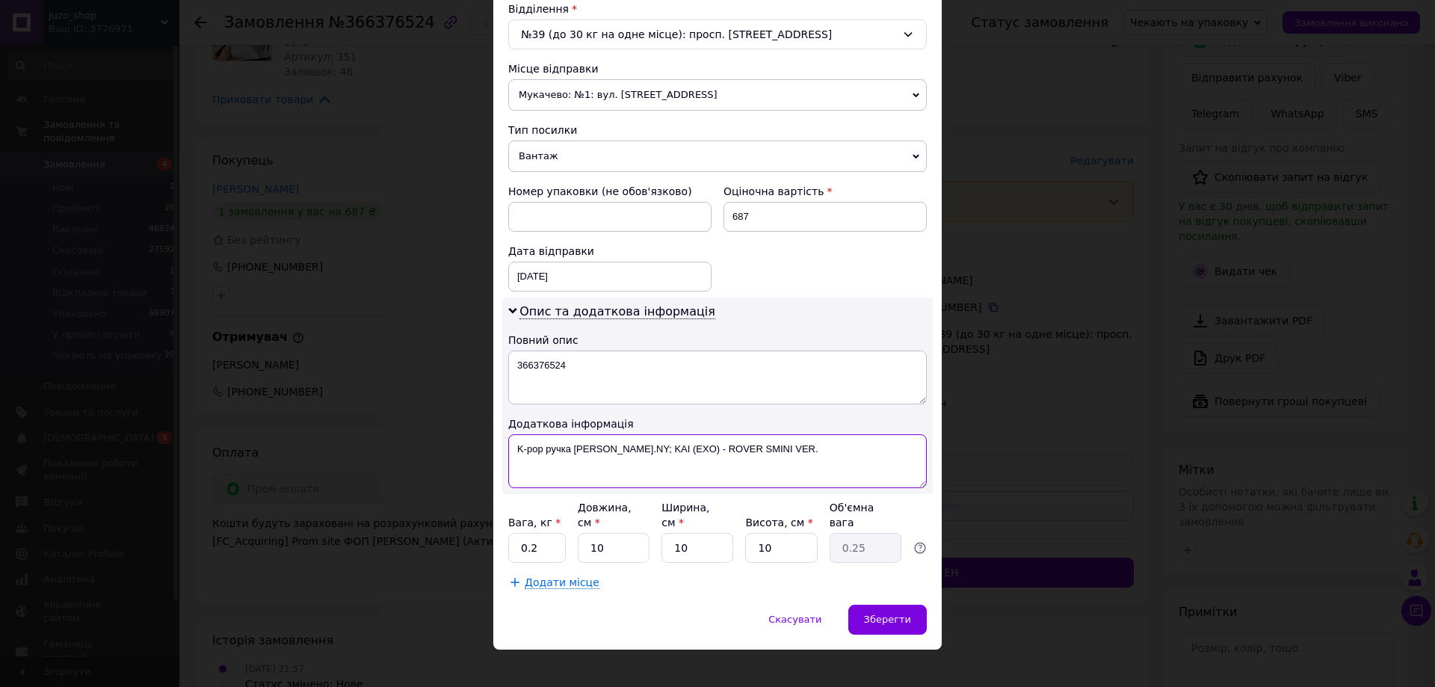
paste textarea "366376524"
type textarea "366376524"
click at [613, 153] on span "Вантаж" at bounding box center [717, 156] width 419 height 31
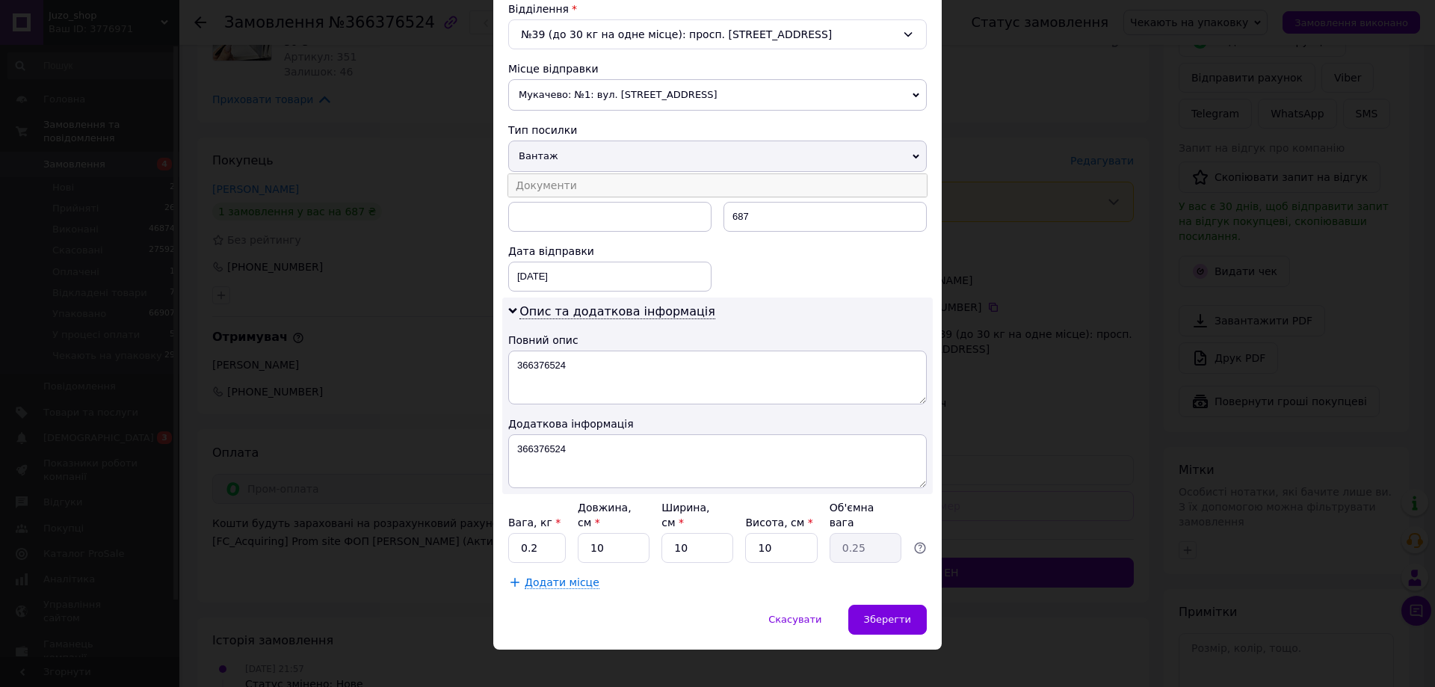
click at [603, 179] on li "Документи" at bounding box center [717, 185] width 419 height 22
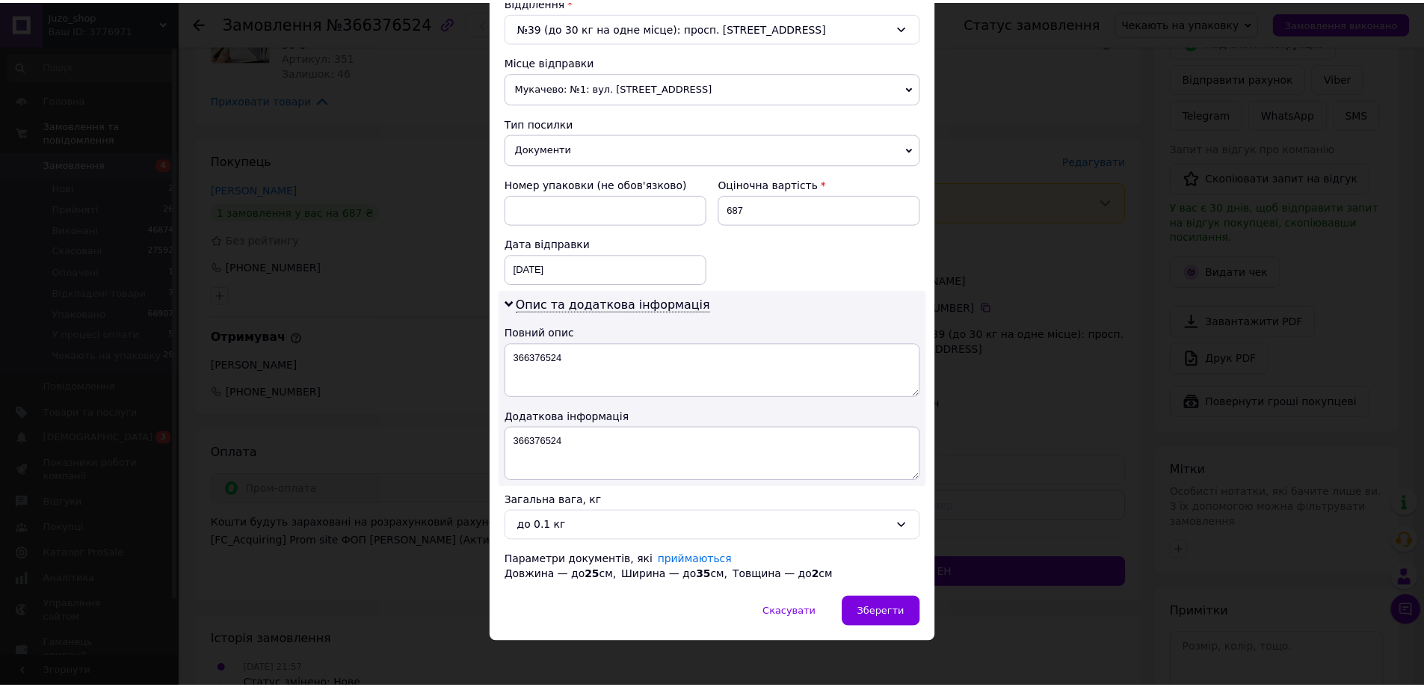
scroll to position [488, 0]
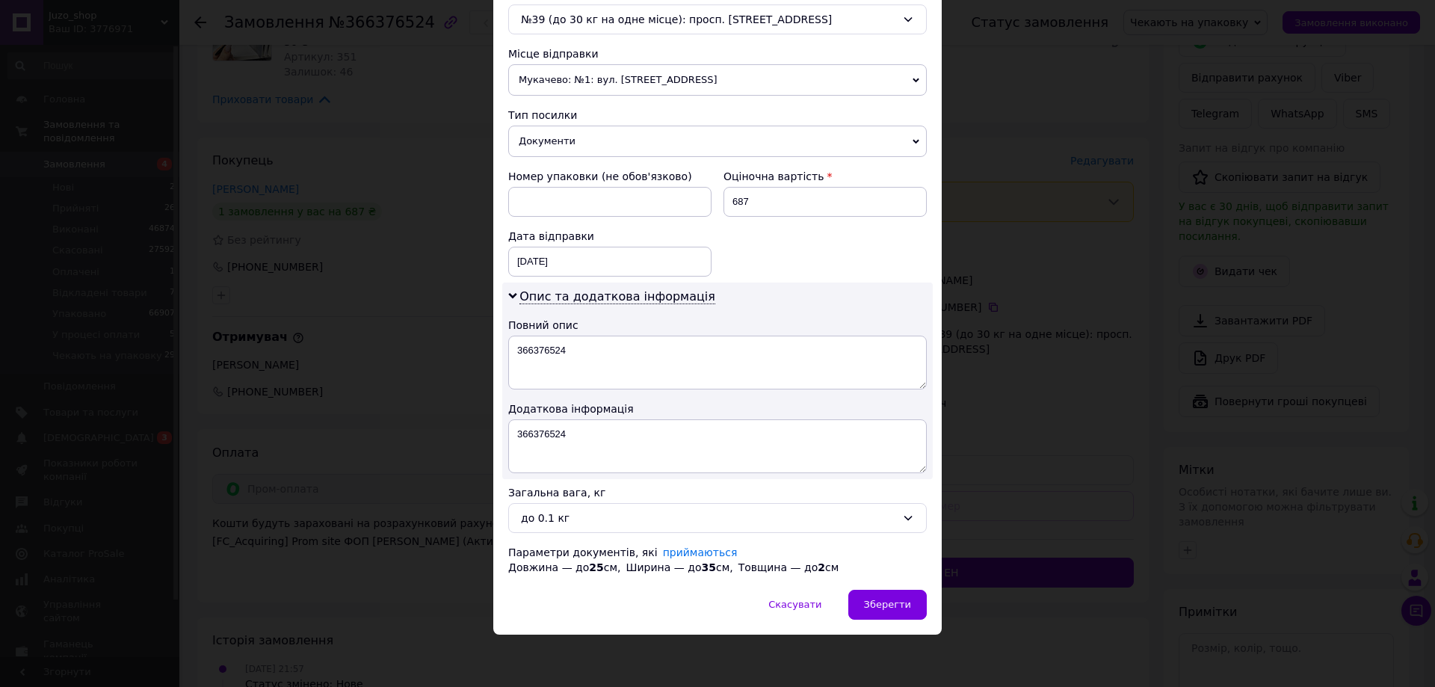
drag, startPoint x: 582, startPoint y: 522, endPoint x: 585, endPoint y: 533, distance: 11.4
click at [582, 521] on div "до 0.1 кг" at bounding box center [708, 518] width 375 height 16
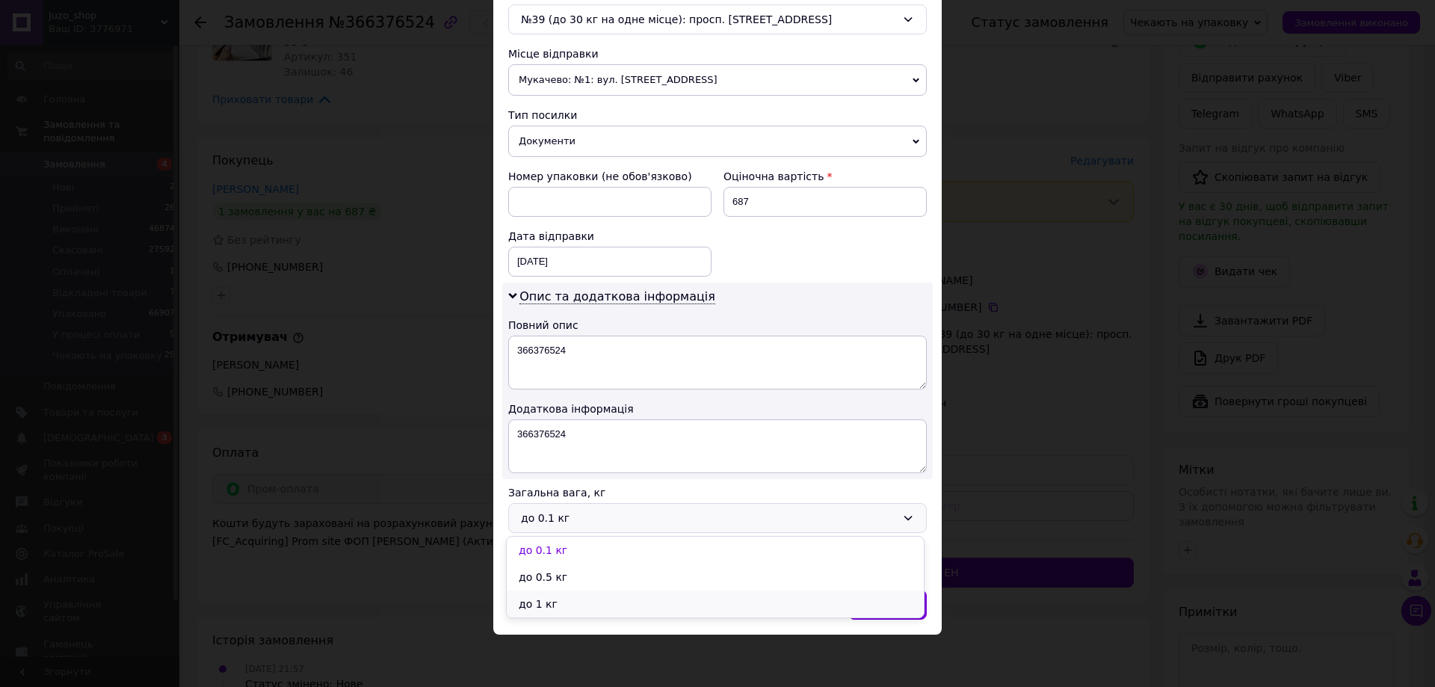
click at [555, 596] on li "до 1 кг" at bounding box center [715, 604] width 417 height 27
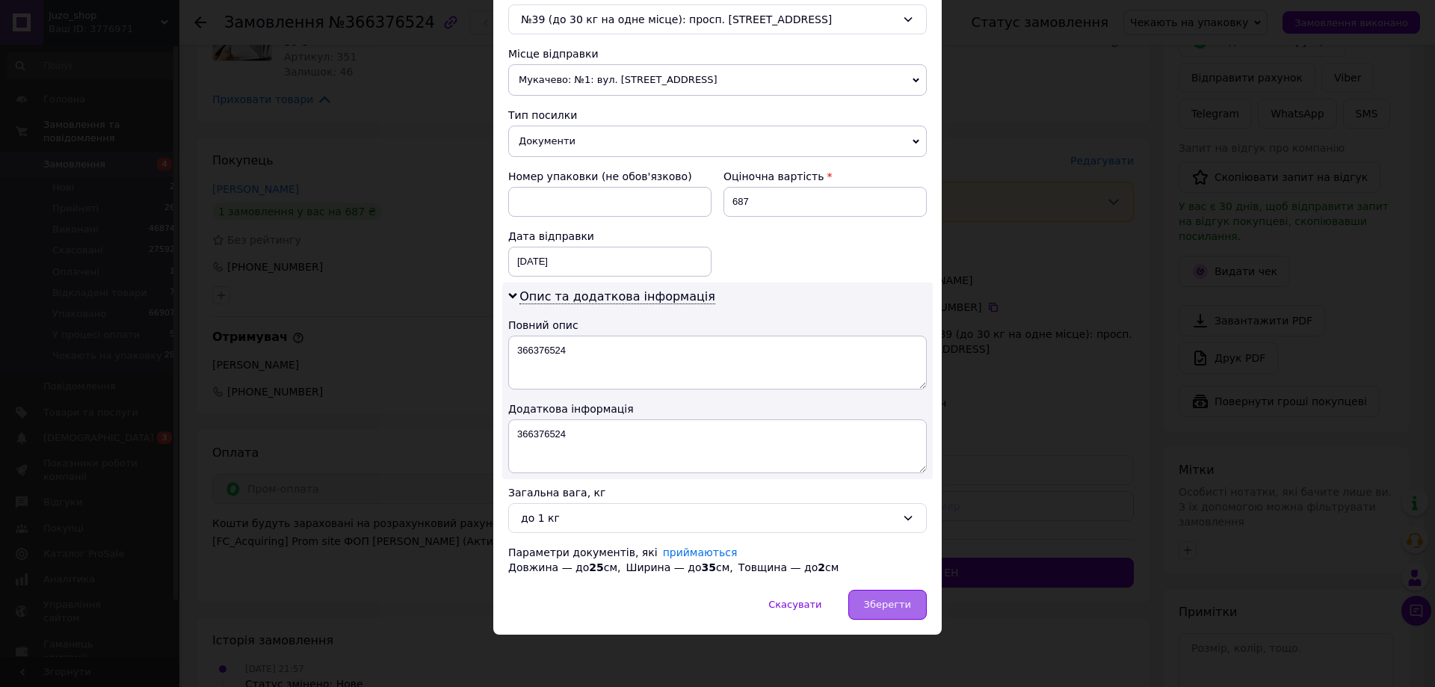
click at [881, 606] on span "Зберегти" at bounding box center [887, 604] width 47 height 11
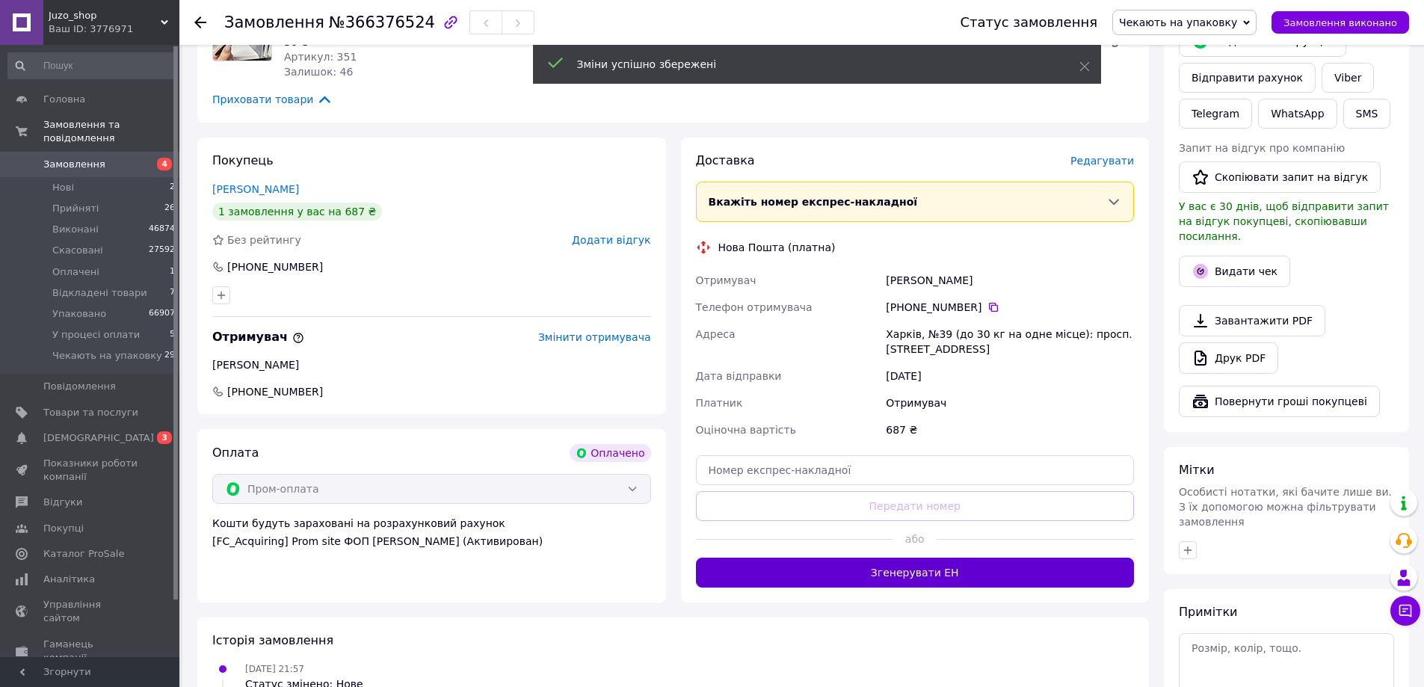
click at [863, 563] on button "Згенерувати ЕН" at bounding box center [915, 573] width 439 height 30
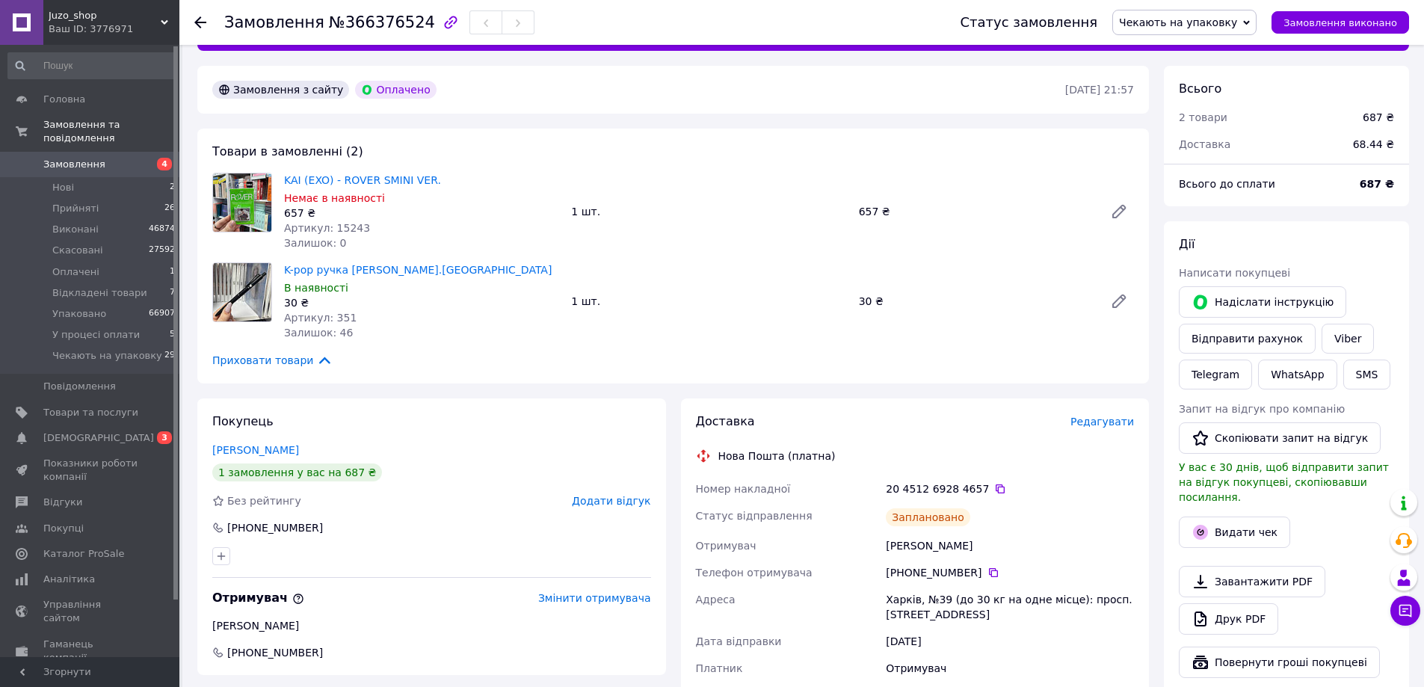
scroll to position [75, 0]
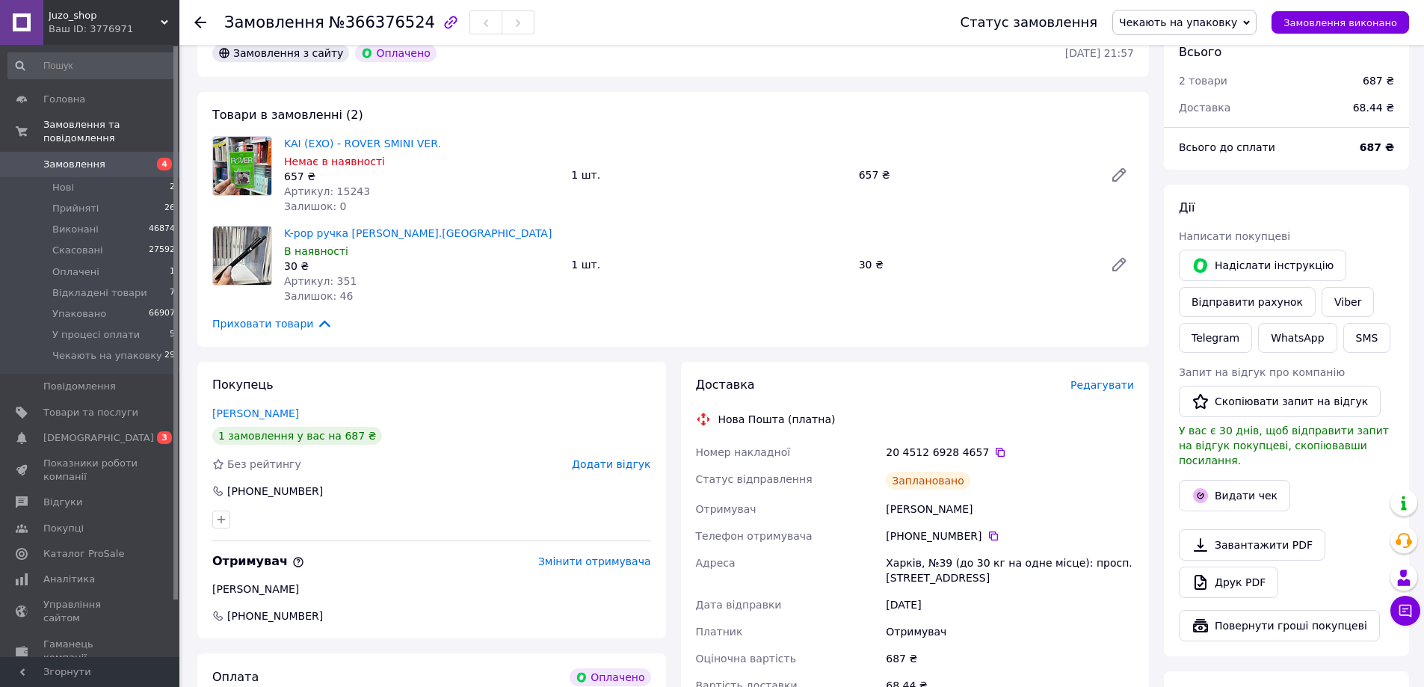
click at [107, 152] on link "Замовлення 4" at bounding box center [92, 164] width 184 height 25
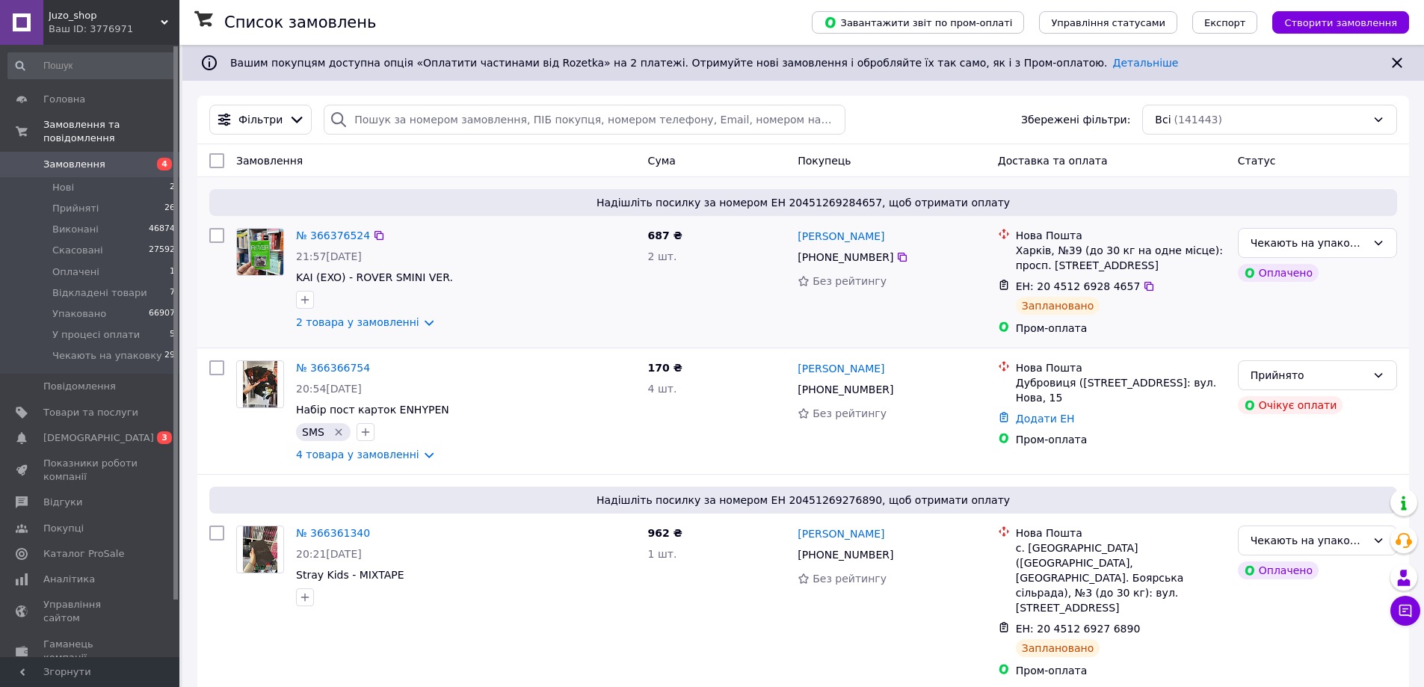
click at [234, 304] on div at bounding box center [260, 279] width 60 height 114
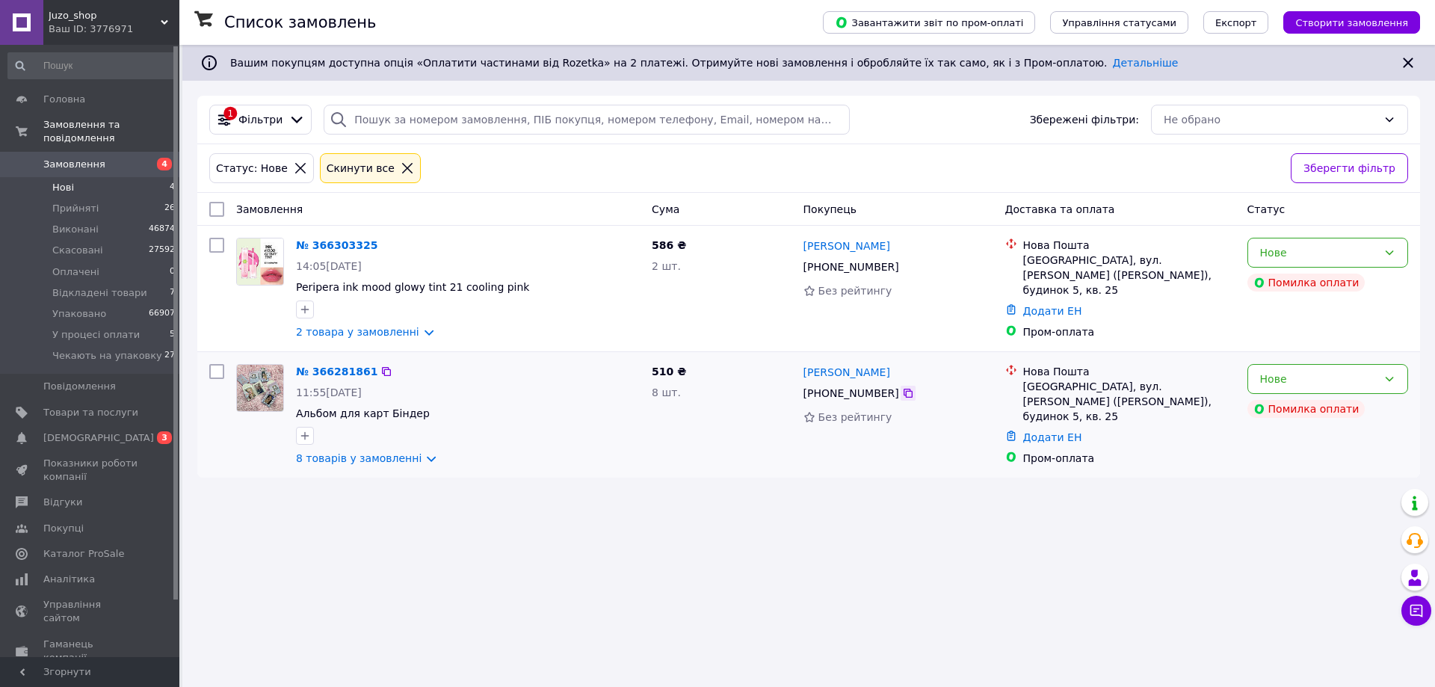
click at [905, 399] on icon at bounding box center [908, 393] width 12 height 12
click at [902, 265] on icon at bounding box center [908, 267] width 12 height 12
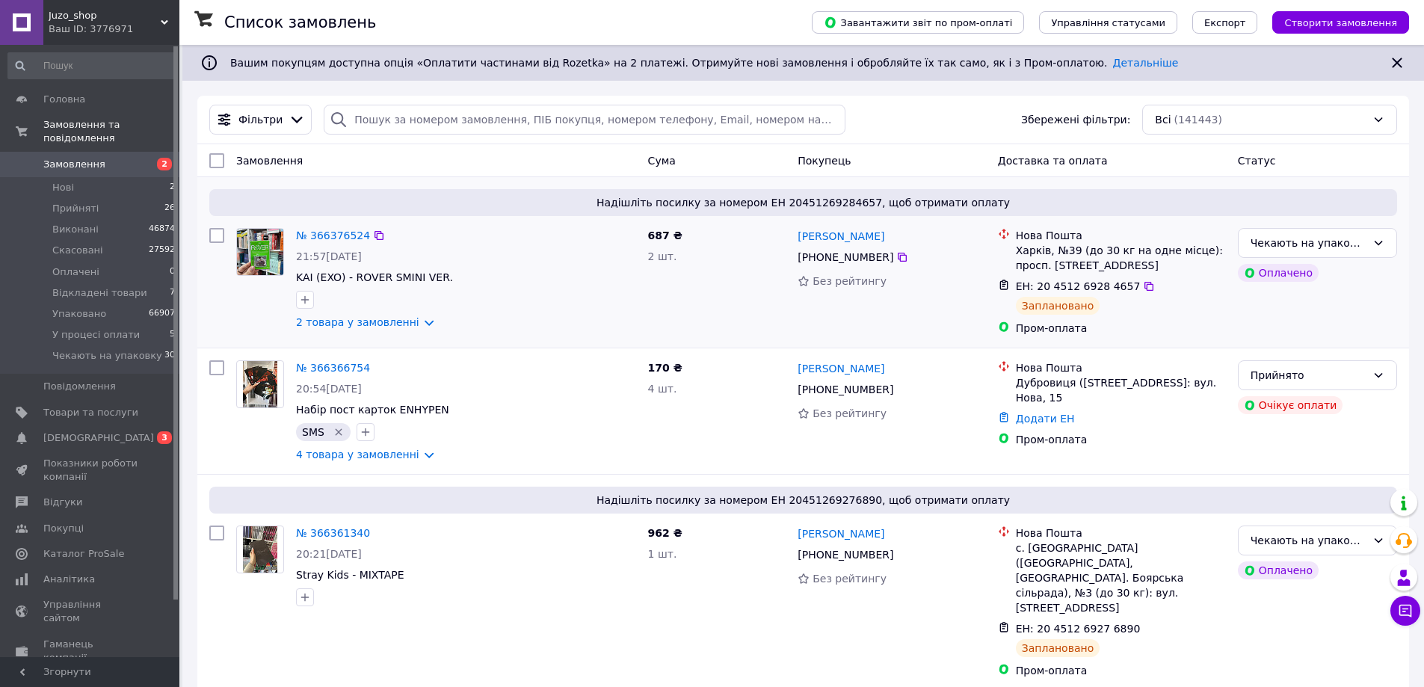
click at [272, 306] on div at bounding box center [260, 279] width 60 height 114
click at [144, 425] on link "[DEMOGRAPHIC_DATA] 0 3" at bounding box center [92, 437] width 184 height 25
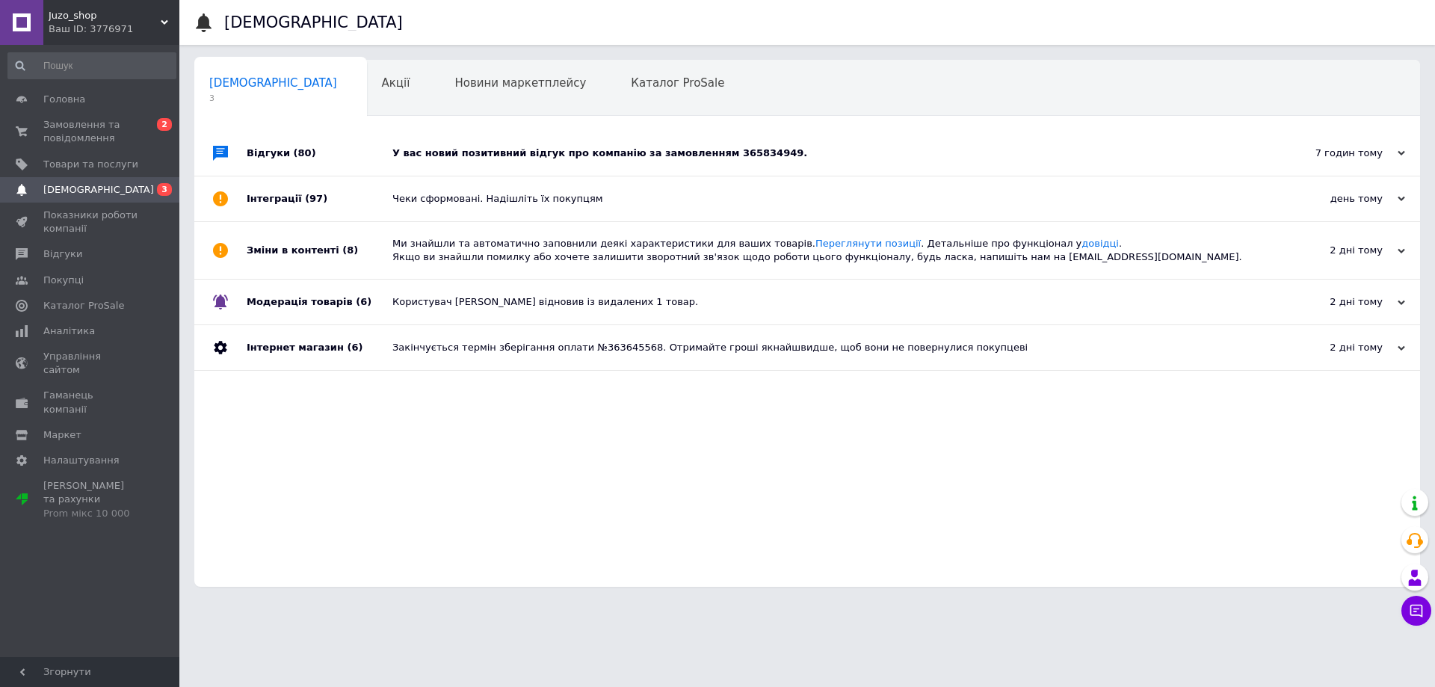
click at [450, 138] on div "У вас новий позитивний відгук про компанію за замовленням 365834949." at bounding box center [823, 153] width 863 height 45
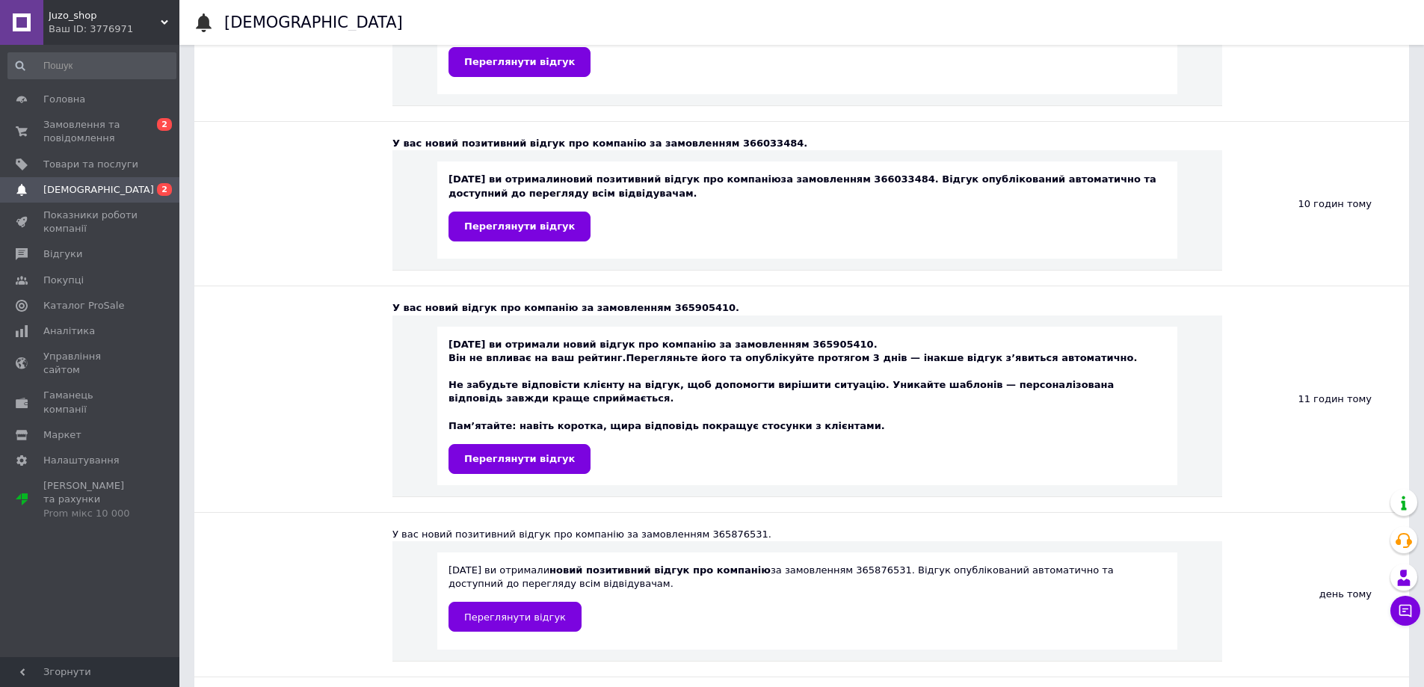
scroll to position [299, 0]
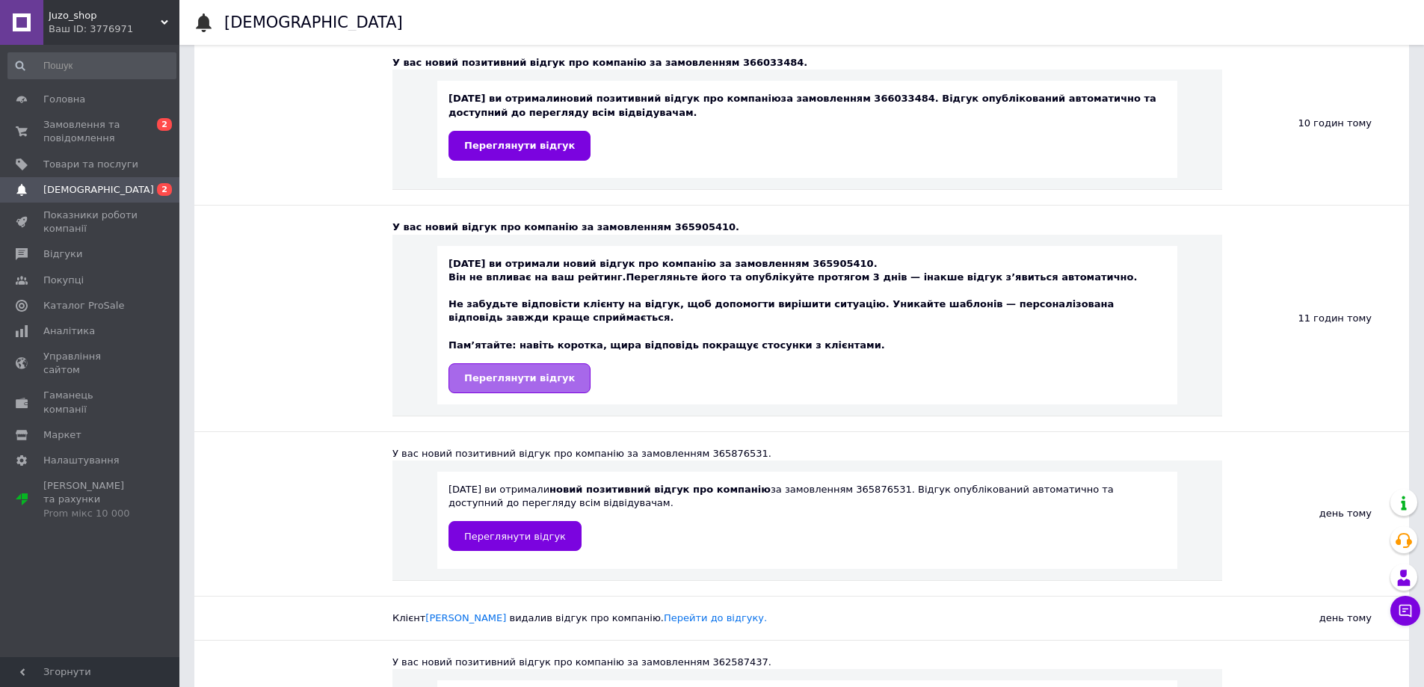
click at [505, 383] on span "Переглянути відгук" at bounding box center [519, 377] width 111 height 11
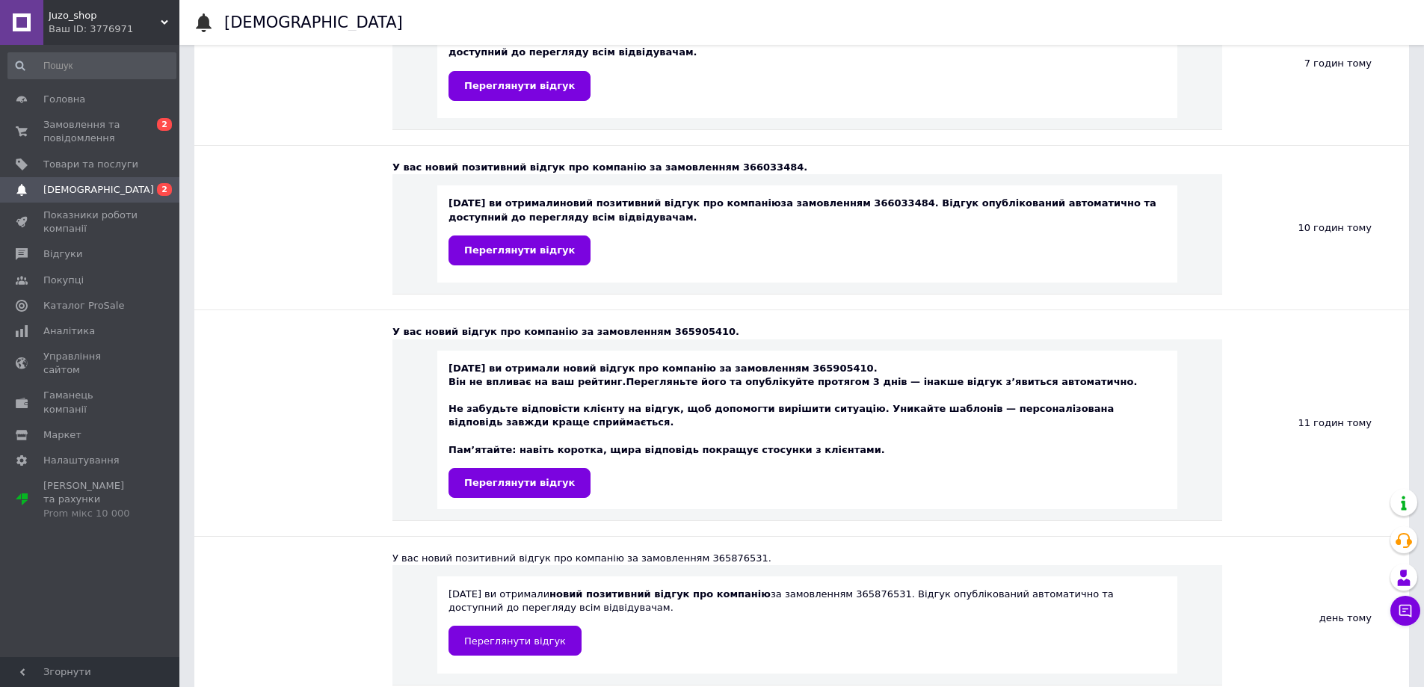
scroll to position [0, 0]
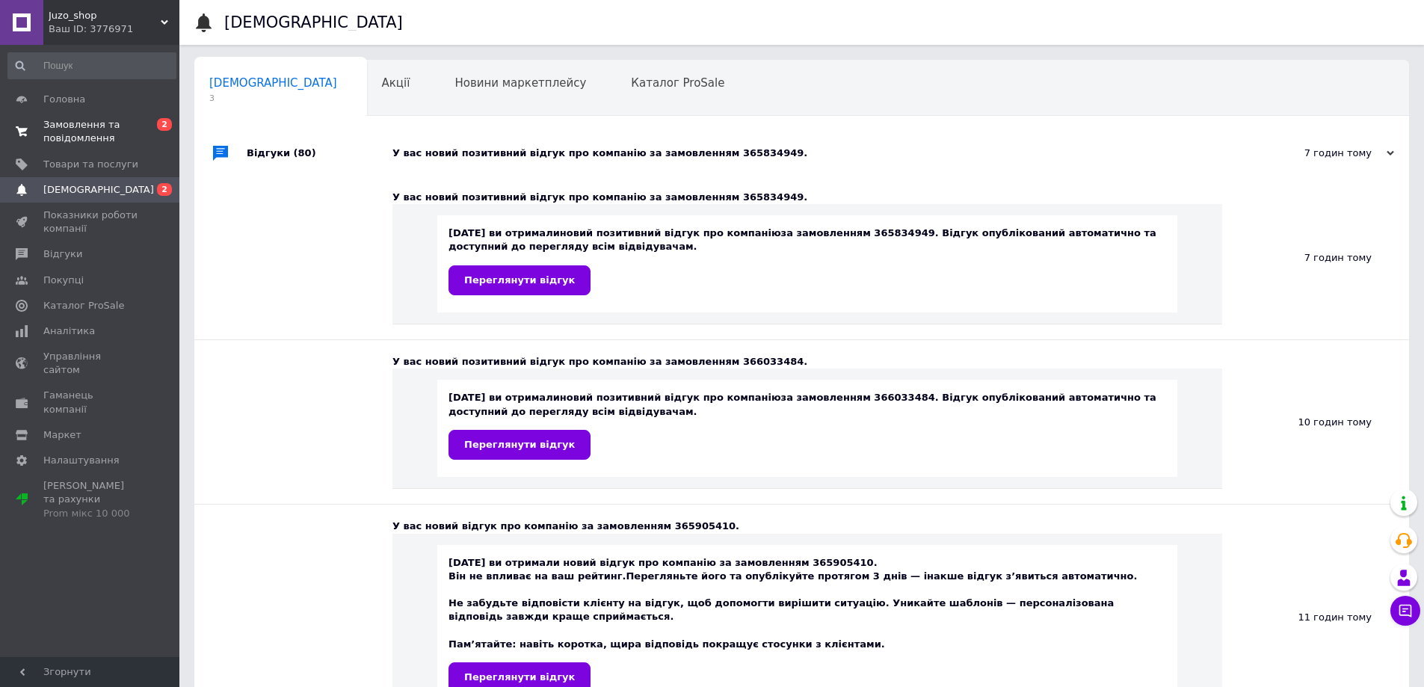
click at [108, 144] on span "Замовлення та повідомлення" at bounding box center [90, 131] width 95 height 27
